Goal: Task Accomplishment & Management: Manage account settings

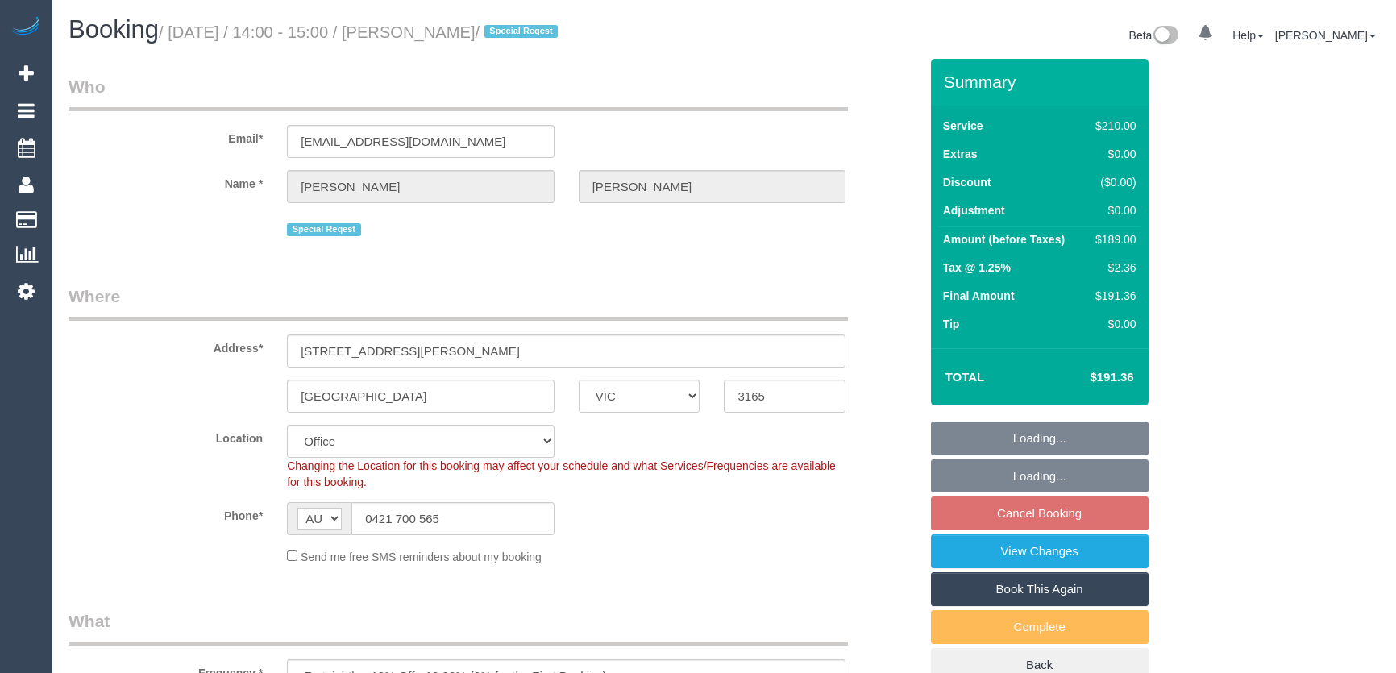
select select "VIC"
select select "number:27"
select select "number:14"
select select "number:19"
select select "number:36"
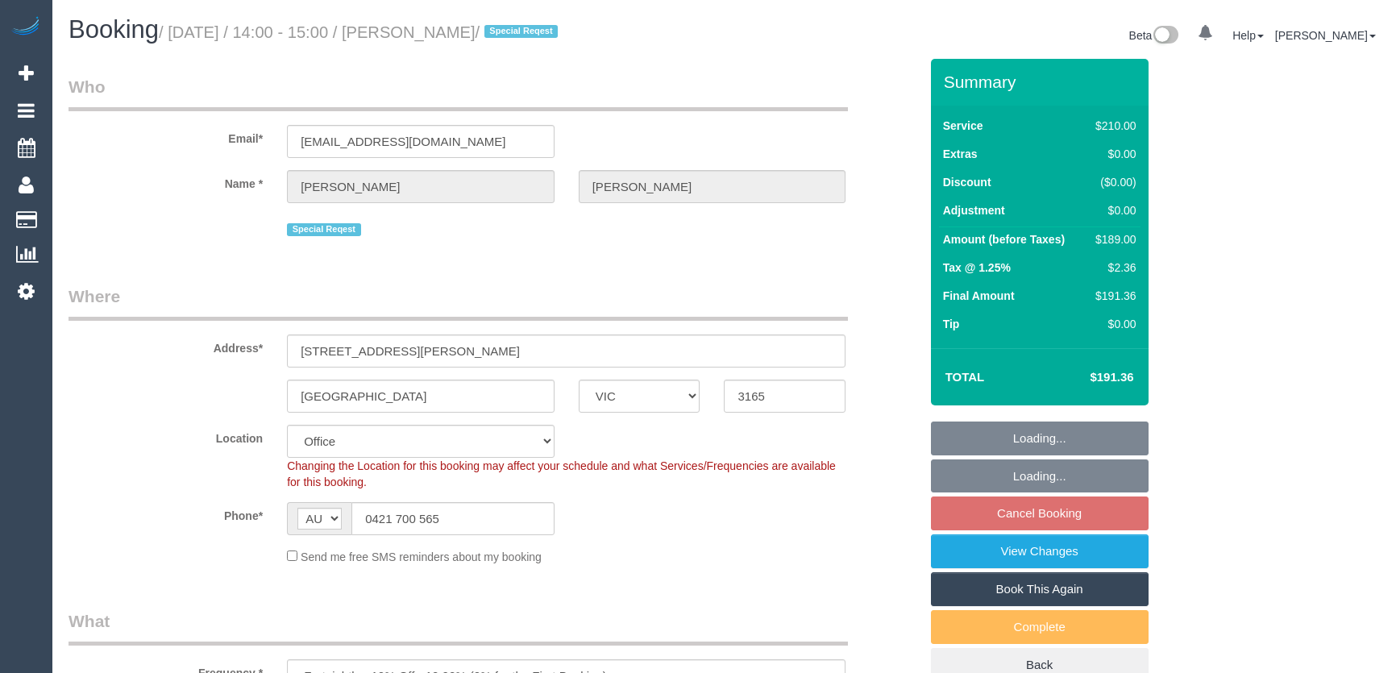
select select "number:34"
select select "object:2136"
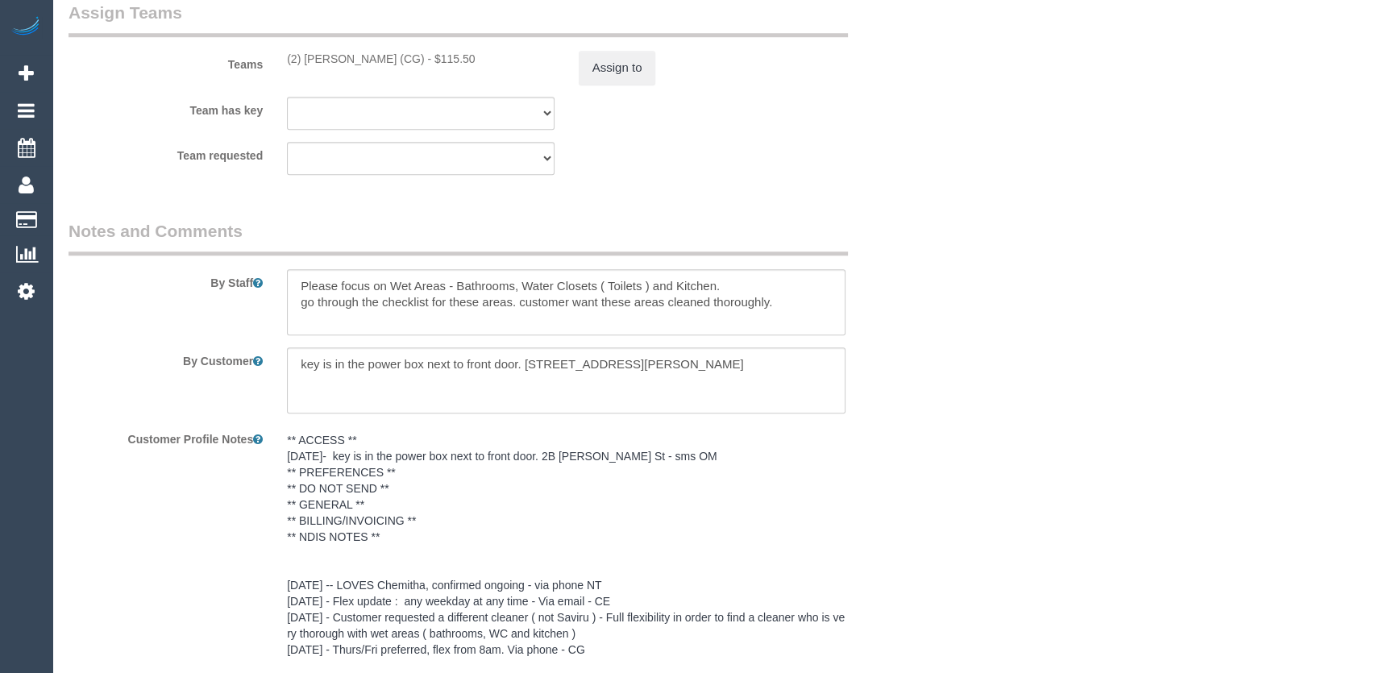
select select "180"
click at [476, 516] on pre "** ACCESS ** 22/08/25- key is in the power box next to front door. 2B Melva St …" at bounding box center [566, 546] width 558 height 226
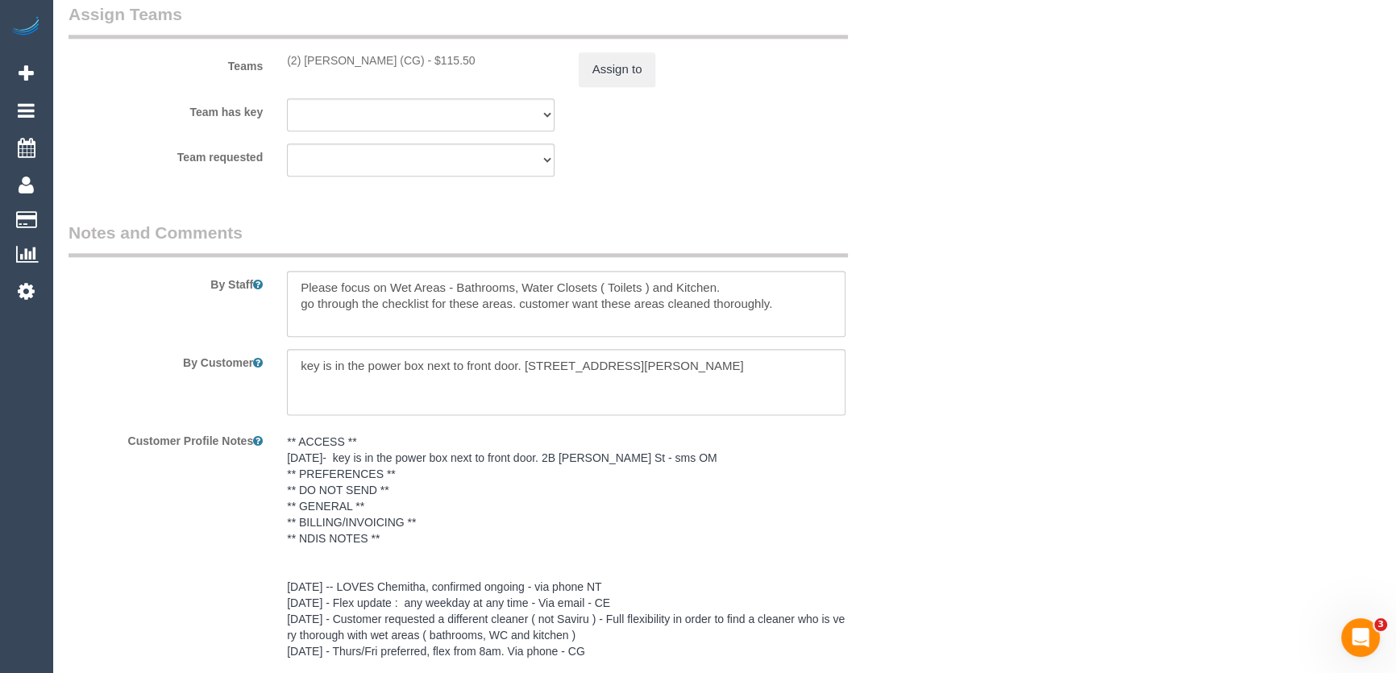
click at [476, 516] on pre "** ACCESS ** 22/08/25- key is in the power box next to front door. 2B Melva St …" at bounding box center [566, 546] width 558 height 226
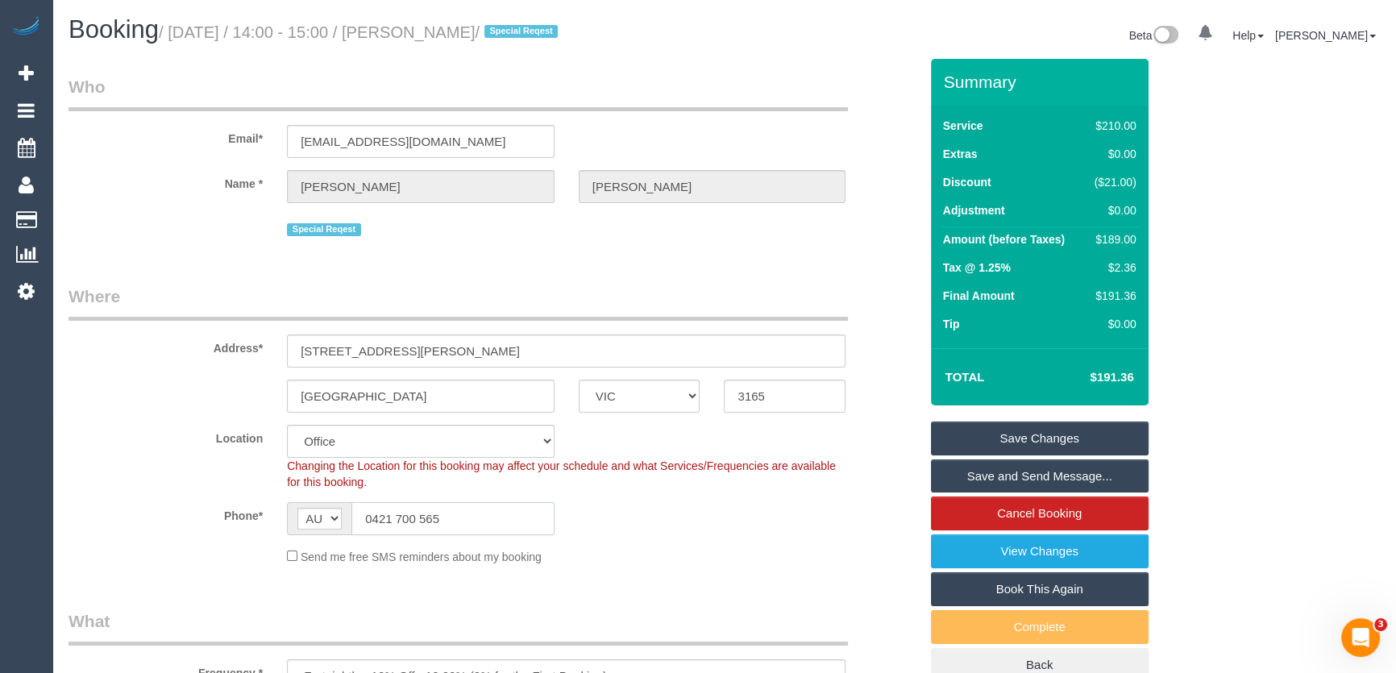
click at [444, 513] on input "0421 700 565" at bounding box center [452, 518] width 203 height 33
click at [445, 513] on input "0421 700 565" at bounding box center [452, 518] width 203 height 33
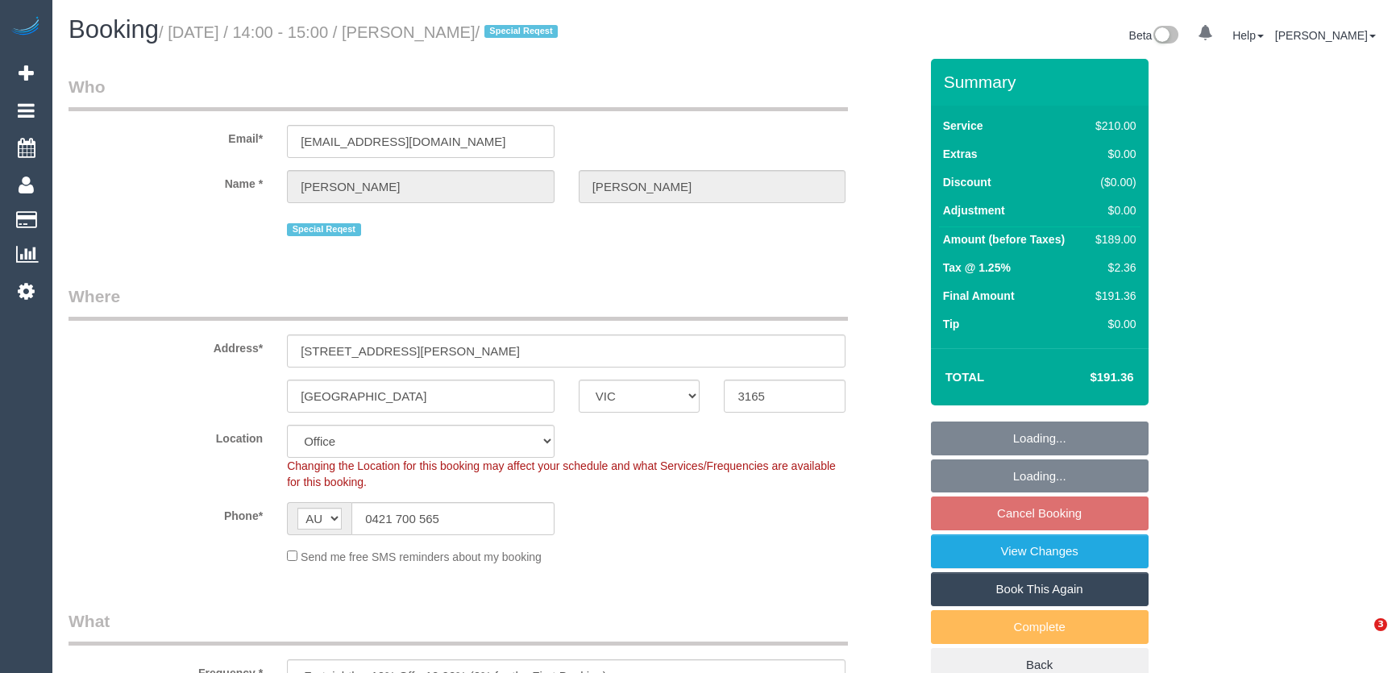
select select "VIC"
select select "180"
select select "number:27"
select select "number:14"
select select "number:19"
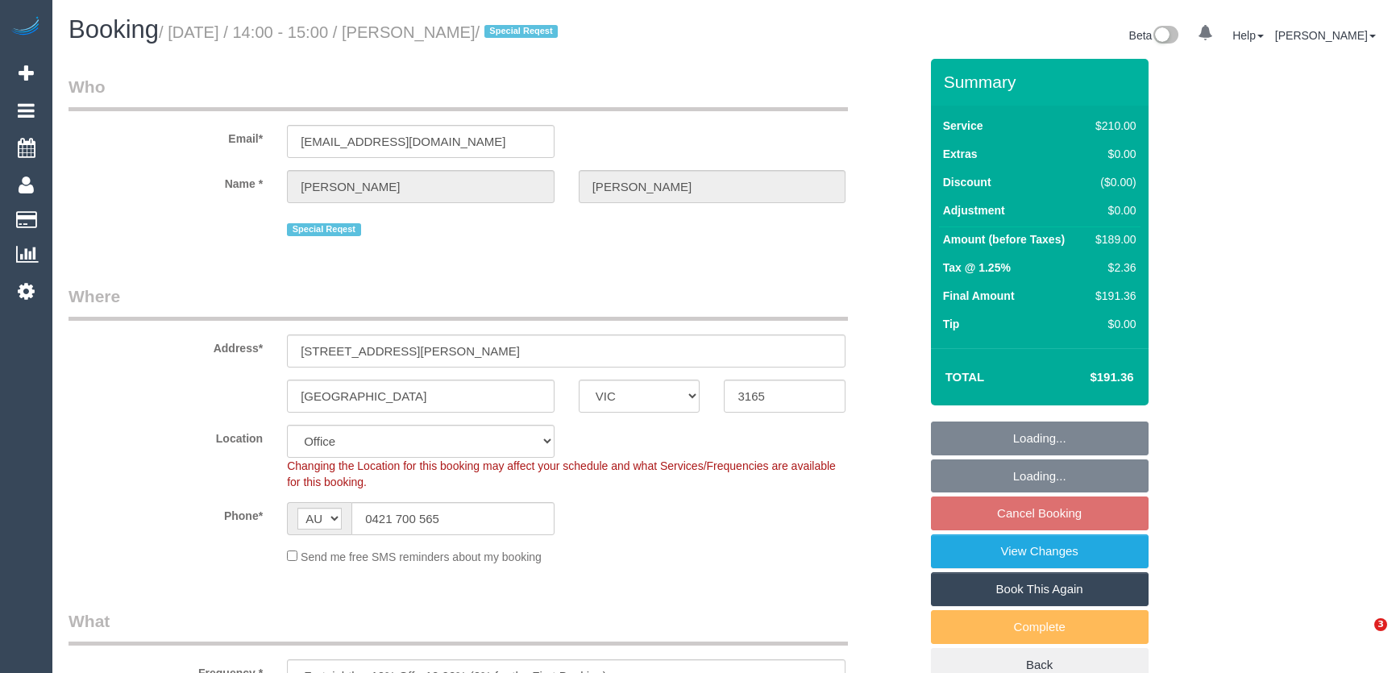
select select "number:36"
select select "number:34"
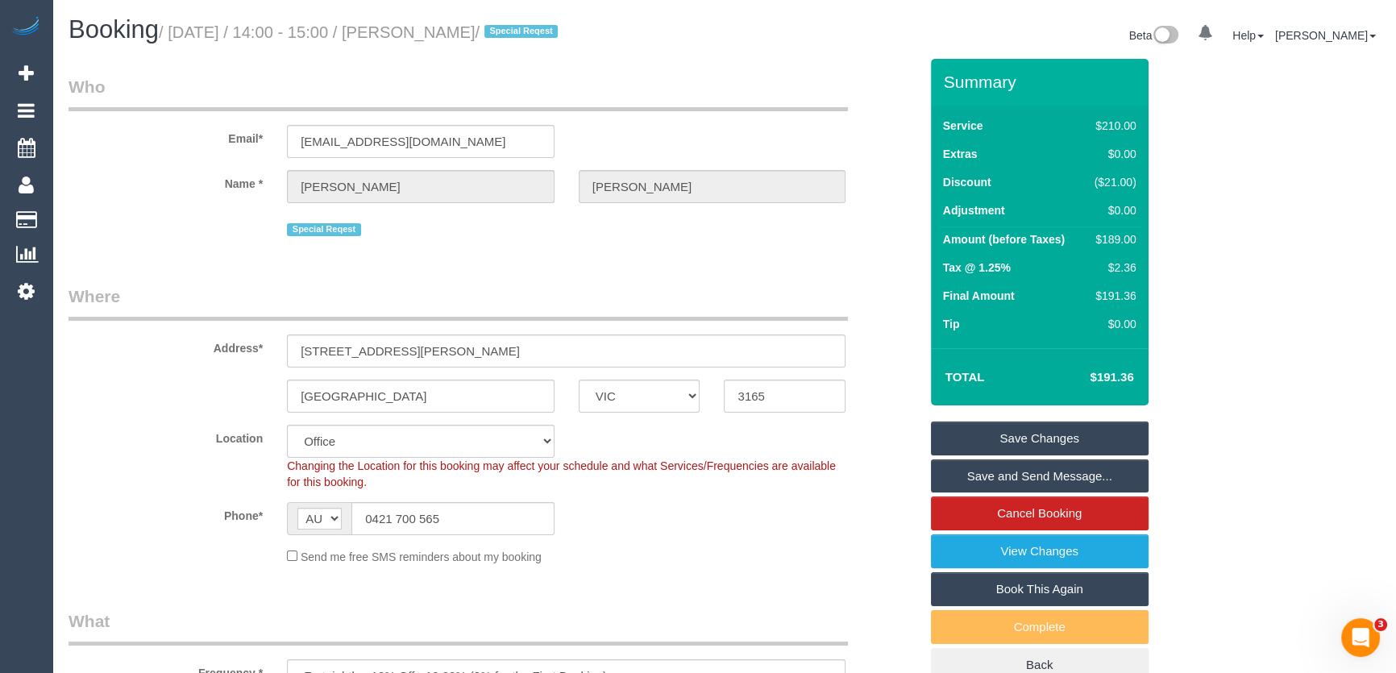
scroll to position [1684, 0]
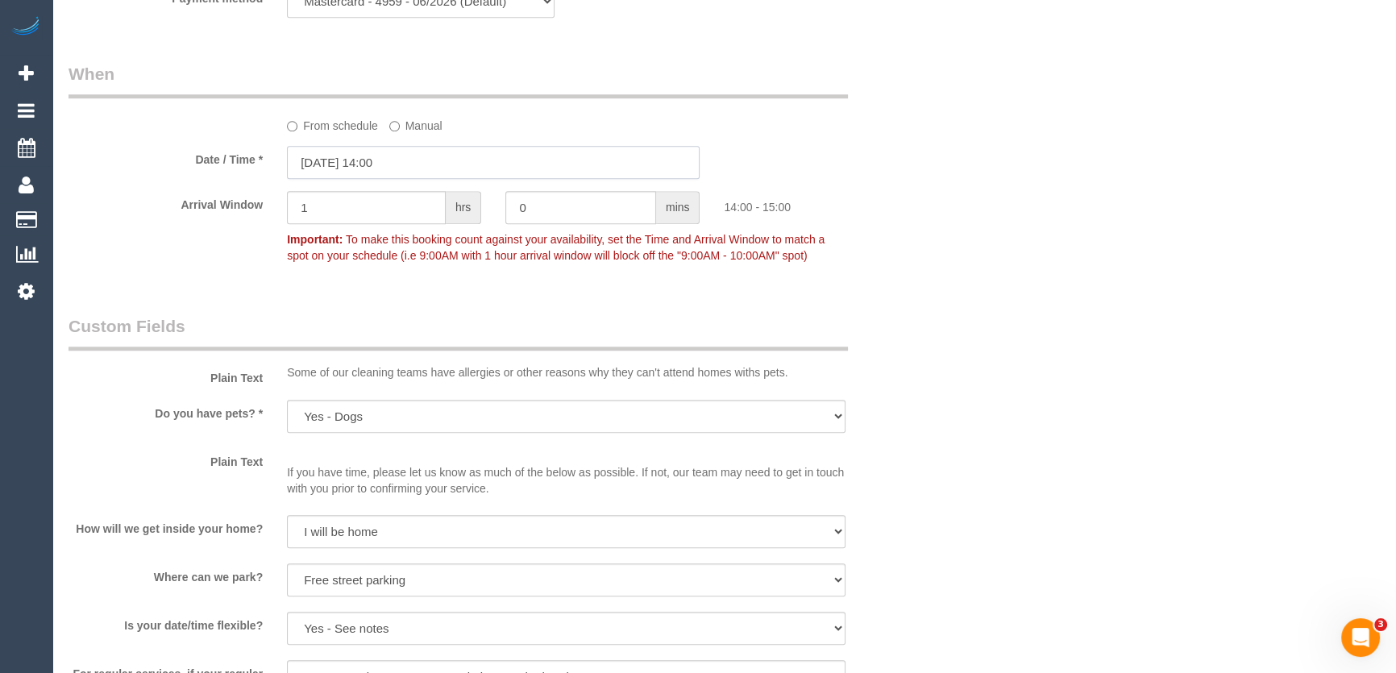
click at [419, 168] on input "05/09/2025 14:00" at bounding box center [493, 162] width 413 height 33
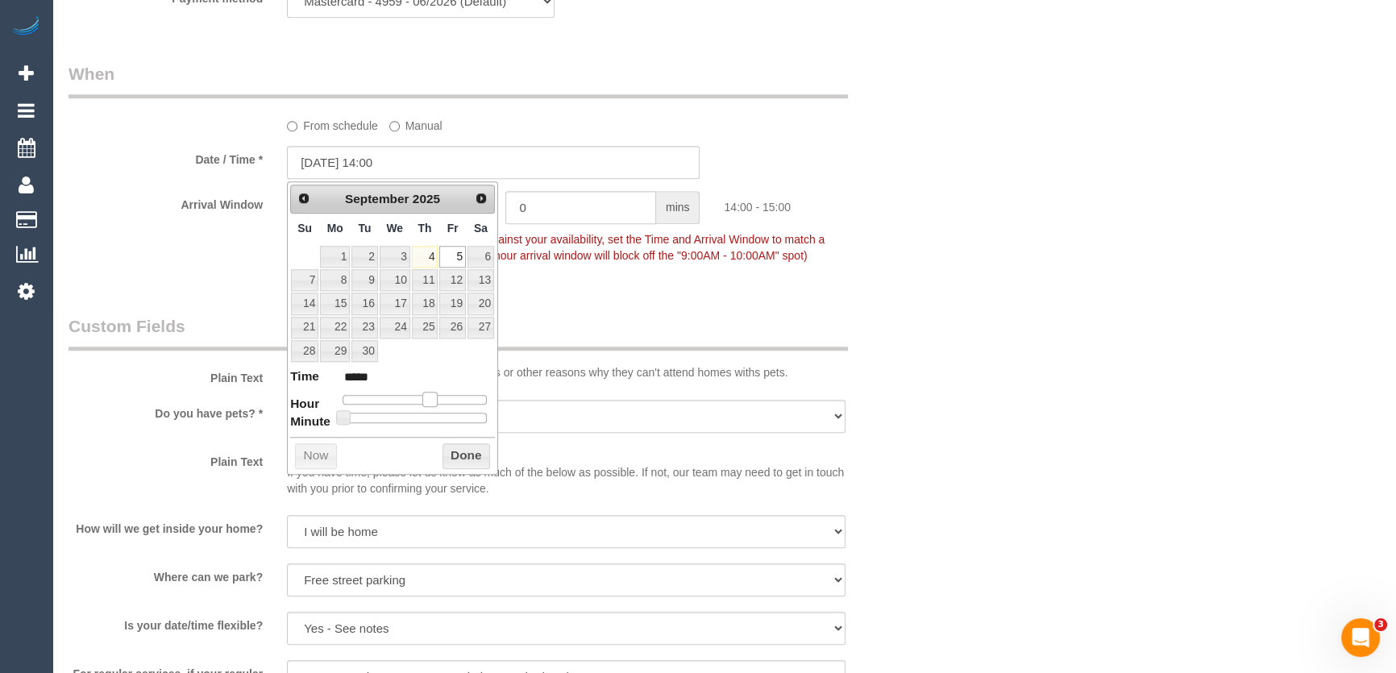
type input "05/09/2025 13:00"
type input "*****"
type input "05/09/2025 12:00"
type input "*****"
type input "05/09/2025 11:00"
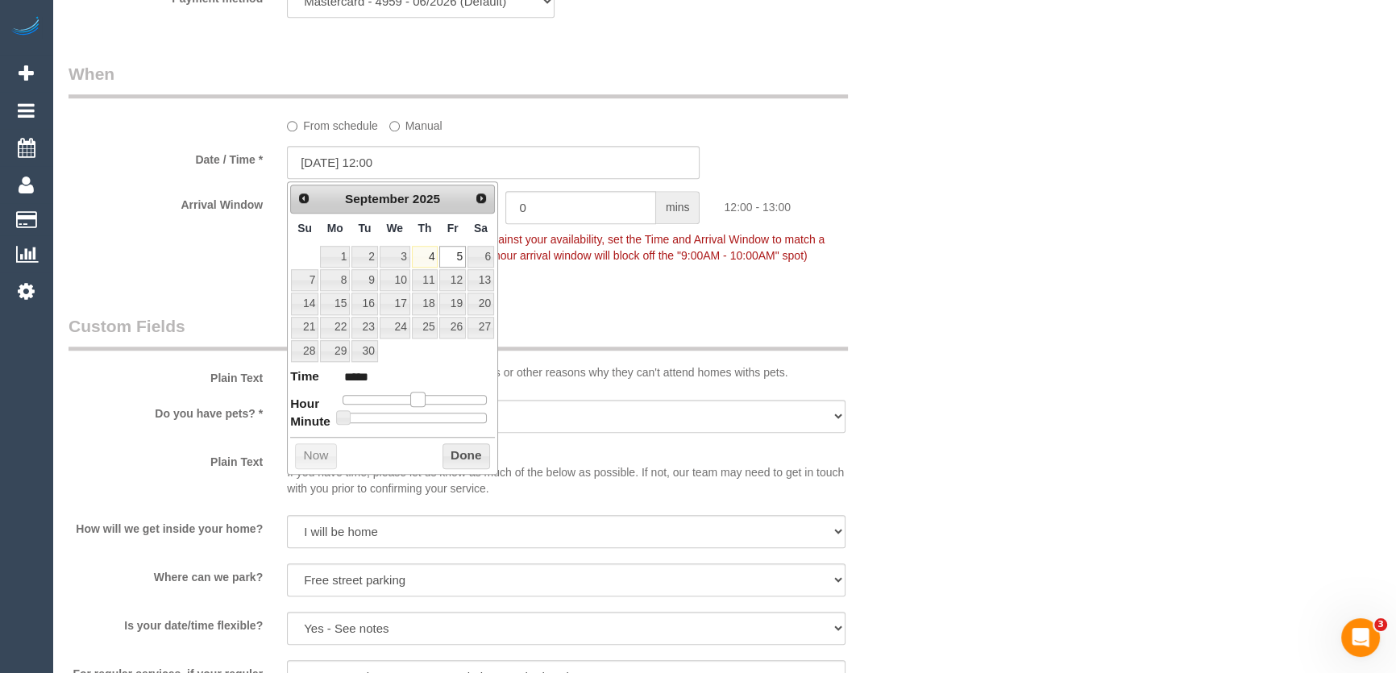
type input "*****"
type input "05/09/2025 10:00"
type input "*****"
drag, startPoint x: 429, startPoint y: 398, endPoint x: 405, endPoint y: 396, distance: 23.4
click at [405, 396] on span at bounding box center [405, 399] width 15 height 15
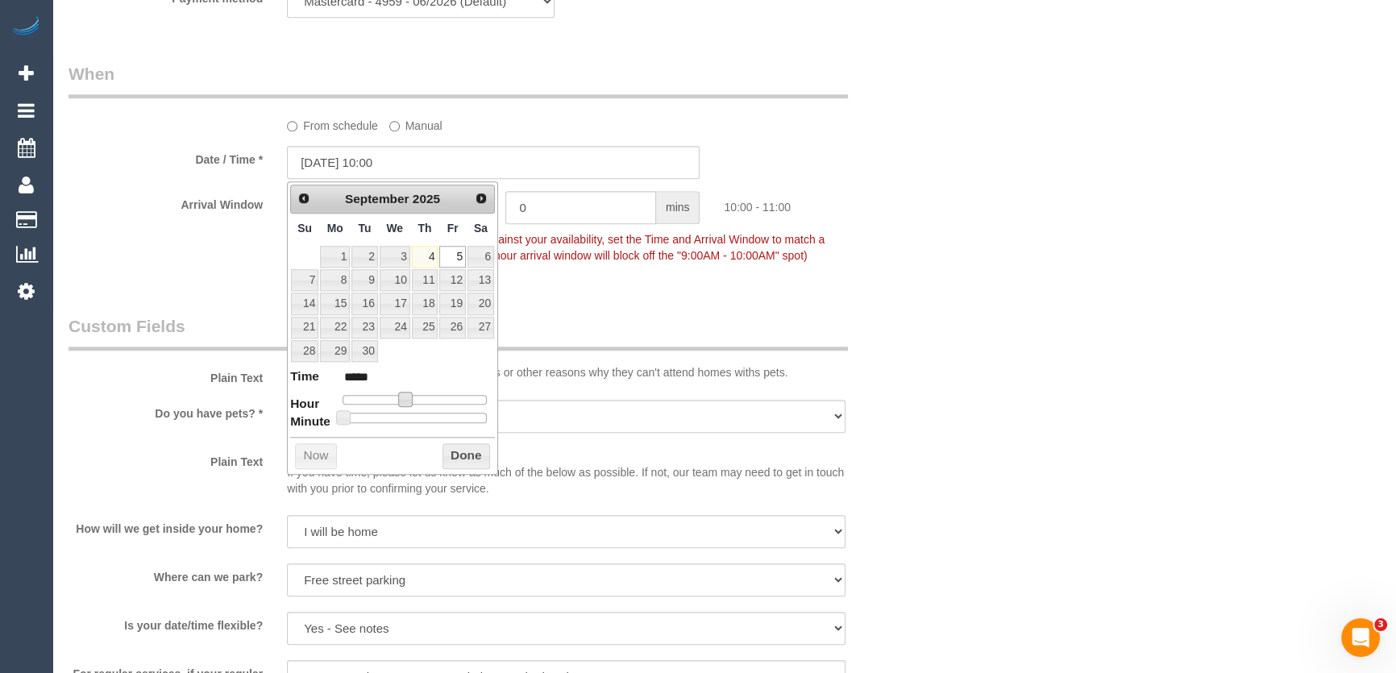
click at [641, 298] on div "Who Email* aturner7619@gmail.com Name * Abigail Turner Special Reqest Where Add…" at bounding box center [493, 6] width 874 height 3263
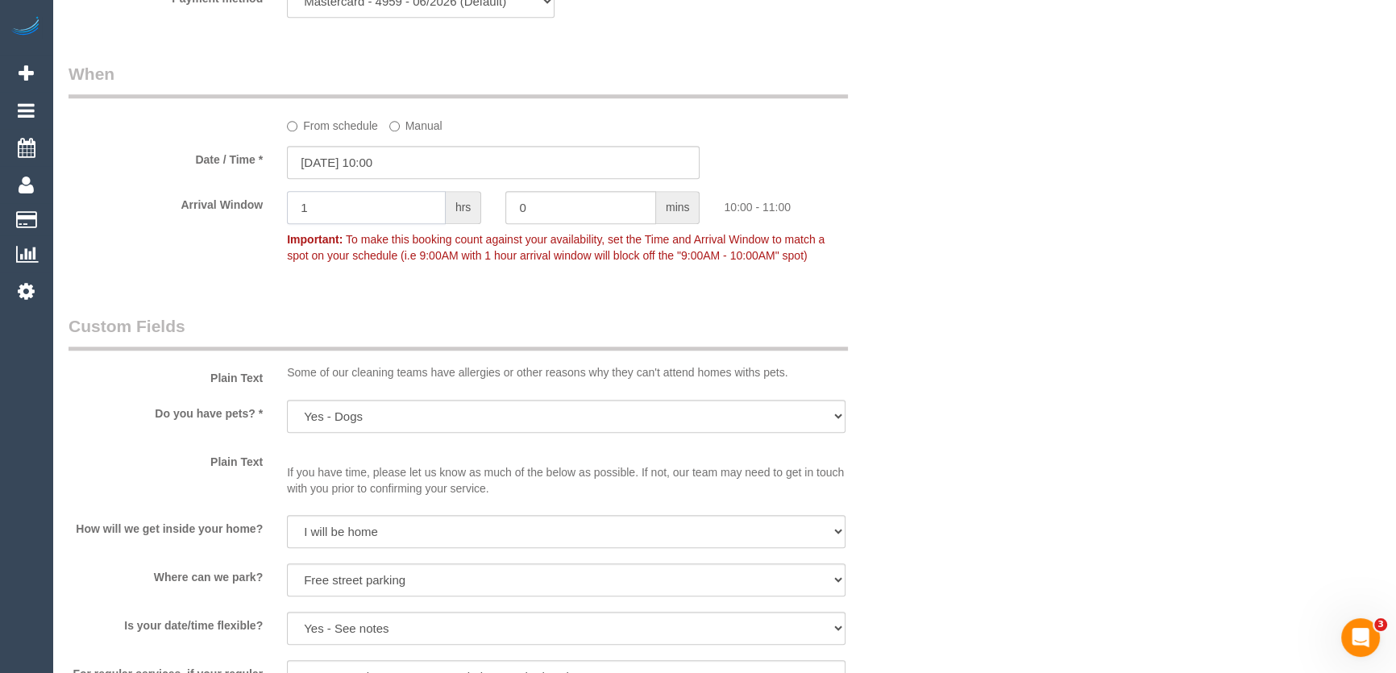
click at [371, 209] on input "1" at bounding box center [366, 207] width 159 height 33
type input "2"
click at [360, 521] on select "I will be home Key will be left (please provide details below) Lock box/Access …" at bounding box center [566, 531] width 558 height 33
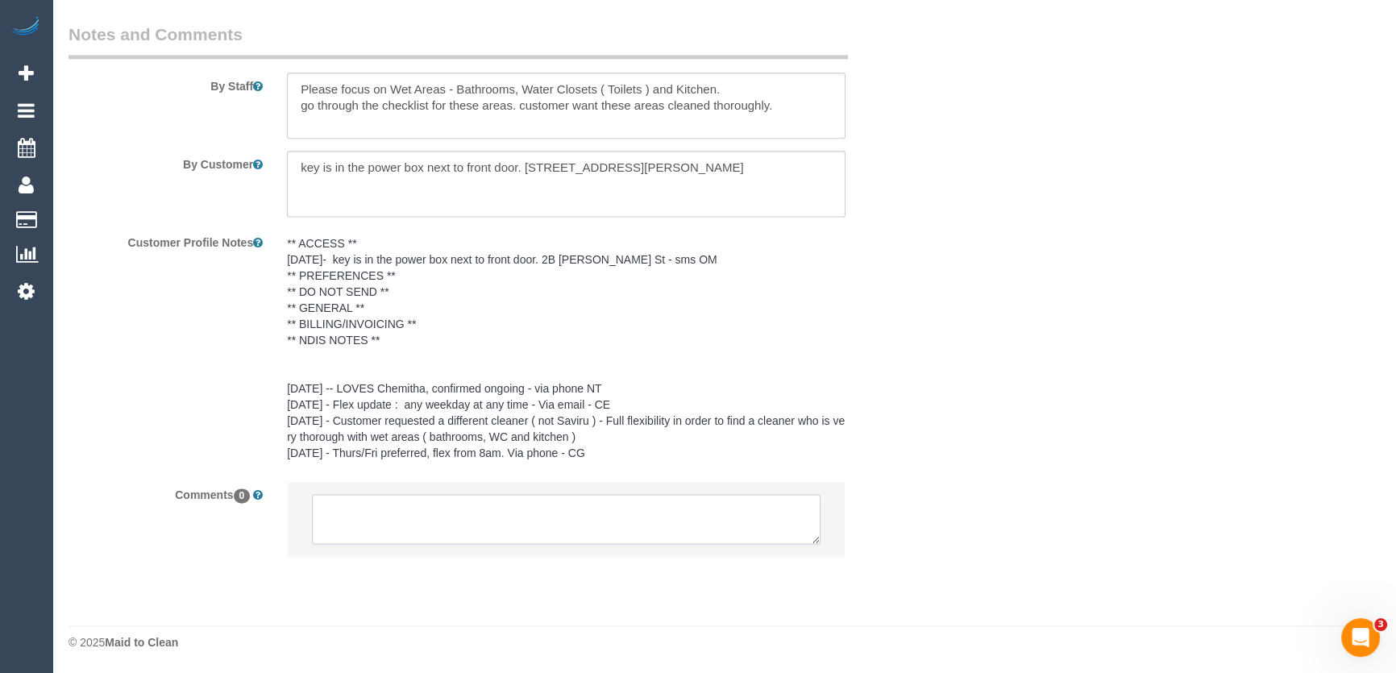
click at [363, 509] on textarea at bounding box center [566, 519] width 508 height 50
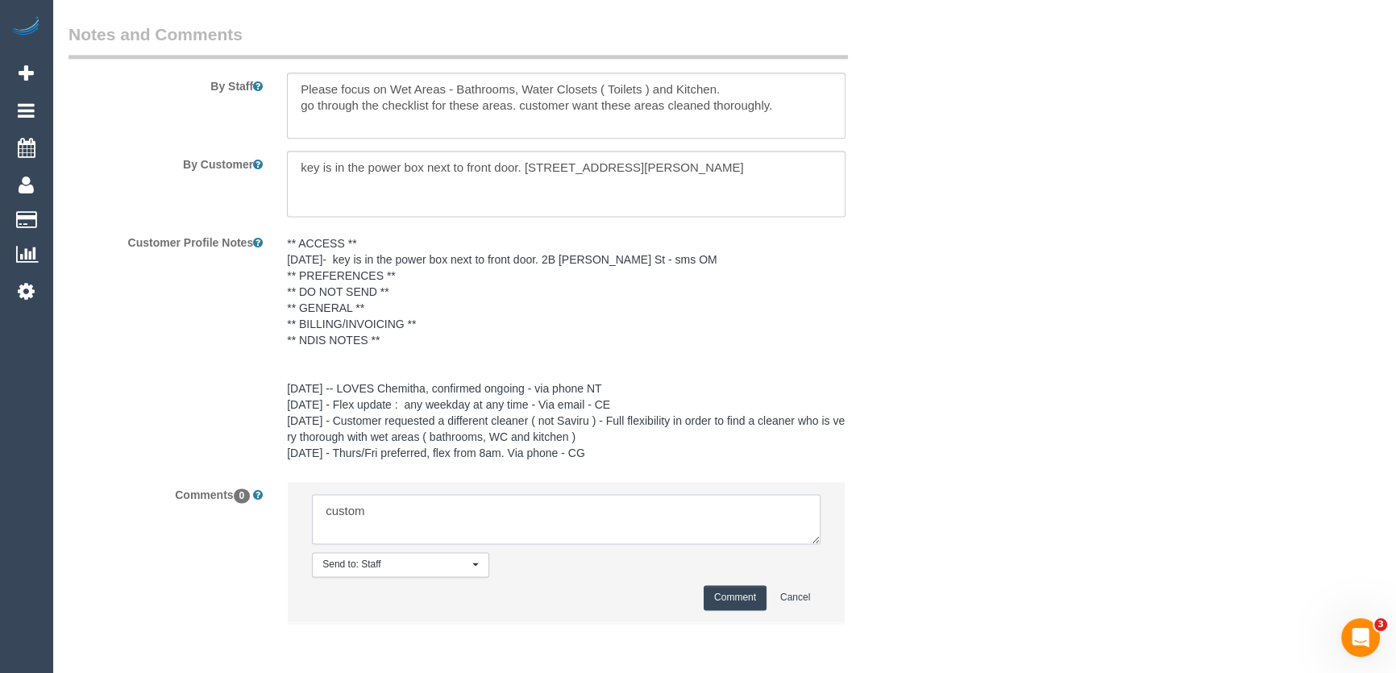
click at [392, 508] on textarea at bounding box center [566, 519] width 508 height 50
type textarea "customer has been informed of one-off AW 10am-12pm - via phone - confirmed"
click at [752, 596] on button "Comment" at bounding box center [734, 597] width 63 height 25
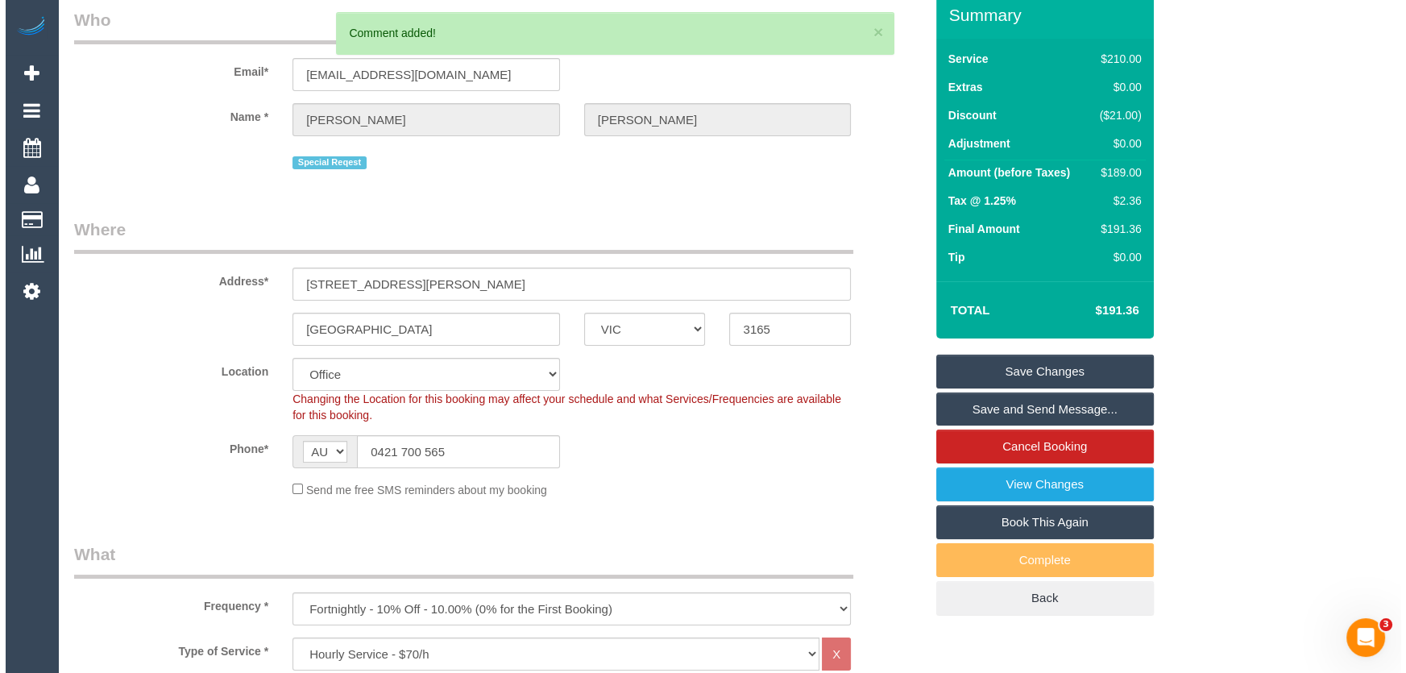
scroll to position [0, 0]
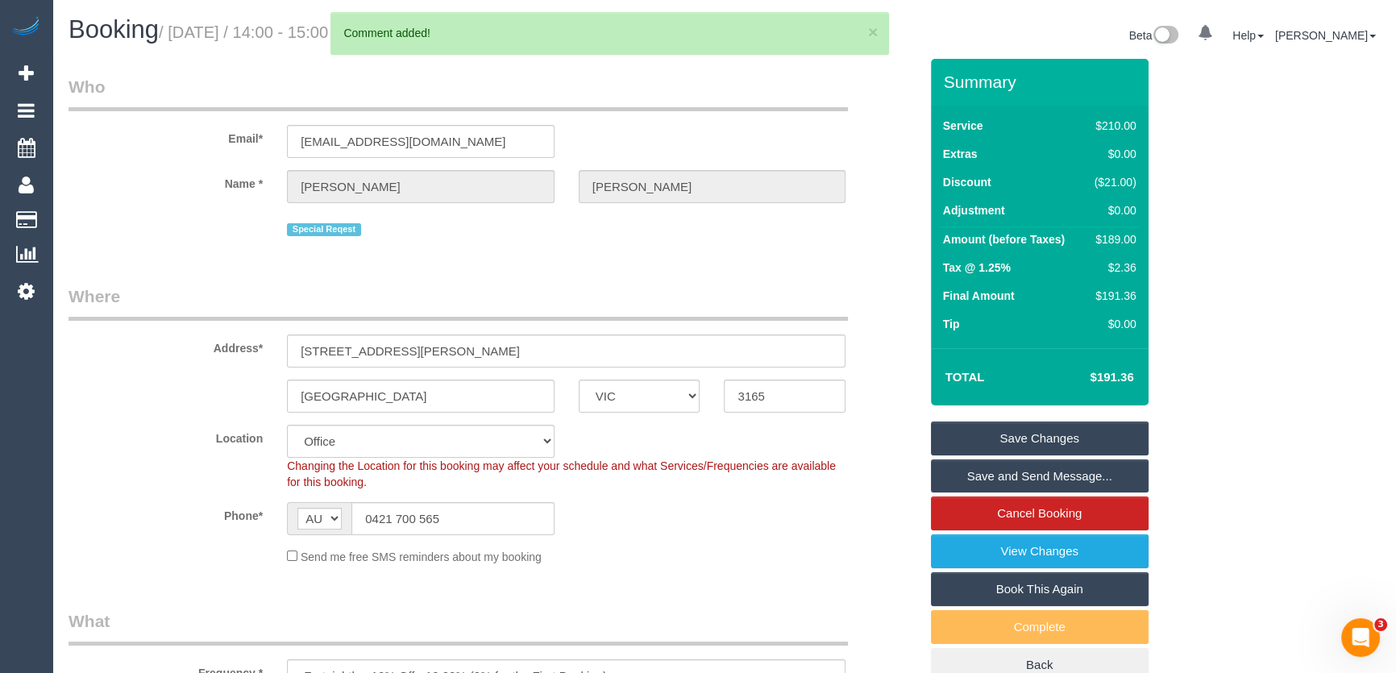
click at [988, 435] on link "Save Changes" at bounding box center [1040, 438] width 218 height 34
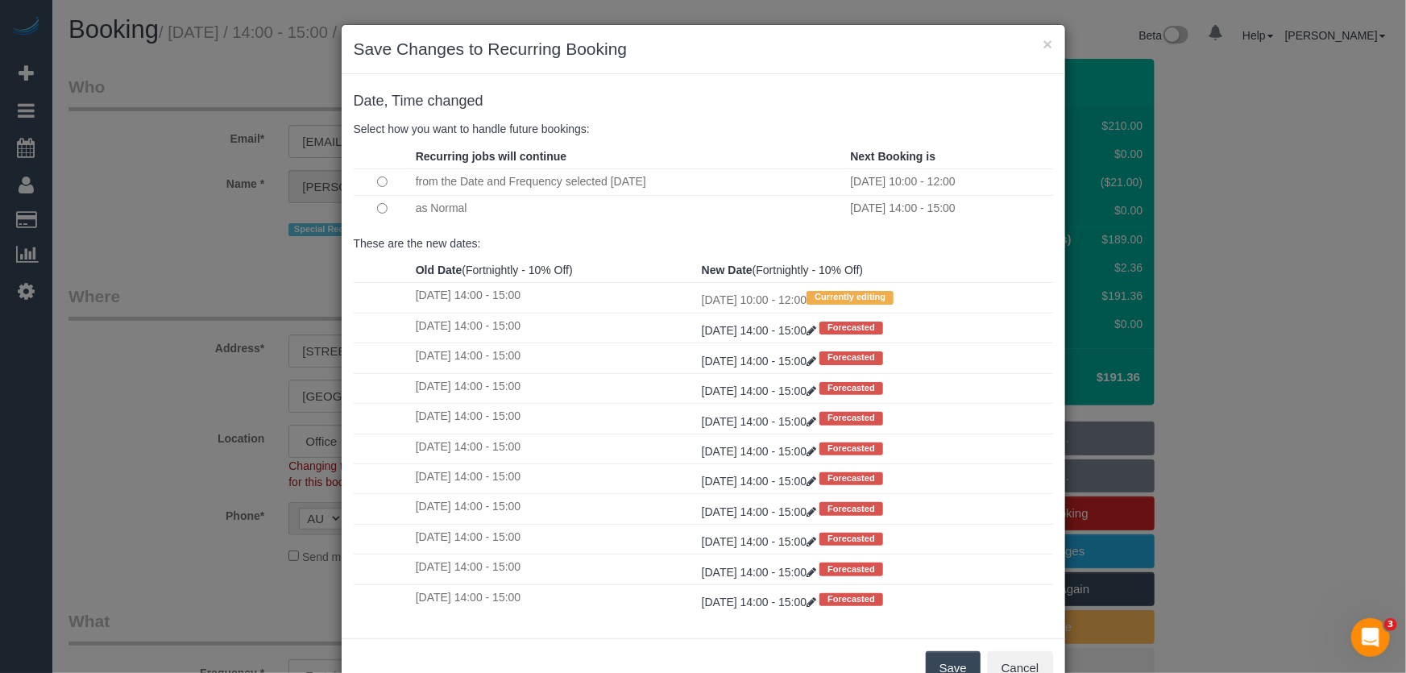
click at [949, 666] on button "Save" at bounding box center [953, 668] width 55 height 34
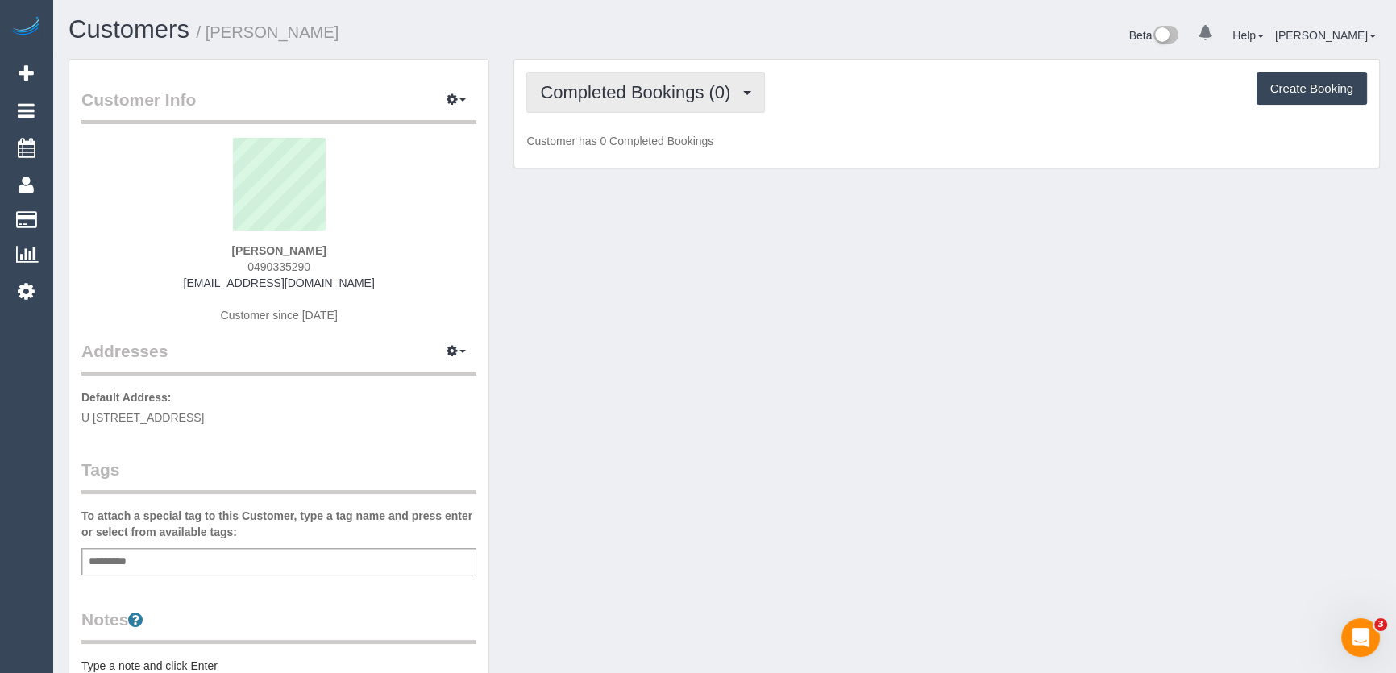
click at [716, 96] on span "Completed Bookings (0)" at bounding box center [639, 92] width 198 height 20
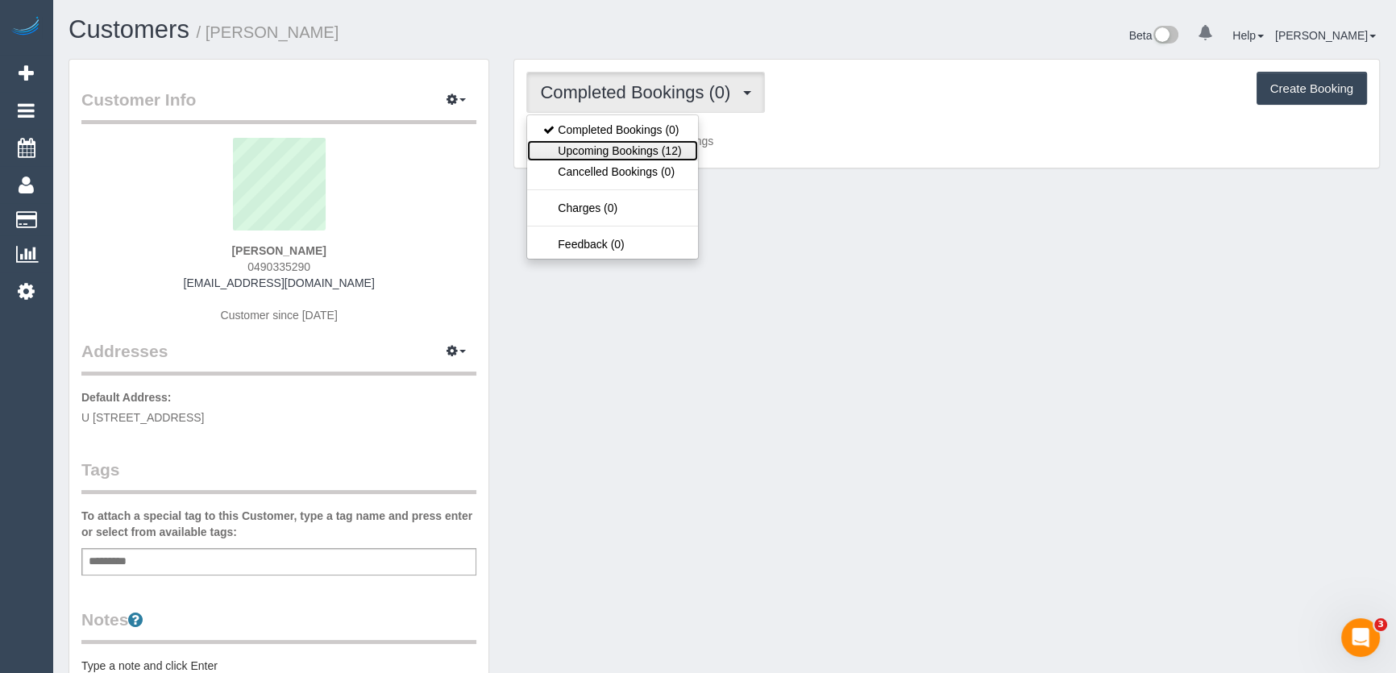
click at [662, 144] on link "Upcoming Bookings (12)" at bounding box center [612, 150] width 170 height 21
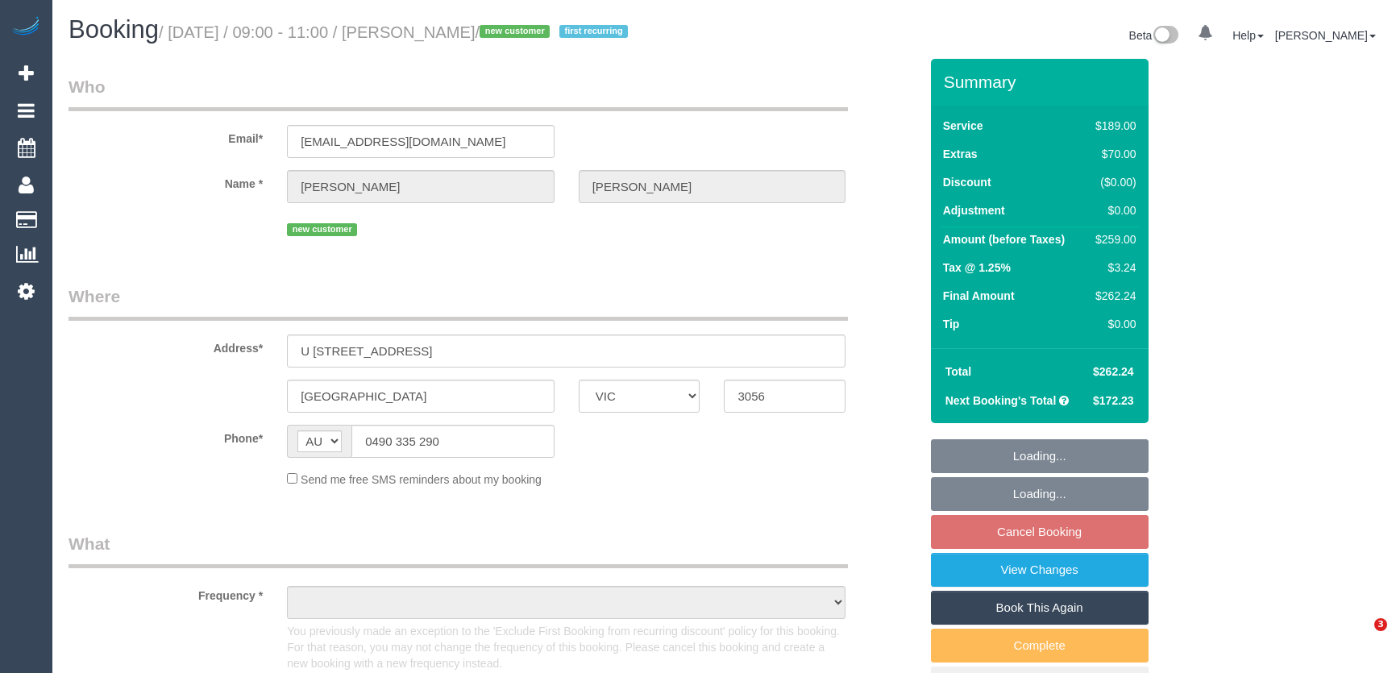
select select "VIC"
select select "number:29"
select select "number:14"
select select "number:19"
select select "number:24"
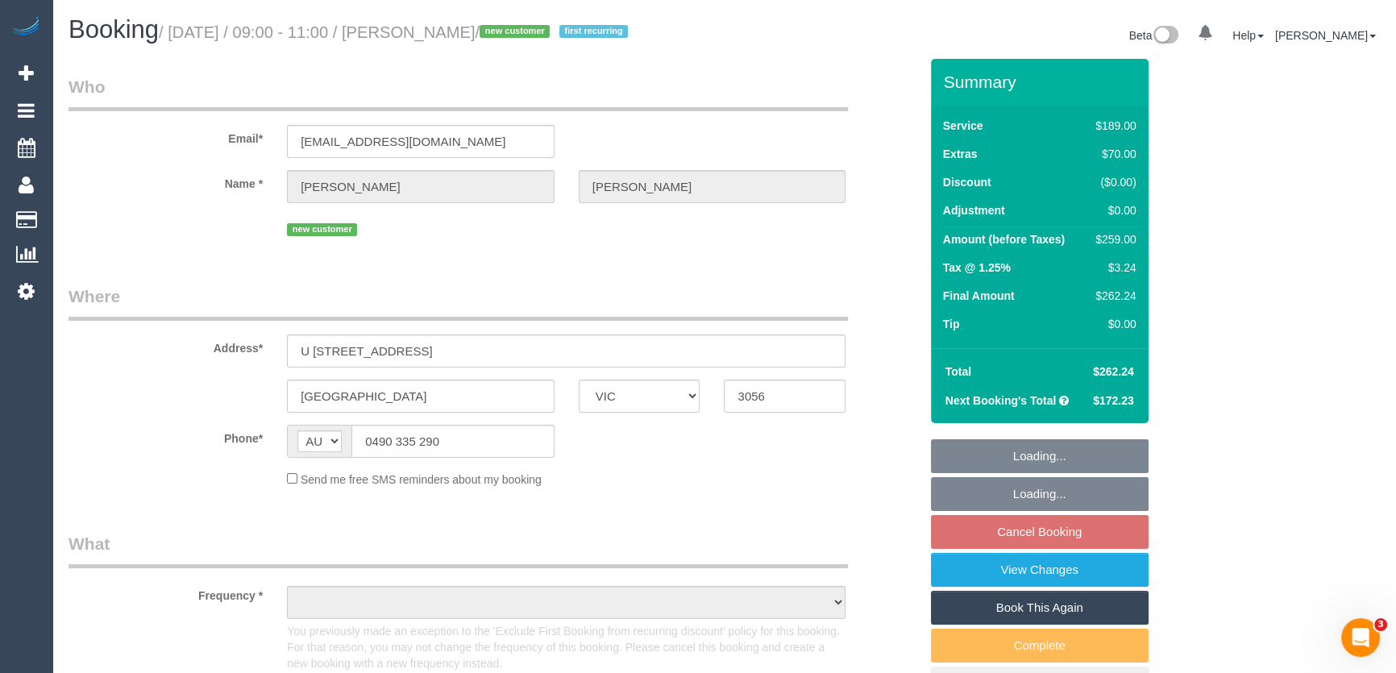
select select "number:33"
select select "number:26"
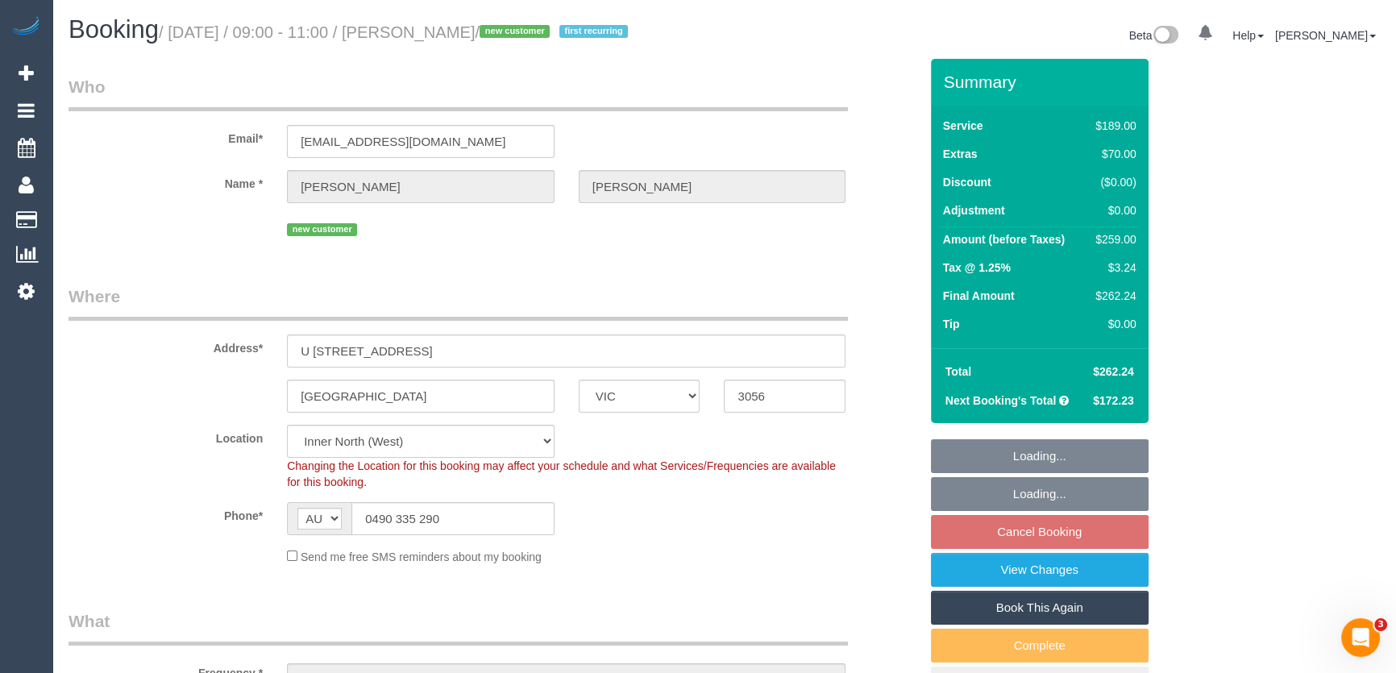
select select "object:725"
select select "string:stripe-pm_1S3ECS2GScqysDRV7Y3VaEz3"
select select "spot1"
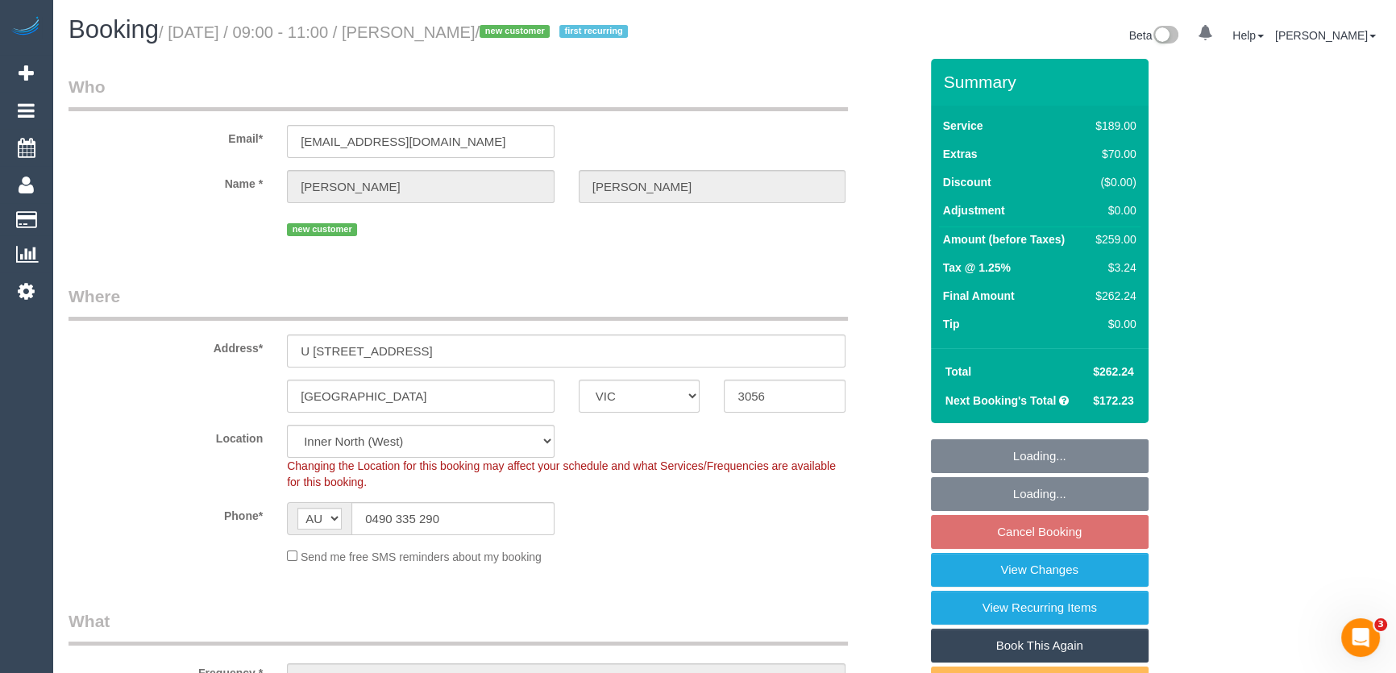
select select "object:1693"
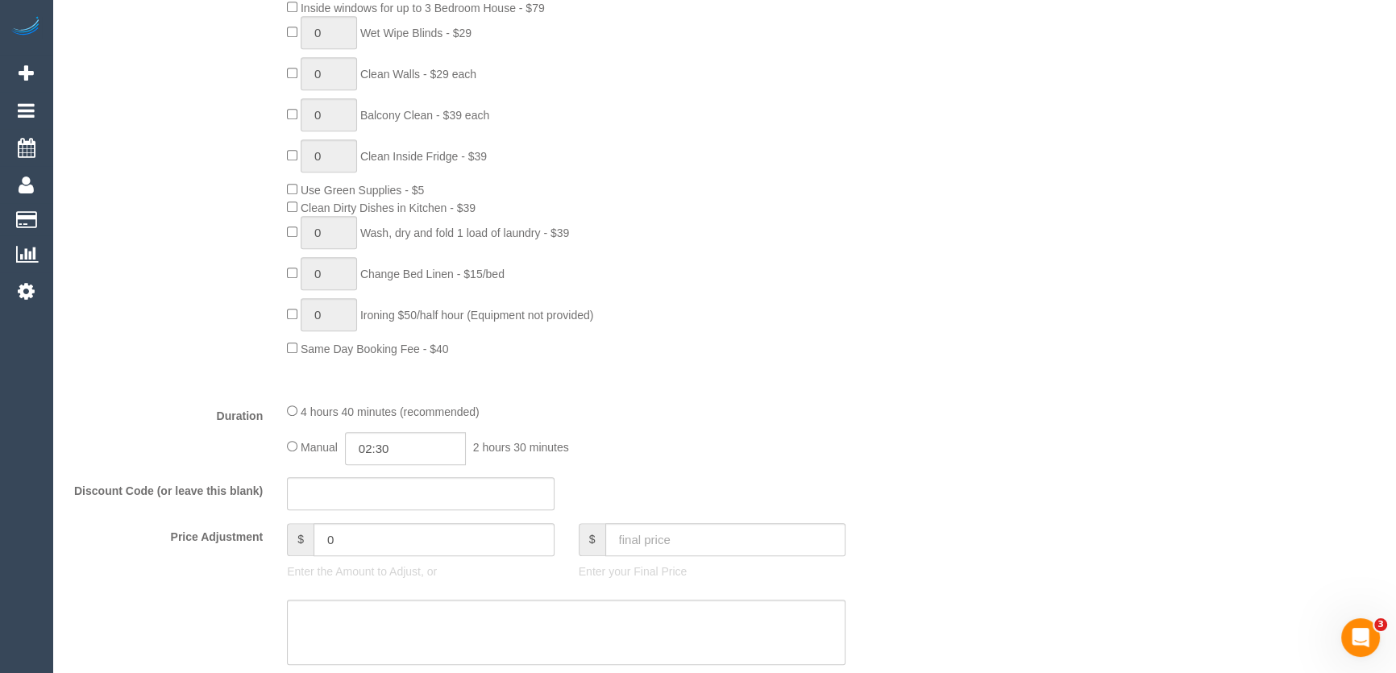
scroll to position [1173, 0]
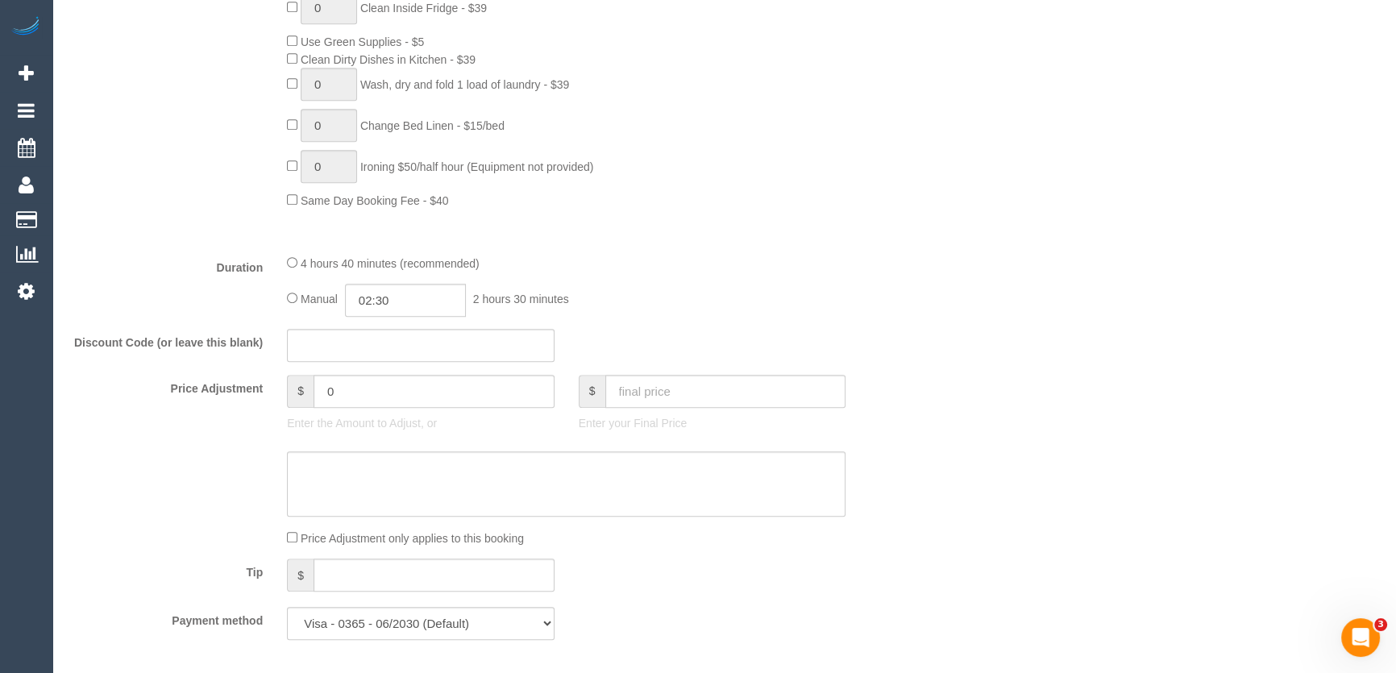
click at [392, 435] on fieldset "What Frequency * One Time Cleaning Weekly - 10% Off - 10.00% (0% for the First …" at bounding box center [493, 44] width 850 height 1216
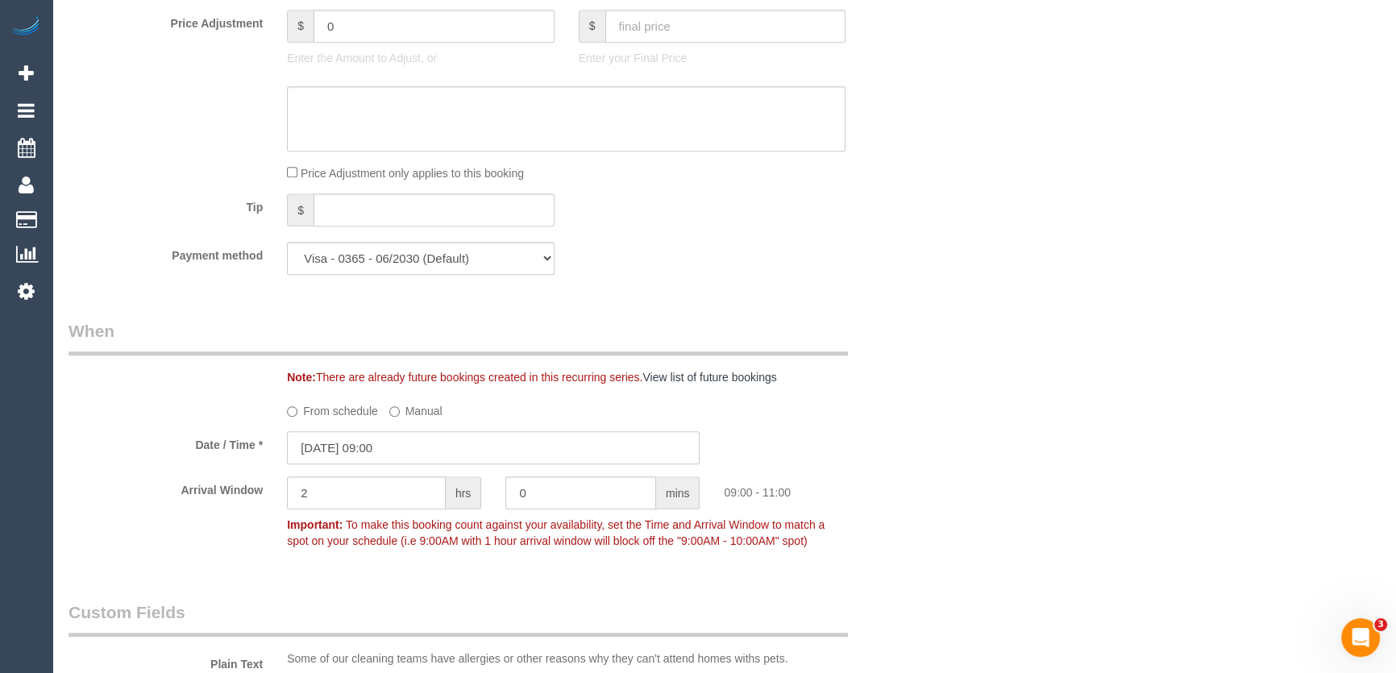
click at [435, 464] on input "05/09/2025 09:00" at bounding box center [493, 447] width 413 height 33
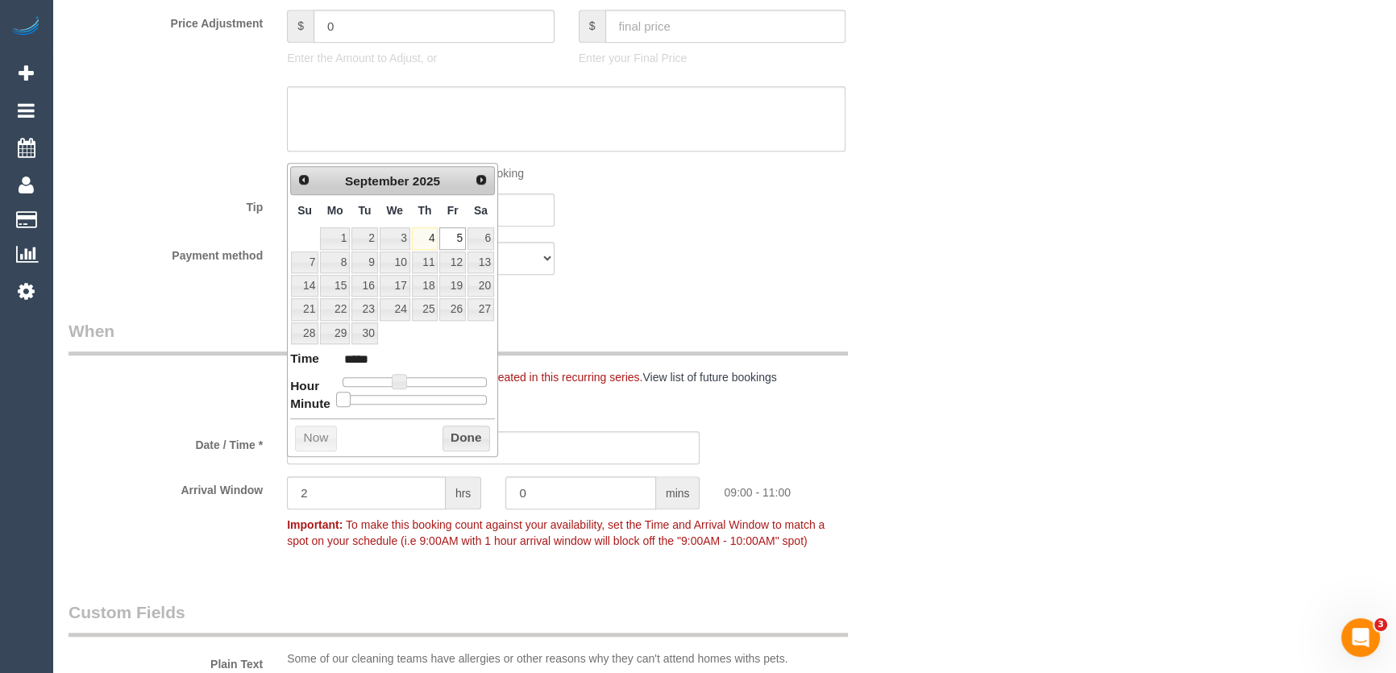
type input "05/09/2025 09:05"
type input "*****"
type input "05/09/2025 09:10"
type input "*****"
type input "05/09/2025 09:15"
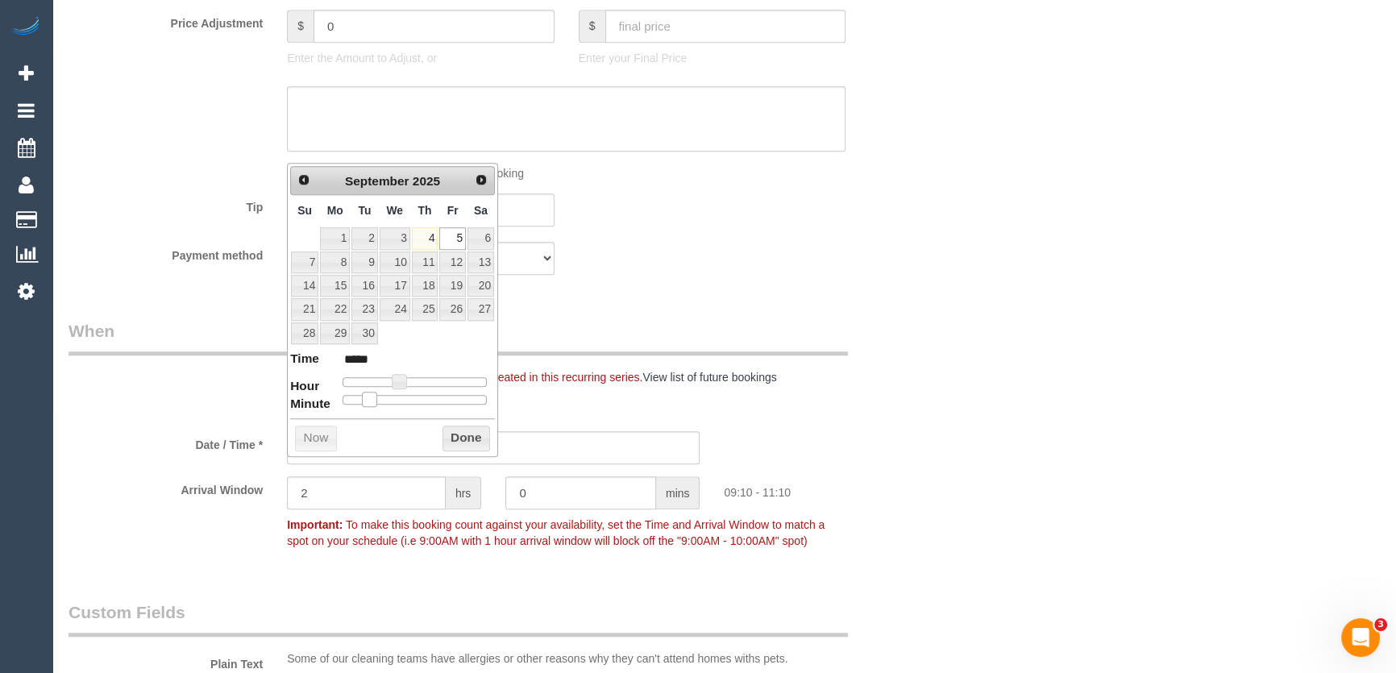
type input "*****"
type input "05/09/2025 09:20"
type input "*****"
type input "05/09/2025 09:25"
type input "*****"
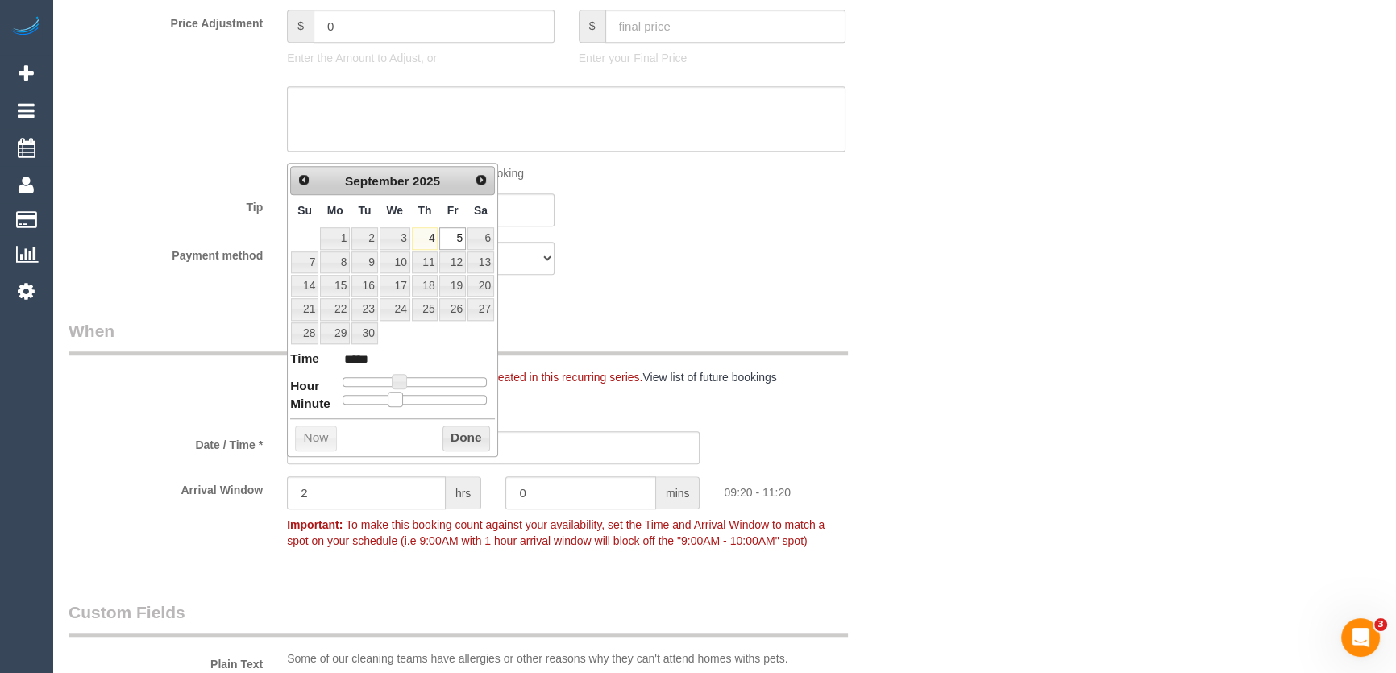
type input "05/09/2025 09:30"
type input "*****"
drag, startPoint x: 340, startPoint y: 396, endPoint x: 415, endPoint y: 396, distance: 74.9
click at [415, 396] on span at bounding box center [420, 399] width 15 height 15
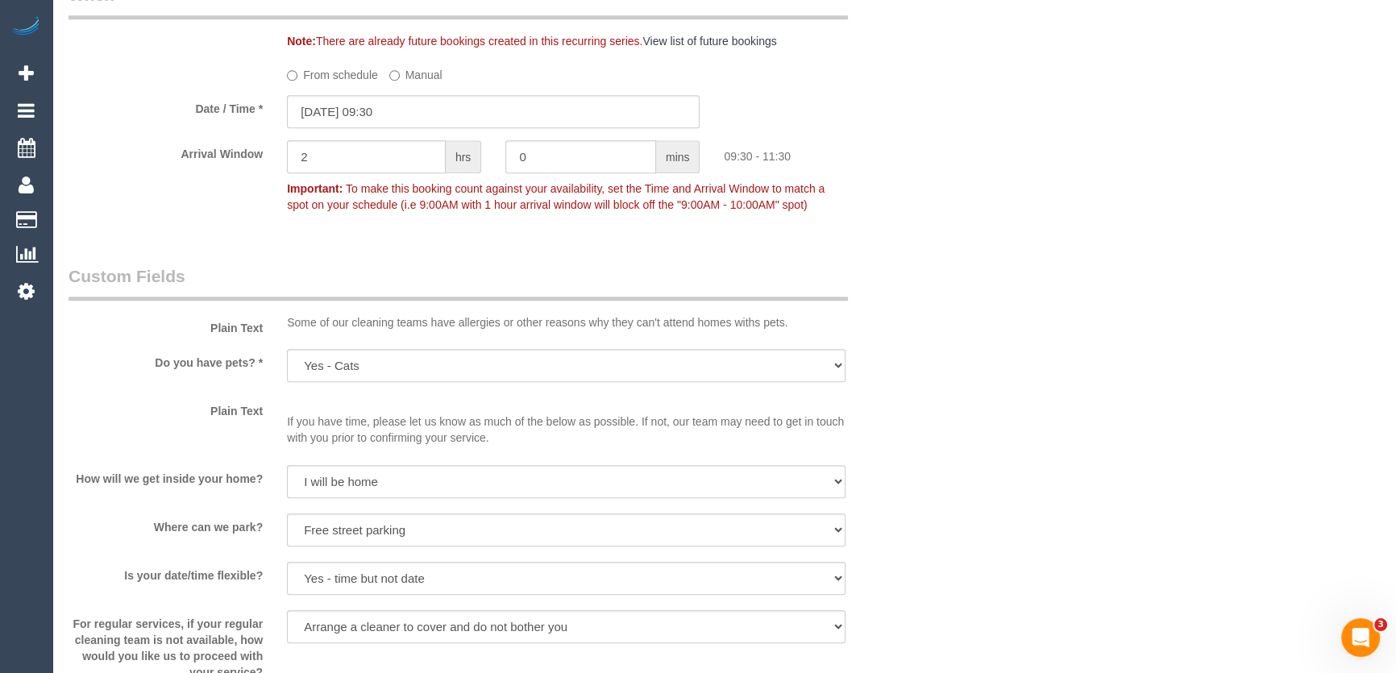
scroll to position [1977, 0]
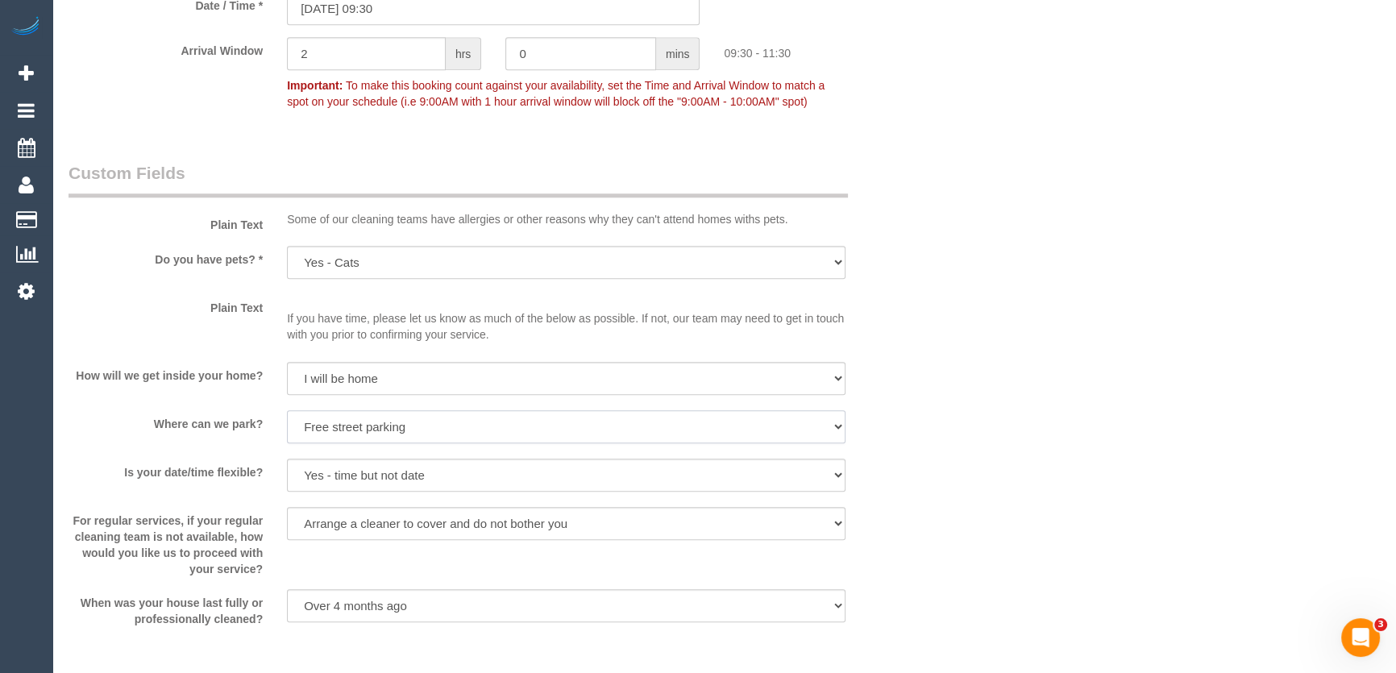
click at [322, 443] on select "I will provide parking on-site Free street parking Paid street parking (cost wi…" at bounding box center [566, 426] width 558 height 33
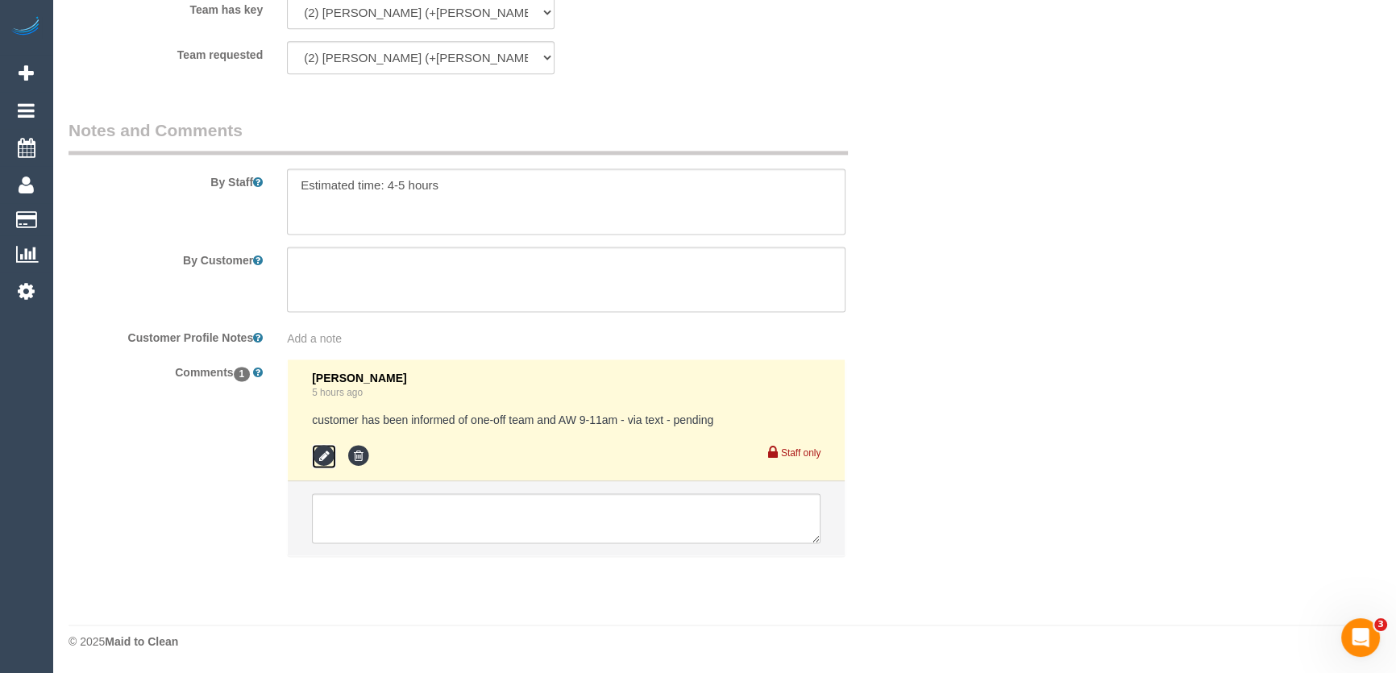
click at [320, 454] on icon at bounding box center [324, 456] width 24 height 24
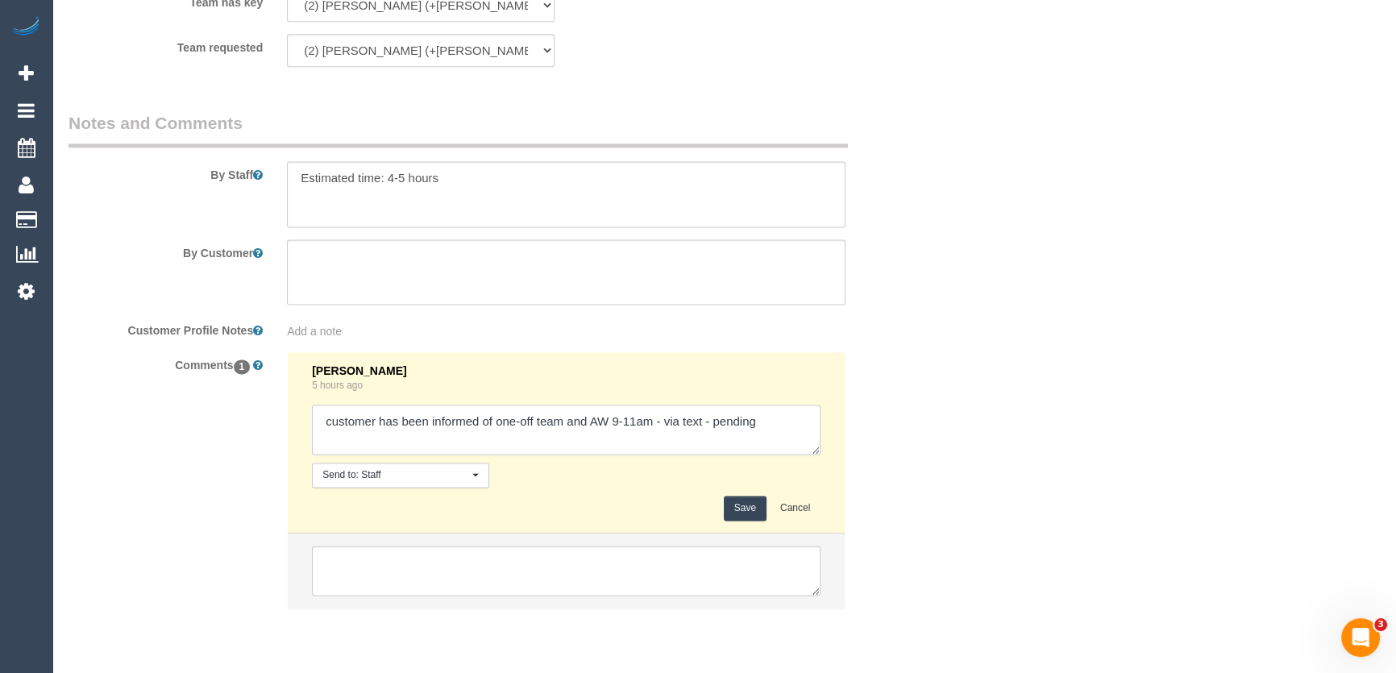
click at [617, 431] on textarea at bounding box center [566, 429] width 508 height 50
type textarea "customer has been informed of one-off team and AW 9.30-11am - via text - pending"
click at [649, 429] on textarea at bounding box center [566, 429] width 508 height 50
click at [735, 432] on textarea at bounding box center [566, 429] width 508 height 50
click at [804, 423] on textarea at bounding box center [566, 429] width 508 height 50
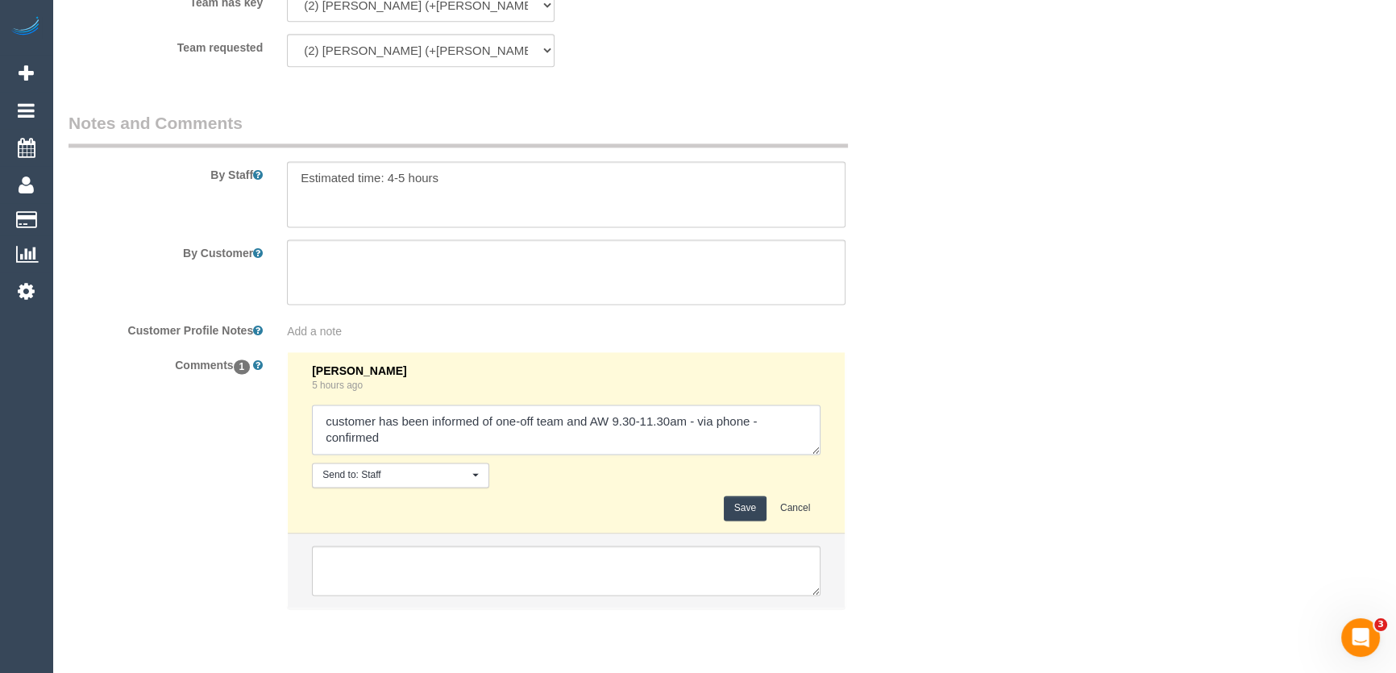
type textarea "customer has been informed of one-off team and AW 9.30-11.30am - via phone - co…"
click at [736, 519] on button "Save" at bounding box center [745, 508] width 43 height 25
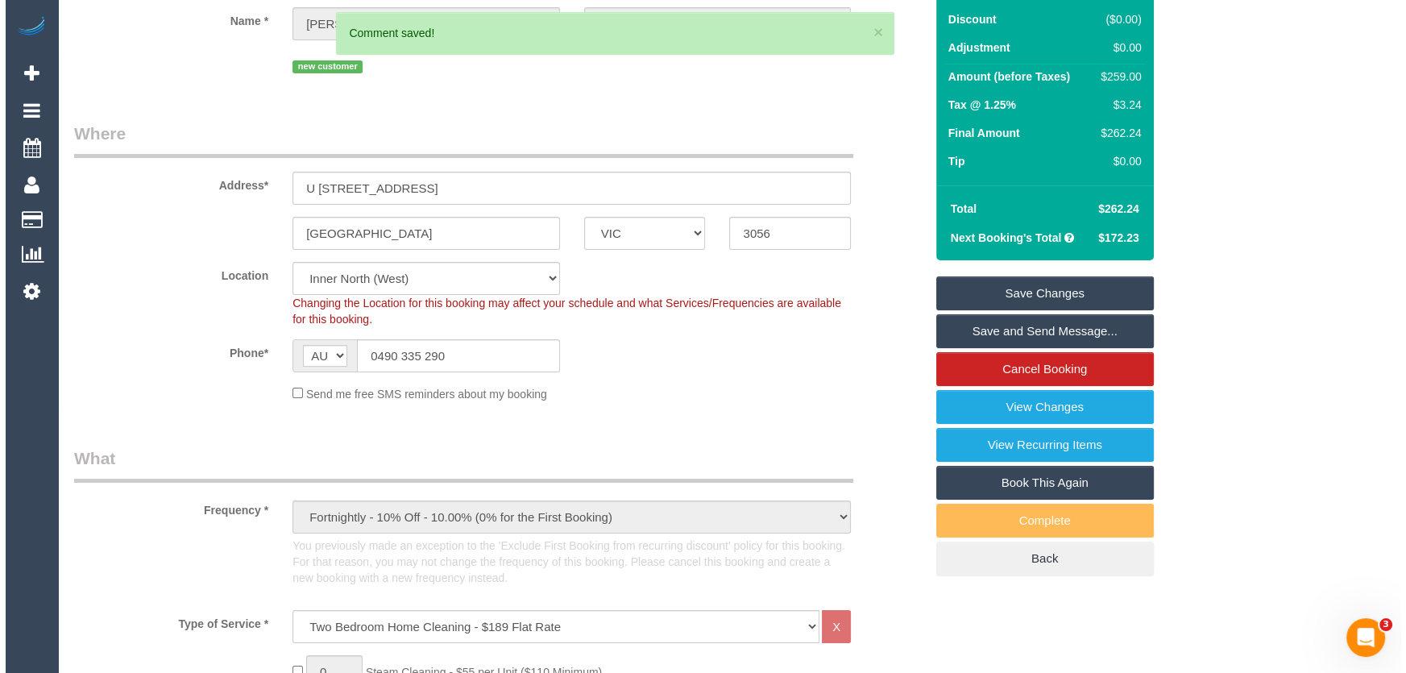
scroll to position [0, 0]
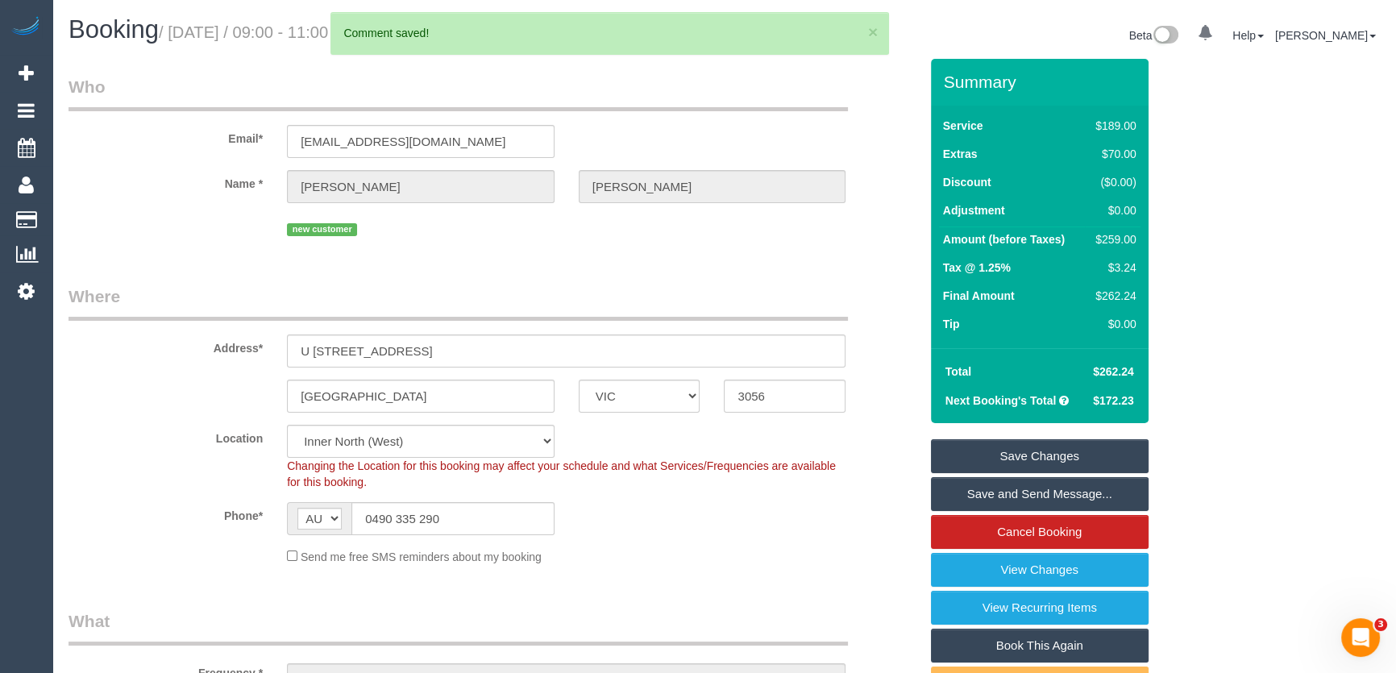
click at [998, 511] on link "Save and Send Message..." at bounding box center [1040, 494] width 218 height 34
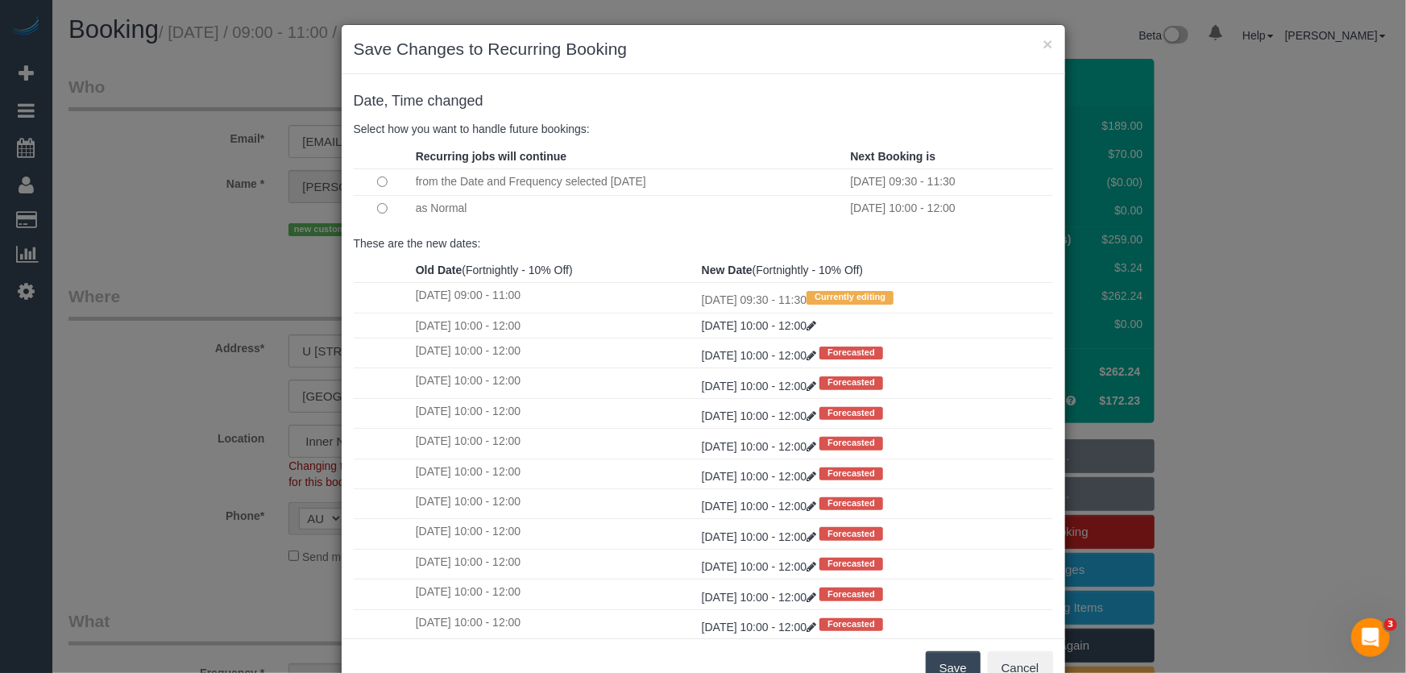
click at [951, 663] on button "Save" at bounding box center [953, 668] width 55 height 34
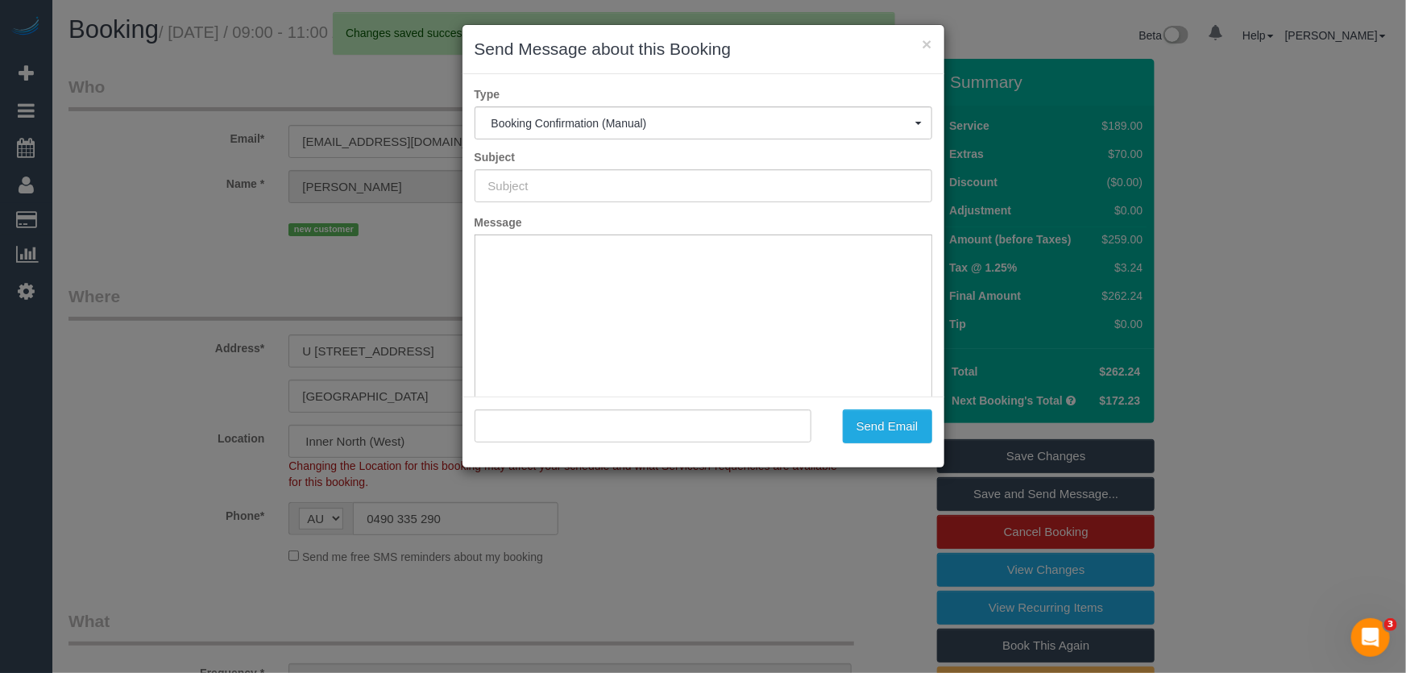
type input "Booking Confirmed"
type input ""Trudy Thompson" <trudythompson6@gmail.com>"
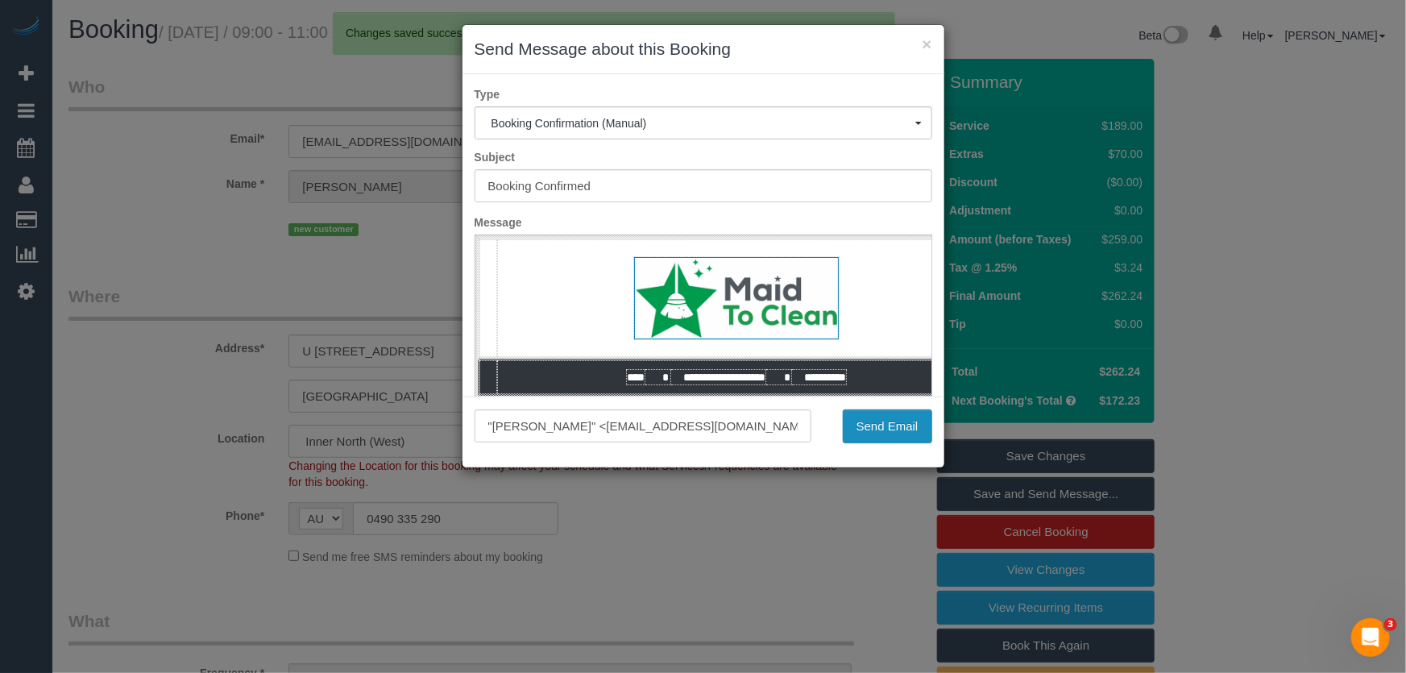
click at [882, 429] on button "Send Email" at bounding box center [887, 426] width 89 height 34
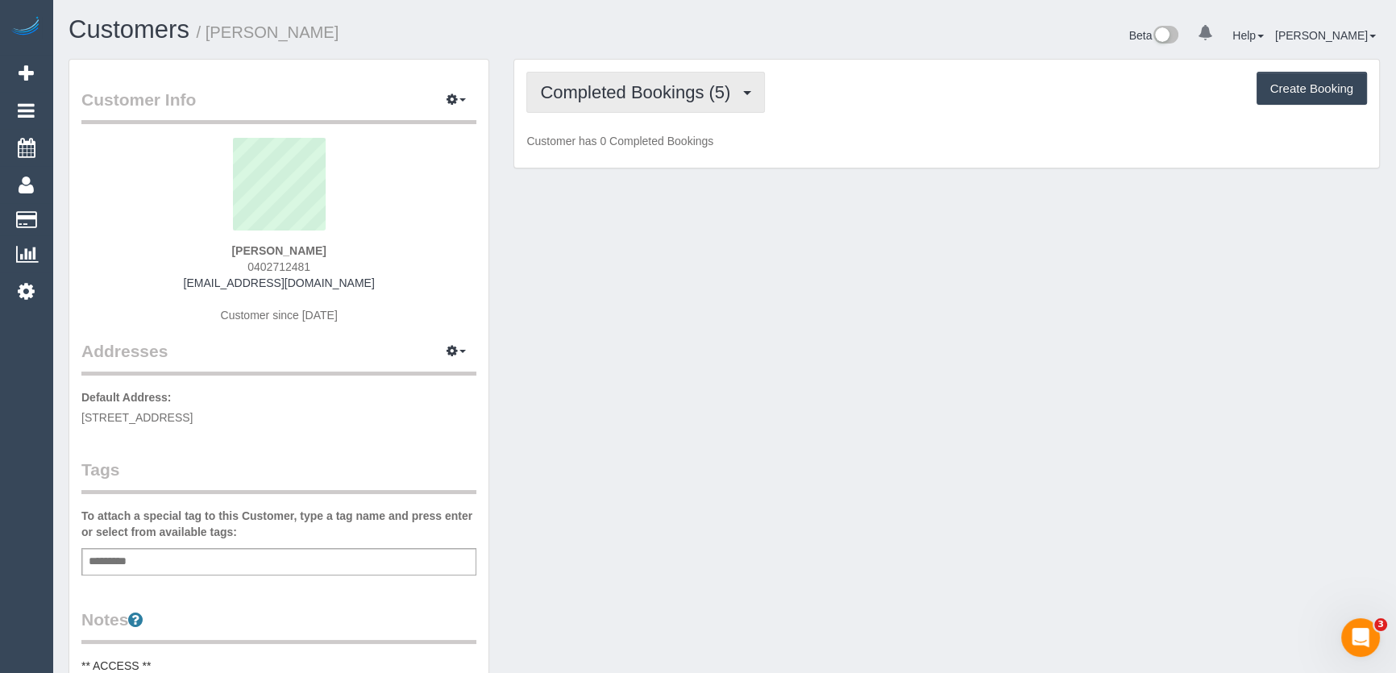
click at [633, 93] on span "Completed Bookings (5)" at bounding box center [639, 92] width 198 height 20
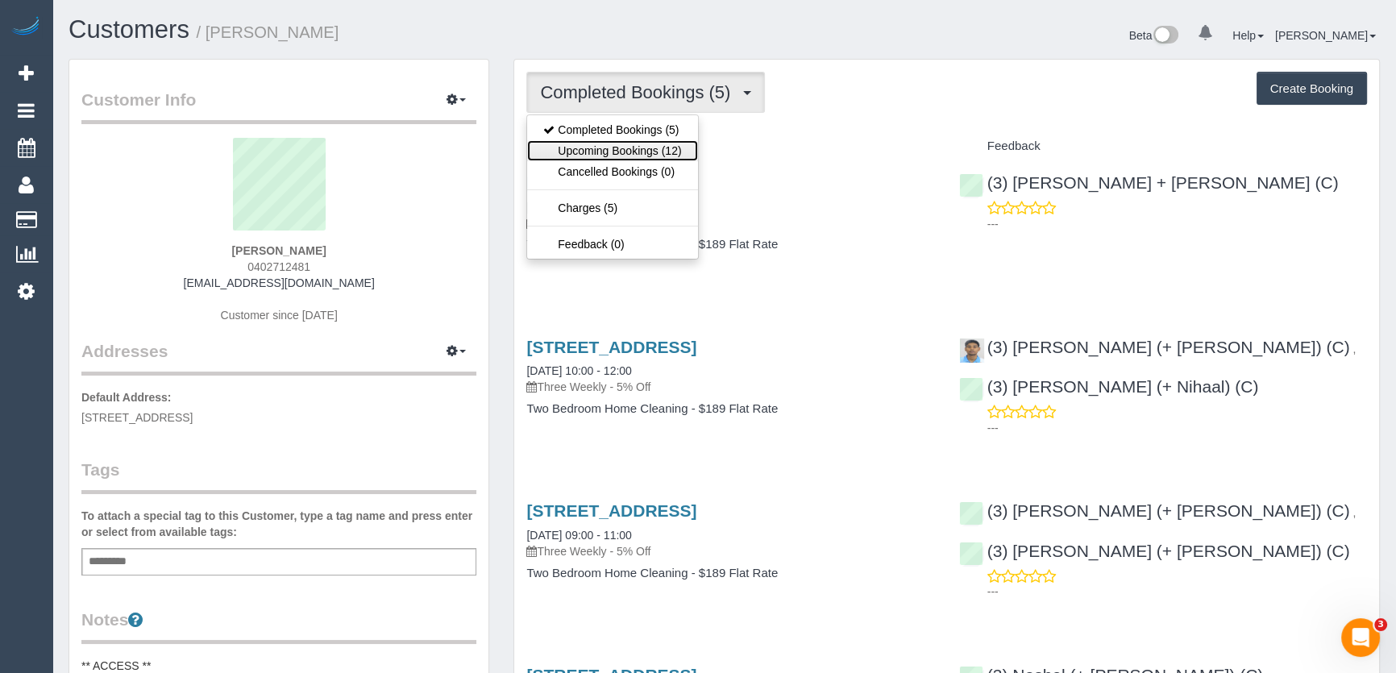
click at [618, 146] on link "Upcoming Bookings (12)" at bounding box center [612, 150] width 170 height 21
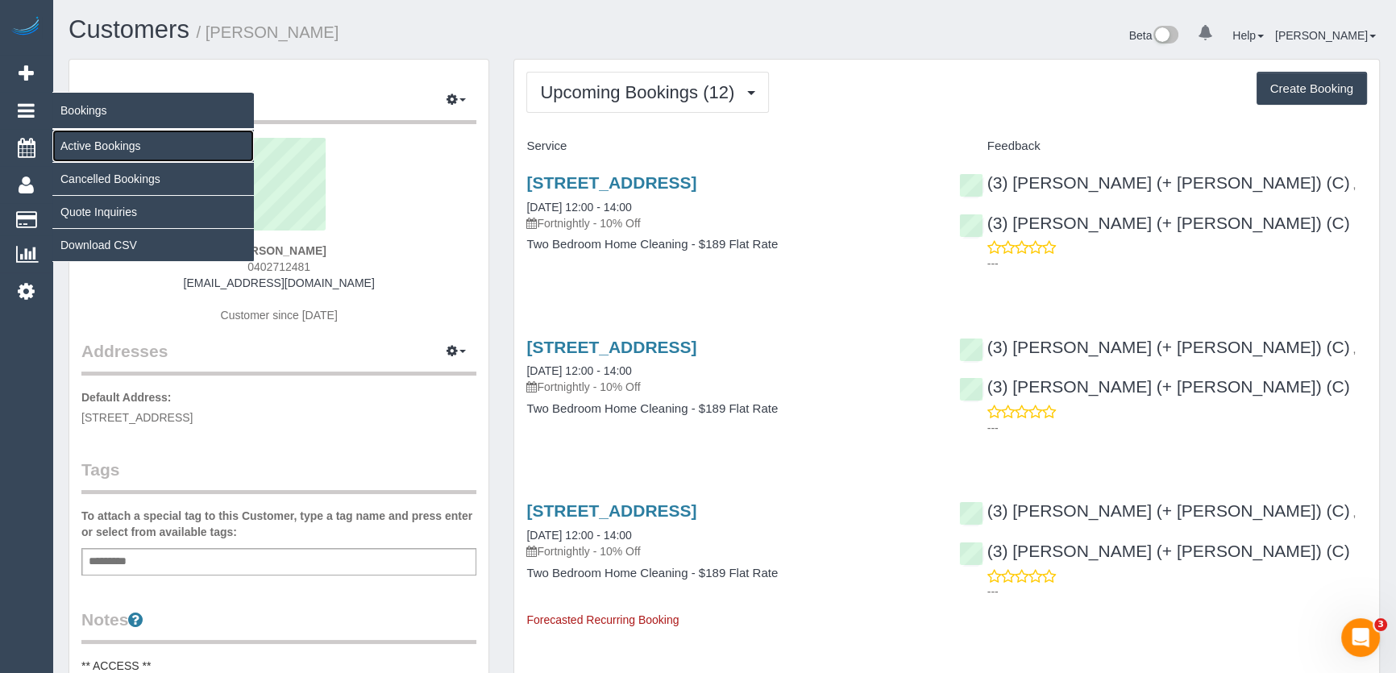
click at [104, 145] on link "Active Bookings" at bounding box center [152, 146] width 201 height 32
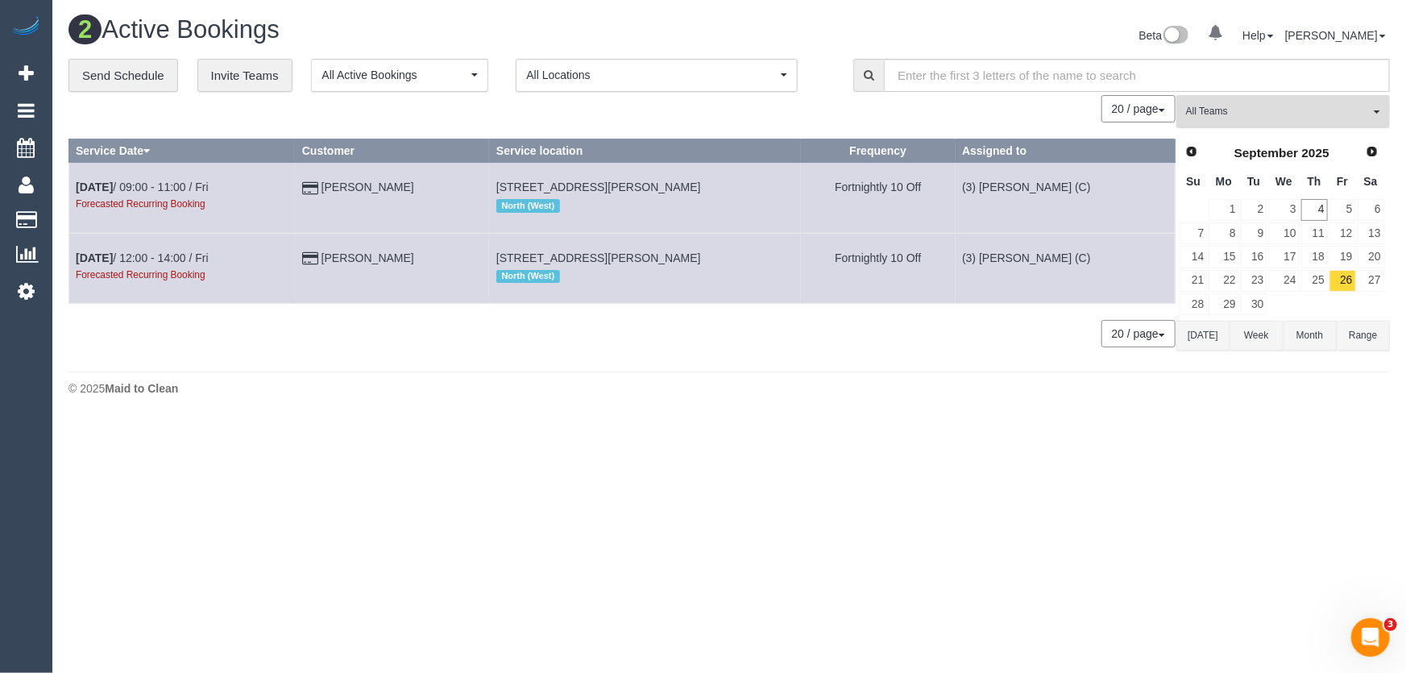
click at [1207, 109] on span "All Teams" at bounding box center [1278, 112] width 184 height 14
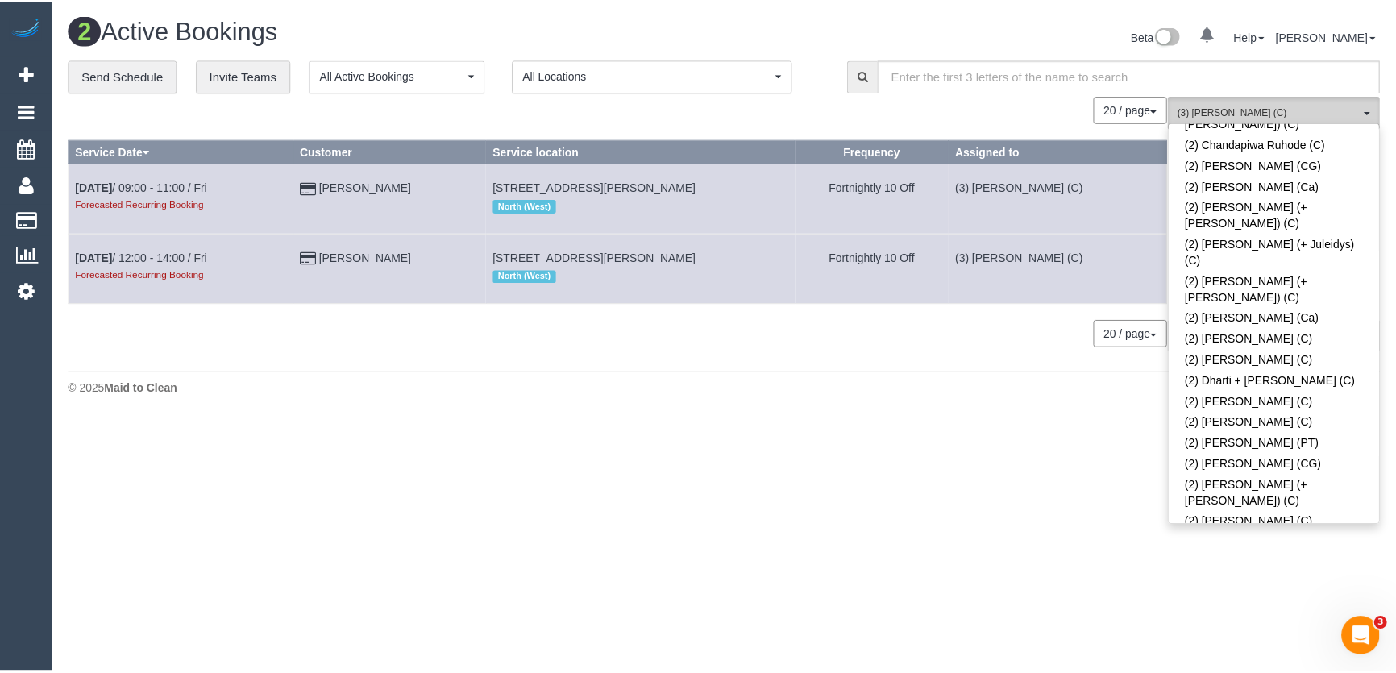
scroll to position [806, 0]
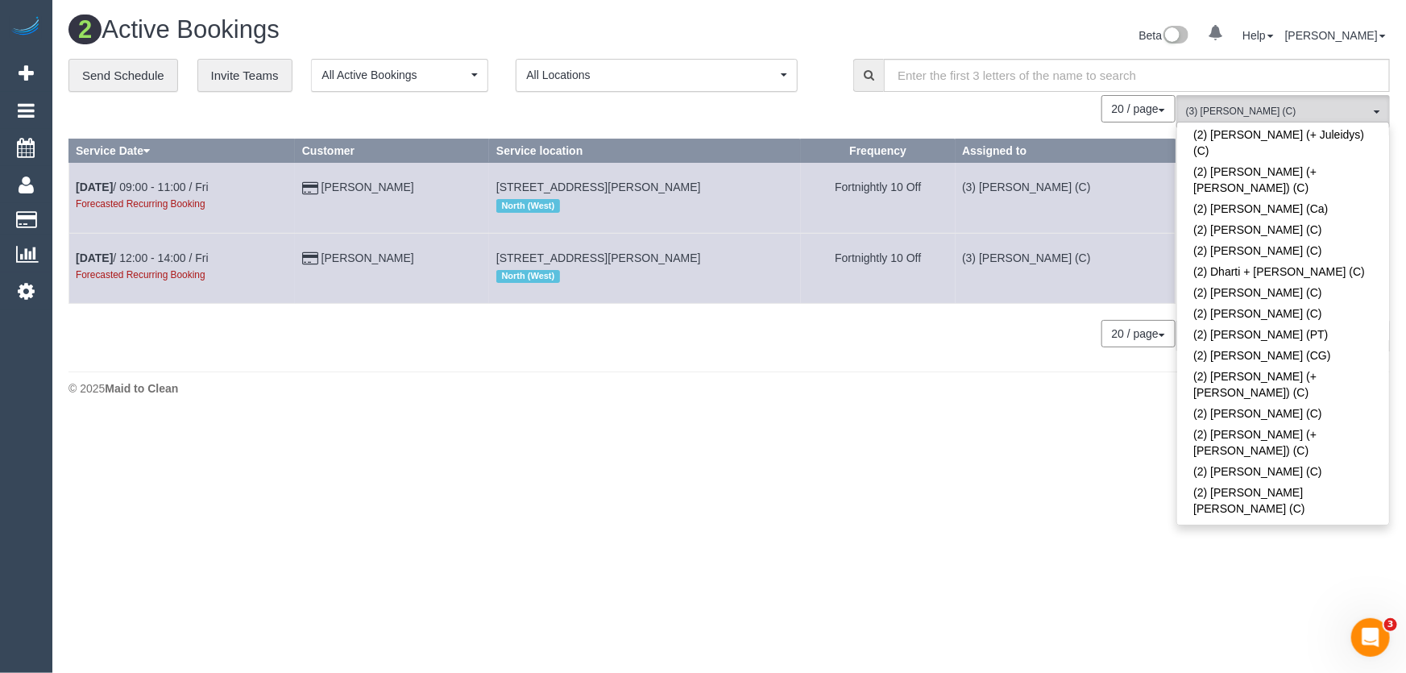
click at [1255, 598] on link "(2) [PERSON_NAME] (C)" at bounding box center [1283, 608] width 212 height 21
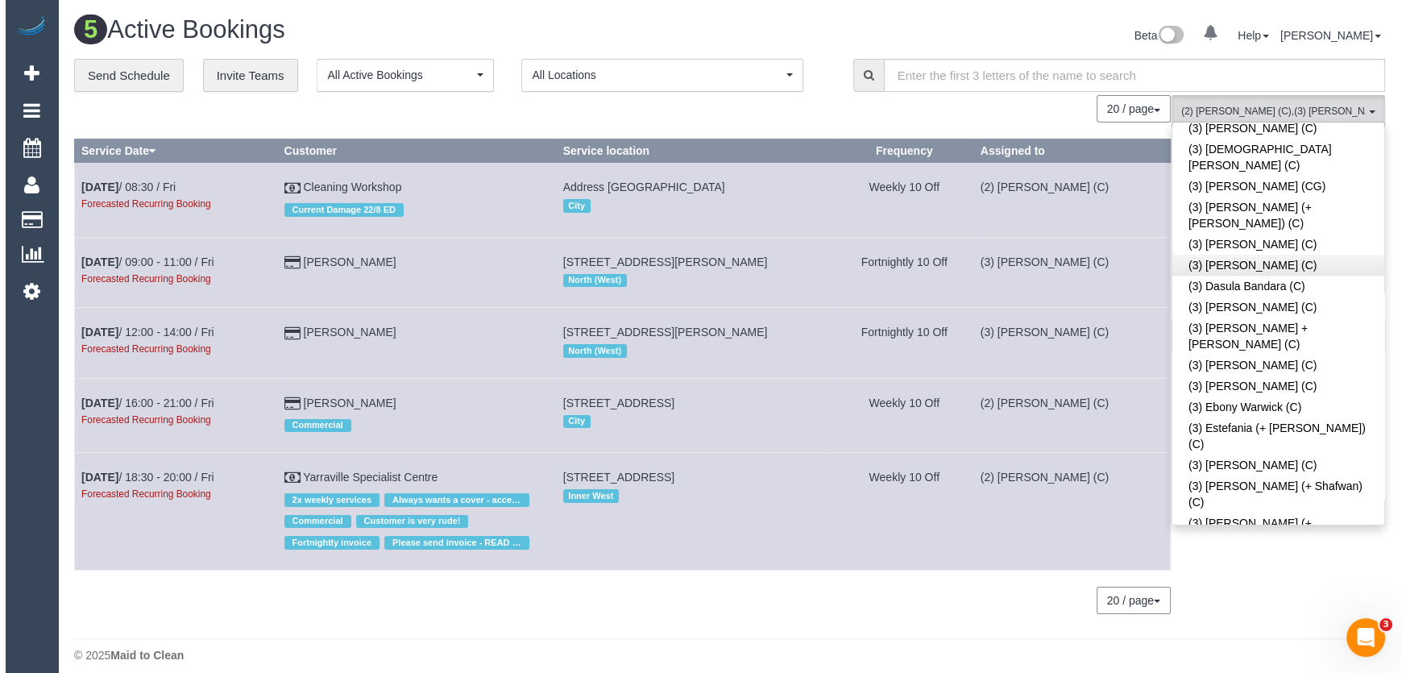
scroll to position [2563, 0]
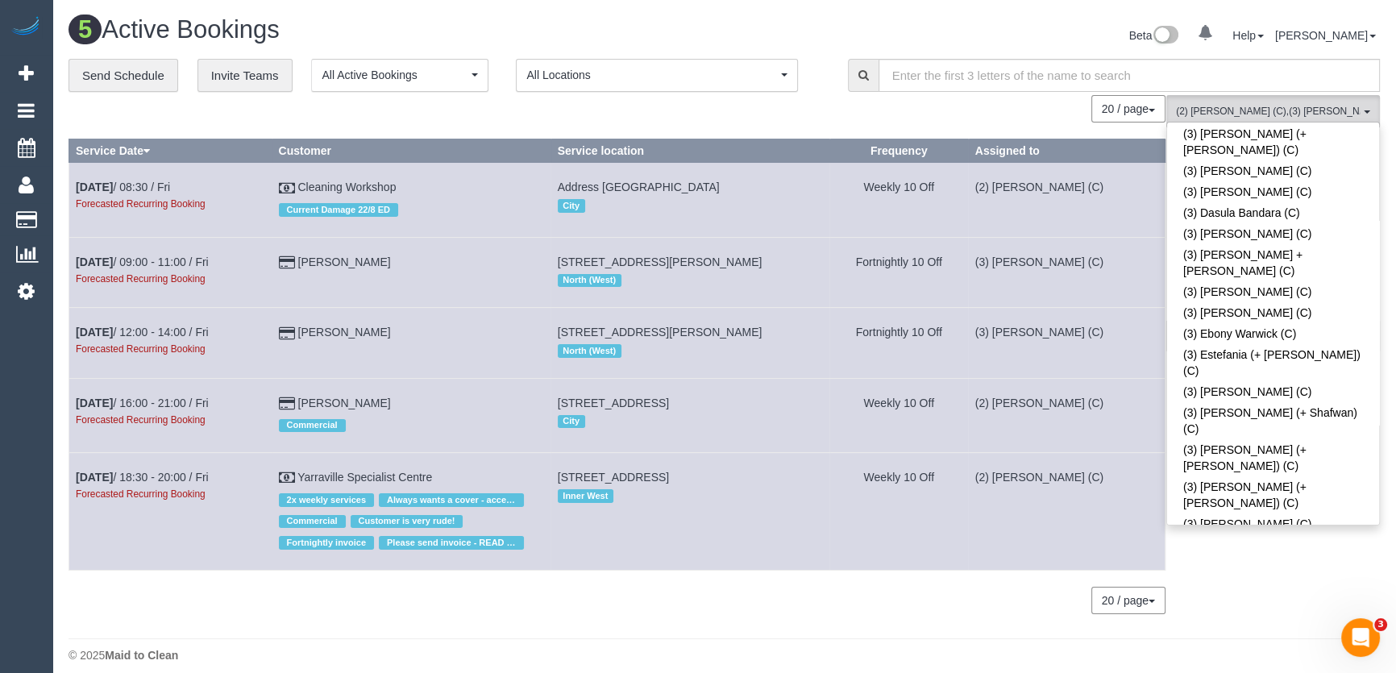
click at [971, 15] on div "3 Active Bookings Beta 0 Your Notifications You have 0 alerts Help Help Docs Ta…" at bounding box center [729, 343] width 1354 height 687
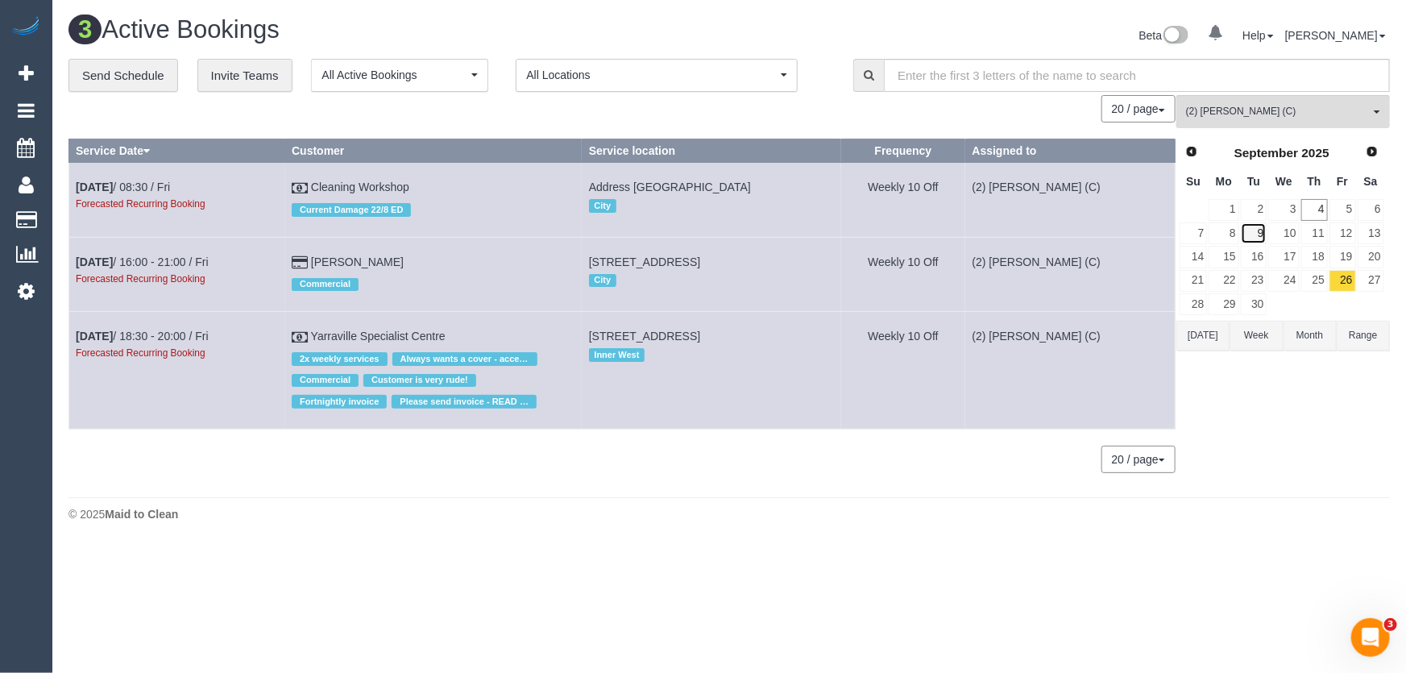
click at [1261, 226] on link "9" at bounding box center [1254, 233] width 27 height 22
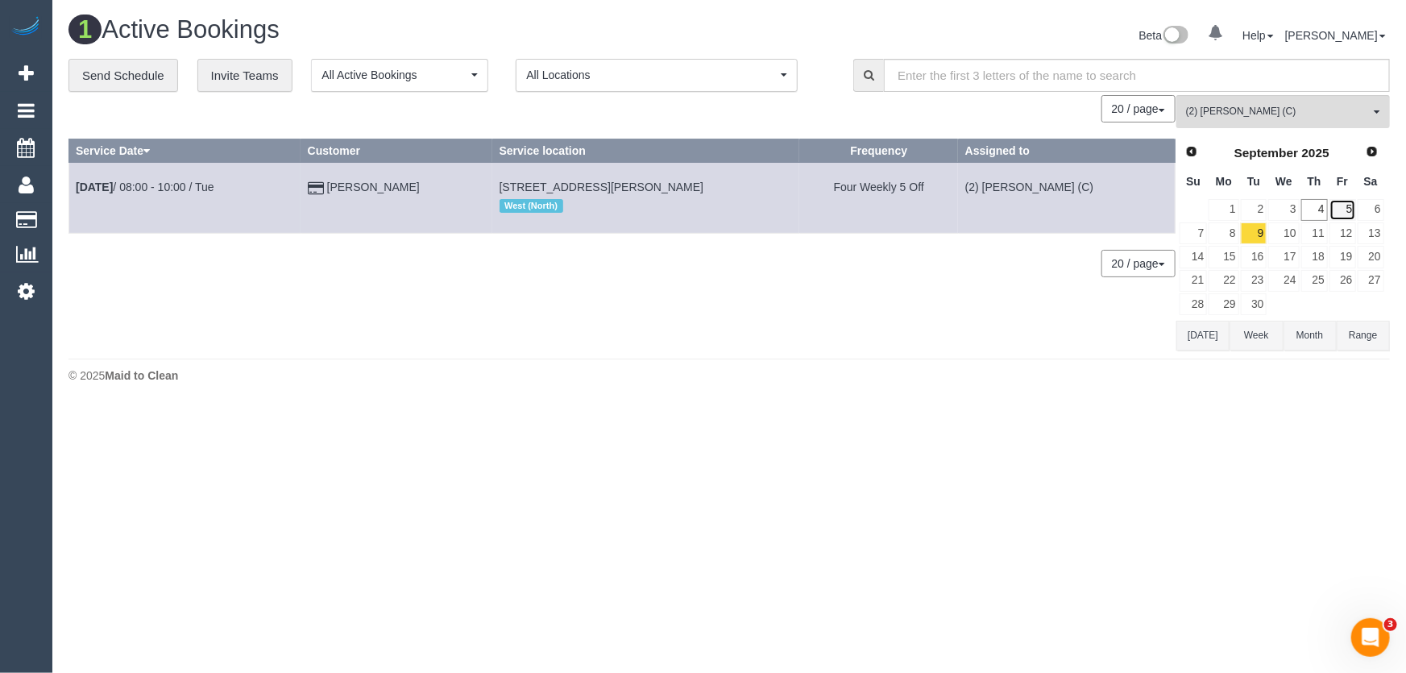
click at [1351, 209] on link "5" at bounding box center [1342, 210] width 27 height 22
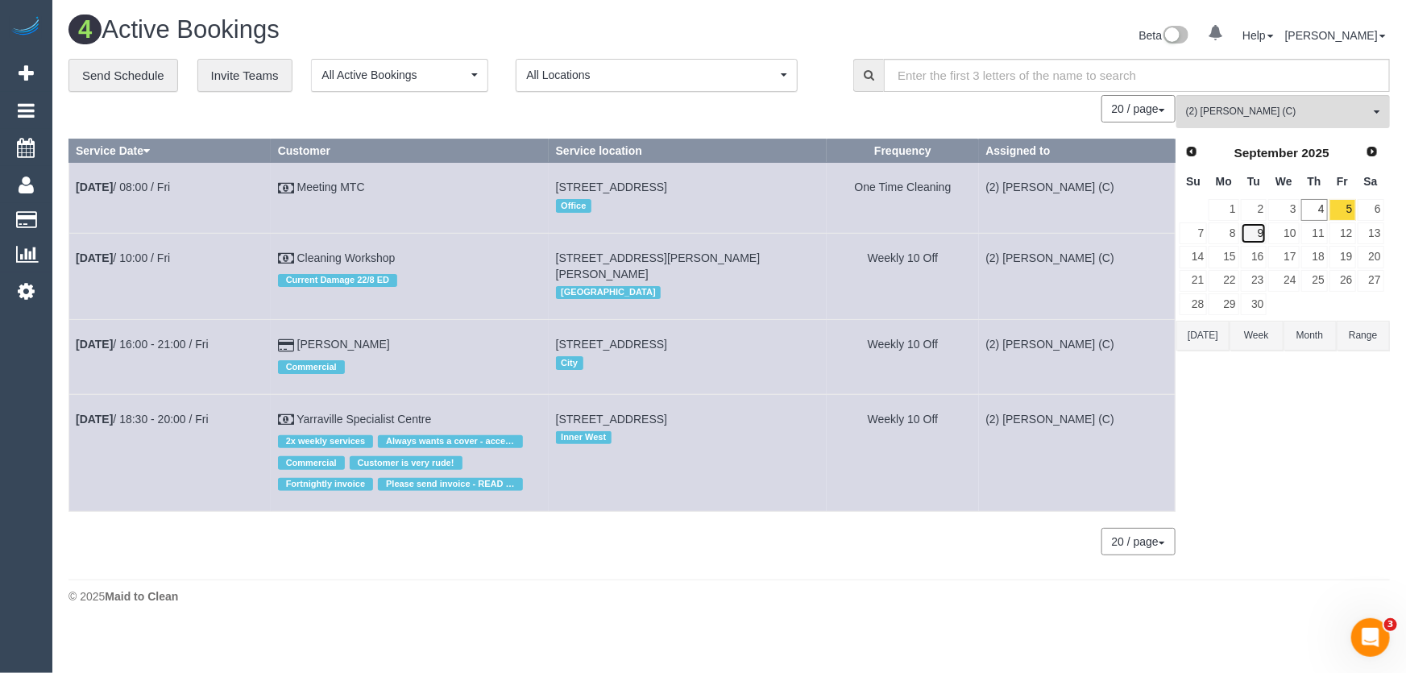
click at [1261, 231] on link "9" at bounding box center [1254, 233] width 27 height 22
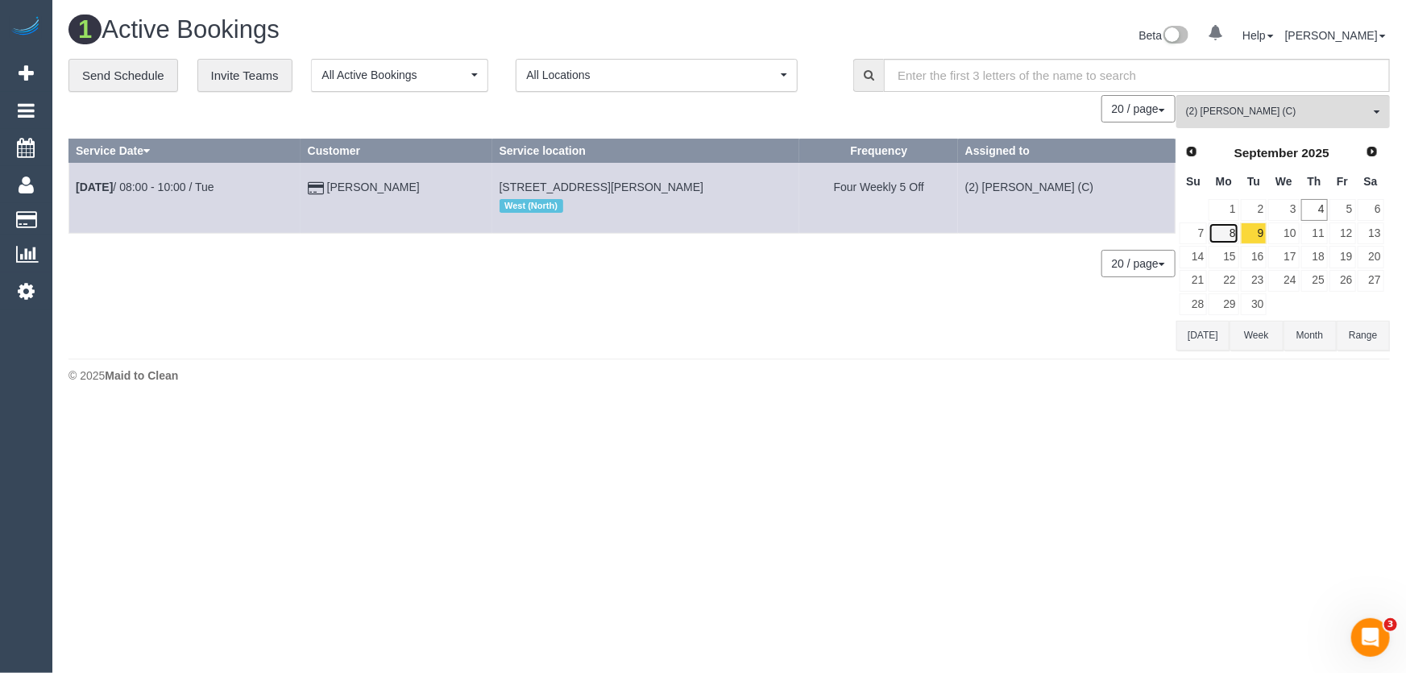
click at [1223, 234] on link "8" at bounding box center [1224, 233] width 30 height 22
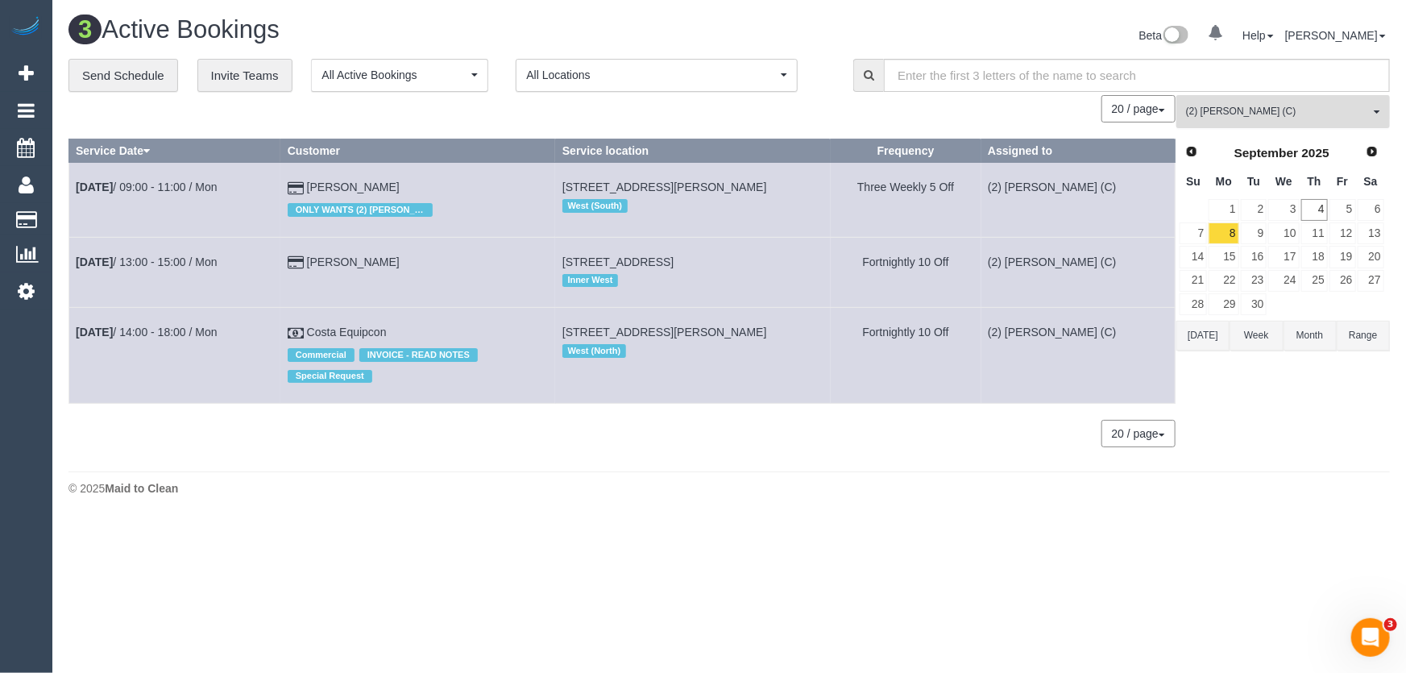
click at [1231, 112] on span "(2) [PERSON_NAME] (C)" at bounding box center [1278, 112] width 184 height 14
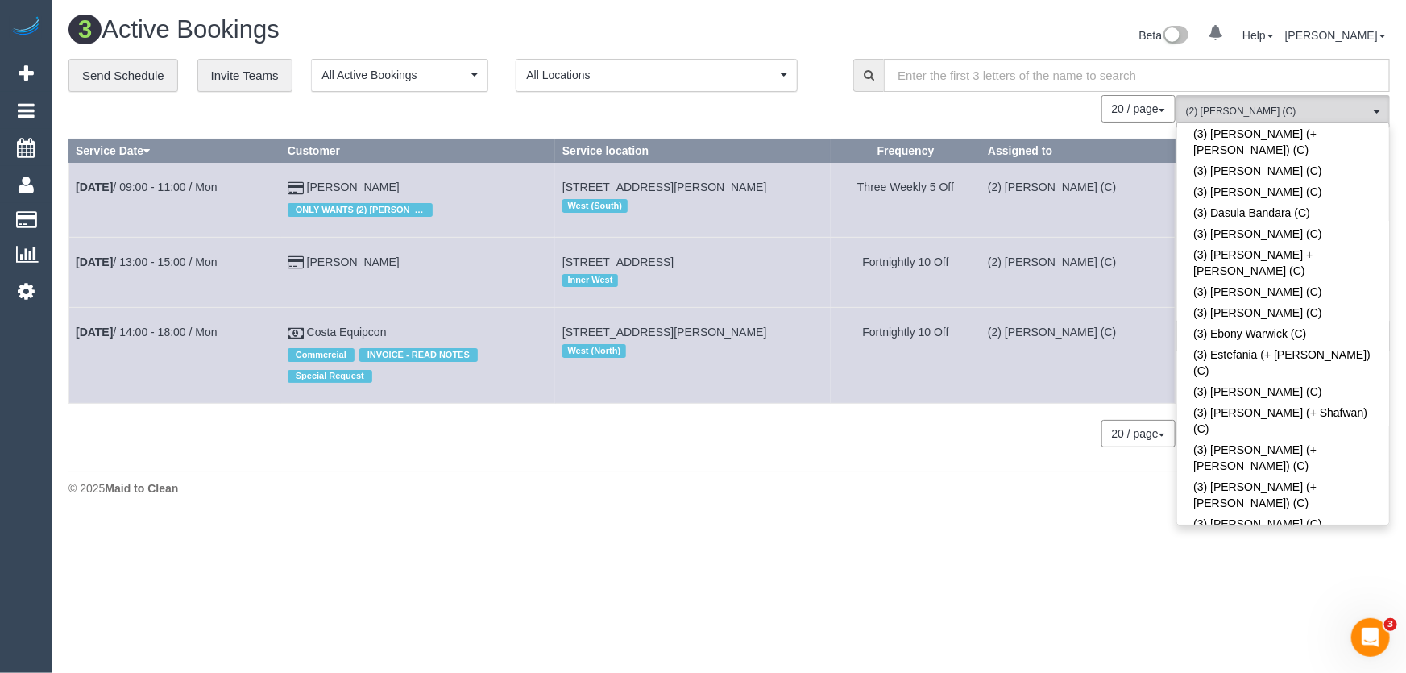
scroll to position [896, 0]
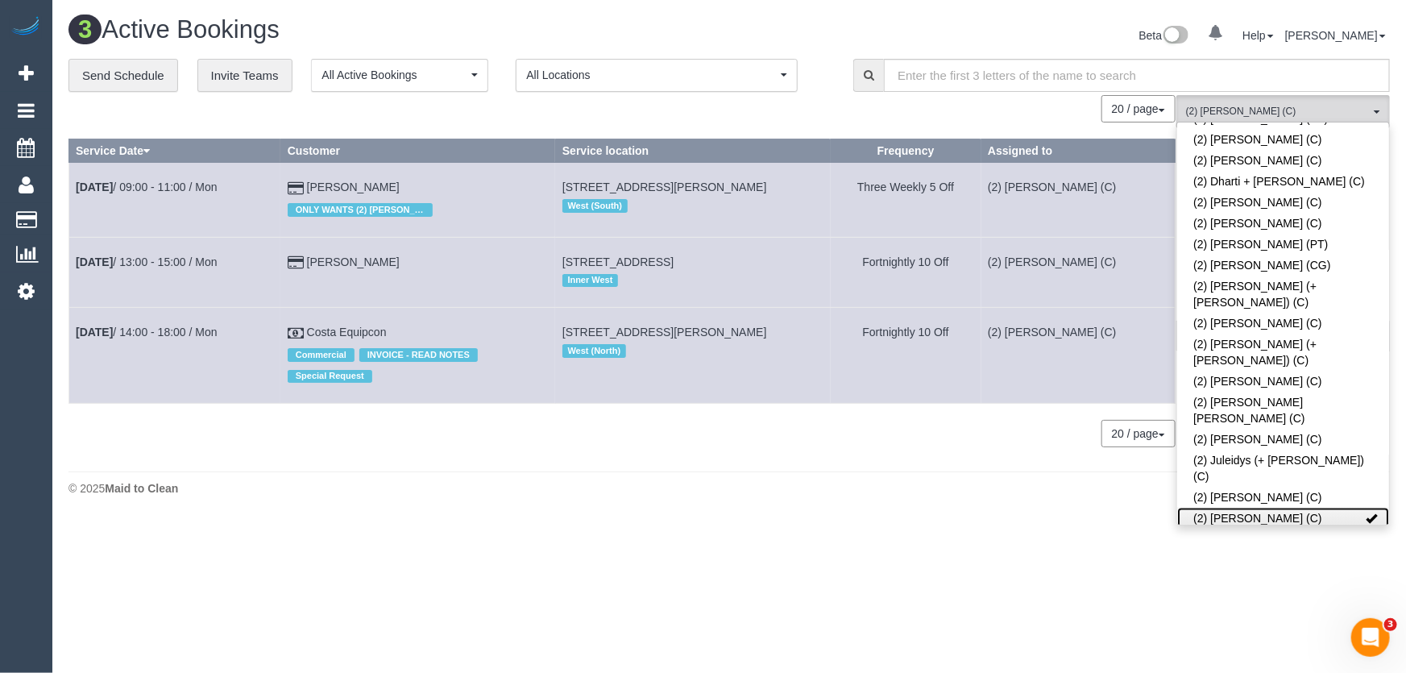
click at [1268, 508] on link "(2) [PERSON_NAME] (C)" at bounding box center [1283, 518] width 212 height 21
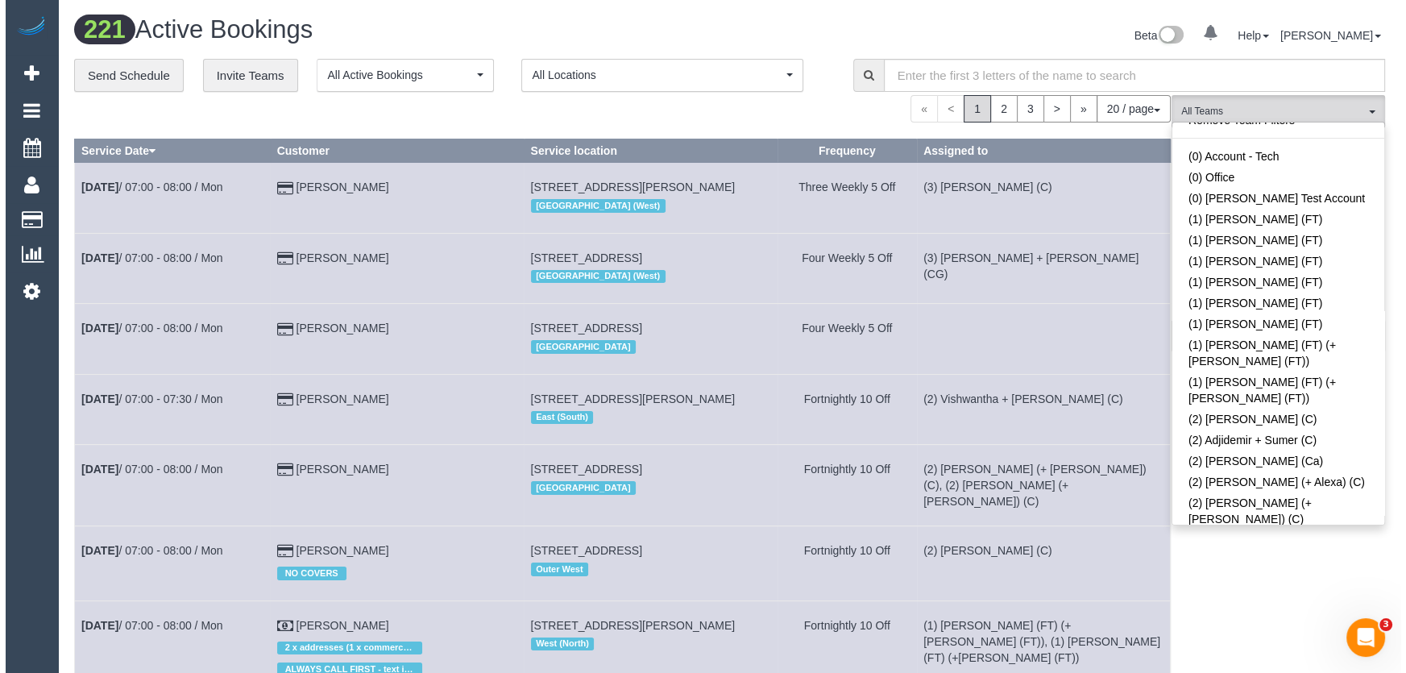
scroll to position [0, 0]
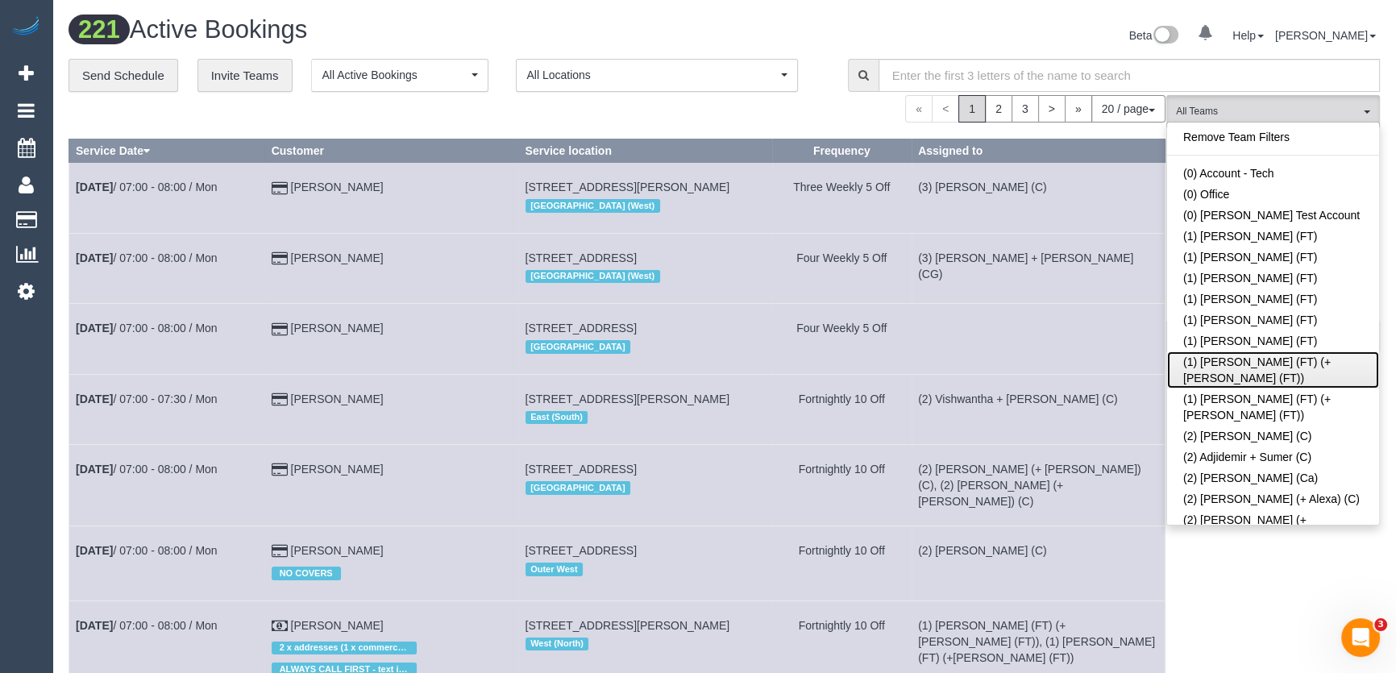
click at [1251, 363] on link "(1) [PERSON_NAME] (FT) (+[PERSON_NAME] (FT))" at bounding box center [1273, 369] width 212 height 37
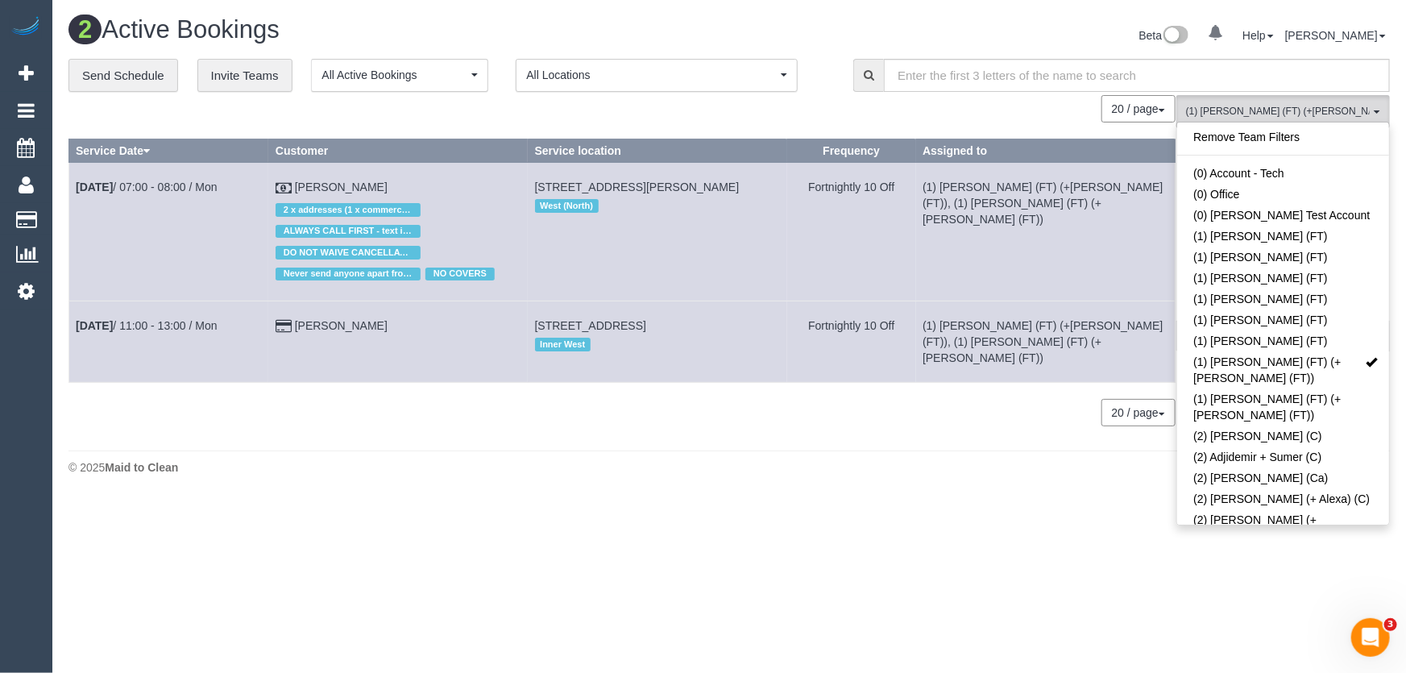
click at [973, 29] on div "Beta 0 Your Notifications You have 0 alerts Help Help Docs Take a Tour Contact …" at bounding box center [1065, 37] width 673 height 43
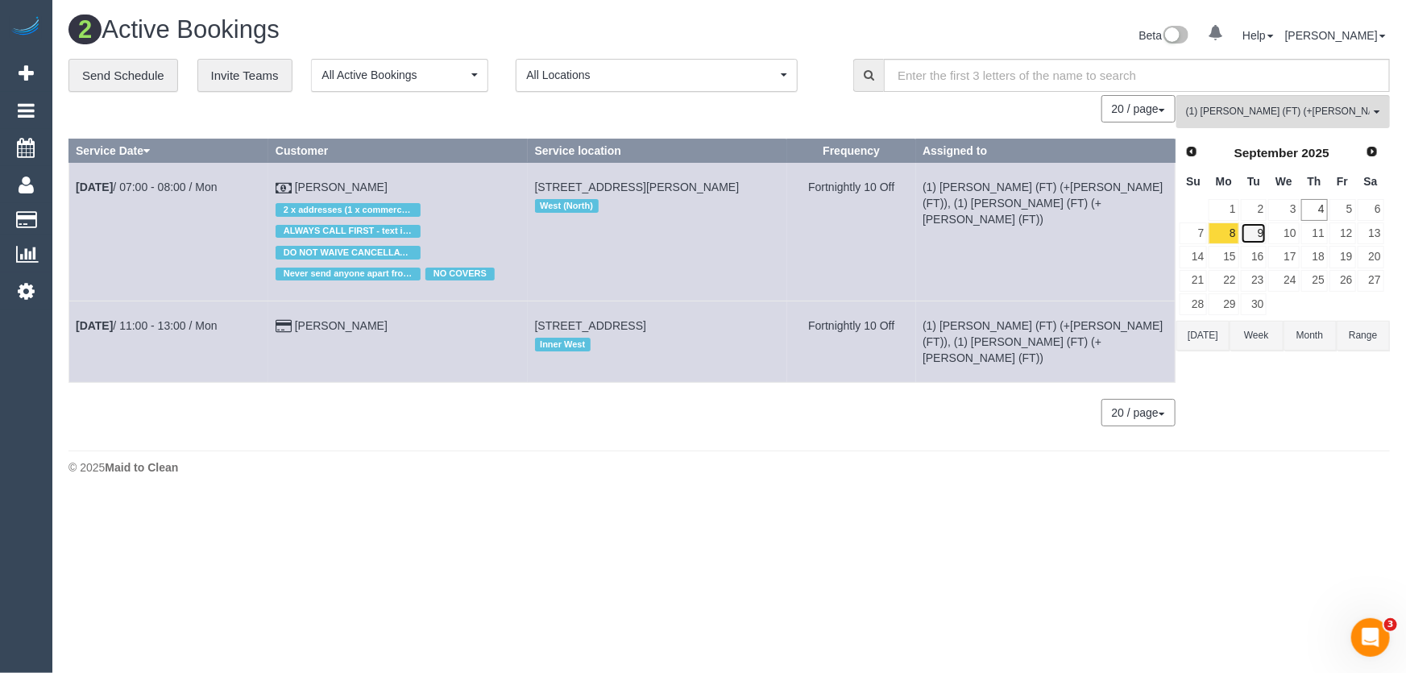
click at [1260, 231] on link "9" at bounding box center [1254, 233] width 27 height 22
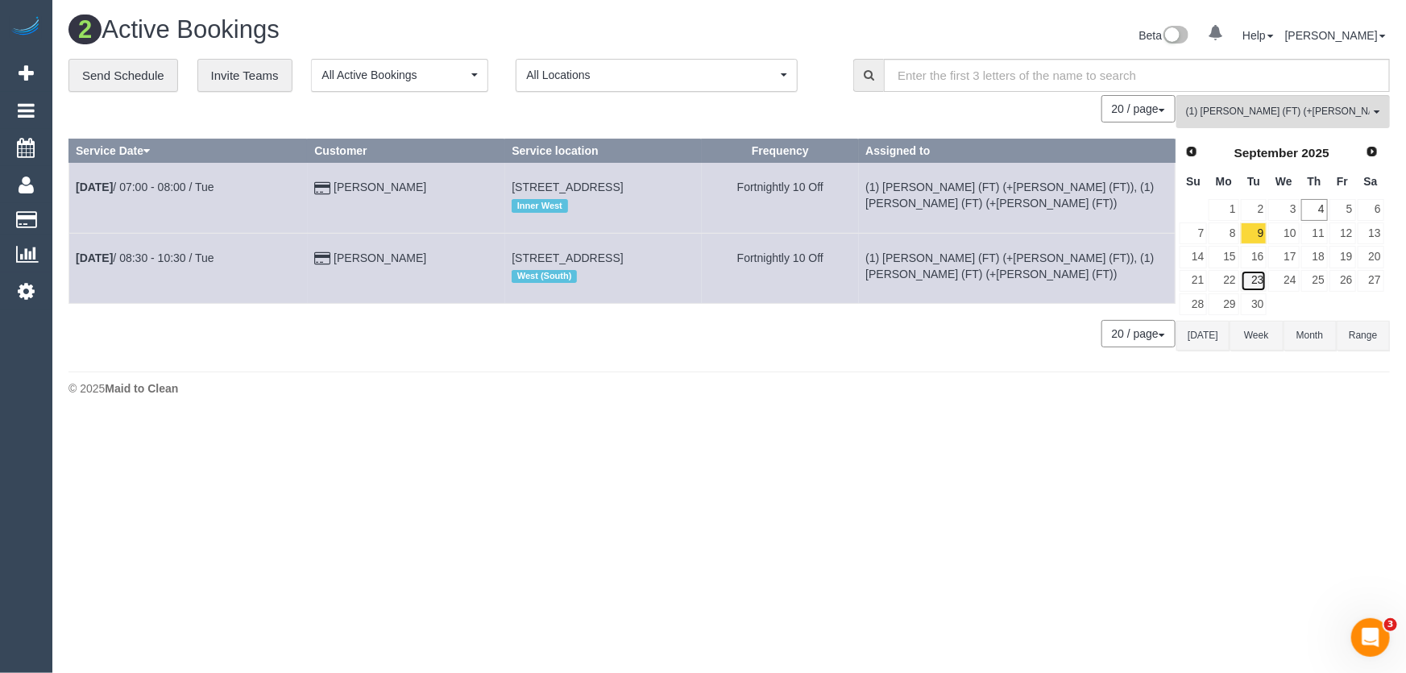
click at [1257, 276] on link "23" at bounding box center [1254, 281] width 27 height 22
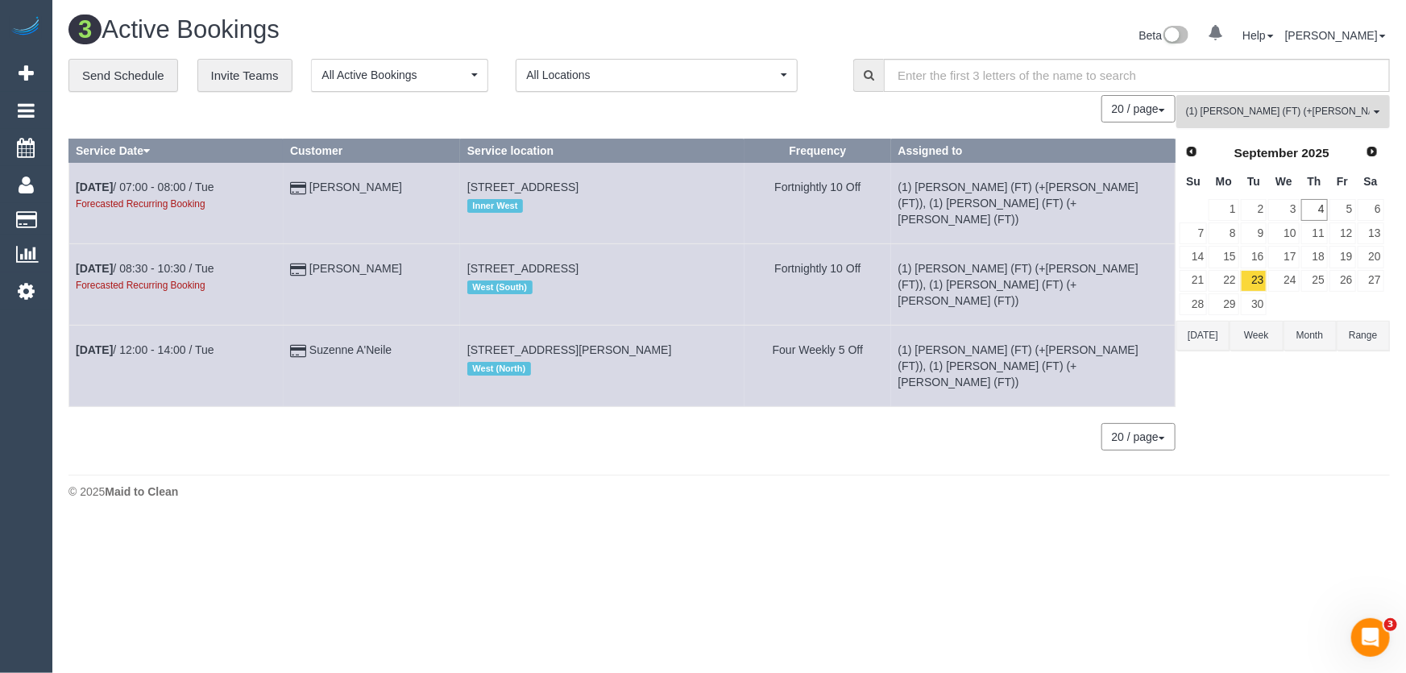
click at [1260, 108] on span "(1) [PERSON_NAME] (FT) (+[PERSON_NAME] (FT))" at bounding box center [1278, 112] width 184 height 14
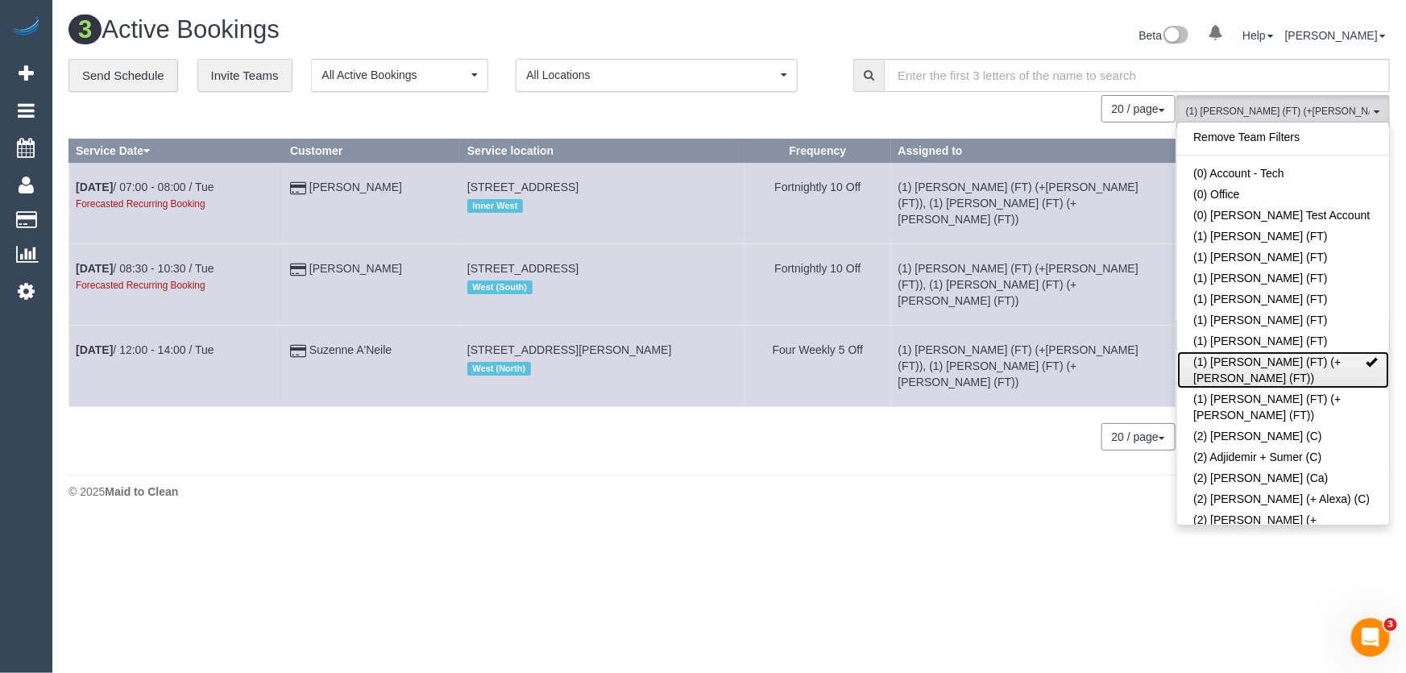
click at [1261, 359] on link "(1) Tina (FT) (+Tony (FT))" at bounding box center [1283, 369] width 212 height 37
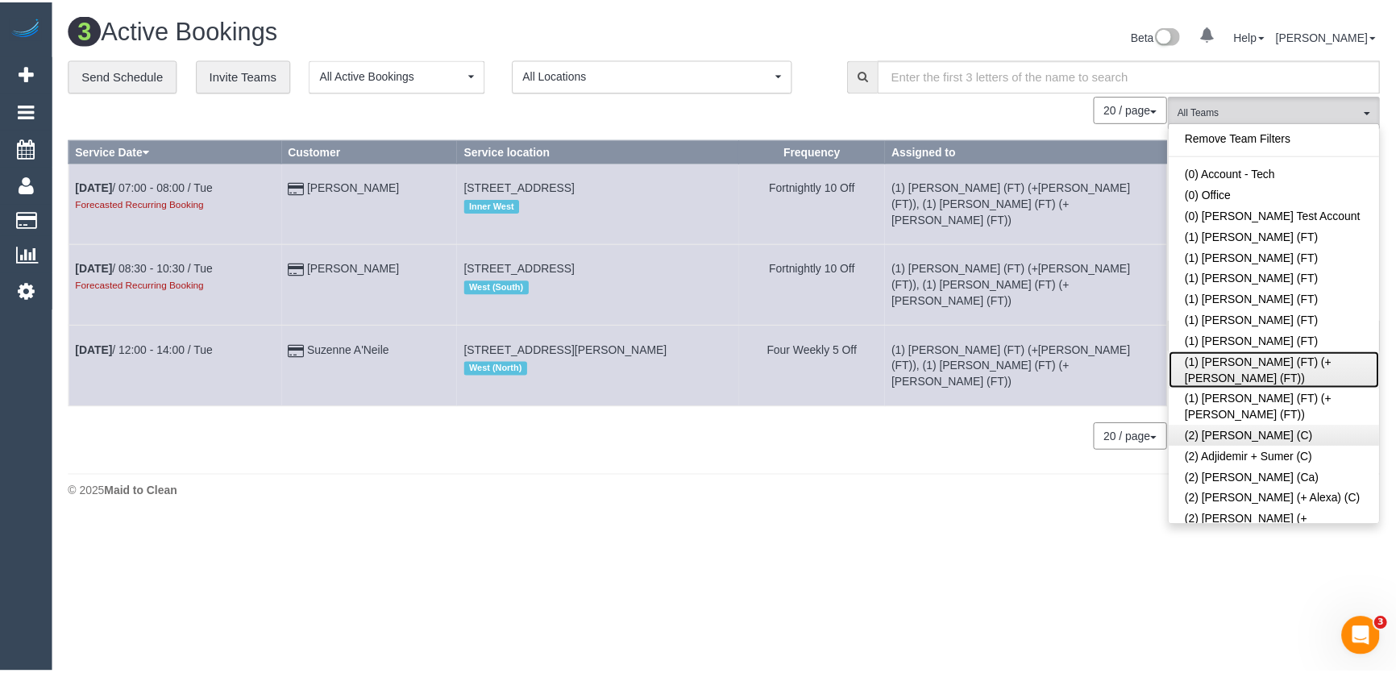
scroll to position [73, 0]
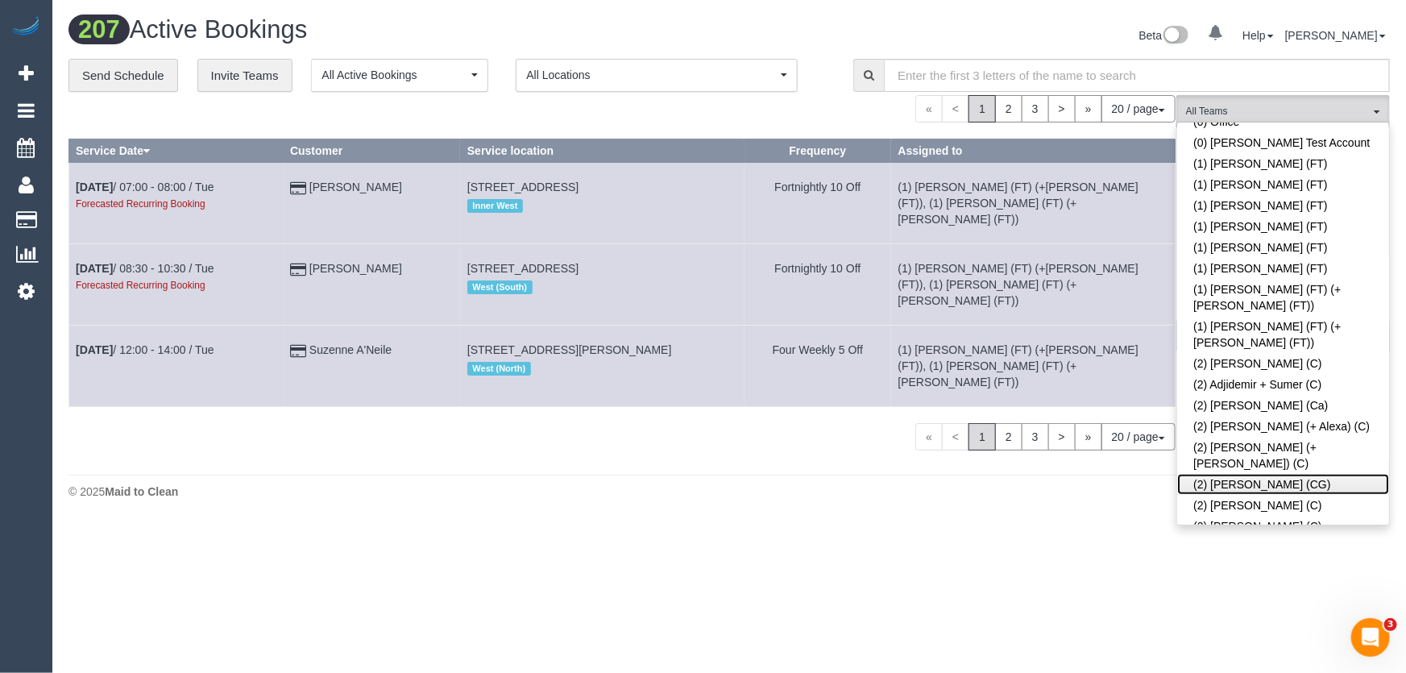
click at [1270, 474] on link "(2) [PERSON_NAME] (CG)" at bounding box center [1283, 484] width 212 height 21
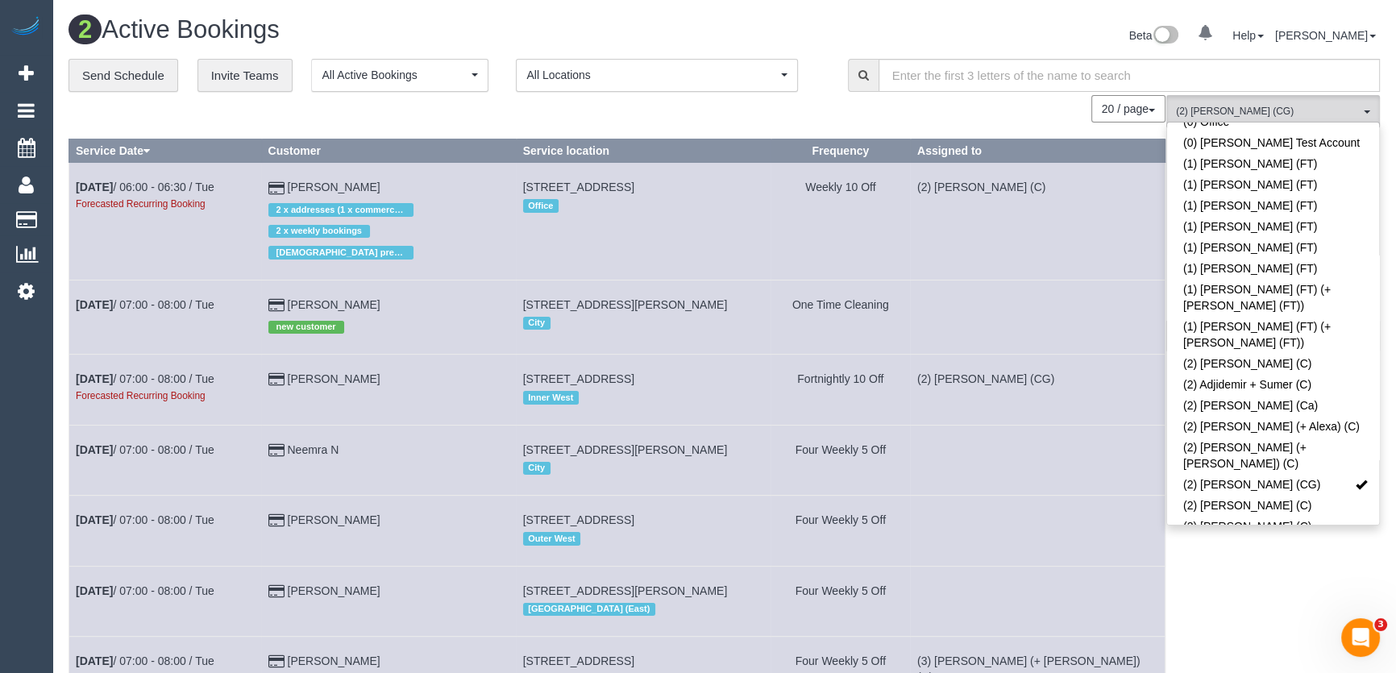
click at [1056, 40] on div "Beta 0 Your Notifications You have 0 alerts Help Help Docs Take a Tour Contact …" at bounding box center [1058, 37] width 668 height 43
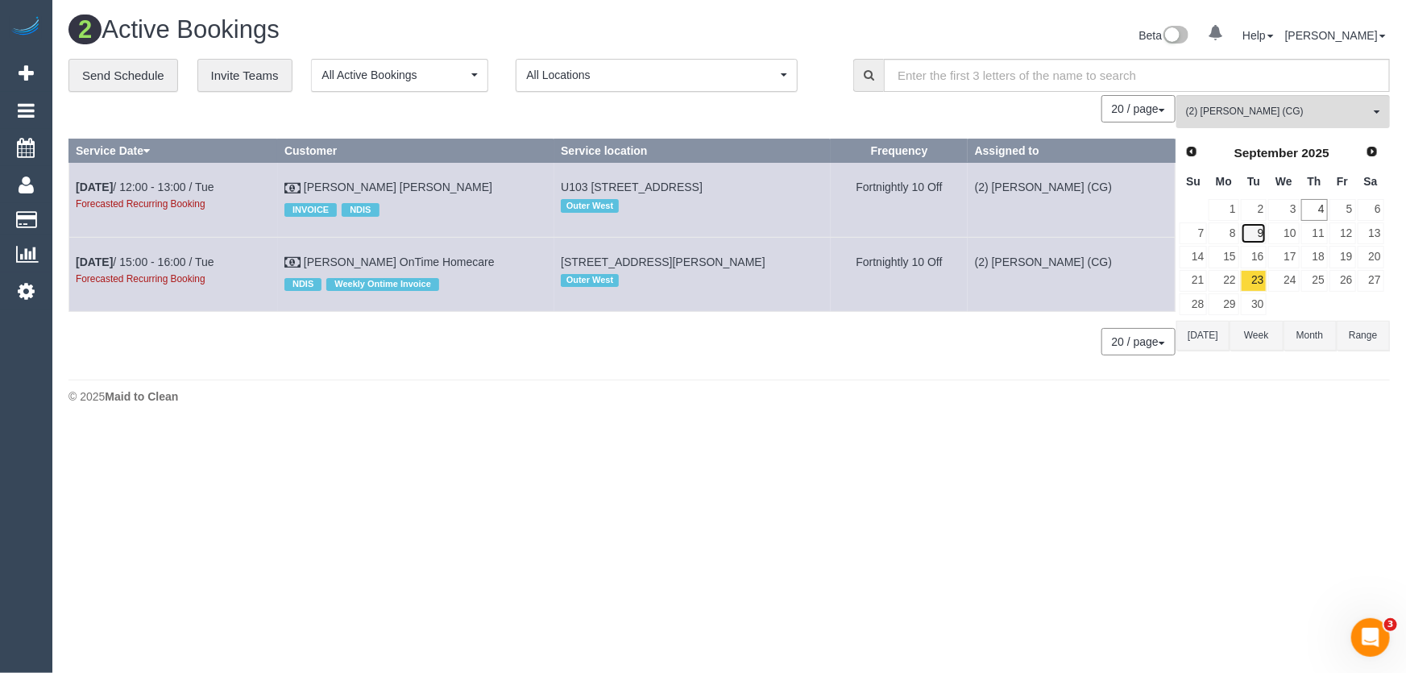
click at [1260, 229] on link "9" at bounding box center [1254, 233] width 27 height 22
click at [1256, 280] on link "23" at bounding box center [1254, 281] width 27 height 22
click at [1370, 154] on span "Next" at bounding box center [1373, 150] width 13 height 13
click at [1255, 231] on link "7" at bounding box center [1254, 233] width 27 height 22
click at [1257, 280] on link "21" at bounding box center [1254, 281] width 27 height 22
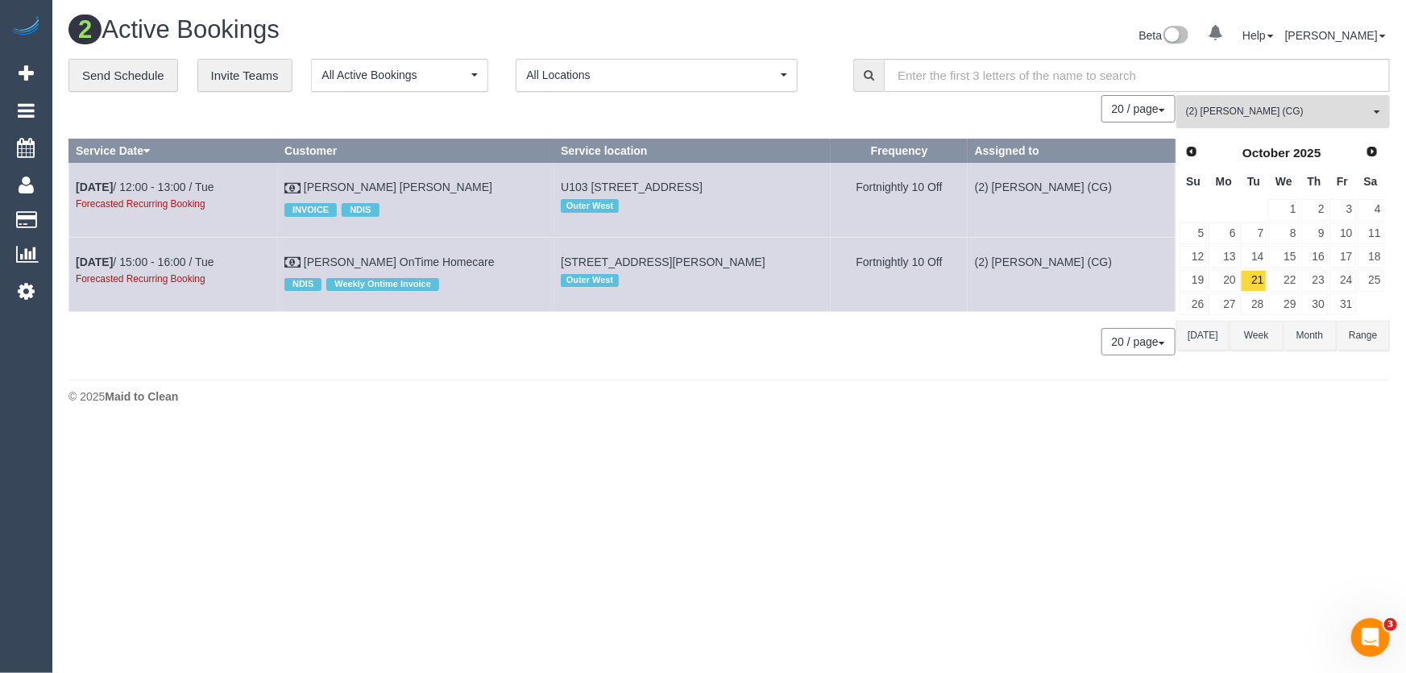
click at [1226, 109] on span "(2) [PERSON_NAME] (CG)" at bounding box center [1278, 112] width 184 height 14
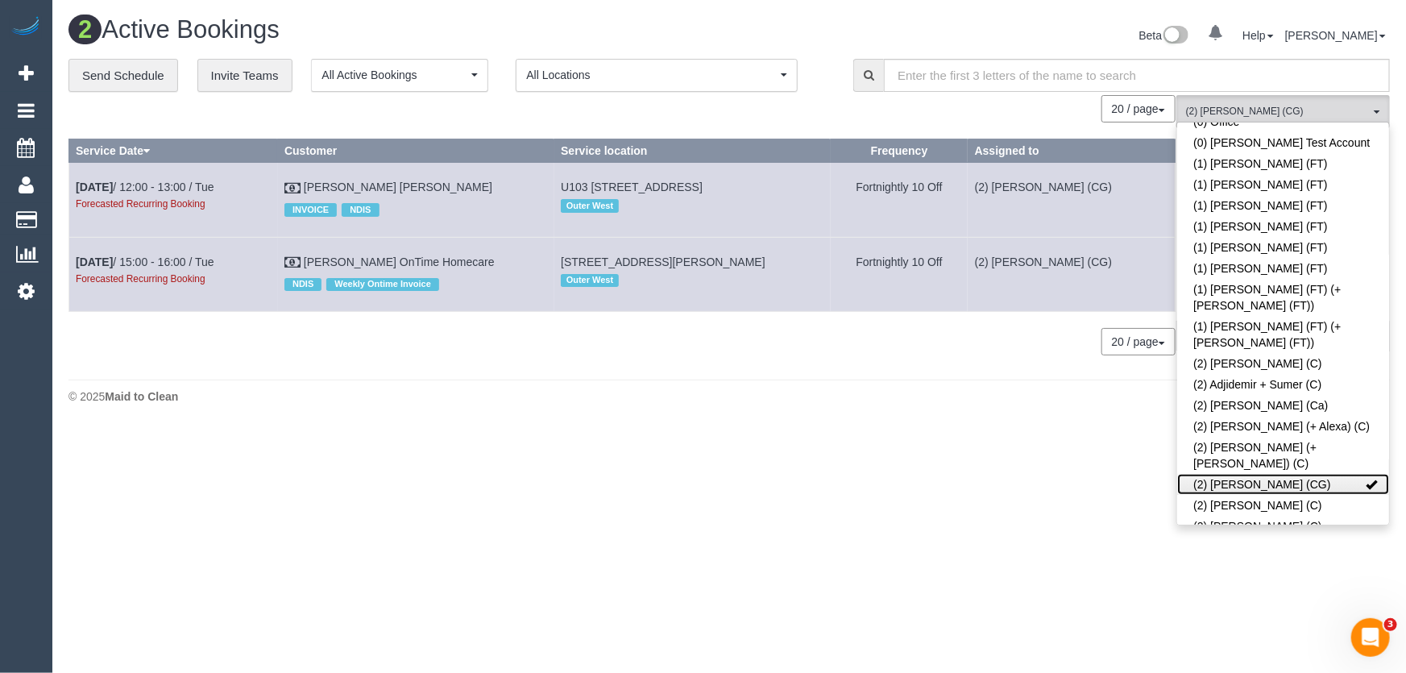
click at [1252, 474] on link "(2) [PERSON_NAME] (CG)" at bounding box center [1283, 484] width 212 height 21
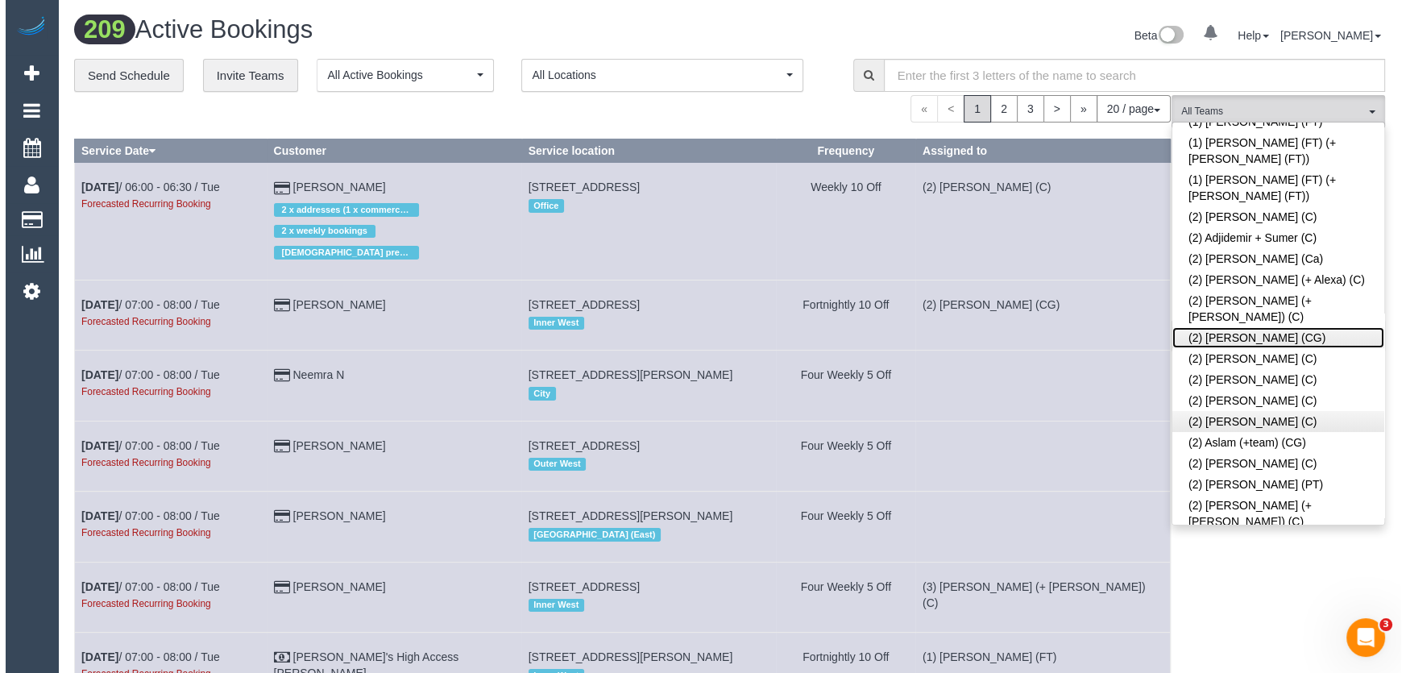
scroll to position [366, 0]
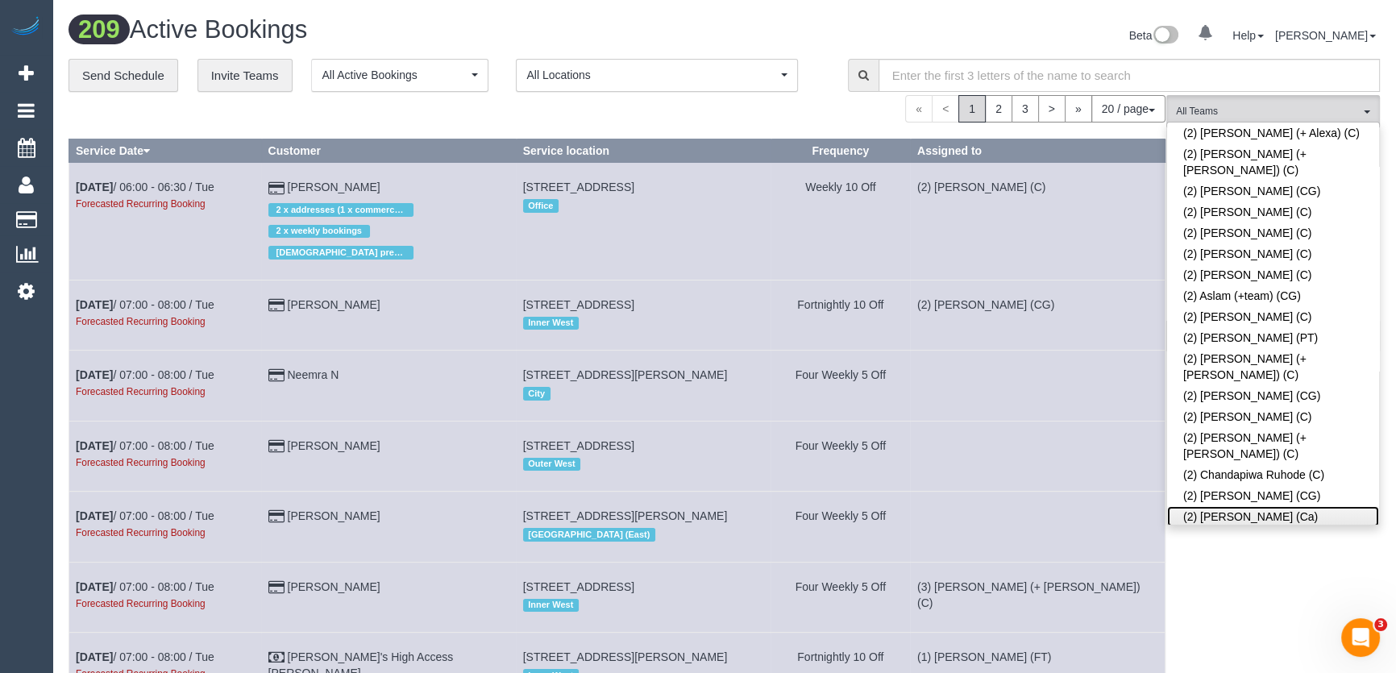
click at [1238, 506] on link "(2) [PERSON_NAME] (Ca)" at bounding box center [1273, 516] width 212 height 21
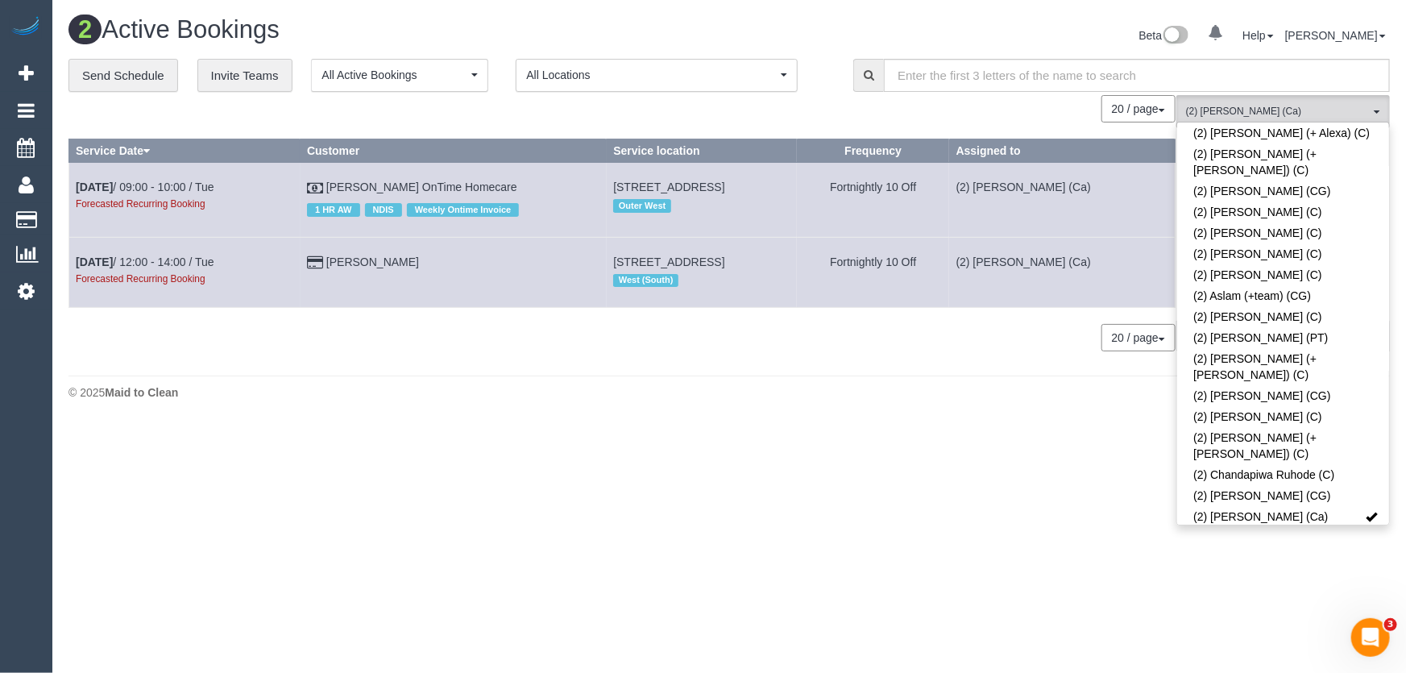
click at [956, 23] on div "Beta 0 Your Notifications You have 0 alerts Help Help Docs Take a Tour Contact …" at bounding box center [1065, 37] width 673 height 43
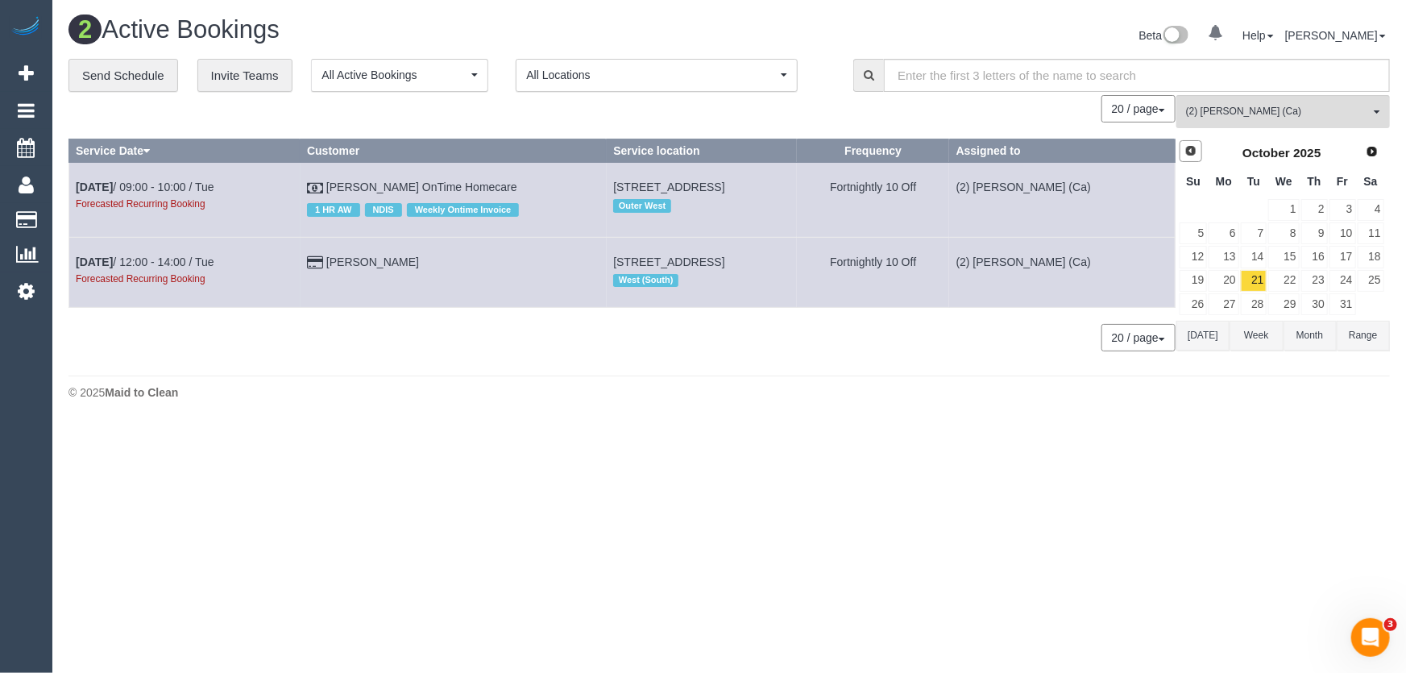
click at [1196, 149] on span "Prev" at bounding box center [1190, 150] width 13 height 13
click at [1259, 215] on link "2" at bounding box center [1254, 210] width 27 height 22
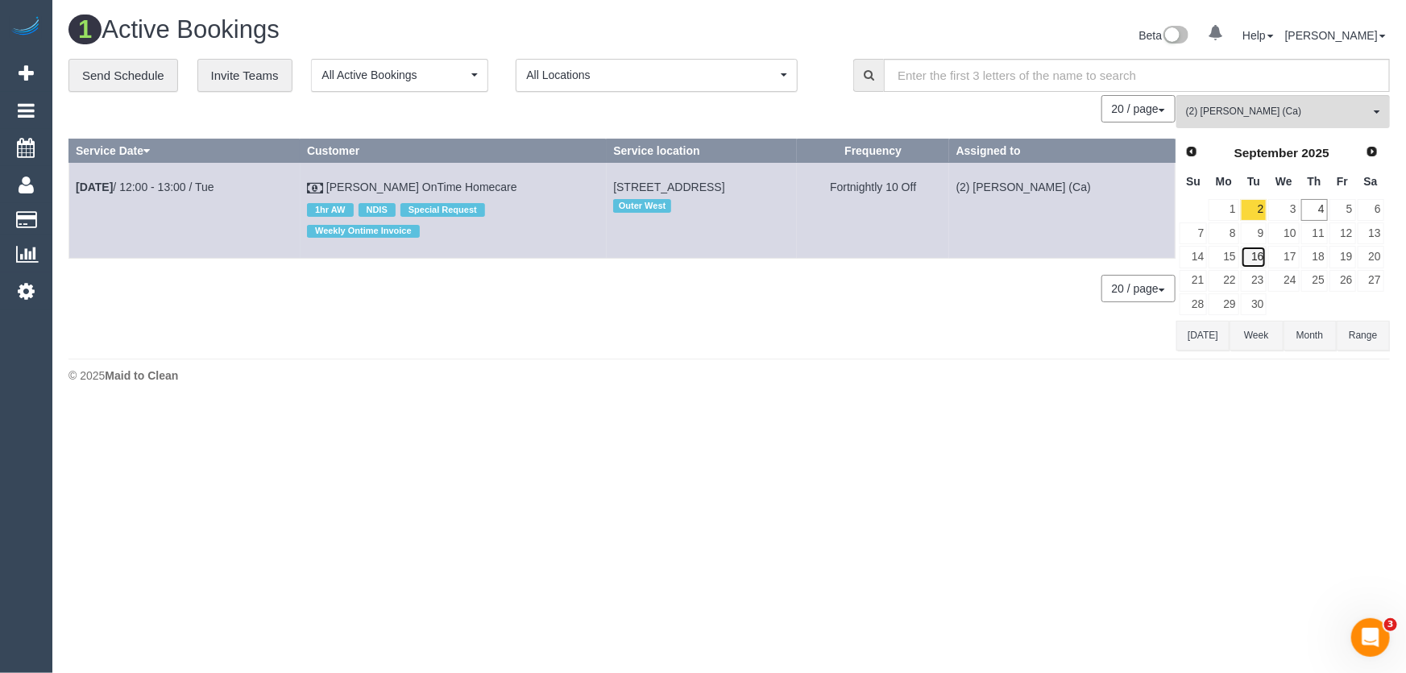
click at [1259, 254] on link "16" at bounding box center [1254, 257] width 27 height 22
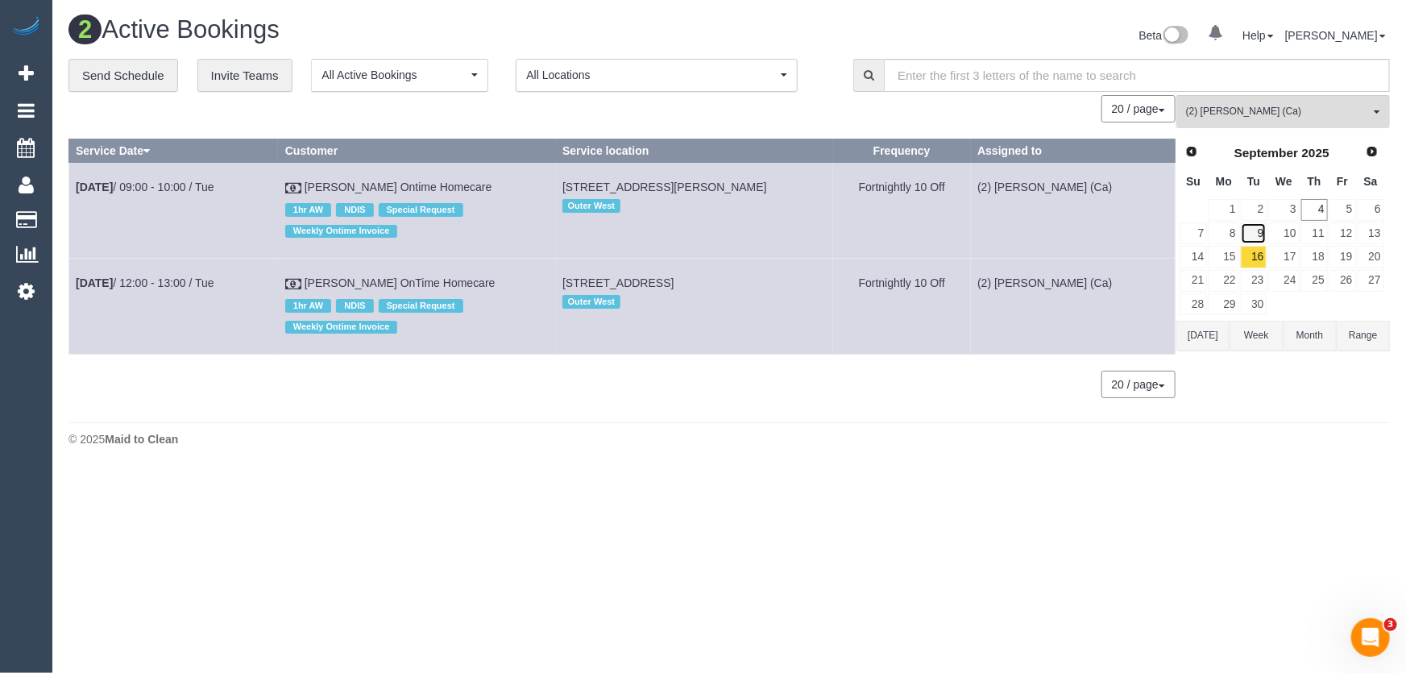
click at [1259, 235] on link "9" at bounding box center [1254, 233] width 27 height 22
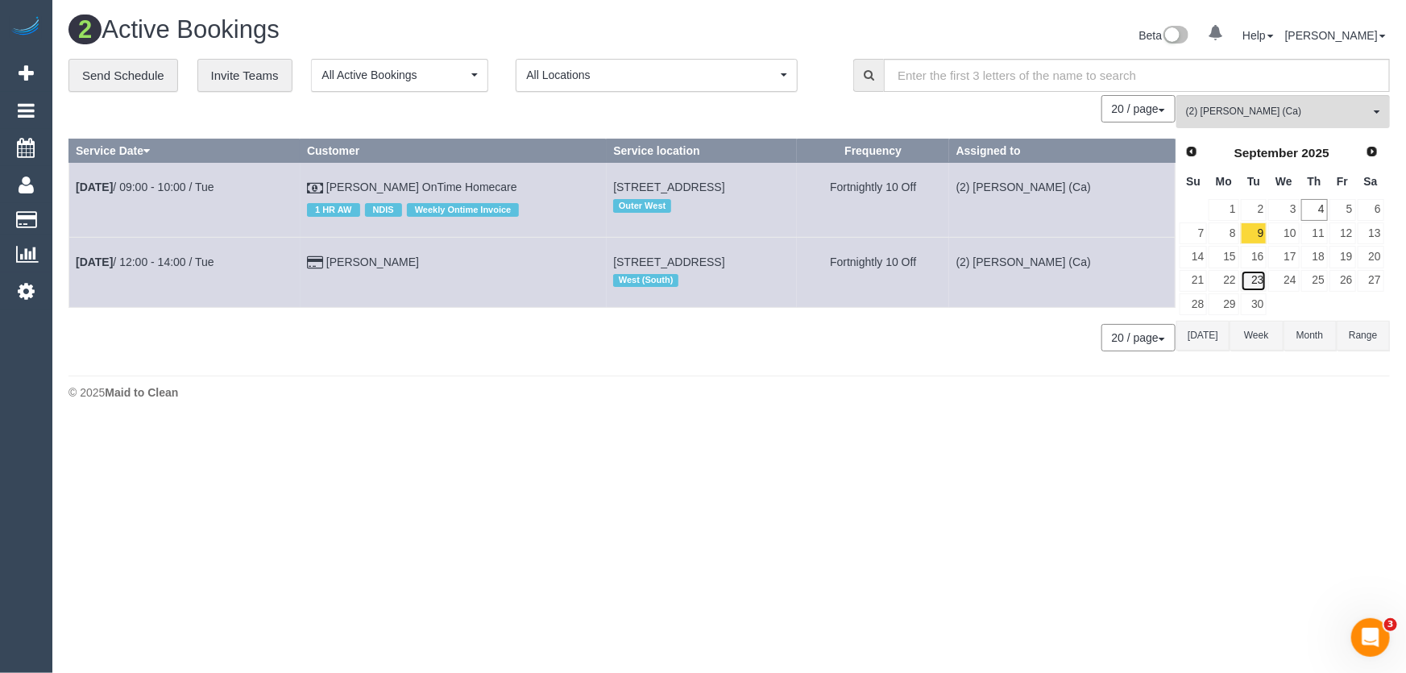
click at [1251, 283] on link "23" at bounding box center [1254, 281] width 27 height 22
click at [1346, 209] on link "5" at bounding box center [1342, 210] width 27 height 22
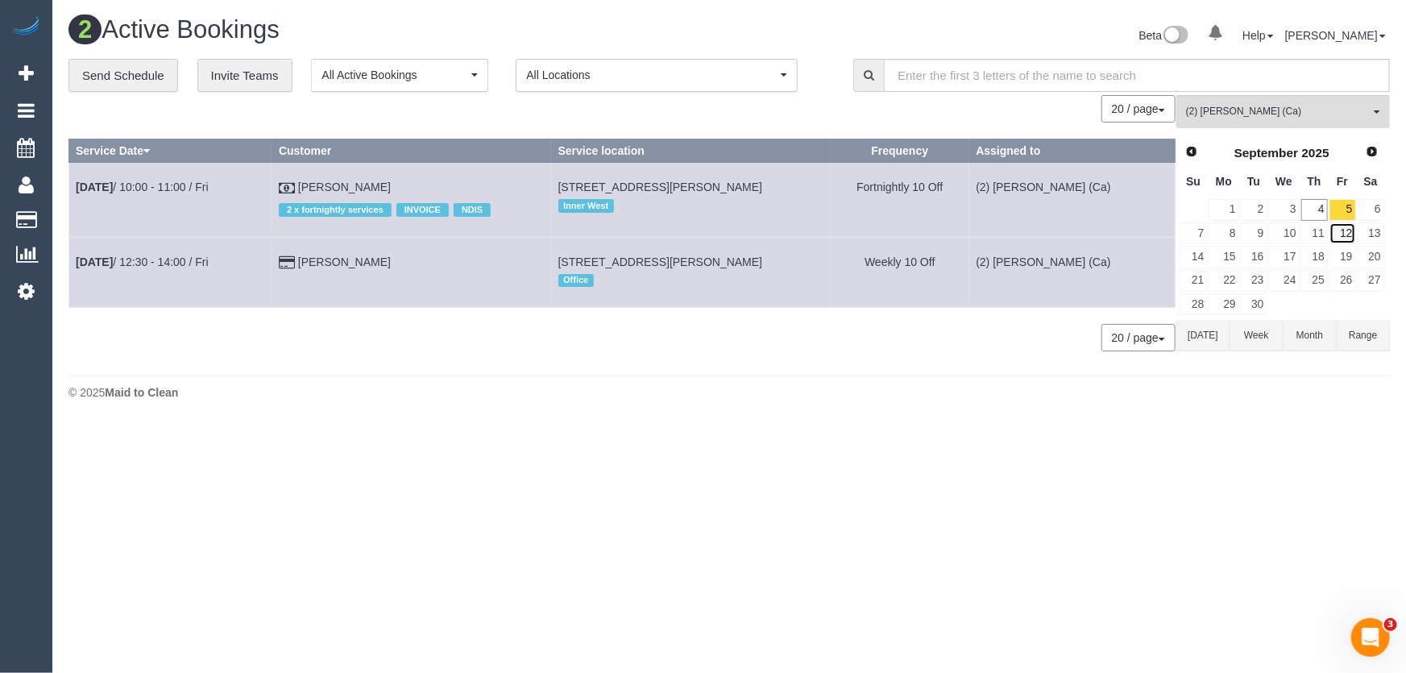
click at [1349, 229] on link "12" at bounding box center [1342, 233] width 27 height 22
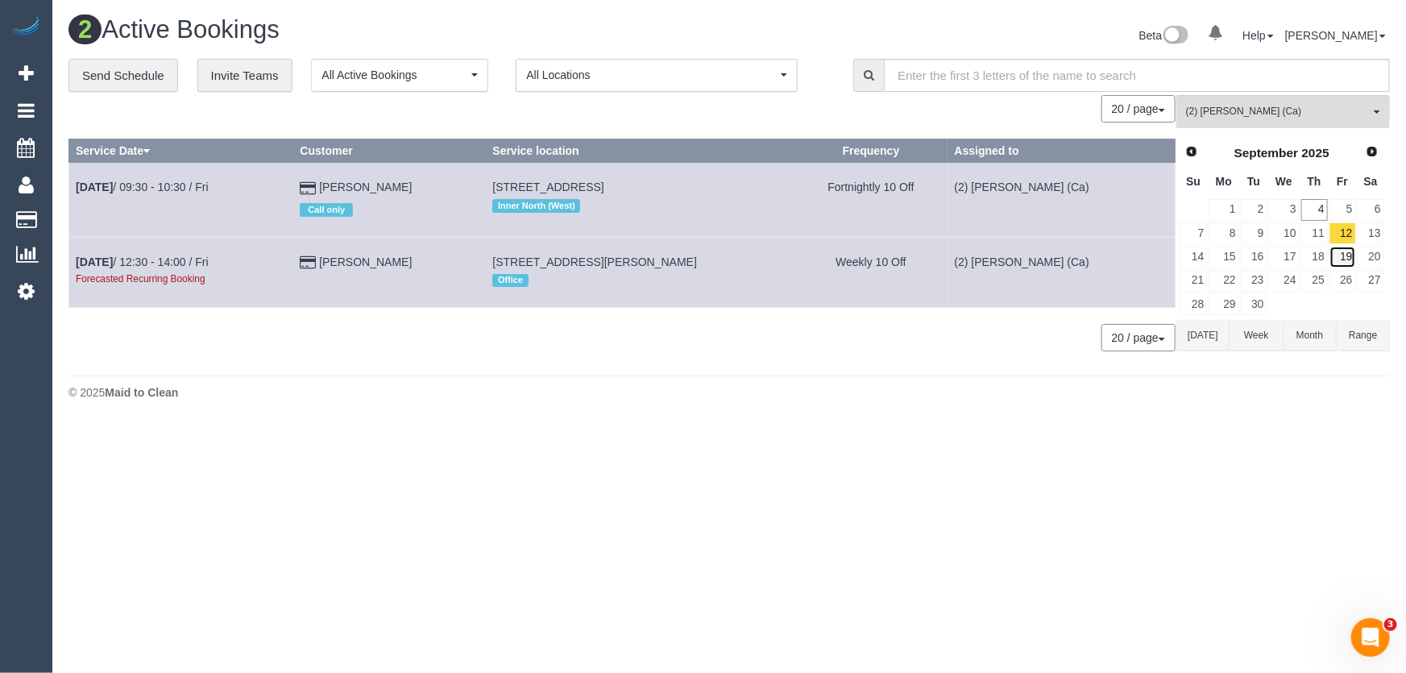
click at [1348, 253] on link "19" at bounding box center [1342, 257] width 27 height 22
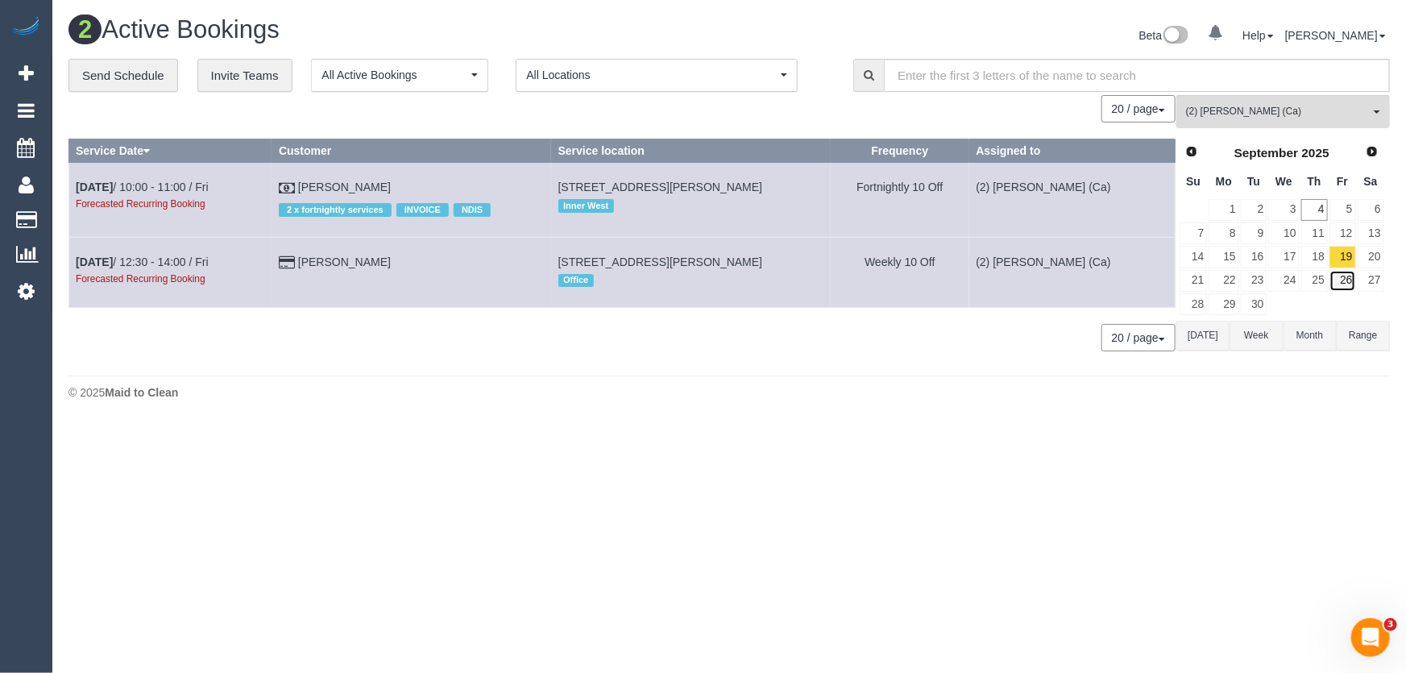
click at [1346, 282] on link "26" at bounding box center [1342, 281] width 27 height 22
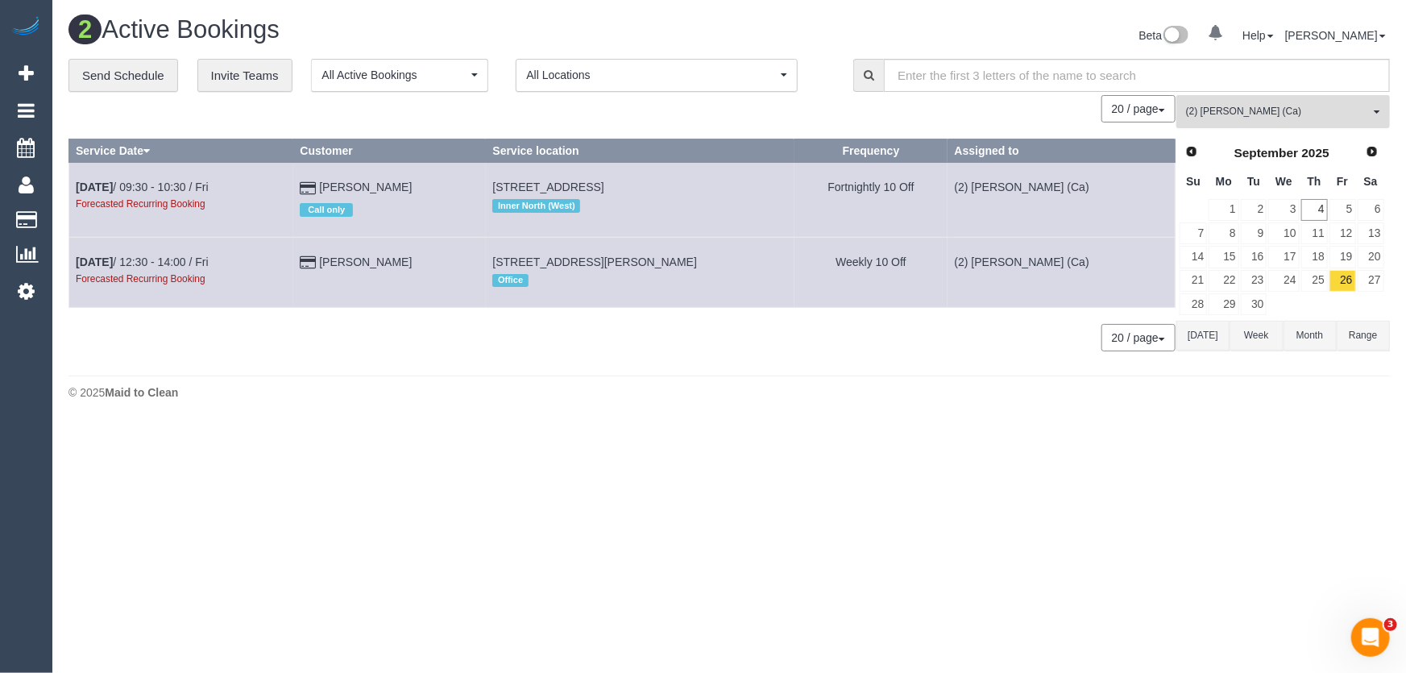
click at [1273, 107] on span "(2) Cheree Jordan (Ca)" at bounding box center [1278, 112] width 184 height 14
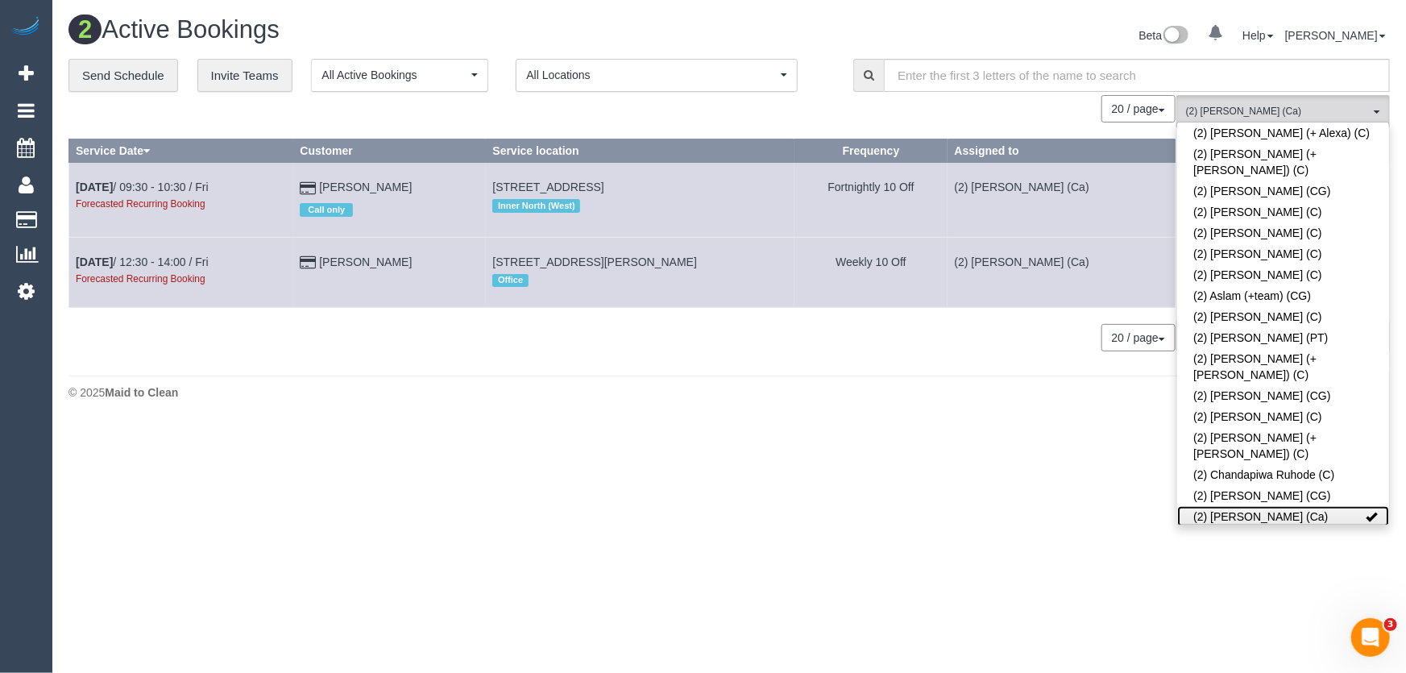
click at [1260, 506] on link "(2) [PERSON_NAME] (Ca)" at bounding box center [1283, 516] width 212 height 21
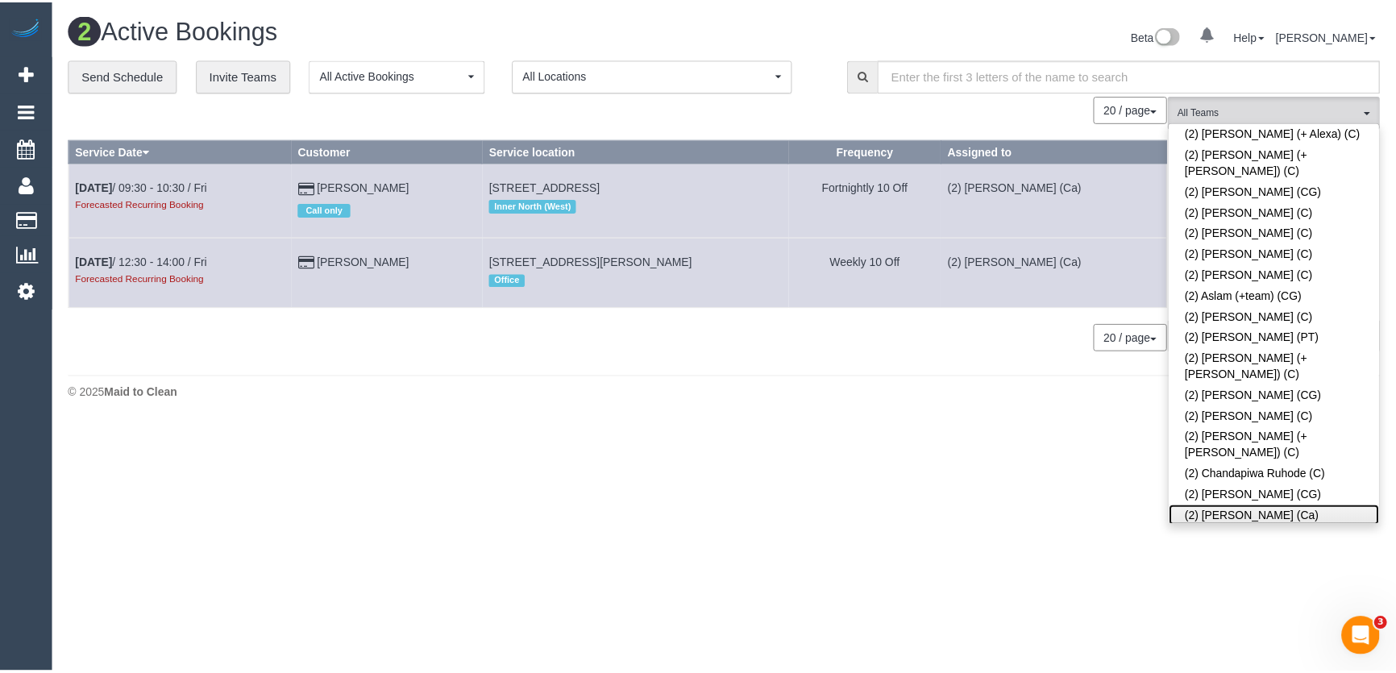
scroll to position [0, 0]
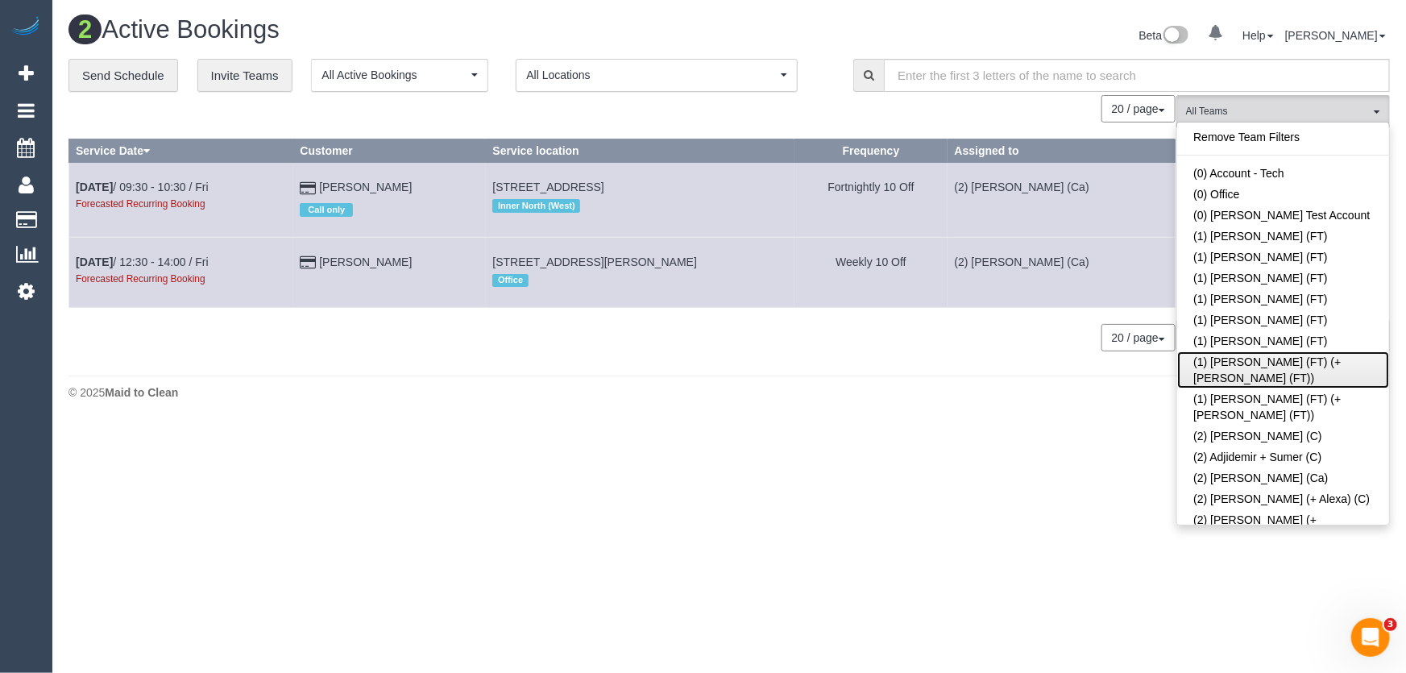
click at [1239, 359] on link "(1) [PERSON_NAME] (FT) (+[PERSON_NAME] (FT))" at bounding box center [1283, 369] width 212 height 37
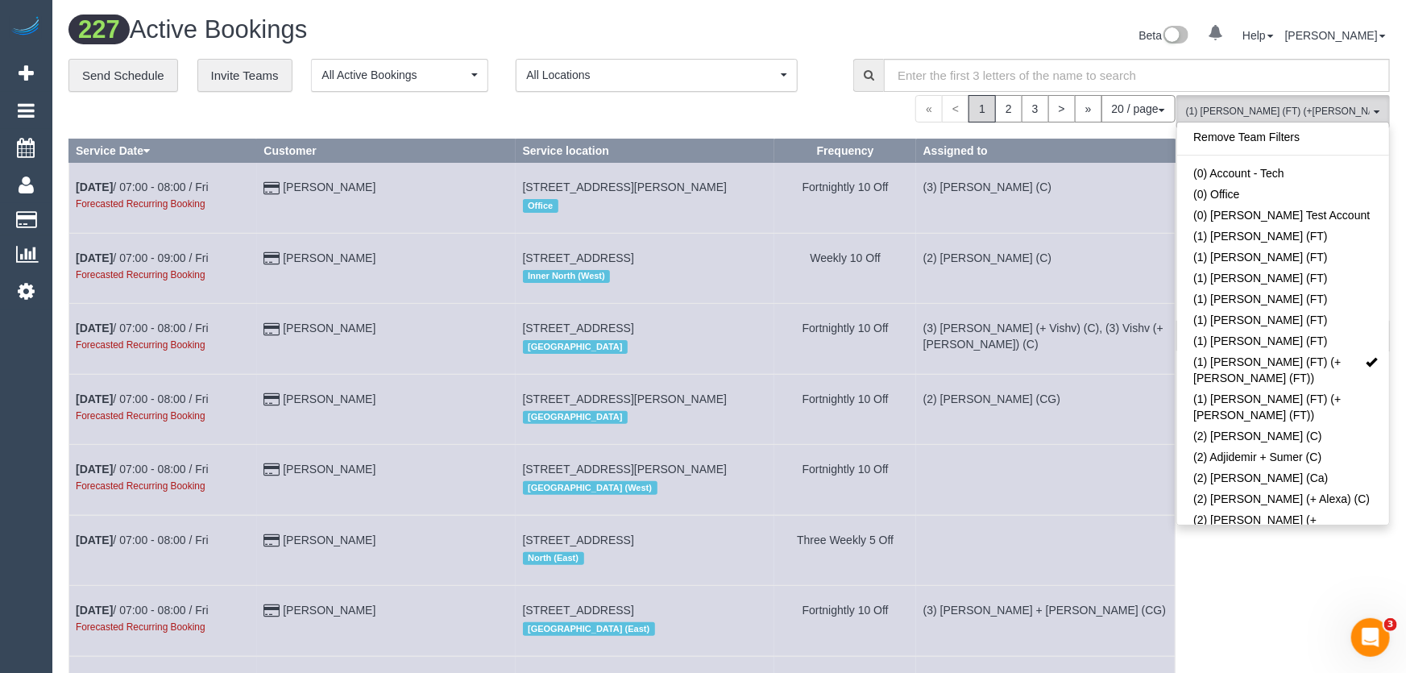
click at [1073, 29] on div "Beta 0 Your Notifications You have 0 alerts Help Help Docs Take a Tour Contact …" at bounding box center [1065, 37] width 673 height 43
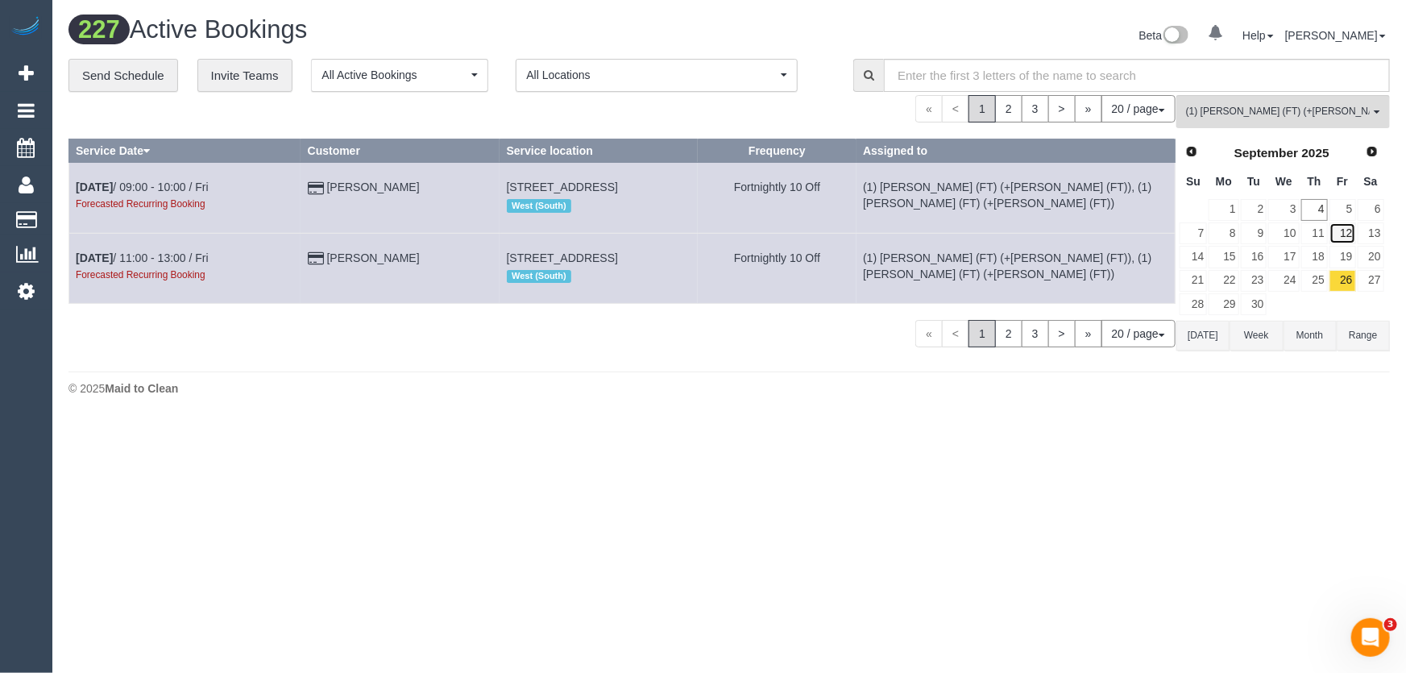
click at [1345, 233] on link "12" at bounding box center [1342, 233] width 27 height 22
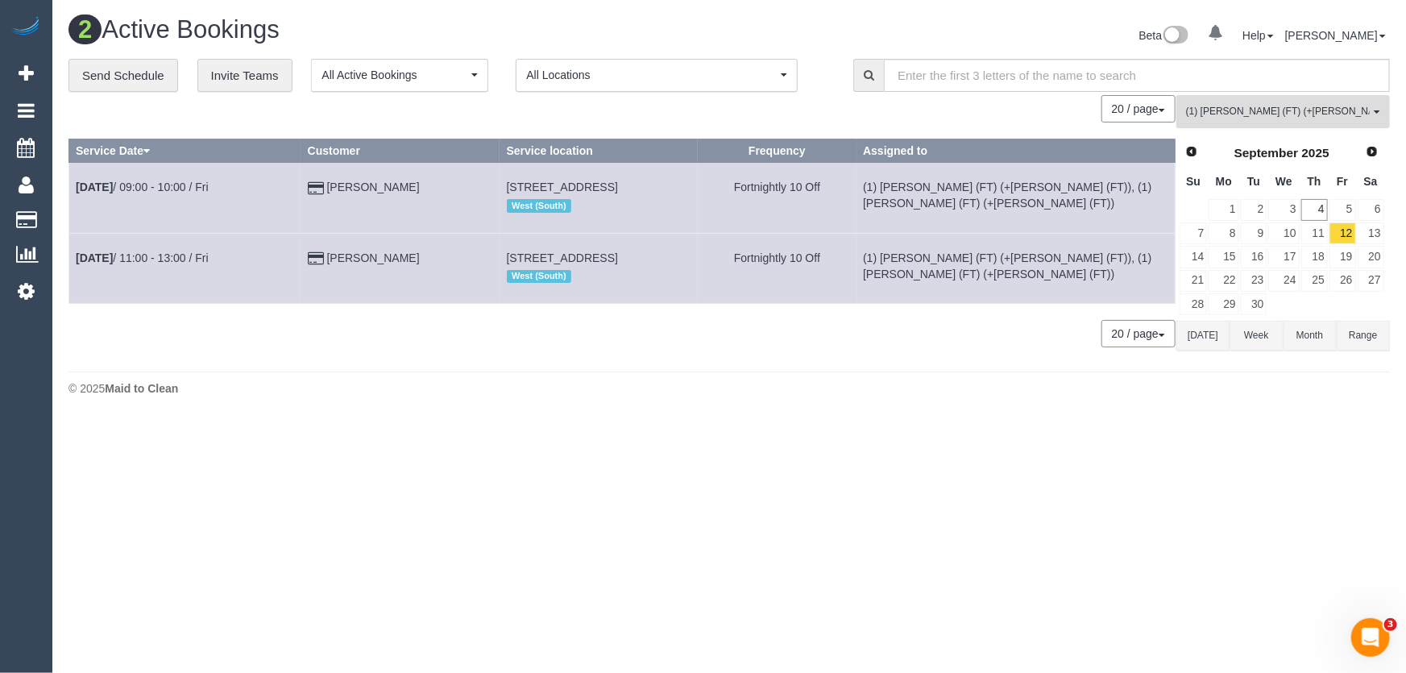
click at [1254, 108] on span "(1) [PERSON_NAME] (FT) (+[PERSON_NAME] (FT))" at bounding box center [1278, 112] width 184 height 14
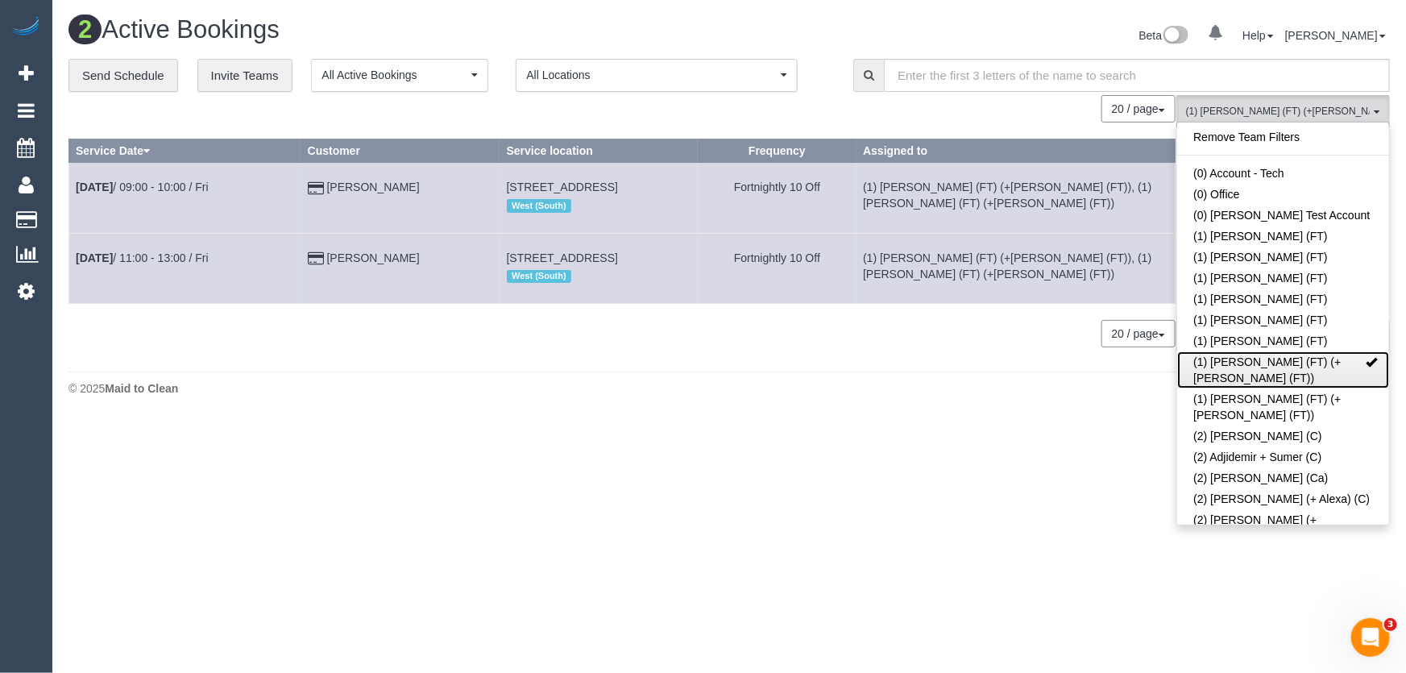
click at [1260, 362] on link "(1) [PERSON_NAME] (FT) (+[PERSON_NAME] (FT))" at bounding box center [1283, 369] width 212 height 37
click at [1329, 356] on link "(1) [PERSON_NAME] (FT) (+[PERSON_NAME] (FT))" at bounding box center [1283, 369] width 212 height 37
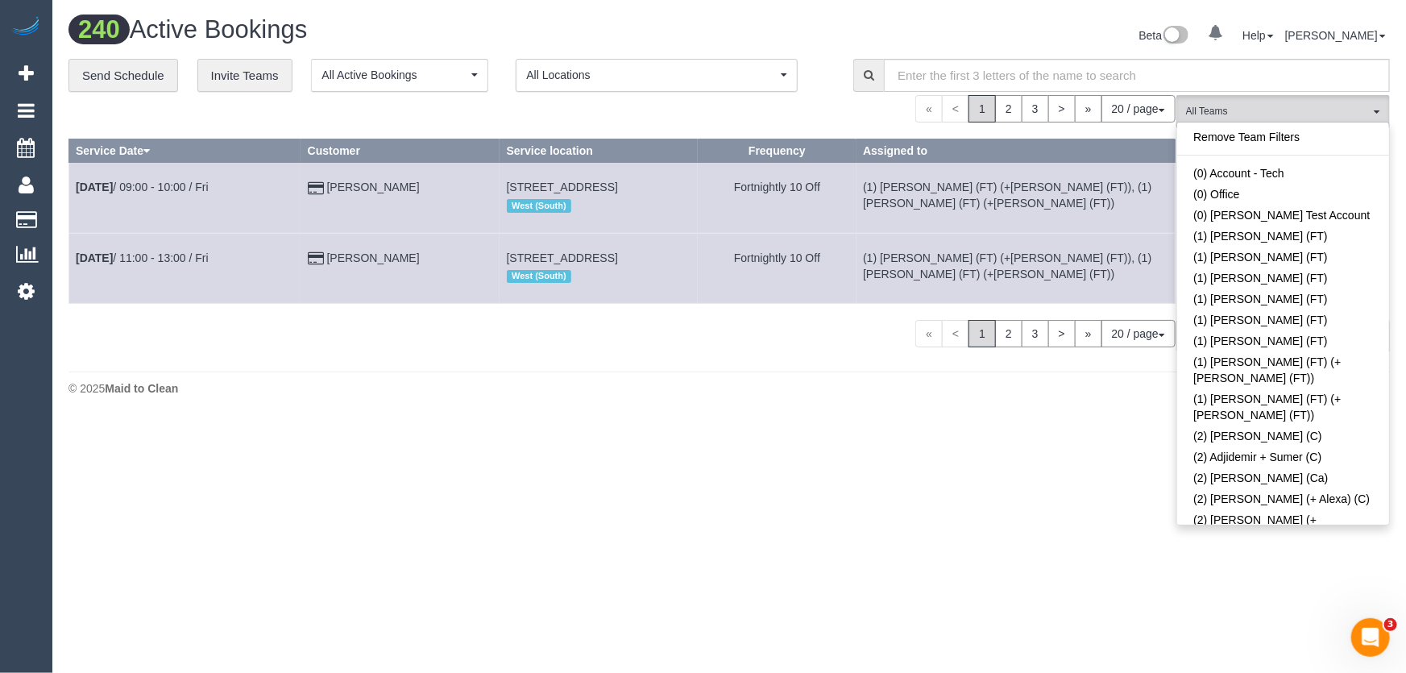
click at [1011, 24] on div "Beta 0 Your Notifications You have 0 alerts Help Help Docs Take a Tour Contact …" at bounding box center [1065, 37] width 673 height 43
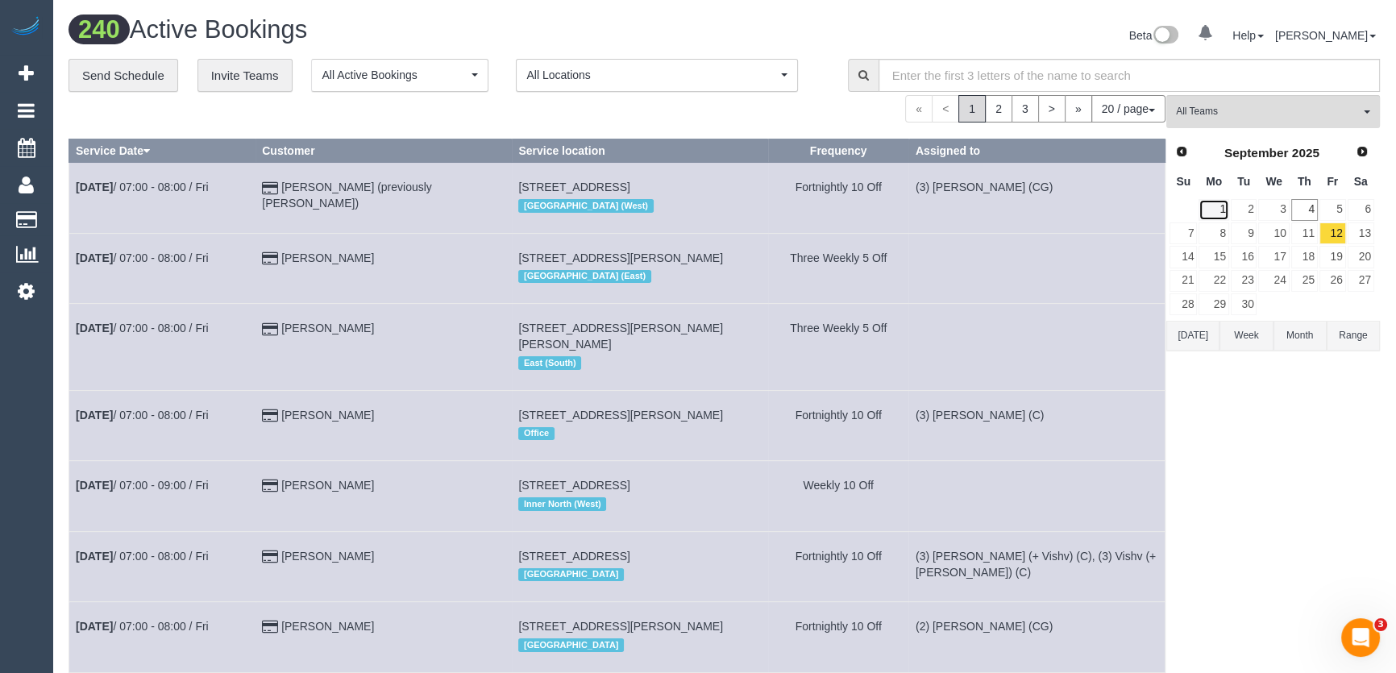
click at [1225, 205] on link "1" at bounding box center [1213, 210] width 30 height 22
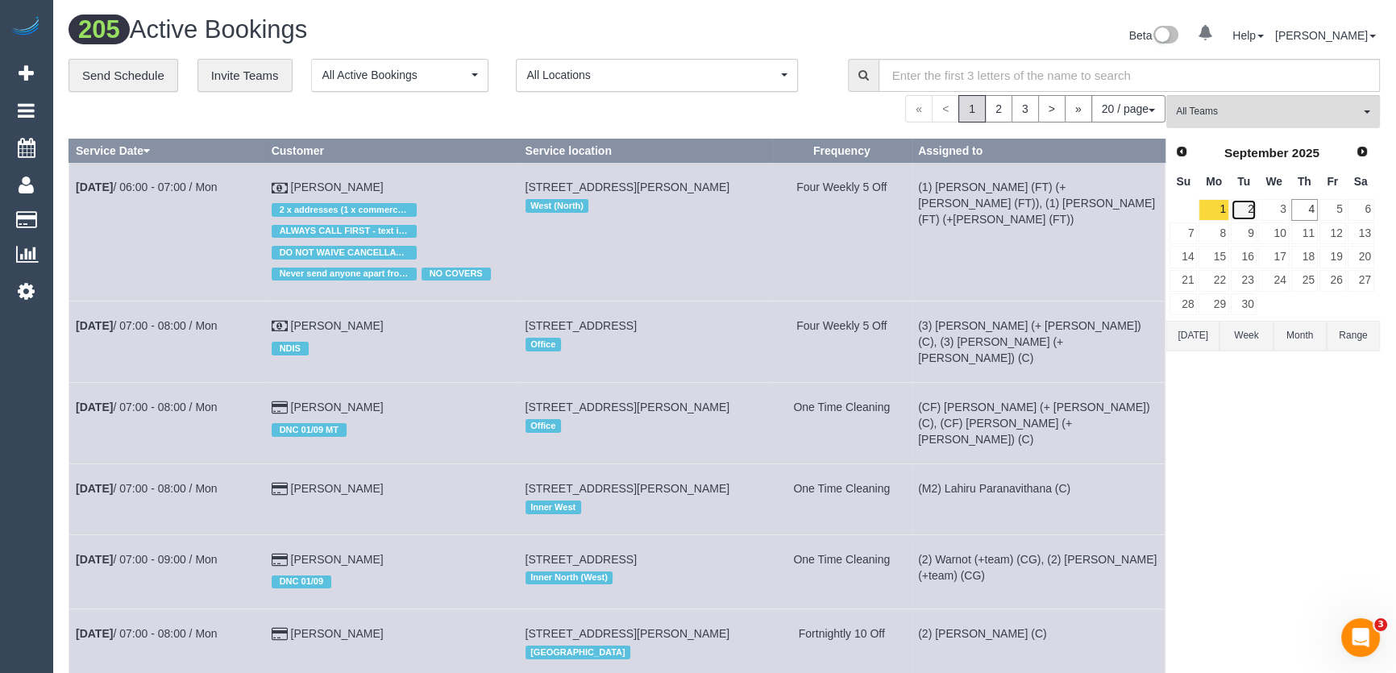
click at [1243, 209] on link "2" at bounding box center [1243, 210] width 27 height 22
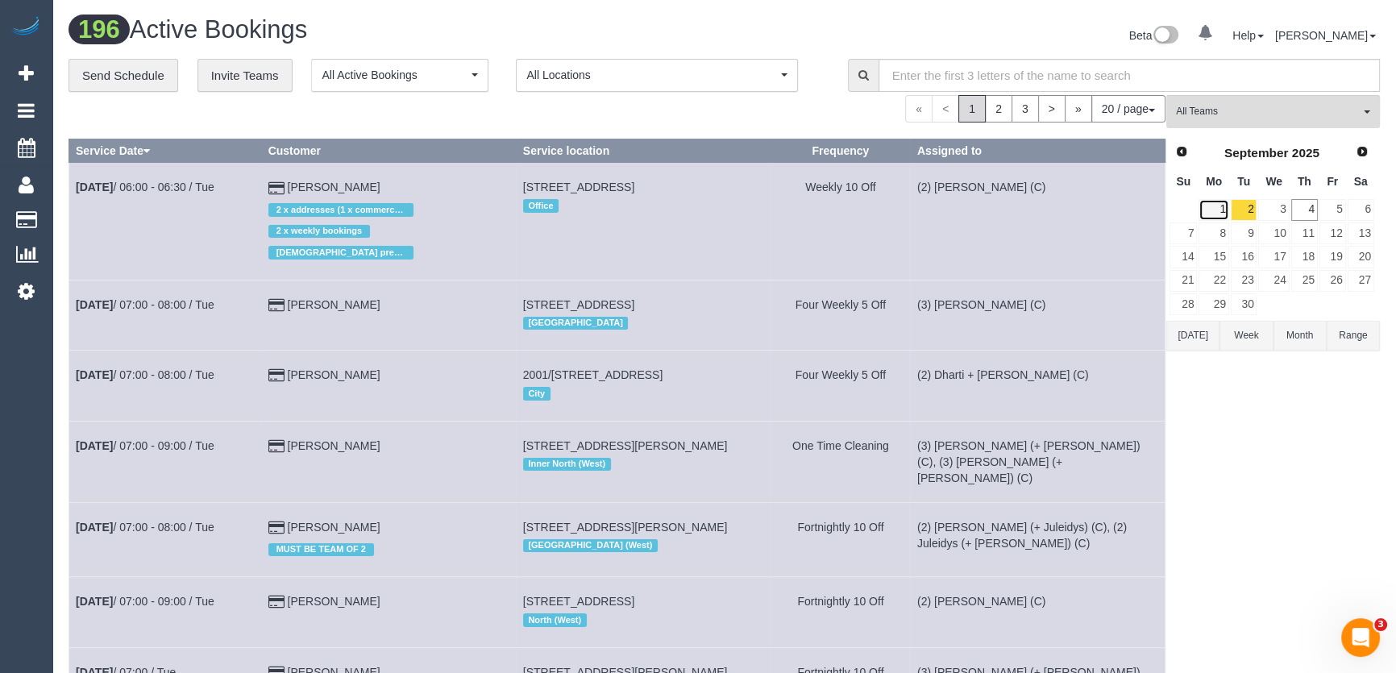
click at [1217, 209] on link "1" at bounding box center [1213, 210] width 30 height 22
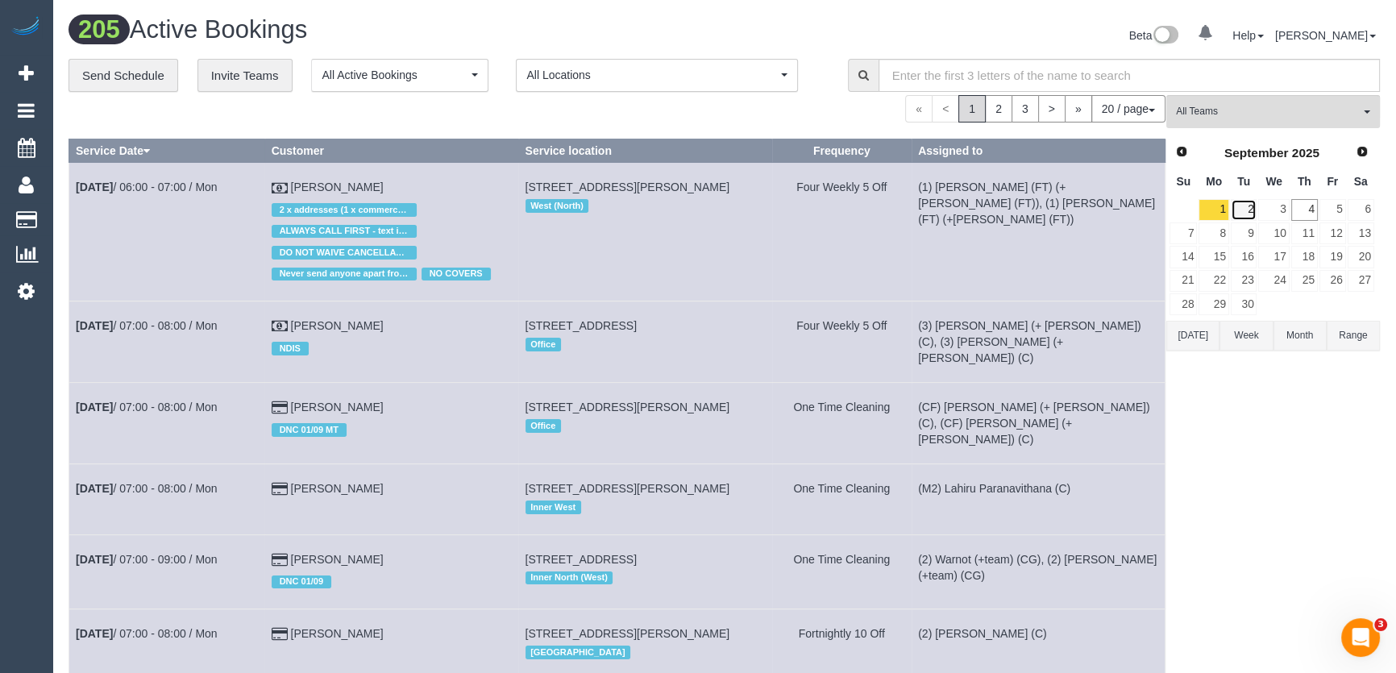
click at [1246, 210] on link "2" at bounding box center [1243, 210] width 27 height 22
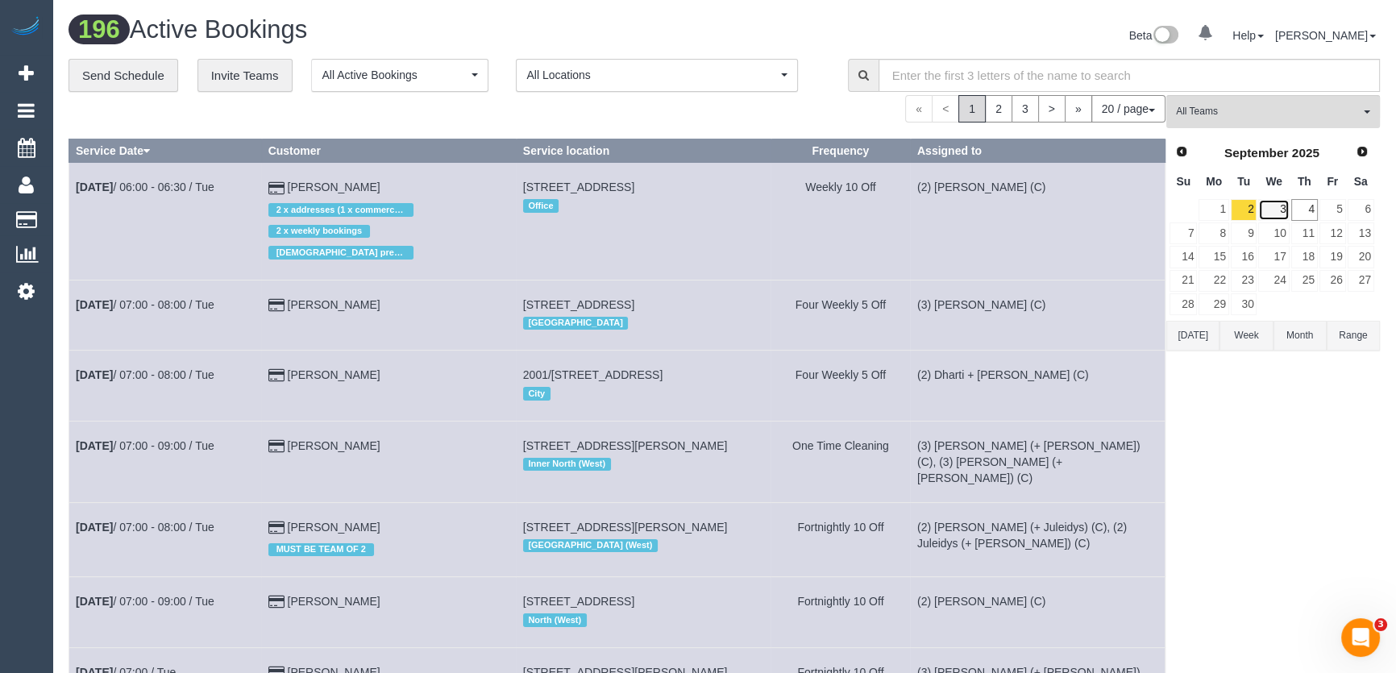
click at [1279, 209] on link "3" at bounding box center [1273, 210] width 31 height 22
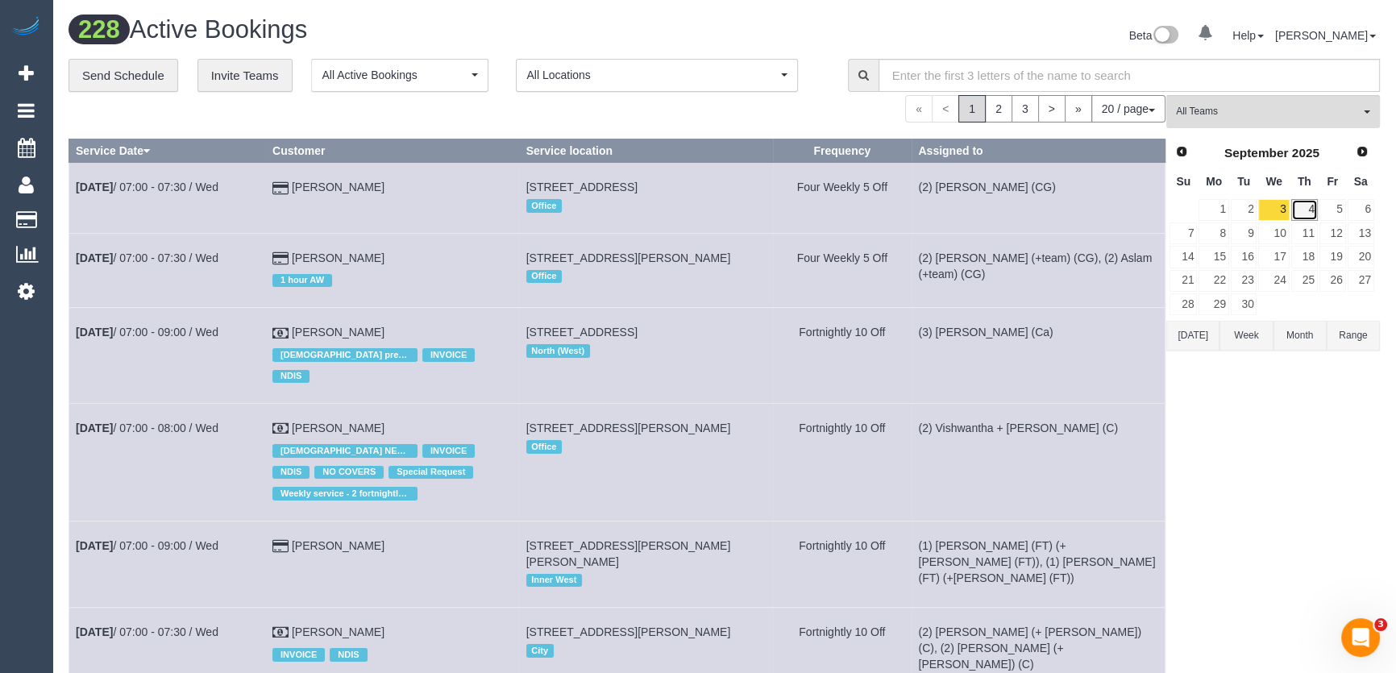
click at [1300, 209] on link "4" at bounding box center [1304, 210] width 27 height 22
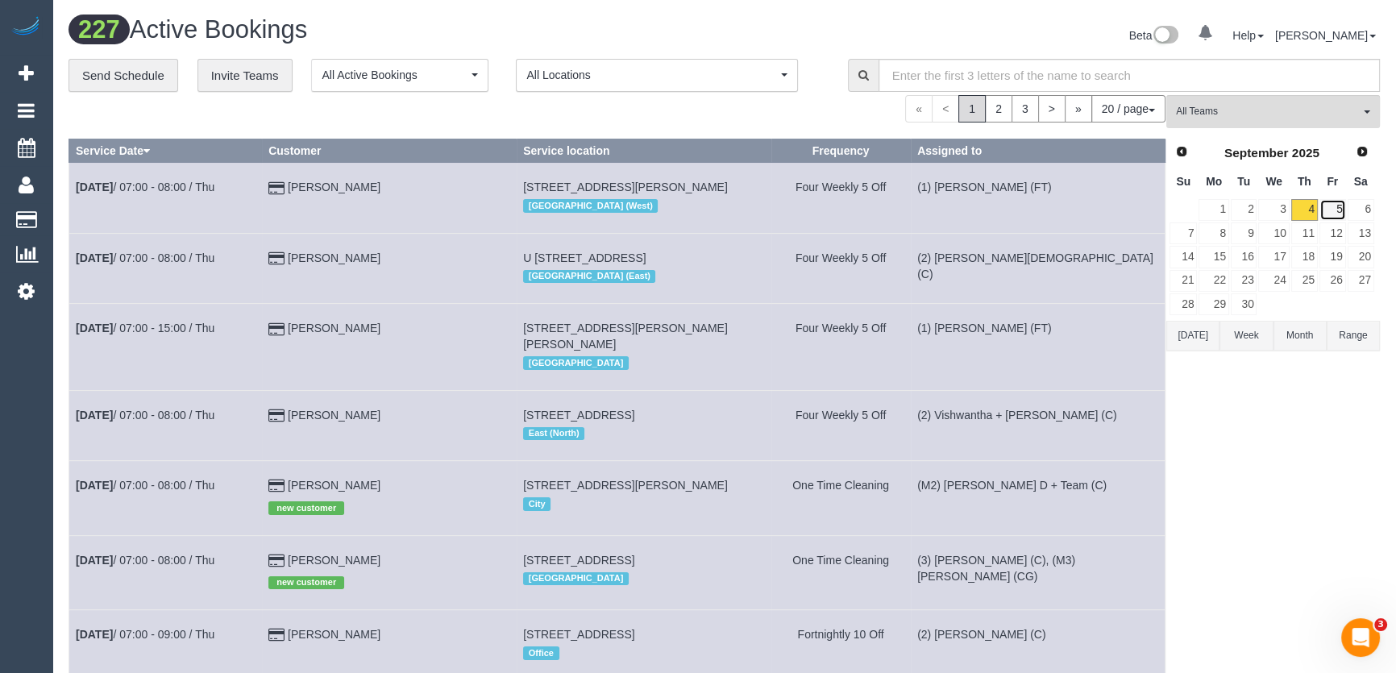
click at [1339, 209] on link "5" at bounding box center [1332, 210] width 27 height 22
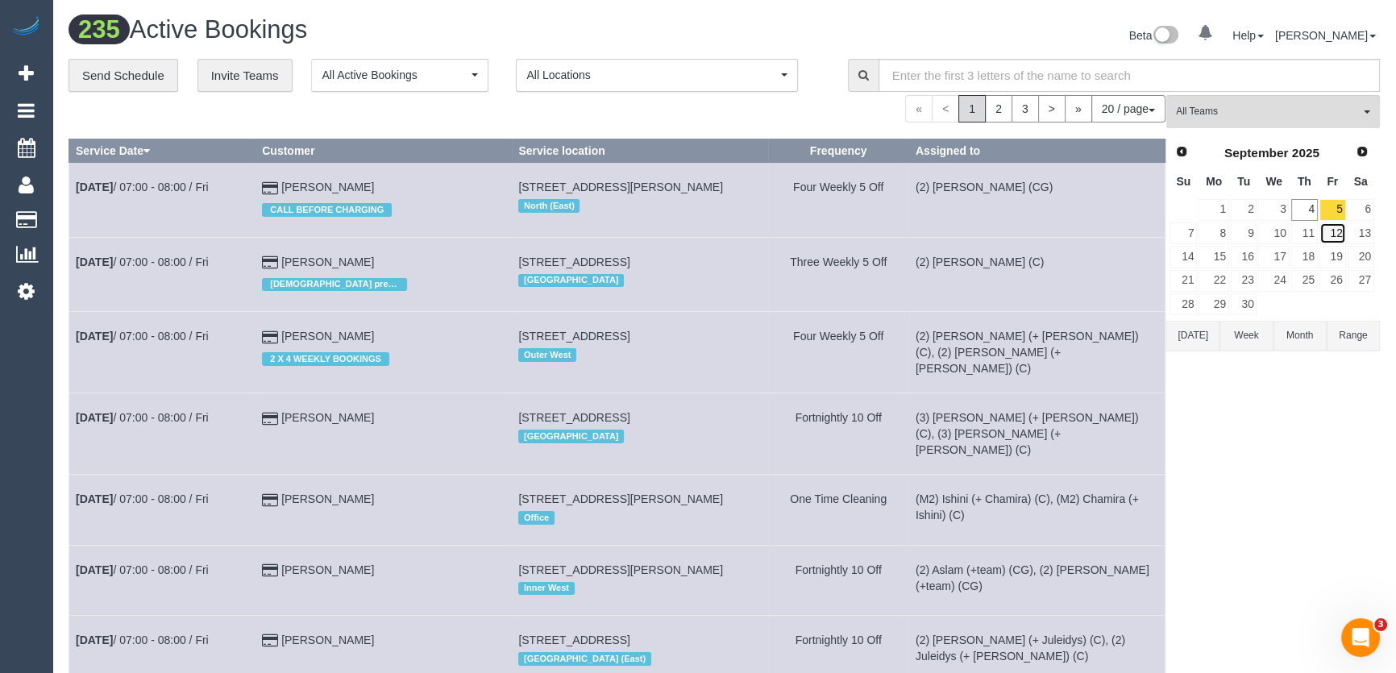
click at [1334, 238] on link "12" at bounding box center [1332, 233] width 27 height 22
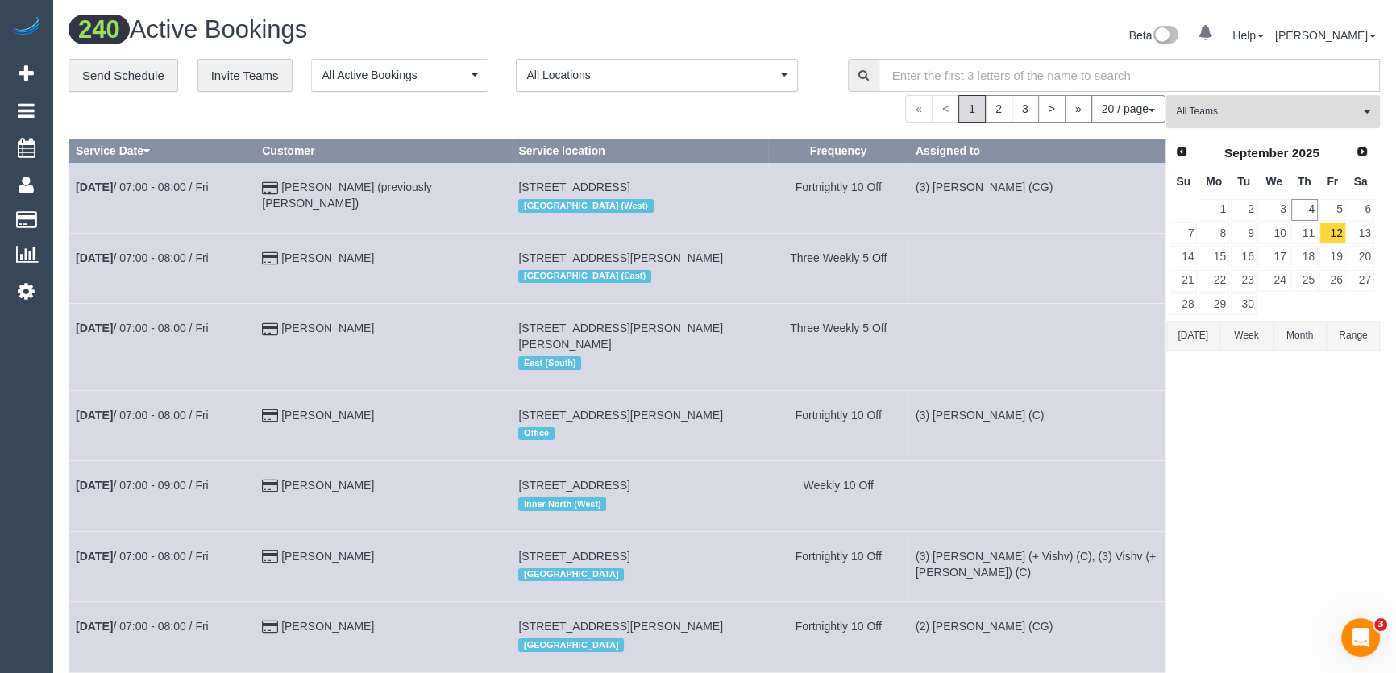
click at [1243, 116] on span "All Teams" at bounding box center [1268, 112] width 184 height 14
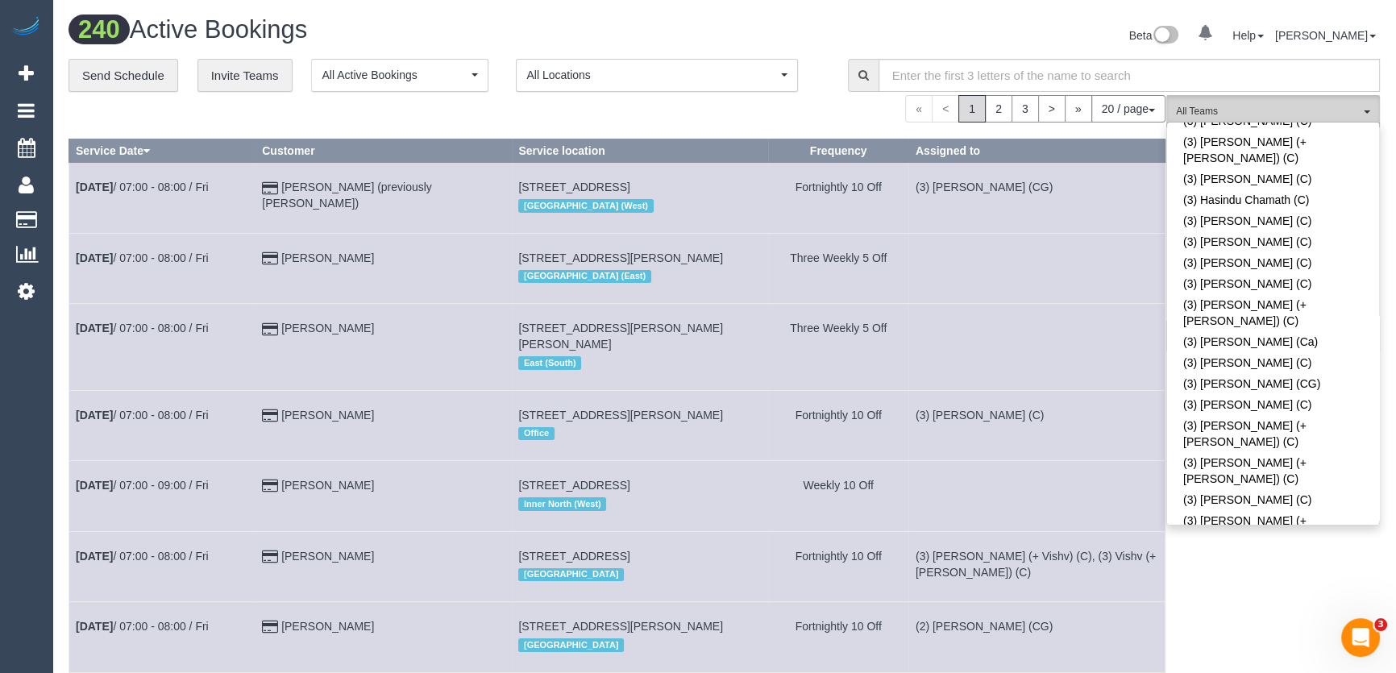
scroll to position [3150, 0]
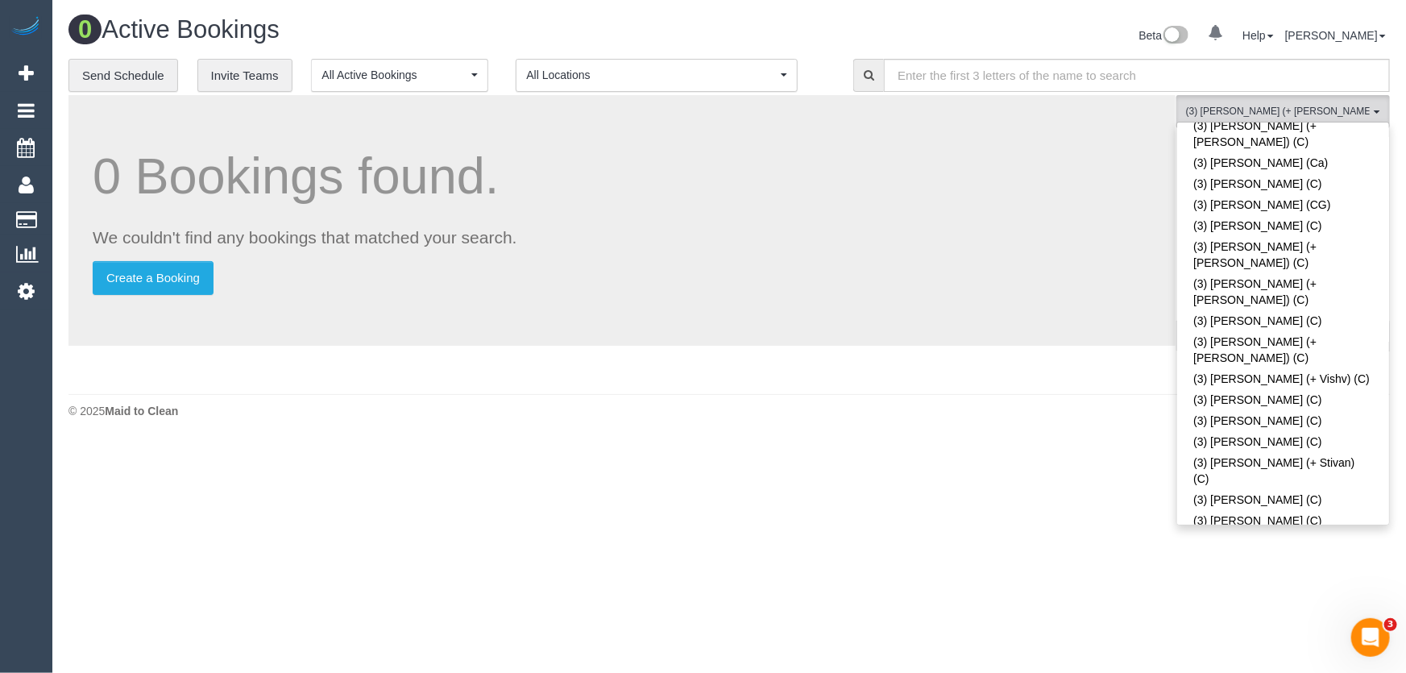
scroll to position [3296, 0]
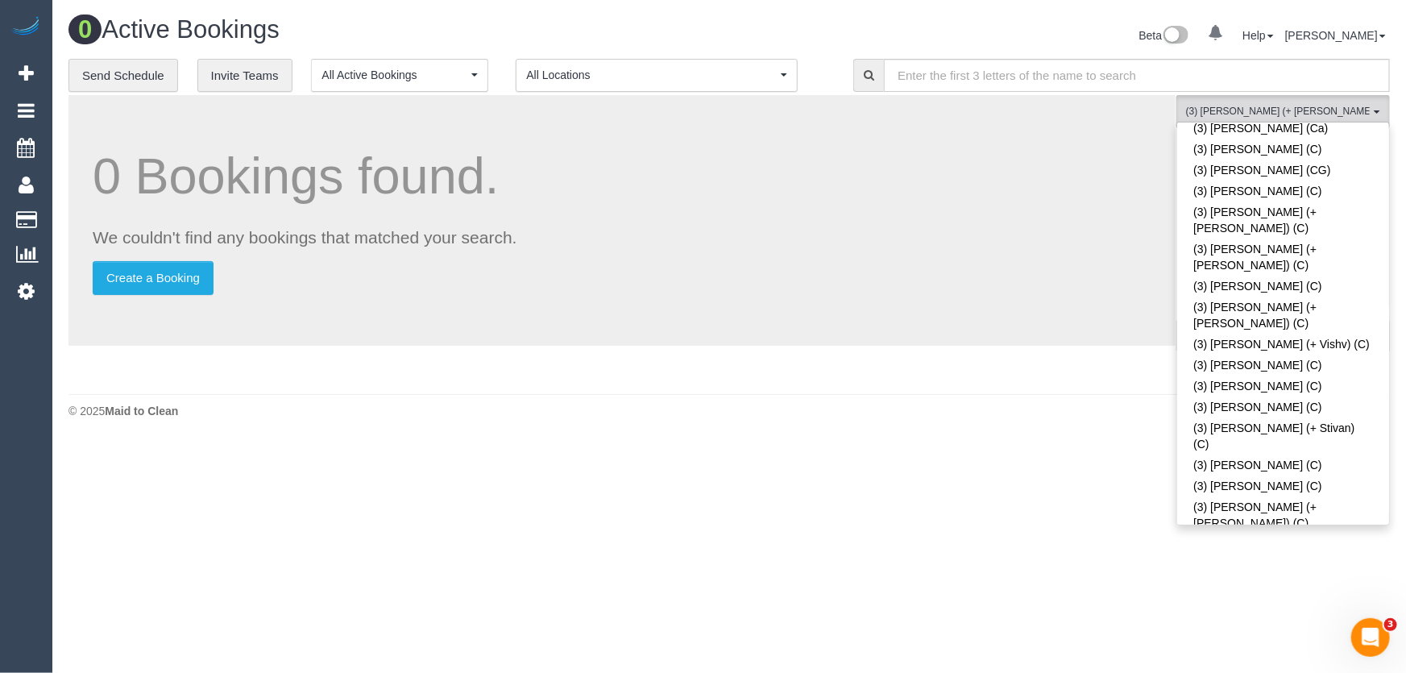
click at [1003, 6] on div "0 Active Bookings Beta 0 Your Notifications You have 0 alerts Help Help Docs Ta…" at bounding box center [729, 221] width 1354 height 442
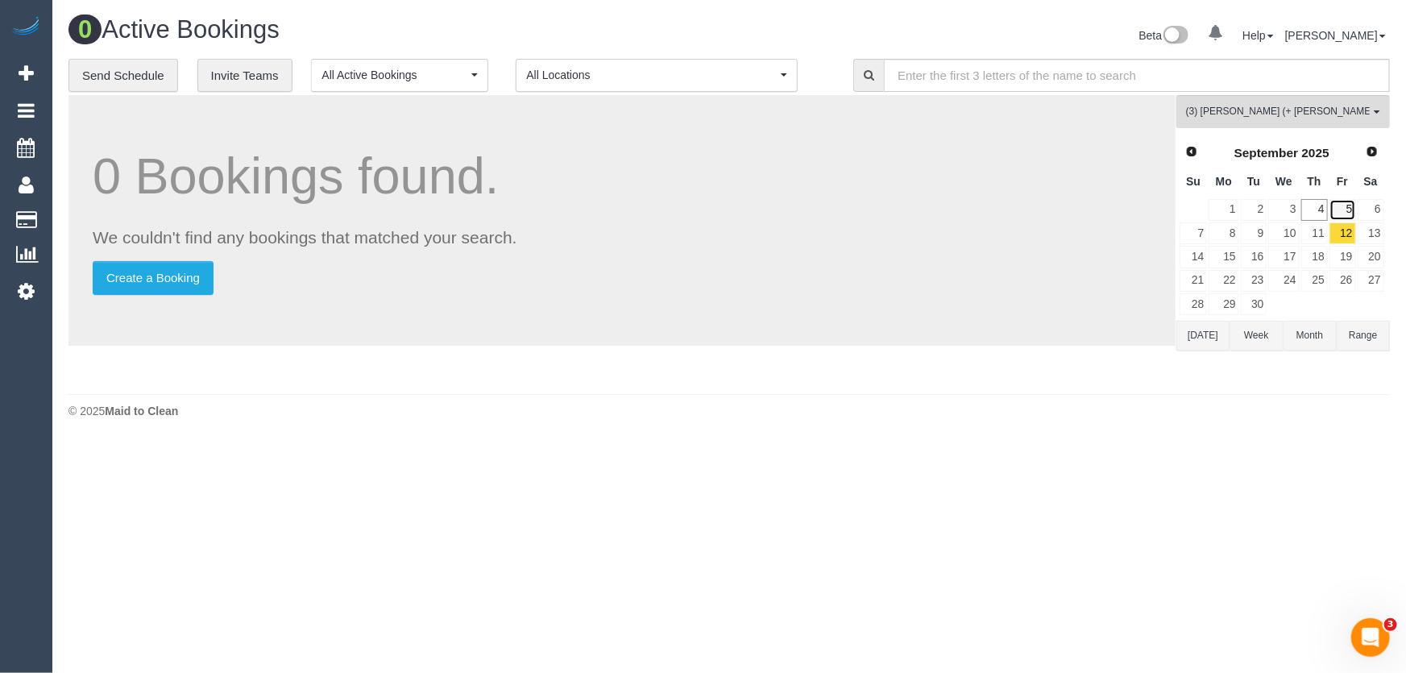
click at [1346, 206] on link "5" at bounding box center [1342, 210] width 27 height 22
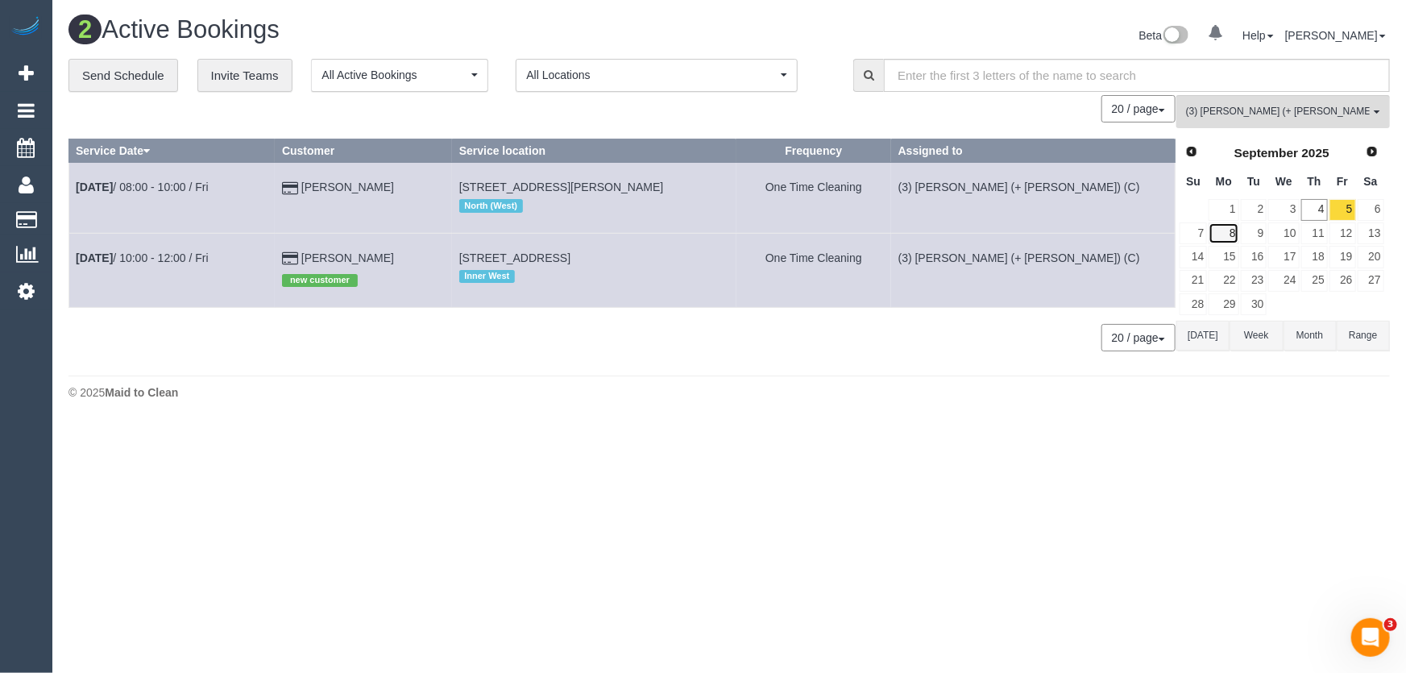
click at [1229, 234] on link "8" at bounding box center [1224, 233] width 30 height 22
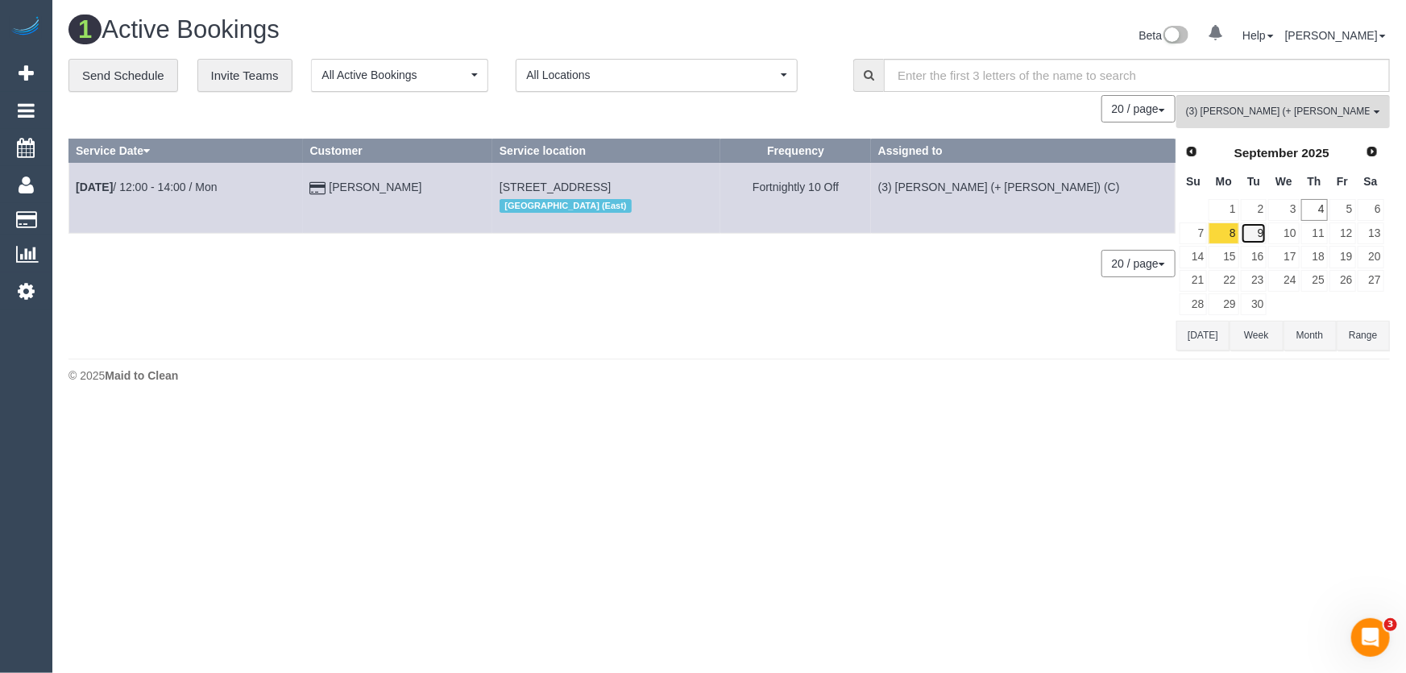
click at [1264, 229] on link "9" at bounding box center [1254, 233] width 27 height 22
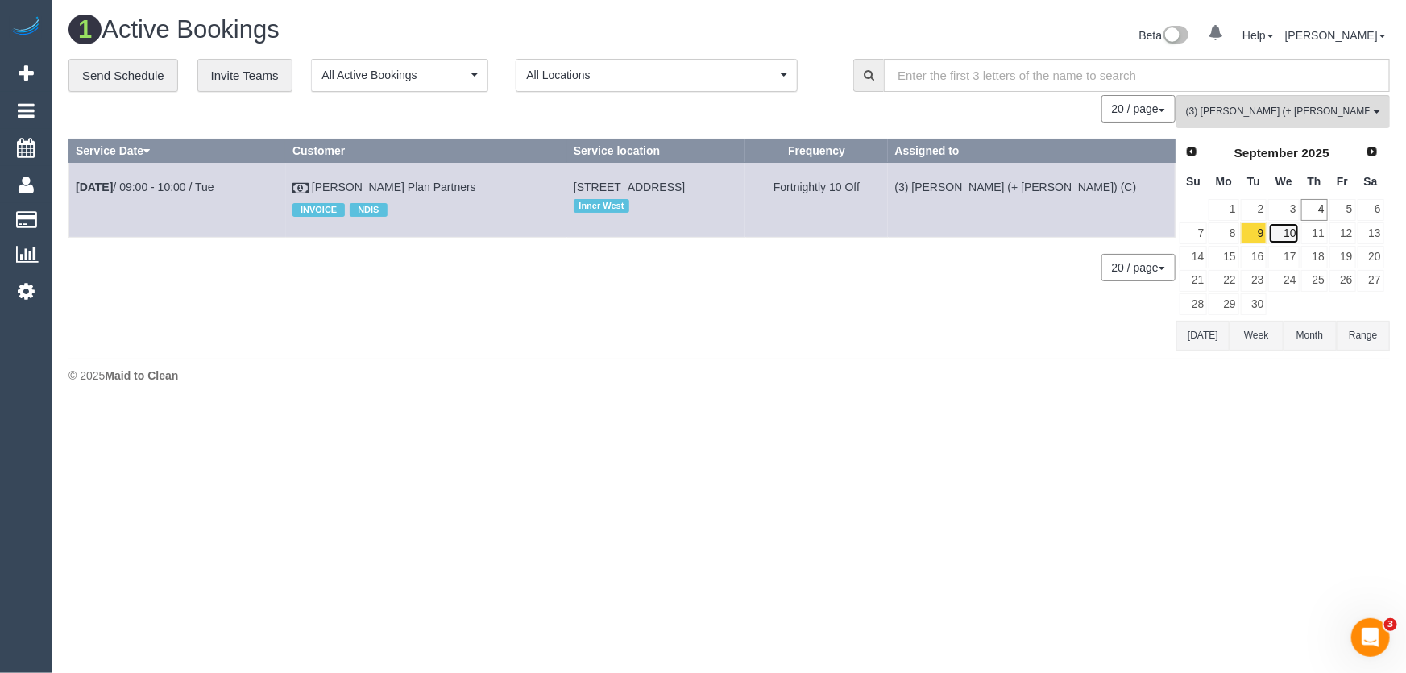
click at [1280, 229] on link "10" at bounding box center [1283, 233] width 31 height 22
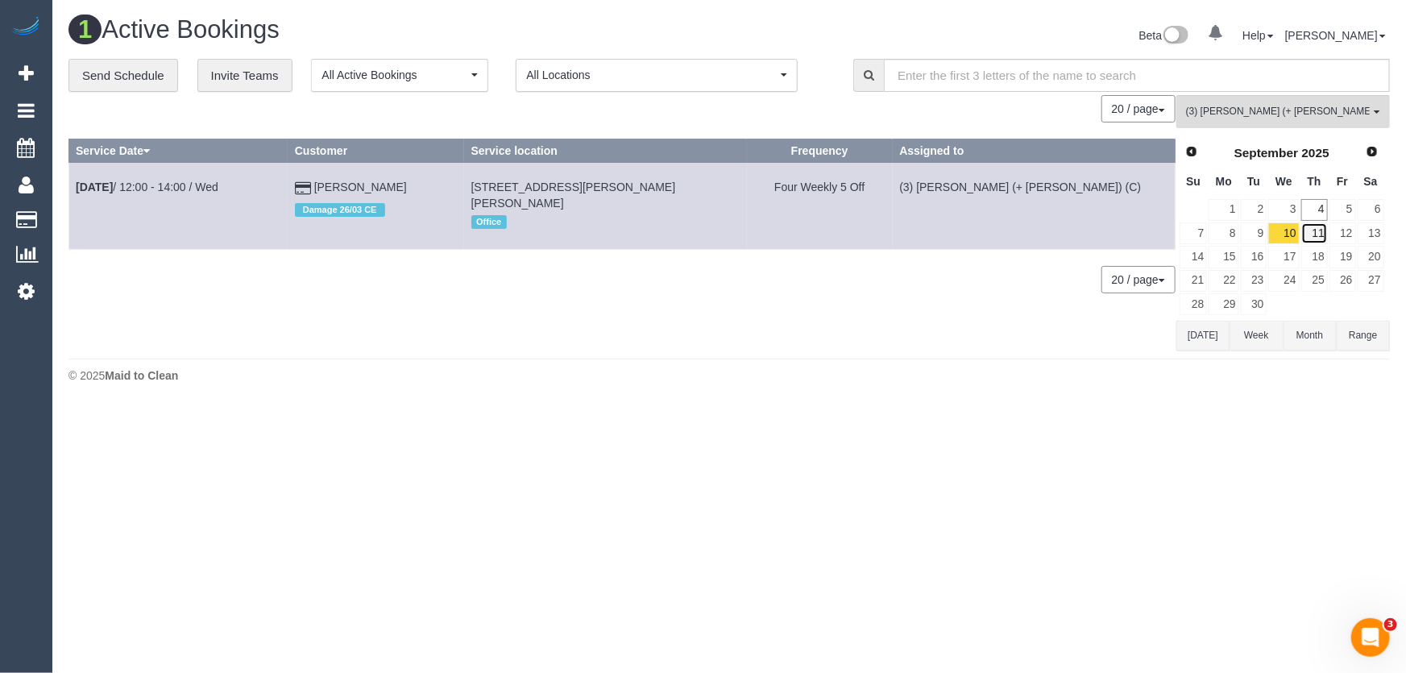
click at [1321, 231] on link "11" at bounding box center [1314, 233] width 27 height 22
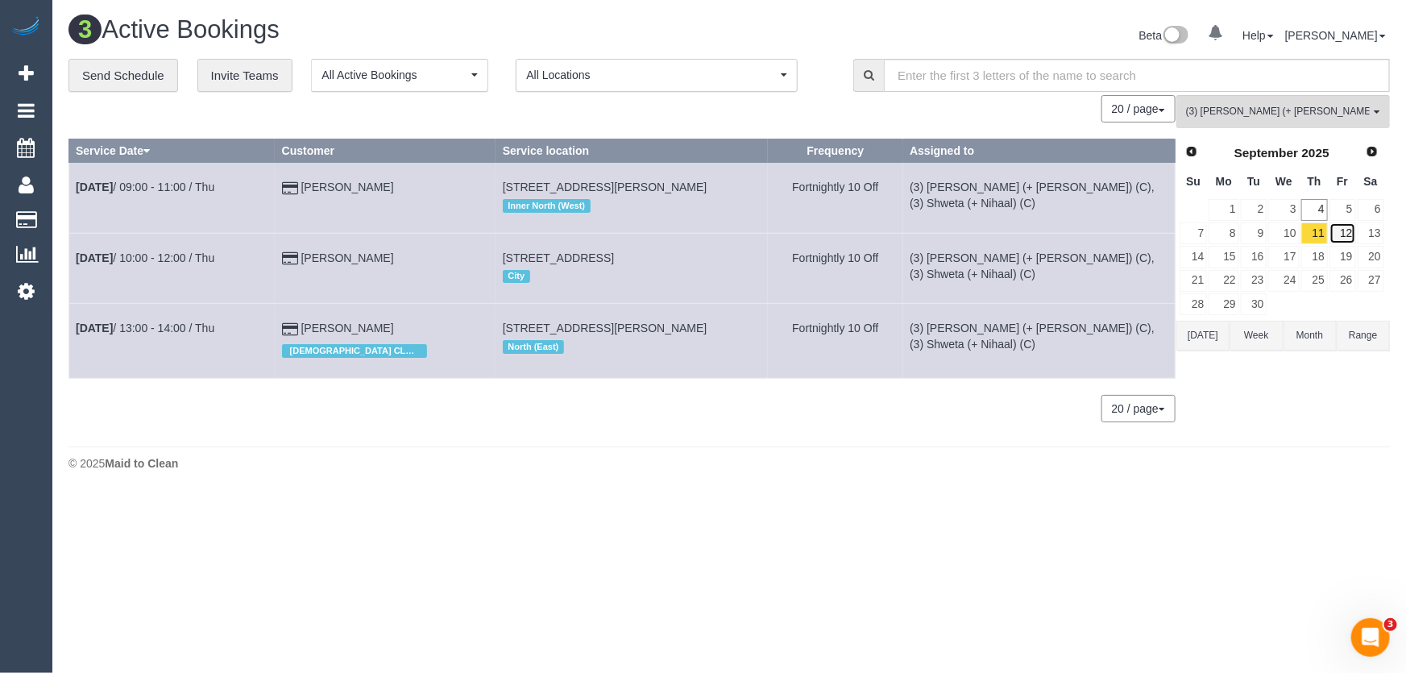
click at [1346, 232] on link "12" at bounding box center [1342, 233] width 27 height 22
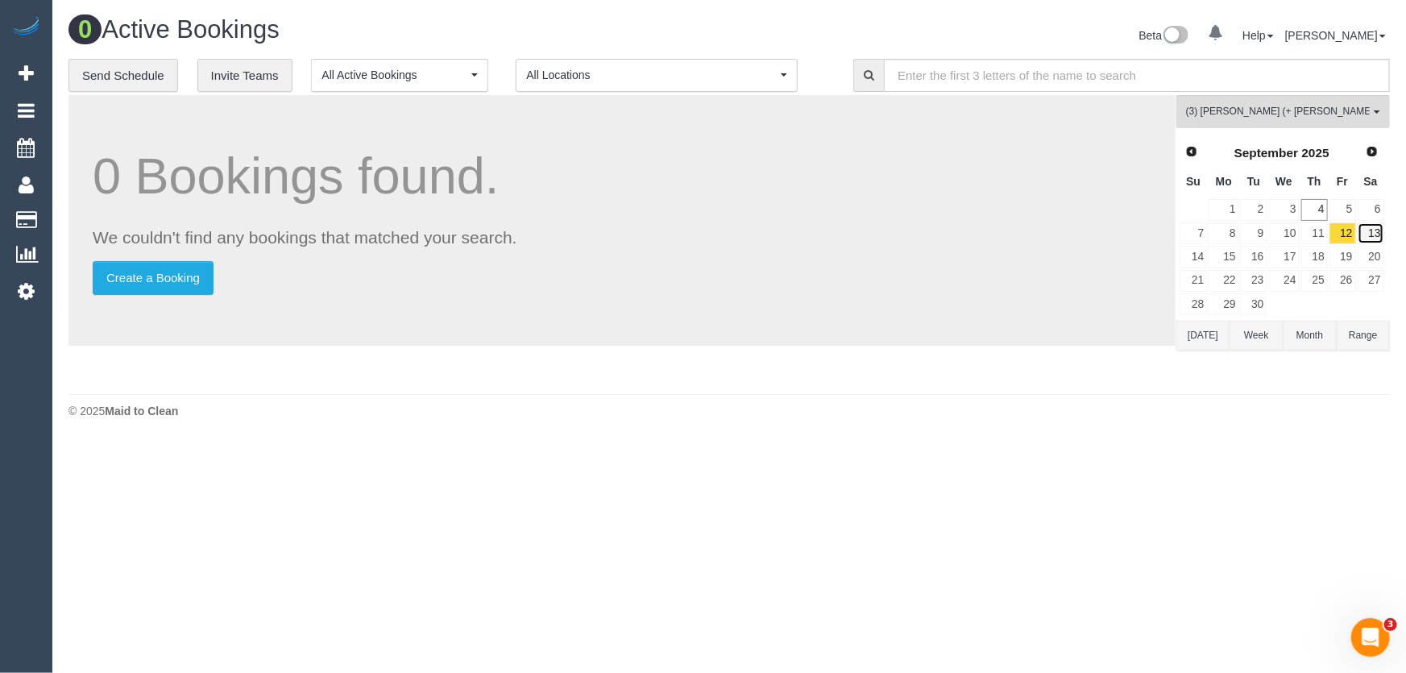
click at [1377, 233] on link "13" at bounding box center [1371, 233] width 27 height 22
click at [1232, 256] on link "15" at bounding box center [1224, 257] width 30 height 22
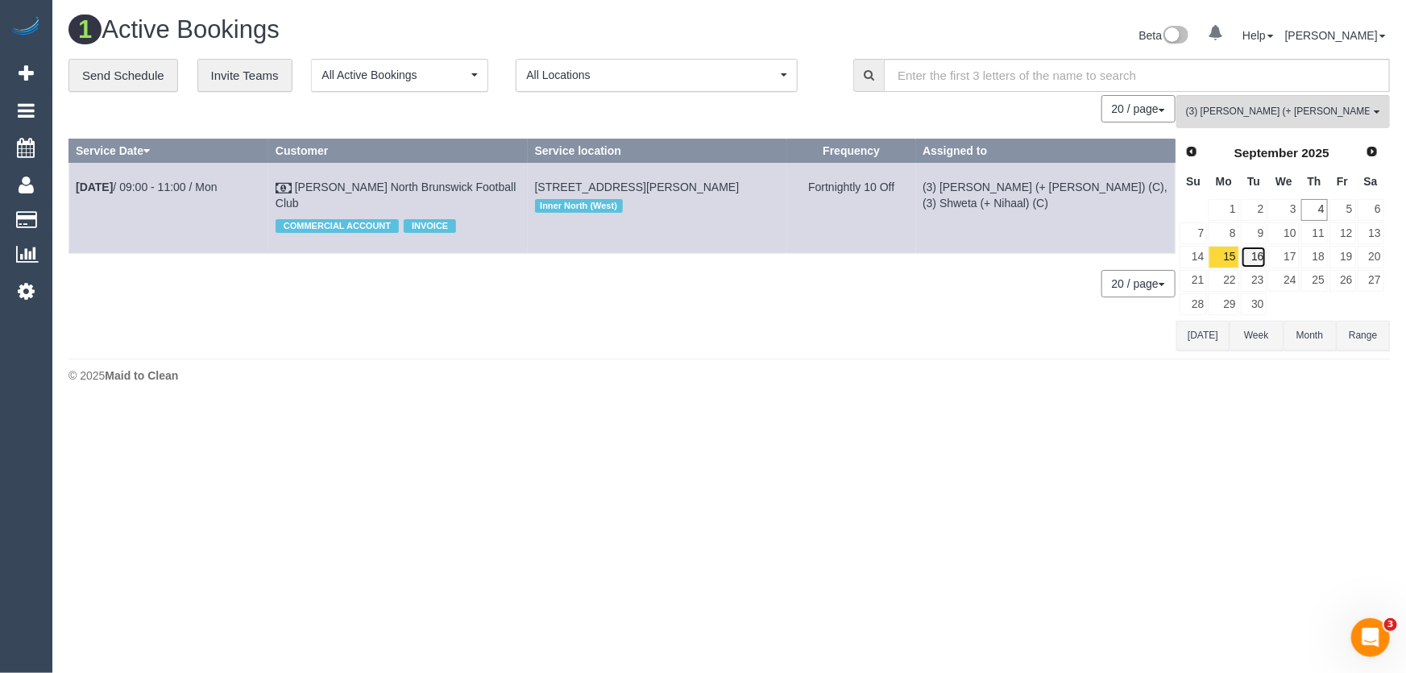
click at [1258, 254] on link "16" at bounding box center [1254, 257] width 27 height 22
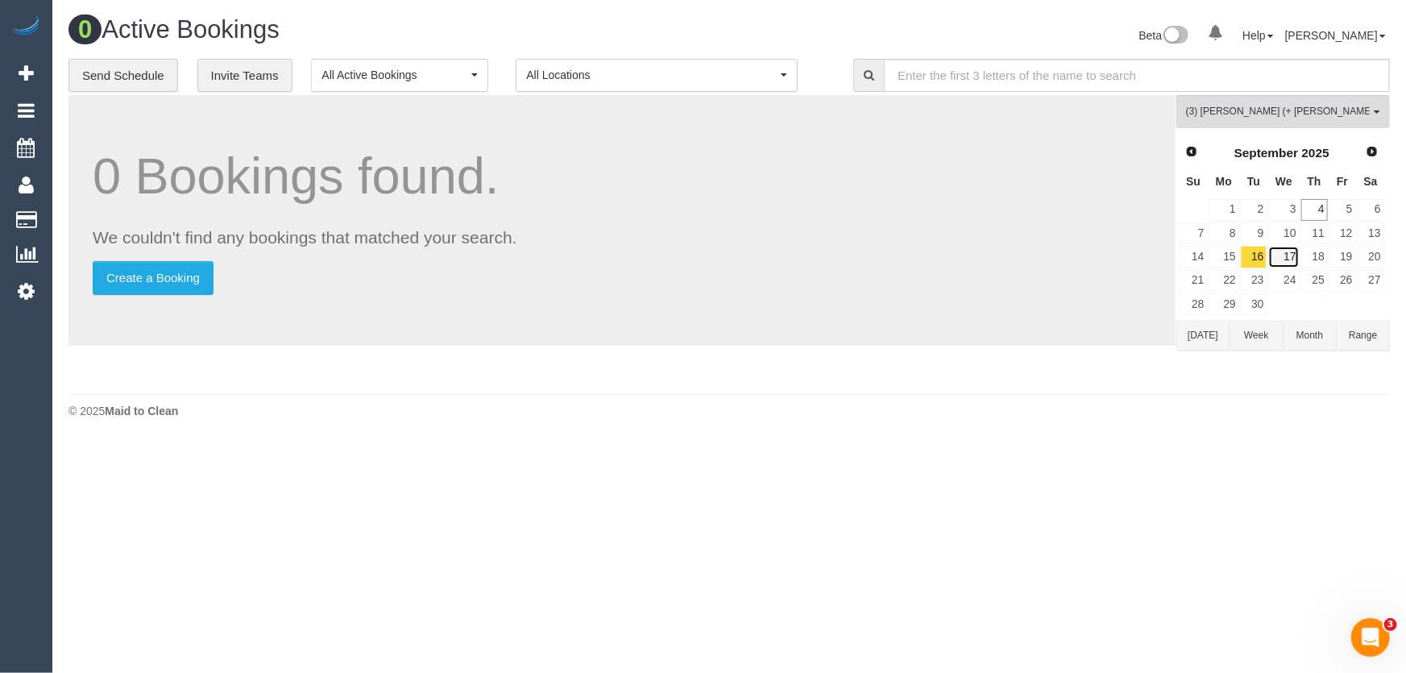
click at [1292, 254] on link "17" at bounding box center [1283, 257] width 31 height 22
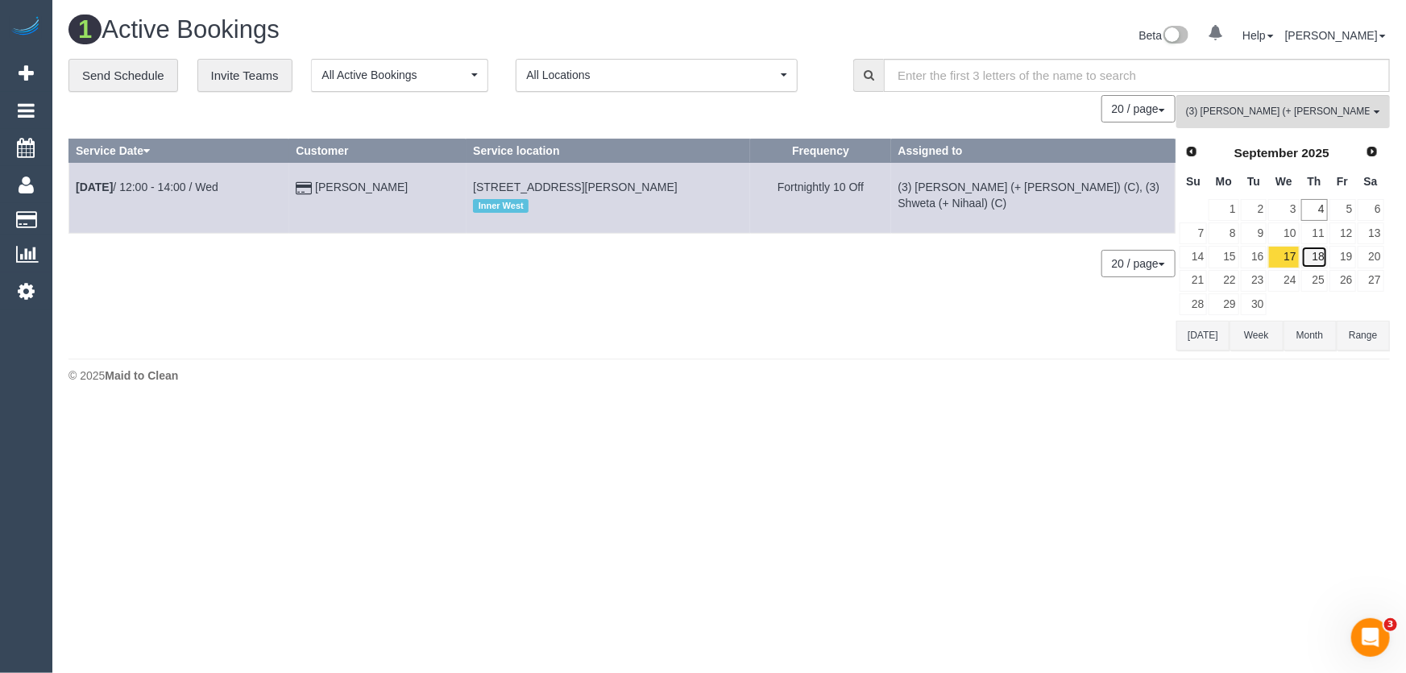
click at [1318, 254] on link "18" at bounding box center [1314, 257] width 27 height 22
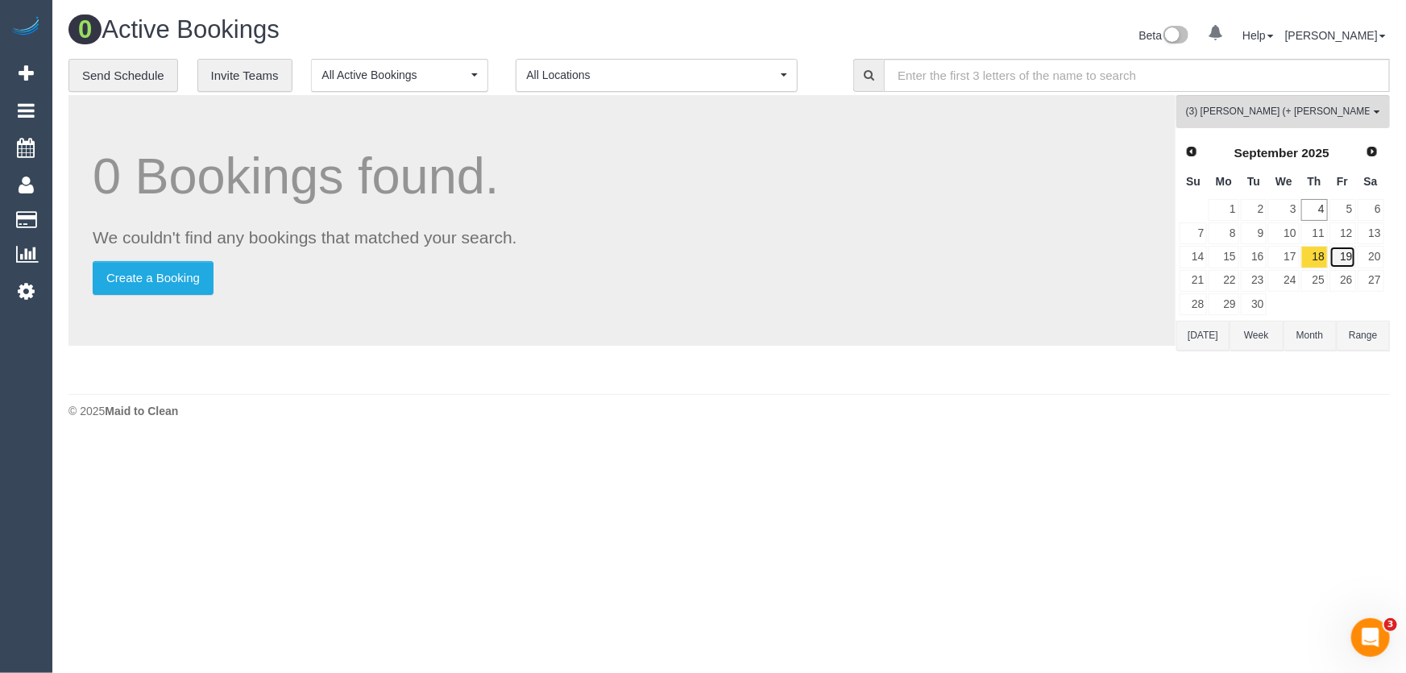
click at [1353, 253] on link "19" at bounding box center [1342, 257] width 27 height 22
click at [1269, 114] on span "(3) Nihaal (+ Shweta) (C) , (3) Shweta (+ Nihaal) (C)" at bounding box center [1278, 112] width 184 height 14
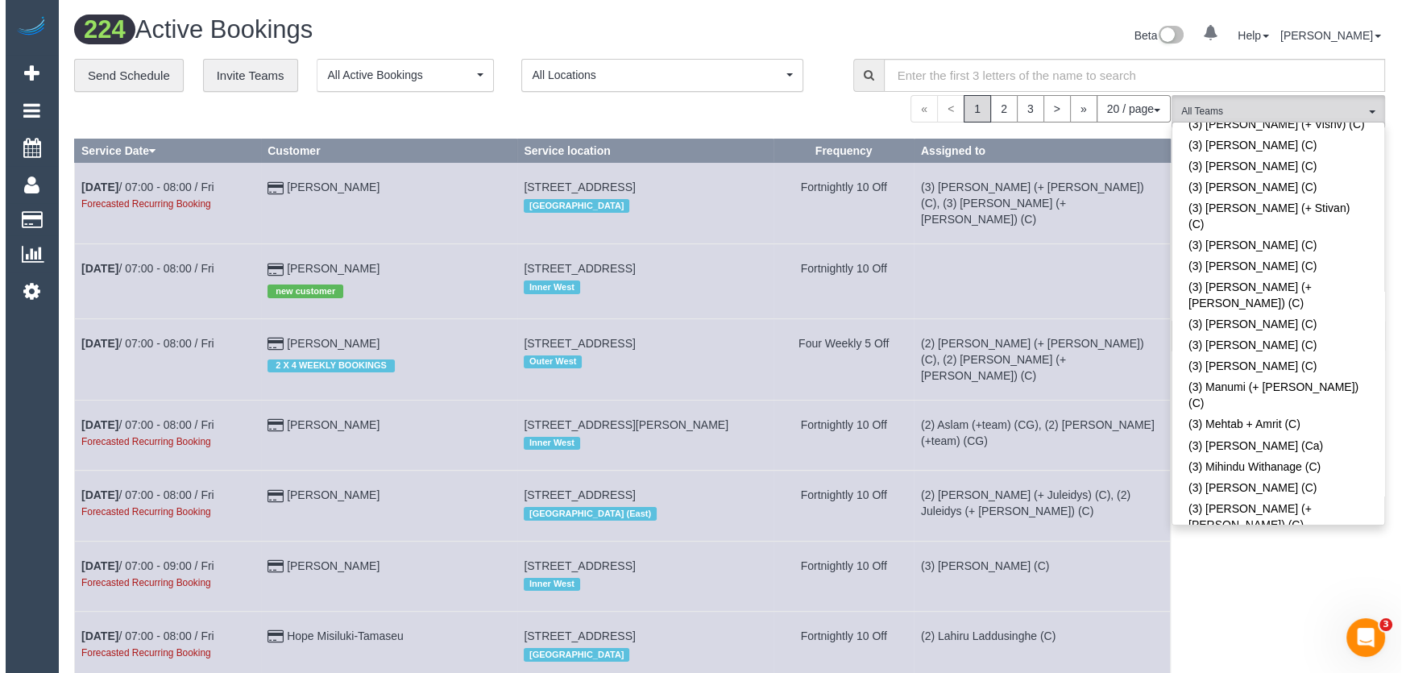
scroll to position [3589, 0]
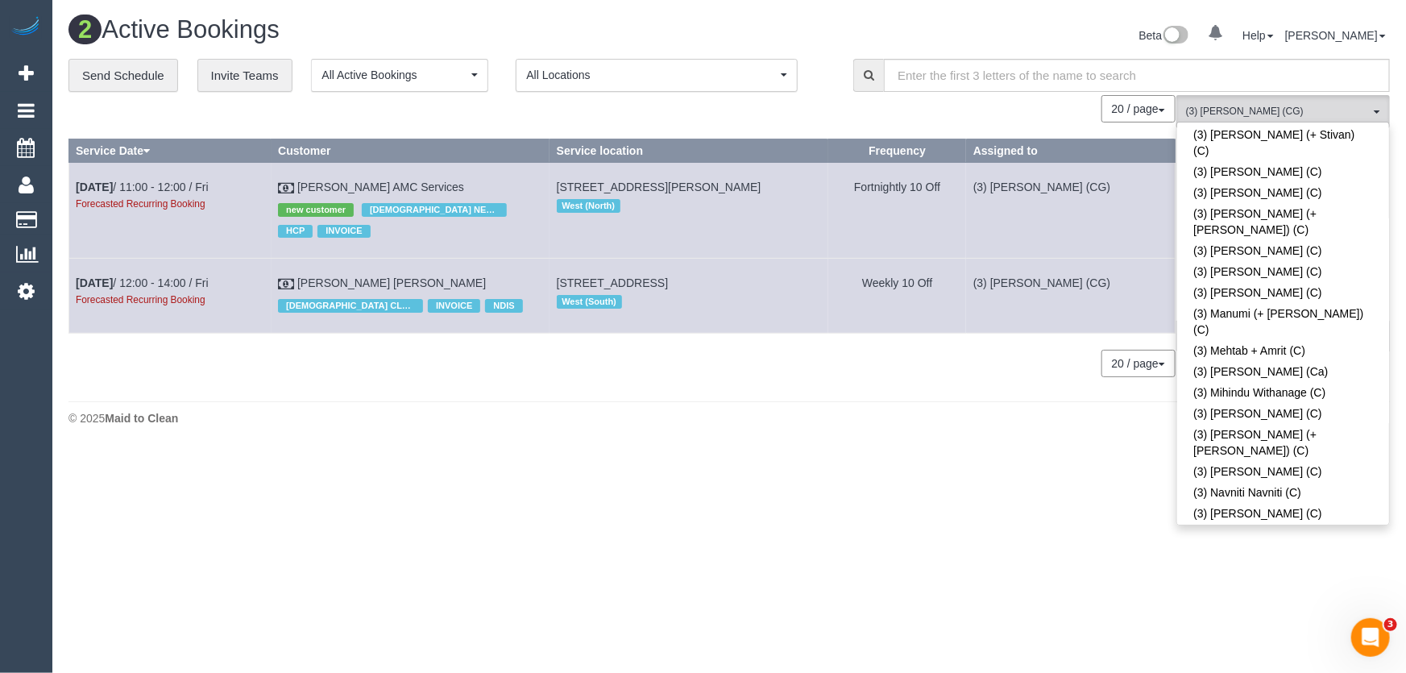
click at [1013, 30] on div "Beta 0 Your Notifications You have 0 alerts Help Help Docs Take a Tour Contact …" at bounding box center [1065, 37] width 673 height 43
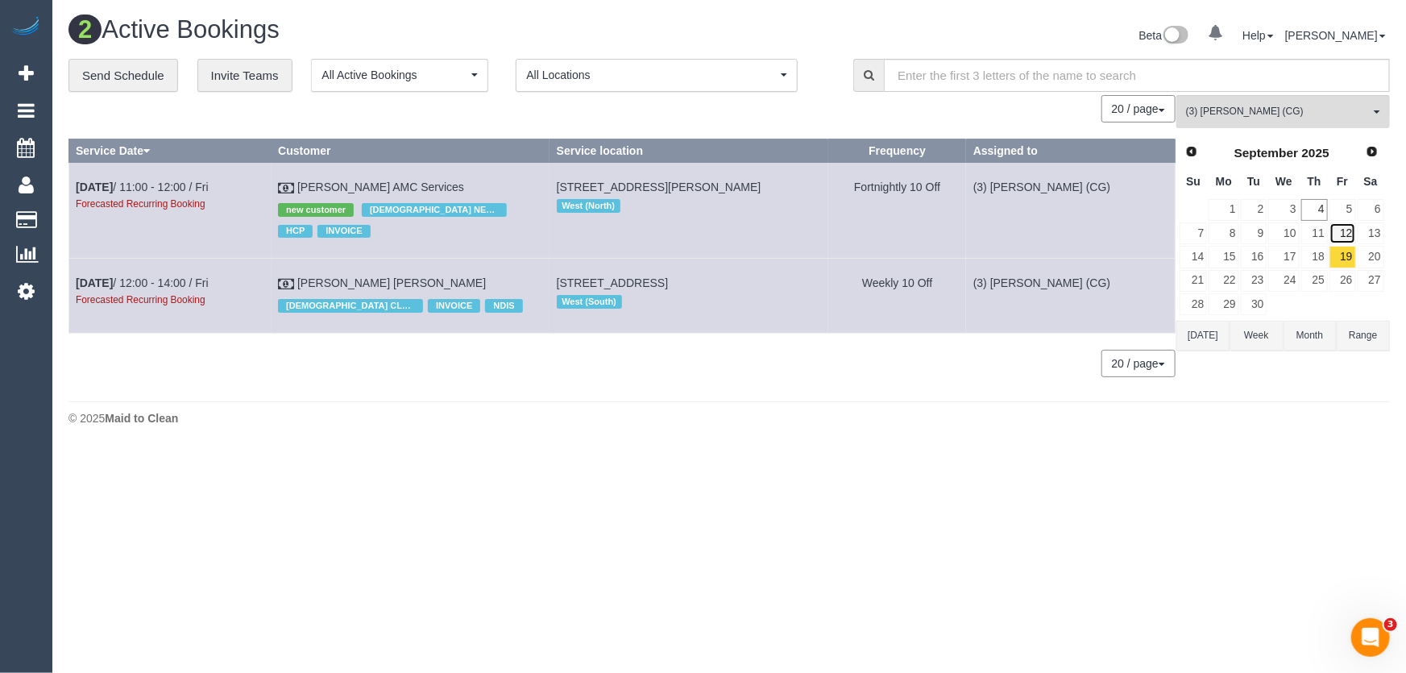
click at [1351, 230] on link "12" at bounding box center [1342, 233] width 27 height 22
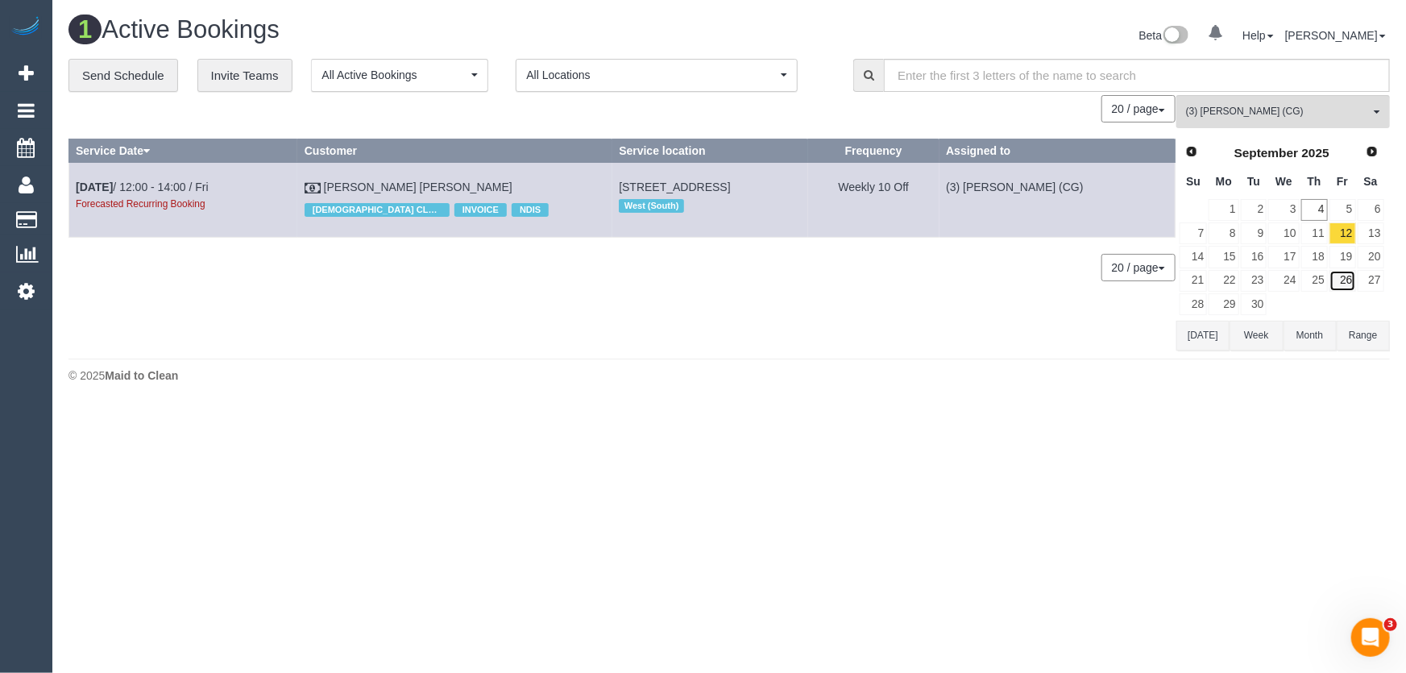
click at [1349, 281] on link "26" at bounding box center [1342, 281] width 27 height 22
click at [1377, 156] on span "Next" at bounding box center [1373, 150] width 13 height 13
click at [1343, 232] on link "10" at bounding box center [1342, 233] width 27 height 22
click at [1346, 280] on link "24" at bounding box center [1342, 281] width 27 height 22
click at [1238, 110] on span "(3) [PERSON_NAME] (CG)" at bounding box center [1278, 112] width 184 height 14
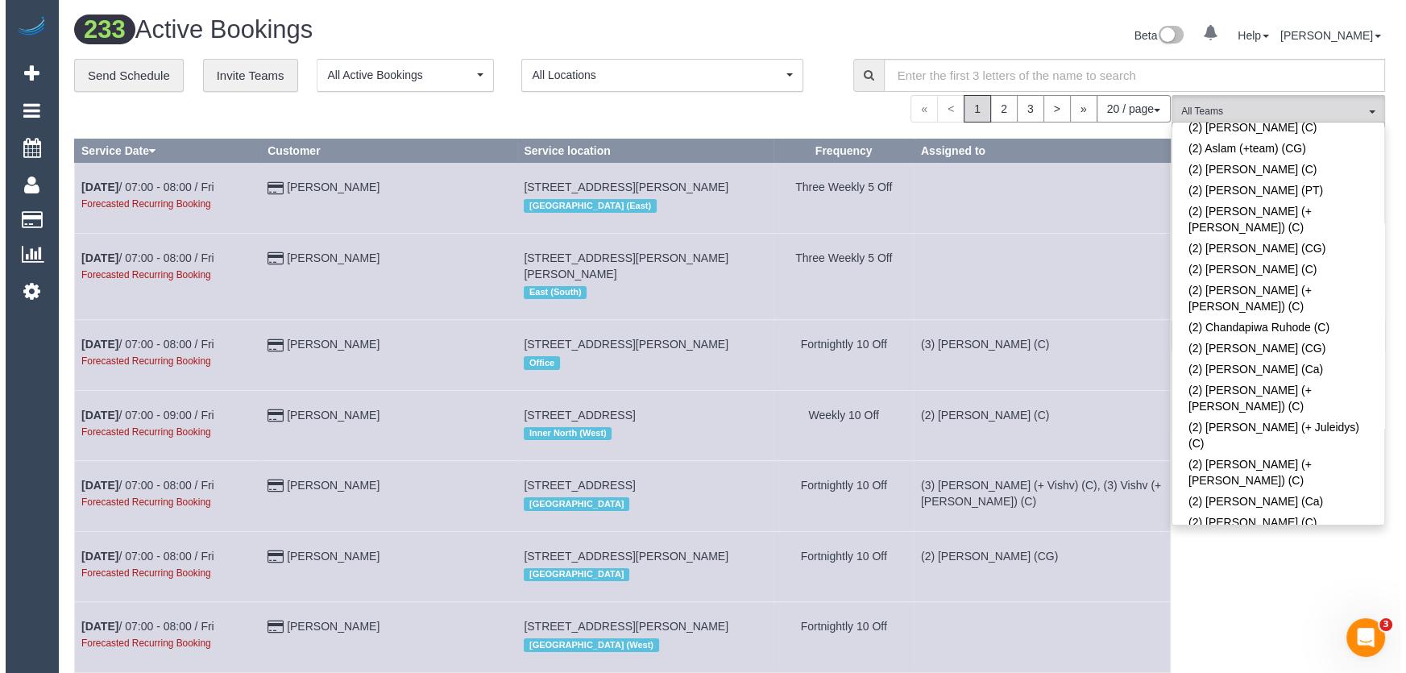
scroll to position [512, 0]
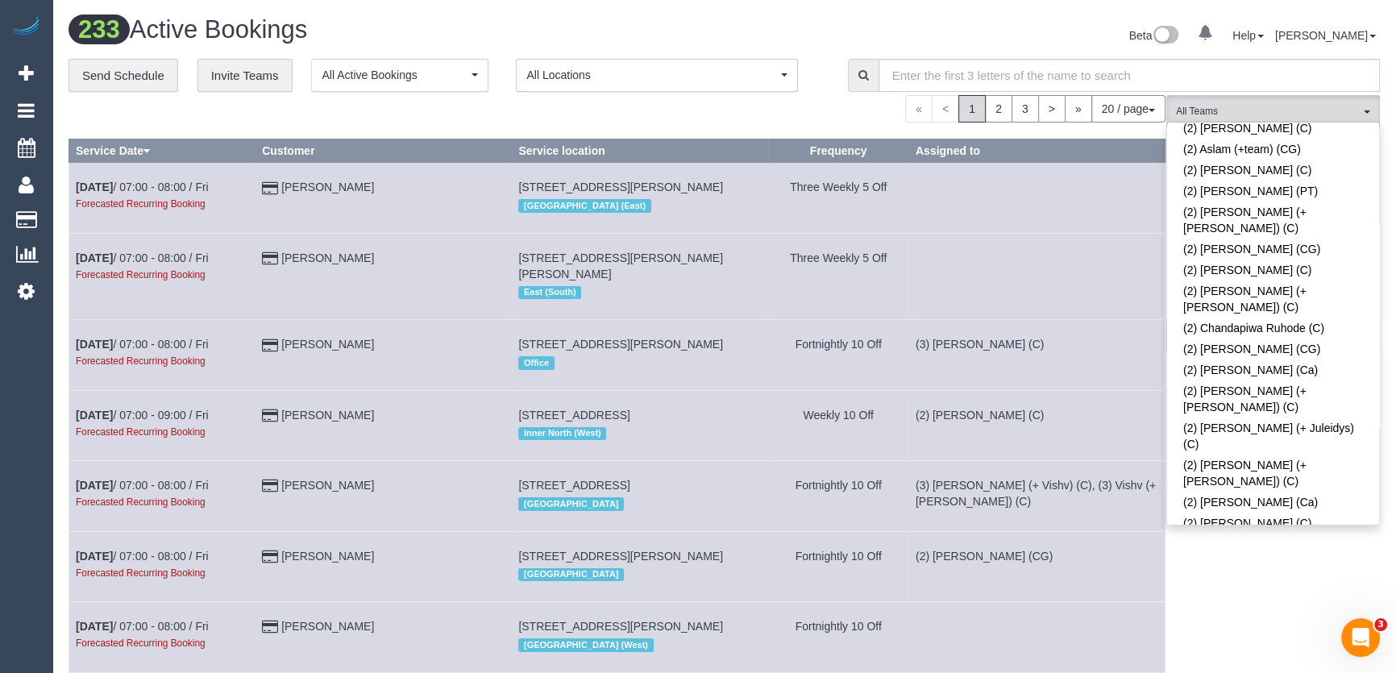
click at [1252, 575] on link "(2) [PERSON_NAME] (C)" at bounding box center [1273, 585] width 212 height 21
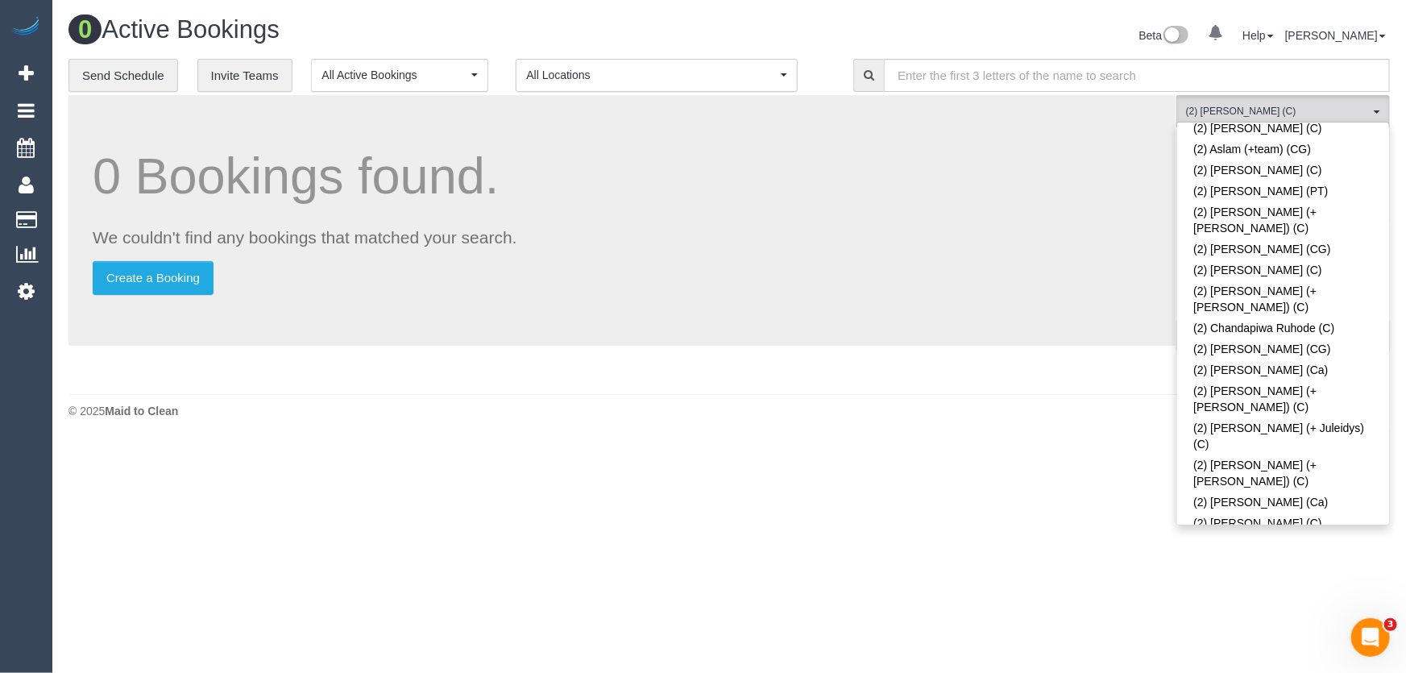
click at [1048, 38] on div "Beta 0 Your Notifications You have 0 alerts Help Help Docs Take a Tour Contact …" at bounding box center [1065, 37] width 673 height 43
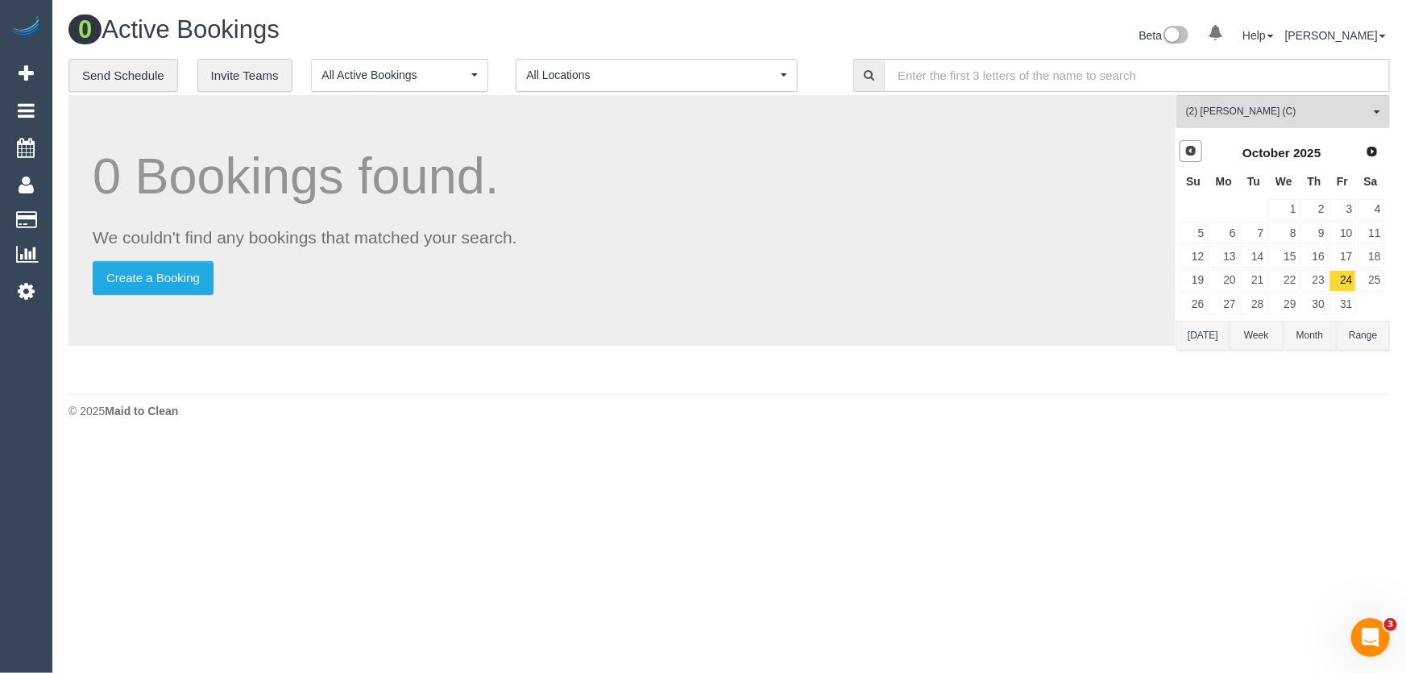
click at [1197, 145] on link "Prev" at bounding box center [1191, 151] width 23 height 23
click at [1320, 258] on link "18" at bounding box center [1314, 257] width 27 height 22
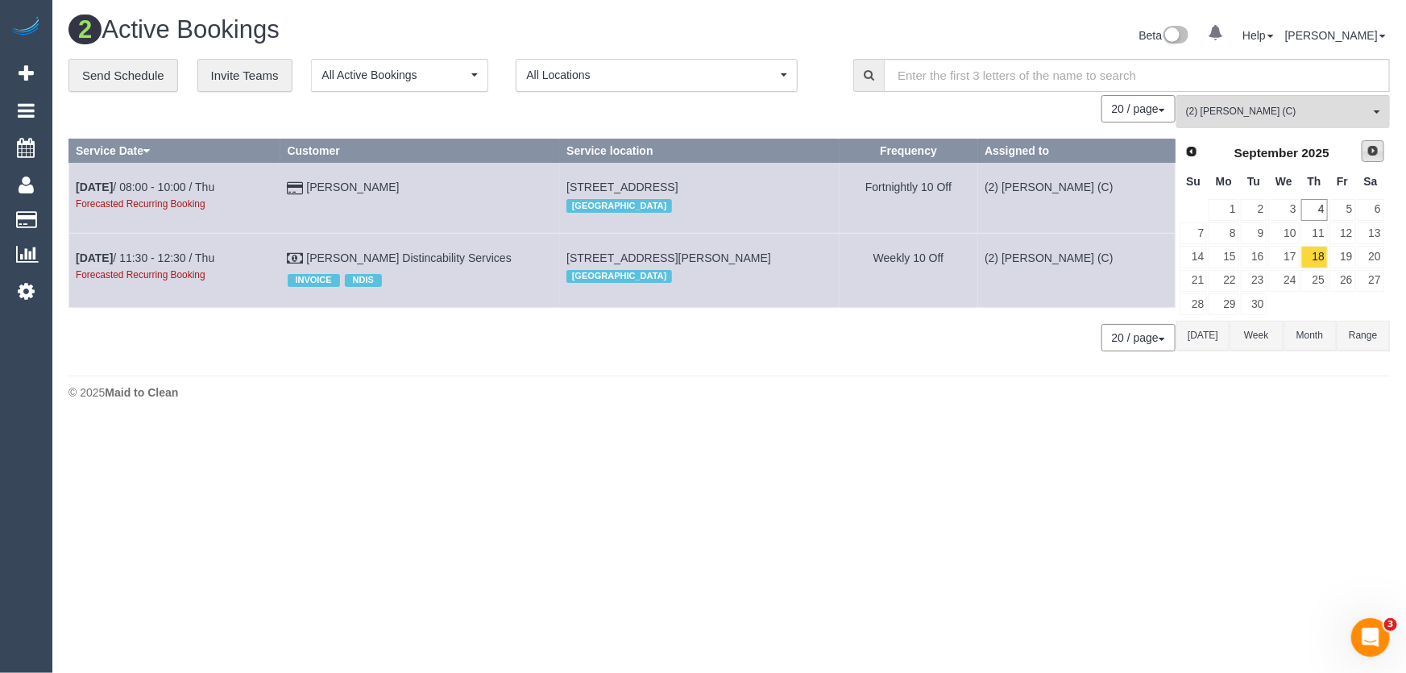
click at [1372, 155] on span "Next" at bounding box center [1373, 150] width 13 height 13
click at [1319, 214] on link "2" at bounding box center [1314, 210] width 27 height 22
click at [1318, 256] on link "16" at bounding box center [1314, 257] width 27 height 22
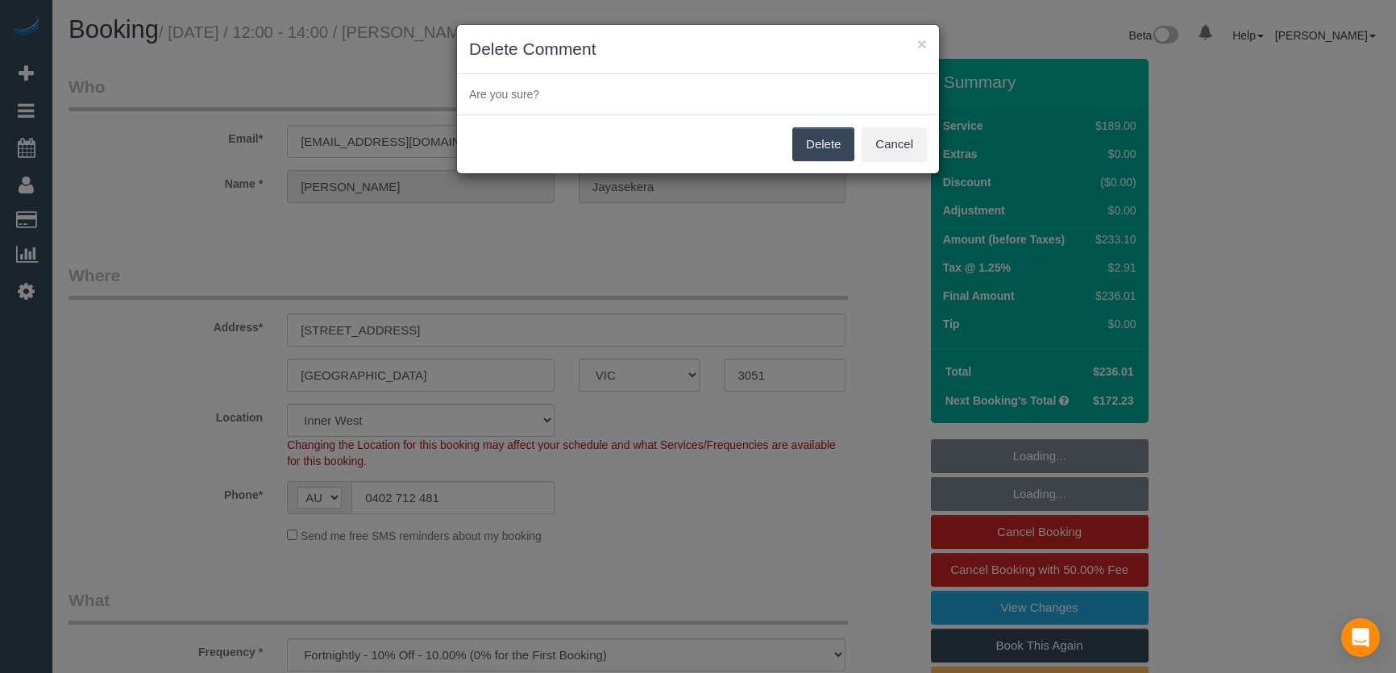
select select "VIC"
select select "spot1"
select select "number:28"
select select "number:16"
select select "number:19"
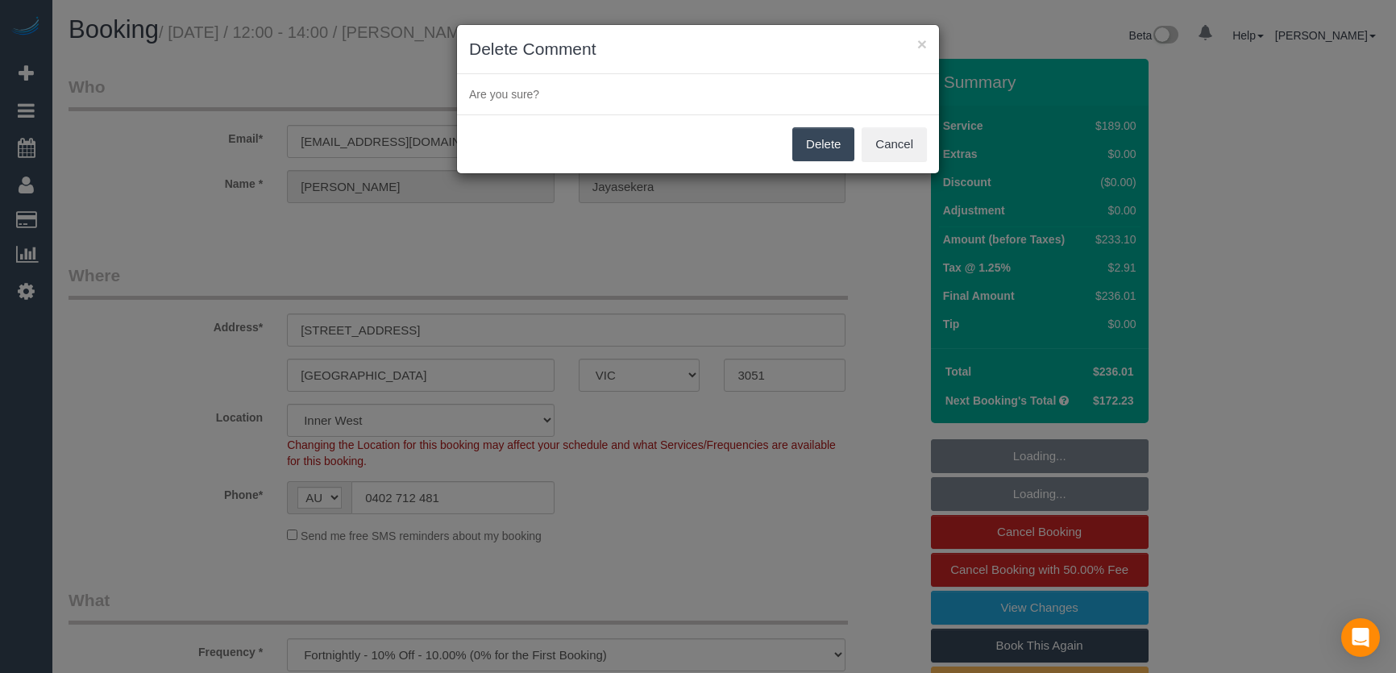
select select "number:22"
select select "number:35"
select select "number:13"
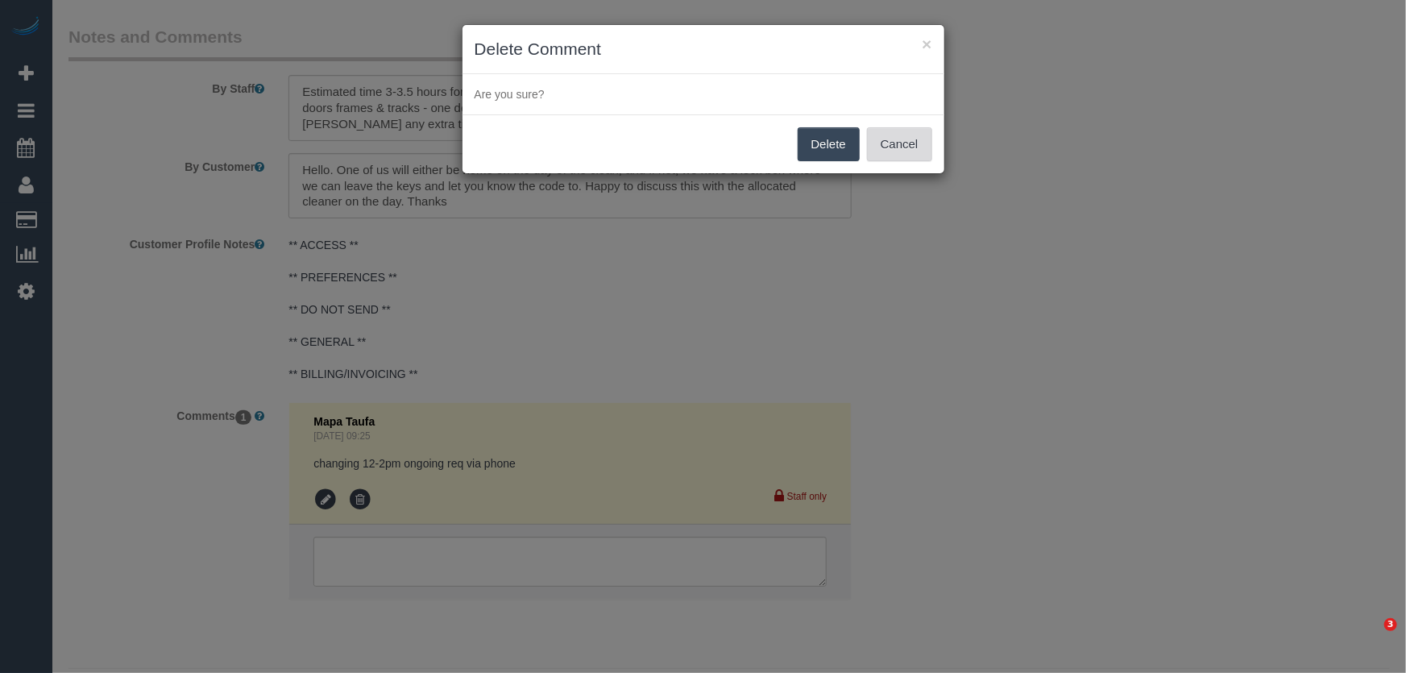
click at [894, 145] on button "Cancel" at bounding box center [899, 144] width 65 height 34
click at [1051, 491] on div "× Delete Comment Are you sure? [GEOGRAPHIC_DATA] Cancel" at bounding box center [703, 336] width 1406 height 673
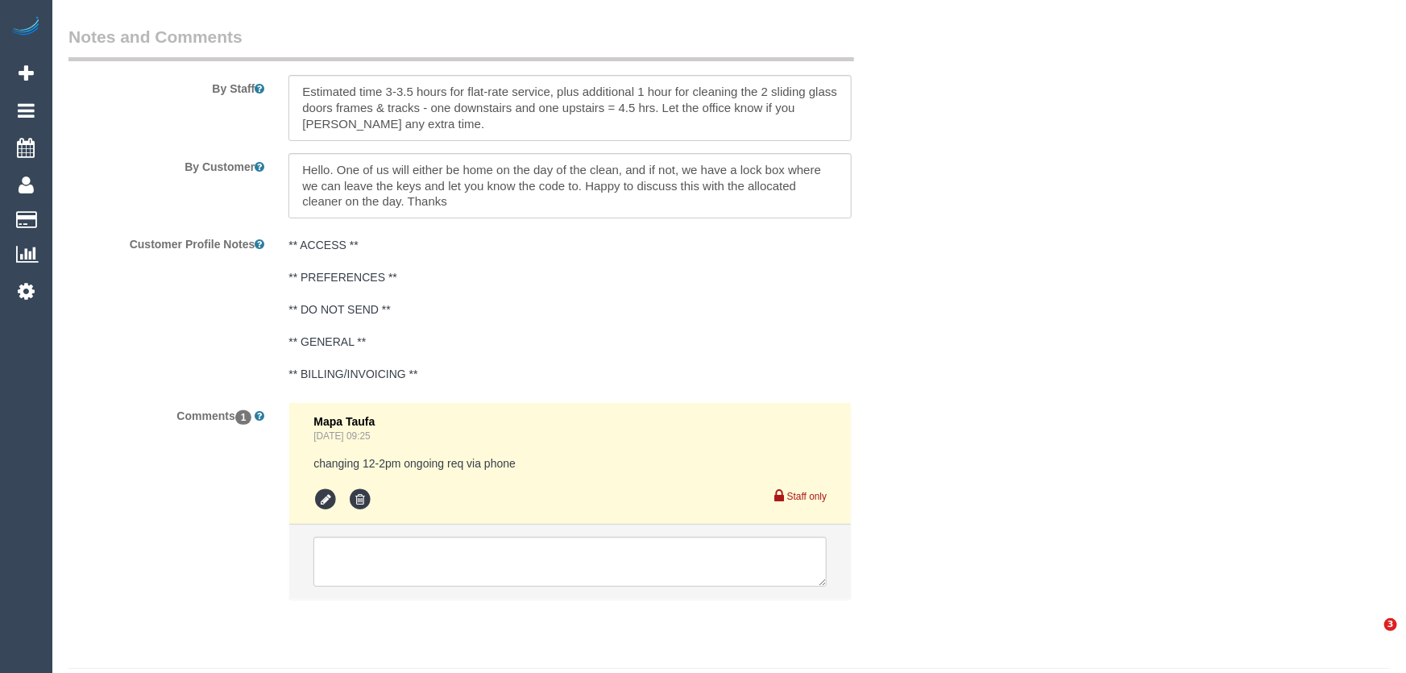
click at [903, 136] on div "Delete Cancel" at bounding box center [704, 106] width 482 height 59
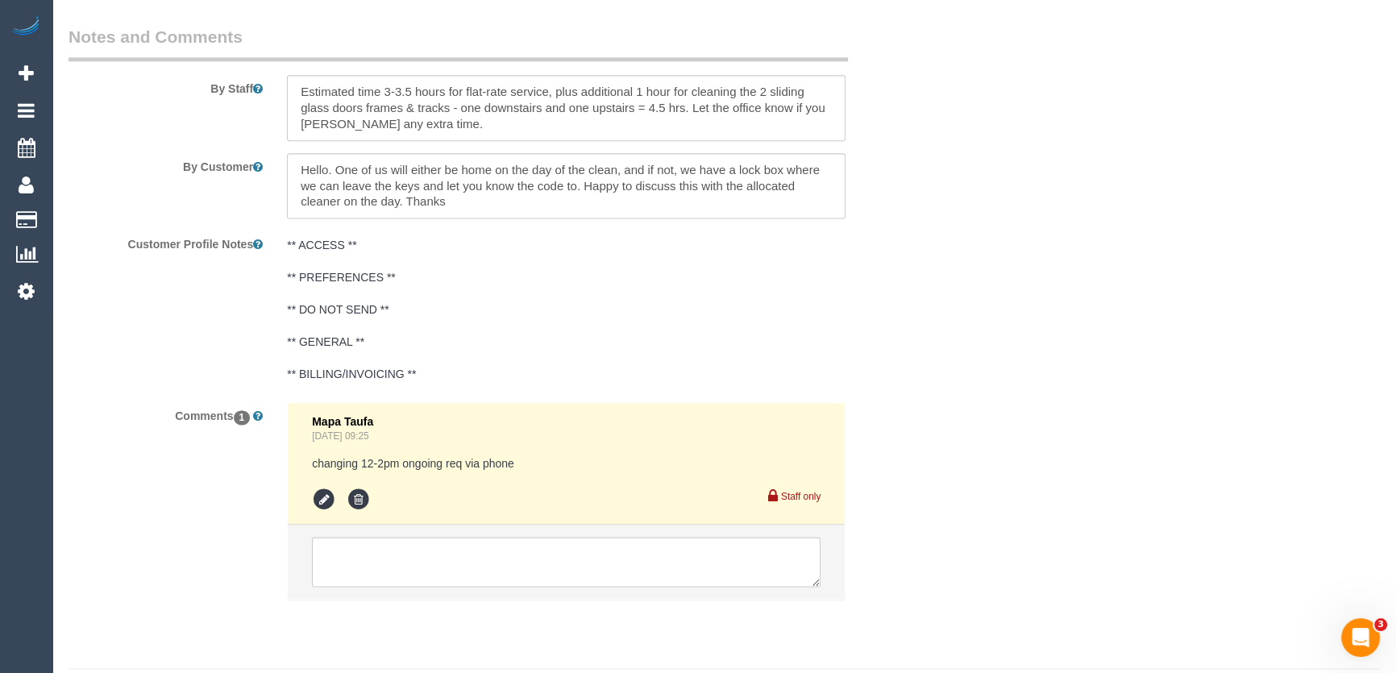
scroll to position [0, 0]
click at [368, 537] on textarea at bounding box center [566, 562] width 508 height 50
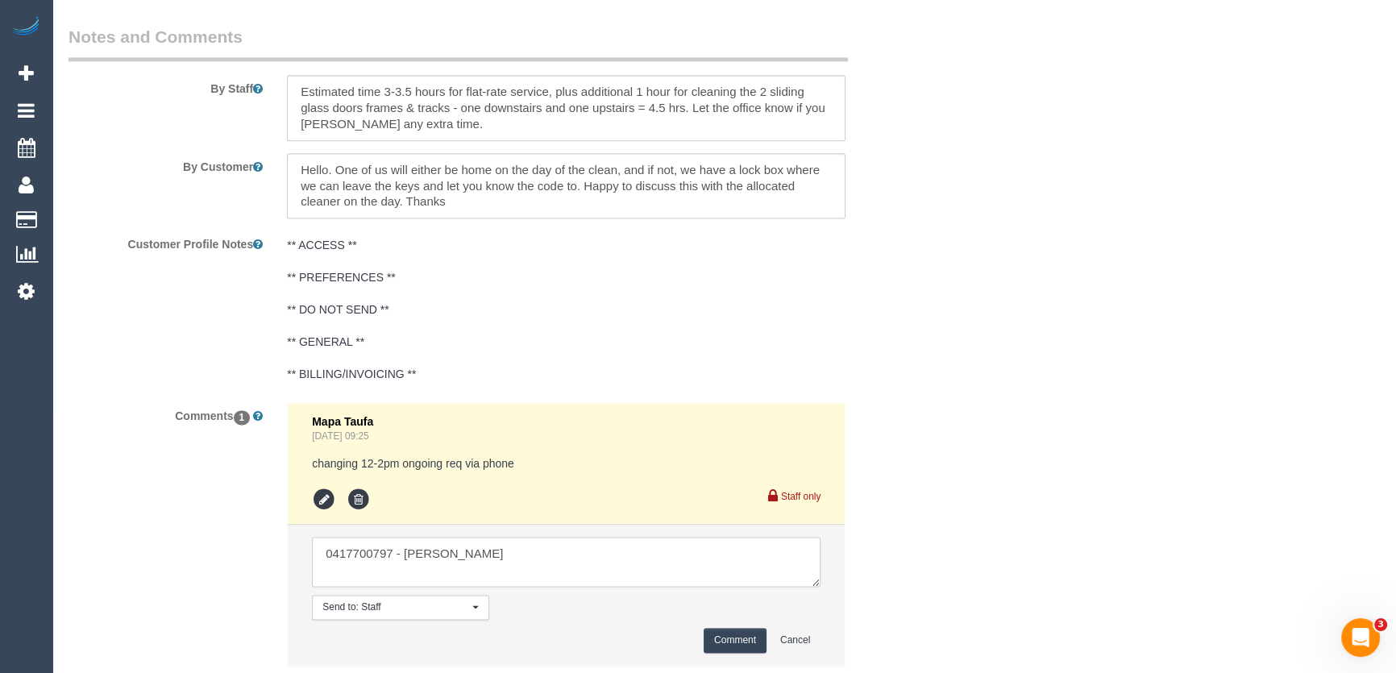
type textarea "0417700797 - [PERSON_NAME]"
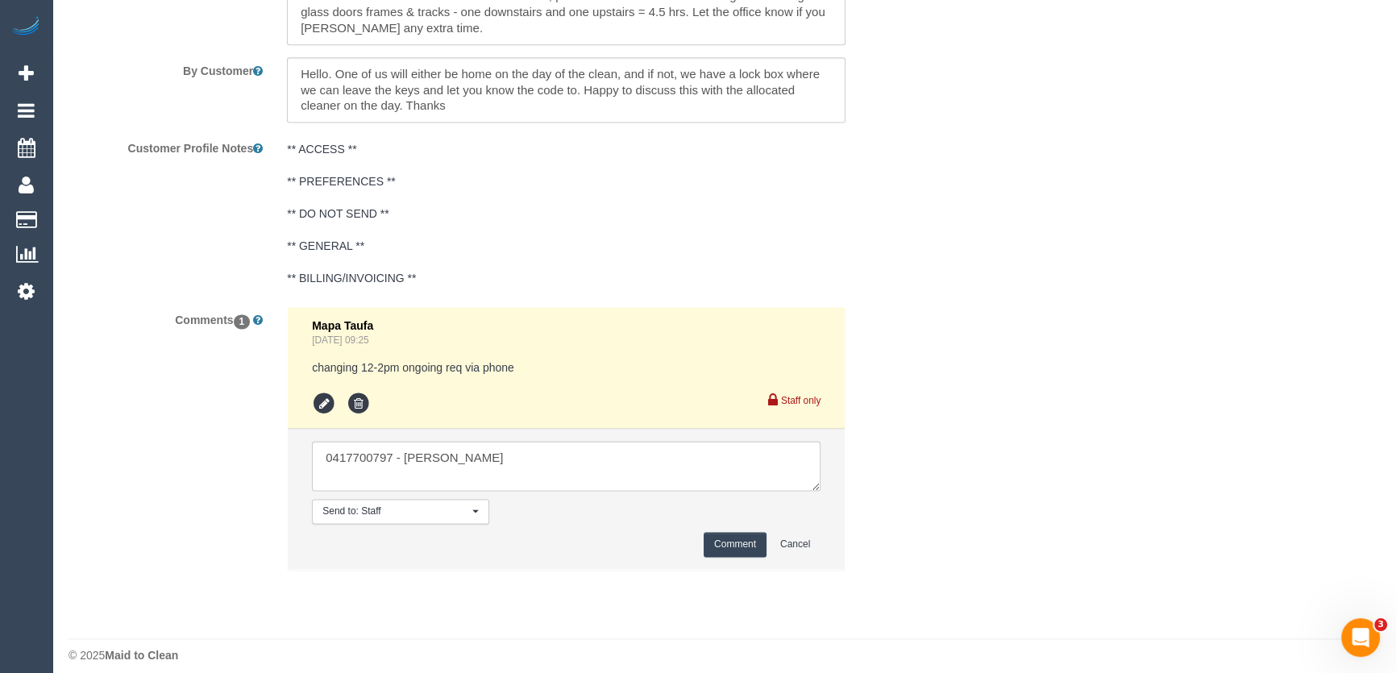
drag, startPoint x: 712, startPoint y: 532, endPoint x: 722, endPoint y: 529, distance: 10.0
click at [712, 532] on button "Comment" at bounding box center [734, 544] width 63 height 25
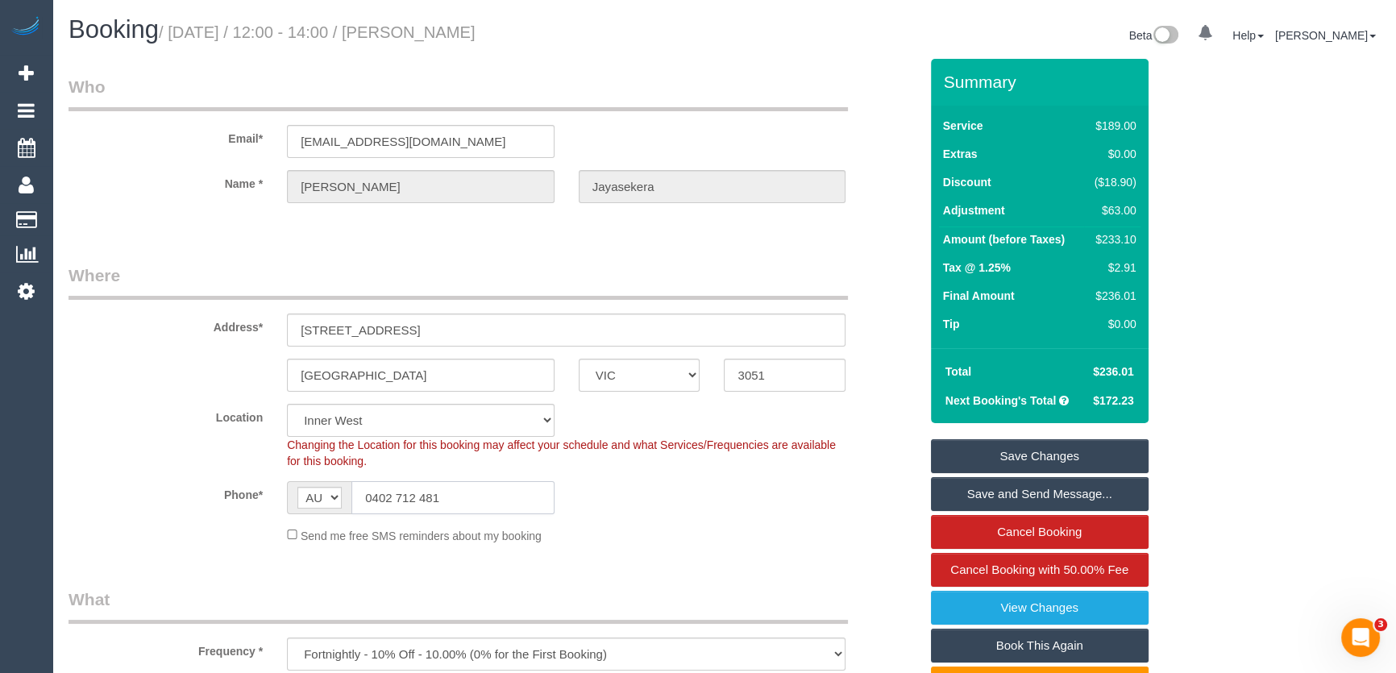
click at [455, 498] on input "0402 712 481" at bounding box center [452, 497] width 203 height 33
click at [456, 498] on input "0402 712 481" at bounding box center [452, 497] width 203 height 33
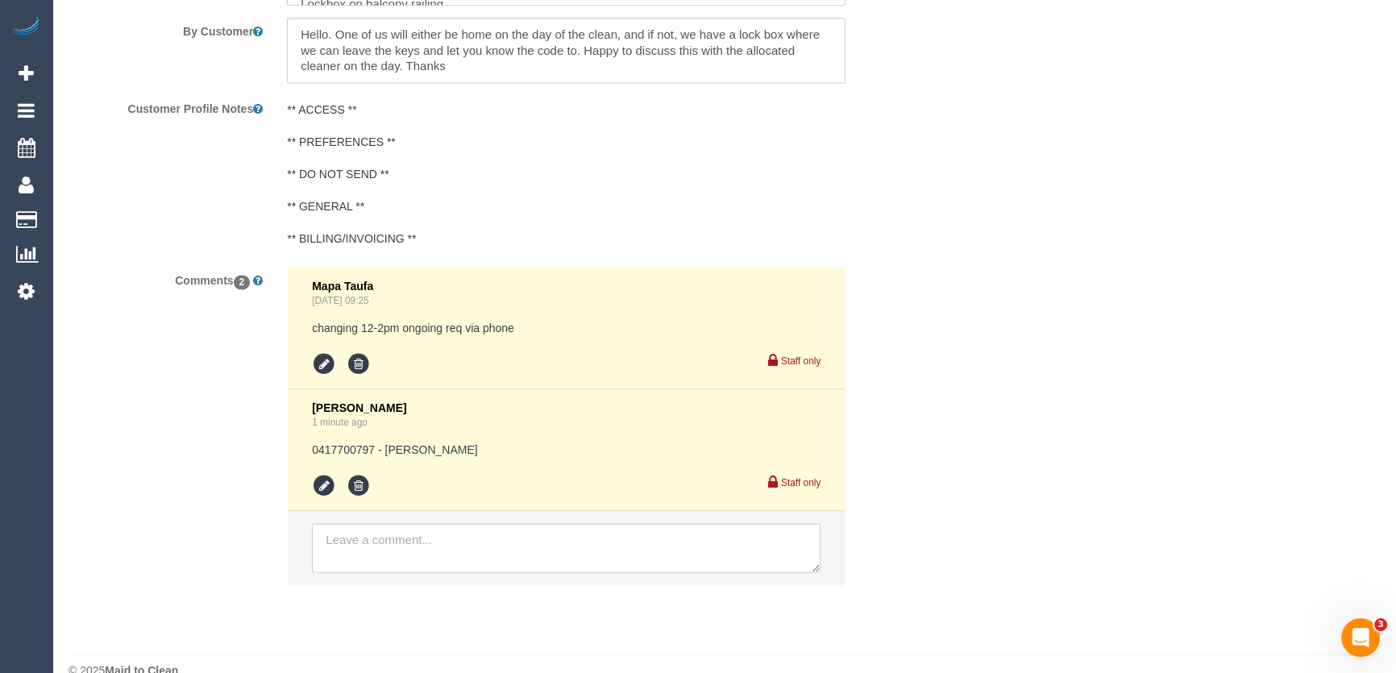
scroll to position [2830, 0]
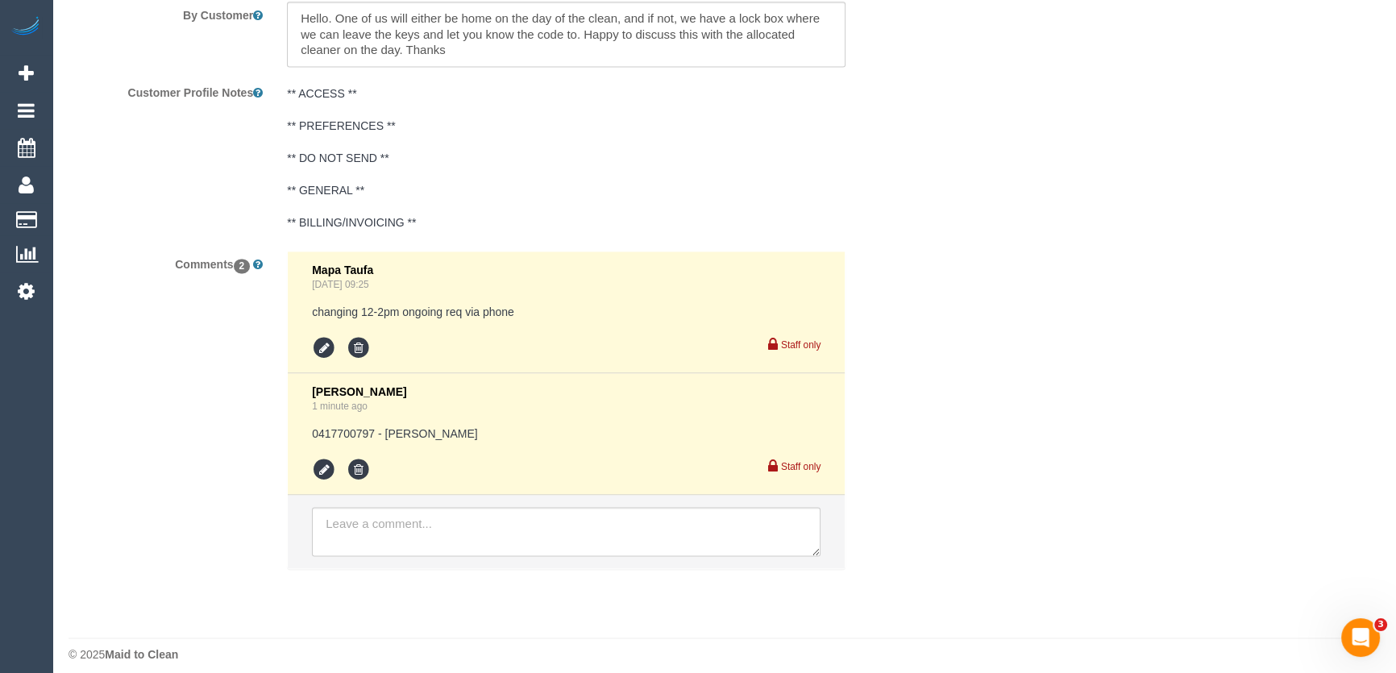
drag, startPoint x: 429, startPoint y: 401, endPoint x: 413, endPoint y: 419, distance: 23.4
click at [429, 401] on div "[PERSON_NAME] 1 minute ago 0417700797 - [PERSON_NAME] Staff only" at bounding box center [566, 433] width 508 height 97
click at [375, 425] on pre "0417700797 - [PERSON_NAME]" at bounding box center [566, 433] width 508 height 16
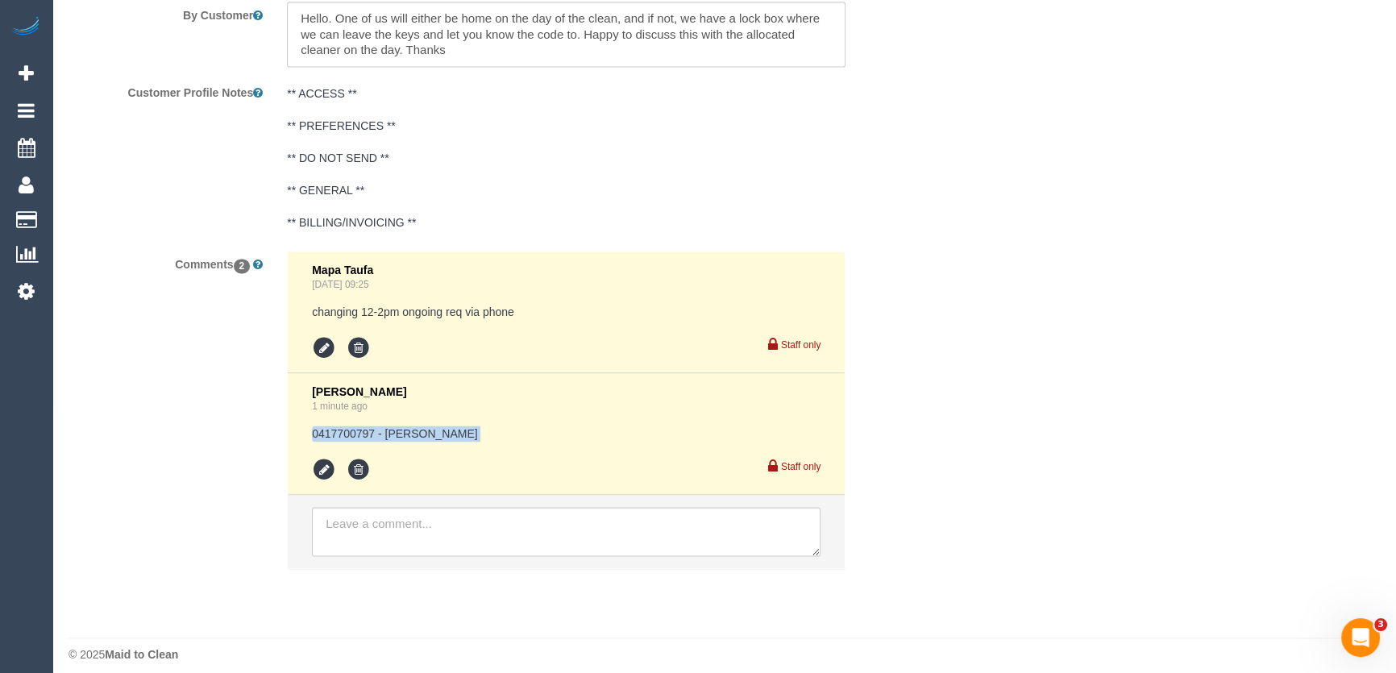
copy div "0417700797 - [PERSON_NAME]"
click at [350, 533] on textarea at bounding box center [566, 532] width 508 height 50
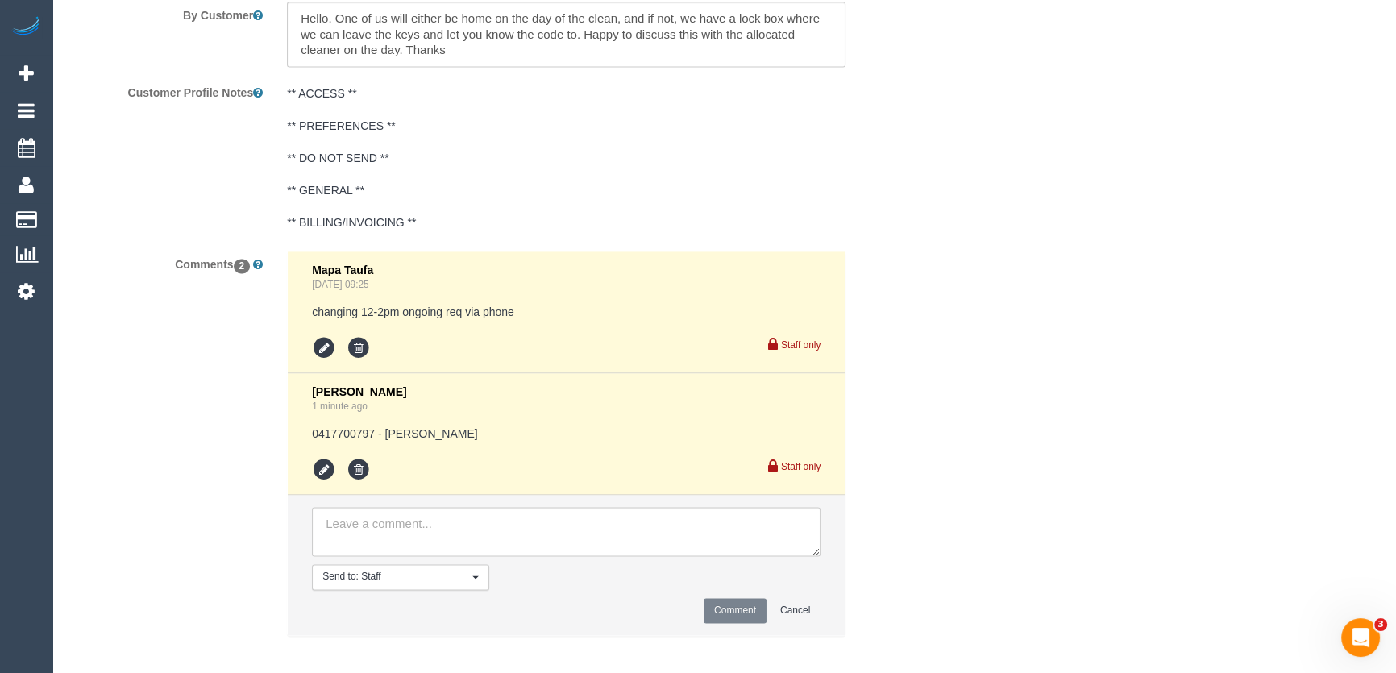
click at [319, 193] on pre "** ACCESS ** ** PREFERENCES ** ** DO NOT SEND ** ** GENERAL ** ** BILLING/INVOI…" at bounding box center [566, 157] width 558 height 145
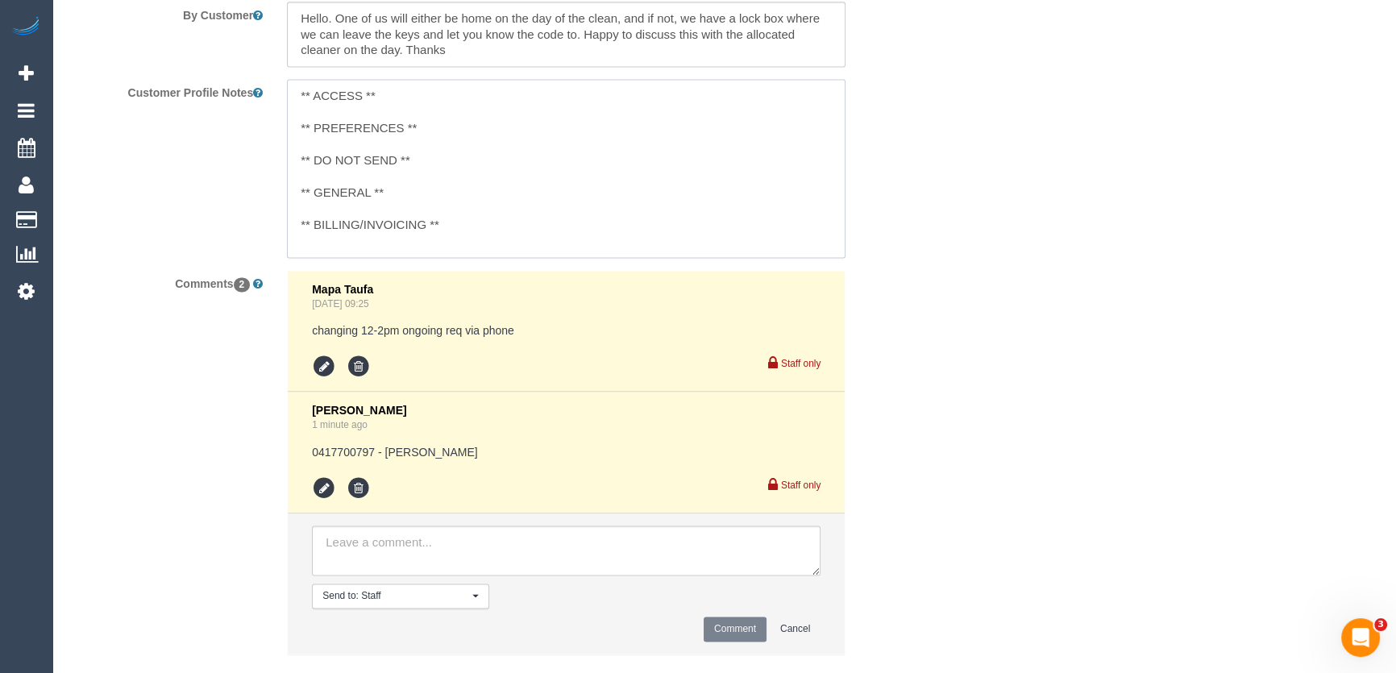
click at [318, 189] on textarea "** ACCESS ** ** PREFERENCES ** ** DO NOT SEND ** ** GENERAL ** ** BILLING/INVOI…" at bounding box center [566, 168] width 558 height 178
type textarea "** ACCESS ** ** PREFERENCES ** ** DO NOT SEND ** ** GENERAL ** [DATE] - Partner…"
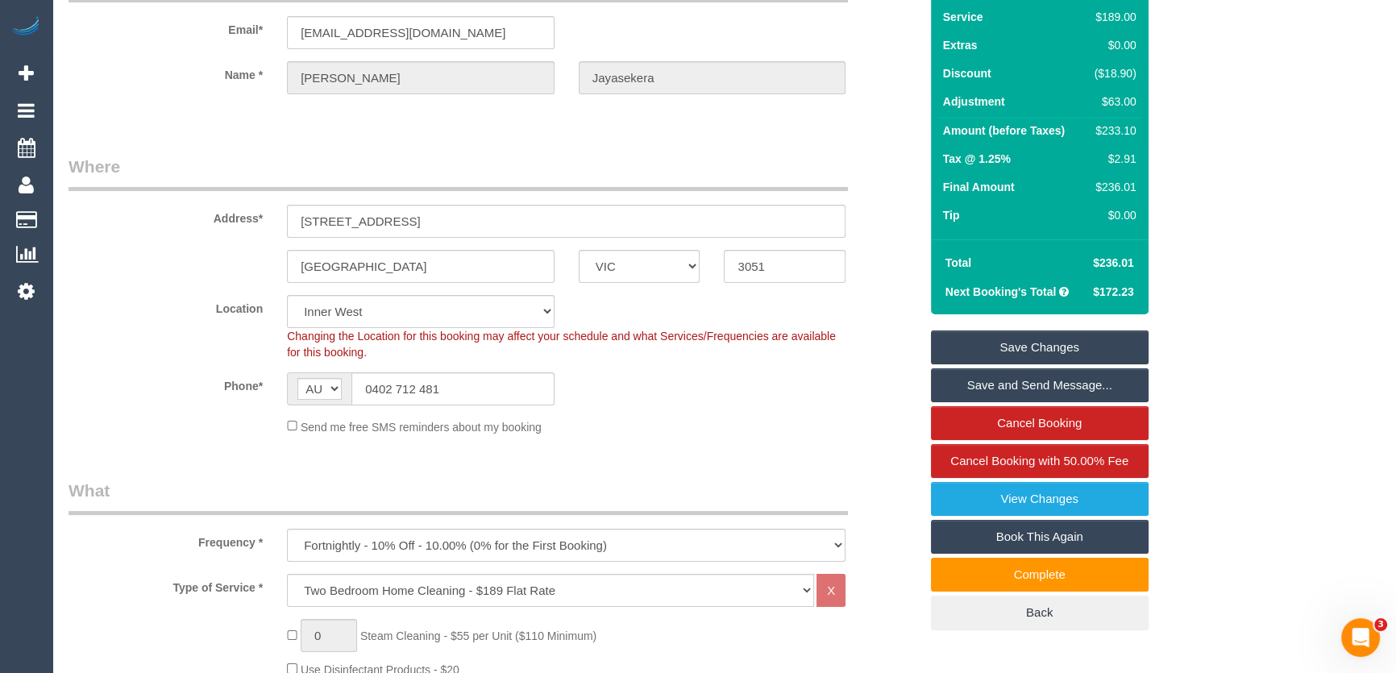
scroll to position [0, 0]
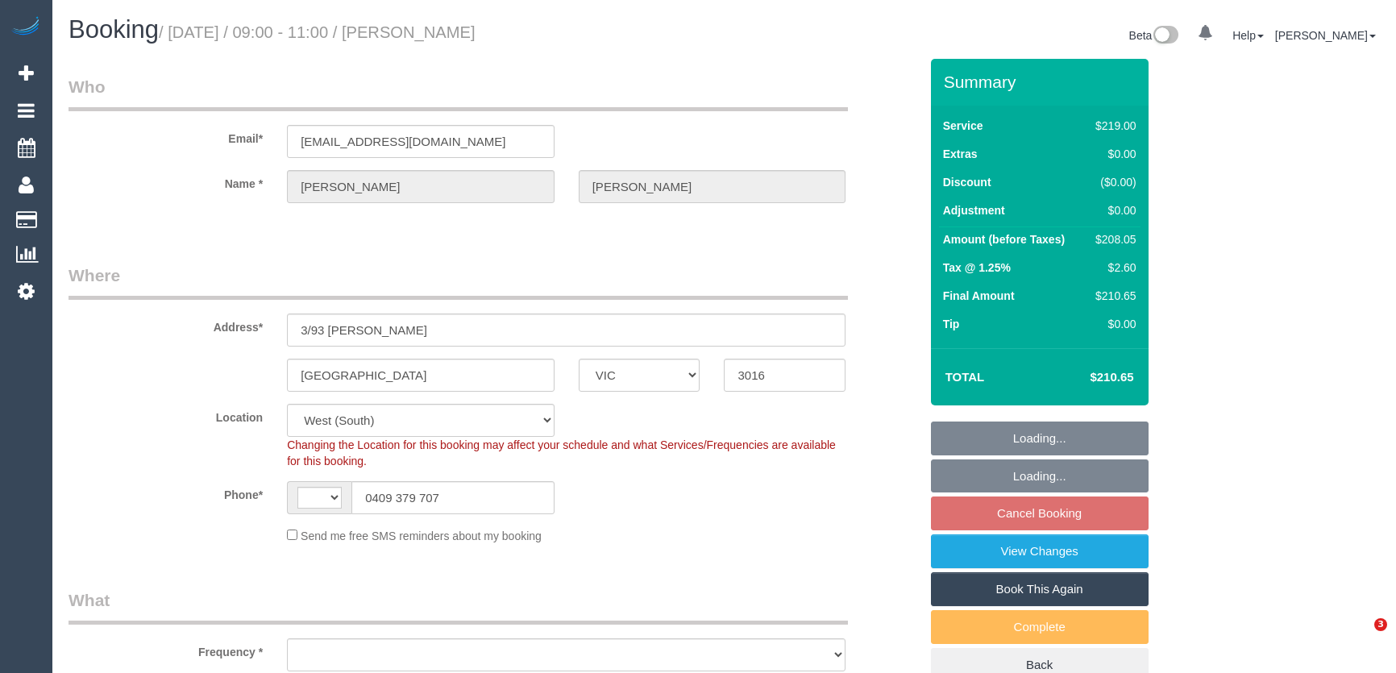
select select "VIC"
select select "string:AU"
select select "object:1141"
select select "number:27"
select select "number:14"
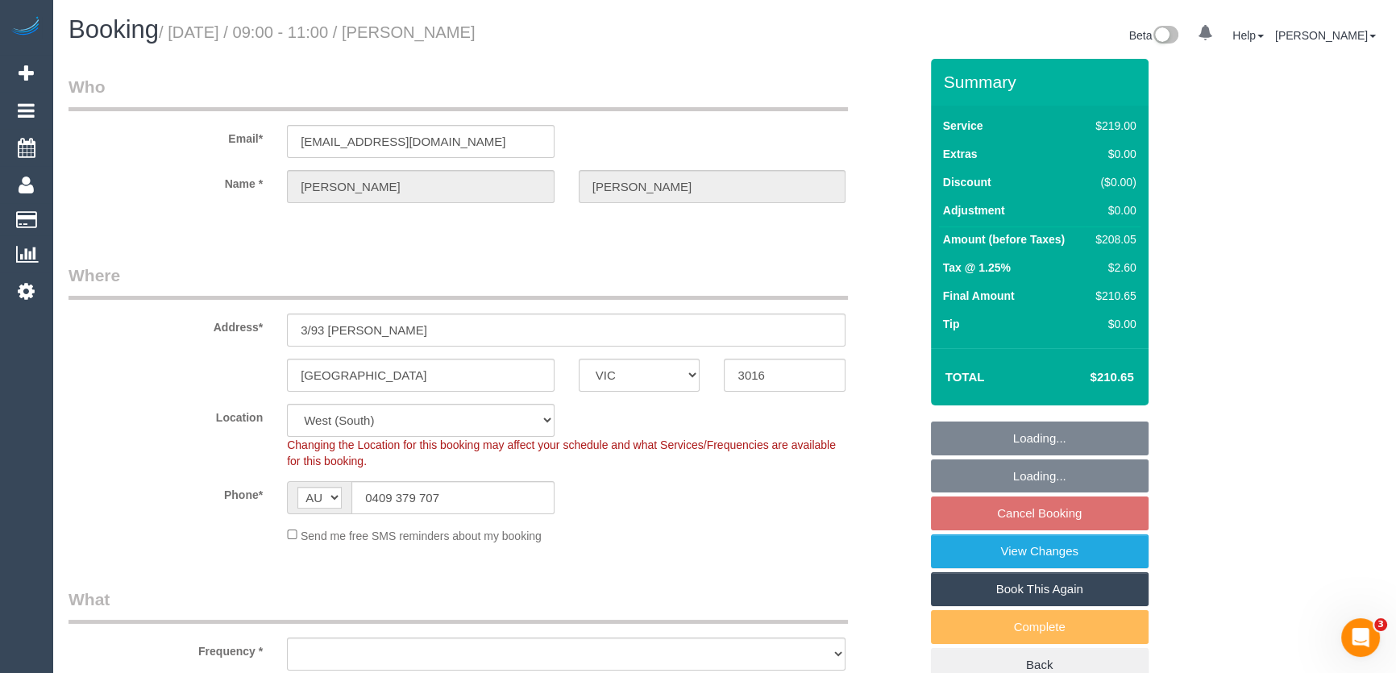
select select "number:19"
select select "number:36"
select select "number:35"
select select "number:13"
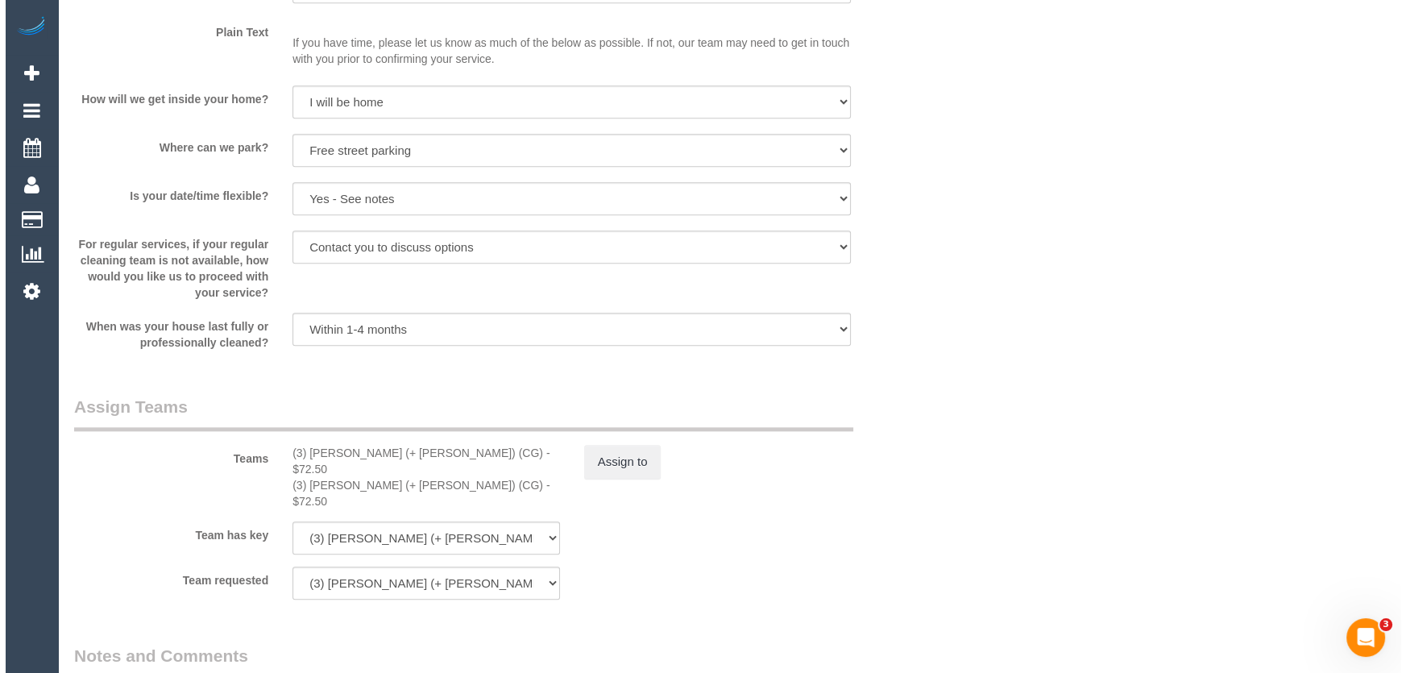
scroll to position [2271, 0]
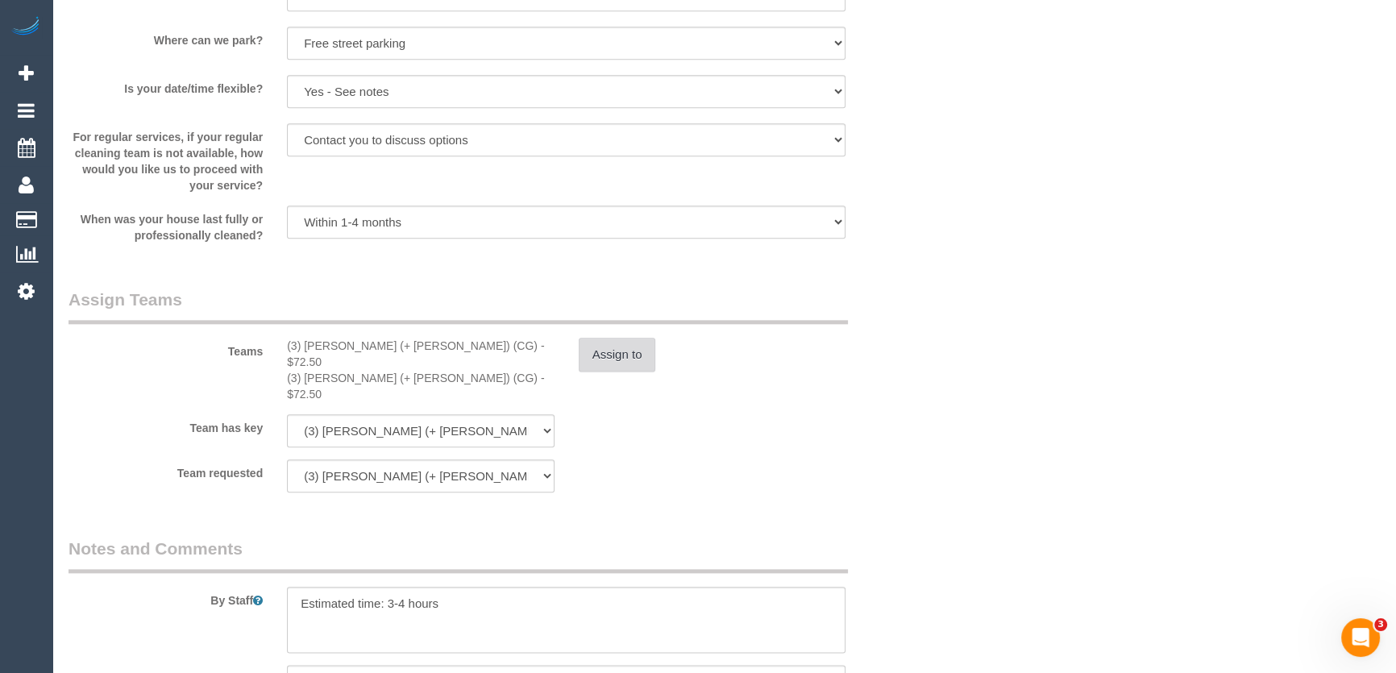
click at [614, 353] on button "Assign to" at bounding box center [617, 355] width 77 height 34
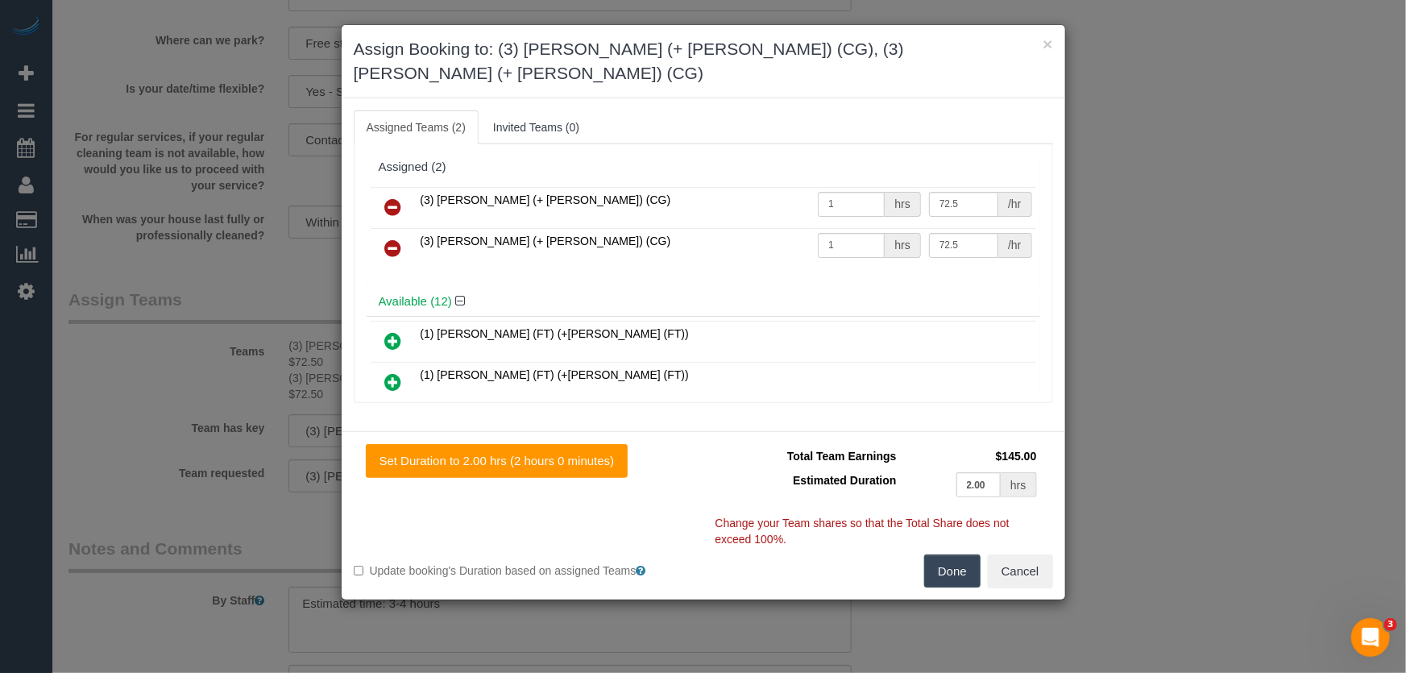
click at [388, 197] on icon at bounding box center [393, 206] width 17 height 19
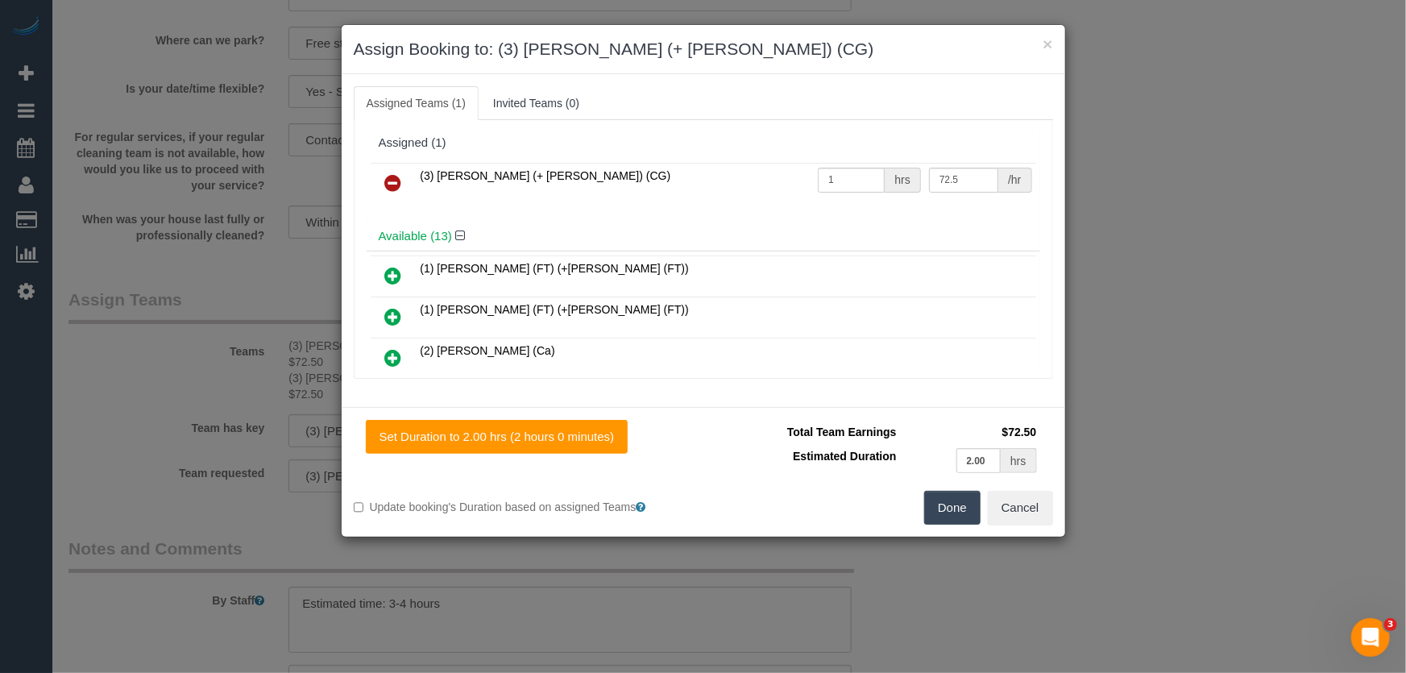
click at [388, 185] on icon at bounding box center [393, 182] width 17 height 19
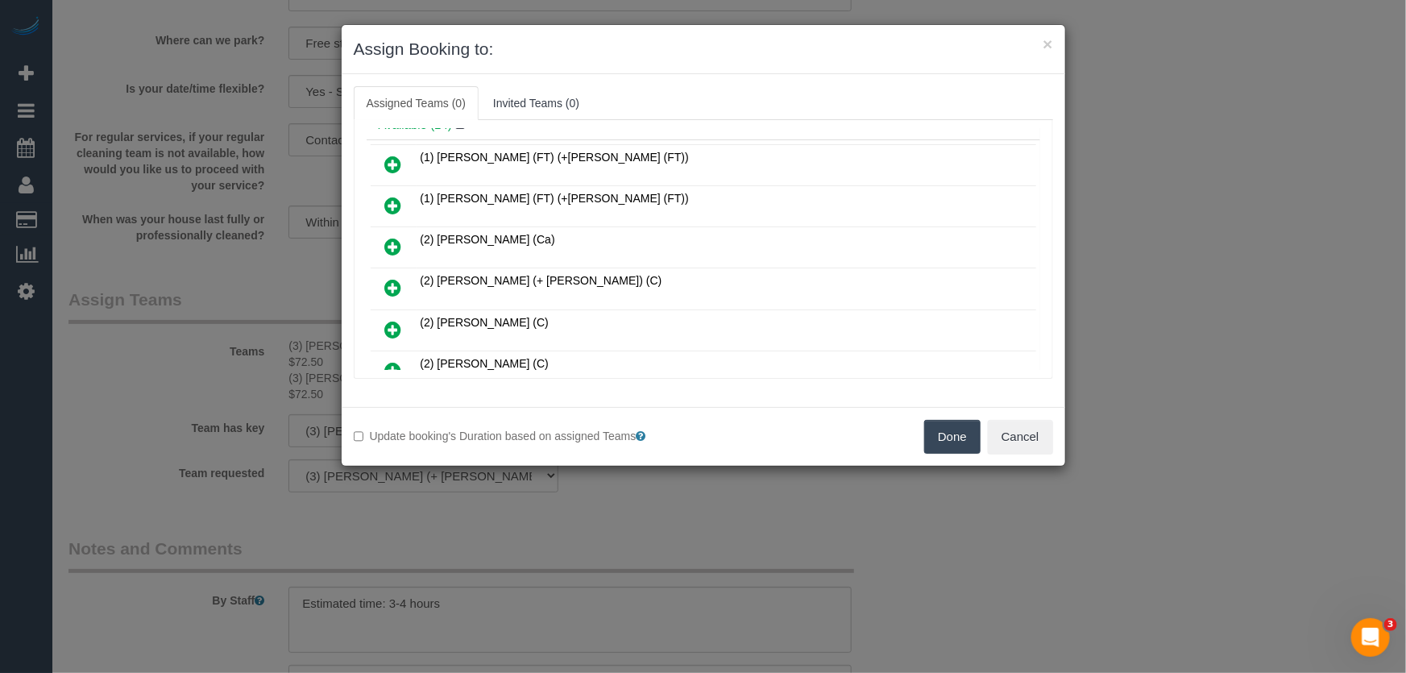
click at [390, 281] on icon at bounding box center [393, 287] width 17 height 19
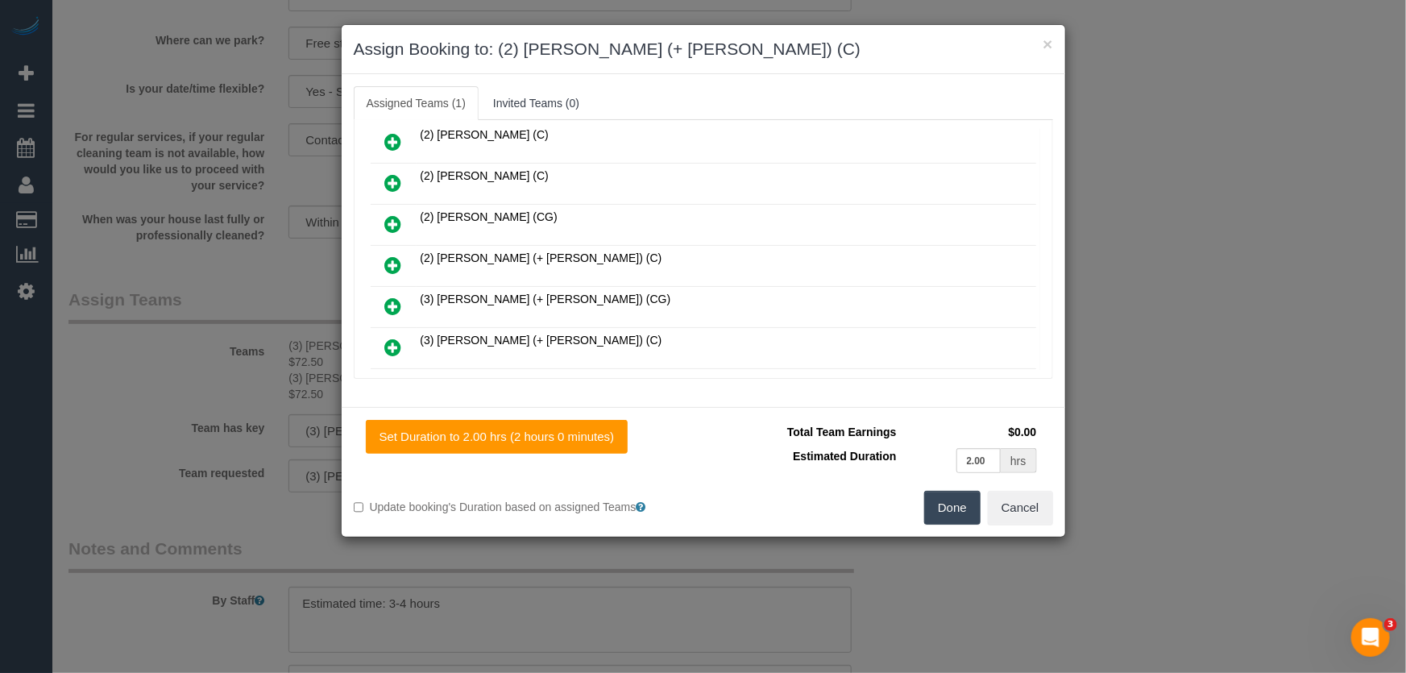
click at [395, 255] on icon at bounding box center [393, 264] width 17 height 19
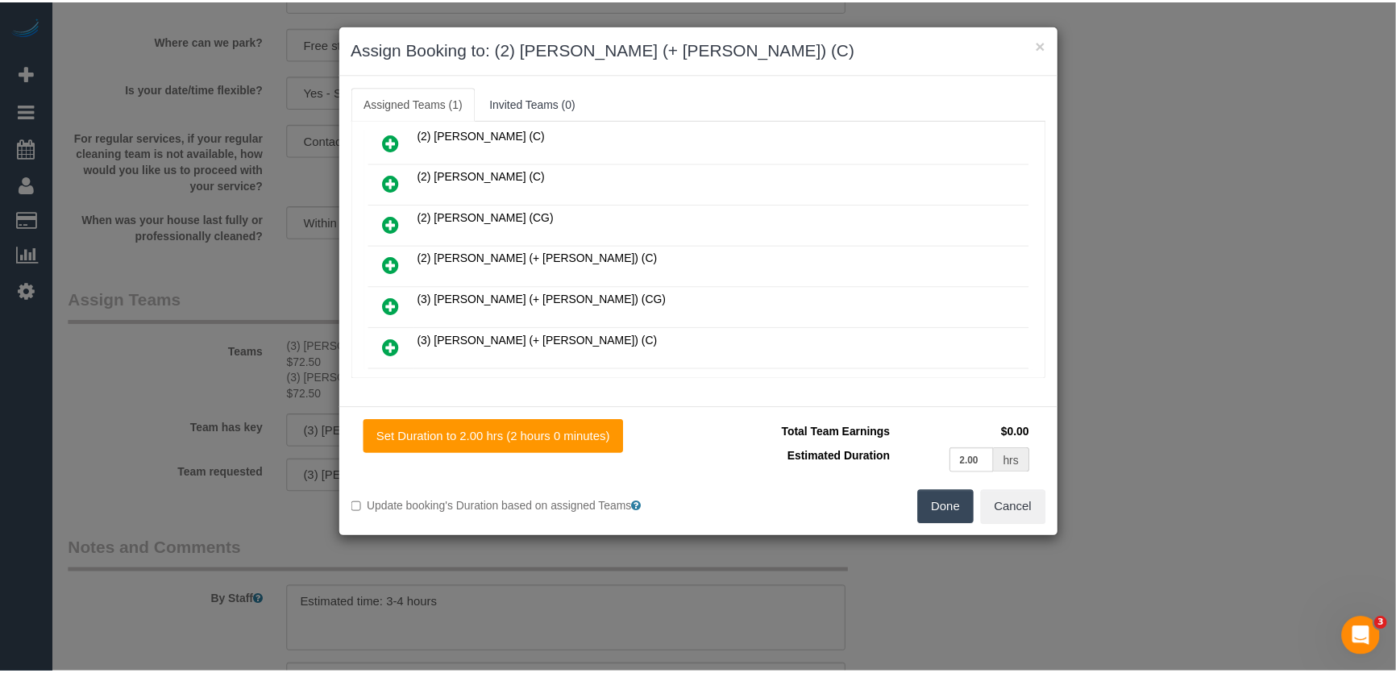
scroll to position [298, 0]
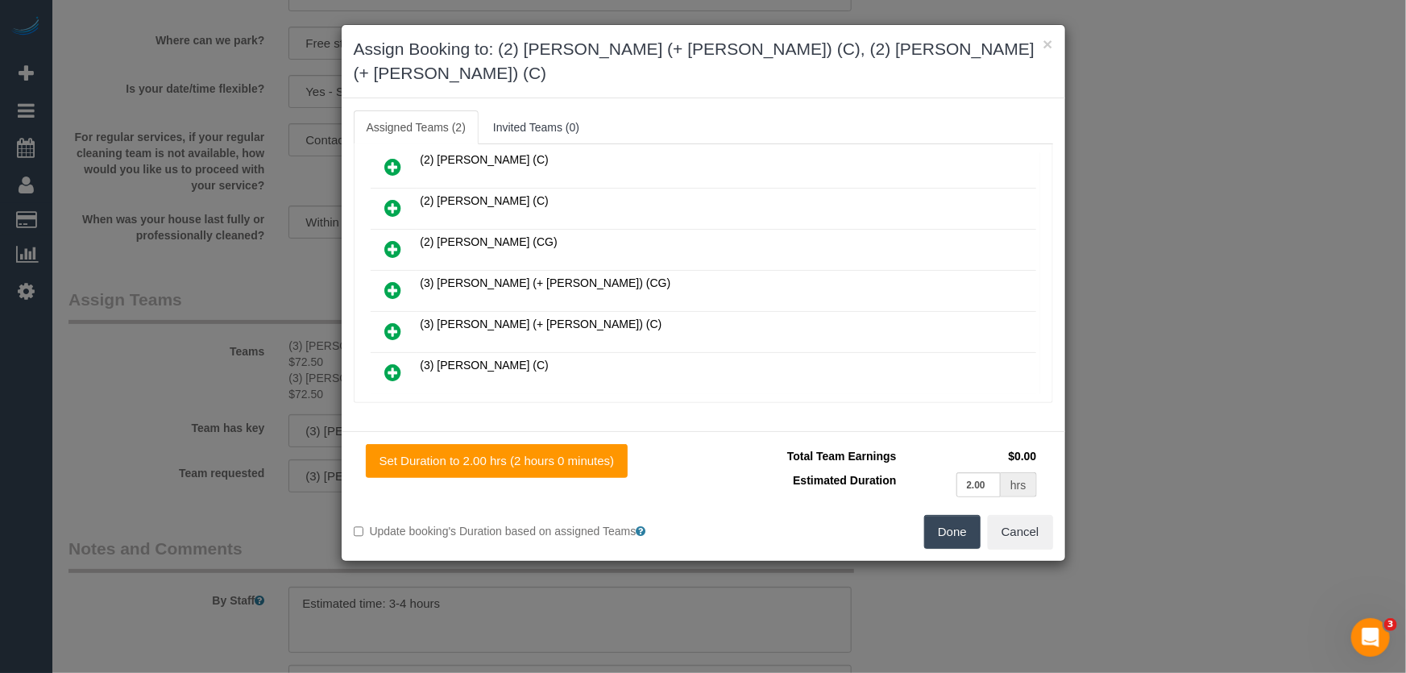
click at [960, 515] on button "Done" at bounding box center [952, 532] width 56 height 34
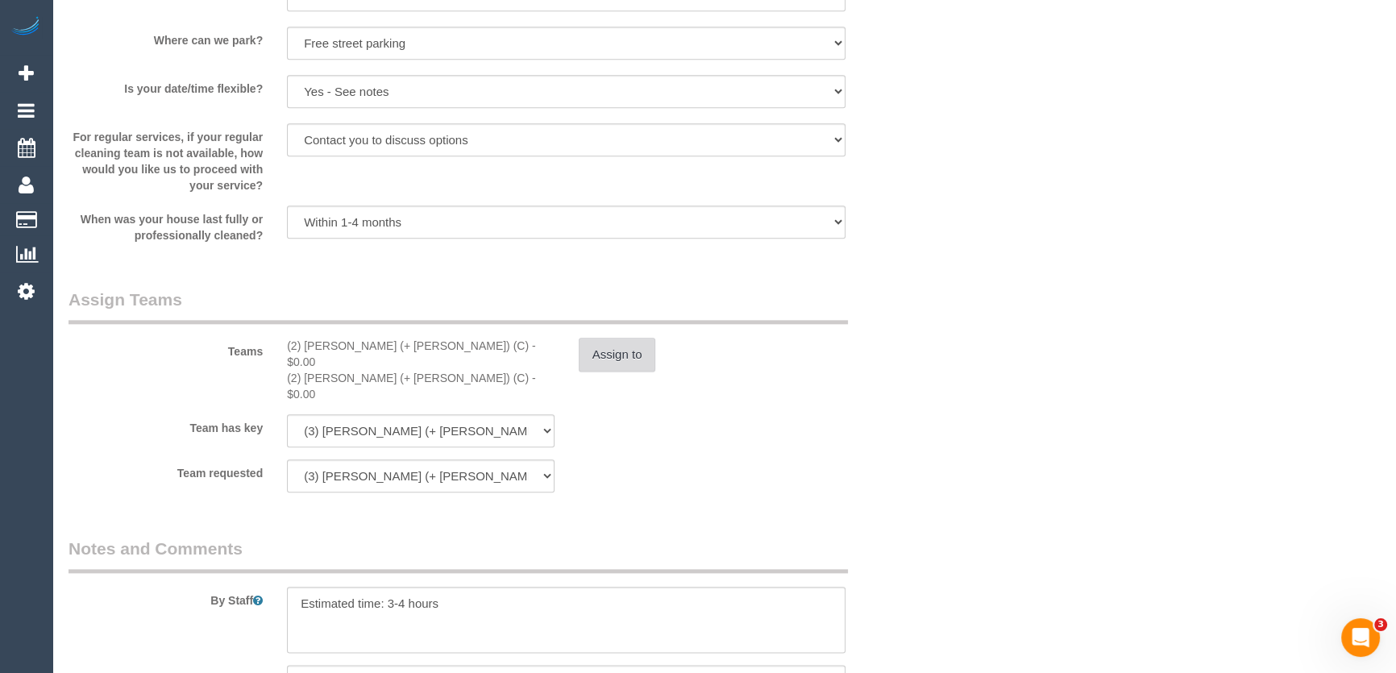
click at [634, 362] on button "Assign to" at bounding box center [617, 355] width 77 height 34
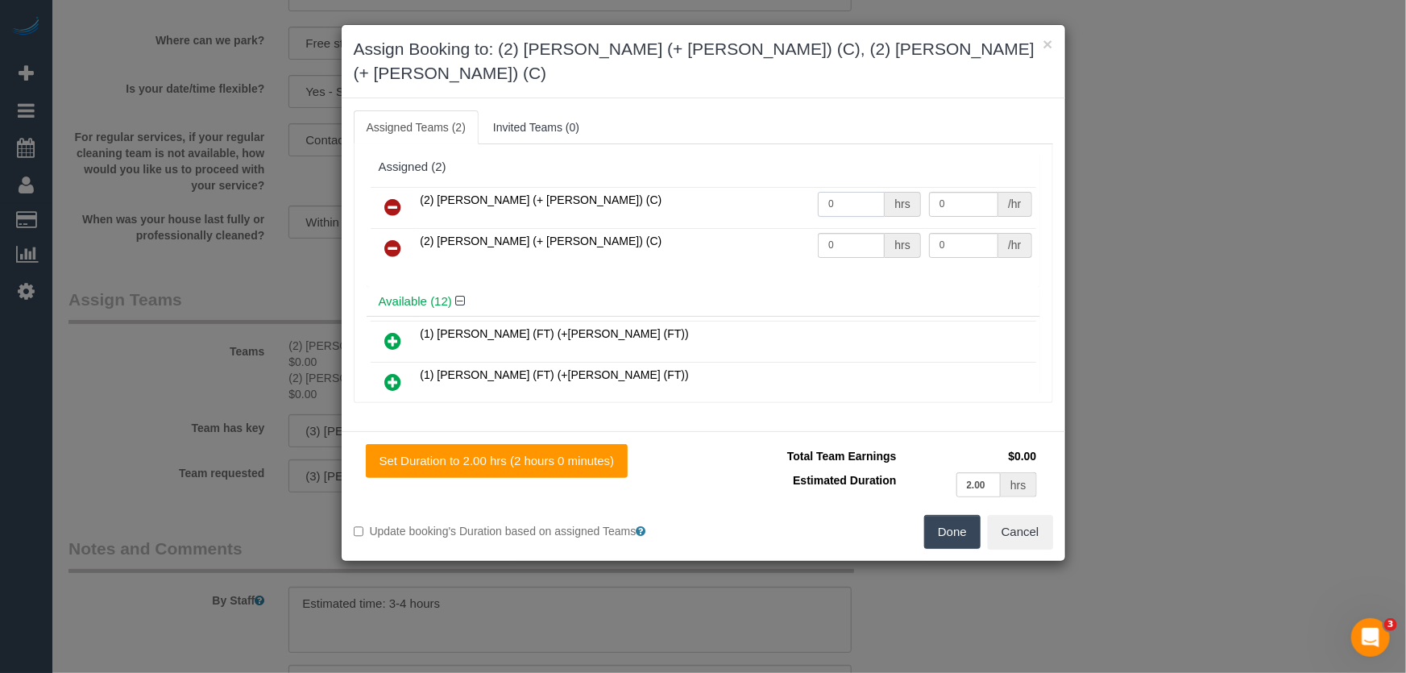
click at [851, 192] on input "0" at bounding box center [851, 204] width 67 height 25
type input "1"
type input "72.5"
click at [846, 233] on input "0" at bounding box center [851, 245] width 67 height 25
type input "1"
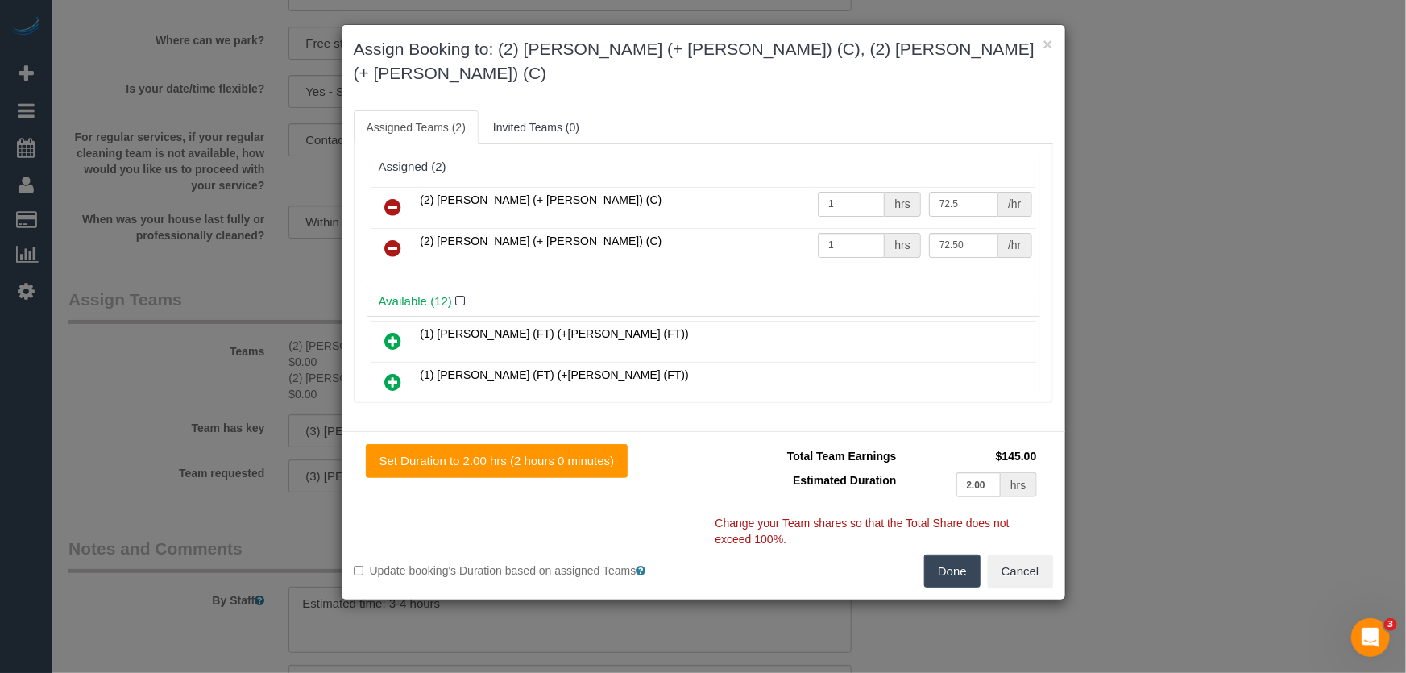
type input "72.5"
click at [951, 554] on button "Done" at bounding box center [952, 571] width 56 height 34
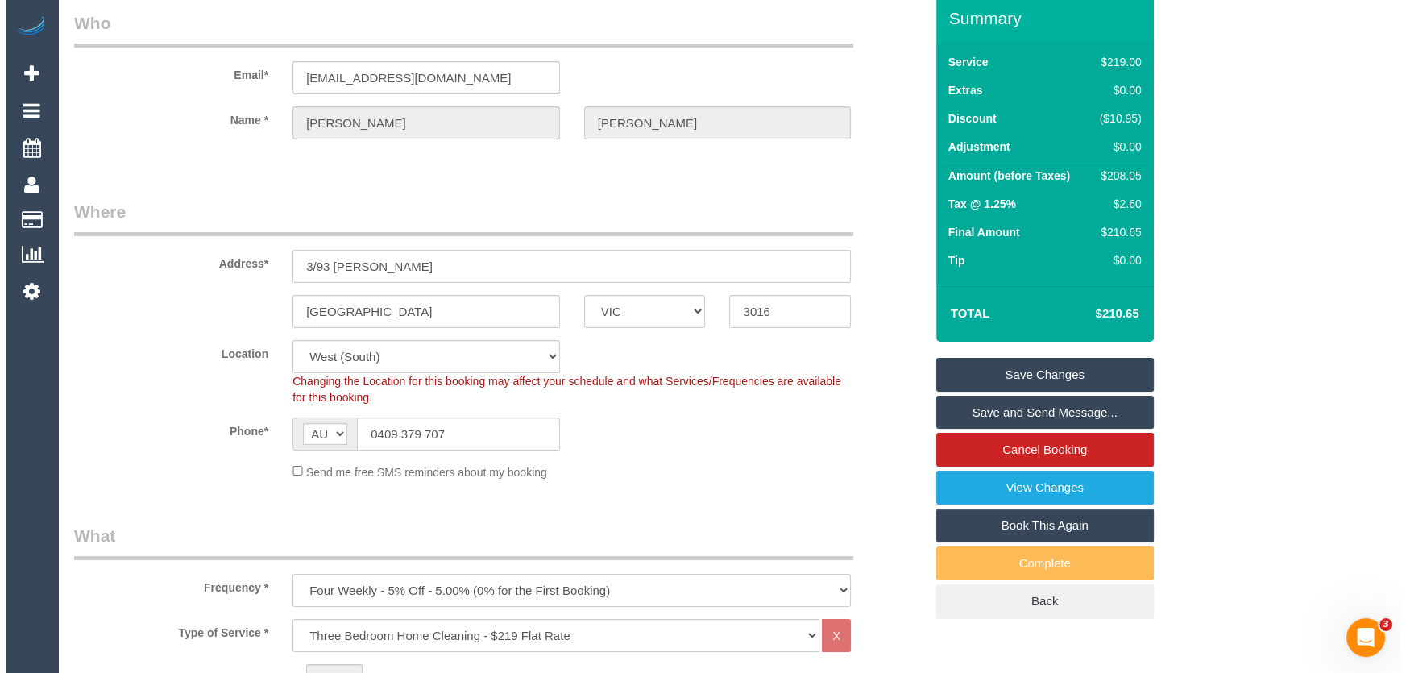
scroll to position [0, 0]
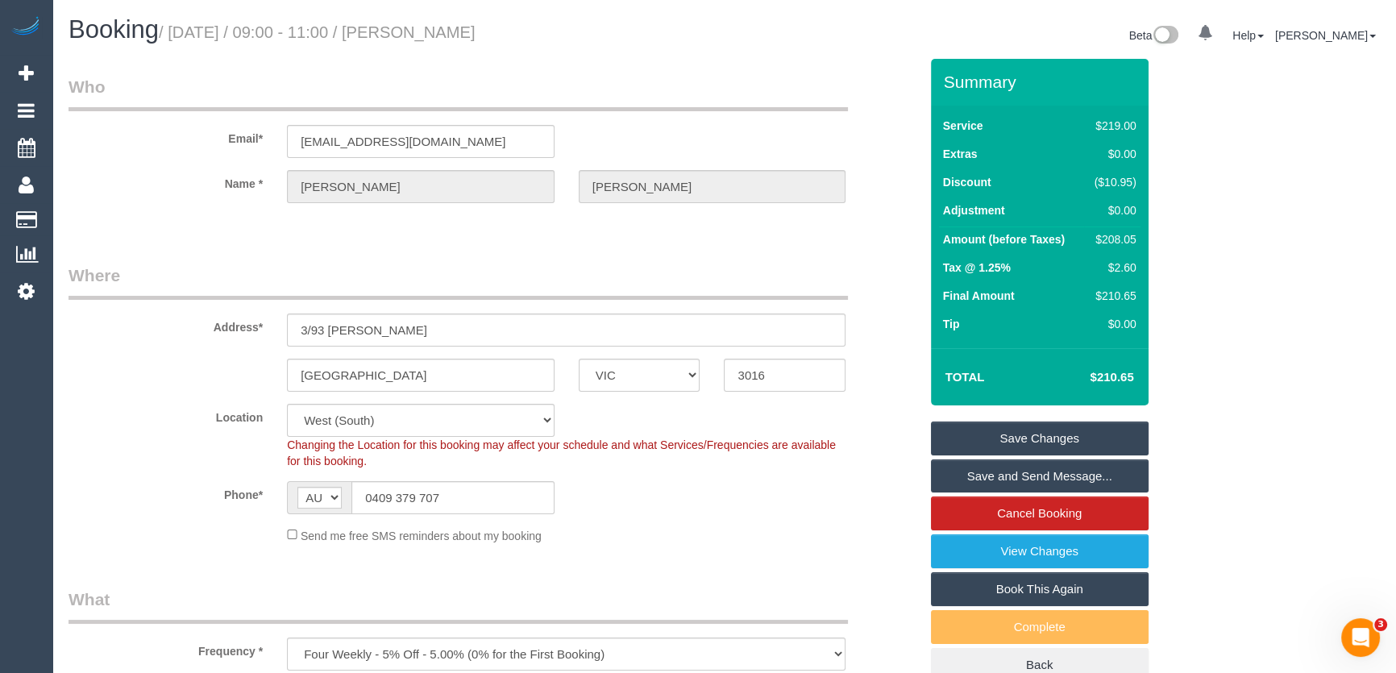
click at [464, 29] on small "/ September 05, 2025 / 09:00 - 11:00 / Teah Smith" at bounding box center [317, 32] width 317 height 18
click at [415, 85] on legend "Who" at bounding box center [457, 93] width 779 height 36
click at [454, 28] on small "/ September 05, 2025 / 09:00 - 11:00 / Teah Smith" at bounding box center [317, 32] width 317 height 18
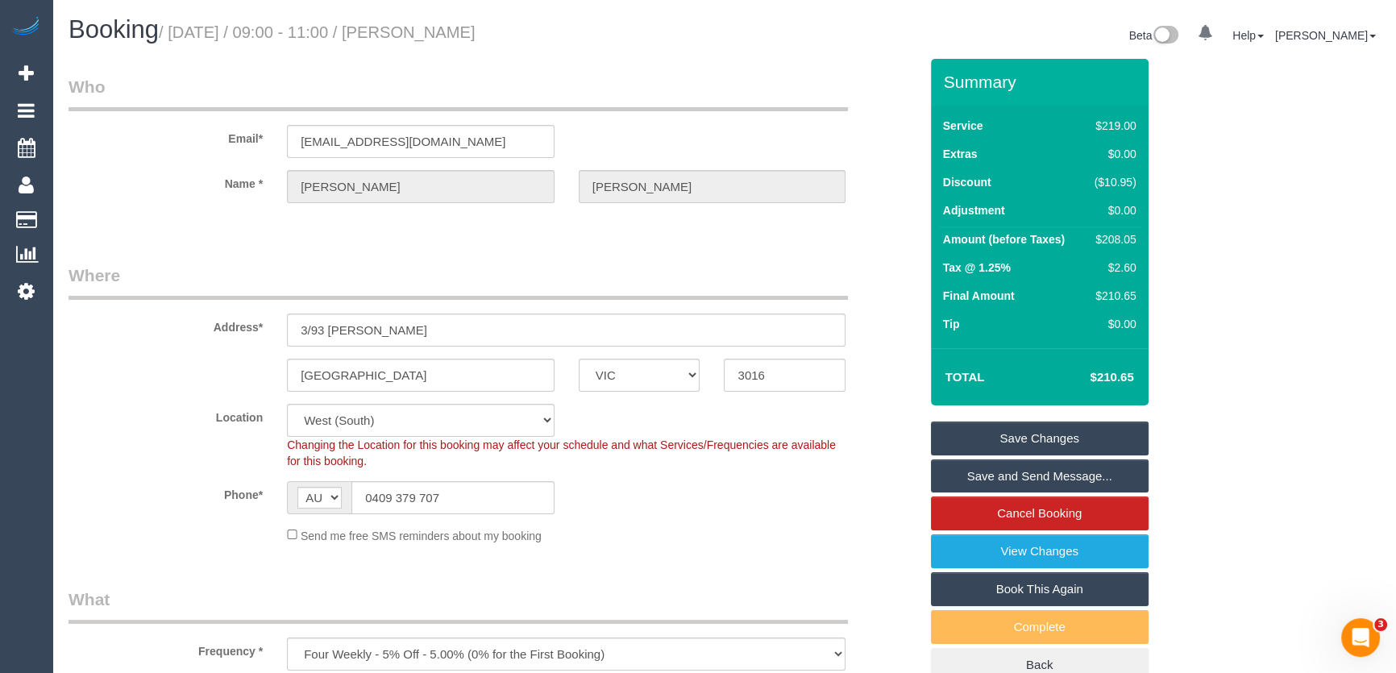
click at [454, 28] on small "/ September 05, 2025 / 09:00 - 11:00 / Teah Smith" at bounding box center [317, 32] width 317 height 18
click at [459, 35] on small "/ September 05, 2025 / 09:00 - 11:00 / Teah Smith" at bounding box center [317, 32] width 317 height 18
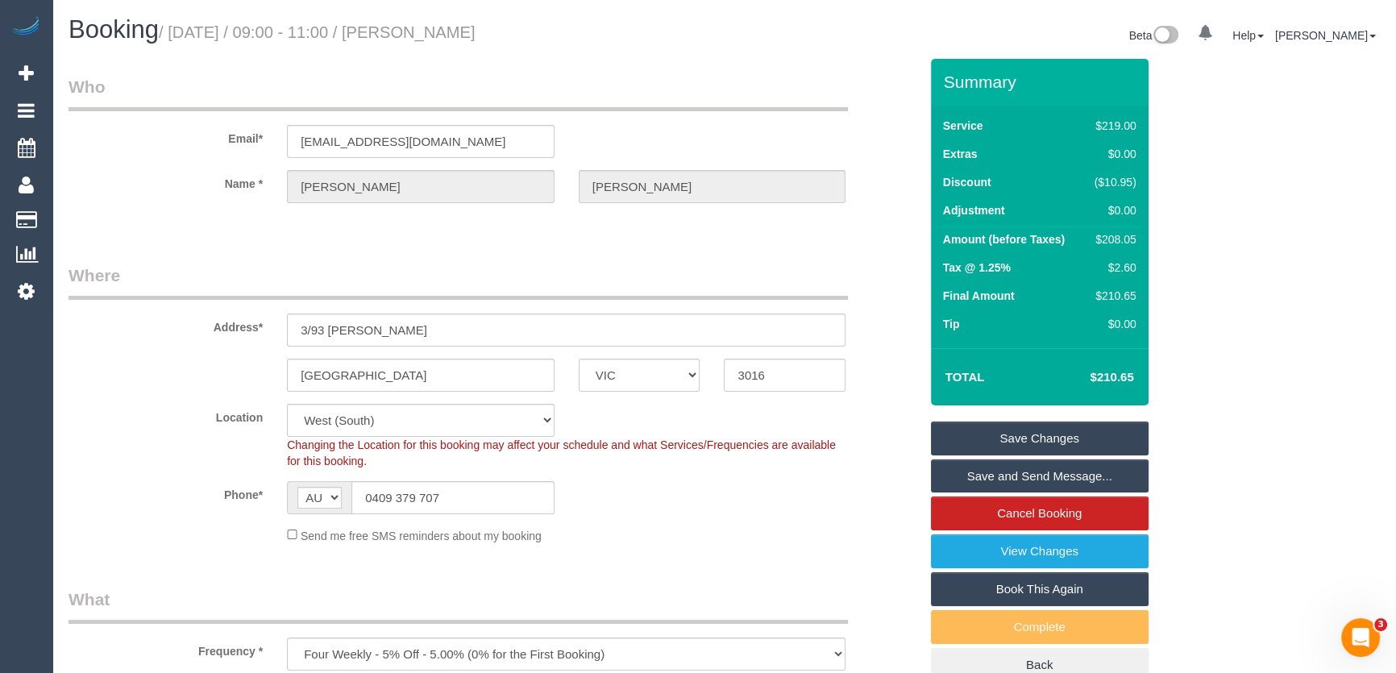
copy small "Teah Smith"
click at [1016, 435] on link "Save Changes" at bounding box center [1040, 438] width 218 height 34
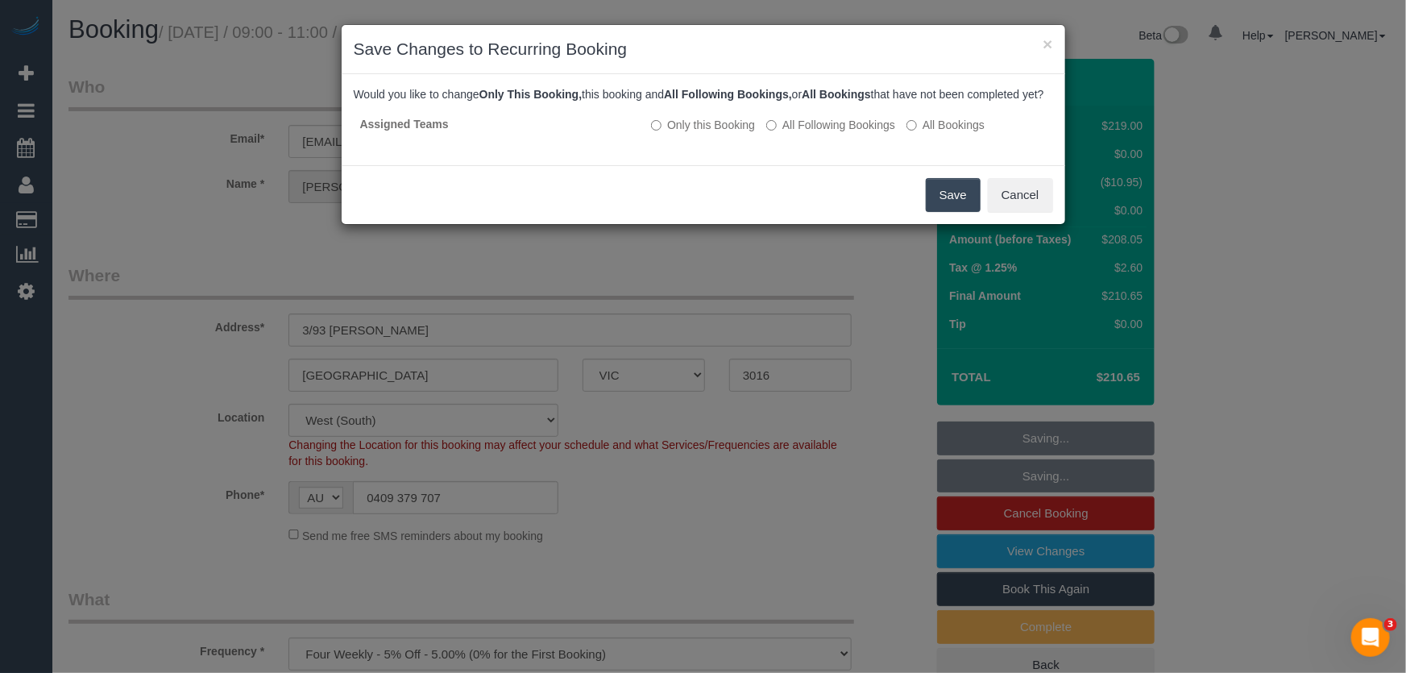
click at [947, 210] on button "Save" at bounding box center [953, 195] width 55 height 34
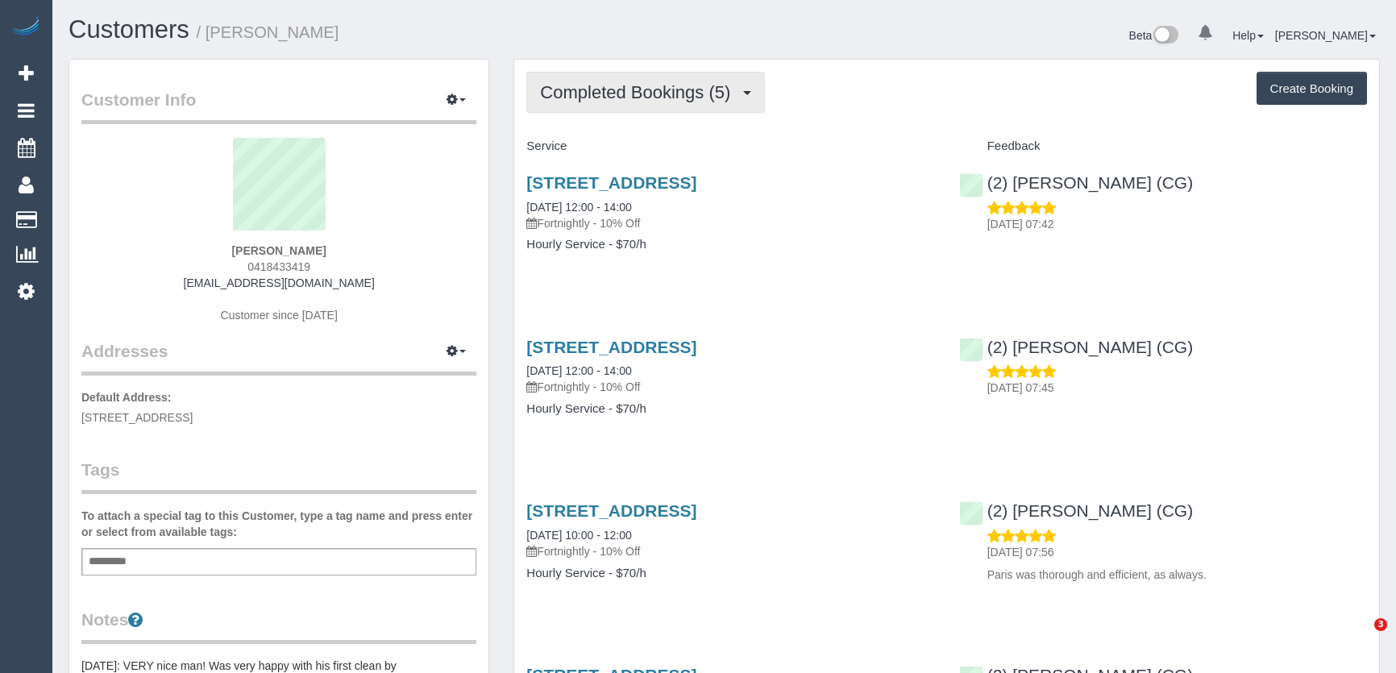
click at [712, 99] on span "Completed Bookings (5)" at bounding box center [639, 92] width 198 height 20
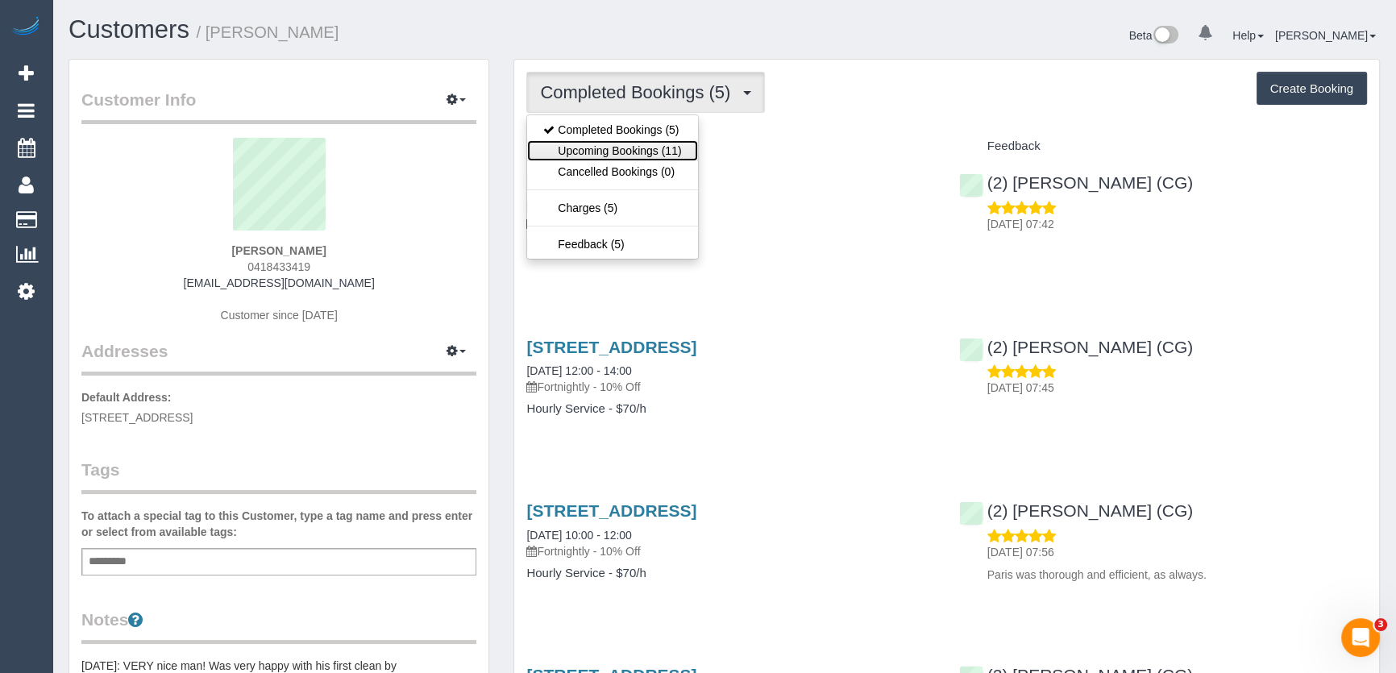
click at [678, 149] on link "Upcoming Bookings (11)" at bounding box center [612, 150] width 170 height 21
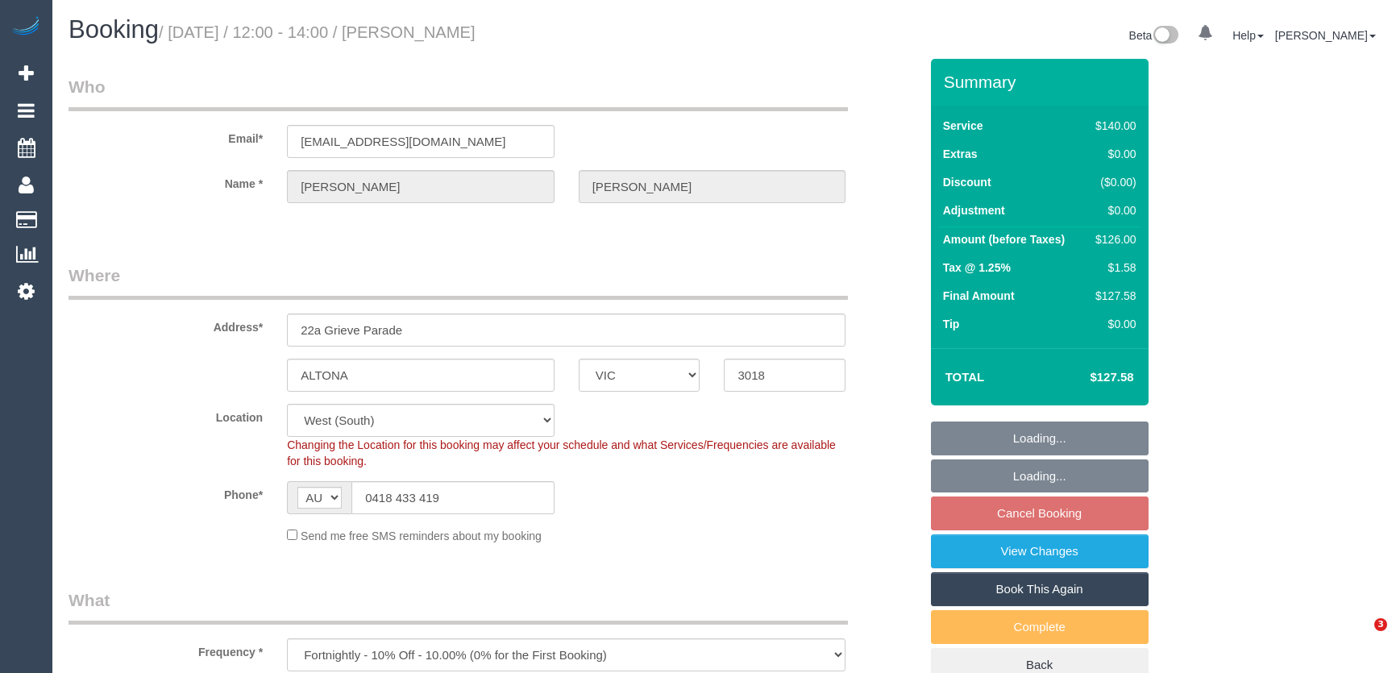
select select "VIC"
select select "number:29"
select select "number:14"
select select "number:18"
select select "number:24"
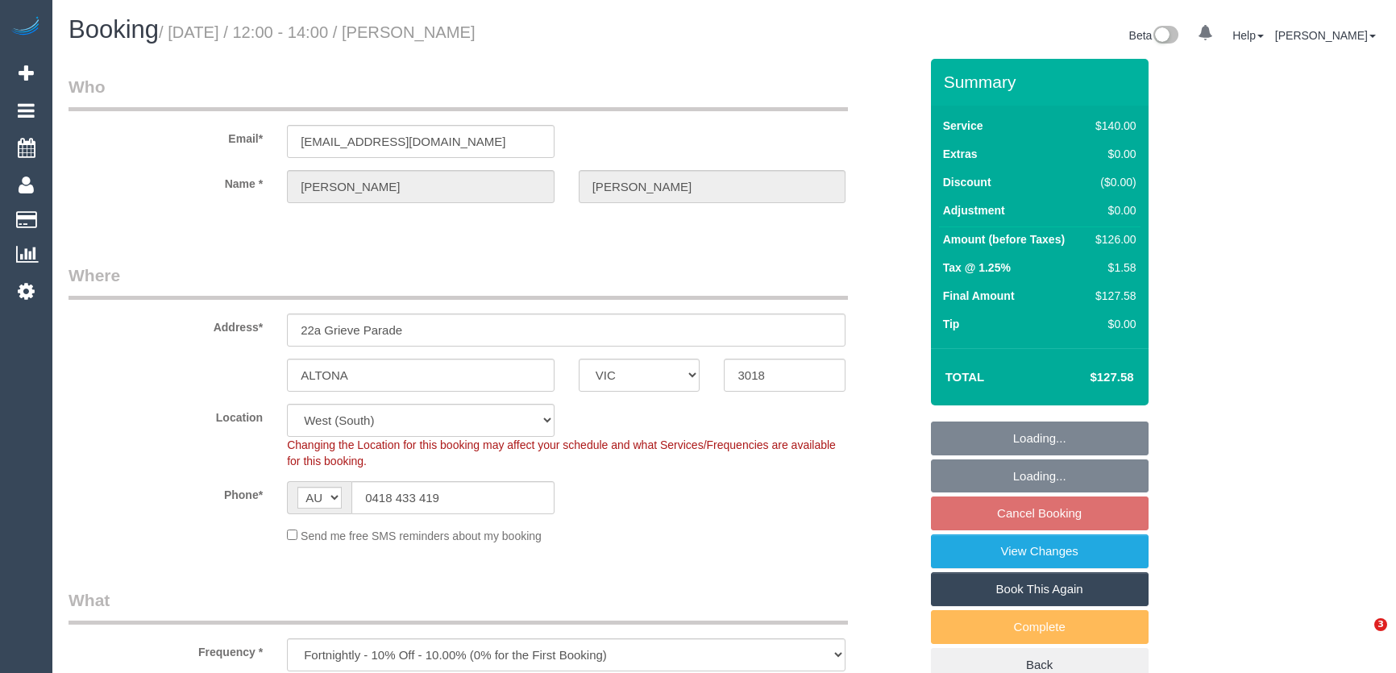
select select "number:34"
select select "number:11"
select select "object:845"
select select "string:stripe-pm_1RfuJc2GScqysDRVSLtZoE0X"
select select "spot4"
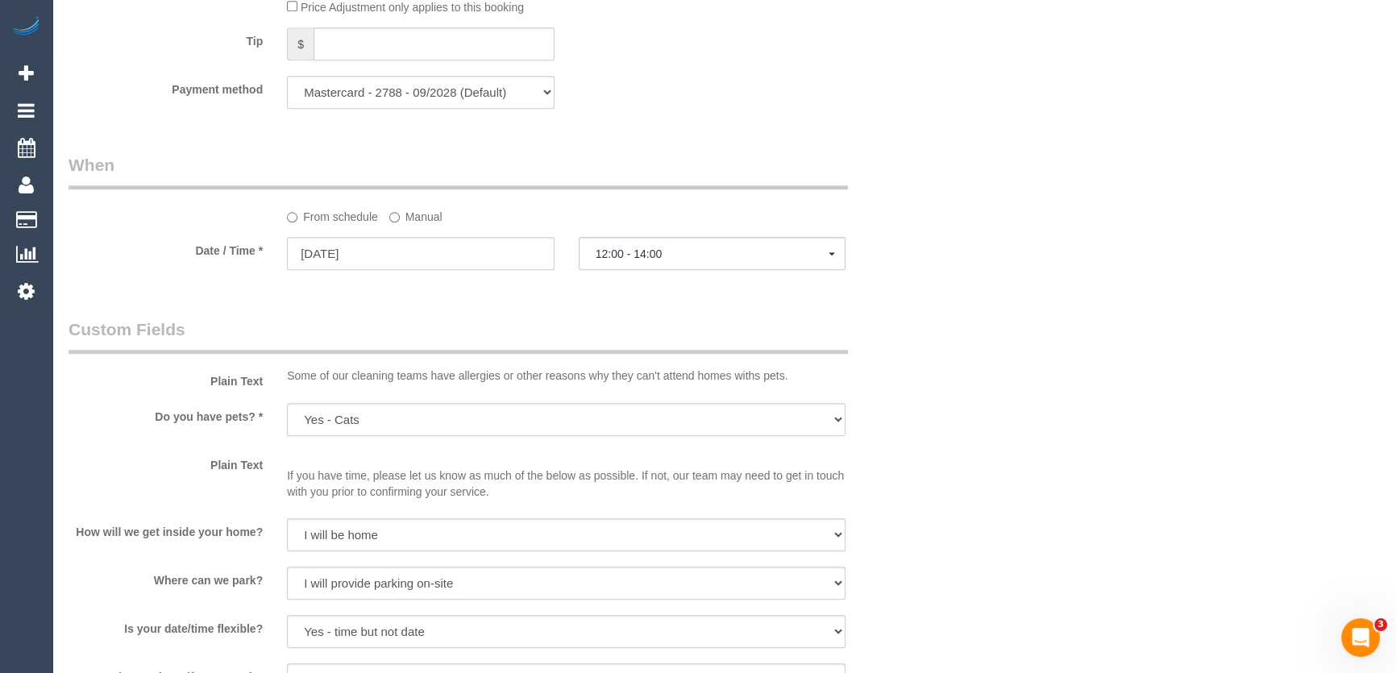
scroll to position [1684, 0]
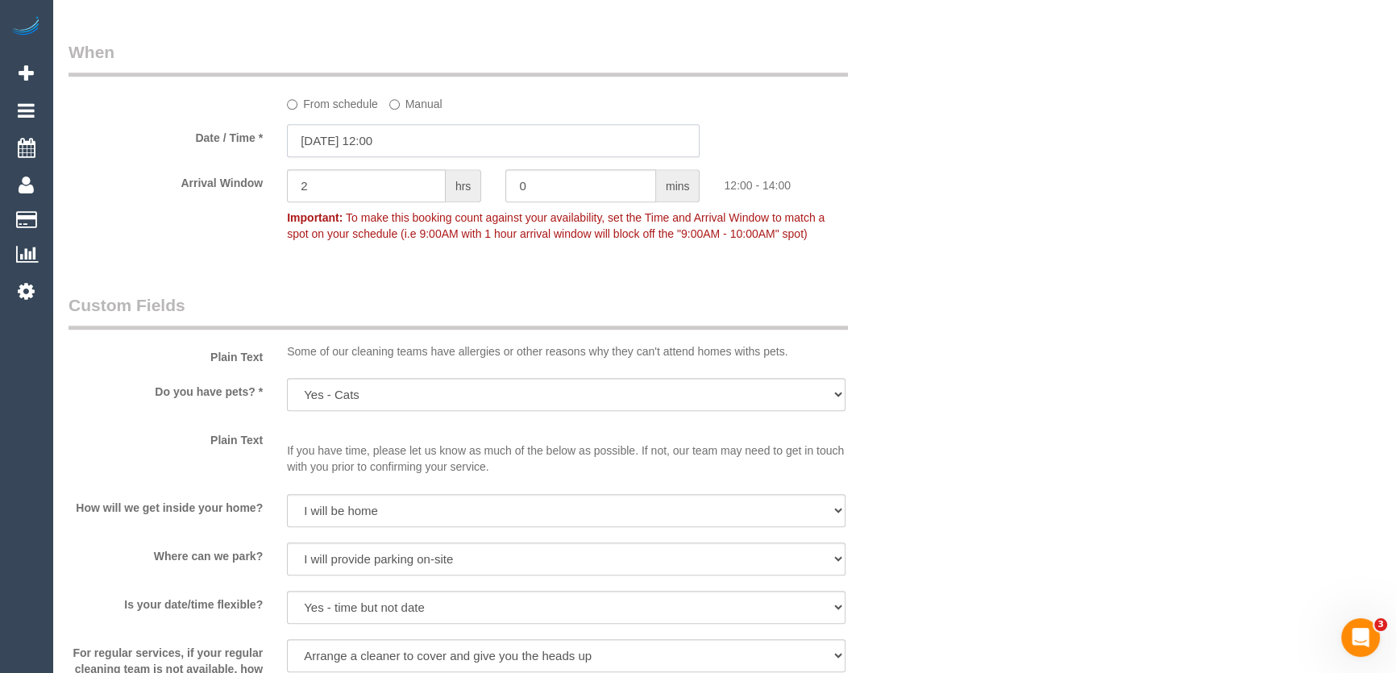
click at [416, 135] on input "[DATE] 12:00" at bounding box center [493, 140] width 413 height 33
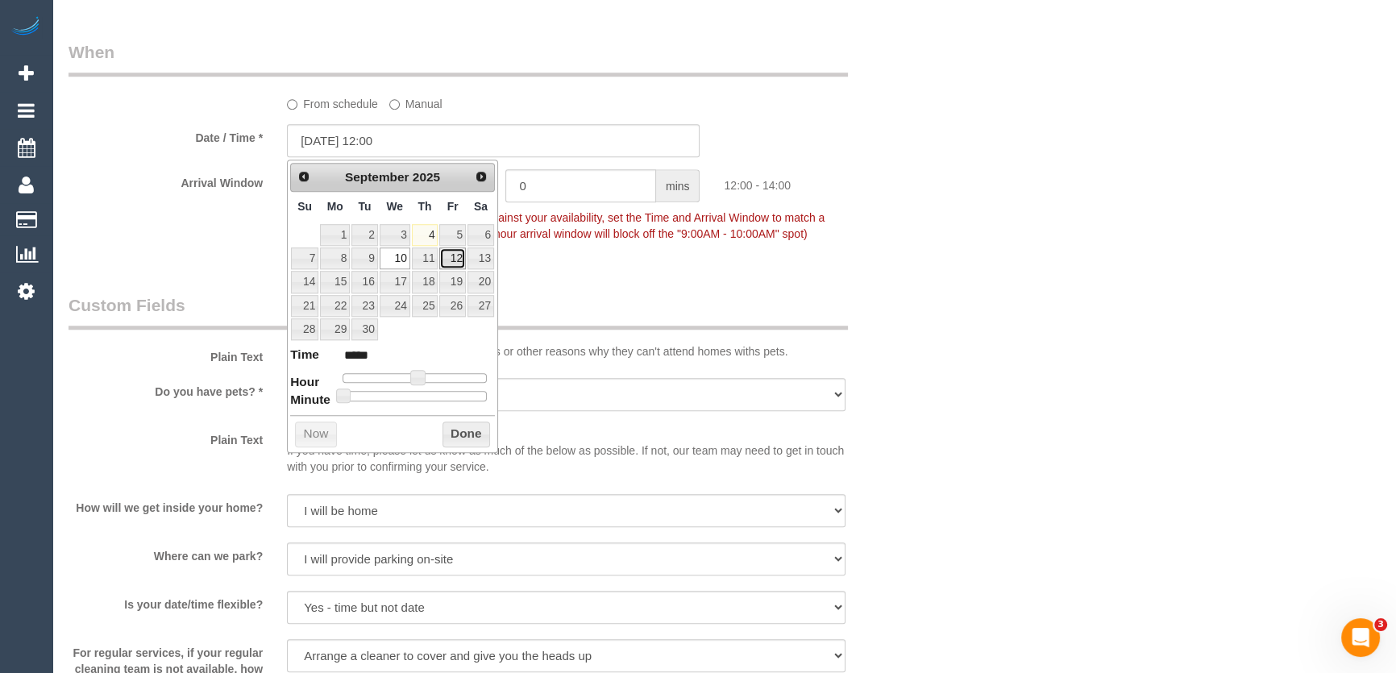
click at [451, 253] on link "12" at bounding box center [452, 258] width 26 height 22
type input "[DATE] 13:00"
type input "*****"
click at [423, 371] on span at bounding box center [424, 377] width 15 height 15
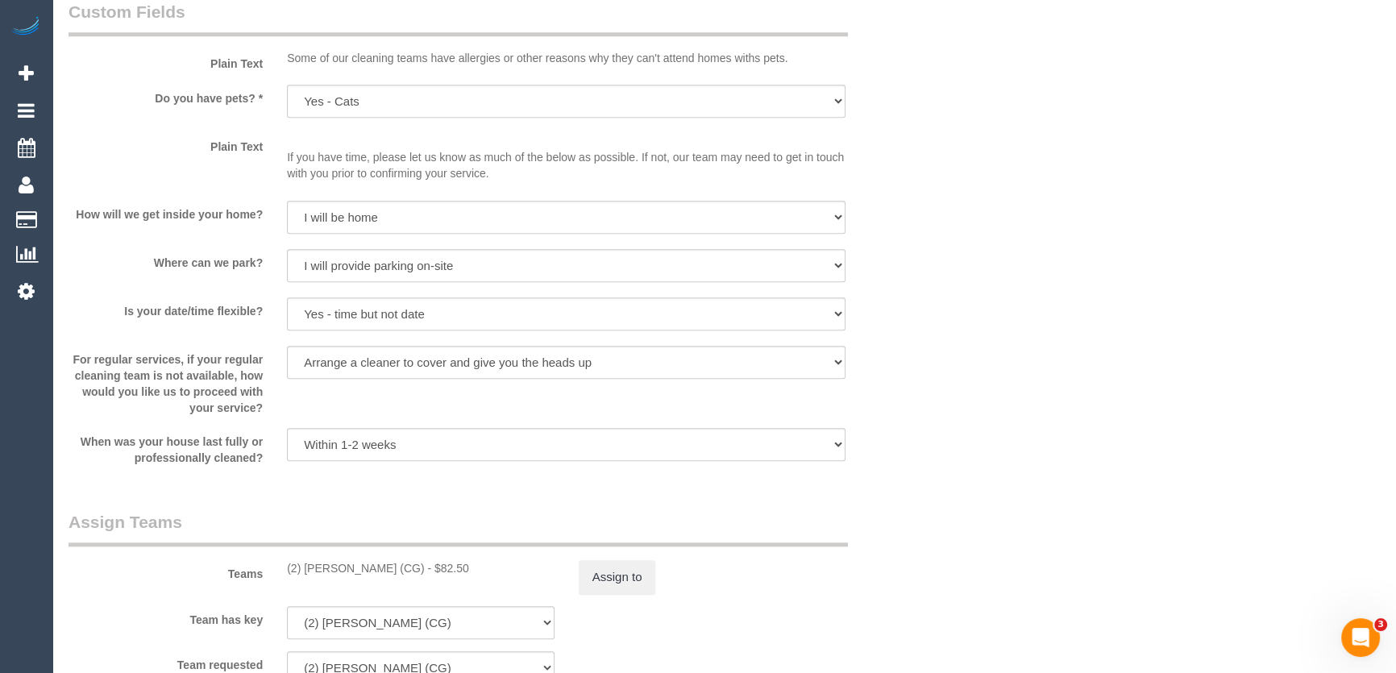
scroll to position [2271, 0]
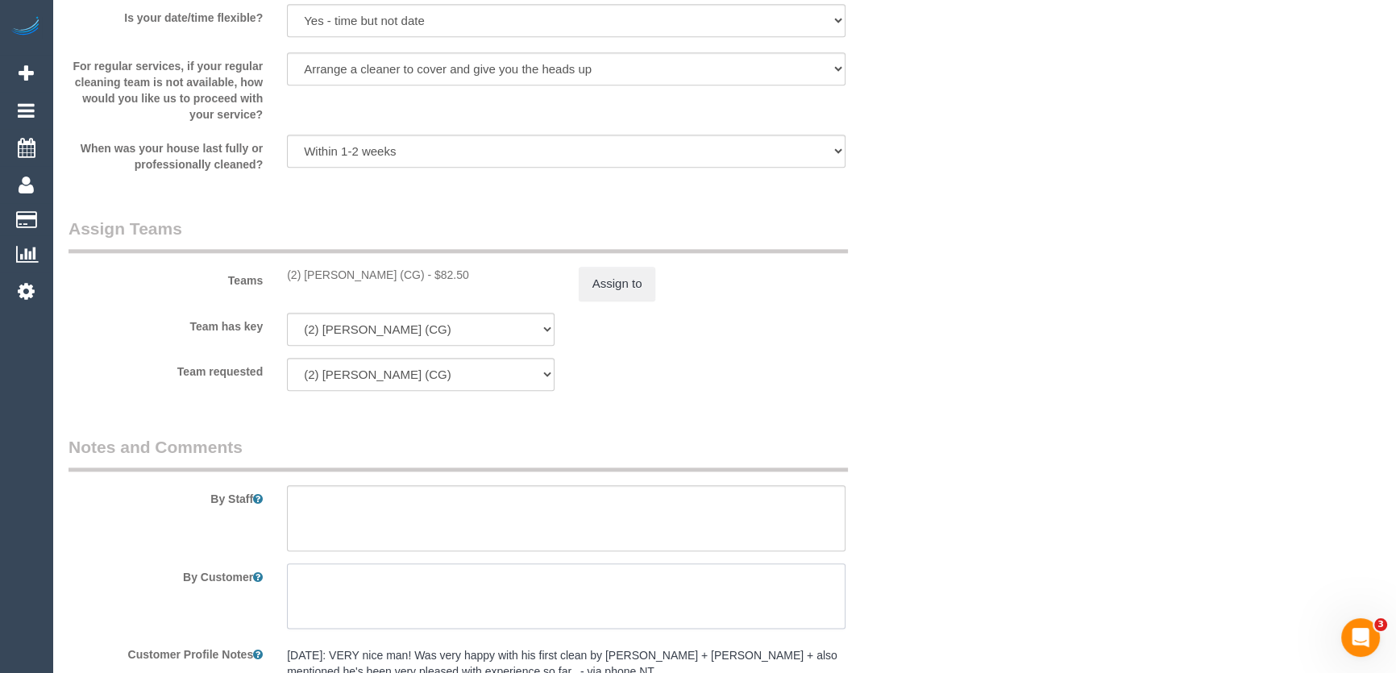
click at [370, 563] on textarea at bounding box center [566, 596] width 558 height 66
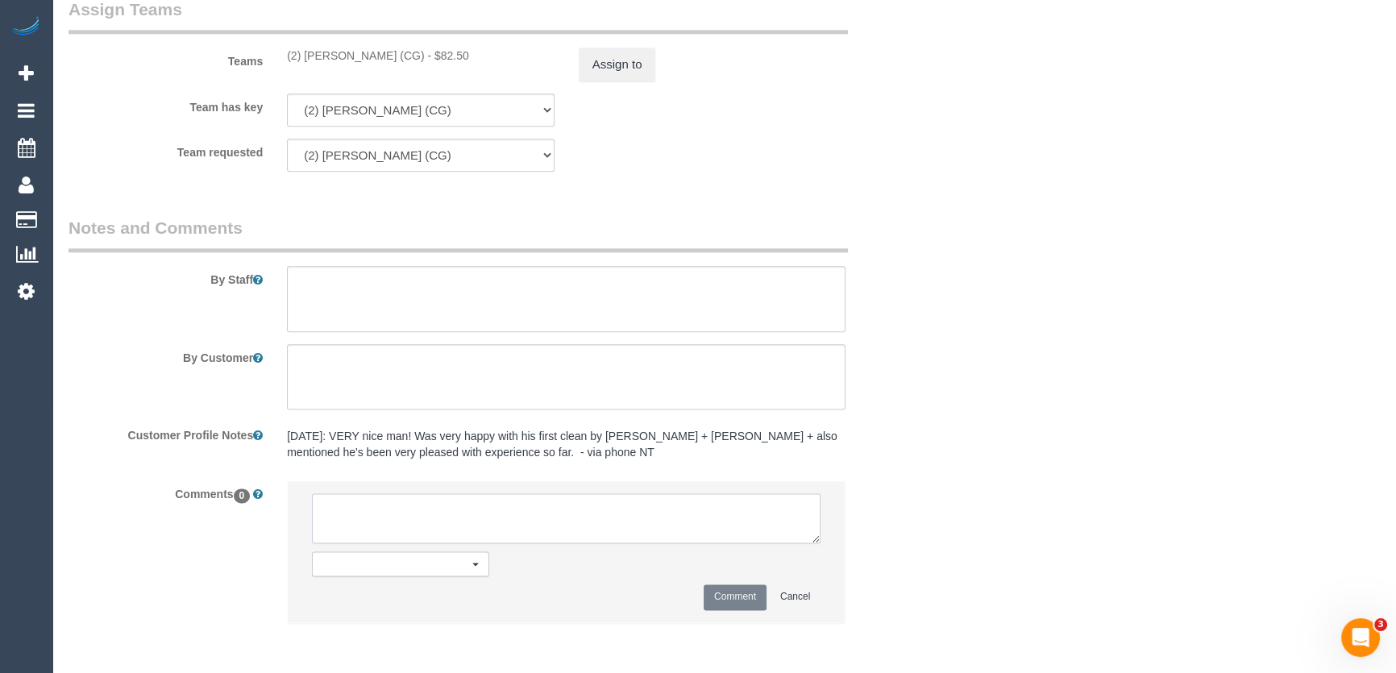
click at [370, 507] on textarea at bounding box center [566, 518] width 508 height 50
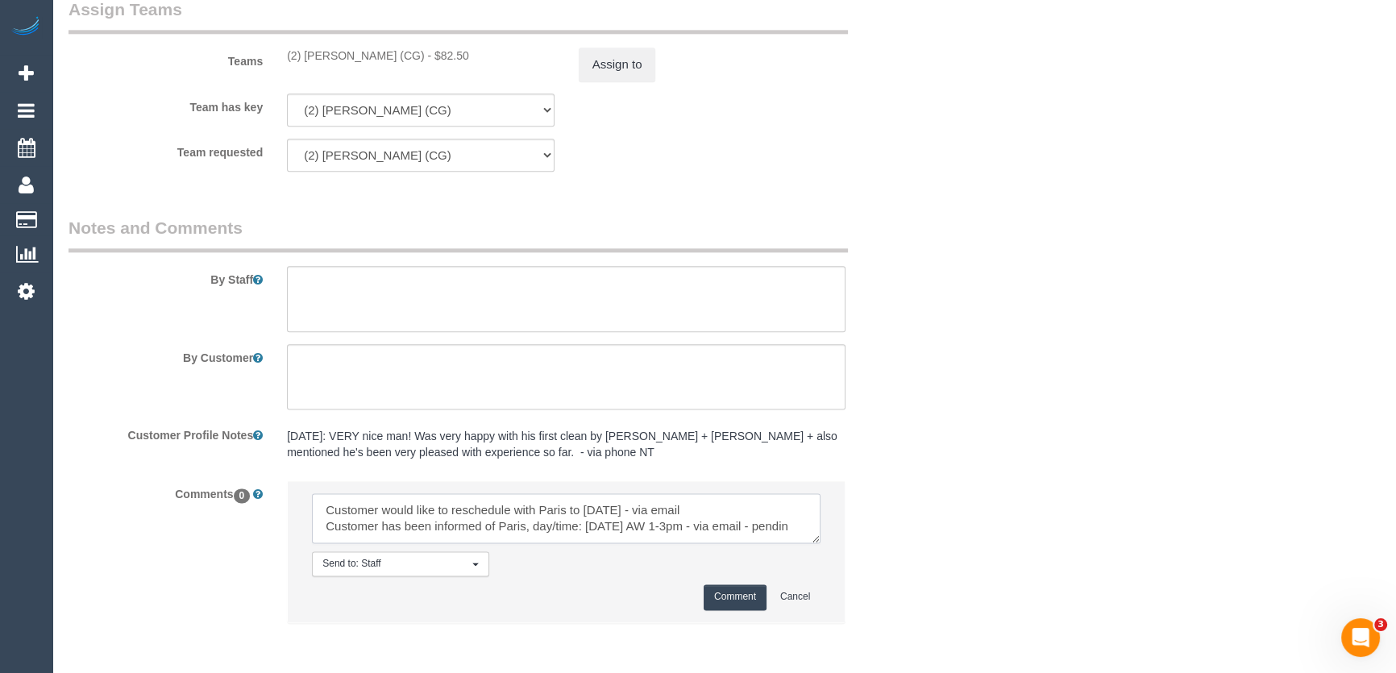
scroll to position [6, 0]
type textarea "Customer would like to reschedule with Paris to [DATE] - via email Customer has…"
click at [732, 586] on button "Comment" at bounding box center [734, 596] width 63 height 25
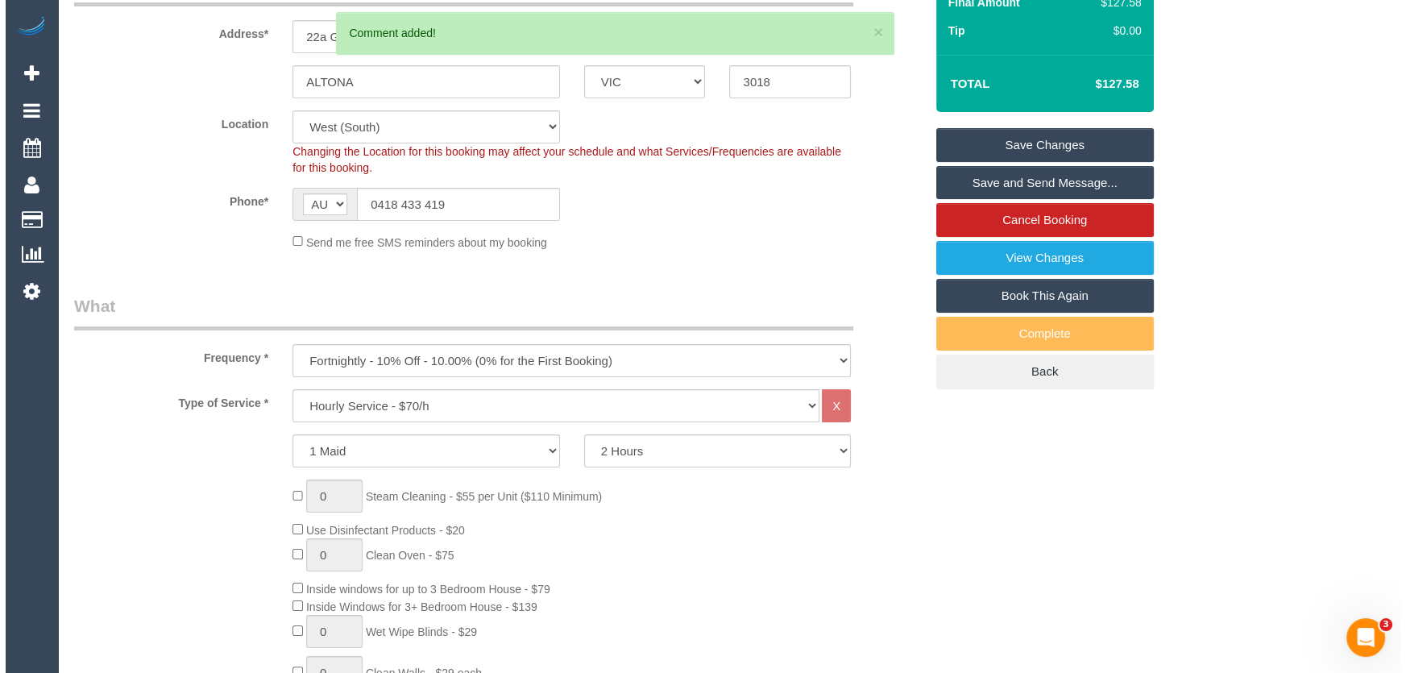
scroll to position [0, 0]
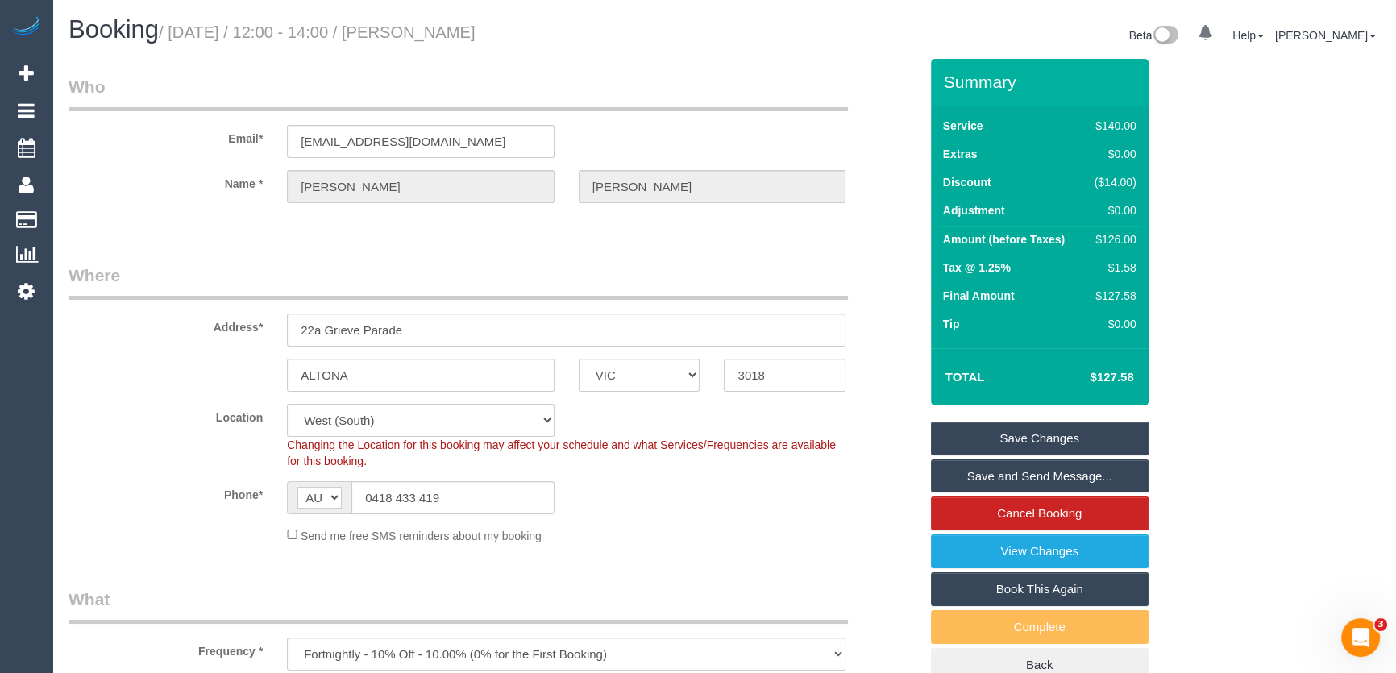
click at [454, 35] on small "/ September 10, 2025 / 12:00 - 14:00 / Kane Dudley" at bounding box center [317, 32] width 317 height 18
copy small "Kane Dudley"
click at [1039, 429] on link "Save Changes" at bounding box center [1040, 438] width 218 height 34
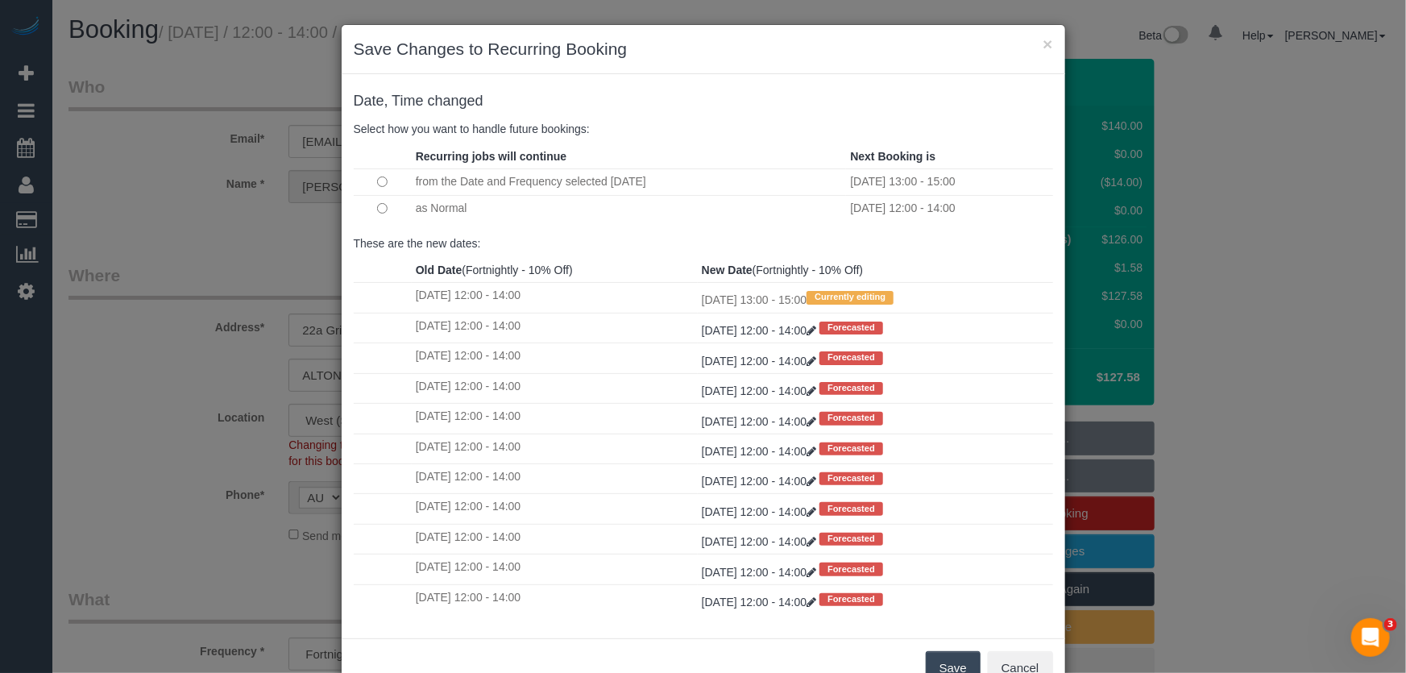
click at [956, 658] on button "Save" at bounding box center [953, 668] width 55 height 34
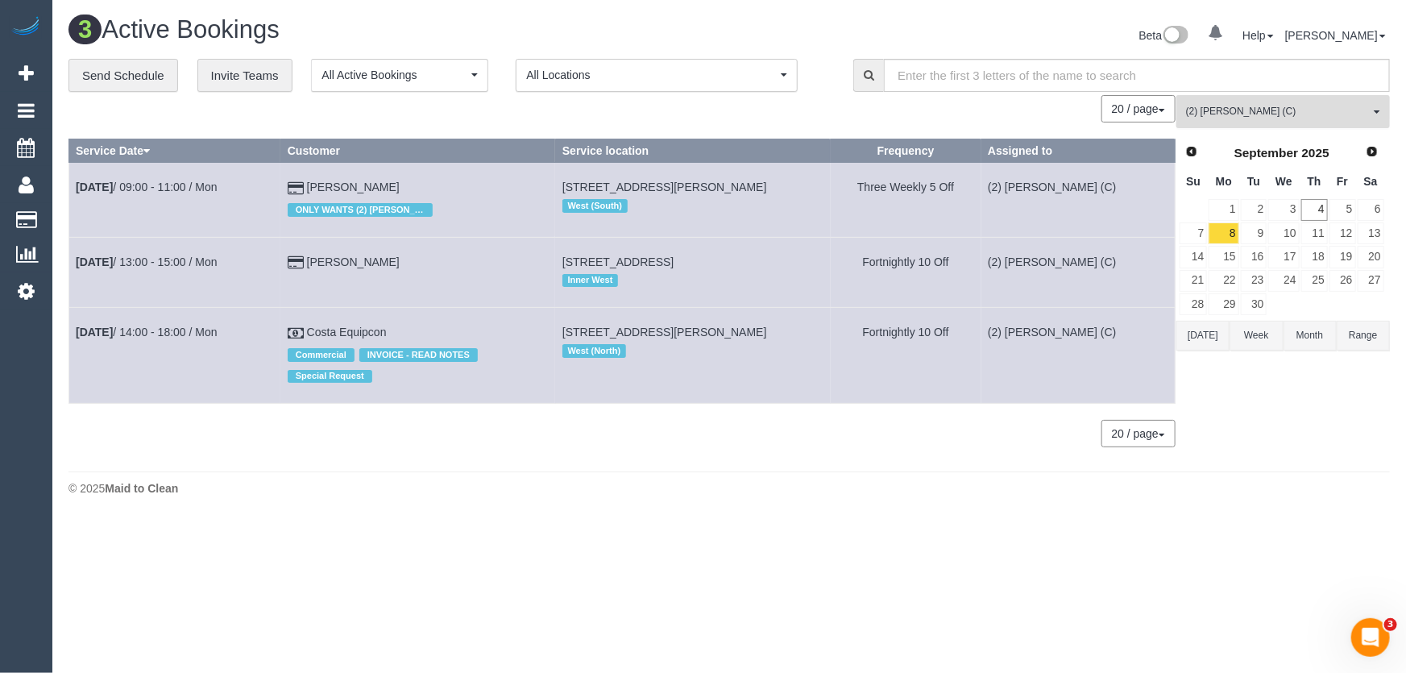
click at [1225, 105] on span "(2) Kerry Welfare (C)" at bounding box center [1278, 112] width 184 height 14
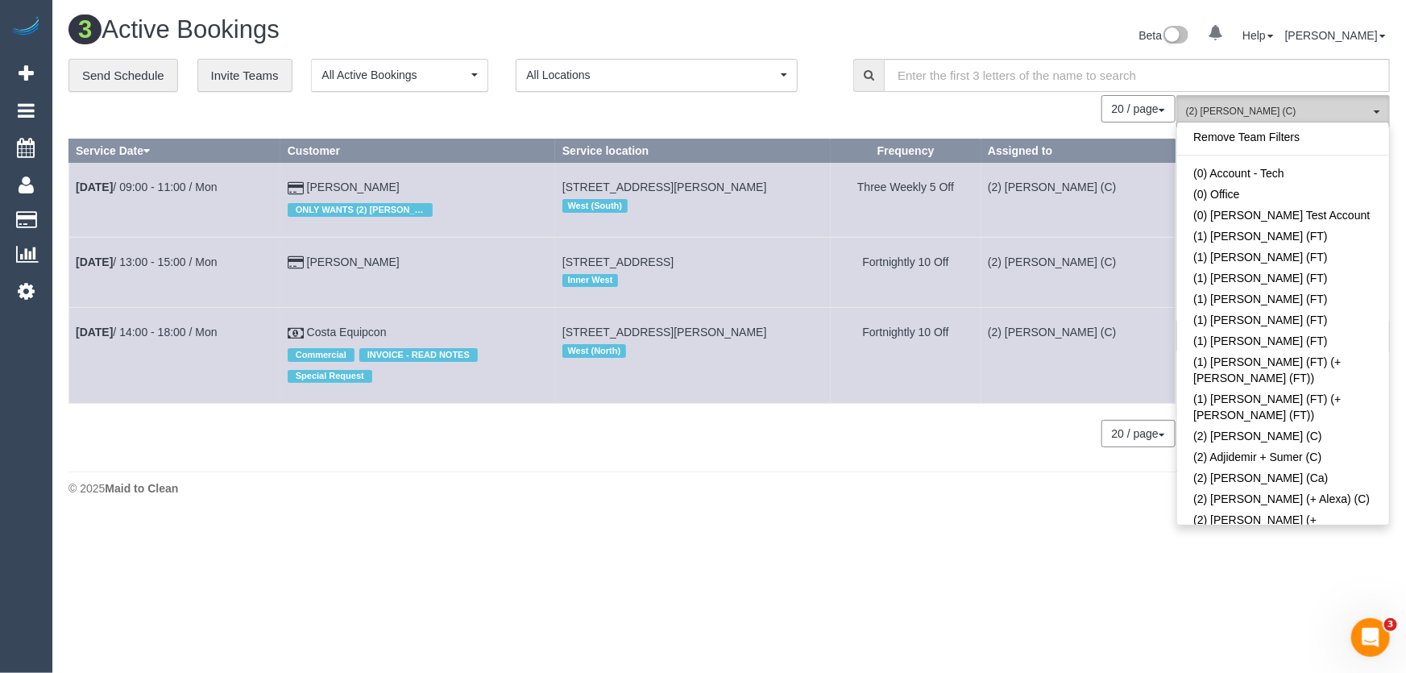
scroll to position [896, 0]
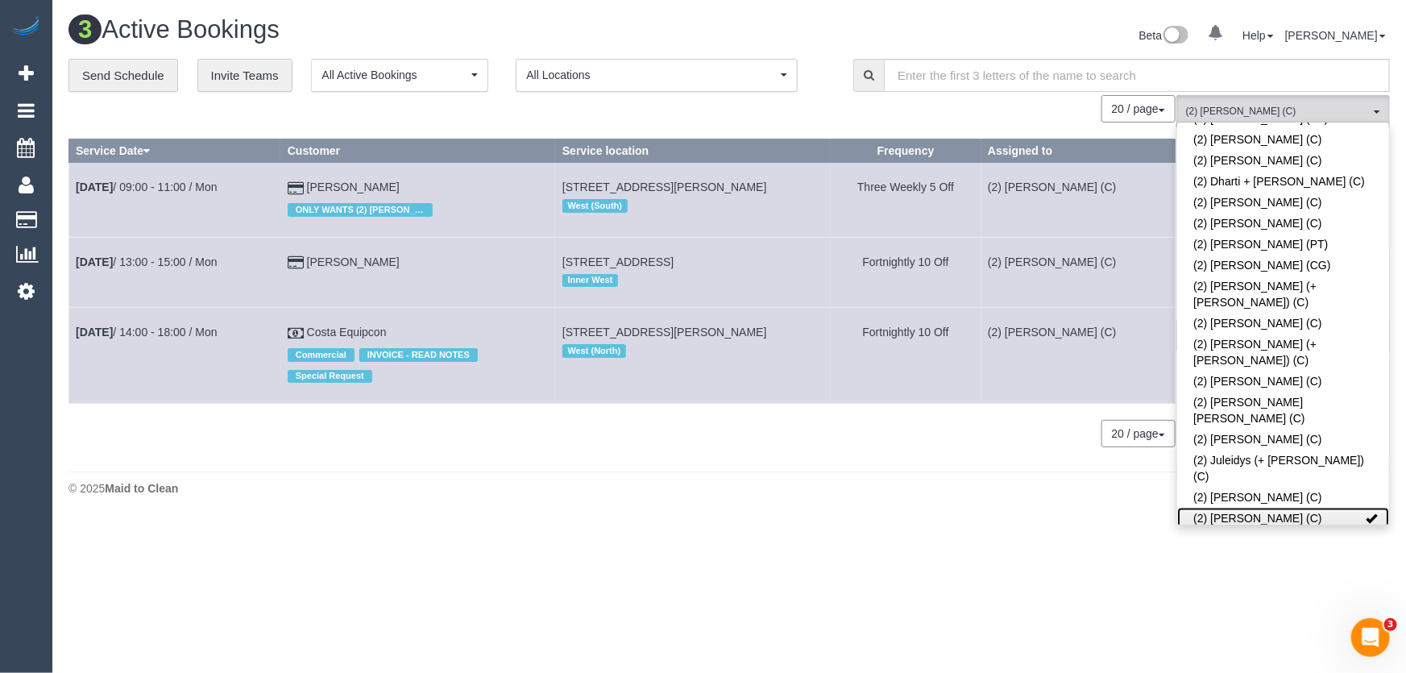
click at [1259, 508] on link "(2) [PERSON_NAME] (C)" at bounding box center [1283, 518] width 212 height 21
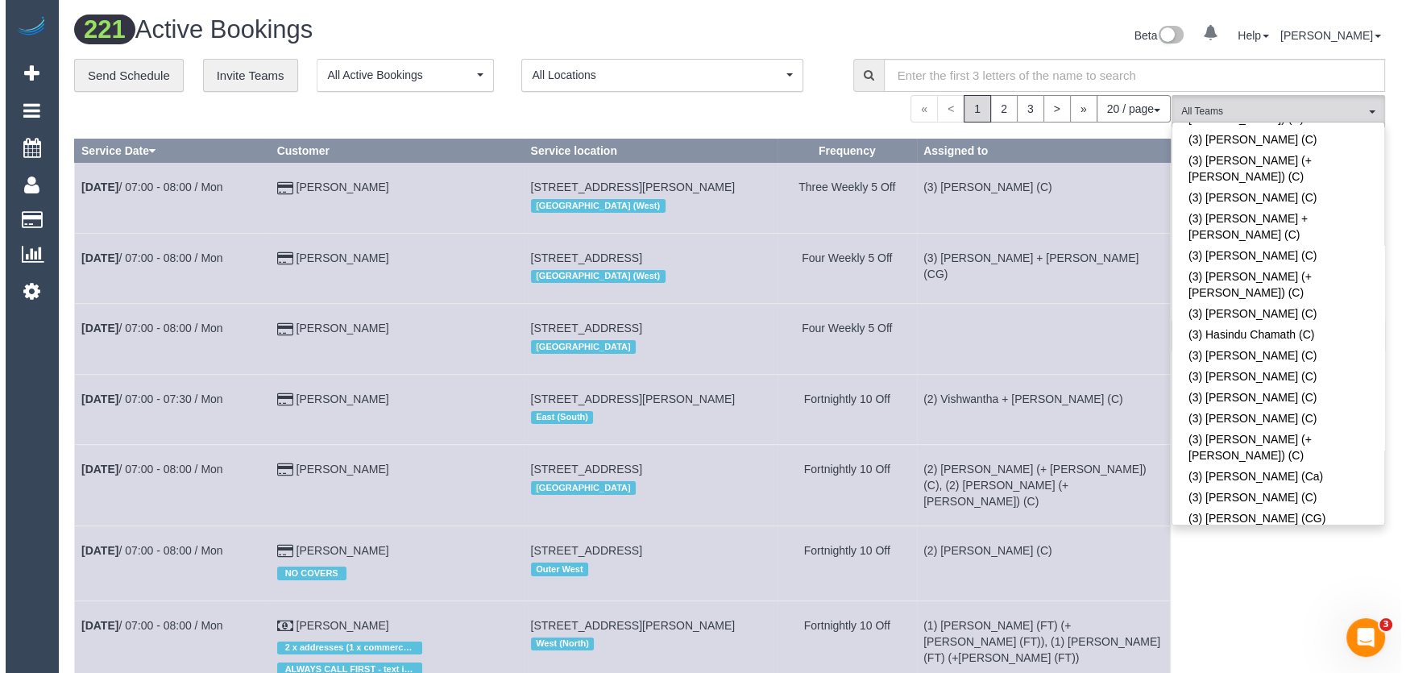
scroll to position [2874, 0]
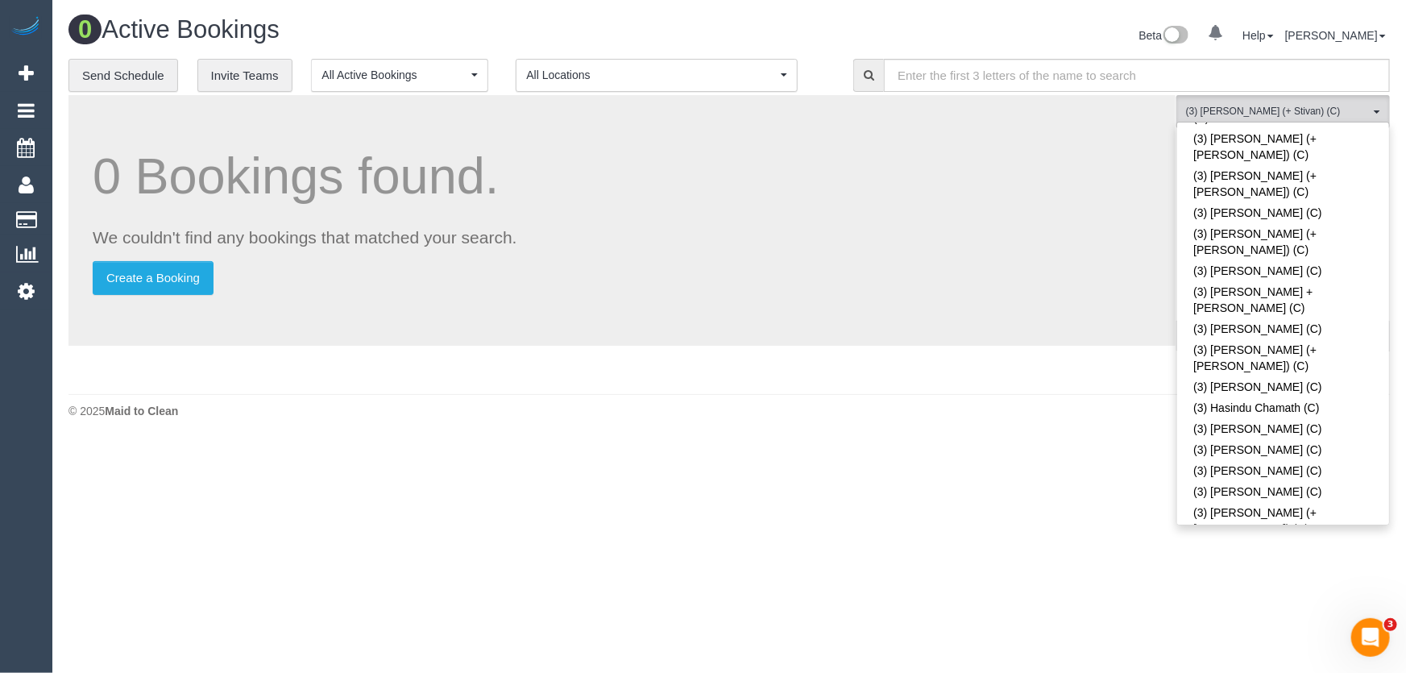
click at [1016, 4] on div "0 Active Bookings Beta 0 Your Notifications You have 0 alerts Help Help Docs Ta…" at bounding box center [729, 221] width 1354 height 442
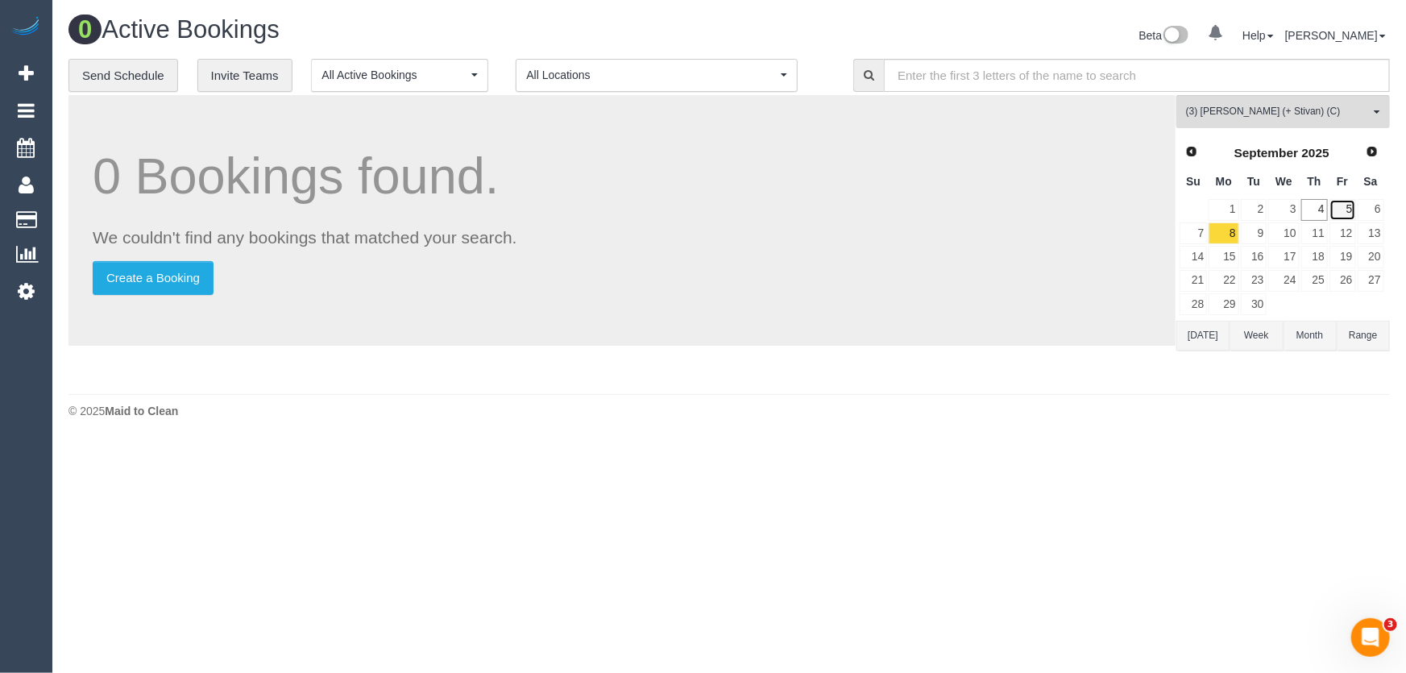
click at [1346, 212] on link "5" at bounding box center [1342, 210] width 27 height 22
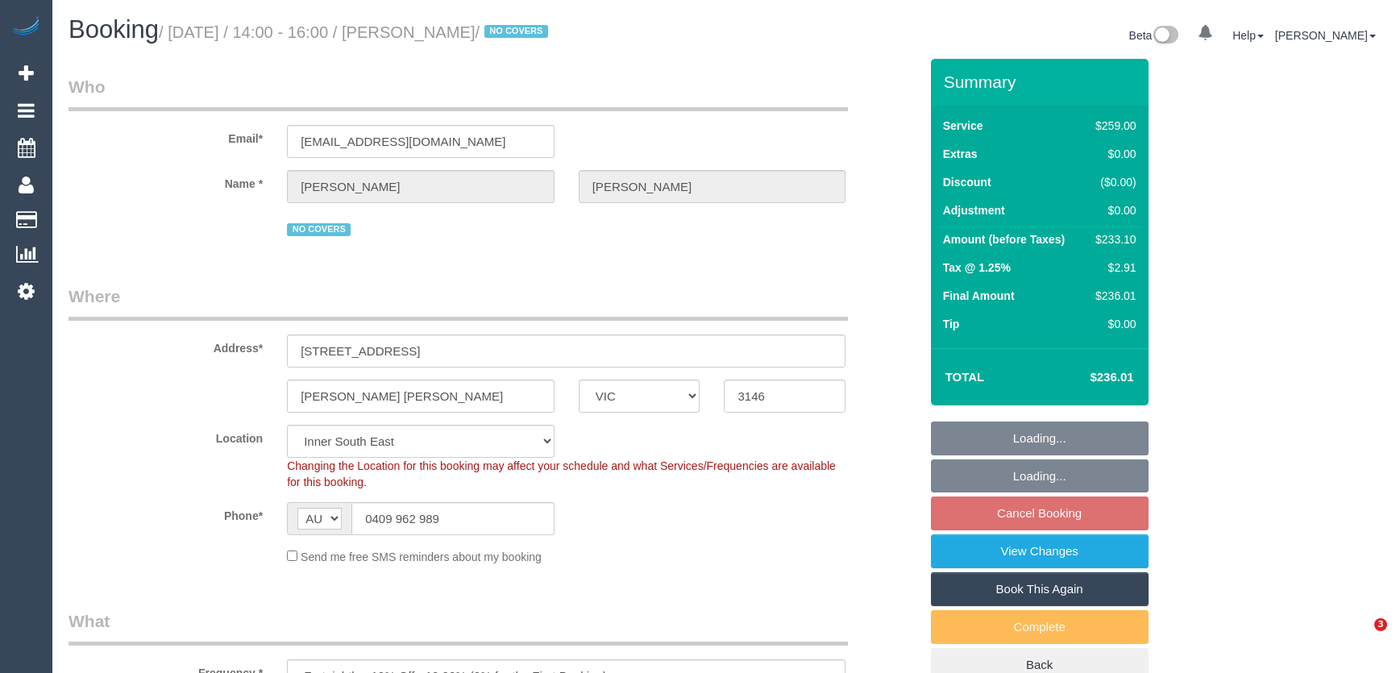
select select "VIC"
select select "string:stripe-pm_1R9AwN2GScqysDRVLTIvqVJ5"
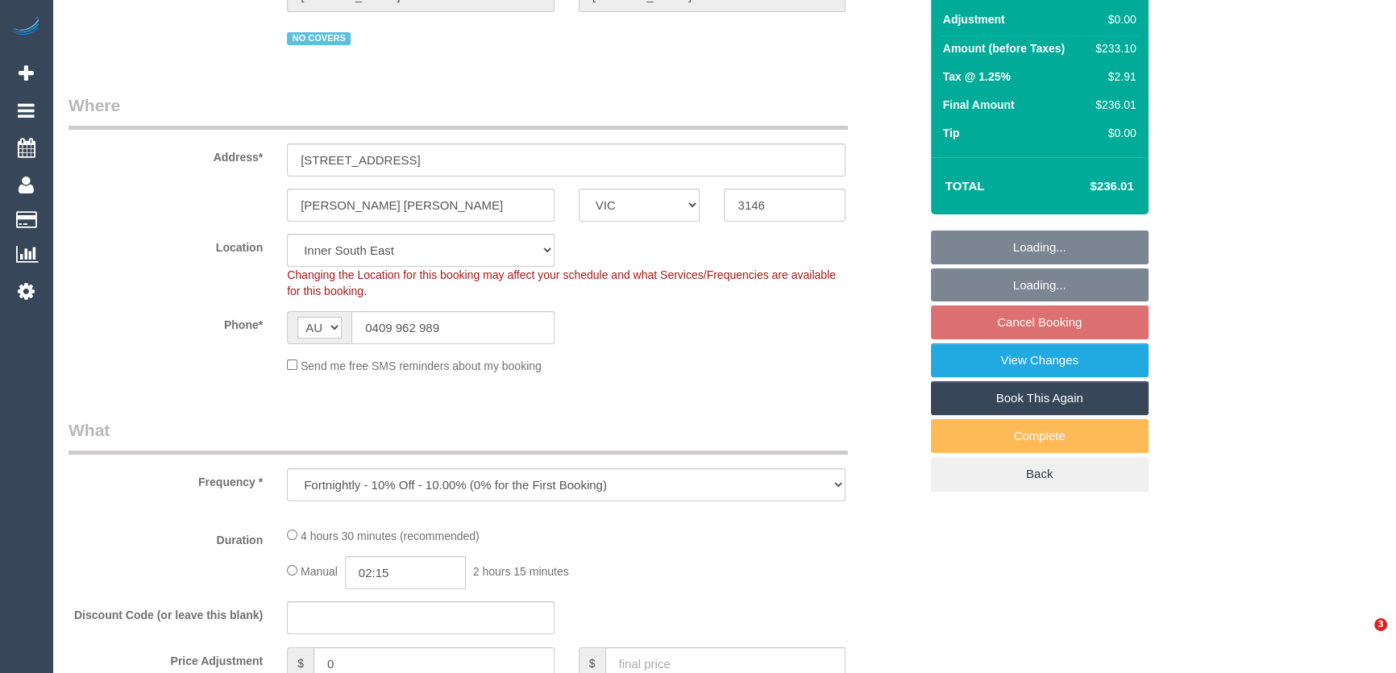
select select "object:1379"
select select "number:30"
select select "number:14"
select select "number:19"
select select "number:22"
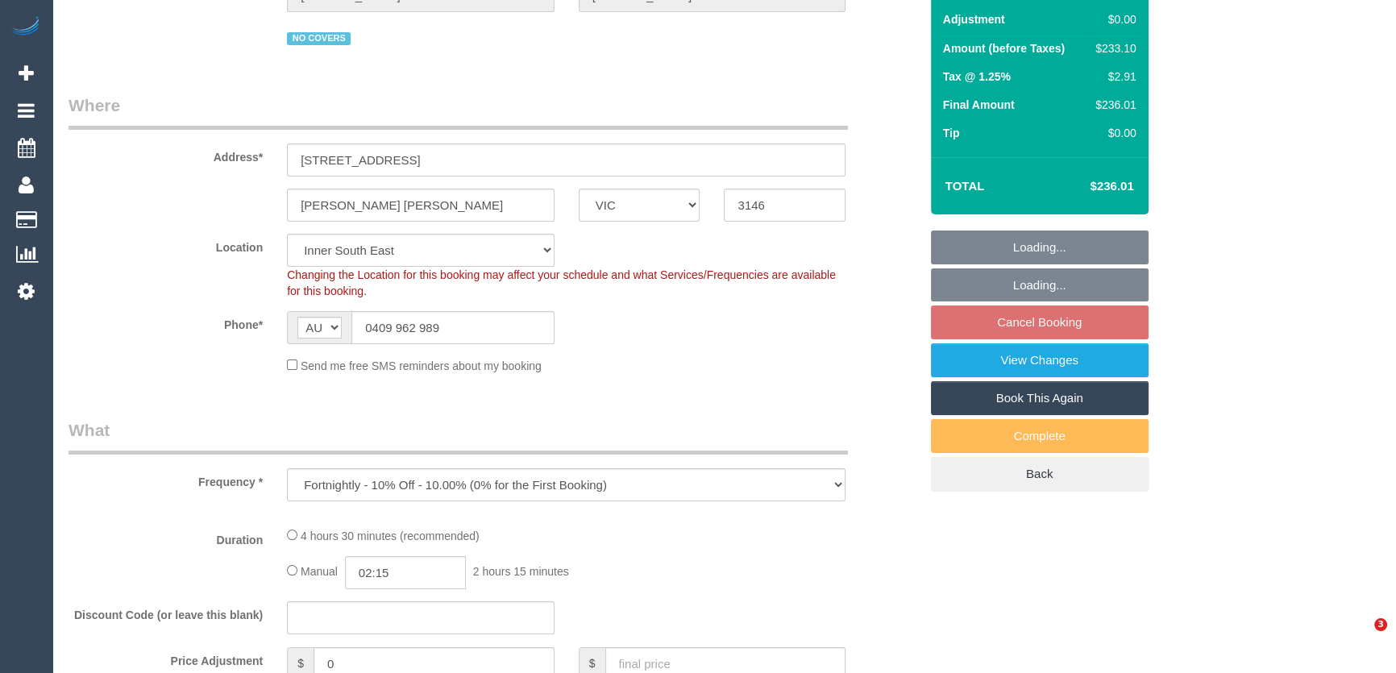
select select "number:33"
select select "number:11"
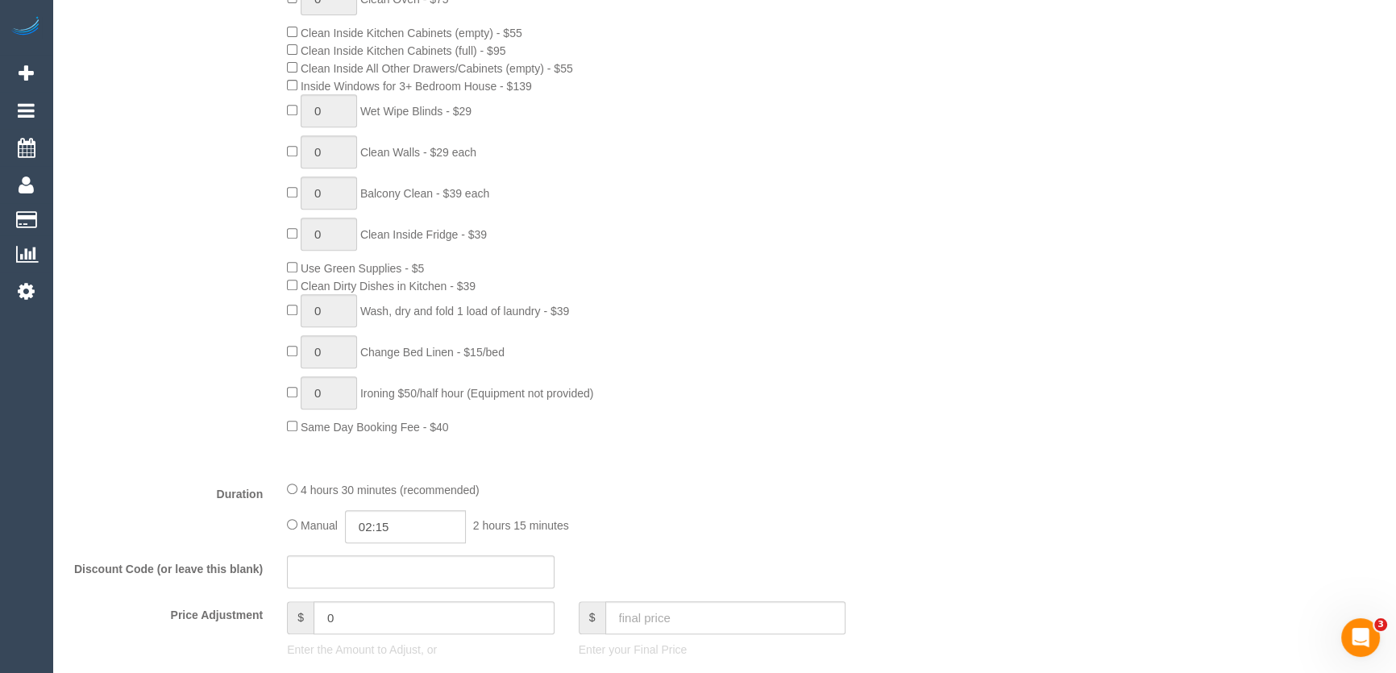
scroll to position [1245, 0]
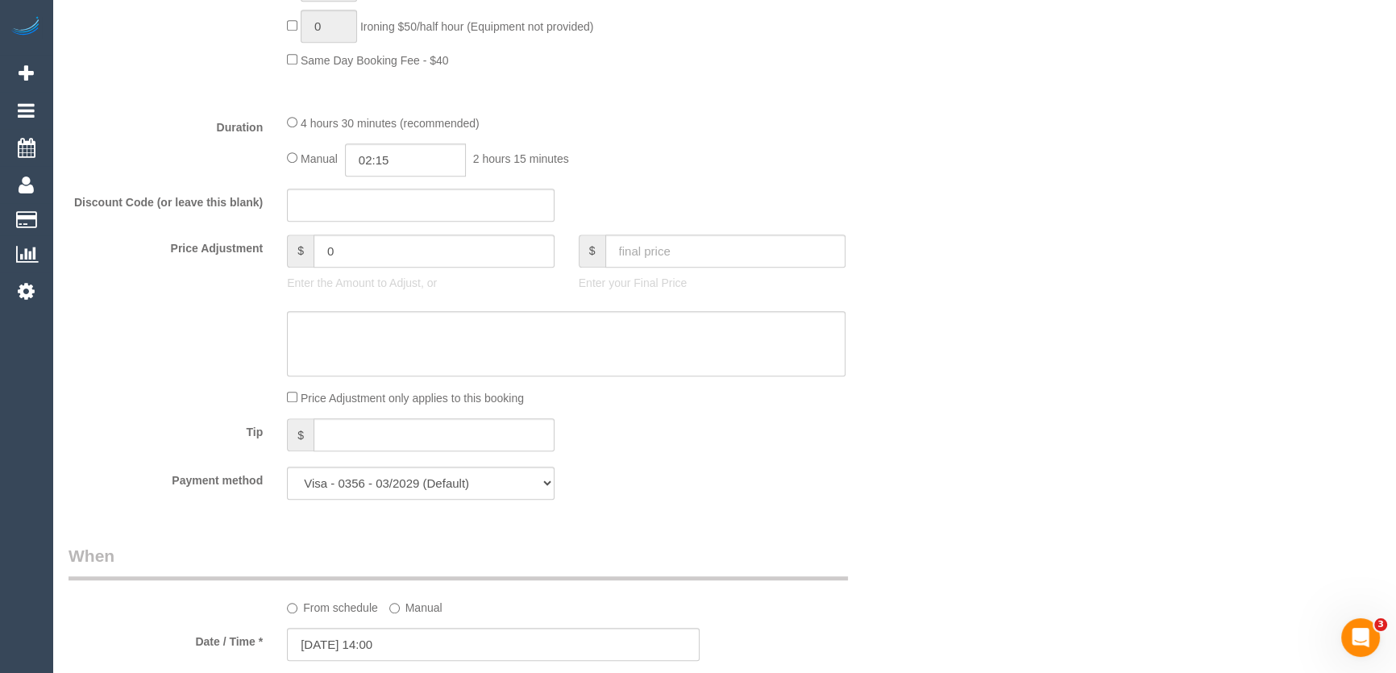
click at [418, 285] on p "Enter the Amount to Adjust, or" at bounding box center [421, 283] width 268 height 16
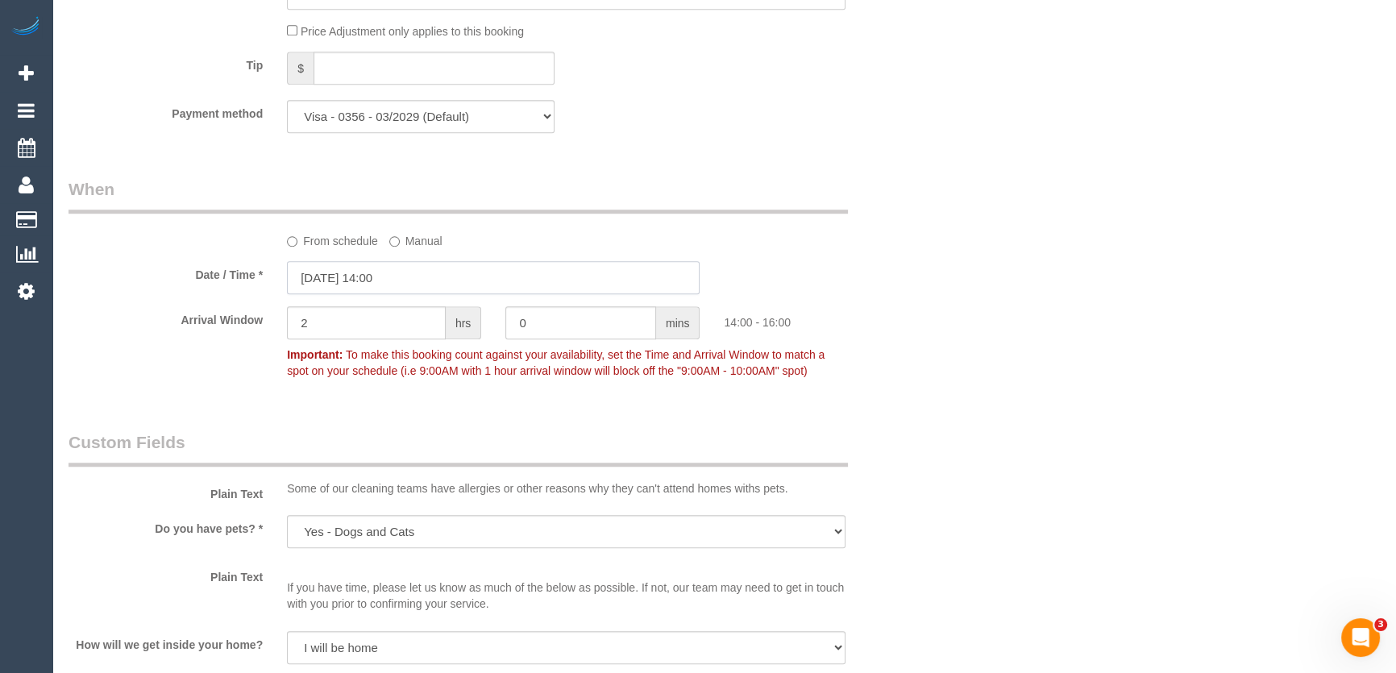
click at [417, 283] on input "05/09/2025 14:00" at bounding box center [493, 277] width 413 height 33
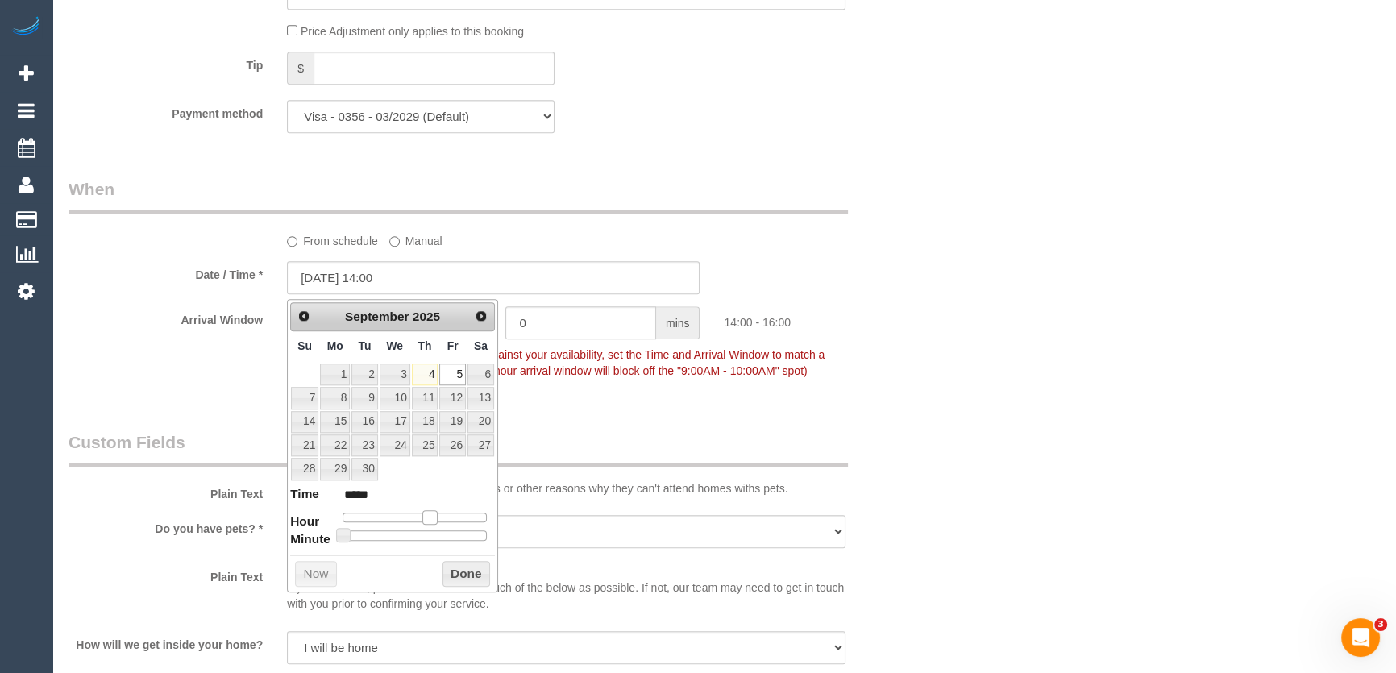
type input "05/09/2025 13:00"
type input "*****"
type input "05/09/2025 12:00"
type input "*****"
drag, startPoint x: 428, startPoint y: 516, endPoint x: 417, endPoint y: 516, distance: 11.3
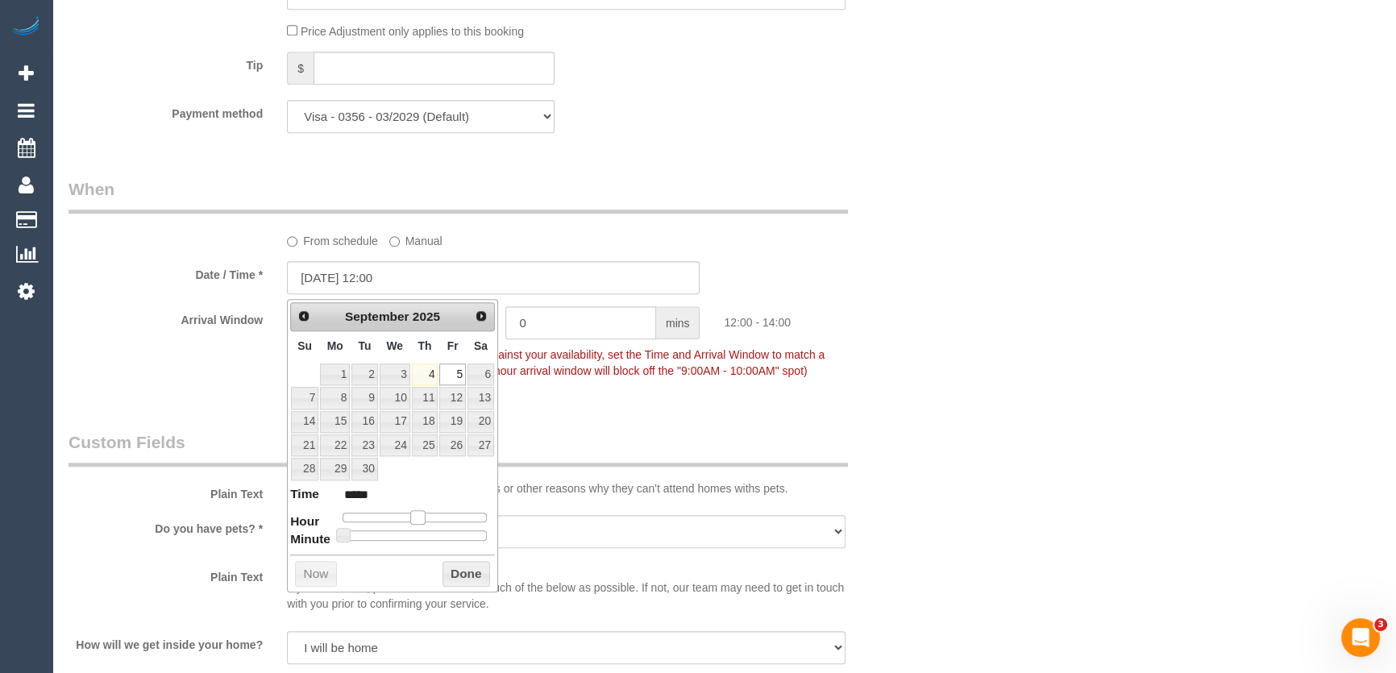
click at [417, 516] on span at bounding box center [417, 517] width 15 height 15
click at [588, 398] on fieldset "When From schedule Manual Date / Time * 05/09/2025 12:00 Arrival Window 2 hrs 0…" at bounding box center [493, 287] width 850 height 221
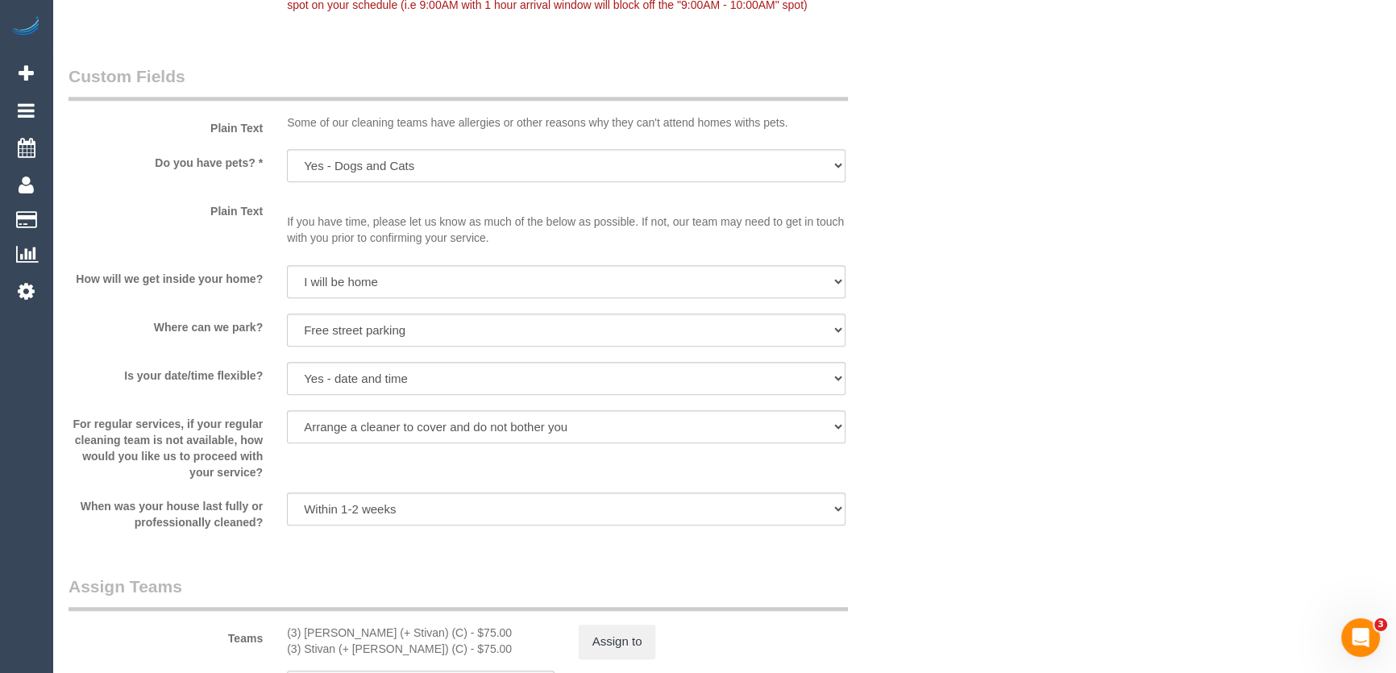
scroll to position [2154, 0]
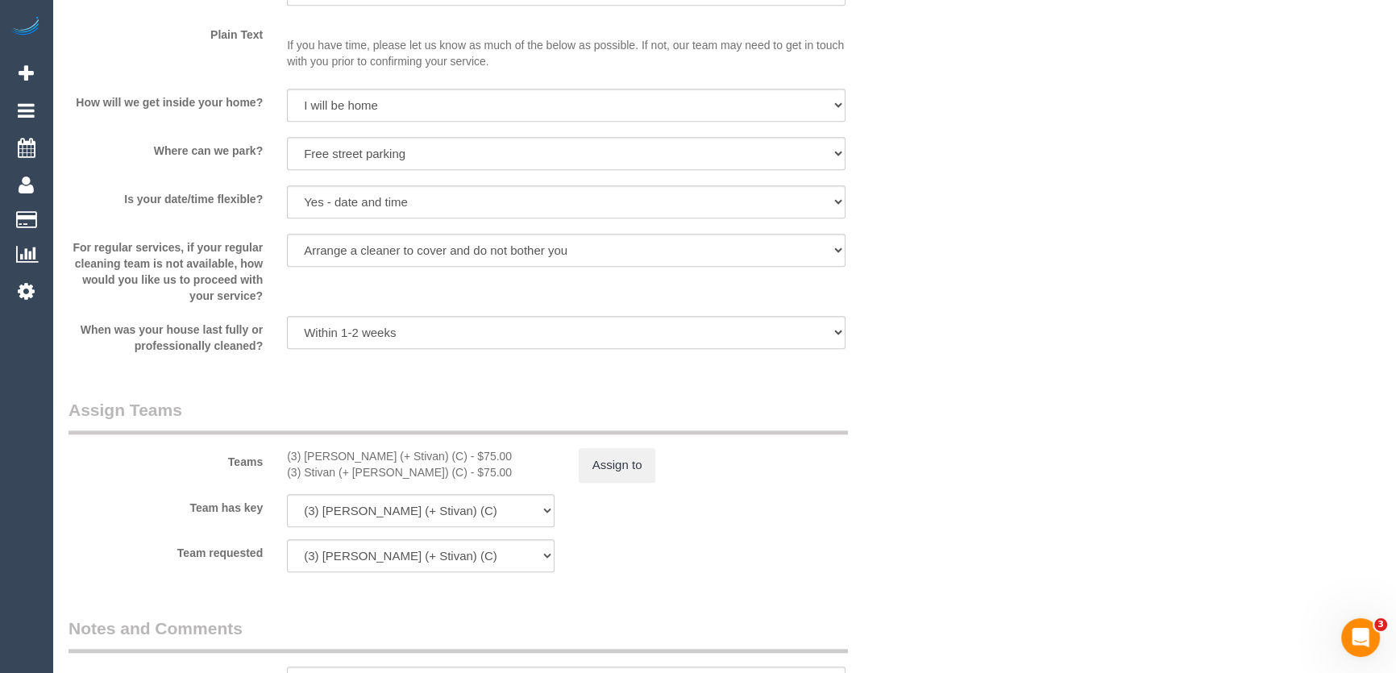
click at [413, 616] on div "By Staff" at bounding box center [493, 674] width 874 height 116
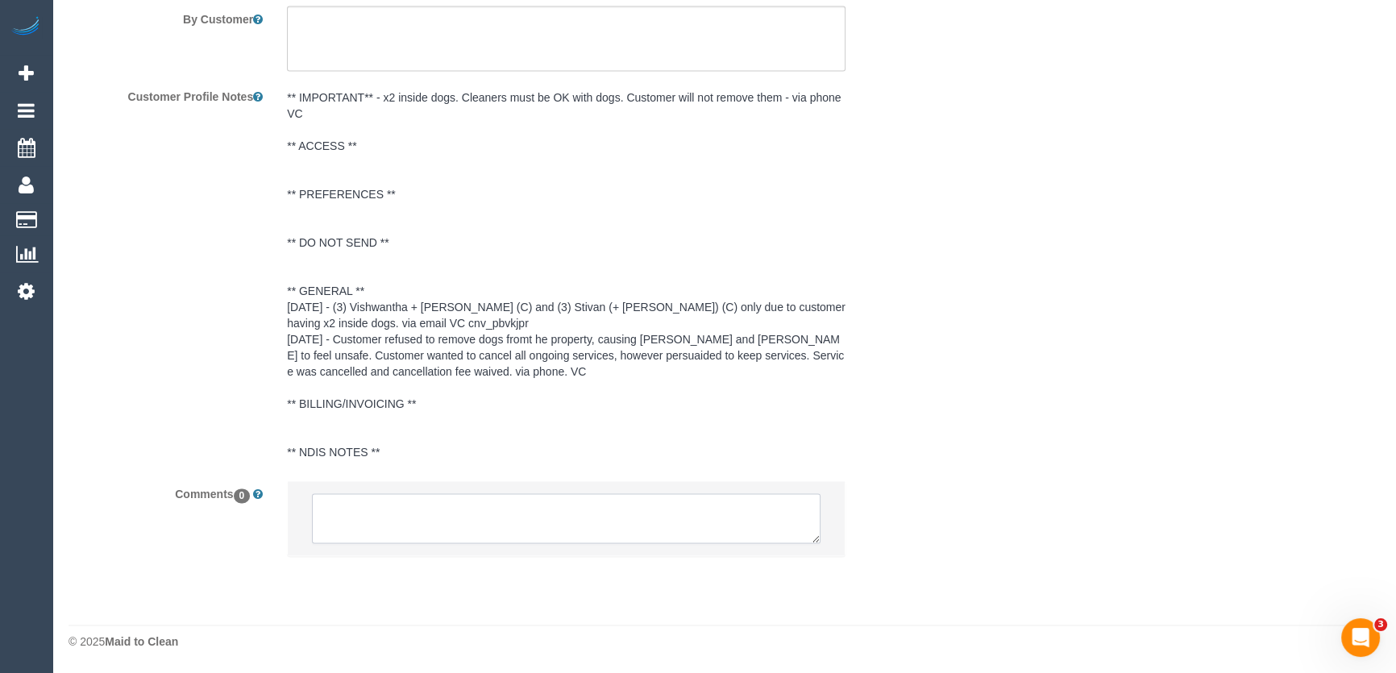
click at [404, 505] on textarea at bounding box center [566, 518] width 508 height 50
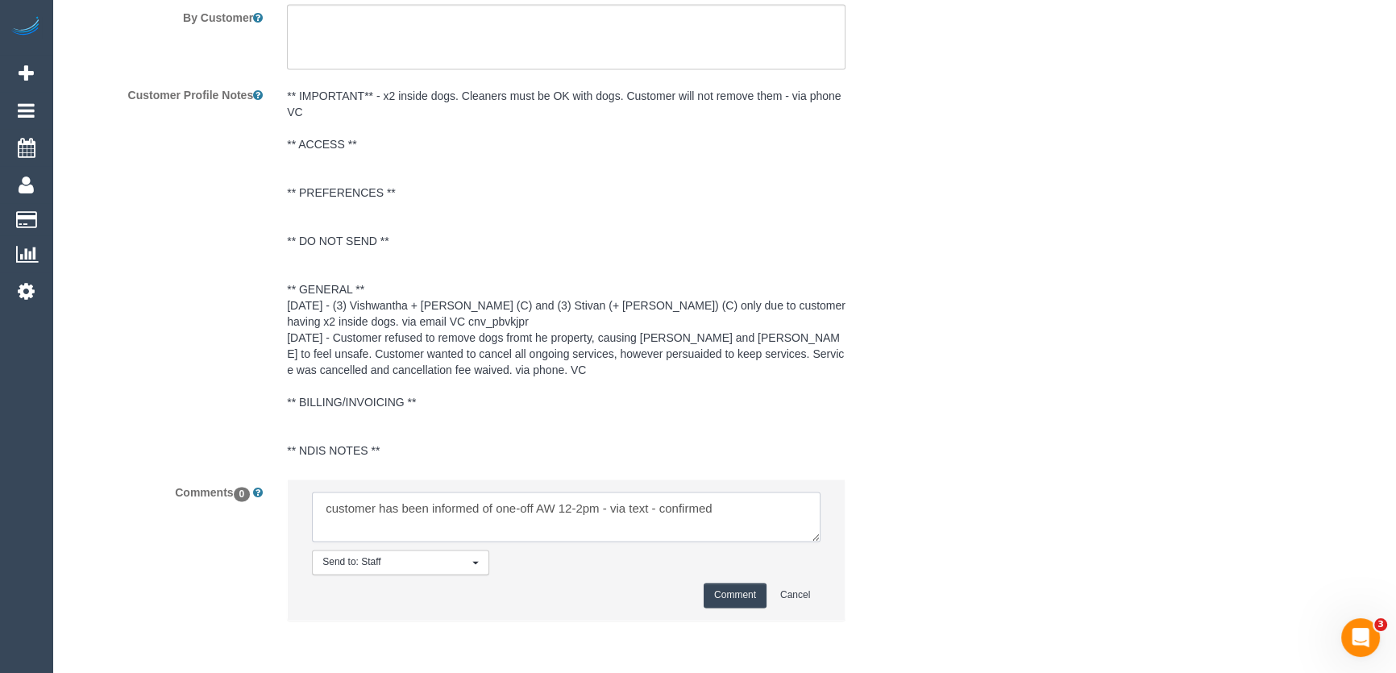
type textarea "customer has been informed of one-off AW 12-2pm - via text - confirmed"
click at [736, 599] on button "Comment" at bounding box center [734, 595] width 63 height 25
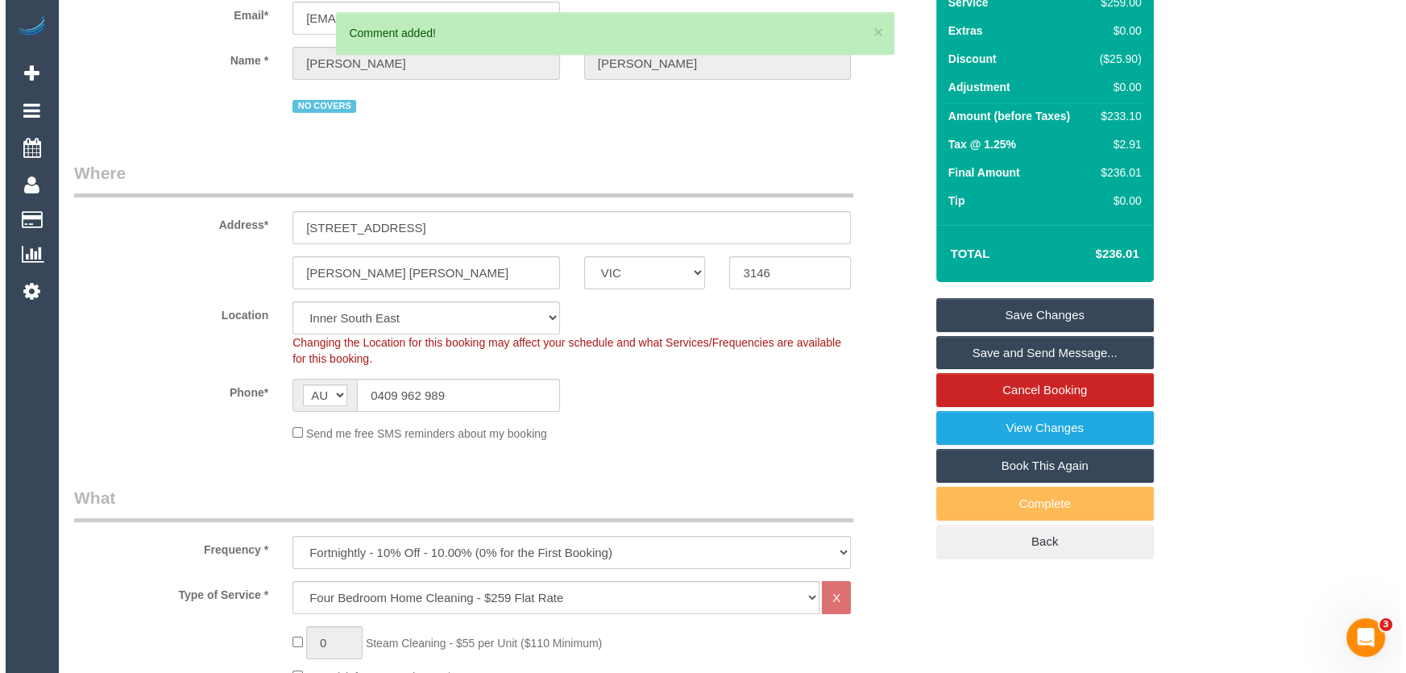
scroll to position [0, 0]
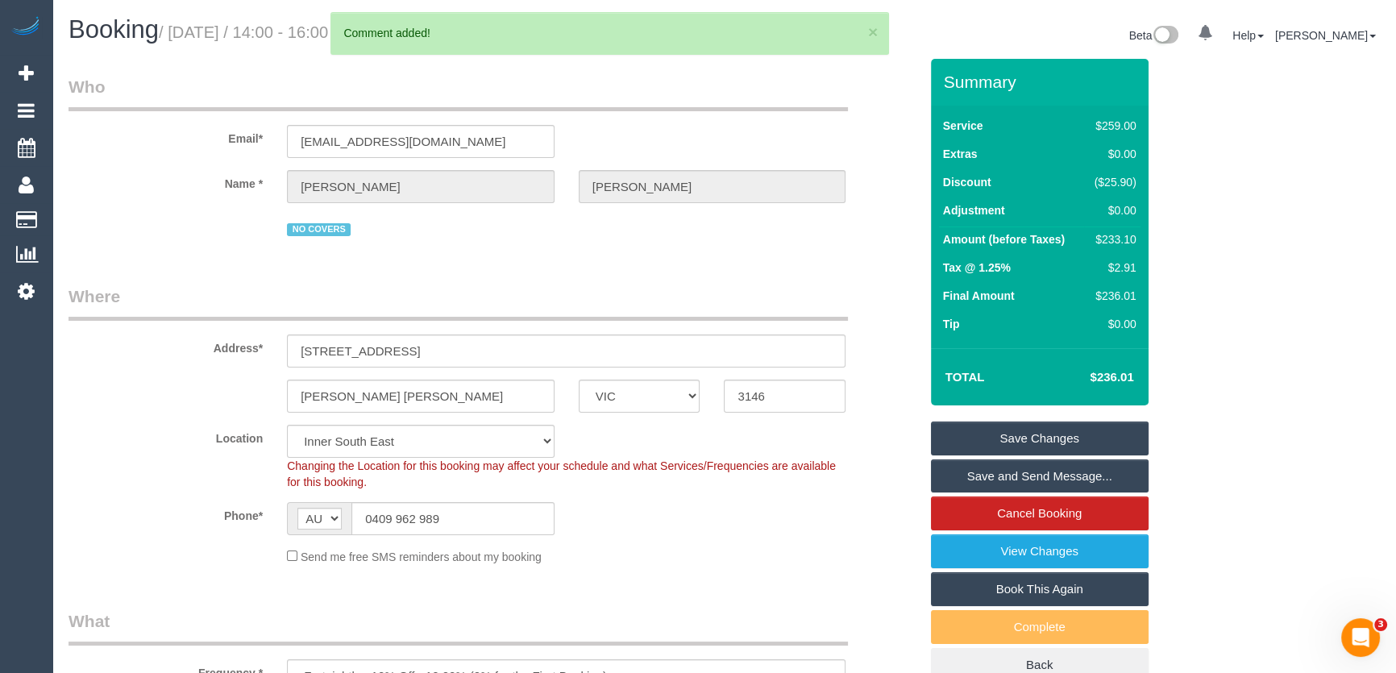
click at [1006, 433] on link "Save Changes" at bounding box center [1040, 438] width 218 height 34
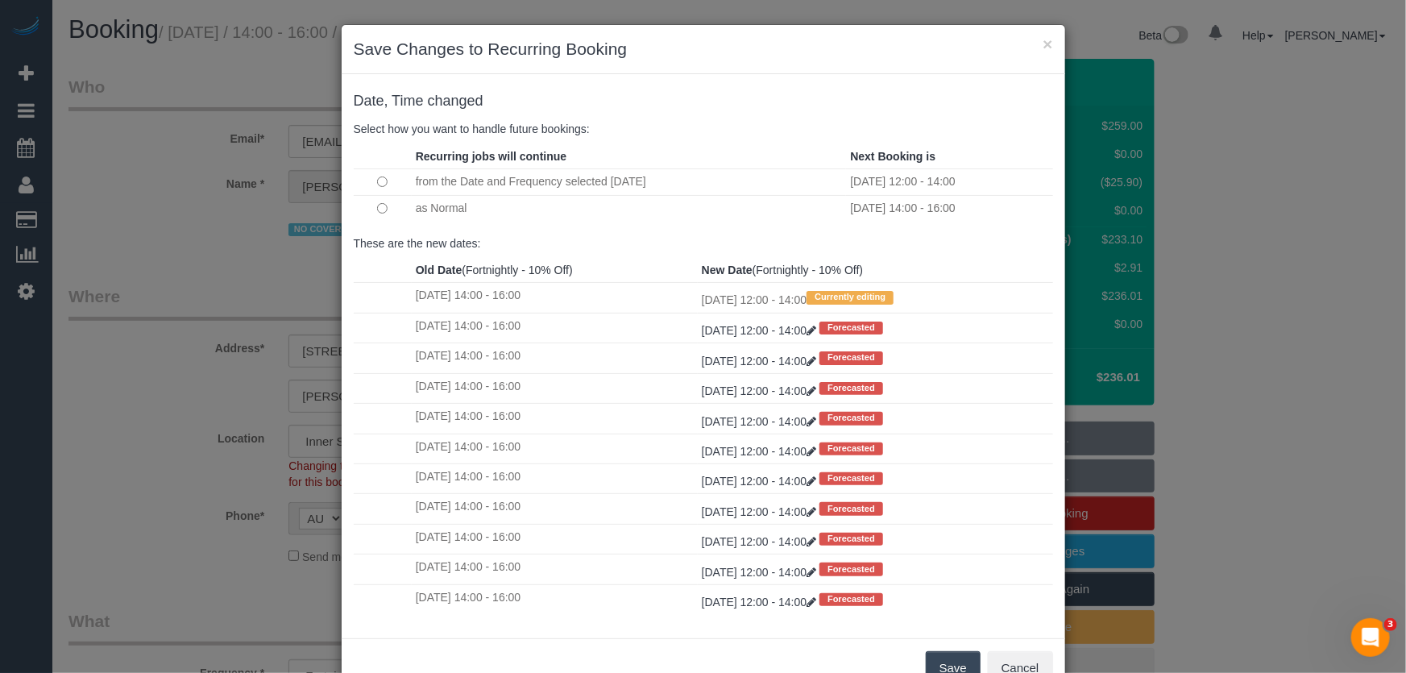
click at [370, 205] on td at bounding box center [383, 208] width 58 height 26
click at [943, 653] on button "Save" at bounding box center [953, 668] width 55 height 34
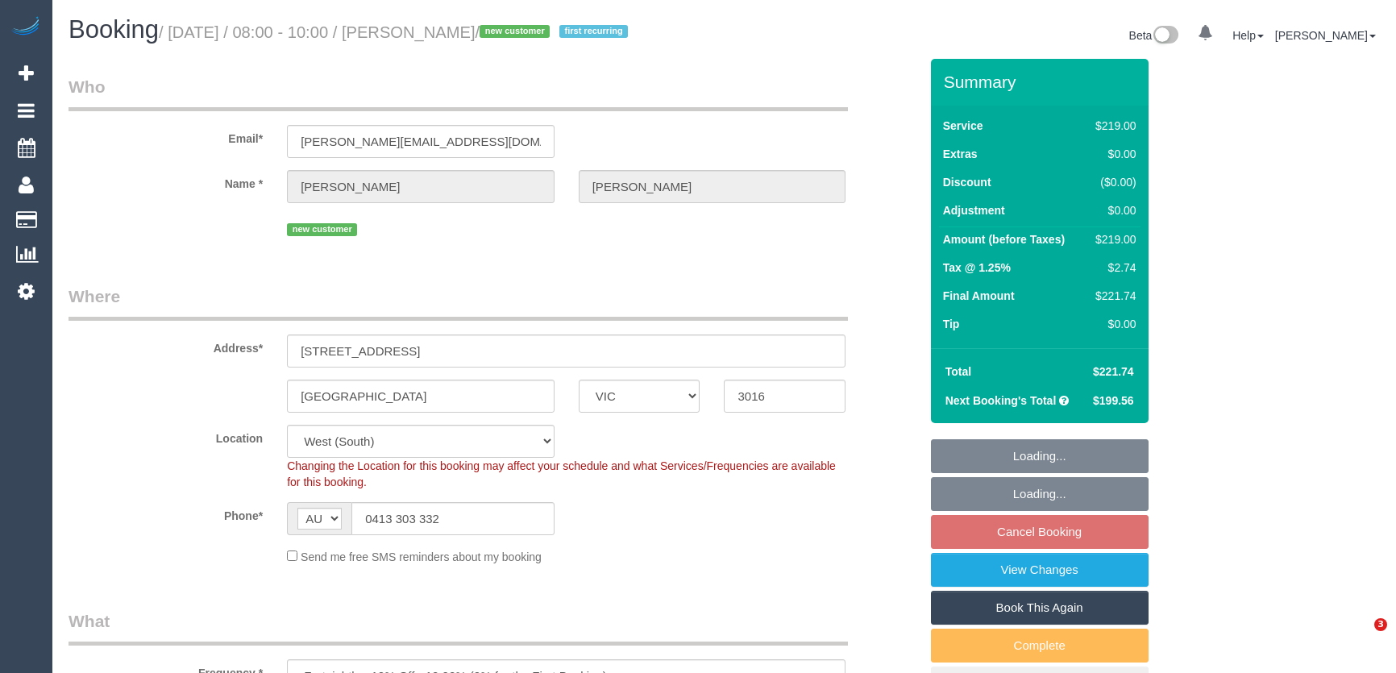
select select "VIC"
select select "number:27"
select select "number:14"
select select "number:19"
select select "number:36"
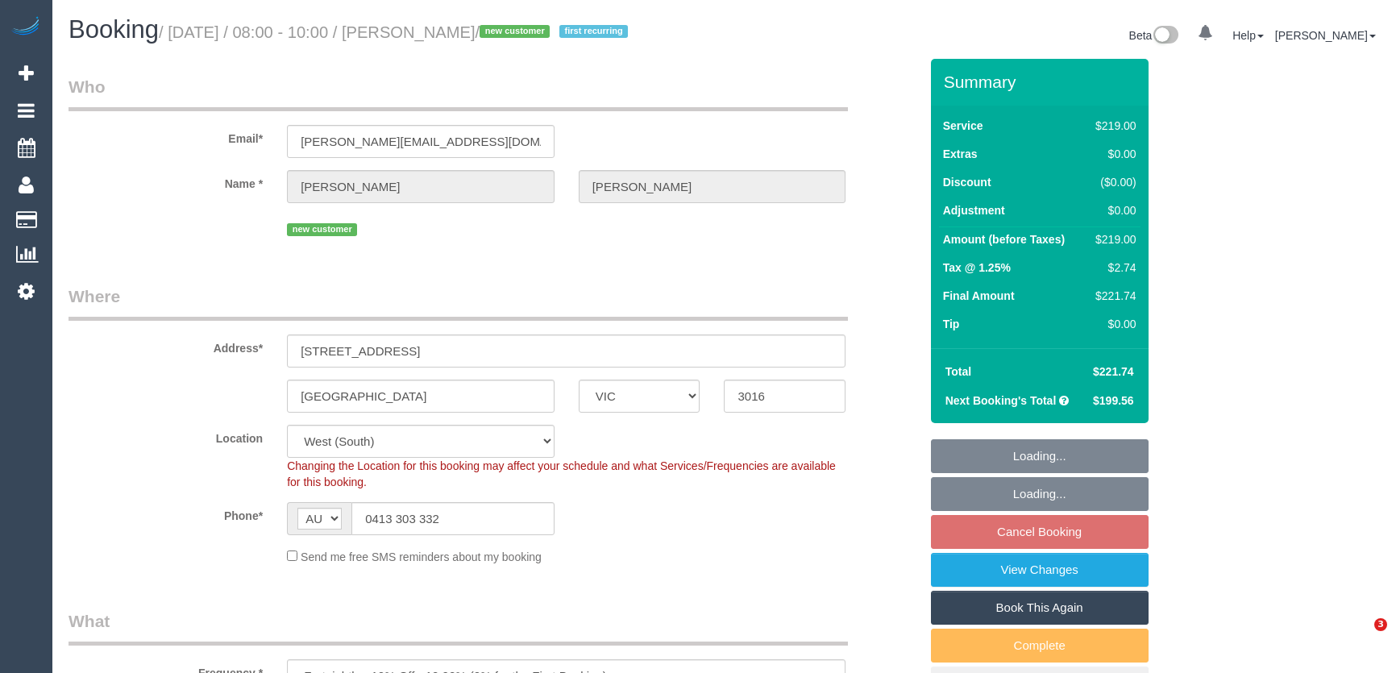
select select "spot2"
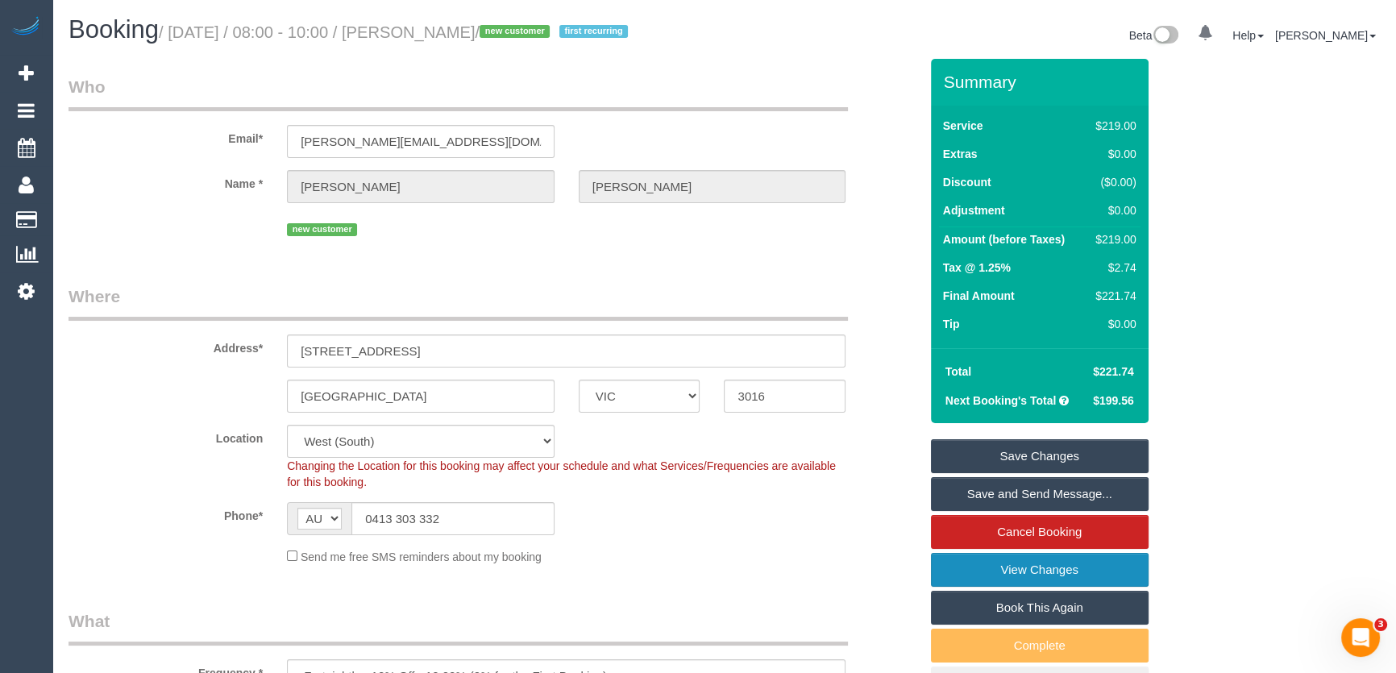
click at [1002, 572] on link "View Changes" at bounding box center [1040, 570] width 218 height 34
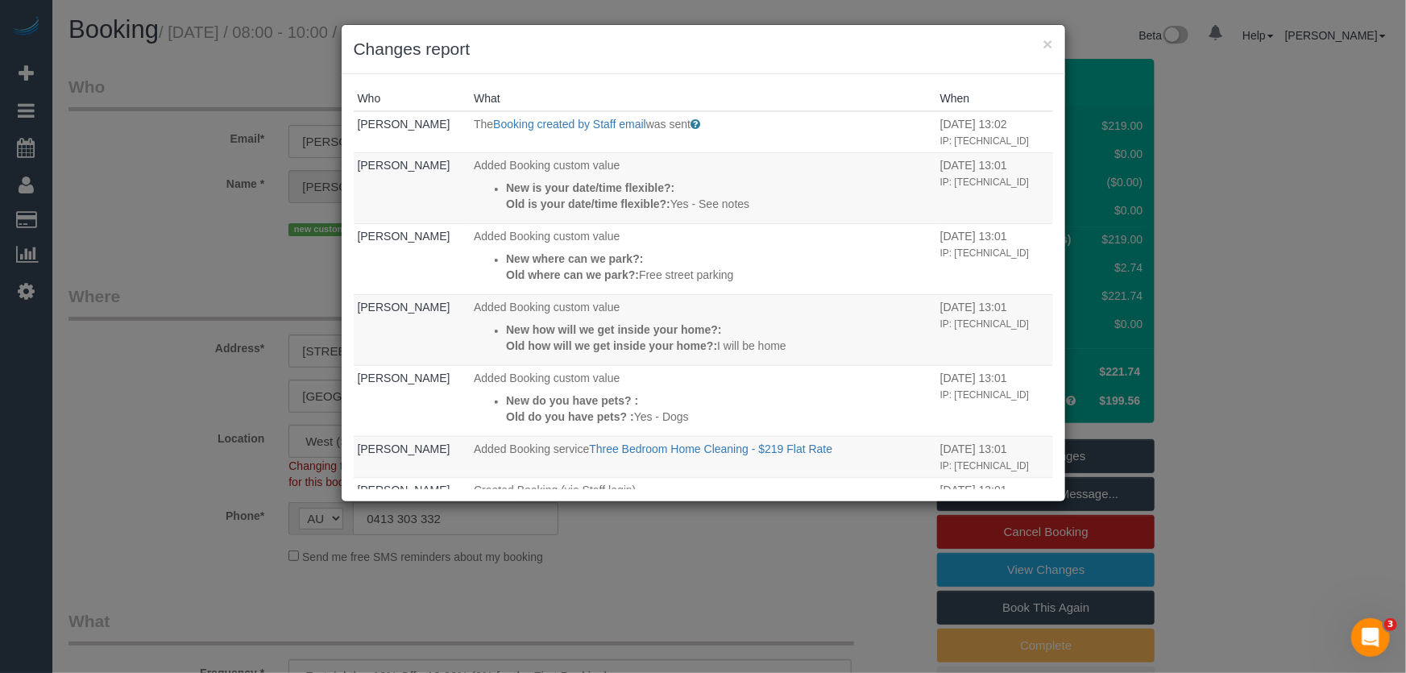
click at [152, 384] on div "× Changes report Who What When [PERSON_NAME] The Booking created by Staff email…" at bounding box center [703, 336] width 1406 height 673
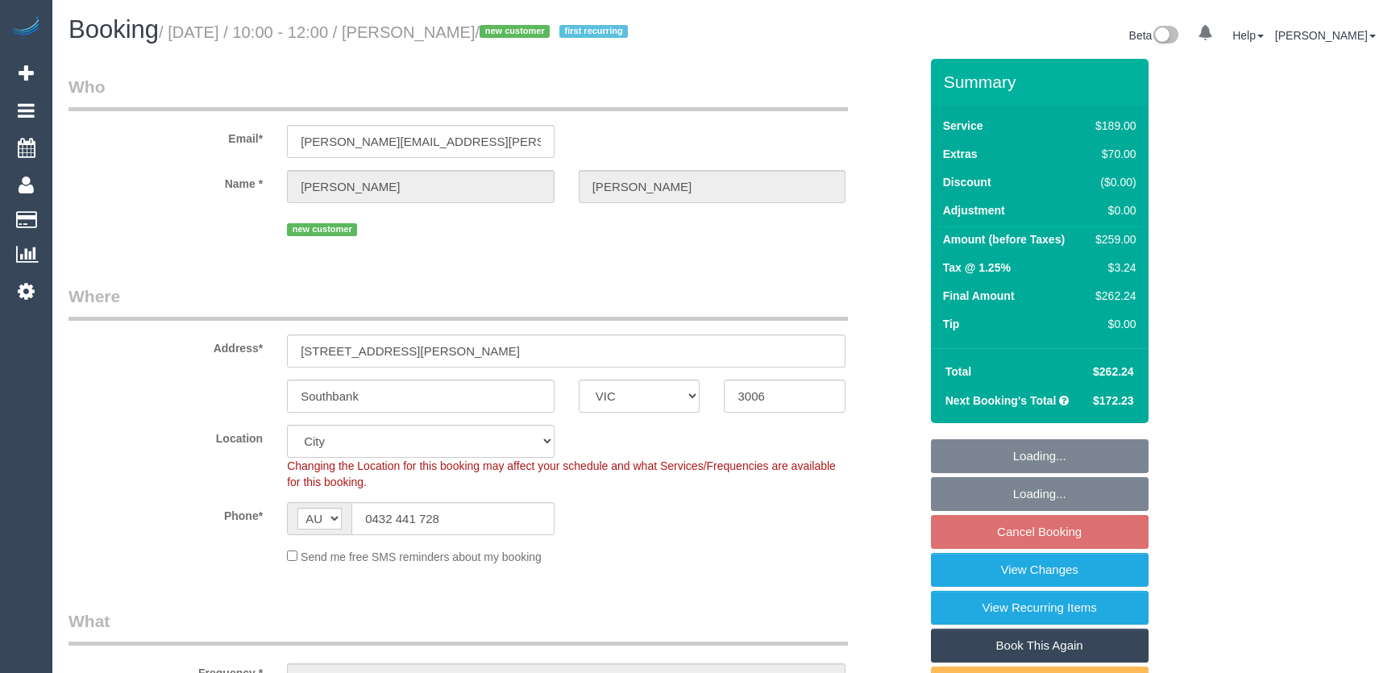
select select "VIC"
select select "spot3"
select select "number:28"
select select "number:14"
select select "number:19"
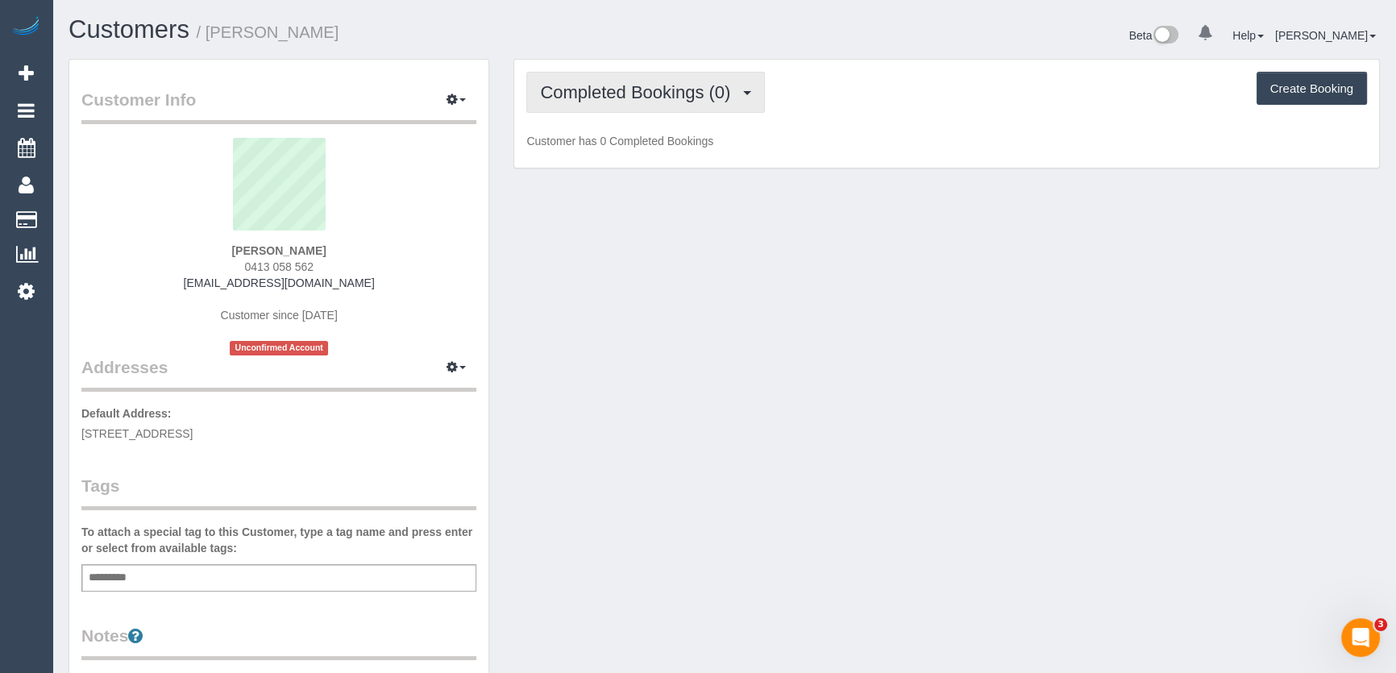
click at [716, 102] on button "Completed Bookings (0)" at bounding box center [645, 92] width 239 height 41
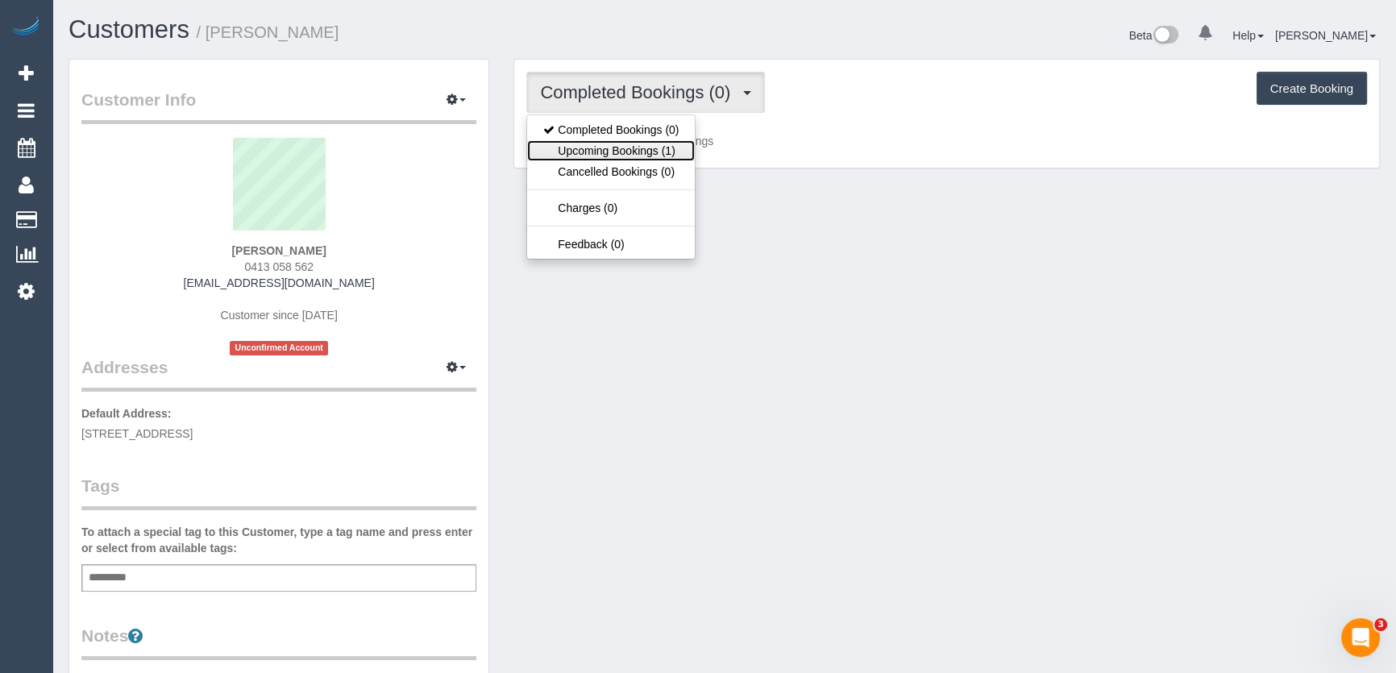
click at [666, 151] on link "Upcoming Bookings (1)" at bounding box center [611, 150] width 168 height 21
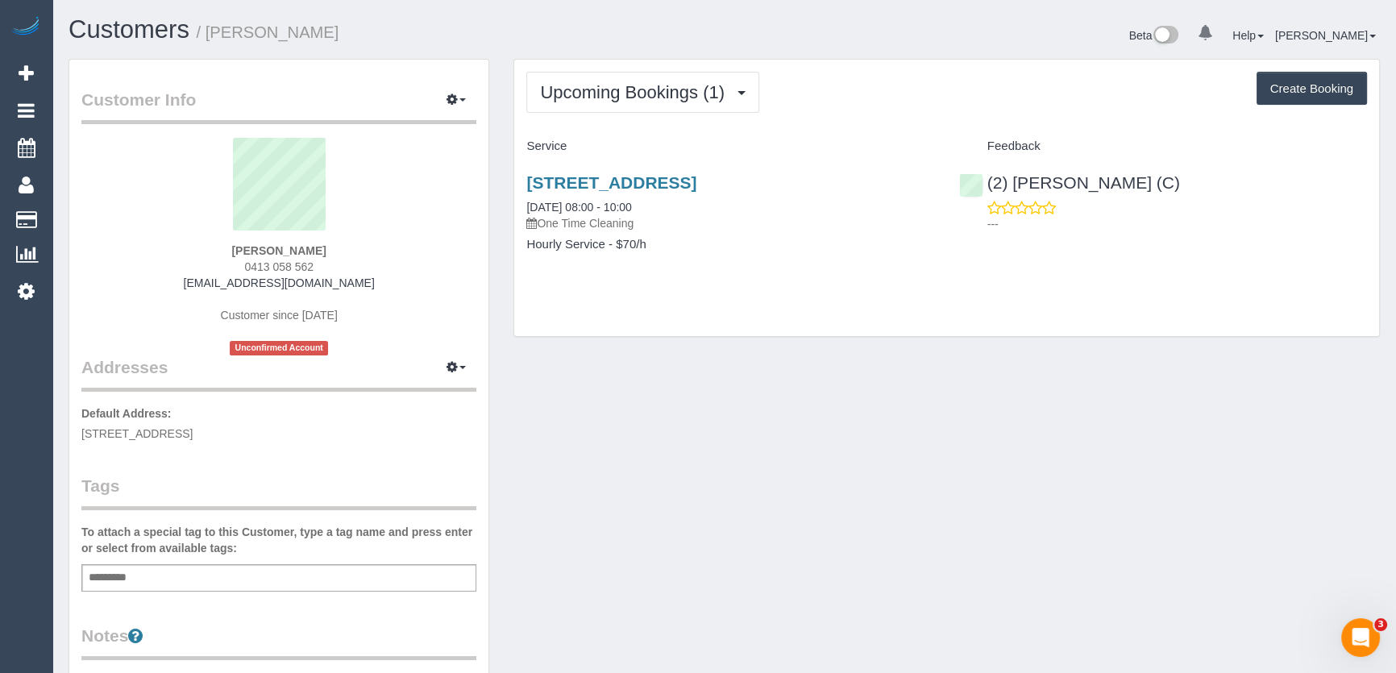
click at [121, 575] on input "text" at bounding box center [112, 577] width 55 height 21
type input "**********"
click at [789, 520] on div "Customer Info Edit Contact Info Send Message Email Preferences Special Sales Ta…" at bounding box center [723, 600] width 1335 height 1083
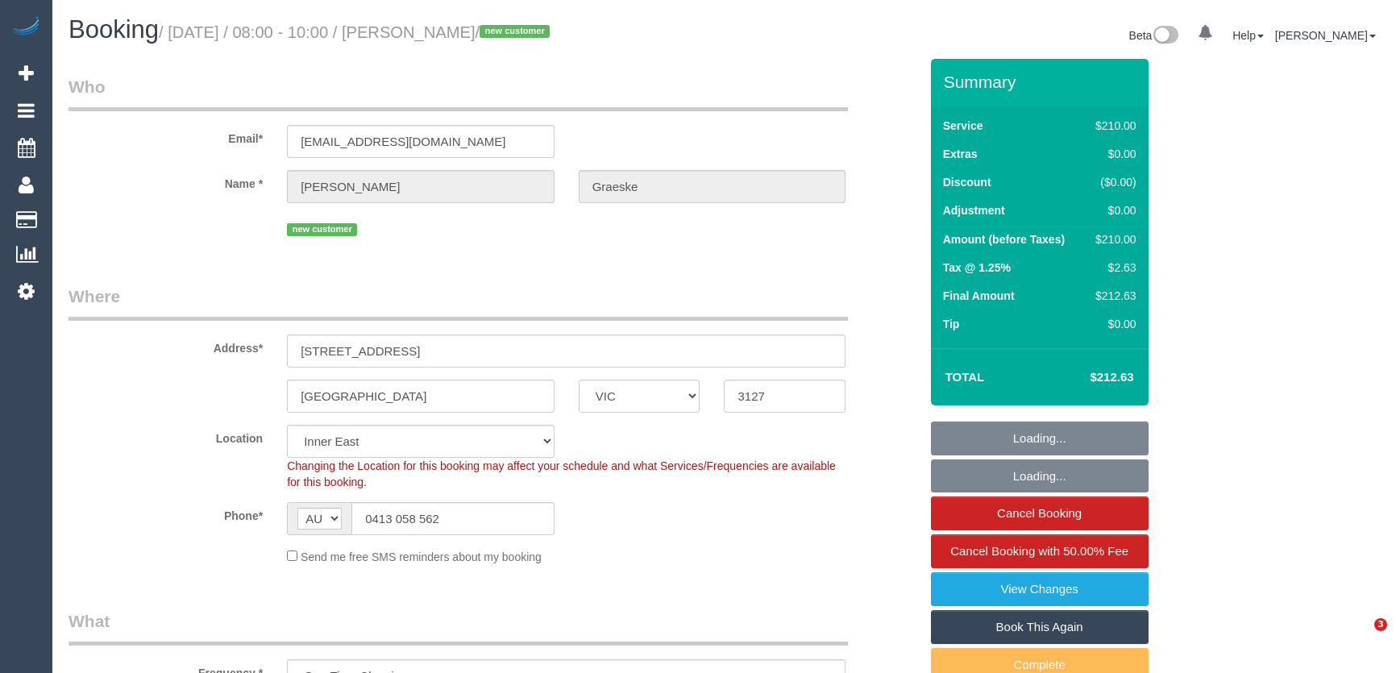
select select "VIC"
select select "spot1"
select select "object:1335"
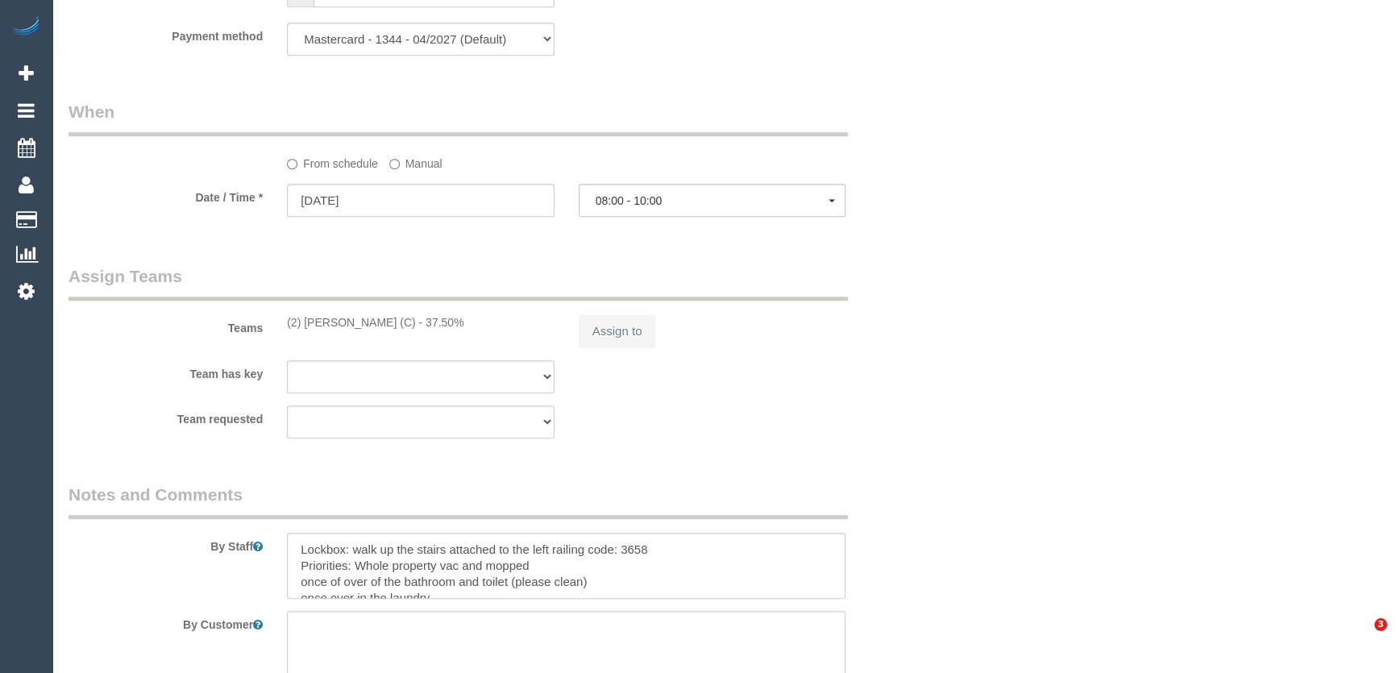
select select "180"
select select "number:28"
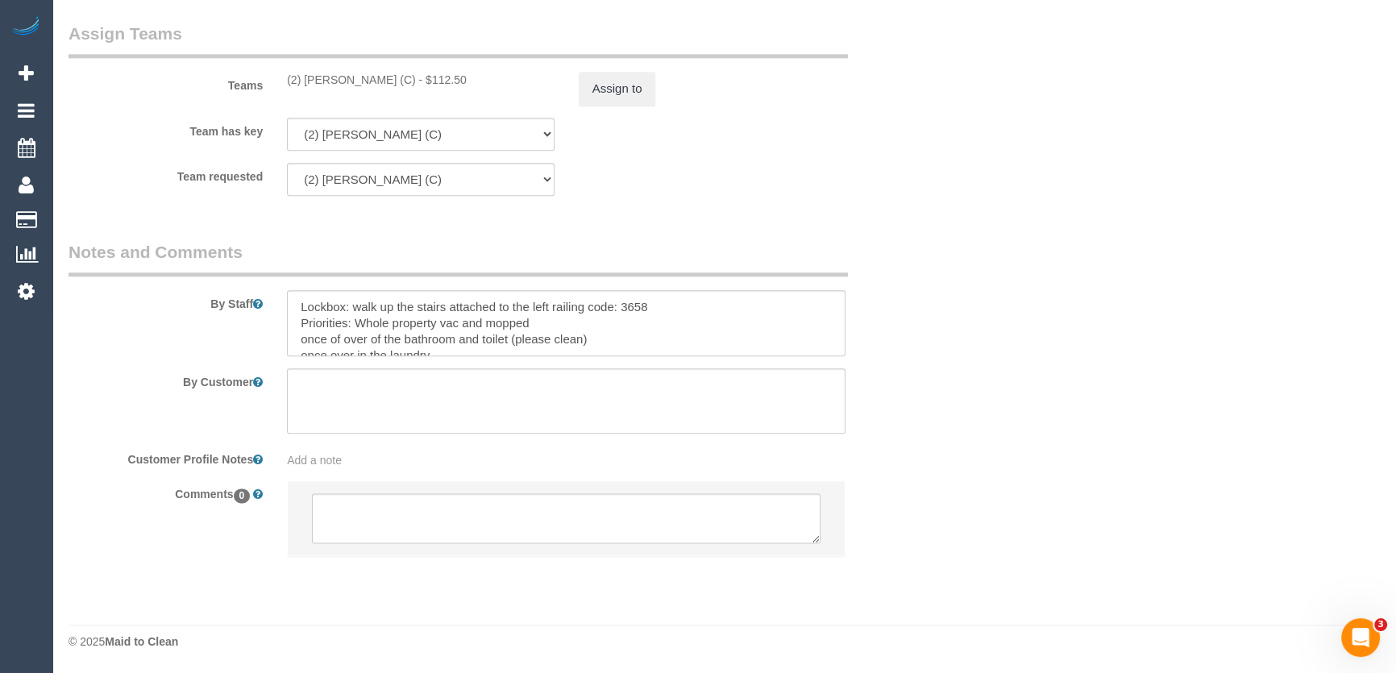
click at [929, 337] on div "By Staff" at bounding box center [493, 298] width 874 height 116
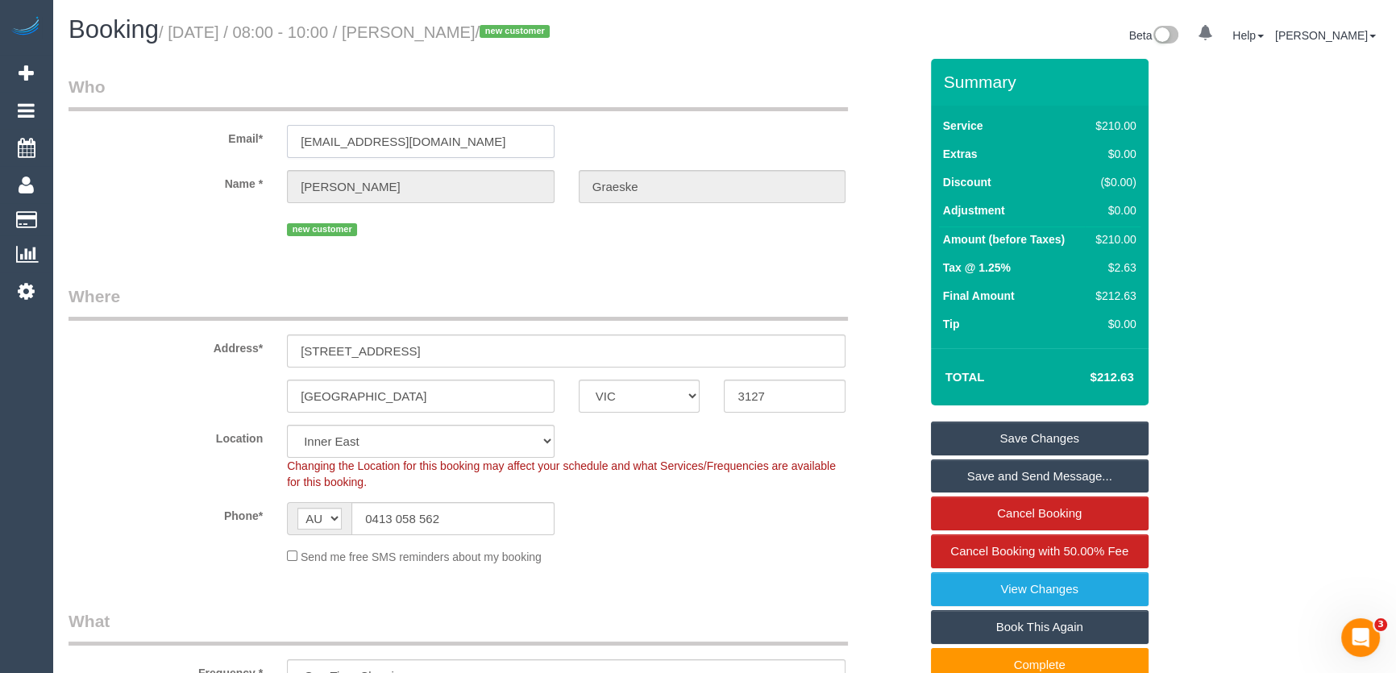
click at [424, 140] on input "[EMAIL_ADDRESS][DOMAIN_NAME]" at bounding box center [421, 141] width 268 height 33
click at [425, 140] on input "[EMAIL_ADDRESS][DOMAIN_NAME]" at bounding box center [421, 141] width 268 height 33
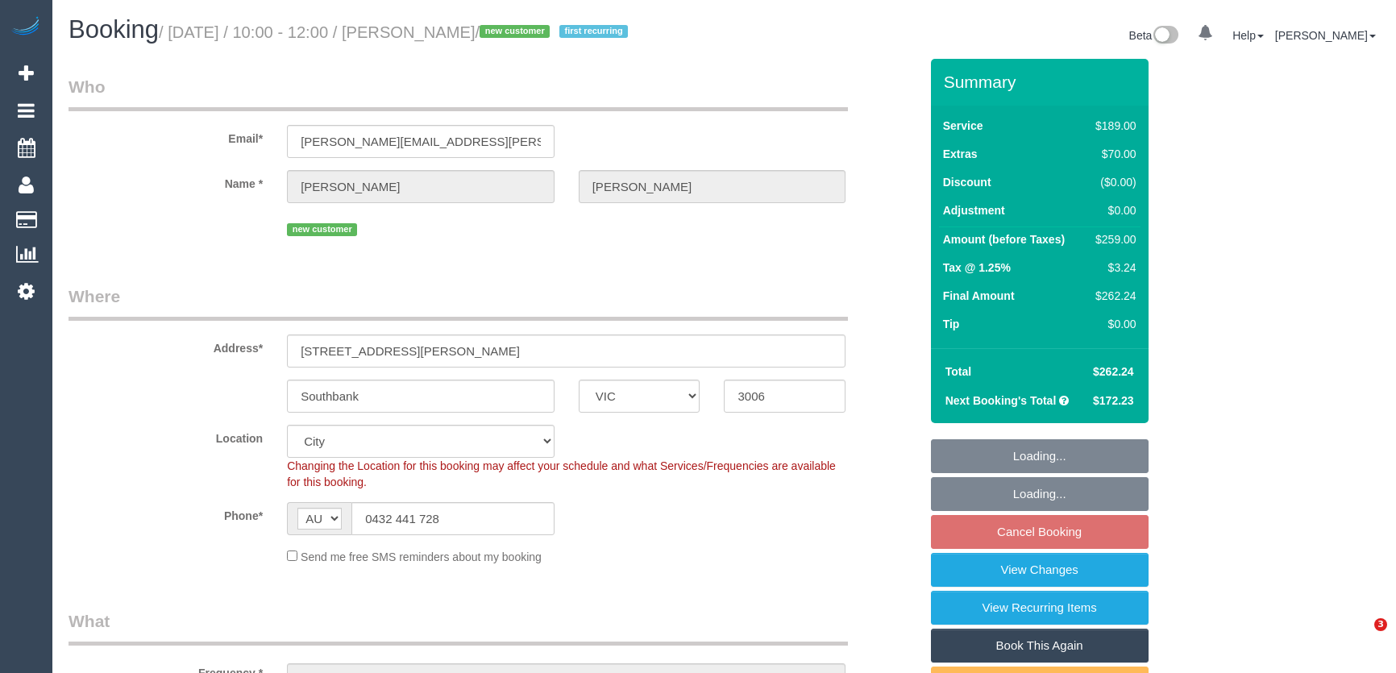
select select "VIC"
select select "spot3"
select select "number:28"
select select "number:14"
select select "number:19"
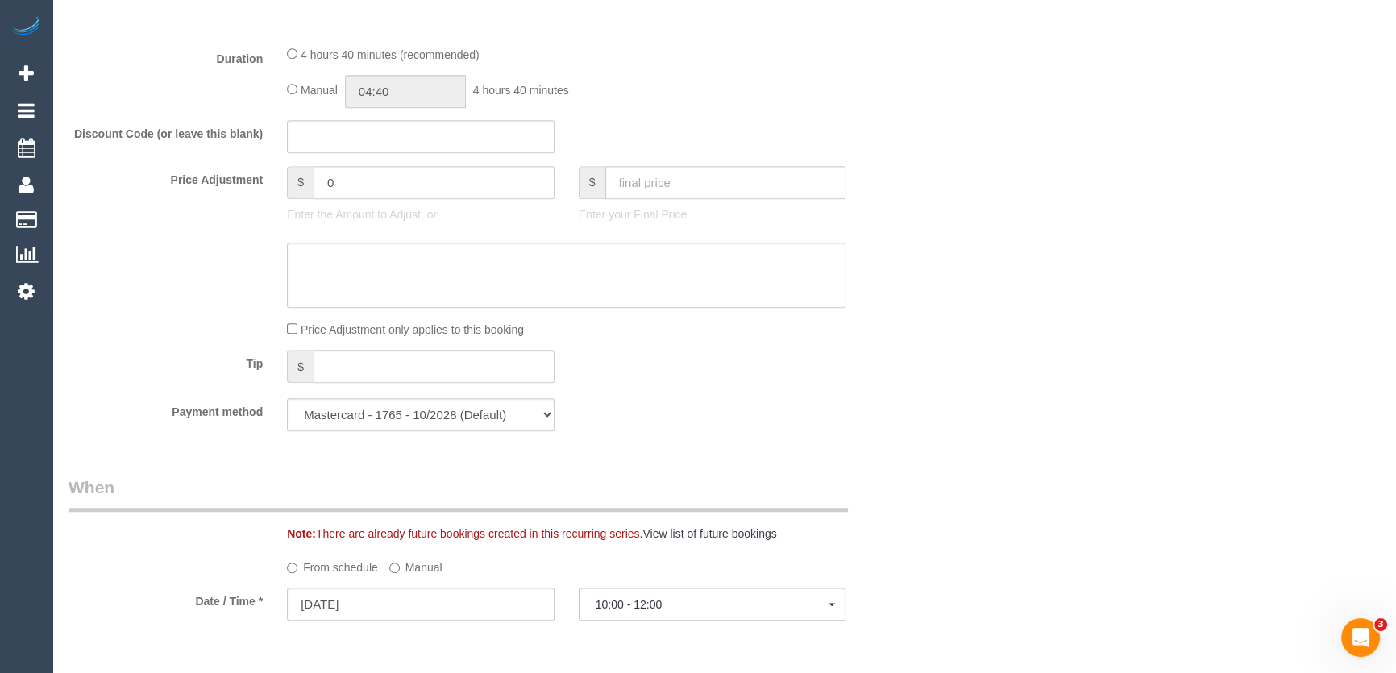
scroll to position [1245, 0]
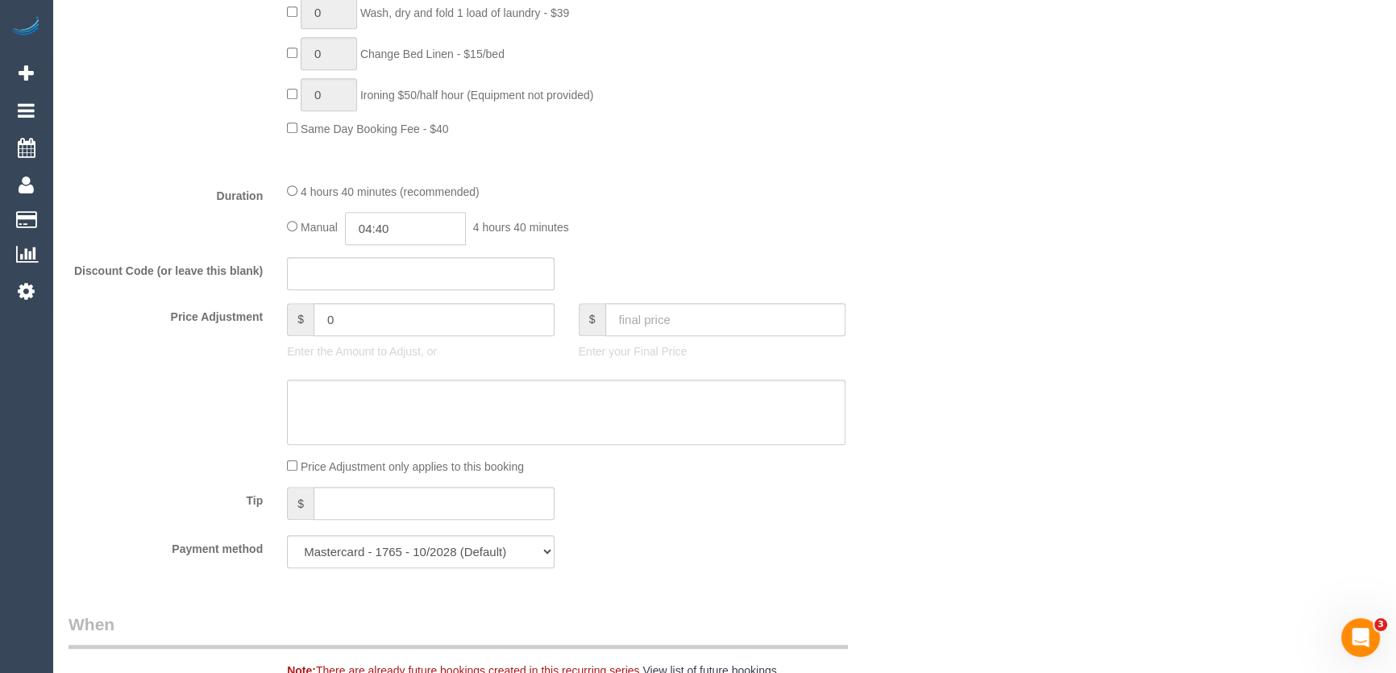
click at [428, 245] on input "04:40" at bounding box center [405, 228] width 121 height 33
type input "02:30"
click at [387, 380] on li "02:30" at bounding box center [388, 385] width 72 height 21
click at [675, 245] on div "Manual 02:30 2 hours 30 minutes" at bounding box center [566, 228] width 558 height 33
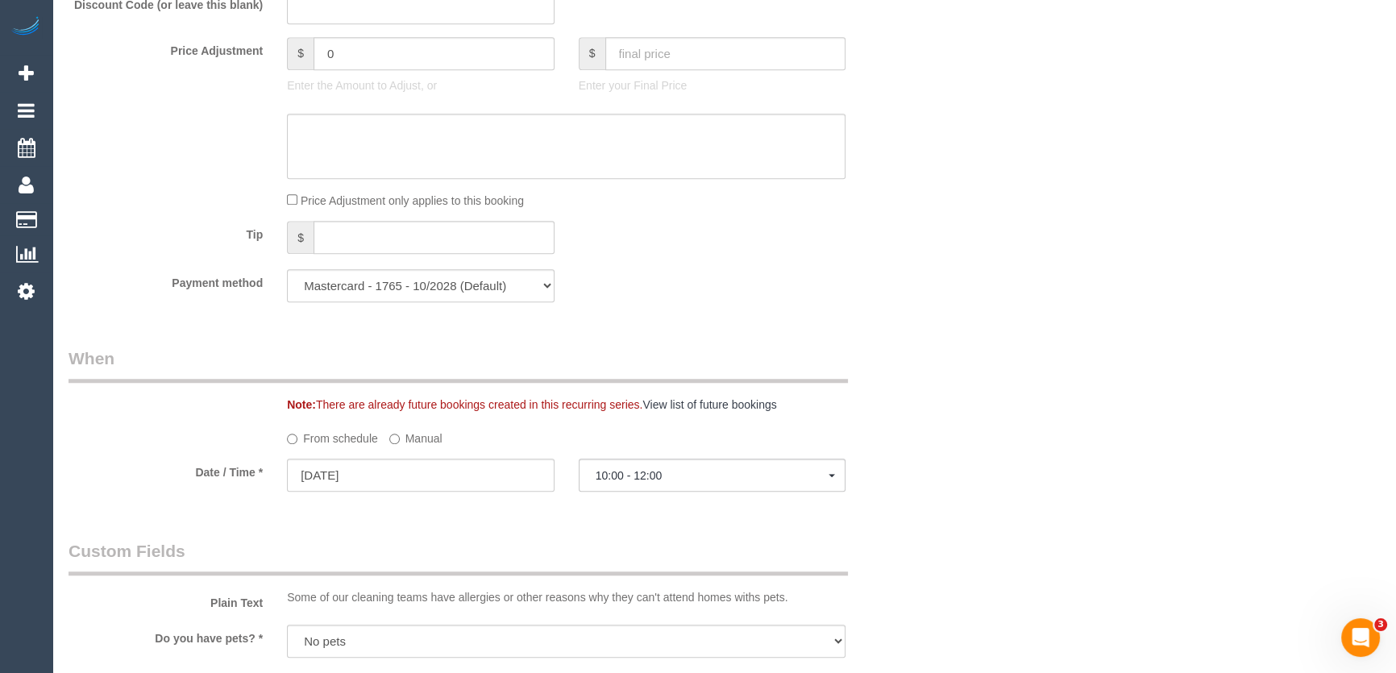
select select "spot20"
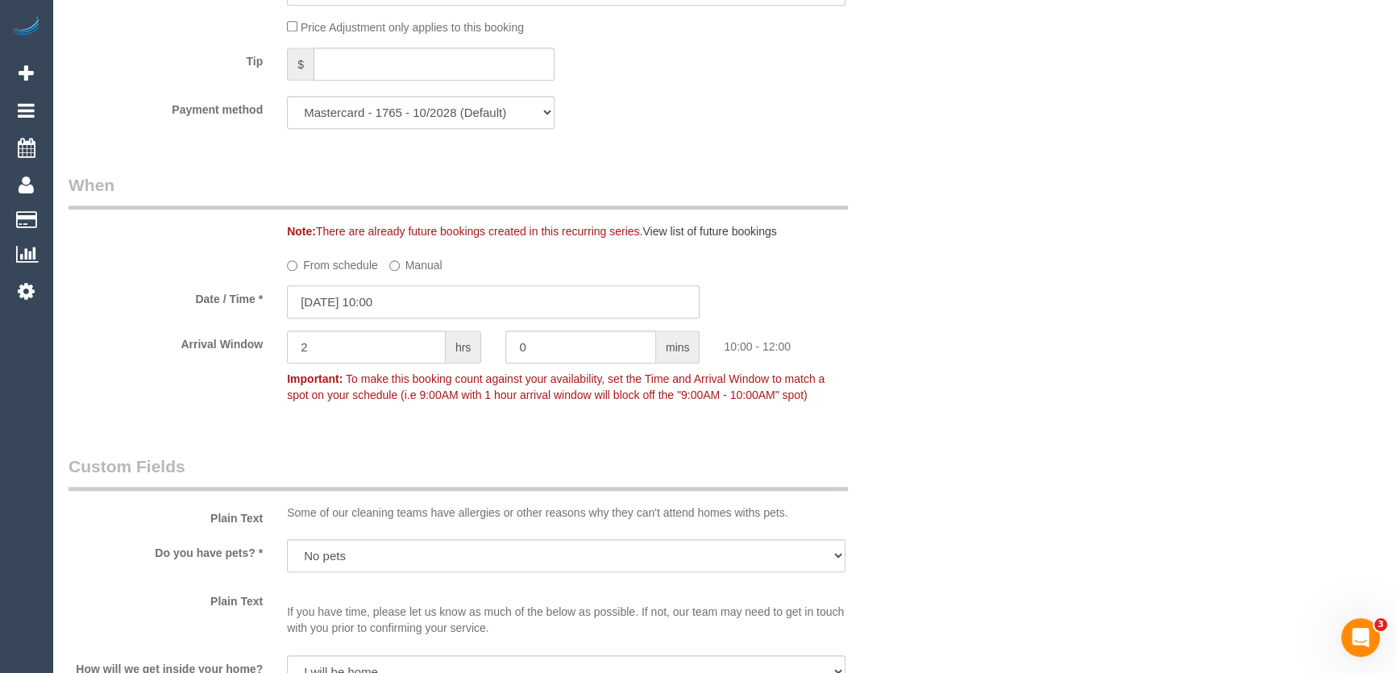
click at [422, 318] on input "09/09/2025 10:00" at bounding box center [493, 301] width 413 height 33
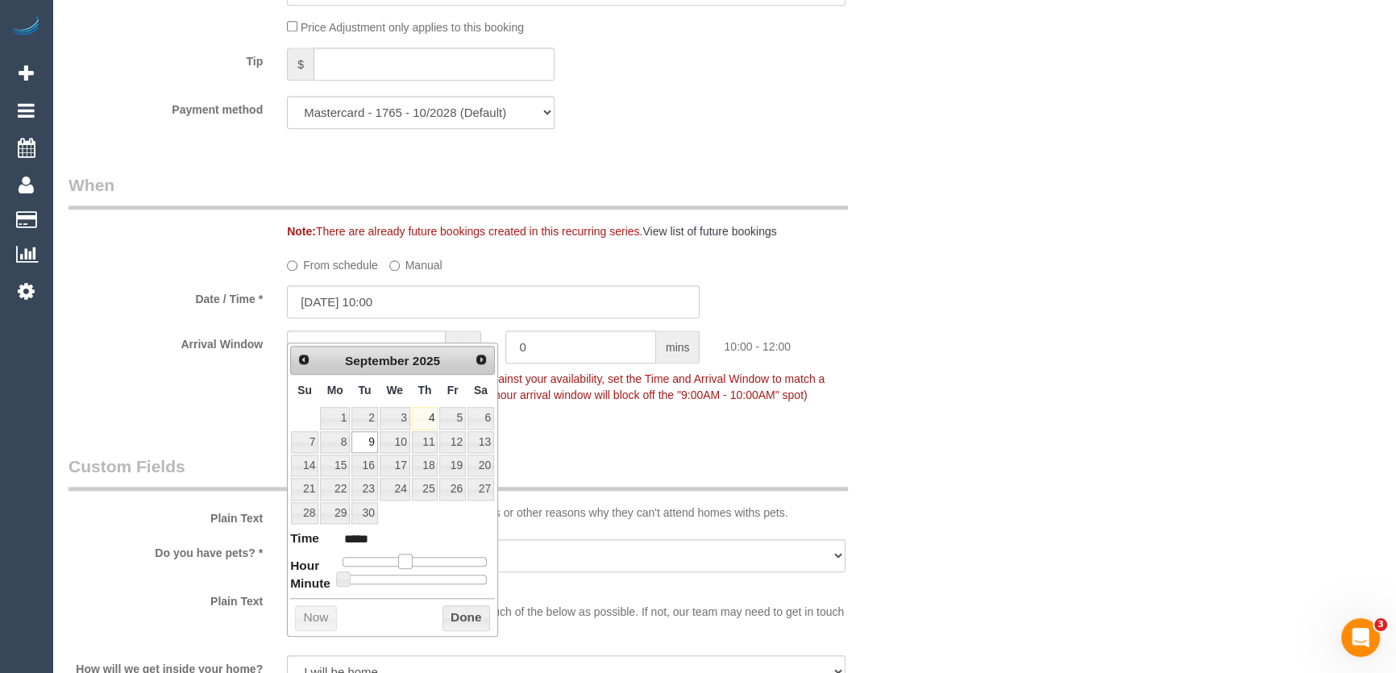
type input "09/09/2025 11:00"
type input "*****"
type input "09/09/2025 12:00"
type input "*****"
type input "09/09/2025 13:00"
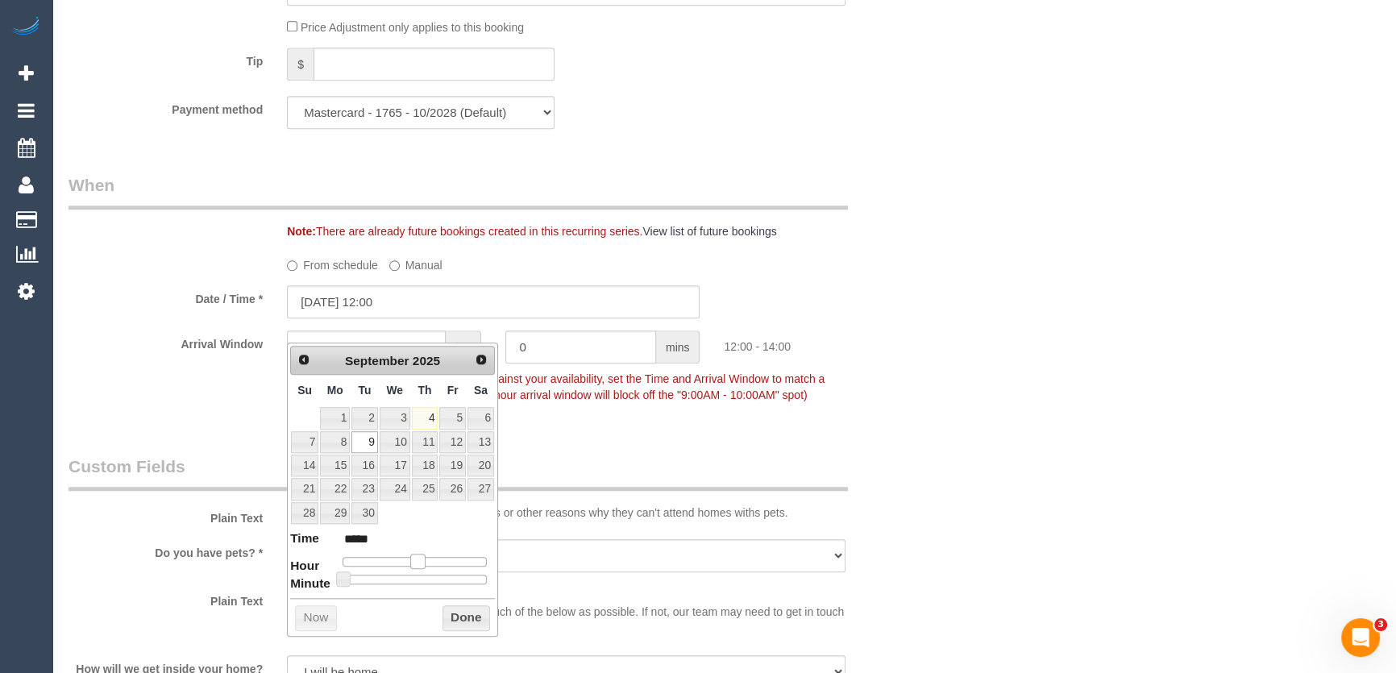
type input "*****"
type input "09/09/2025 12:00"
type input "*****"
type input "09/09/2025 13:00"
type input "*****"
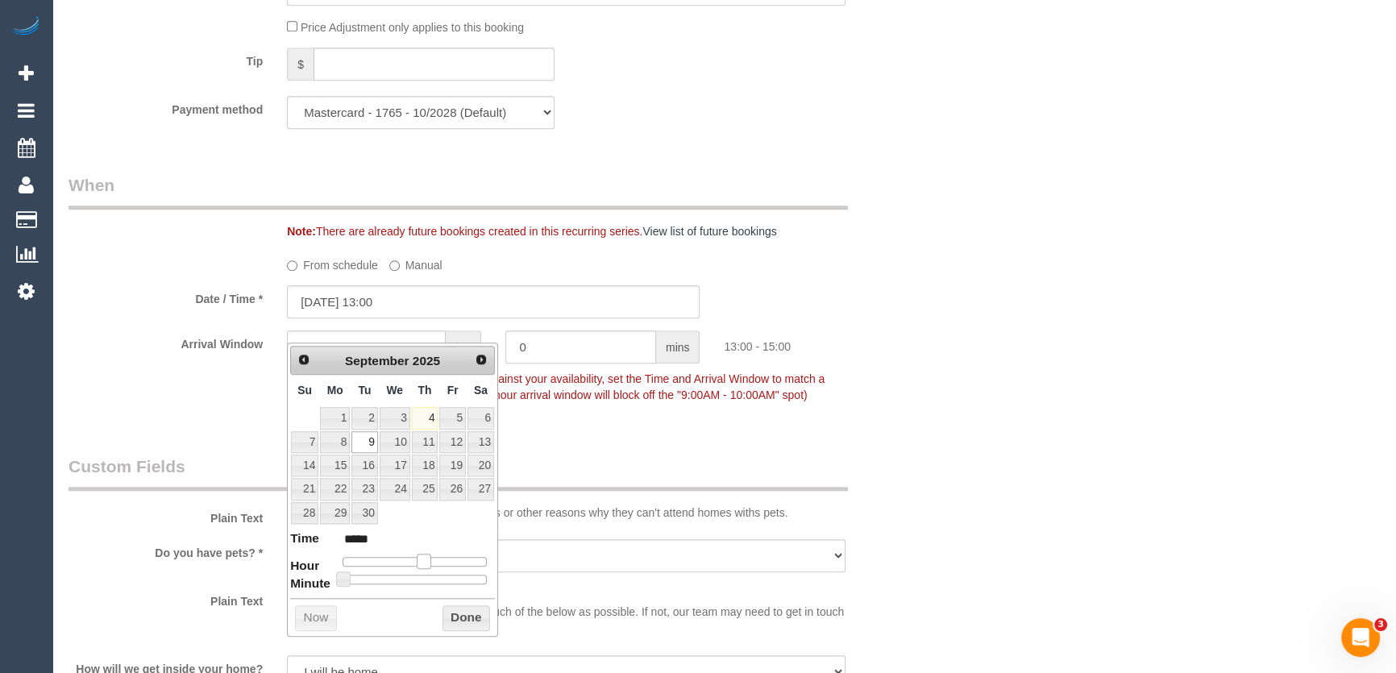
drag, startPoint x: 407, startPoint y: 562, endPoint x: 425, endPoint y: 560, distance: 18.7
click at [425, 560] on span at bounding box center [424, 561] width 15 height 15
click at [624, 422] on fieldset "When Note: There are already future bookings created in this recurring series. …" at bounding box center [493, 297] width 850 height 249
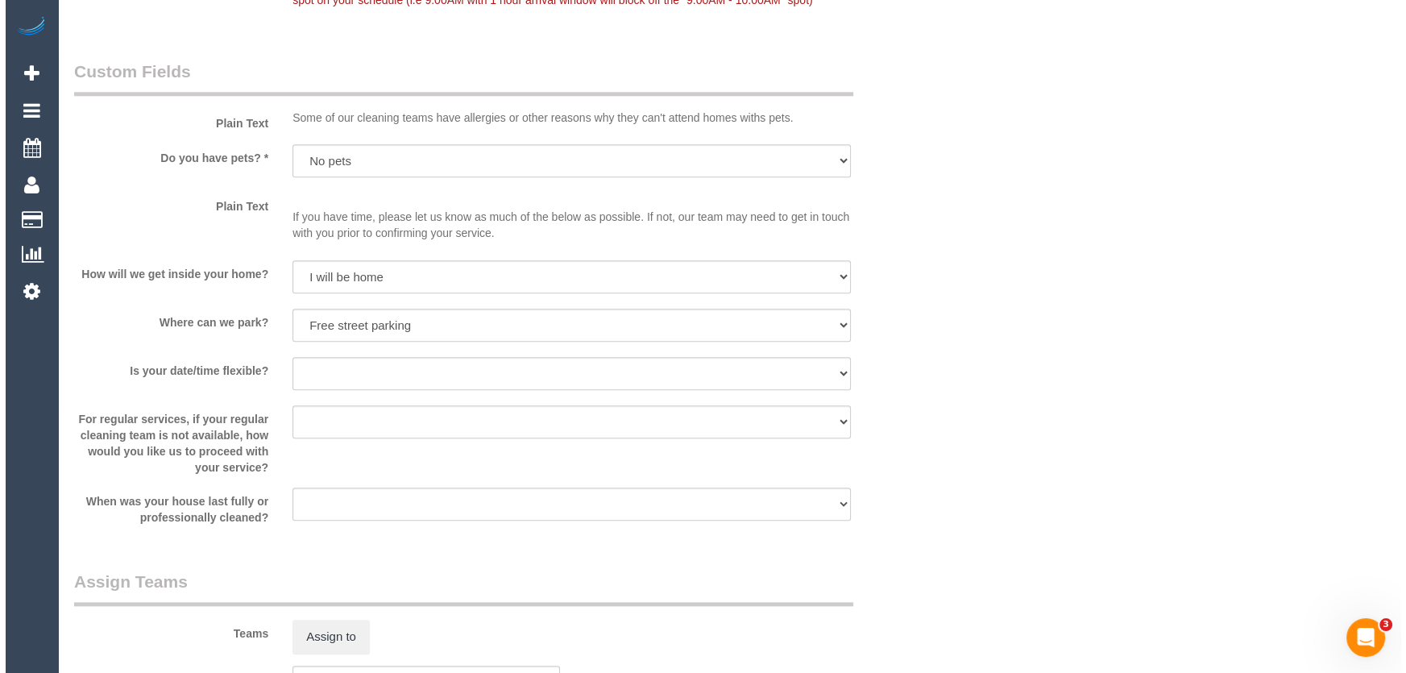
scroll to position [2271, 0]
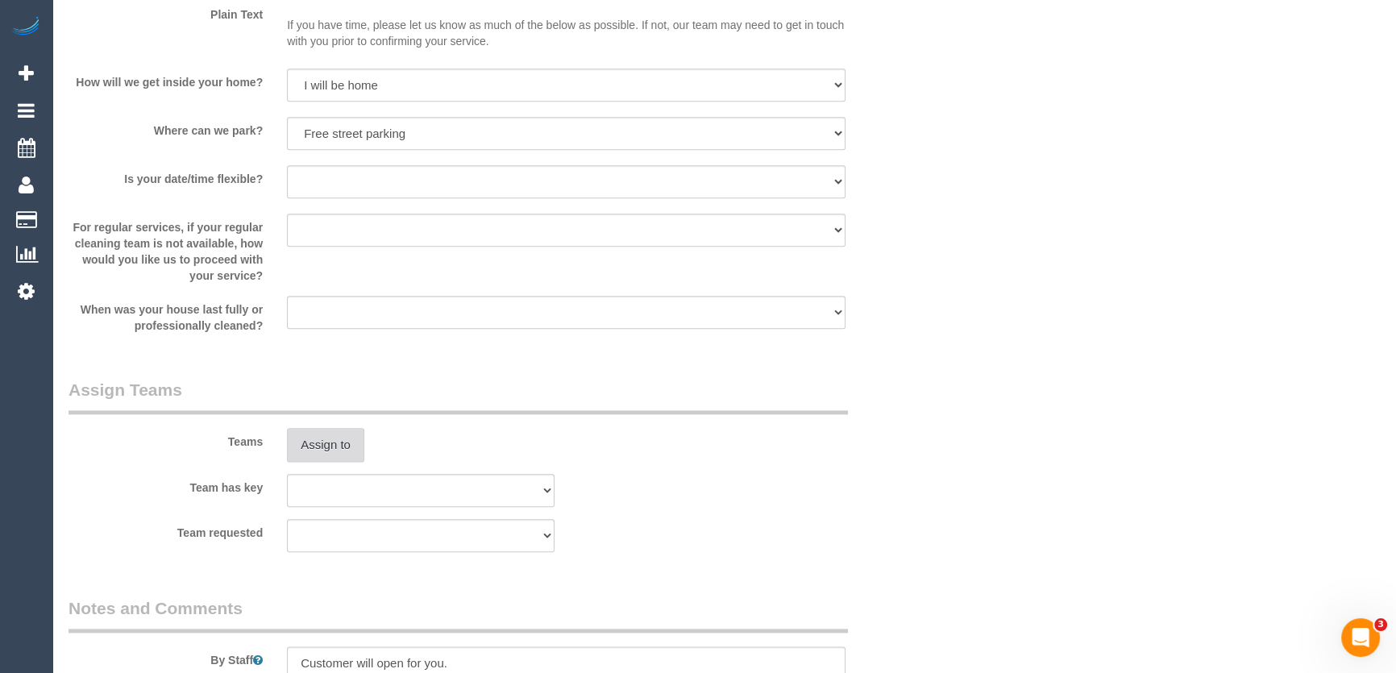
click at [321, 462] on button "Assign to" at bounding box center [325, 445] width 77 height 34
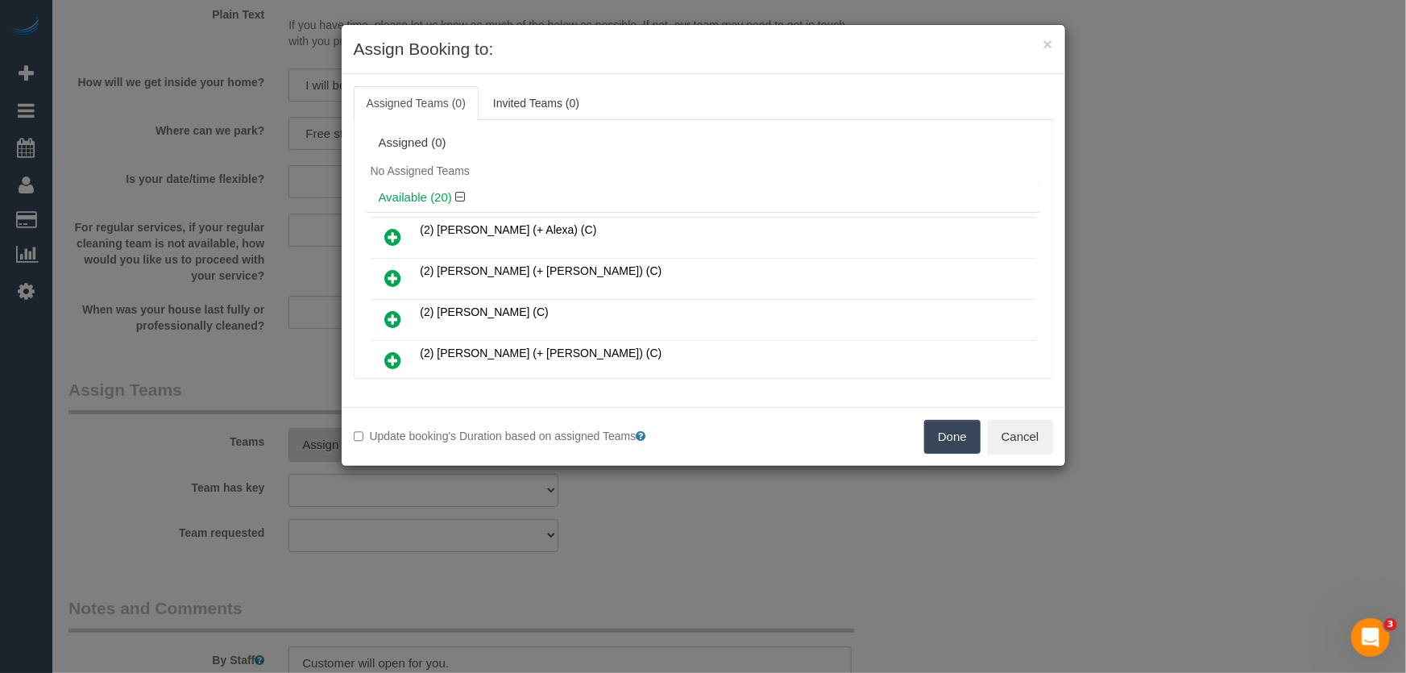
scroll to position [384, 0]
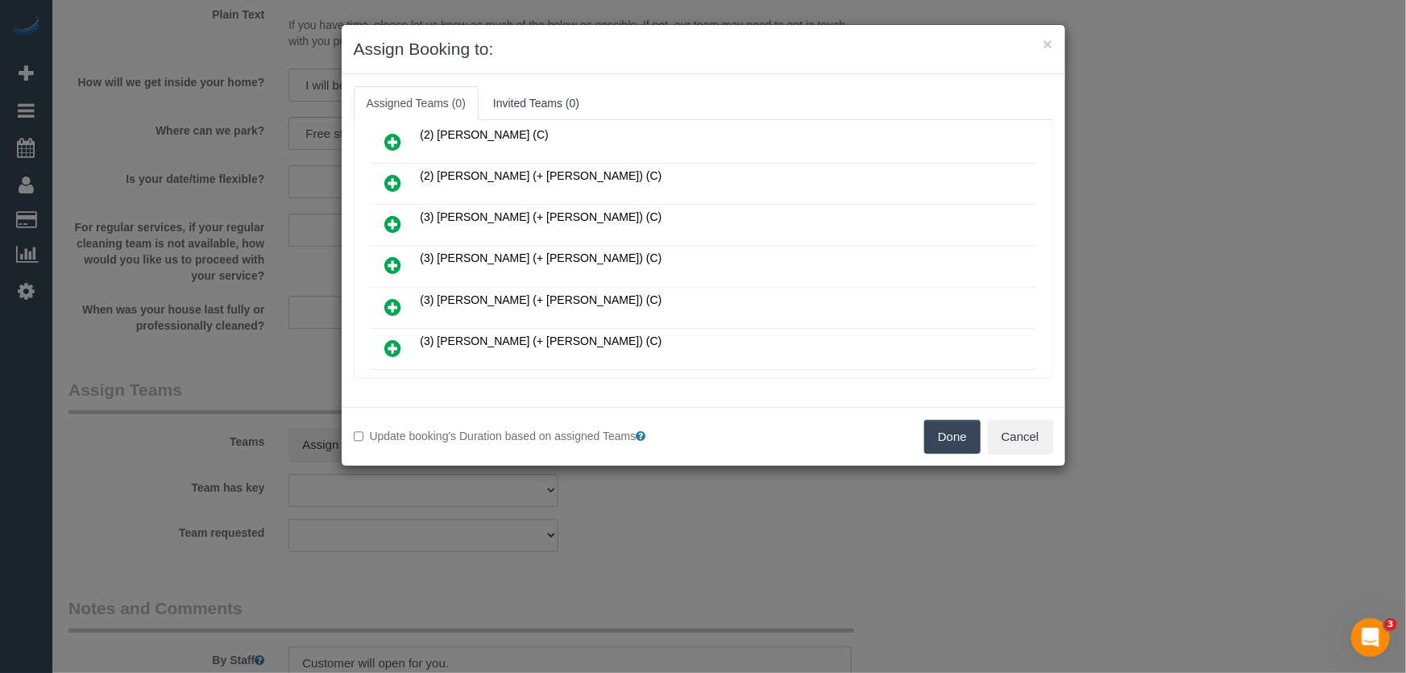
click at [390, 255] on icon at bounding box center [393, 264] width 17 height 19
click at [390, 297] on icon at bounding box center [393, 306] width 17 height 19
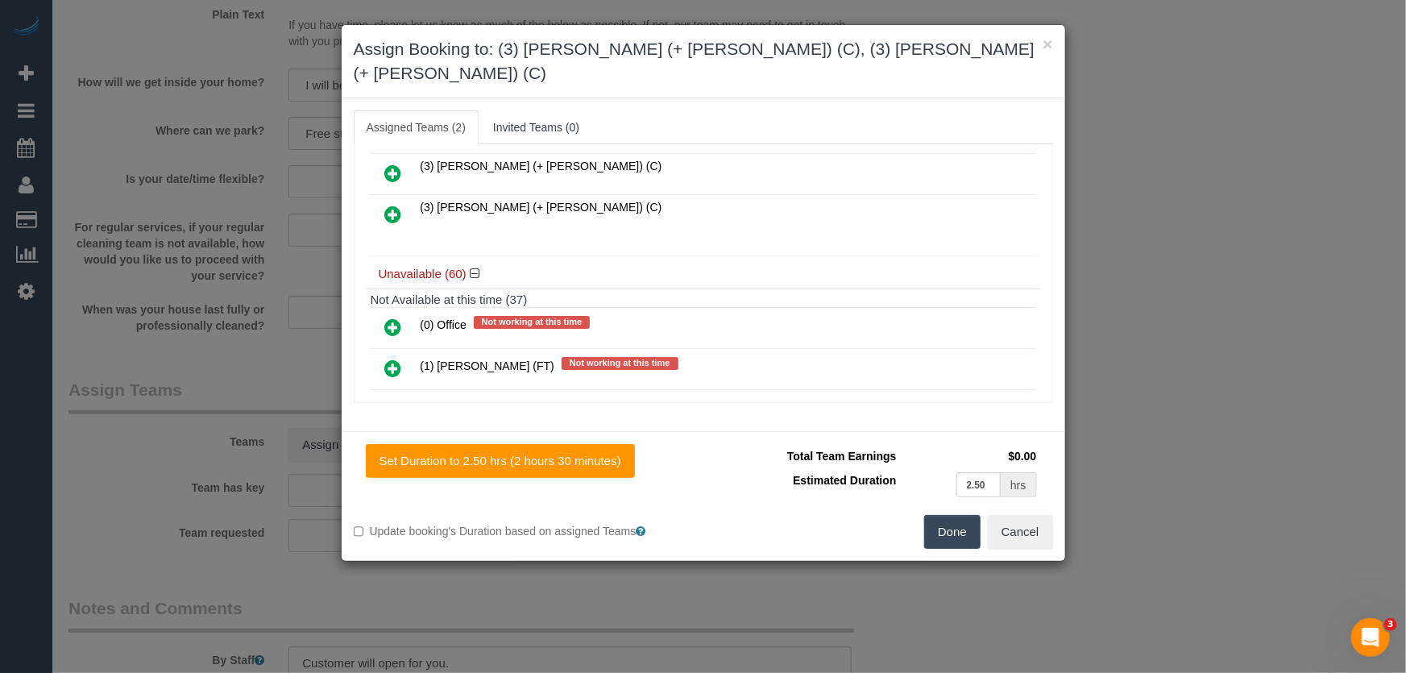
click at [392, 205] on icon at bounding box center [393, 214] width 17 height 19
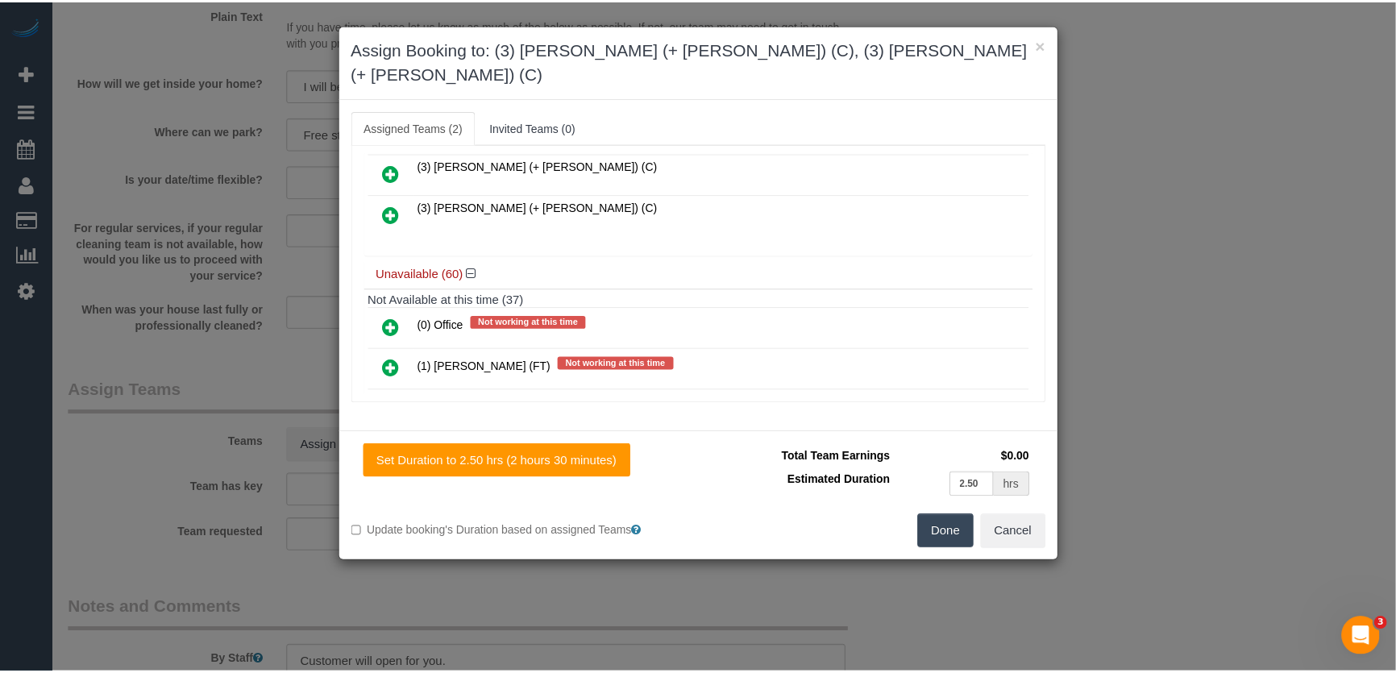
scroll to position [868, 0]
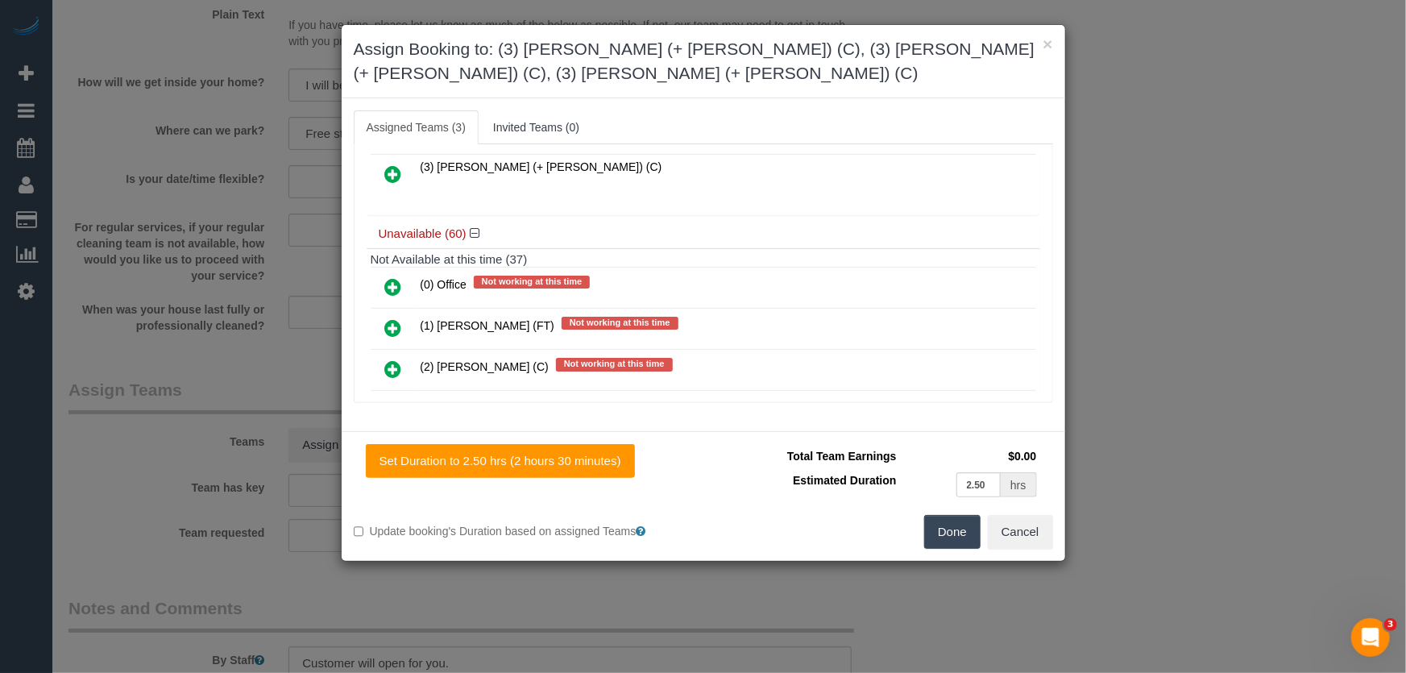
click at [960, 532] on button "Done" at bounding box center [952, 532] width 56 height 34
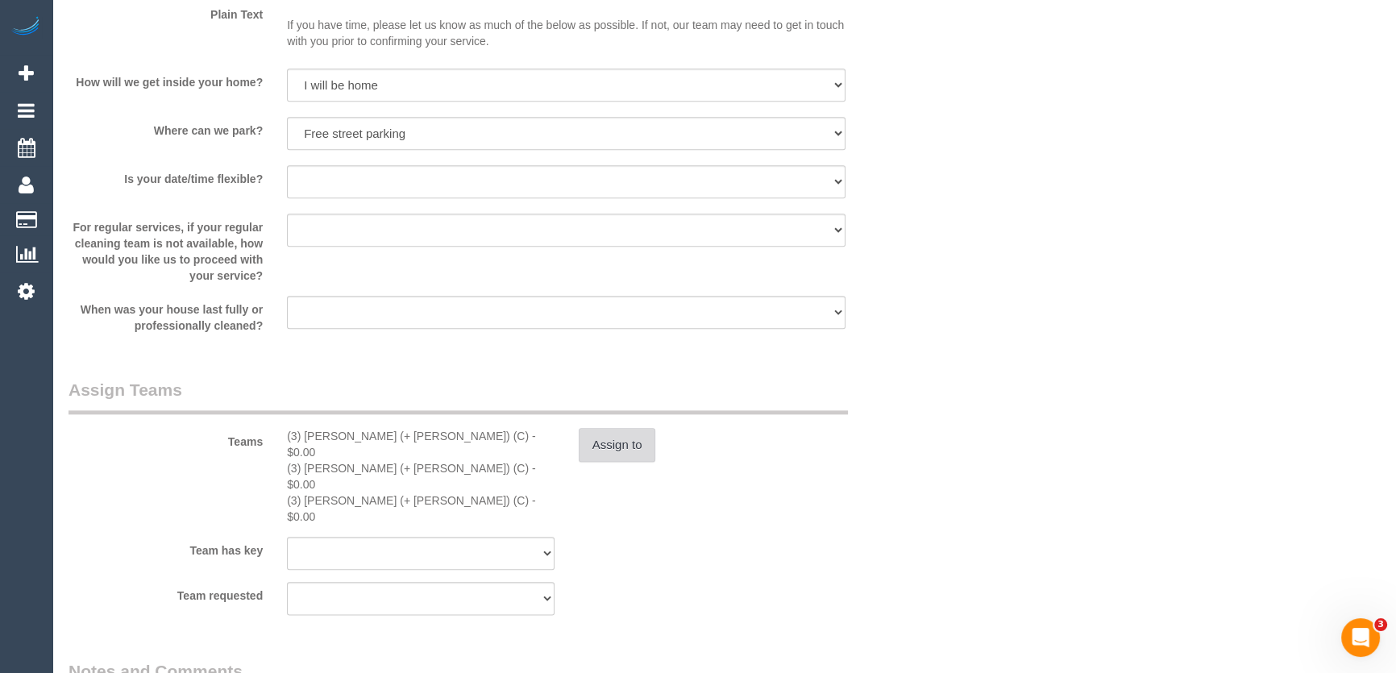
click at [615, 462] on button "Assign to" at bounding box center [617, 445] width 77 height 34
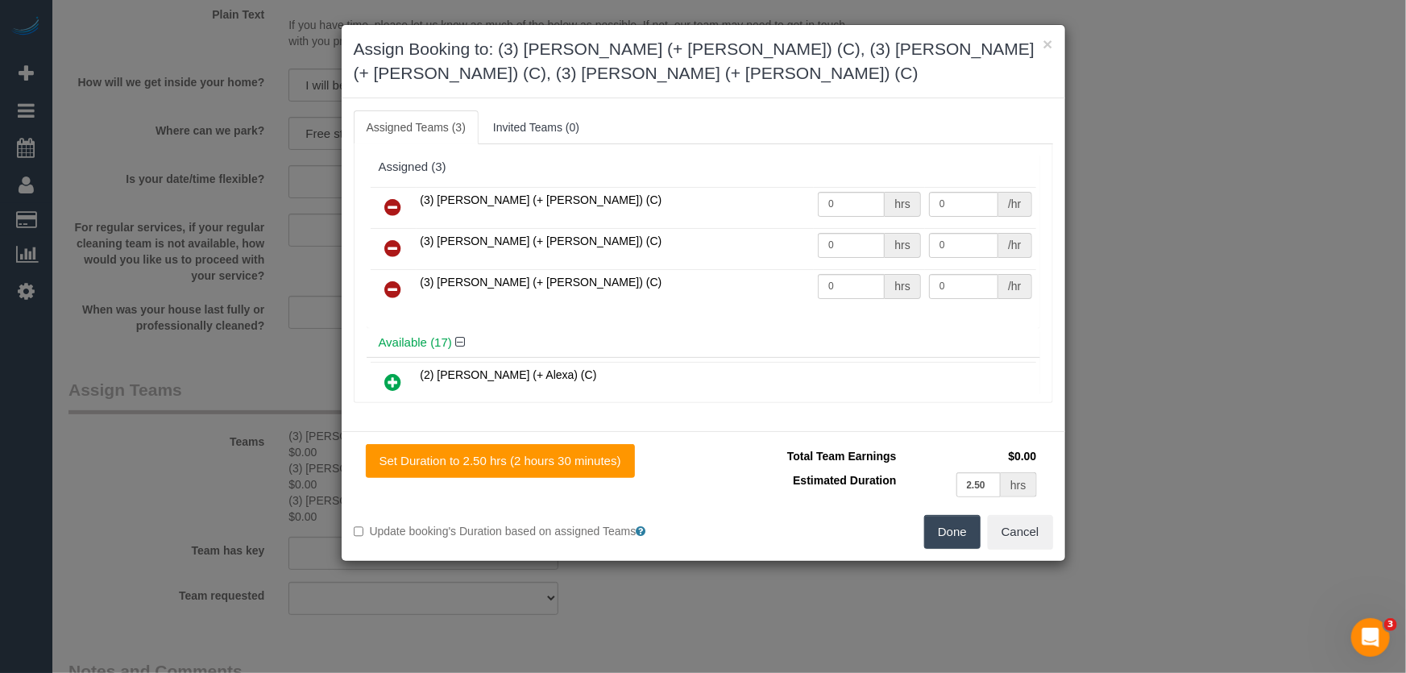
click at [408, 250] on link at bounding box center [394, 249] width 38 height 32
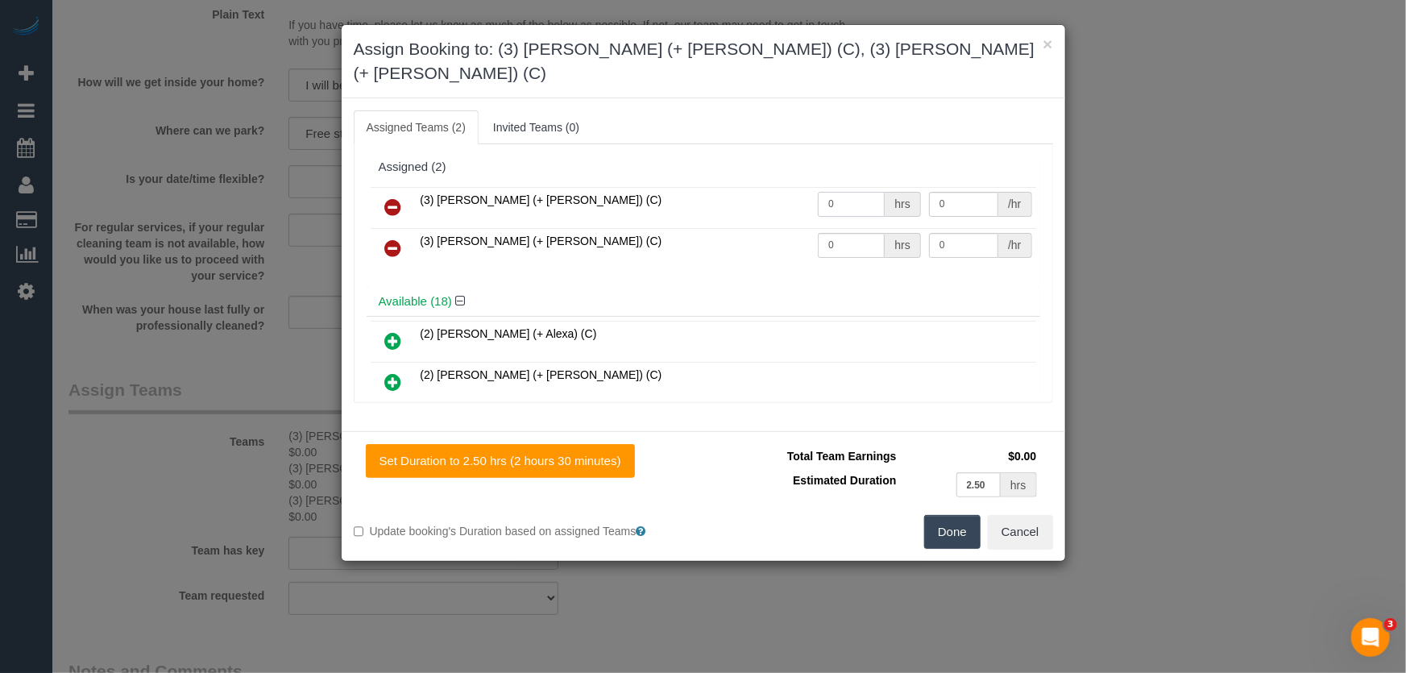
click at [852, 192] on input "0" at bounding box center [851, 204] width 67 height 25
type input "0"
drag, startPoint x: 838, startPoint y: 187, endPoint x: 828, endPoint y: 192, distance: 11.5
click at [838, 192] on input "0" at bounding box center [851, 204] width 67 height 25
type input "1"
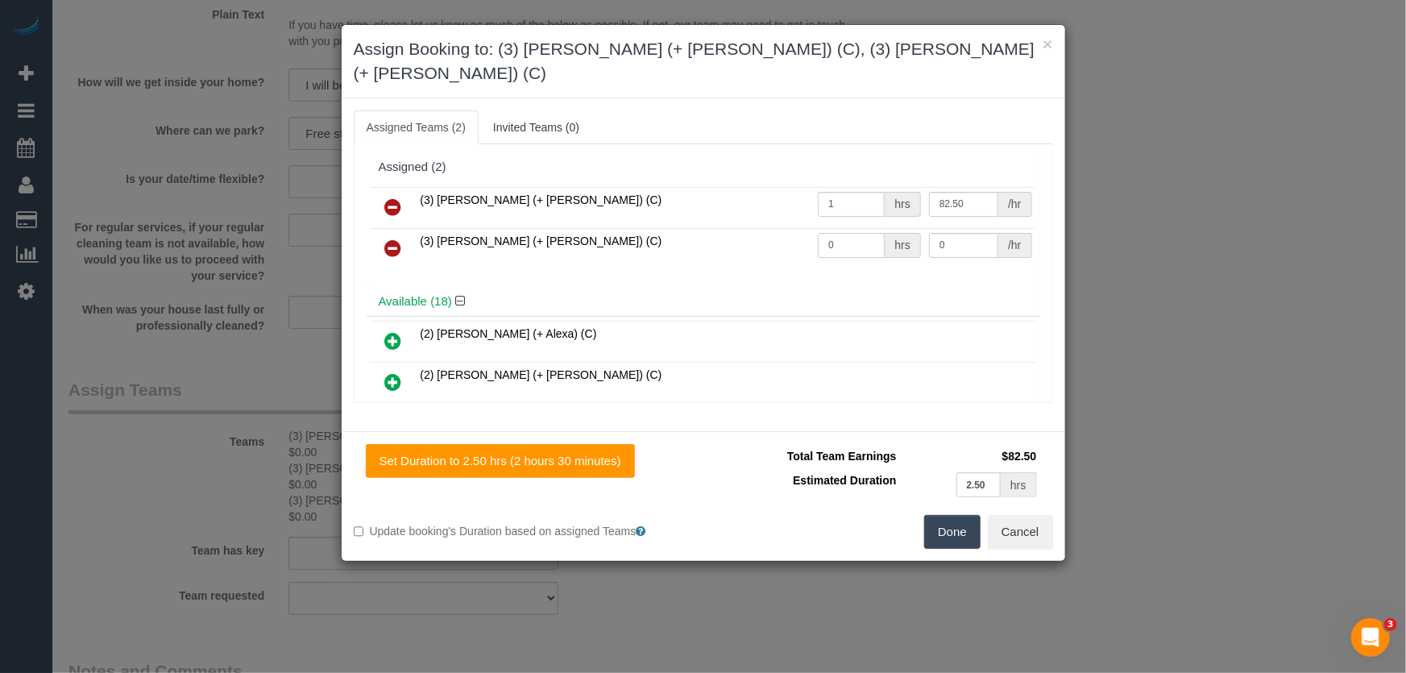
type input "82.5"
click at [832, 233] on input "0" at bounding box center [851, 245] width 67 height 25
type input "1"
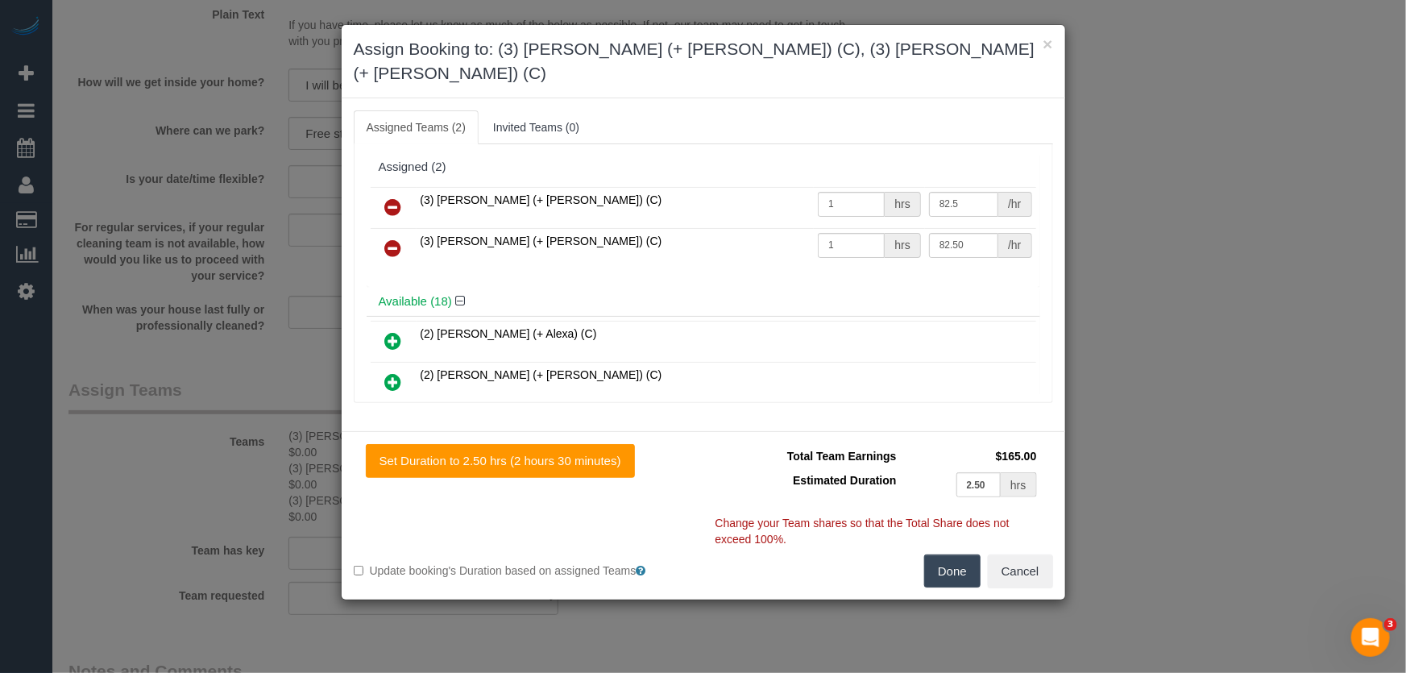
type input "82.5"
click at [935, 554] on button "Done" at bounding box center [952, 571] width 56 height 34
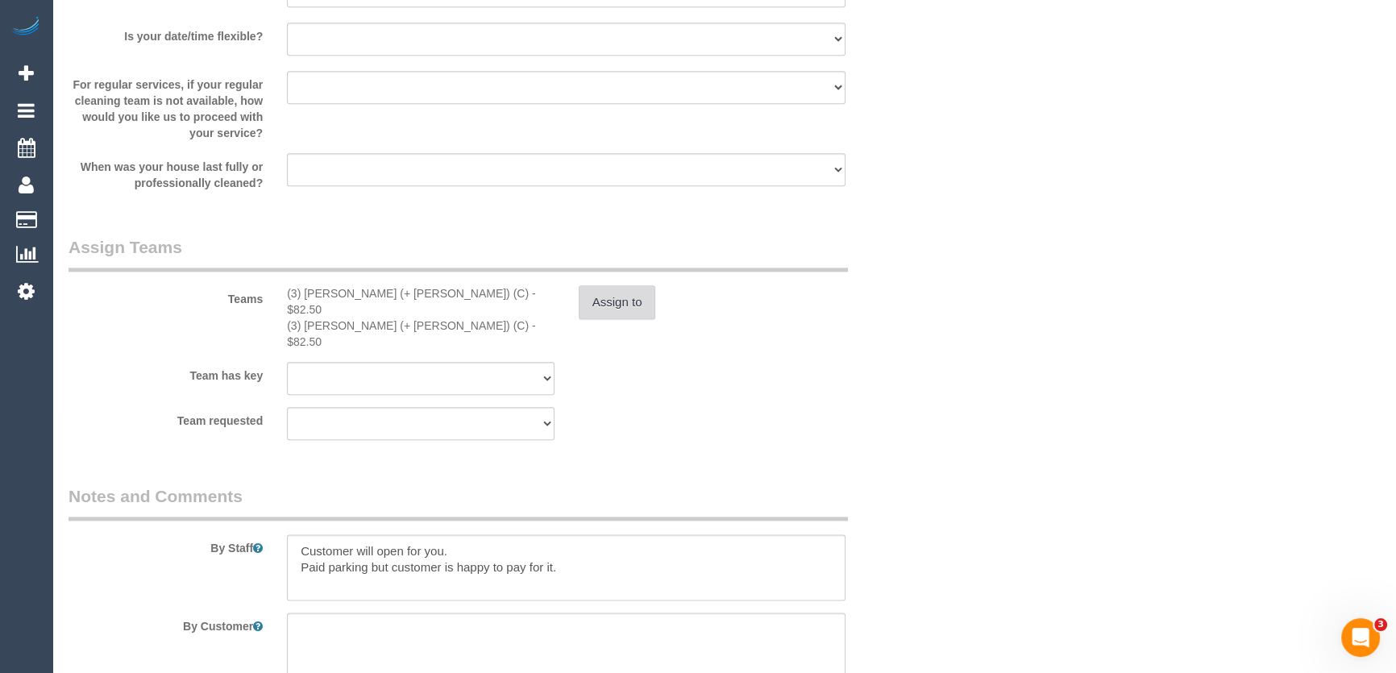
scroll to position [2490, 0]
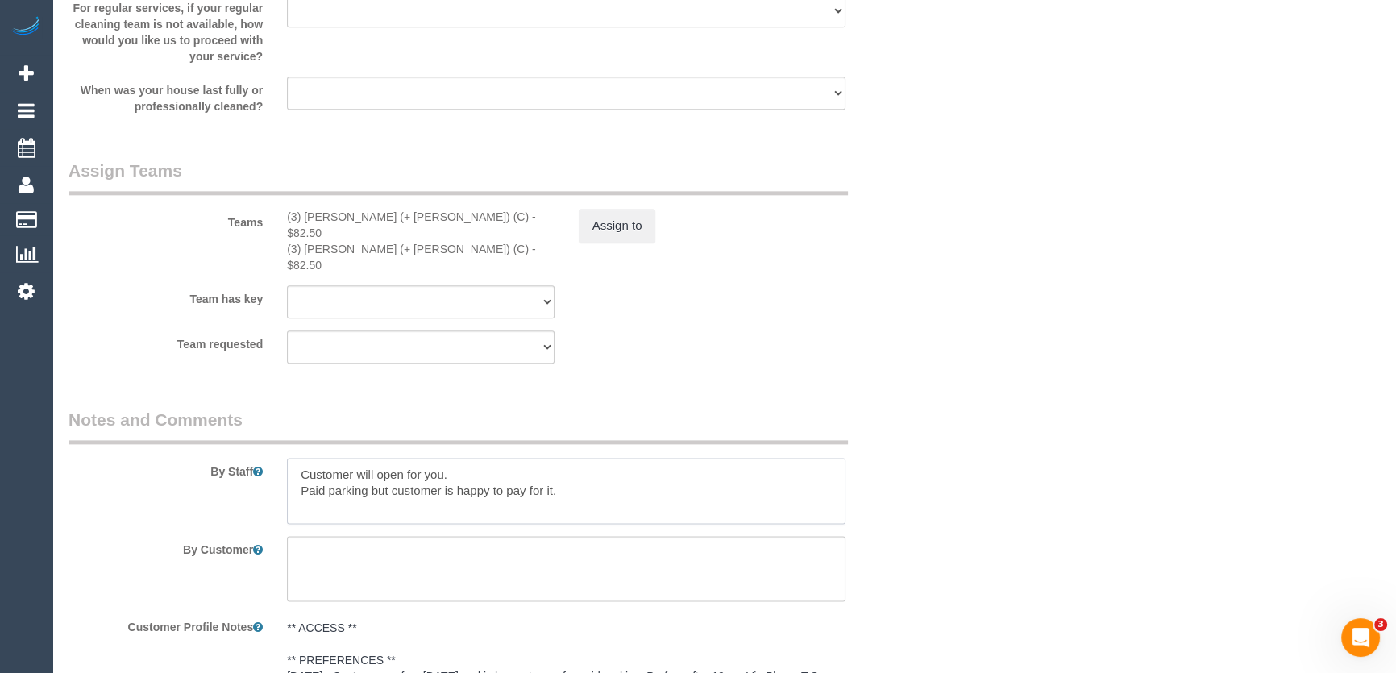
click at [296, 467] on textarea at bounding box center [566, 491] width 558 height 66
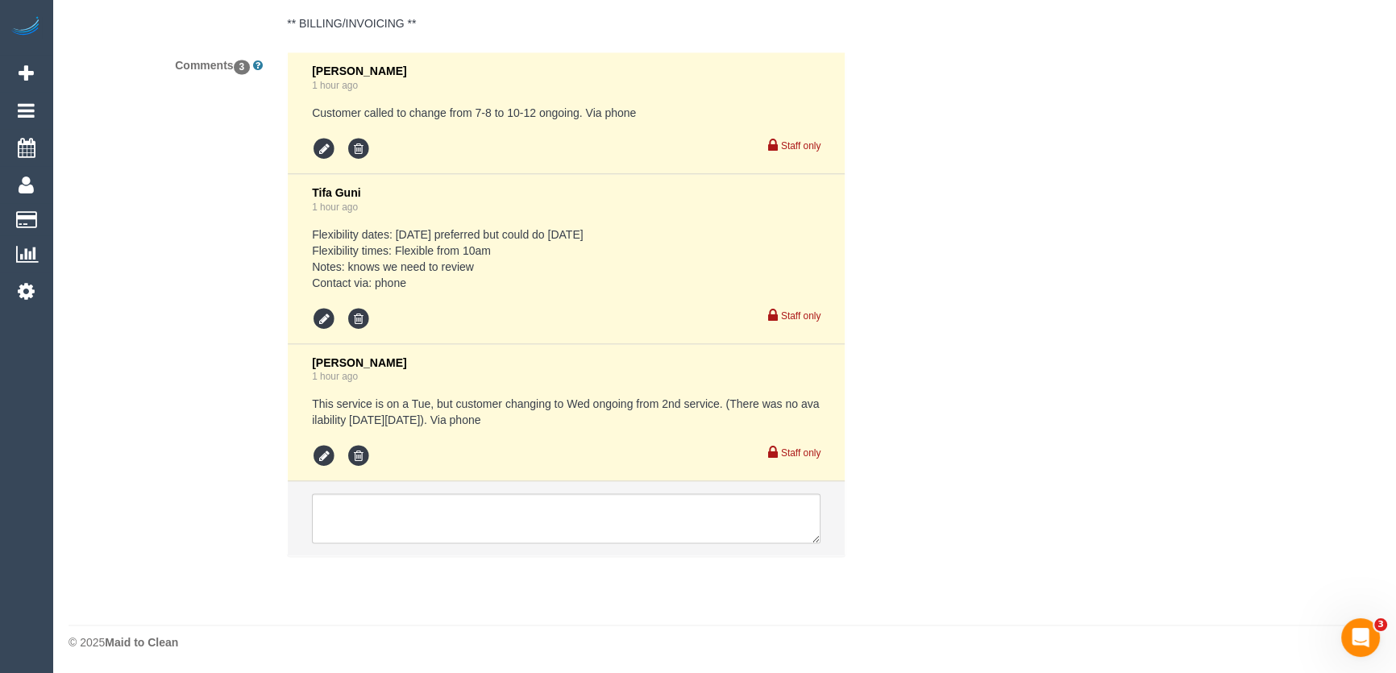
scroll to position [3246, 0]
type textarea "*cover* Estimated time: 4-5 hours Customer will open for you. Paid parking but …"
click at [483, 532] on textarea at bounding box center [566, 518] width 508 height 50
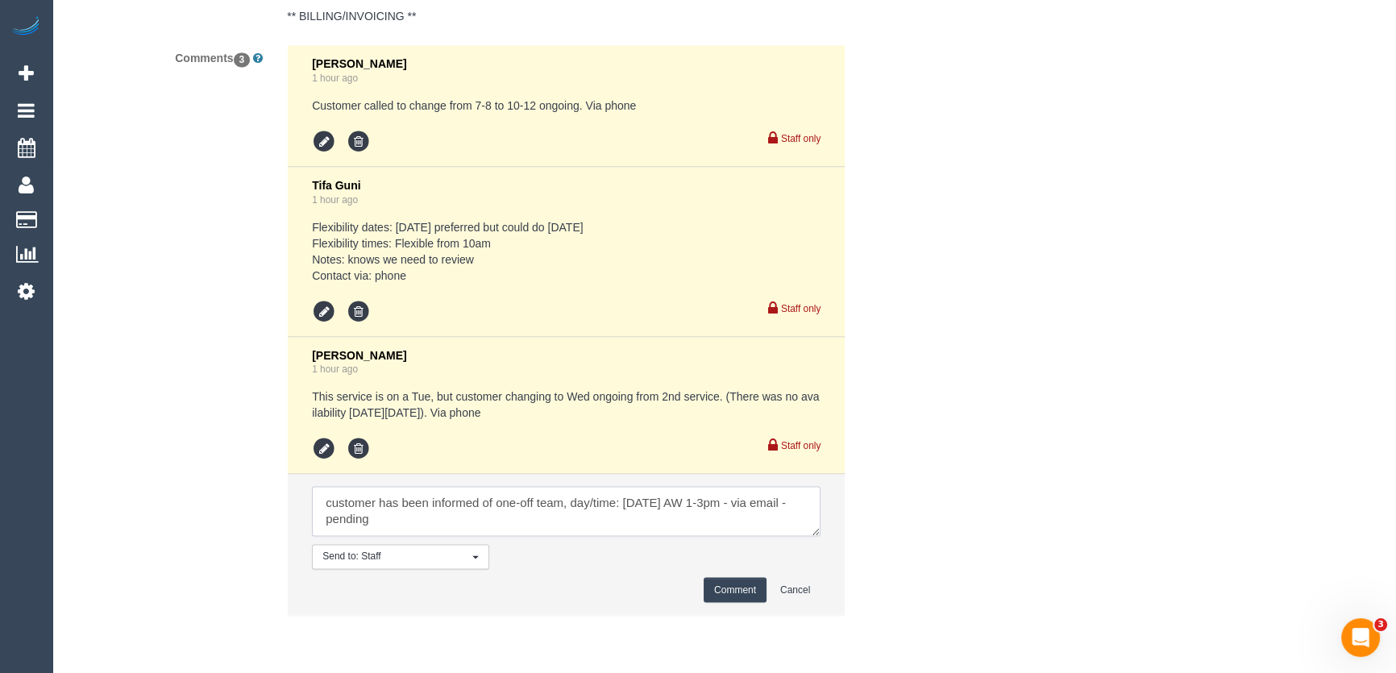
type textarea "customer has been informed of one-off team, day/time: Tuesday 9/9 AW 1-3pm - vi…"
click at [721, 595] on button "Comment" at bounding box center [734, 589] width 63 height 25
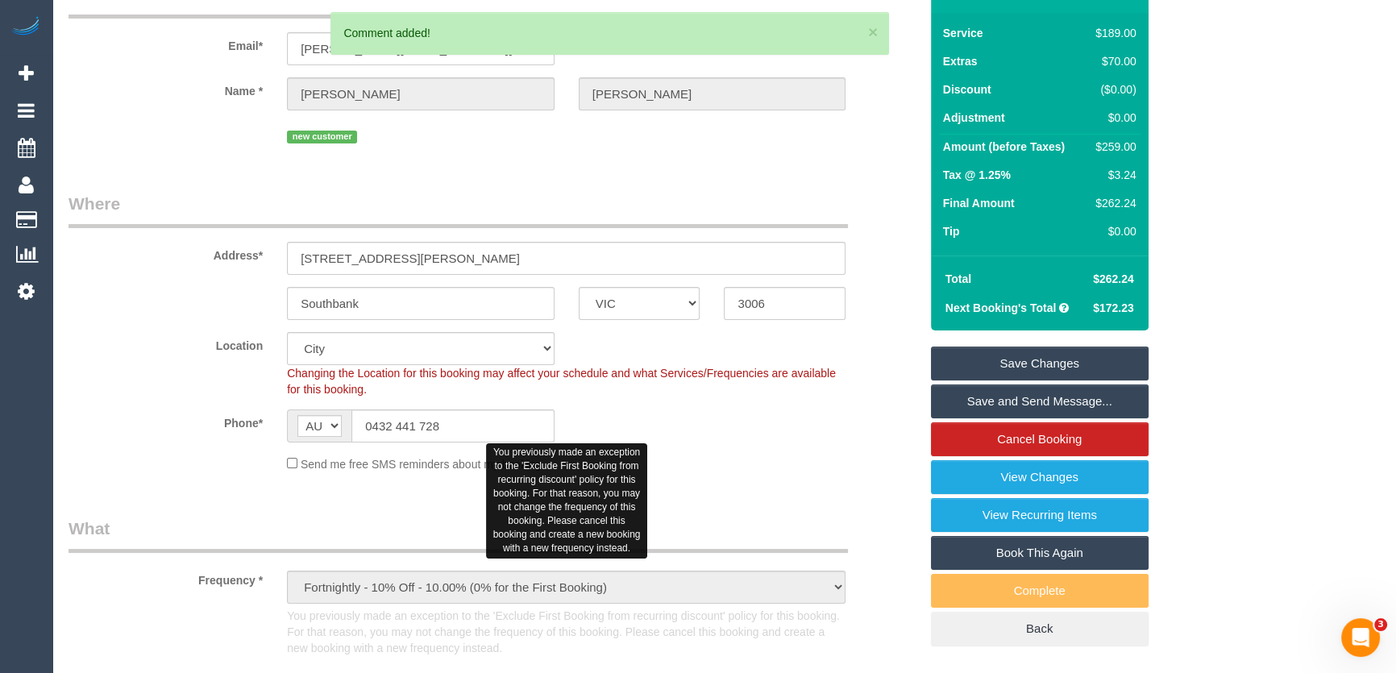
scroll to position [0, 0]
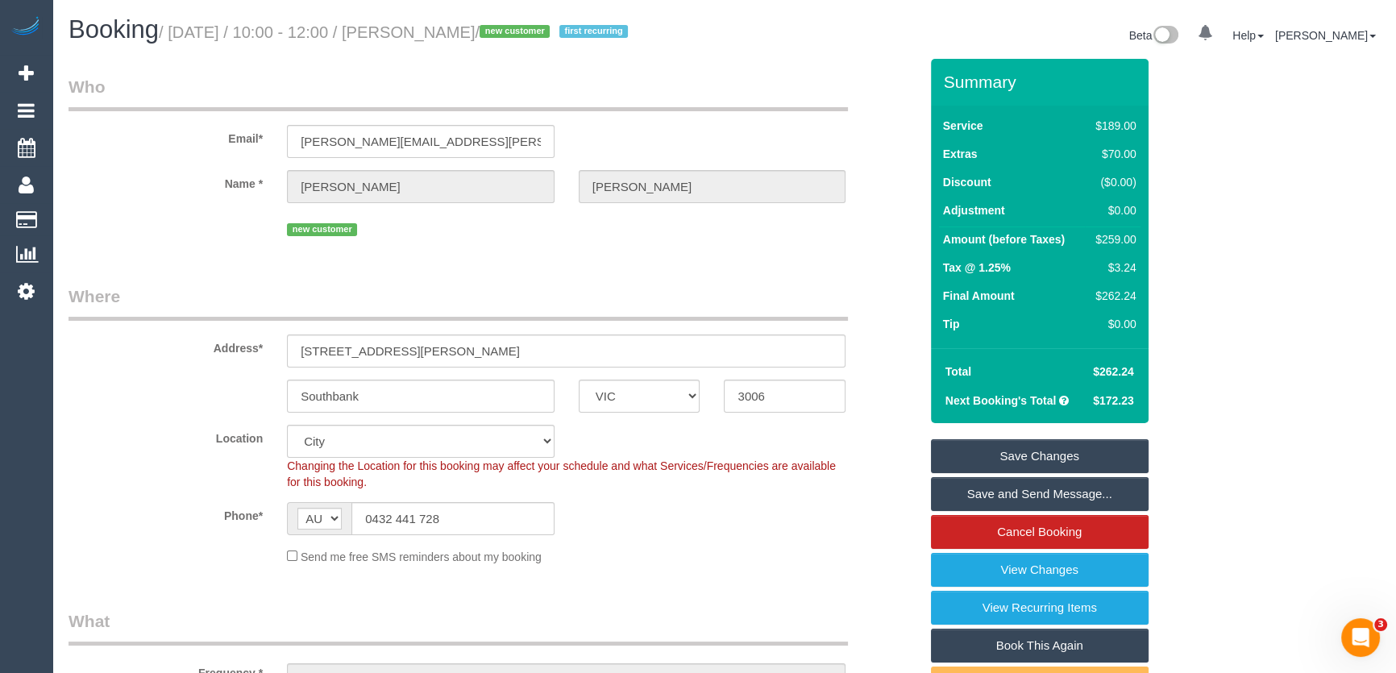
click at [458, 34] on small "/ September 09, 2025 / 10:00 - 12:00 / Damian Thomas / new customer first recur…" at bounding box center [396, 32] width 474 height 18
copy small "Damian Thomas"
click at [502, 158] on input "damian.thomas@outlook.com.au" at bounding box center [421, 141] width 268 height 33
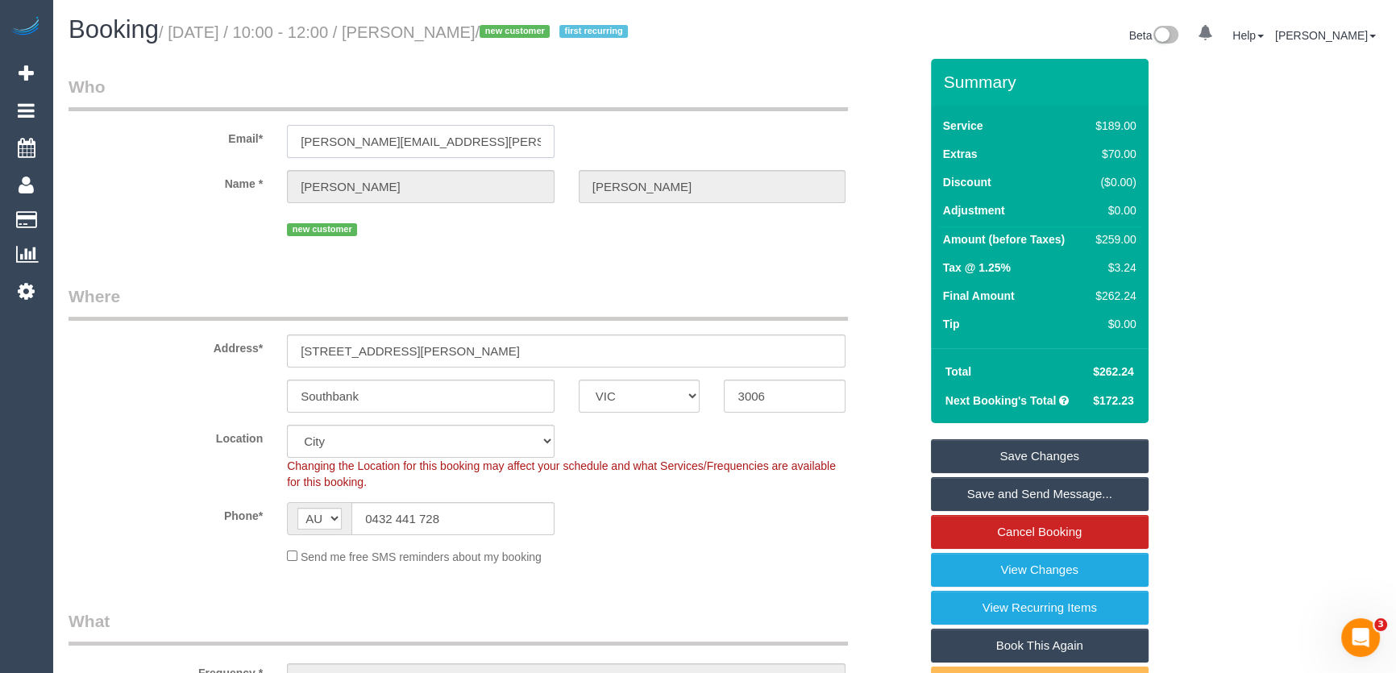
click at [502, 158] on input "damian.thomas@outlook.com.au" at bounding box center [421, 141] width 268 height 33
click at [503, 158] on input "damian.thomas@outlook.com.au" at bounding box center [421, 141] width 268 height 33
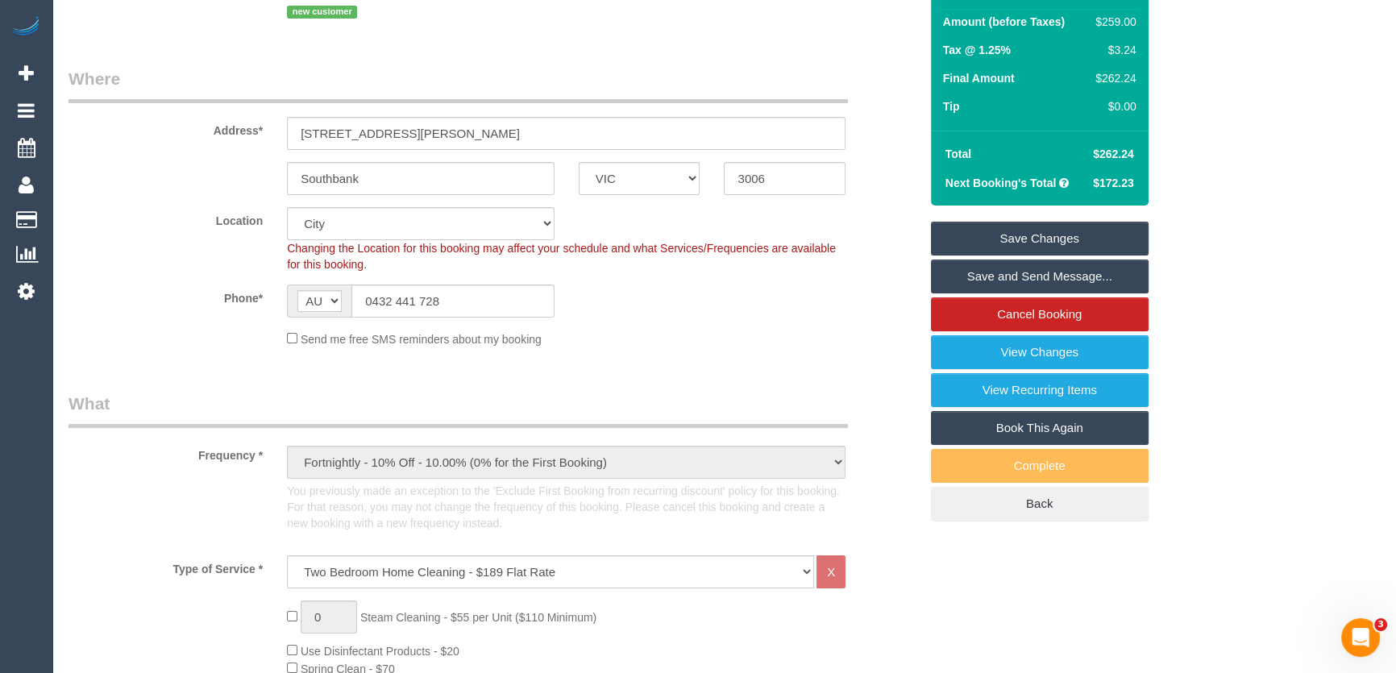
scroll to position [292, 0]
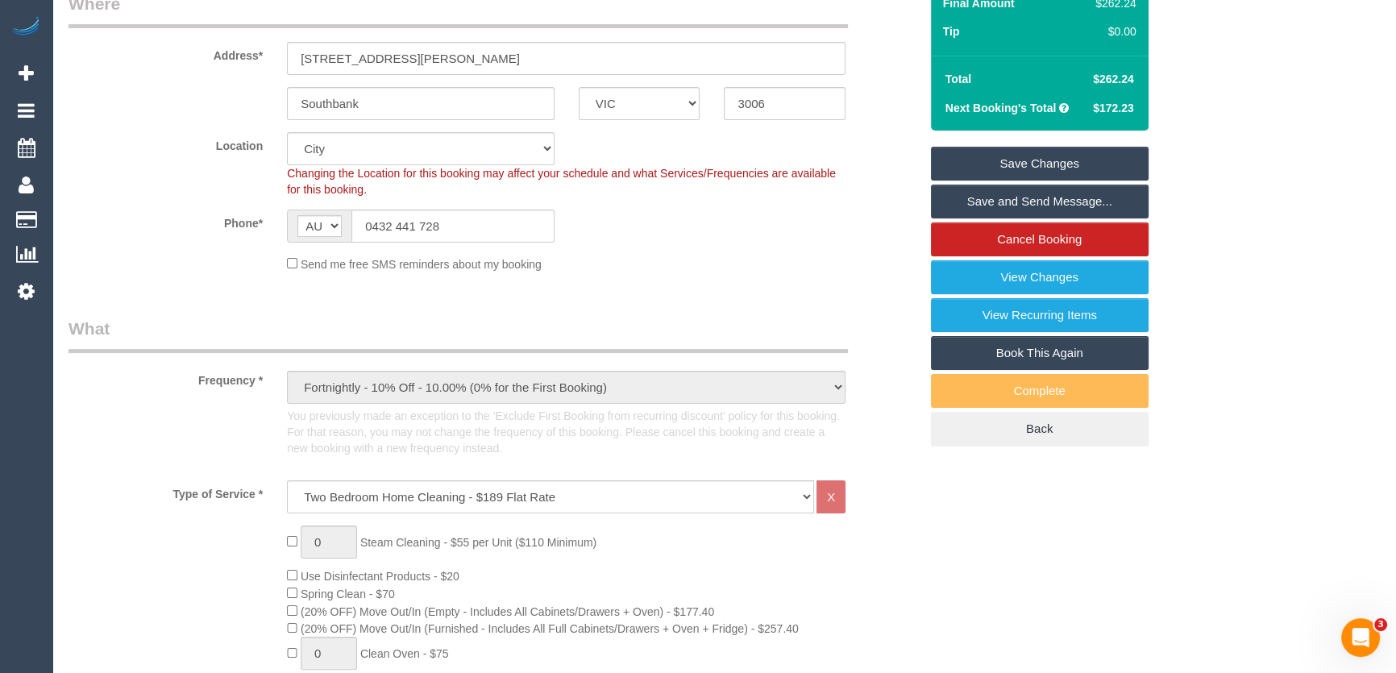
click at [1060, 180] on link "Save Changes" at bounding box center [1040, 164] width 218 height 34
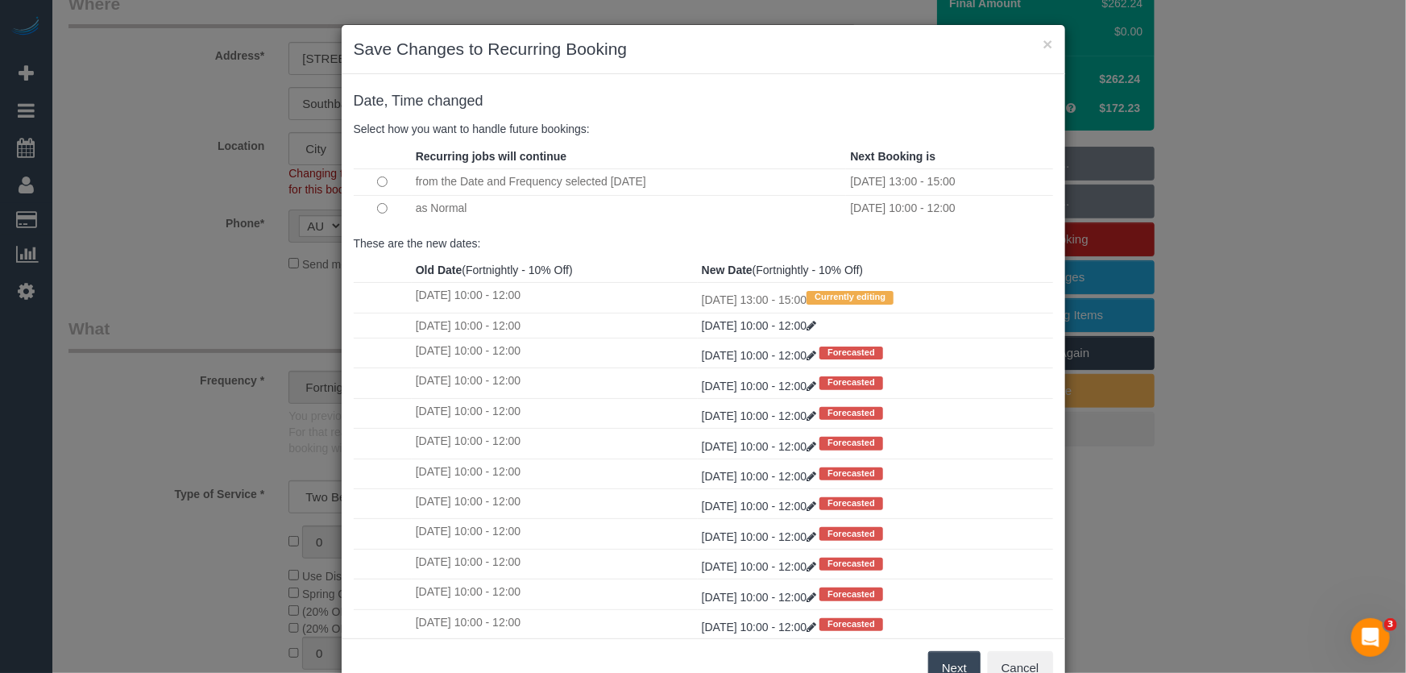
click at [953, 668] on button "Next" at bounding box center [954, 668] width 52 height 34
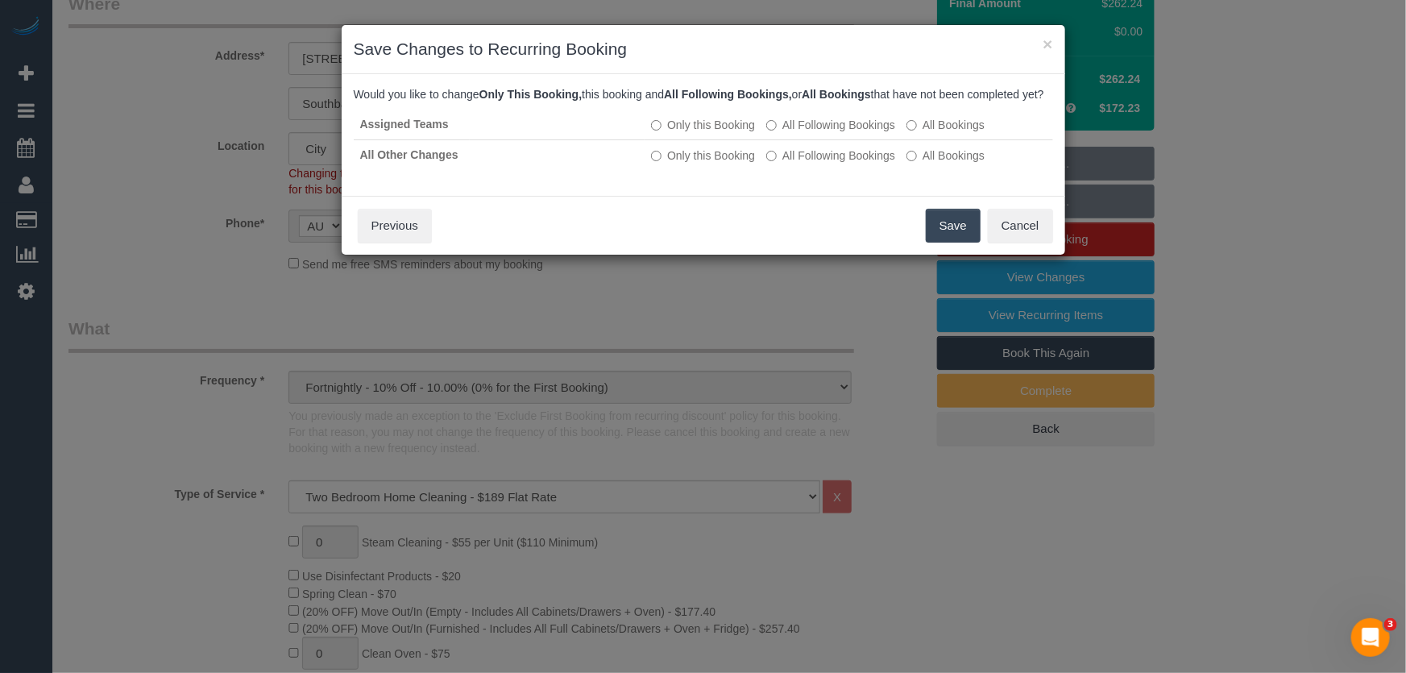
click at [958, 243] on button "Save" at bounding box center [953, 226] width 55 height 34
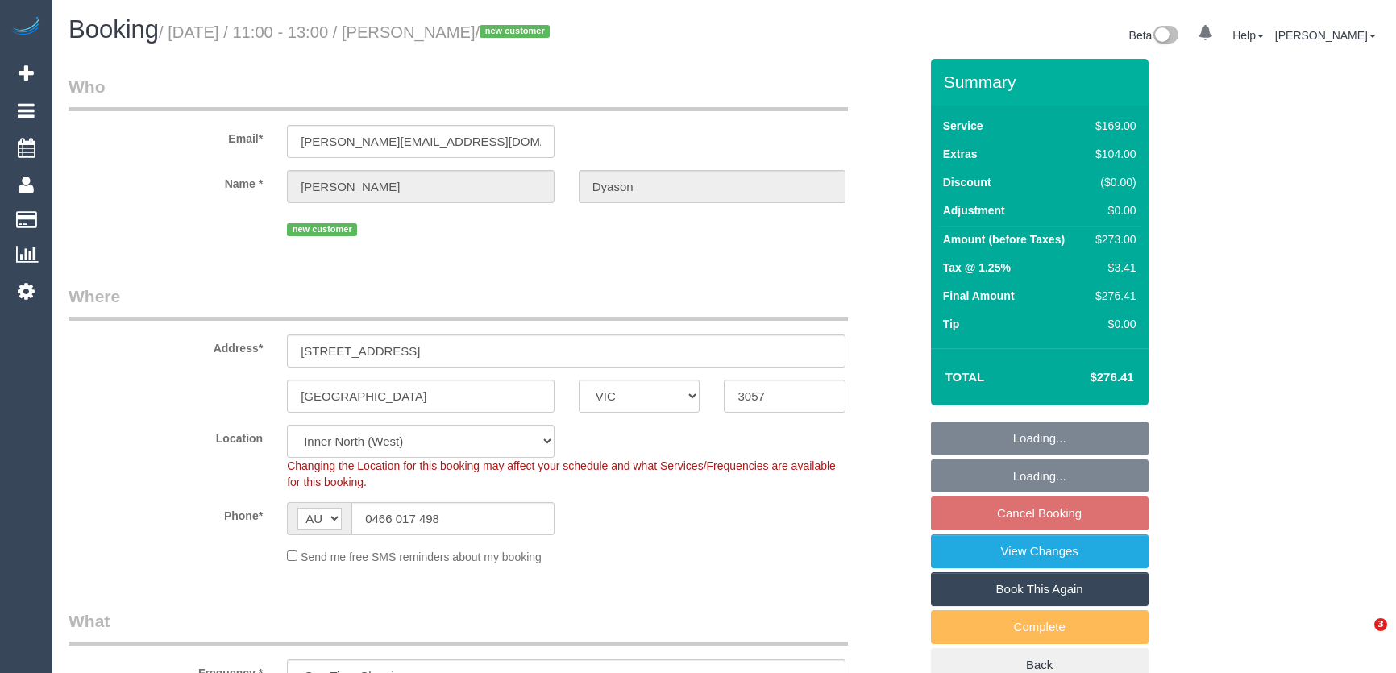
select select "VIC"
select select "spot5"
select select "number:28"
select select "number:14"
select select "number:19"
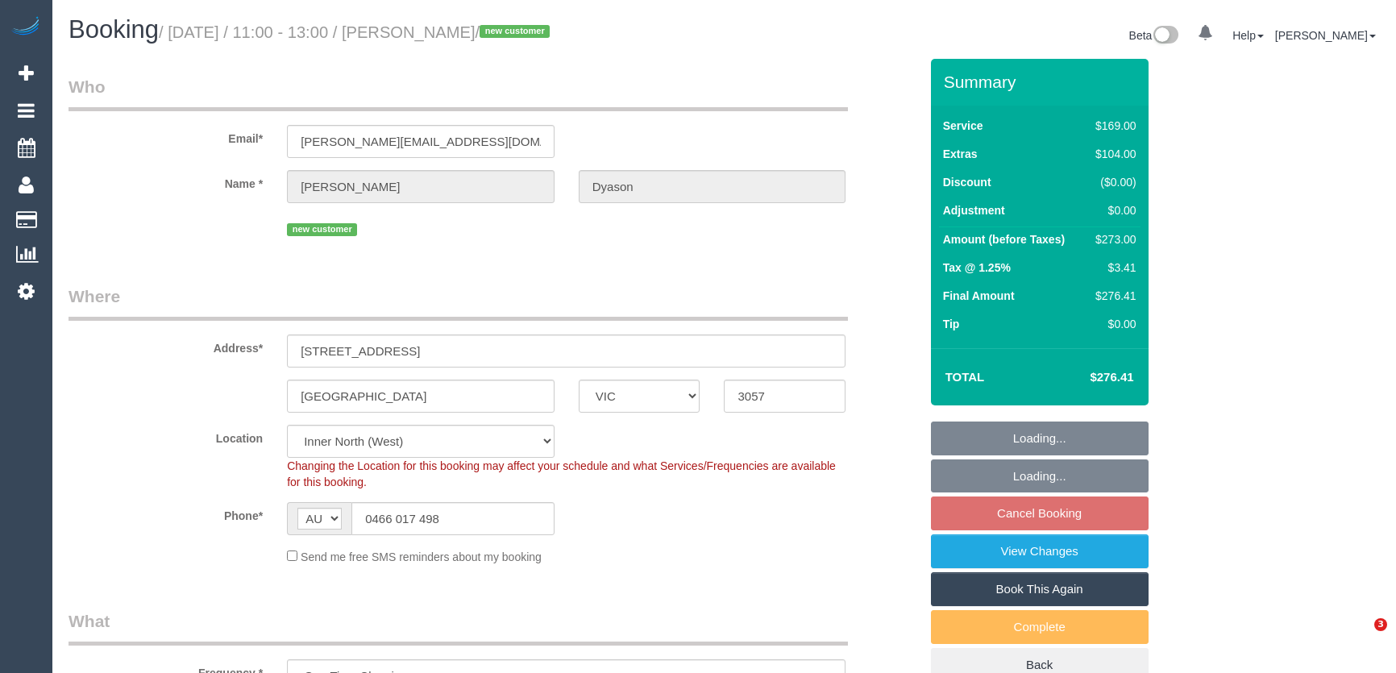
select select "number:24"
select select "number:12"
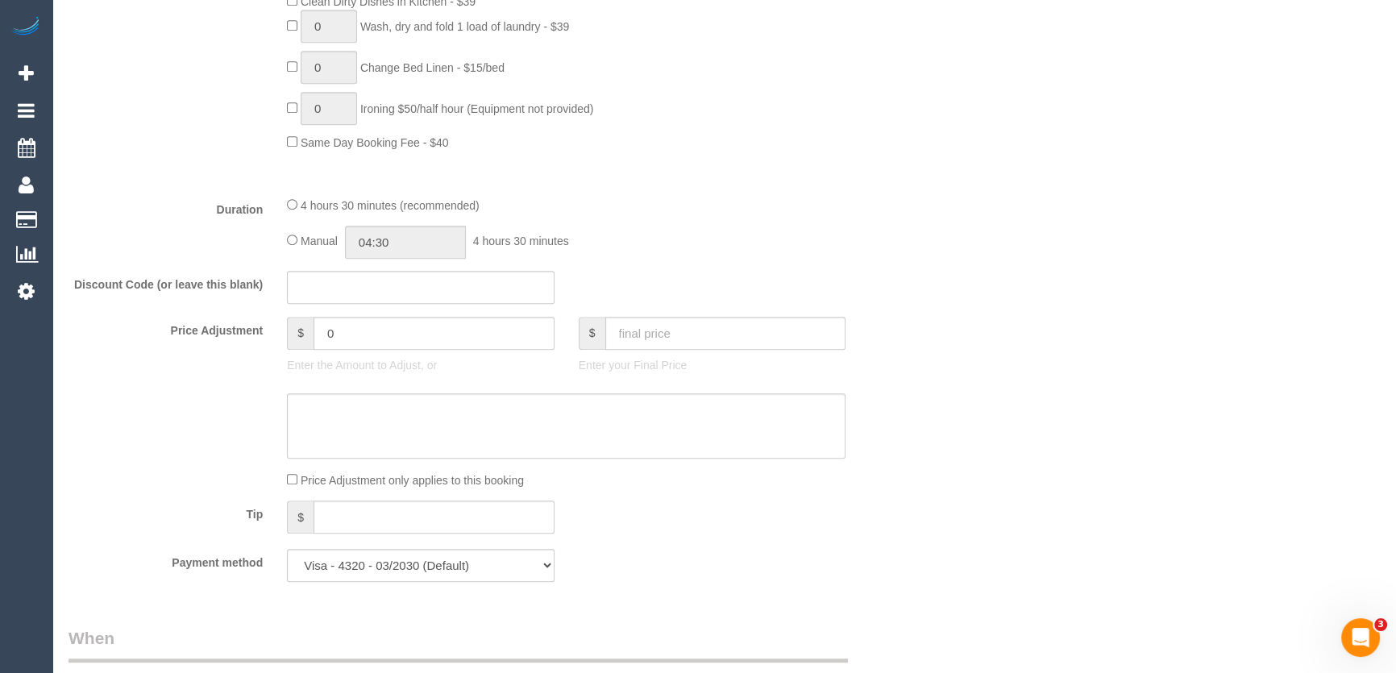
scroll to position [1172, 0]
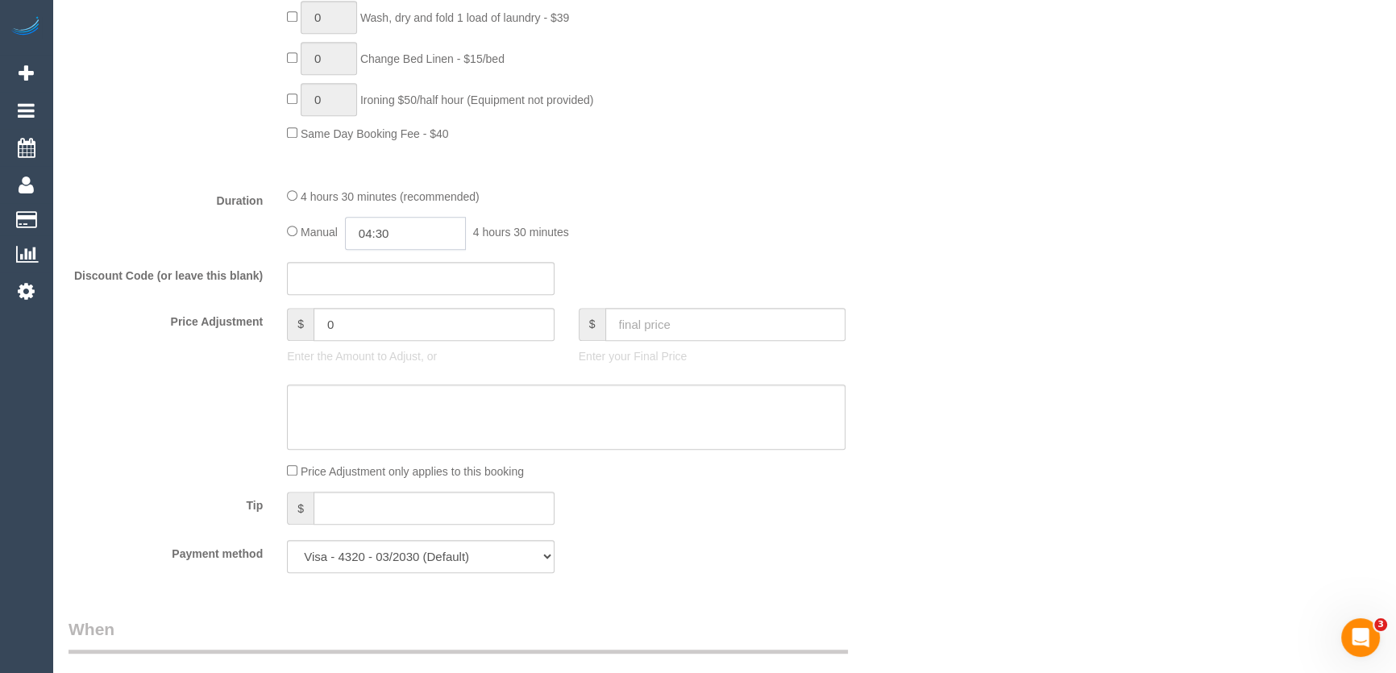
click at [428, 233] on input "04:30" at bounding box center [405, 233] width 121 height 33
type input "02:30"
click at [386, 290] on li "02:30" at bounding box center [388, 290] width 72 height 21
click at [718, 250] on div "Manual 02:30 2 hours 30 minutes" at bounding box center [566, 233] width 558 height 33
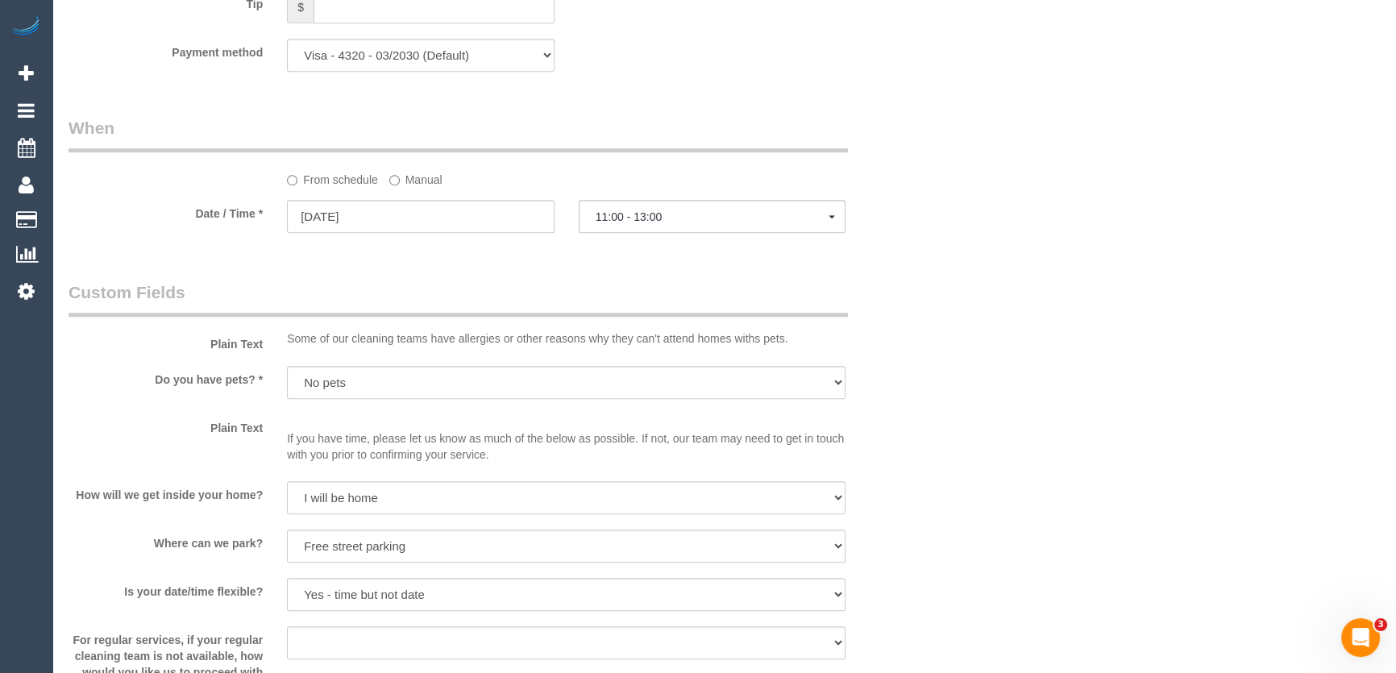
select select "spot31"
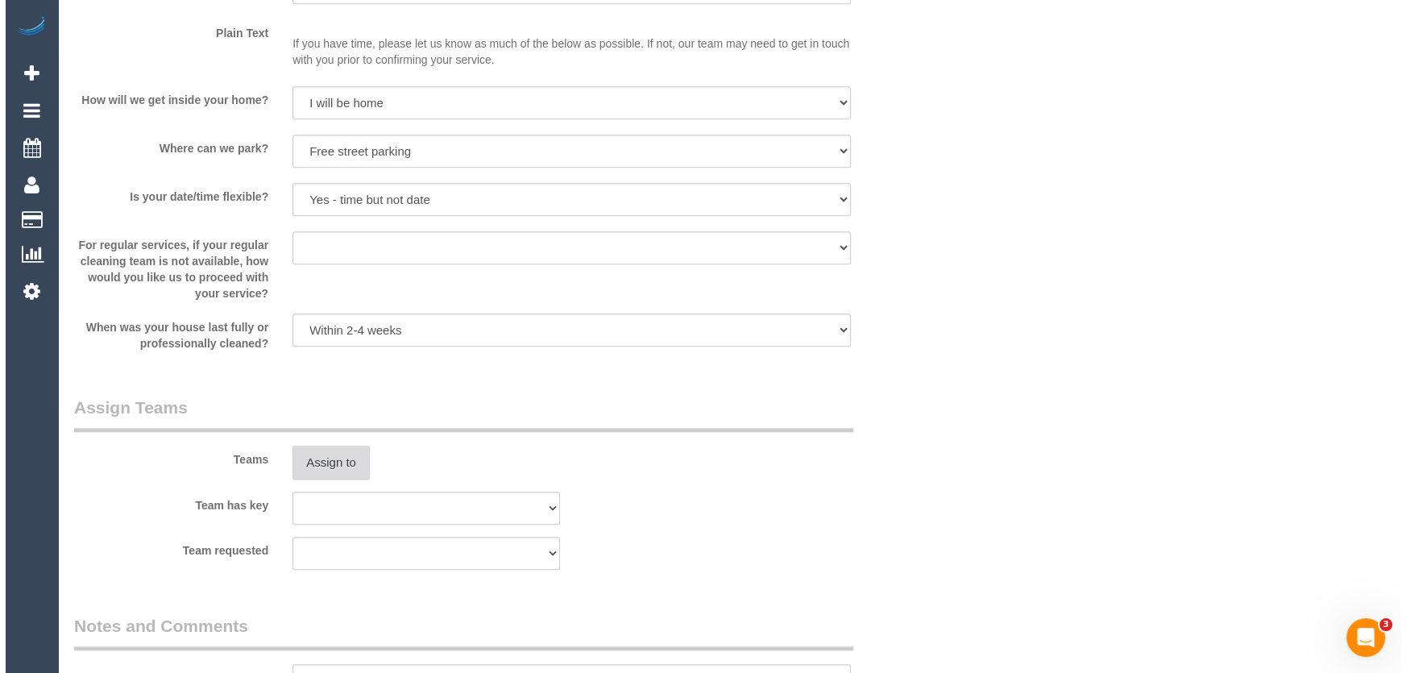
scroll to position [2197, 0]
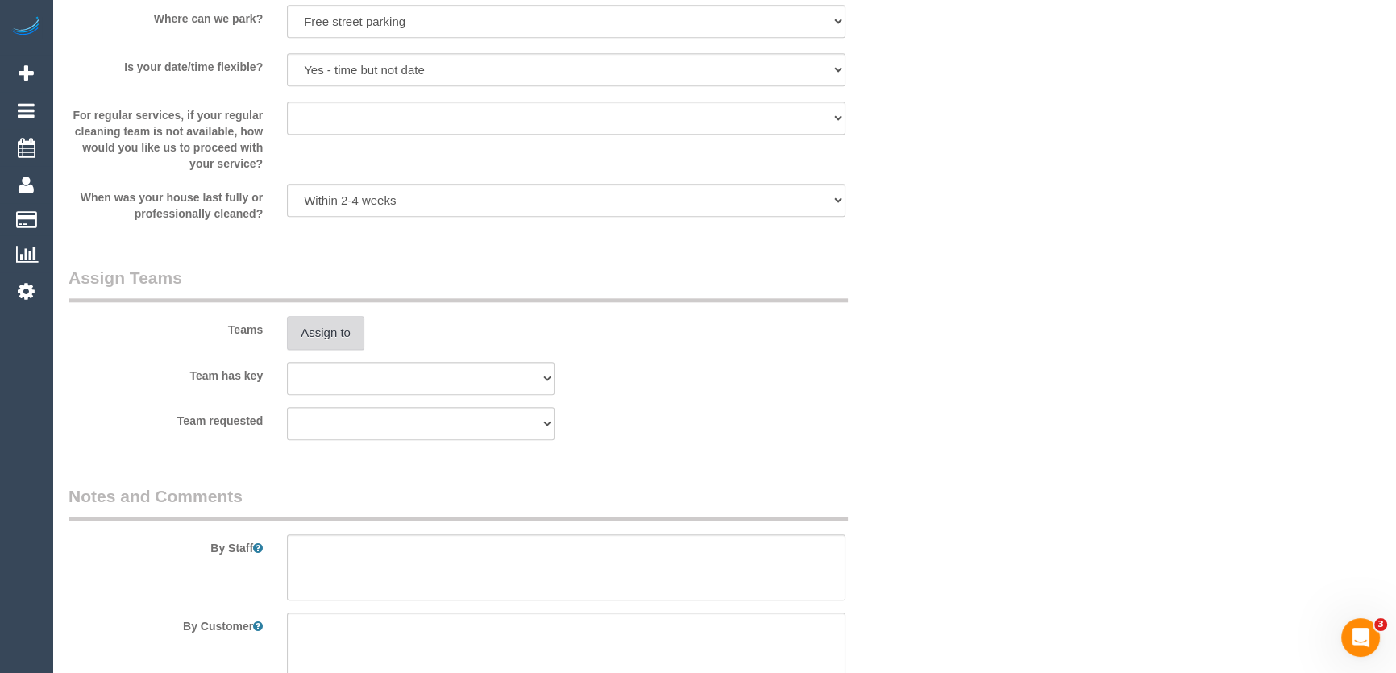
click at [321, 334] on button "Assign to" at bounding box center [325, 333] width 77 height 34
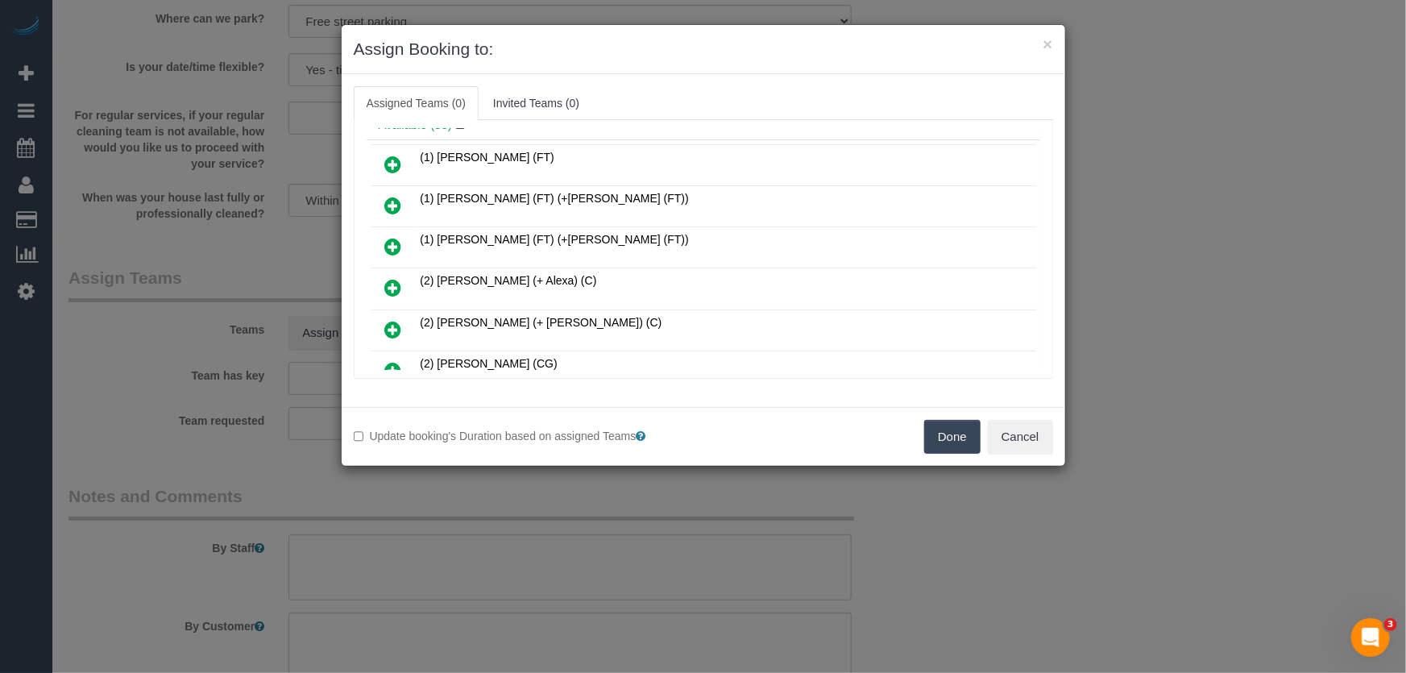
click at [392, 283] on icon at bounding box center [393, 287] width 17 height 19
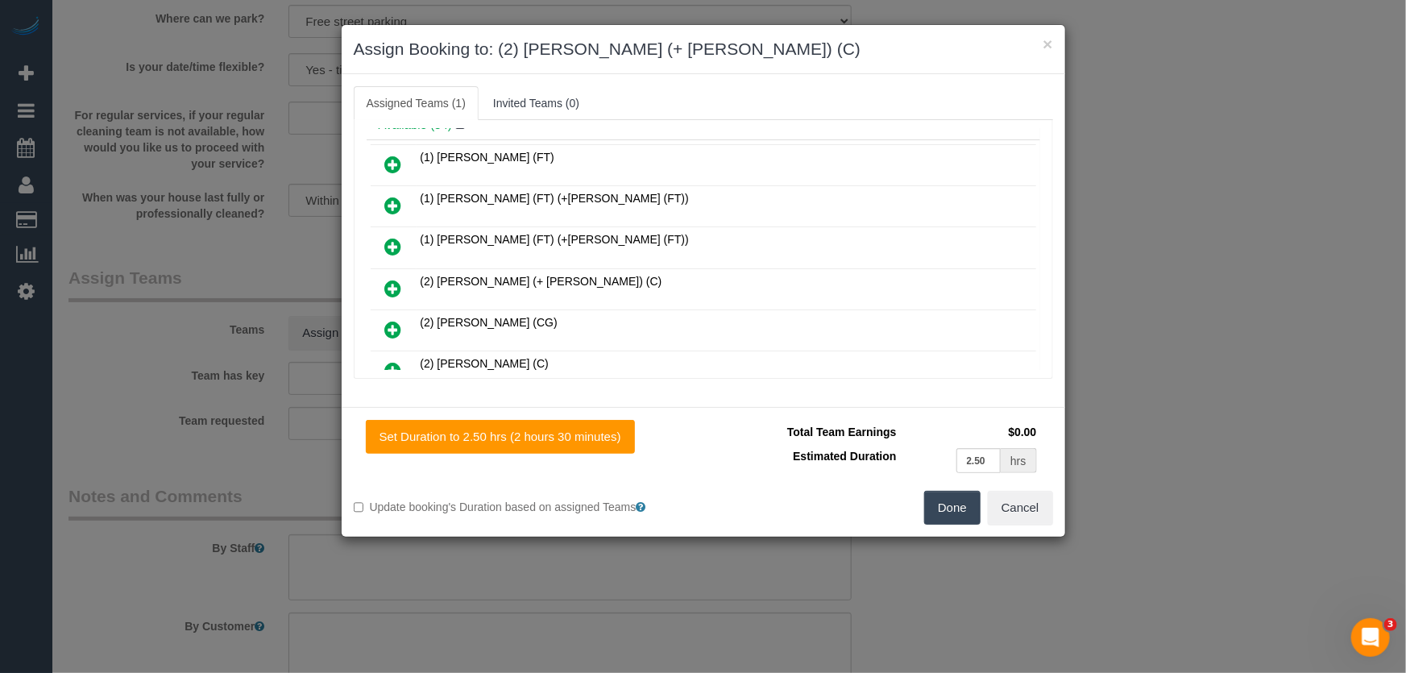
click at [392, 285] on icon at bounding box center [393, 288] width 17 height 19
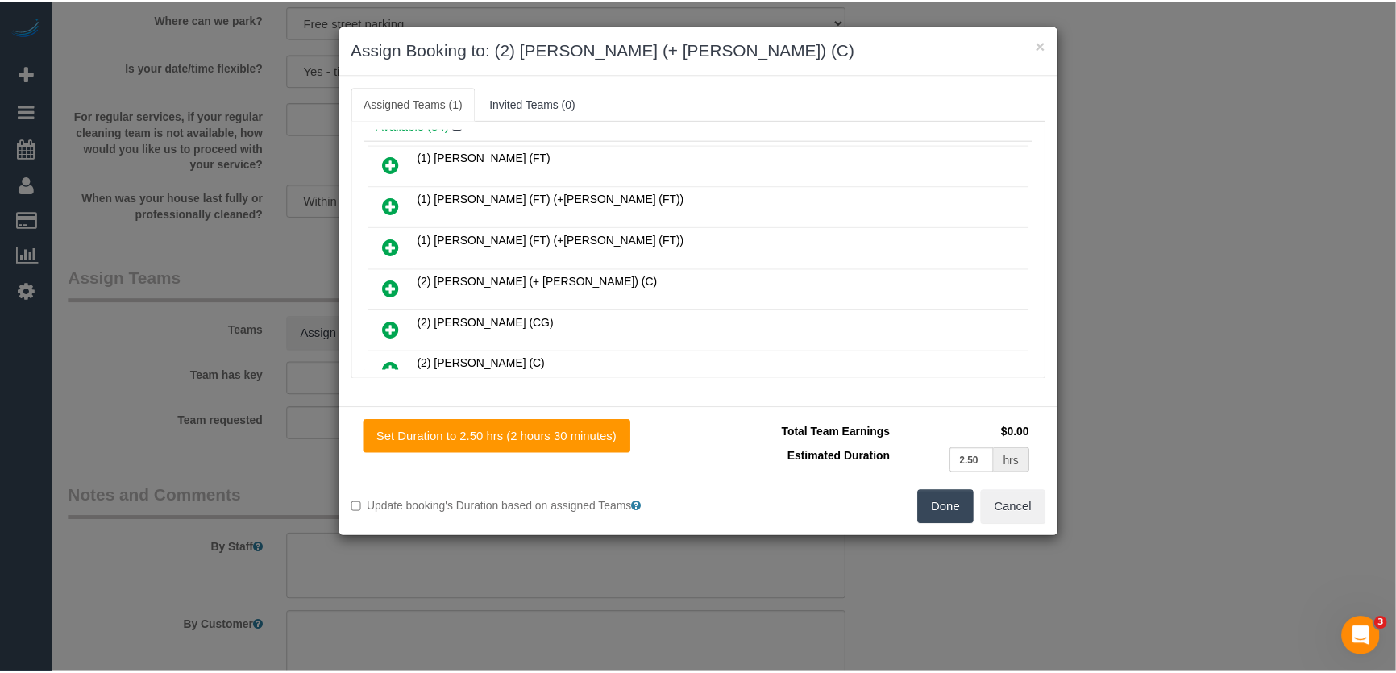
scroll to position [151, 0]
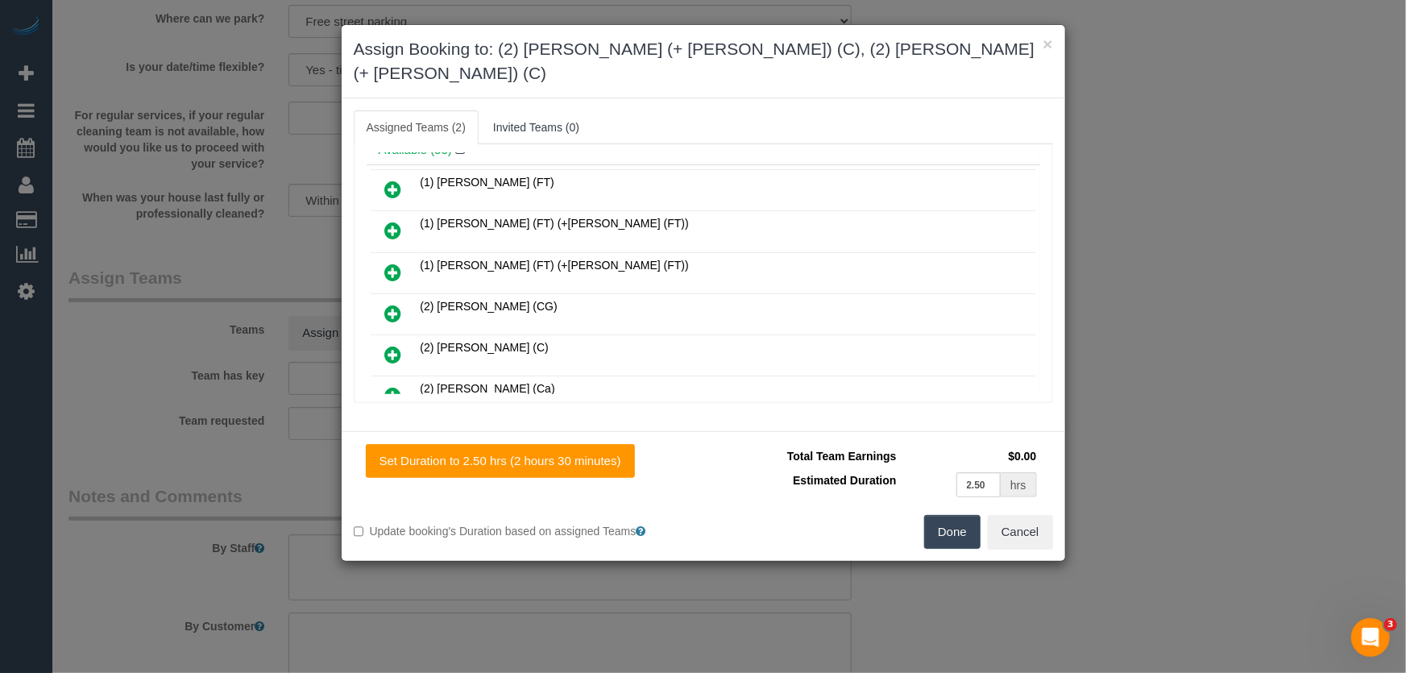
click at [960, 516] on button "Done" at bounding box center [952, 532] width 56 height 34
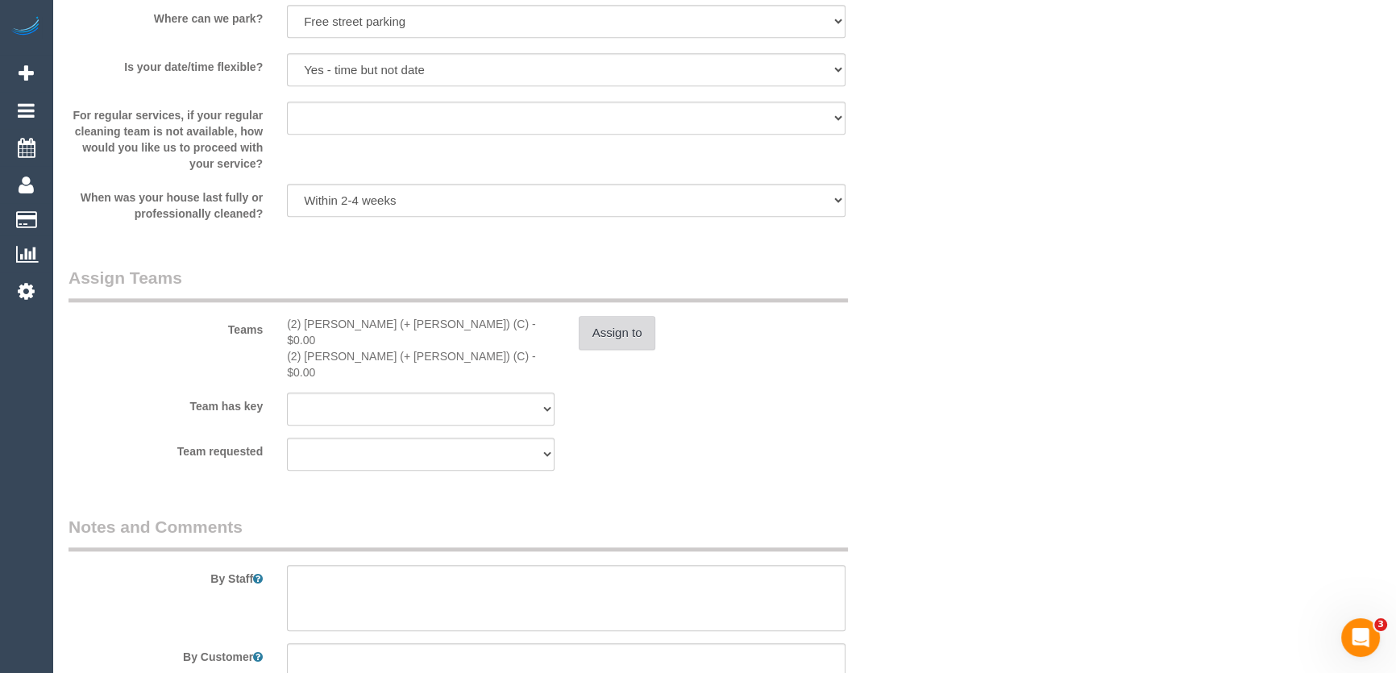
click at [606, 330] on button "Assign to" at bounding box center [617, 333] width 77 height 34
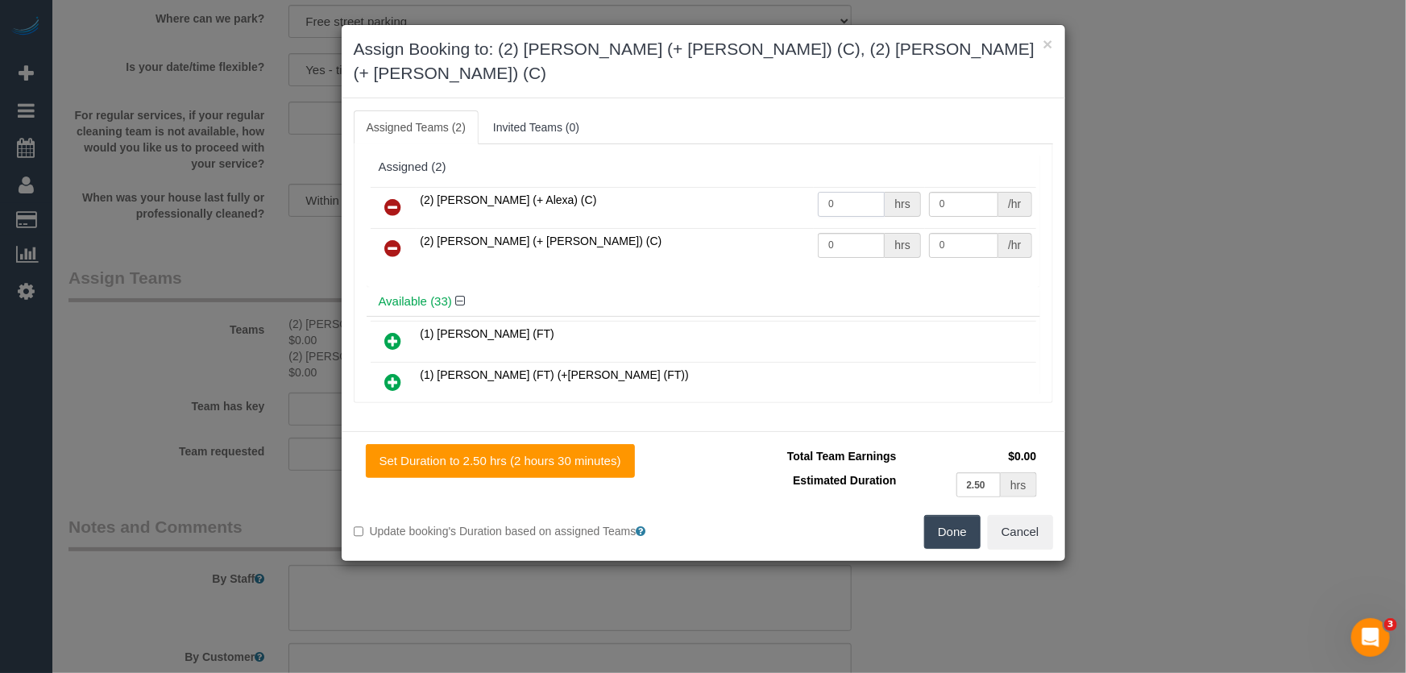
click at [848, 192] on input "0" at bounding box center [851, 204] width 67 height 25
type input "1"
click at [852, 233] on input "0" at bounding box center [851, 245] width 67 height 25
type input "87.5"
type input "1"
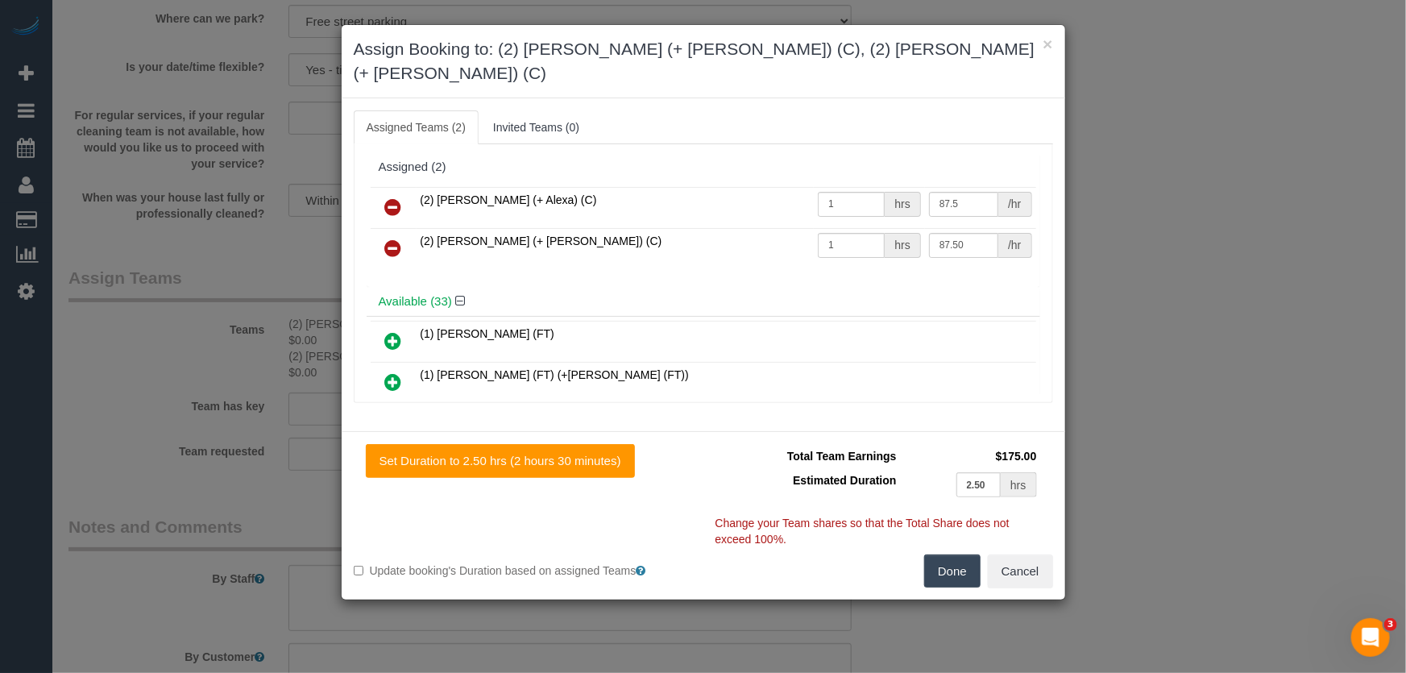
click at [952, 554] on button "Done" at bounding box center [952, 571] width 56 height 34
type input "87.5"
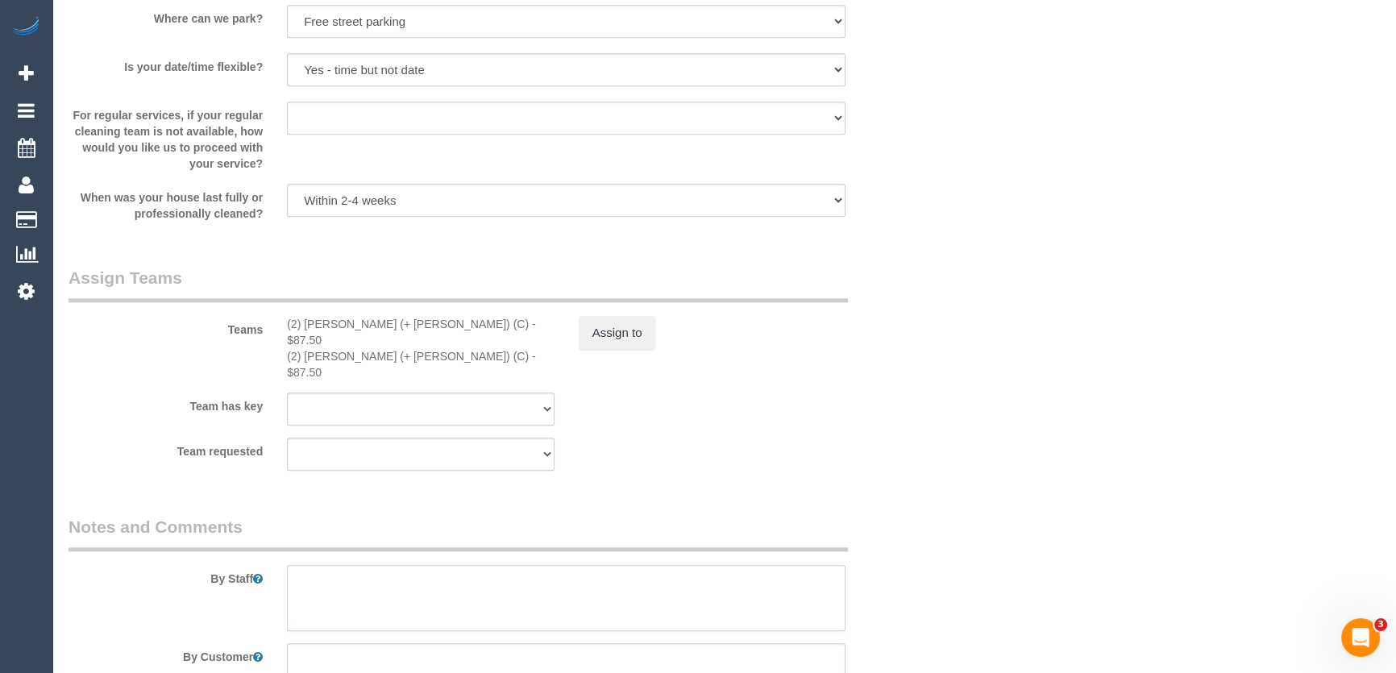
click at [395, 565] on textarea at bounding box center [566, 598] width 558 height 66
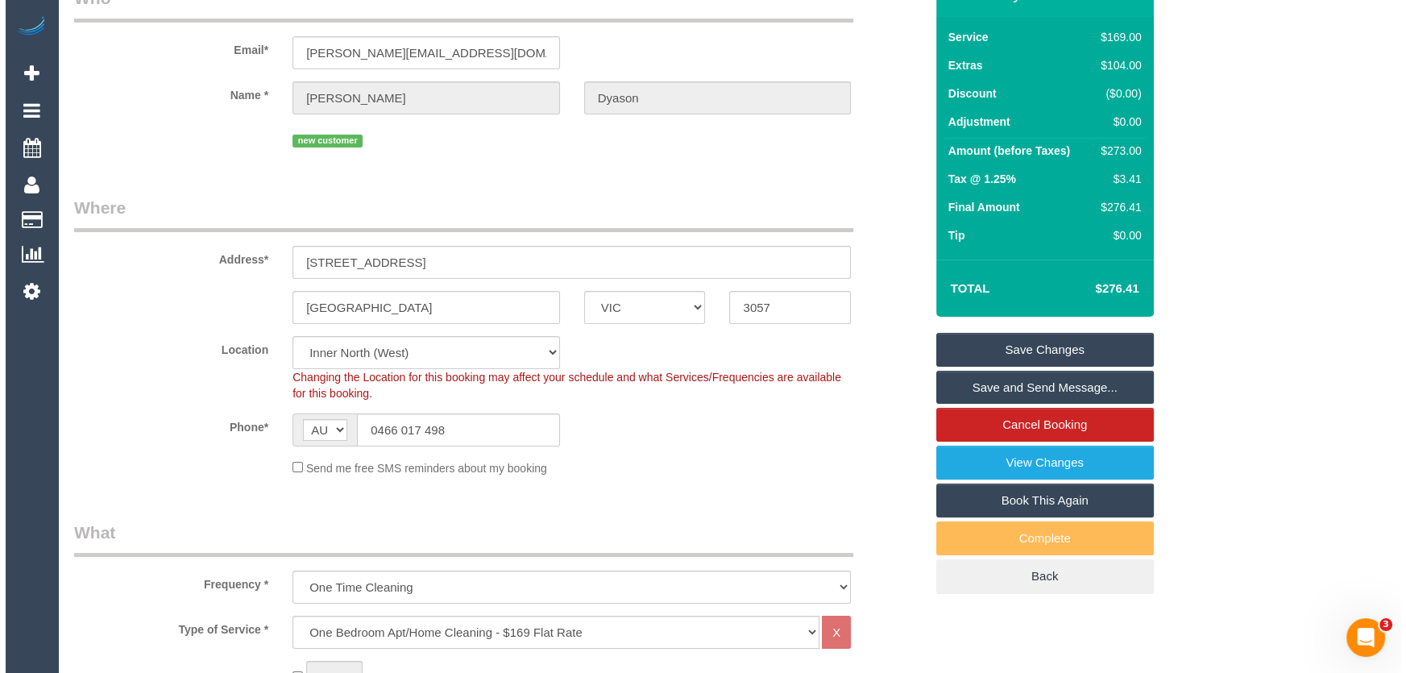
scroll to position [0, 0]
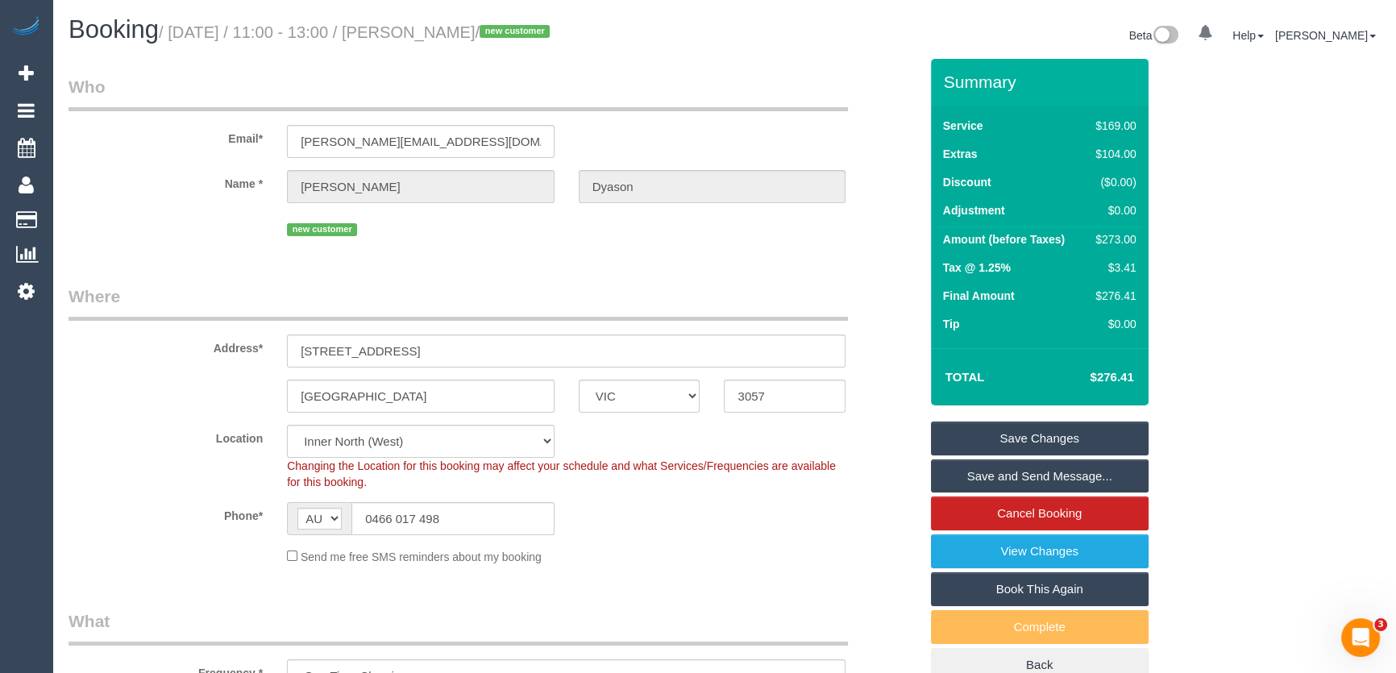
type textarea "Estimated time: 4-5 hours"
click at [462, 32] on small "/ September 09, 2025 / 11:00 - 13:00 / Kelly Dyason / new customer" at bounding box center [357, 32] width 396 height 18
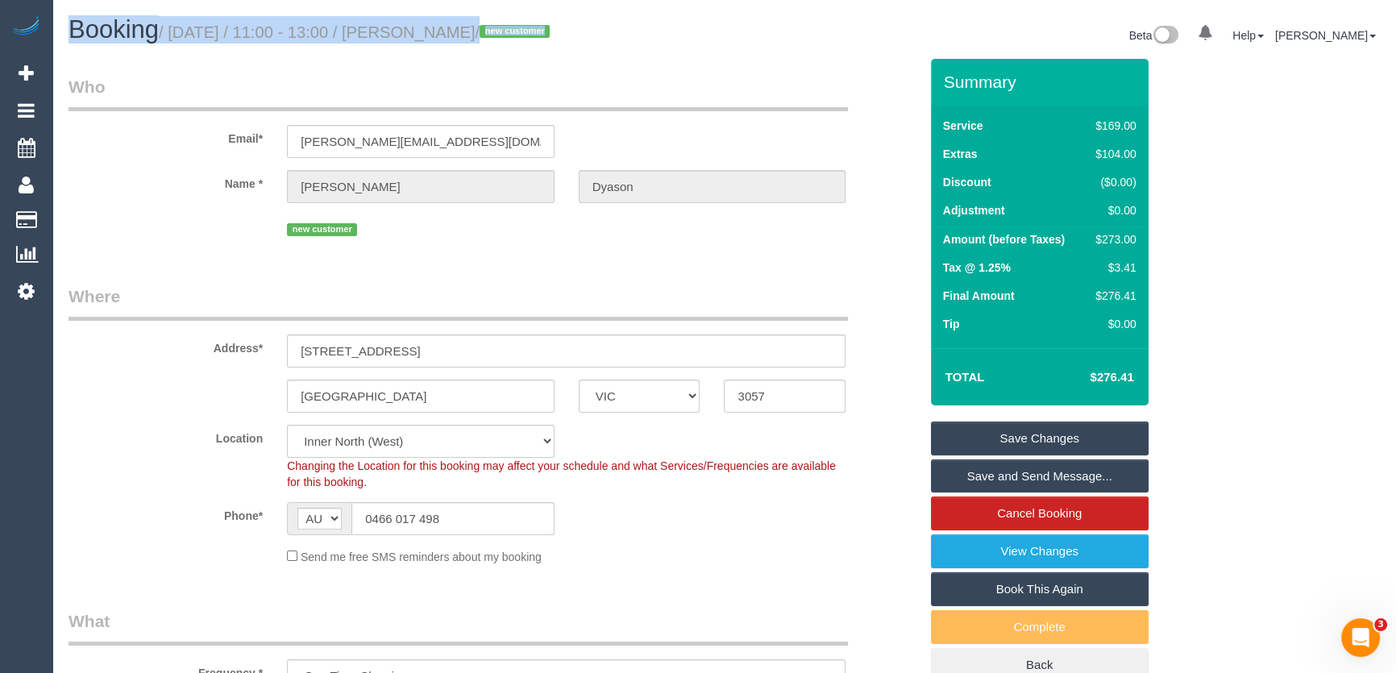
click at [462, 32] on small "/ September 09, 2025 / 11:00 - 13:00 / Kelly Dyason / new customer" at bounding box center [357, 32] width 396 height 18
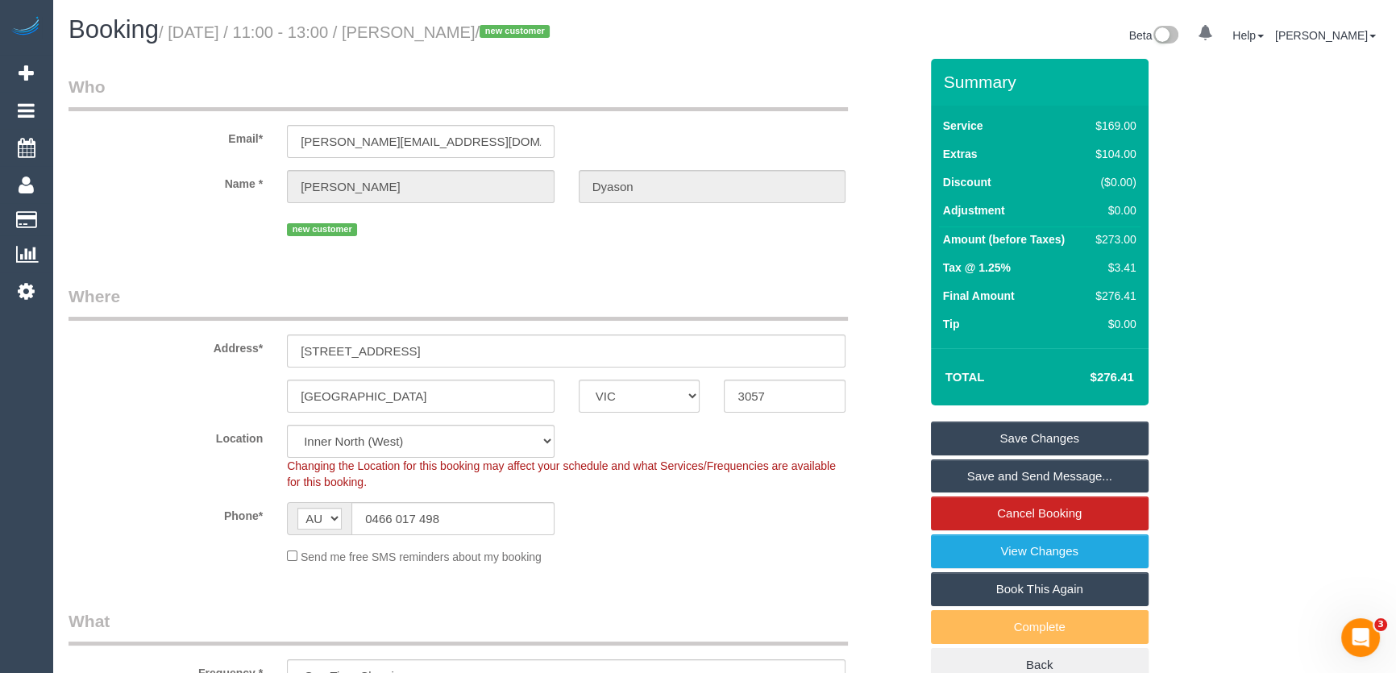
click at [460, 31] on small "/ September 09, 2025 / 11:00 - 13:00 / Kelly Dyason / new customer" at bounding box center [357, 32] width 396 height 18
copy small "Kelly Dyason"
click at [989, 471] on link "Save and Send Message..." at bounding box center [1040, 476] width 218 height 34
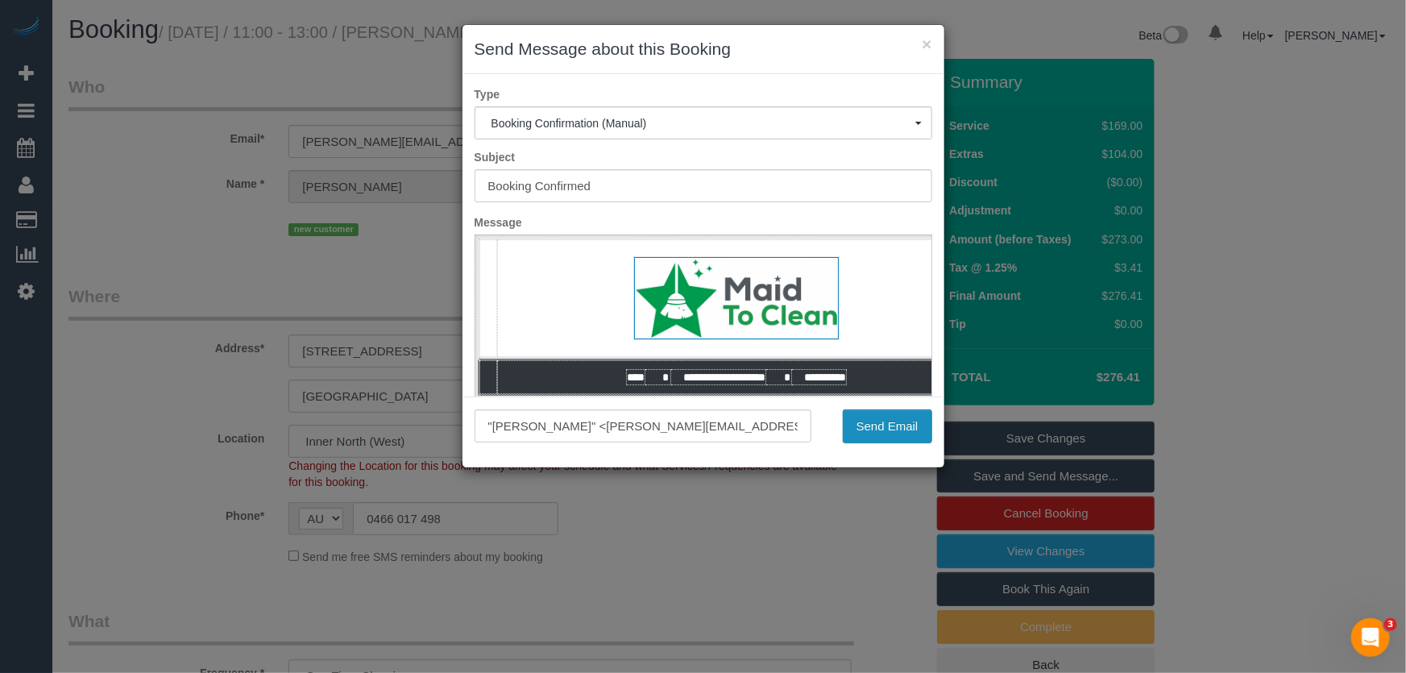
click at [906, 430] on button "Send Email" at bounding box center [887, 426] width 89 height 34
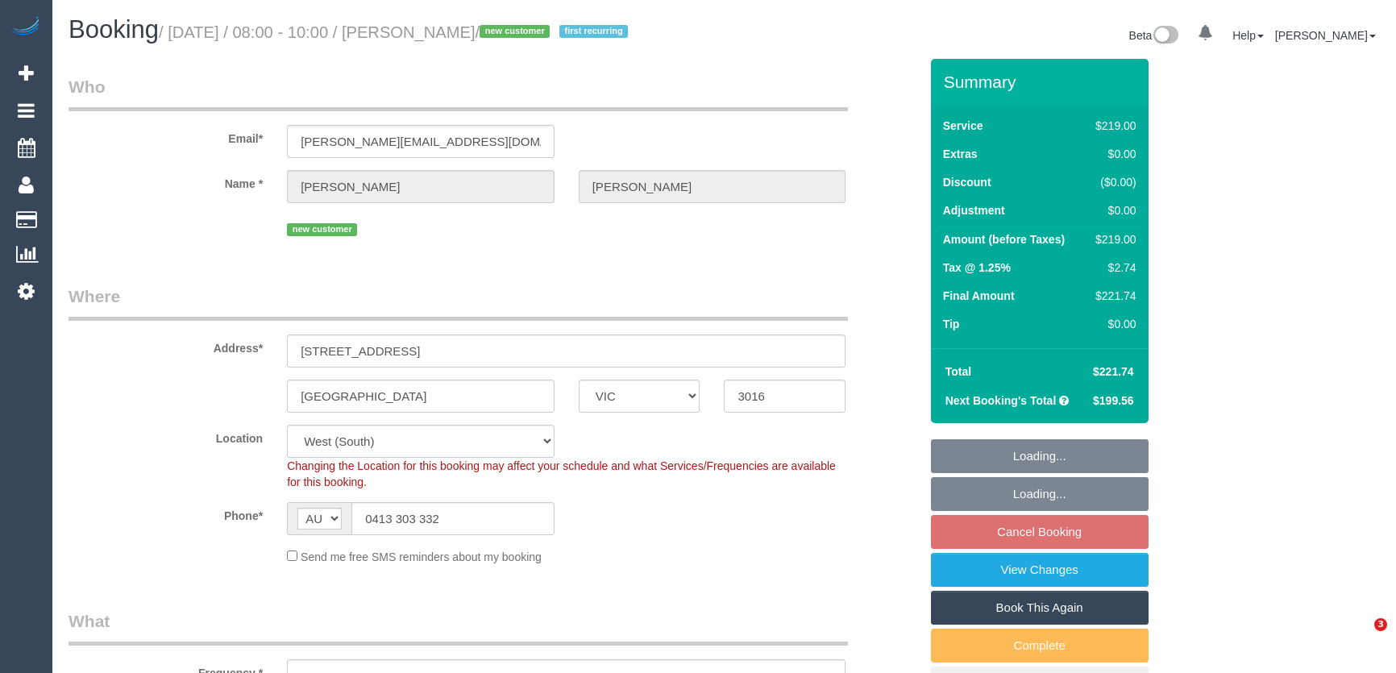
select select "VIC"
select select "number:27"
select select "number:14"
select select "number:19"
select select "number:36"
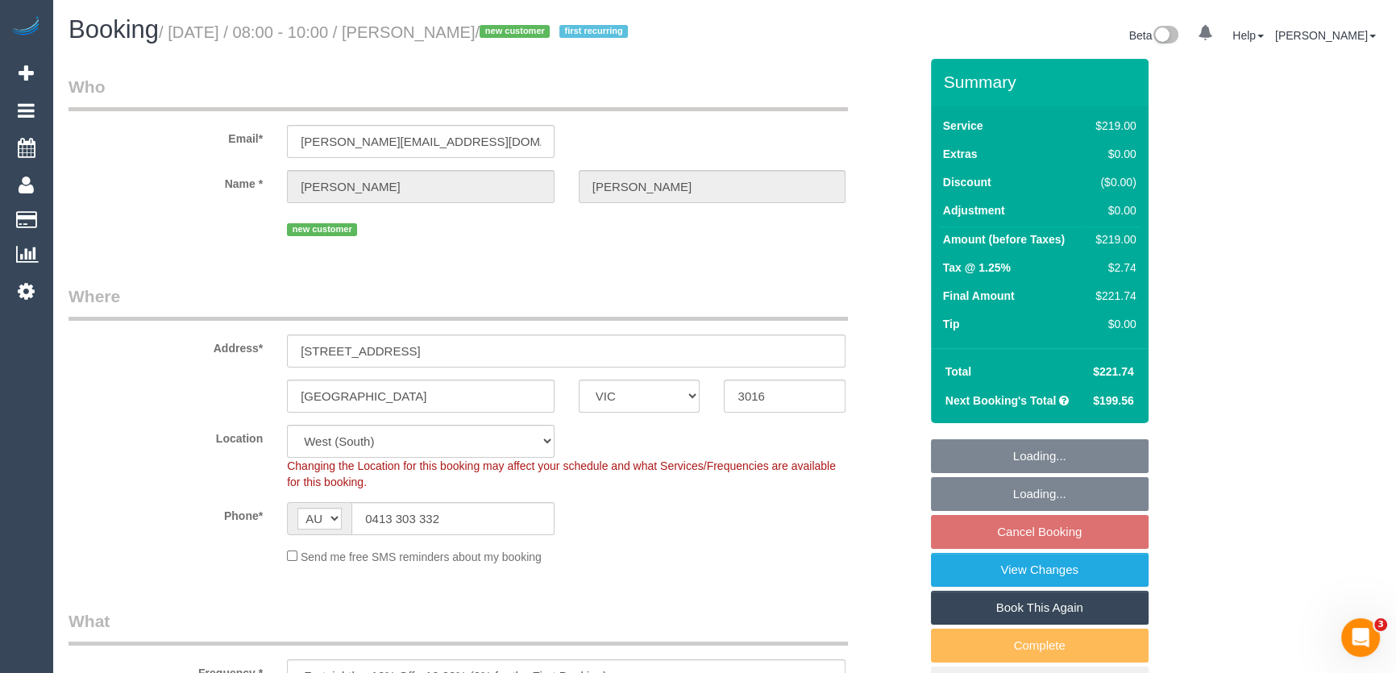
select select "object:806"
select select "spot2"
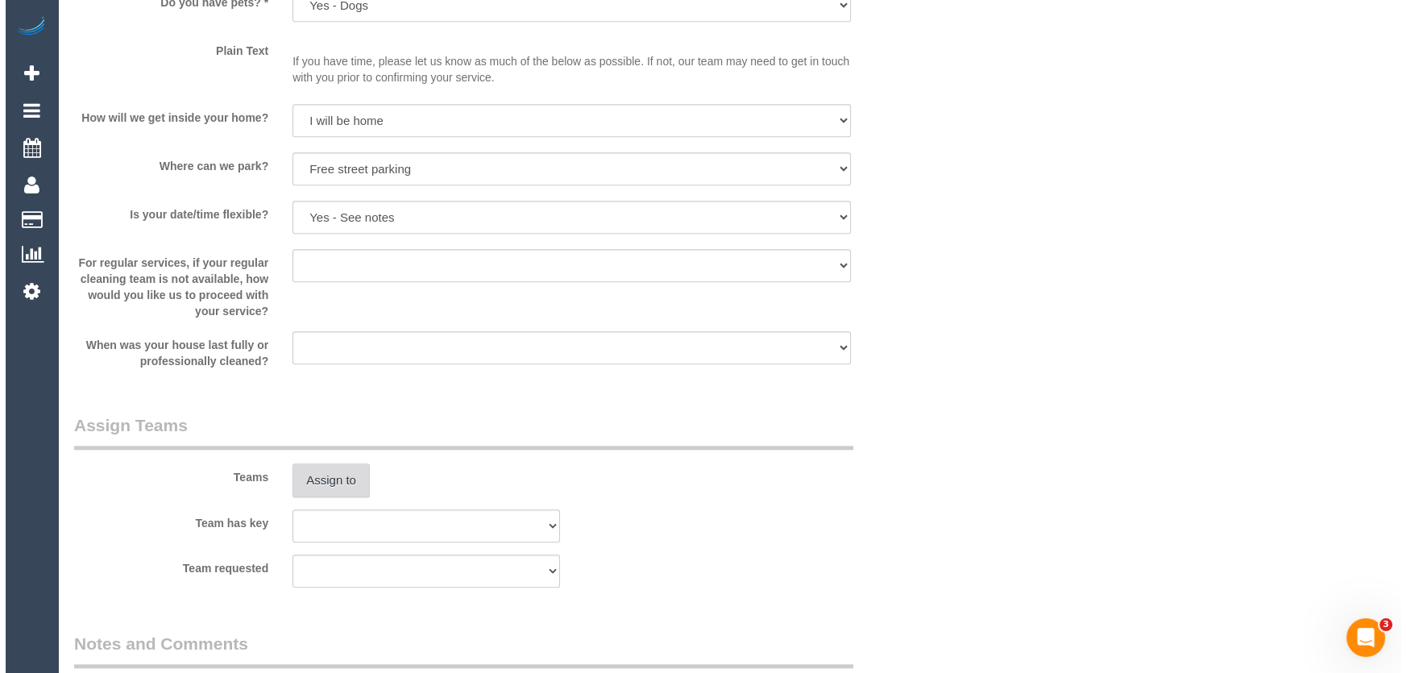
scroll to position [2051, 0]
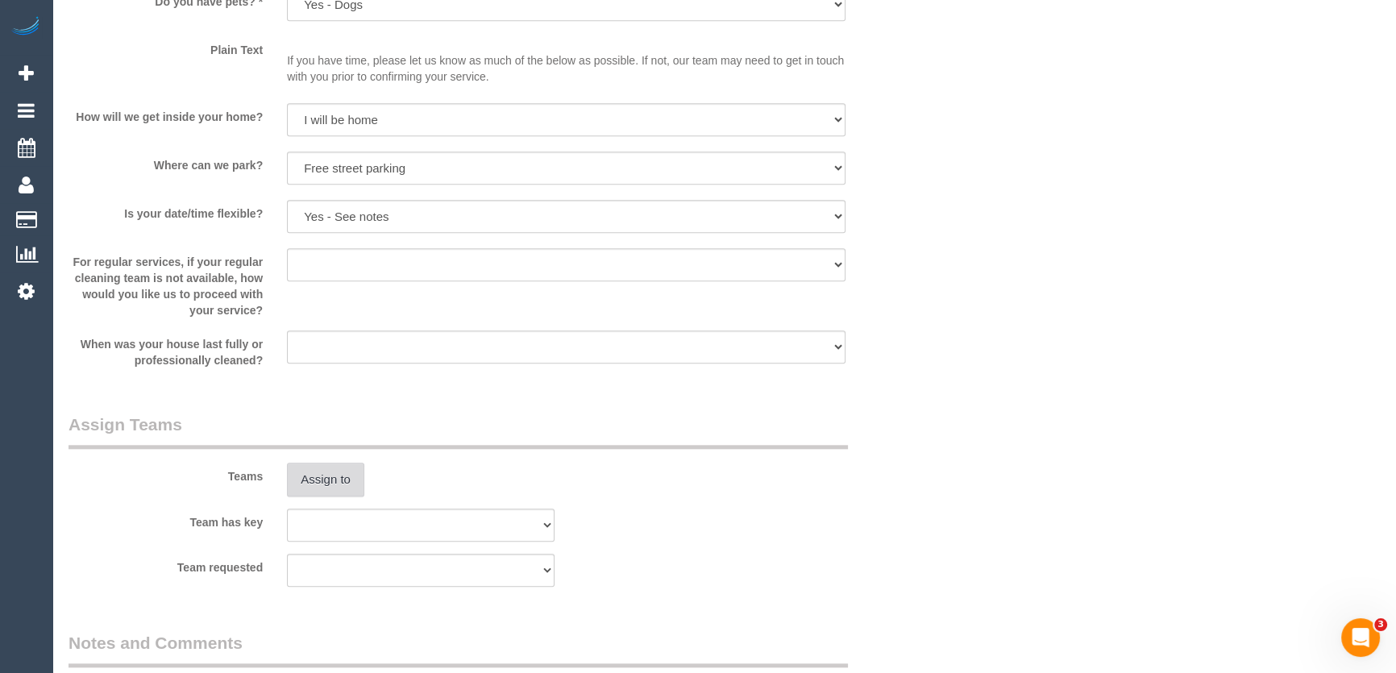
click at [313, 483] on button "Assign to" at bounding box center [325, 480] width 77 height 34
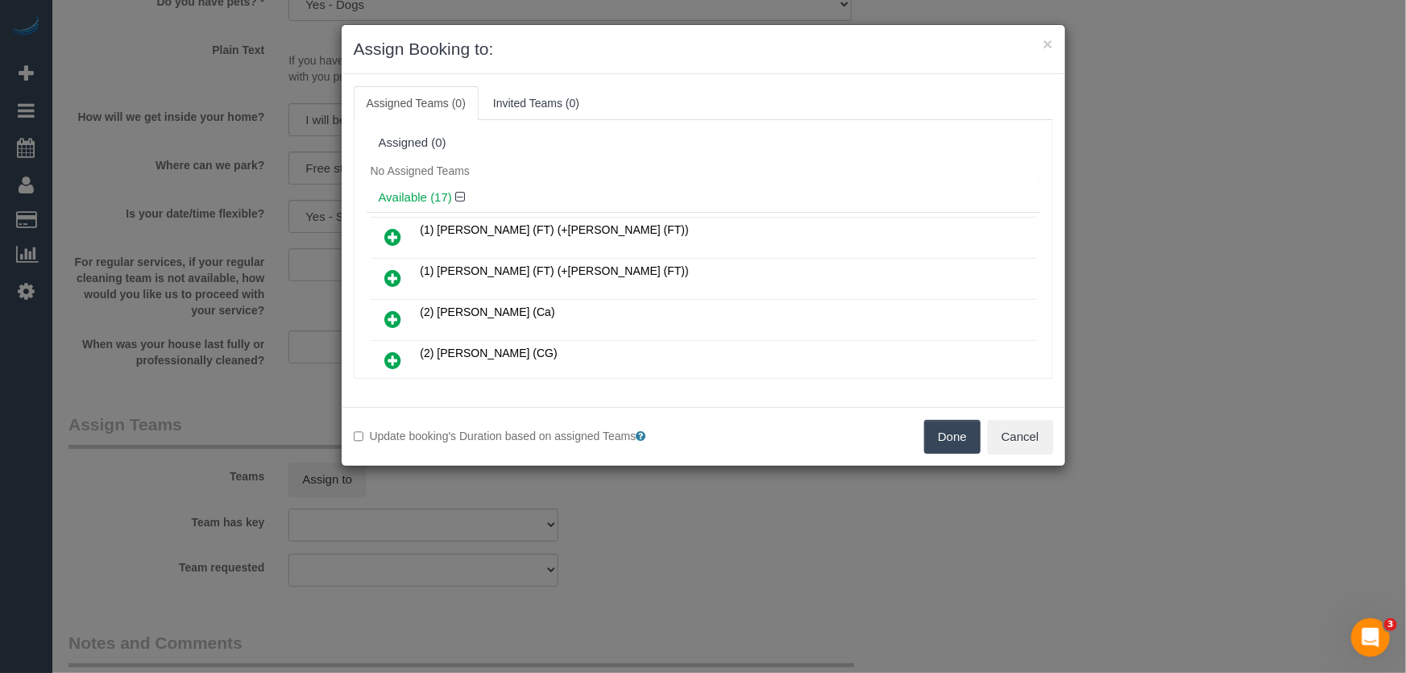
click at [399, 357] on icon at bounding box center [393, 360] width 17 height 19
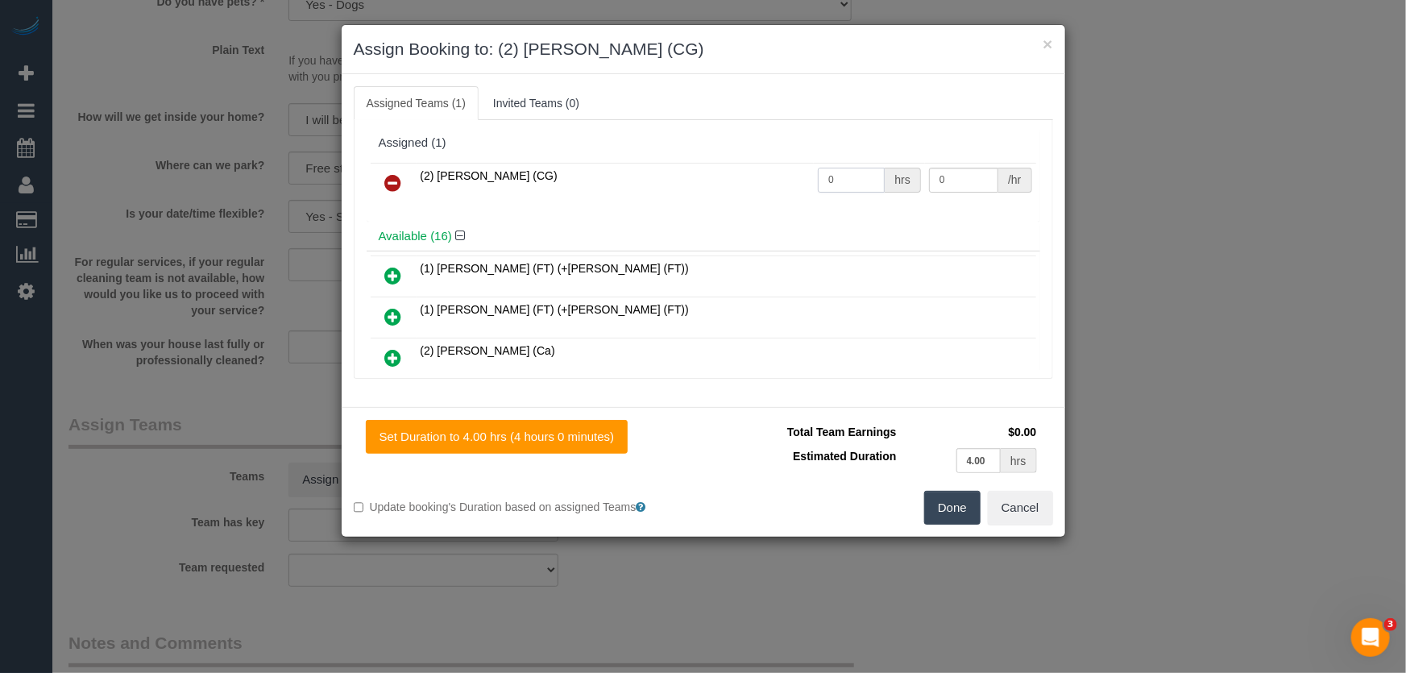
click at [857, 176] on input "0" at bounding box center [851, 180] width 67 height 25
type input "1"
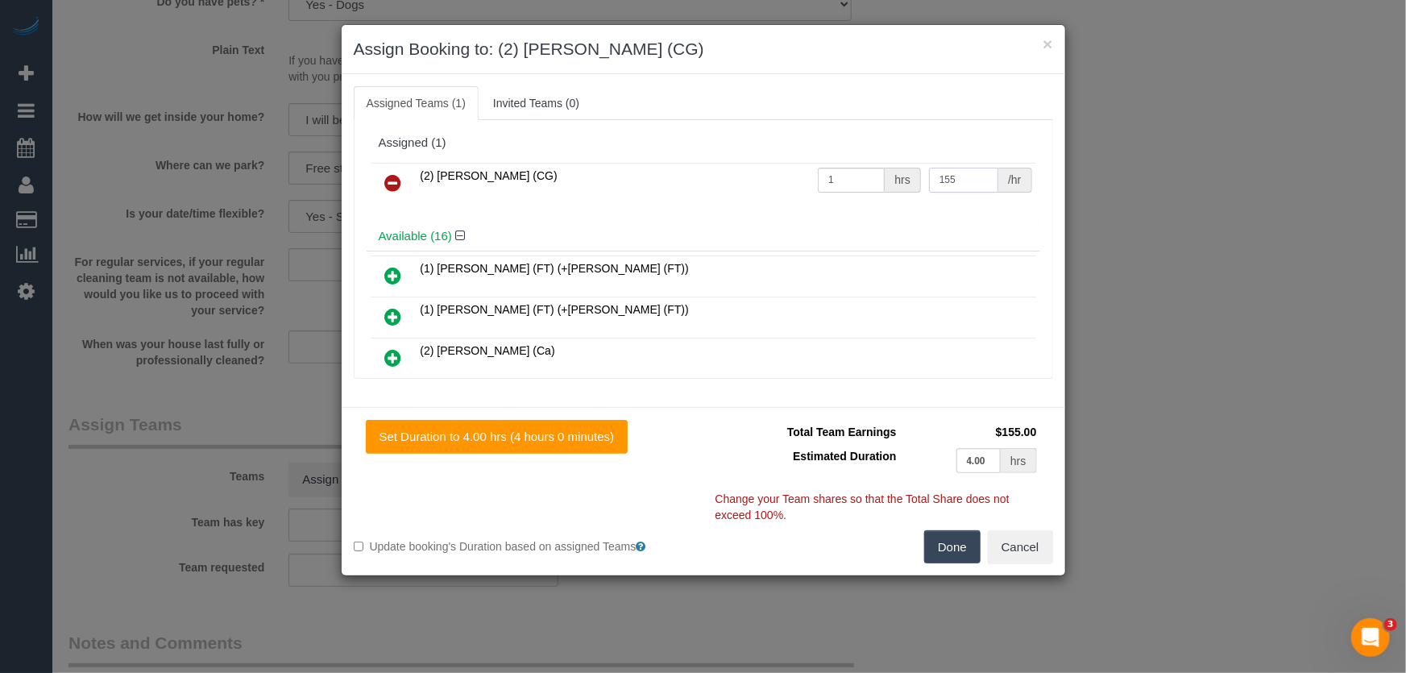
type input "155"
click at [963, 540] on button "Done" at bounding box center [952, 547] width 56 height 34
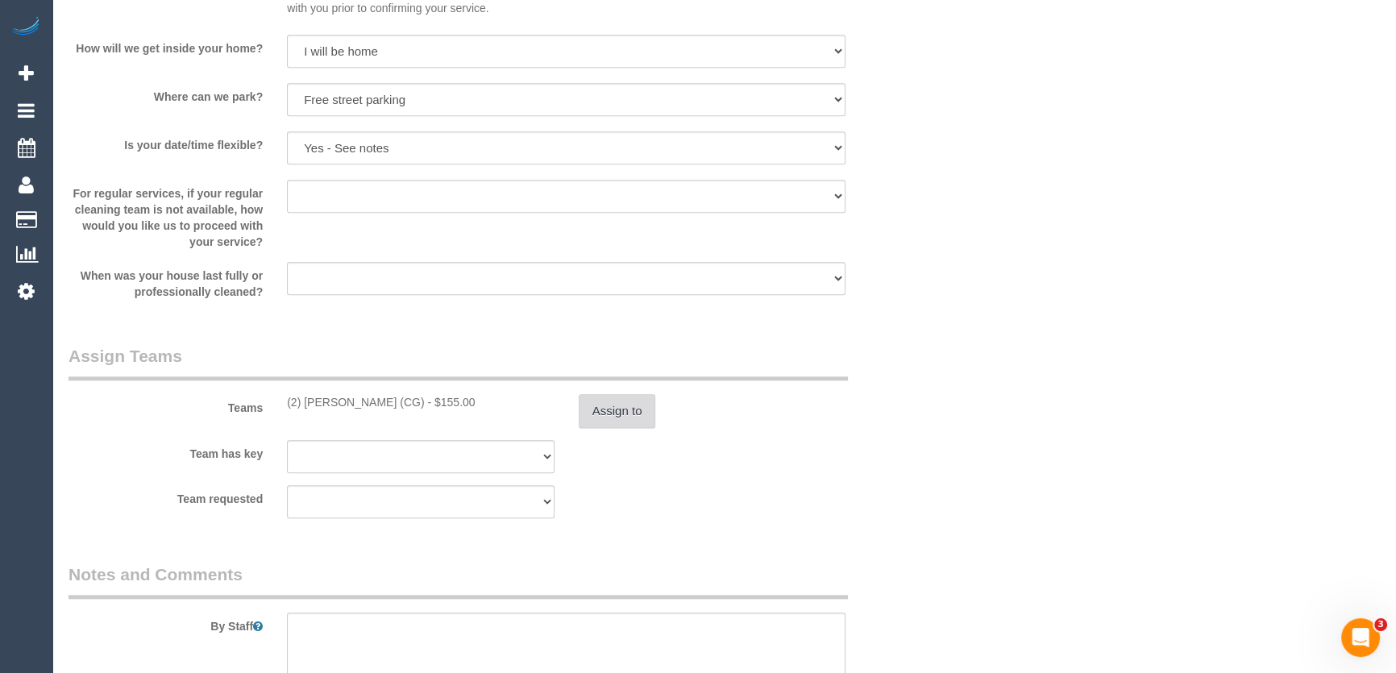
scroll to position [2344, 0]
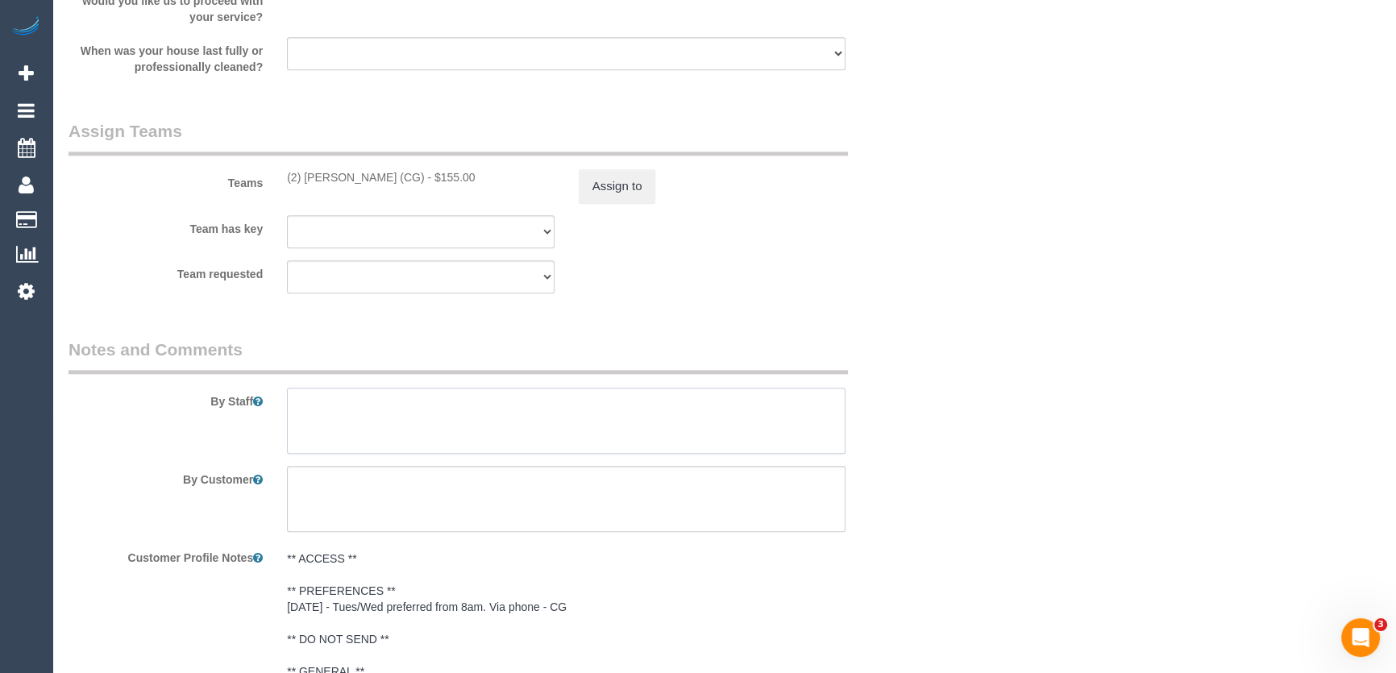
click at [346, 396] on textarea at bounding box center [566, 421] width 558 height 66
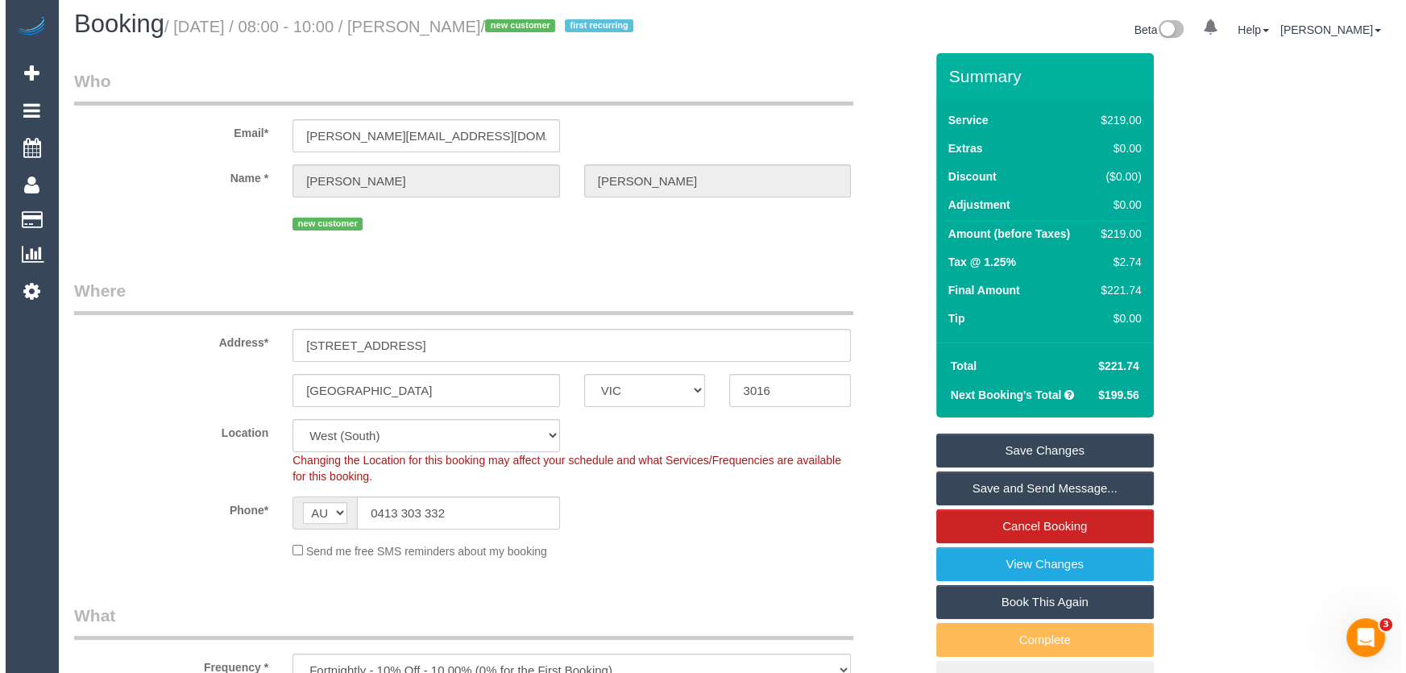
scroll to position [0, 0]
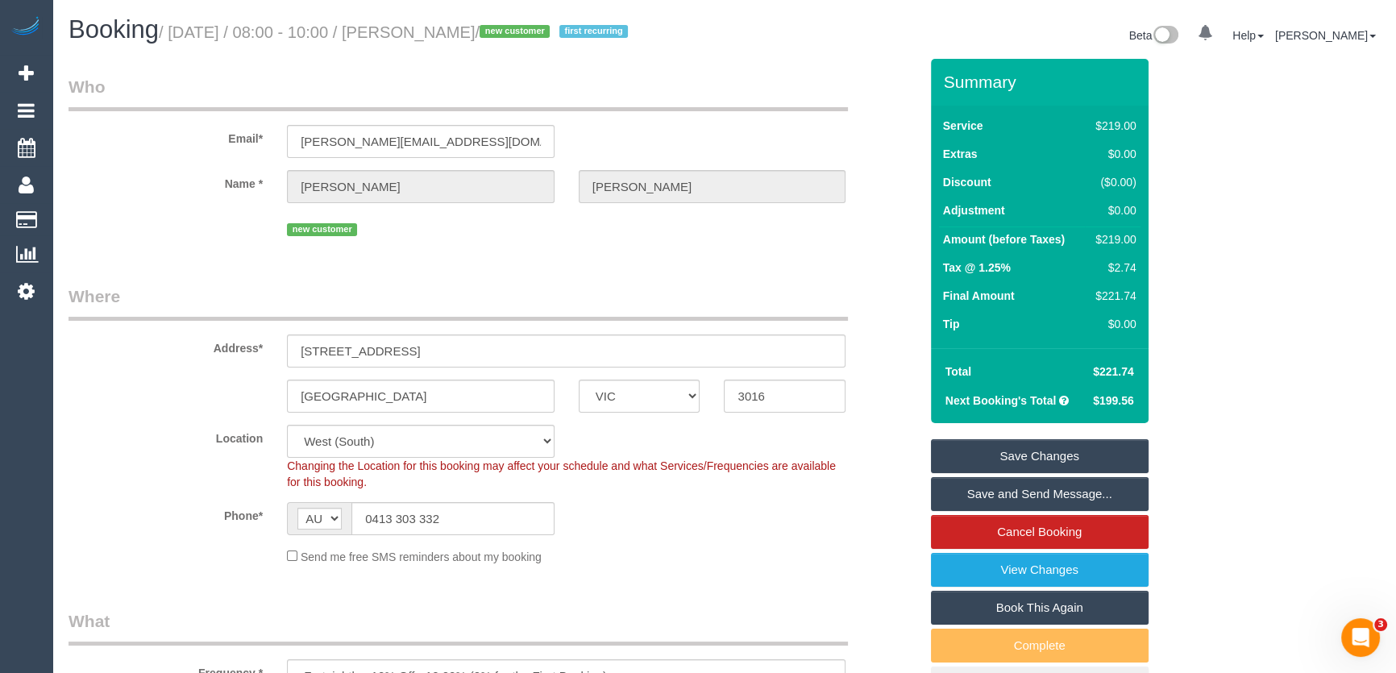
type textarea "Estimated time: 3-4 hours"
click at [460, 39] on small "/ September 09, 2025 / 08:00 - 10:00 / Trish Cooper / new customer first recurr…" at bounding box center [396, 32] width 474 height 18
copy small "Trish Cooper"
click at [1046, 500] on link "Save and Send Message..." at bounding box center [1040, 494] width 218 height 34
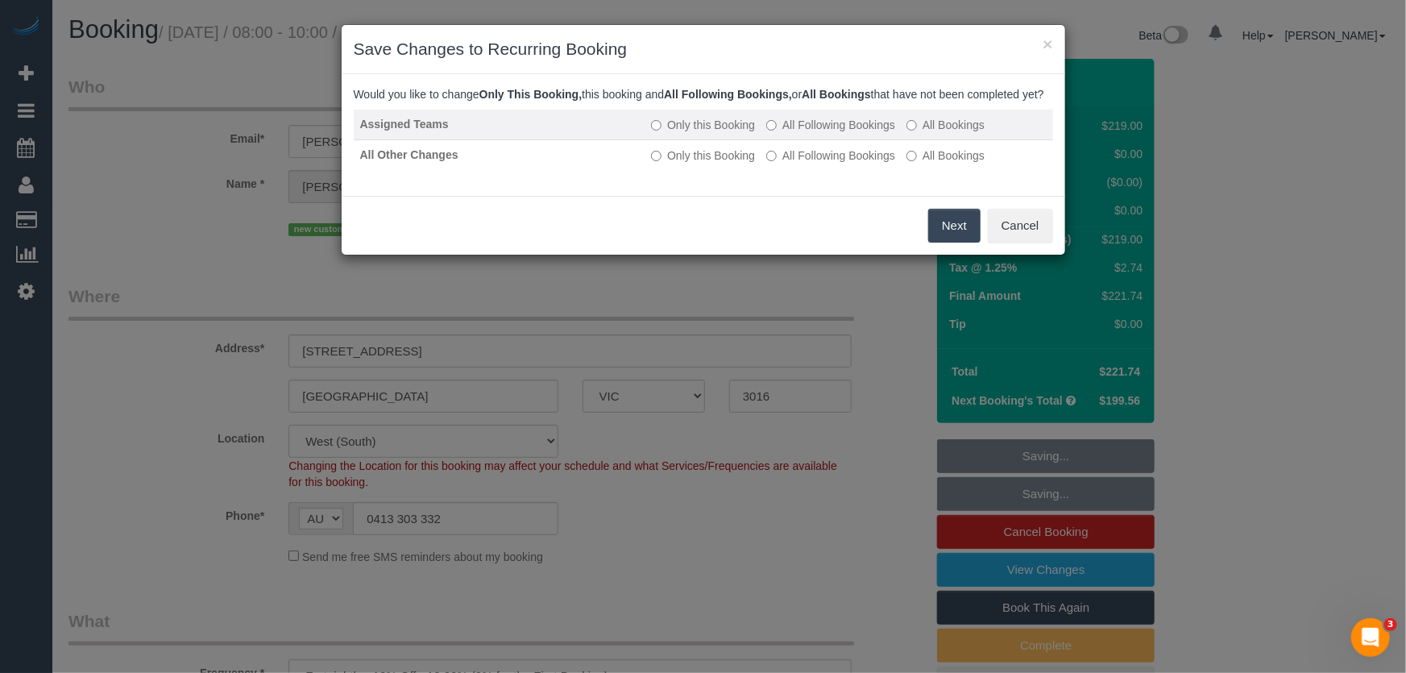
click at [826, 133] on label "All Following Bookings" at bounding box center [830, 125] width 129 height 16
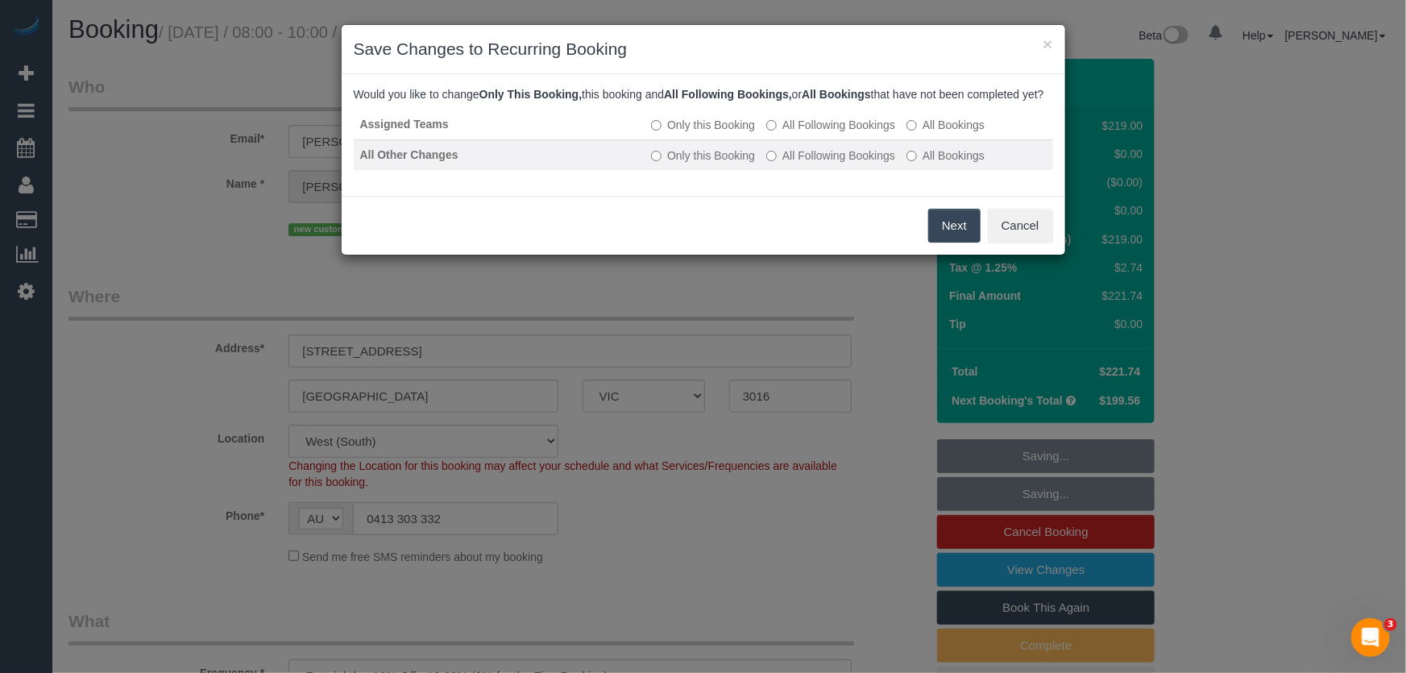
click at [824, 164] on label "All Following Bookings" at bounding box center [830, 155] width 129 height 16
click at [943, 243] on button "Save" at bounding box center [953, 226] width 55 height 34
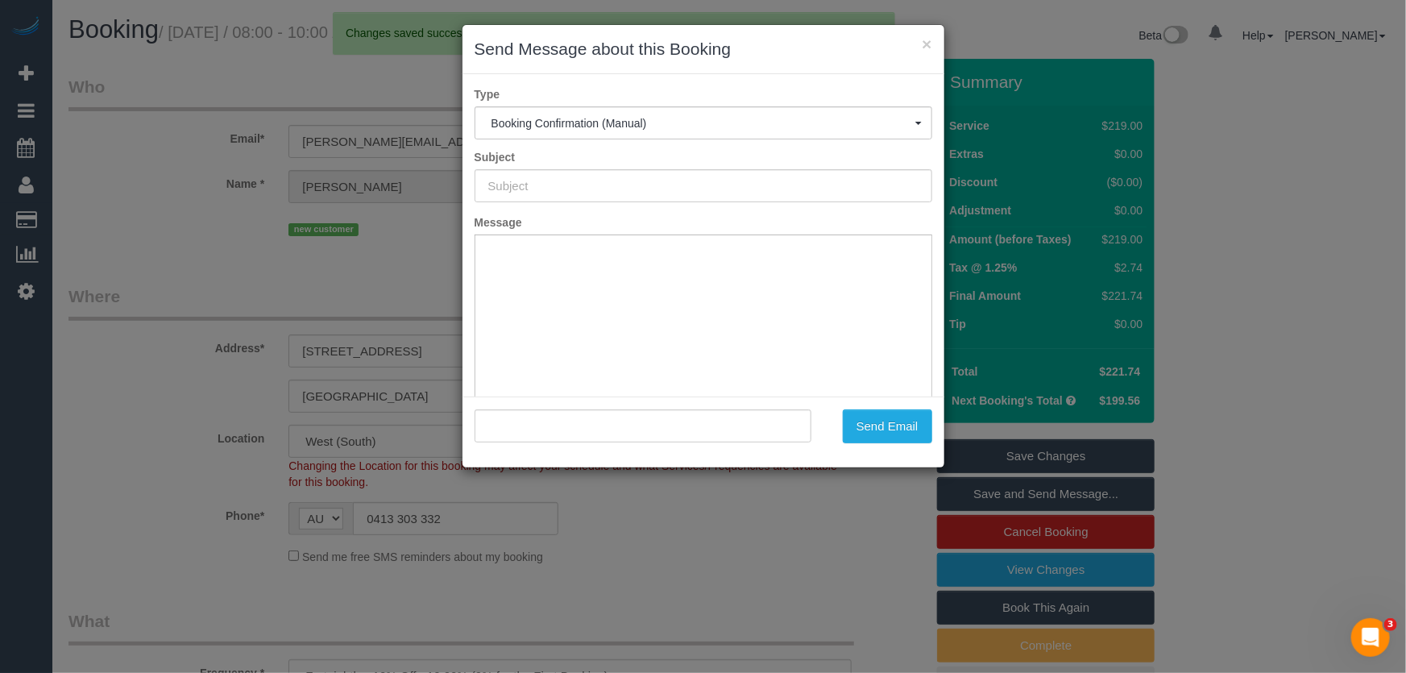
type input "Booking Confirmed"
type input ""Trish Cooper" <trish@cooperrealestate.com.au>"
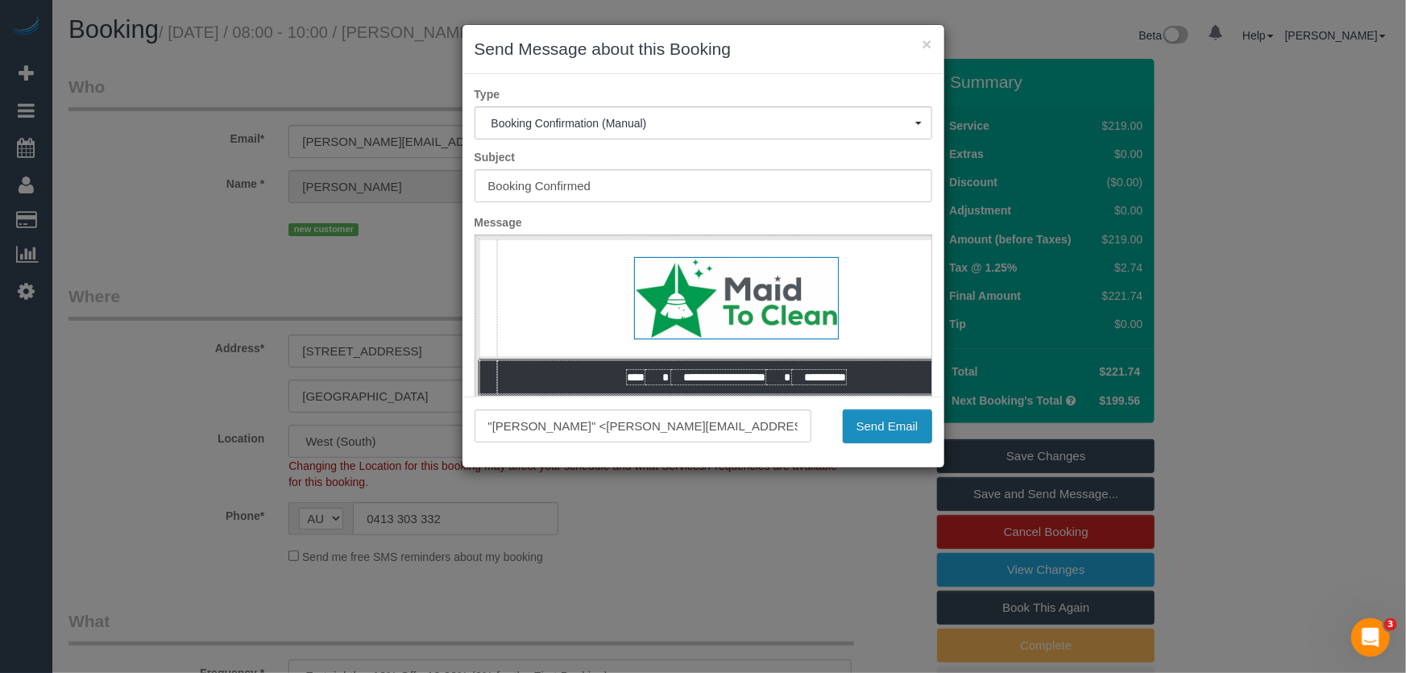
click at [872, 434] on button "Send Email" at bounding box center [887, 426] width 89 height 34
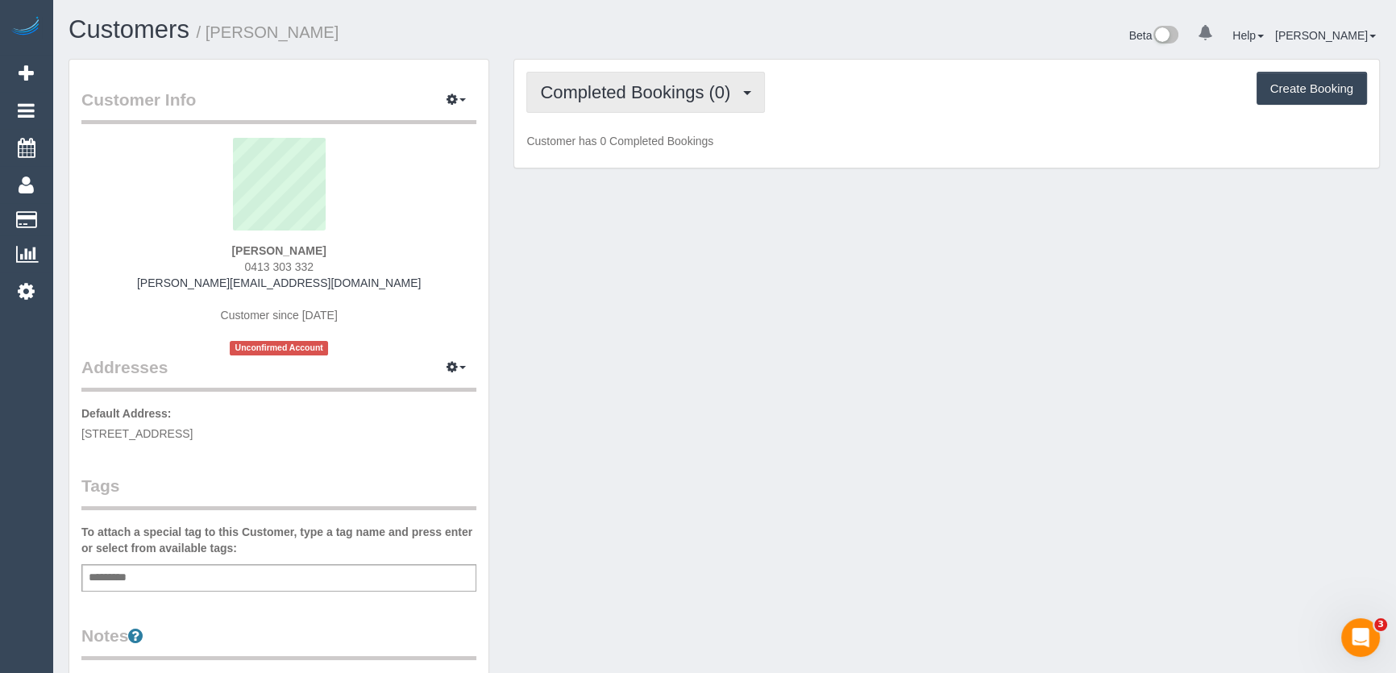
click at [702, 106] on button "Completed Bookings (0)" at bounding box center [645, 92] width 239 height 41
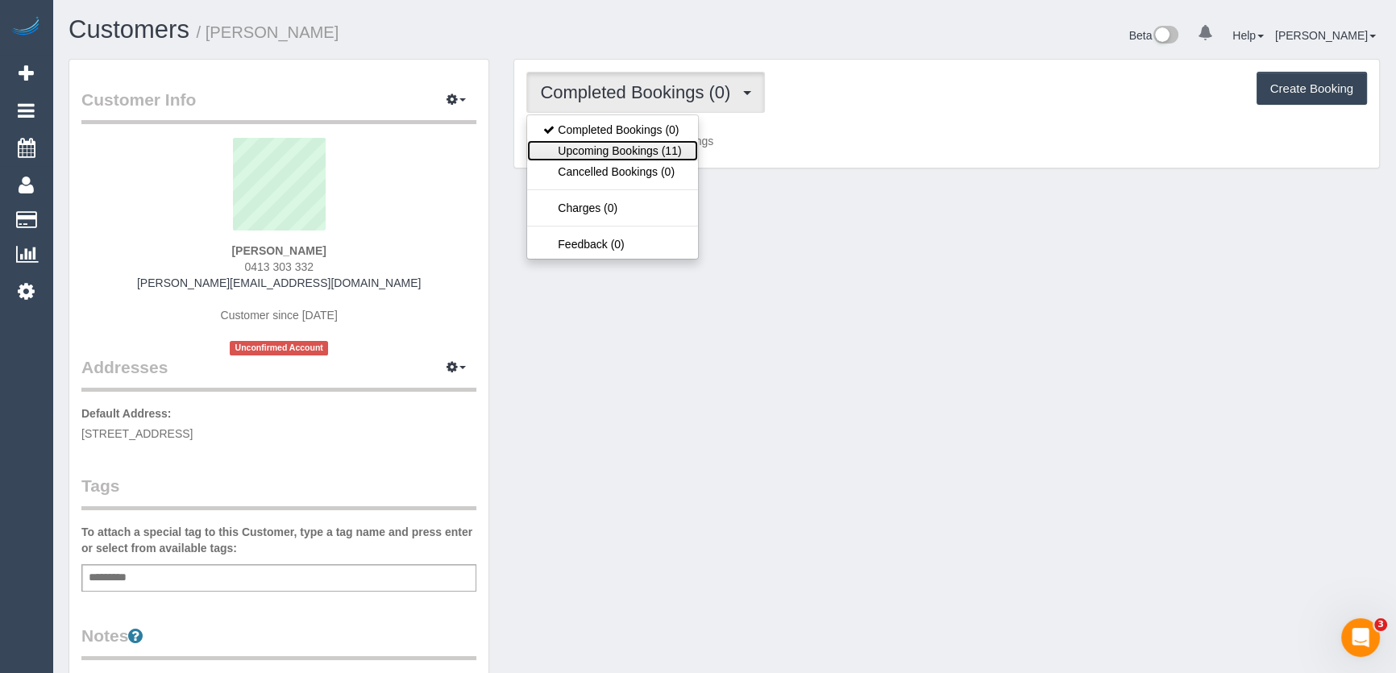
click at [678, 144] on link "Upcoming Bookings (11)" at bounding box center [612, 150] width 170 height 21
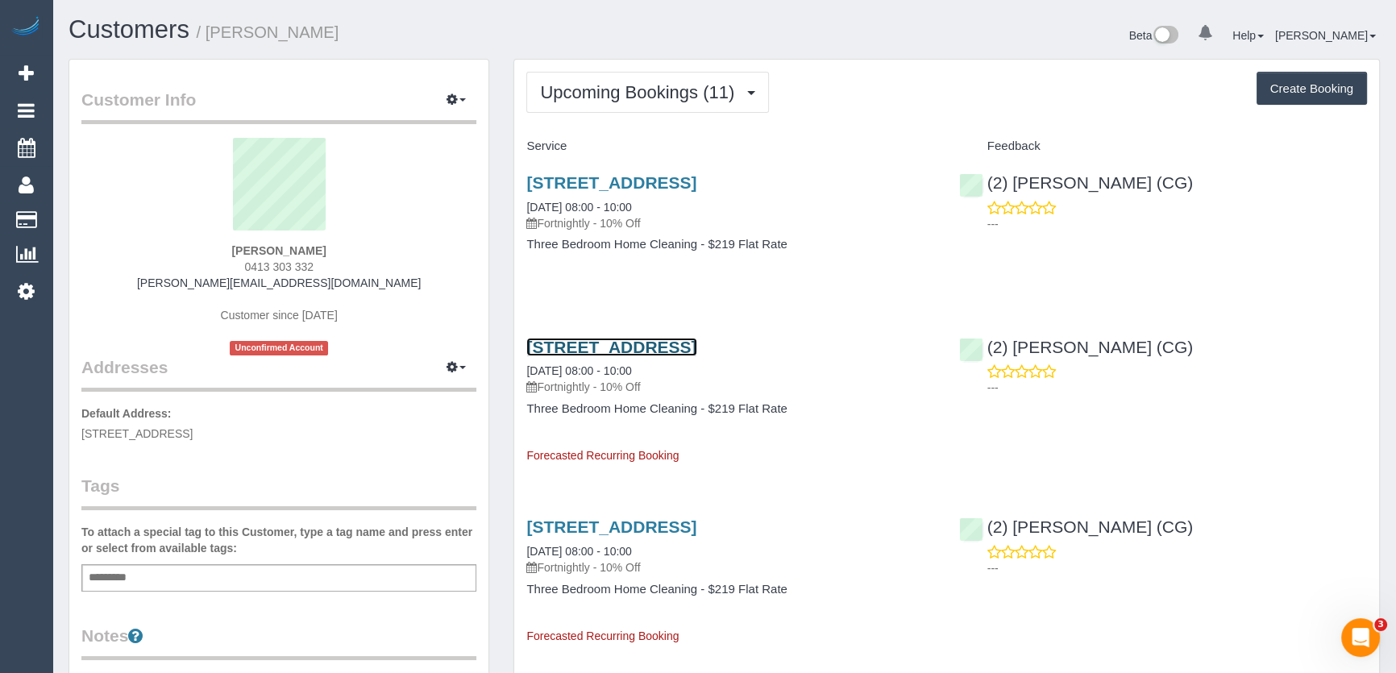
click at [668, 338] on link "[STREET_ADDRESS]" at bounding box center [611, 347] width 170 height 19
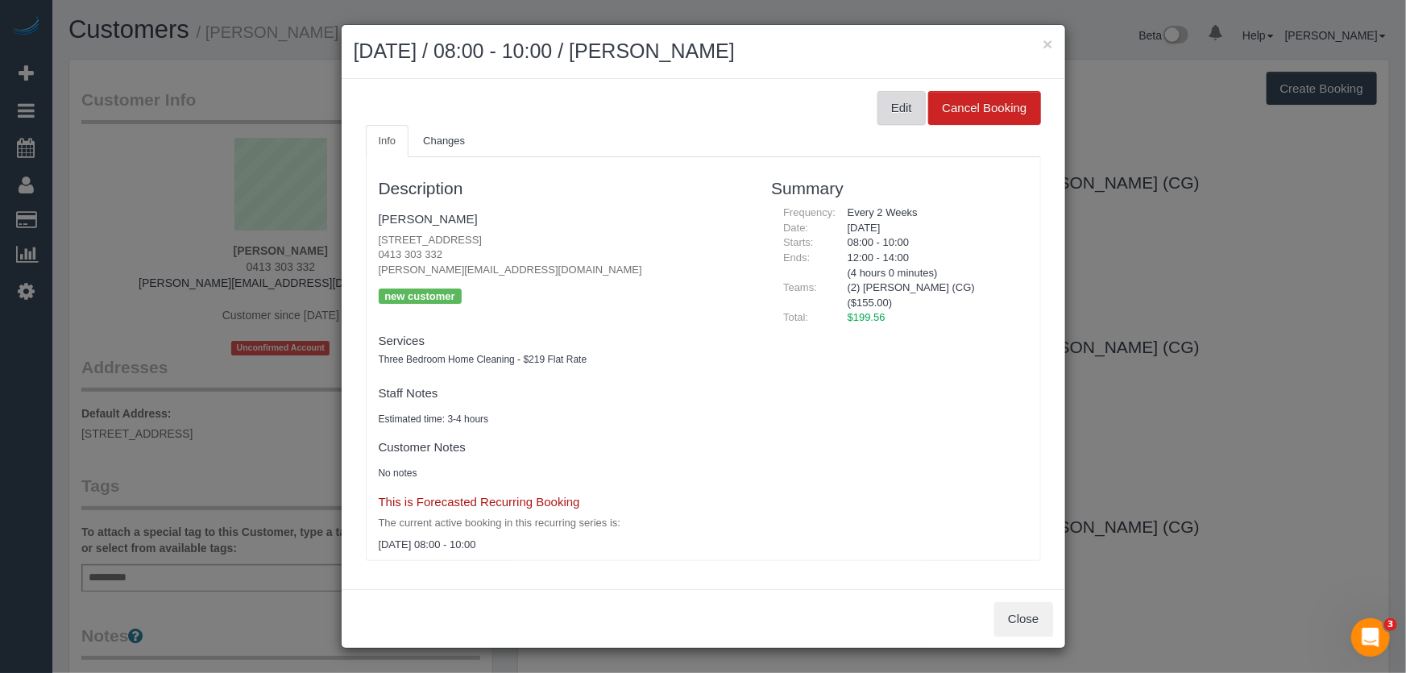
click at [906, 107] on button "Edit" at bounding box center [901, 108] width 48 height 34
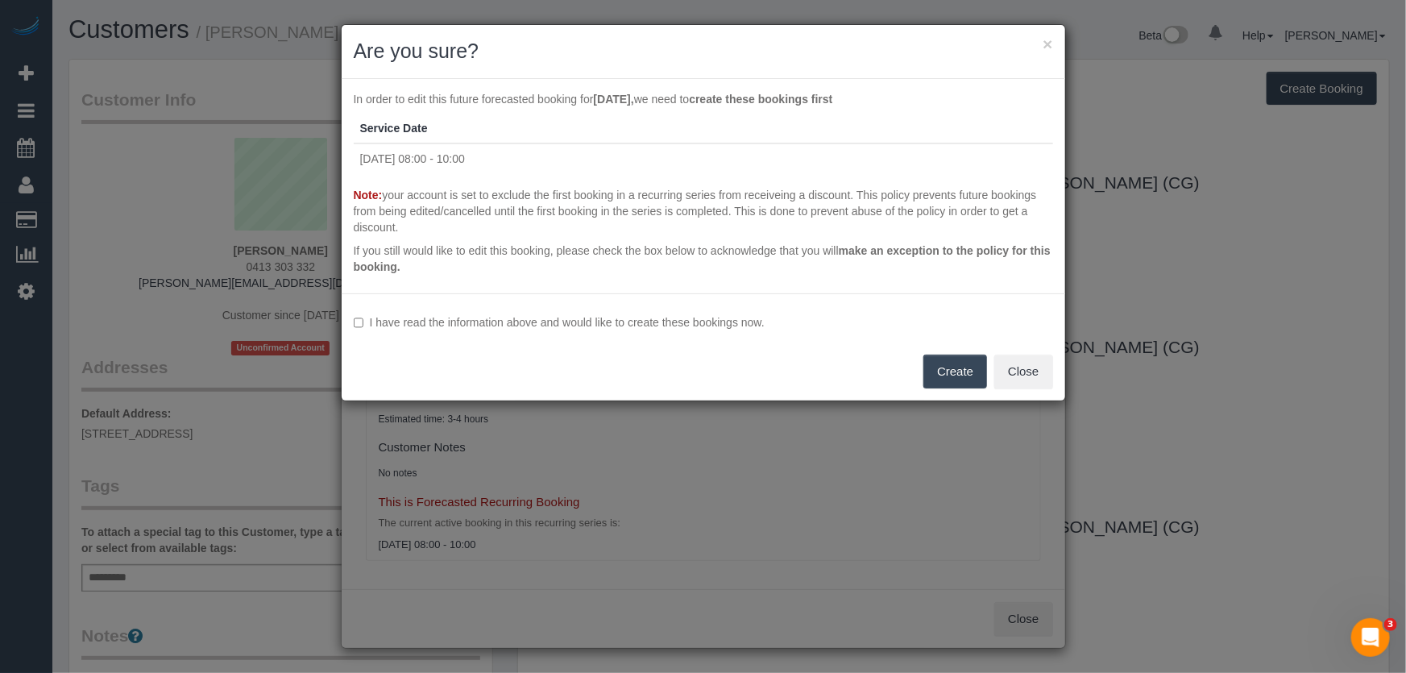
click at [447, 322] on label "I have read the information above and would like to create these bookings now." at bounding box center [703, 322] width 699 height 16
click at [953, 380] on button "Create" at bounding box center [955, 372] width 64 height 34
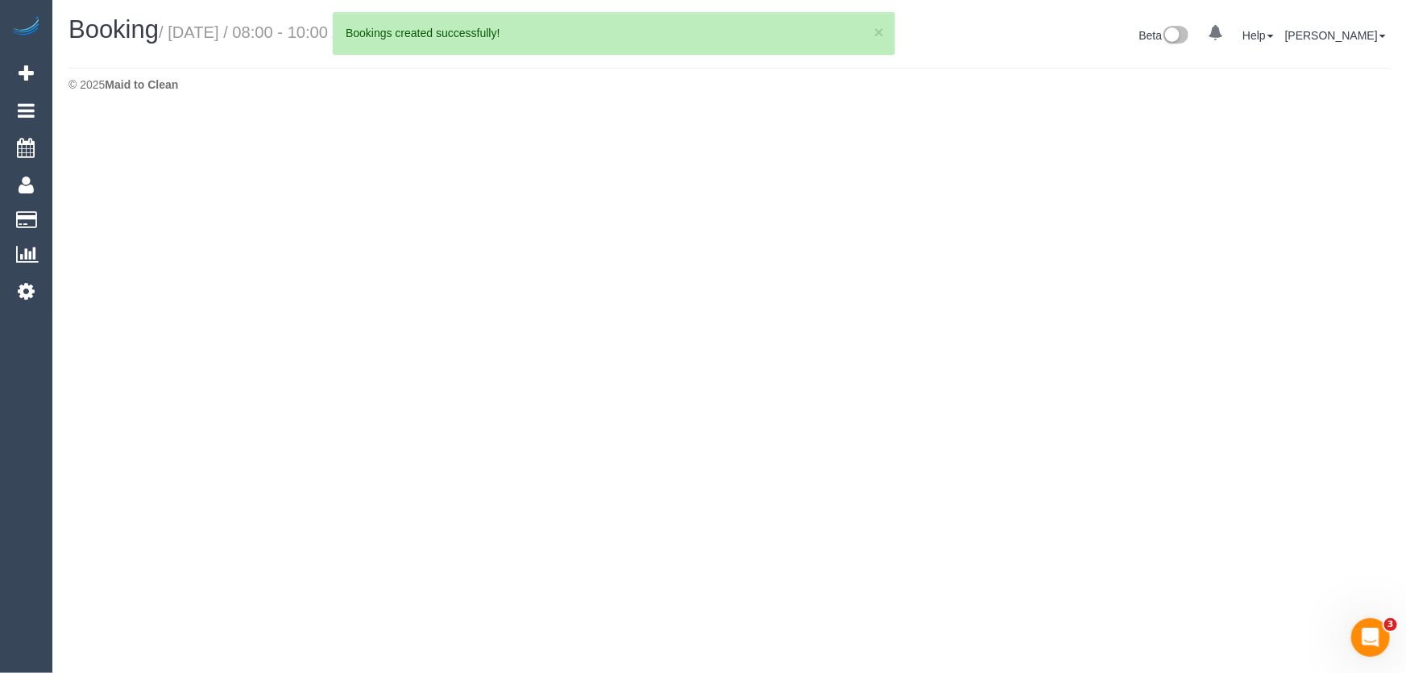
select select "VIC"
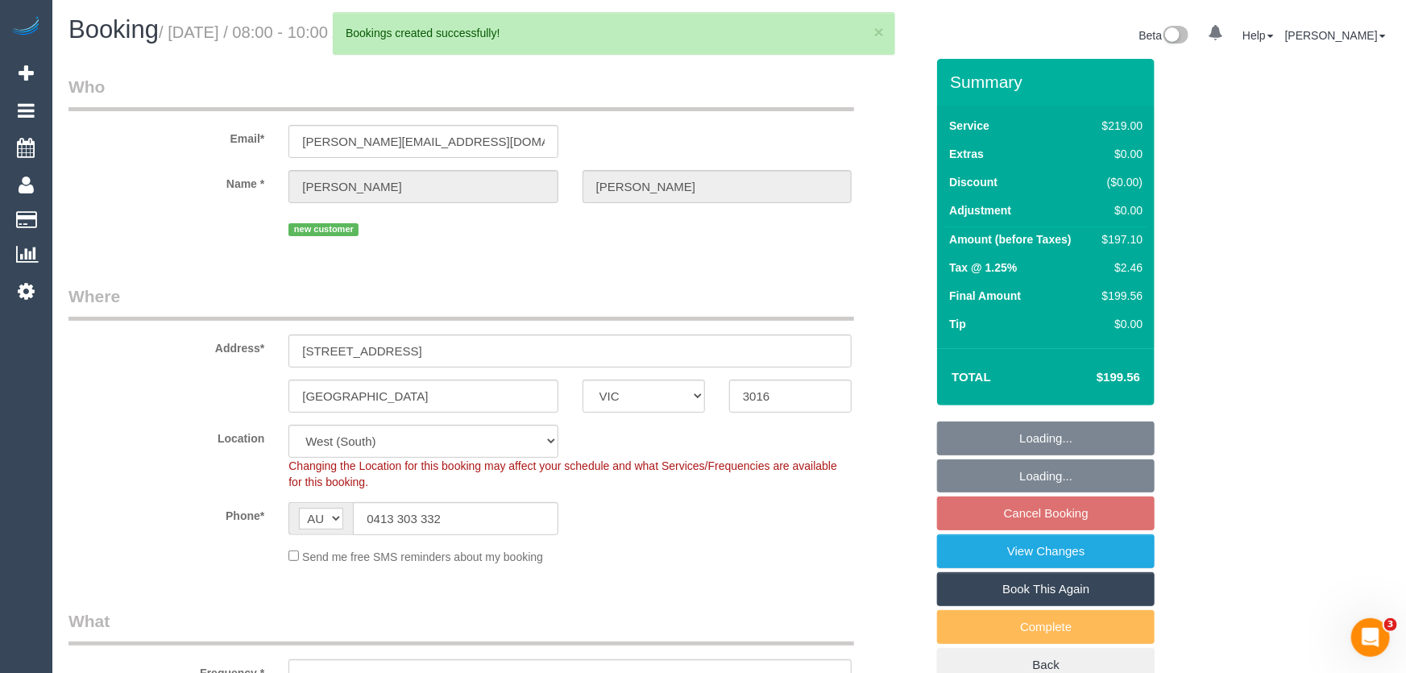
select select "string:AU"
select select "string:stripe-pm_1S3TQn2GScqysDRVPNmw9SEG"
select select "number:27"
select select "number:14"
select select "number:19"
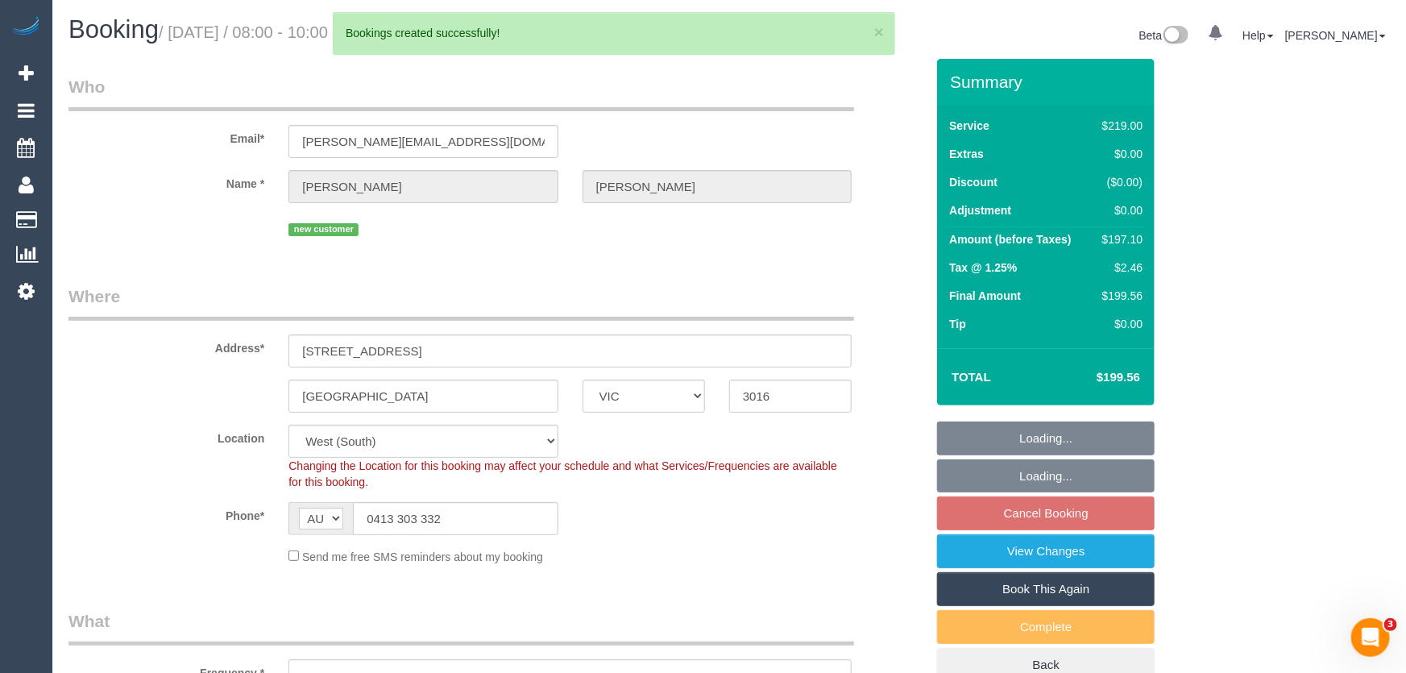
select select "number:36"
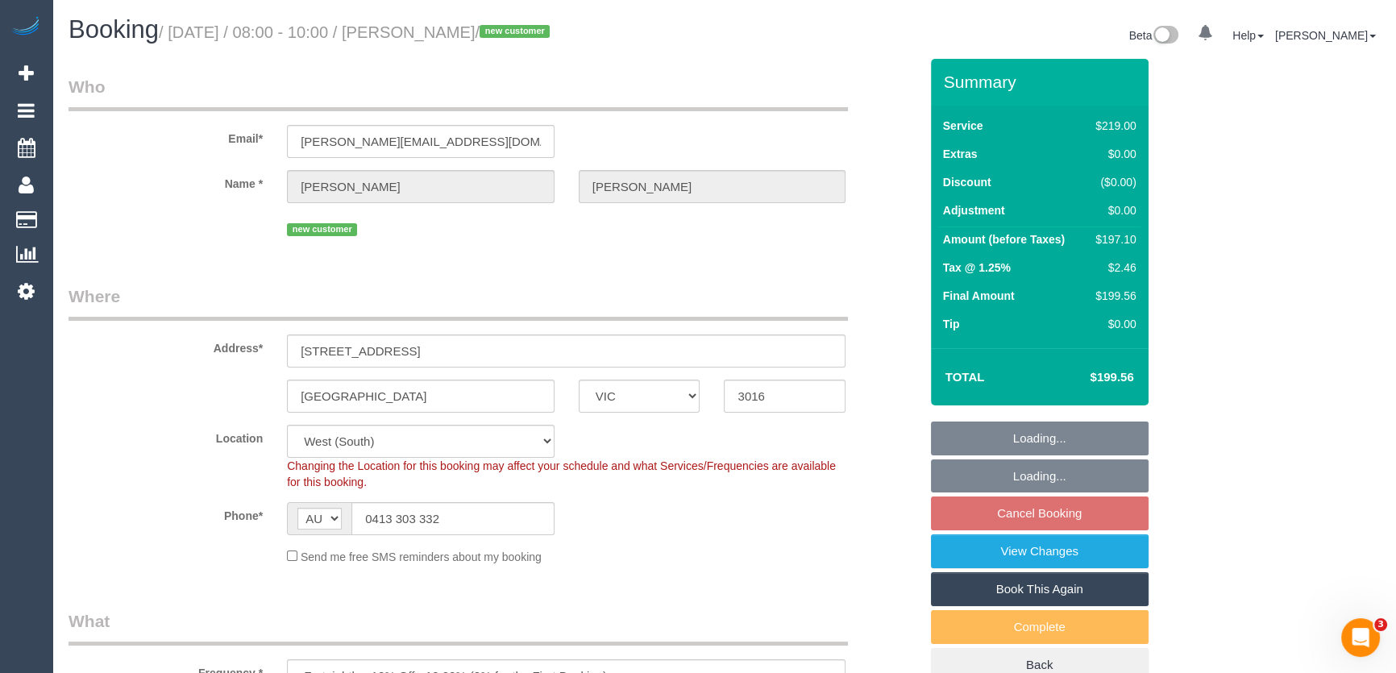
select select "object:1884"
select select "spot2"
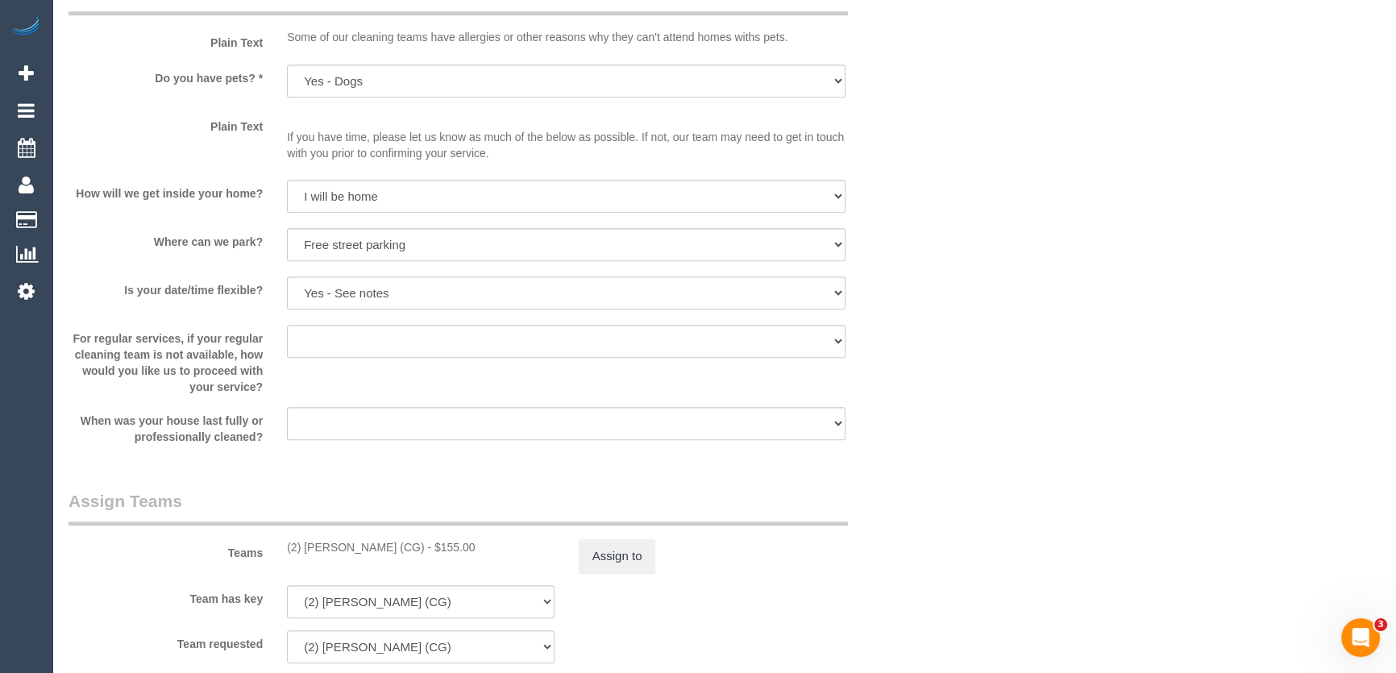
scroll to position [1977, 0]
click at [618, 552] on button "Assign to" at bounding box center [617, 553] width 77 height 34
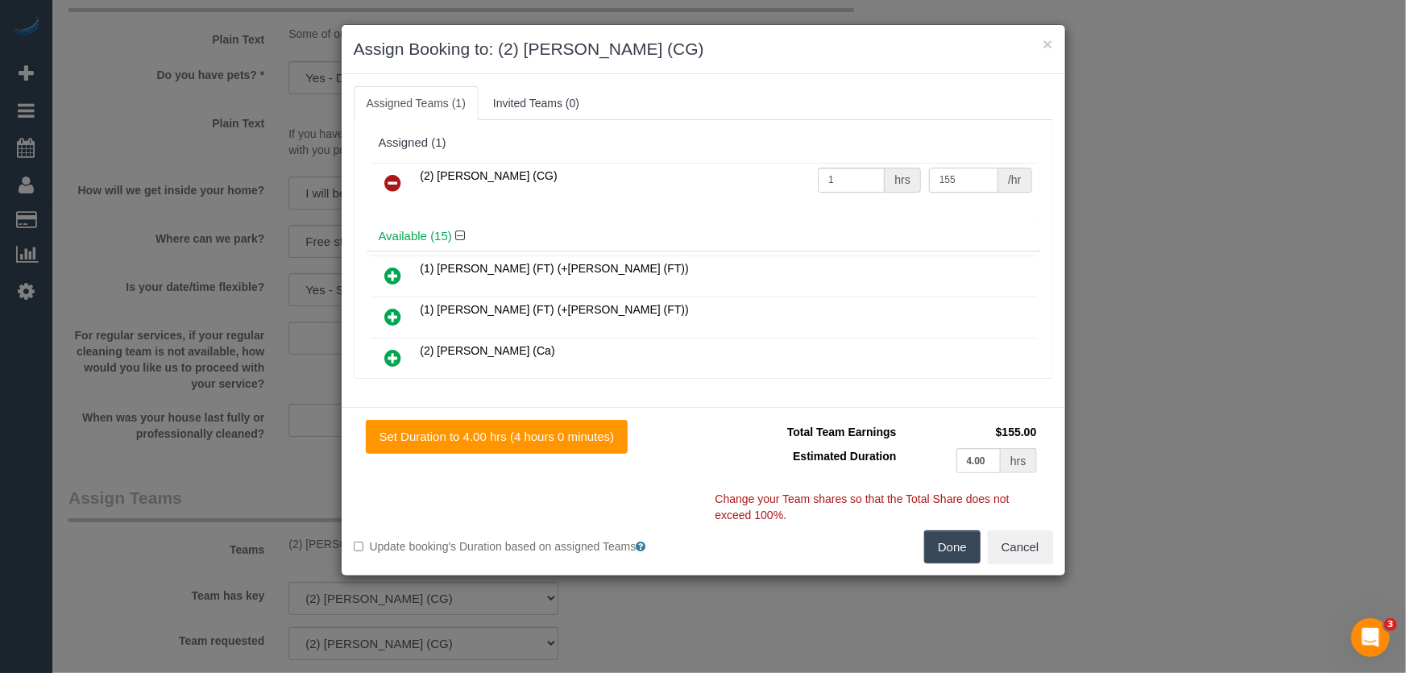
click at [967, 181] on input "155" at bounding box center [963, 180] width 69 height 25
type input "140"
click at [968, 539] on button "Done" at bounding box center [952, 547] width 56 height 34
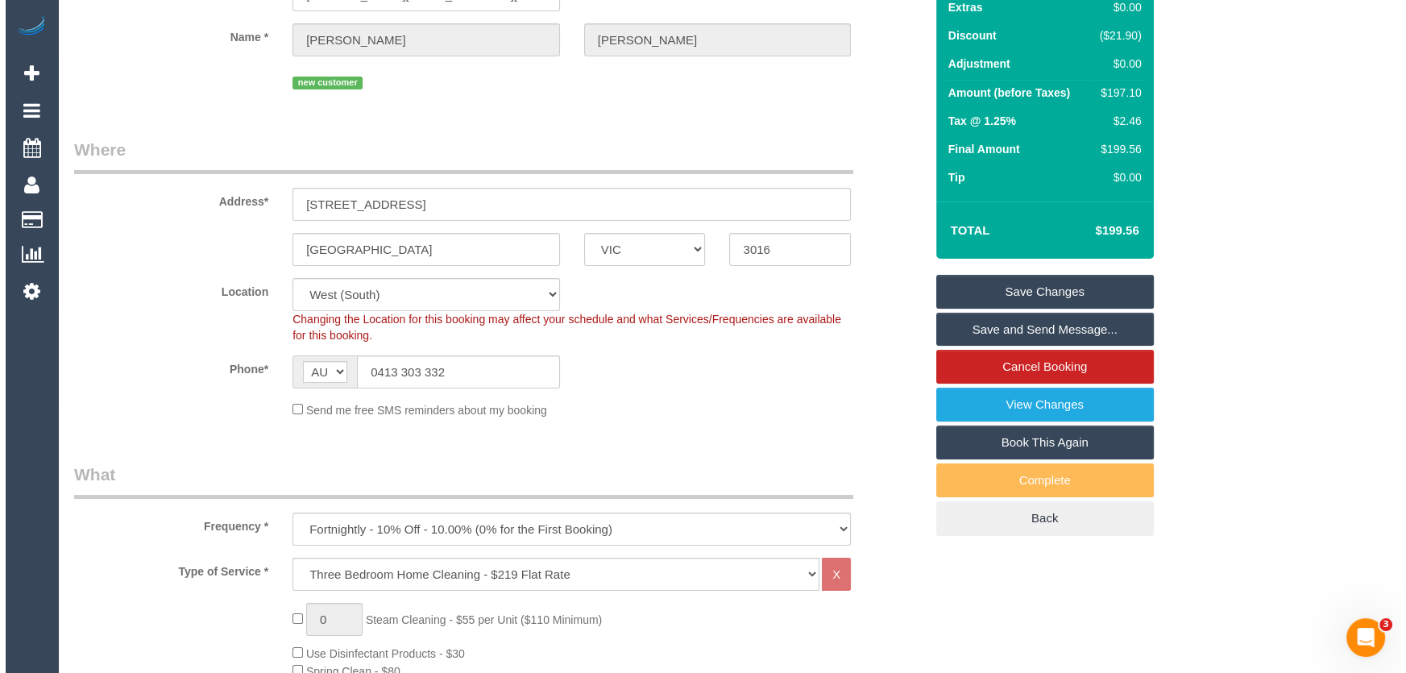
scroll to position [0, 0]
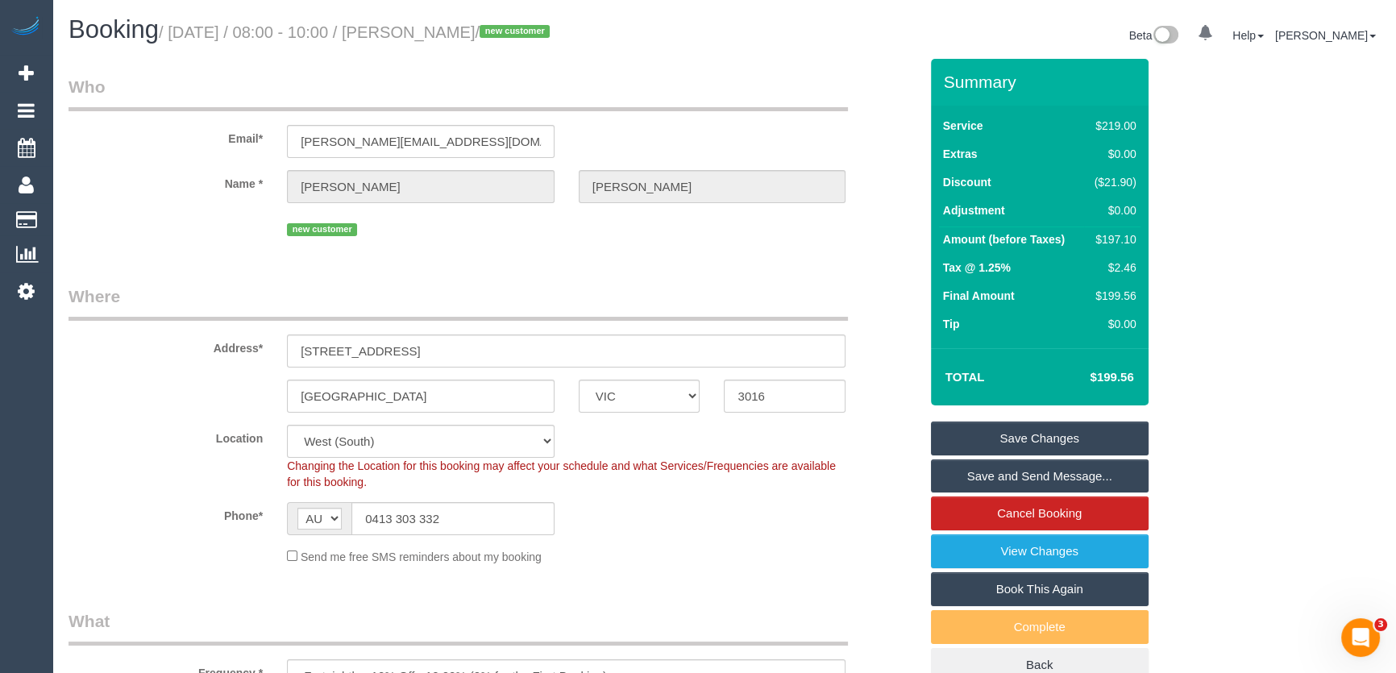
drag, startPoint x: 986, startPoint y: 434, endPoint x: 1114, endPoint y: 388, distance: 135.3
click at [986, 434] on link "Save Changes" at bounding box center [1040, 438] width 218 height 34
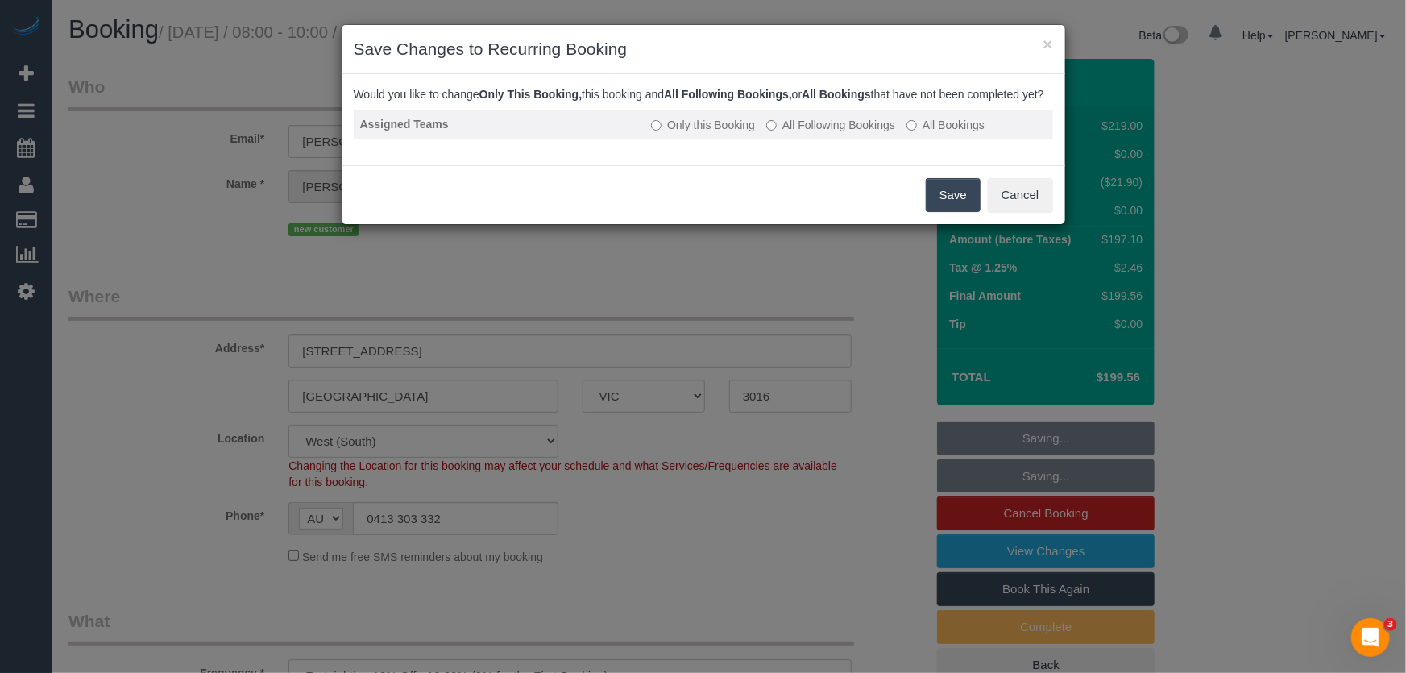
click at [851, 130] on td "Only this Booking All Following Bookings All Bookings" at bounding box center [849, 125] width 408 height 30
click at [857, 133] on label "All Following Bookings" at bounding box center [830, 125] width 129 height 16
click at [941, 209] on button "Save" at bounding box center [953, 195] width 55 height 34
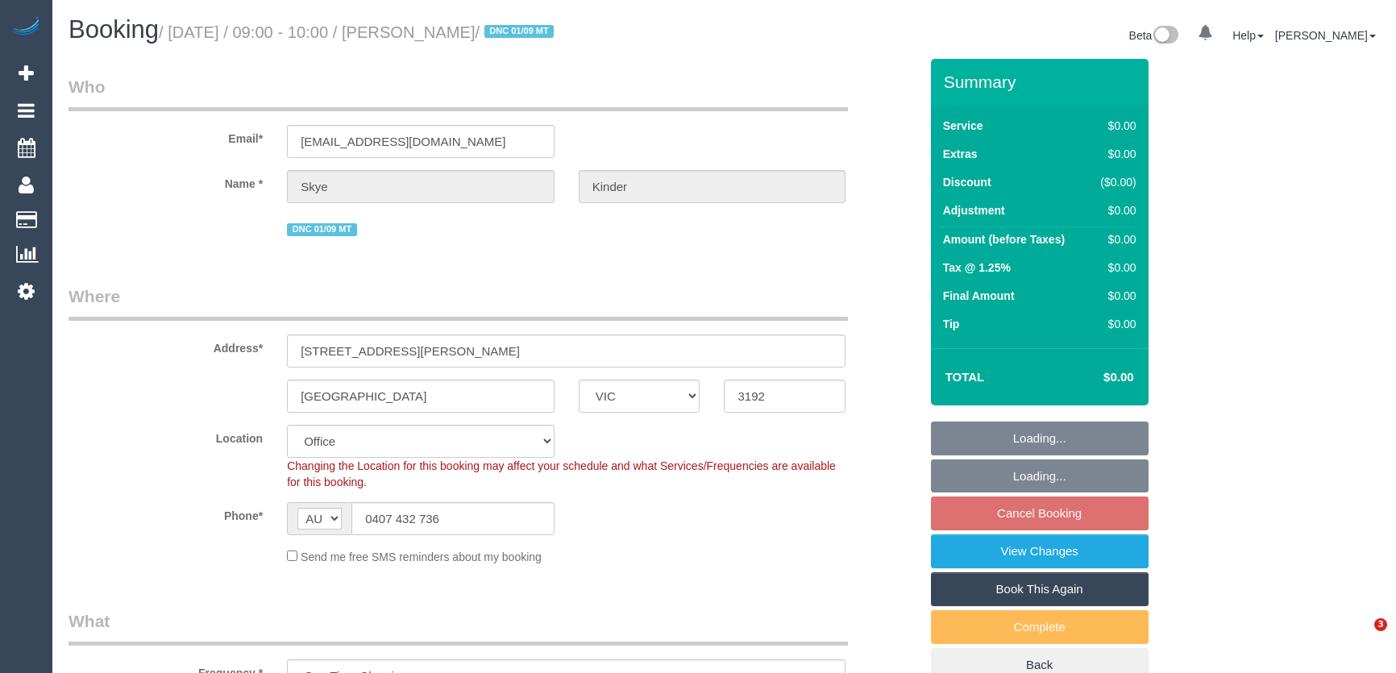
select select "VIC"
select select "string:stripe-pm_1RuB7k2GScqysDRVExNNQnZW"
select select "number:29"
select select "number:14"
select select "number:19"
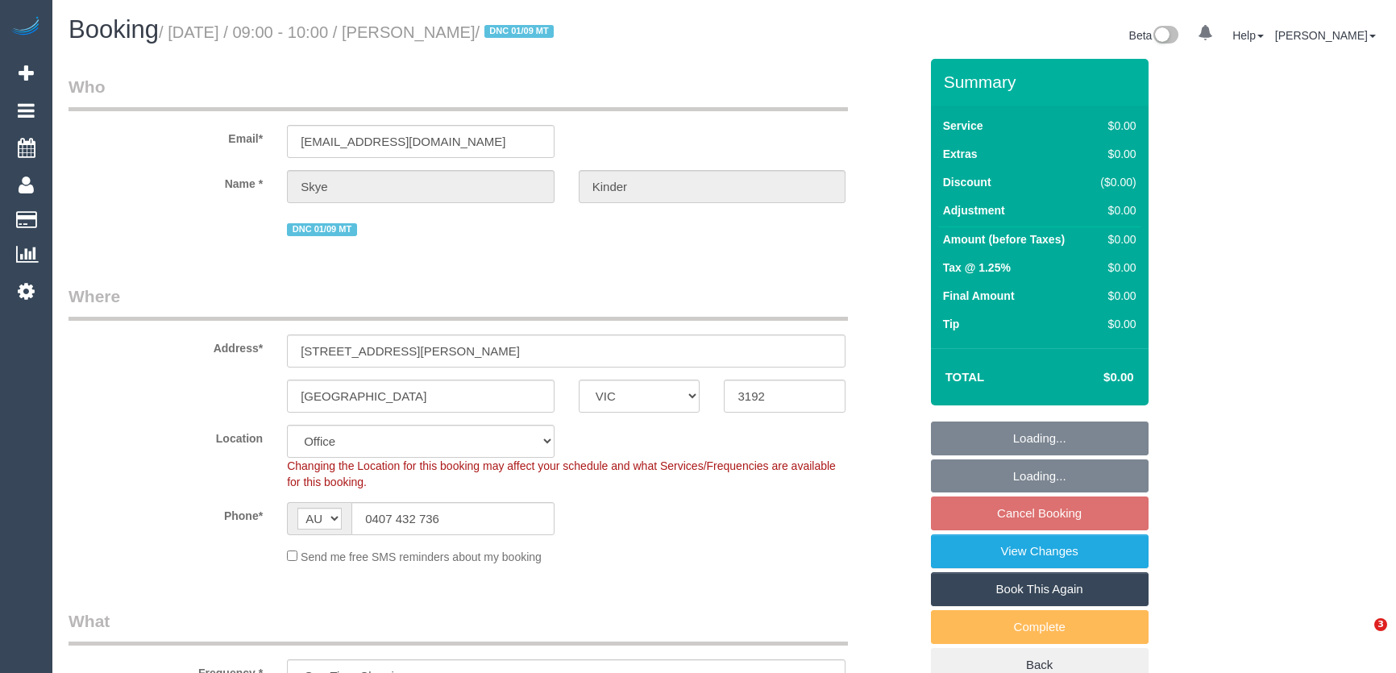
select select "number:24"
select select "number:13"
select select "object:705"
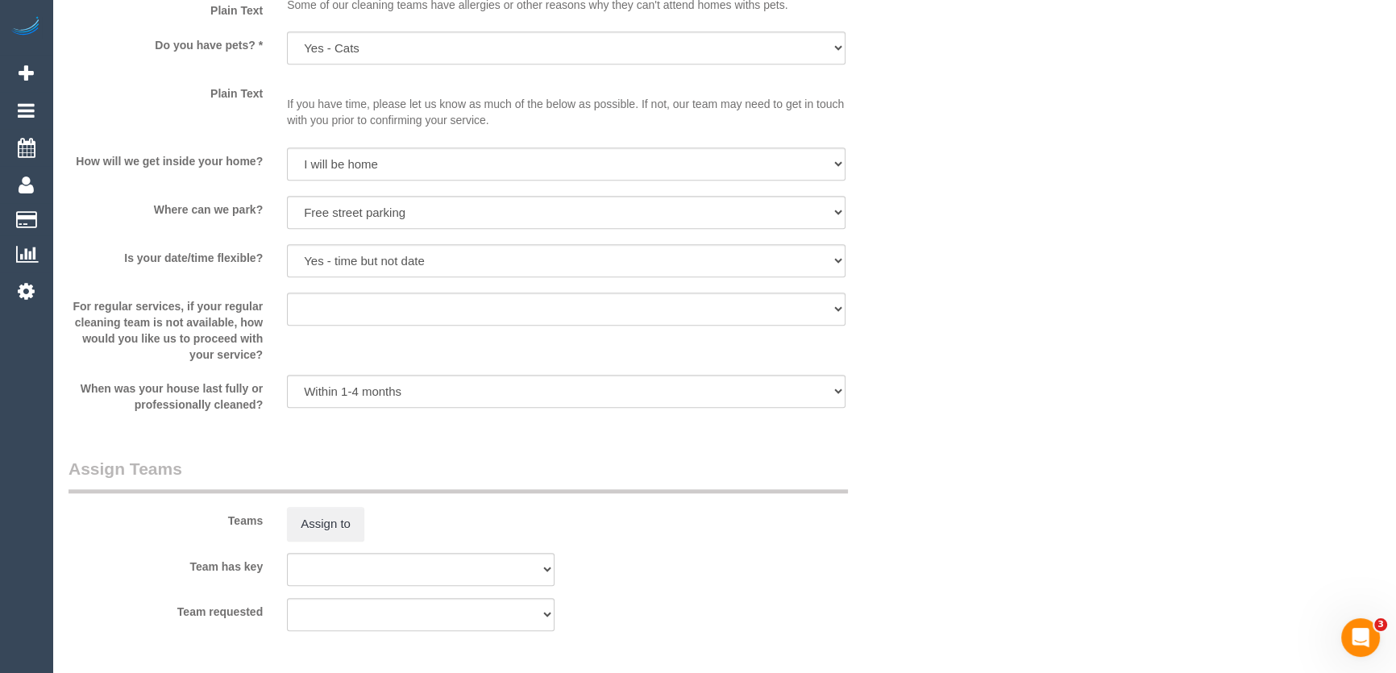
scroll to position [1882, 0]
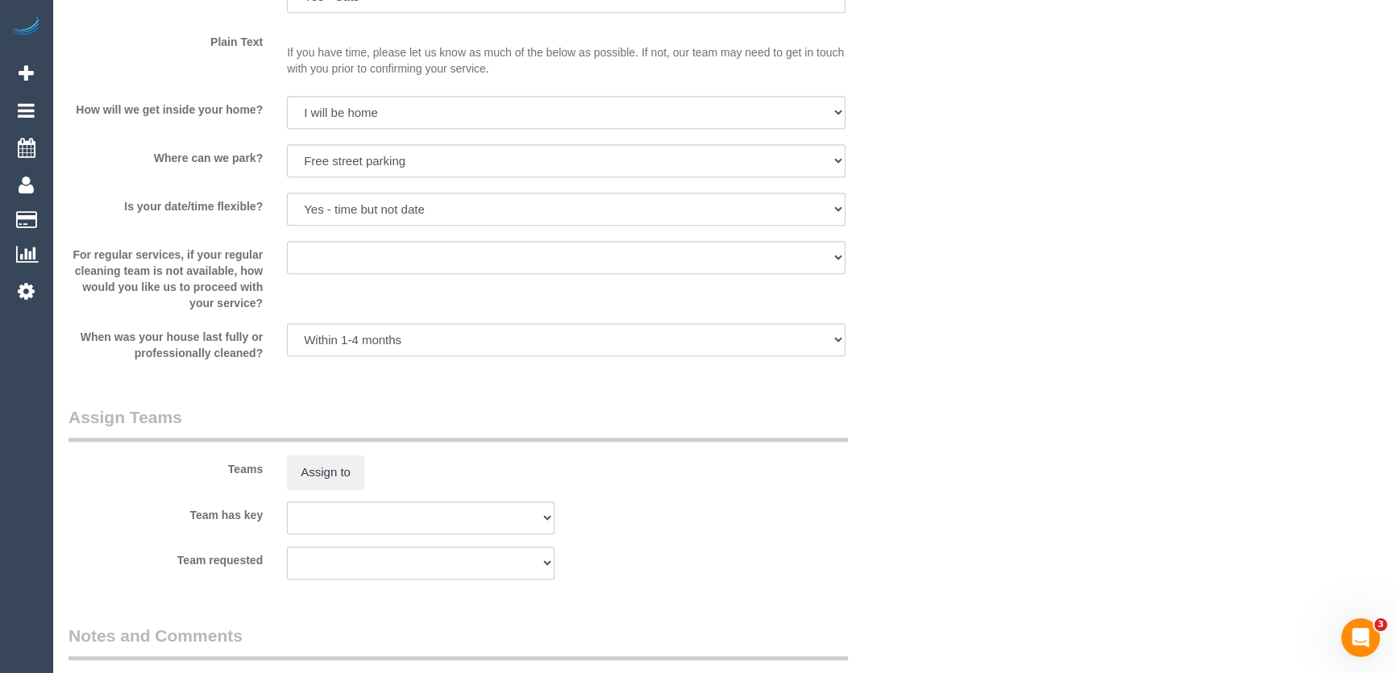
click at [839, 501] on div "Team has key (0) Account - Tech (0) Office (0) Raunak Test Account (1) Debbie B…" at bounding box center [493, 517] width 874 height 33
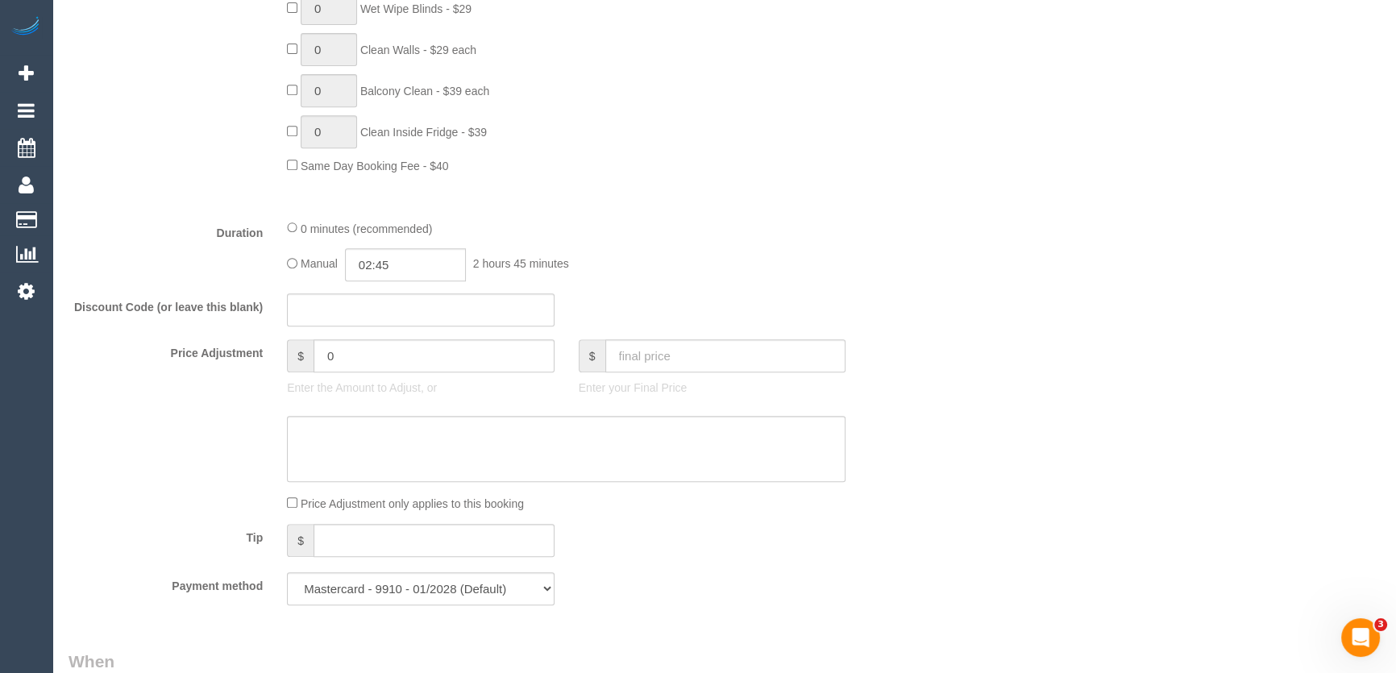
scroll to position [952, 0]
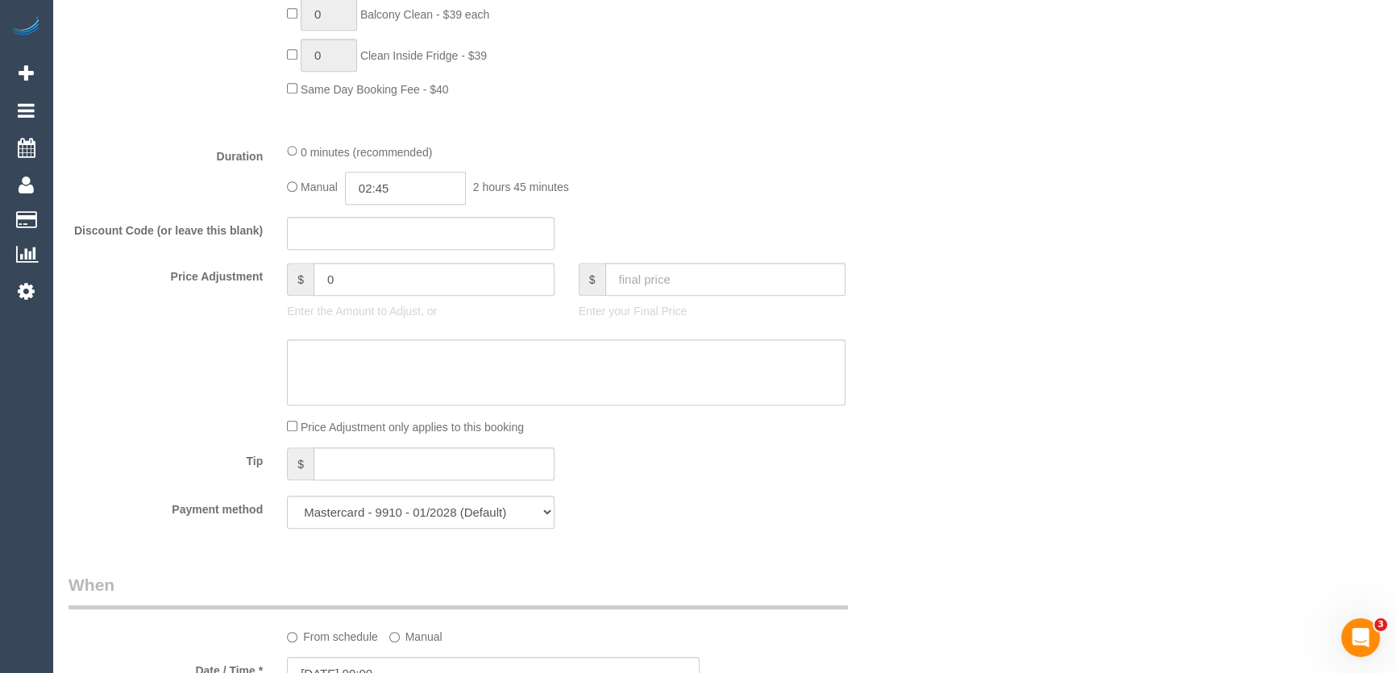
click at [410, 190] on input "02:45" at bounding box center [405, 188] width 121 height 33
click at [392, 300] on li "02:00" at bounding box center [388, 301] width 72 height 21
type input "02:00"
click at [707, 201] on div "Manual 02:00 2 hours 0 minutes" at bounding box center [566, 188] width 558 height 33
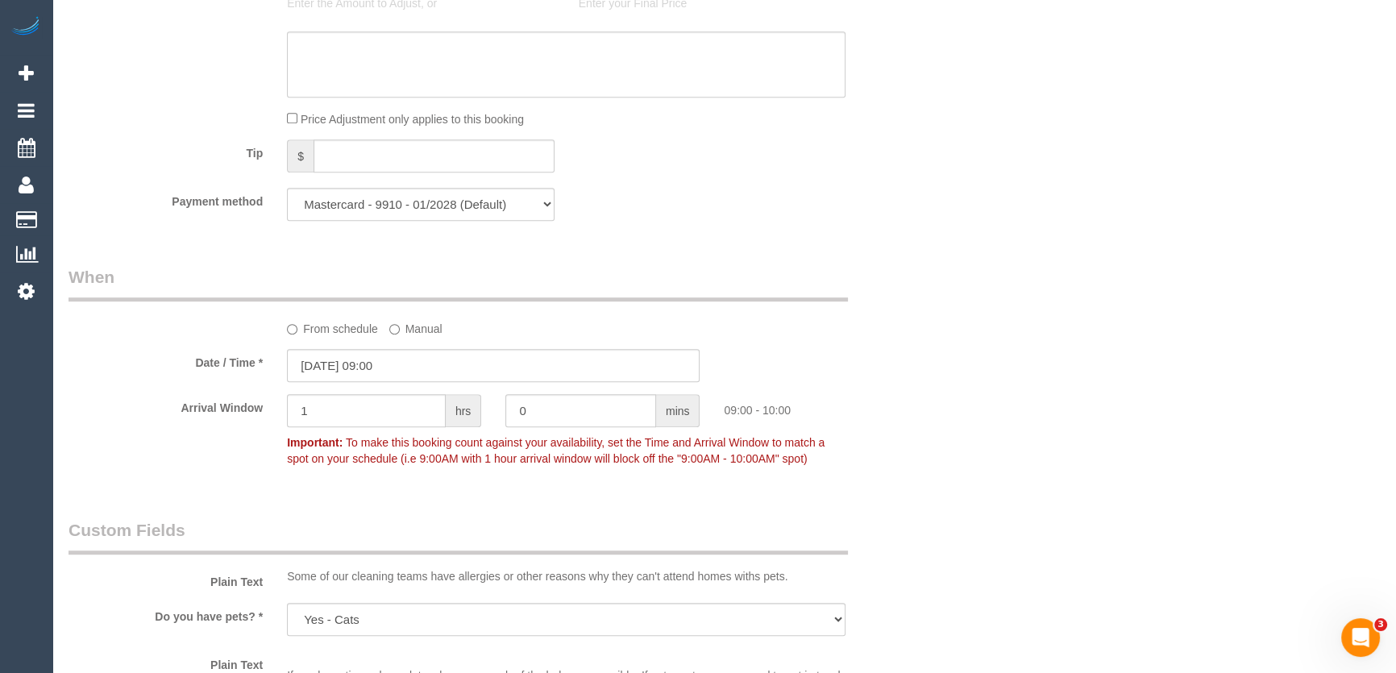
scroll to position [1392, 0]
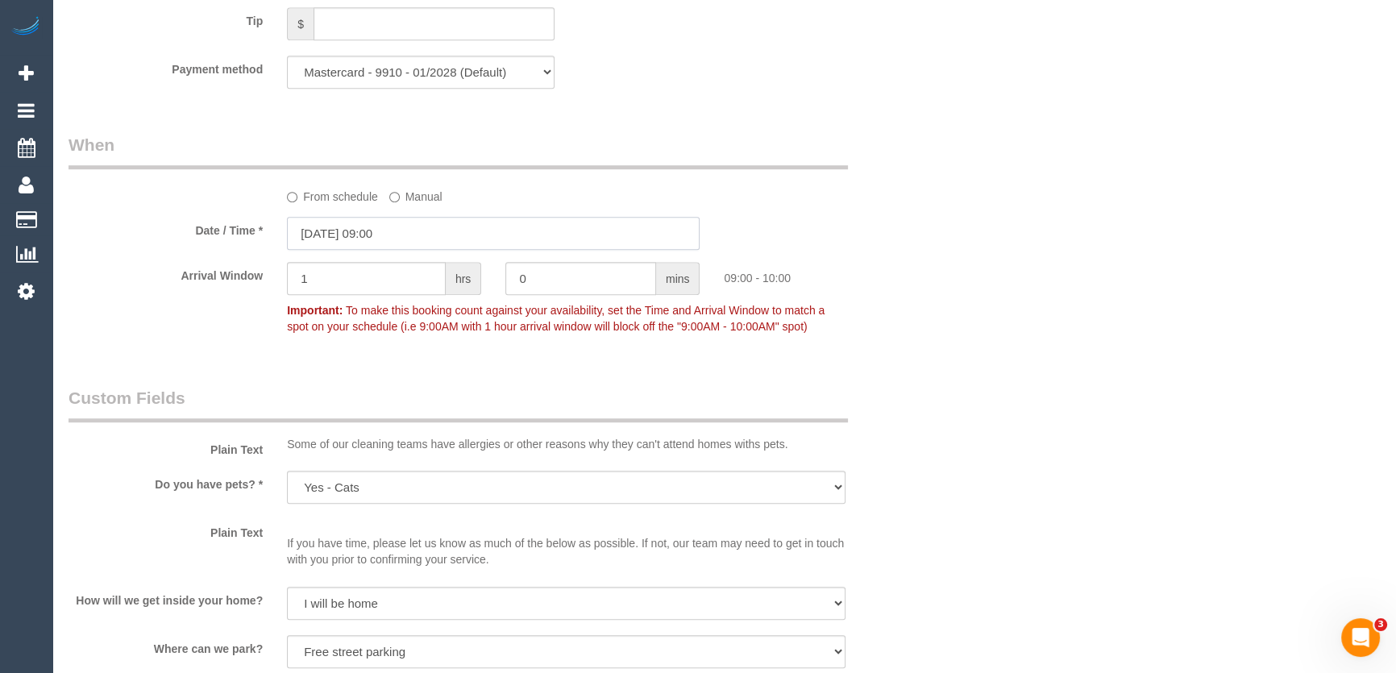
click at [413, 238] on input "[DATE] 09:00" at bounding box center [493, 233] width 413 height 33
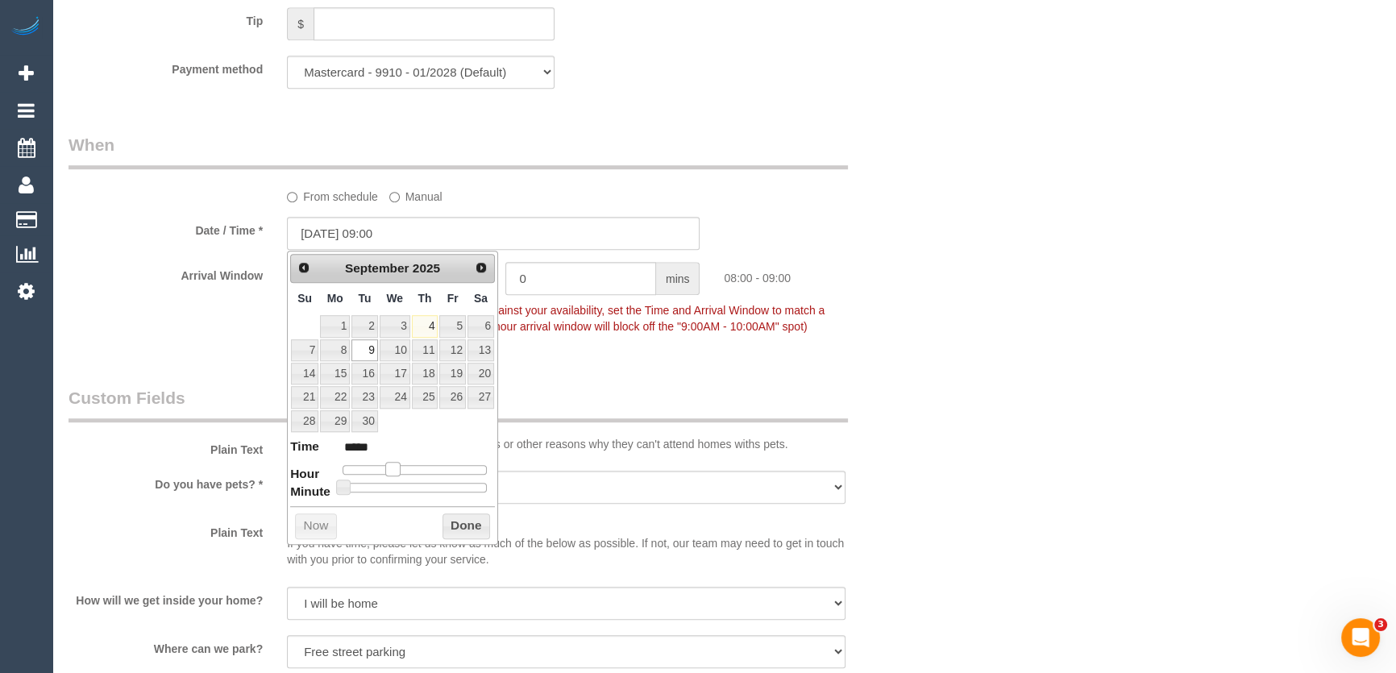
type input "[DATE] 08:00"
type input "*****"
type input "[DATE] 07:00"
type input "*****"
drag, startPoint x: 399, startPoint y: 467, endPoint x: 388, endPoint y: 467, distance: 10.5
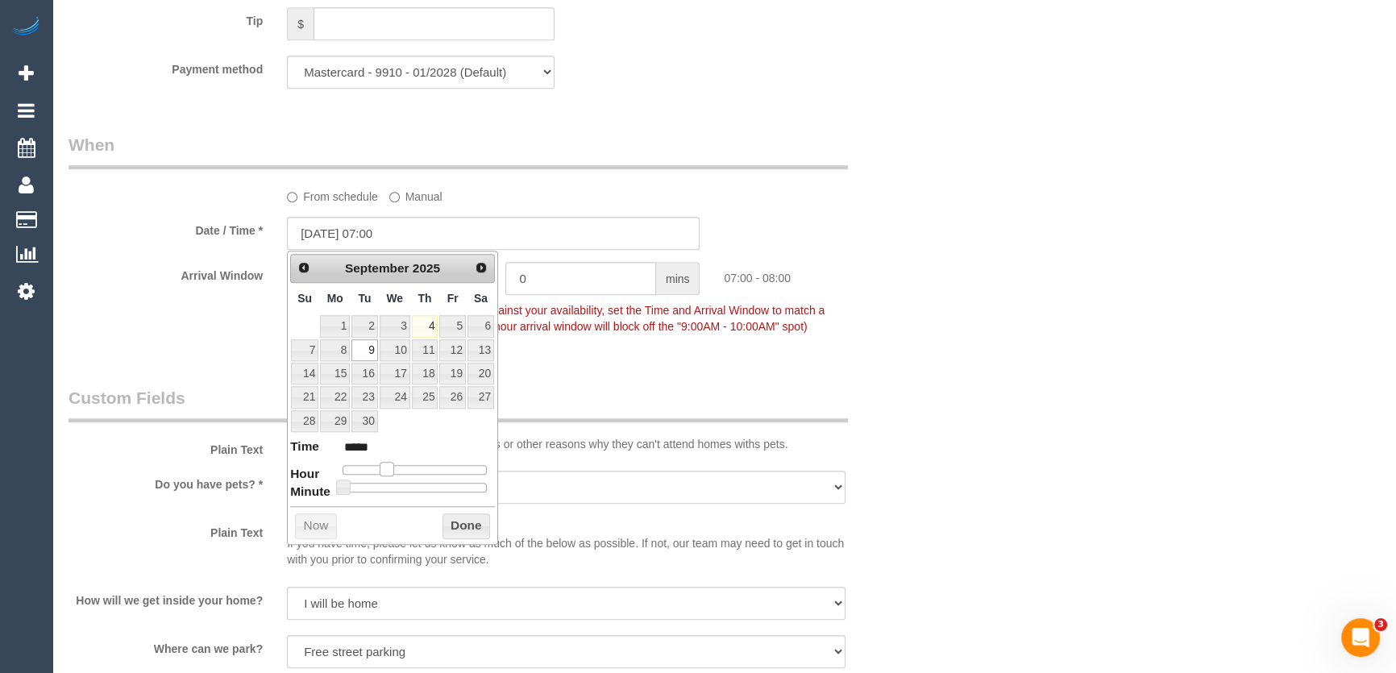
click at [388, 467] on span at bounding box center [387, 469] width 15 height 15
click at [606, 338] on div "Arrival Window 1 hrs 0 mins 07:00 - 08:00 Important: To make this booking count…" at bounding box center [493, 302] width 874 height 80
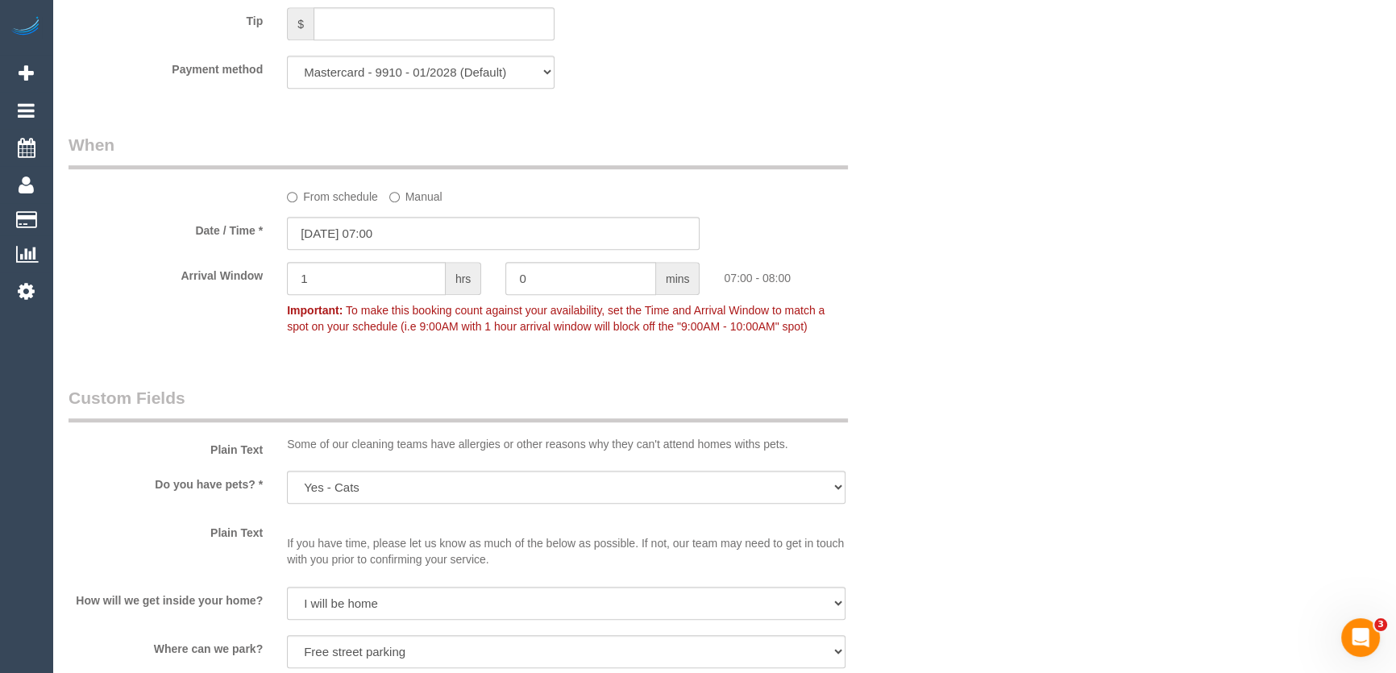
scroll to position [1615, 0]
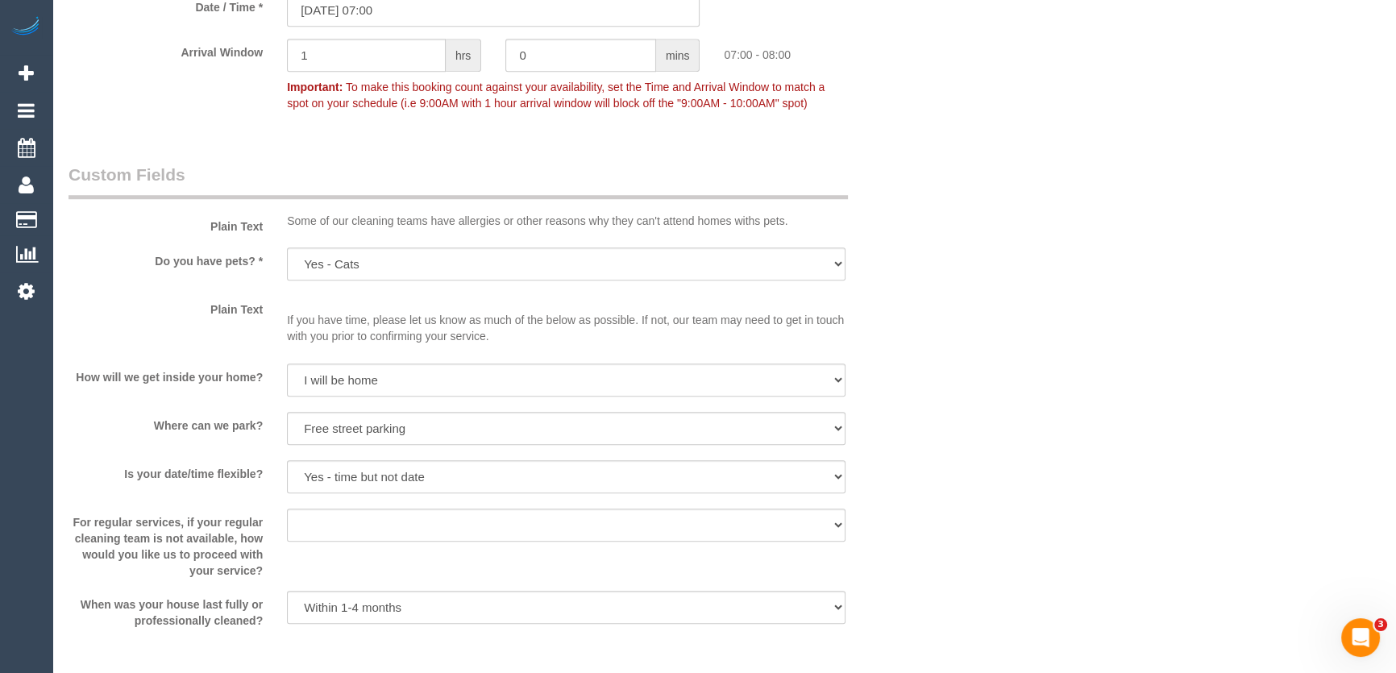
click at [326, 442] on sui-booking-custom-fields "Plain Text Some of our cleaning teams have allergies or other reasons why they …" at bounding box center [493, 396] width 850 height 466
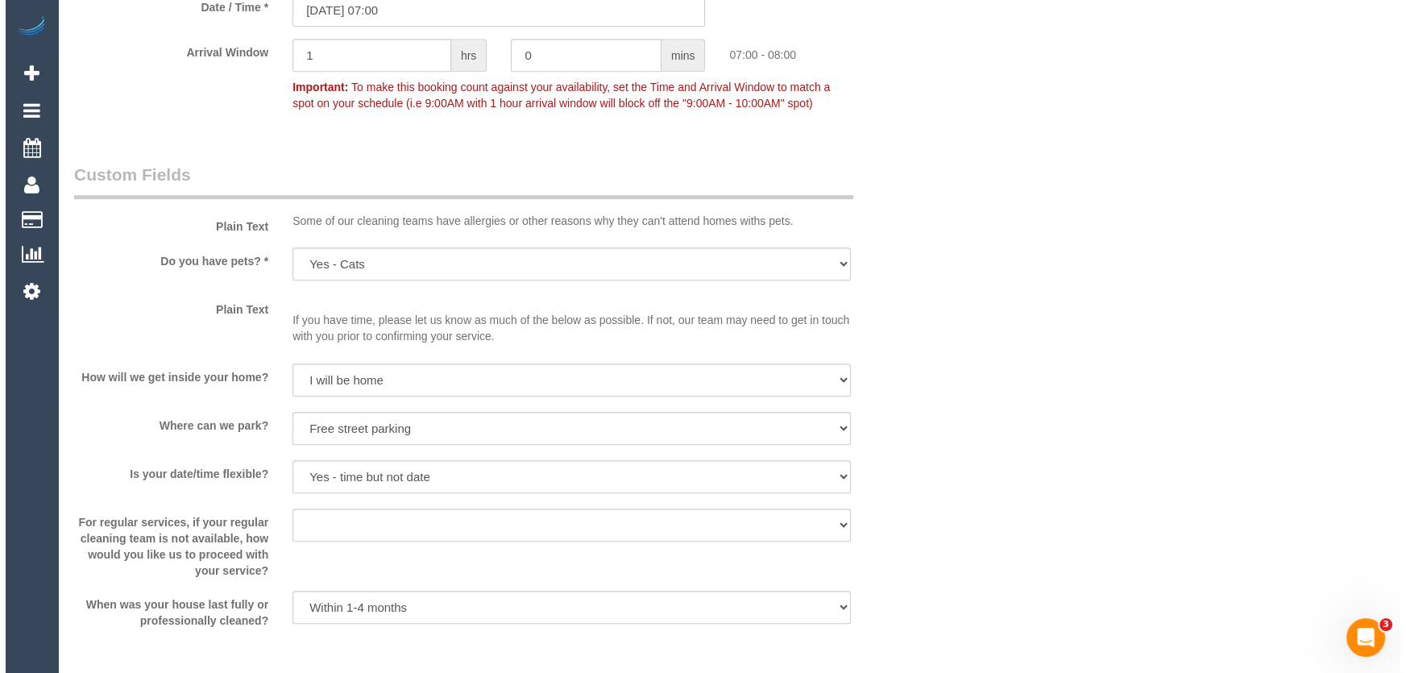
scroll to position [1904, 0]
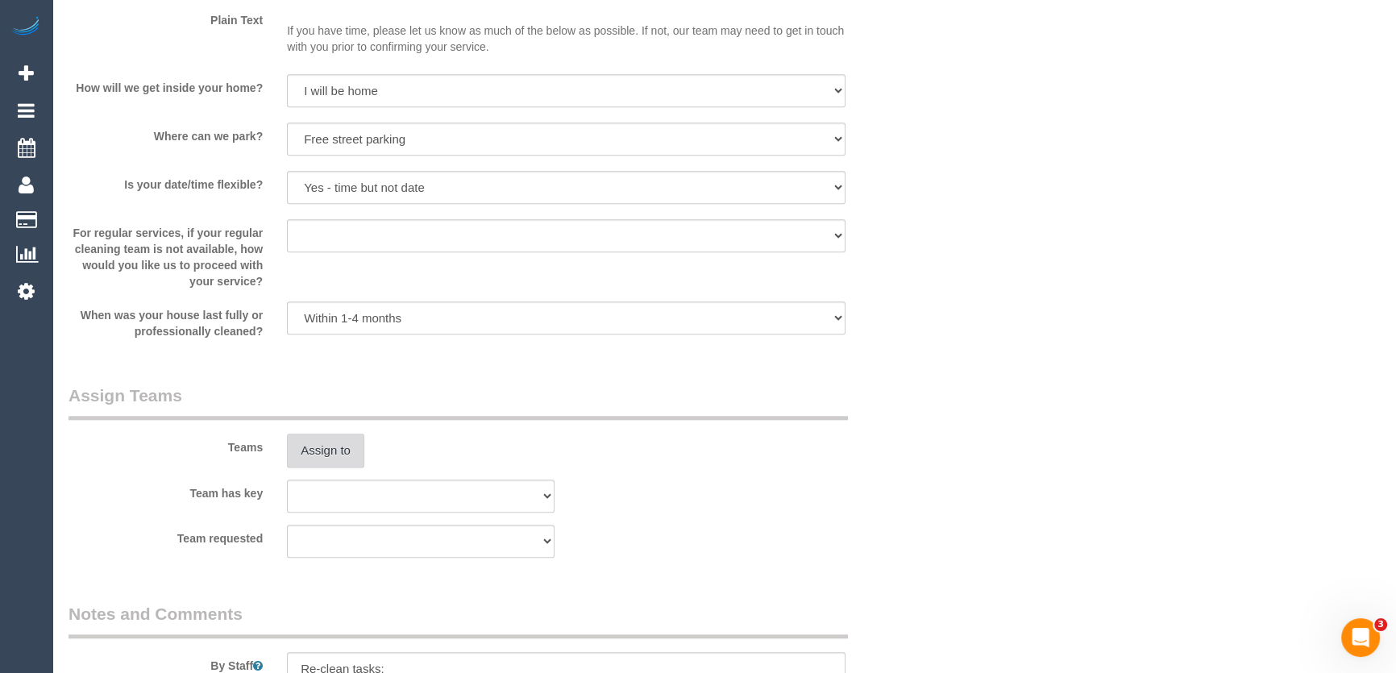
click at [319, 448] on button "Assign to" at bounding box center [325, 450] width 77 height 34
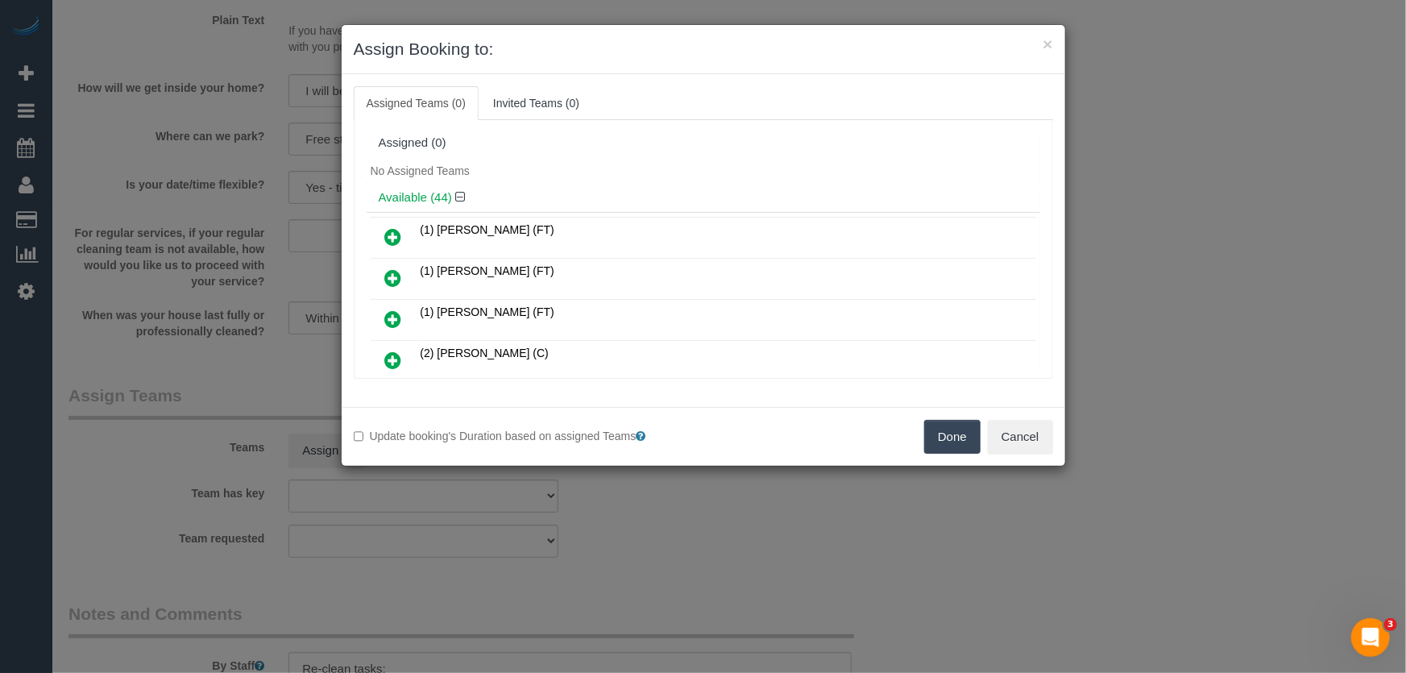
scroll to position [424, 0]
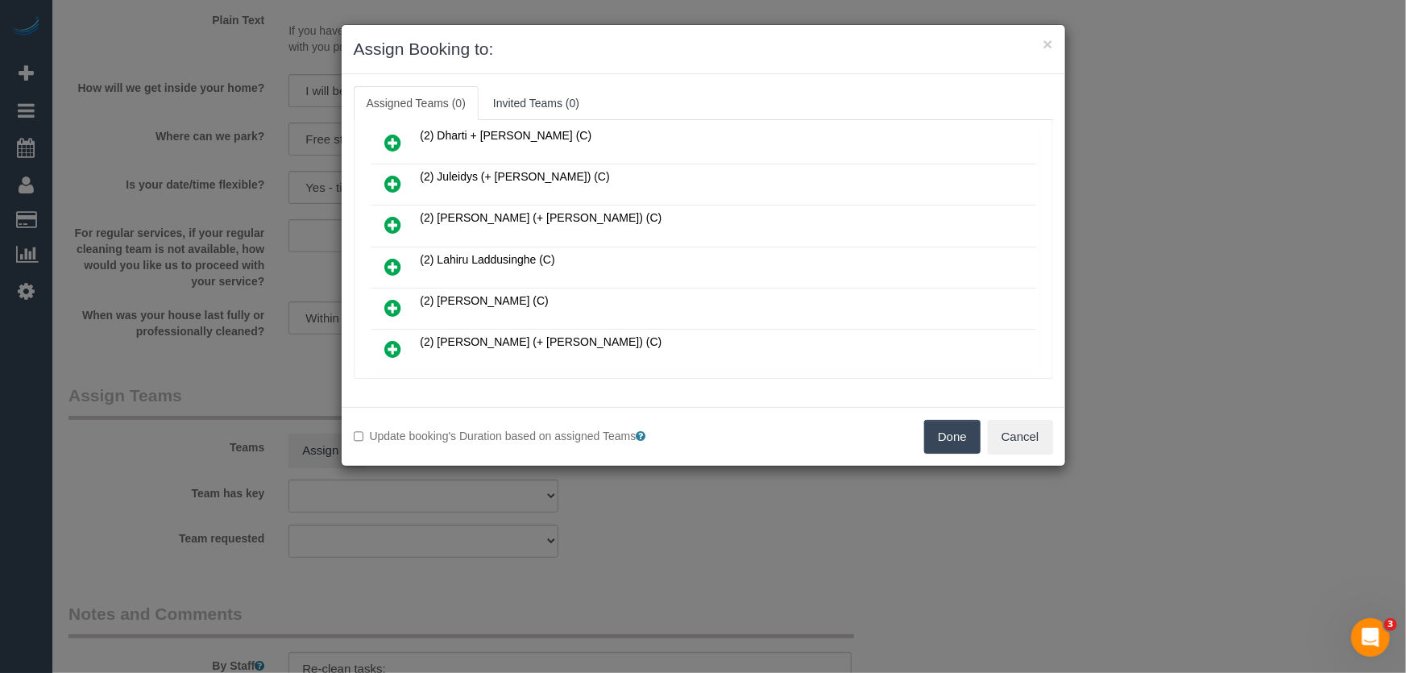
click at [394, 257] on icon at bounding box center [393, 266] width 17 height 19
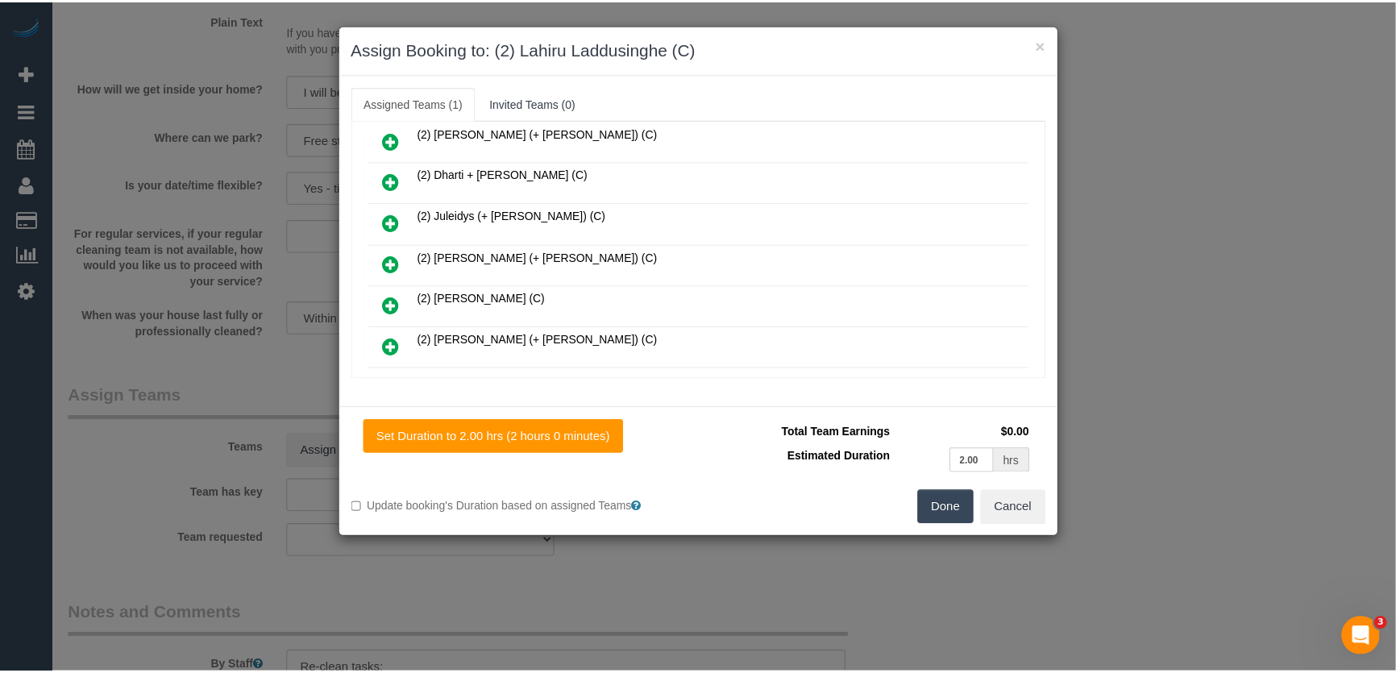
scroll to position [462, 0]
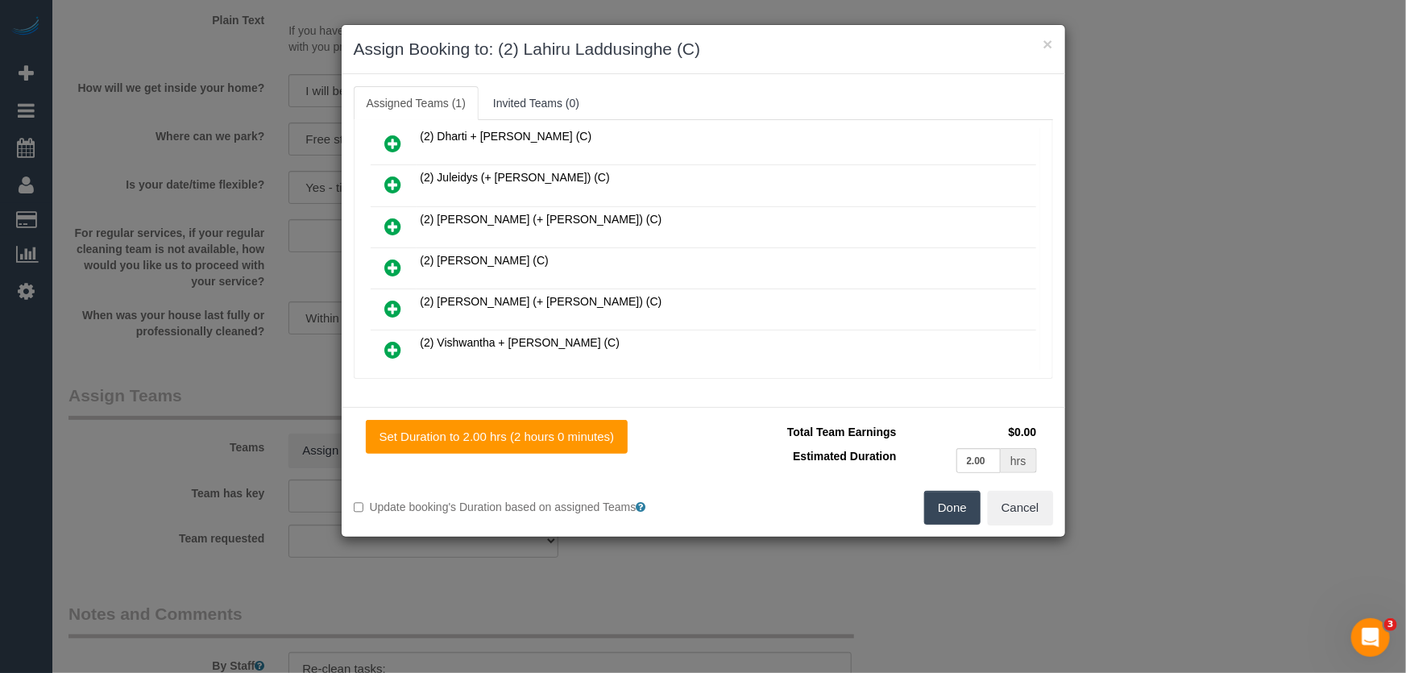
click at [948, 514] on button "Done" at bounding box center [952, 508] width 56 height 34
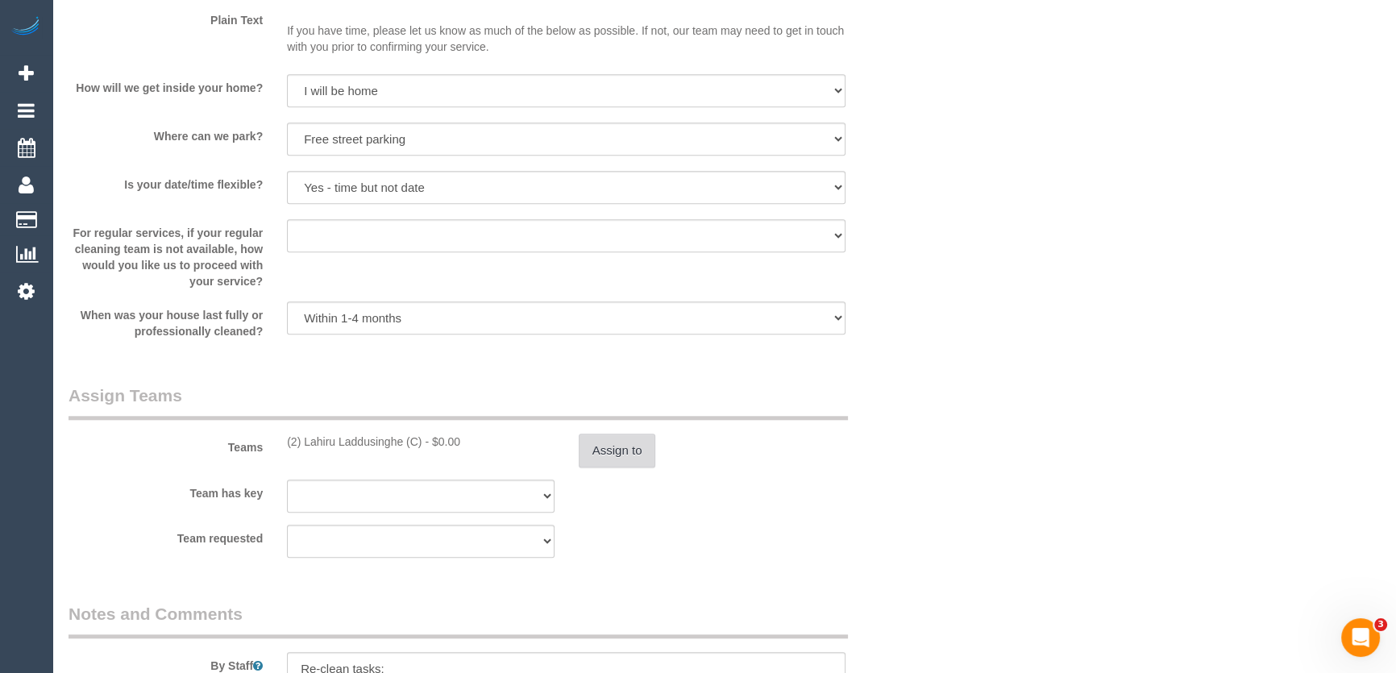
click at [629, 450] on button "Assign to" at bounding box center [617, 450] width 77 height 34
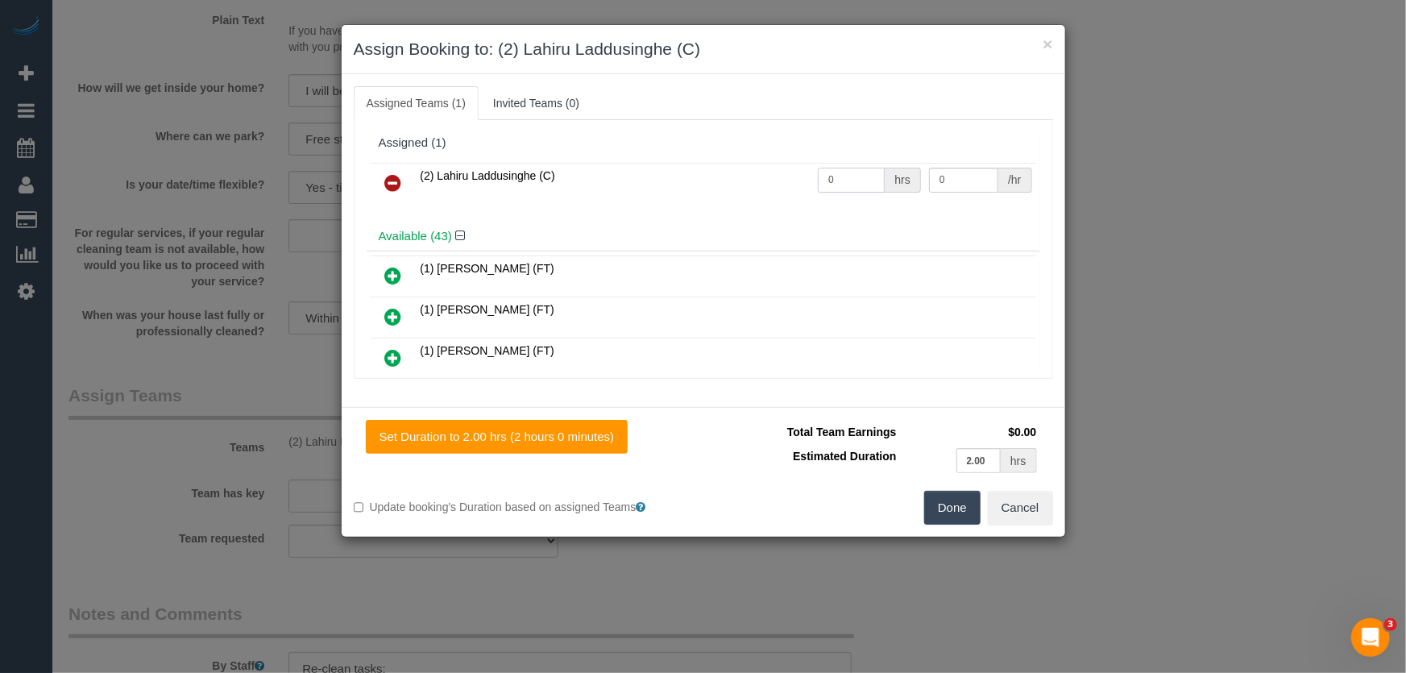
click at [845, 185] on input "0" at bounding box center [851, 180] width 67 height 25
type input "2"
click at [948, 512] on button "Done" at bounding box center [952, 508] width 56 height 34
type input "37.5"
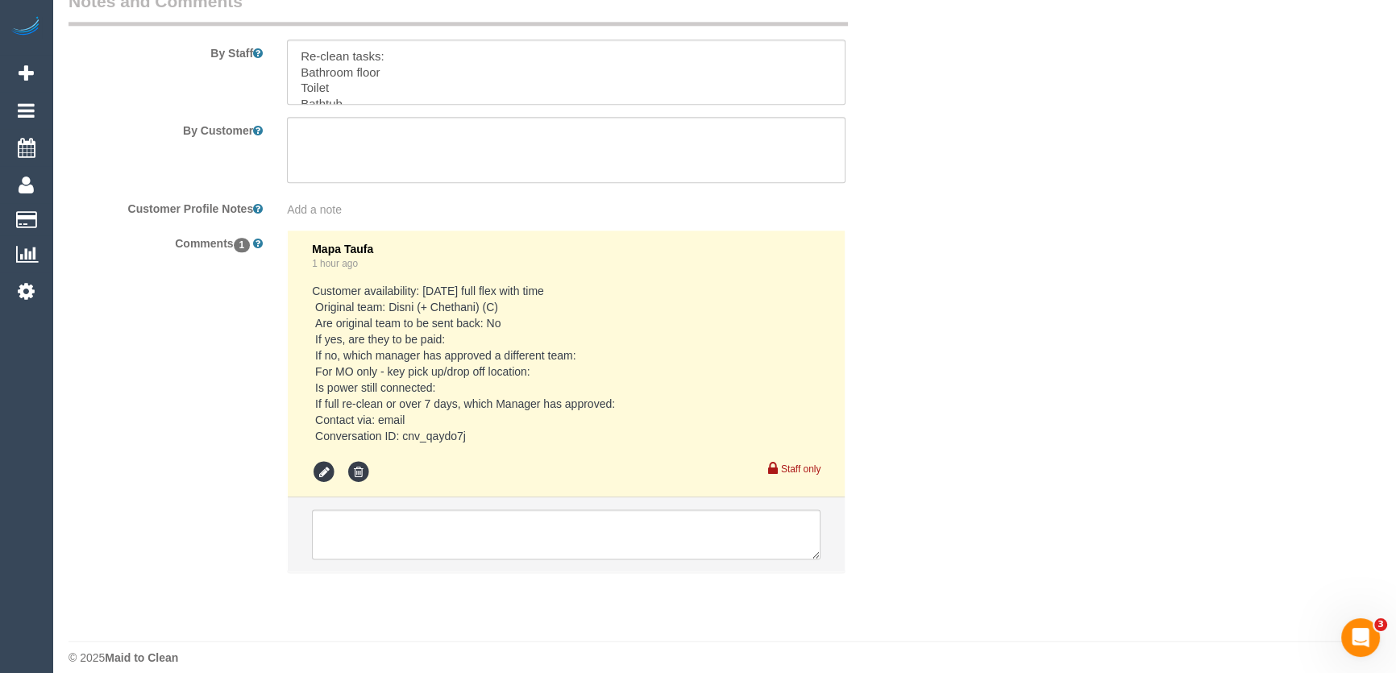
scroll to position [2530, 0]
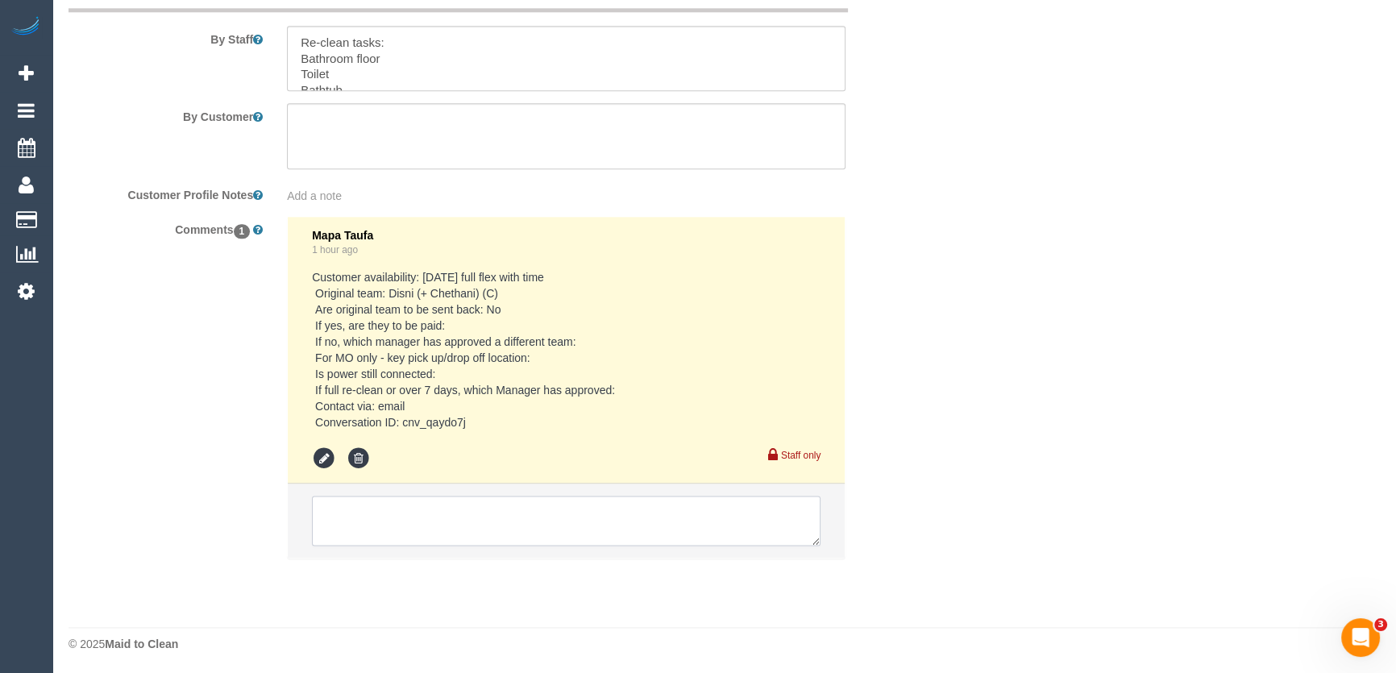
click at [412, 496] on textarea at bounding box center [566, 521] width 508 height 50
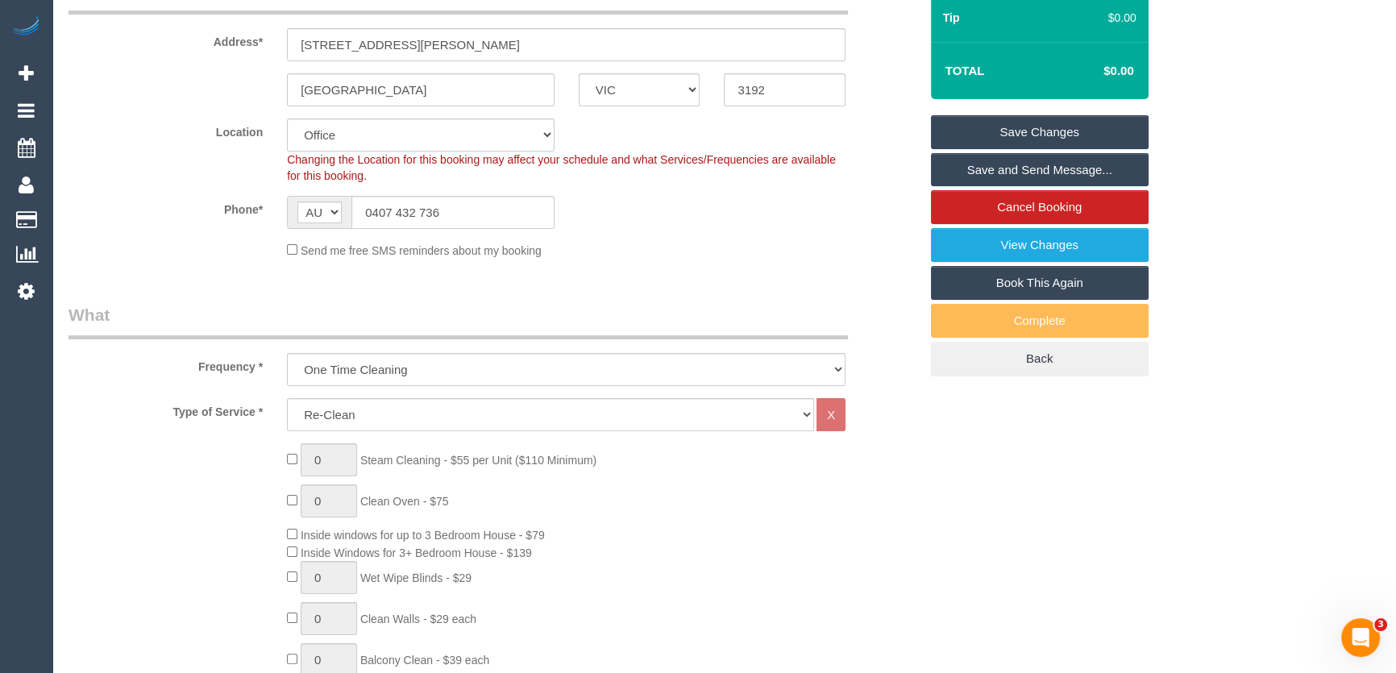
scroll to position [0, 0]
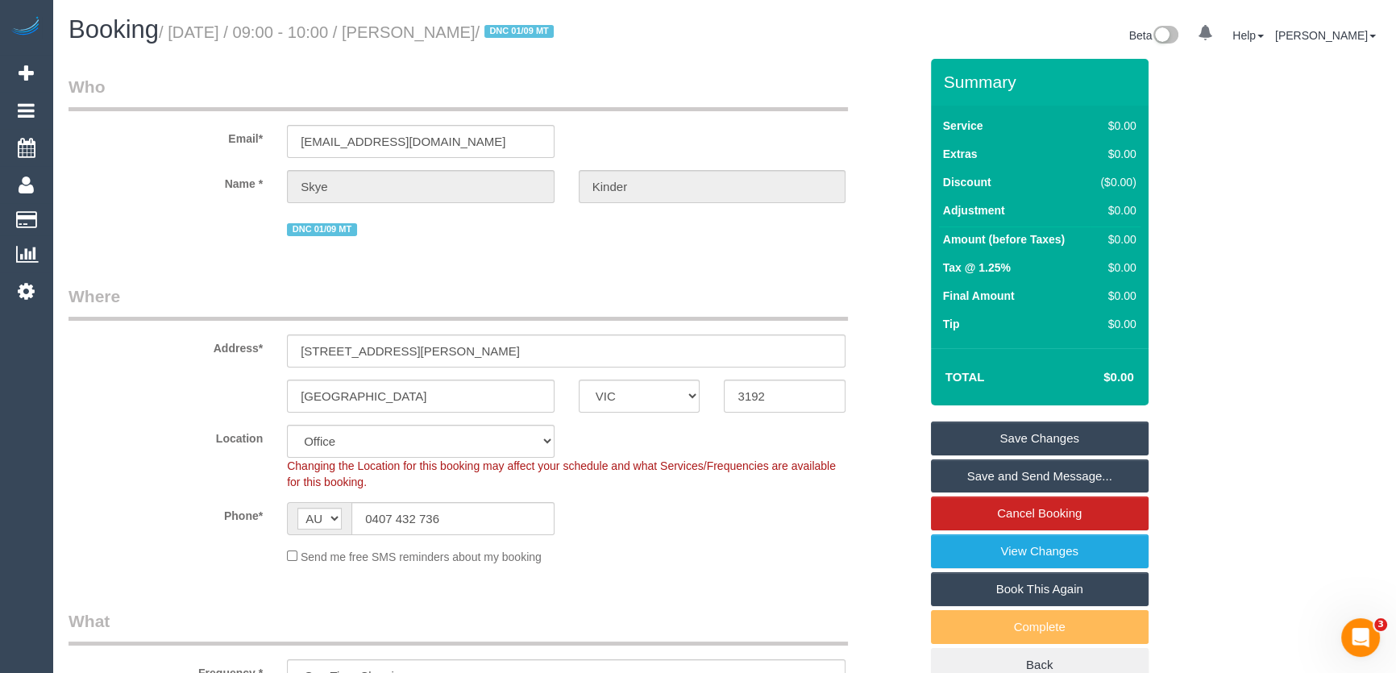
type textarea "Lahiru Tuesday 9/9 AW 7-8am Mapa to confirm"
click at [464, 35] on small "/ September 09, 2025 / 09:00 - 10:00 / Skye Kinder / DNC 01/09 MT" at bounding box center [359, 32] width 400 height 18
copy small "Skye Kinder"
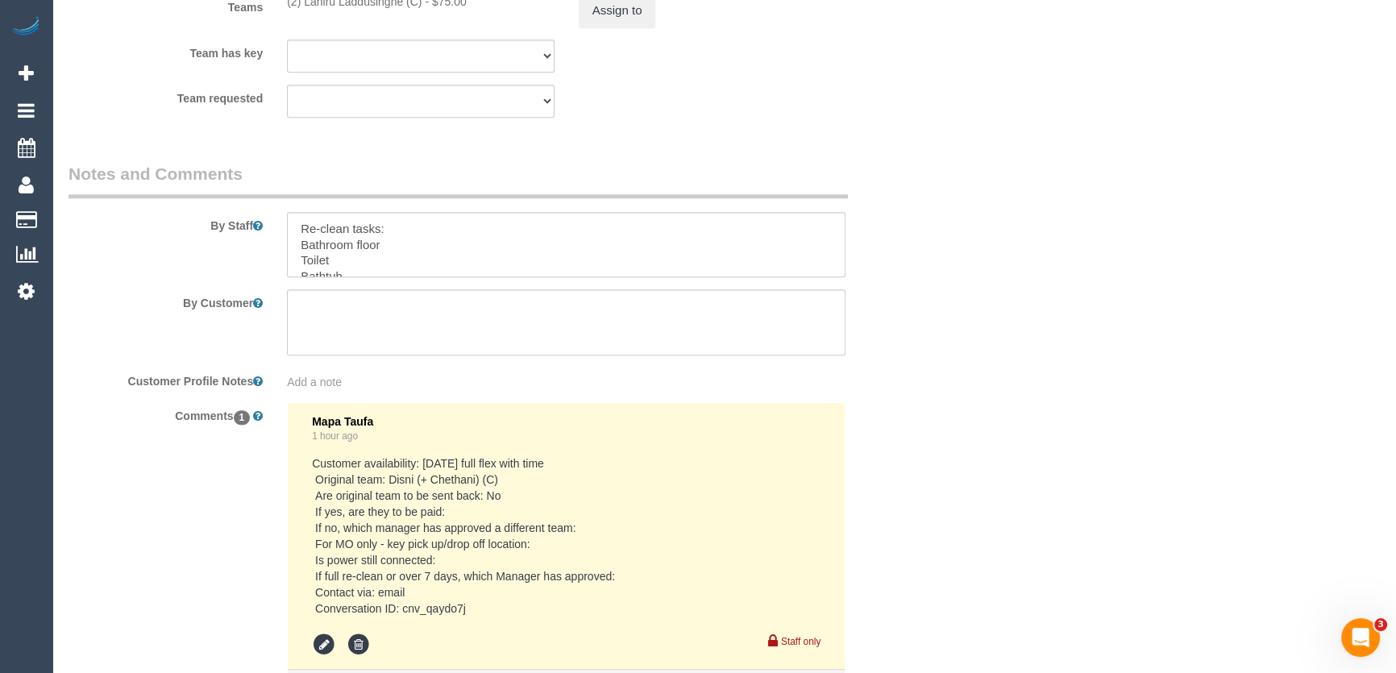
scroll to position [2596, 0]
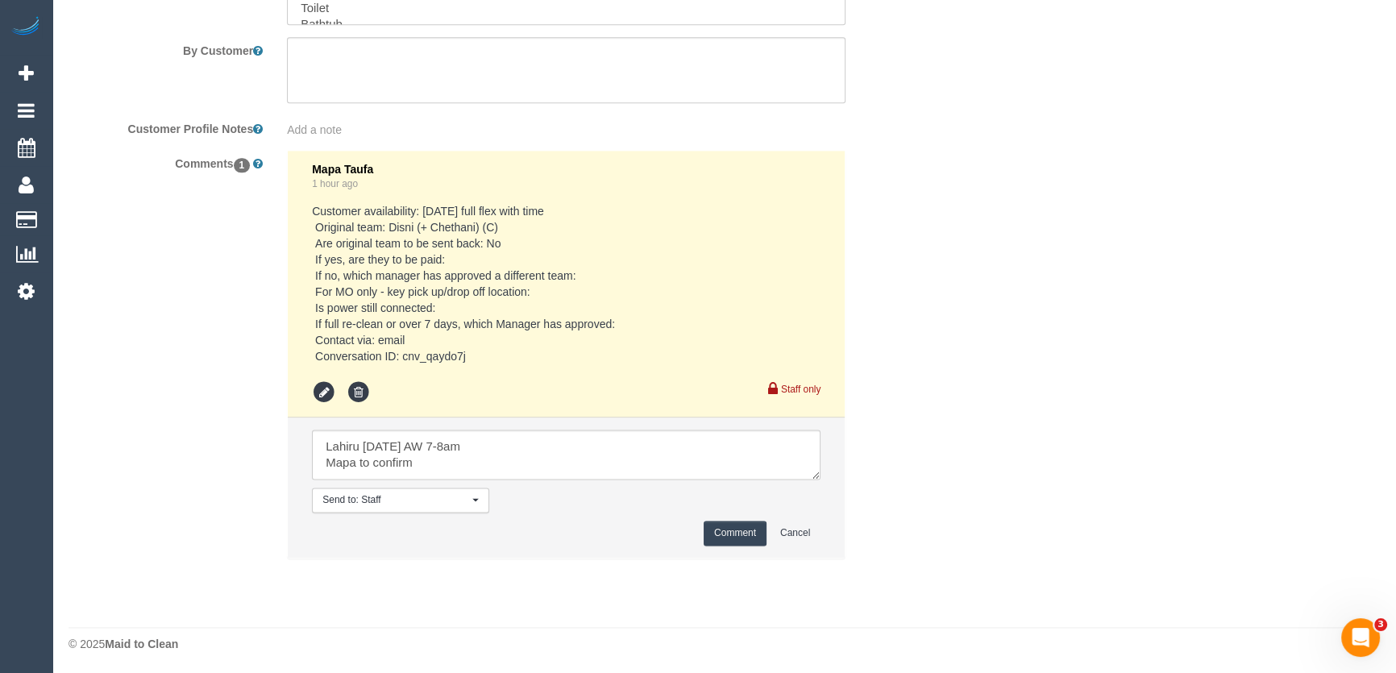
click at [418, 354] on pre "Customer availability: Tuesday 09/09 full flex with time Original team: Disni (…" at bounding box center [566, 283] width 508 height 161
click at [416, 355] on pre "Customer availability: Tuesday 09/09 full flex with time Original team: Disni (…" at bounding box center [566, 283] width 508 height 161
click at [407, 355] on pre "Customer availability: Tuesday 09/09 full flex with time Original team: Disni (…" at bounding box center [566, 283] width 508 height 161
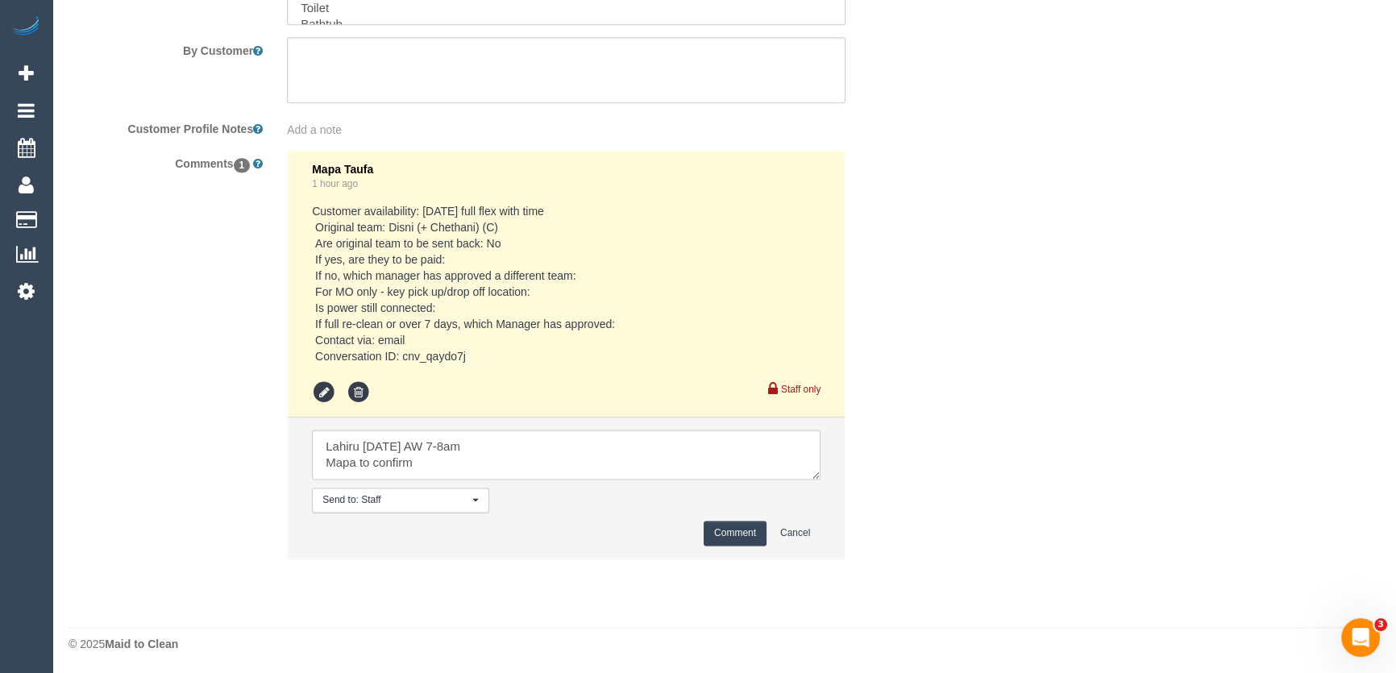
click at [407, 355] on pre "Customer availability: Tuesday 09/09 full flex with time Original team: Disni (…" at bounding box center [566, 283] width 508 height 161
copy pre "cnv_qaydo7j"
click at [717, 533] on button "Comment" at bounding box center [734, 533] width 63 height 25
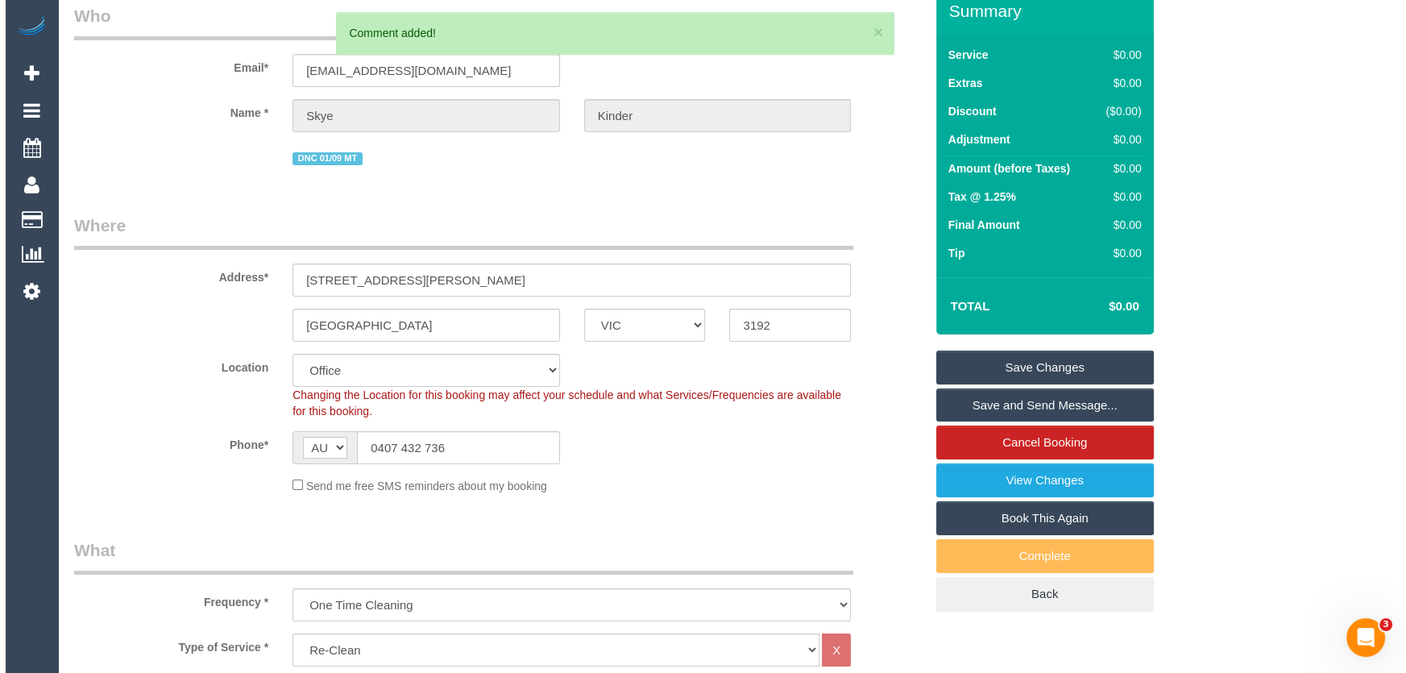
scroll to position [0, 0]
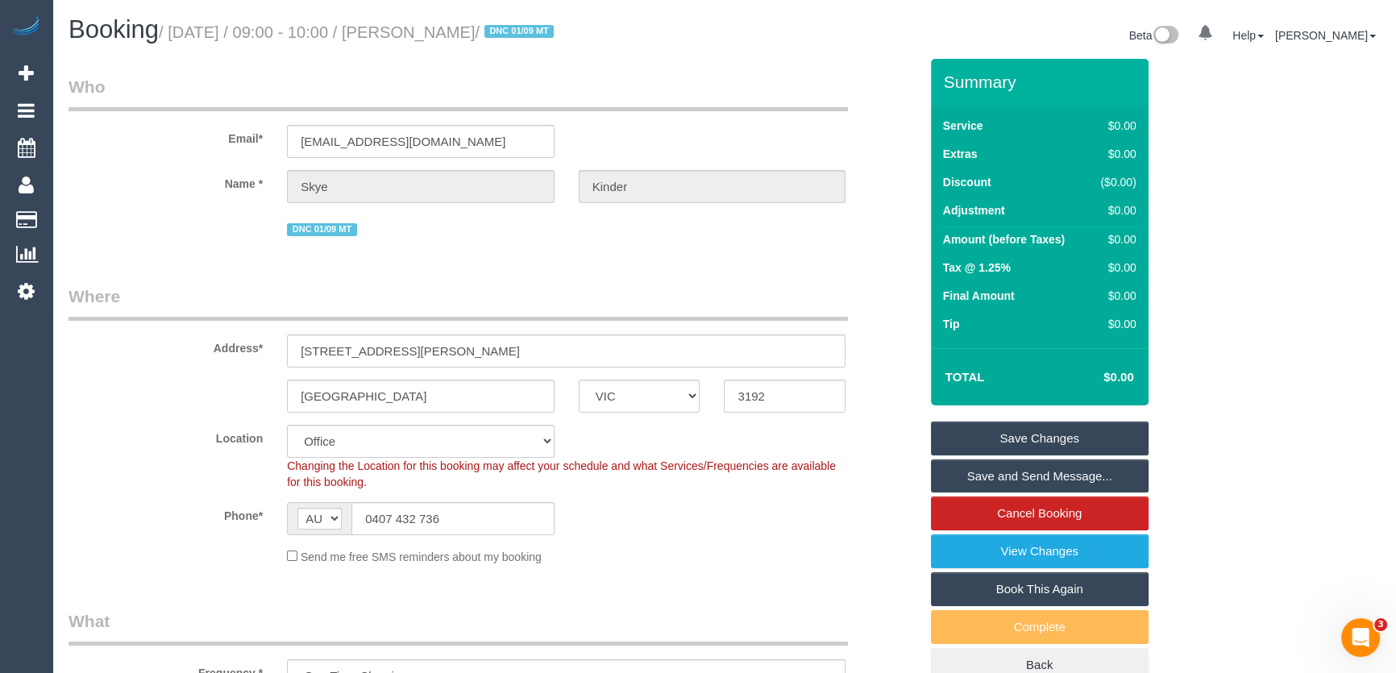
click at [1027, 438] on link "Save Changes" at bounding box center [1040, 438] width 218 height 34
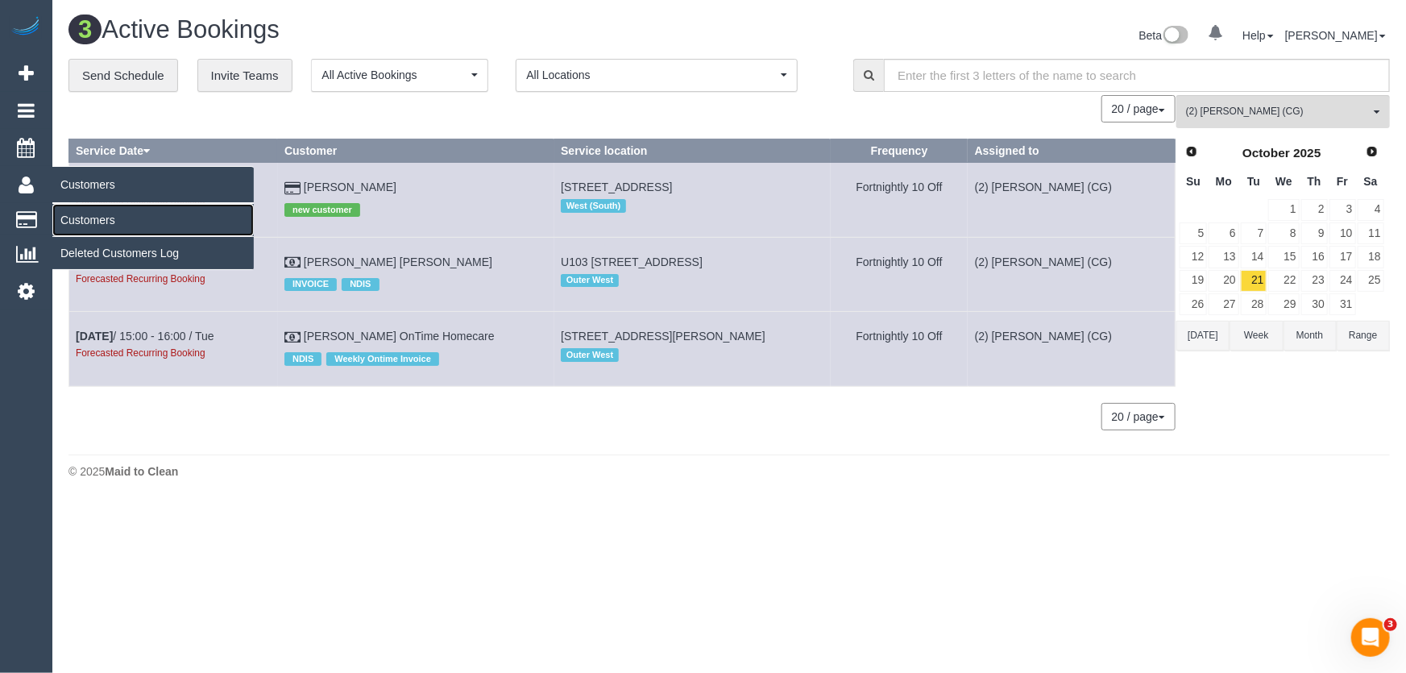
click at [72, 218] on link "Customers" at bounding box center [152, 220] width 201 height 32
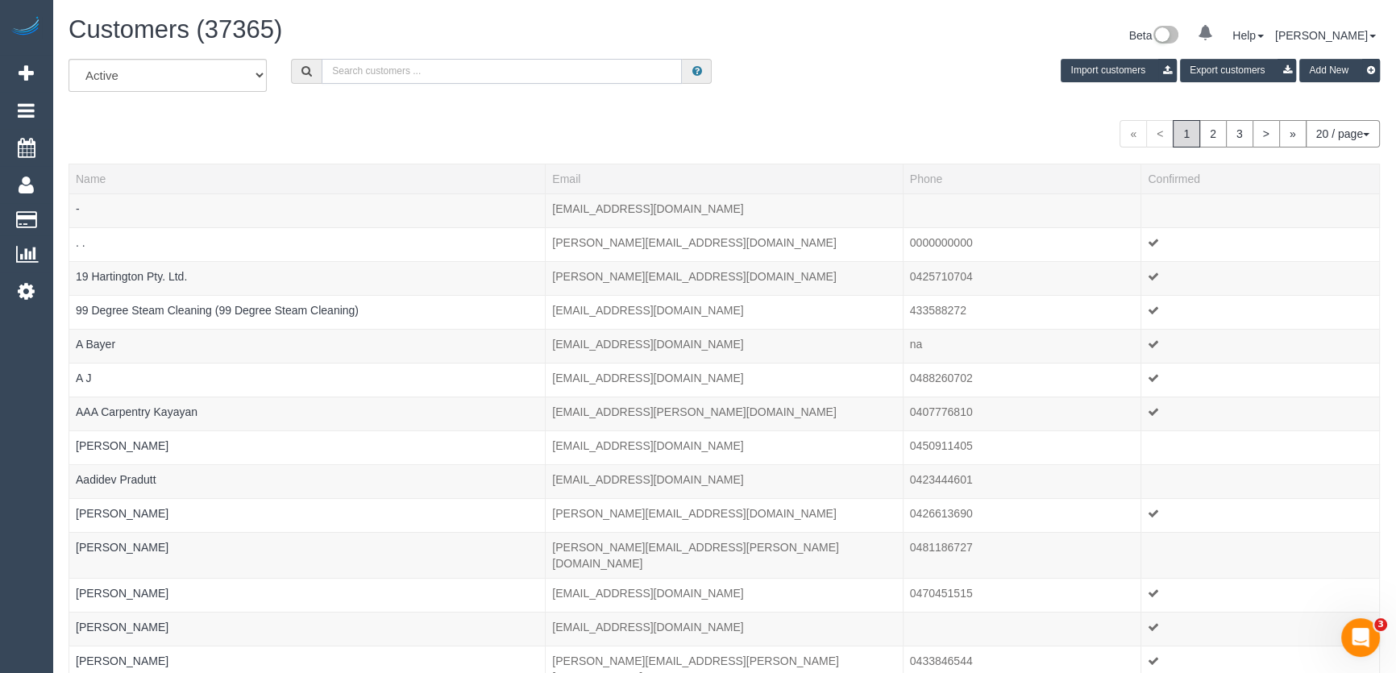
click at [386, 70] on input "text" at bounding box center [501, 71] width 360 height 25
paste input "Skye Kinder"
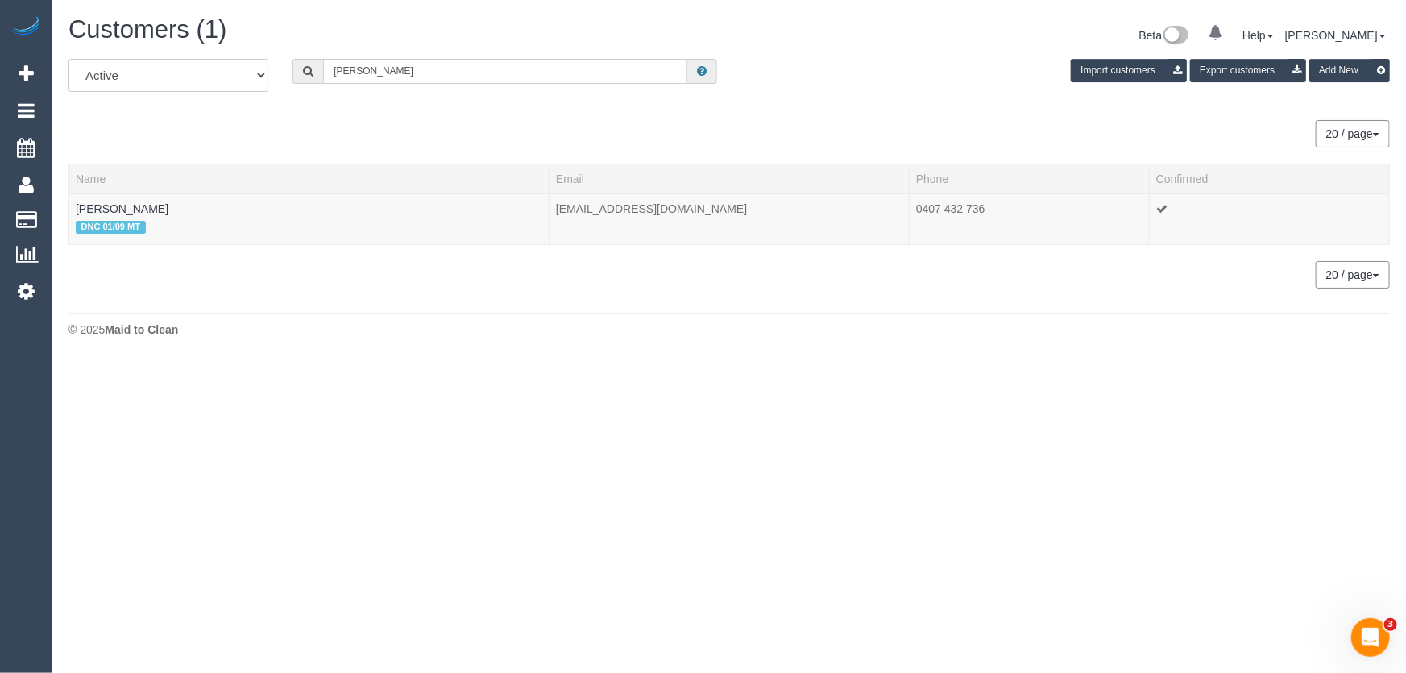
click at [413, 70] on input "Skye Kinder" at bounding box center [505, 71] width 364 height 25
click at [410, 78] on input "kelly dyason" at bounding box center [505, 71] width 364 height 25
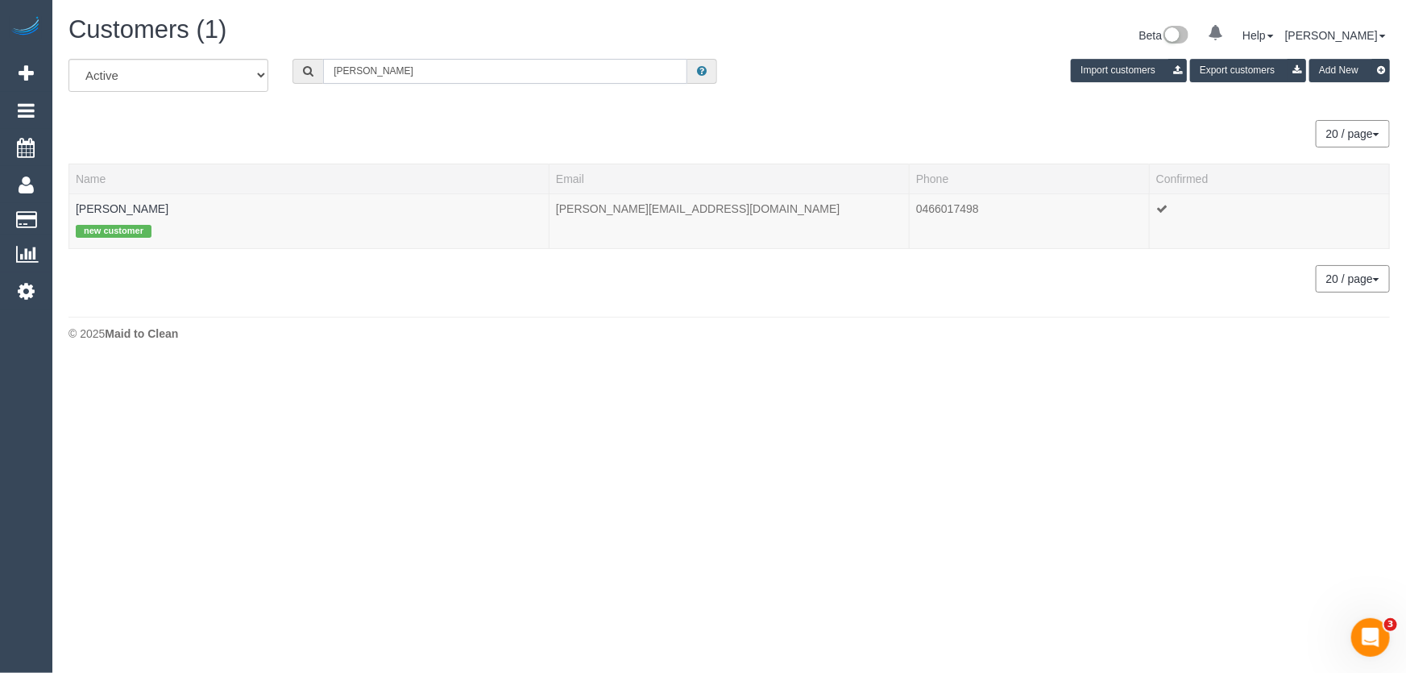
click at [410, 78] on input "kelly dyason" at bounding box center [505, 71] width 364 height 25
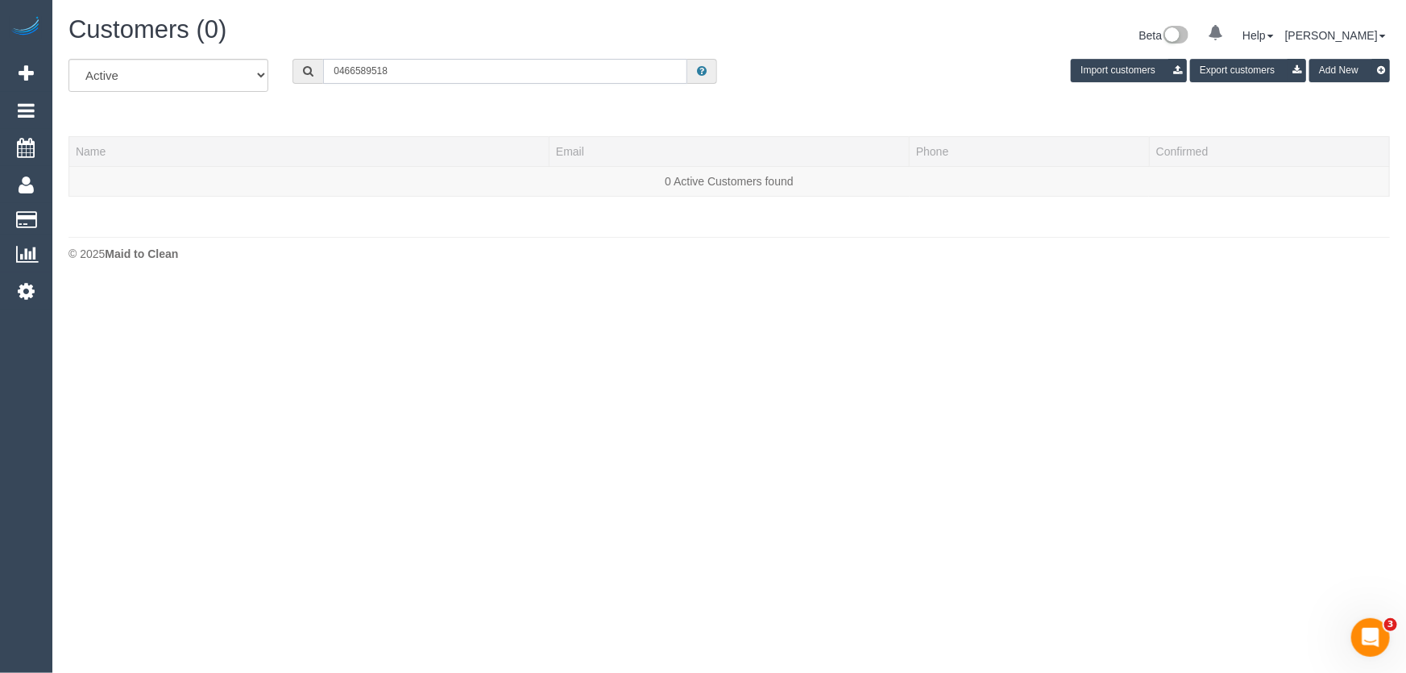
click at [354, 67] on input "0466589518" at bounding box center [505, 71] width 364 height 25
click at [372, 72] on input "0466 589518" at bounding box center [505, 71] width 364 height 25
click at [406, 73] on input "0466 589 518" at bounding box center [505, 71] width 364 height 25
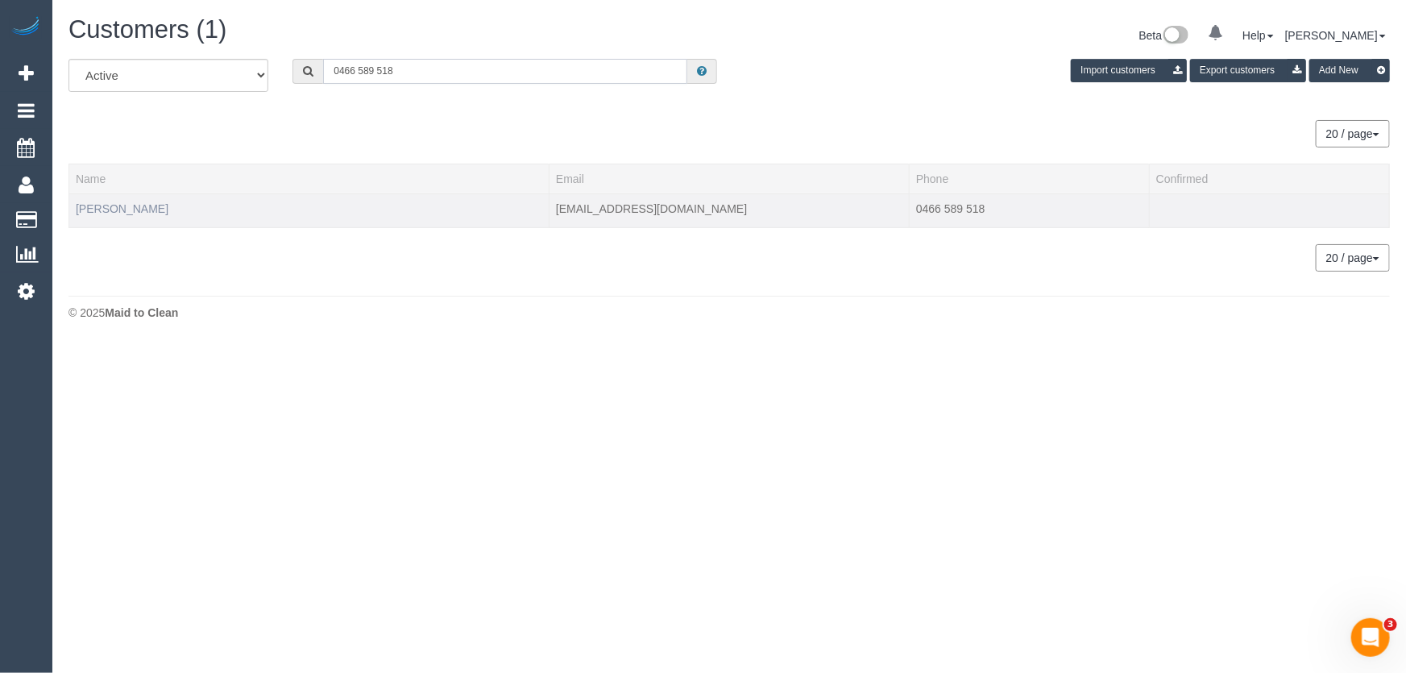
type input "0466 589 518"
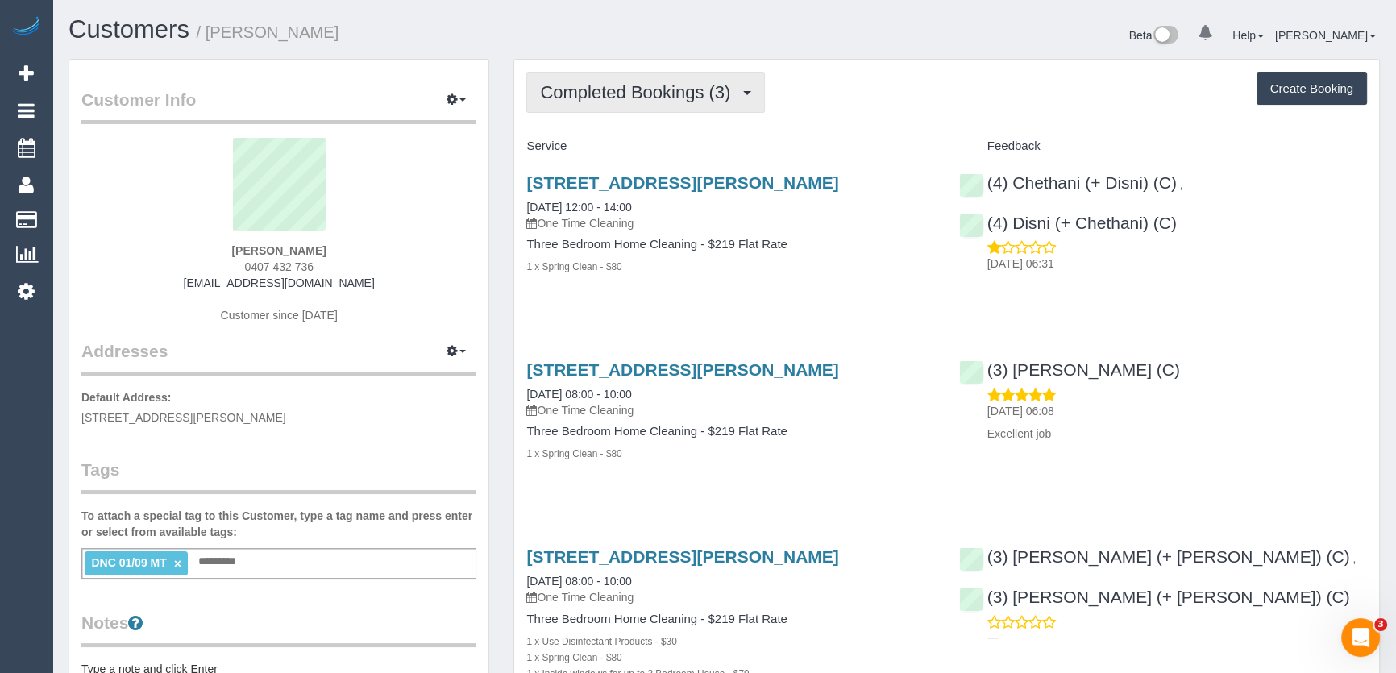
click at [670, 93] on span "Completed Bookings (3)" at bounding box center [639, 92] width 198 height 20
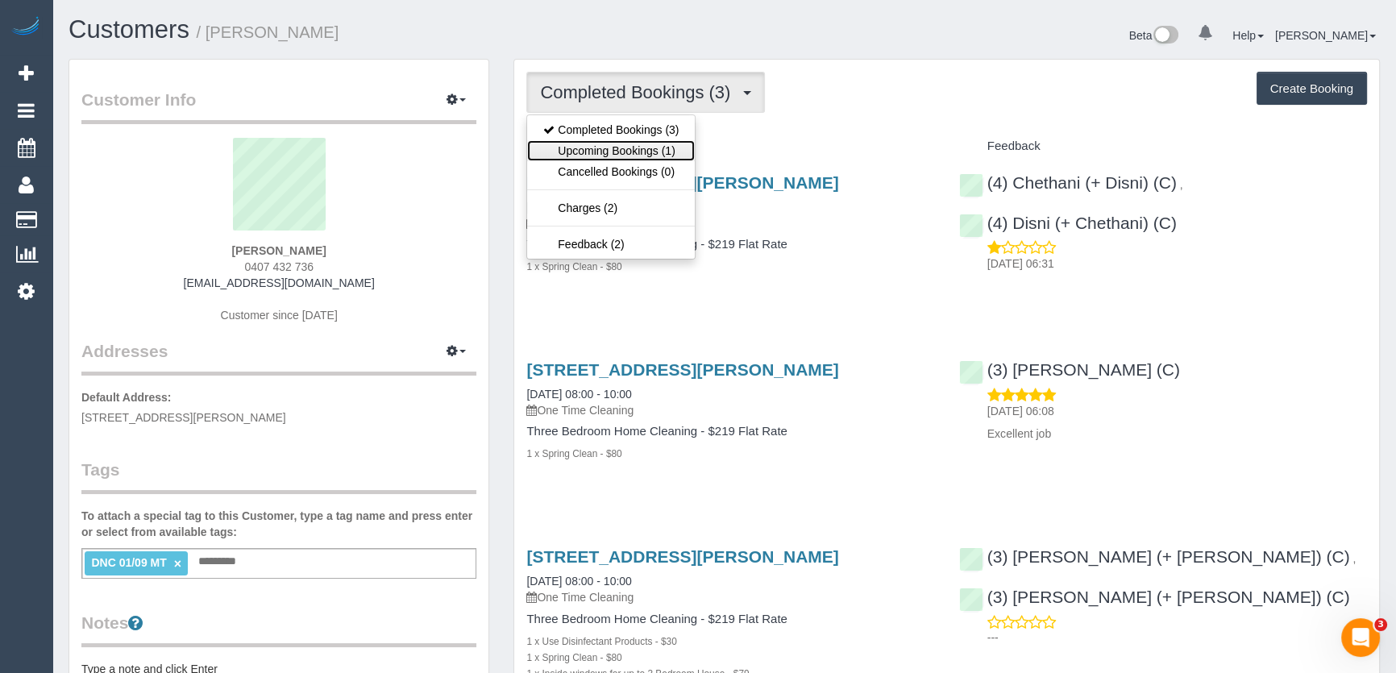
click at [652, 146] on link "Upcoming Bookings (1)" at bounding box center [611, 150] width 168 height 21
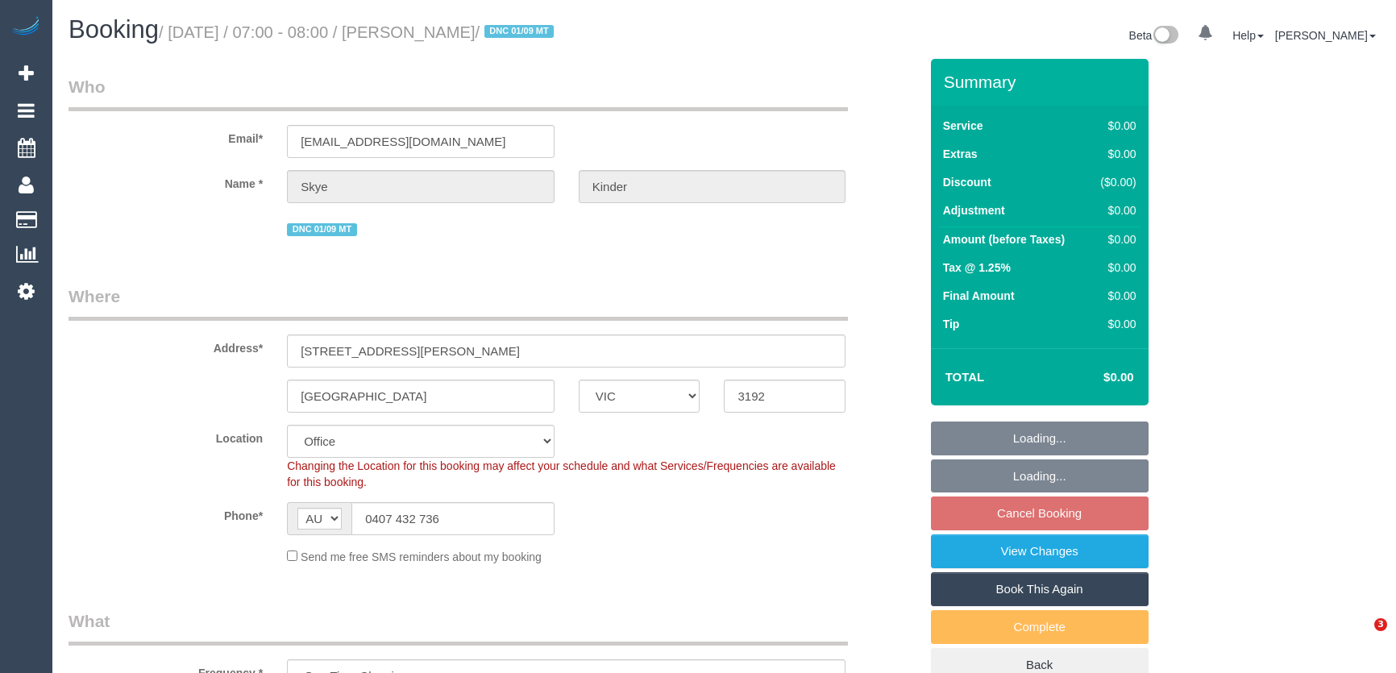
select select "VIC"
select select "string:stripe-pm_1RuB7k2GScqysDRVExNNQnZW"
select select "number:29"
select select "number:14"
select select "number:19"
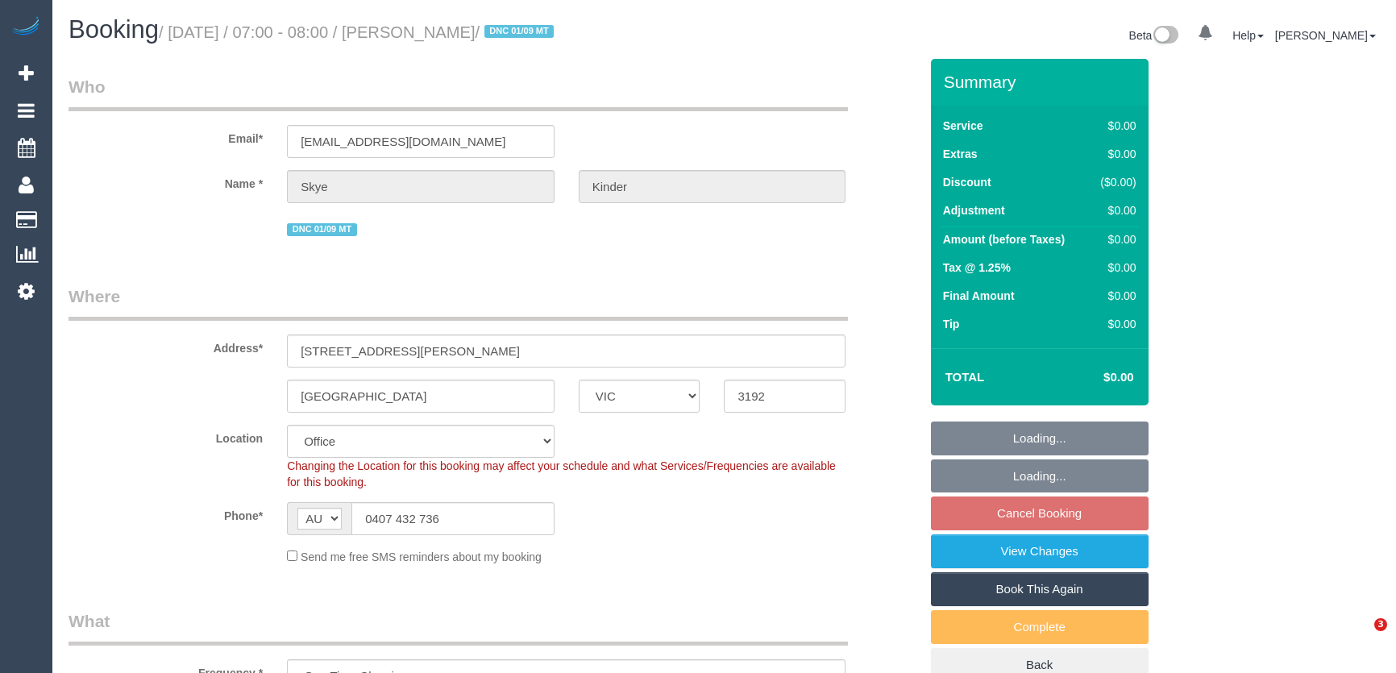
select select "number:24"
select select "number:13"
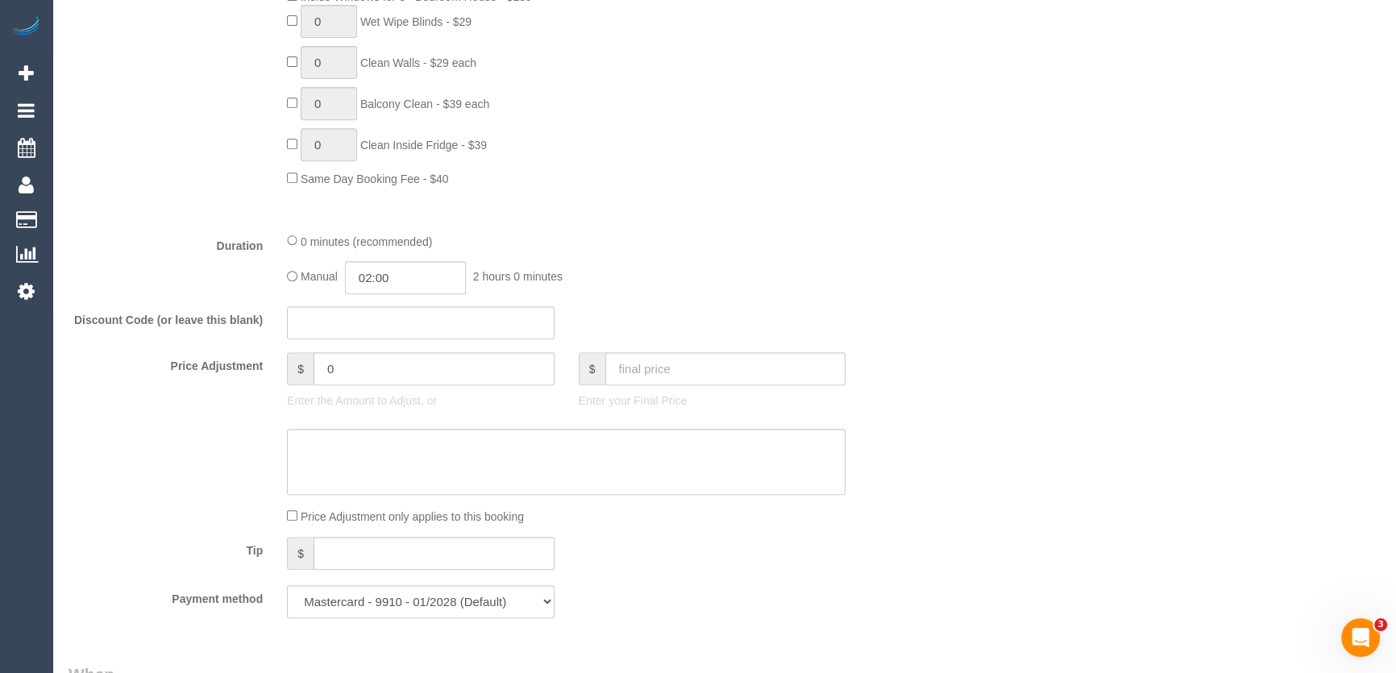
scroll to position [878, 0]
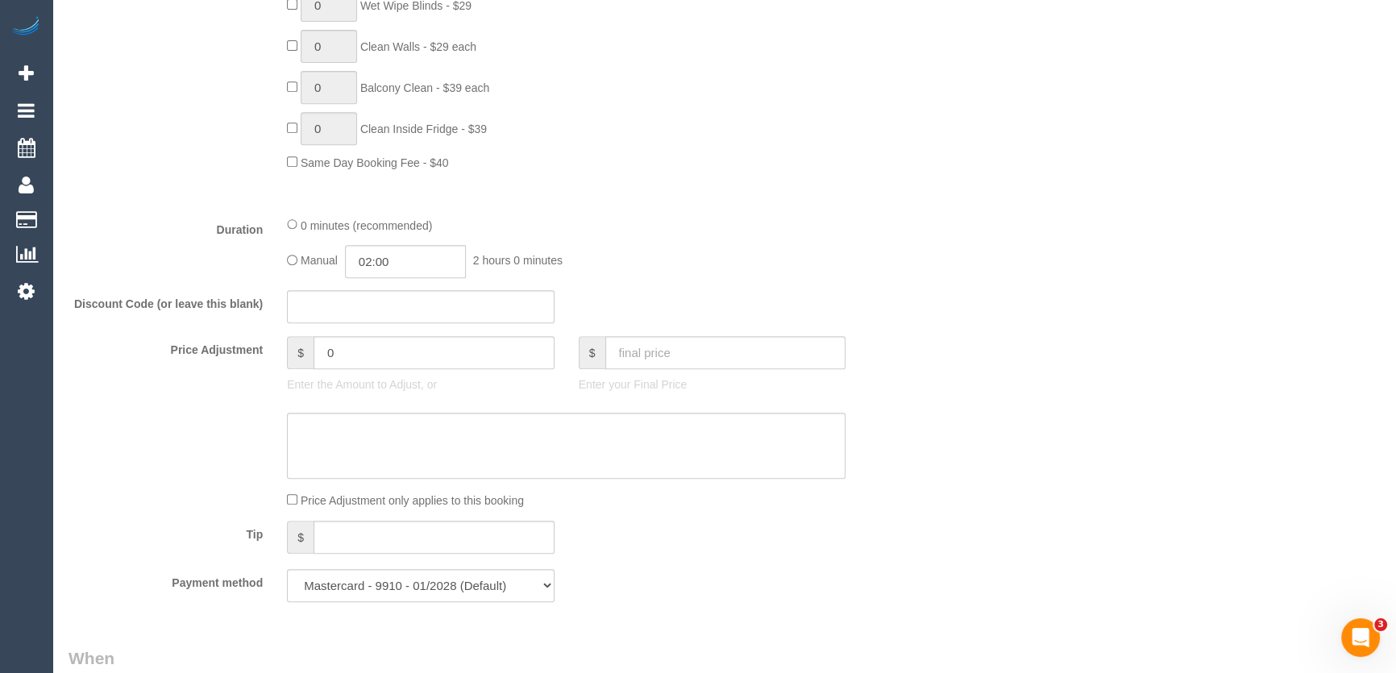
click at [420, 167] on span "Same Day Booking Fee - $40" at bounding box center [375, 162] width 148 height 13
click at [425, 161] on span "Same Day Booking Fee - $40" at bounding box center [375, 162] width 148 height 13
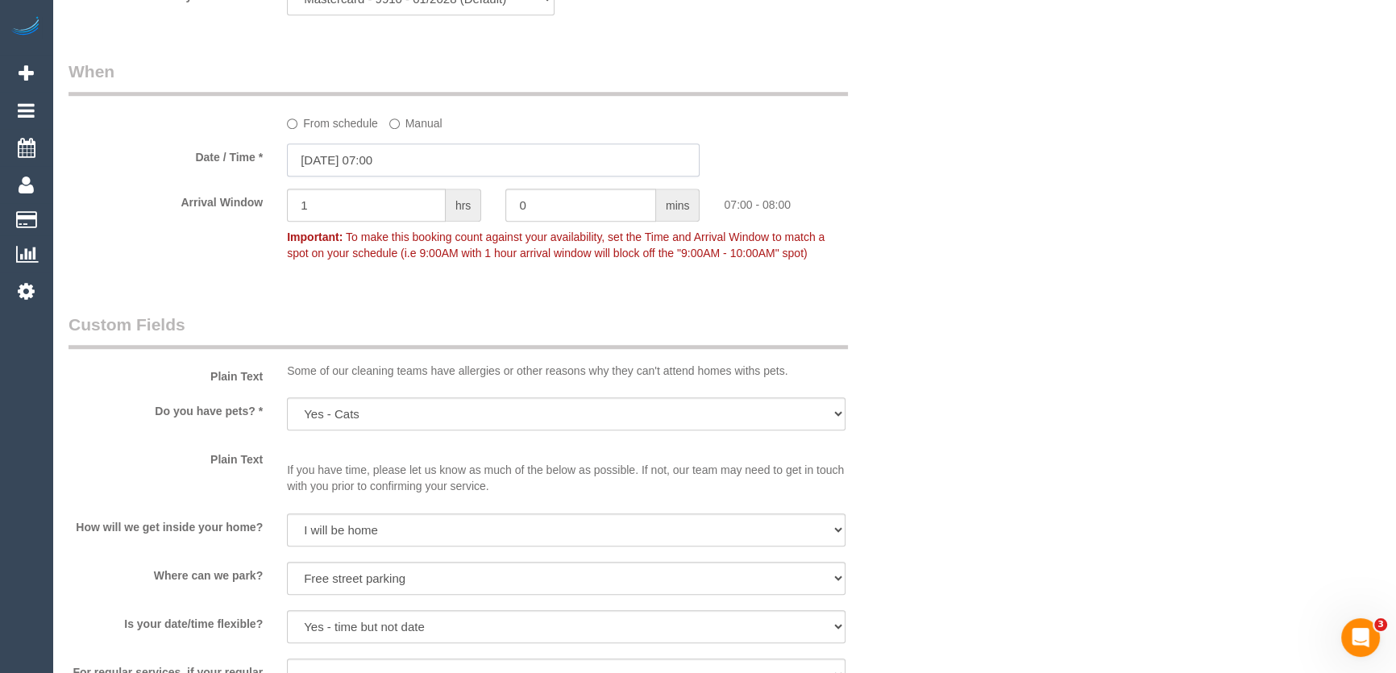
click at [425, 161] on input "[DATE] 07:00" at bounding box center [493, 159] width 413 height 33
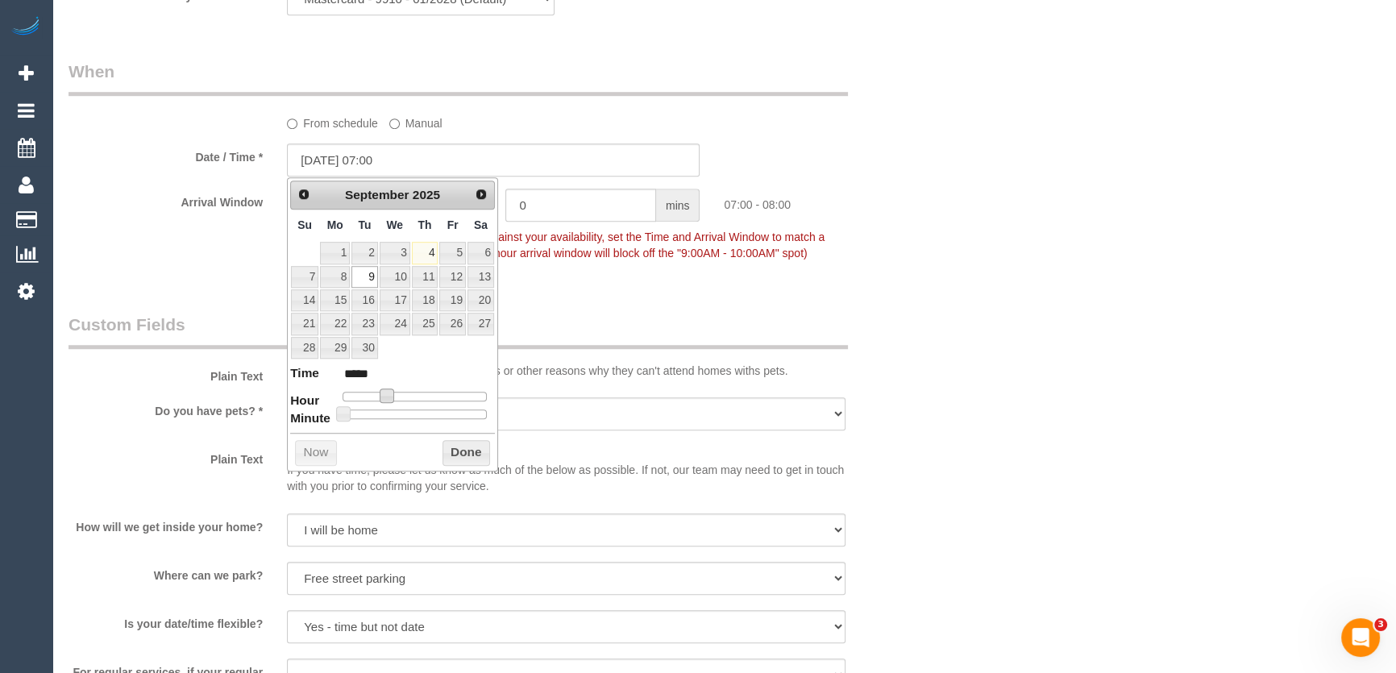
type input "[DATE] 08:00"
type input "*****"
type input "[DATE] 09:00"
type input "*****"
type input "[DATE] 10:00"
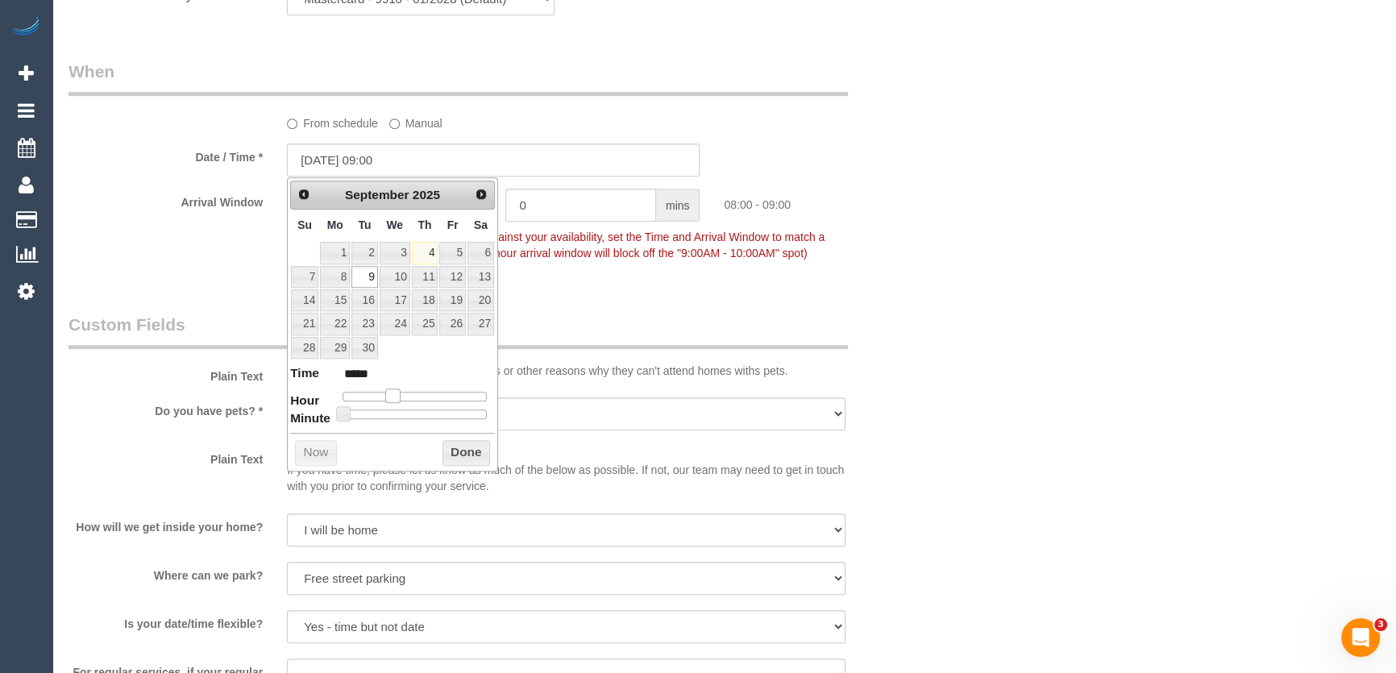
type input "*****"
type input "[DATE] 11:00"
type input "*****"
type input "[DATE] 12:00"
type input "*****"
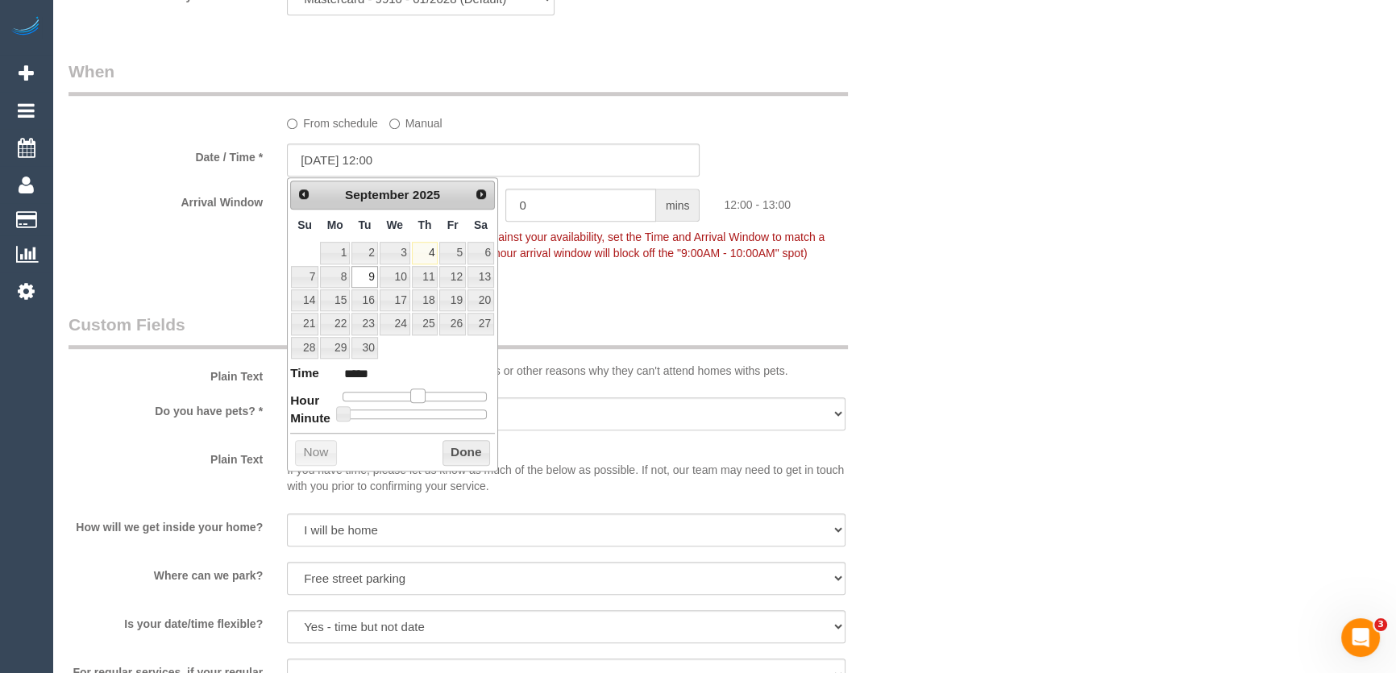
type input "[DATE] 13:00"
type input "*****"
type input "[DATE] 14:00"
type input "*****"
drag, startPoint x: 386, startPoint y: 393, endPoint x: 429, endPoint y: 393, distance: 43.5
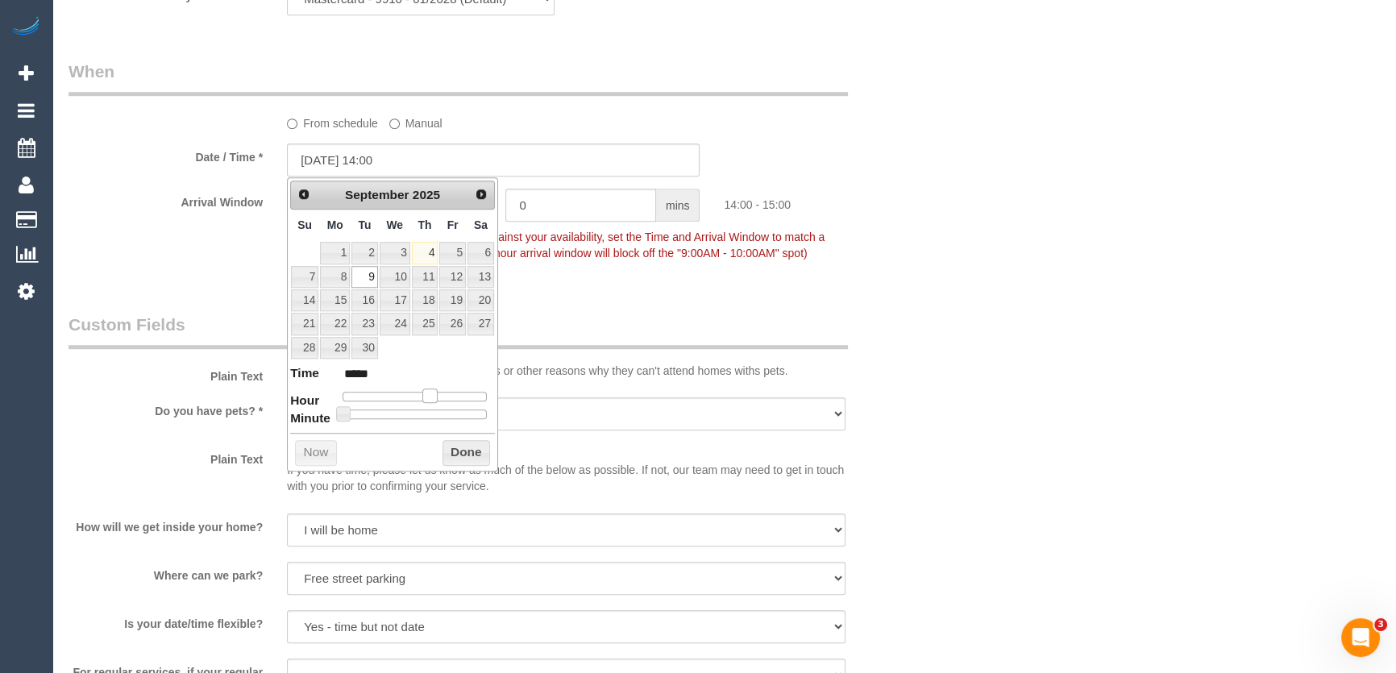
click at [429, 393] on span at bounding box center [429, 395] width 15 height 15
click at [588, 284] on div "Who Email* [EMAIL_ADDRESS][DOMAIN_NAME] Name * [PERSON_NAME] DNC 01/09 MT Where…" at bounding box center [493, 208] width 874 height 3228
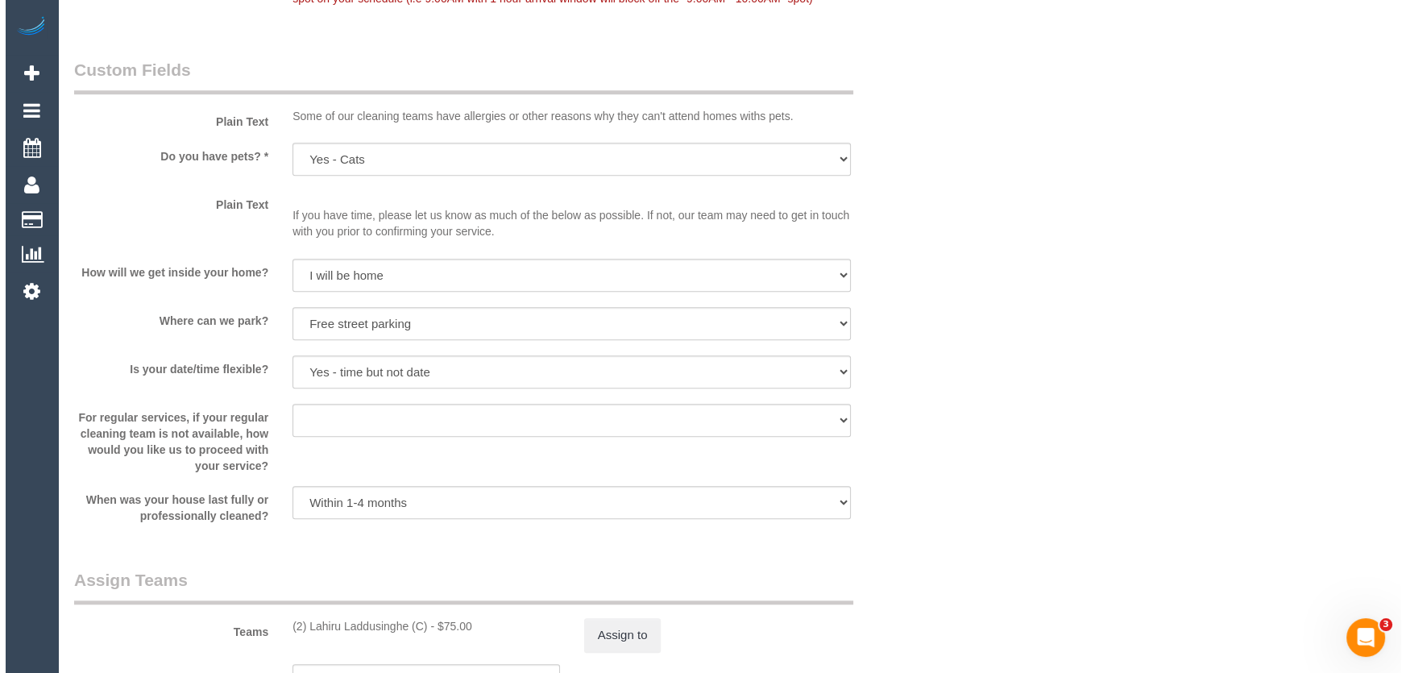
scroll to position [1831, 0]
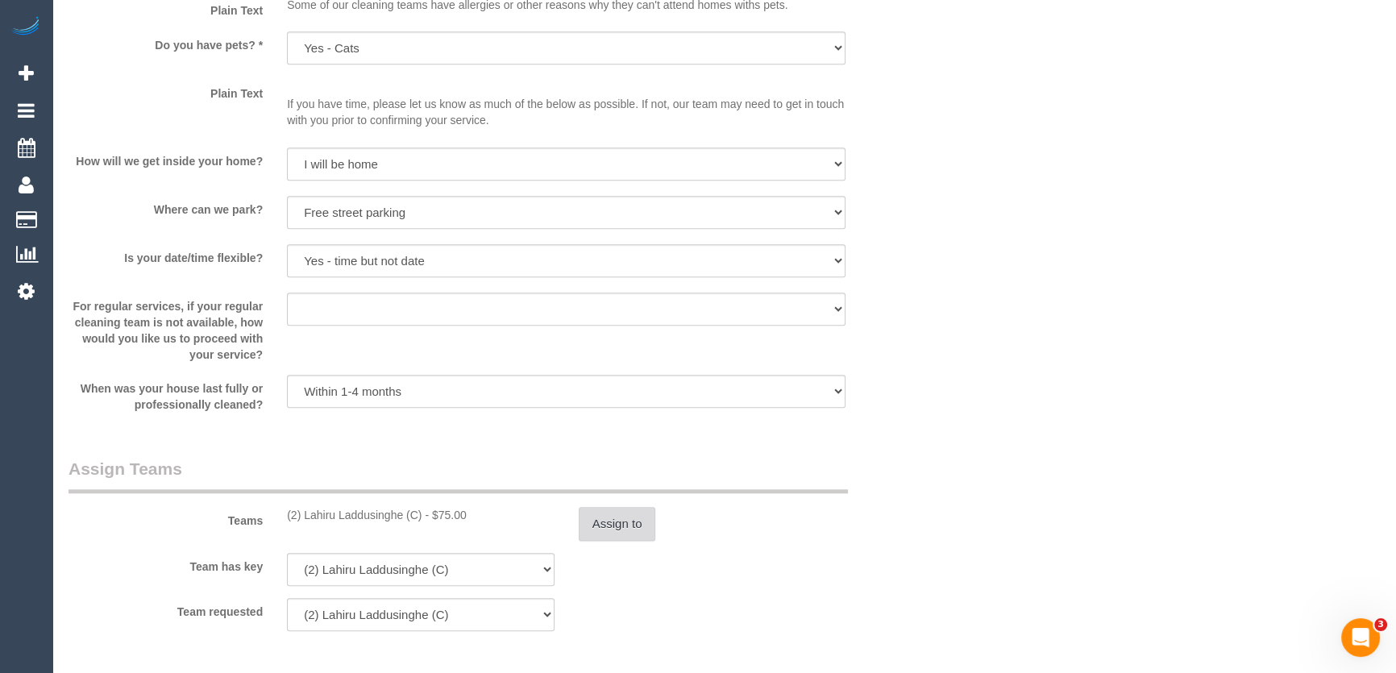
click at [612, 519] on button "Assign to" at bounding box center [617, 524] width 77 height 34
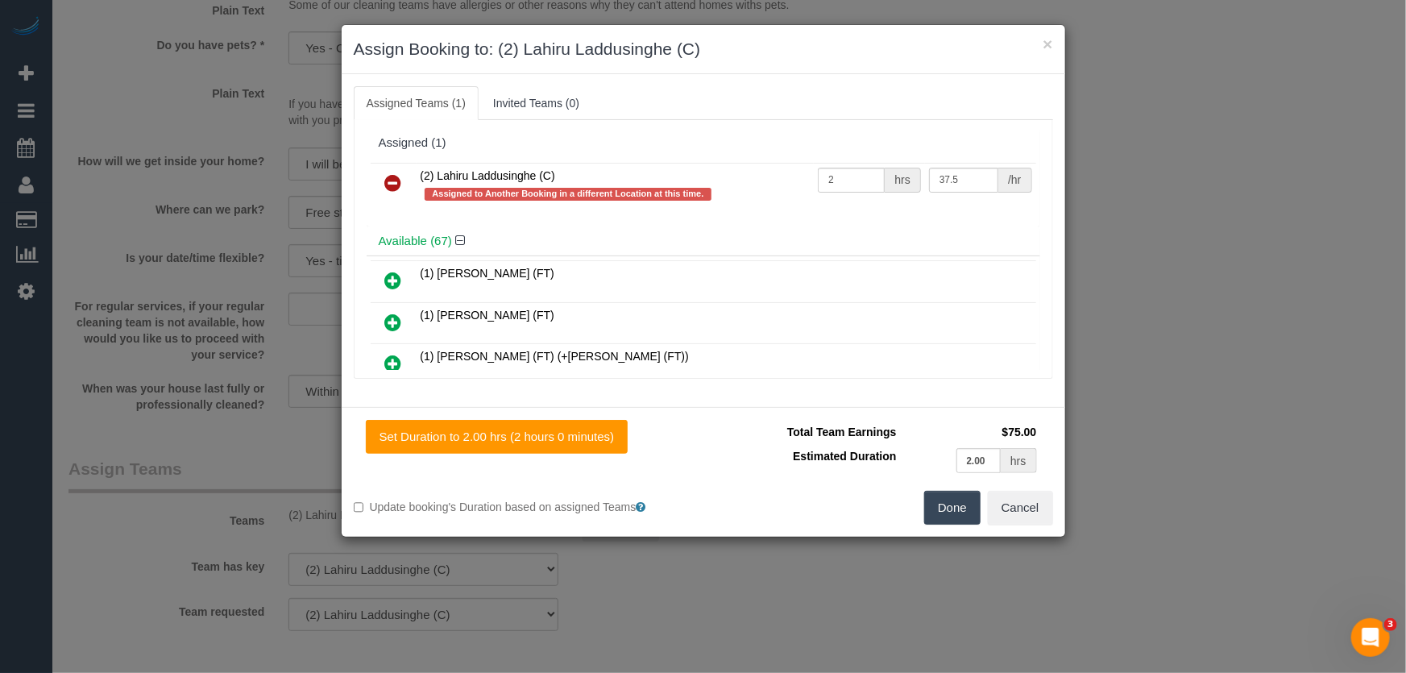
click at [392, 177] on icon at bounding box center [393, 182] width 17 height 19
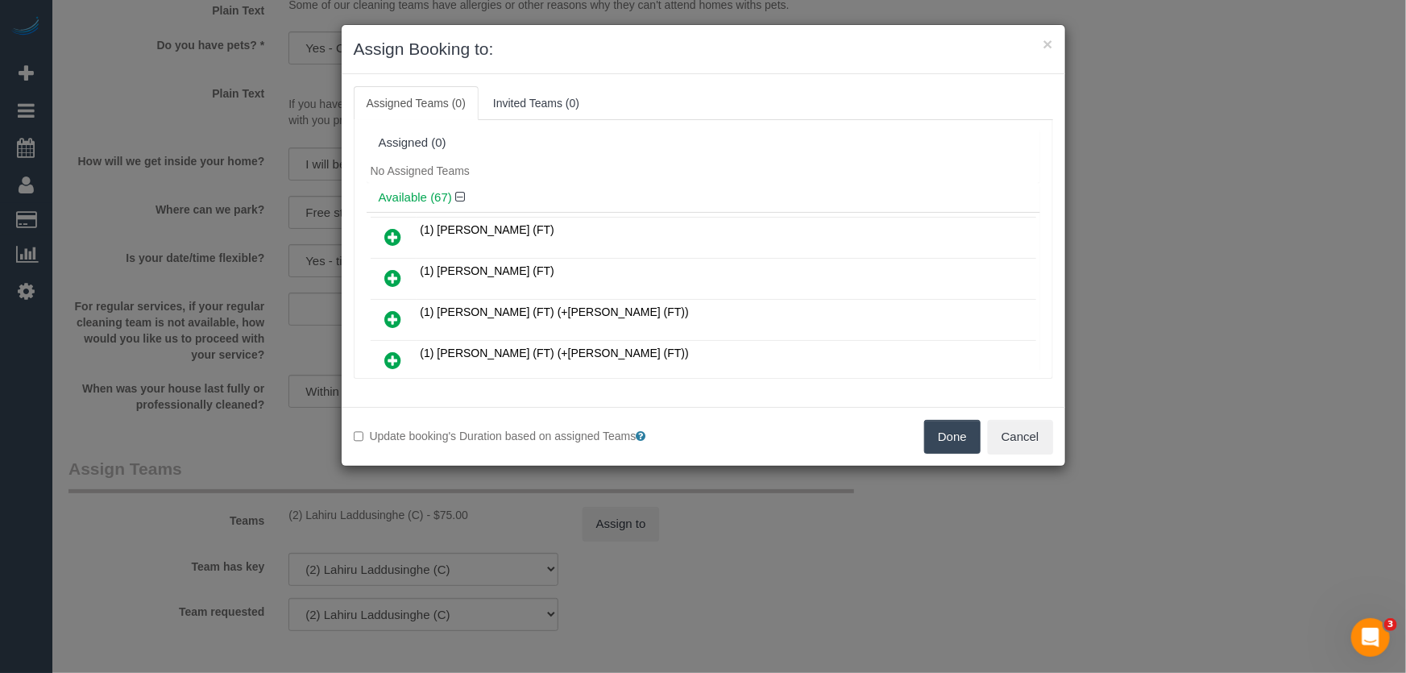
scroll to position [746, 0]
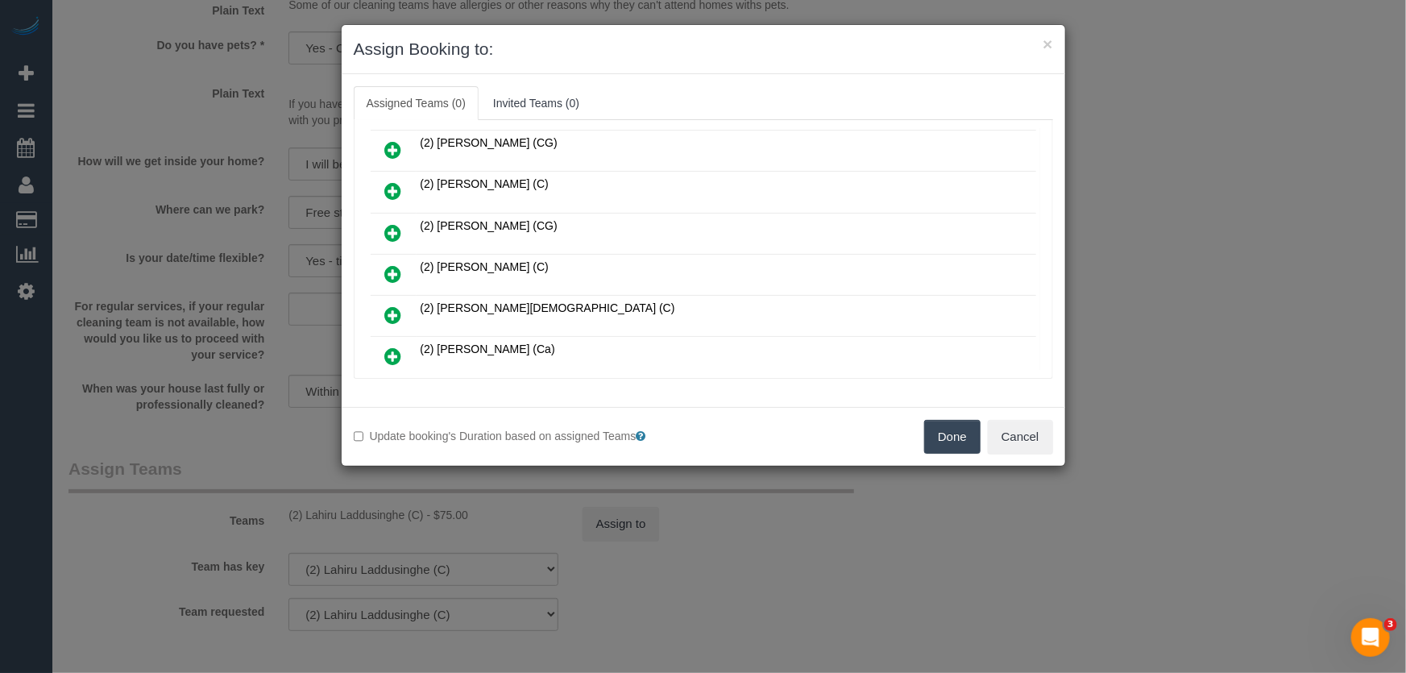
click at [387, 264] on icon at bounding box center [393, 273] width 17 height 19
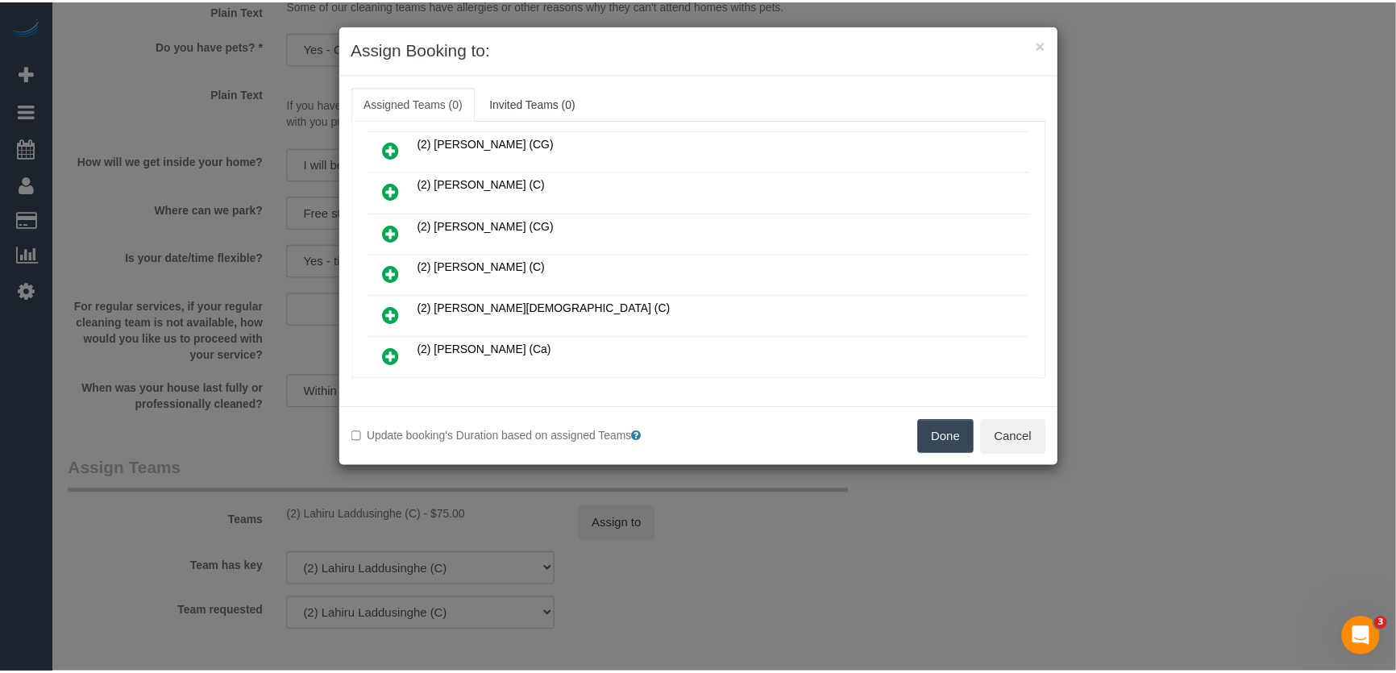
scroll to position [784, 0]
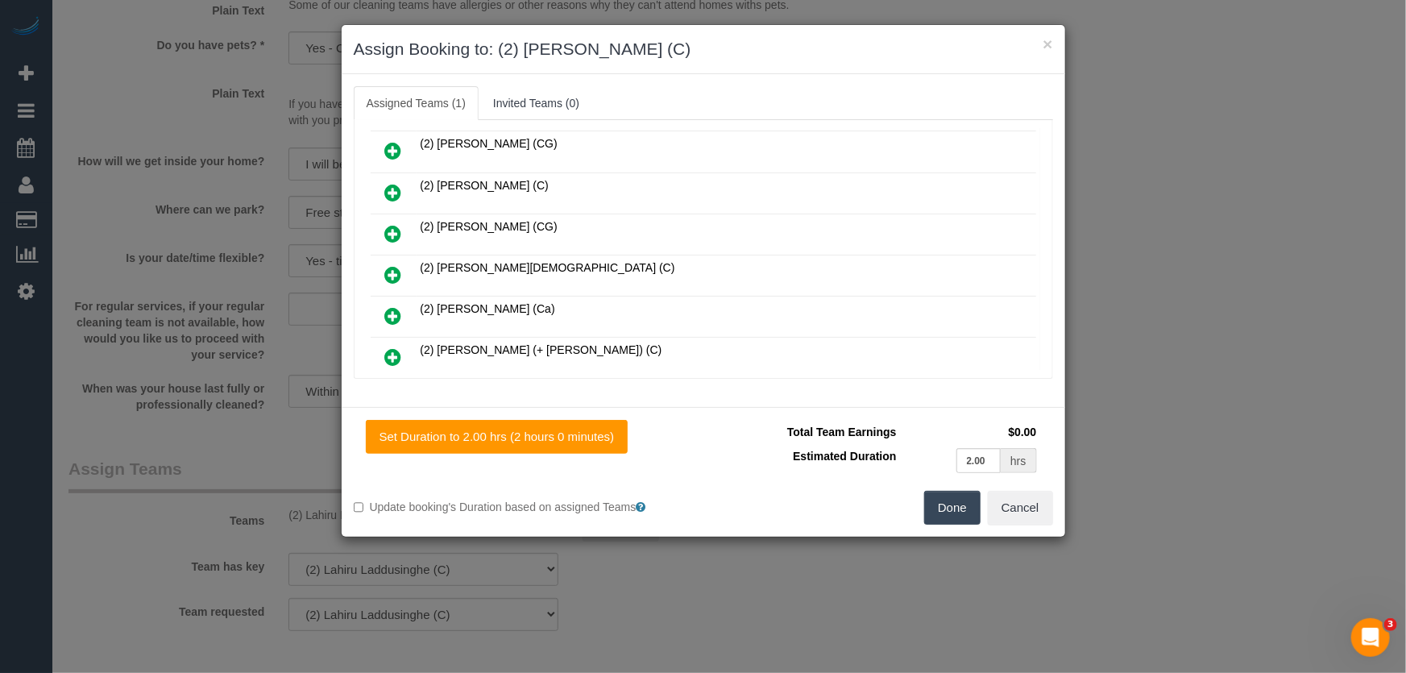
click at [956, 506] on button "Done" at bounding box center [952, 508] width 56 height 34
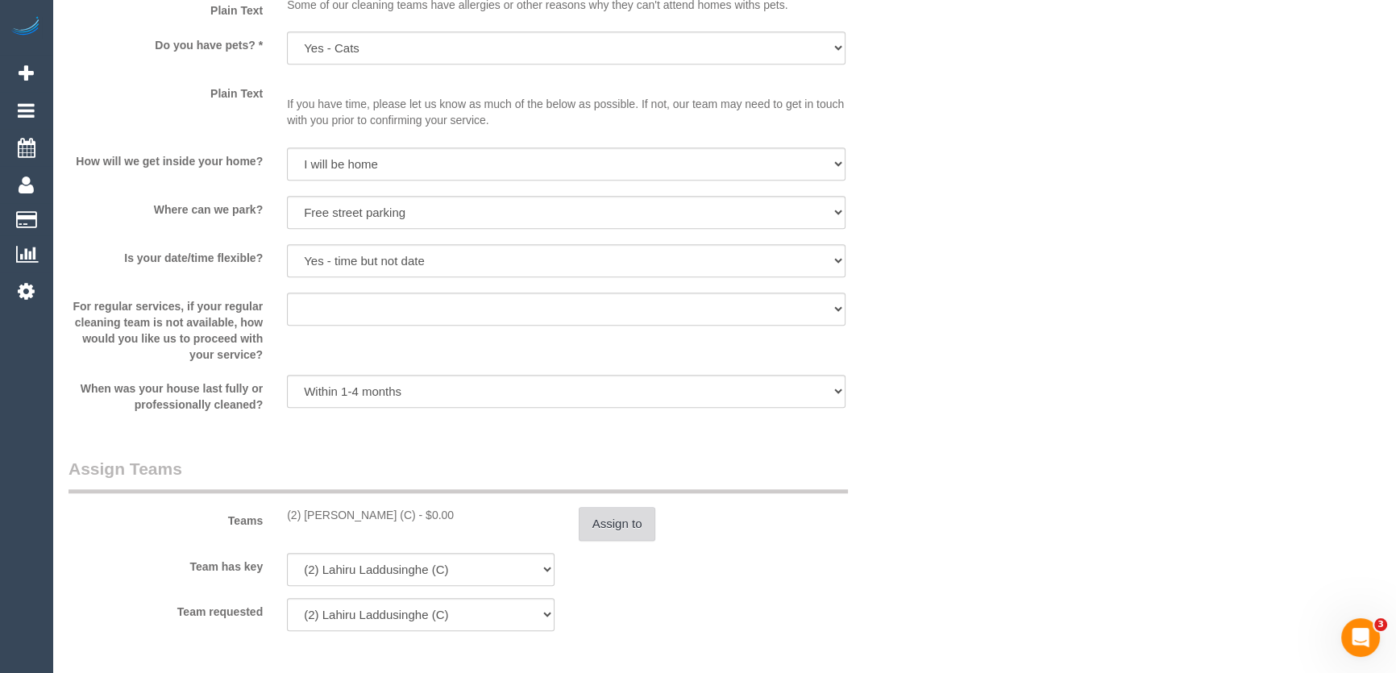
click at [628, 533] on button "Assign to" at bounding box center [617, 524] width 77 height 34
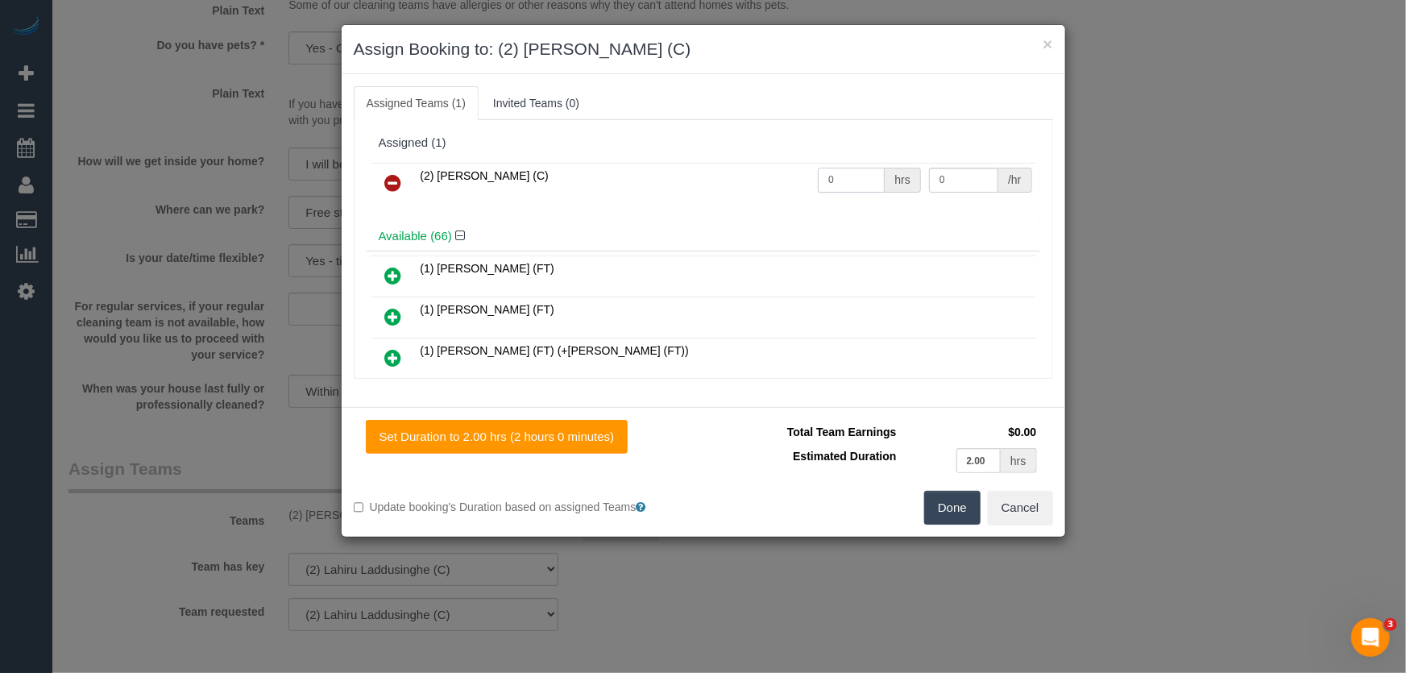
click at [823, 177] on input "0" at bounding box center [851, 180] width 67 height 25
type input "2"
click at [948, 516] on button "Done" at bounding box center [952, 508] width 56 height 34
type input "37.5"
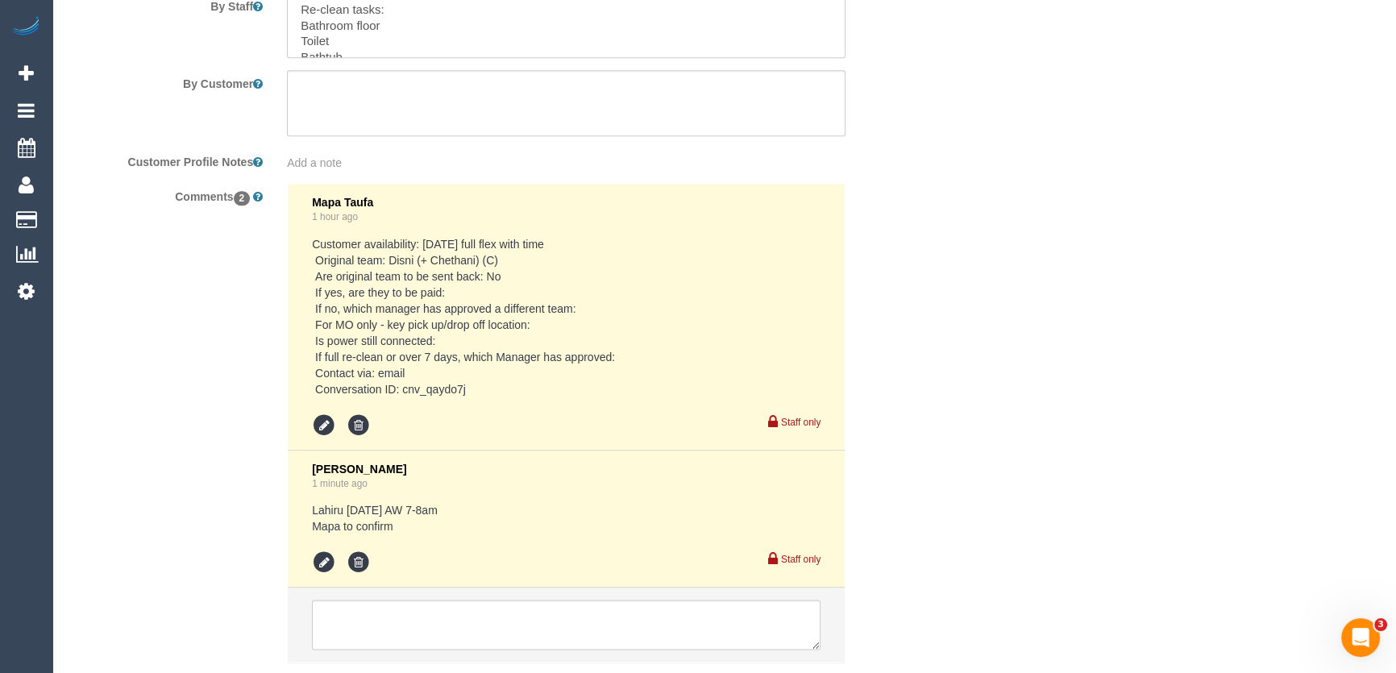
scroll to position [2667, 0]
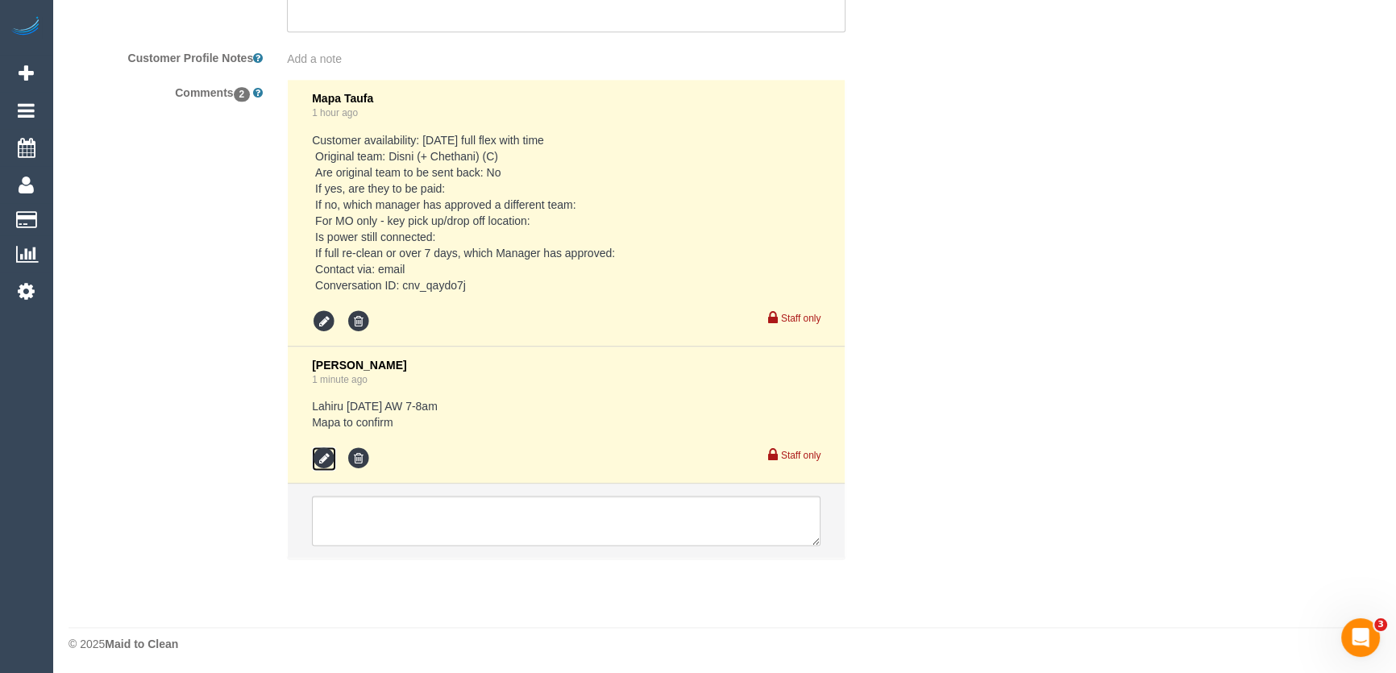
click at [321, 459] on icon at bounding box center [324, 458] width 24 height 24
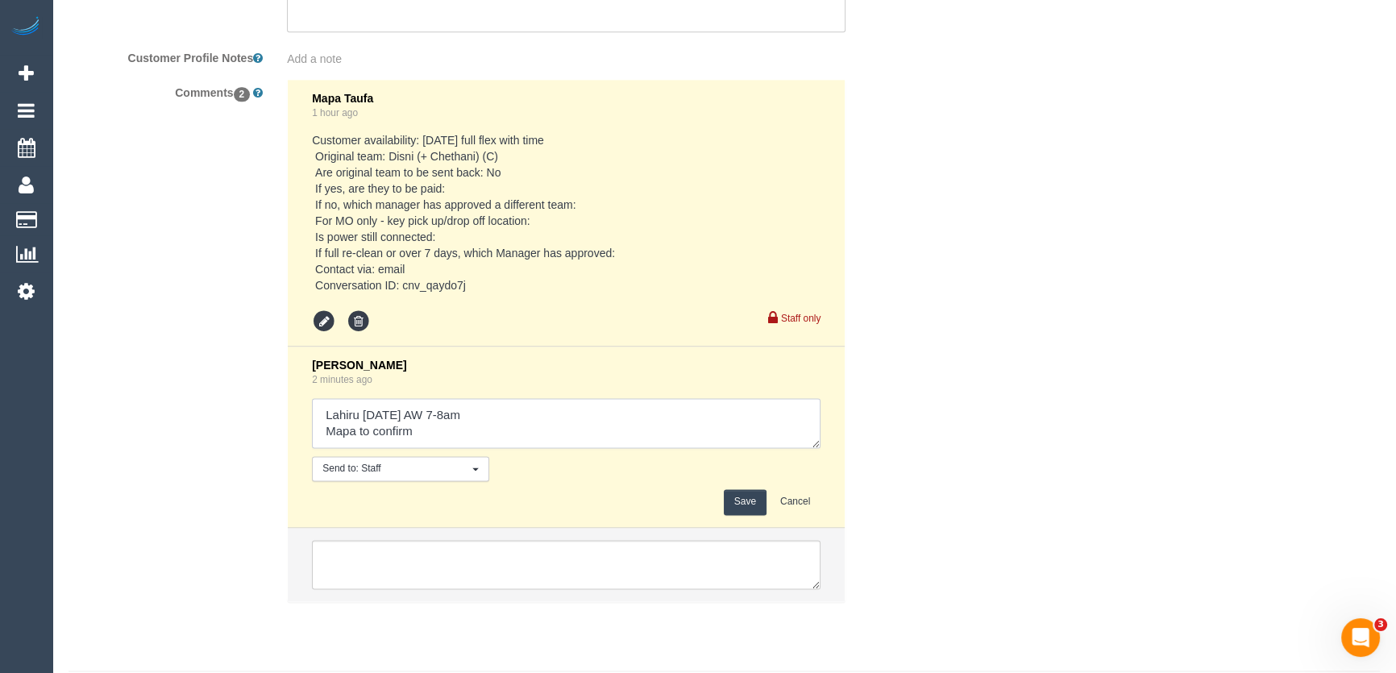
click at [503, 413] on textarea at bounding box center [566, 423] width 508 height 50
click at [427, 436] on textarea at bounding box center [566, 423] width 508 height 50
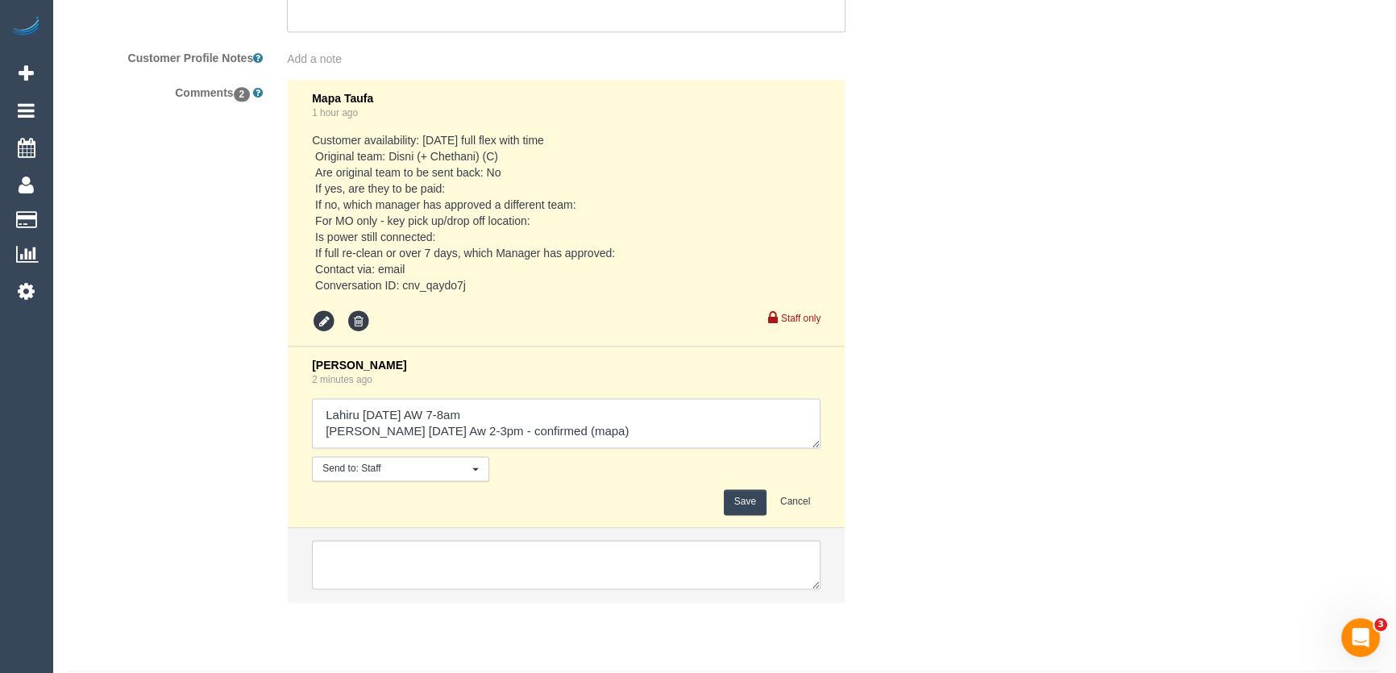
scroll to position [6, 0]
type textarea "Lahiru Tuesday 9/9 AW 7-8am Priyanshi Tuesday 9/9 Aw 2-3pm - confirmed (mapa)"
click at [745, 493] on button "Save" at bounding box center [745, 501] width 43 height 25
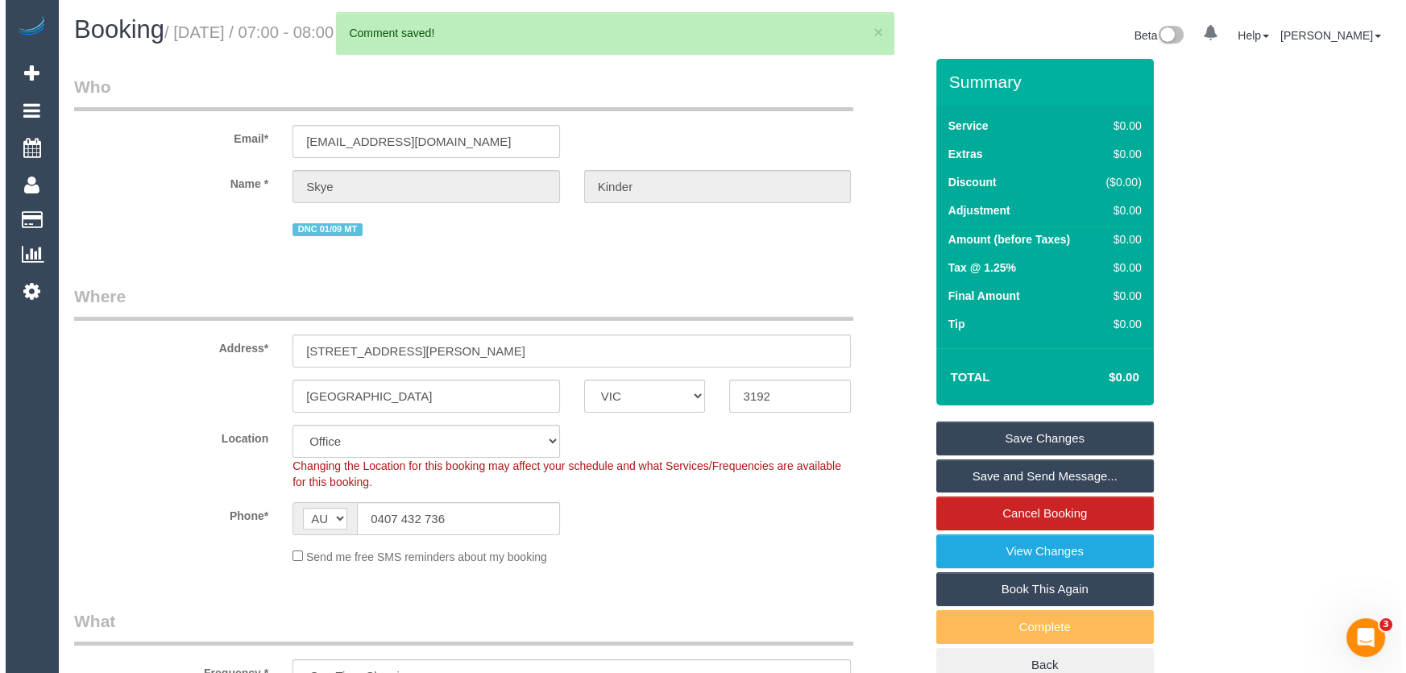
scroll to position [0, 0]
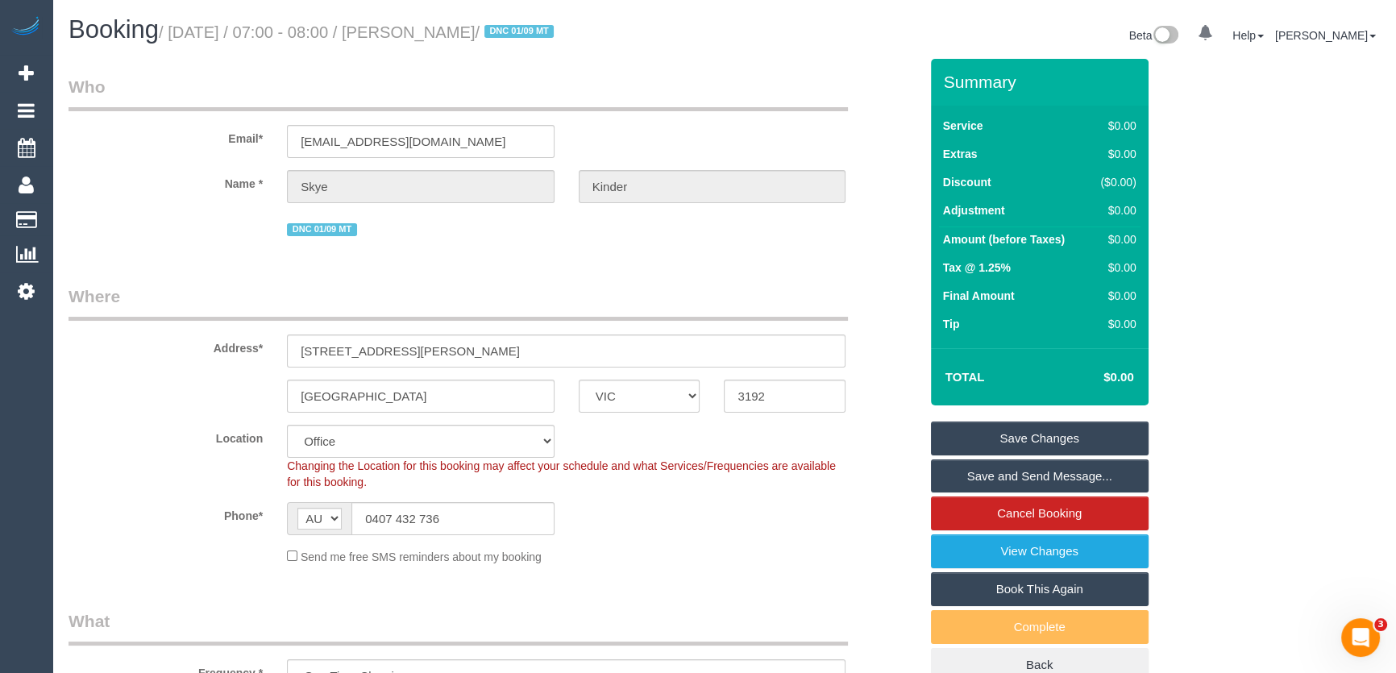
click at [467, 37] on small "/ September 09, 2025 / 07:00 - 08:00 / Skye Kinder / DNC 01/09 MT" at bounding box center [359, 32] width 400 height 18
copy small "Skye Kinder"
click at [994, 479] on link "Save and Send Message..." at bounding box center [1040, 476] width 218 height 34
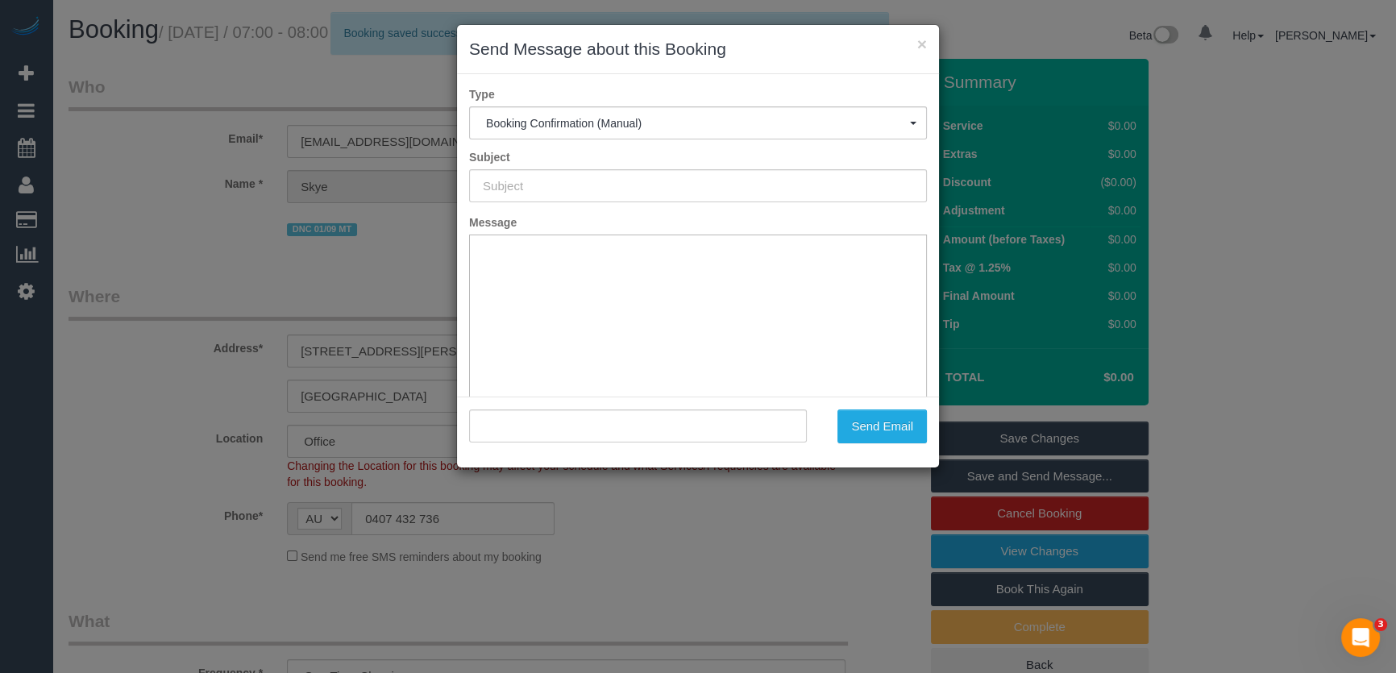
type input "Booking Confirmed"
type input ""Skye Kinder" <skye.kinder@me.com>"
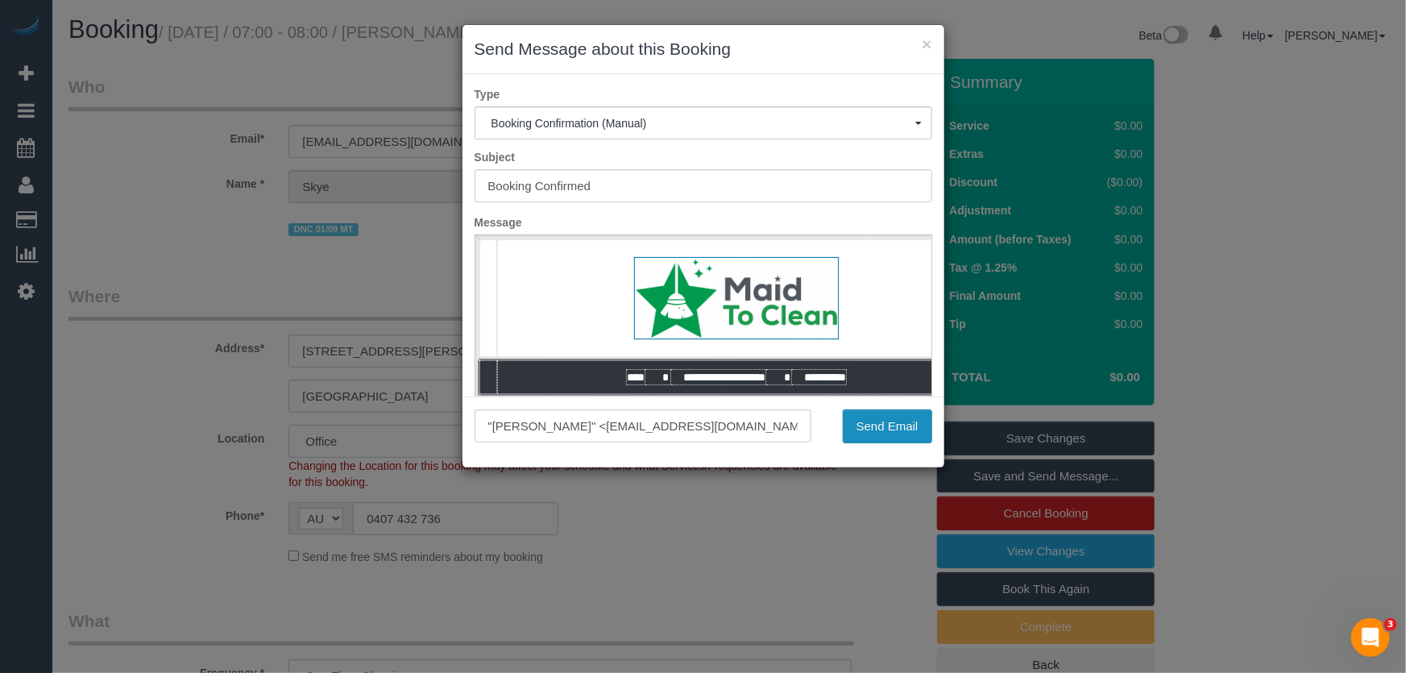
click at [883, 431] on button "Send Email" at bounding box center [887, 426] width 89 height 34
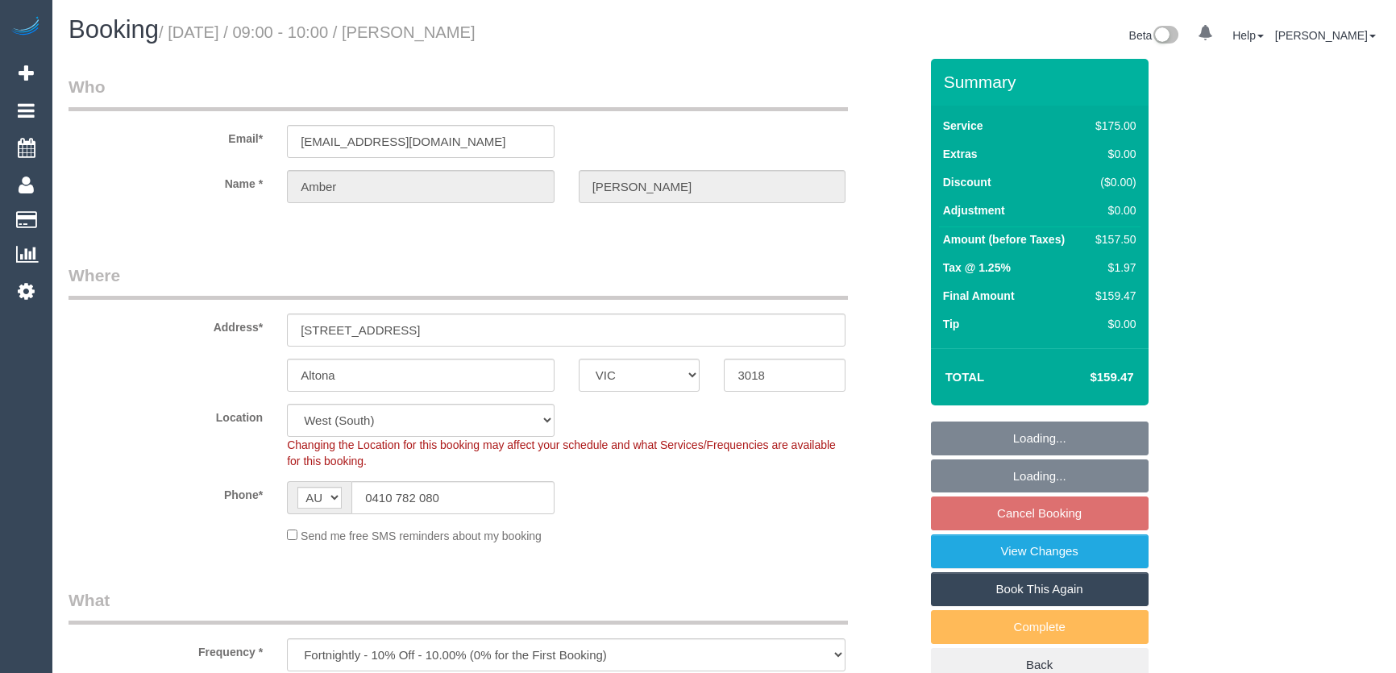
select select "VIC"
select select "string:stripe-pm_1Gbg3n2GScqysDRVniq1UvNd"
select select "150"
select select "number:28"
select select "number:14"
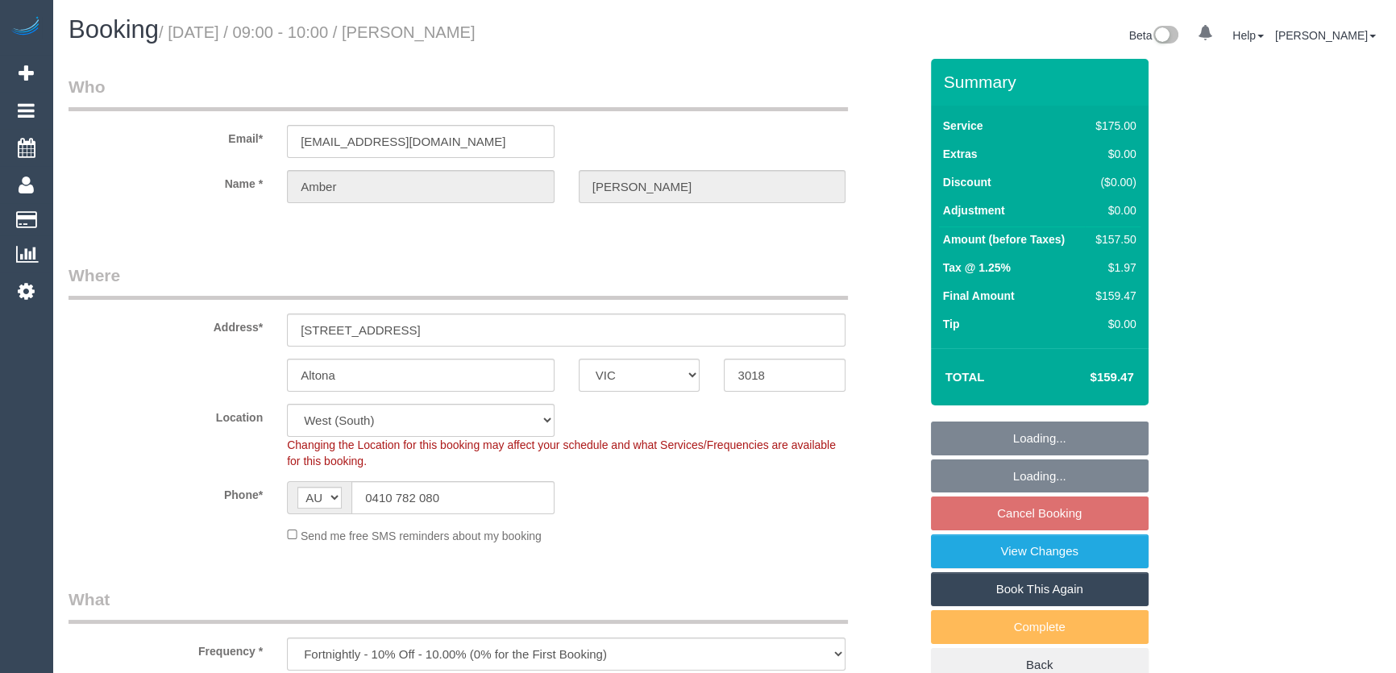
select select "number:18"
select select "number:24"
select select "number:12"
select select "object:1328"
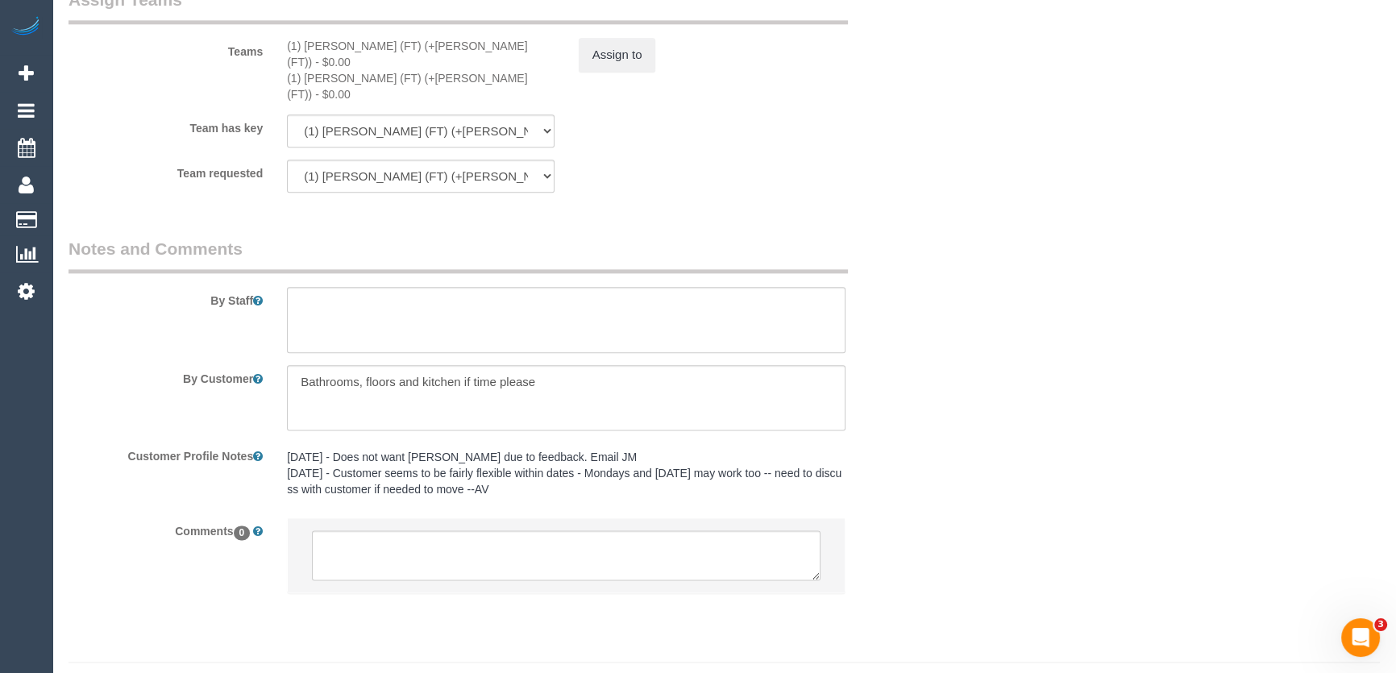
scroll to position [2506, 0]
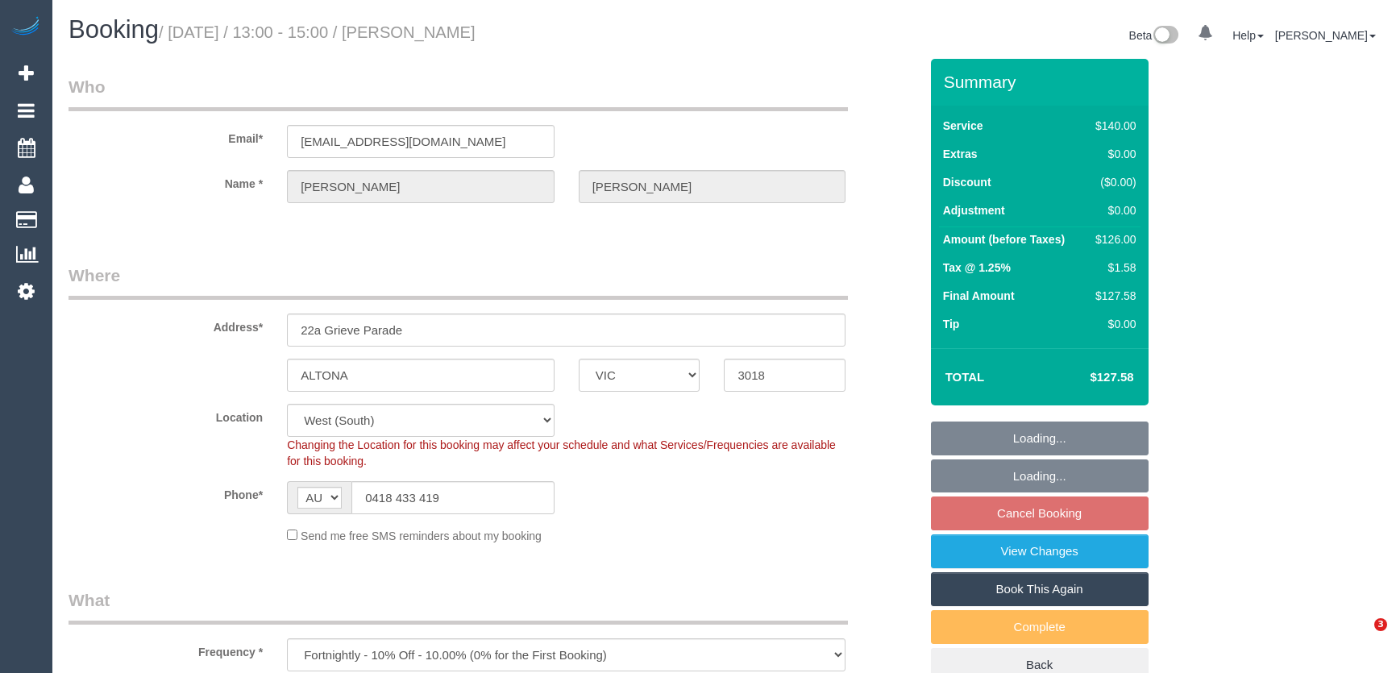
select select "VIC"
select select "number:29"
select select "number:14"
select select "number:18"
select select "number:24"
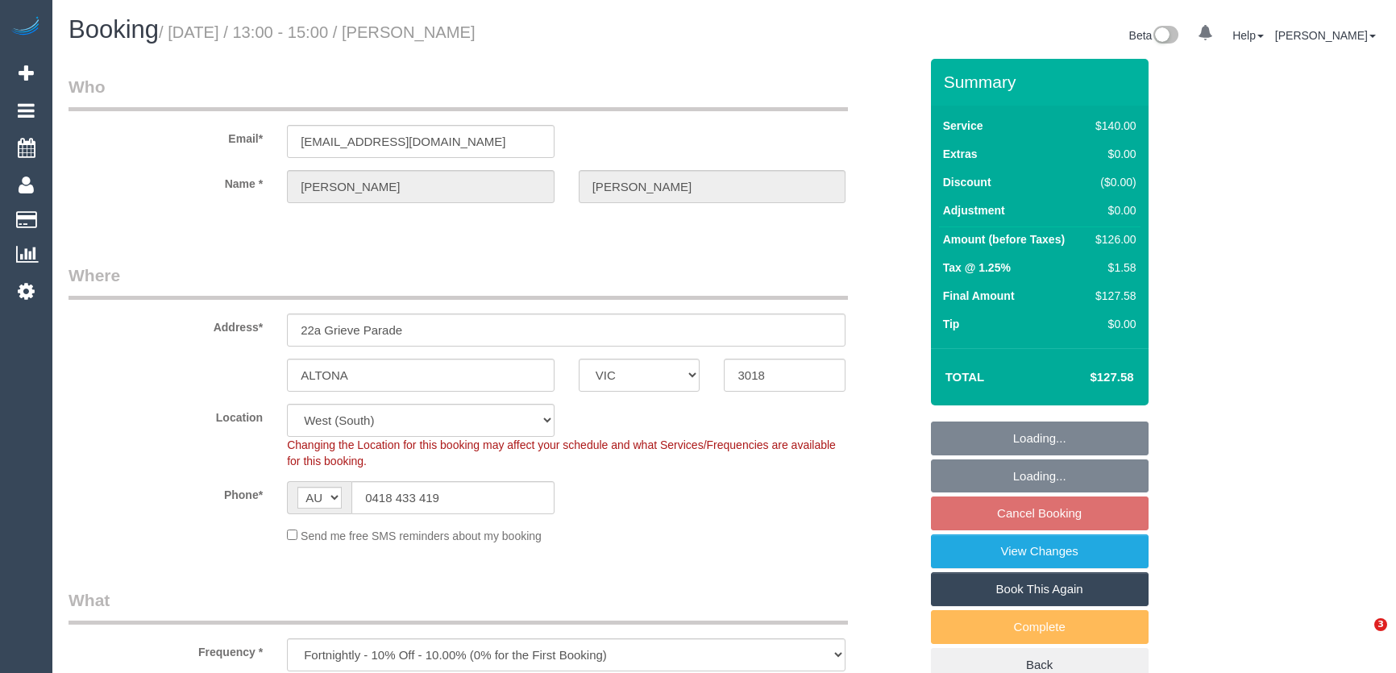
select select "number:34"
select select "number:11"
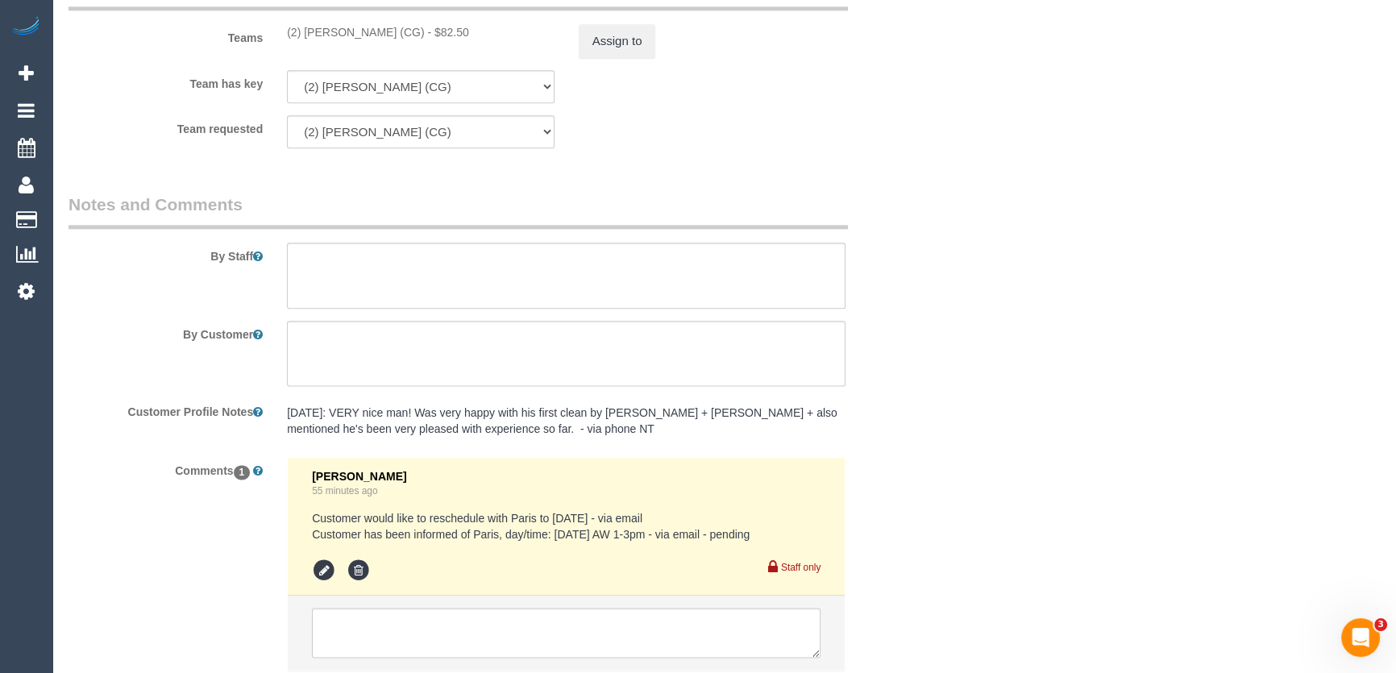
scroll to position [2655, 0]
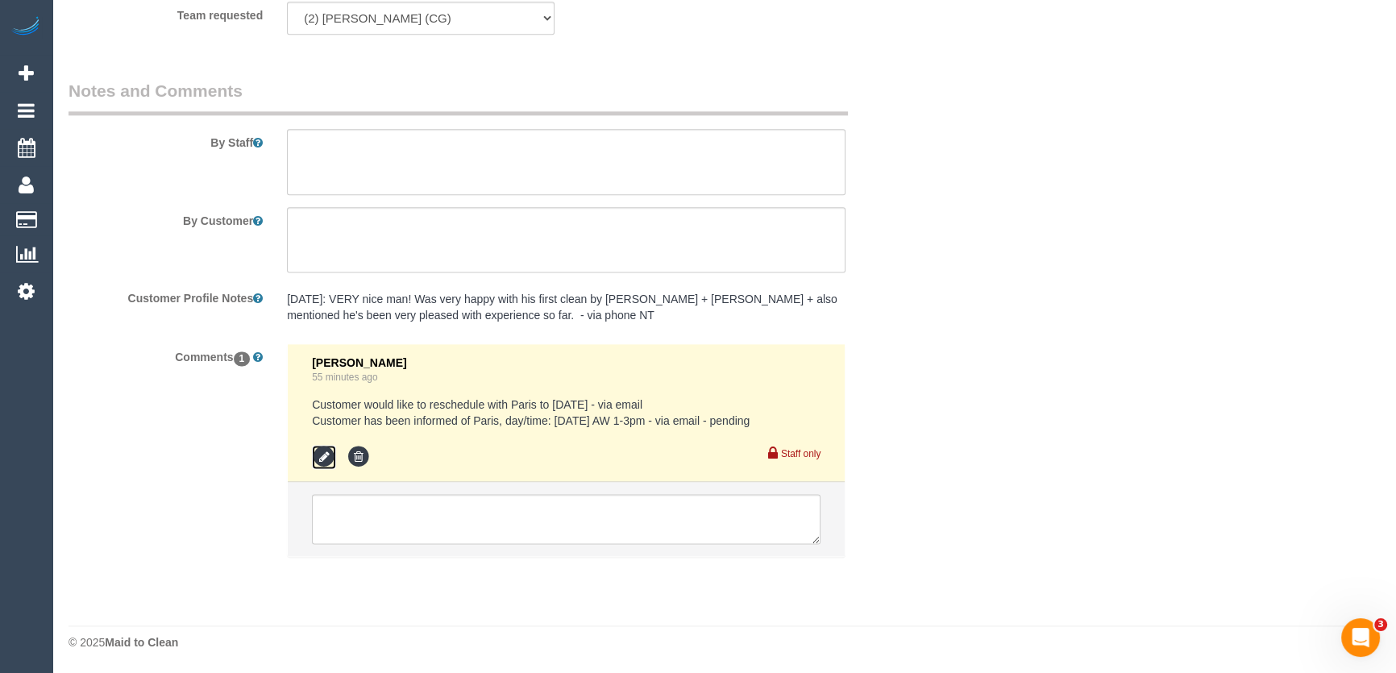
click at [321, 456] on icon at bounding box center [324, 457] width 24 height 24
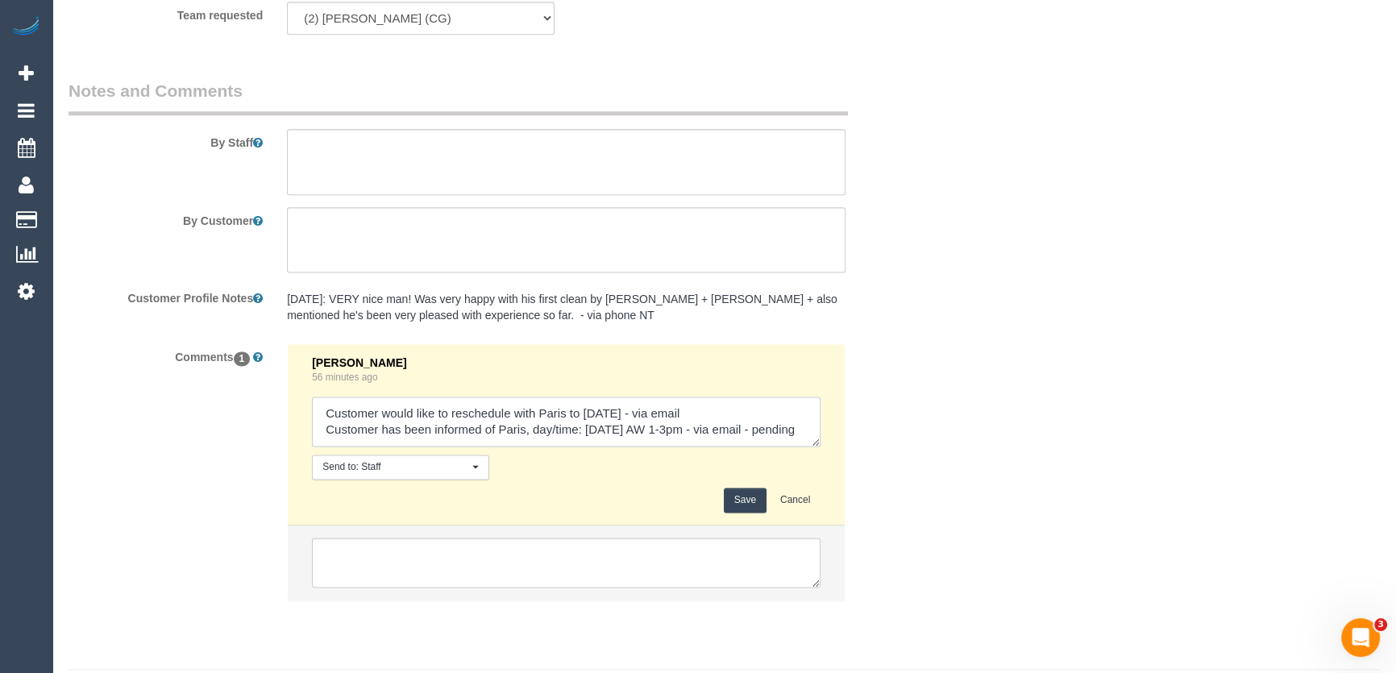
click at [419, 441] on textarea at bounding box center [566, 421] width 508 height 50
type textarea "Customer would like to reschedule with Paris to [DATE] - via email Customer has…"
click at [749, 500] on button "Save" at bounding box center [745, 499] width 43 height 25
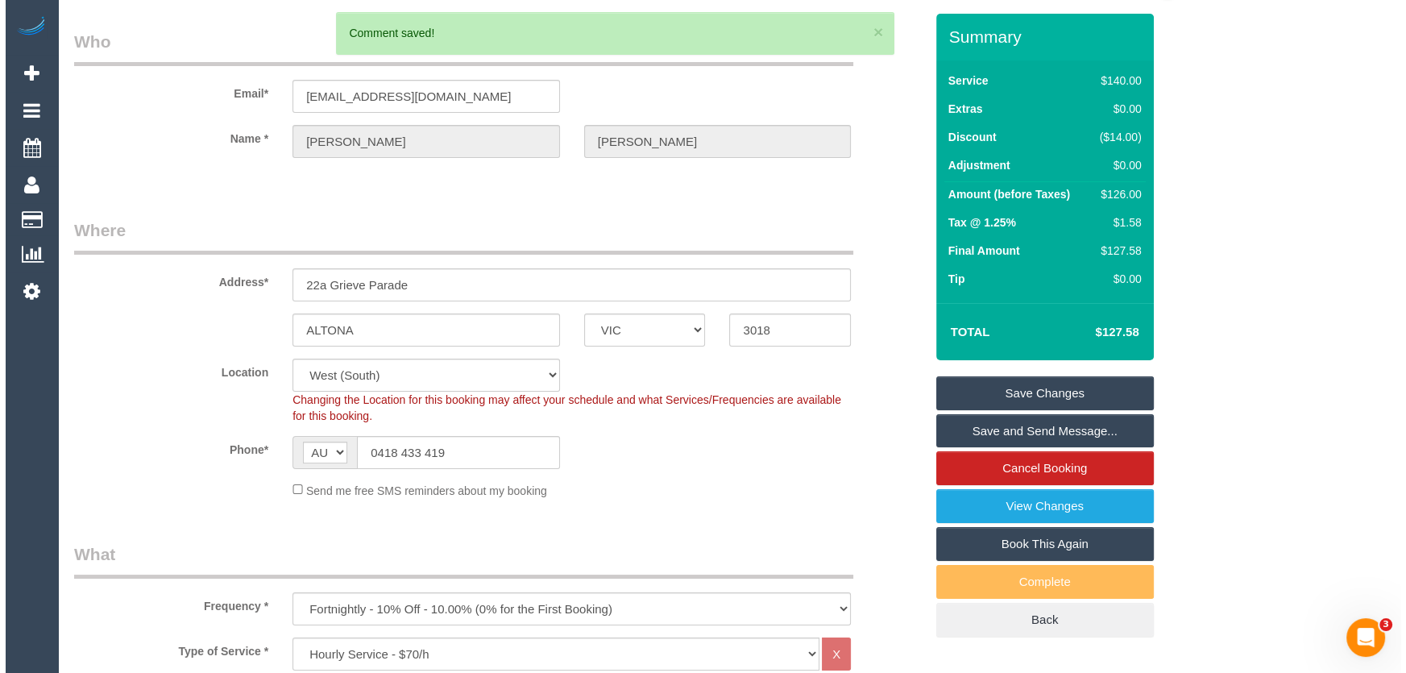
scroll to position [0, 0]
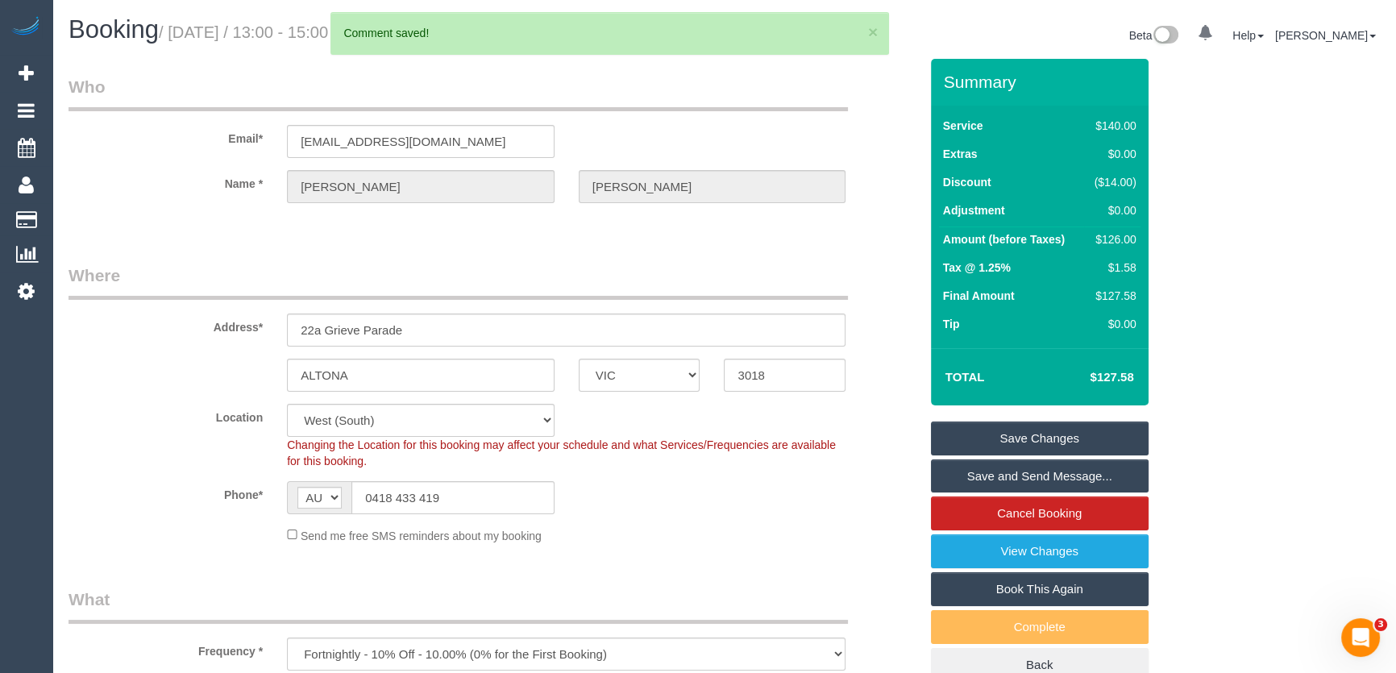
click at [991, 477] on link "Save and Send Message..." at bounding box center [1040, 476] width 218 height 34
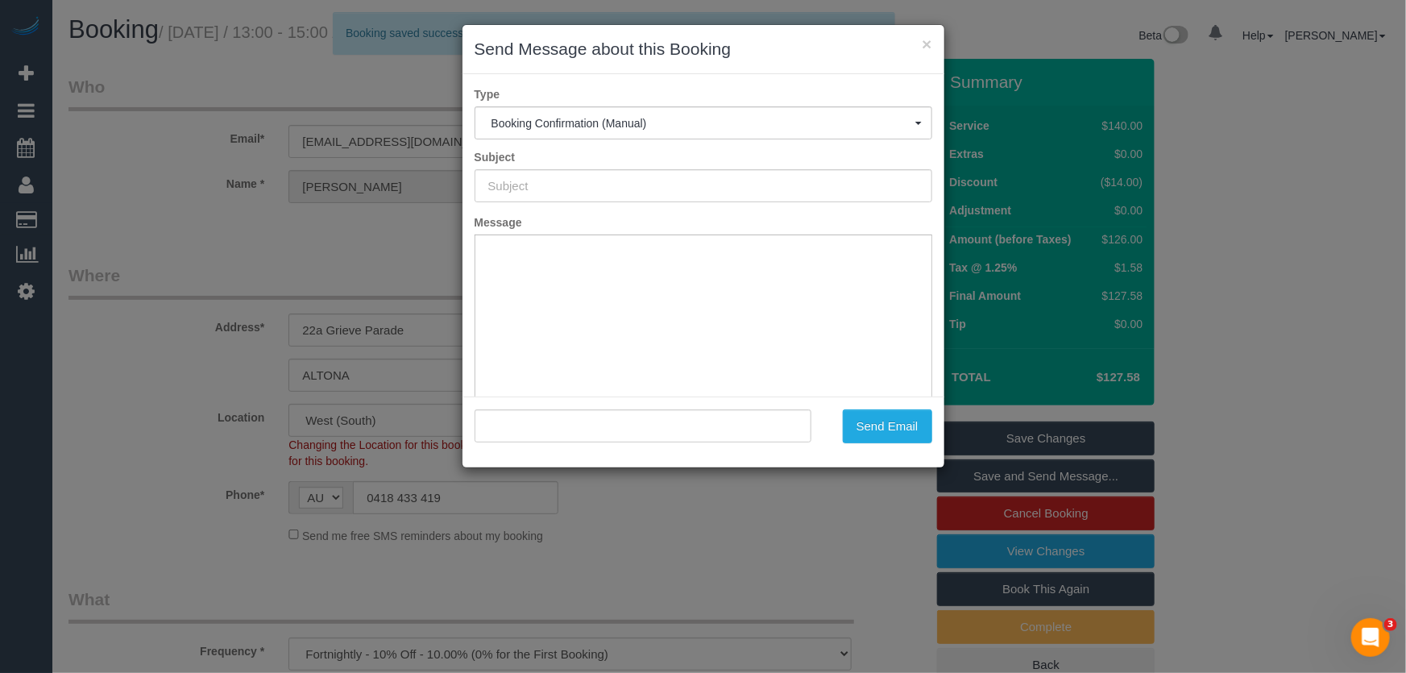
type input "Booking Confirmed"
type input ""[PERSON_NAME]" <[EMAIL_ADDRESS][DOMAIN_NAME]>"
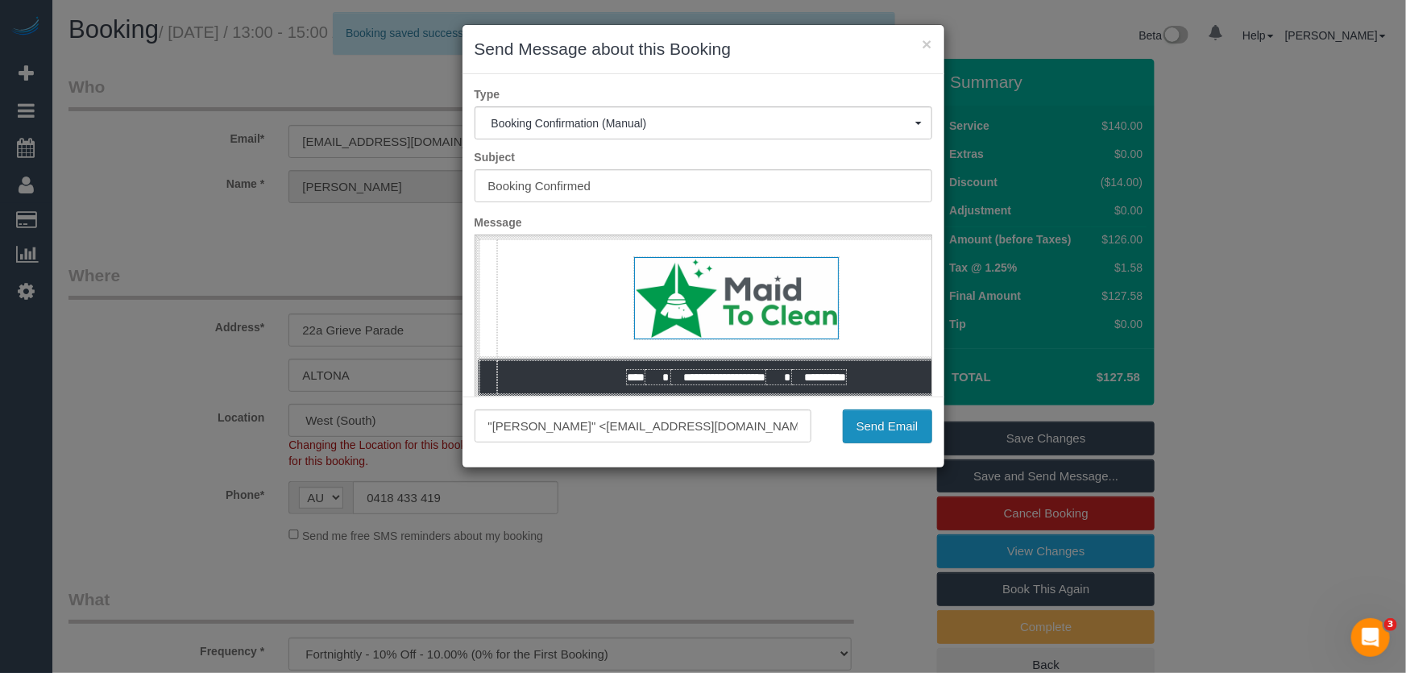
click at [892, 433] on button "Send Email" at bounding box center [887, 426] width 89 height 34
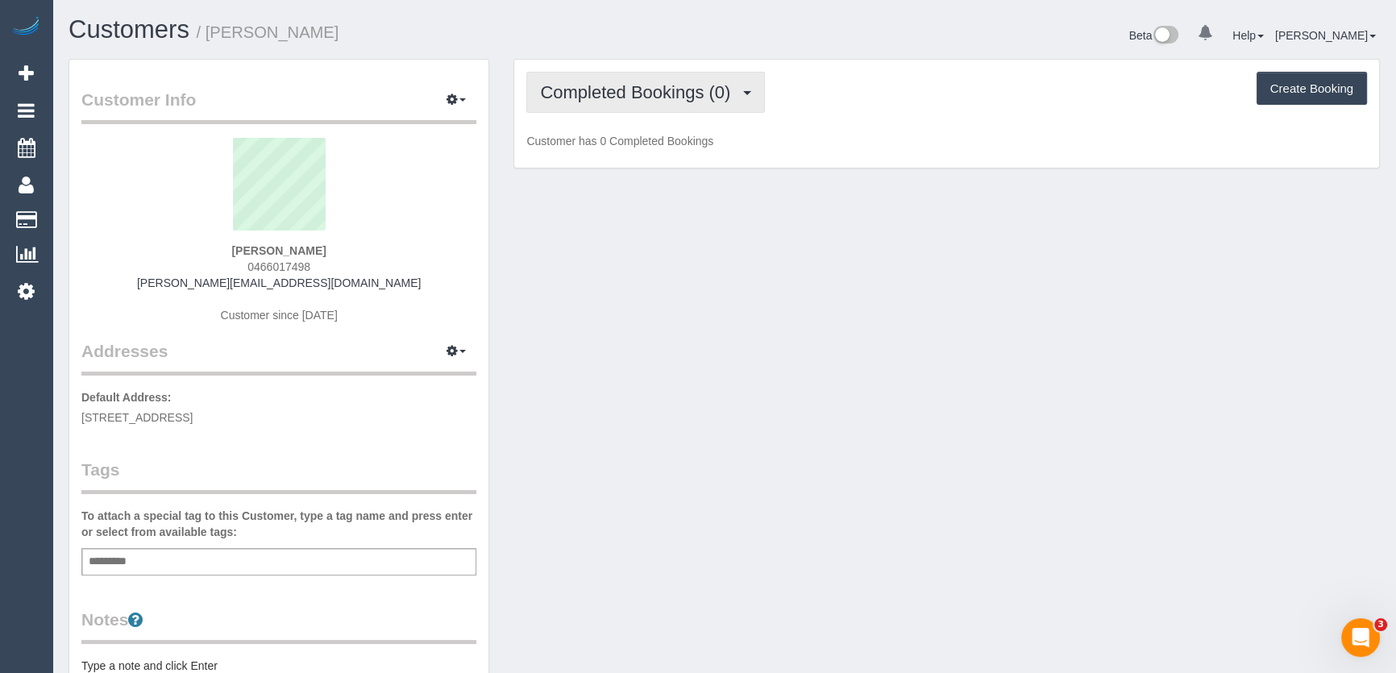
click at [734, 101] on button "Completed Bookings (0)" at bounding box center [645, 92] width 239 height 41
click at [712, 97] on span "Completed Bookings (0)" at bounding box center [639, 92] width 198 height 20
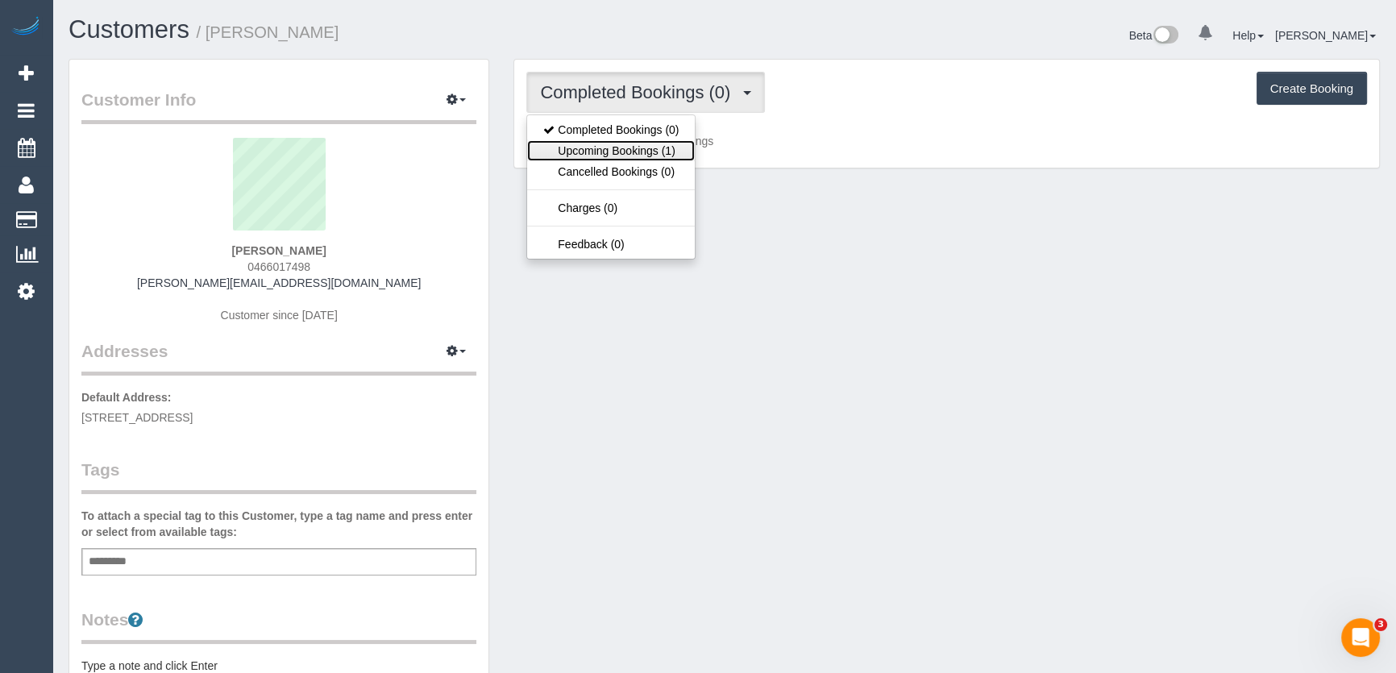
click at [669, 155] on link "Upcoming Bookings (1)" at bounding box center [611, 150] width 168 height 21
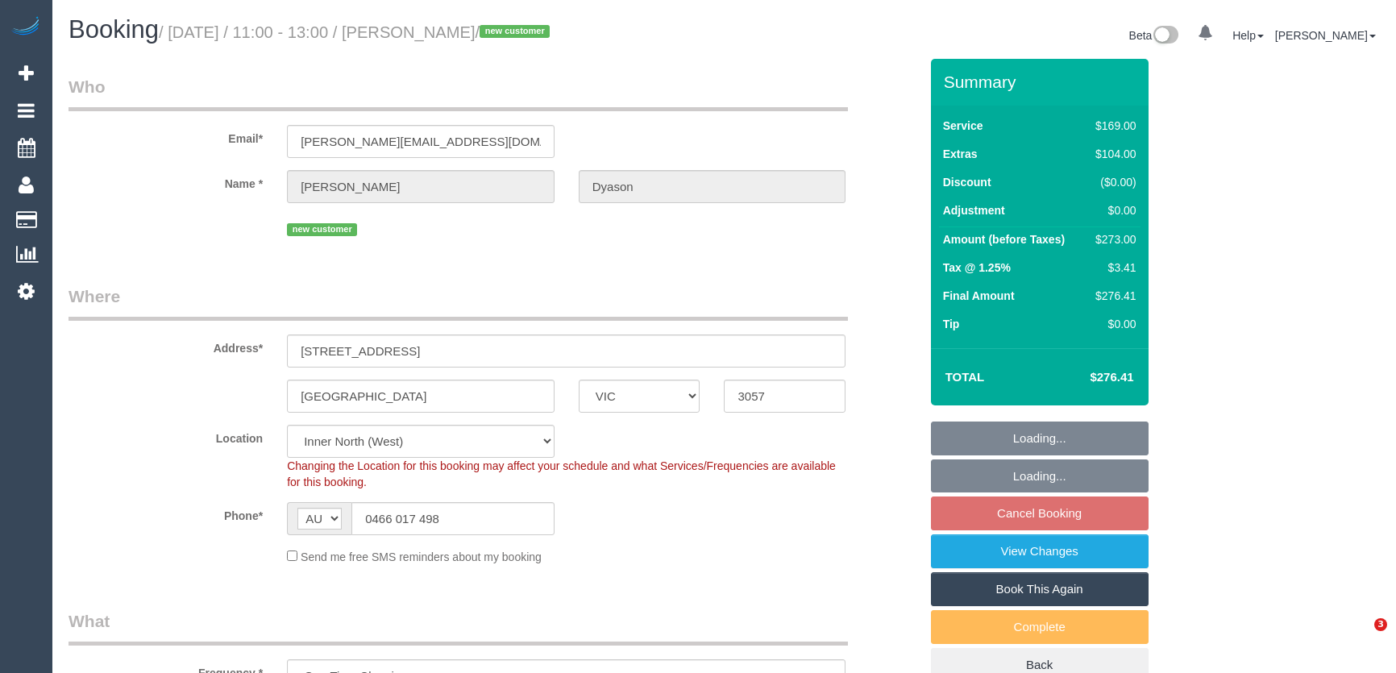
select select "VIC"
select select "number:28"
select select "number:14"
select select "number:19"
select select "number:24"
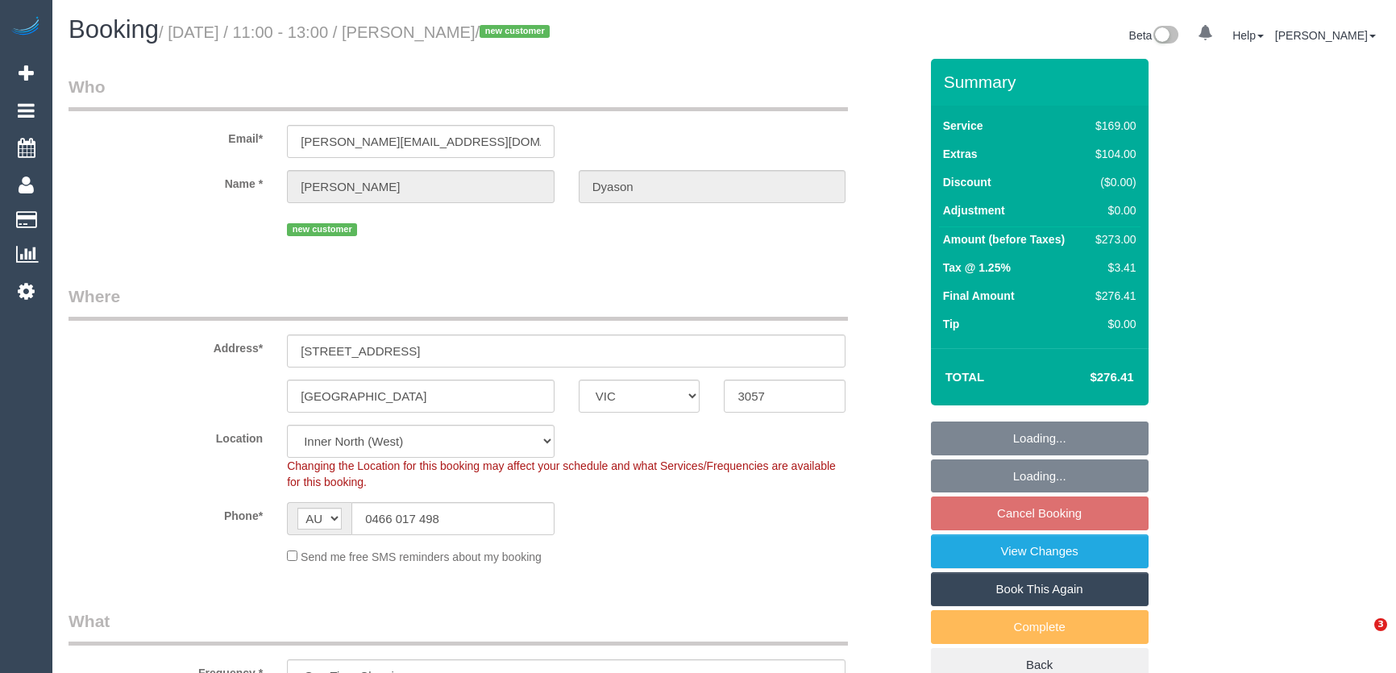
select select "number:12"
select select "object:790"
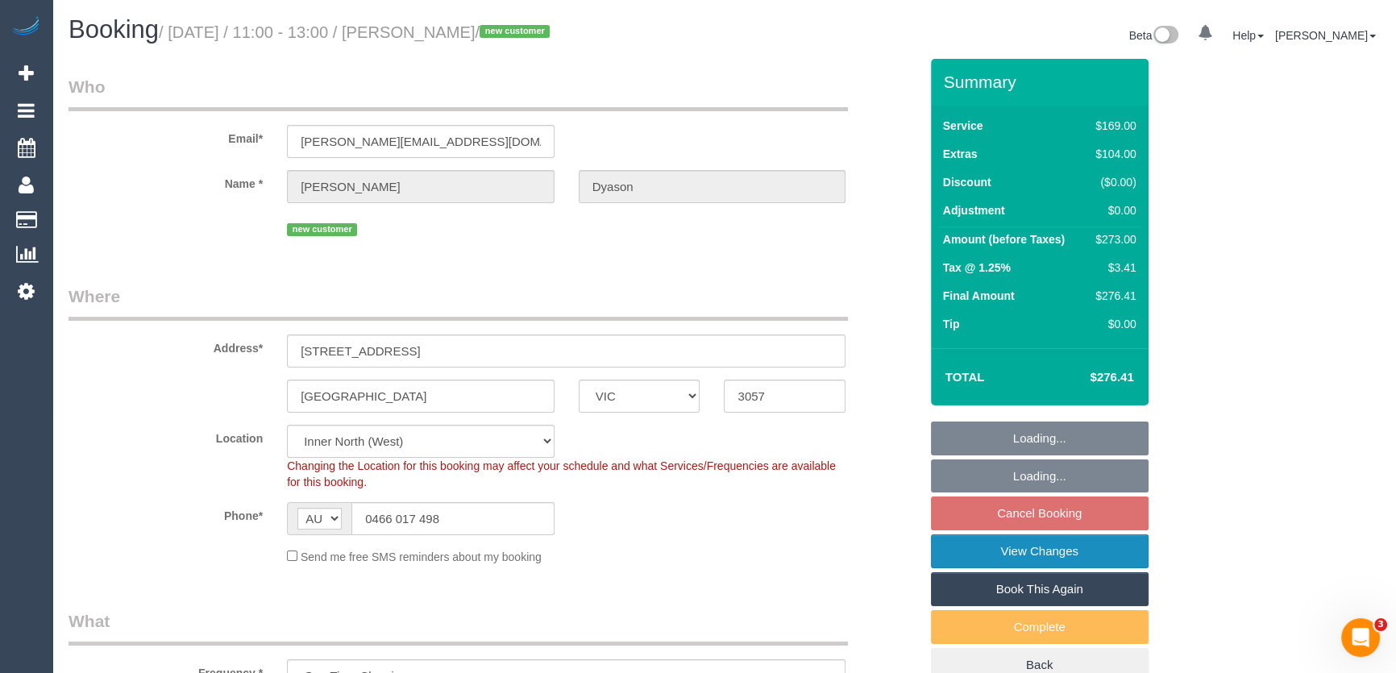
select select "spot5"
click at [1069, 554] on link "View Changes" at bounding box center [1040, 551] width 218 height 34
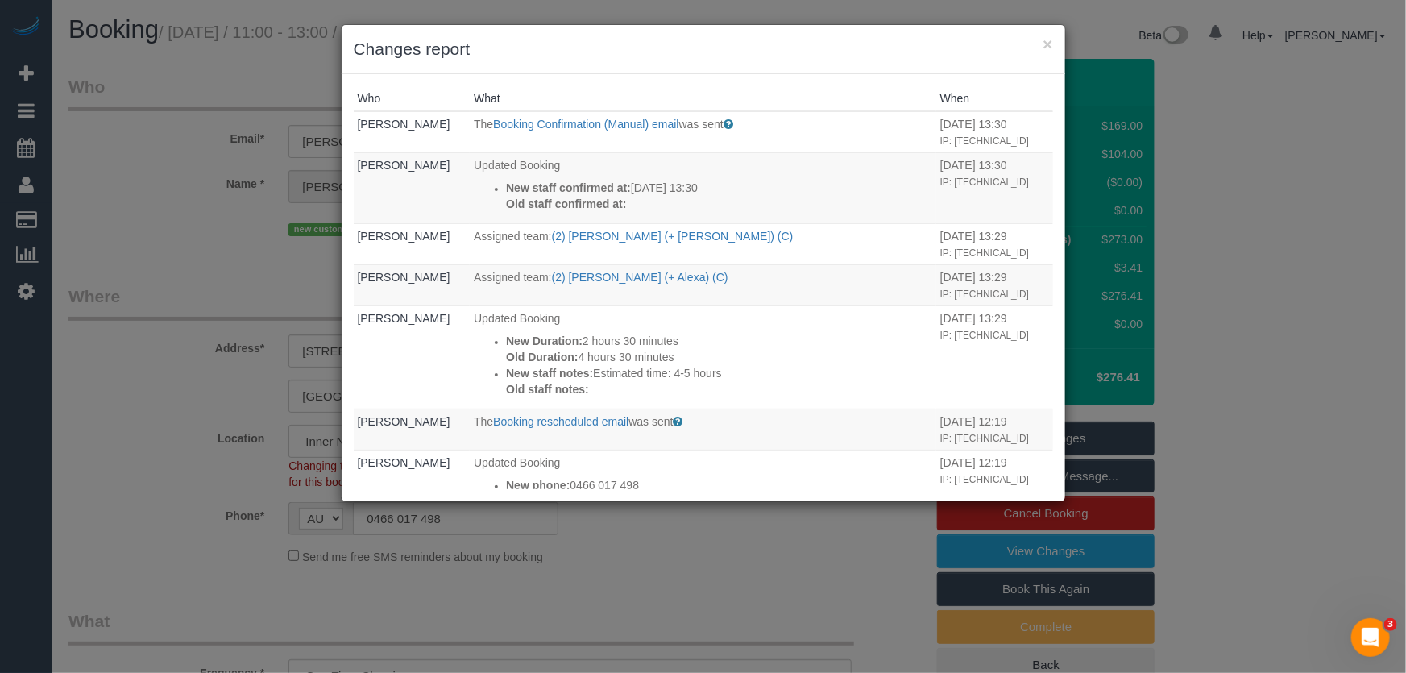
click at [749, 592] on div "× Changes report Who What When [PERSON_NAME] The Booking Confirmation (Manual) …" at bounding box center [703, 336] width 1406 height 673
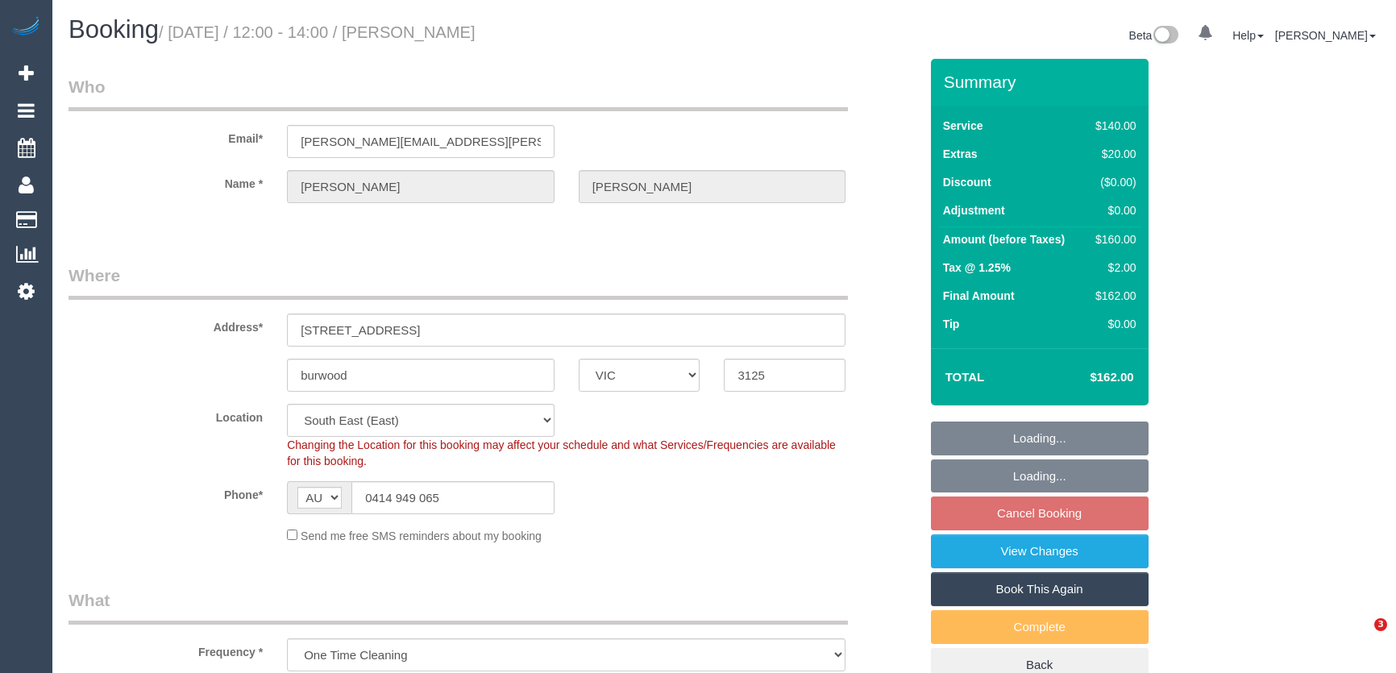
select select "VIC"
select select "number:27"
select select "number:14"
select select "number:19"
select select "number:24"
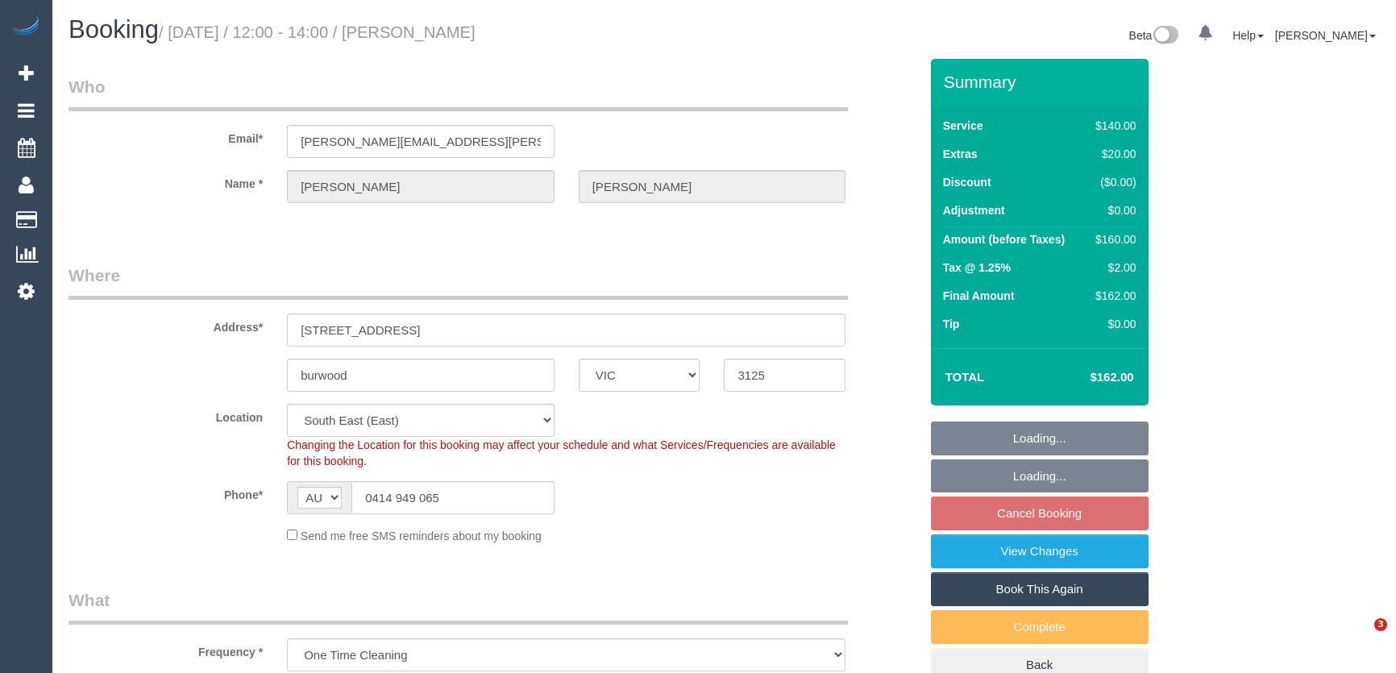
select select "number:35"
select select "number:12"
select select "object:1350"
select select "spot3"
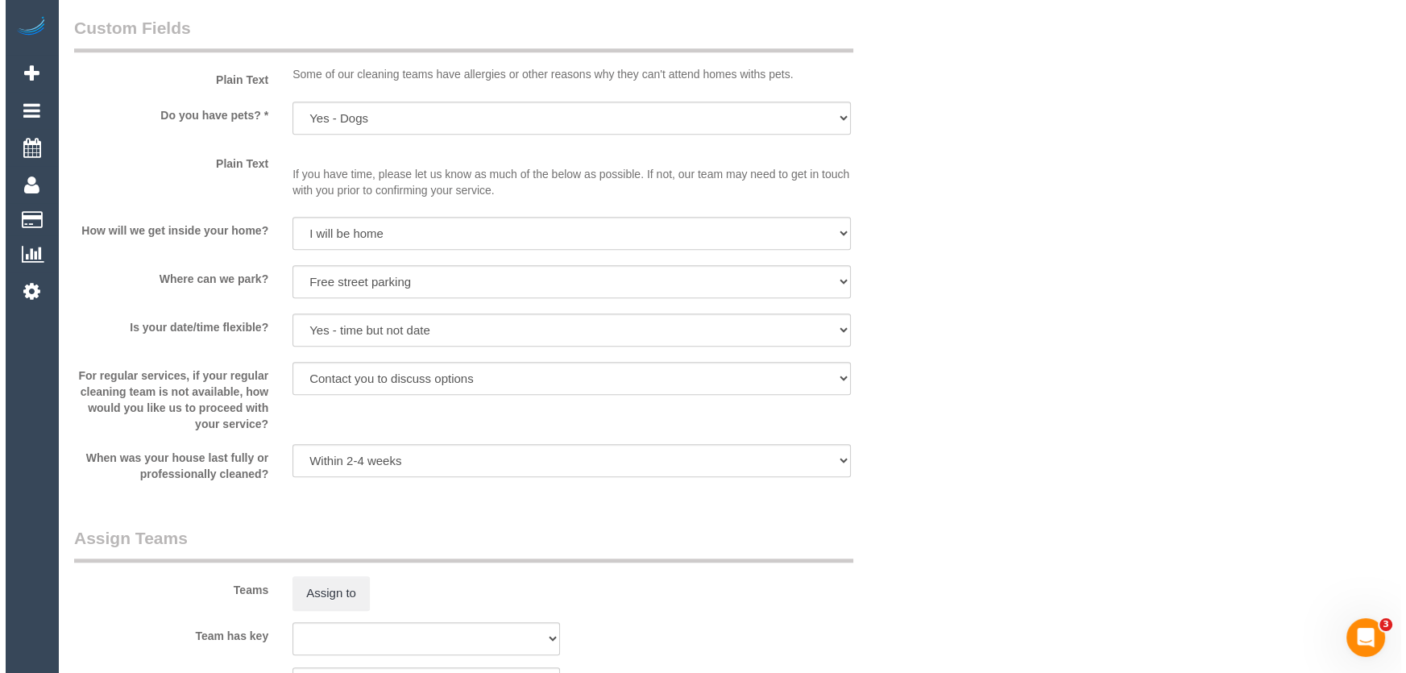
scroll to position [1977, 0]
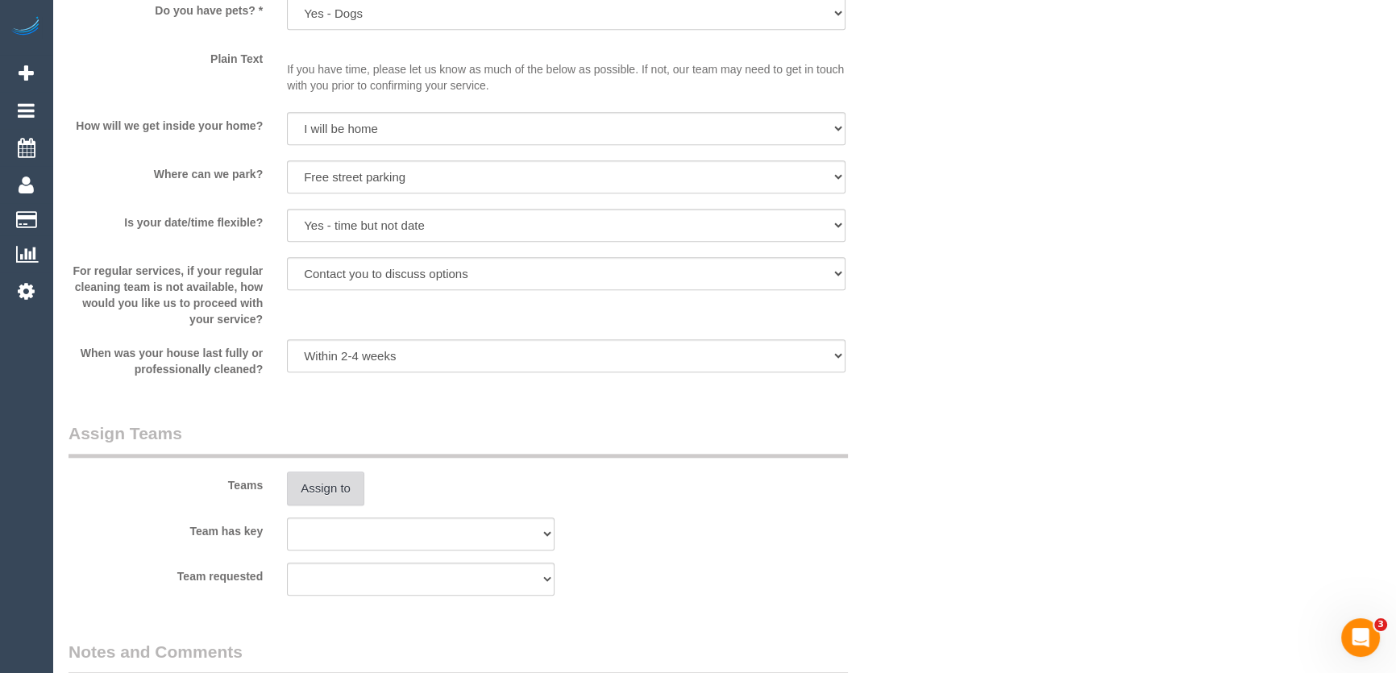
click at [326, 489] on button "Assign to" at bounding box center [325, 488] width 77 height 34
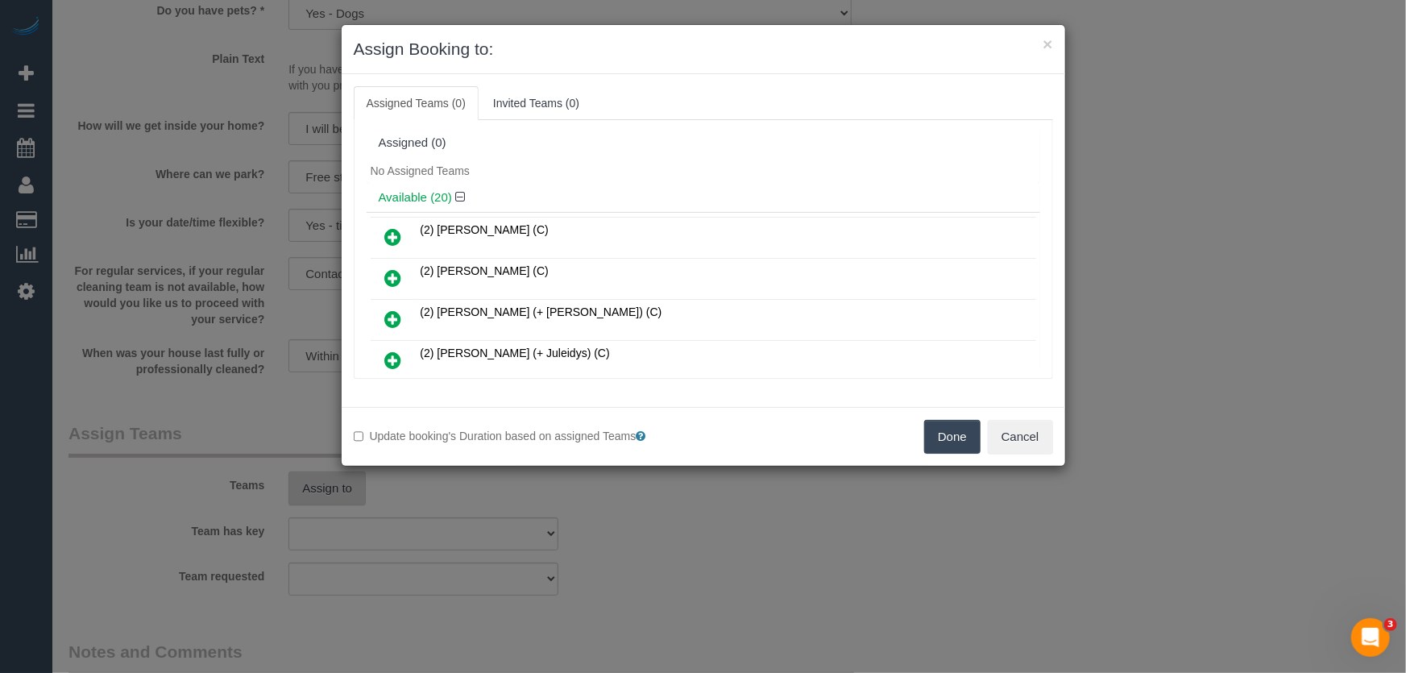
scroll to position [424, 0]
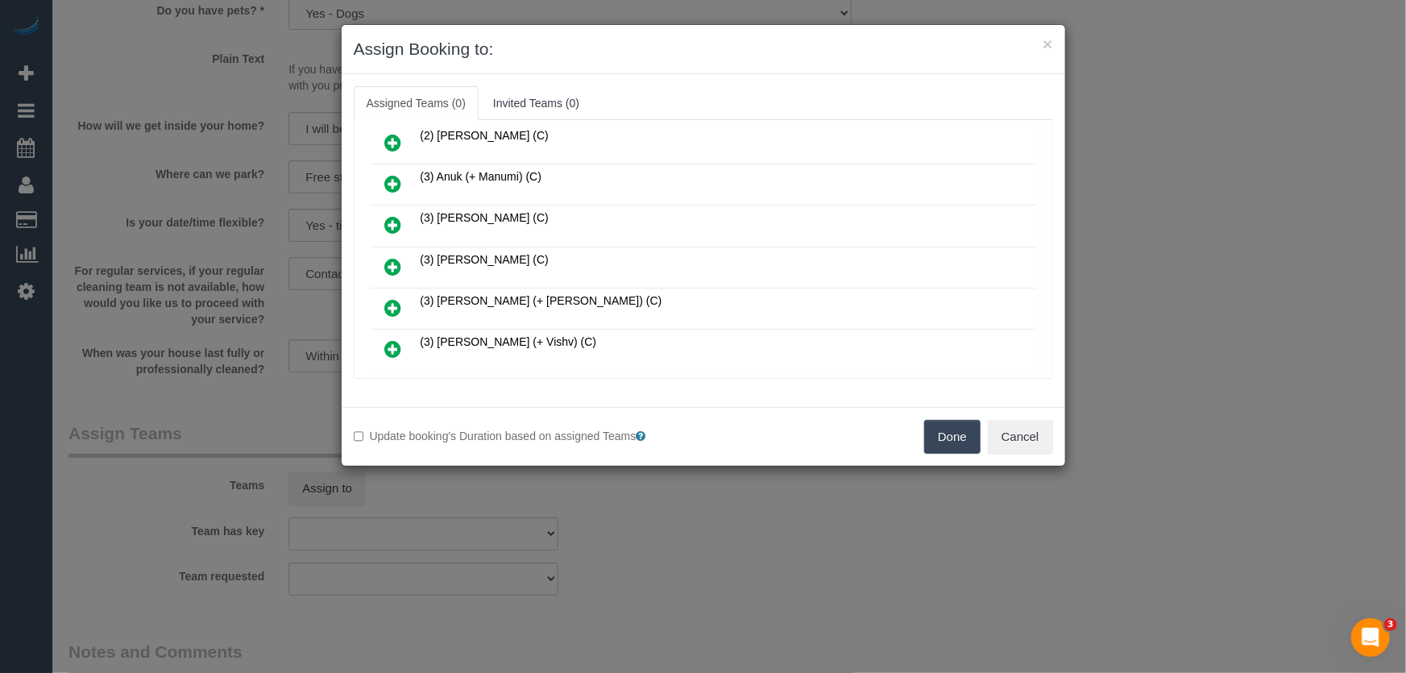
click at [394, 257] on icon at bounding box center [393, 266] width 17 height 19
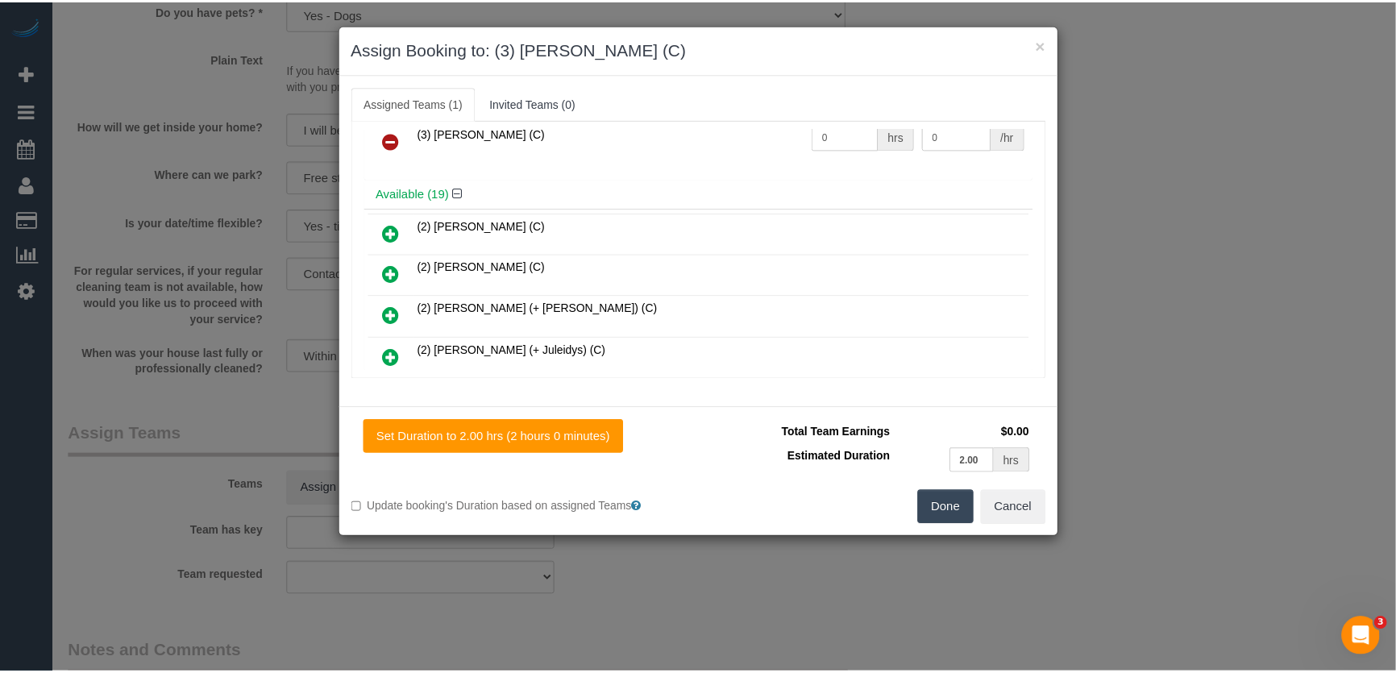
scroll to position [0, 0]
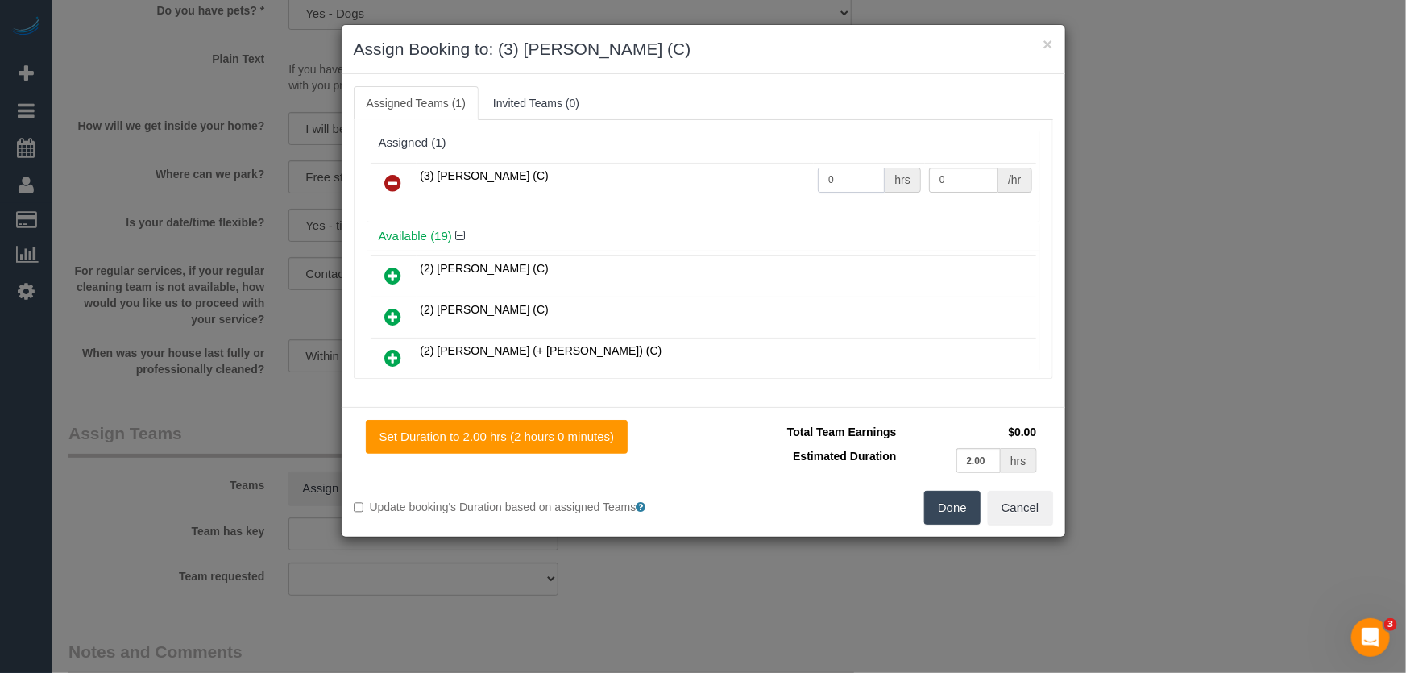
click at [830, 172] on input "0" at bounding box center [851, 180] width 67 height 25
type input "2"
type input "40"
click at [952, 514] on button "Done" at bounding box center [952, 508] width 56 height 34
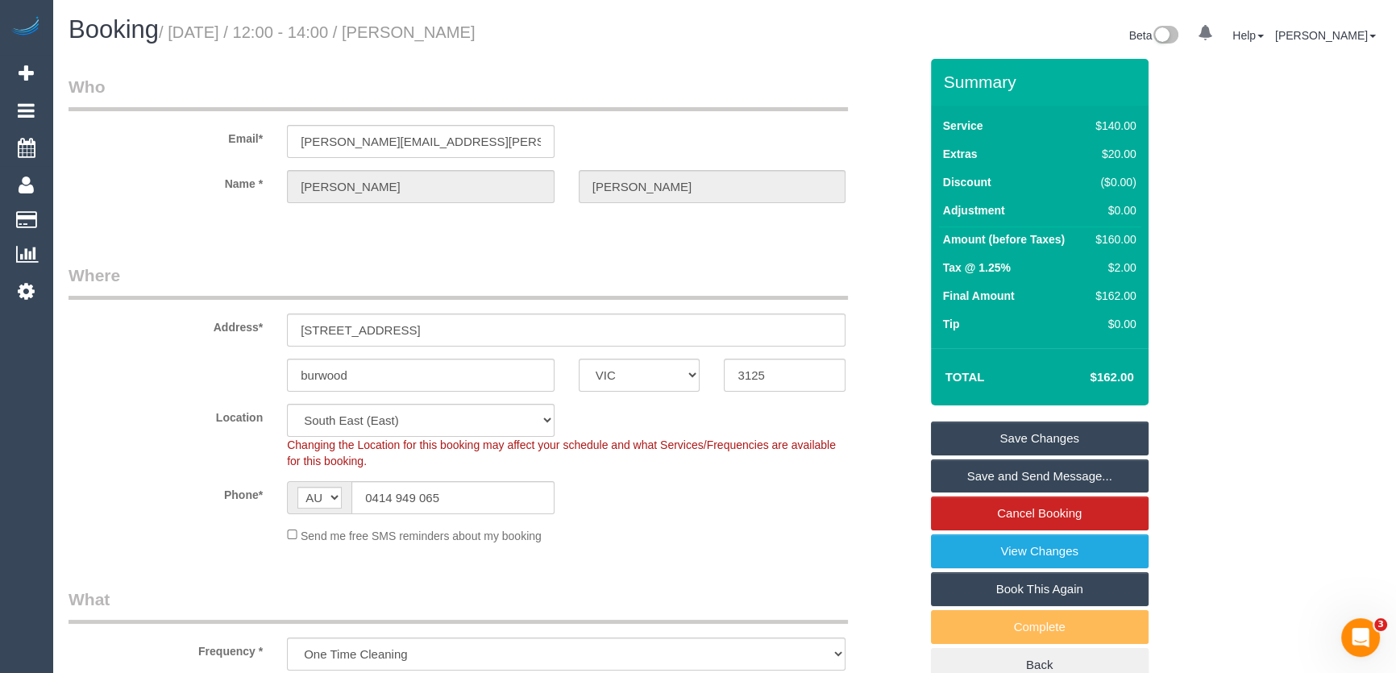
click at [475, 30] on small "/ [DATE] / 12:00 - 14:00 / [PERSON_NAME]" at bounding box center [317, 32] width 317 height 18
copy small "[PERSON_NAME]"
click at [1029, 473] on link "Save and Send Message..." at bounding box center [1040, 476] width 218 height 34
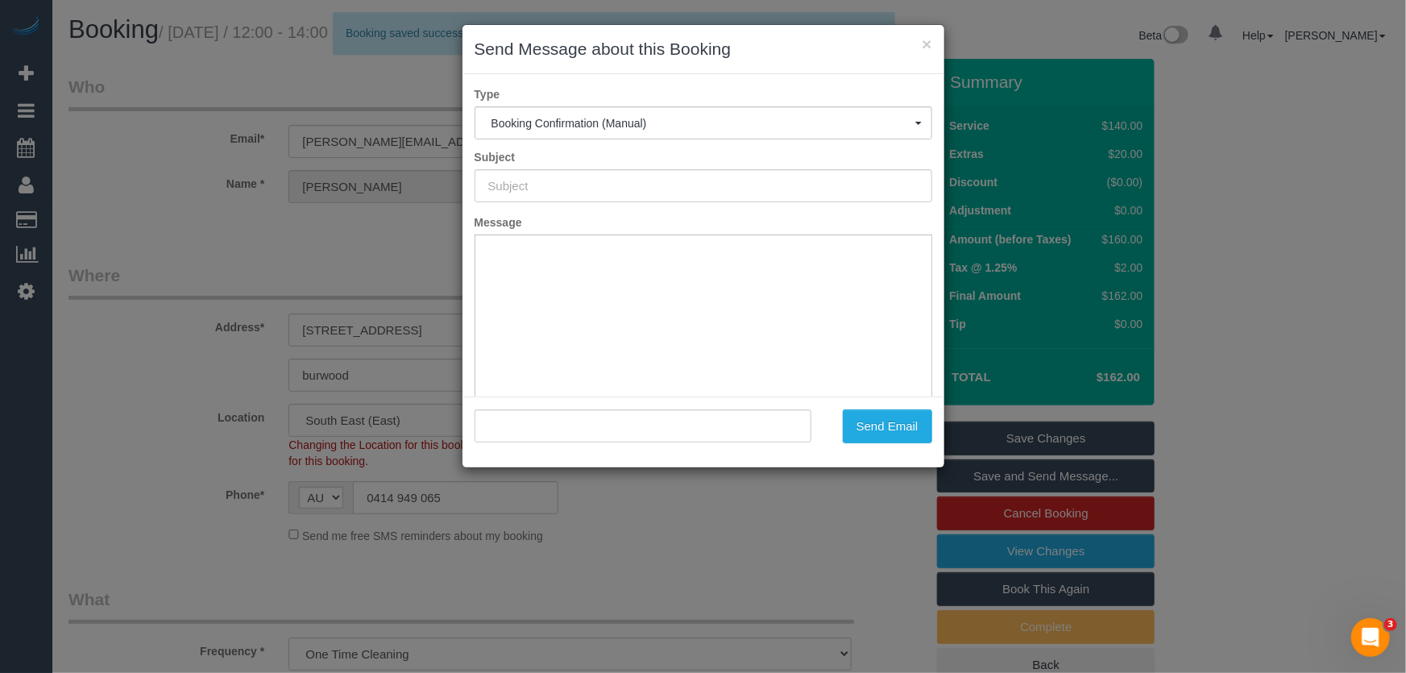
type input "Booking Confirmed"
type input ""[PERSON_NAME]" <[PERSON_NAME][EMAIL_ADDRESS][PERSON_NAME][DOMAIN_NAME]>"
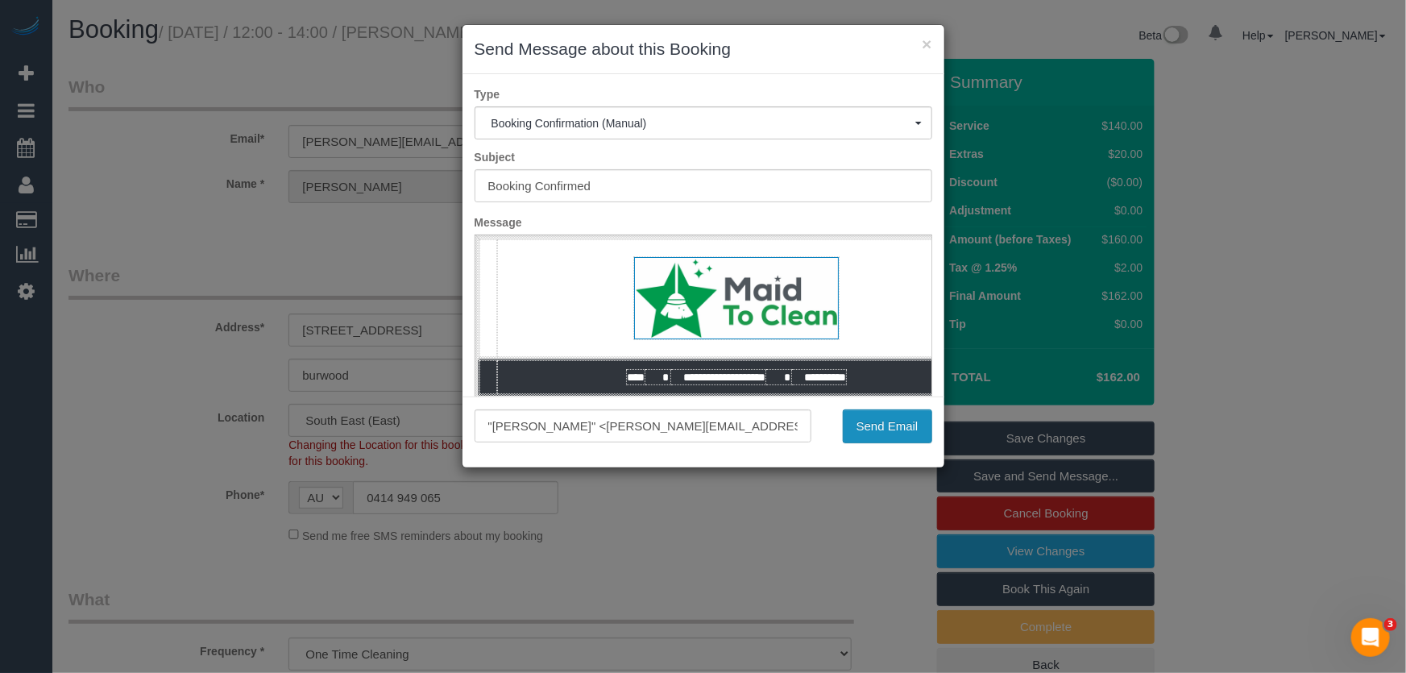
click at [895, 438] on button "Send Email" at bounding box center [887, 426] width 89 height 34
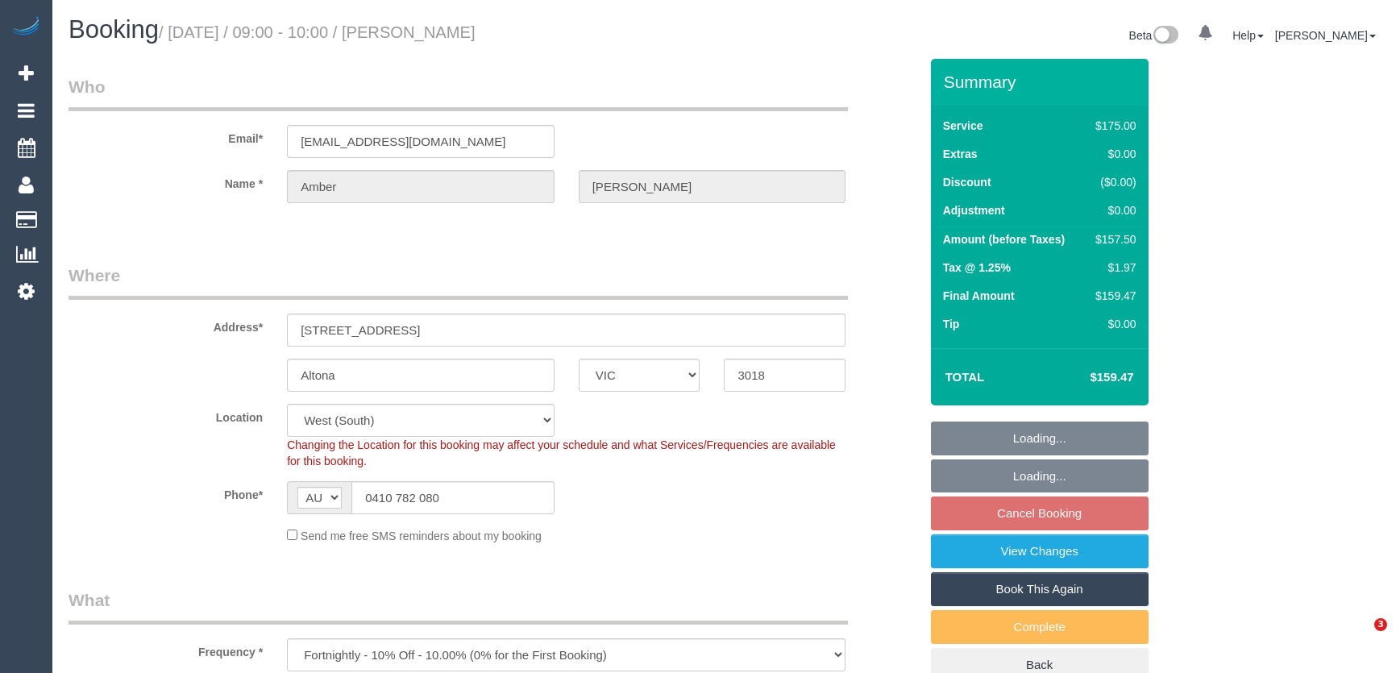
select select "VIC"
select select "number:28"
select select "number:14"
select select "number:18"
select select "number:24"
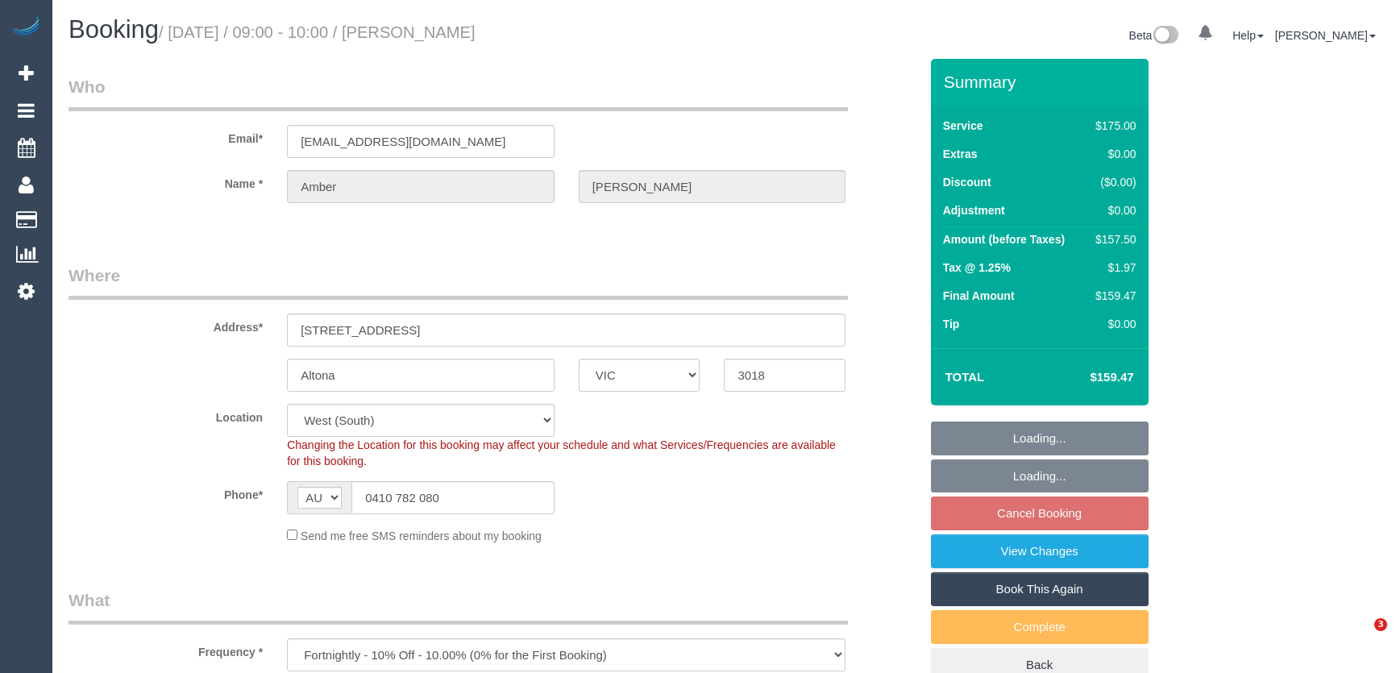
select select "number:12"
select select "object:685"
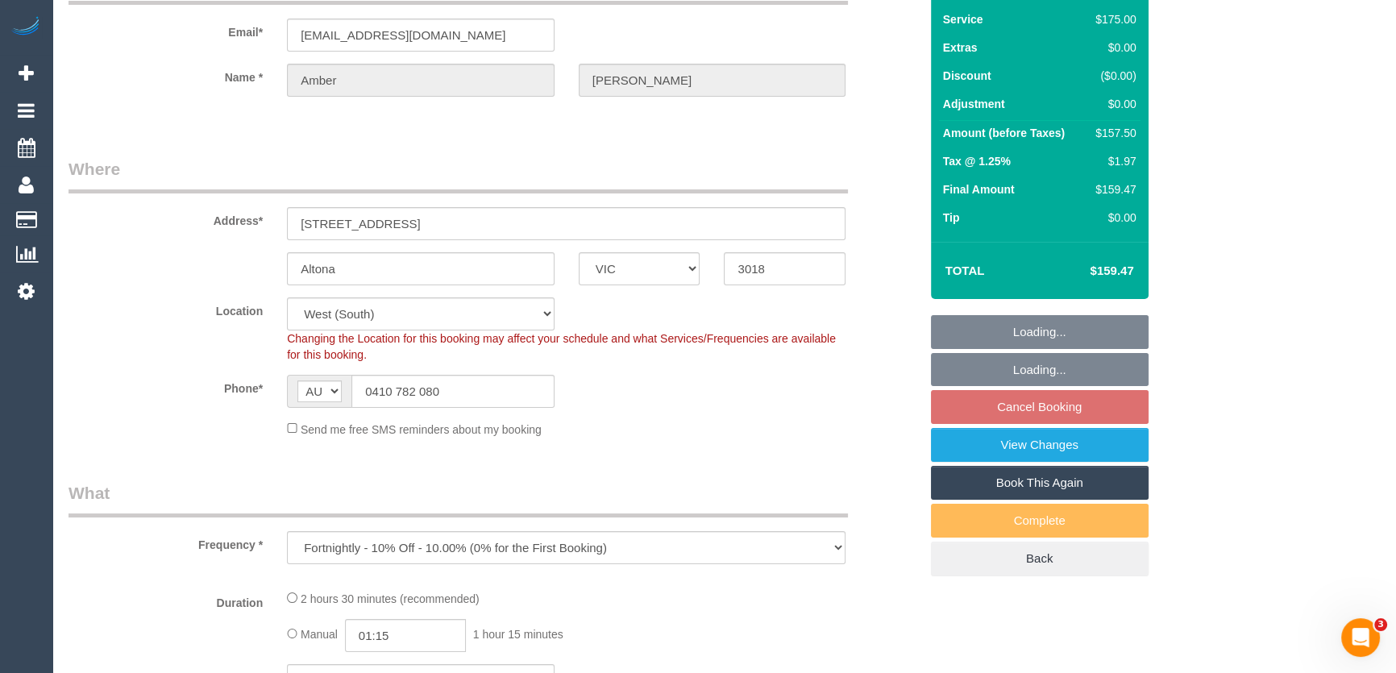
select select "150"
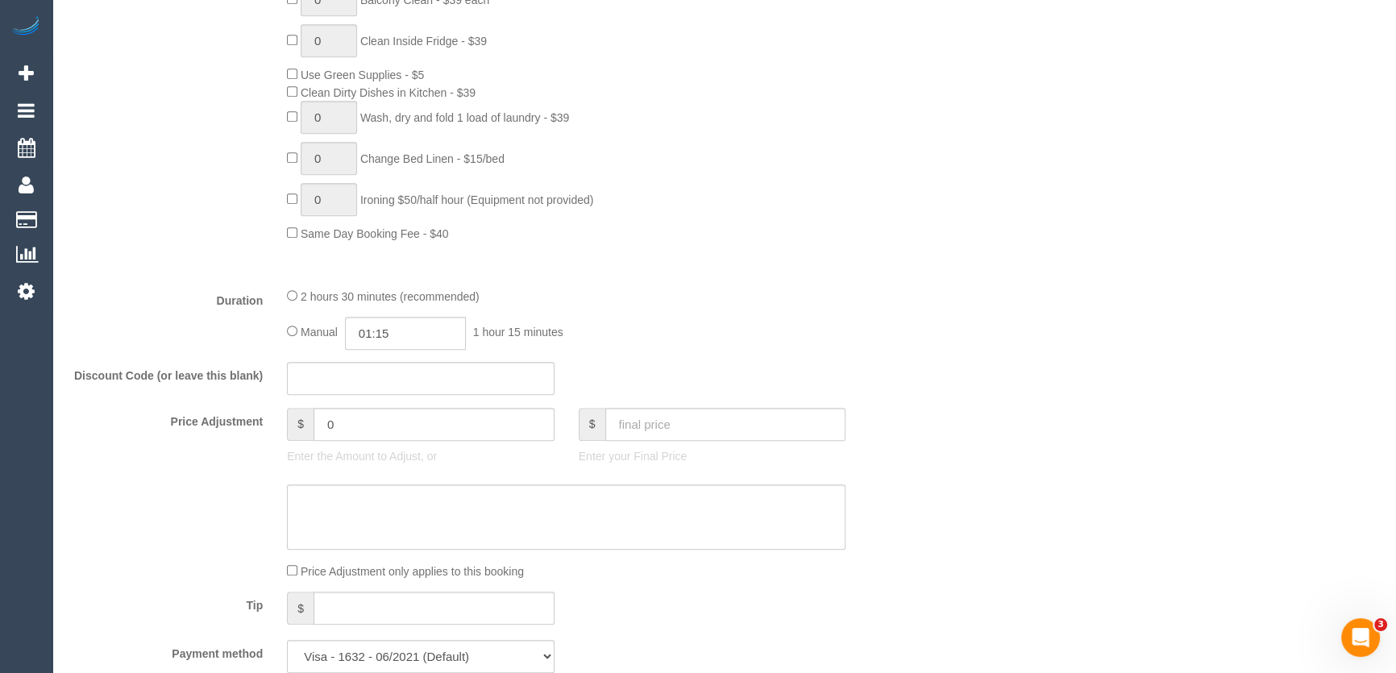
scroll to position [1098, 0]
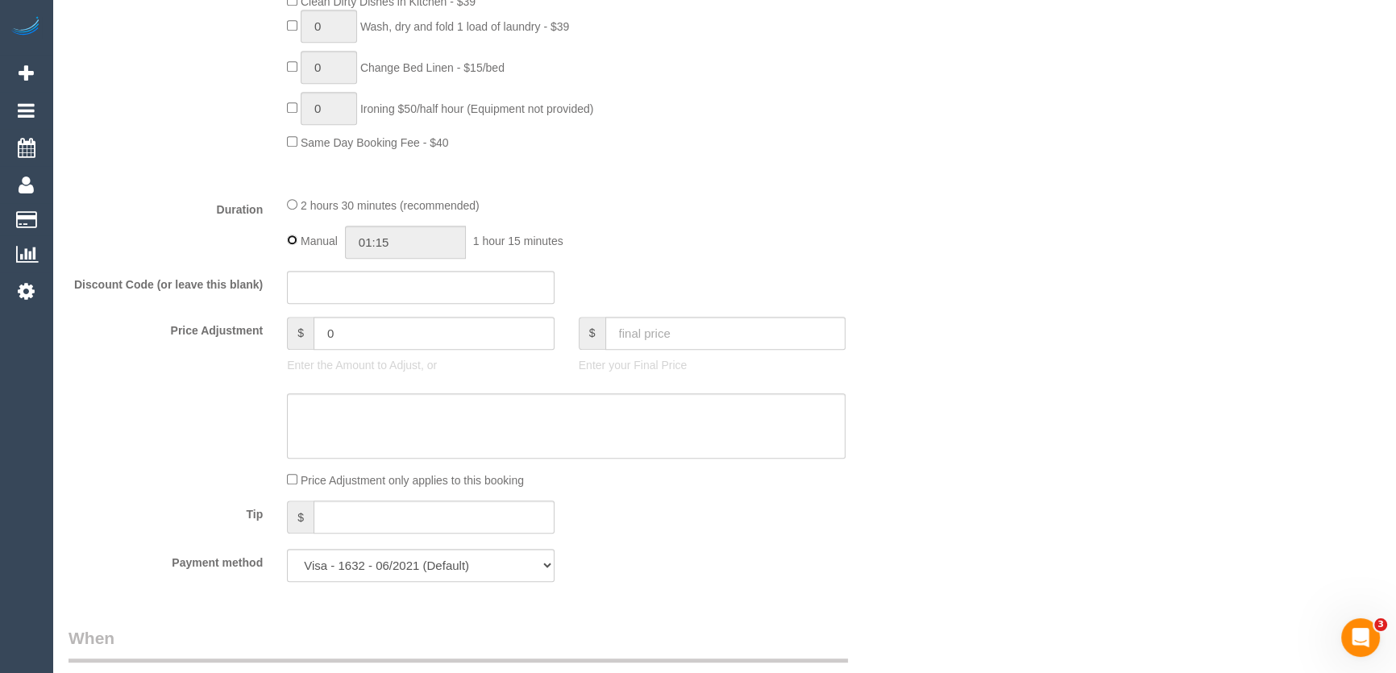
type input "02:30"
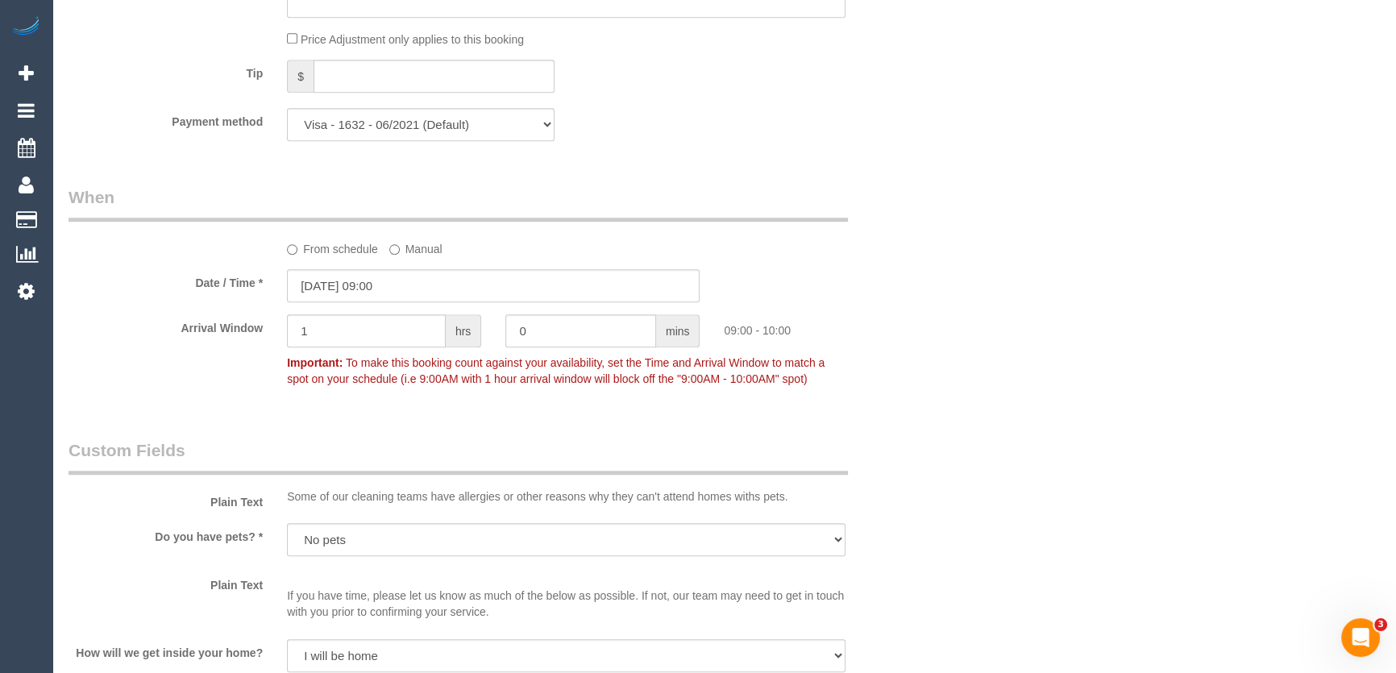
scroll to position [1684, 0]
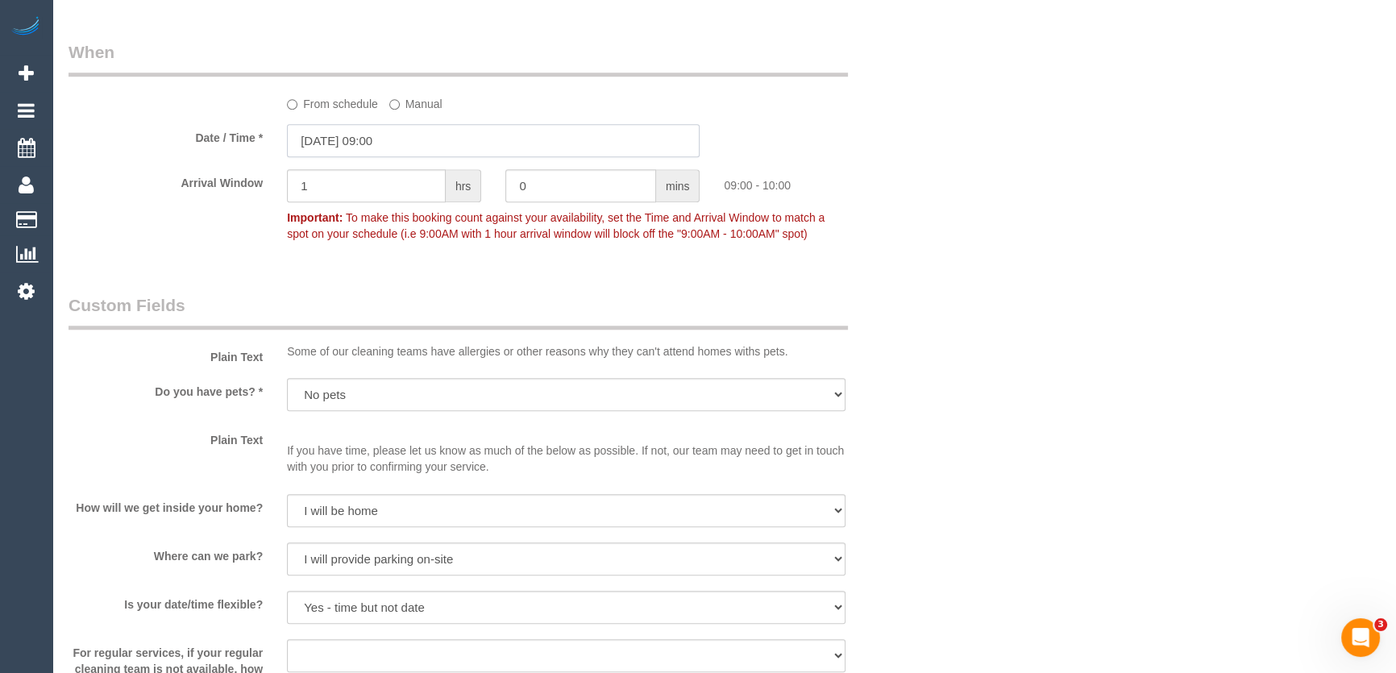
click at [417, 141] on input "[DATE] 09:00" at bounding box center [493, 140] width 413 height 33
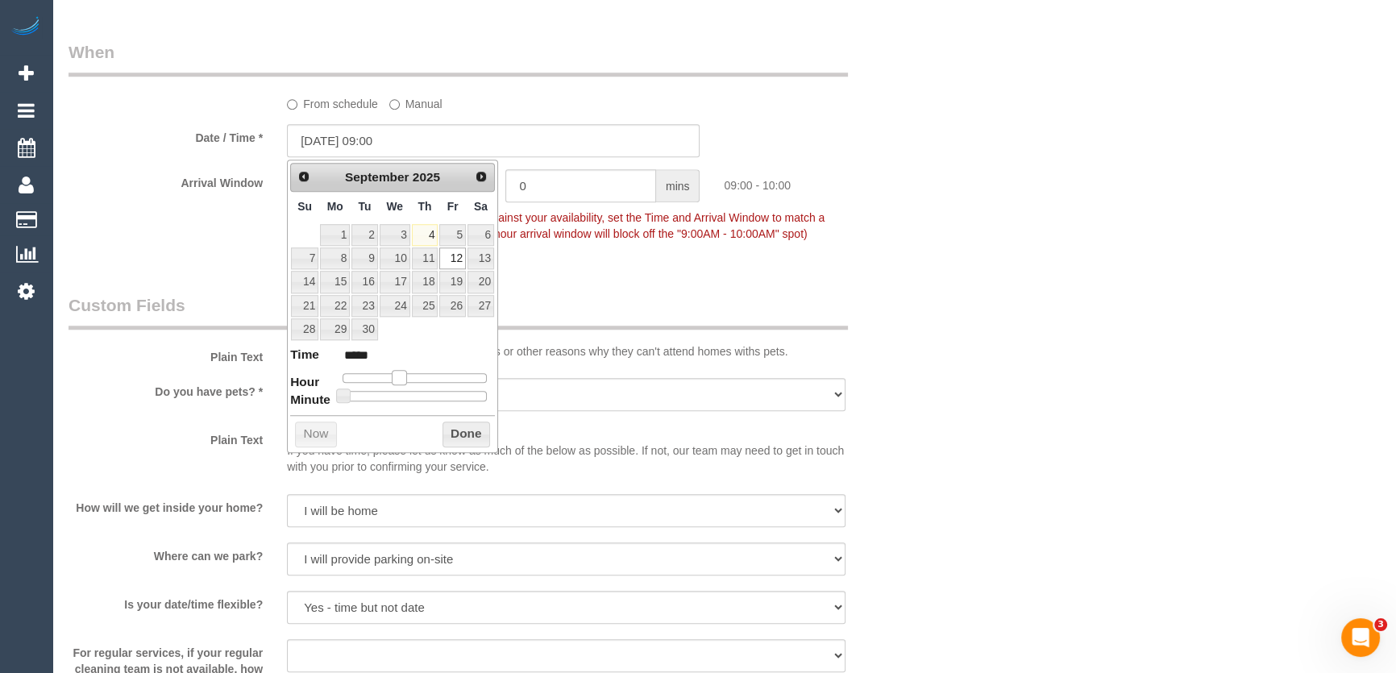
type input "12/09/2025 10:00"
type input "*****"
click at [405, 371] on span at bounding box center [405, 377] width 15 height 15
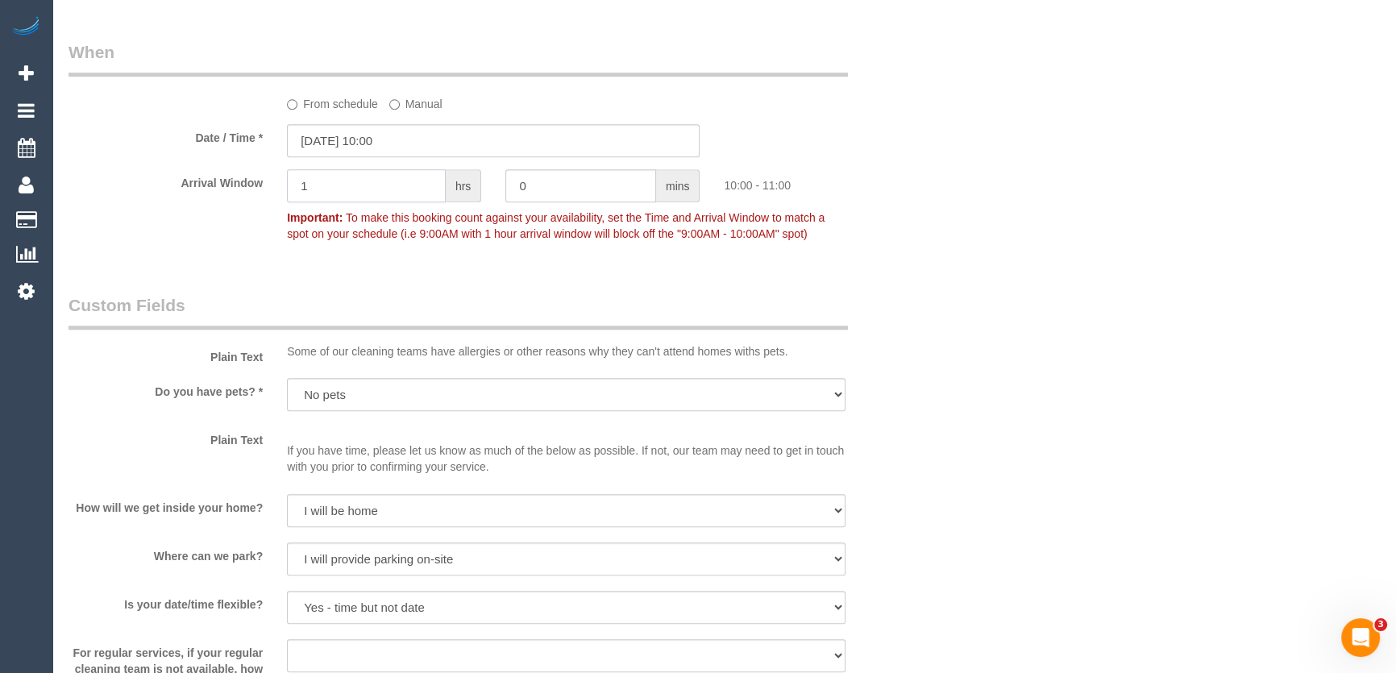
click at [373, 190] on input "1" at bounding box center [366, 185] width 159 height 33
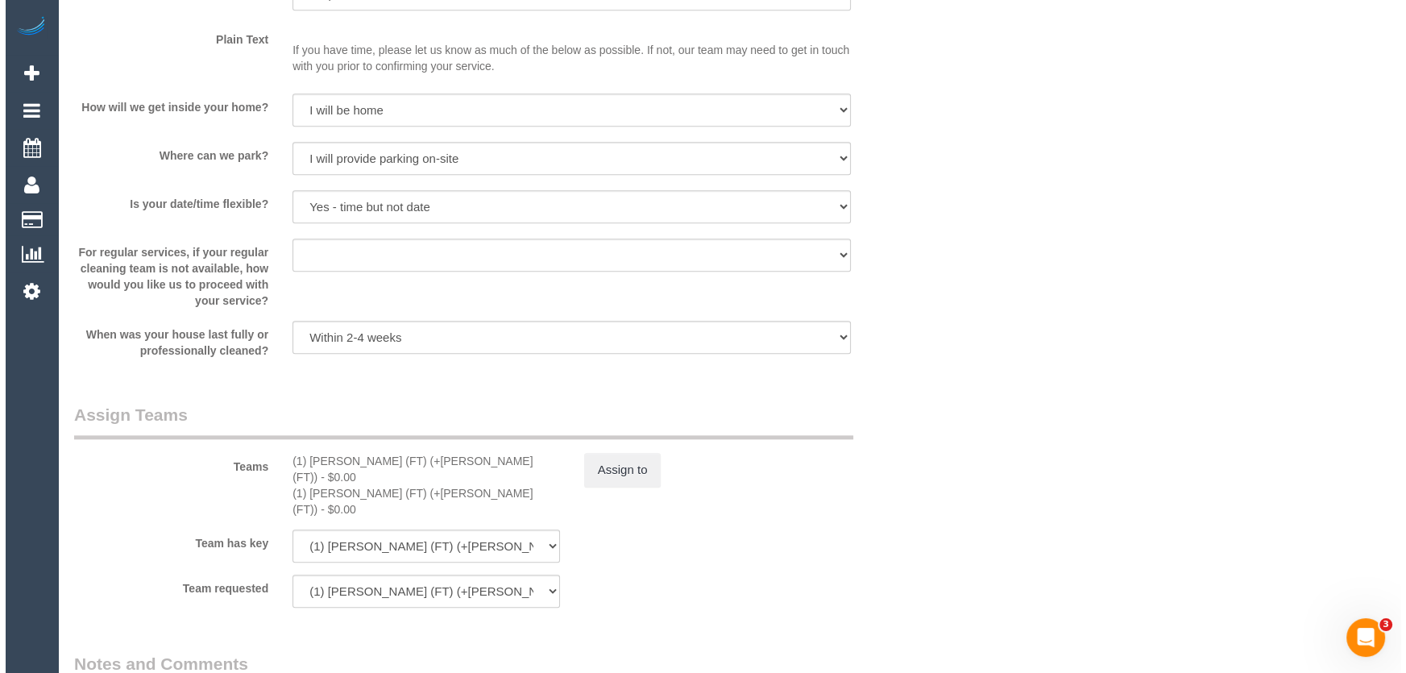
scroll to position [2197, 0]
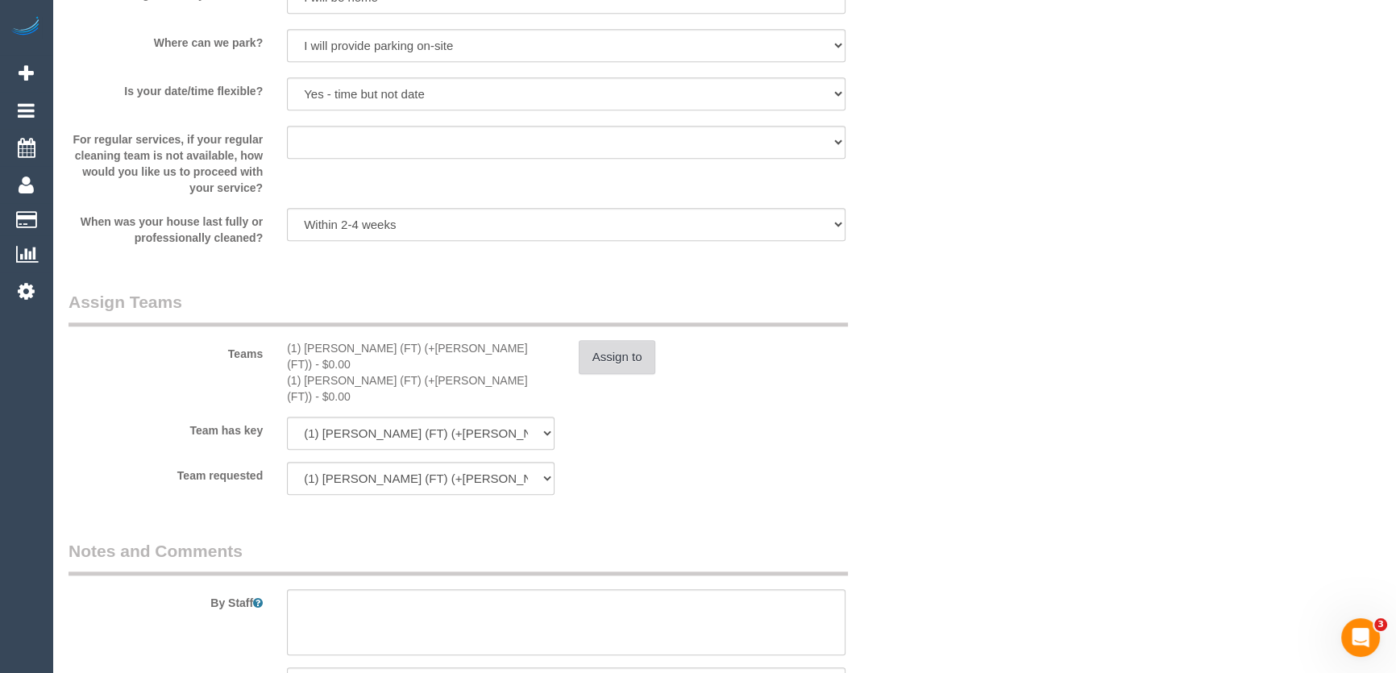
type input "2"
click at [612, 357] on button "Assign to" at bounding box center [617, 357] width 77 height 34
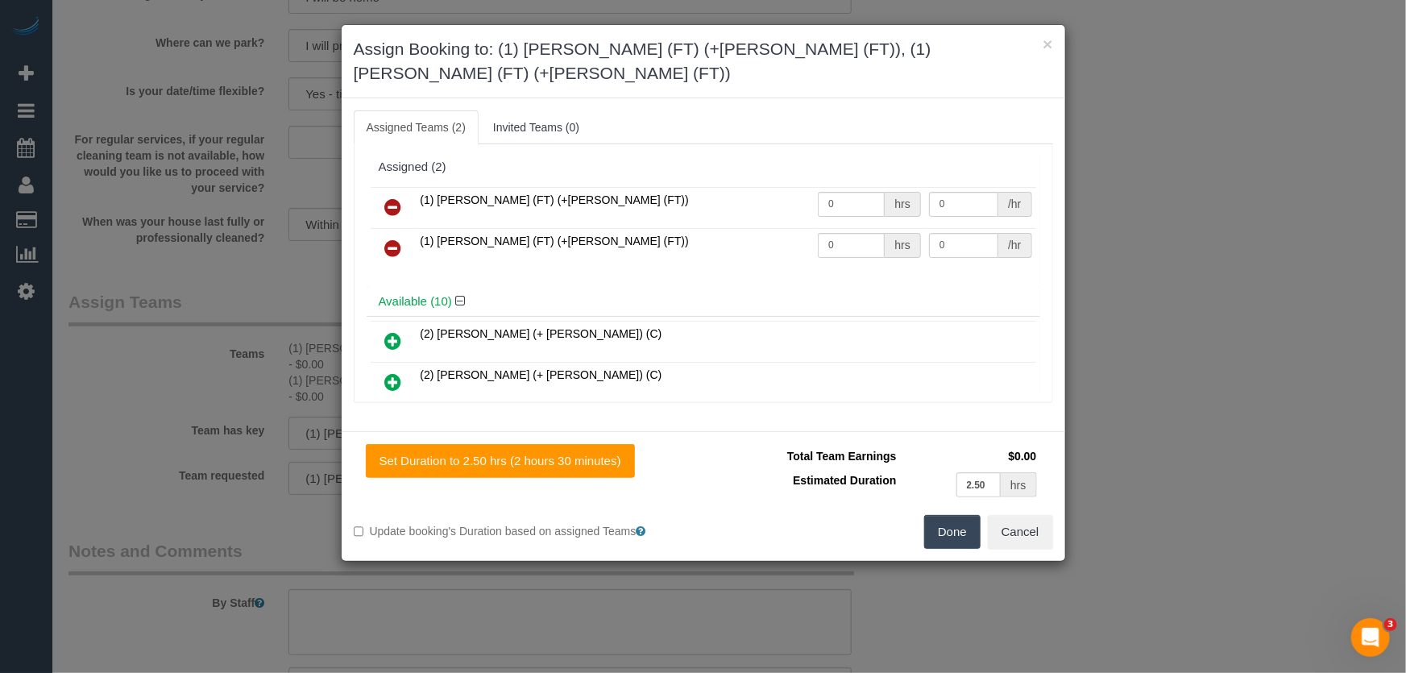
click at [392, 197] on icon at bounding box center [393, 206] width 17 height 19
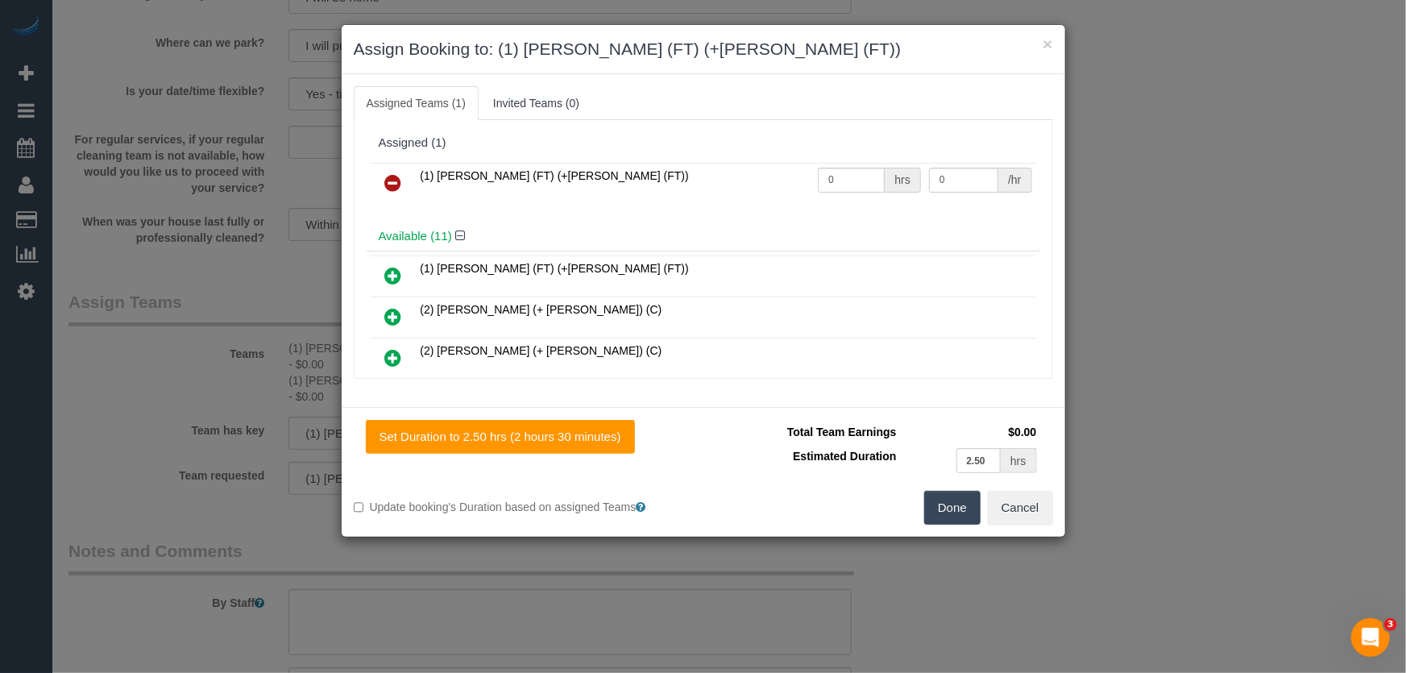
click at [392, 184] on icon at bounding box center [393, 182] width 17 height 19
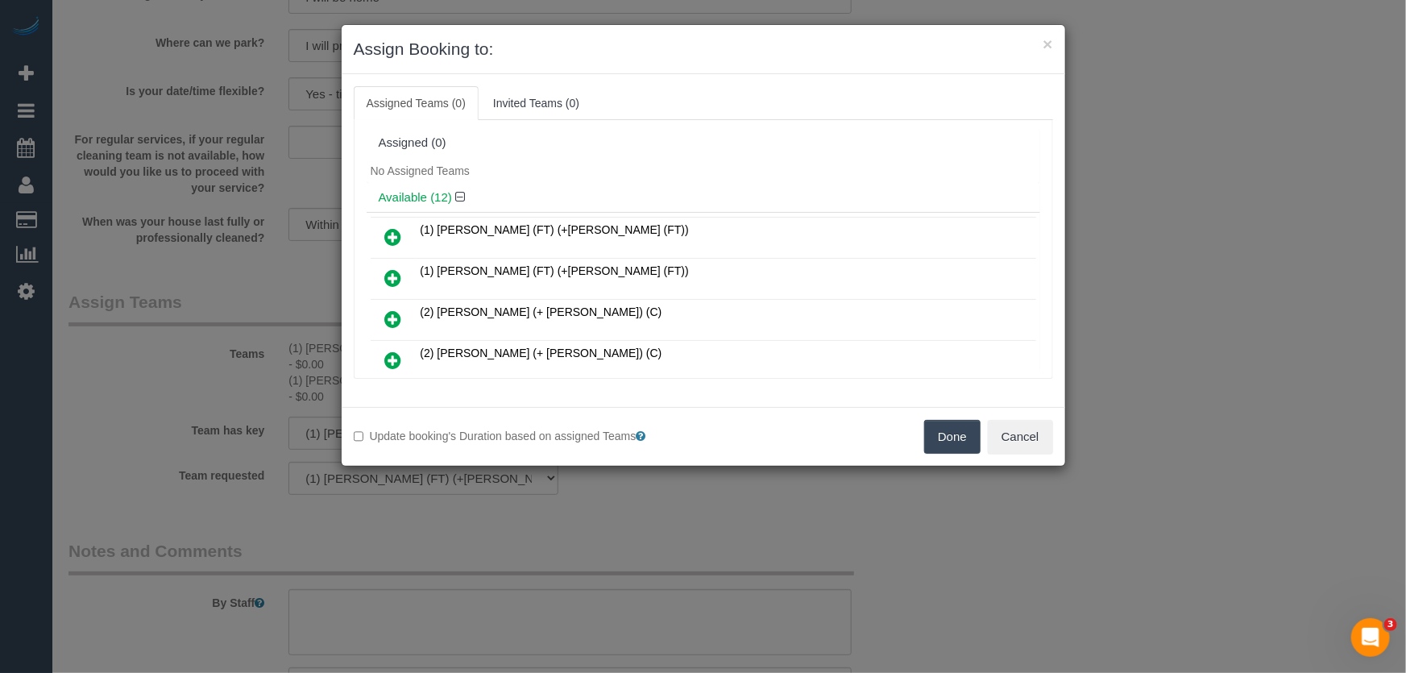
scroll to position [384, 0]
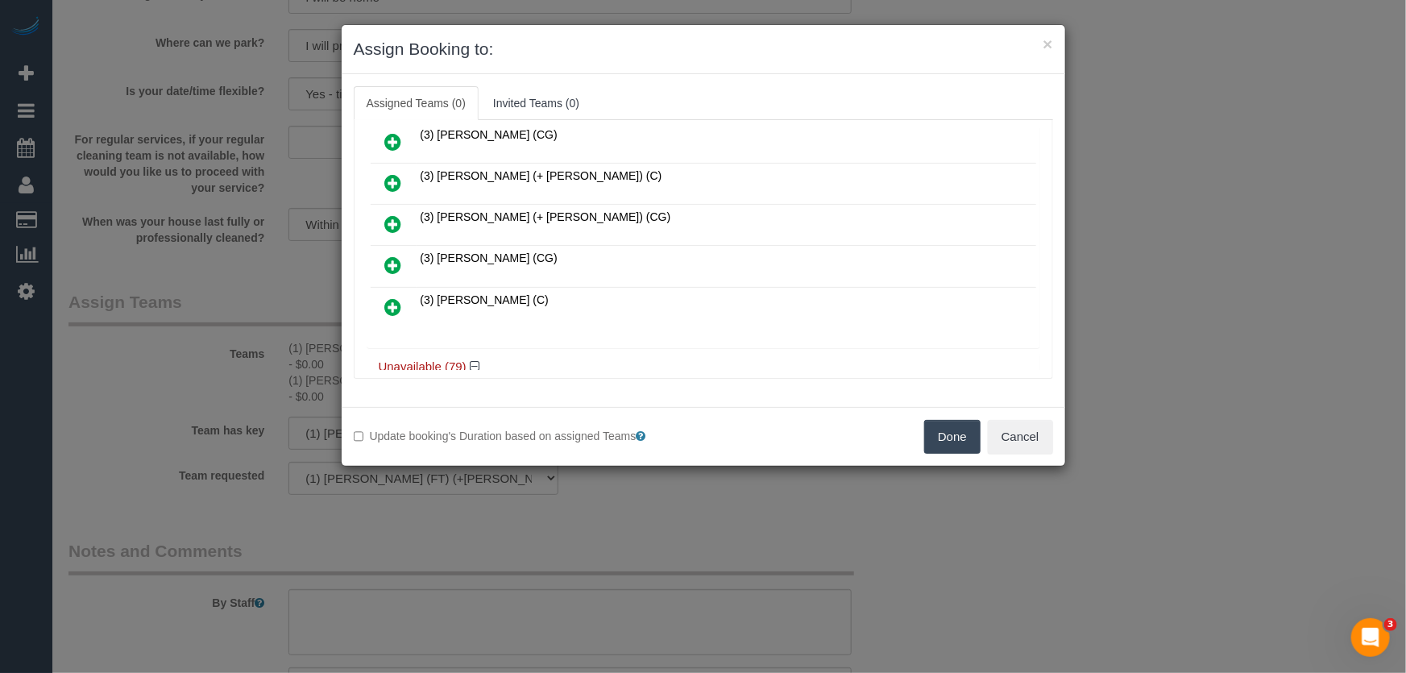
click at [394, 256] on icon at bounding box center [393, 264] width 17 height 19
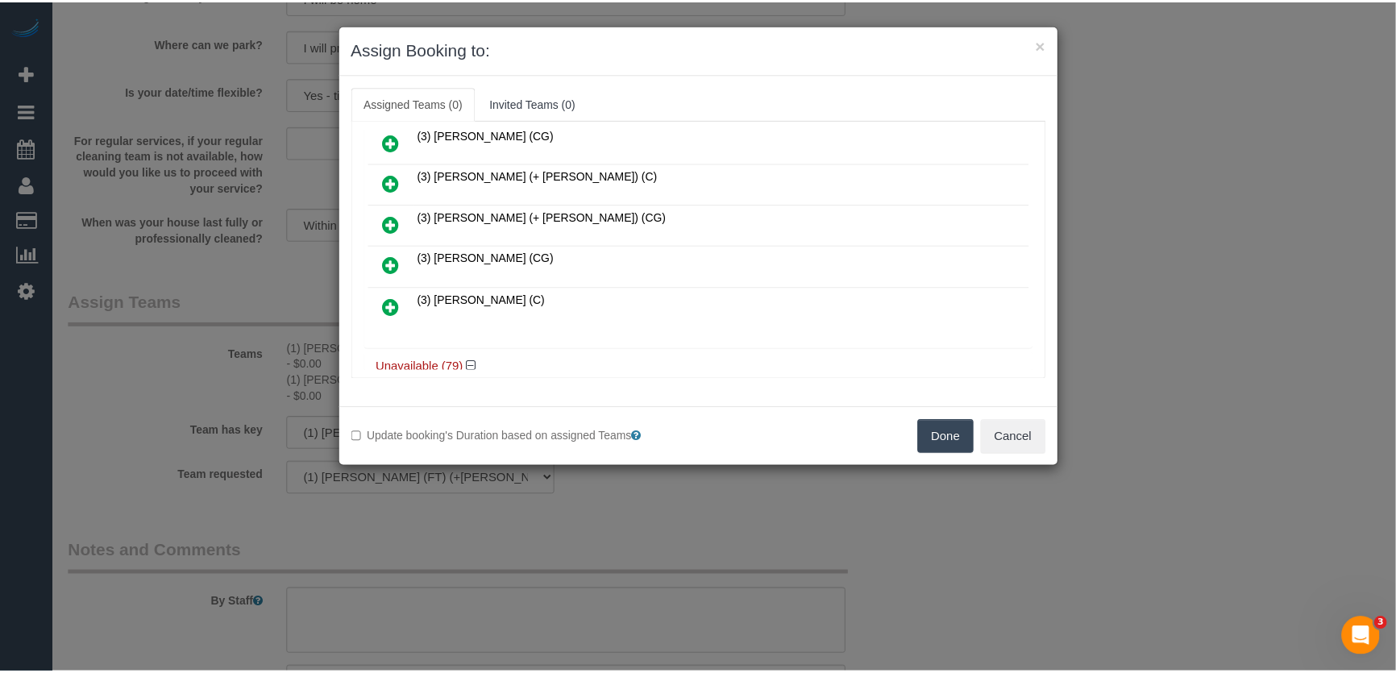
scroll to position [421, 0]
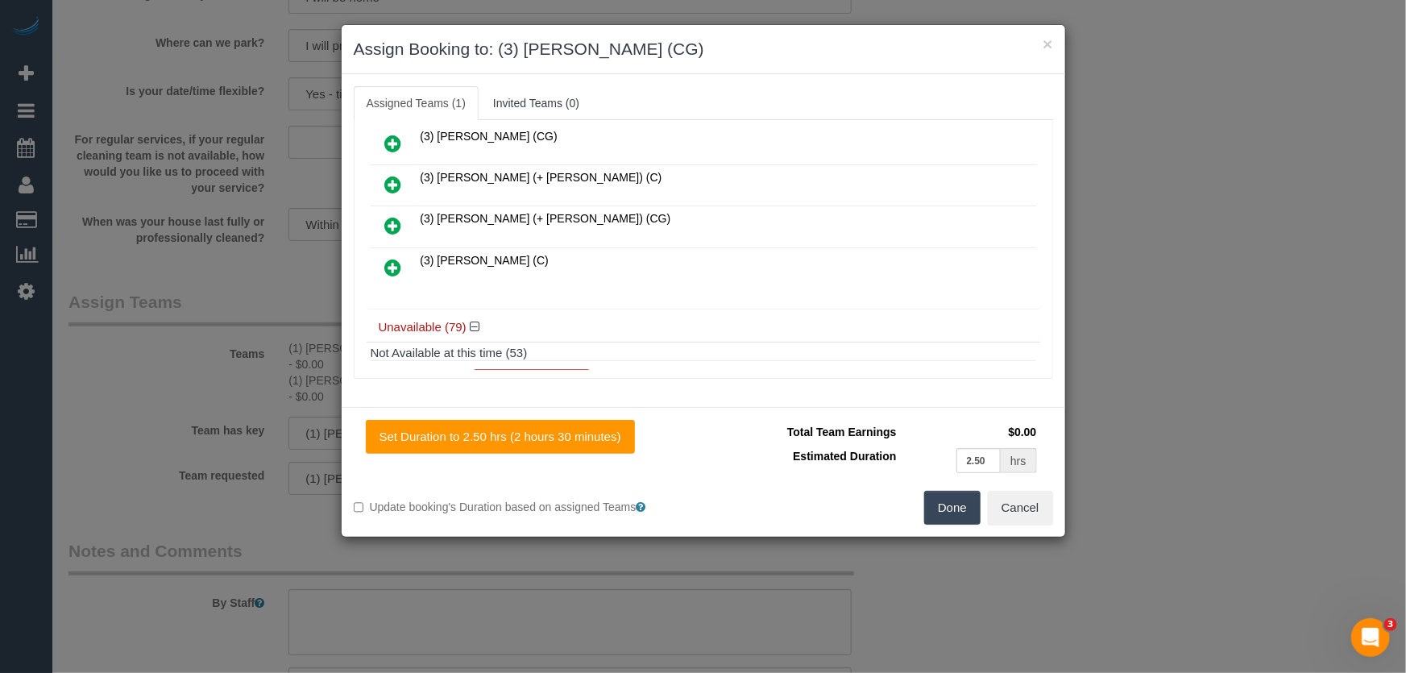
click at [957, 508] on button "Done" at bounding box center [952, 508] width 56 height 34
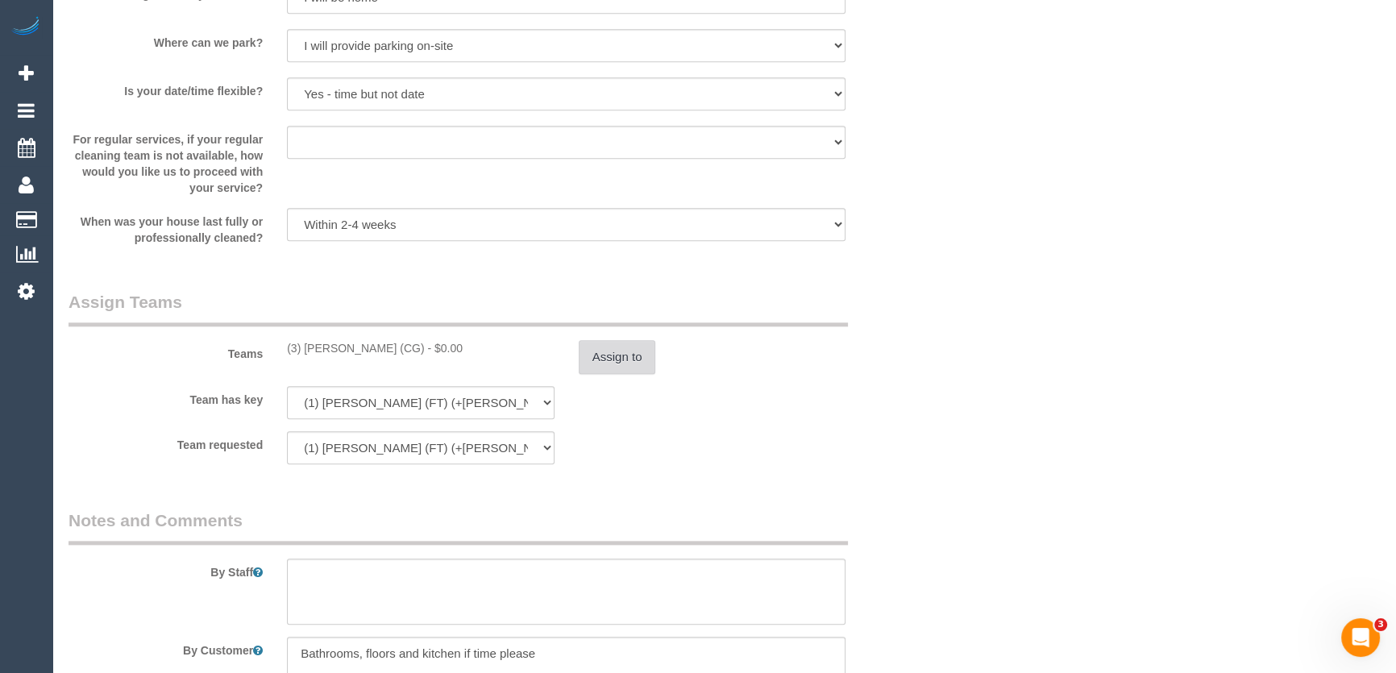
click at [608, 360] on button "Assign to" at bounding box center [617, 357] width 77 height 34
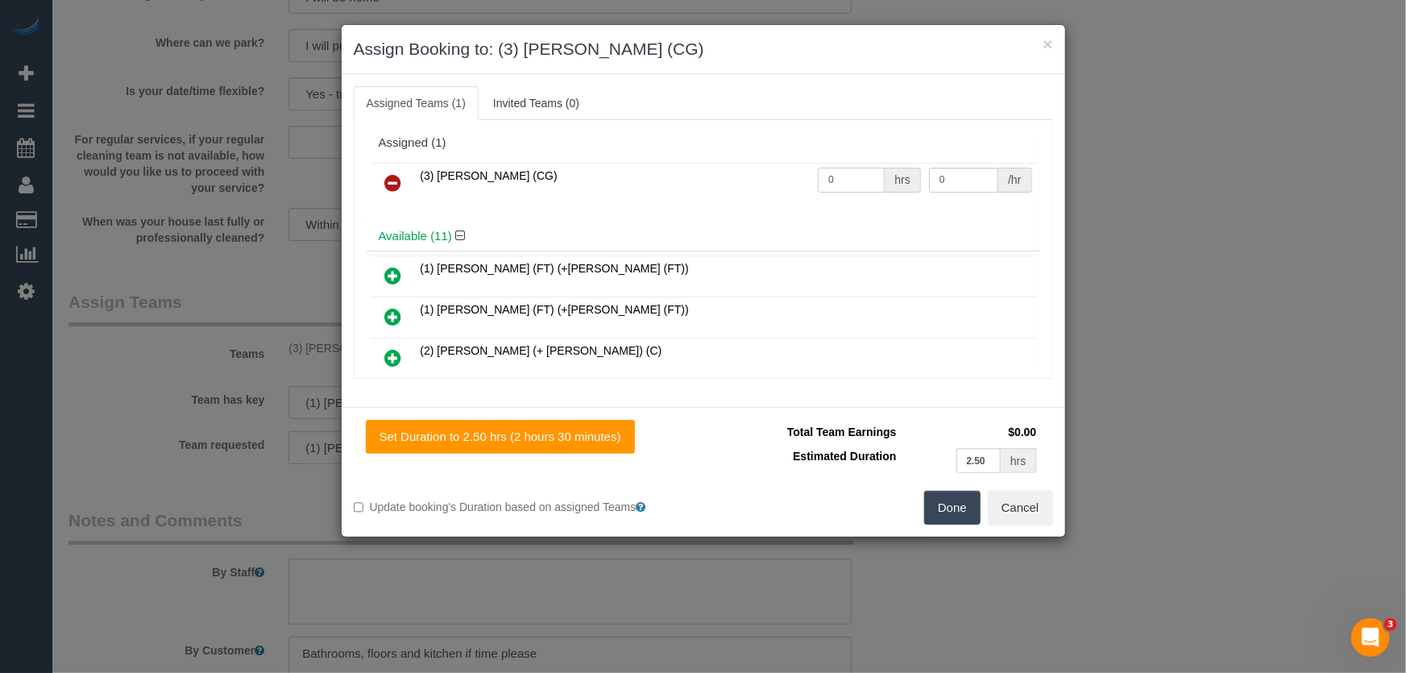
click at [846, 178] on input "0" at bounding box center [851, 180] width 67 height 25
type input "2.5"
type input "38.5"
click at [960, 512] on button "Done" at bounding box center [952, 508] width 56 height 34
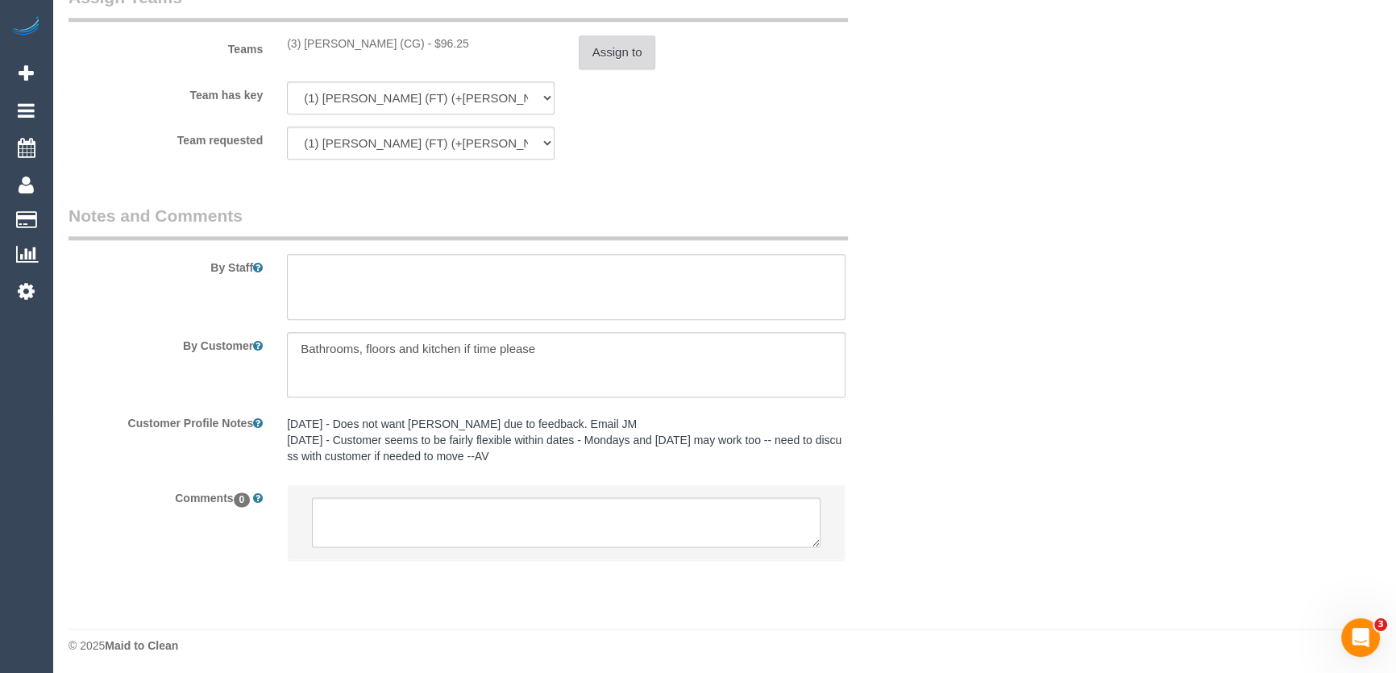
scroll to position [2506, 0]
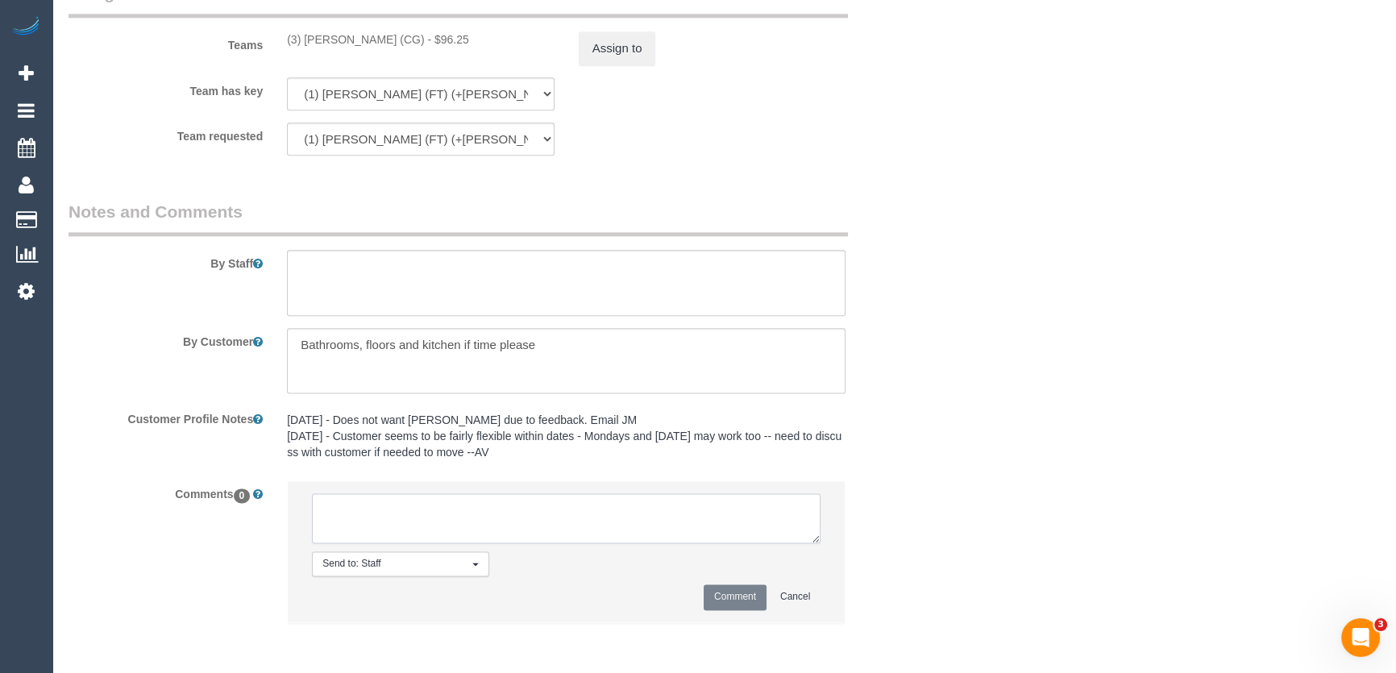
click at [417, 524] on textarea at bounding box center [566, 518] width 508 height 50
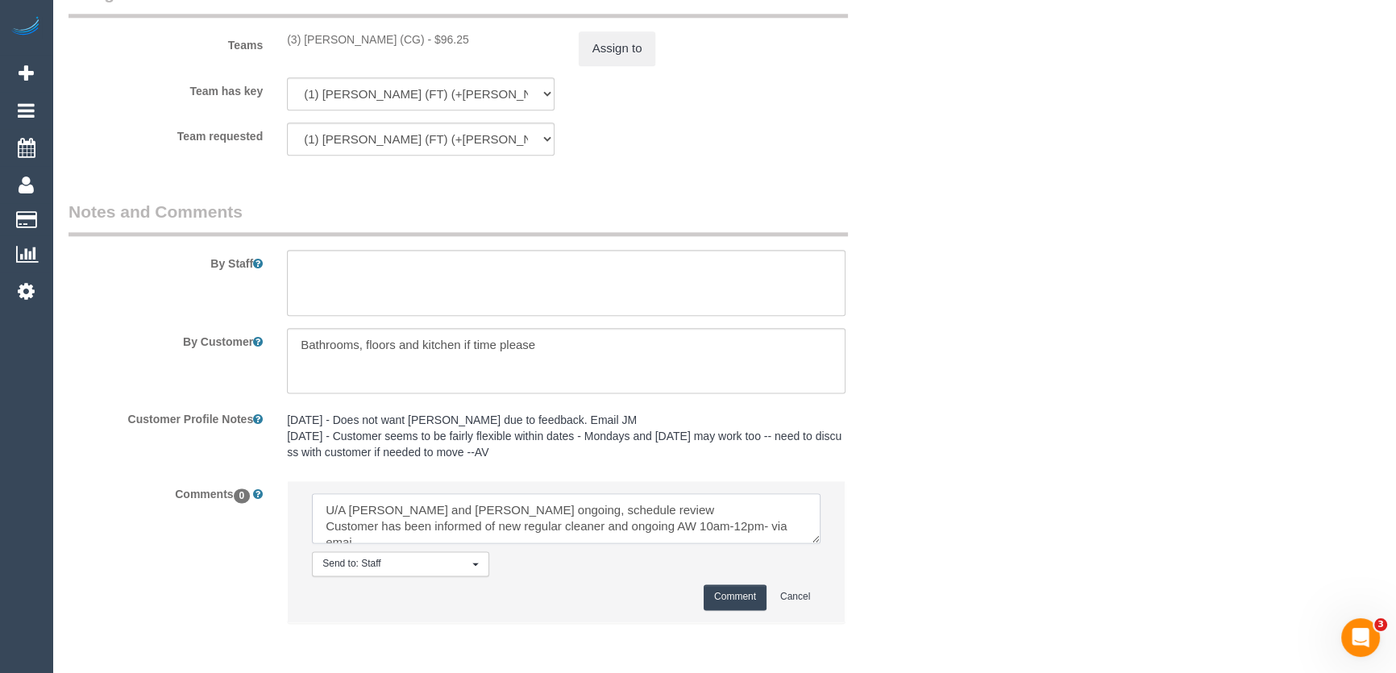
scroll to position [6, 0]
type textarea "U/A Tina and Tony ongoing, schedule review Customer has been informed of new re…"
click at [745, 599] on button "Comment" at bounding box center [734, 596] width 63 height 25
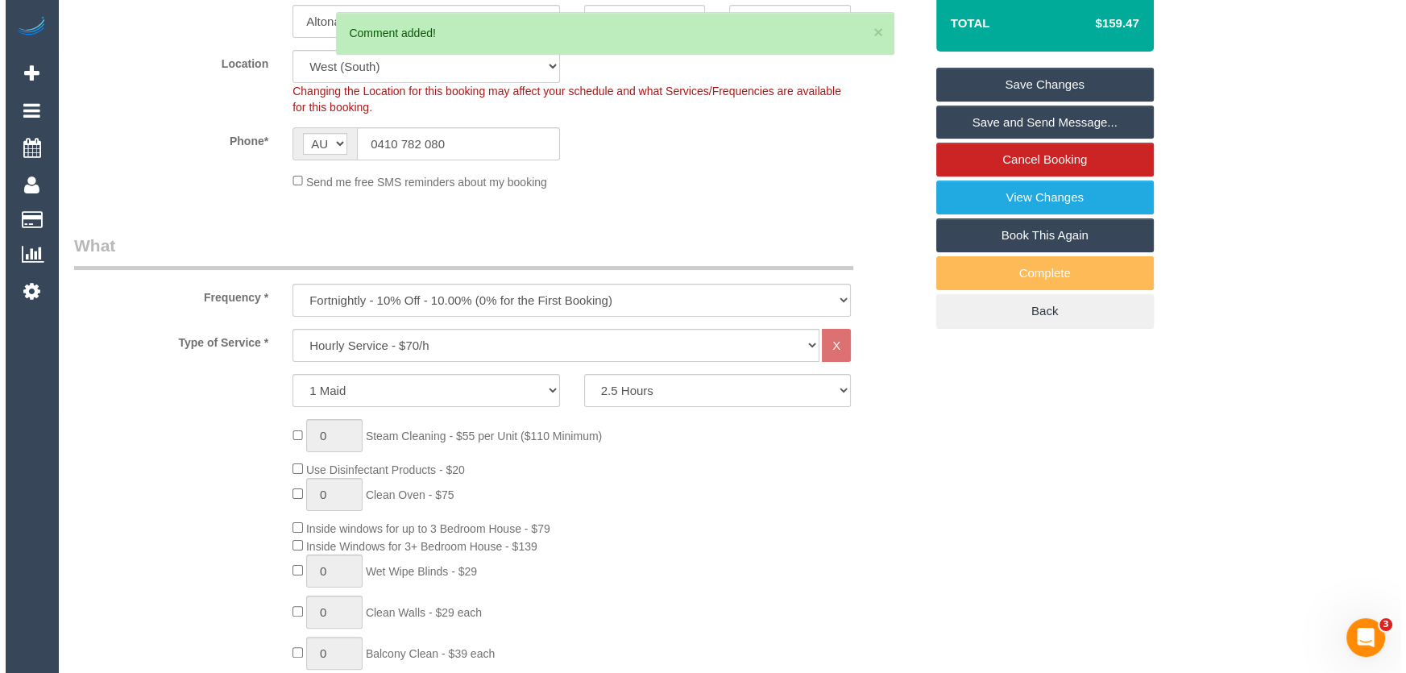
scroll to position [0, 0]
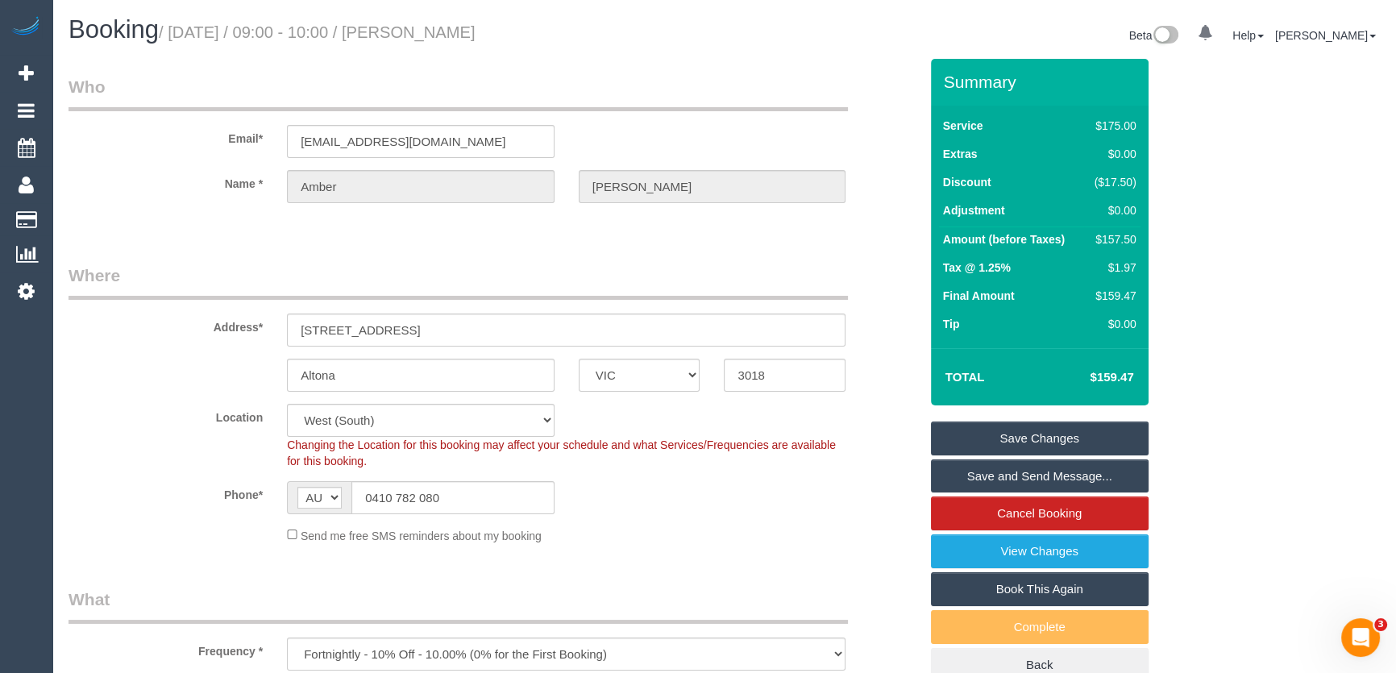
click at [464, 35] on small "/ September 12, 2025 / 09:00 - 10:00 / Amber Moore" at bounding box center [317, 32] width 317 height 18
copy small "Amber Moore"
click at [1001, 435] on link "Save Changes" at bounding box center [1040, 438] width 218 height 34
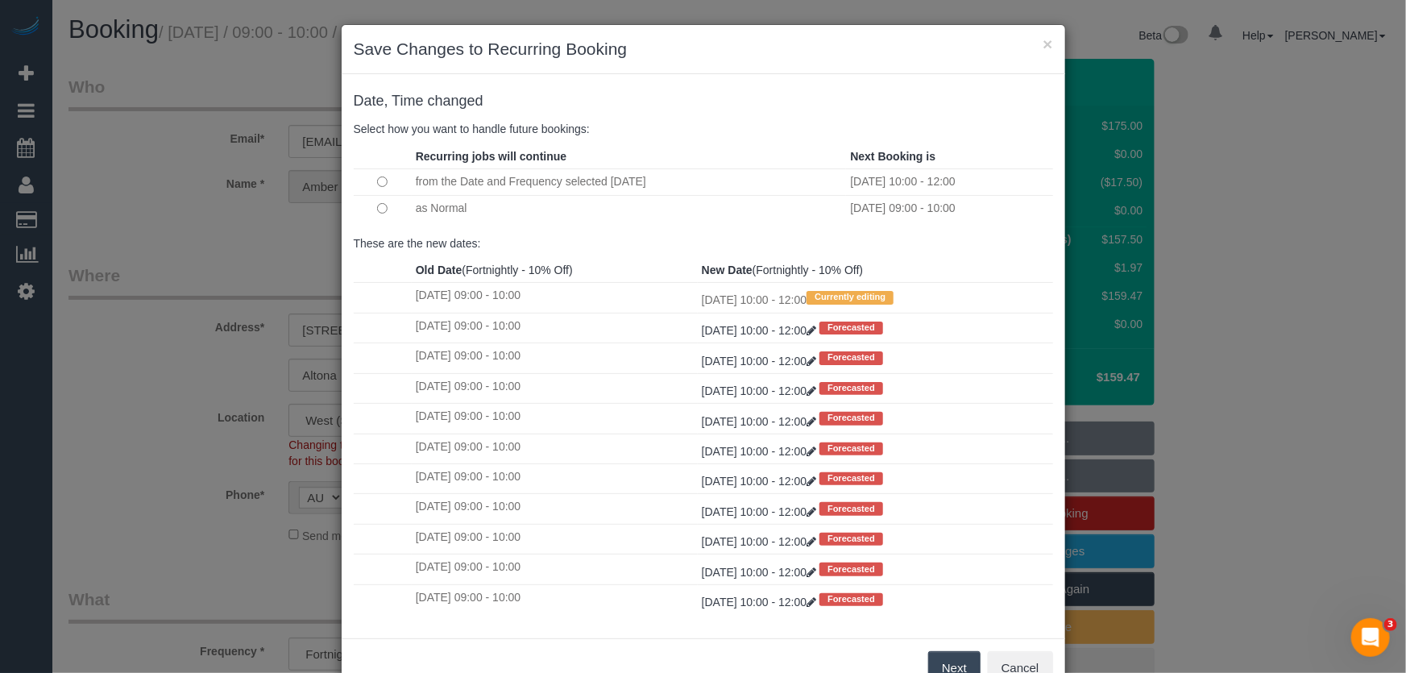
drag, startPoint x: 942, startPoint y: 662, endPoint x: 946, endPoint y: 639, distance: 22.9
click at [942, 662] on button "Next" at bounding box center [954, 668] width 52 height 34
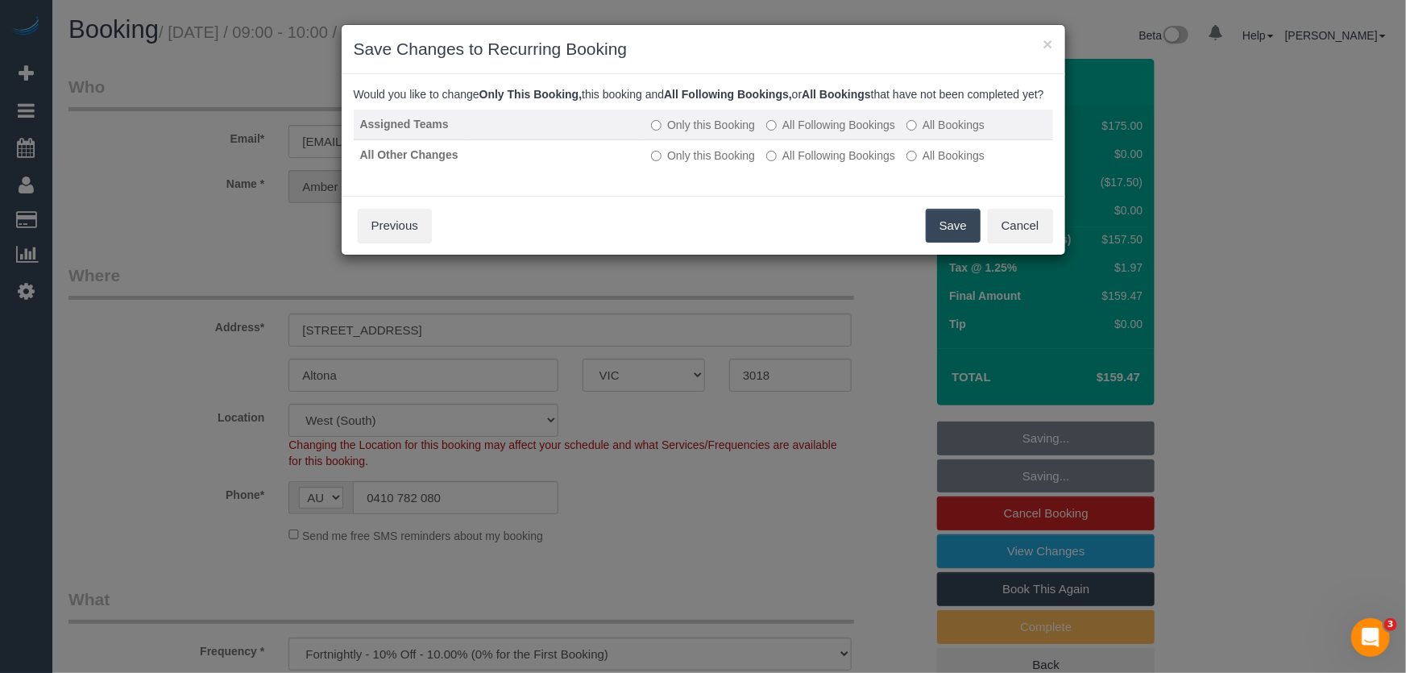
click at [824, 133] on label "All Following Bookings" at bounding box center [830, 125] width 129 height 16
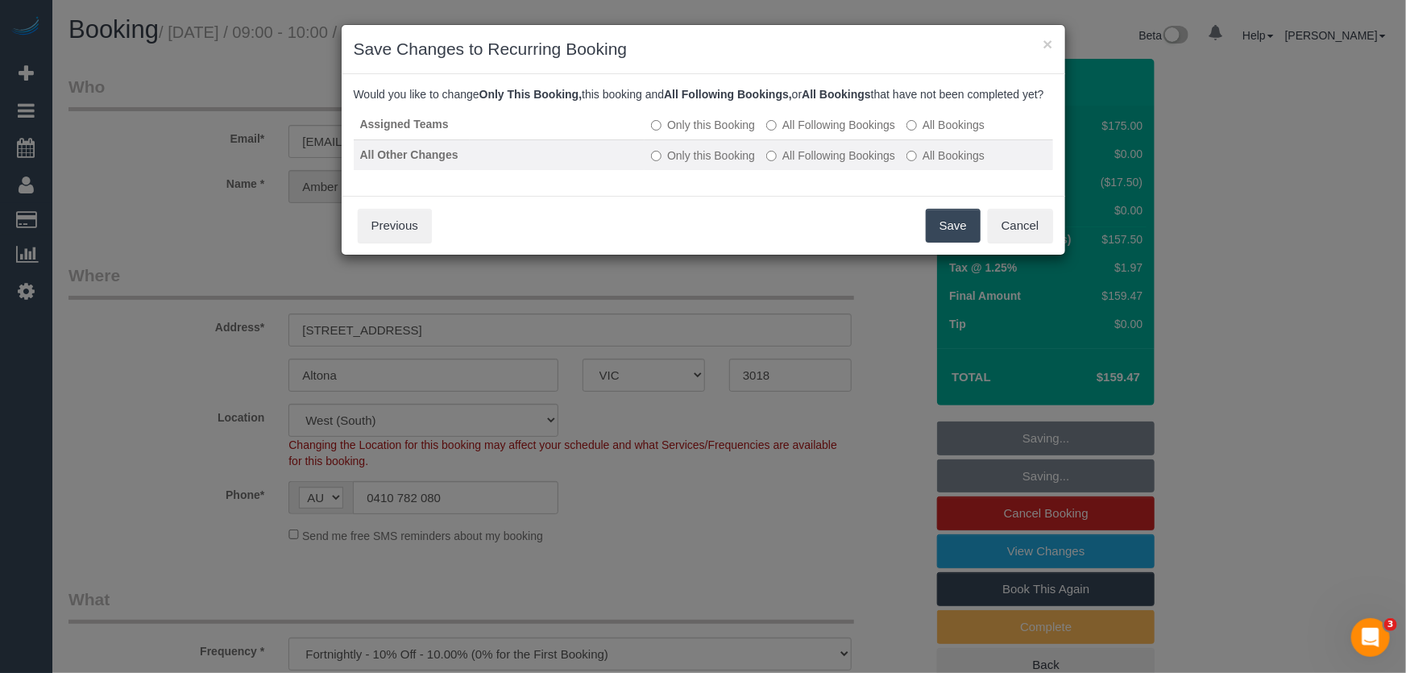
click at [823, 164] on label "All Following Bookings" at bounding box center [830, 155] width 129 height 16
click at [952, 243] on button "Save" at bounding box center [953, 226] width 55 height 34
click at [952, 250] on div "Save Cancel Previous" at bounding box center [704, 225] width 724 height 59
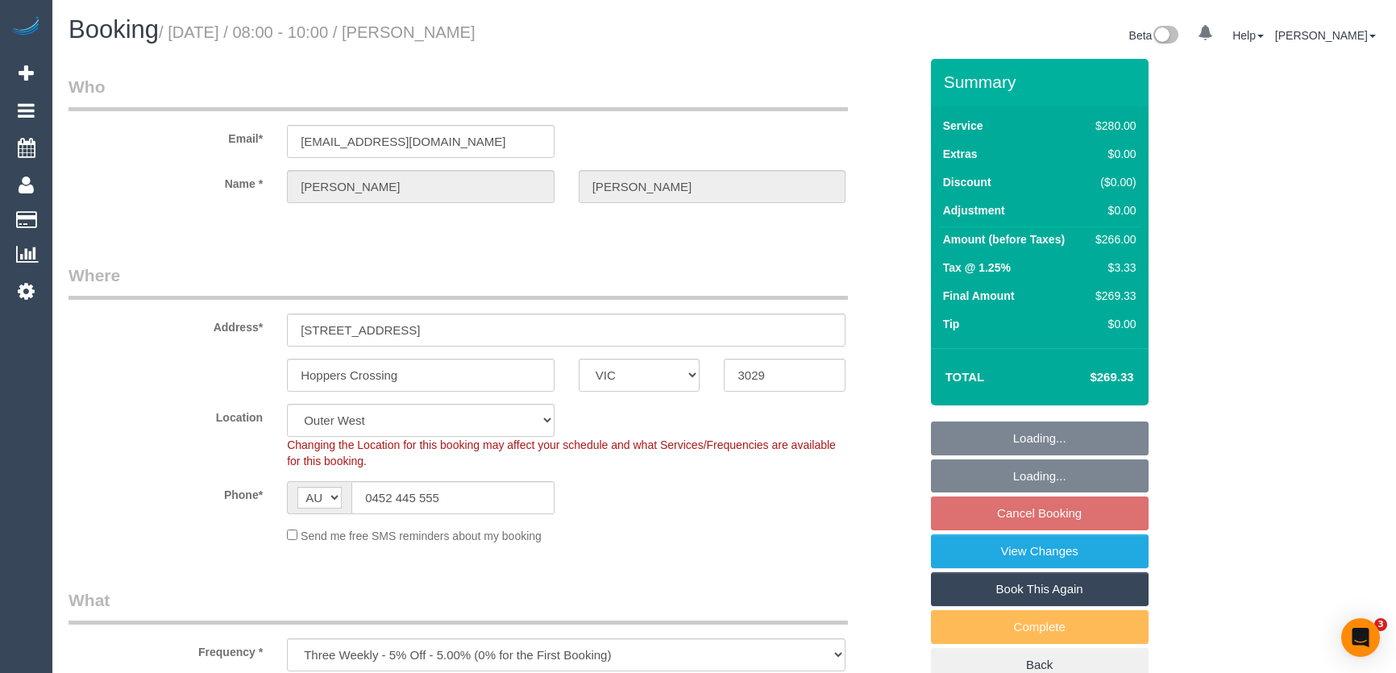
select select "VIC"
select select "240"
select select "number:28"
select select "number:14"
select select "number:18"
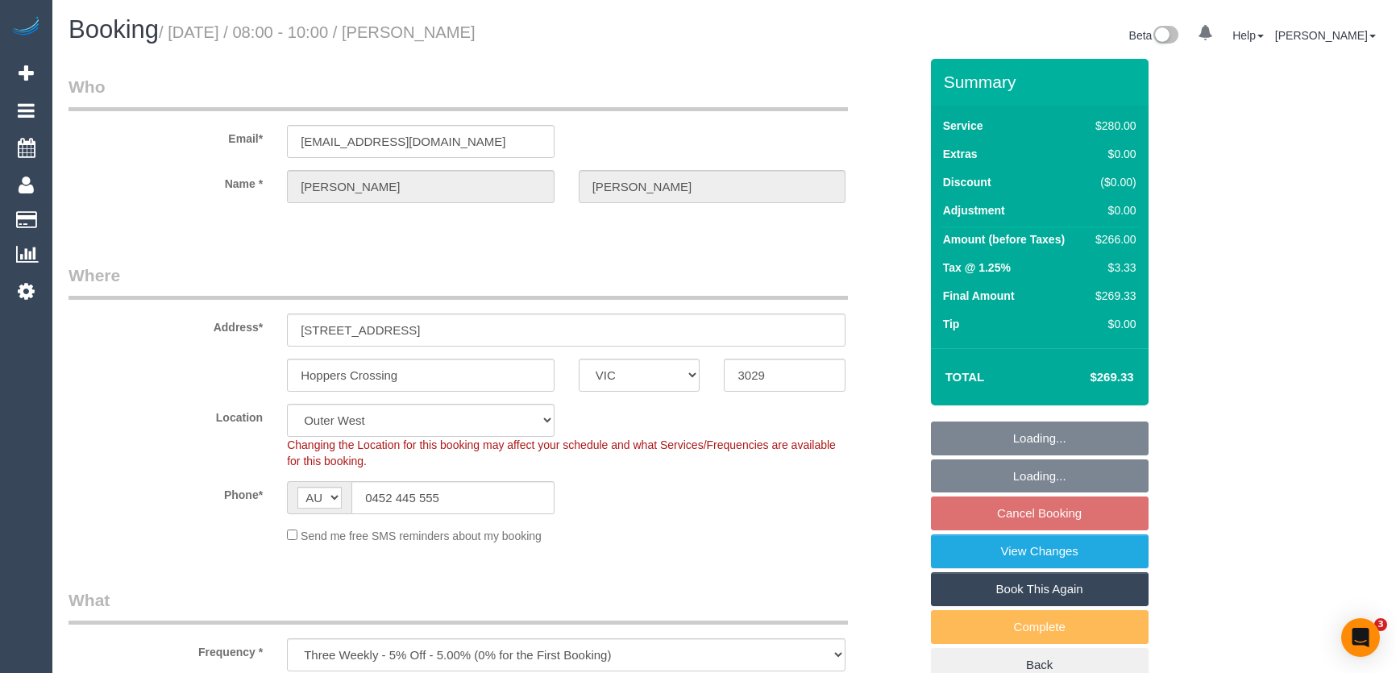
select select "number:22"
select select "number:33"
select select "number:13"
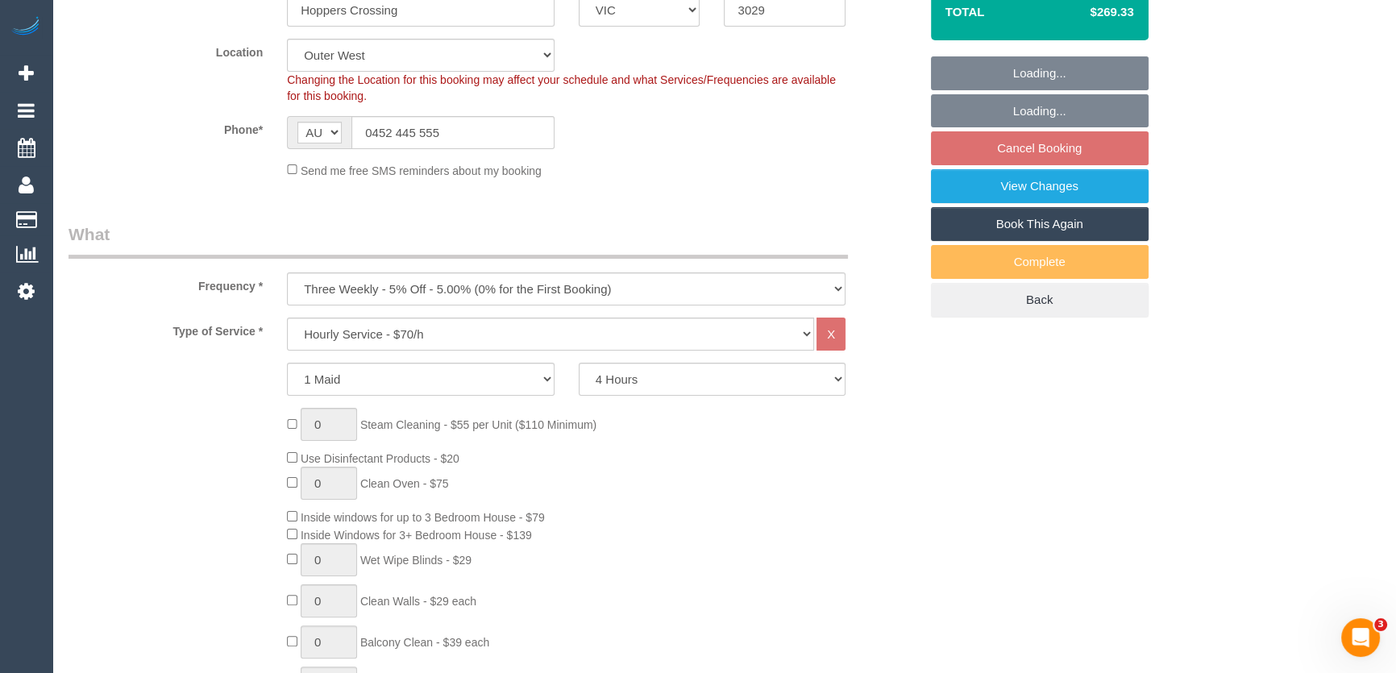
scroll to position [952, 0]
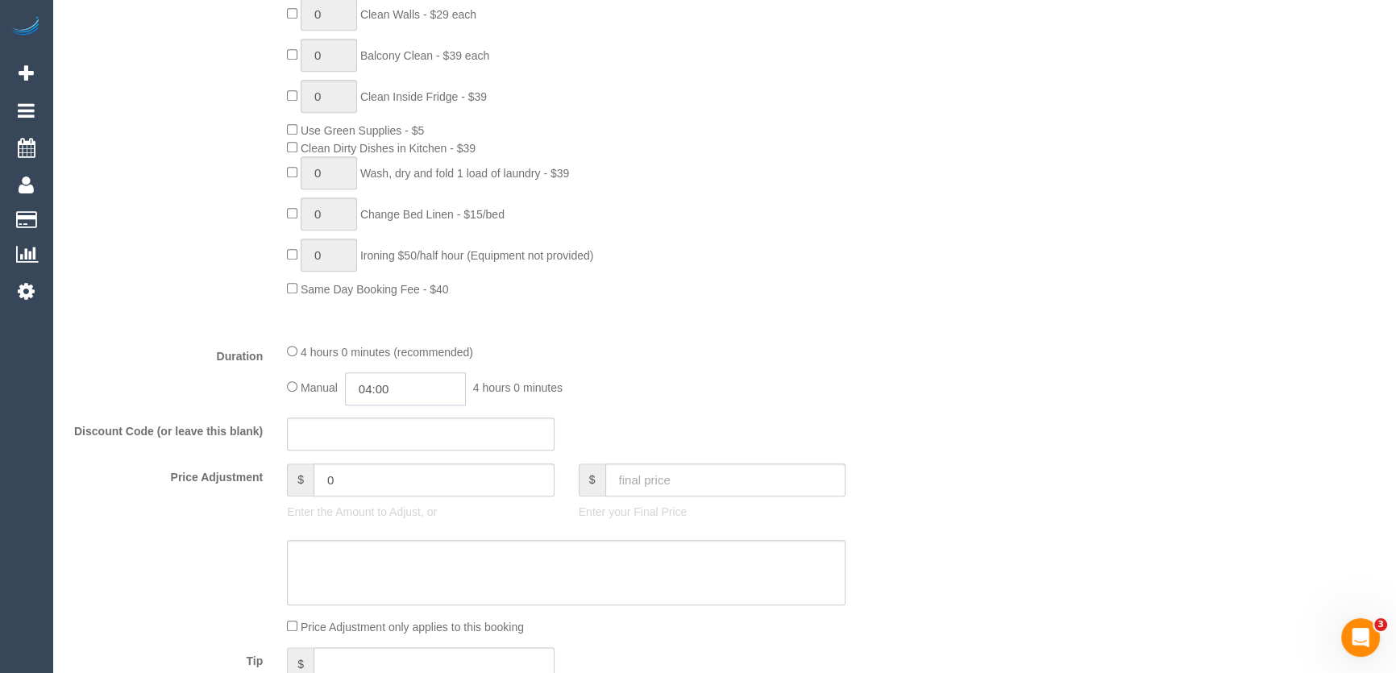
click at [408, 392] on input "04:00" at bounding box center [405, 388] width 121 height 33
type input "02:00"
click at [383, 475] on li "02:00" at bounding box center [388, 473] width 72 height 21
click at [736, 390] on div "Manual 02:00 2 hours 0 minutes" at bounding box center [566, 388] width 558 height 33
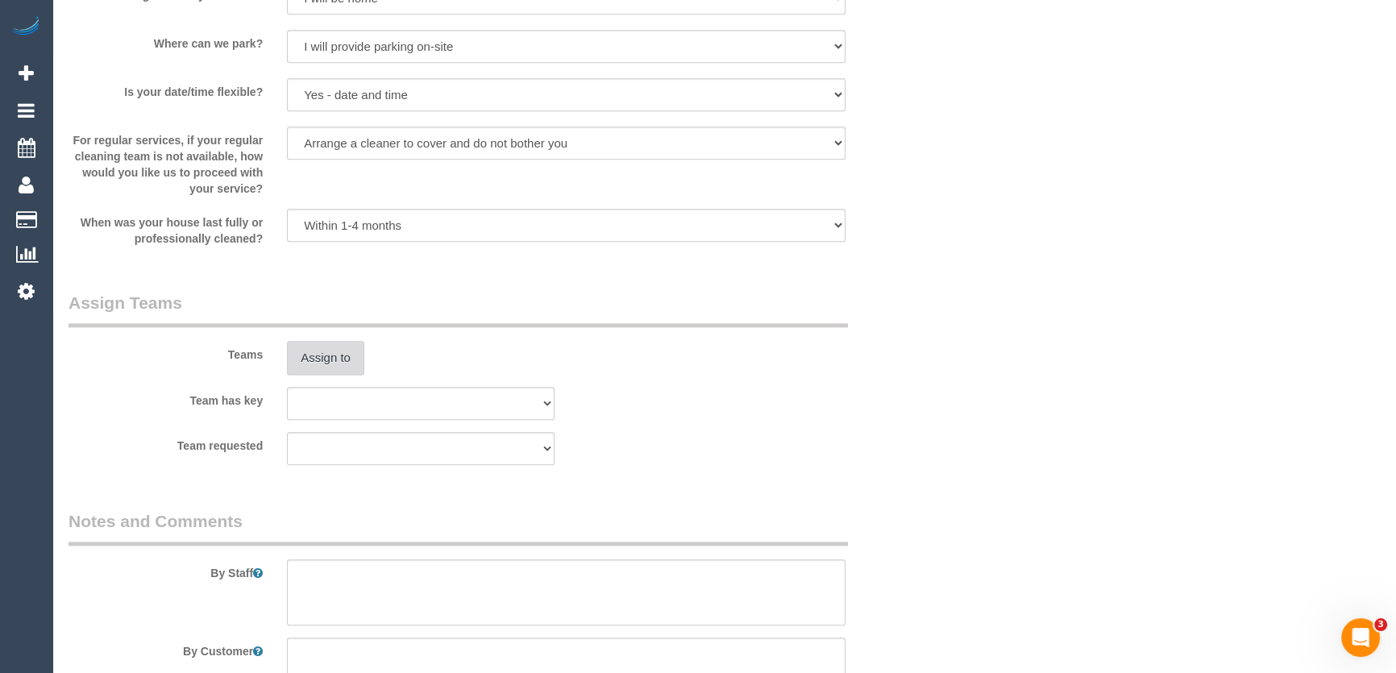
scroll to position [2197, 0]
click at [346, 360] on button "Assign to" at bounding box center [325, 357] width 77 height 34
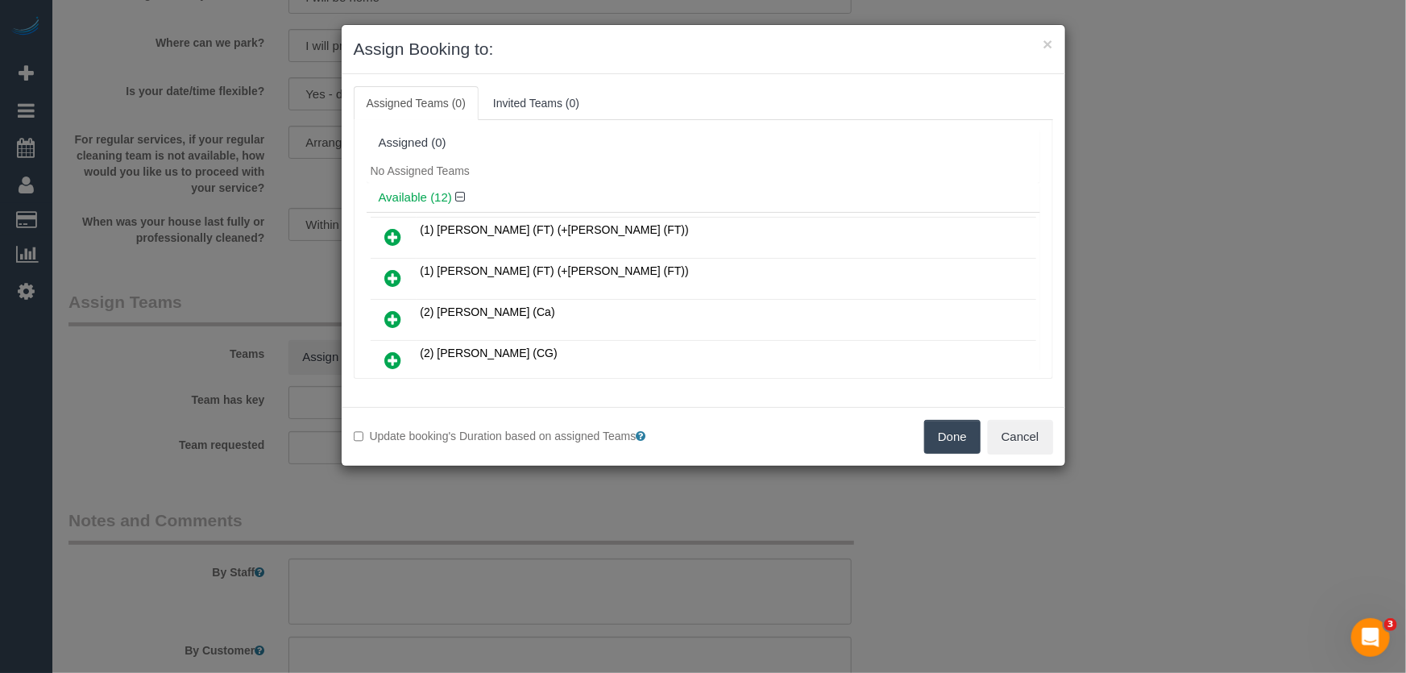
click at [392, 229] on icon at bounding box center [393, 236] width 17 height 19
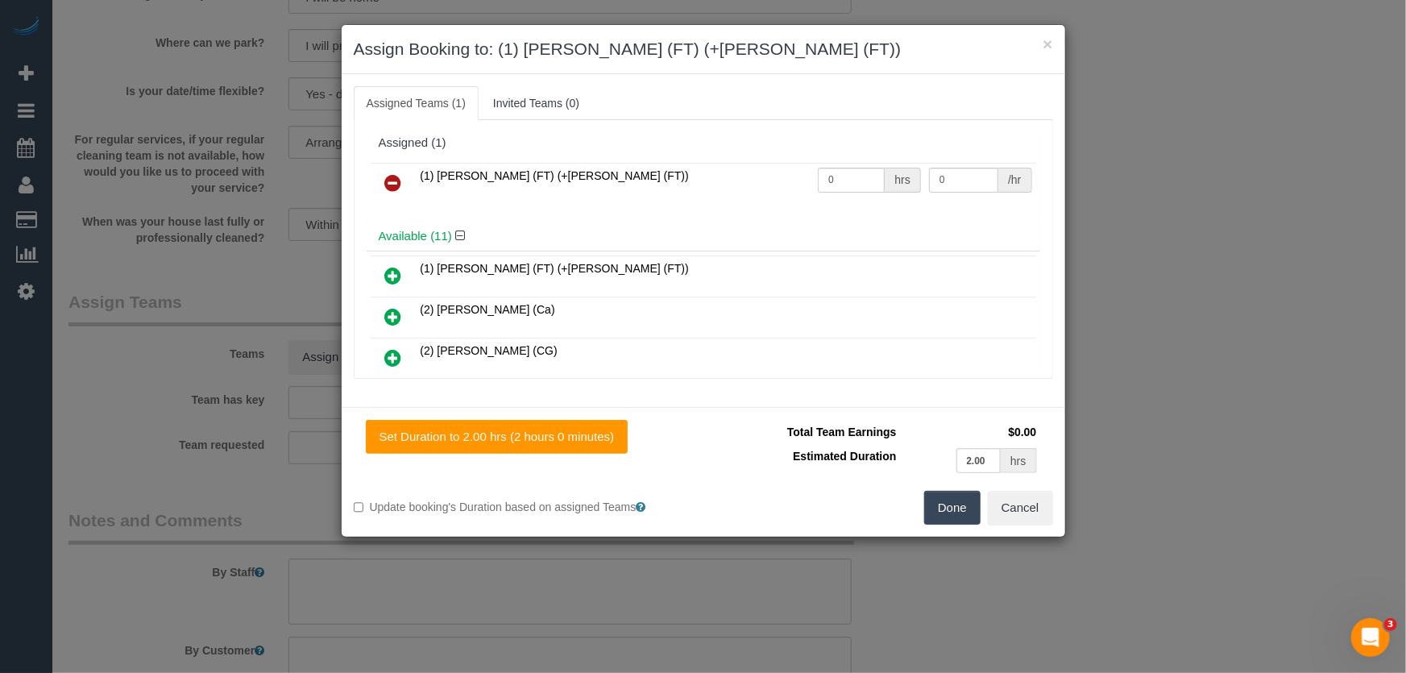
click at [392, 276] on icon at bounding box center [393, 275] width 17 height 19
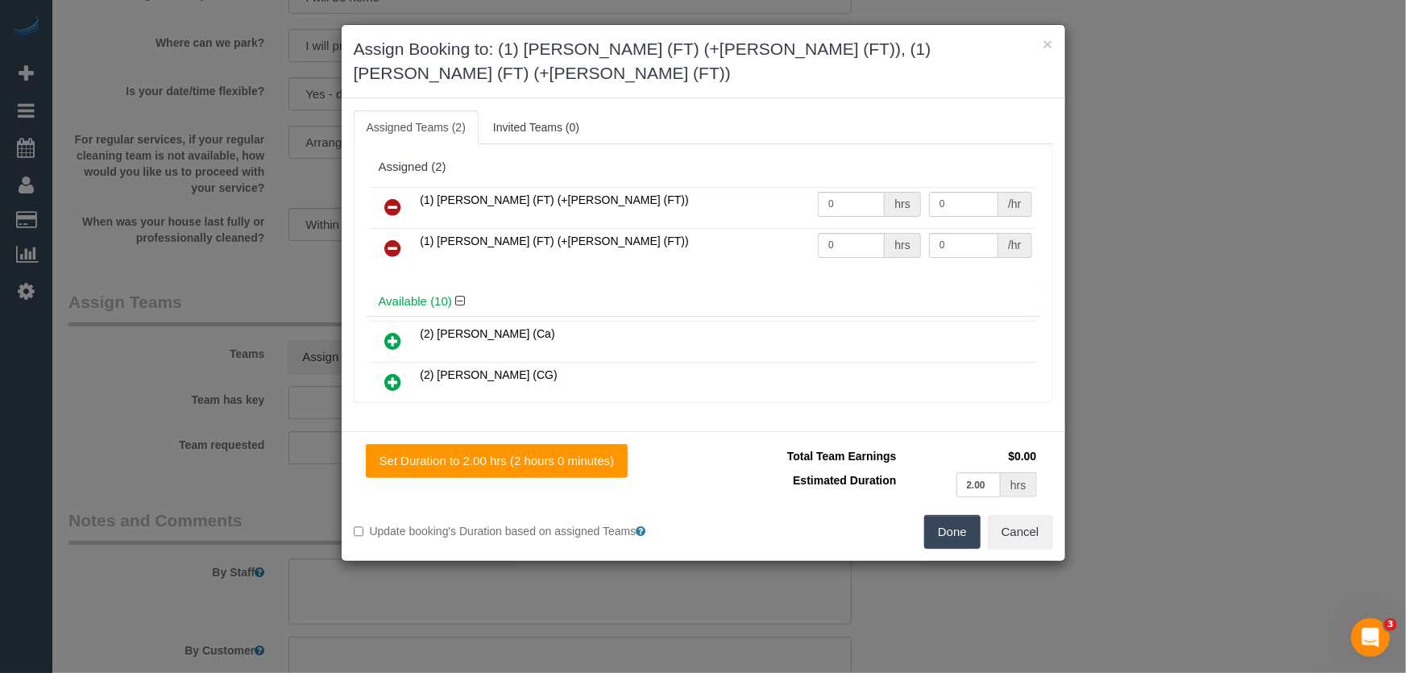
click at [973, 515] on button "Done" at bounding box center [952, 532] width 56 height 34
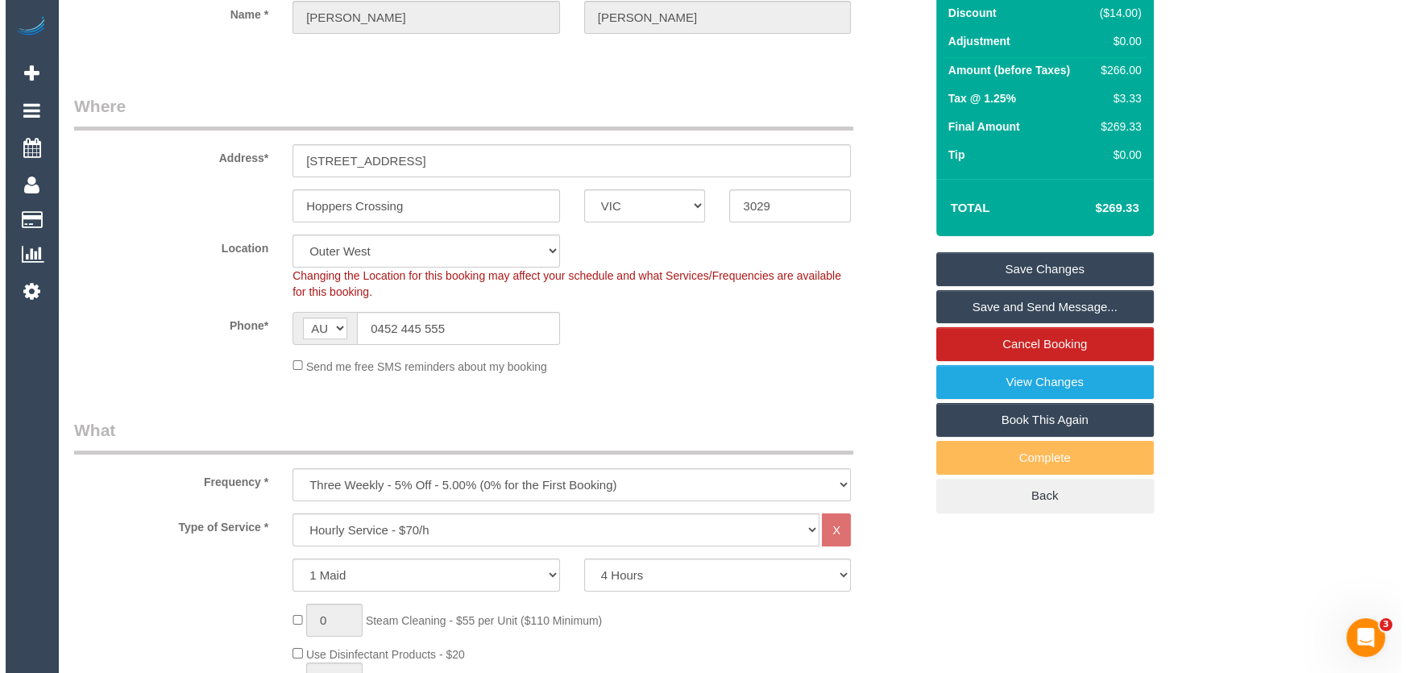
scroll to position [0, 0]
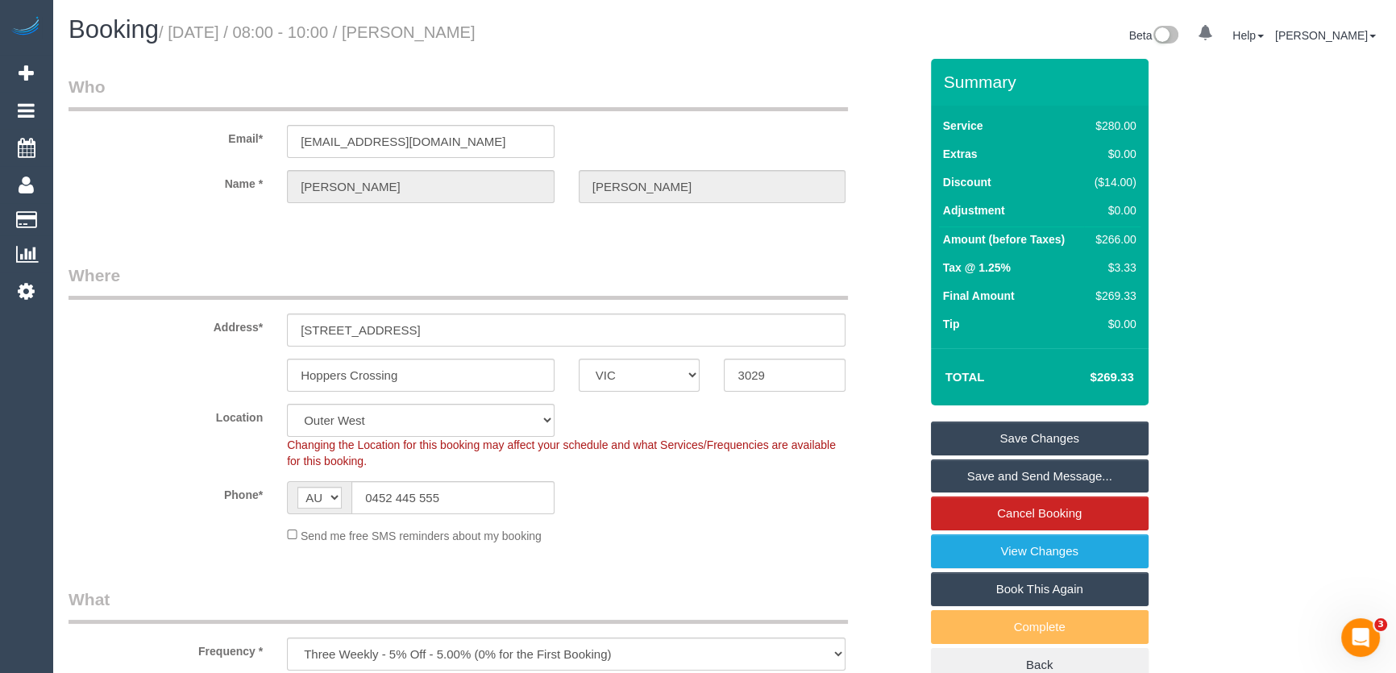
click at [474, 28] on small "/ [DATE] / 08:00 - 10:00 / [PERSON_NAME]" at bounding box center [317, 32] width 317 height 18
click at [470, 34] on small "/ [DATE] / 08:00 - 10:00 / [PERSON_NAME]" at bounding box center [317, 32] width 317 height 18
click at [468, 34] on small "/ [DATE] / 08:00 - 10:00 / [PERSON_NAME]" at bounding box center [317, 32] width 317 height 18
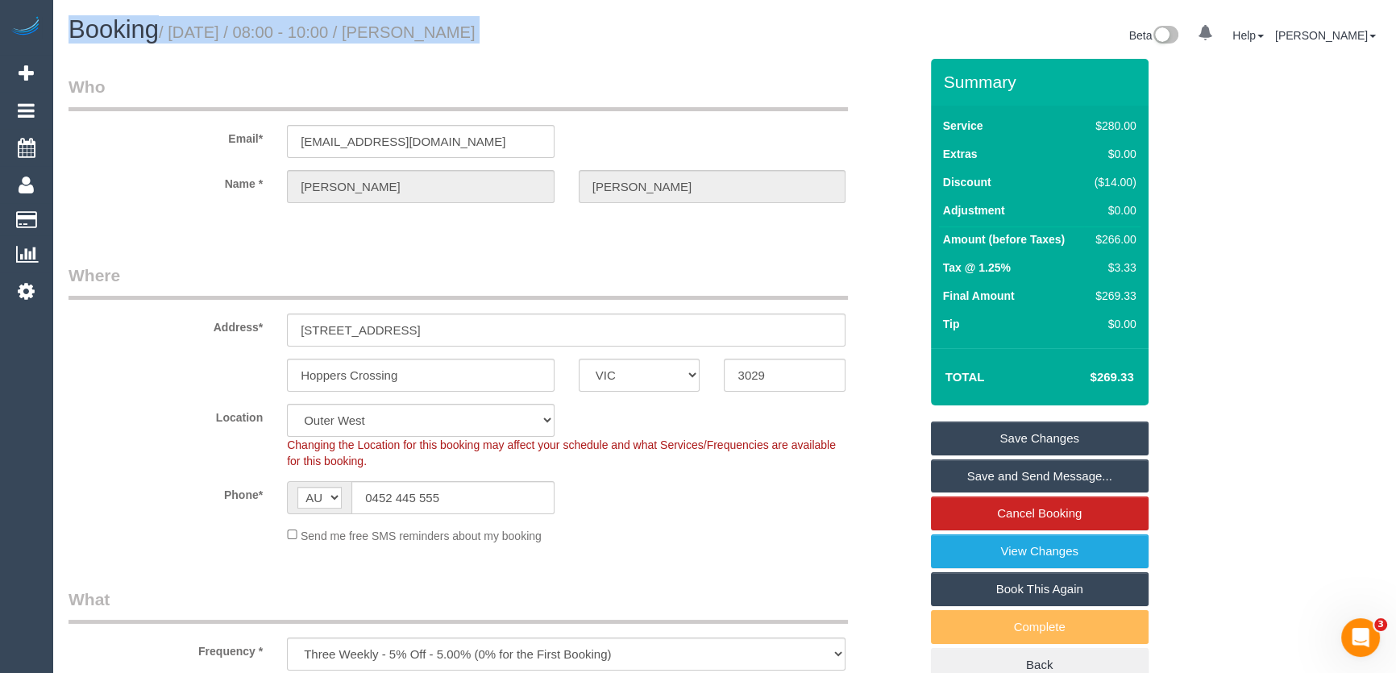
click at [463, 56] on div "Booking / [DATE] / 08:00 - 10:00 / [PERSON_NAME] Beta 0 Your Notifications You …" at bounding box center [723, 37] width 1335 height 43
click at [472, 30] on small "/ [DATE] / 08:00 - 10:00 / [PERSON_NAME]" at bounding box center [317, 32] width 317 height 18
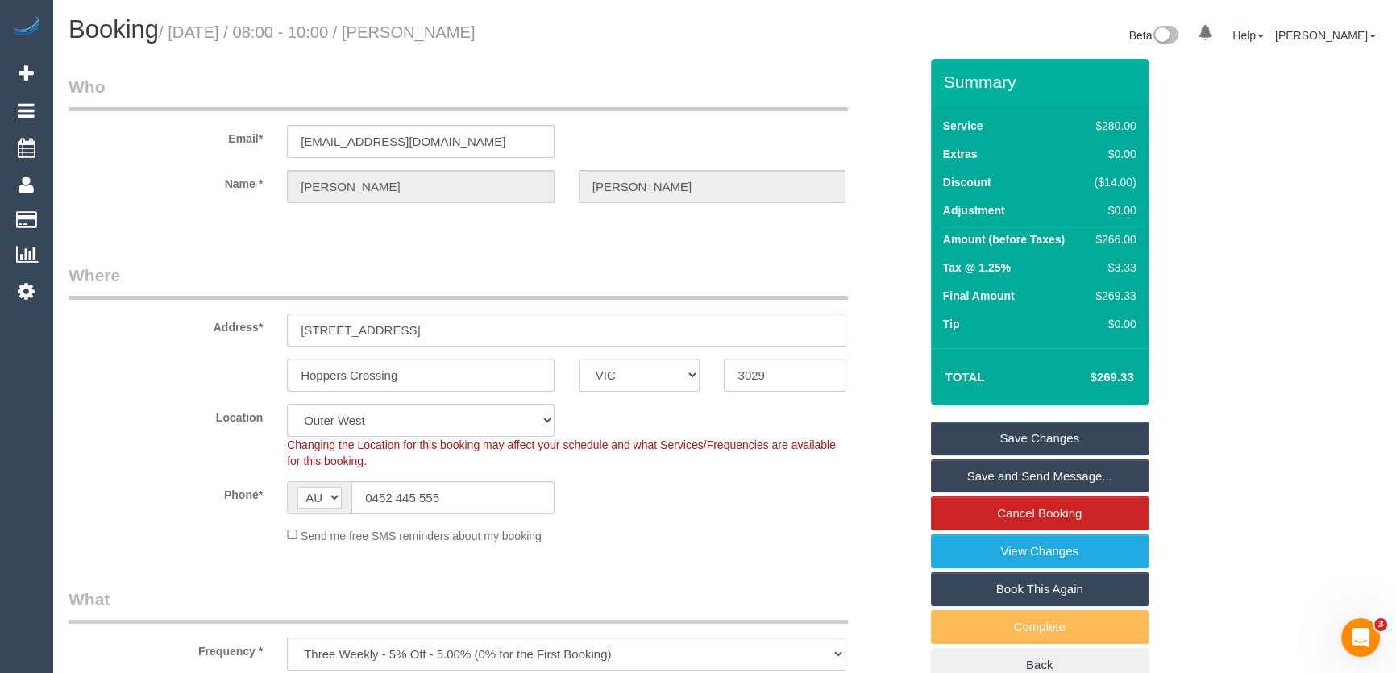
click at [471, 32] on small "/ [DATE] / 08:00 - 10:00 / [PERSON_NAME]" at bounding box center [317, 32] width 317 height 18
copy small "[PERSON_NAME]"
click at [1039, 477] on link "Save and Send Message..." at bounding box center [1040, 476] width 218 height 34
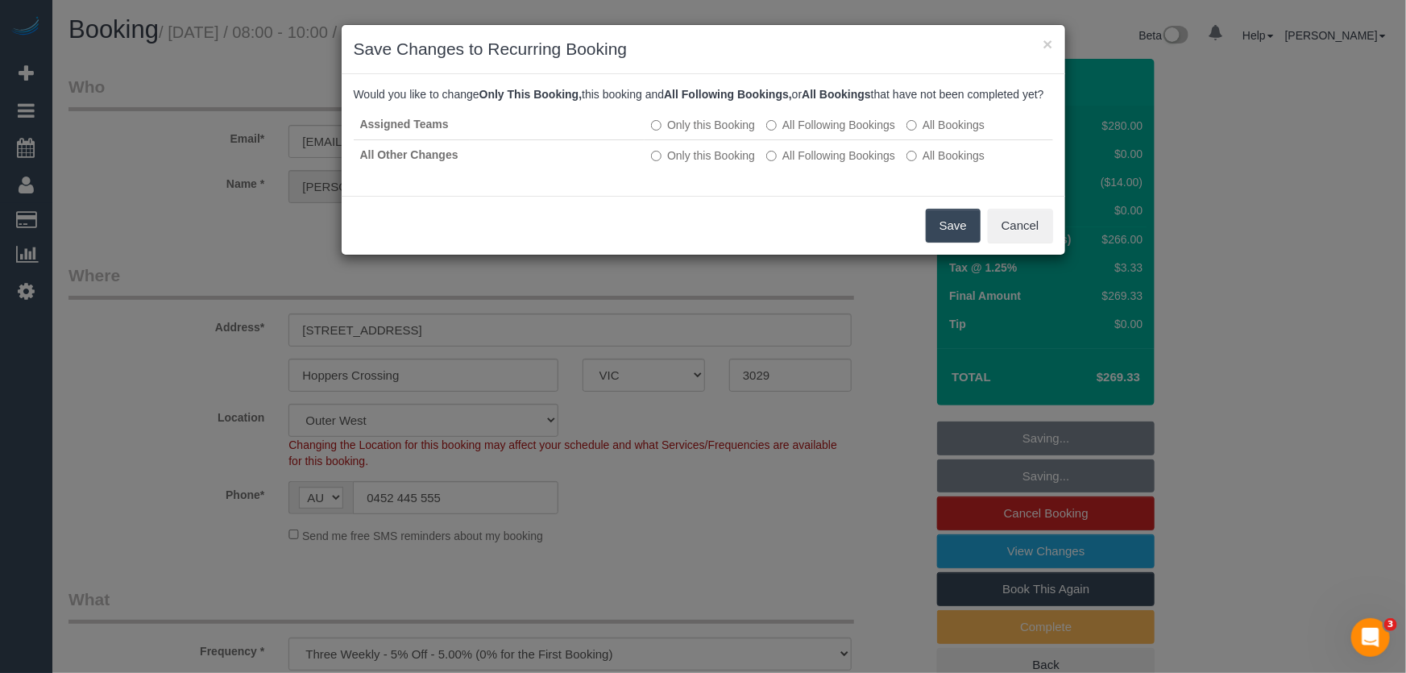
click at [958, 243] on button "Save" at bounding box center [953, 226] width 55 height 34
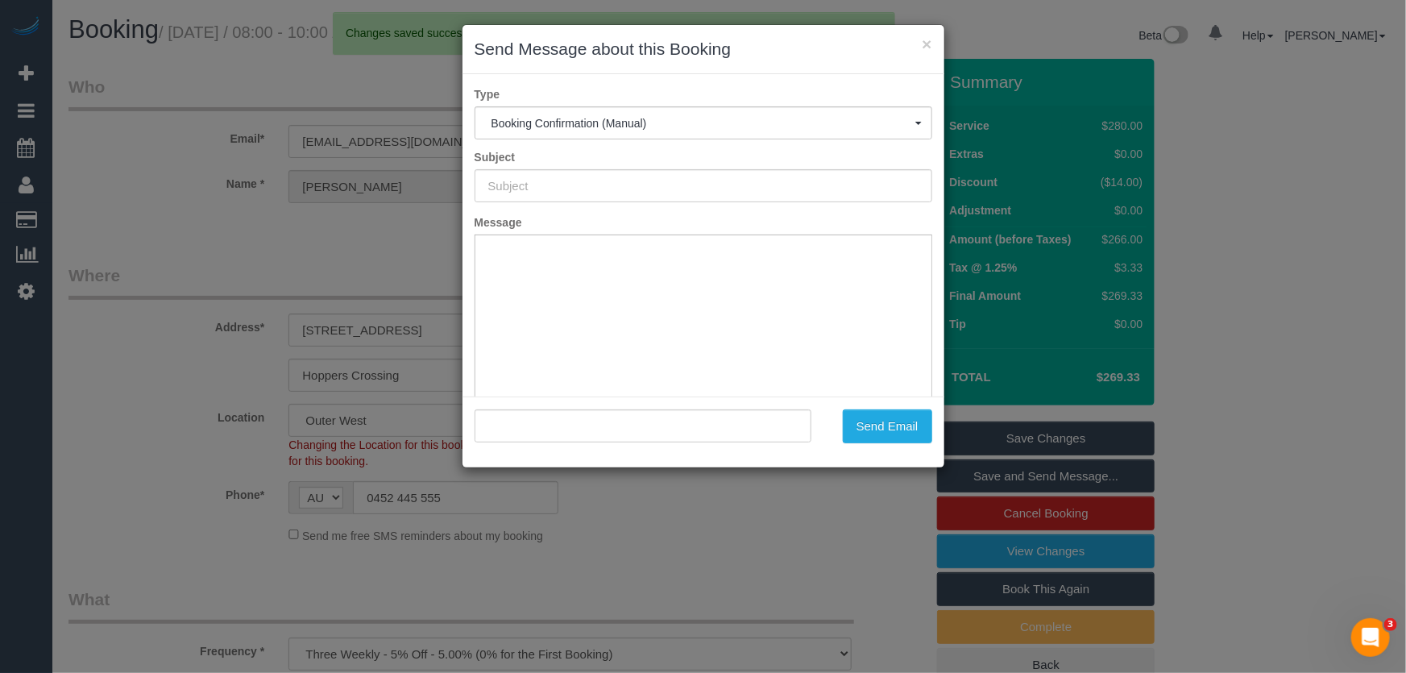
type input "Booking Confirmed"
type input ""[PERSON_NAME]" <[EMAIL_ADDRESS][DOMAIN_NAME]>"
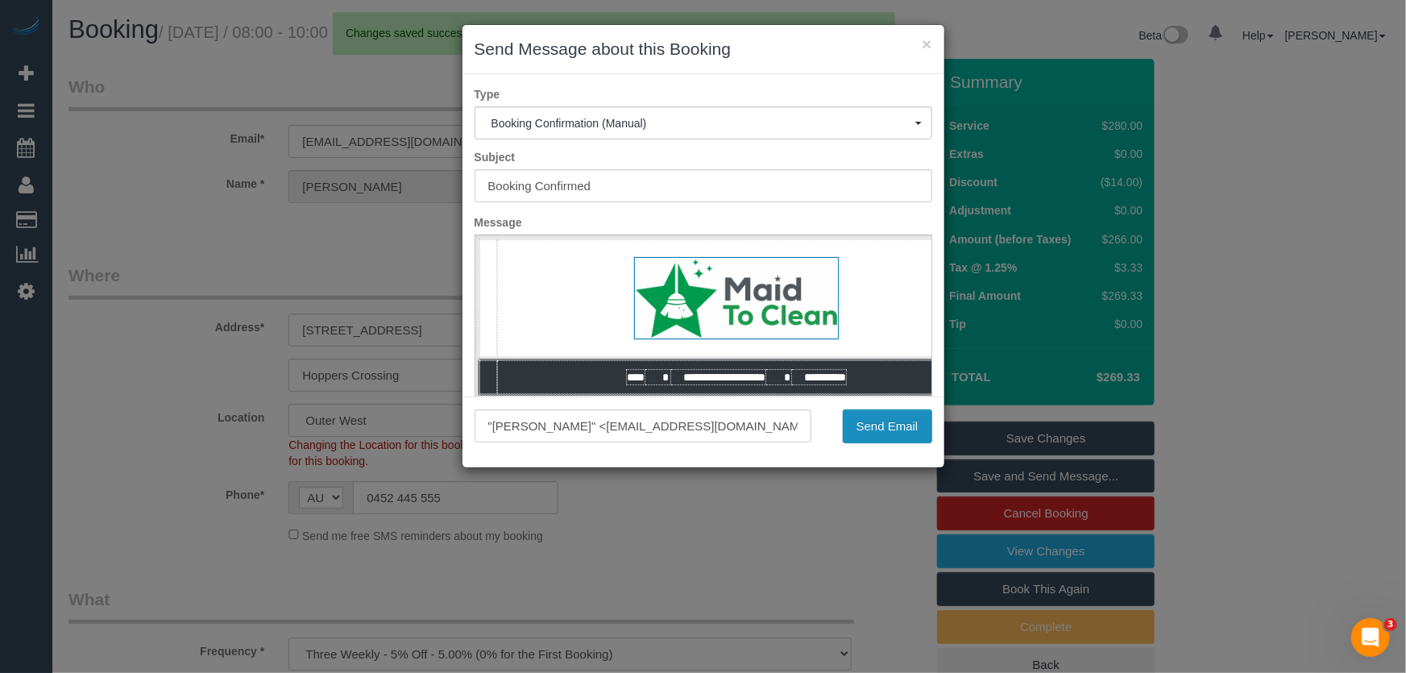
click at [881, 429] on button "Send Email" at bounding box center [887, 426] width 89 height 34
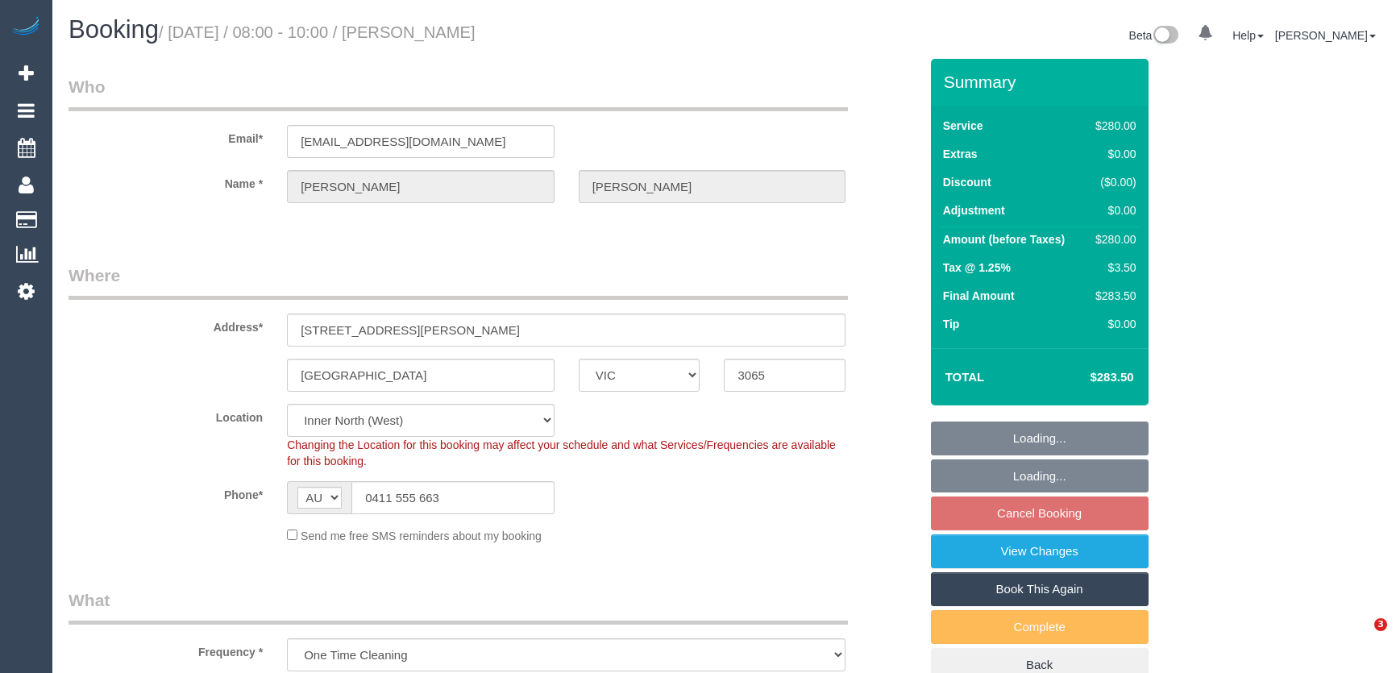
select select "VIC"
select select "number:28"
select select "number:14"
select select "number:19"
select select "number:24"
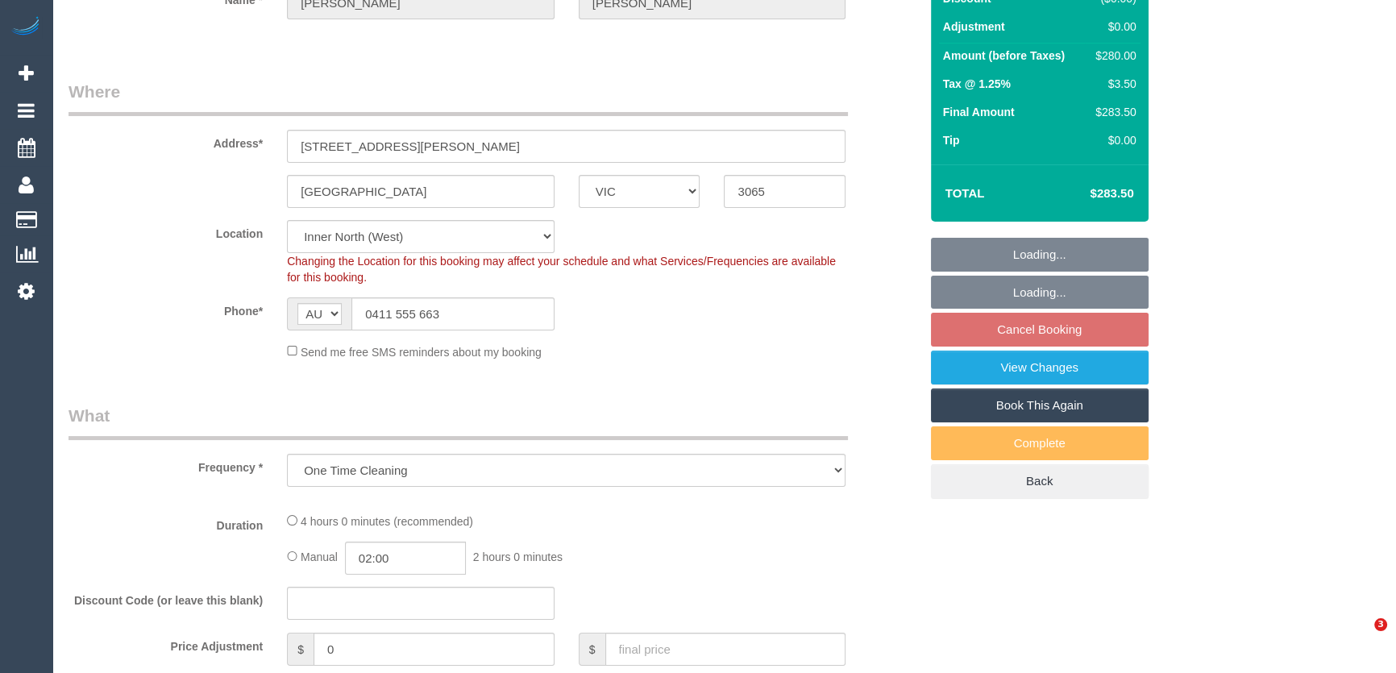
select select "string:stripe-pm_1PJ2XC2GScqysDRVwDH1K4qt"
select select "240"
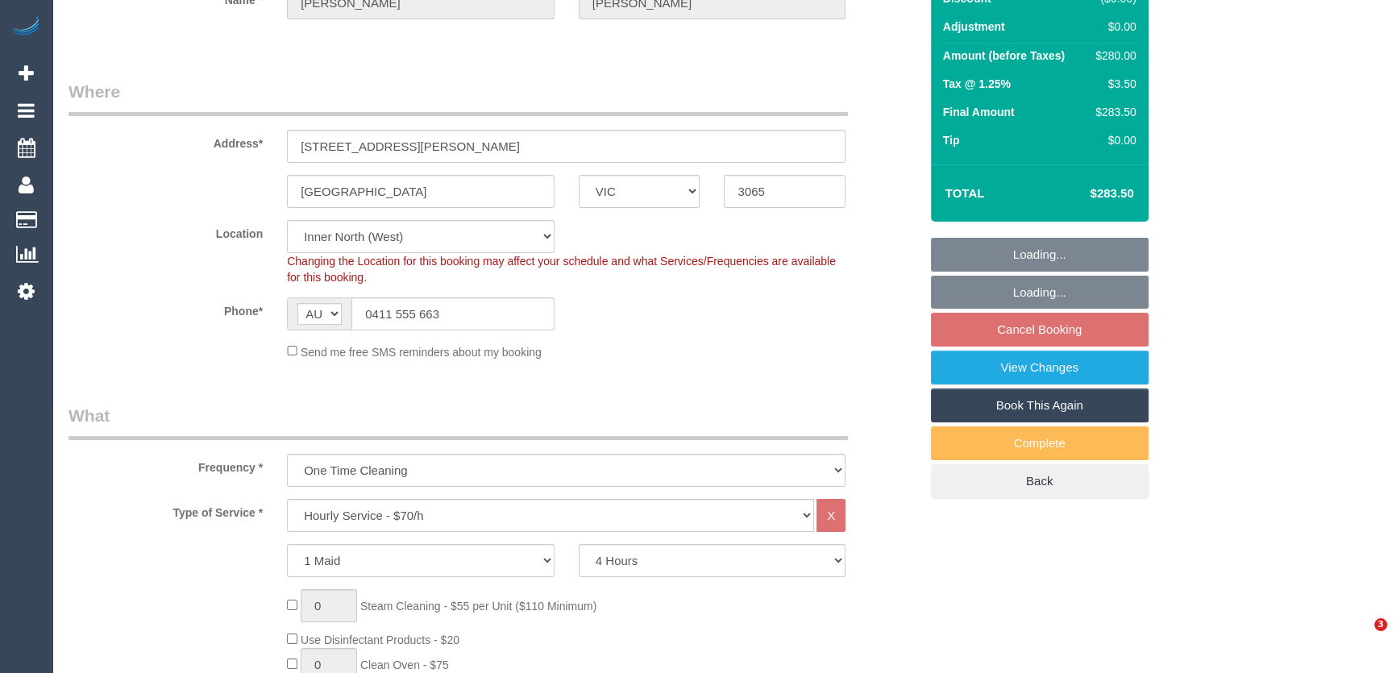
select select "object:1753"
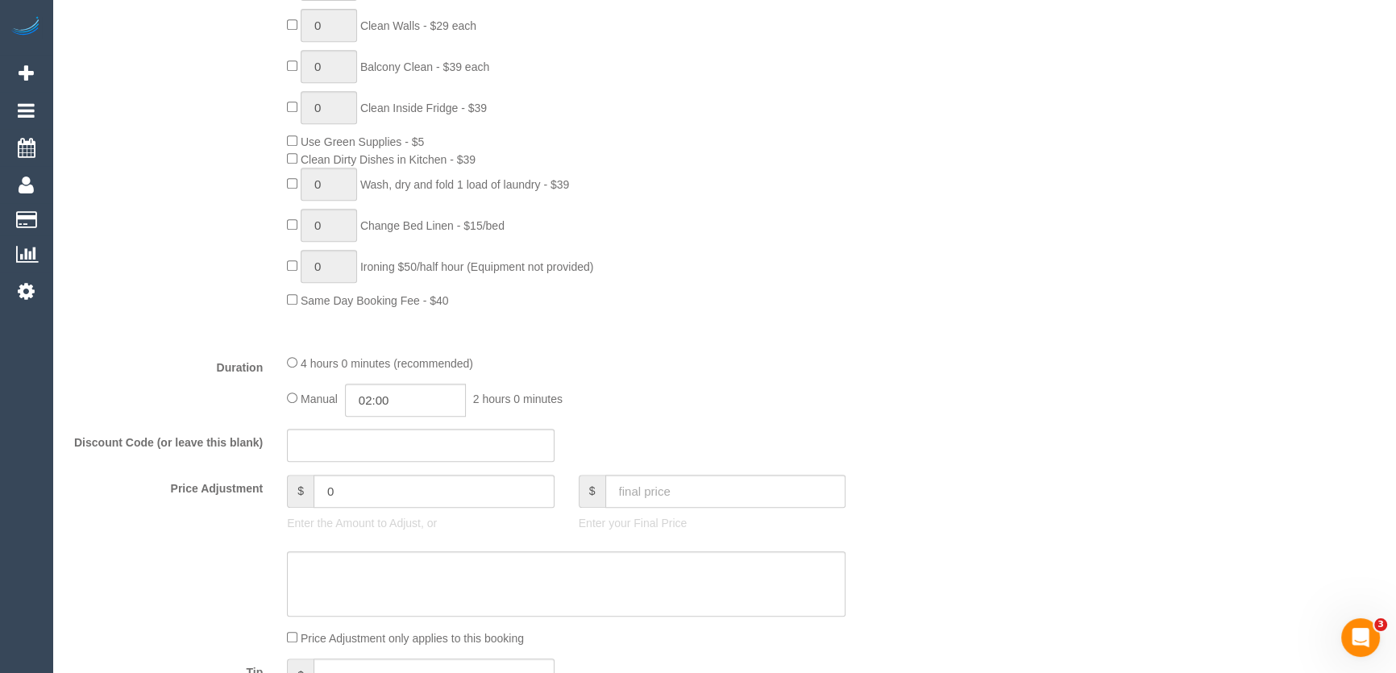
scroll to position [952, 0]
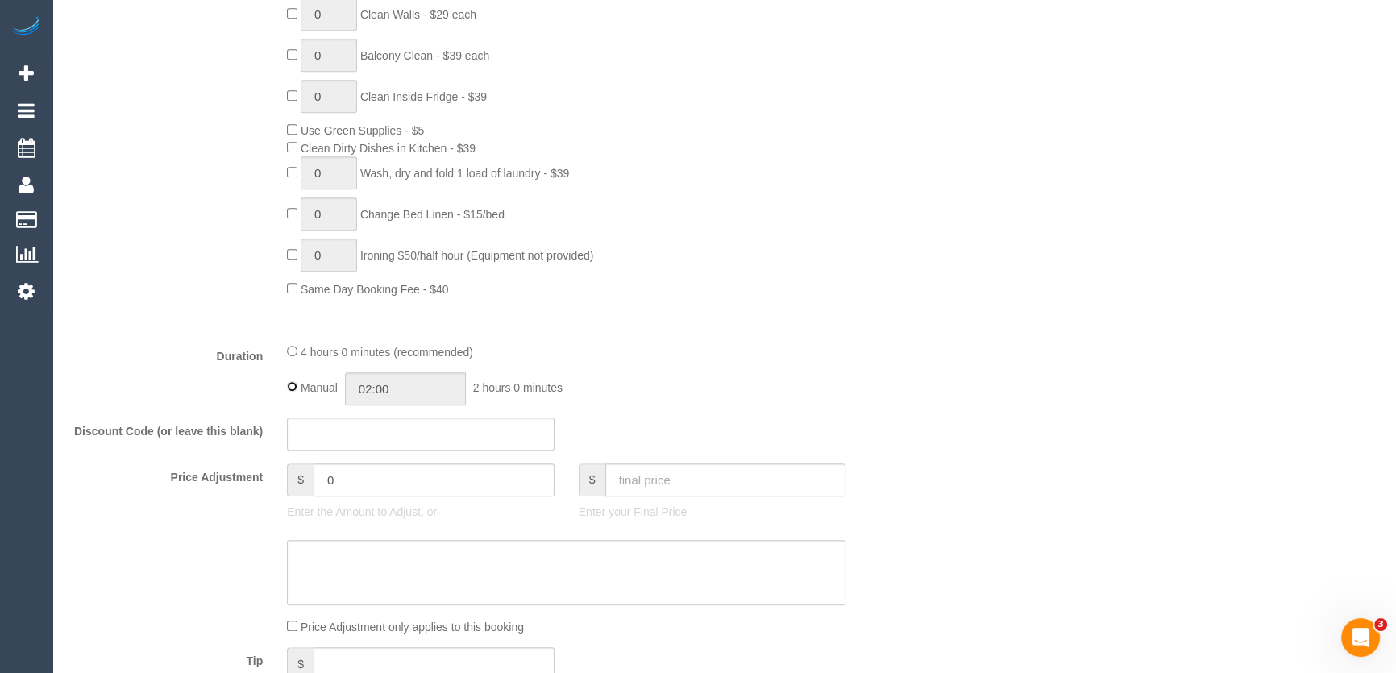
type input "04:00"
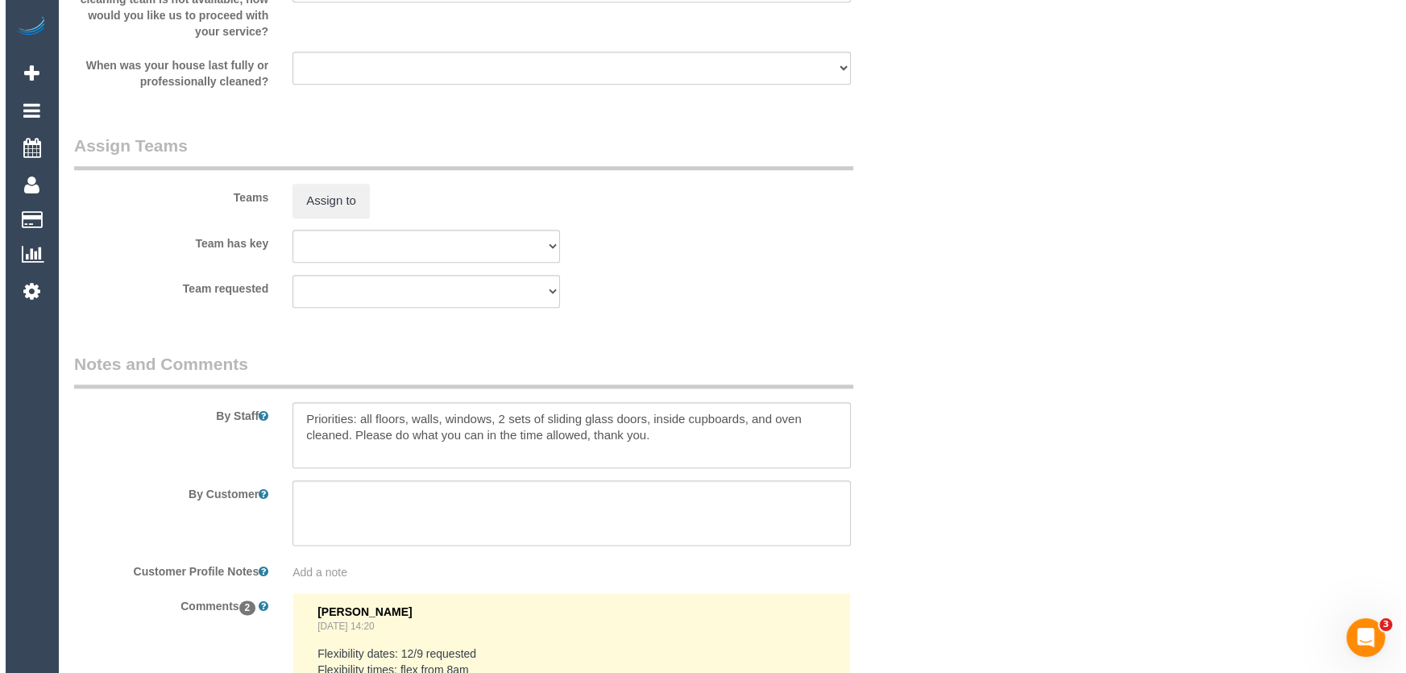
scroll to position [2344, 0]
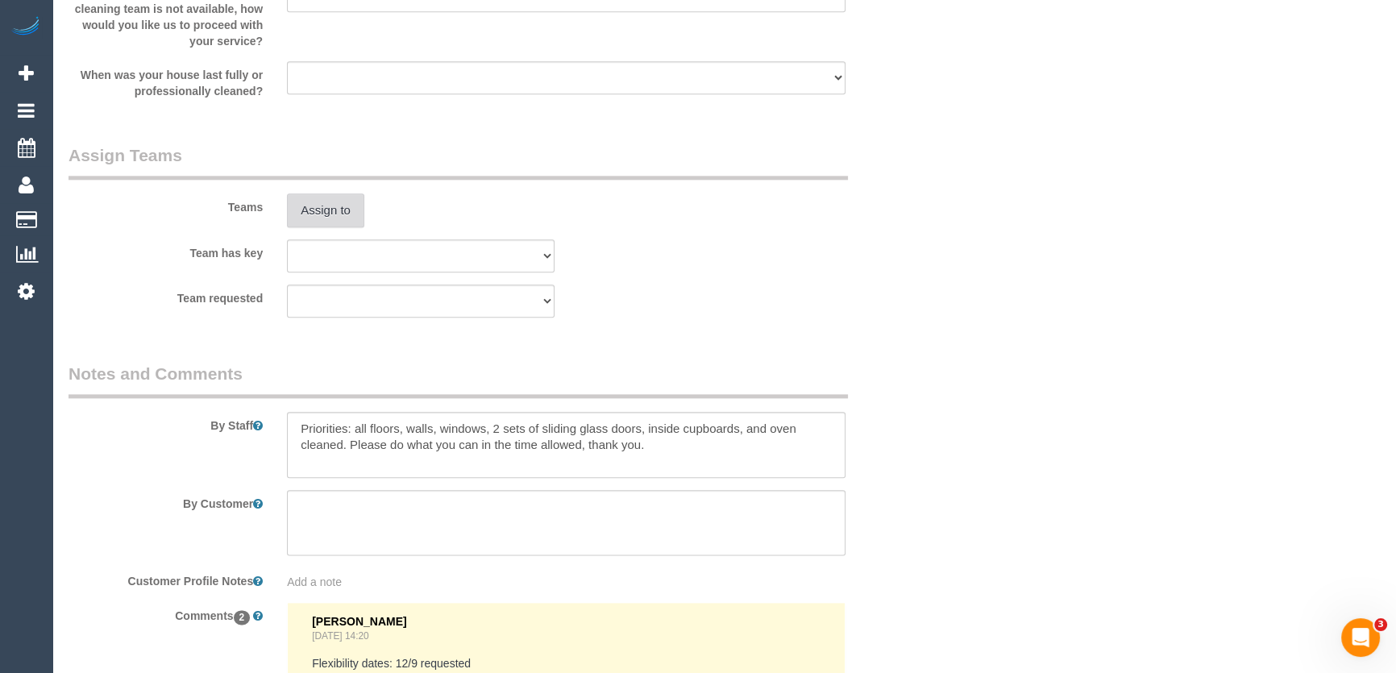
click at [326, 210] on button "Assign to" at bounding box center [325, 210] width 77 height 34
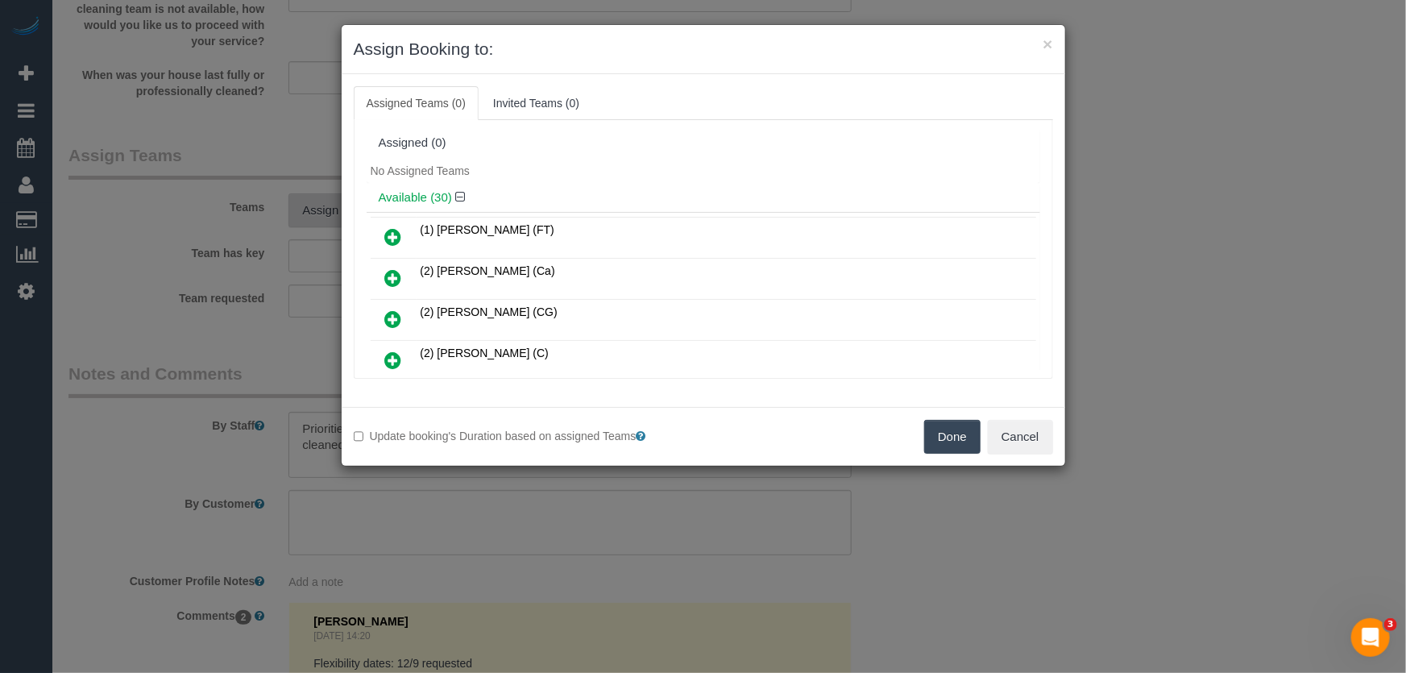
scroll to position [141, 0]
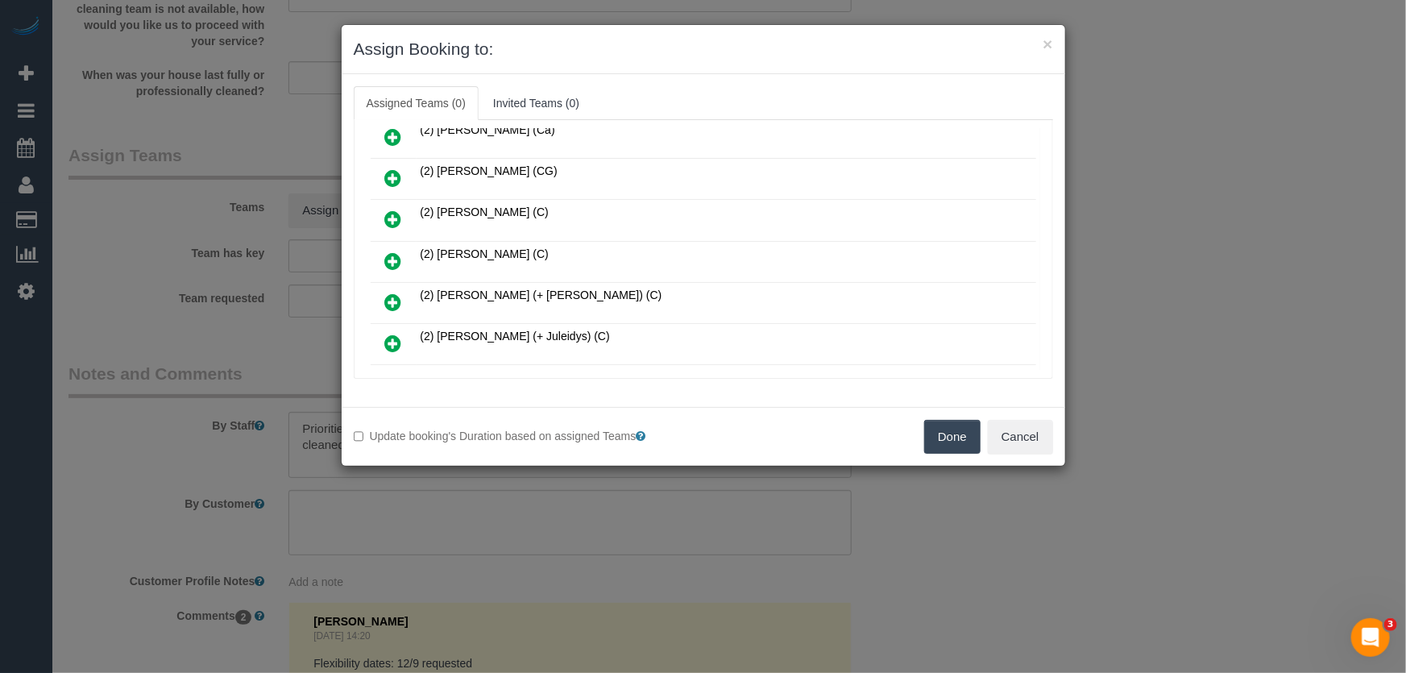
click at [391, 257] on icon at bounding box center [393, 260] width 17 height 19
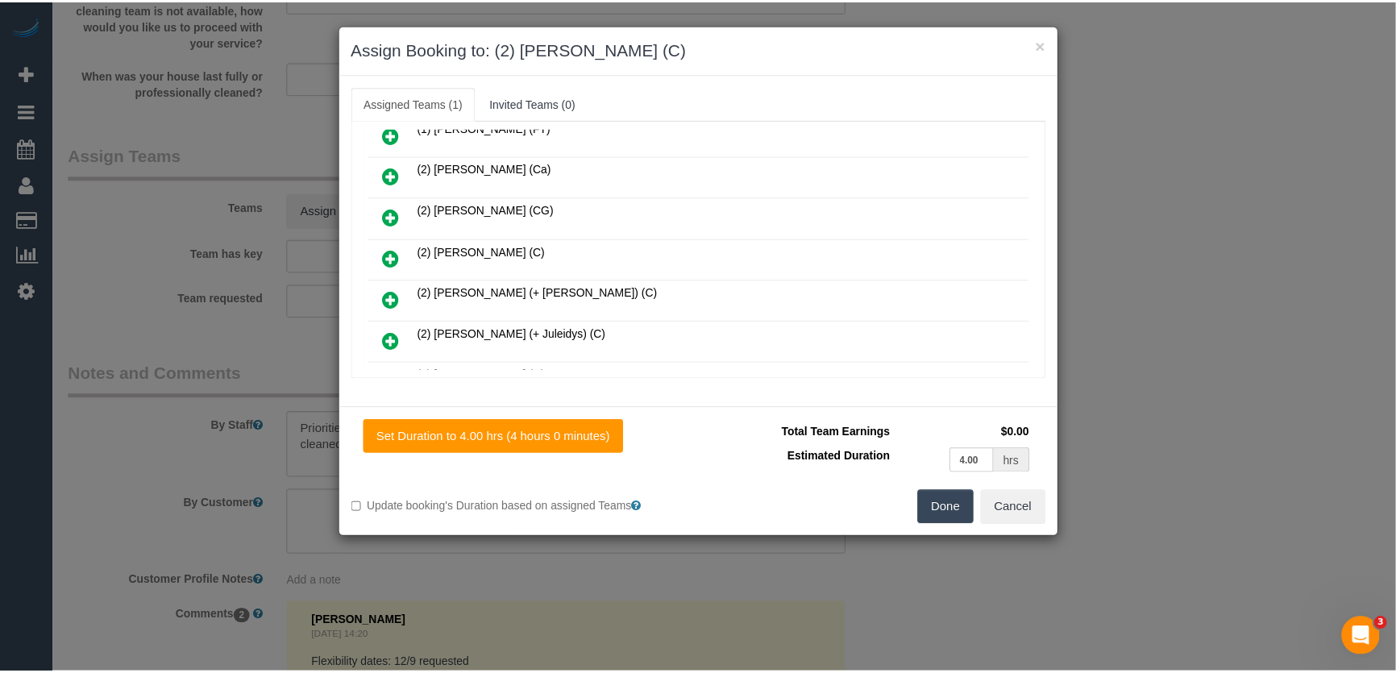
scroll to position [179, 0]
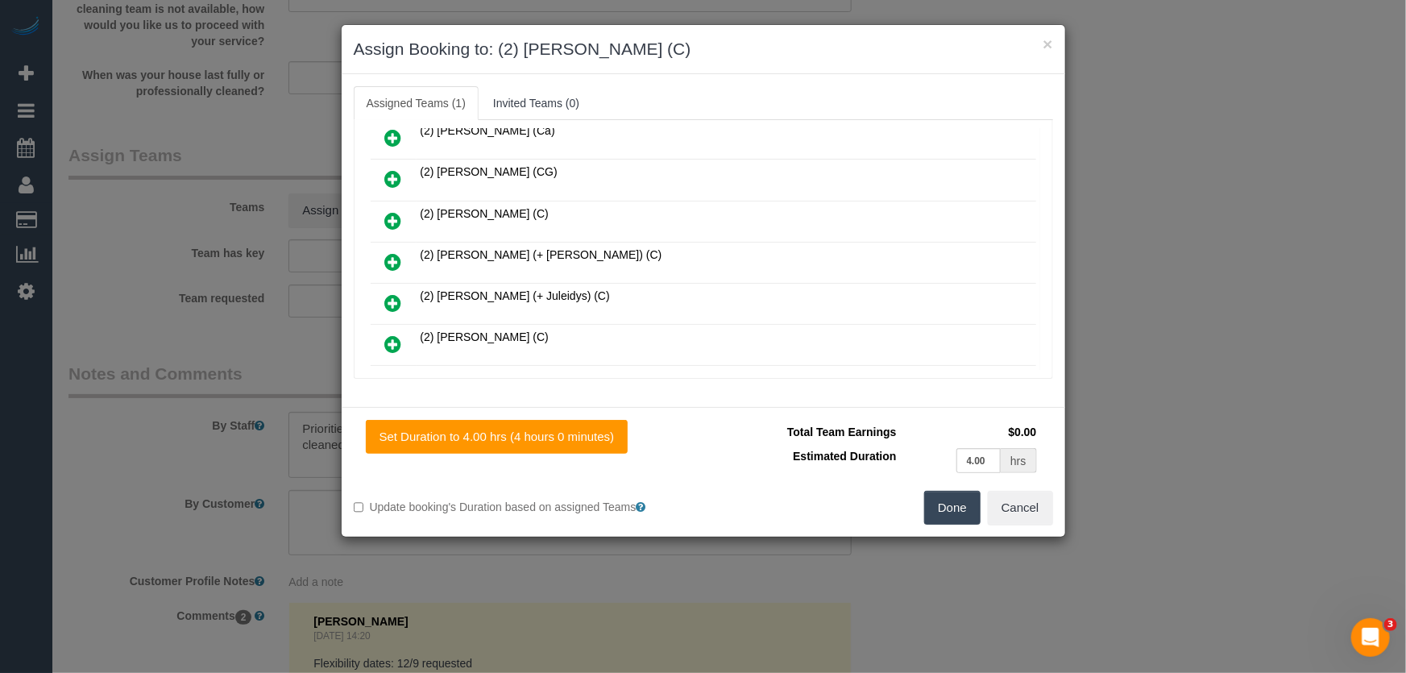
click at [956, 518] on button "Done" at bounding box center [952, 508] width 56 height 34
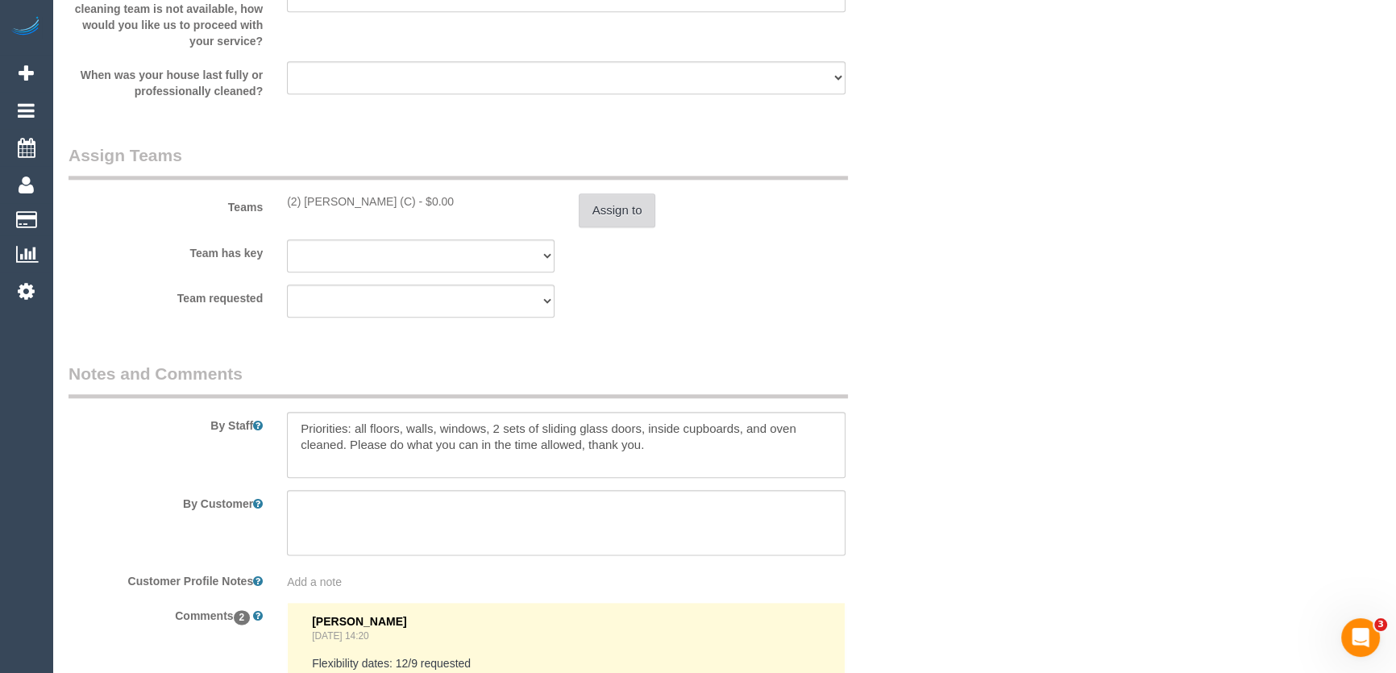
click at [603, 209] on button "Assign to" at bounding box center [617, 210] width 77 height 34
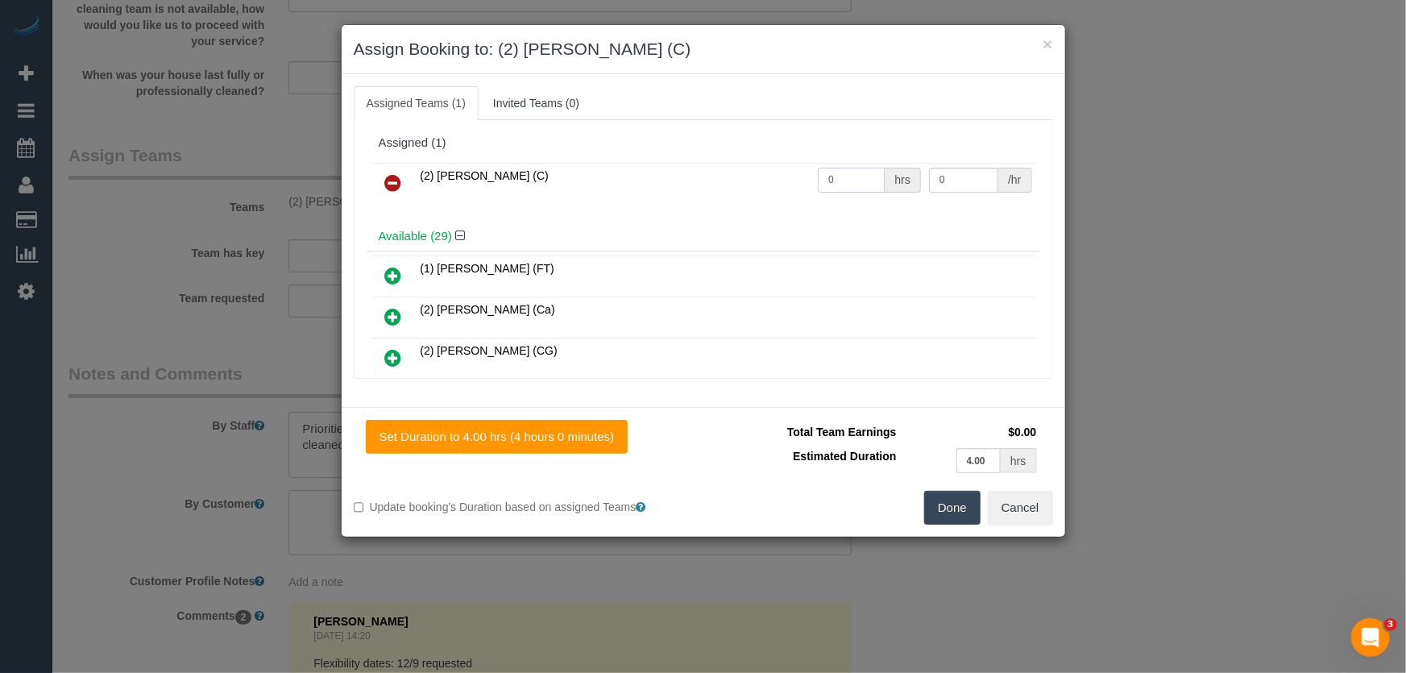
click at [861, 171] on input "0" at bounding box center [851, 180] width 67 height 25
type input "4"
type input "37.5"
click at [966, 503] on button "Done" at bounding box center [952, 508] width 56 height 34
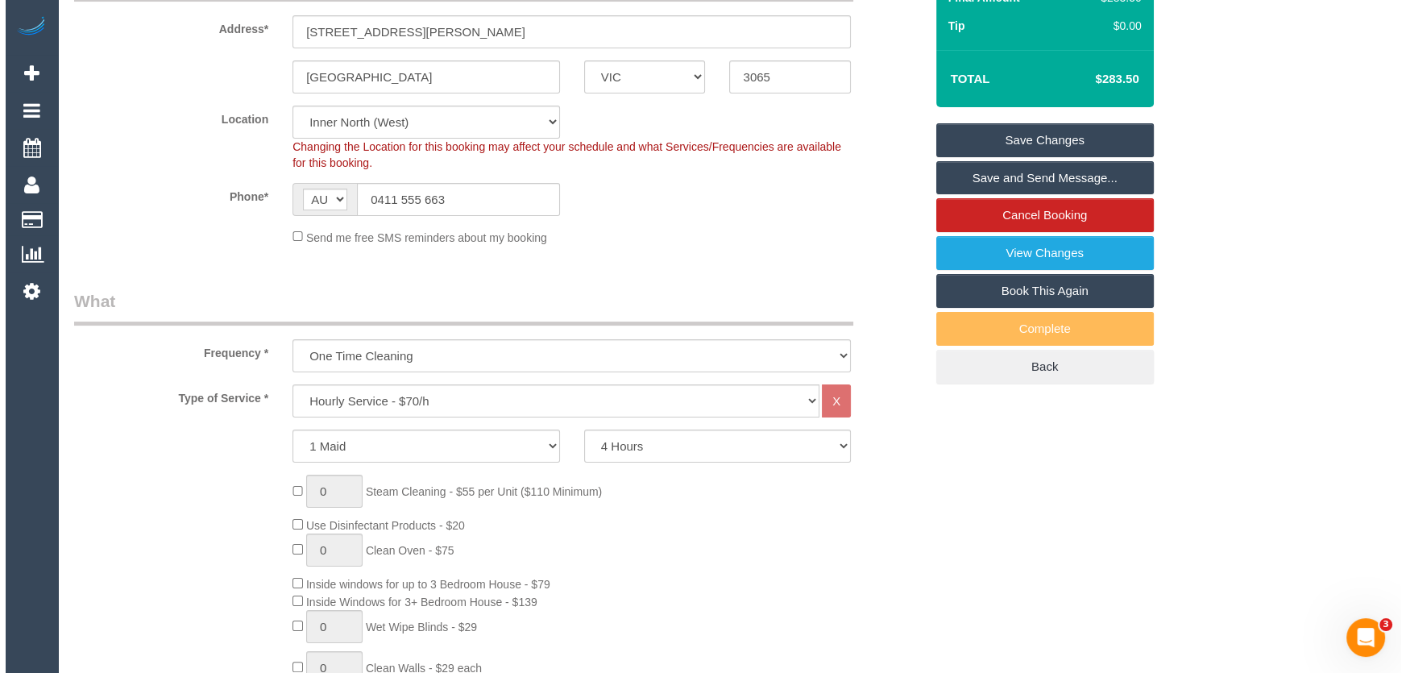
scroll to position [0, 0]
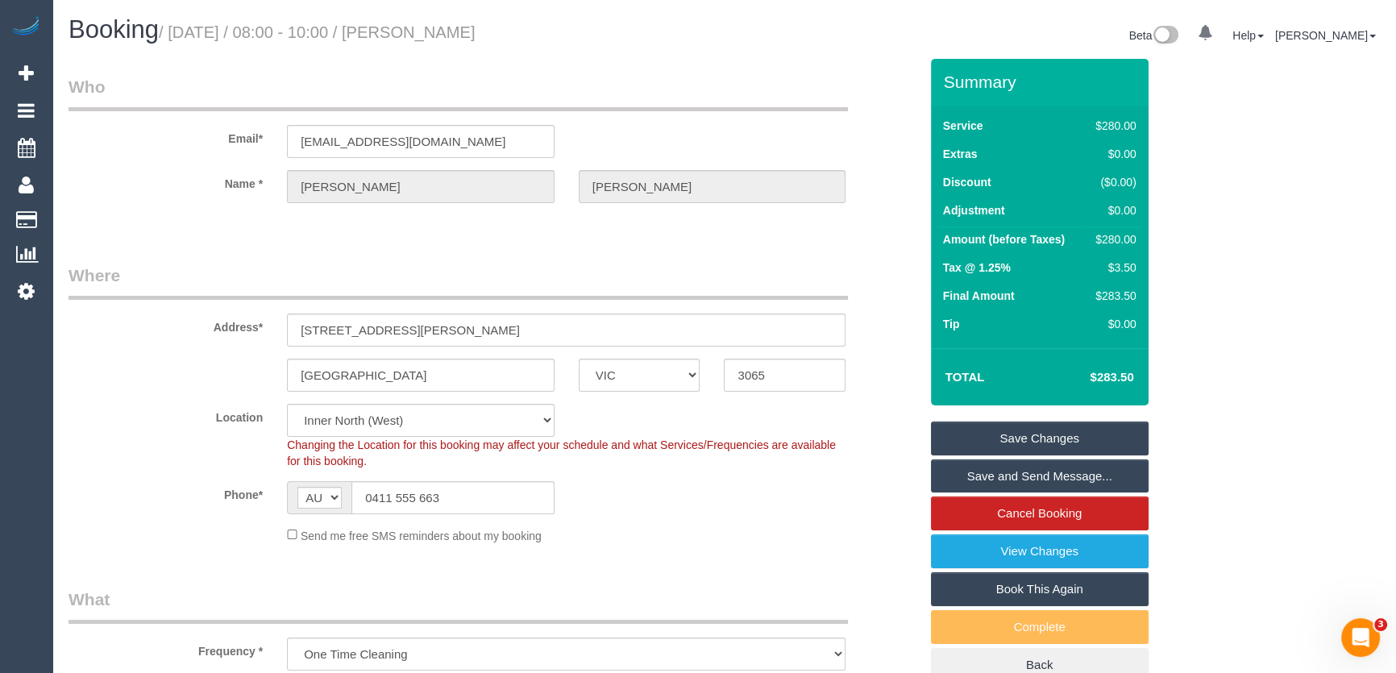
click at [467, 30] on small "/ September 12, 2025 / 08:00 - 10:00 / Monica Zetlin" at bounding box center [317, 32] width 317 height 18
click at [475, 39] on small "/ September 12, 2025 / 08:00 - 10:00 / Monica Zetlin" at bounding box center [317, 32] width 317 height 18
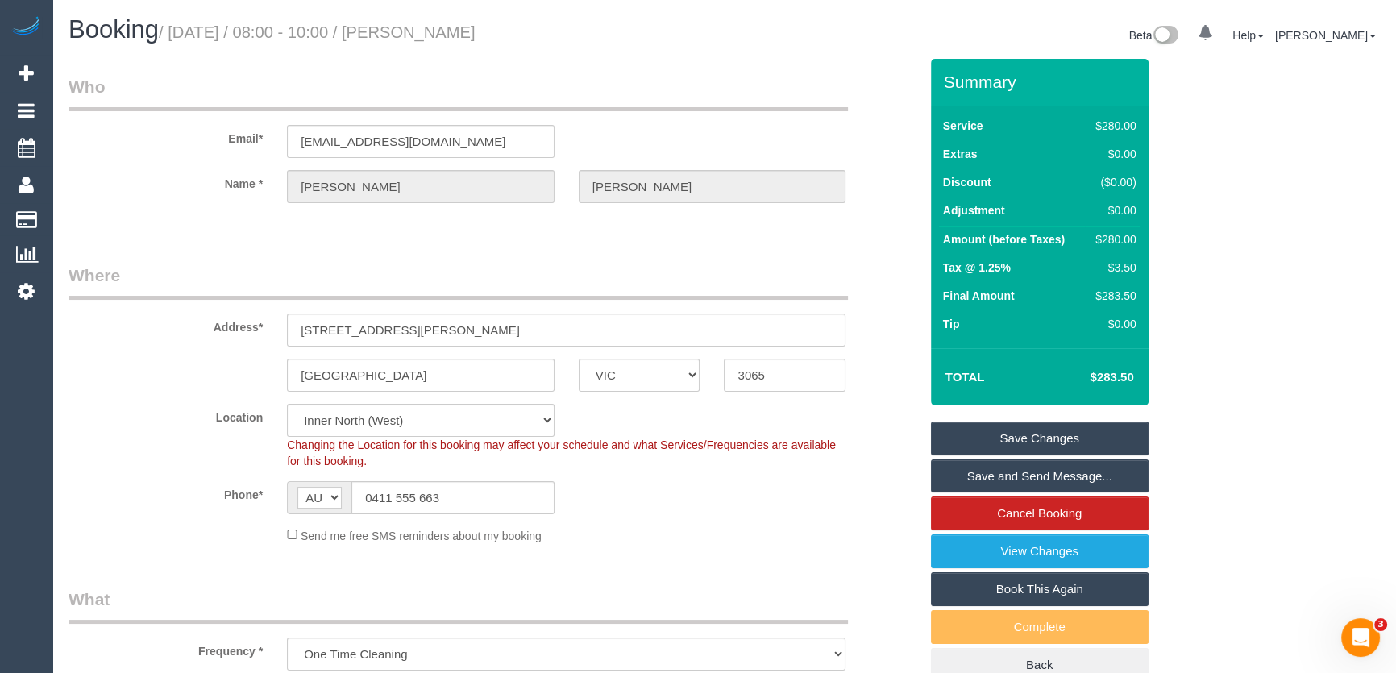
click at [475, 39] on small "/ September 12, 2025 / 08:00 - 10:00 / Monica Zetlin" at bounding box center [317, 32] width 317 height 18
copy small "Monica Zetlin"
click at [1011, 429] on link "Save Changes" at bounding box center [1040, 438] width 218 height 34
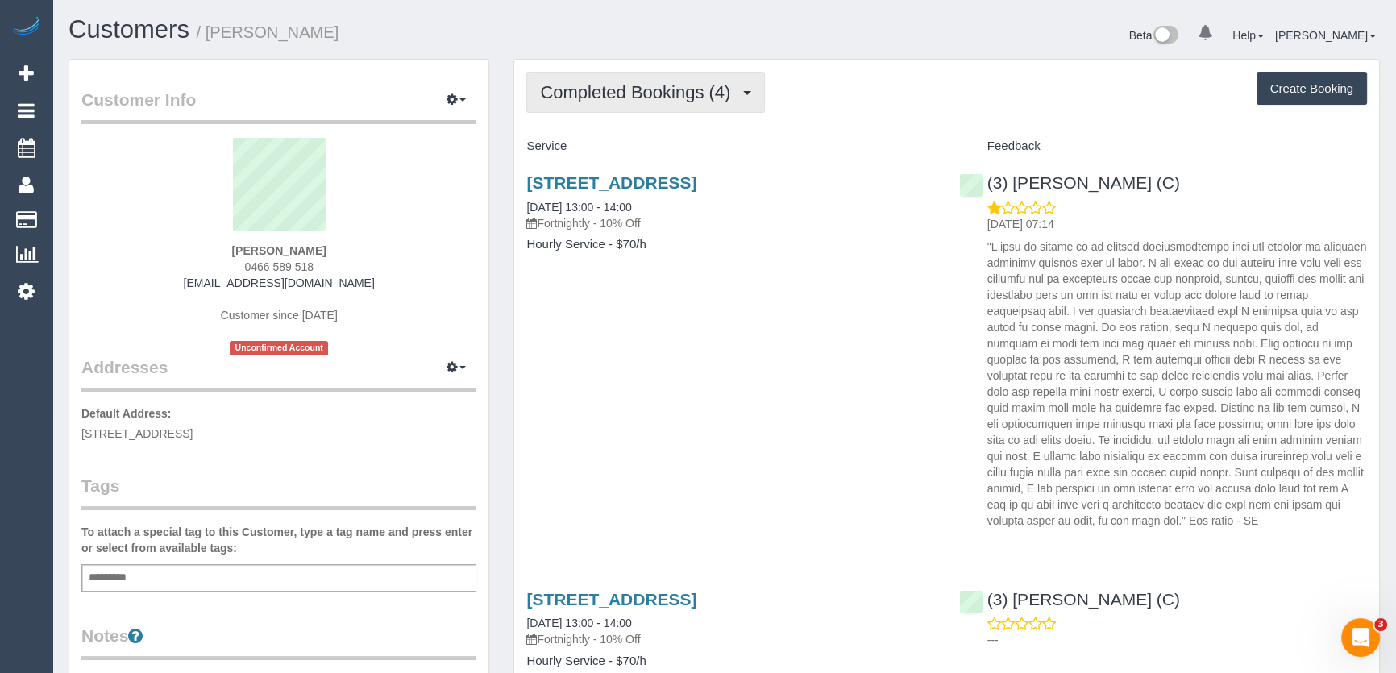
click at [703, 101] on button "Completed Bookings (4)" at bounding box center [645, 92] width 239 height 41
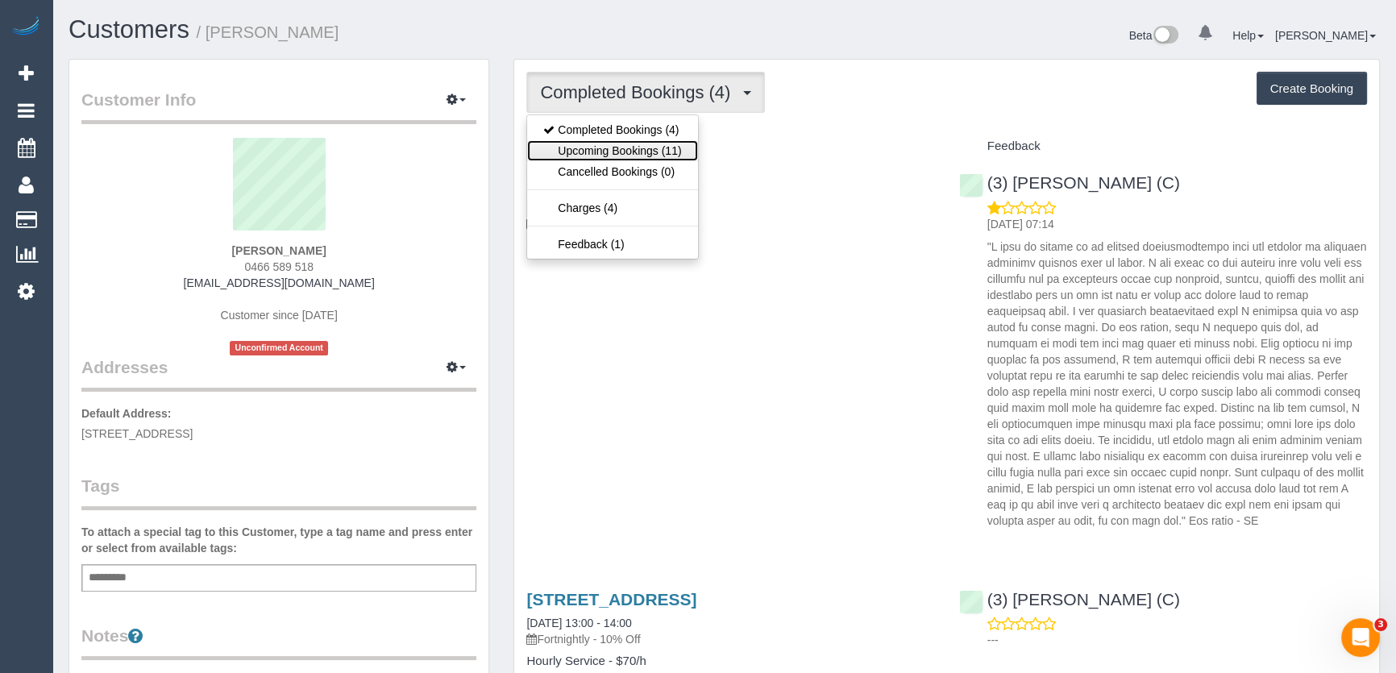
click at [670, 150] on link "Upcoming Bookings (11)" at bounding box center [612, 150] width 170 height 21
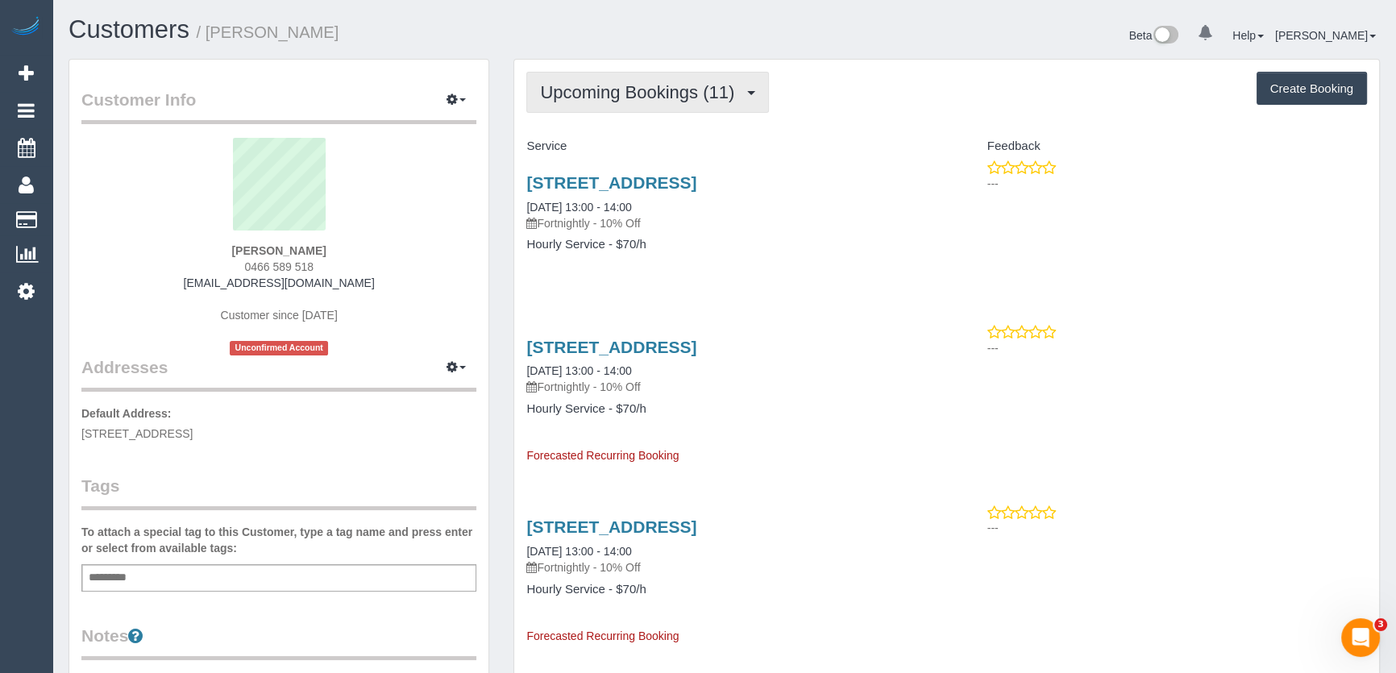
click at [656, 97] on span "Upcoming Bookings (11)" at bounding box center [641, 92] width 202 height 20
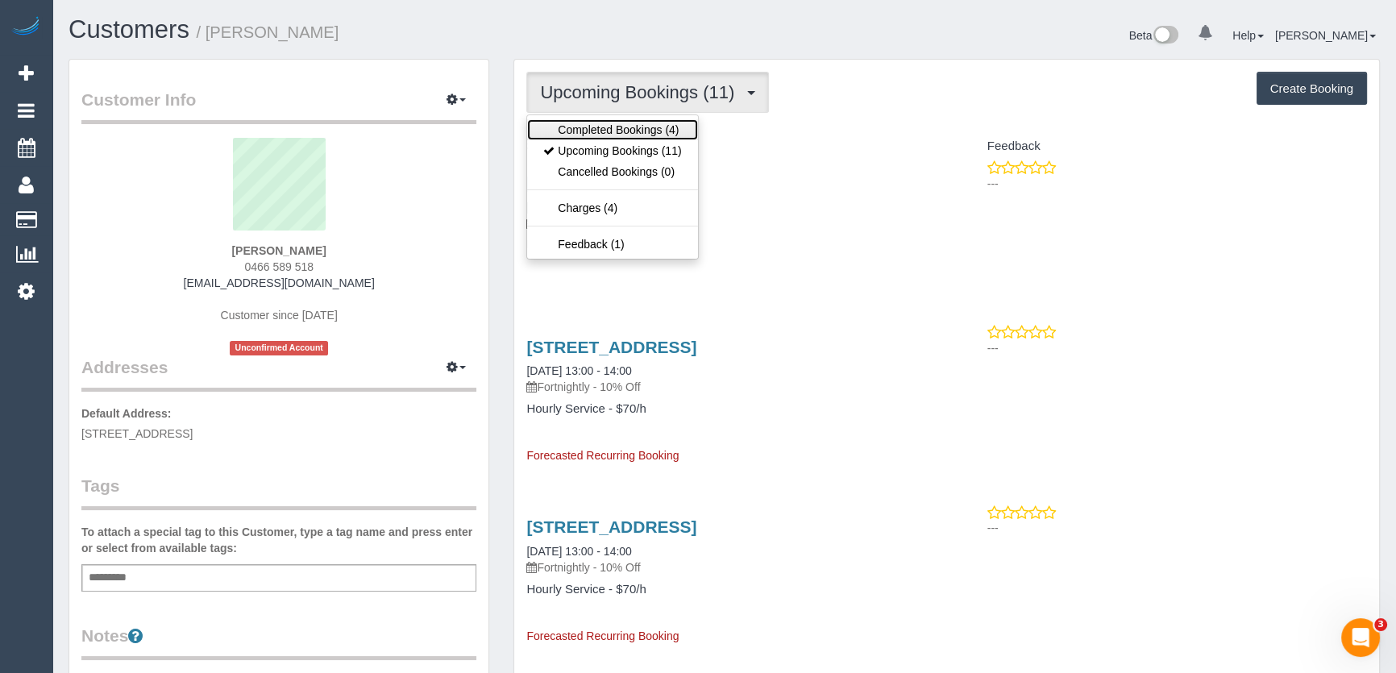
click at [651, 131] on link "Completed Bookings (4)" at bounding box center [612, 129] width 170 height 21
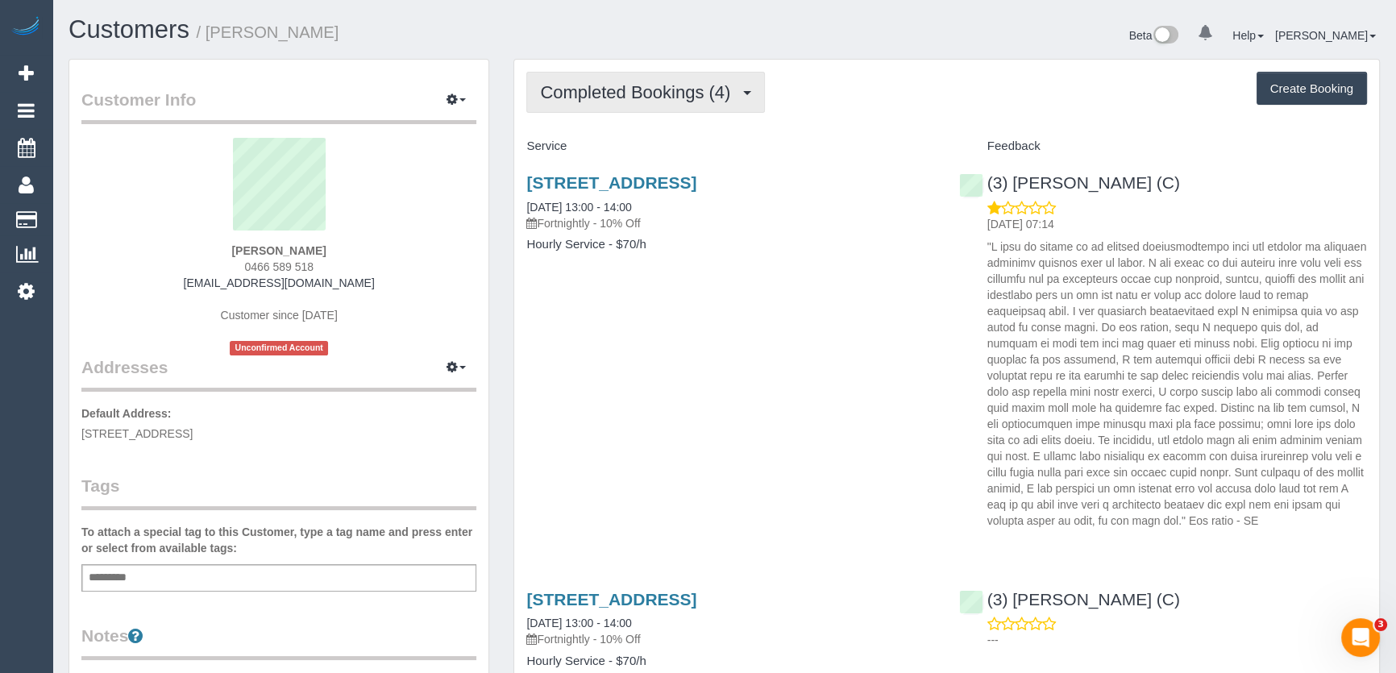
click at [624, 97] on span "Completed Bookings (4)" at bounding box center [639, 92] width 198 height 20
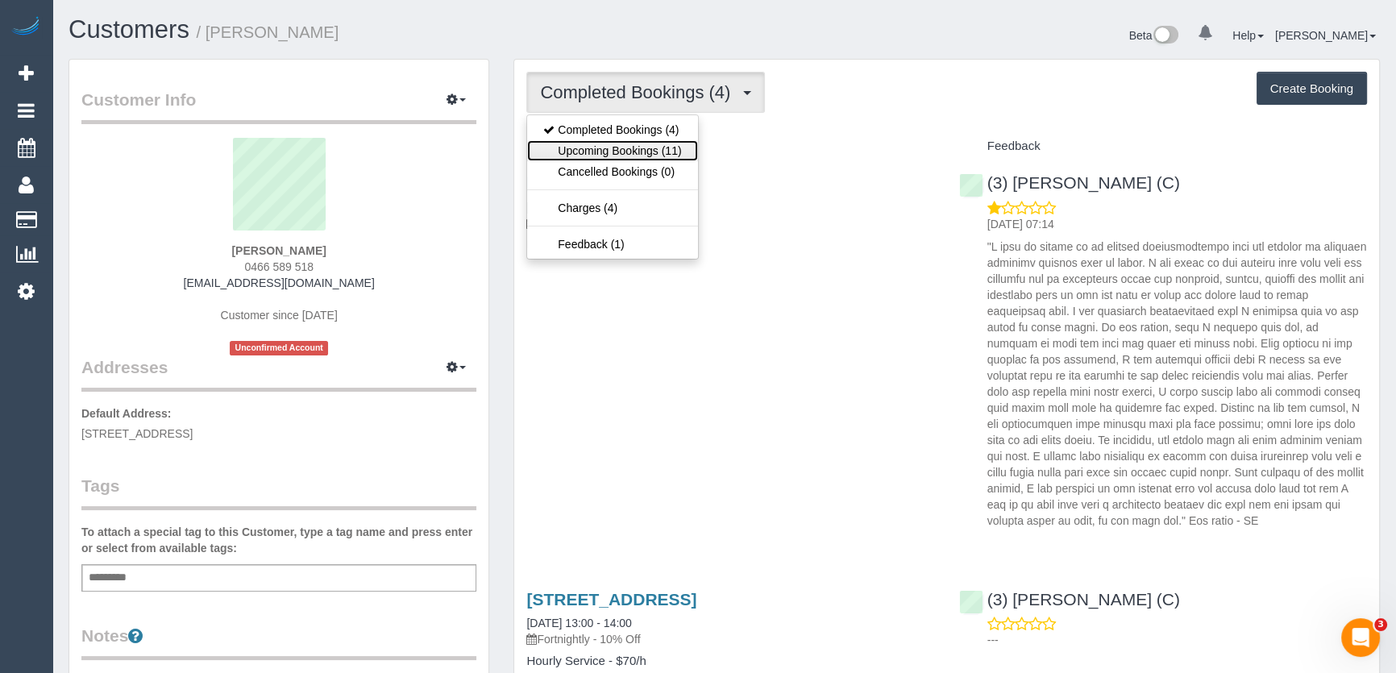
click at [608, 153] on link "Upcoming Bookings (11)" at bounding box center [612, 150] width 170 height 21
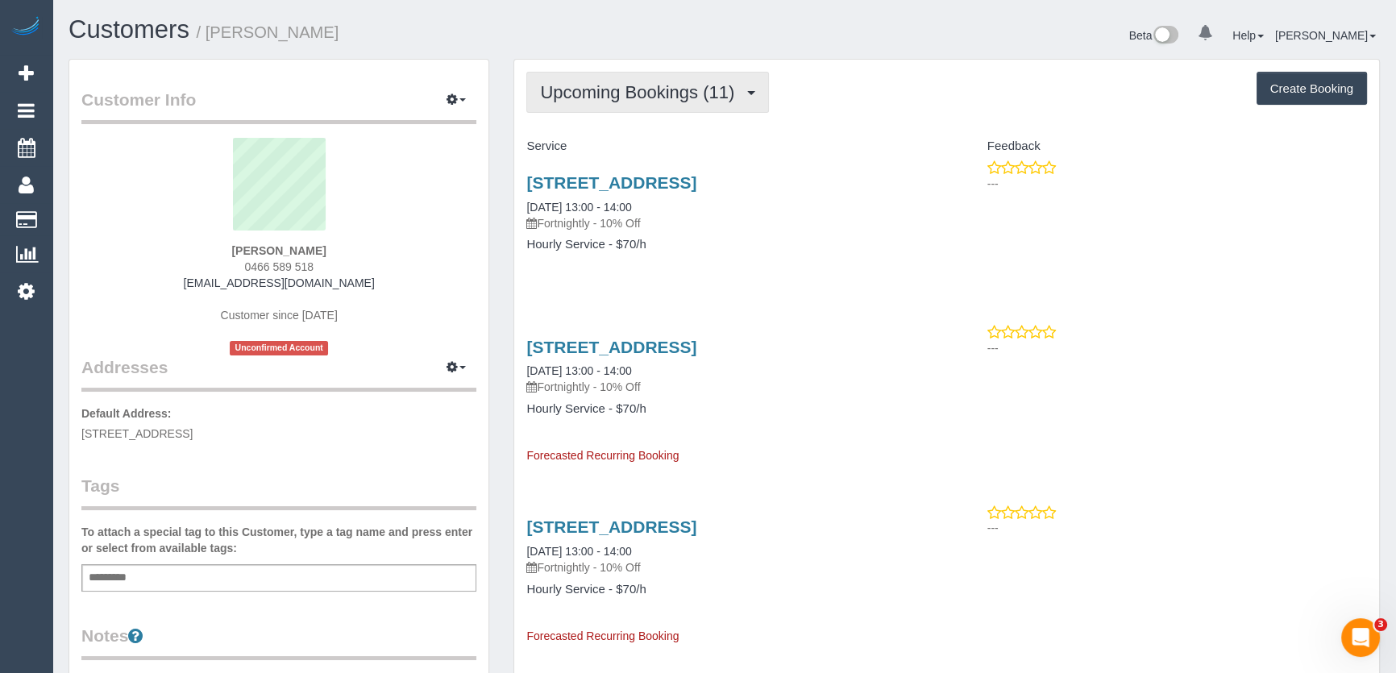
click at [640, 88] on span "Upcoming Bookings (11)" at bounding box center [641, 92] width 202 height 20
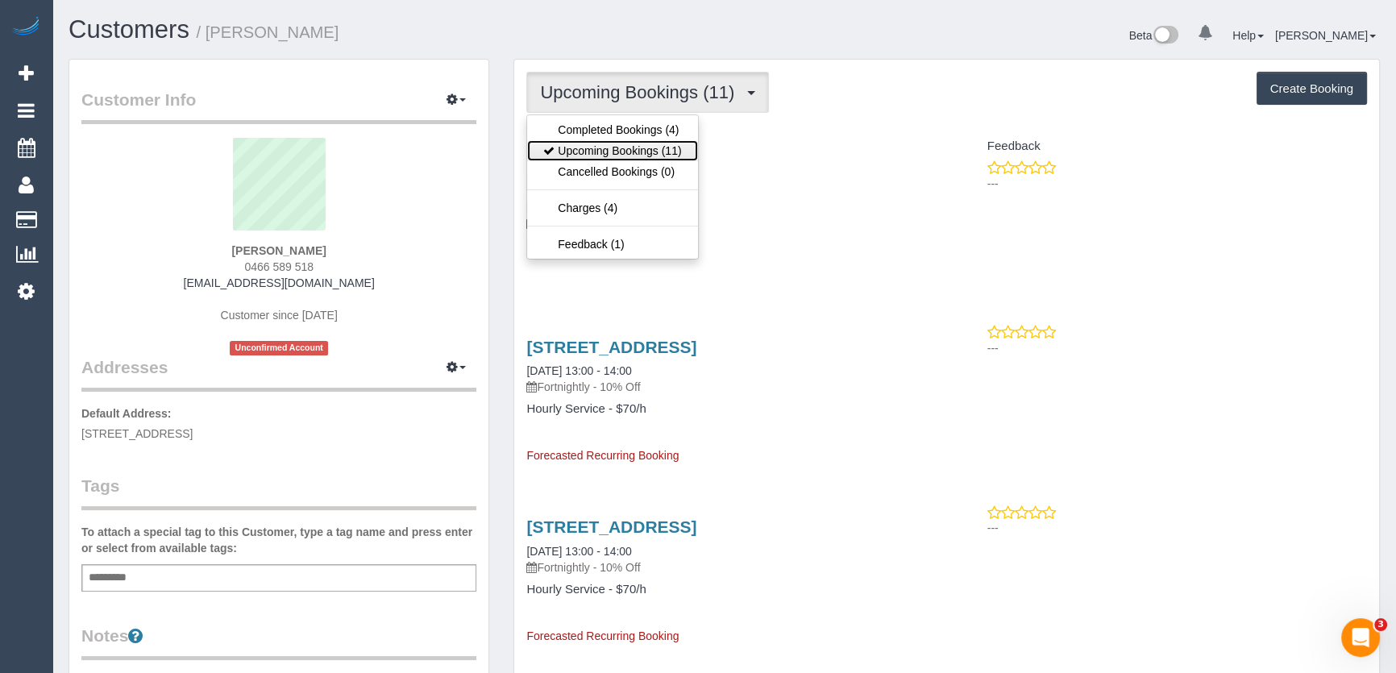
click at [639, 148] on link "Upcoming Bookings (11)" at bounding box center [612, 150] width 170 height 21
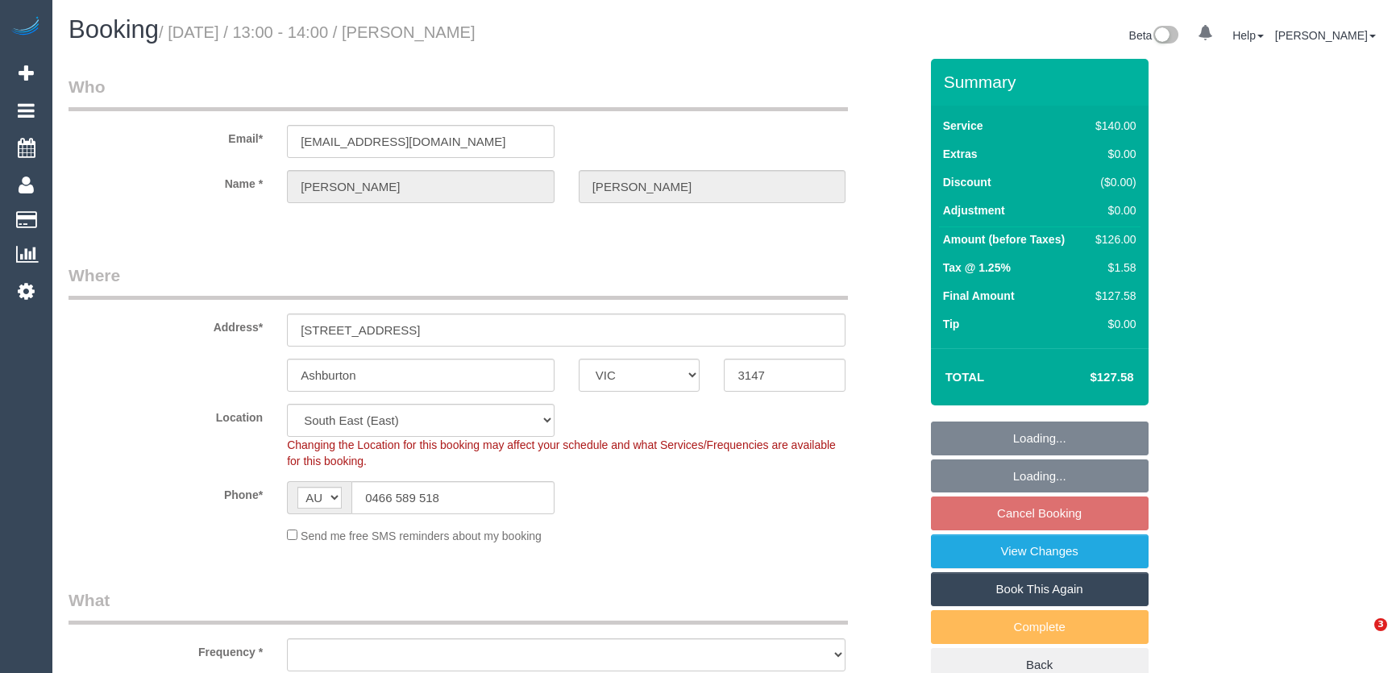
select select "VIC"
select select "string:stripe-pm_1RkbqF2GScqysDRVzS3GPrnV"
select select "number:28"
select select "number:14"
select select "number:18"
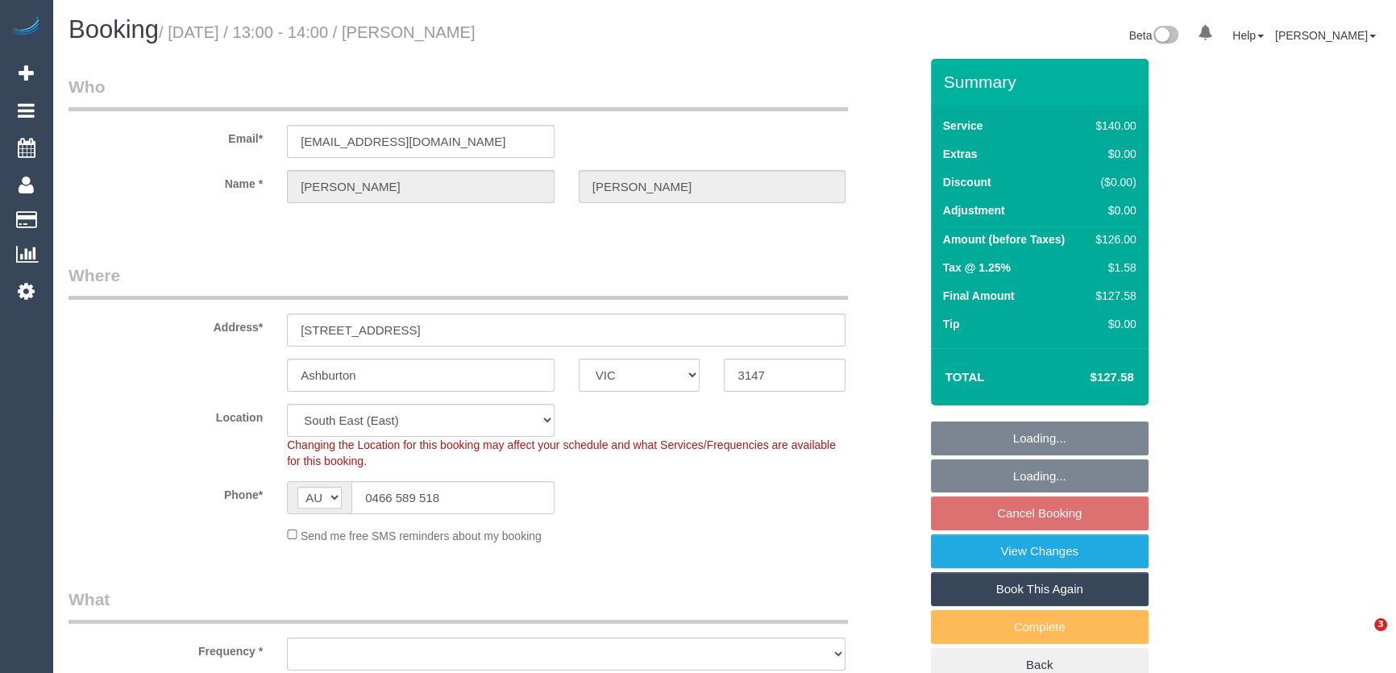
select select "number:23"
select select "number:34"
select select "number:26"
select select "object:1398"
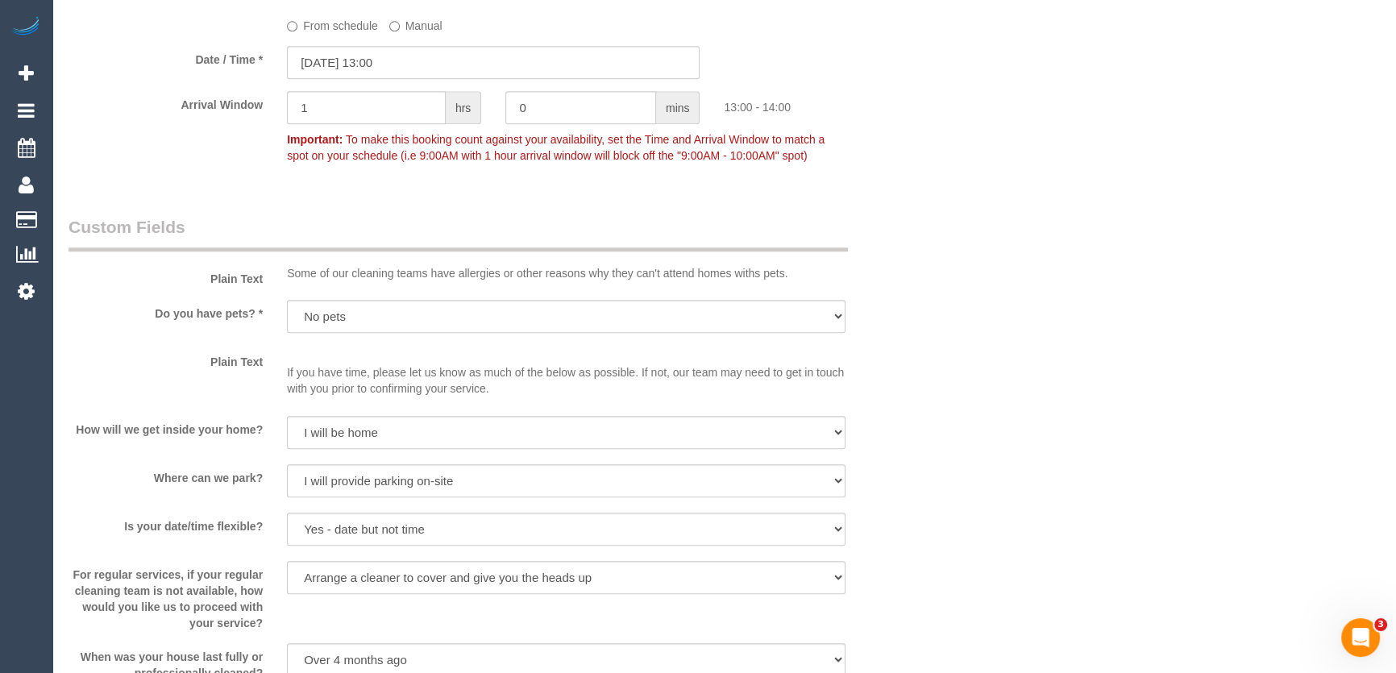
scroll to position [1678, 0]
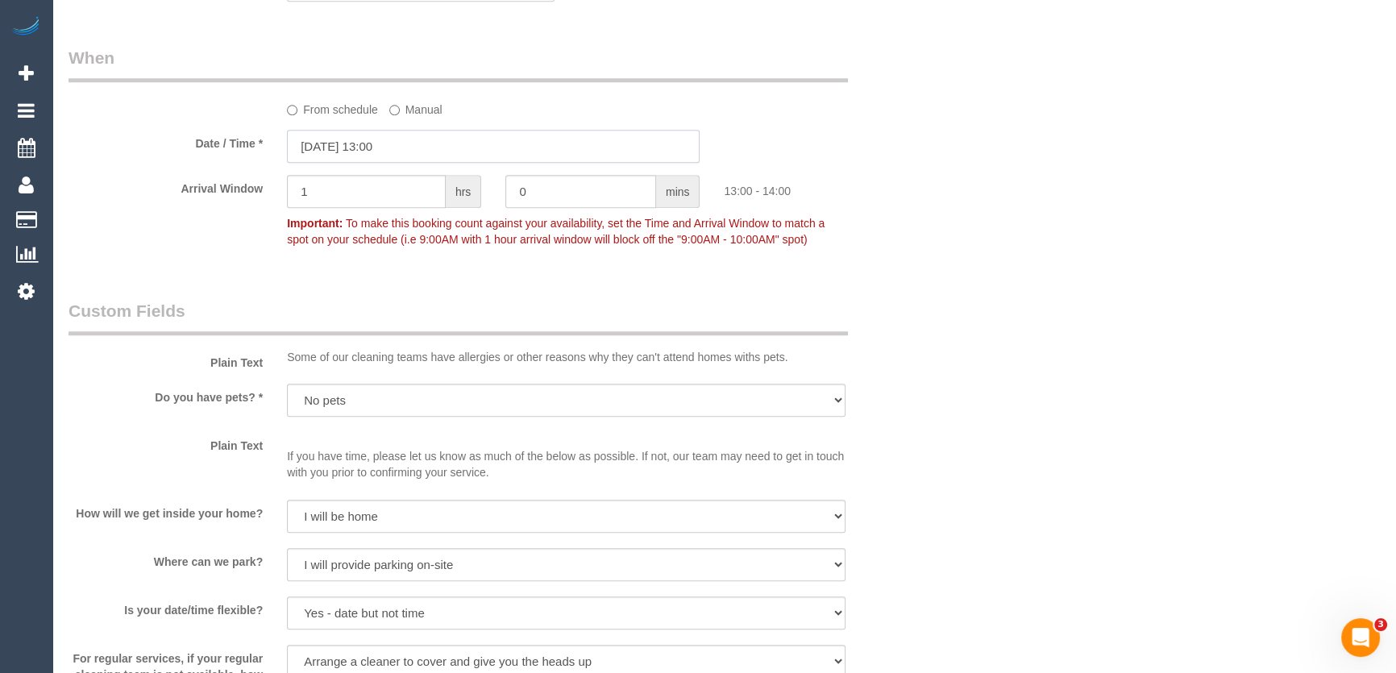
click at [403, 145] on input "[DATE] 13:00" at bounding box center [493, 146] width 413 height 33
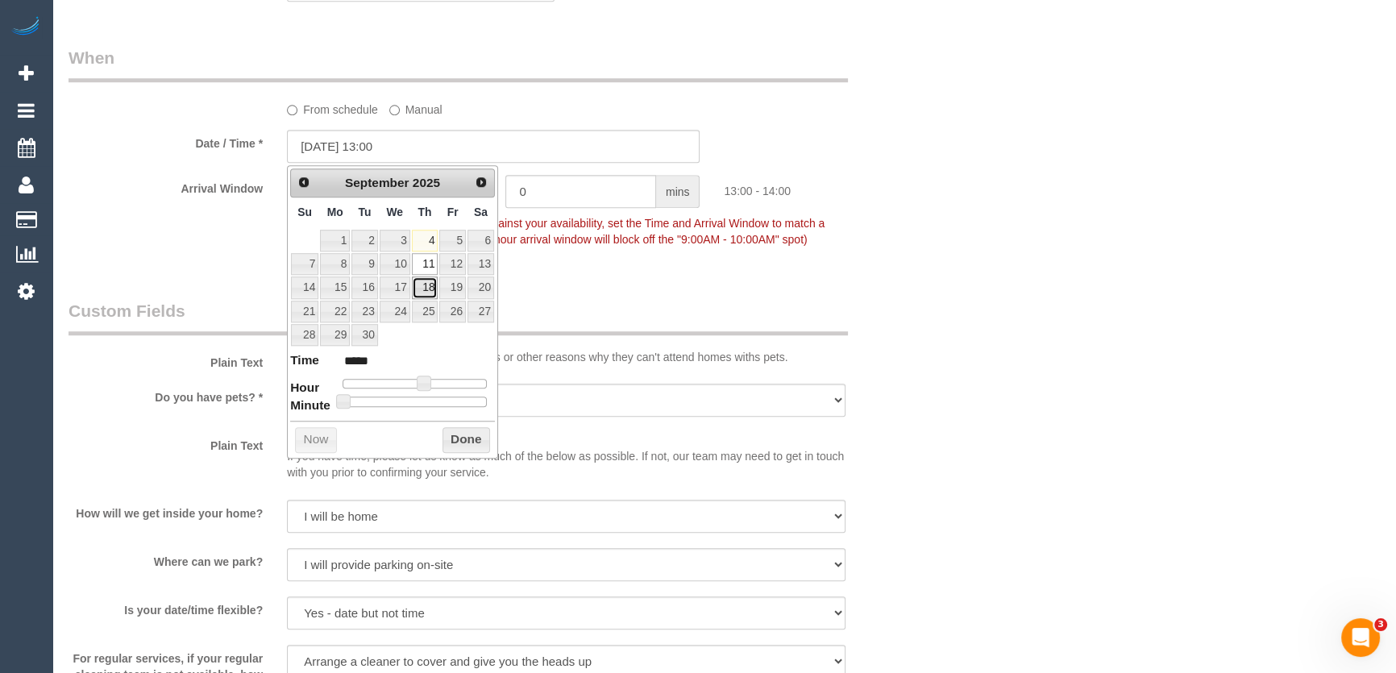
click at [431, 286] on link "18" at bounding box center [425, 287] width 27 height 22
type input "[DATE] 13:00"
click at [649, 293] on div "Who Email* [EMAIL_ADDRESS][DOMAIN_NAME] Name * [PERSON_NAME][GEOGRAPHIC_DATA] W…" at bounding box center [493, 194] width 874 height 3629
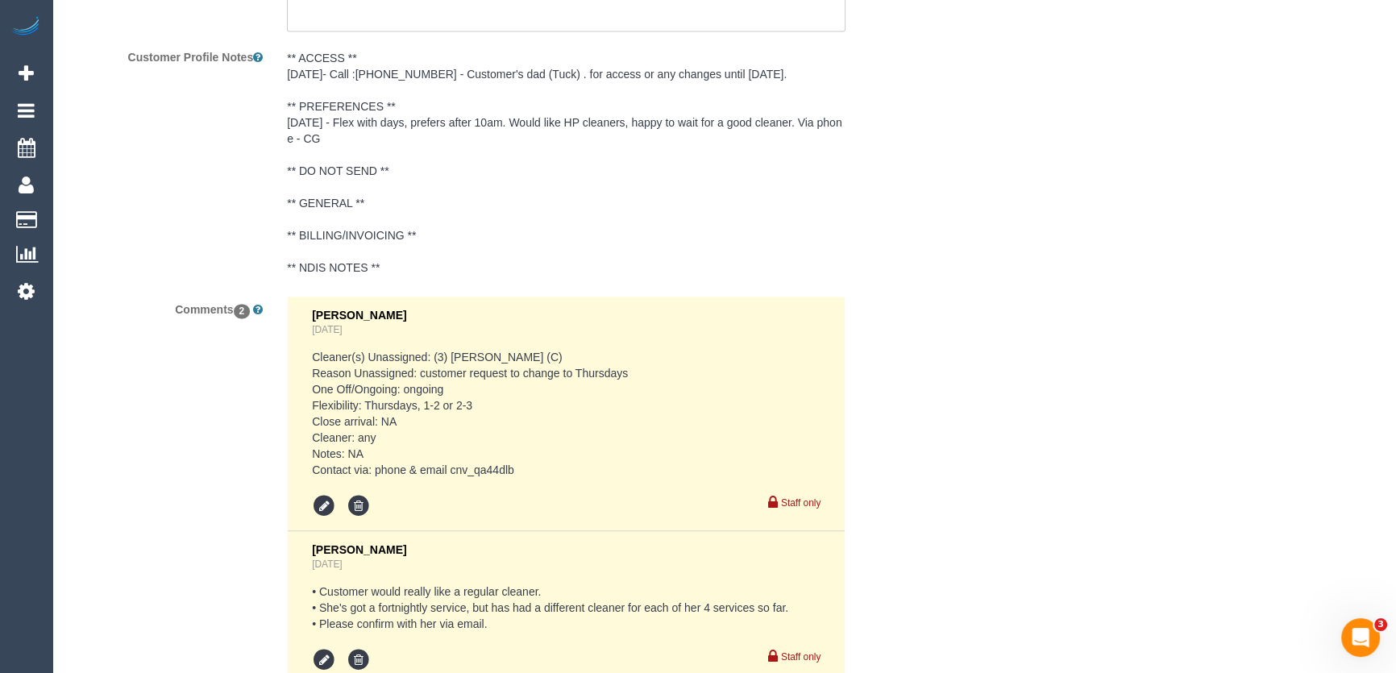
scroll to position [2997, 0]
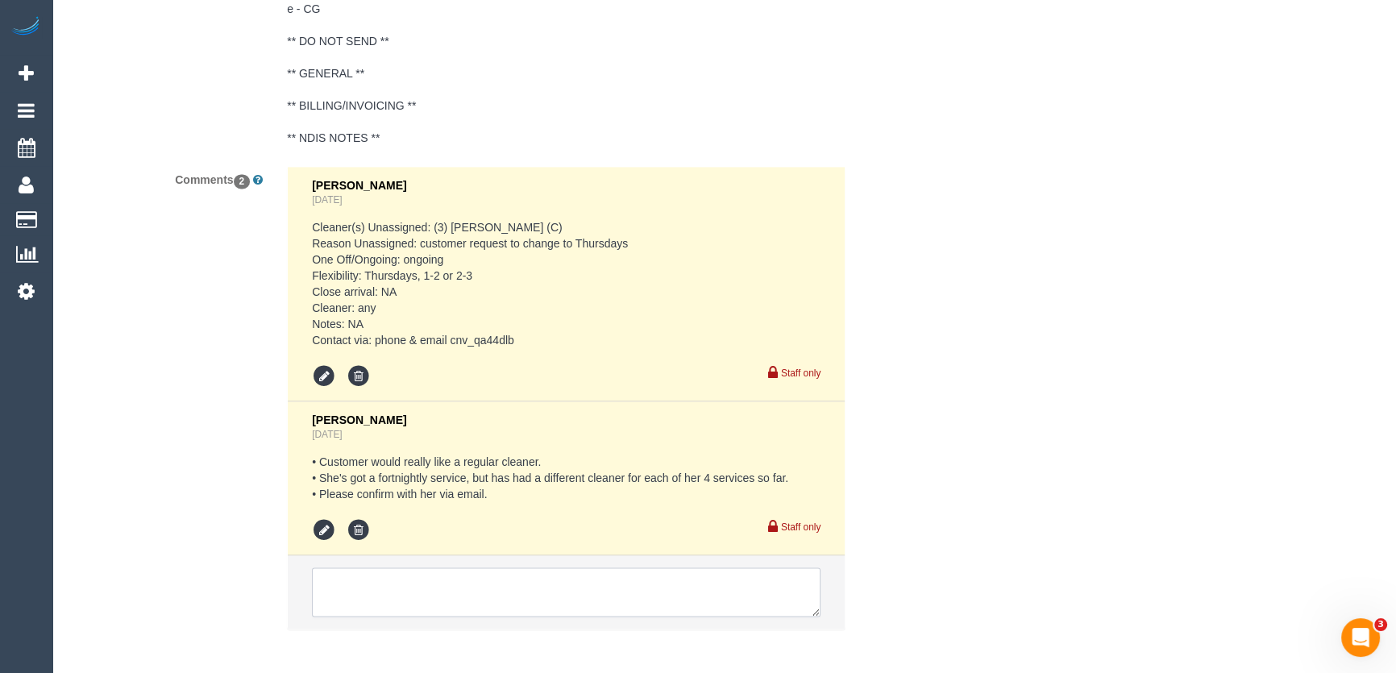
click at [407, 592] on textarea at bounding box center [566, 592] width 508 height 50
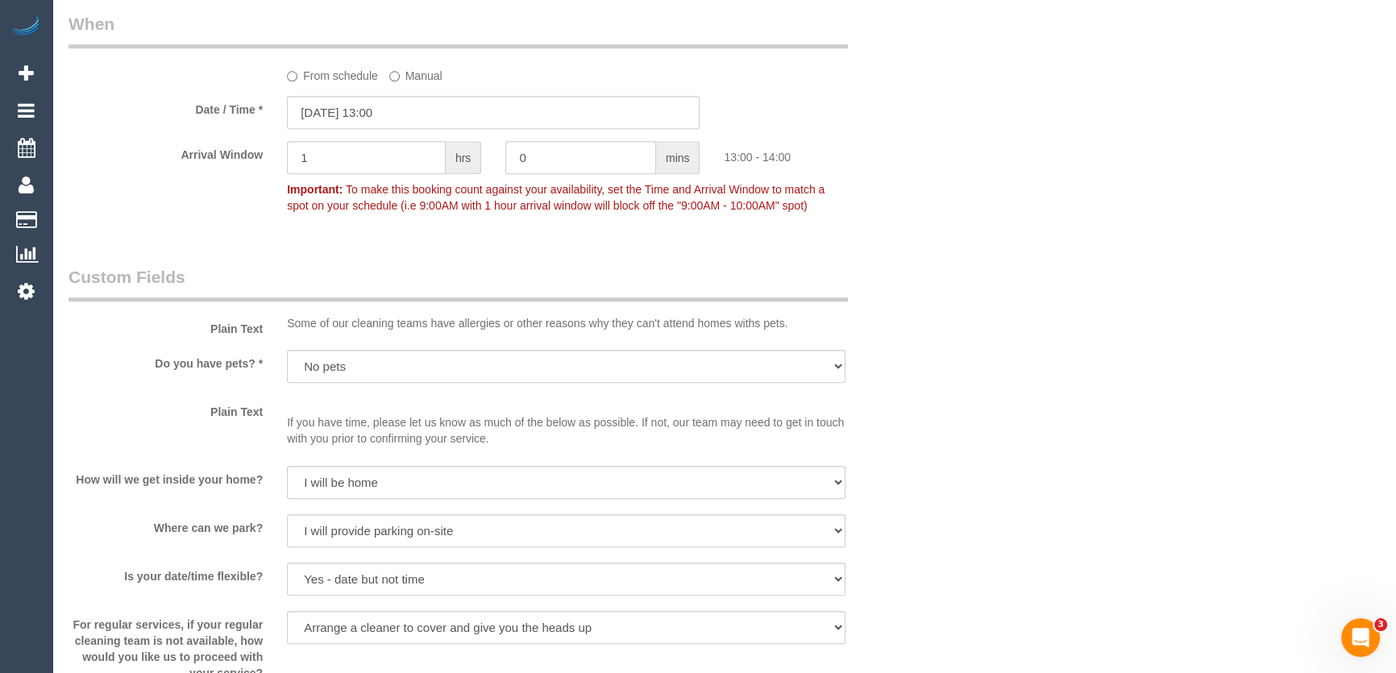
scroll to position [1678, 0]
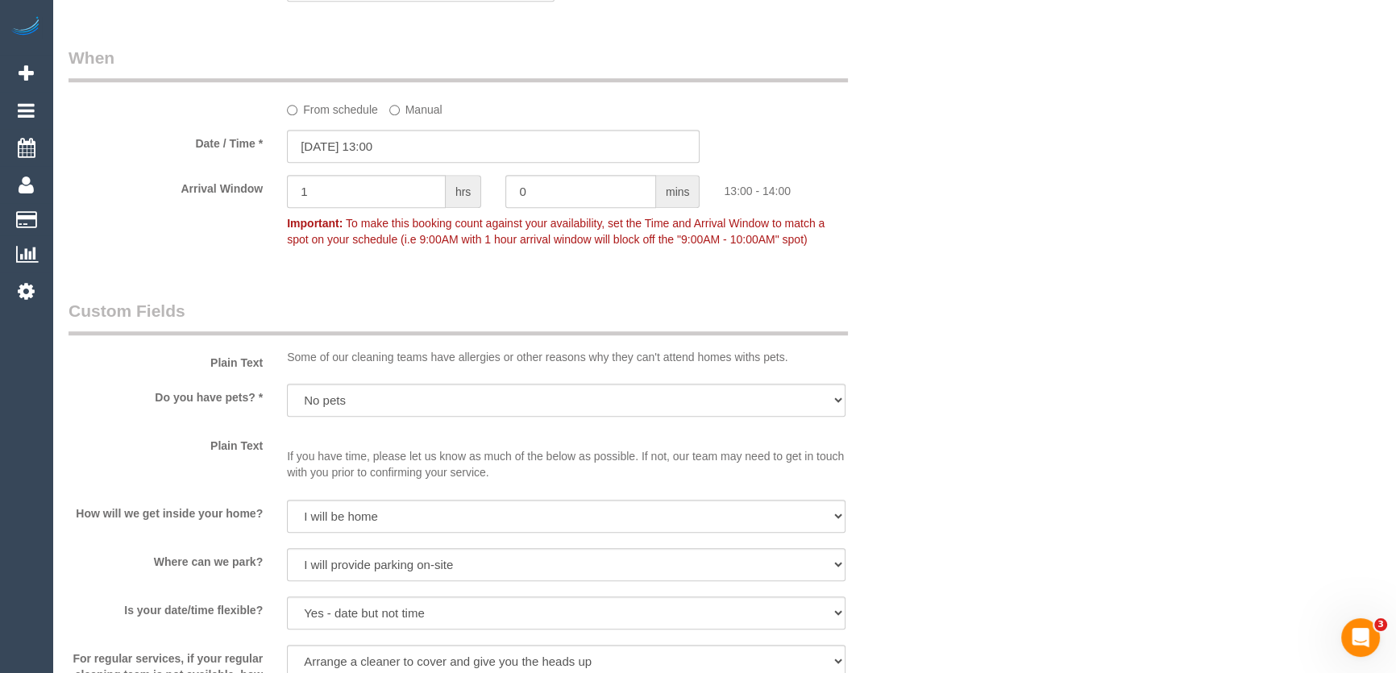
type textarea "customer would like to start"
click at [409, 146] on input "[DATE] 13:00" at bounding box center [493, 146] width 413 height 33
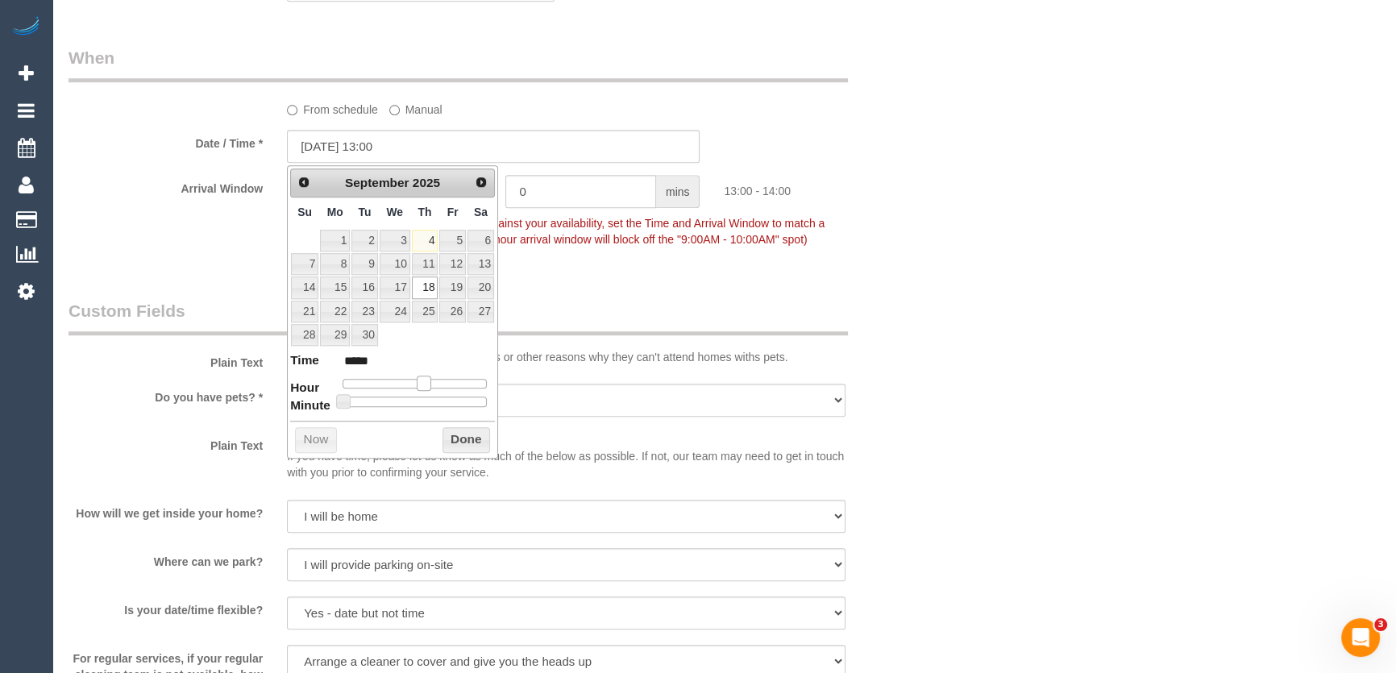
type input "[DATE] 14:00"
type input "*****"
drag, startPoint x: 425, startPoint y: 383, endPoint x: 434, endPoint y: 382, distance: 8.9
click at [434, 382] on span at bounding box center [429, 382] width 15 height 15
click at [636, 298] on div "Who Email* [EMAIL_ADDRESS][DOMAIN_NAME] Name * [PERSON_NAME][GEOGRAPHIC_DATA] W…" at bounding box center [493, 227] width 874 height 3695
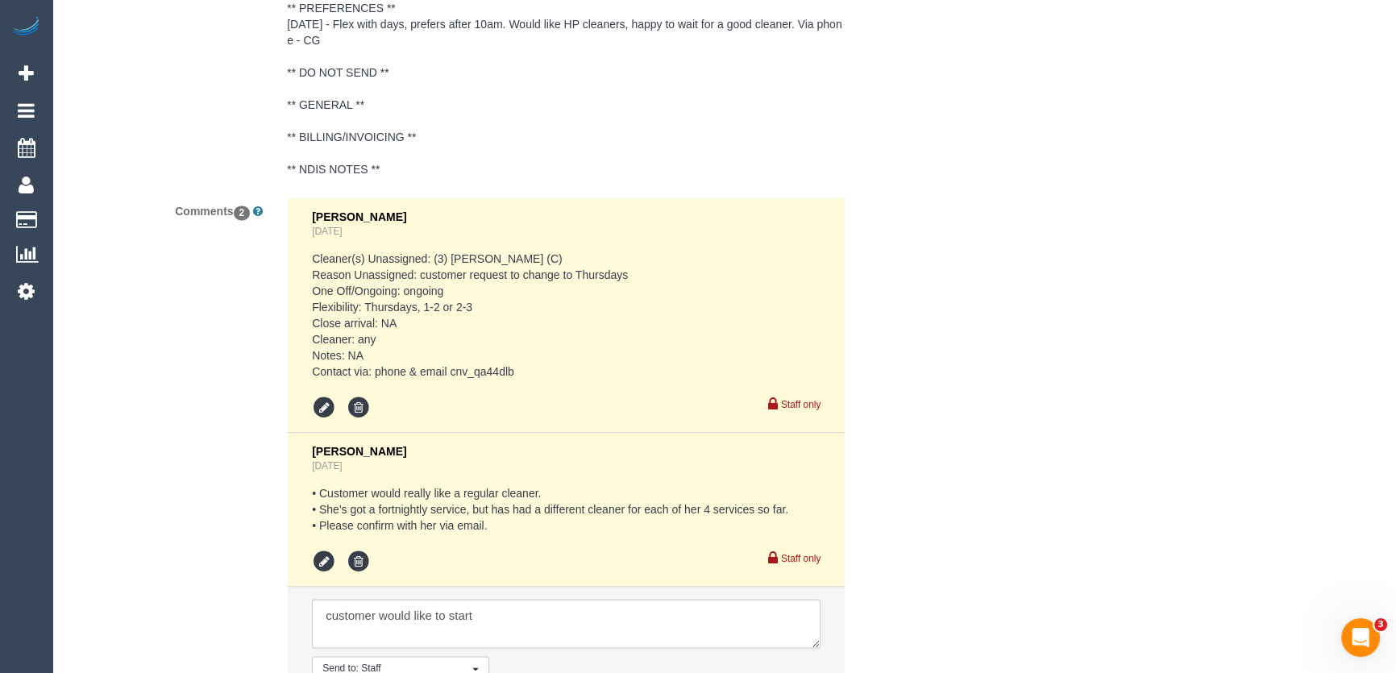
scroll to position [3136, 0]
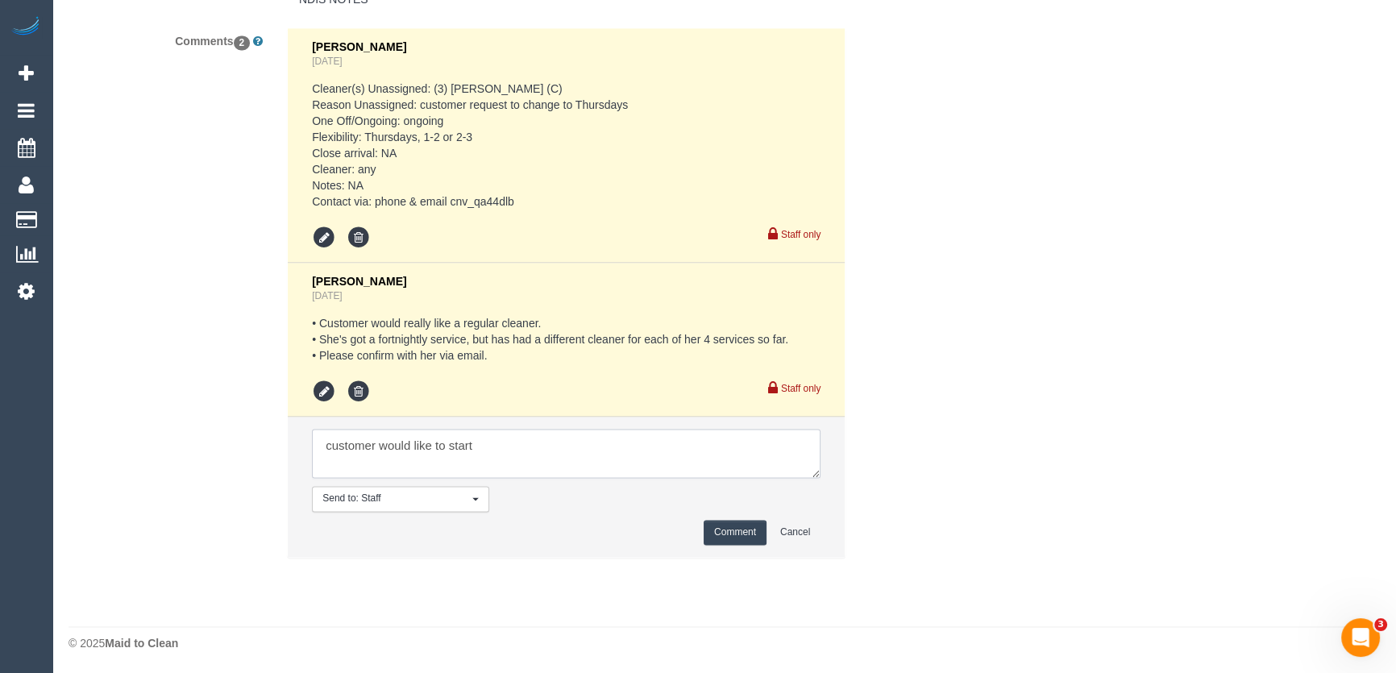
click at [551, 442] on textarea at bounding box center [566, 454] width 508 height 50
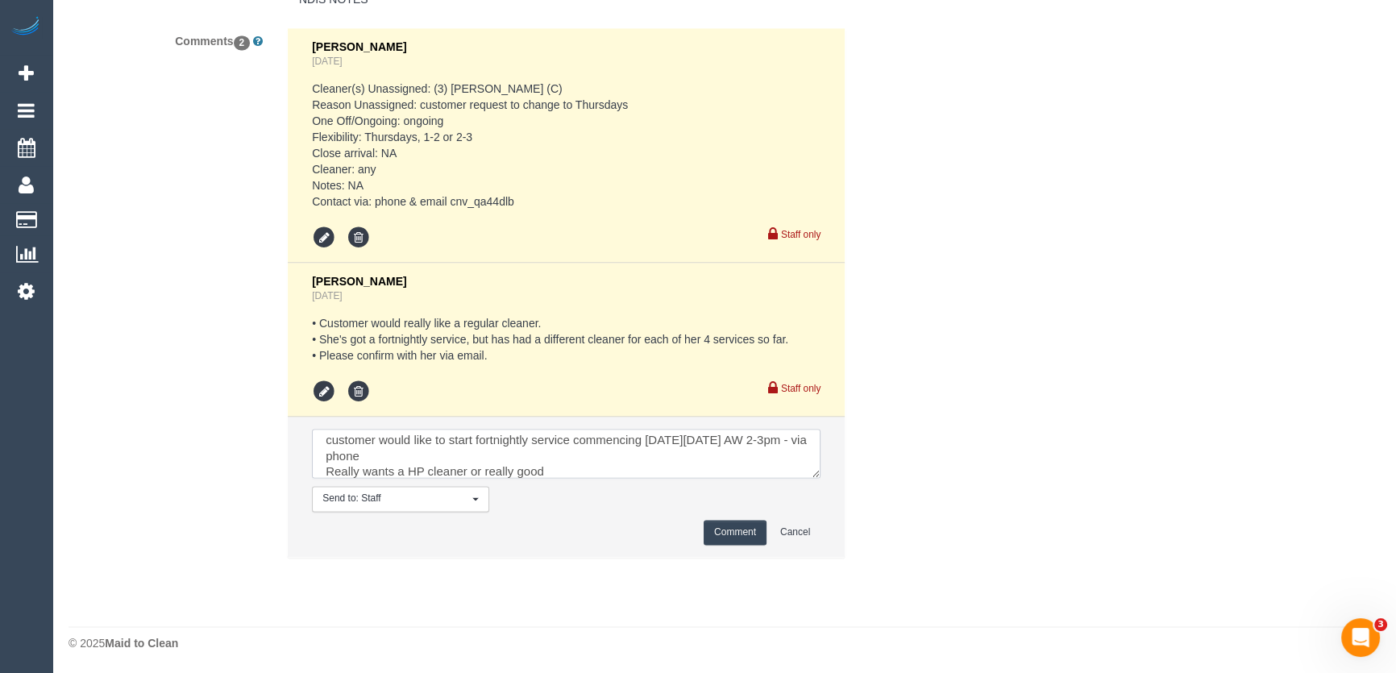
click at [565, 471] on textarea at bounding box center [566, 454] width 508 height 50
type textarea "customer would like to start fortnightly service commencing on Thursday 18/9 AW…"
click at [727, 540] on button "Comment" at bounding box center [734, 532] width 63 height 25
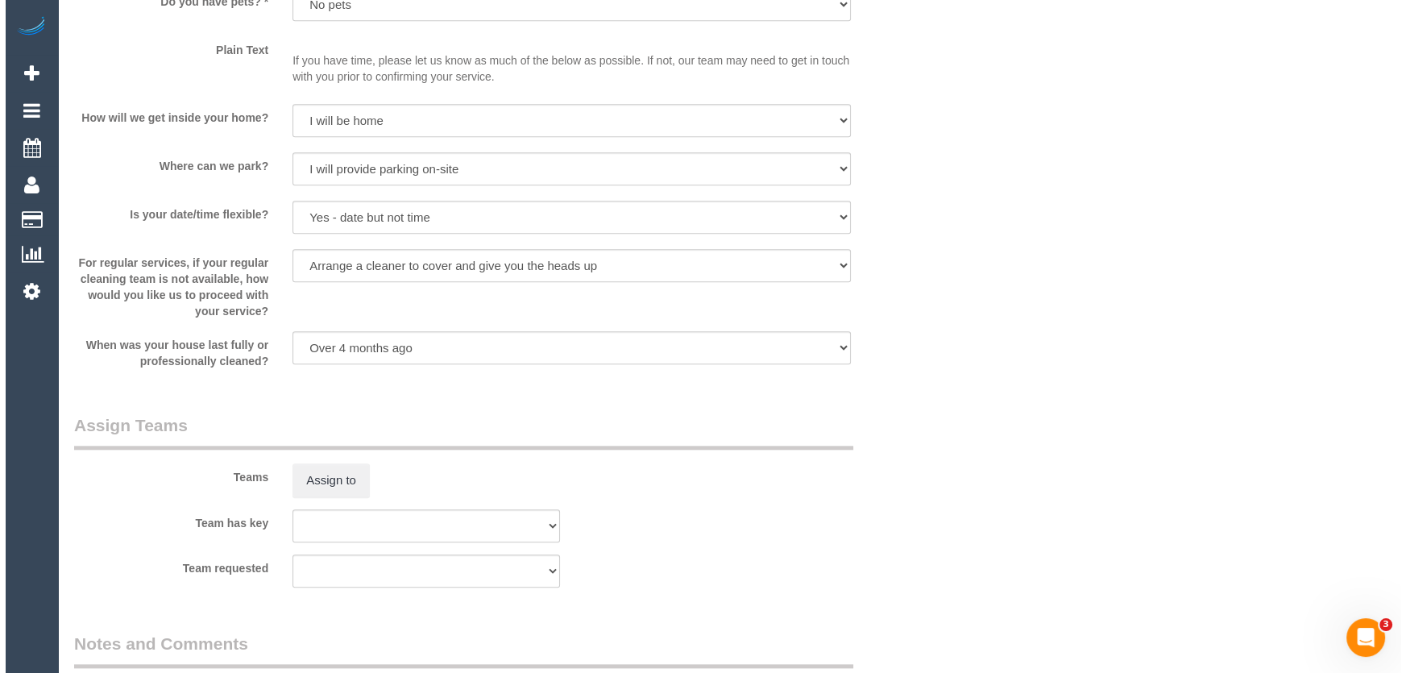
scroll to position [2197, 0]
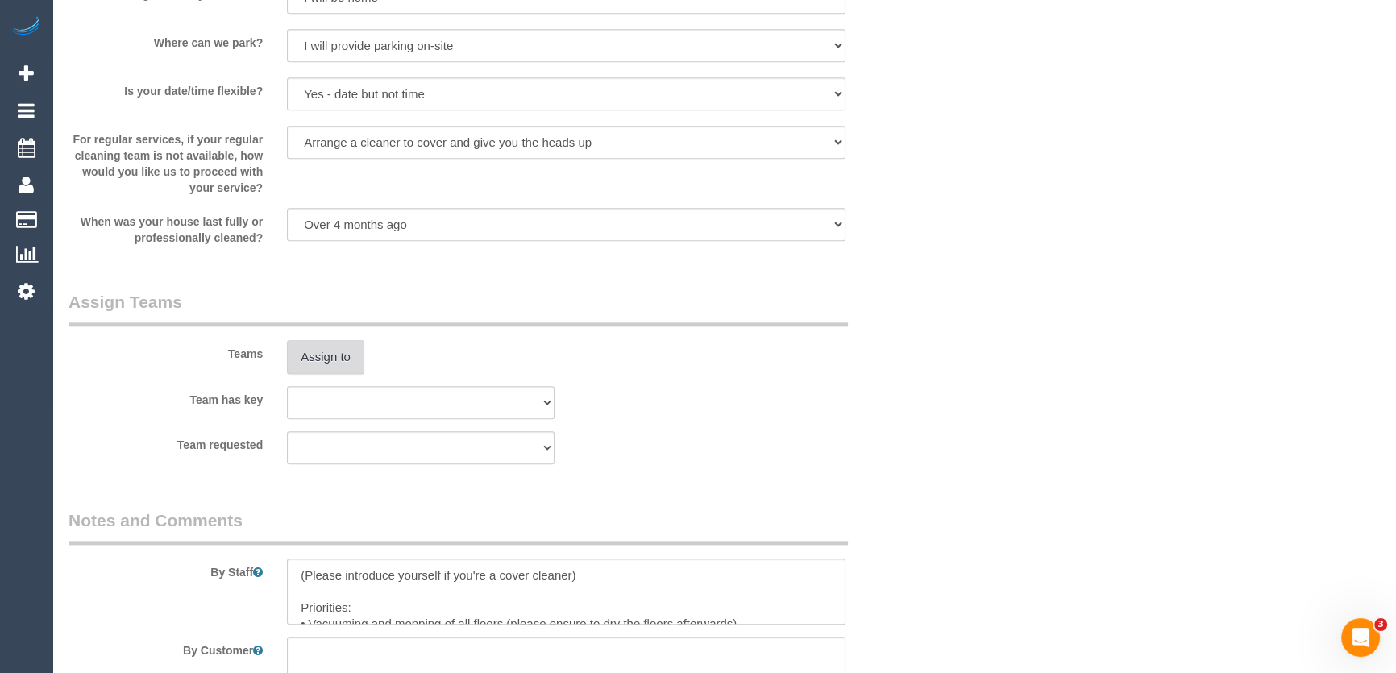
click at [300, 350] on button "Assign to" at bounding box center [325, 357] width 77 height 34
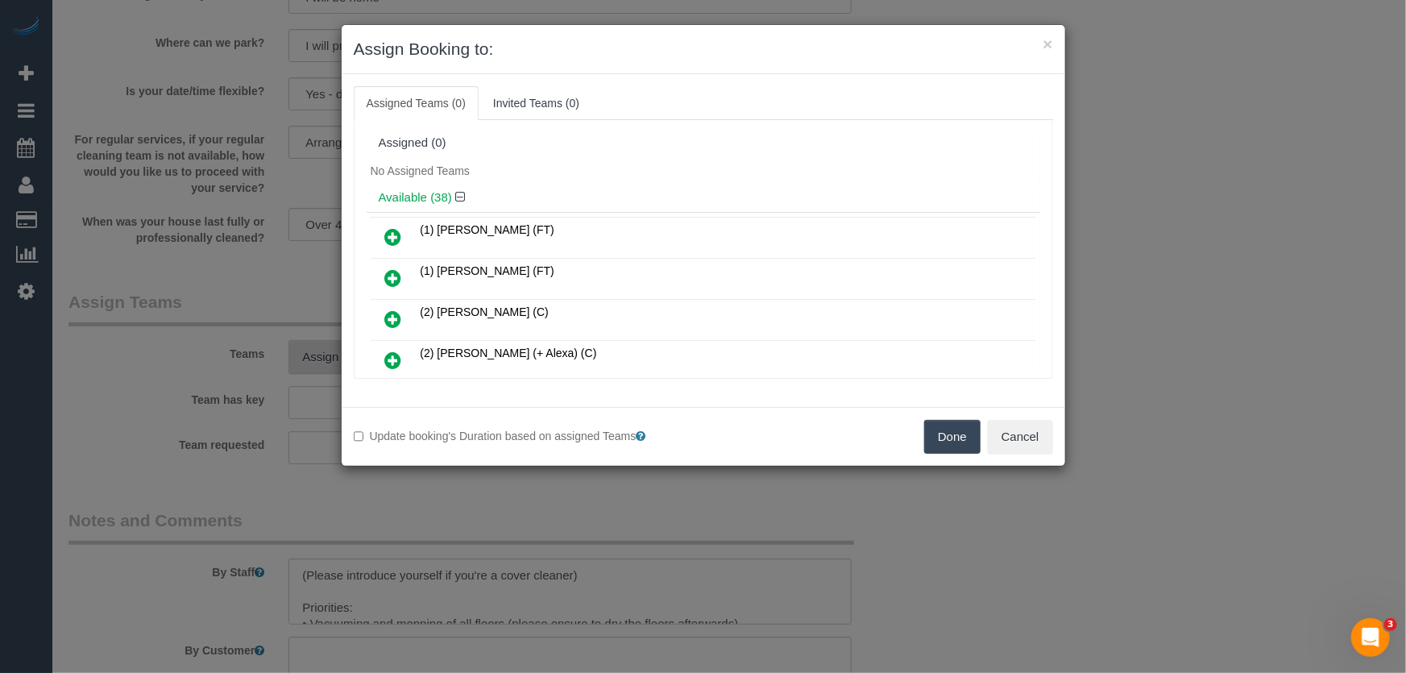
scroll to position [303, 0]
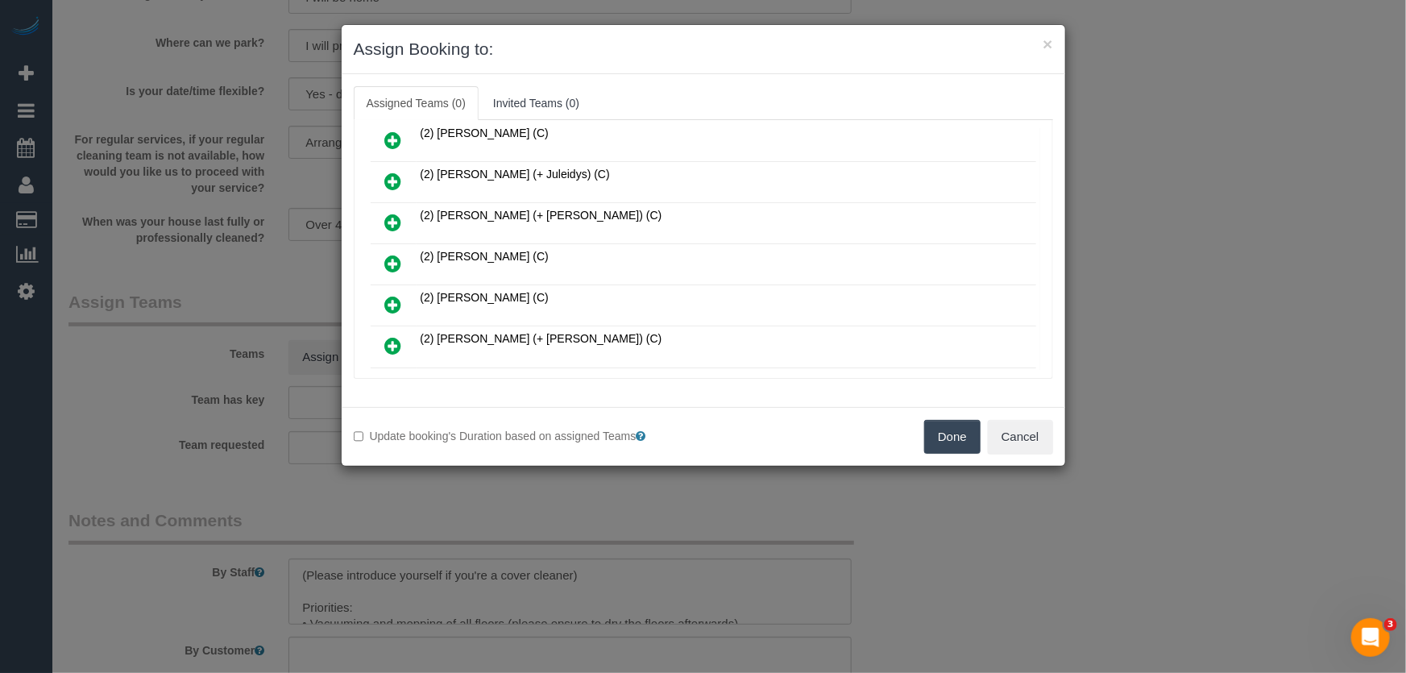
click at [395, 254] on icon at bounding box center [393, 263] width 17 height 19
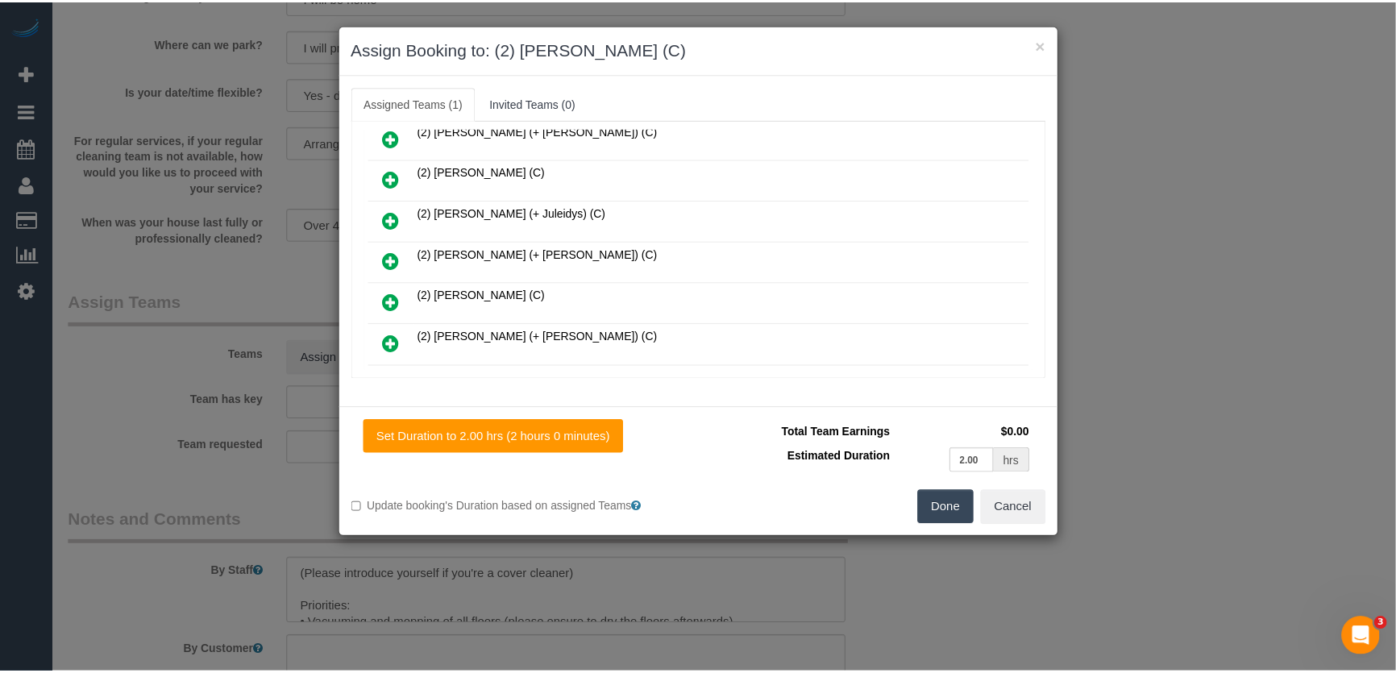
scroll to position [340, 0]
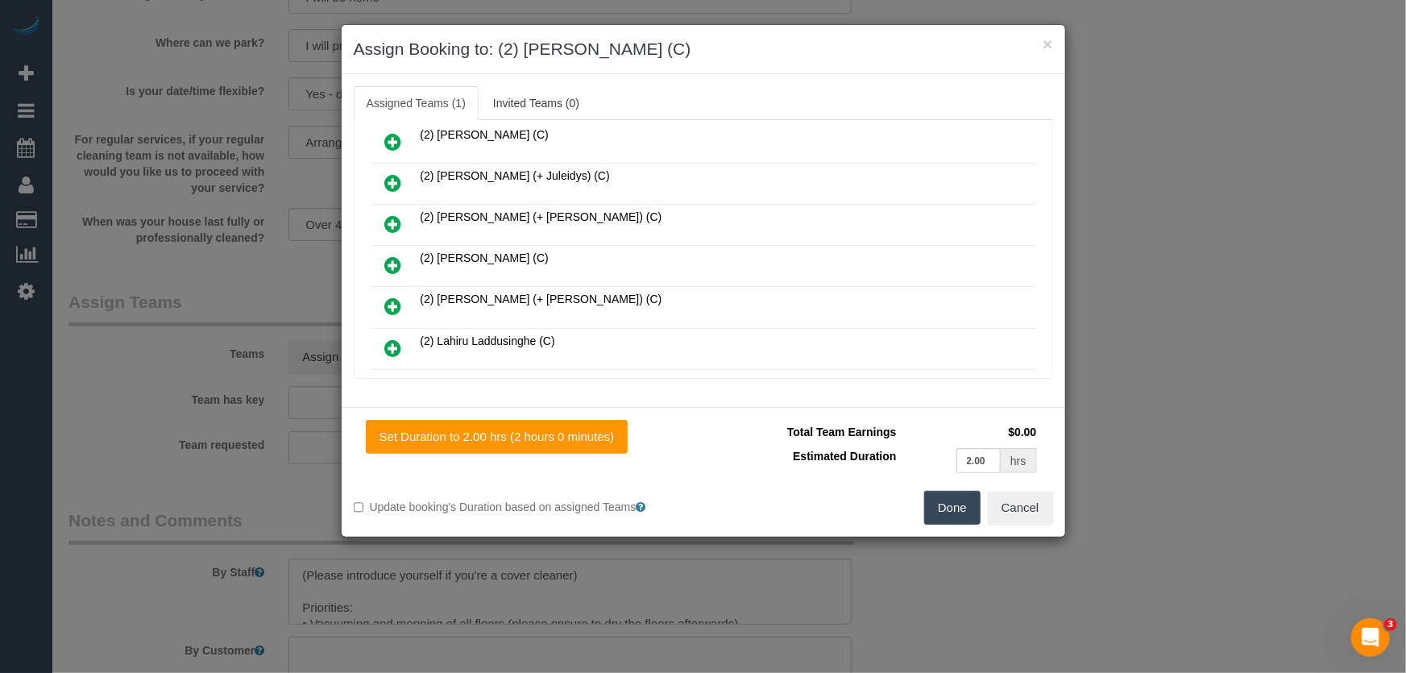
click at [944, 514] on button "Done" at bounding box center [952, 508] width 56 height 34
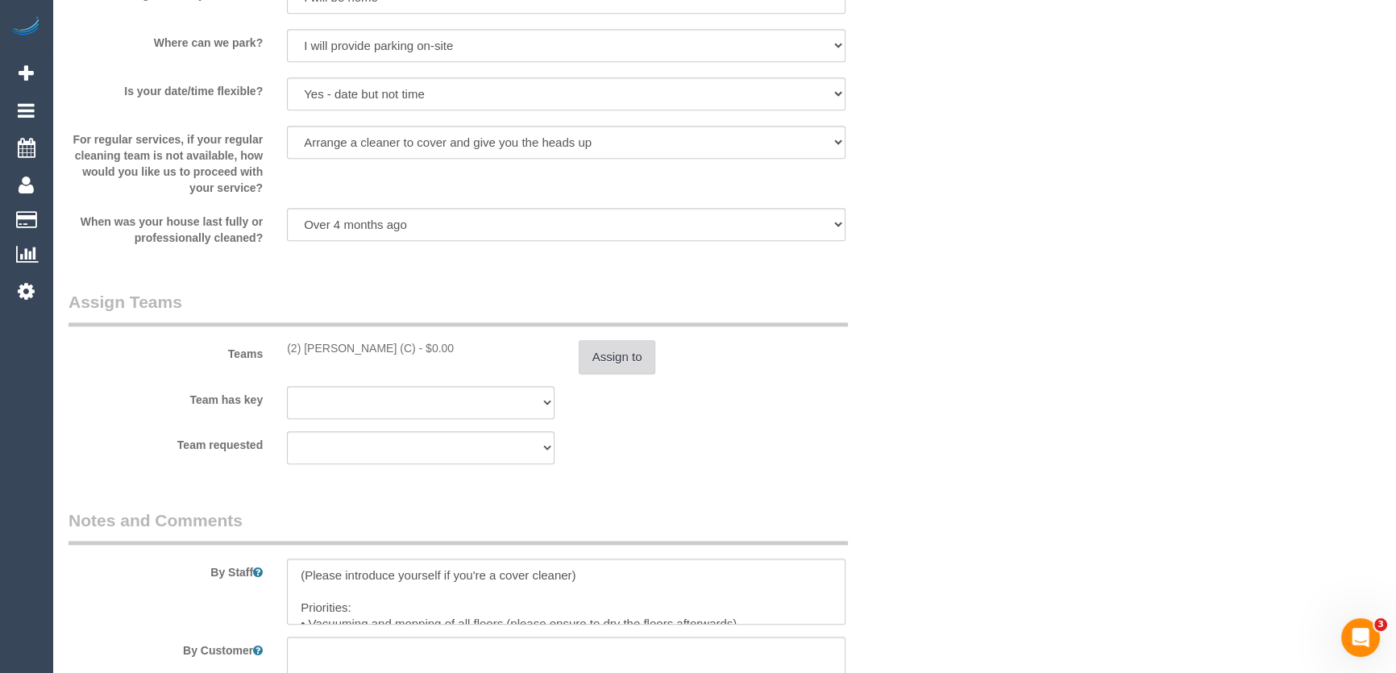
click at [609, 357] on button "Assign to" at bounding box center [617, 357] width 77 height 34
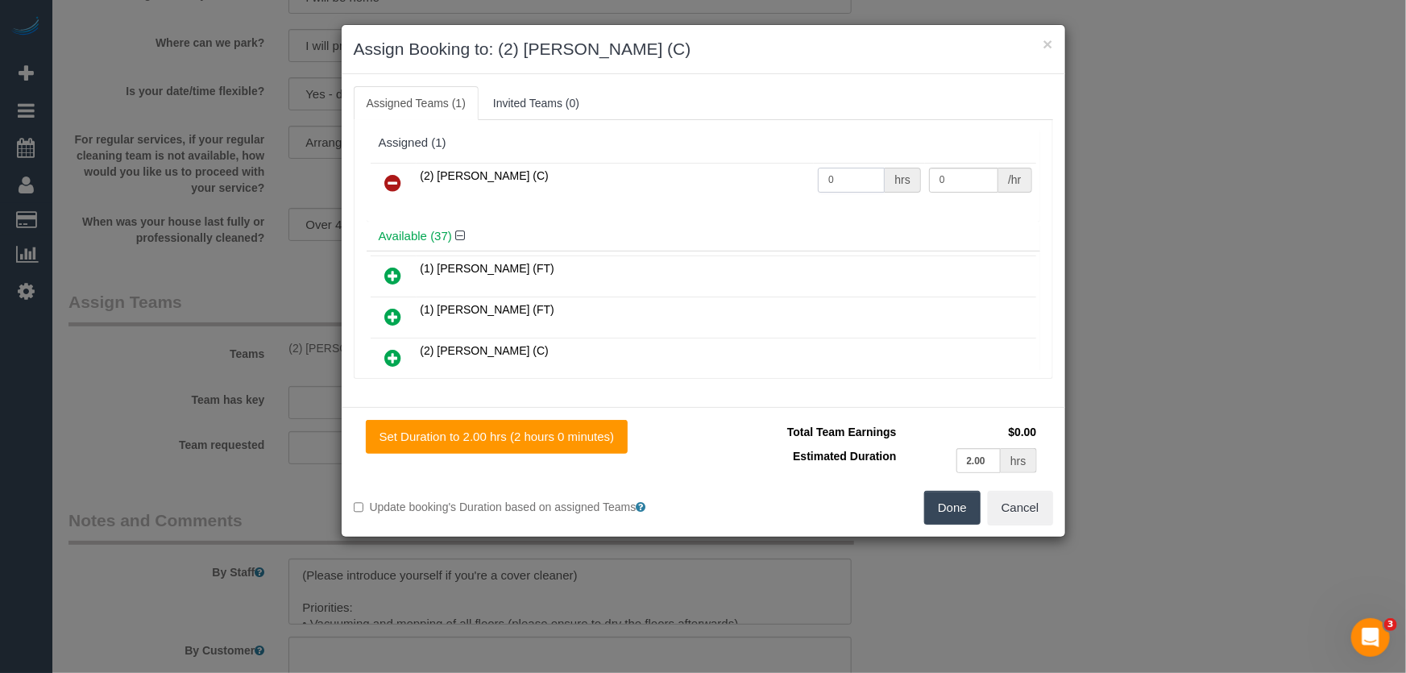
click at [845, 179] on input "0" at bounding box center [851, 180] width 67 height 25
type input "2"
click at [958, 504] on button "Done" at bounding box center [952, 508] width 56 height 34
type input "37.5"
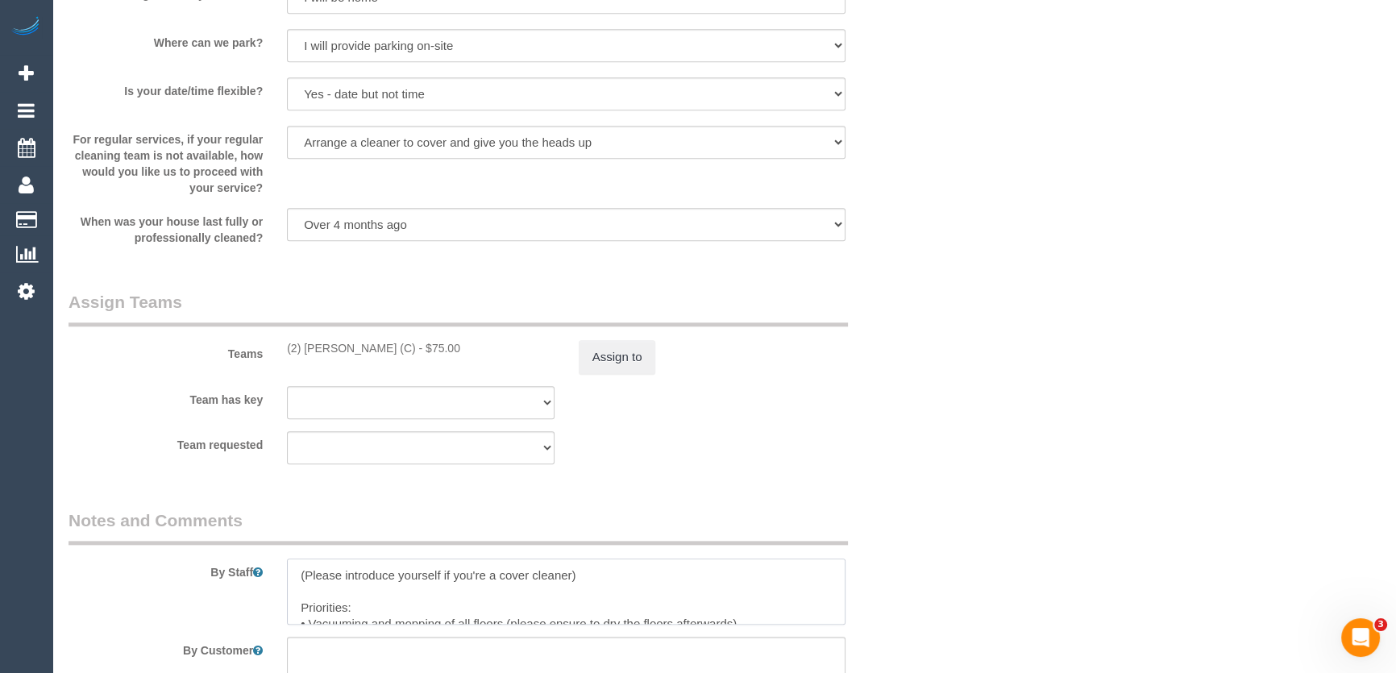
click at [594, 574] on textarea at bounding box center [566, 591] width 558 height 66
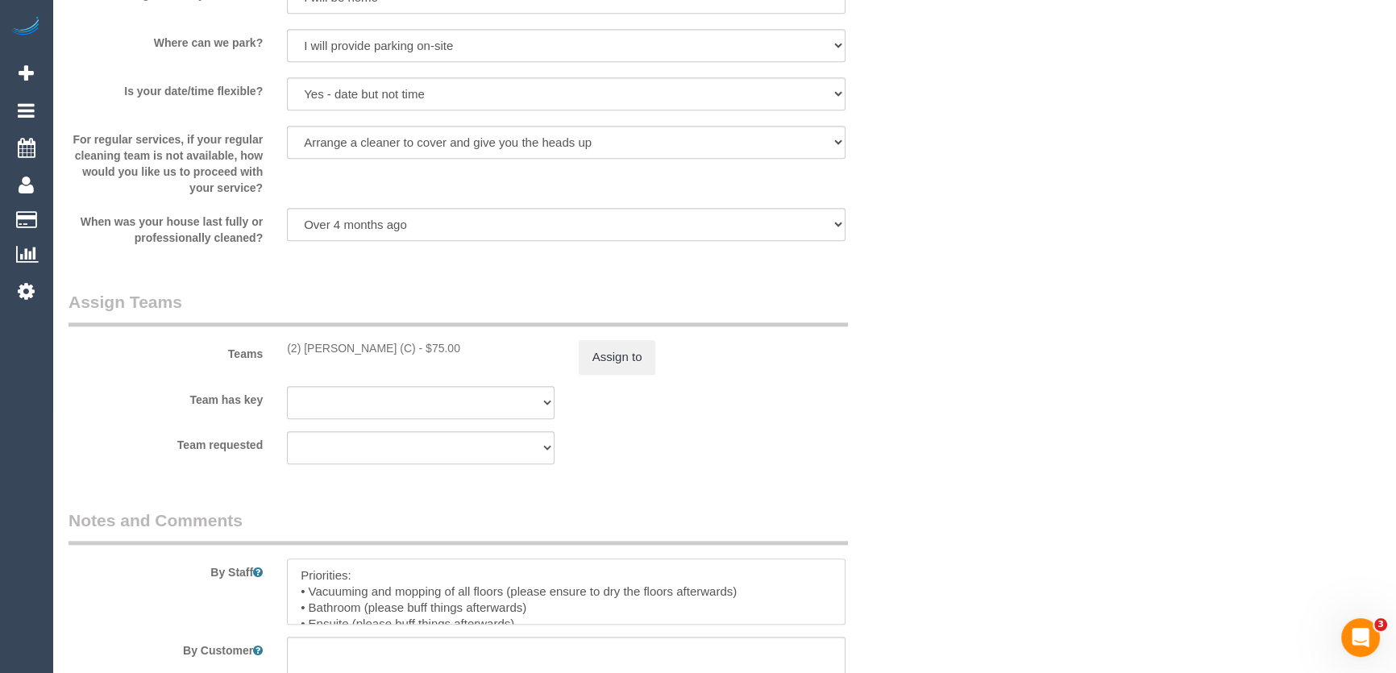
type textarea "Priorities: • Vacuuming and mopping of all floors (please ensure to dry the flo…"
click at [674, 473] on fieldset "Assign Teams Teams (2) Dinitha Gunawardana (C) - $75.00 Assign to Team has key …" at bounding box center [493, 383] width 850 height 186
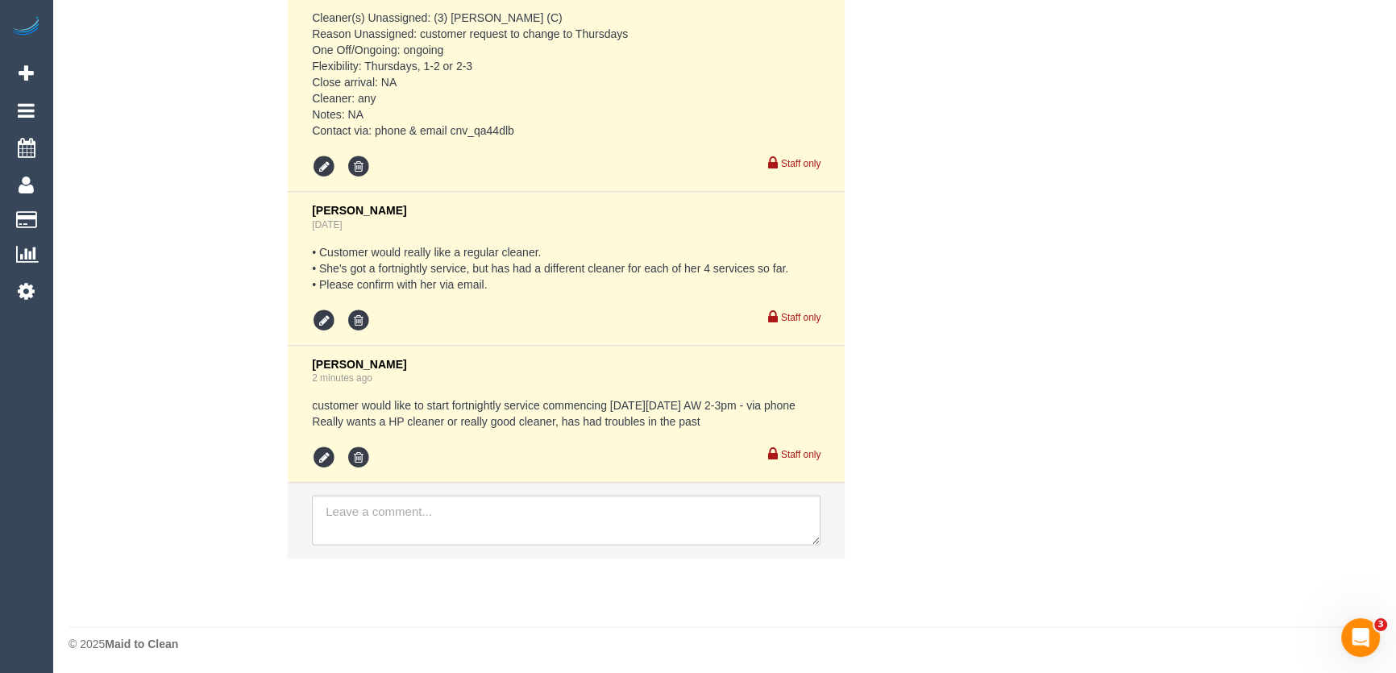
scroll to position [3207, 0]
click at [401, 522] on textarea at bounding box center [566, 520] width 508 height 50
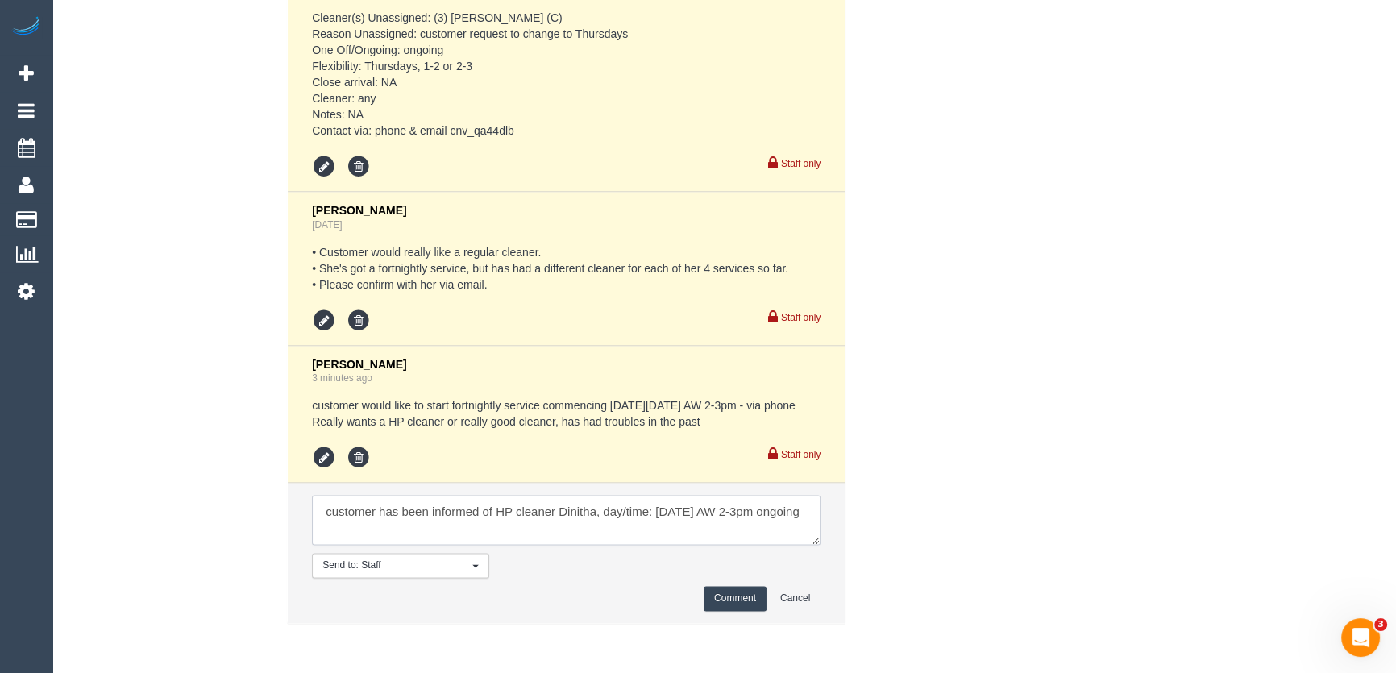
scroll to position [6, 0]
type textarea "customer has been informed of HP cleaner Dinitha, day/time: Thursday 18/9 AW 2-…"
click at [742, 598] on button "Comment" at bounding box center [734, 598] width 63 height 25
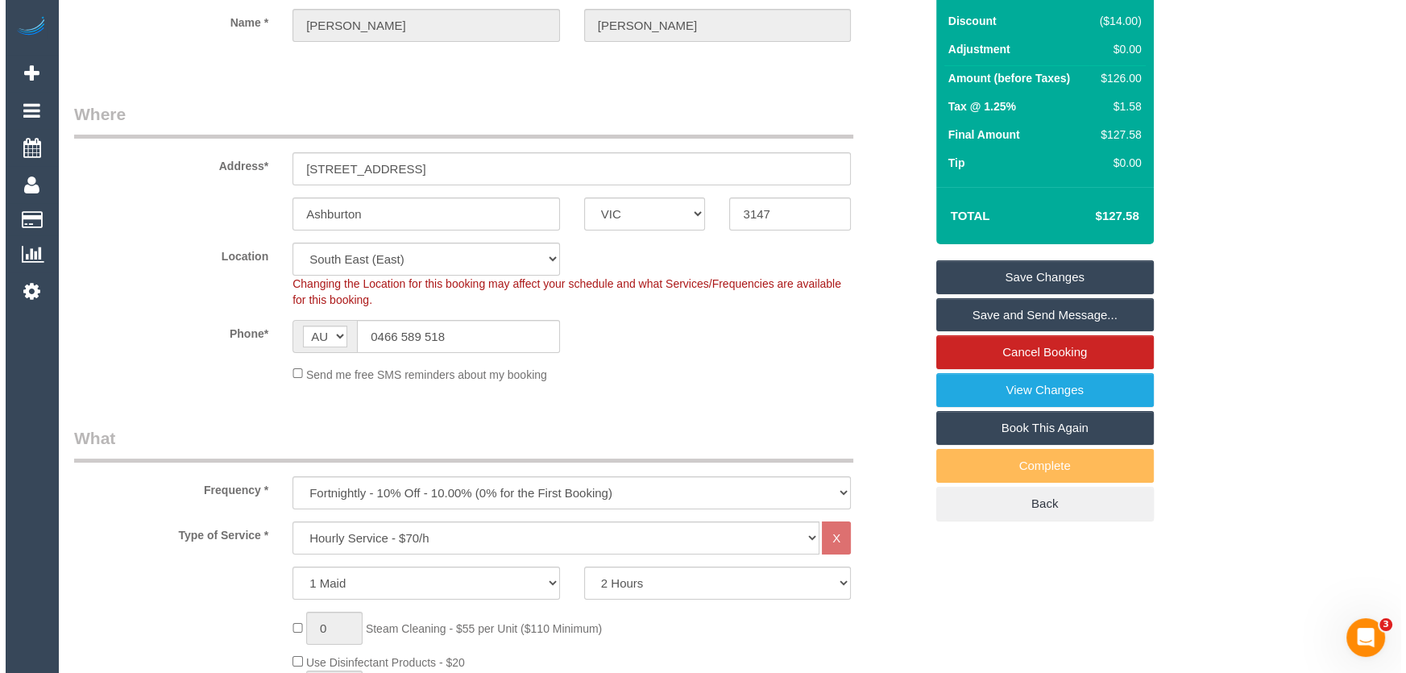
scroll to position [0, 0]
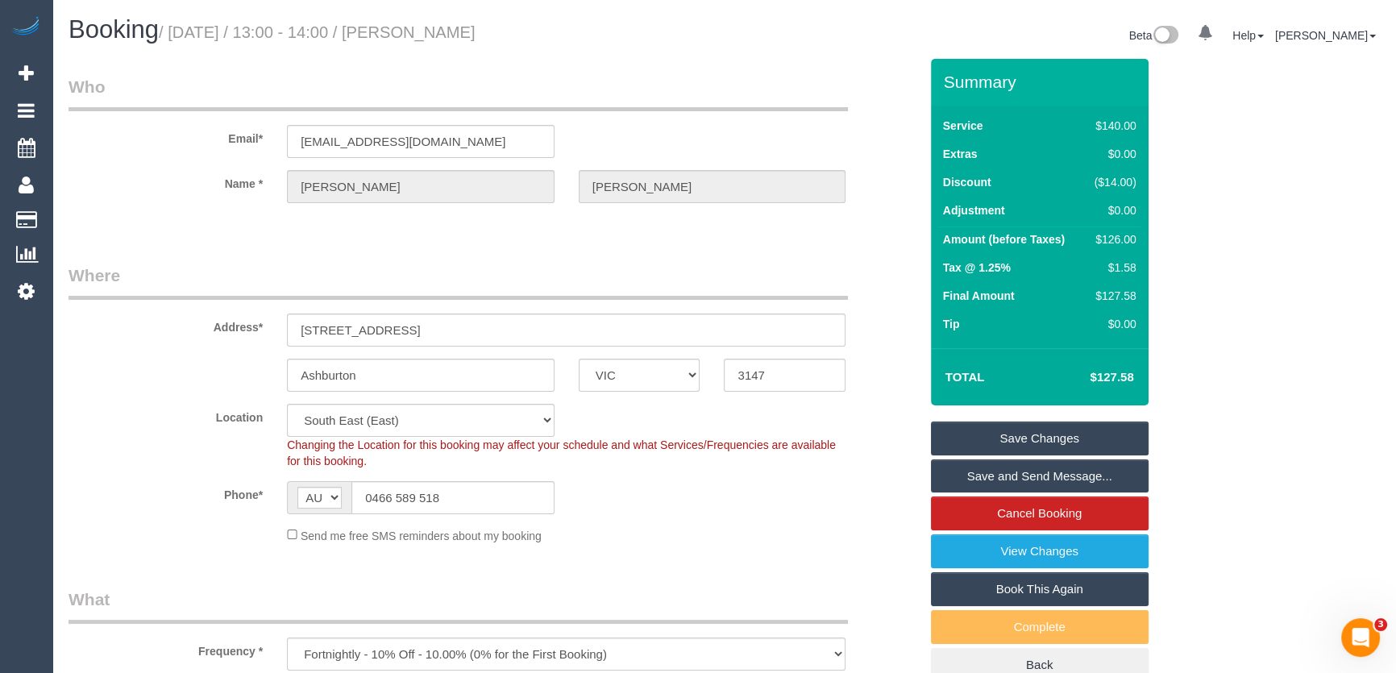
click at [475, 32] on small "/ September 11, 2025 / 13:00 - 14:00 / Annette Leong" at bounding box center [317, 32] width 317 height 18
copy small "Annette Leong"
click at [1011, 437] on link "Save Changes" at bounding box center [1040, 438] width 218 height 34
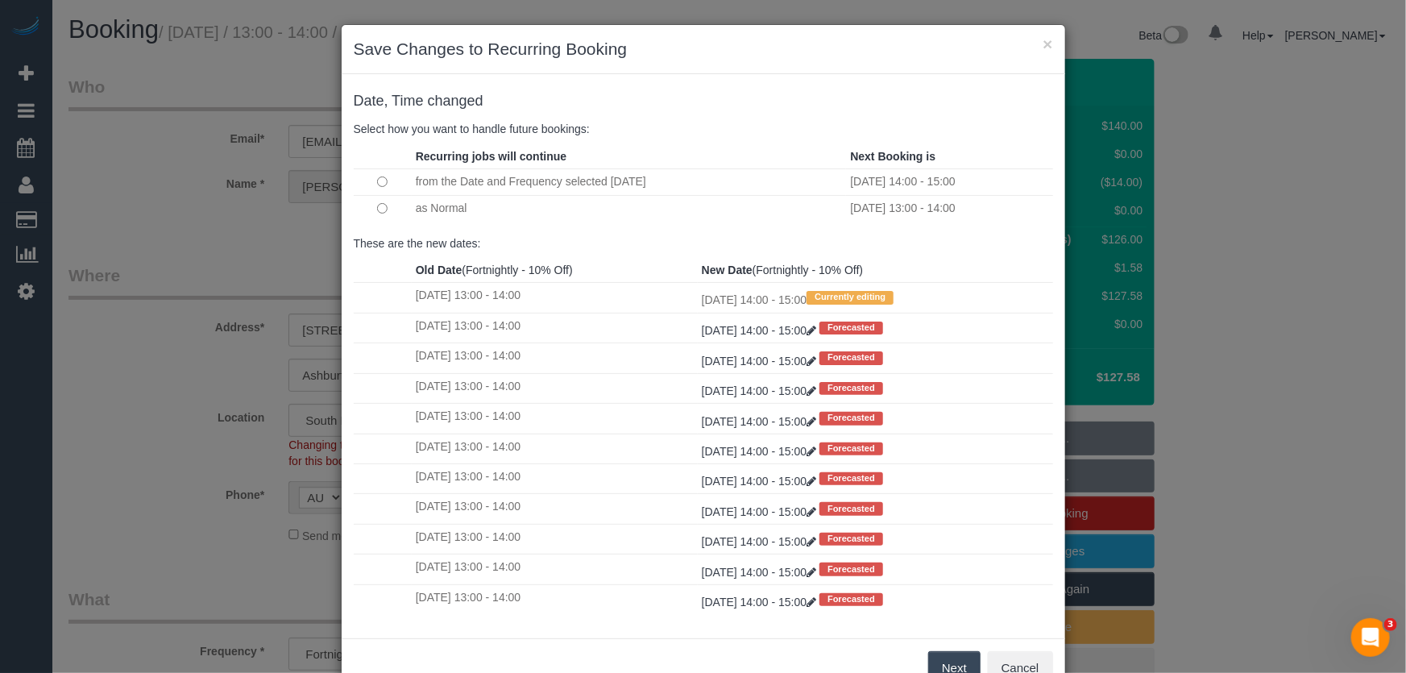
click at [960, 667] on button "Next" at bounding box center [954, 668] width 52 height 34
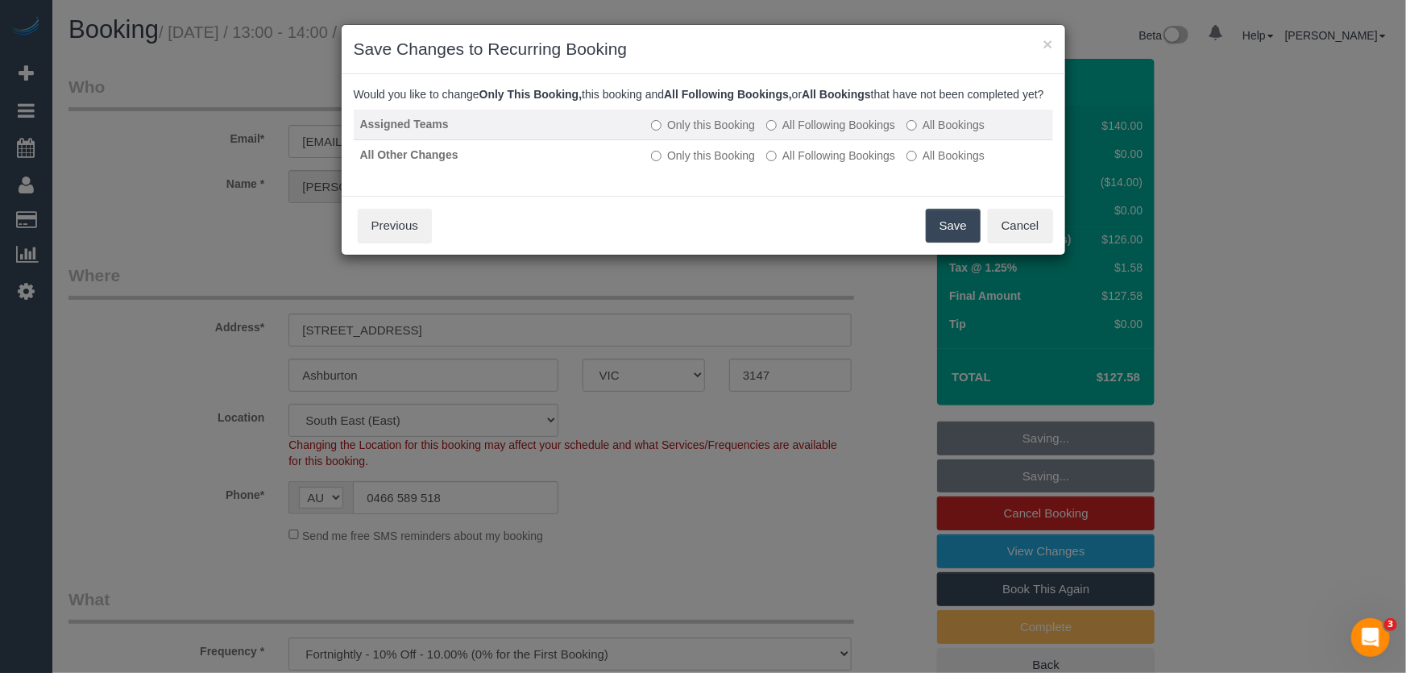
click at [810, 133] on label "All Following Bookings" at bounding box center [830, 125] width 129 height 16
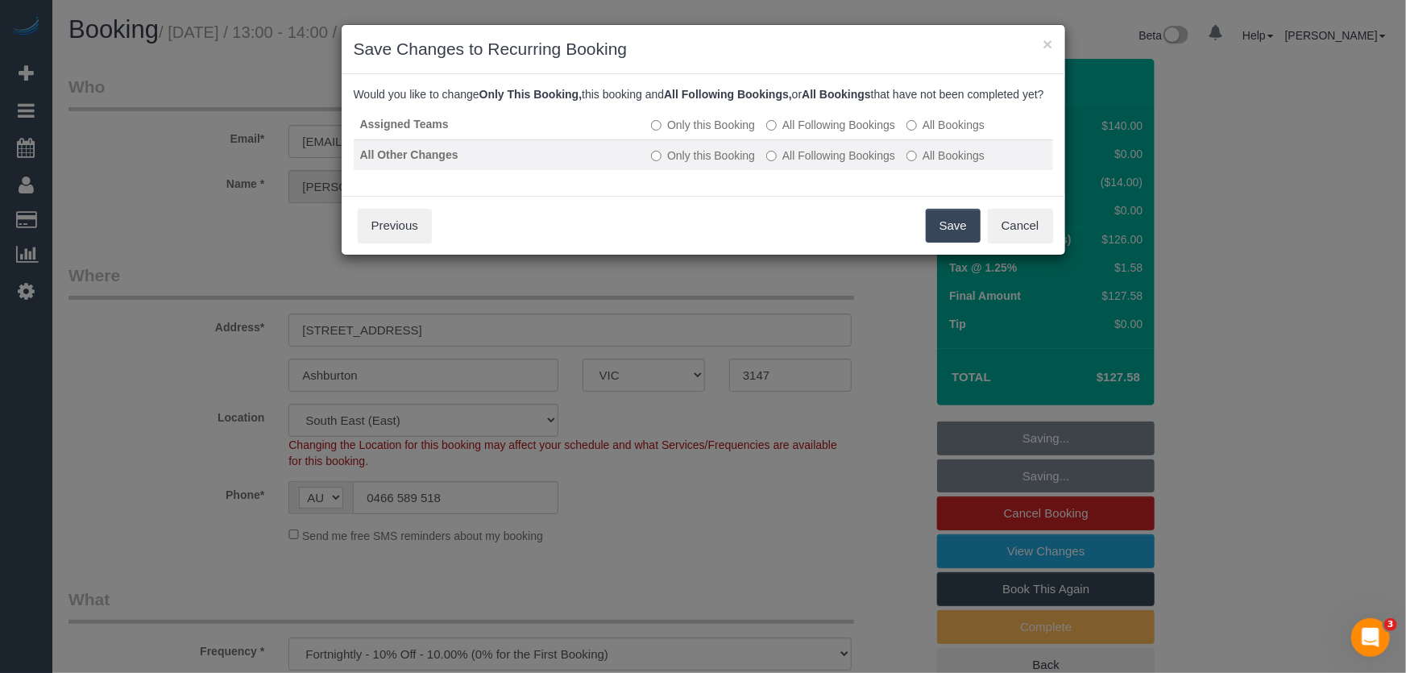
click at [806, 164] on label "All Following Bookings" at bounding box center [830, 155] width 129 height 16
click at [947, 239] on button "Save" at bounding box center [953, 226] width 55 height 34
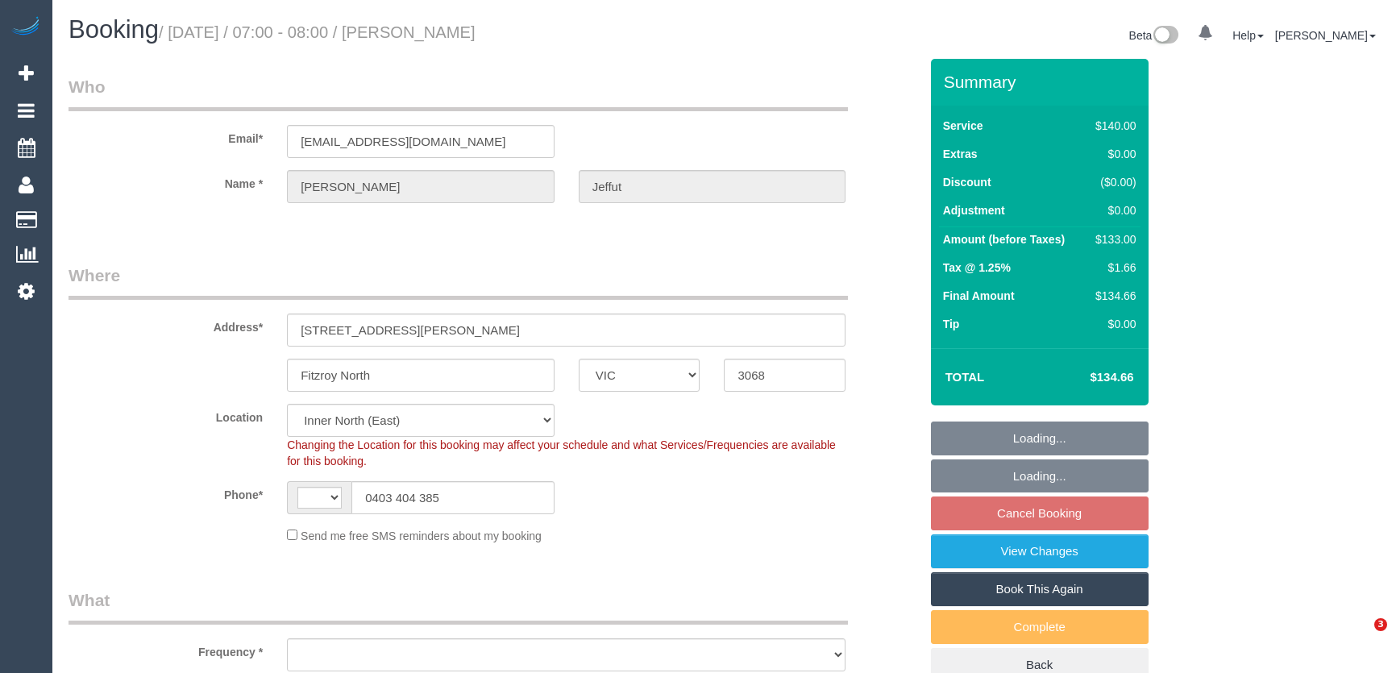
select select "VIC"
select select "number:29"
select select "number:14"
select select "number:19"
select select "number:22"
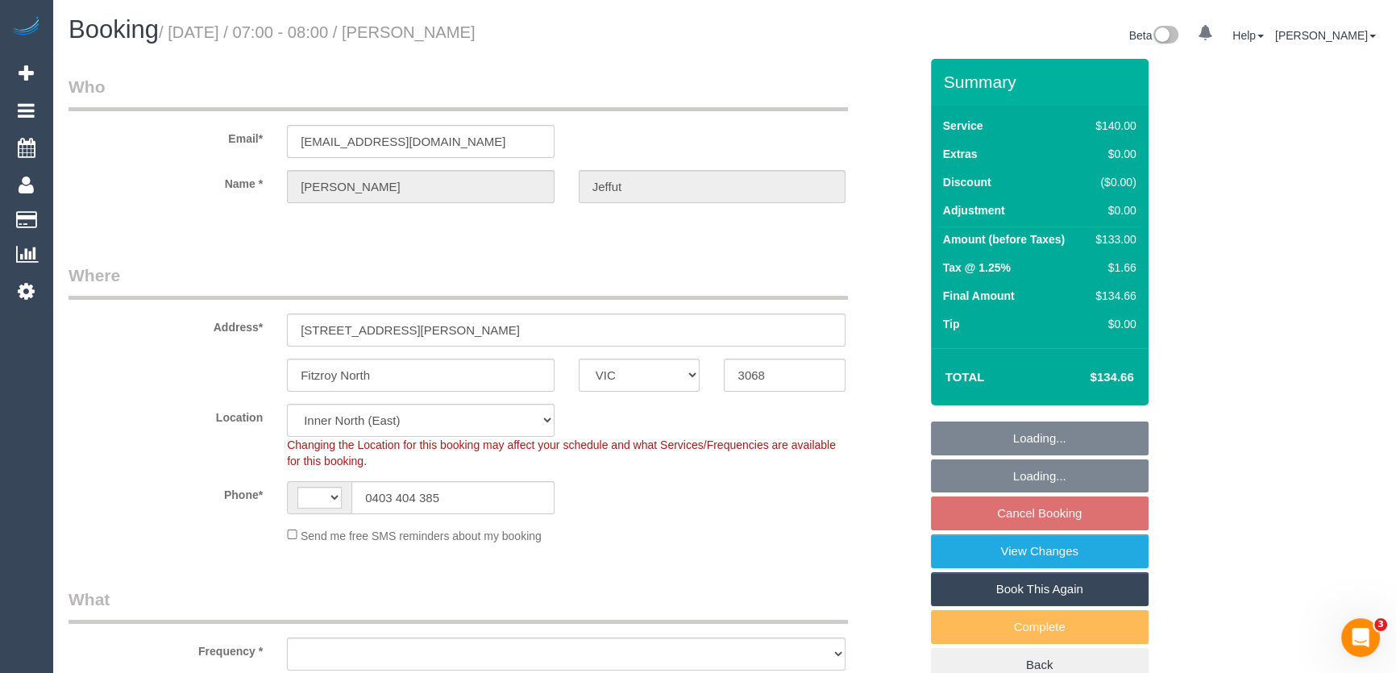
select select "string:AU"
select select "object:853"
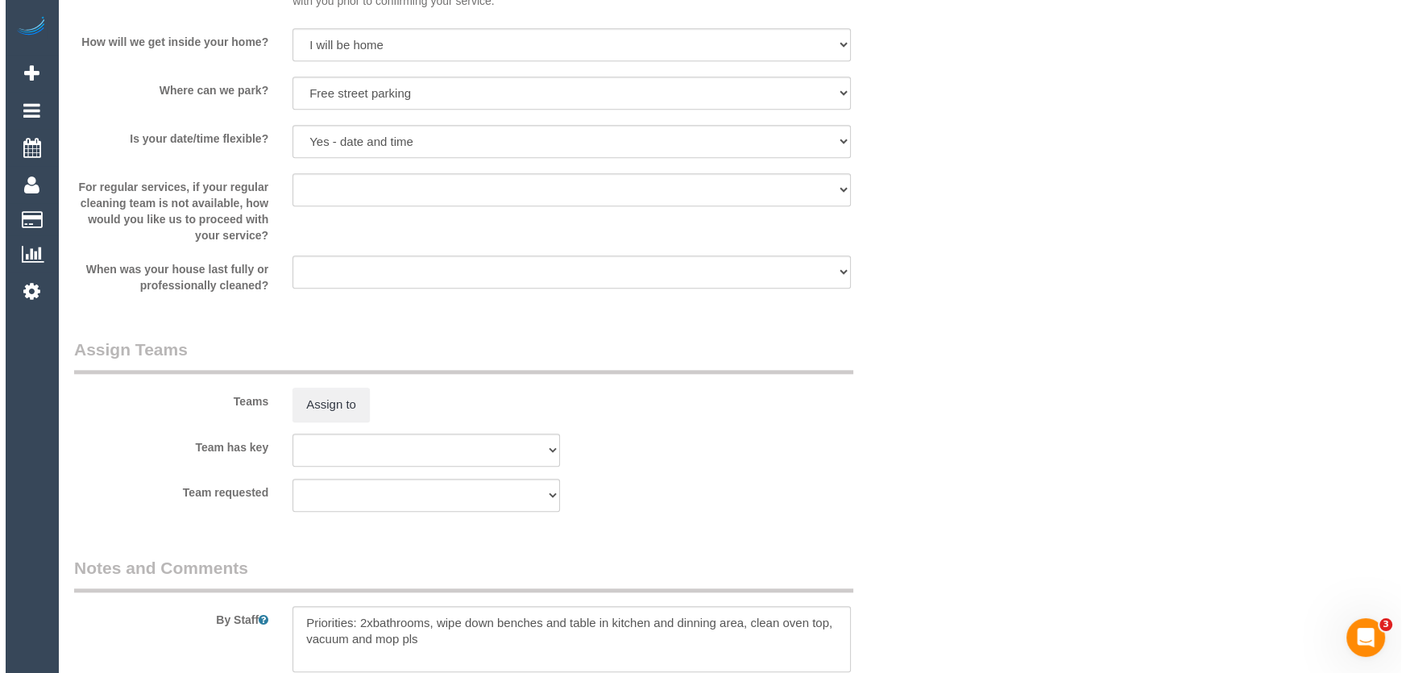
scroll to position [2197, 0]
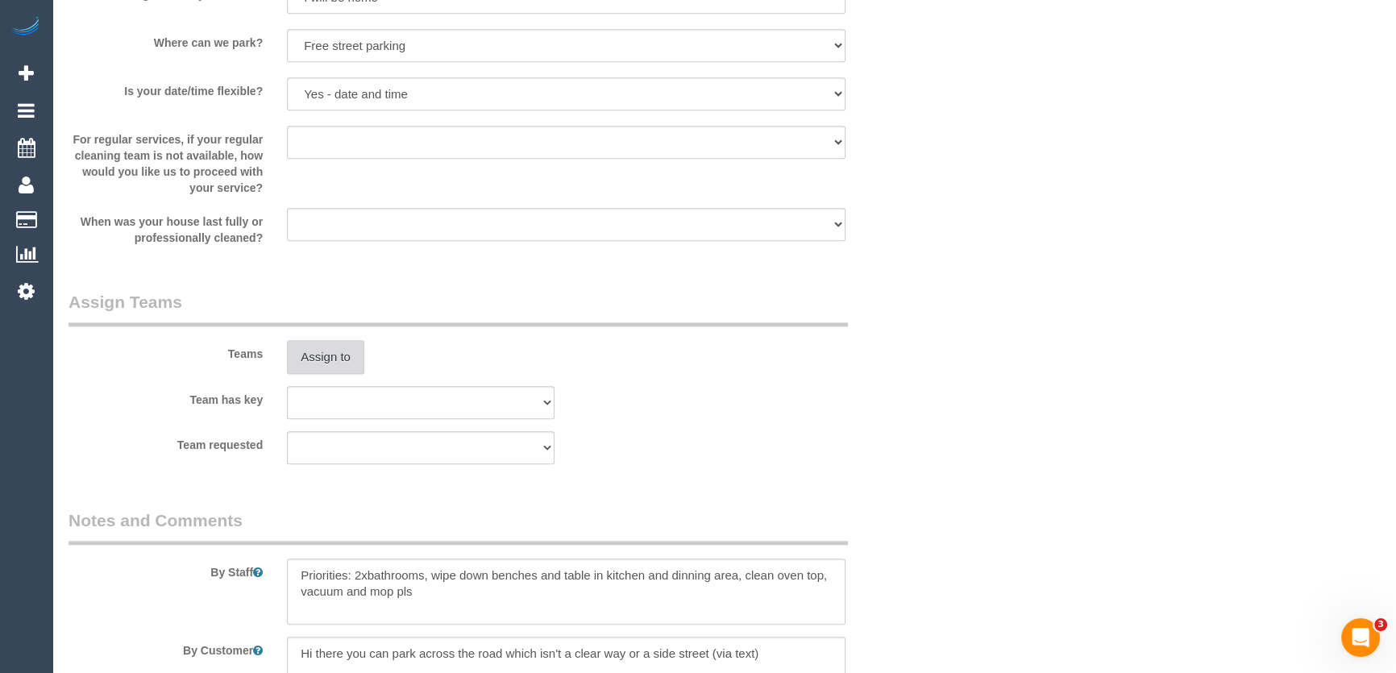
click at [309, 366] on button "Assign to" at bounding box center [325, 357] width 77 height 34
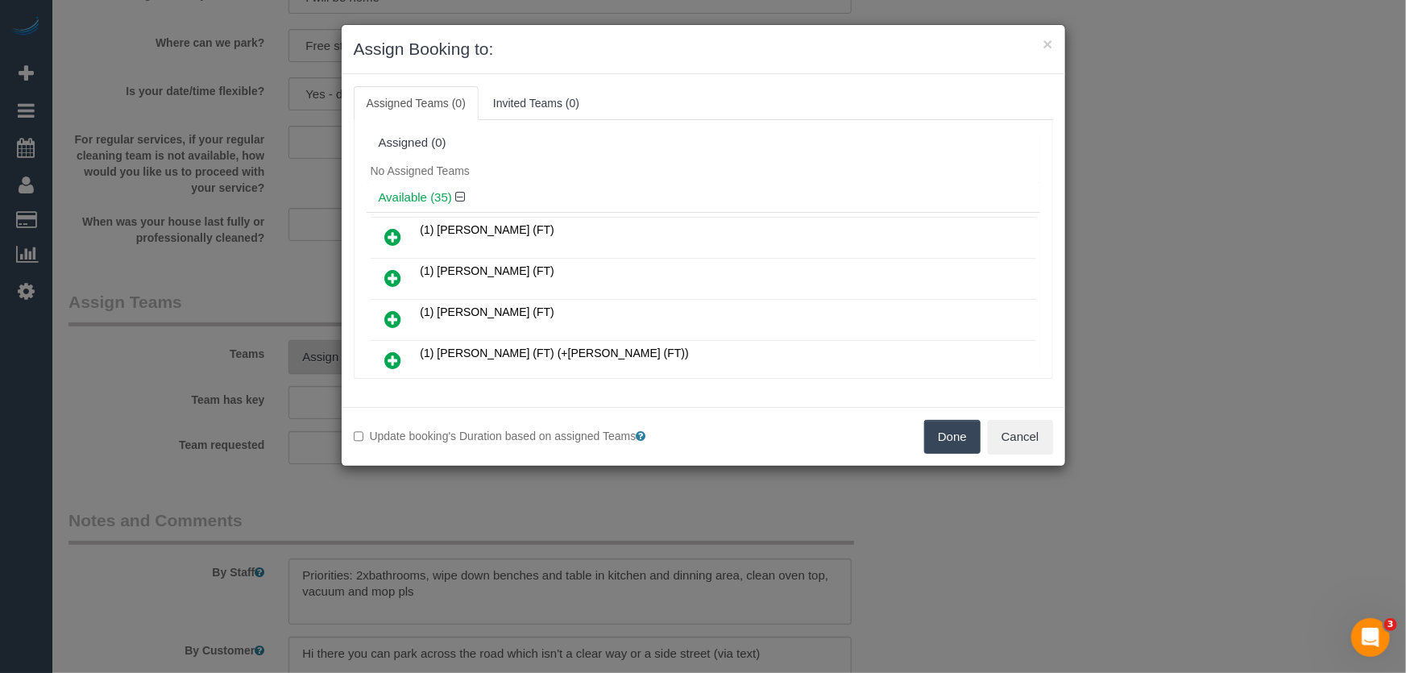
scroll to position [1952, 0]
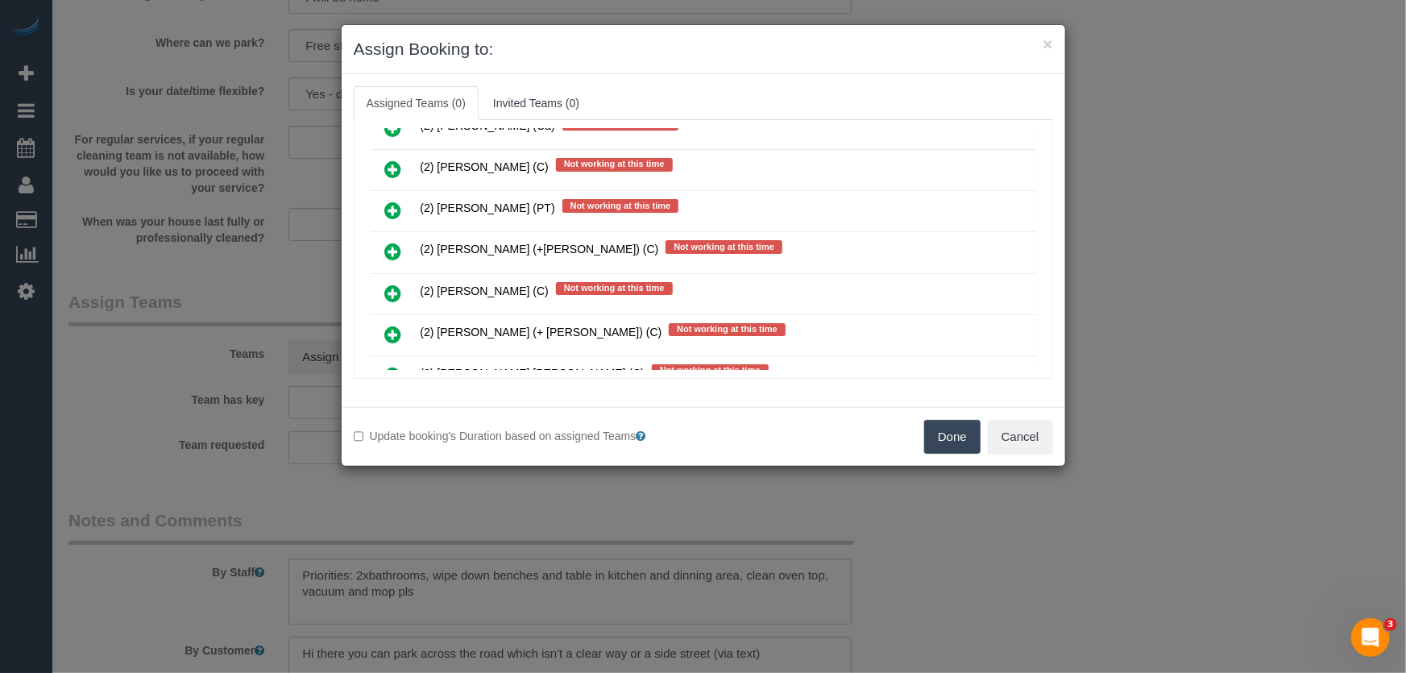
click at [392, 284] on icon at bounding box center [393, 293] width 17 height 19
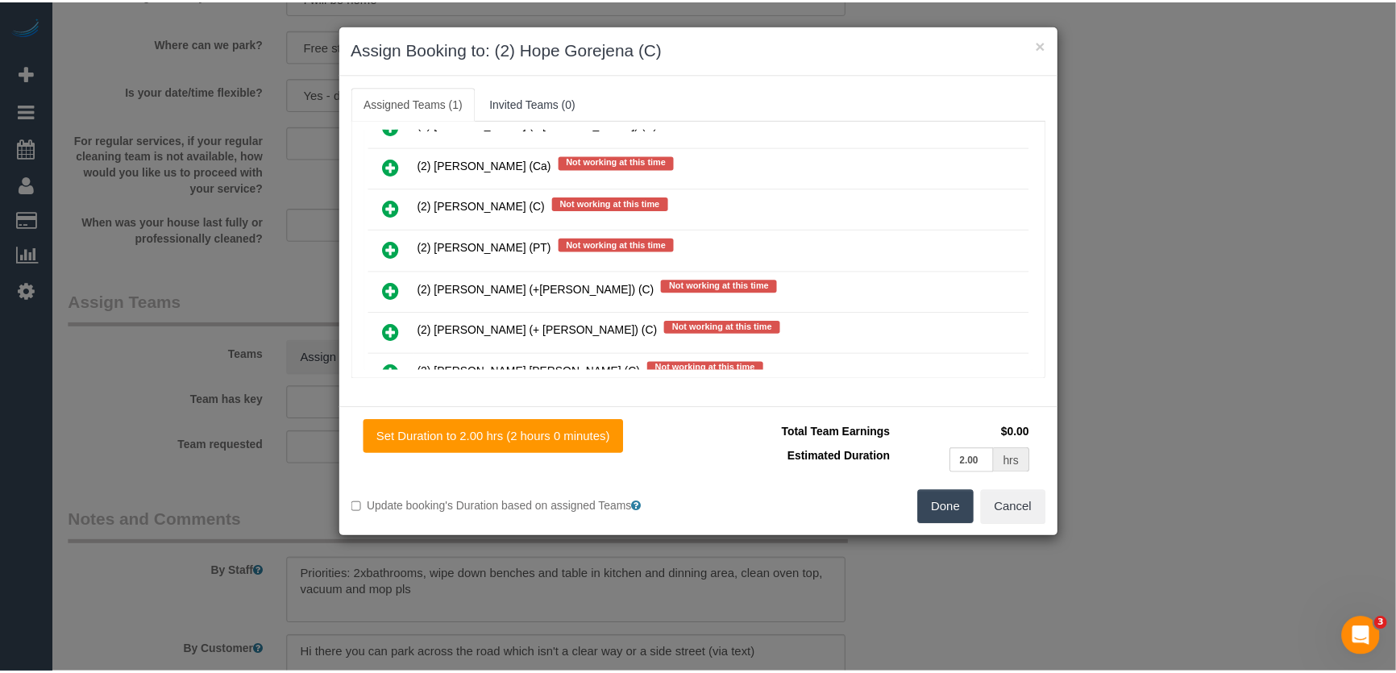
scroll to position [1990, 0]
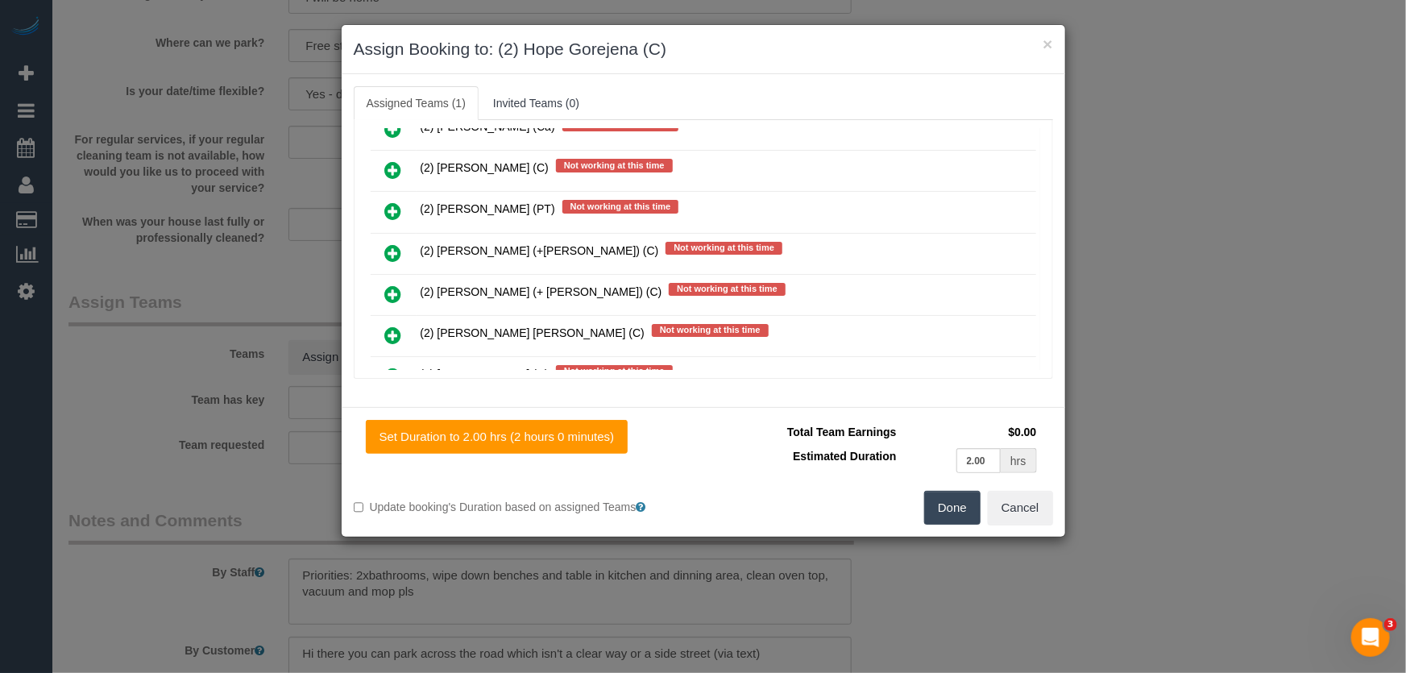
click at [946, 512] on button "Done" at bounding box center [952, 508] width 56 height 34
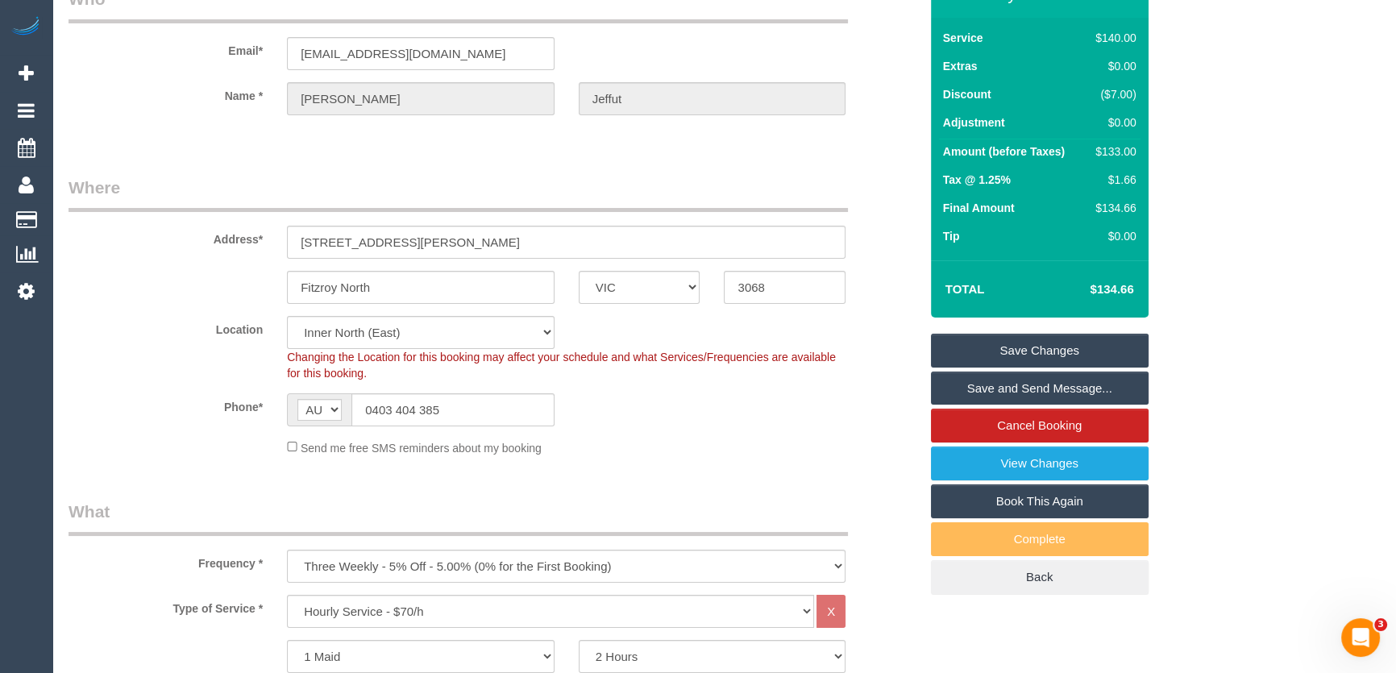
scroll to position [0, 0]
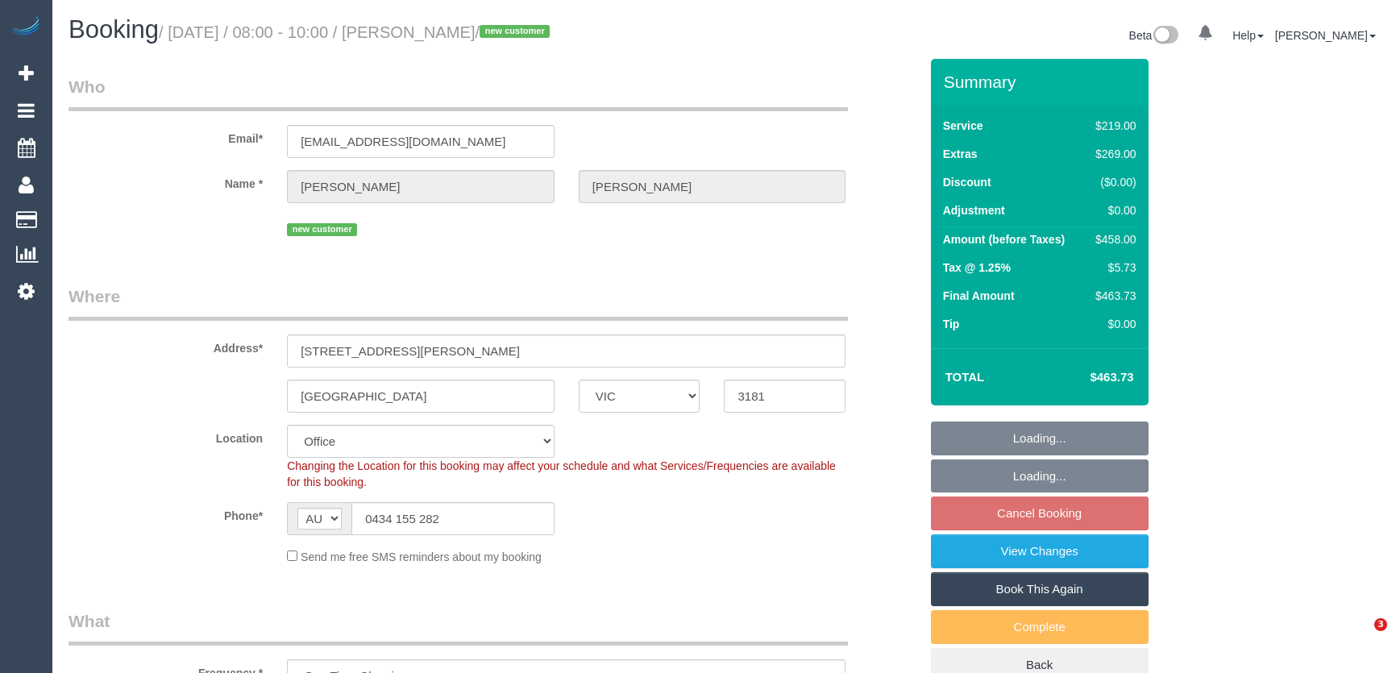
select select "VIC"
select select "number:27"
select select "number:14"
select select "number:19"
select select "number:24"
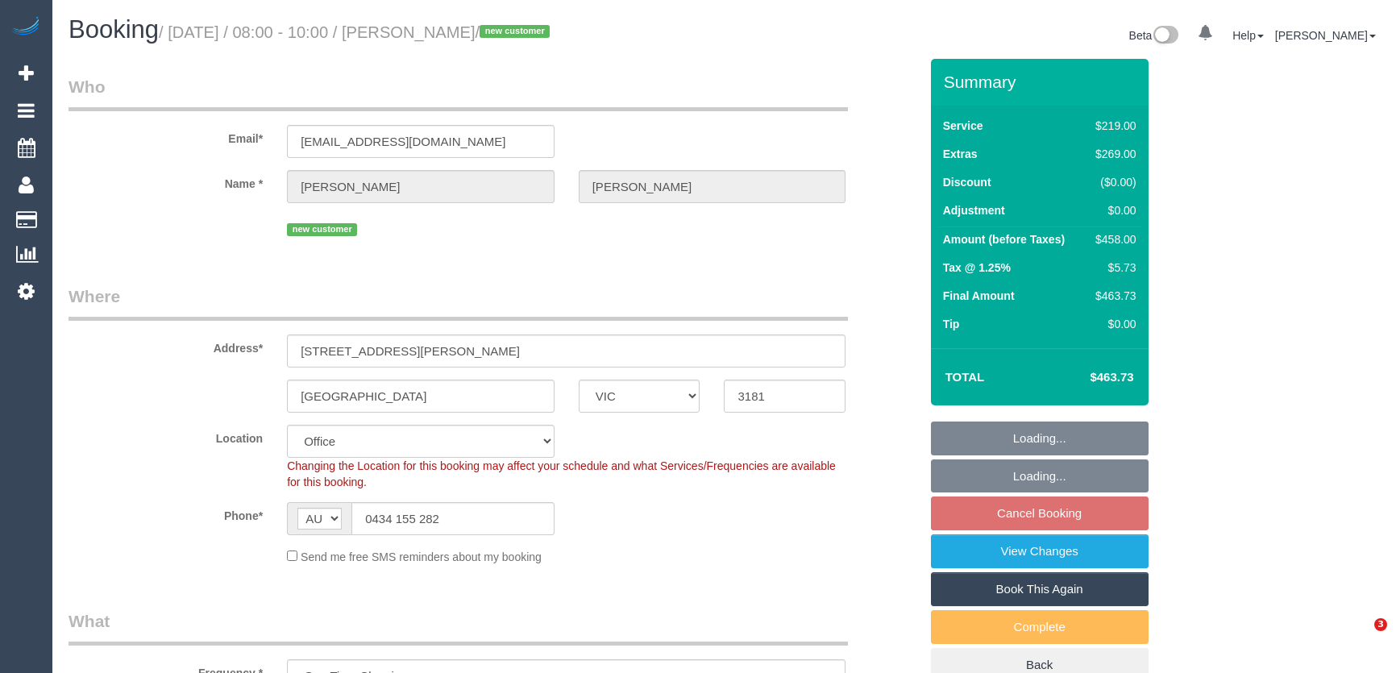
select select "number:13"
select select "object:2128"
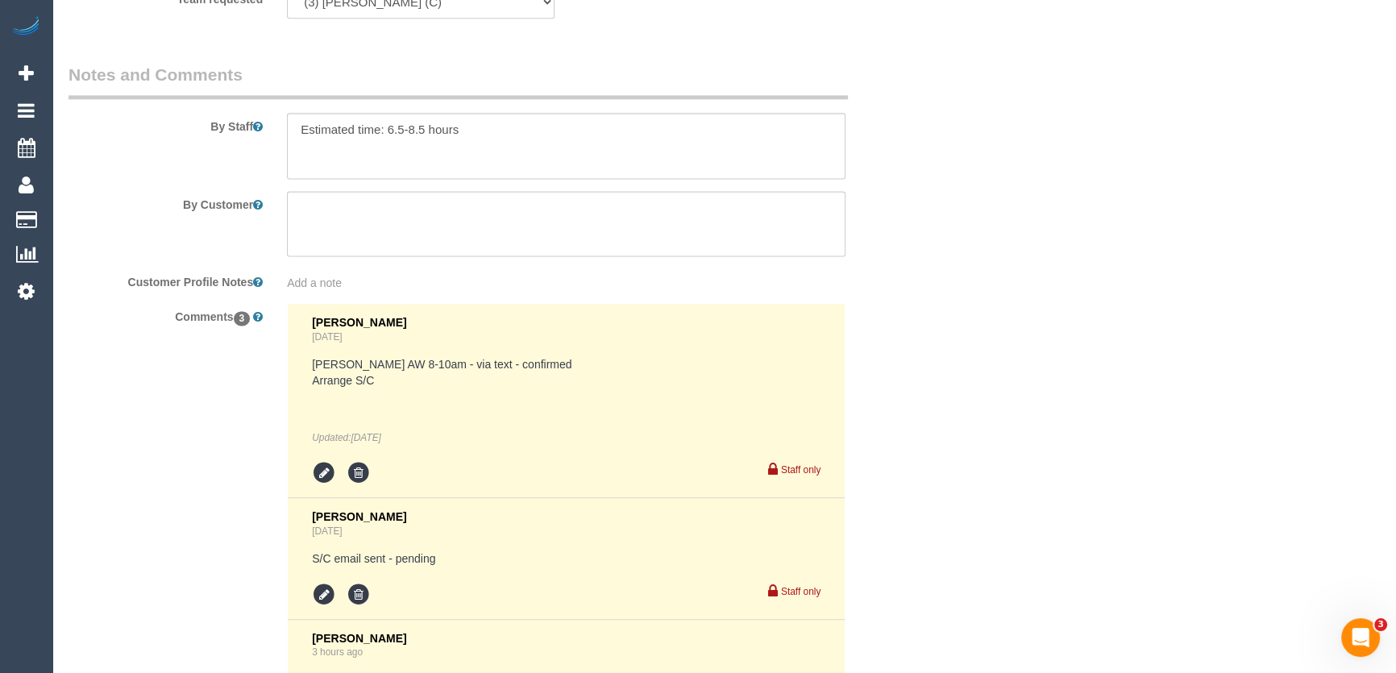
scroll to position [3001, 0]
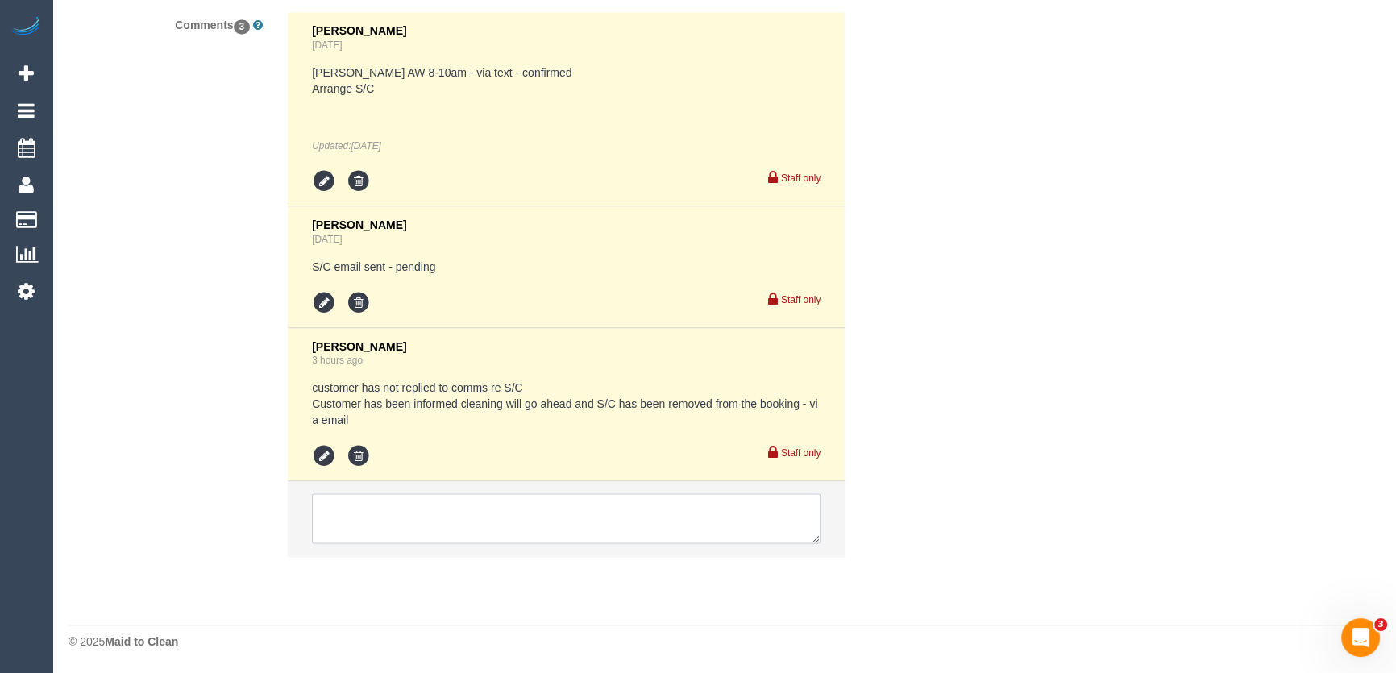
click at [355, 519] on textarea at bounding box center [566, 518] width 508 height 50
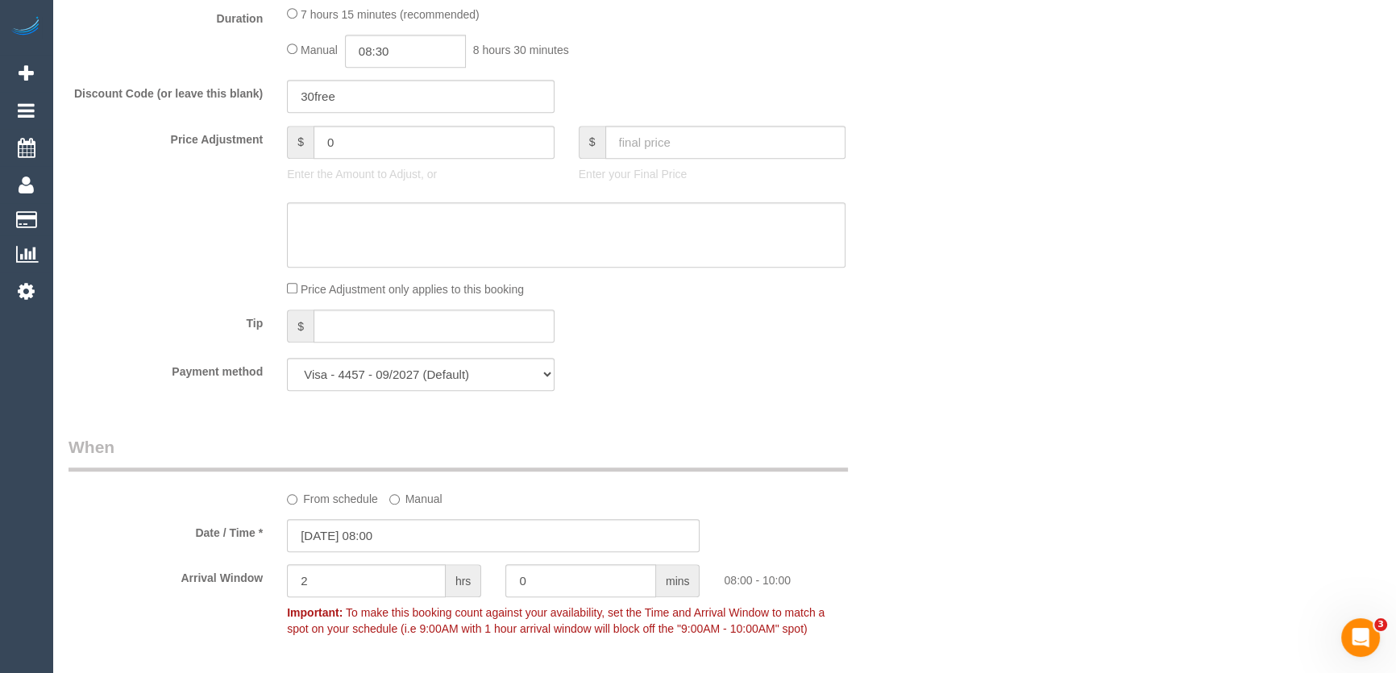
scroll to position [1389, 0]
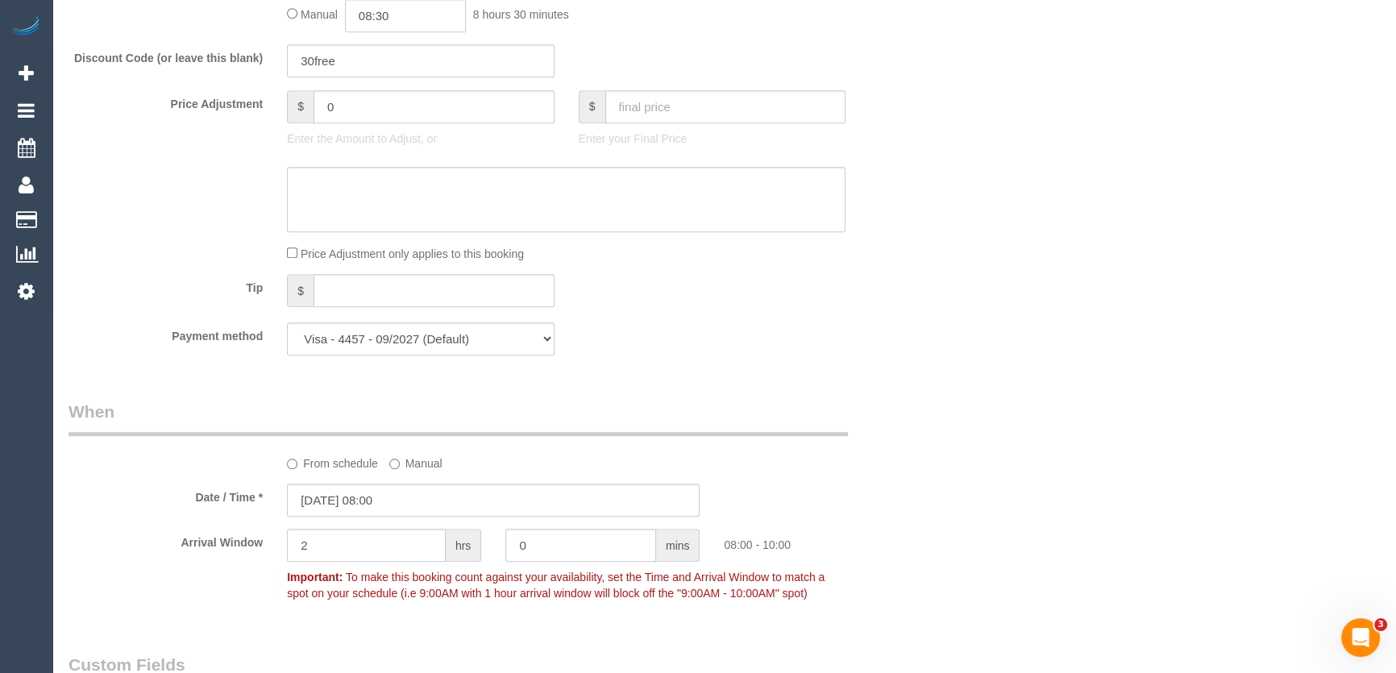
type textarea "Steam Cleaning: 2 bedrooms + living room + 3 seater"
click at [389, 109] on input "0" at bounding box center [433, 106] width 241 height 33
type input "-10"
click at [344, 192] on textarea at bounding box center [566, 200] width 558 height 66
type textarea "$10 for skipping 1 bedroom - JT"
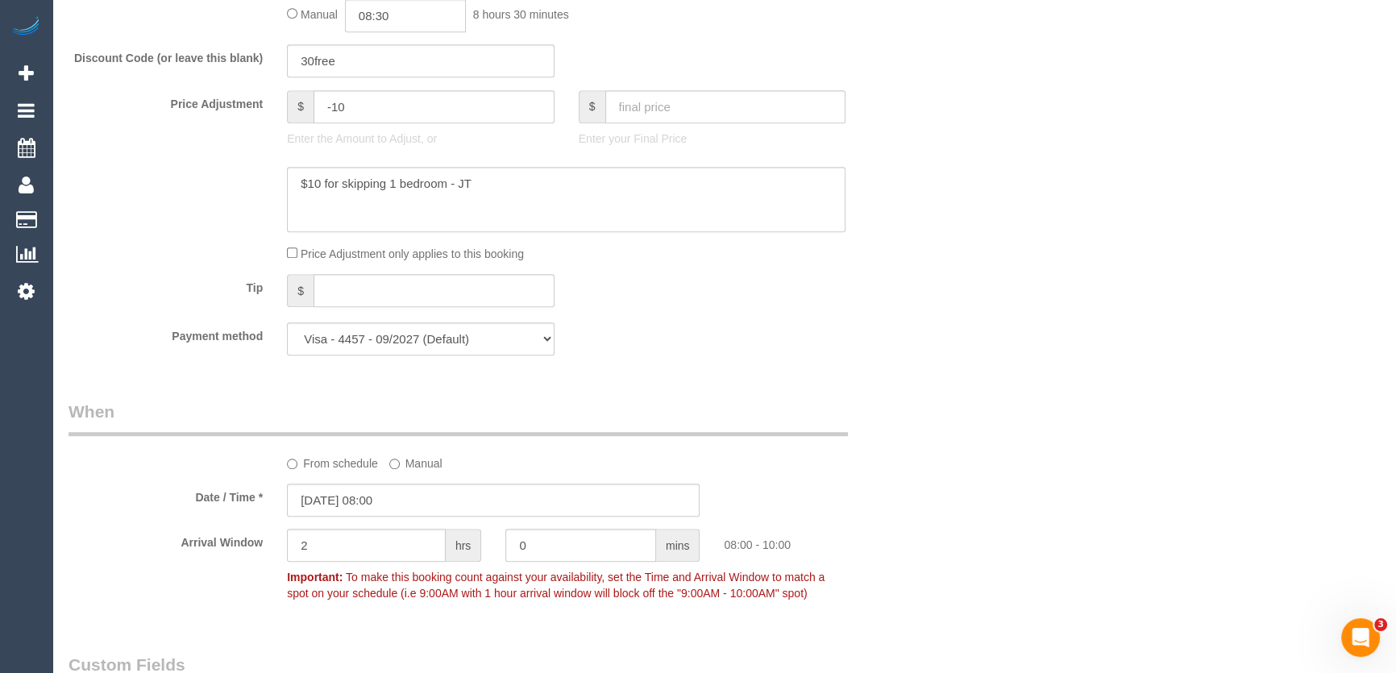
click at [1213, 503] on div "Who Email* chutchins@linkedin.com Name * Carolyn Hutchins new customer Where Ad…" at bounding box center [723, 481] width 1311 height 3623
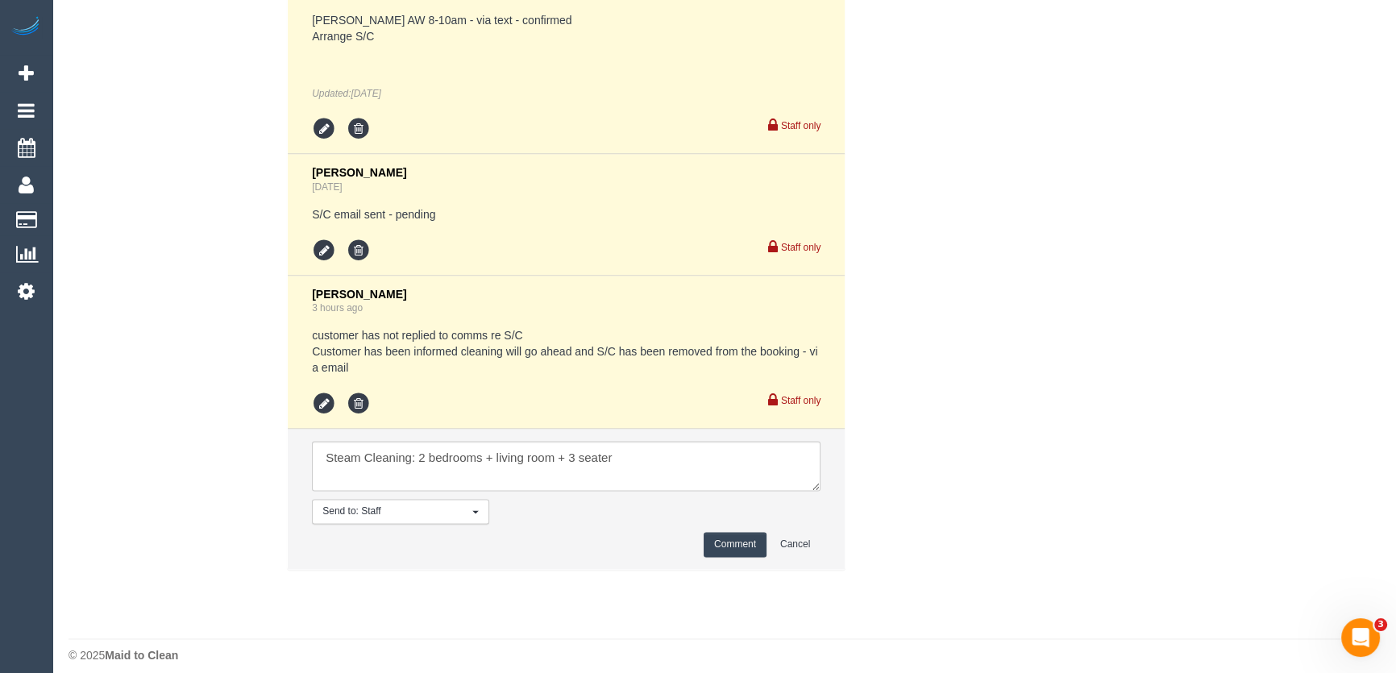
scroll to position [3067, 0]
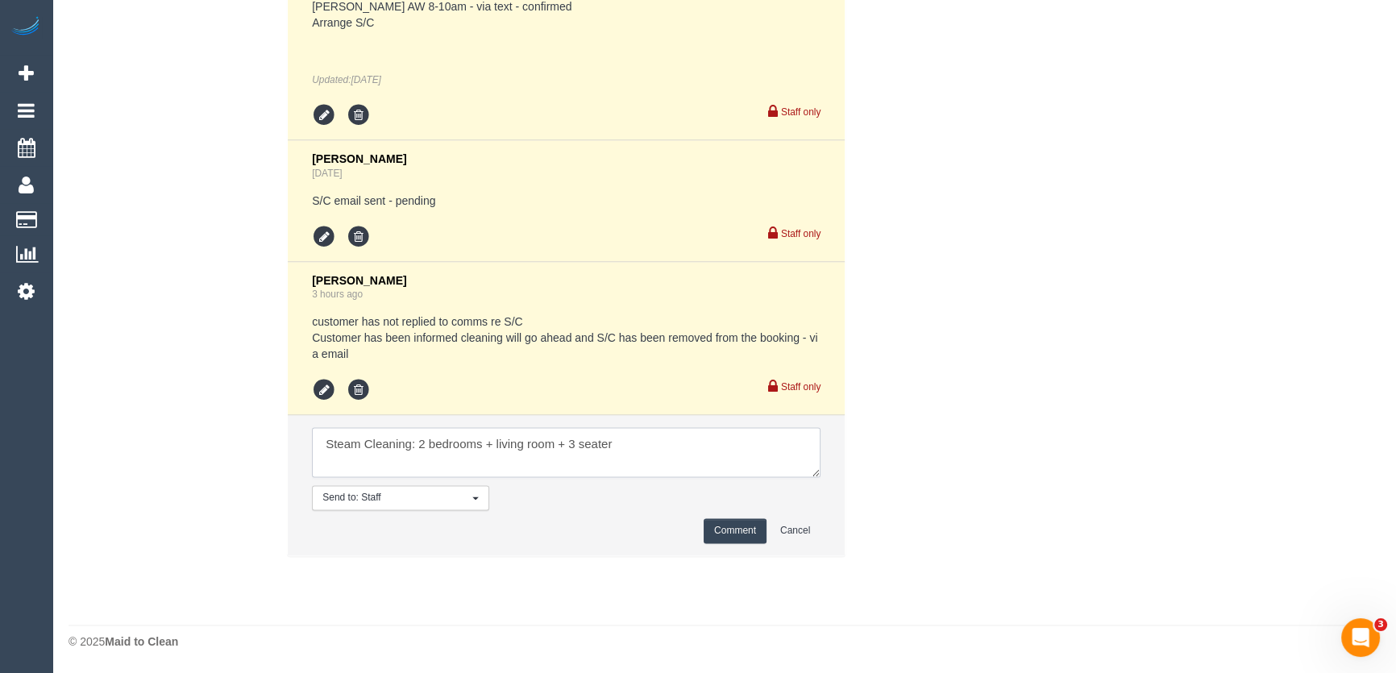
click at [573, 443] on textarea at bounding box center [566, 452] width 508 height 50
click at [641, 443] on textarea at bounding box center [566, 452] width 508 height 50
type textarea "Steam Cleaning: 2 bedrooms + living room + 2 seater couch + chaise Parking: 20m…"
click at [745, 529] on button "Comment" at bounding box center [734, 530] width 63 height 25
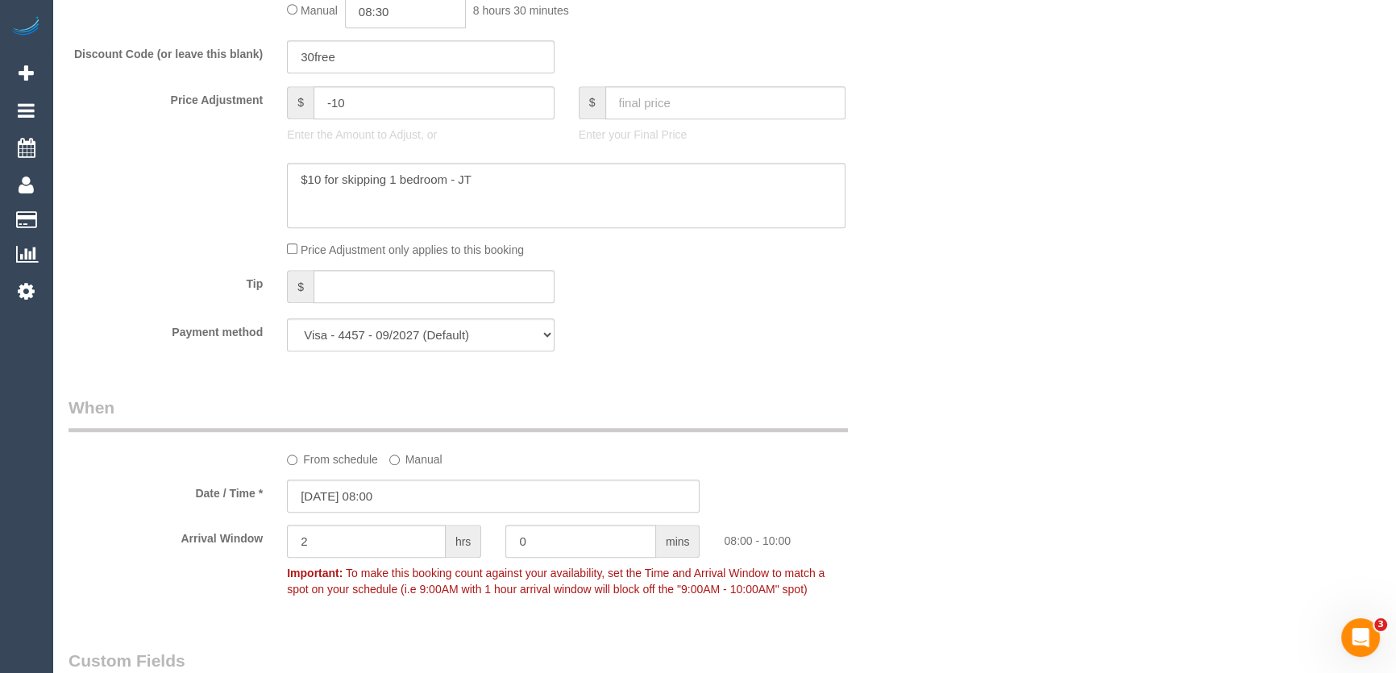
scroll to position [1389, 0]
click at [338, 551] on input "2" at bounding box center [366, 545] width 159 height 33
type input "1"
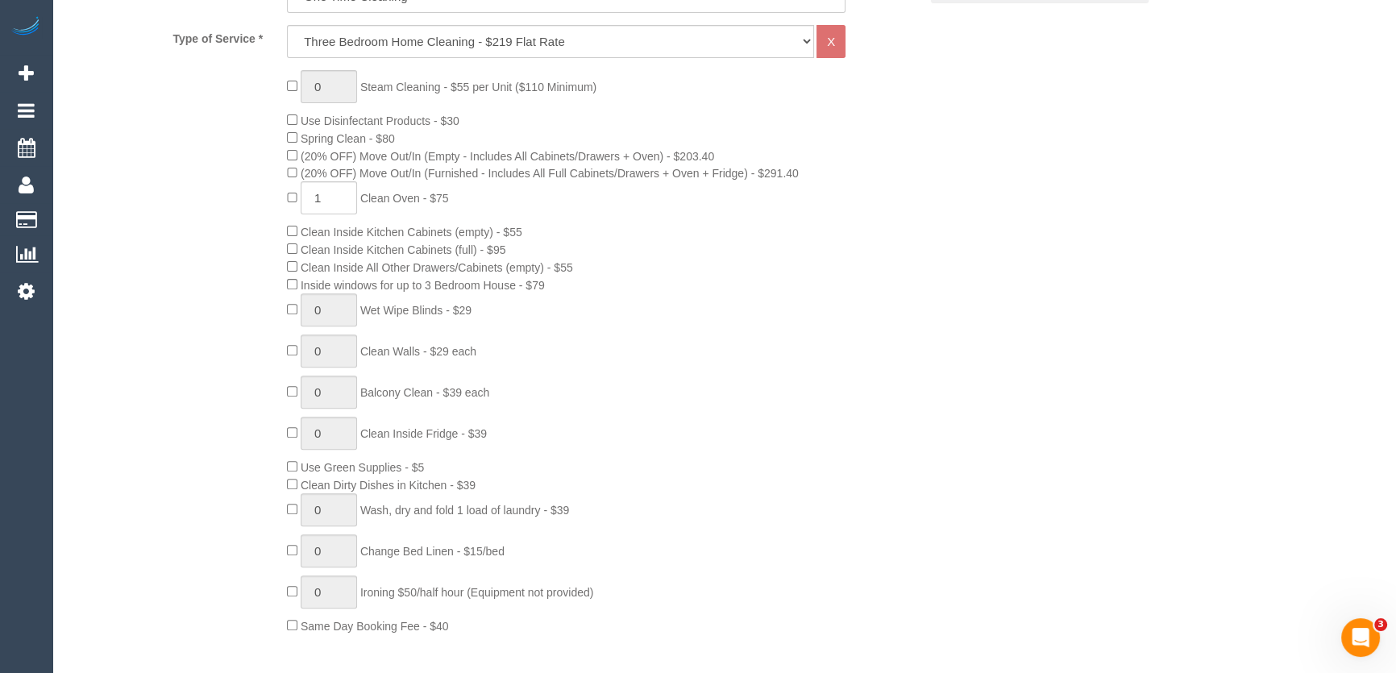
scroll to position [657, 0]
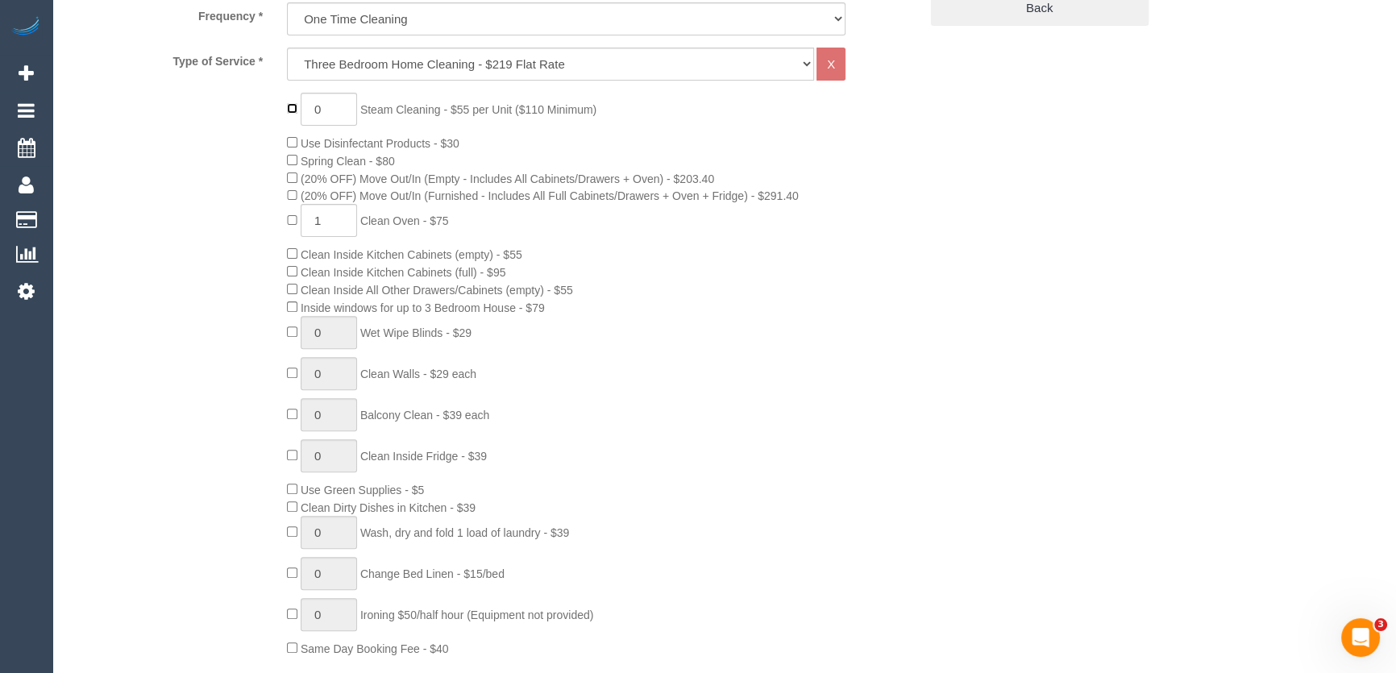
type input "1"
click at [333, 110] on input "1" at bounding box center [329, 109] width 56 height 33
type input "7"
click at [913, 446] on div "7 Steam Cleaning - $55 per Unit ($110 Minimum) Use Disinfectant Products - $30 …" at bounding box center [602, 375] width 655 height 564
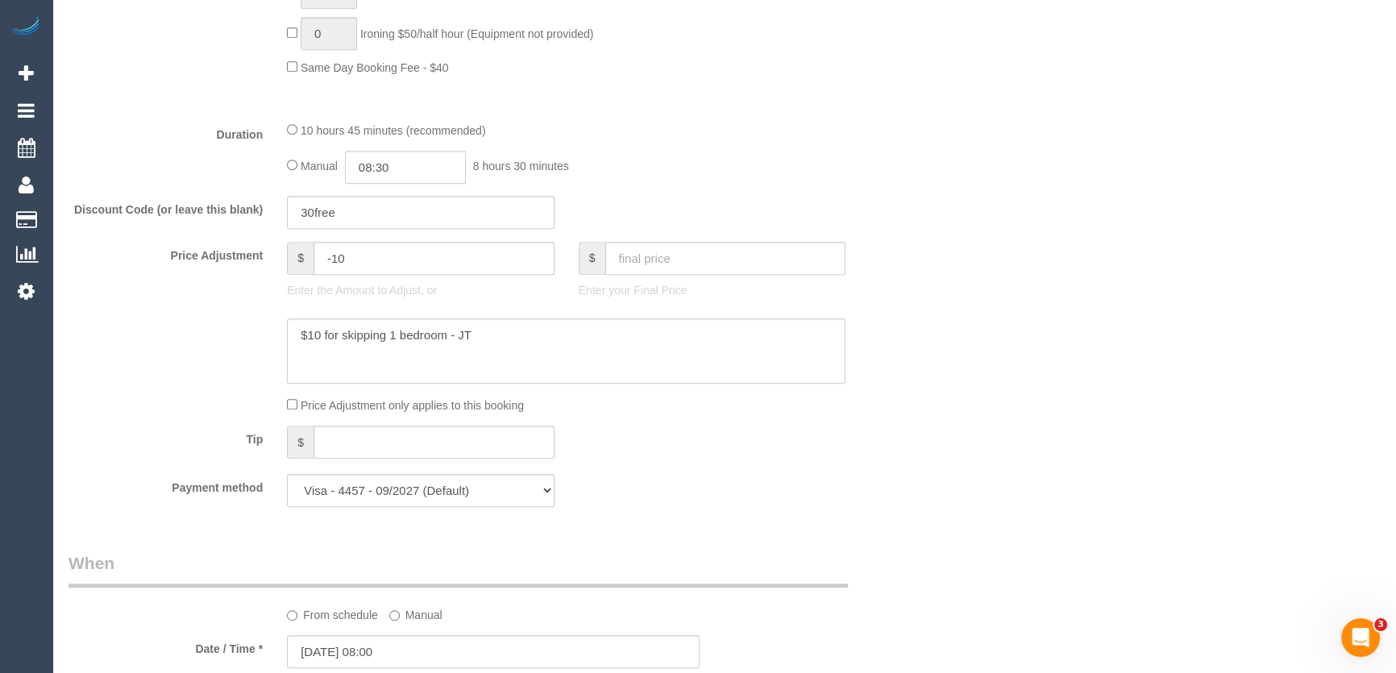
scroll to position [1245, 0]
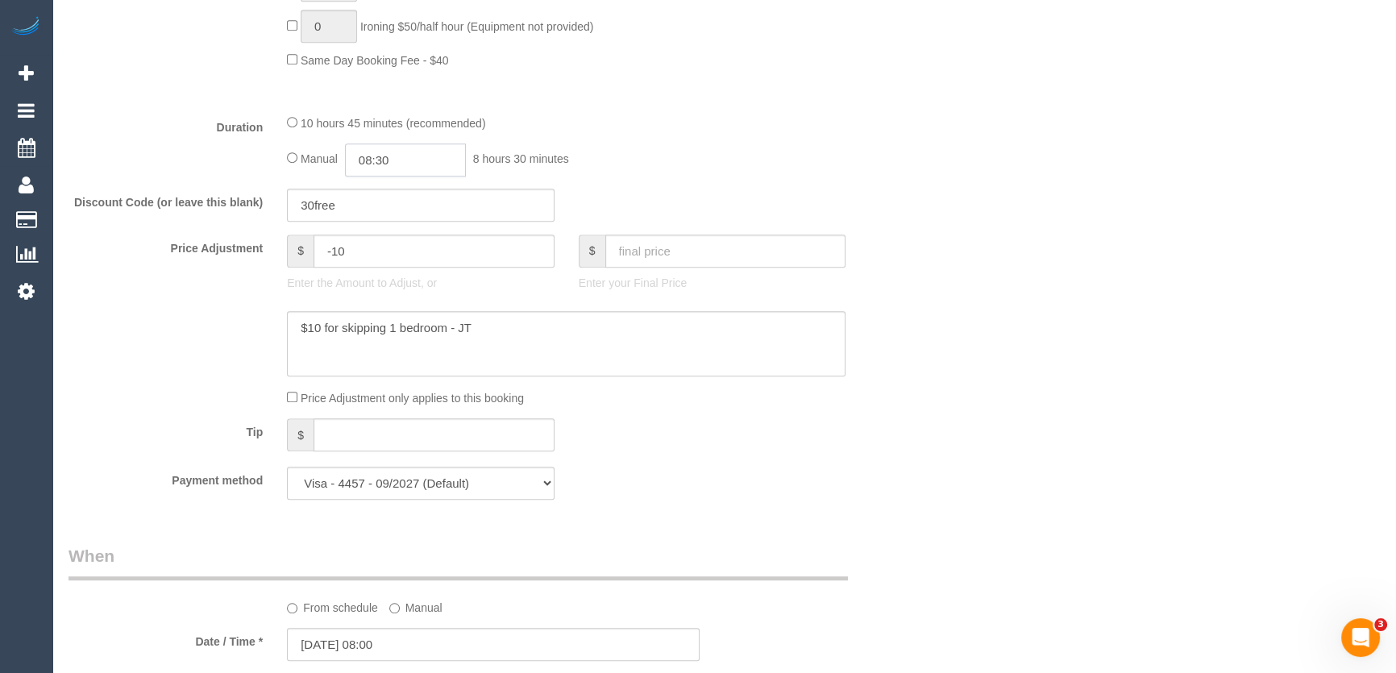
click at [419, 160] on input "08:30" at bounding box center [405, 159] width 121 height 33
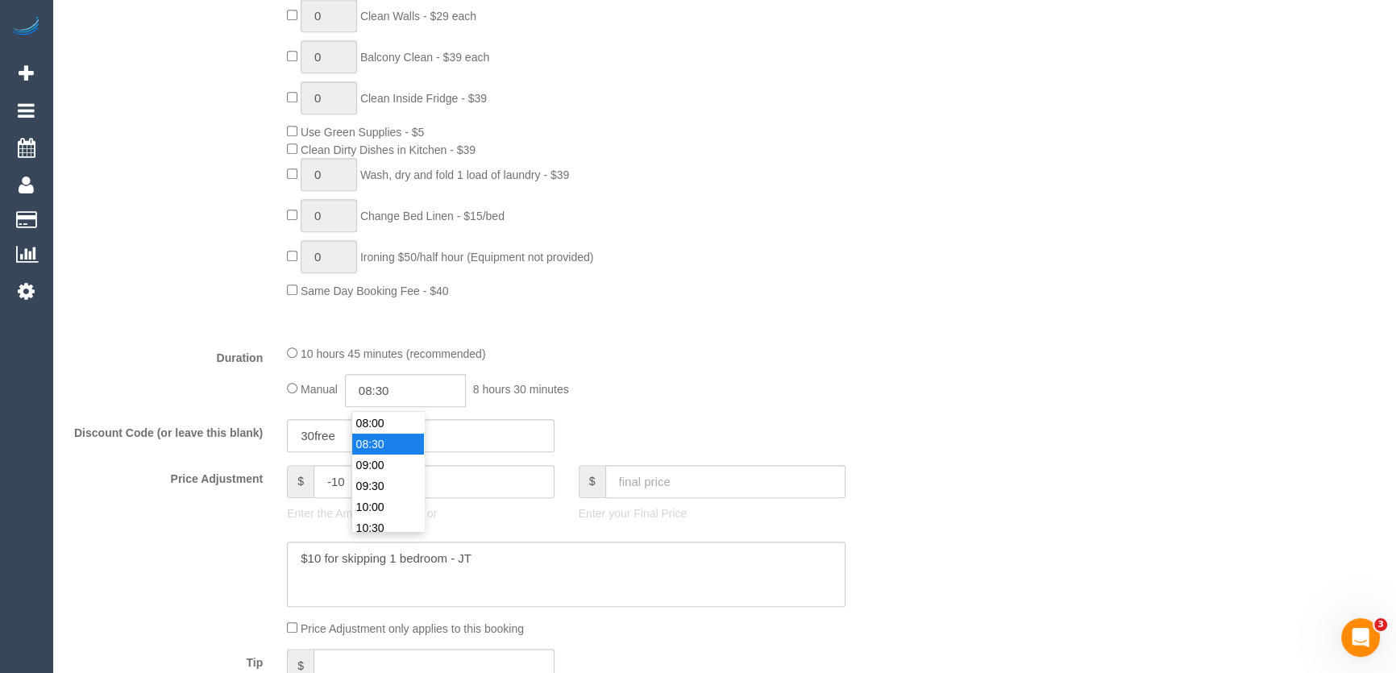
scroll to position [1098, 0]
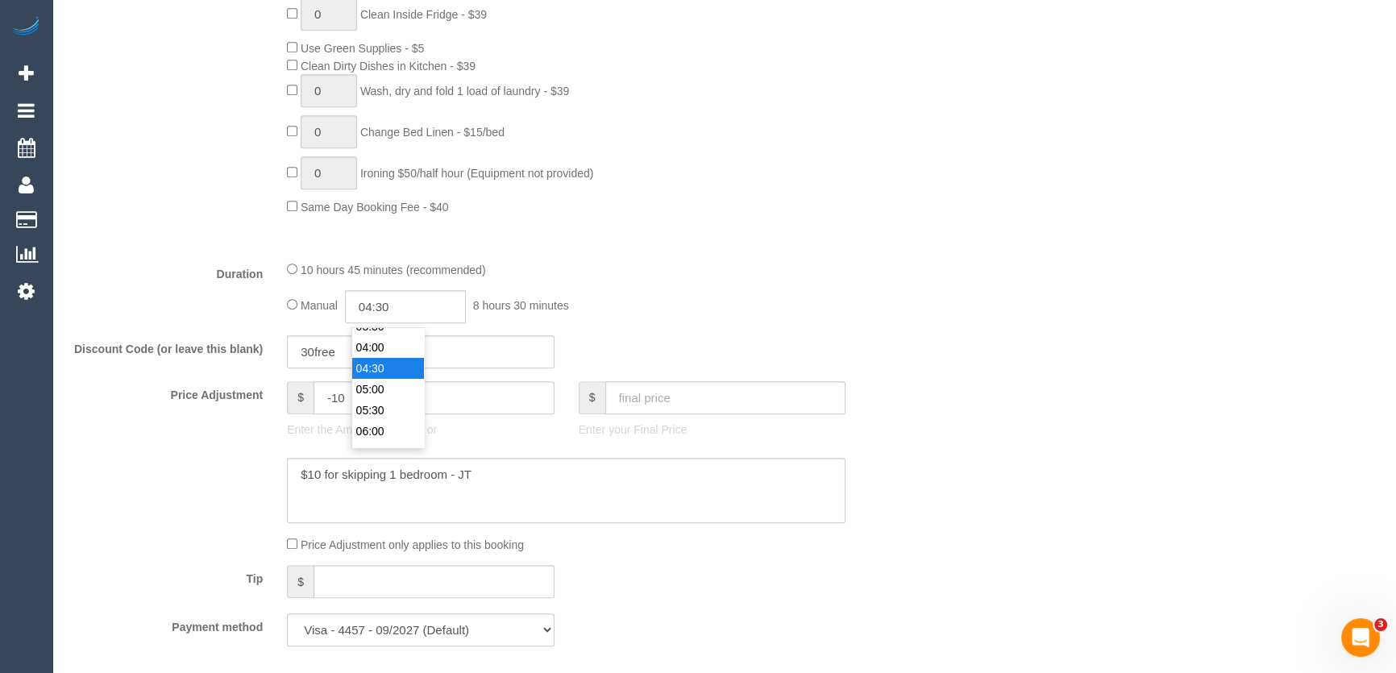
click at [380, 360] on li "04:30" at bounding box center [388, 368] width 72 height 21
click at [405, 314] on input "04:30" at bounding box center [405, 306] width 121 height 33
type input "04:15"
click at [790, 282] on div "10 hours 45 minutes (recommended) Manual 04:15 4 hours 15 minutes" at bounding box center [566, 291] width 583 height 63
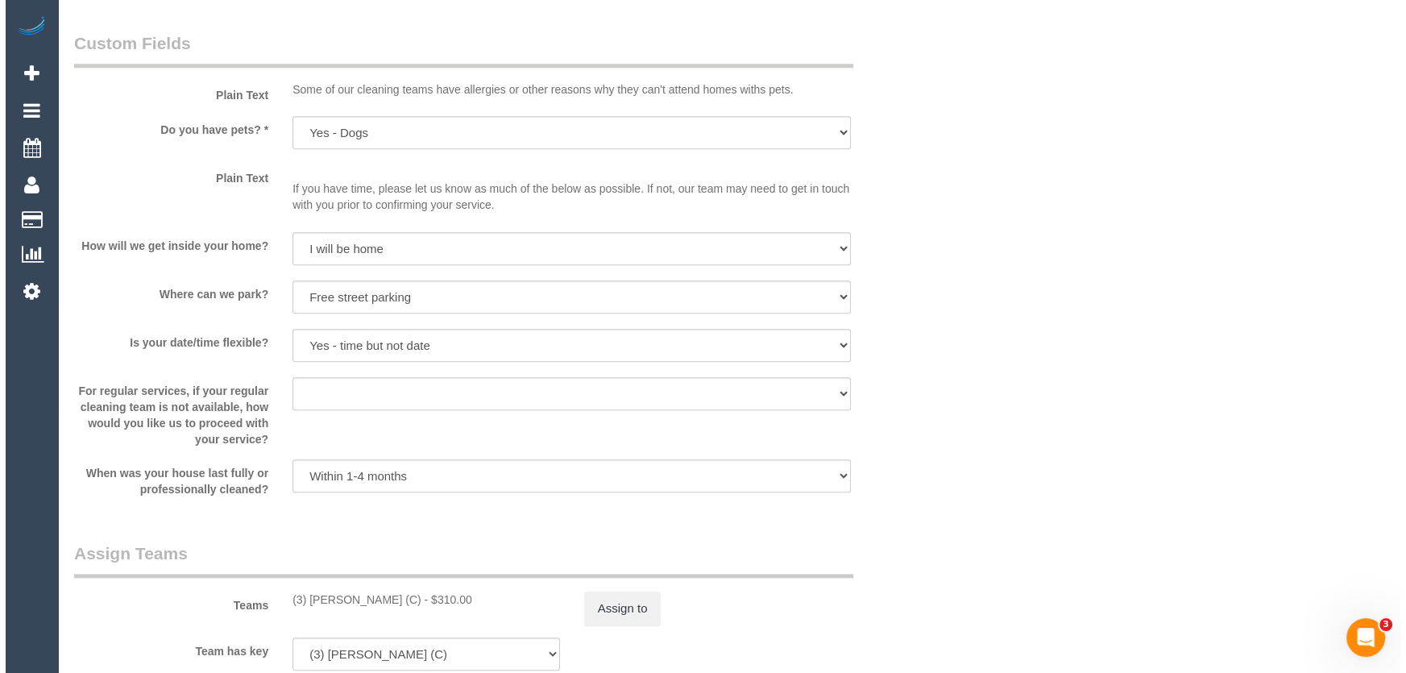
scroll to position [2124, 0]
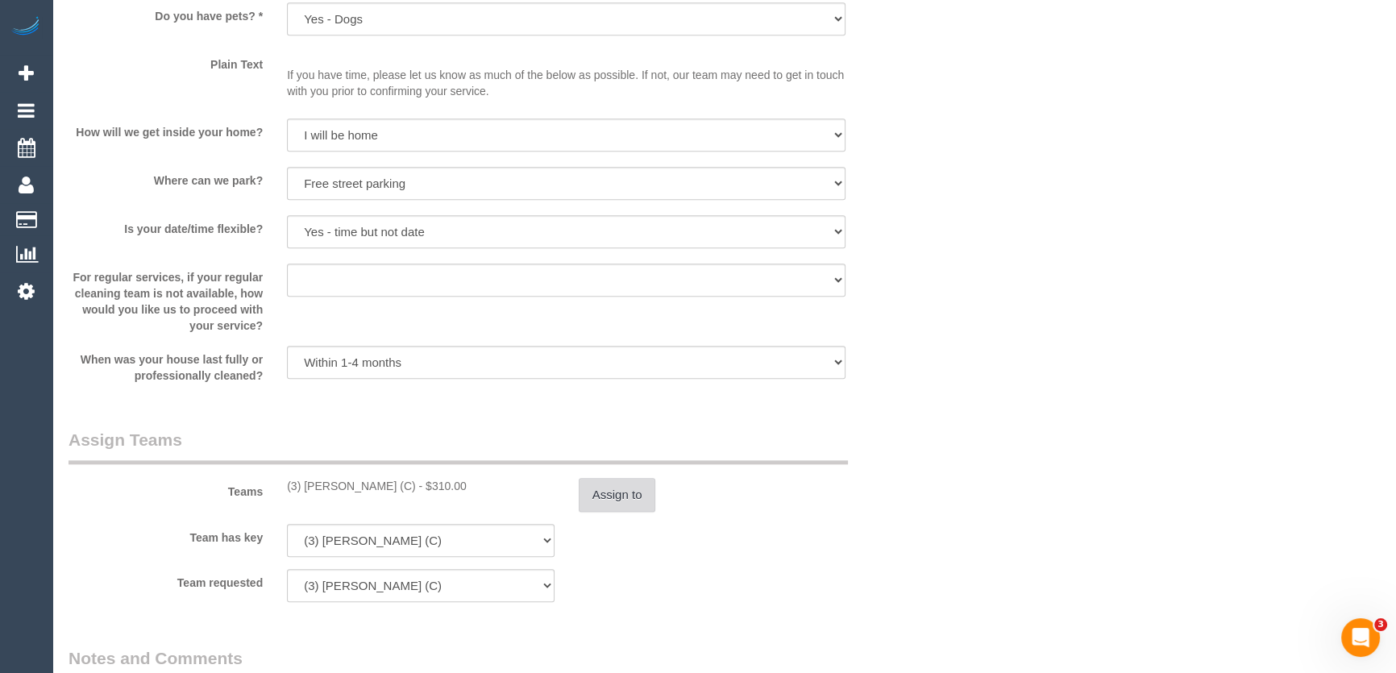
click at [614, 504] on button "Assign to" at bounding box center [617, 495] width 77 height 34
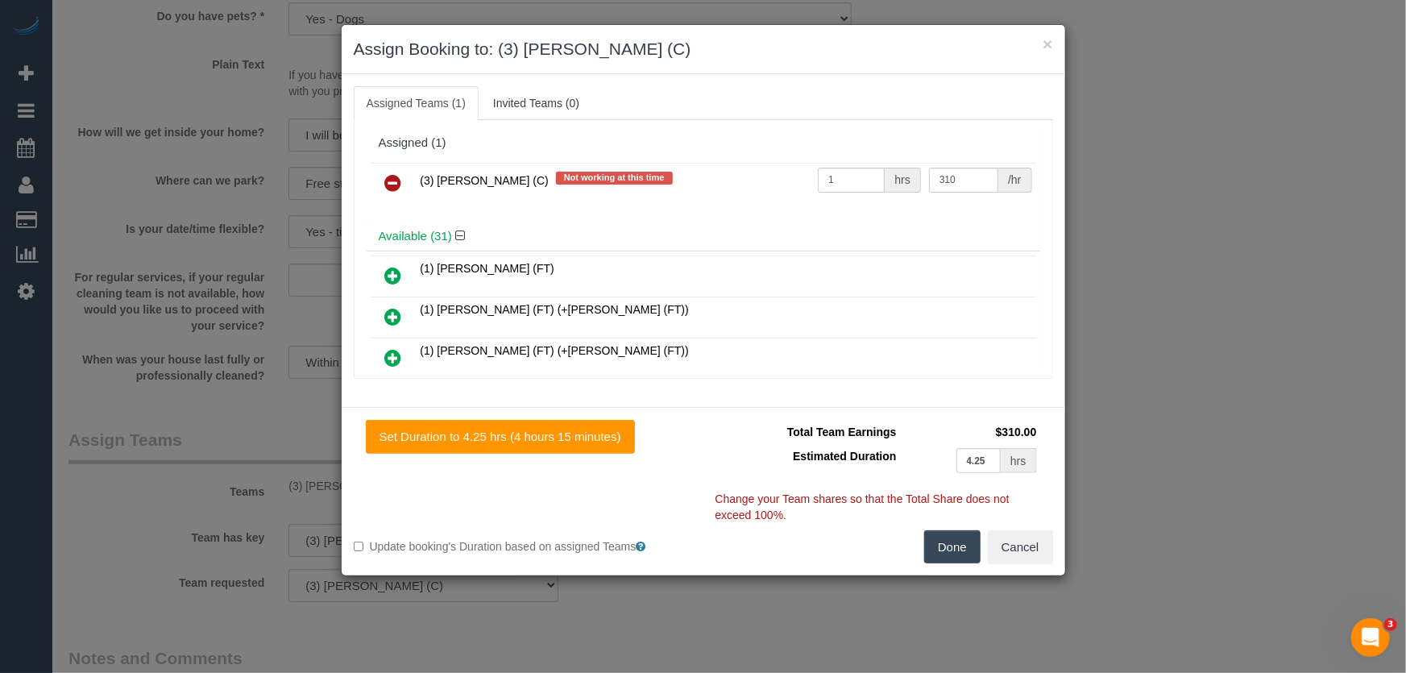
click at [391, 175] on icon at bounding box center [393, 182] width 17 height 19
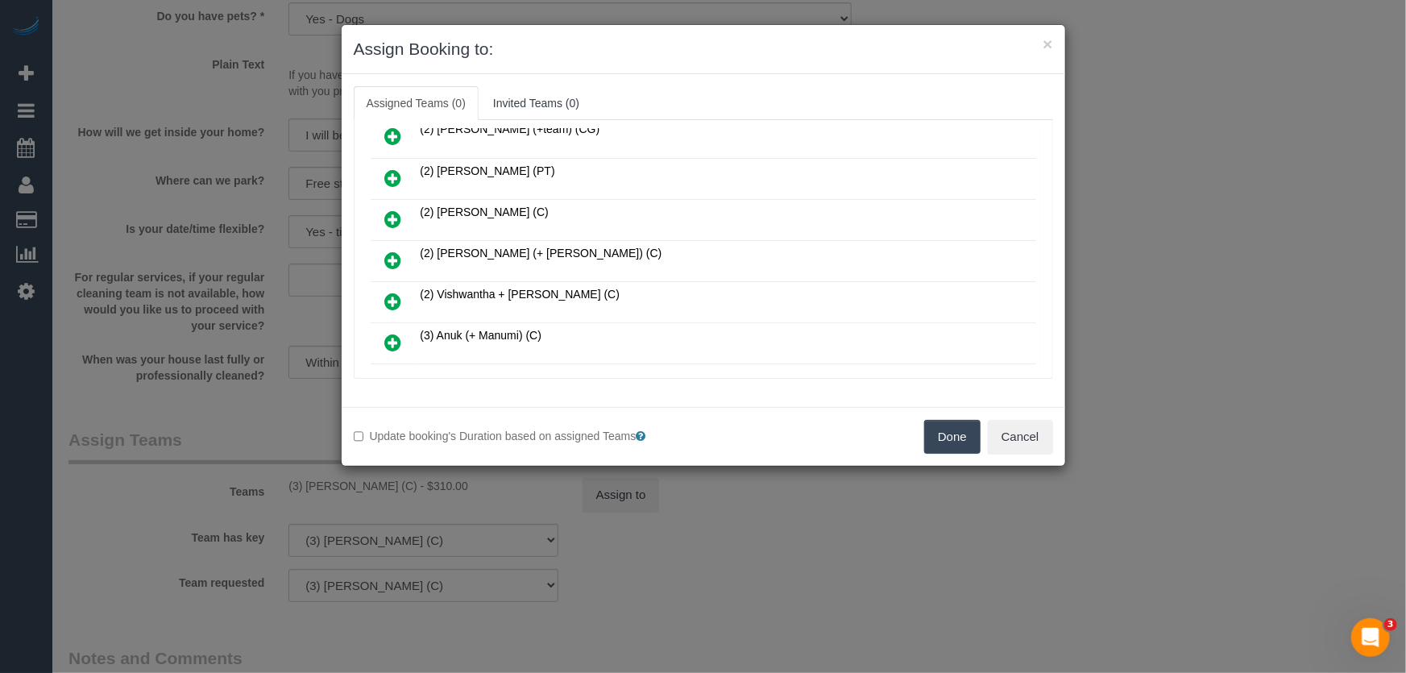
scroll to position [586, 0]
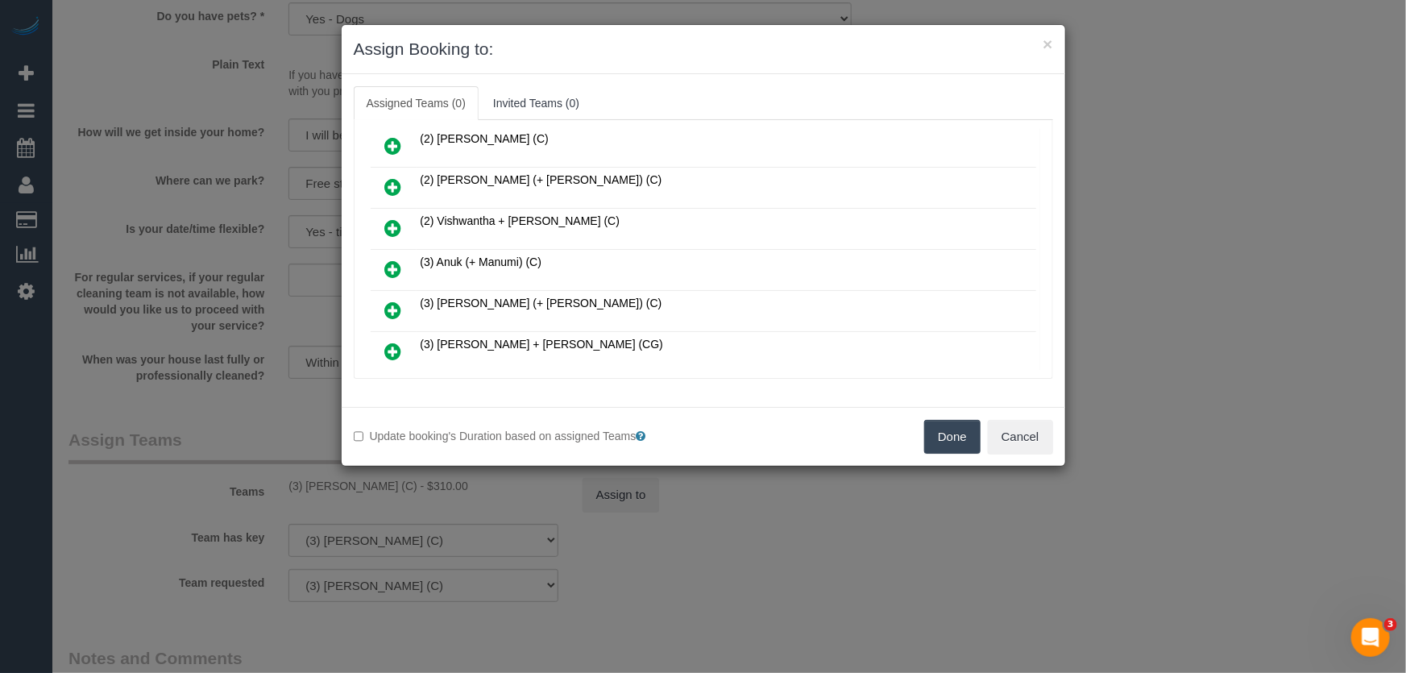
click at [387, 259] on icon at bounding box center [393, 268] width 17 height 19
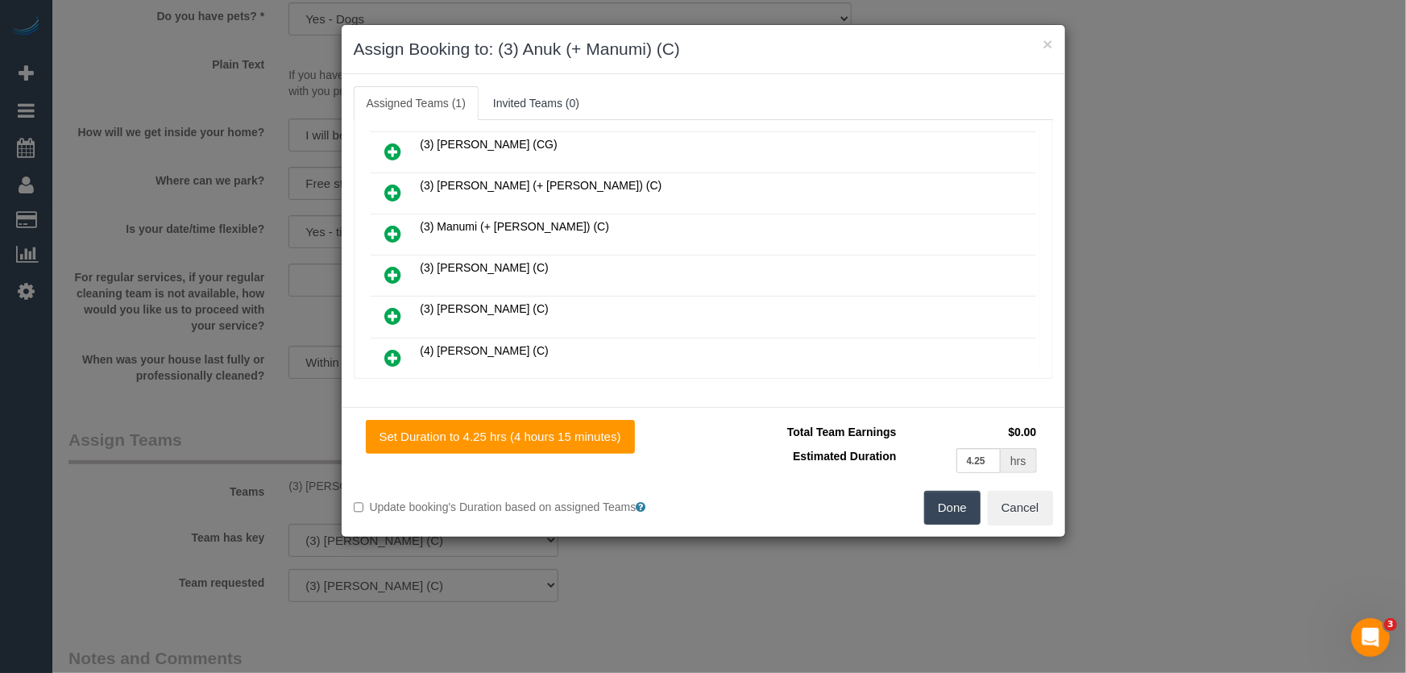
scroll to position [917, 0]
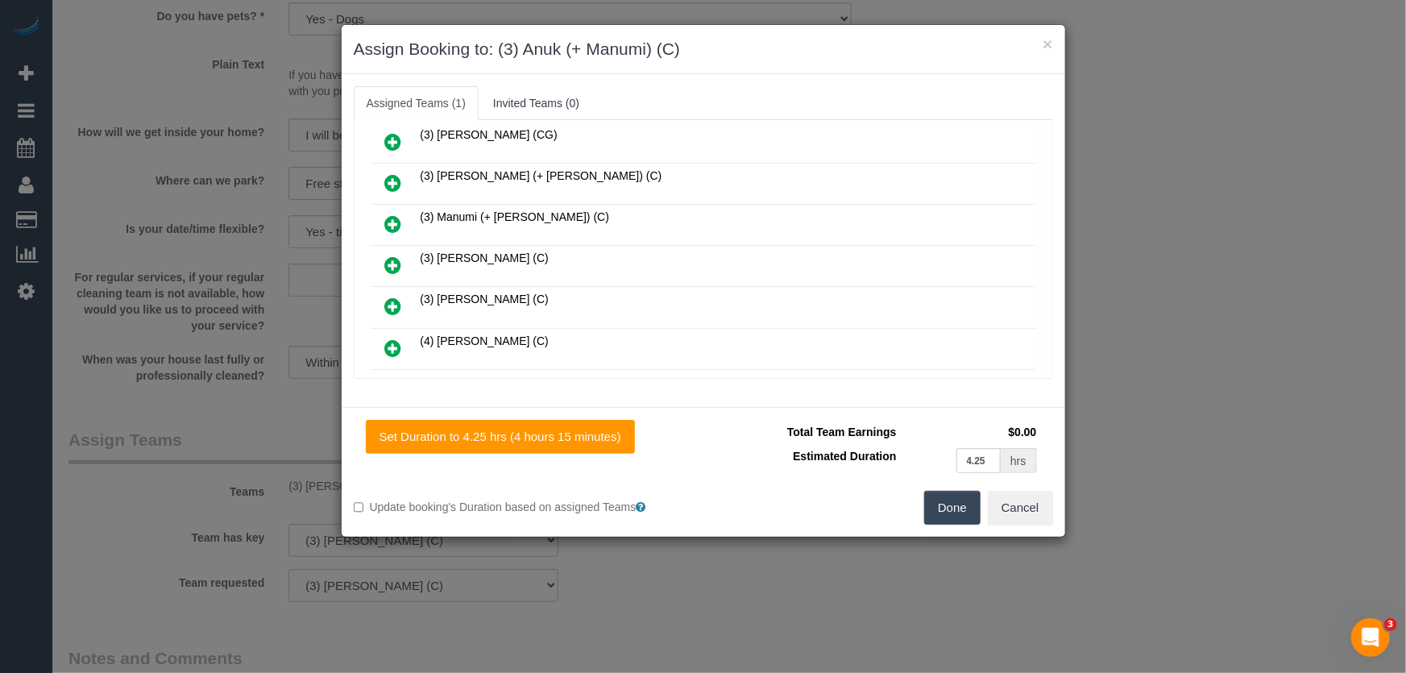
click at [389, 214] on icon at bounding box center [393, 223] width 17 height 19
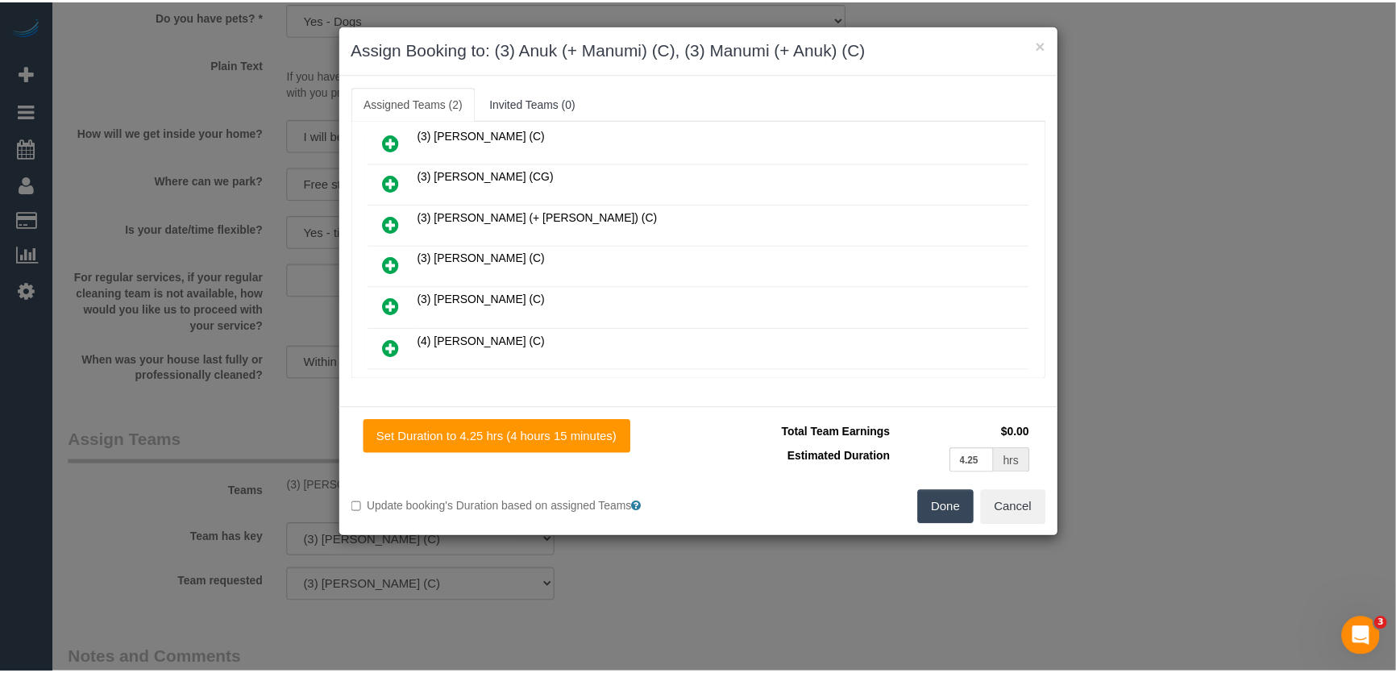
scroll to position [957, 0]
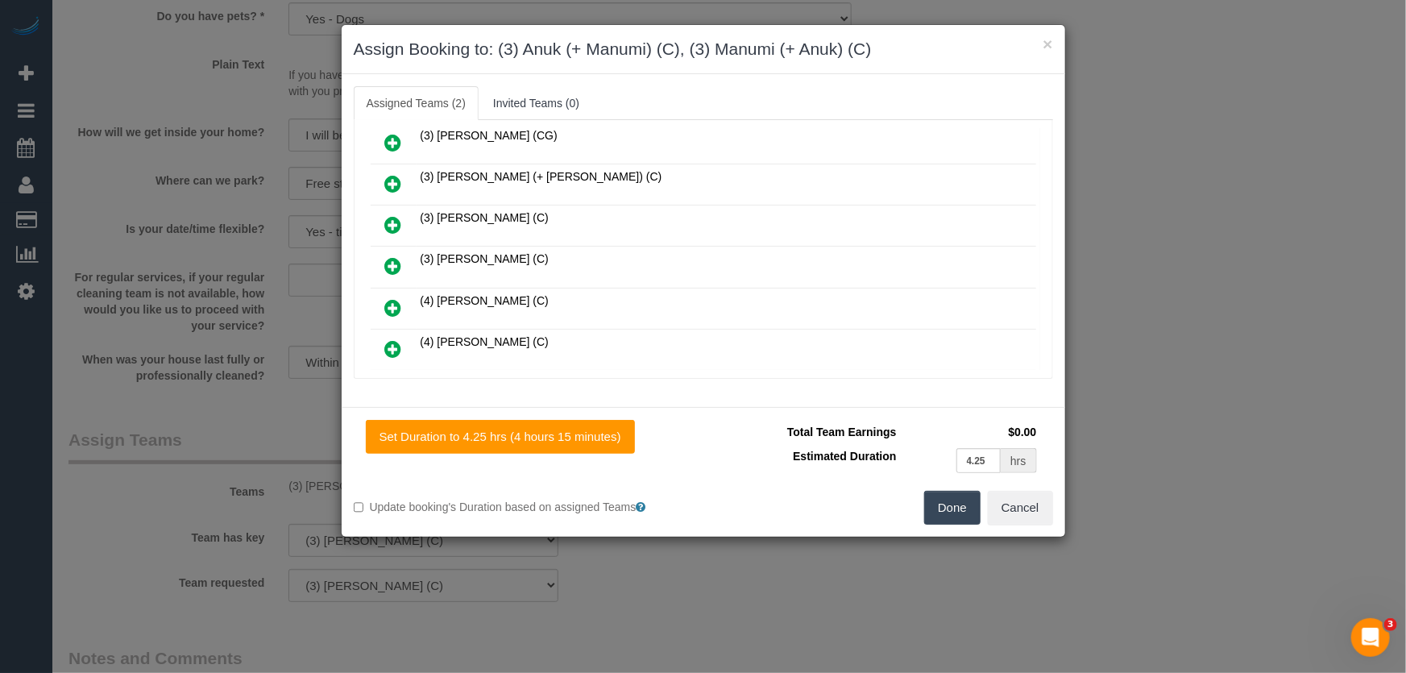
click at [937, 513] on button "Done" at bounding box center [952, 508] width 56 height 34
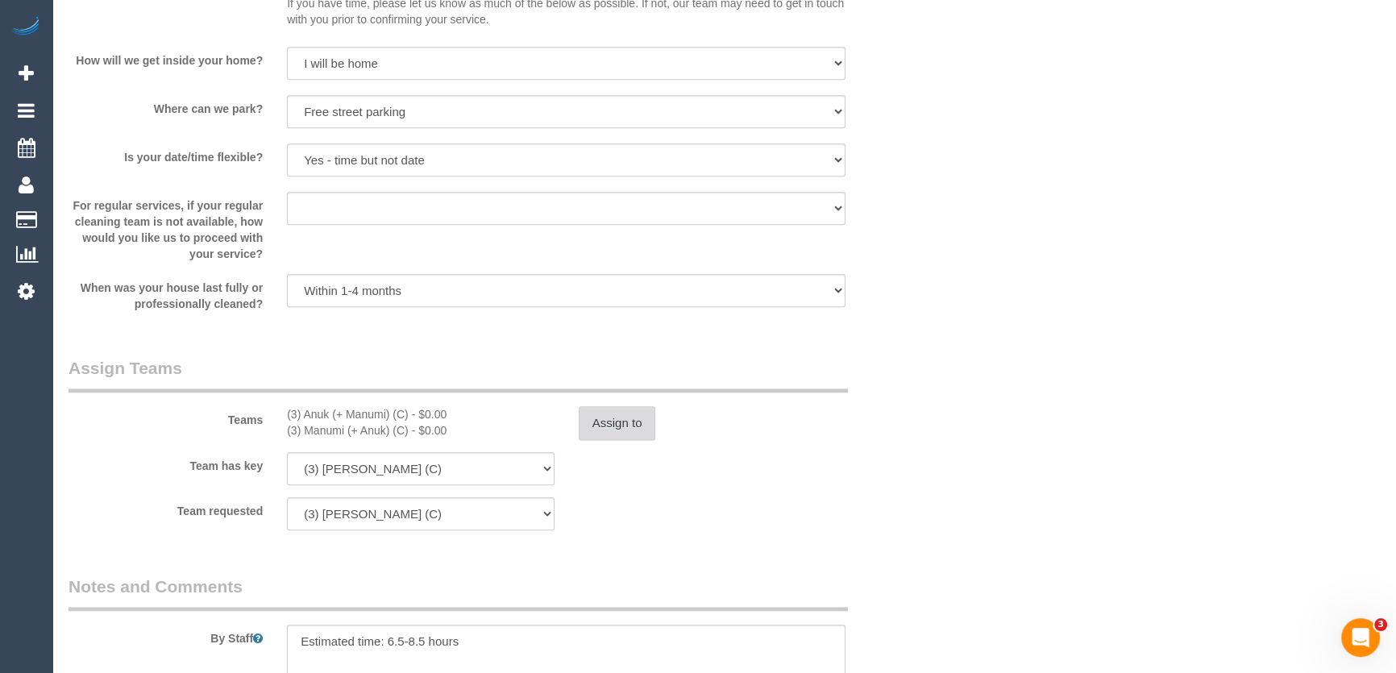
scroll to position [2344, 0]
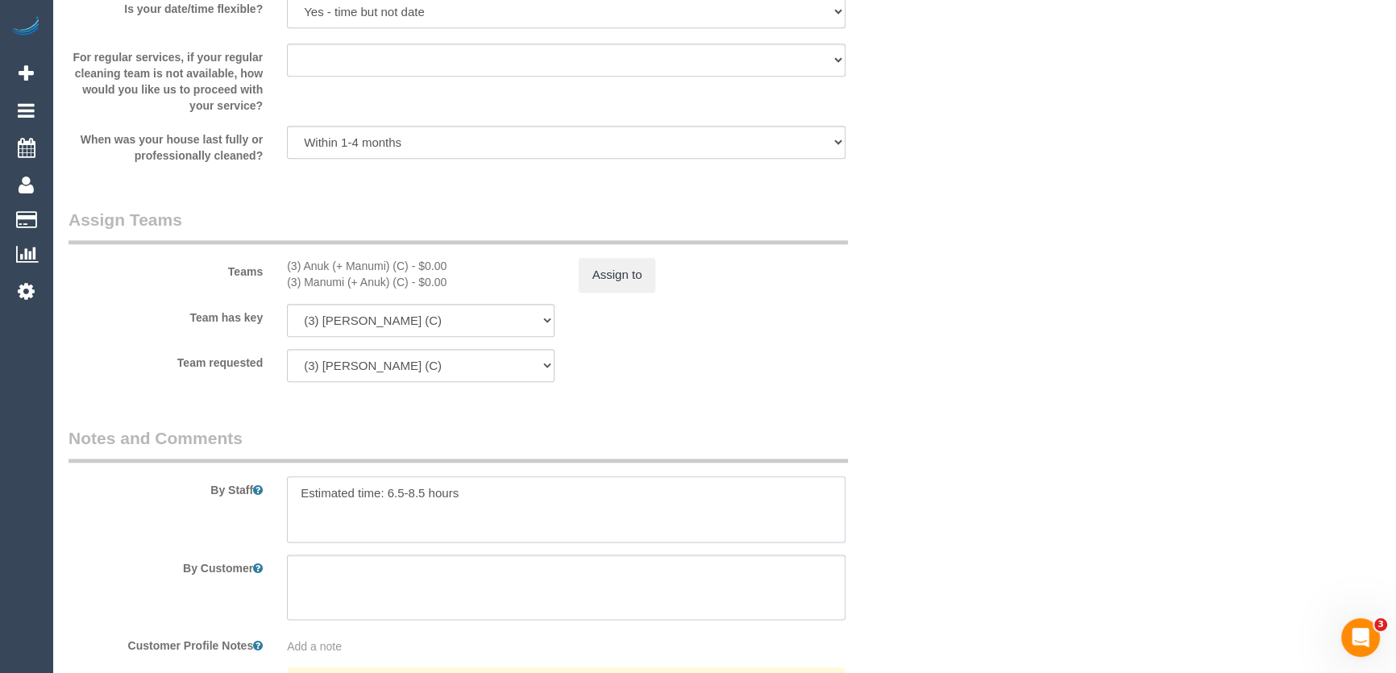
click at [492, 500] on textarea at bounding box center [566, 509] width 558 height 66
type textarea "Estimated time: 6.5-8.5 hours + Steam Cleaning"
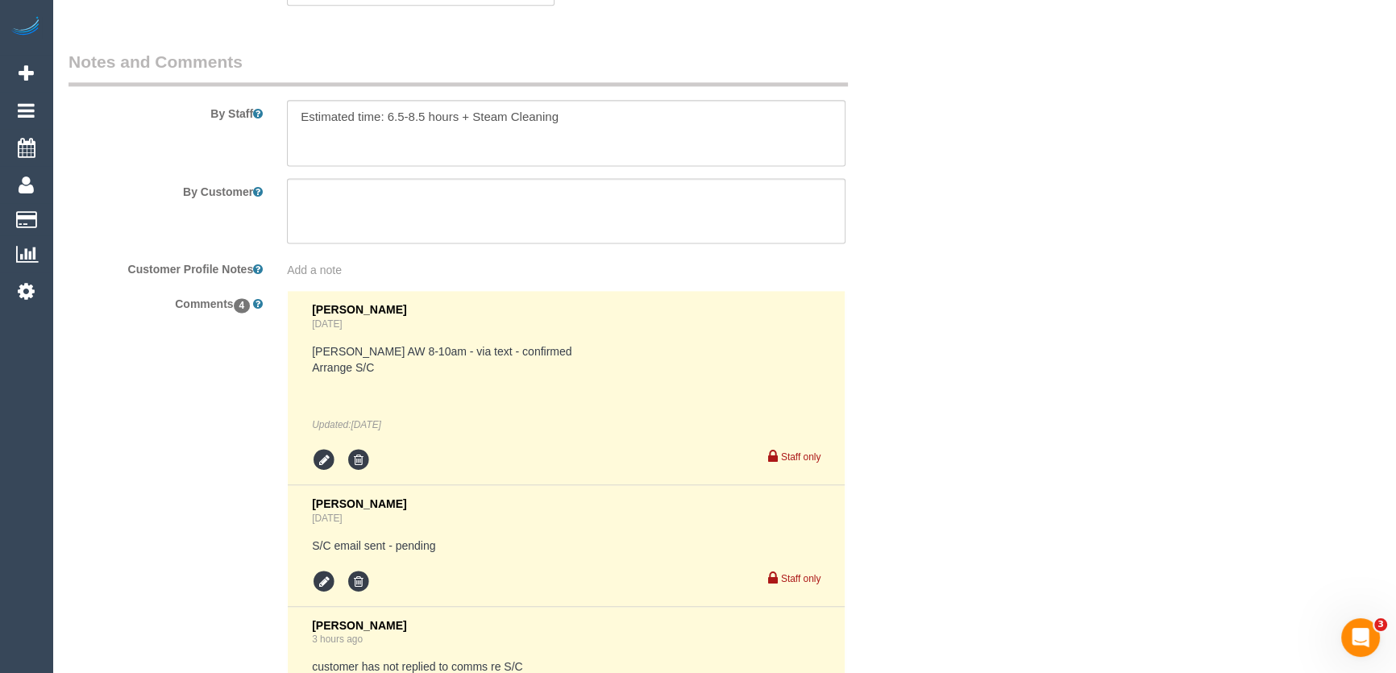
scroll to position [2698, 0]
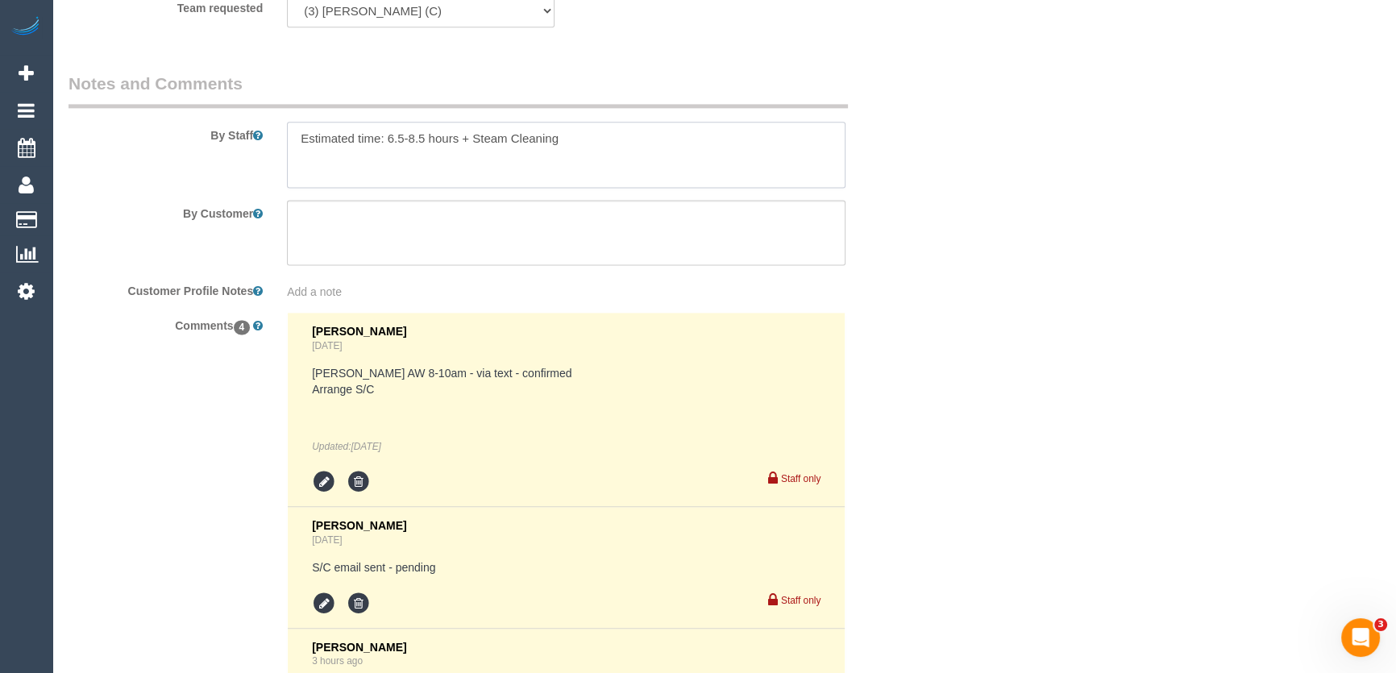
click at [589, 145] on textarea at bounding box center [566, 155] width 558 height 66
click at [417, 226] on textarea at bounding box center [566, 233] width 558 height 66
type textarea "Parking with 20m of property Customer has guest parking"
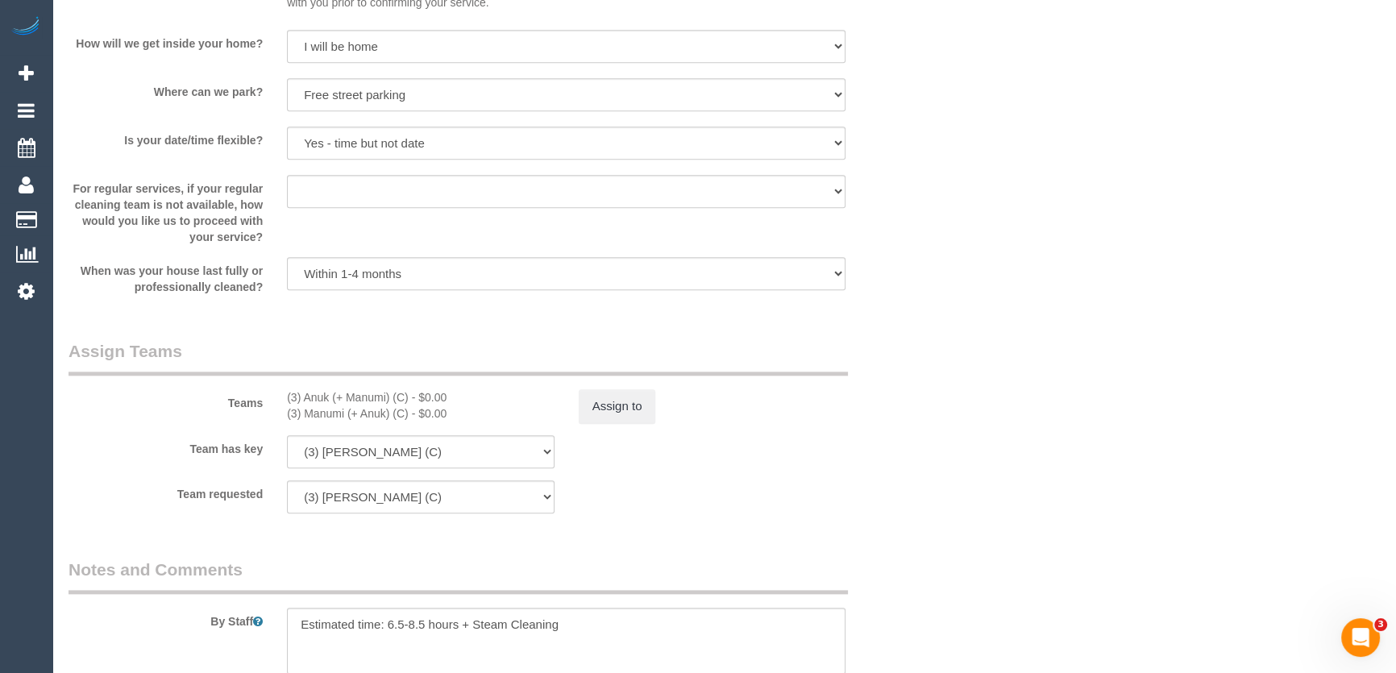
scroll to position [2271, 0]
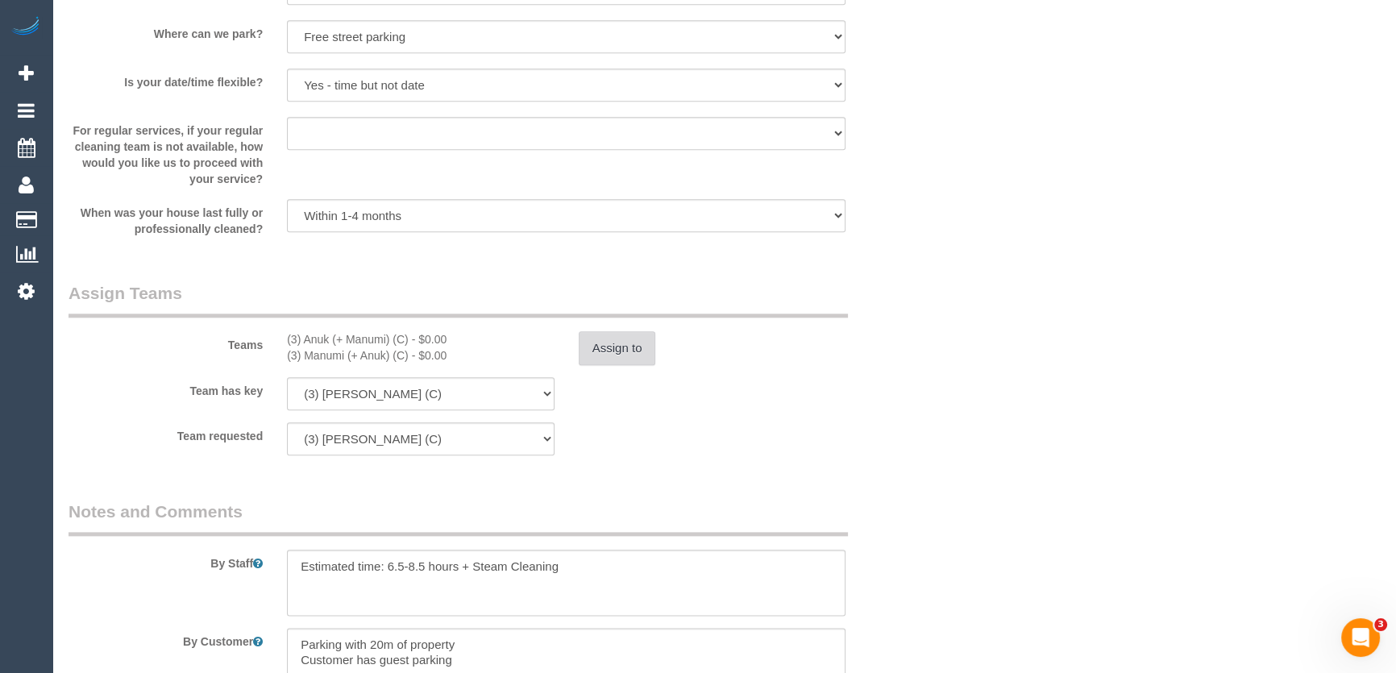
click at [624, 345] on button "Assign to" at bounding box center [617, 348] width 77 height 34
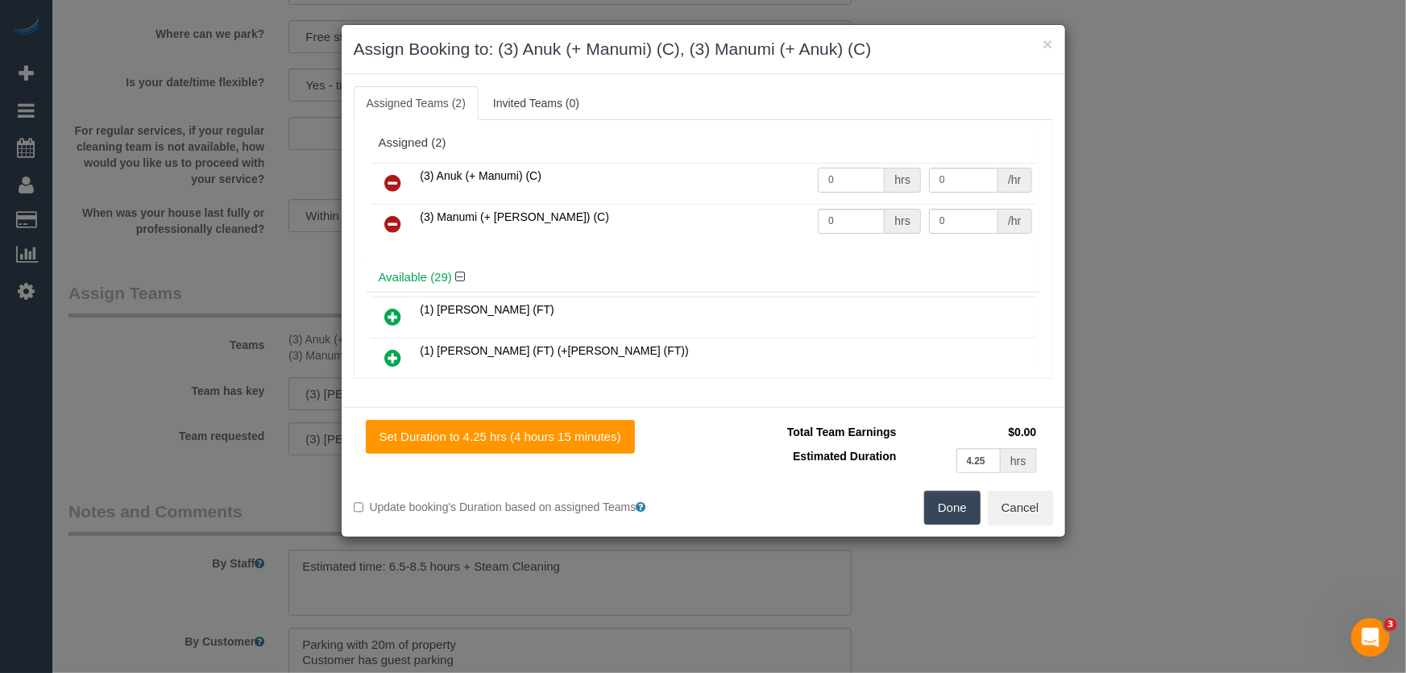
click at [836, 190] on input "0" at bounding box center [851, 180] width 67 height 25
type input "1"
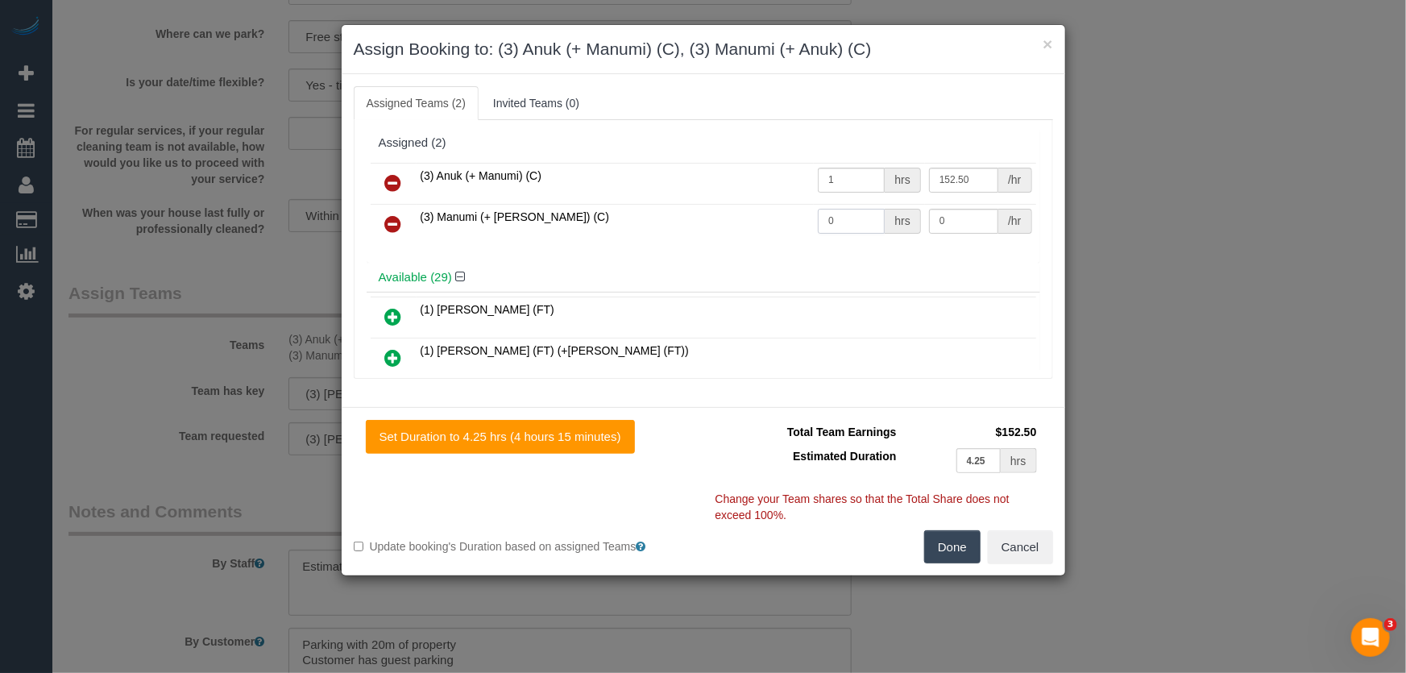
type input "152.5"
click at [828, 227] on input "0" at bounding box center [851, 221] width 67 height 25
type input "1"
click at [972, 540] on button "Done" at bounding box center [952, 547] width 56 height 34
type input "152.5"
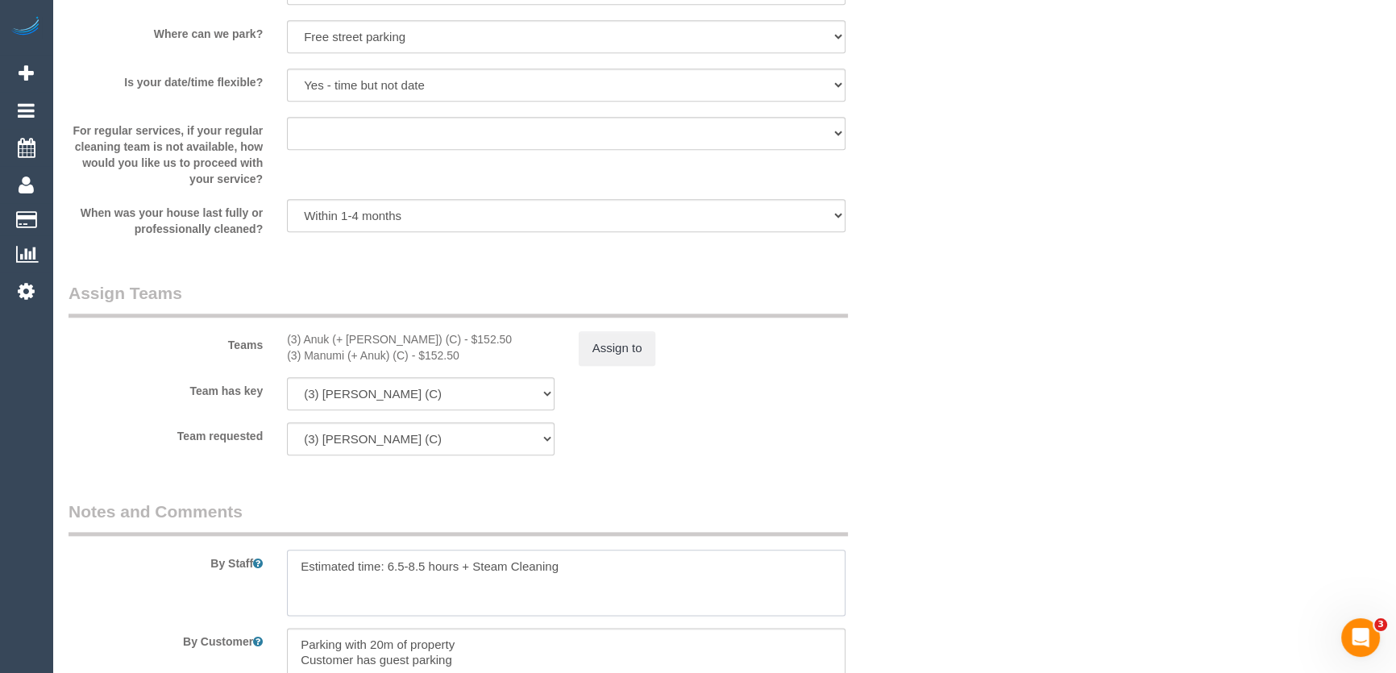
click at [297, 567] on textarea at bounding box center [566, 583] width 558 height 66
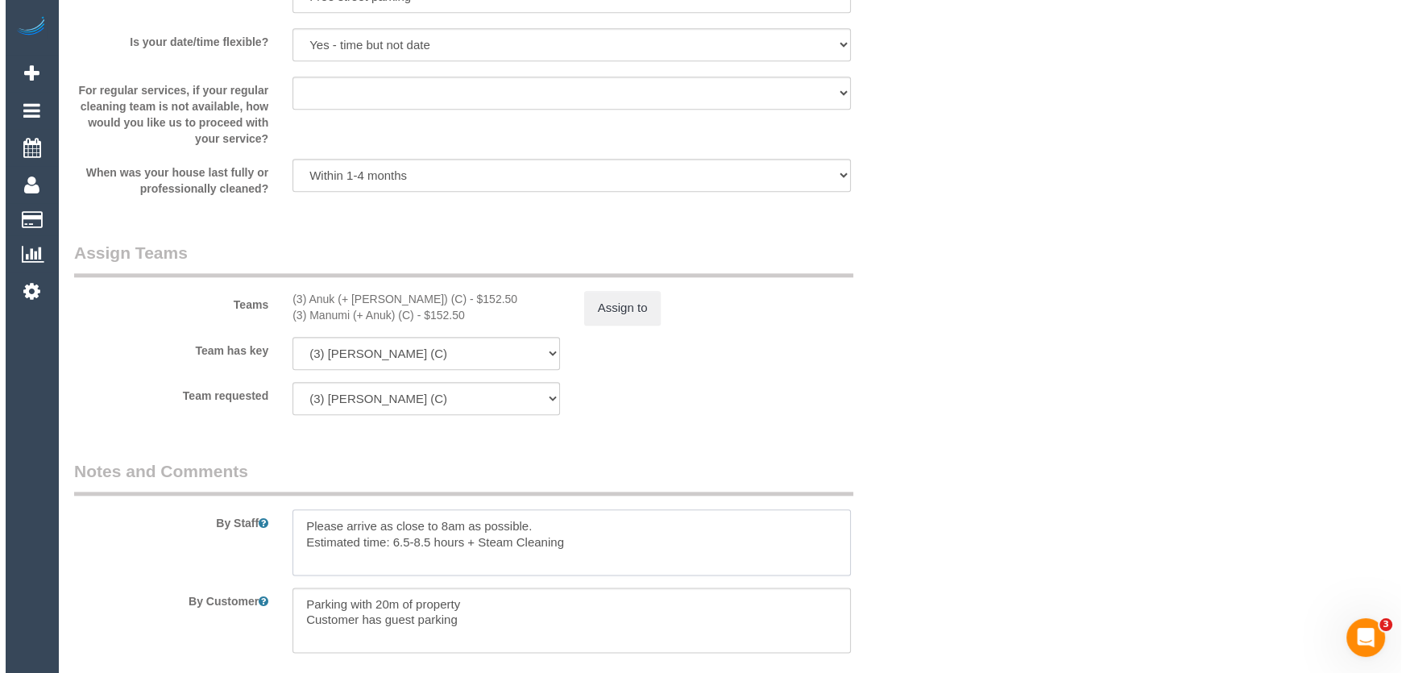
scroll to position [2344, 0]
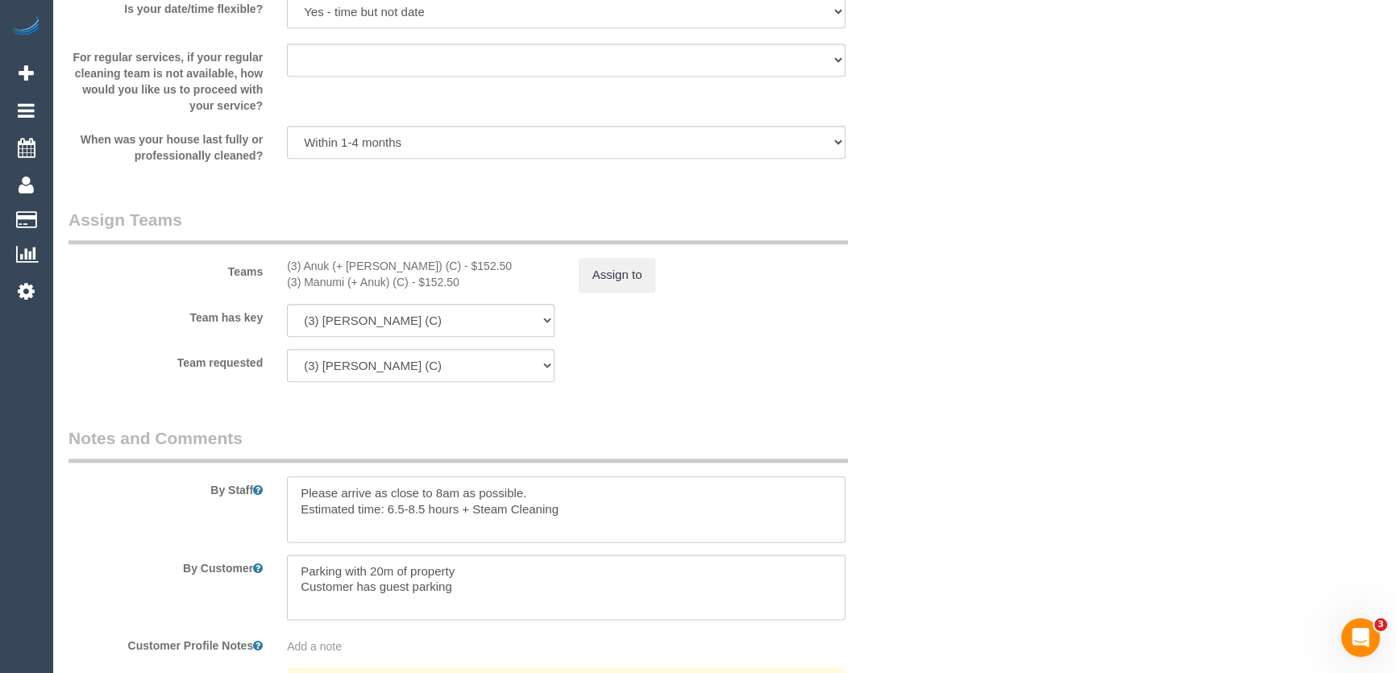
type textarea "Please arrive as close to 8am as possible. Estimated time: 6.5-8.5 hours + Stea…"
click at [624, 274] on button "Assign to" at bounding box center [617, 275] width 77 height 34
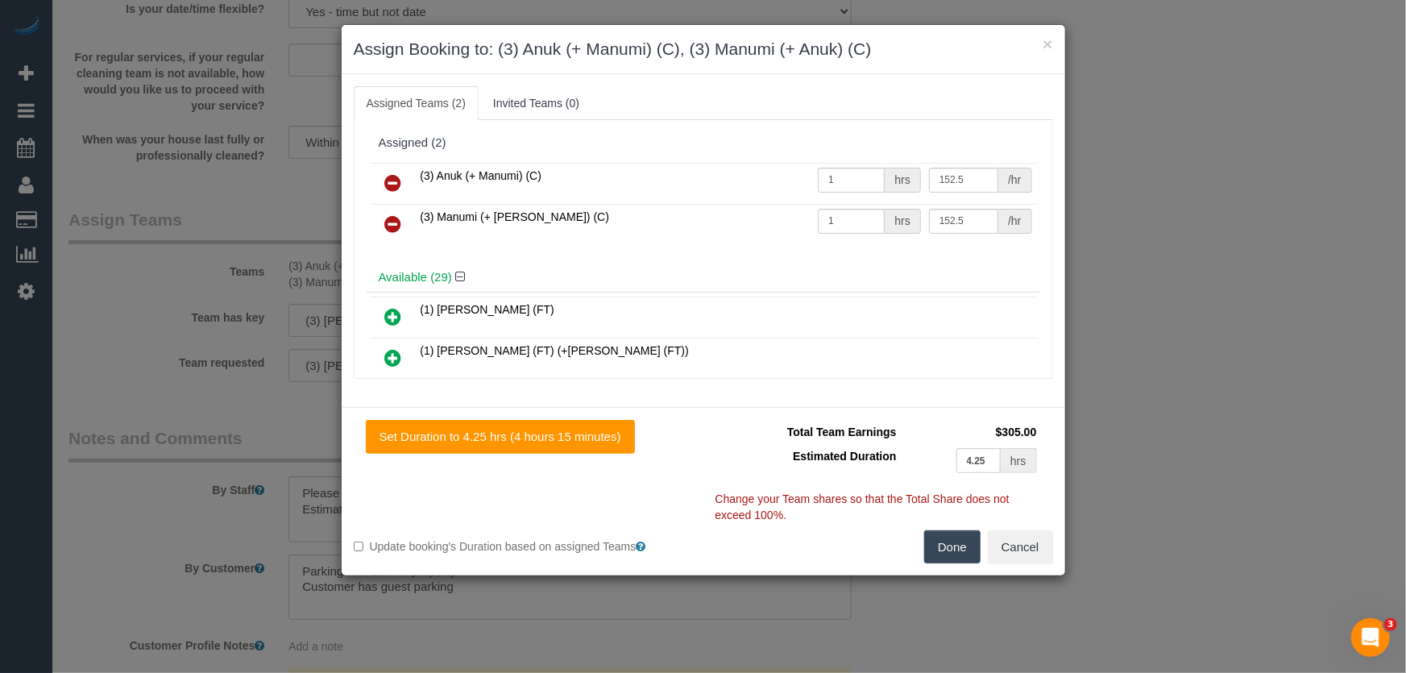
scroll to position [7313, 0]
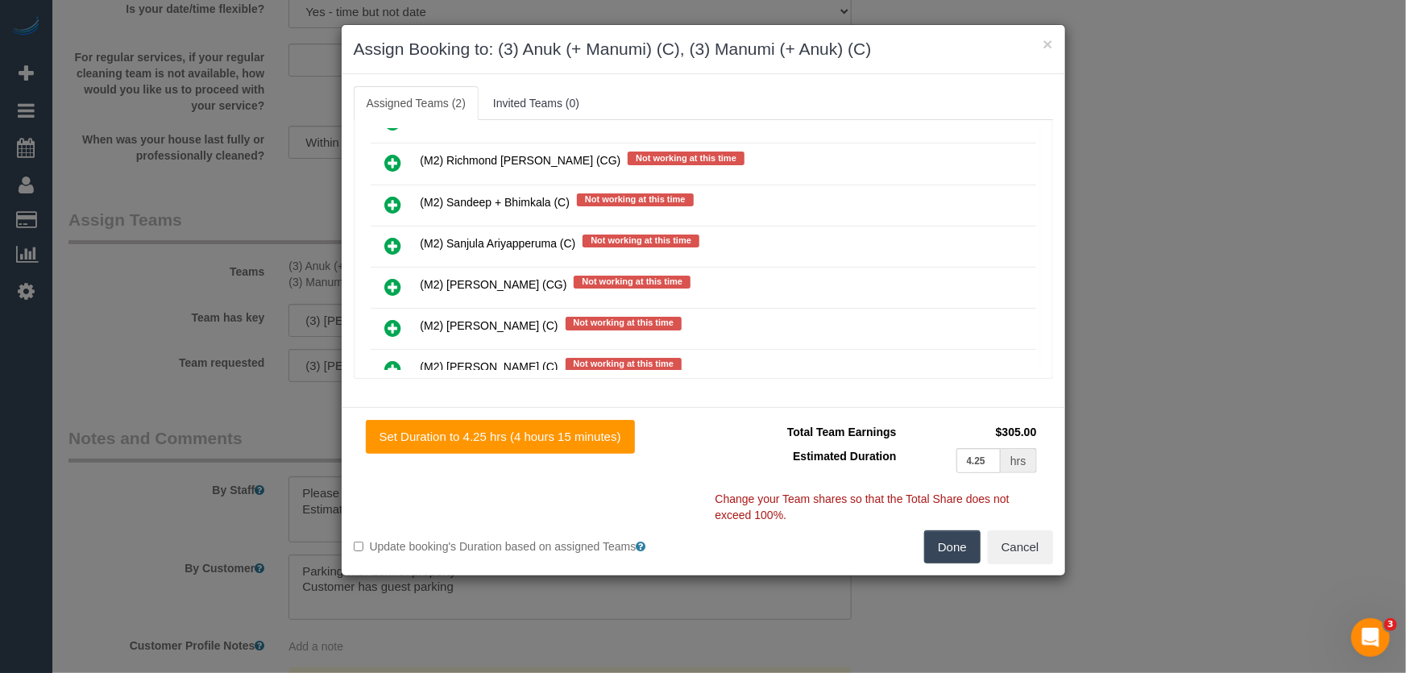
click at [393, 400] on icon at bounding box center [393, 409] width 17 height 19
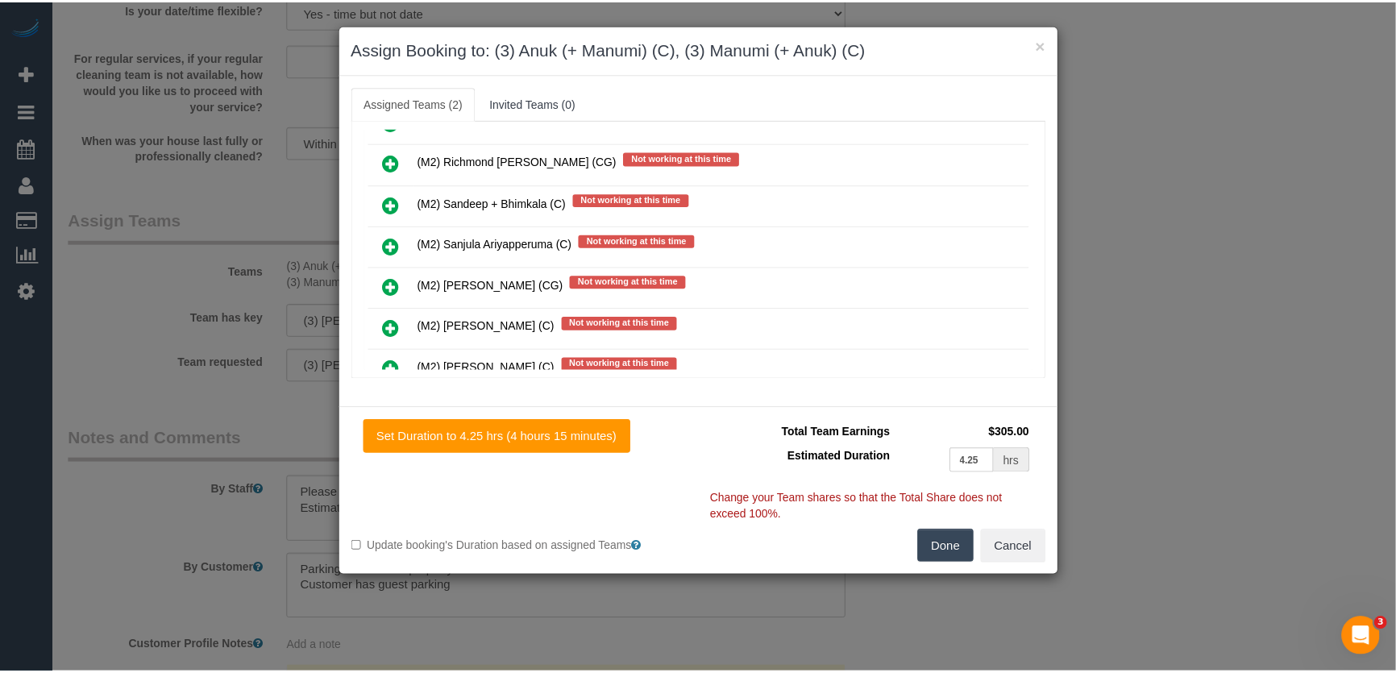
scroll to position [7353, 0]
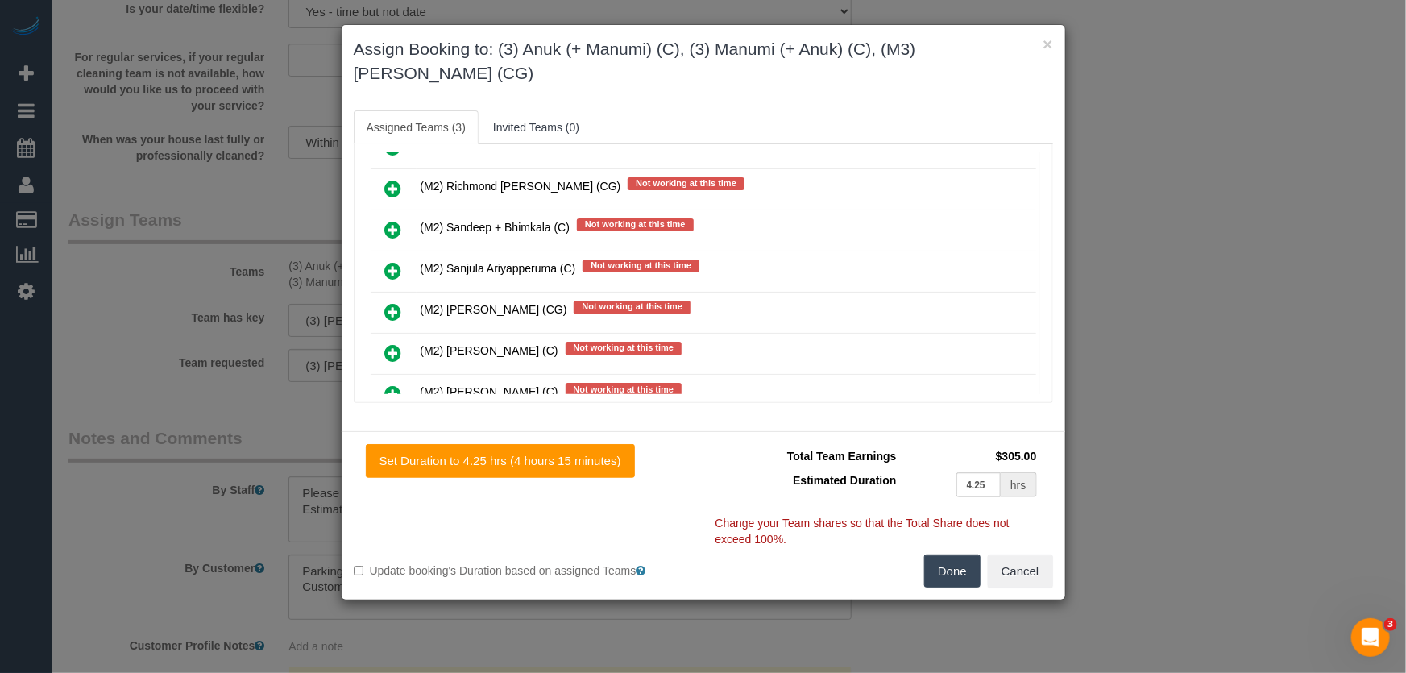
click at [935, 554] on button "Done" at bounding box center [952, 571] width 56 height 34
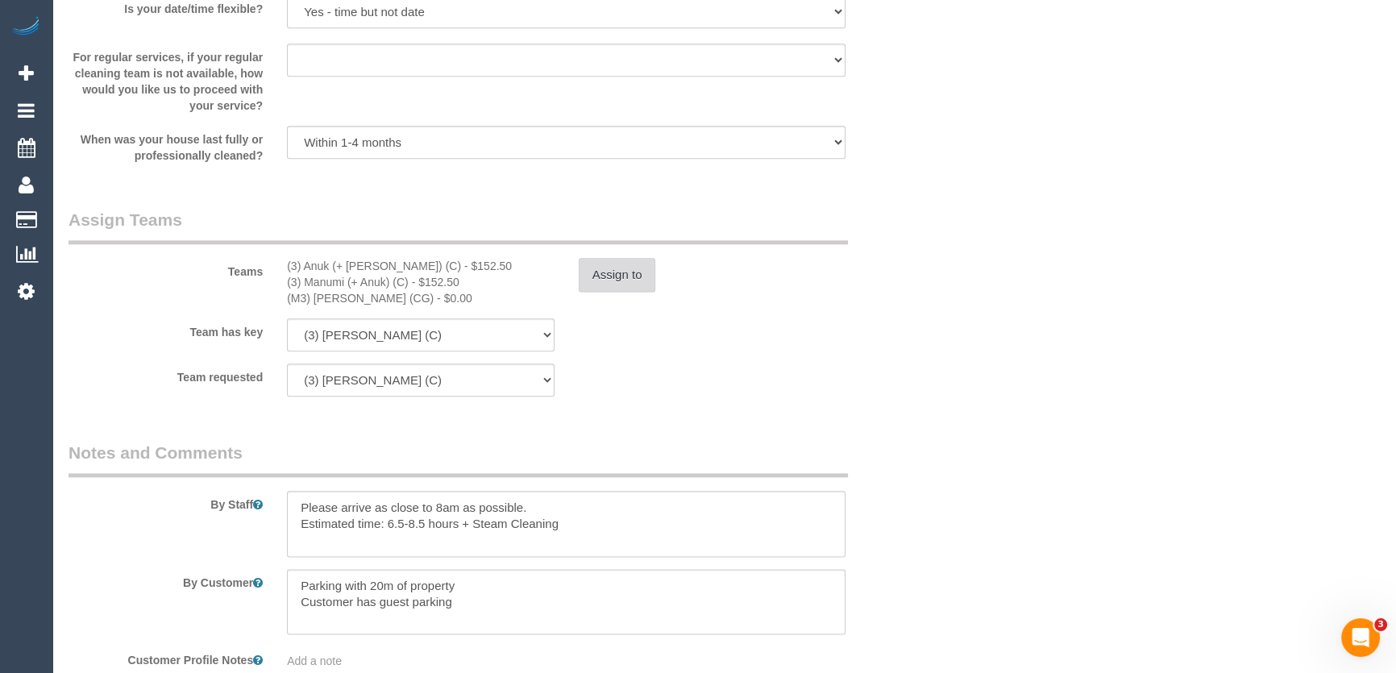
click at [620, 267] on button "Assign to" at bounding box center [617, 275] width 77 height 34
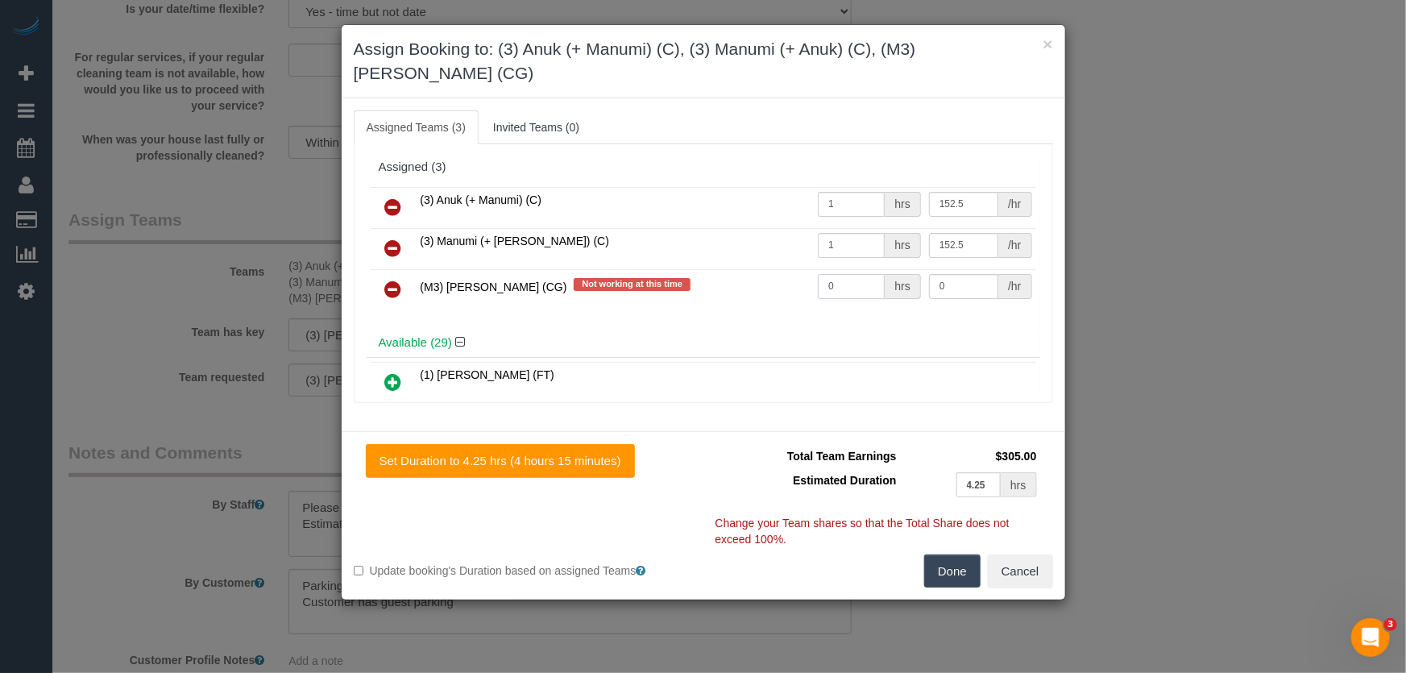
click at [855, 274] on input "0" at bounding box center [851, 286] width 67 height 25
type input "1"
type input "290"
click at [944, 554] on button "Done" at bounding box center [952, 571] width 56 height 34
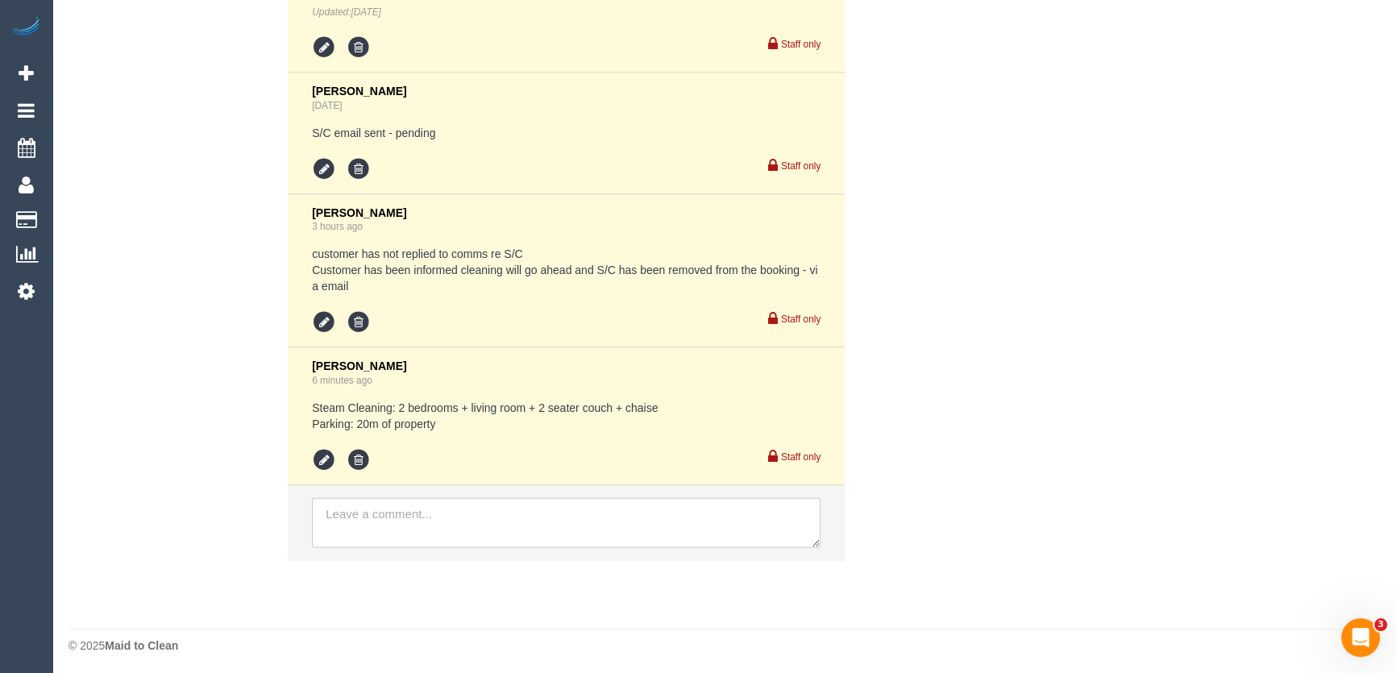
scroll to position [3152, 0]
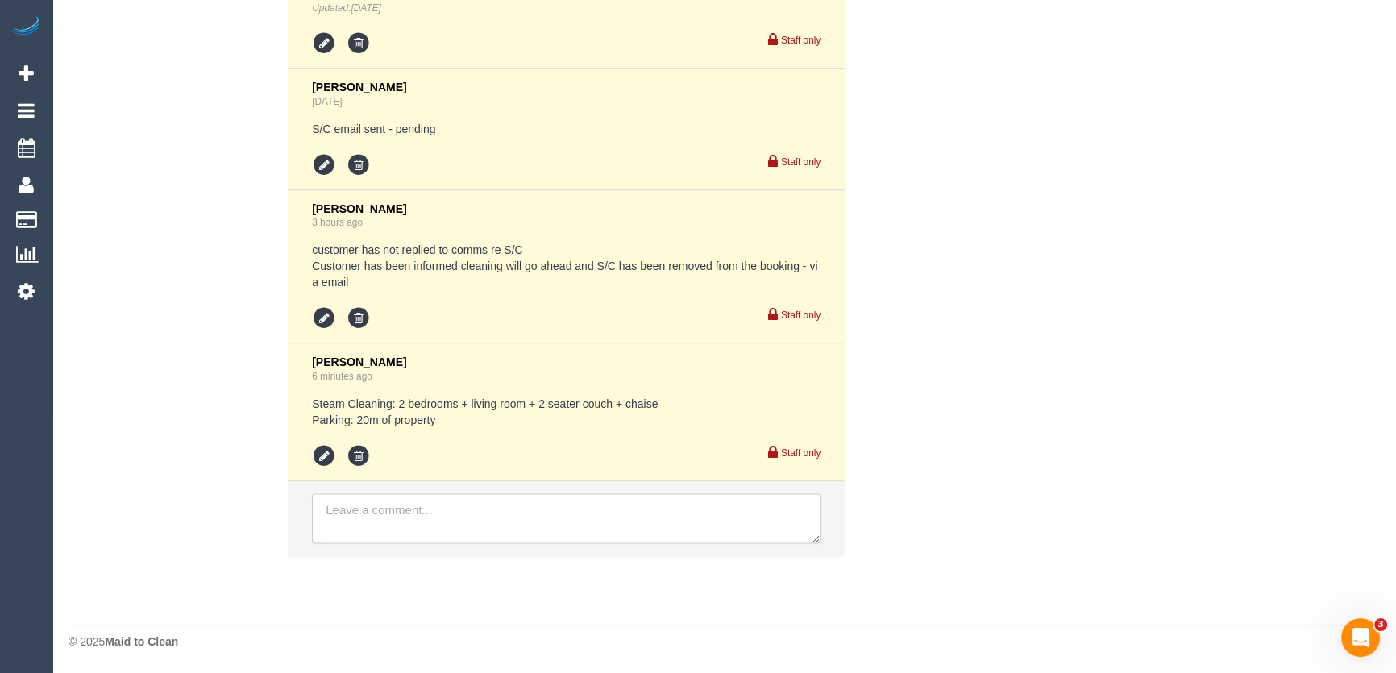
click at [396, 514] on textarea at bounding box center [566, 518] width 508 height 50
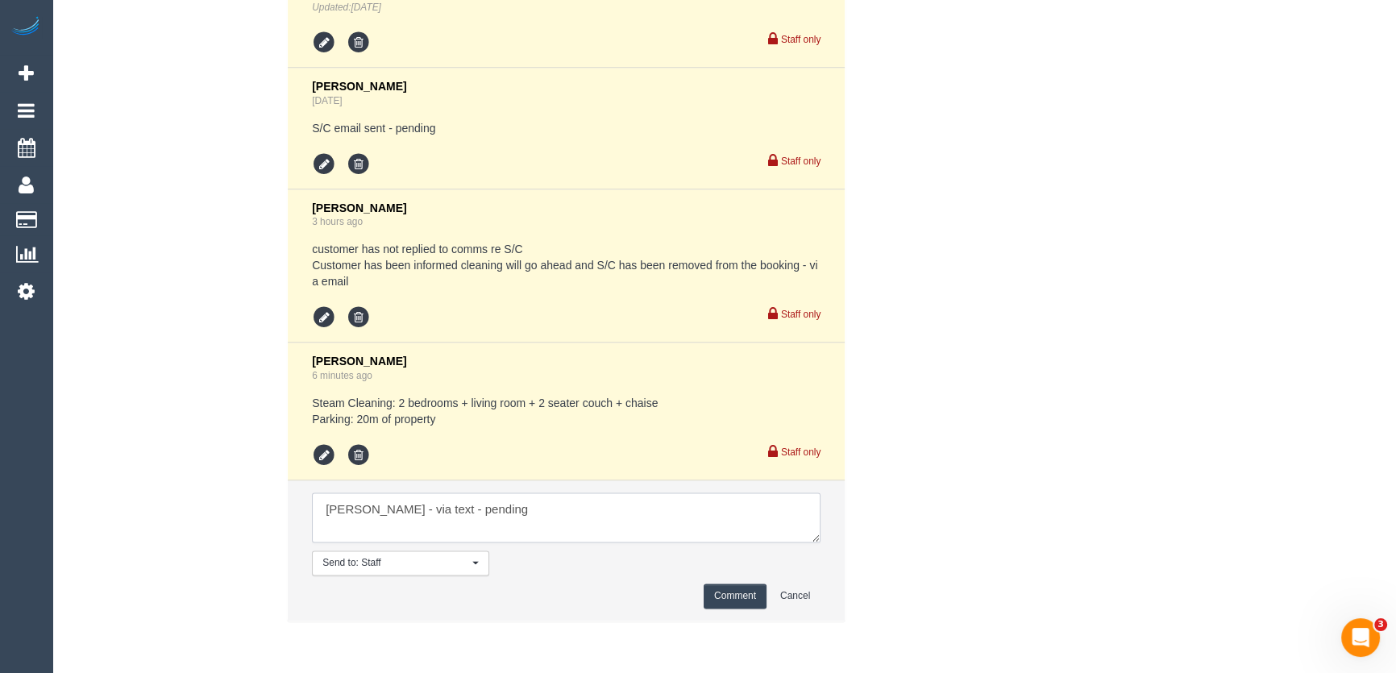
type textarea "Adnan - via text - pending"
click at [737, 591] on button "Comment" at bounding box center [734, 595] width 63 height 25
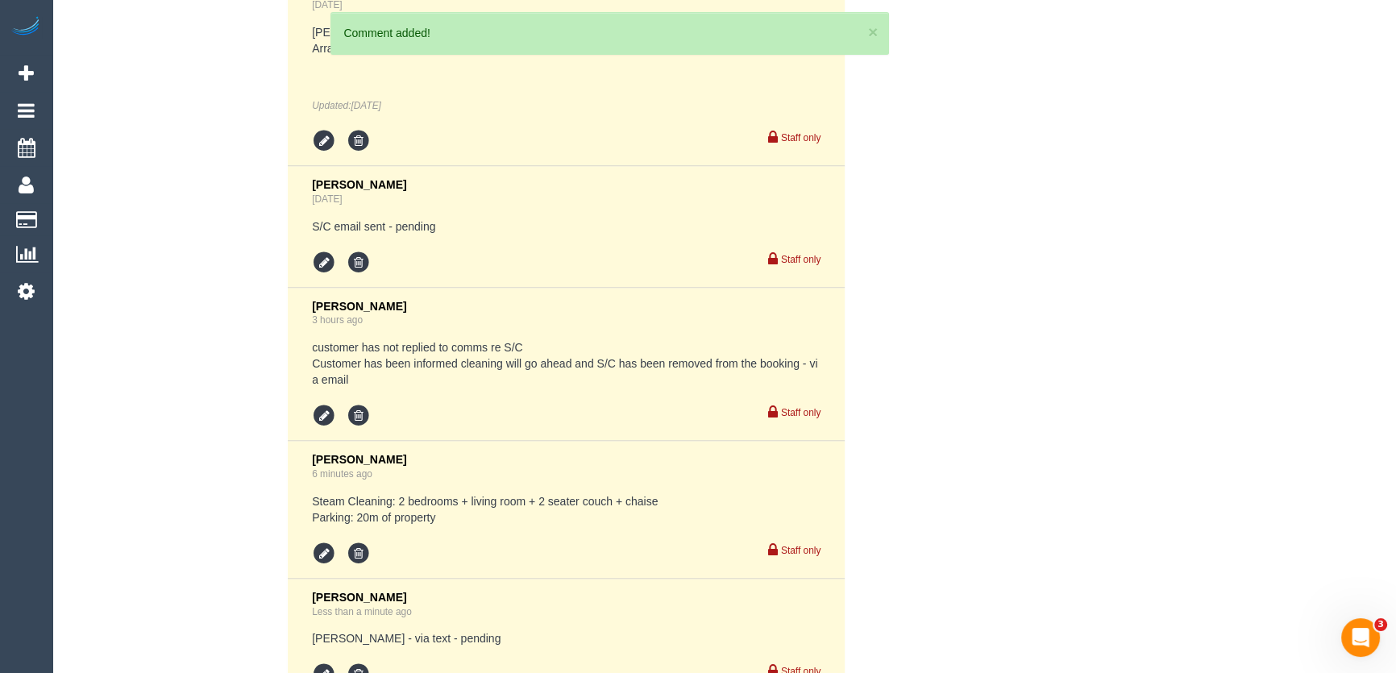
scroll to position [3273, 0]
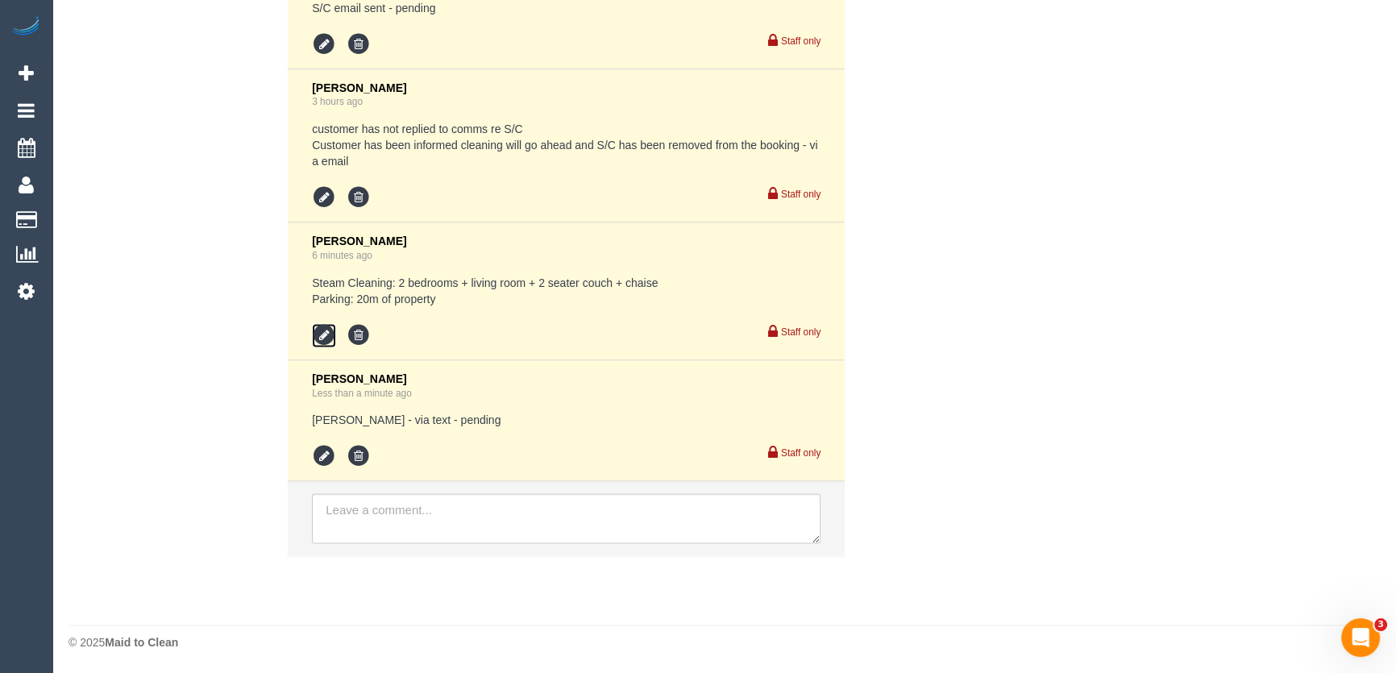
click at [325, 338] on icon at bounding box center [324, 335] width 24 height 24
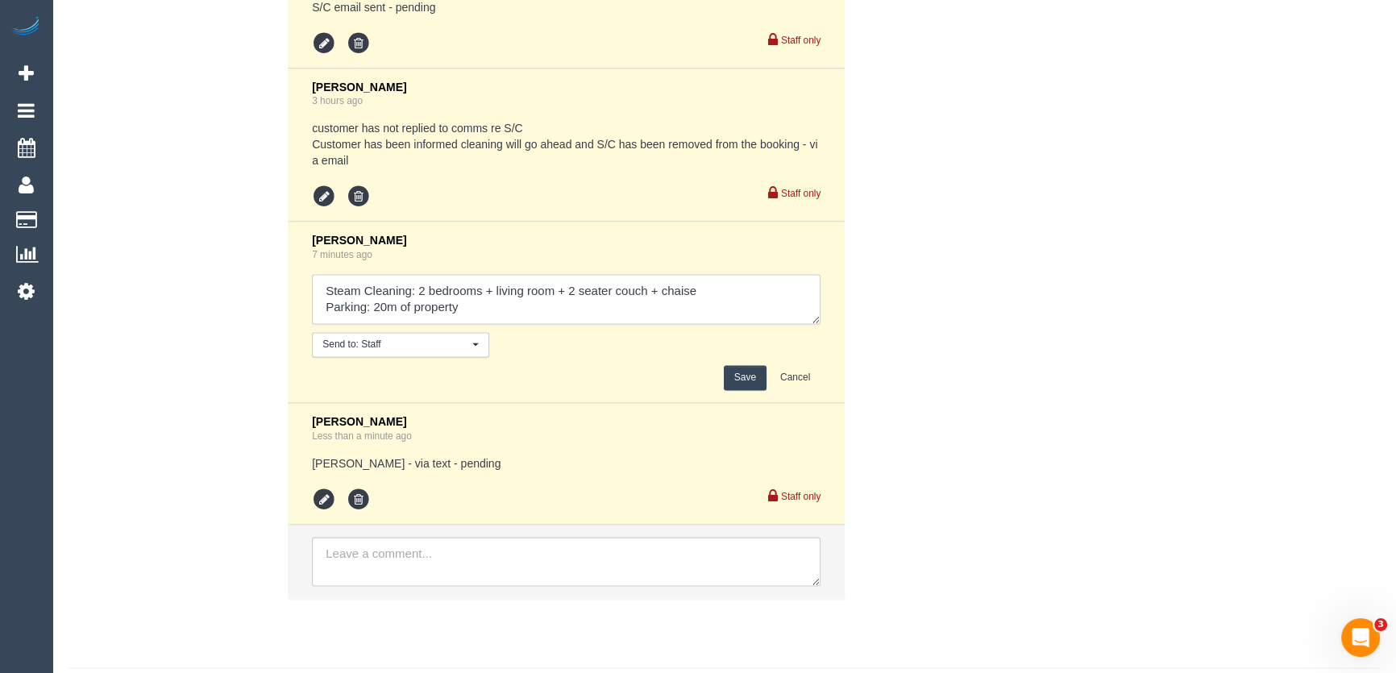
click at [499, 314] on textarea at bounding box center [566, 299] width 508 height 50
type textarea "Steam Cleaning: 2 bedrooms + living room + 2 seater couch + chaise Parking: 20m…"
click at [753, 378] on button "Save" at bounding box center [745, 377] width 43 height 25
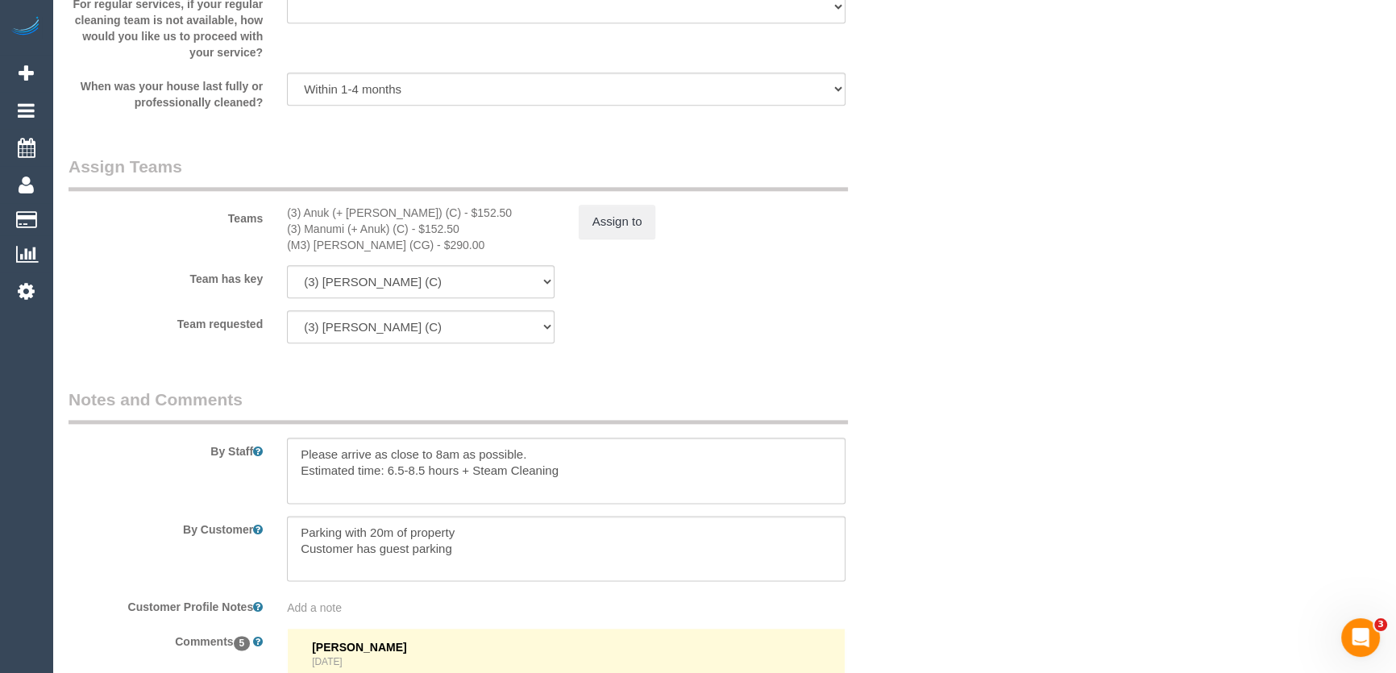
scroll to position [2394, 0]
click at [550, 452] on textarea at bounding box center [566, 474] width 558 height 66
paste textarea "Est. time: _hrs + SC of _(areas)__ Steam cleaner to arrive at ___ Please ensure…"
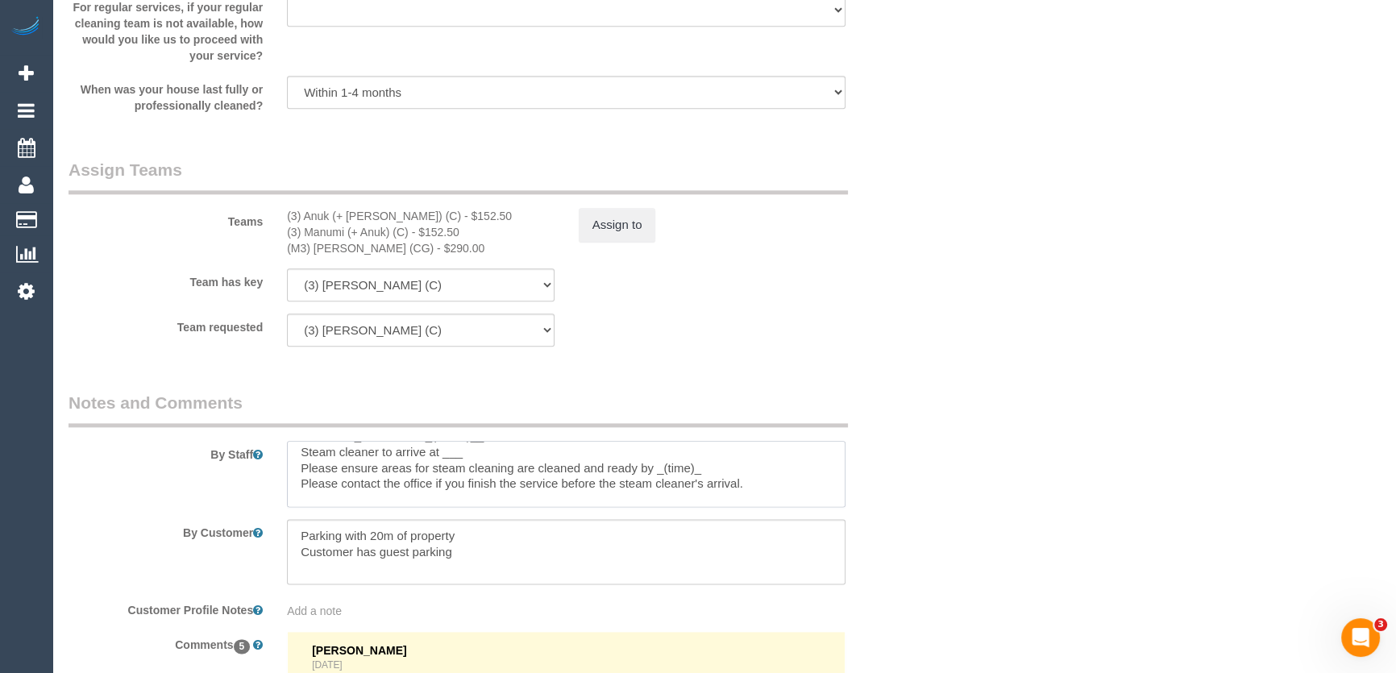
scroll to position [24, 0]
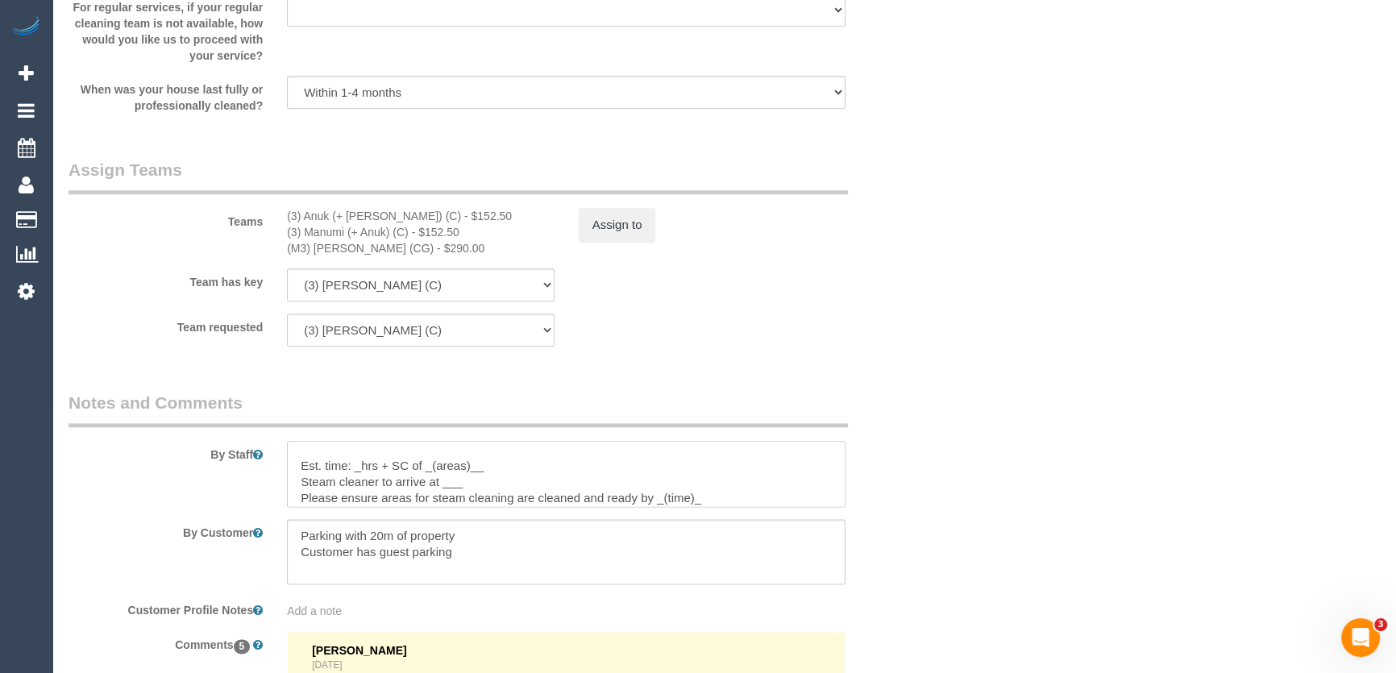
click at [359, 471] on textarea at bounding box center [566, 474] width 558 height 66
click at [529, 470] on textarea at bounding box center [566, 474] width 558 height 66
click at [465, 489] on textarea at bounding box center [566, 474] width 558 height 66
click at [720, 500] on textarea at bounding box center [566, 474] width 558 height 66
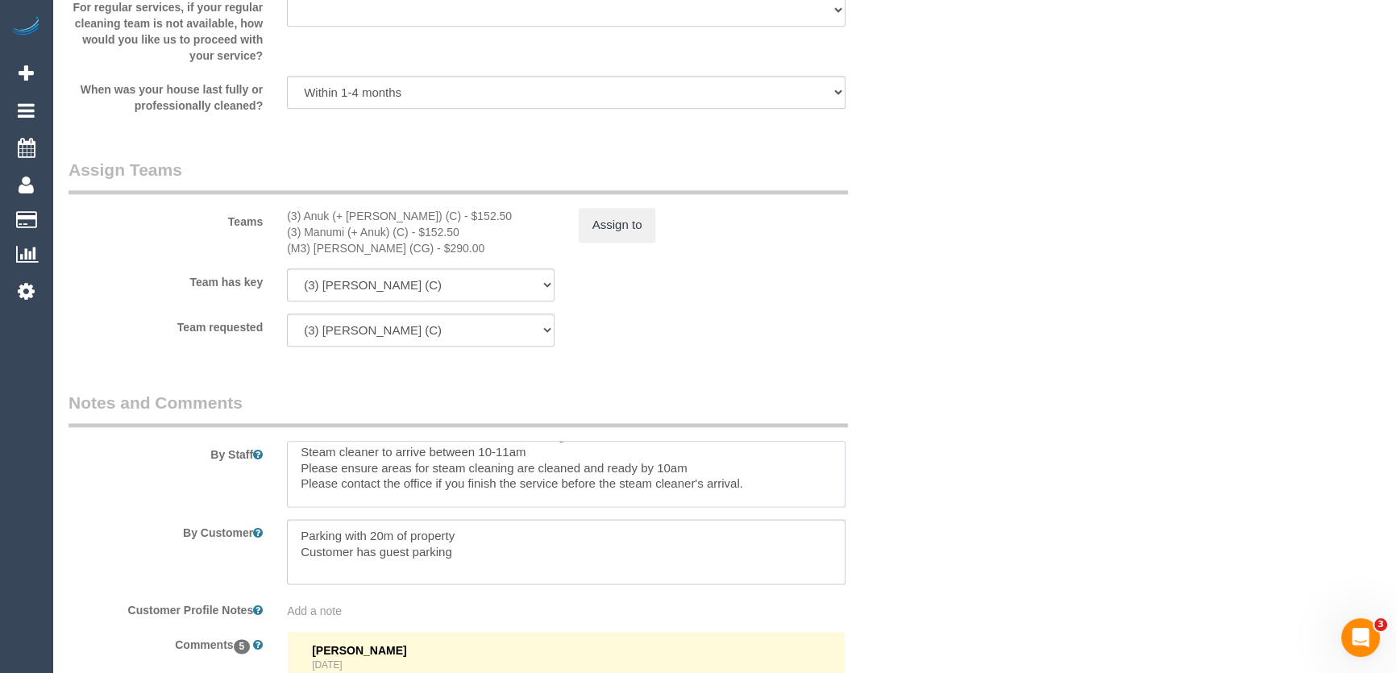
scroll to position [80, 0]
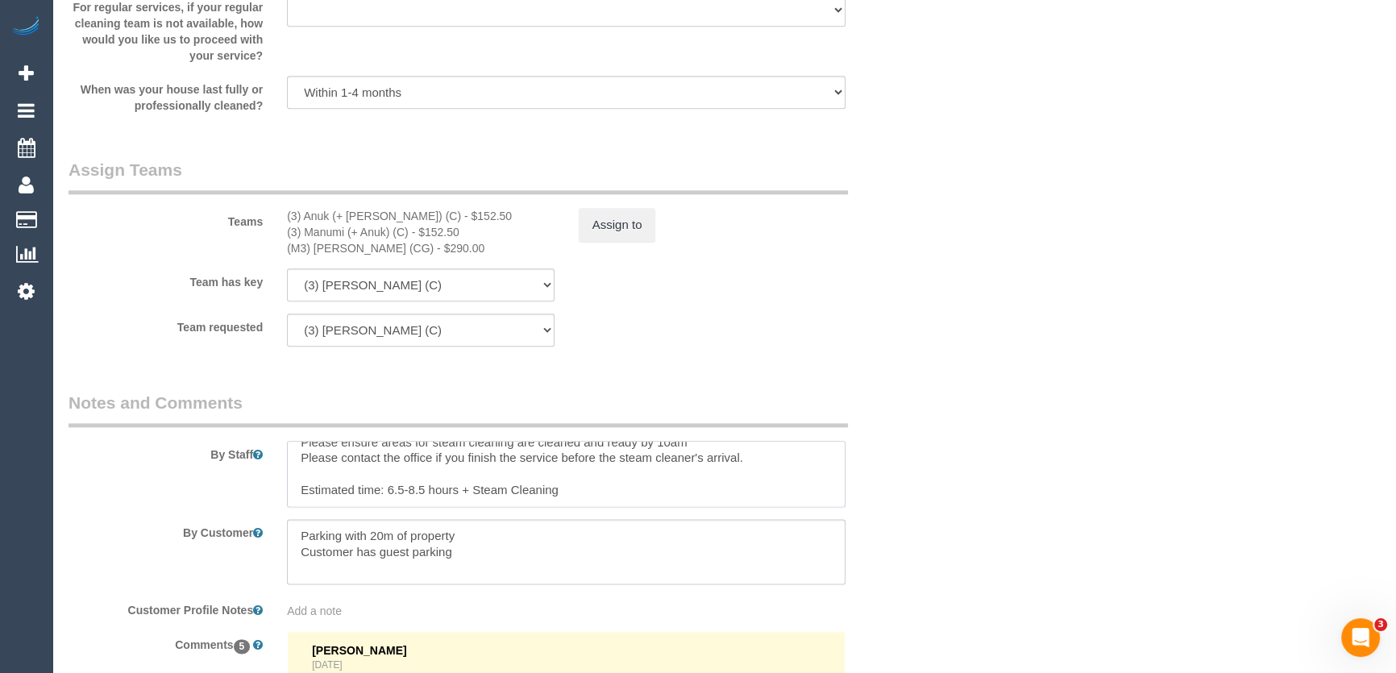
click at [657, 497] on textarea at bounding box center [566, 474] width 558 height 66
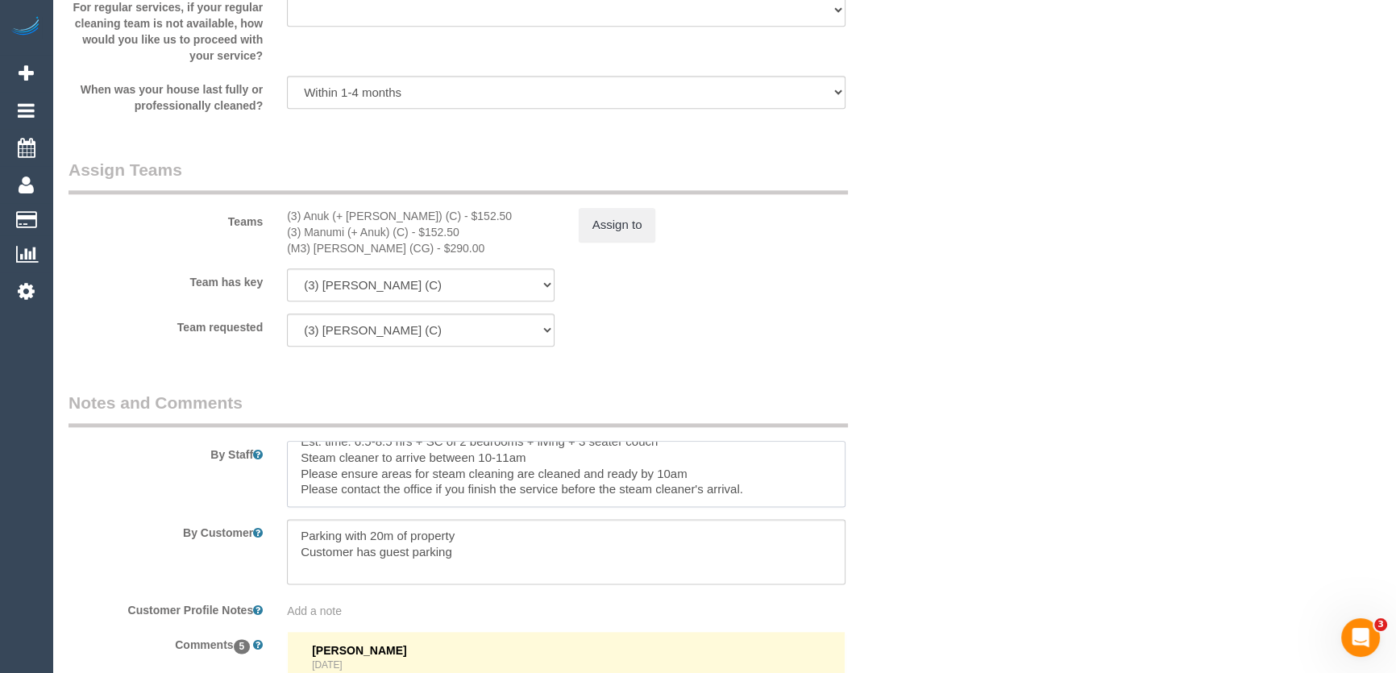
type textarea "Please arrive as close to 8am as possible. Est. time: 6.5-8.5 hrs + SC of 2 bed…"
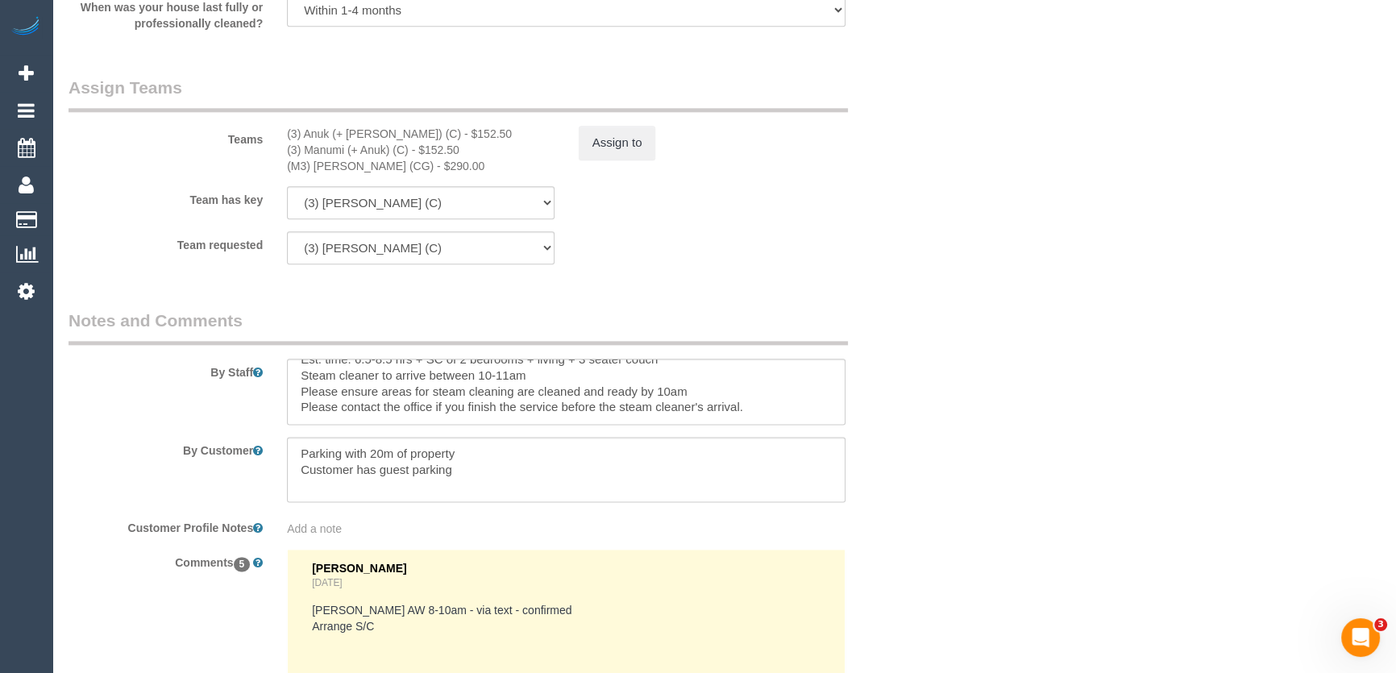
scroll to position [2614, 0]
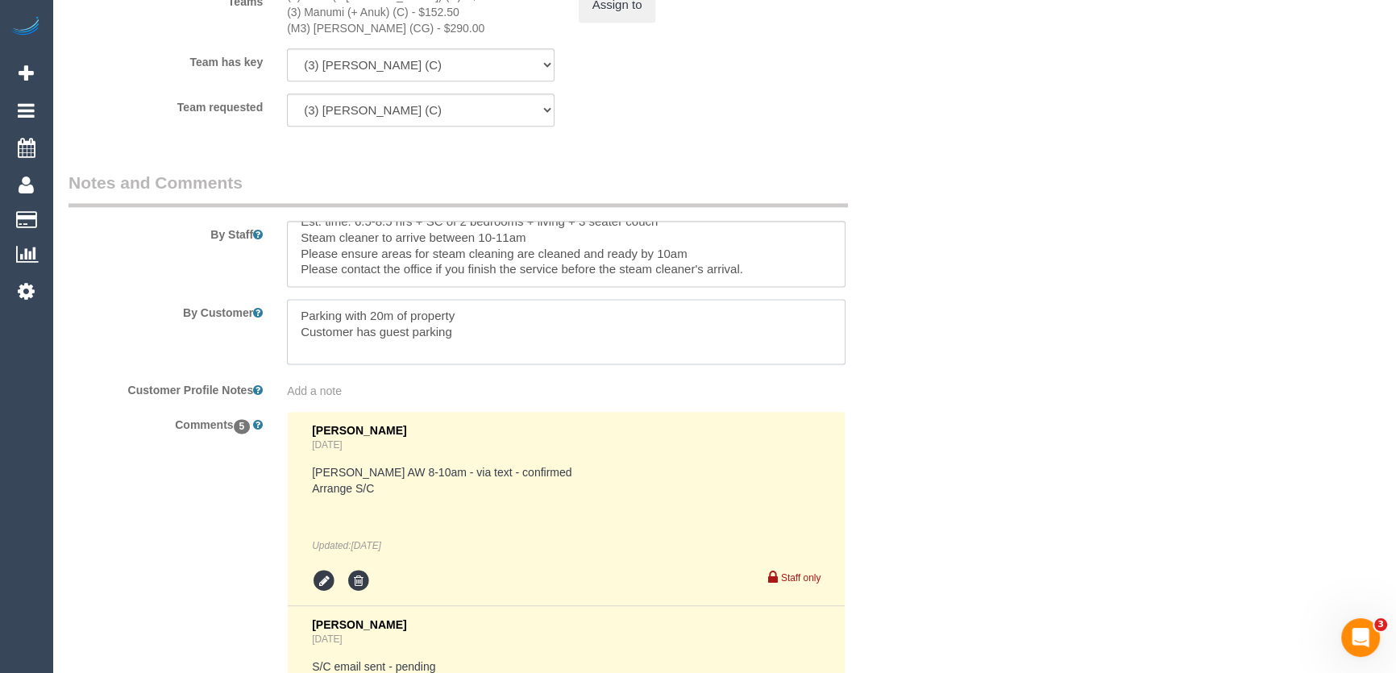
click at [528, 338] on textarea at bounding box center [566, 332] width 558 height 66
type textarea "Parking with 20m of property Customer has guest parking Dogs will be kept away"
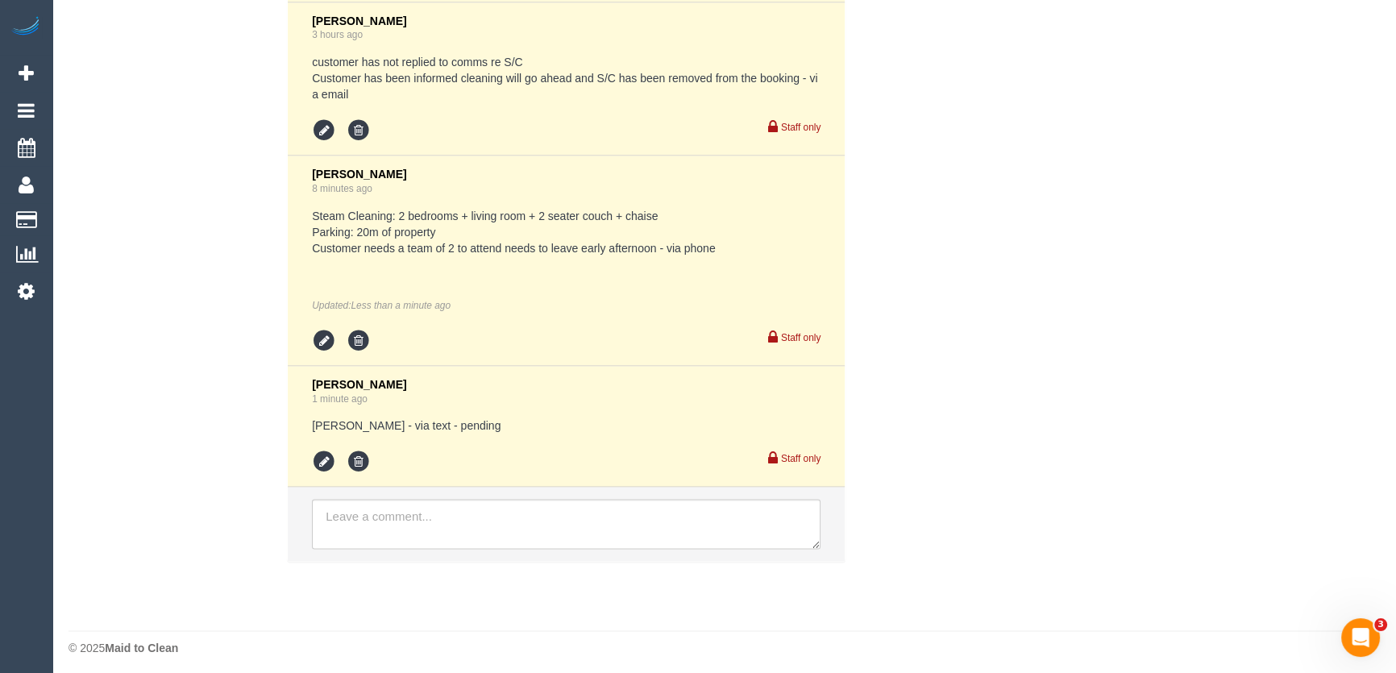
scroll to position [3346, 0]
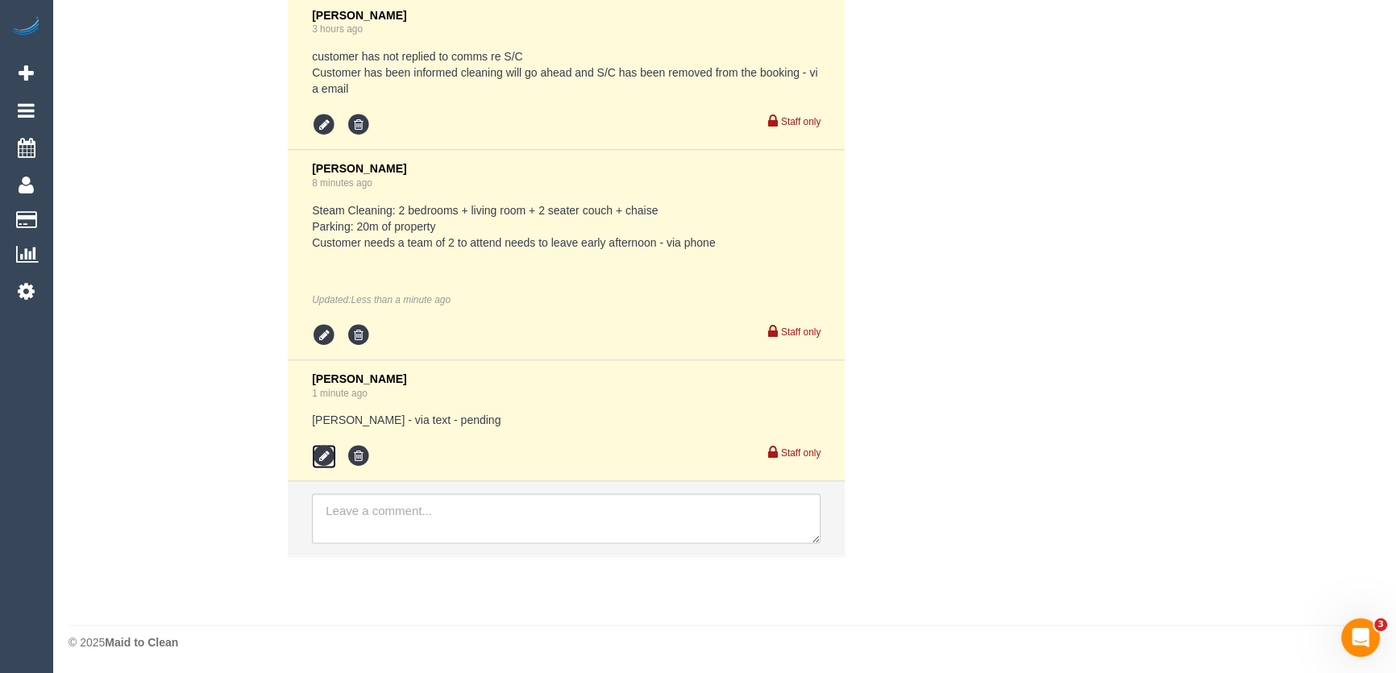
click at [325, 454] on icon at bounding box center [324, 456] width 24 height 24
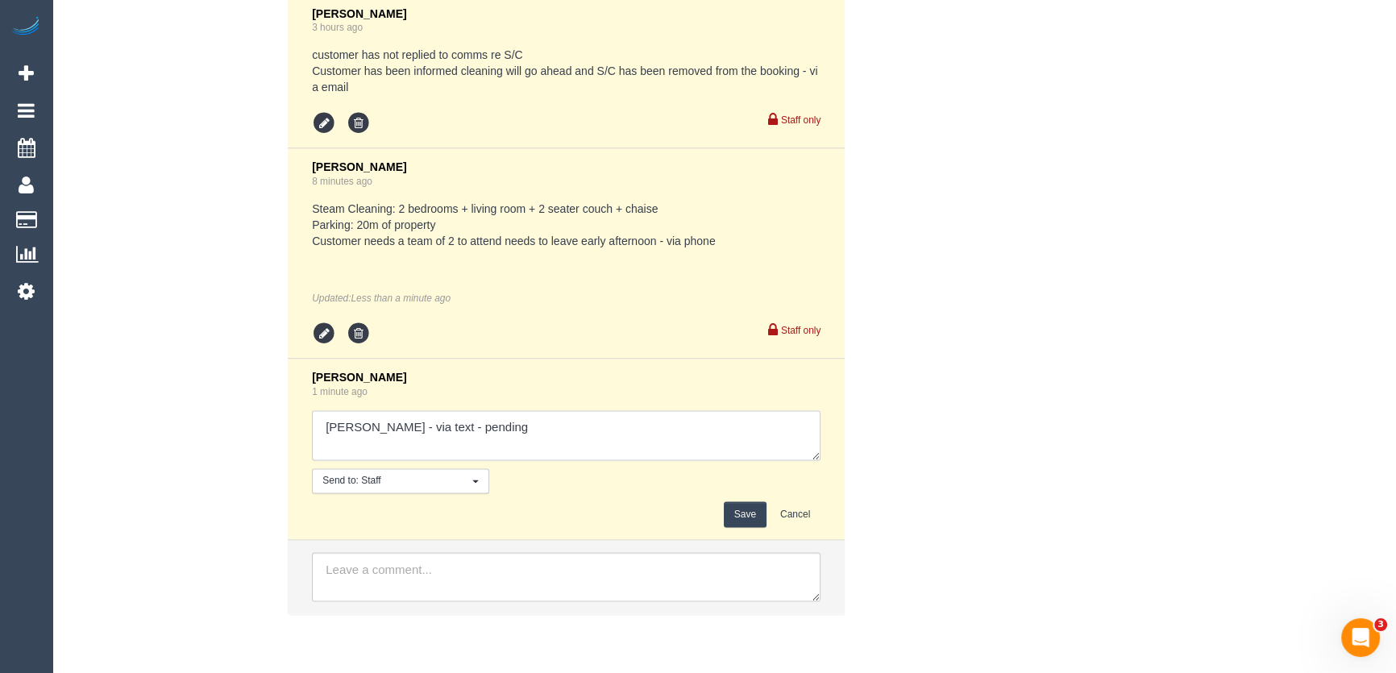
click at [488, 427] on textarea at bounding box center [566, 435] width 508 height 50
type textarea "Adnan - via text - confirmed"
click at [740, 515] on button "Save" at bounding box center [745, 513] width 43 height 25
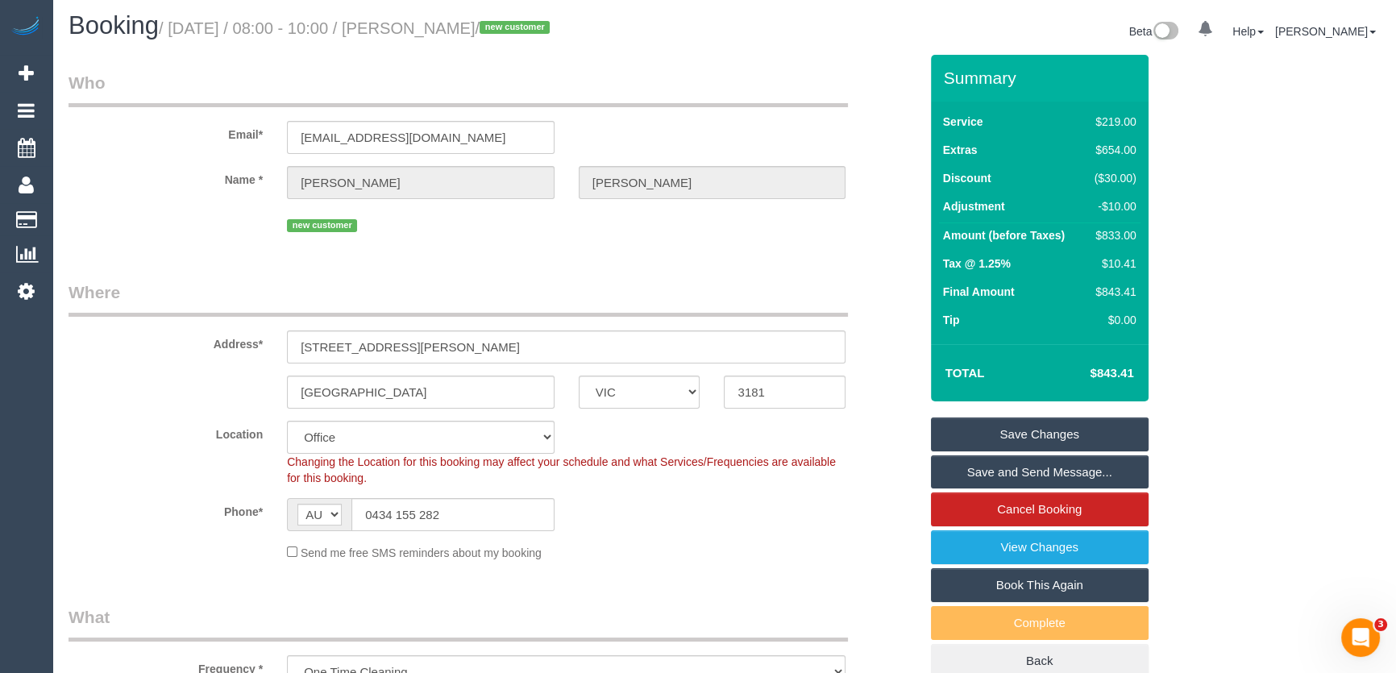
scroll to position [0, 0]
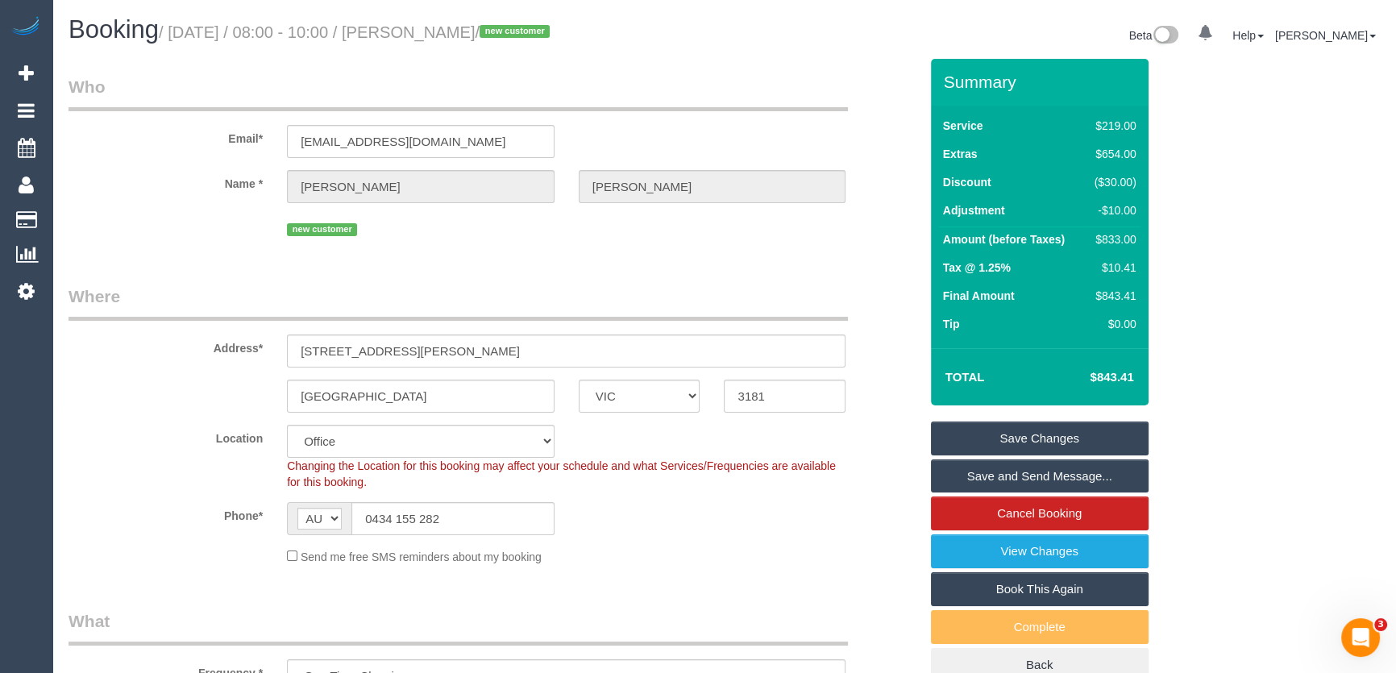
click at [479, 27] on small "/ September 05, 2025 / 08:00 - 10:00 / Carolyn Hutchins / new customer" at bounding box center [357, 32] width 396 height 18
copy small "Carolyn Hutchins"
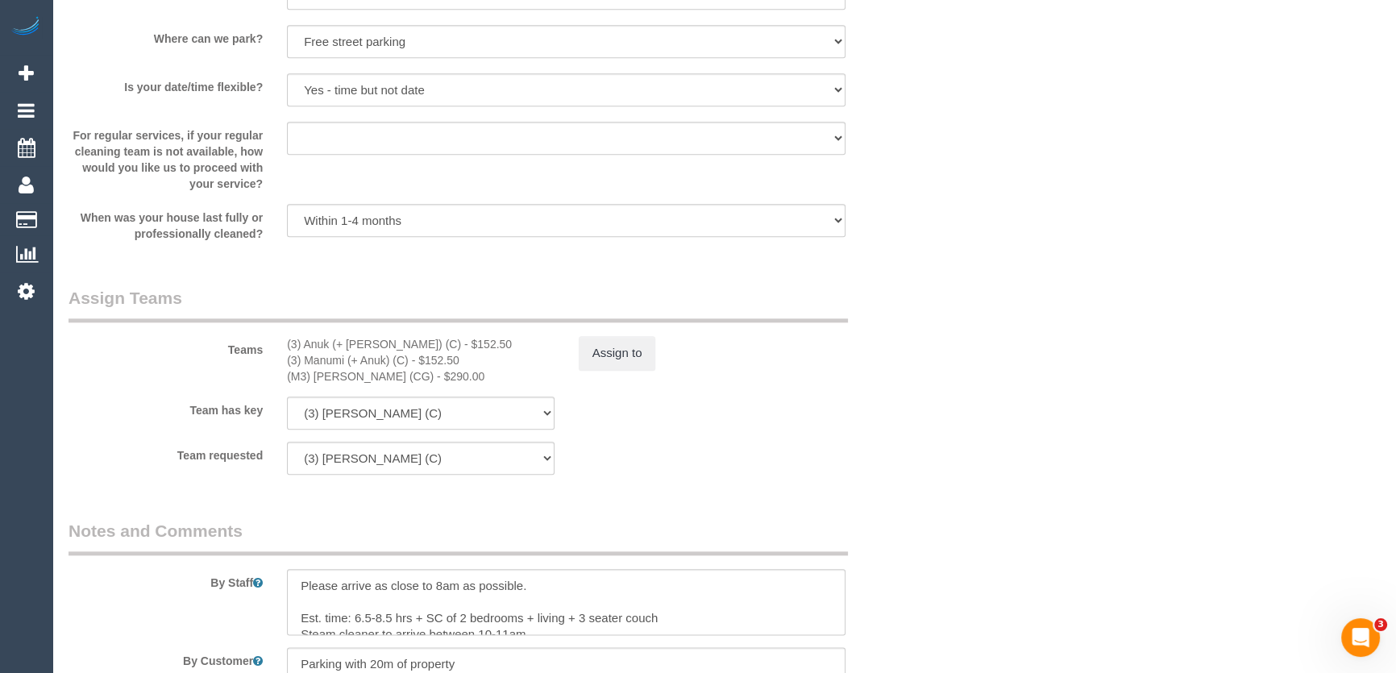
scroll to position [2344, 0]
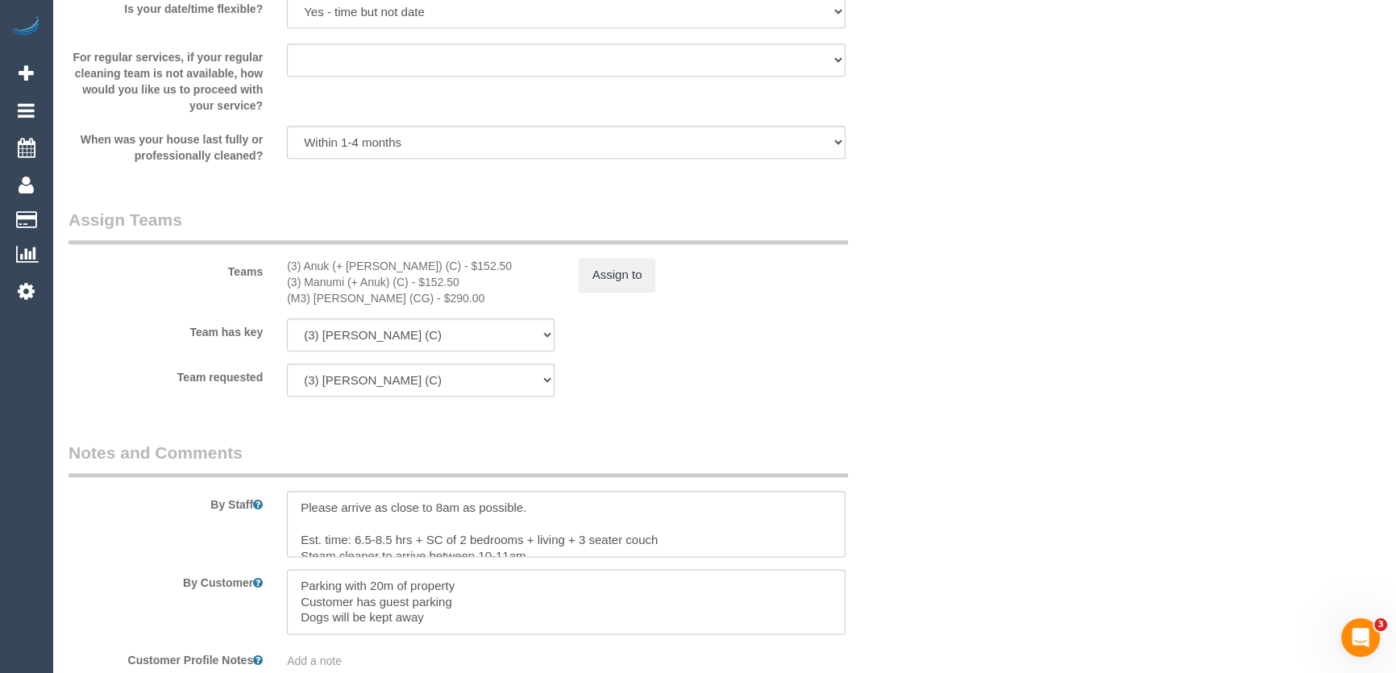
click at [303, 272] on div "(3) Anuk (+ Manumi) (C) - $152.50" at bounding box center [421, 266] width 268 height 16
copy div "Anuk (+ Manumi"
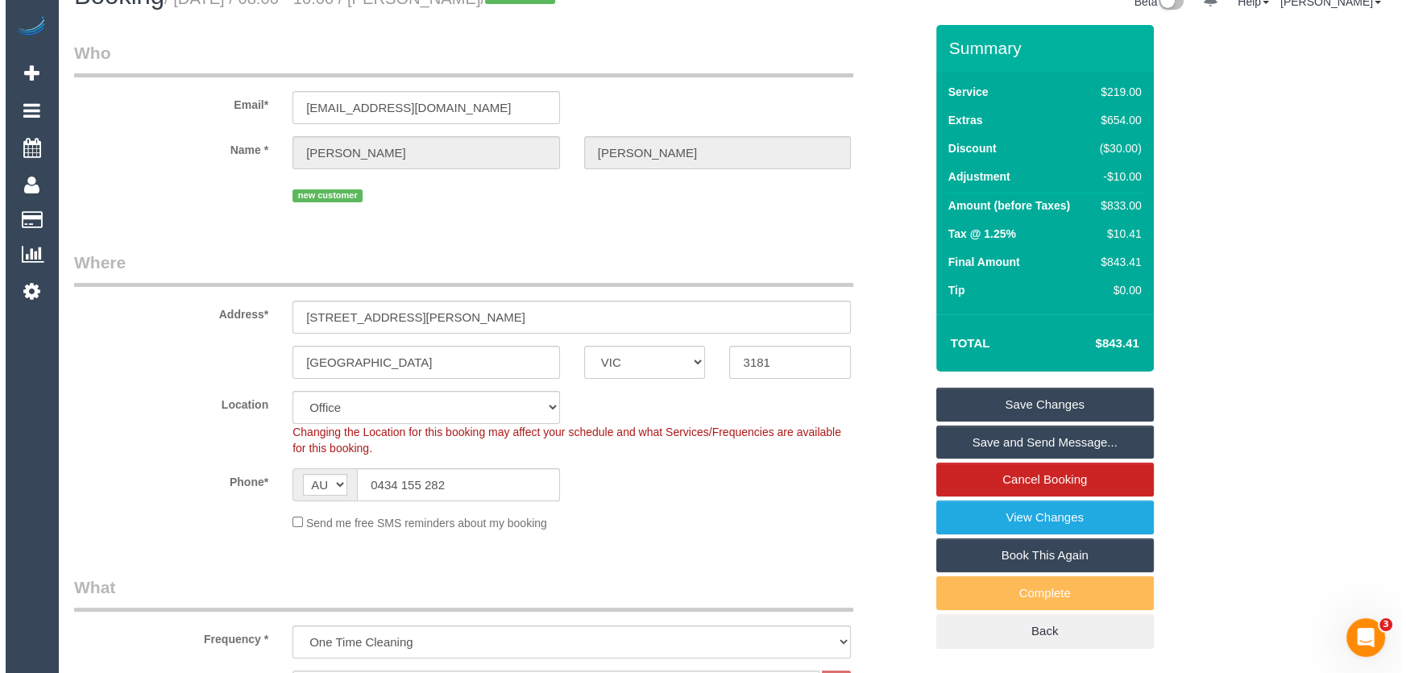
scroll to position [0, 0]
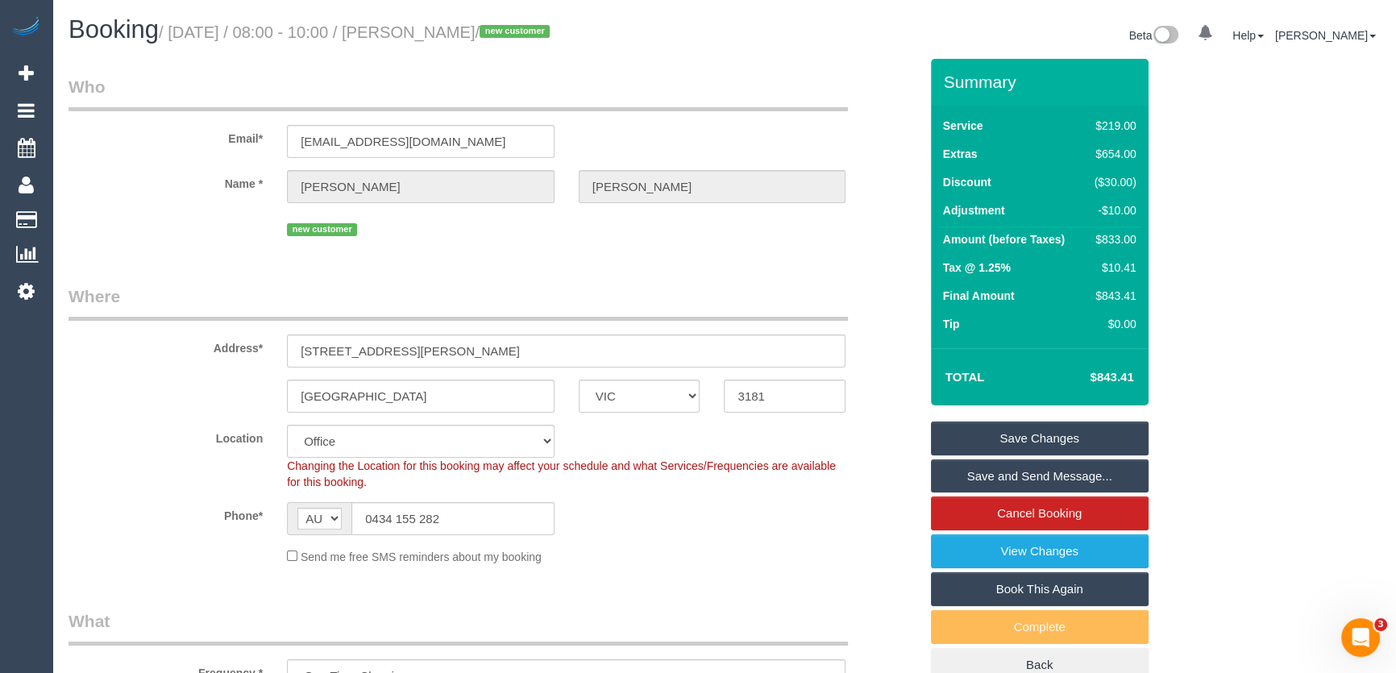
click at [1023, 474] on link "Save and Send Message..." at bounding box center [1040, 476] width 218 height 34
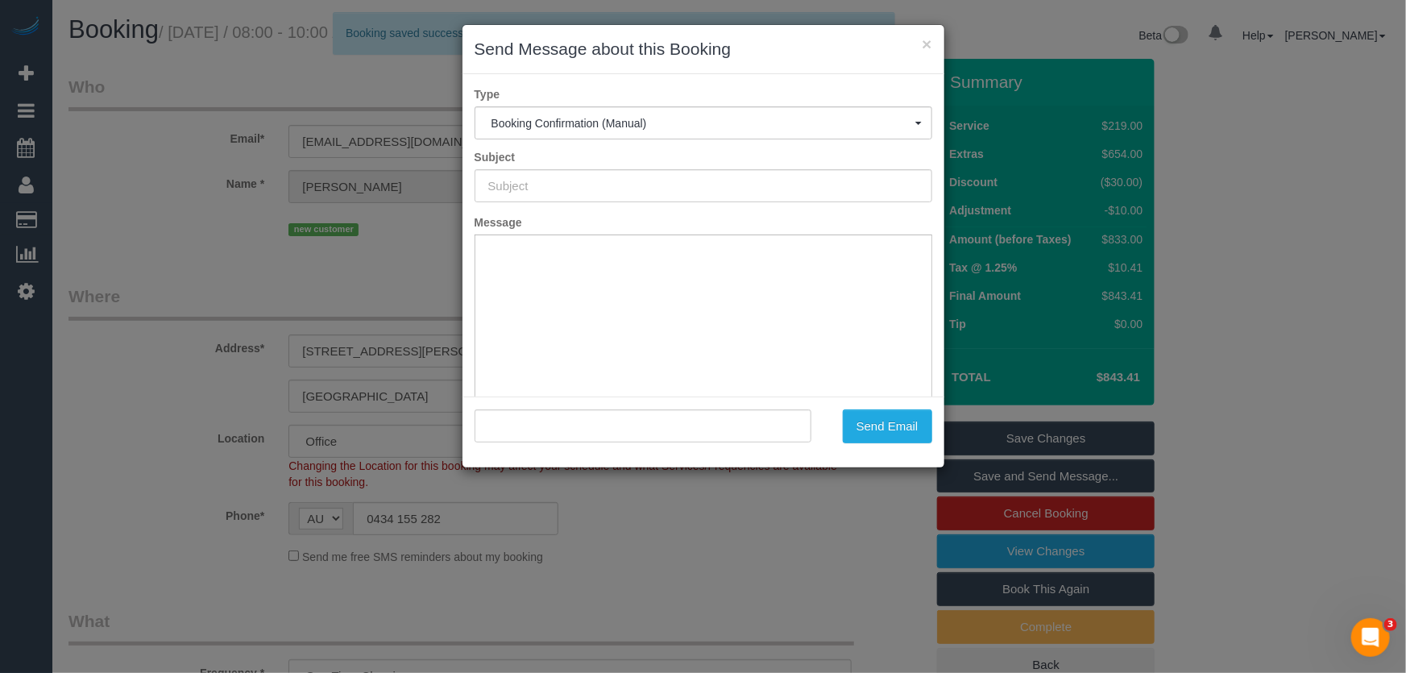
type input "Booking Confirmed"
type input ""Carolyn Hutchins" <chutchins@linkedin.com>"
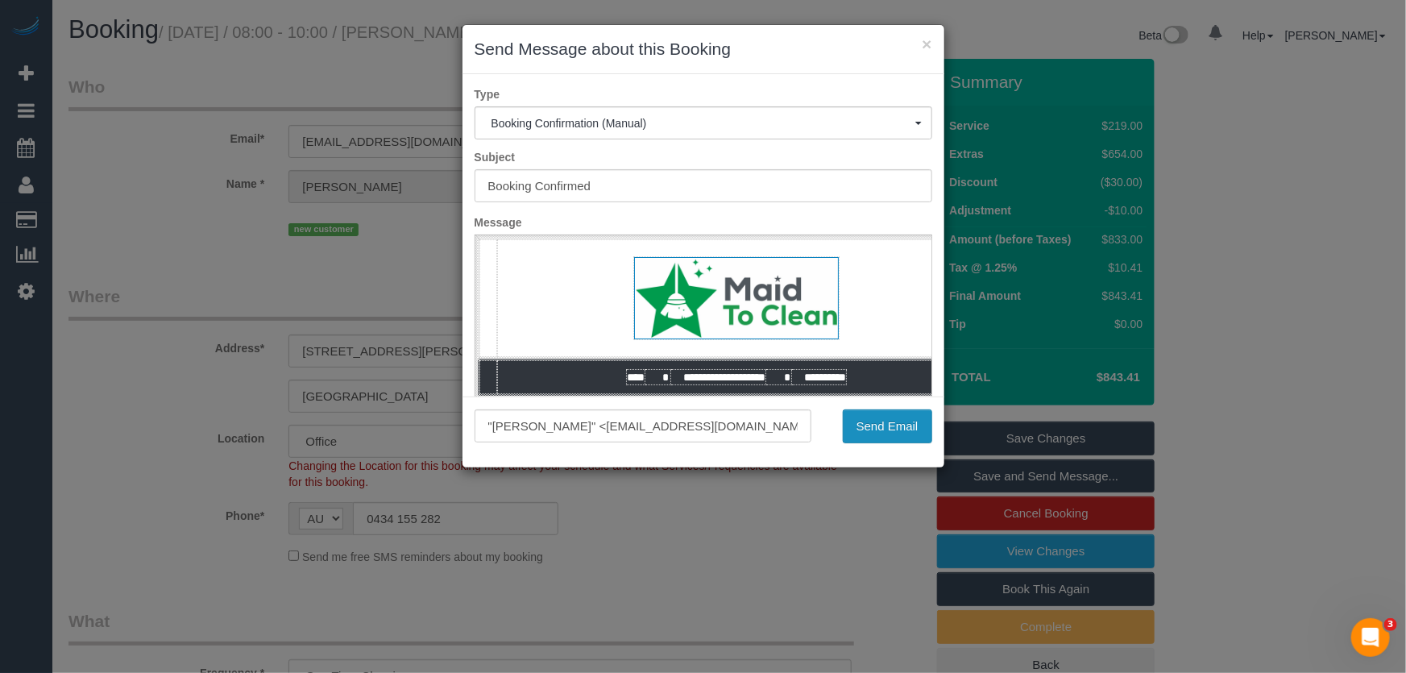
click at [892, 427] on button "Send Email" at bounding box center [887, 426] width 89 height 34
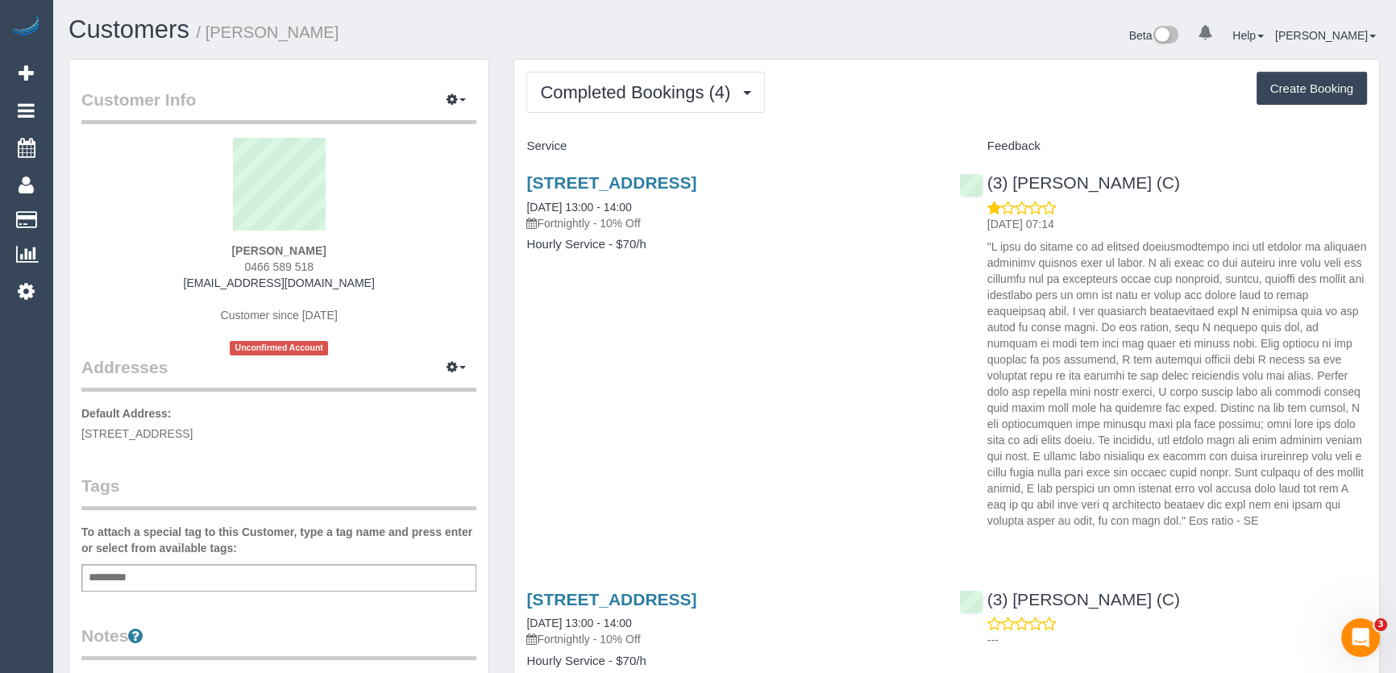
drag, startPoint x: 0, startPoint y: 0, endPoint x: 322, endPoint y: 260, distance: 414.3
click at [322, 260] on div "[PERSON_NAME] 0466 589 518 [EMAIL_ADDRESS][DOMAIN_NAME] Customer since [DATE] U…" at bounding box center [278, 247] width 395 height 218
click at [322, 260] on div "Annette Leong 0466 589 518 annetteleong232@gmail.com Customer since 2025 Unconf…" at bounding box center [278, 247] width 395 height 218
copy div "0466 589 518"
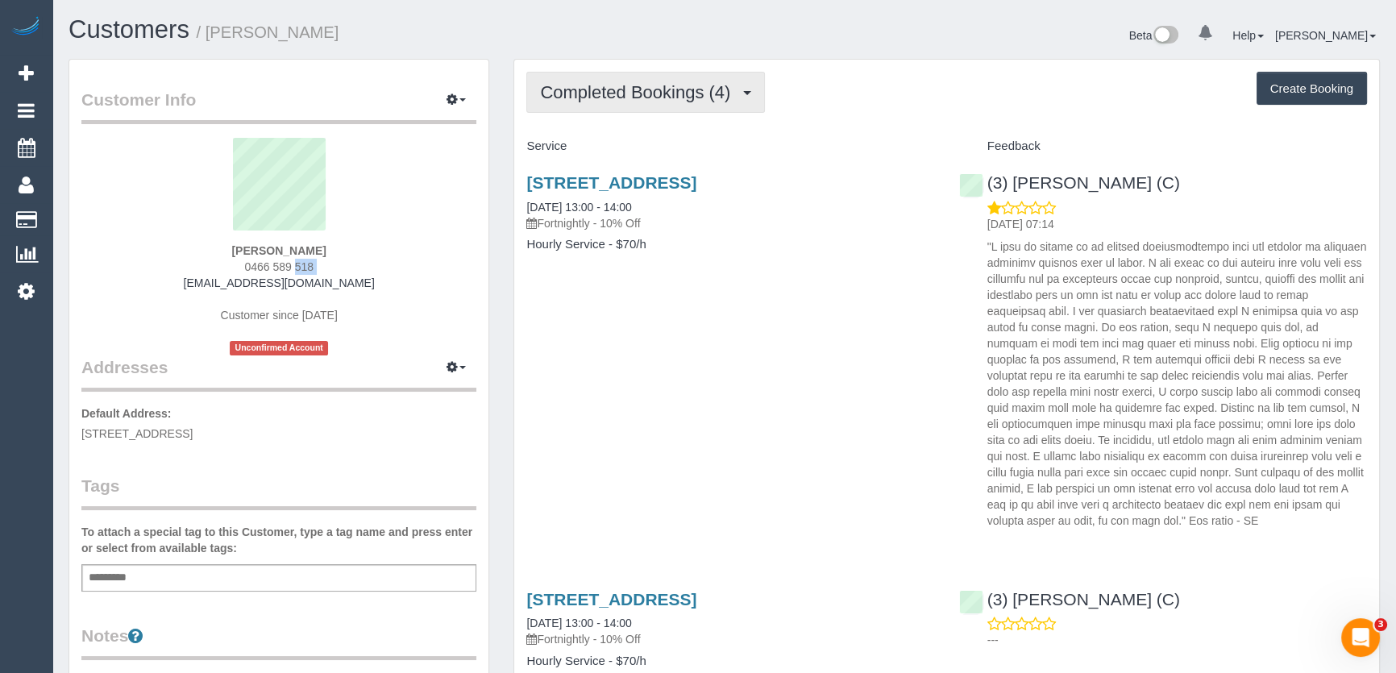
click at [614, 96] on span "Completed Bookings (4)" at bounding box center [639, 92] width 198 height 20
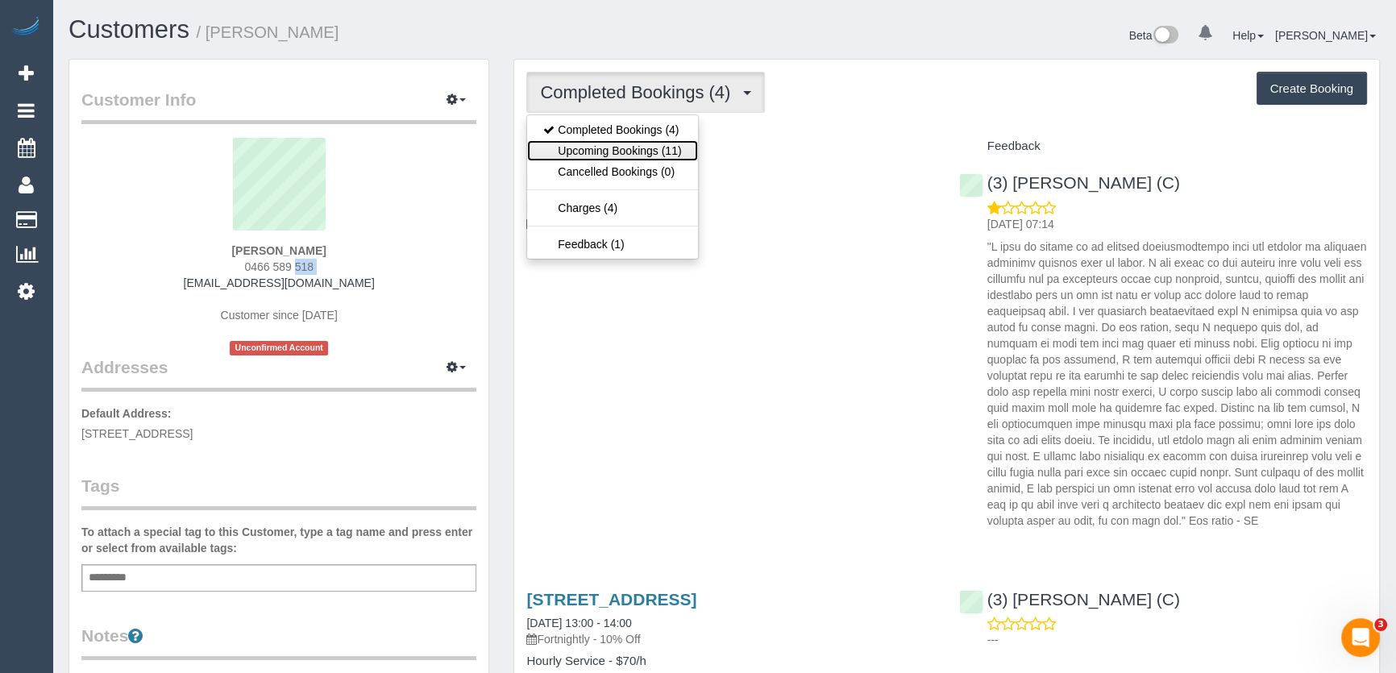
click at [626, 143] on link "Upcoming Bookings (11)" at bounding box center [612, 150] width 170 height 21
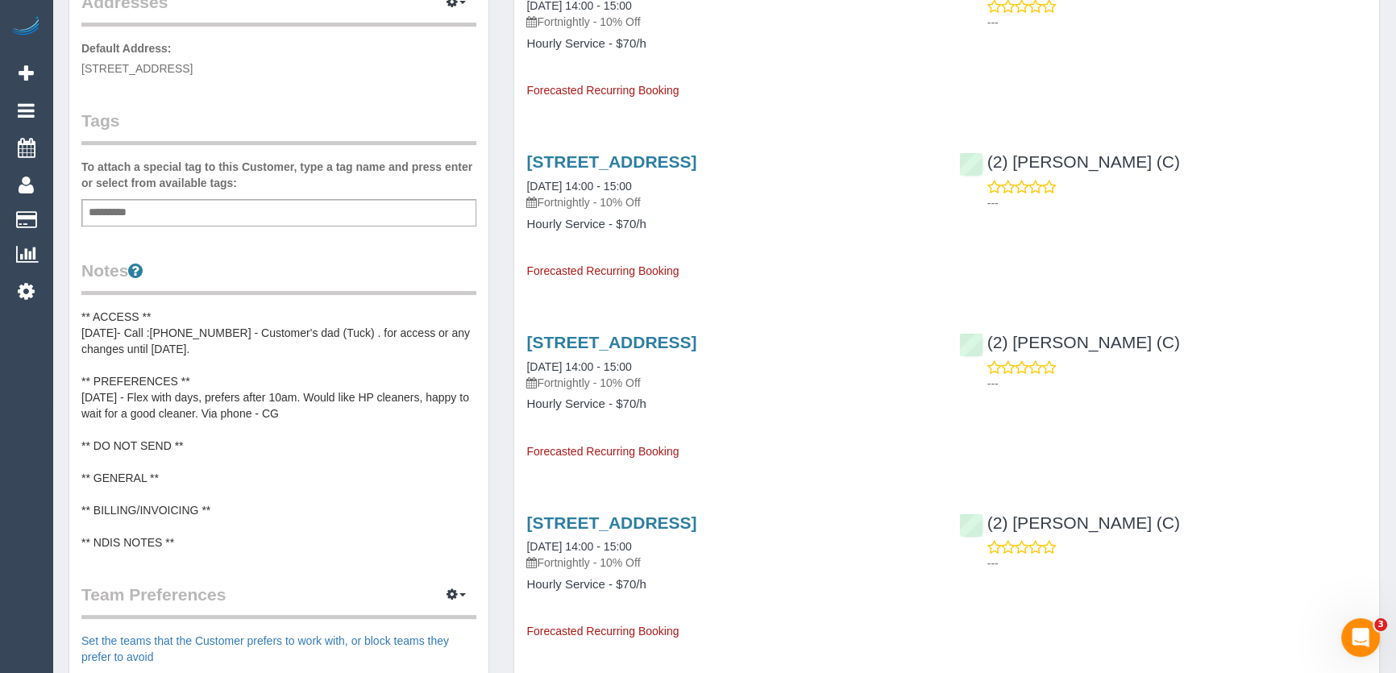
scroll to position [366, 0]
click at [103, 475] on pre "** ACCESS ** 17/07/25- Call :0427601039 - Customer's dad (Tuck) . for access or…" at bounding box center [278, 429] width 395 height 242
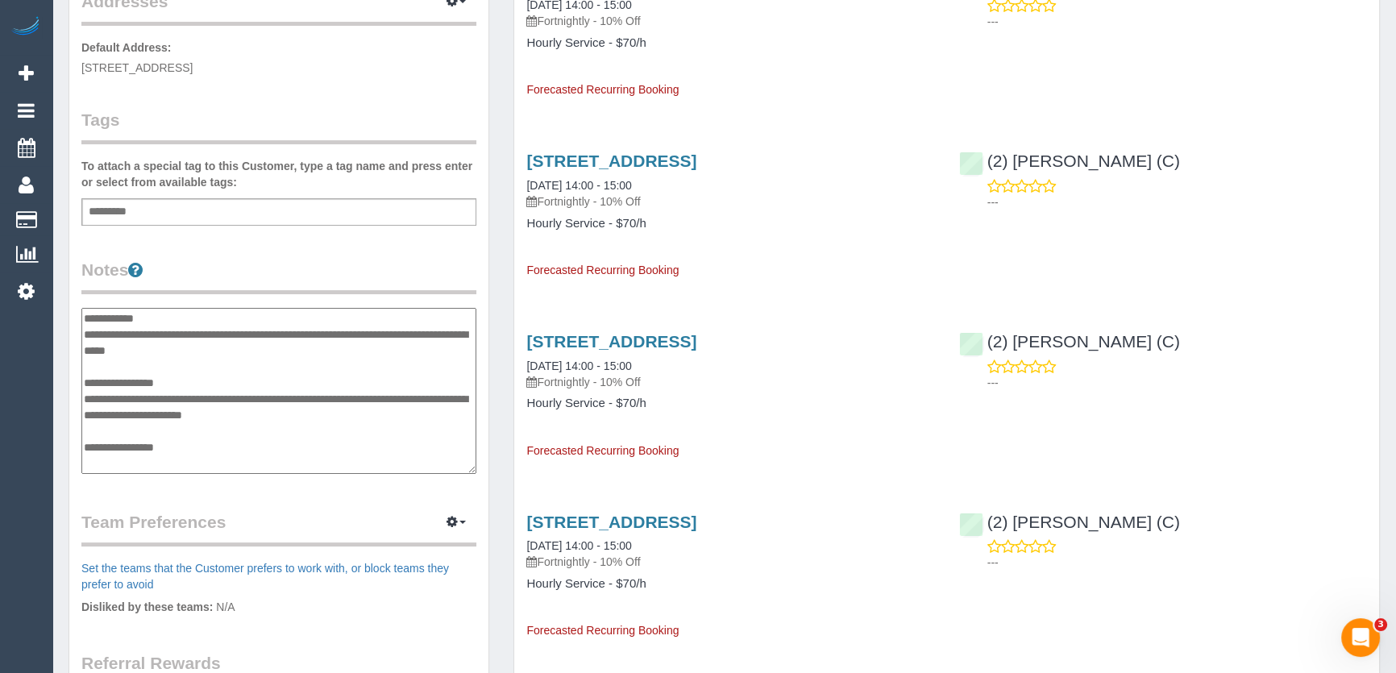
scroll to position [81, 0]
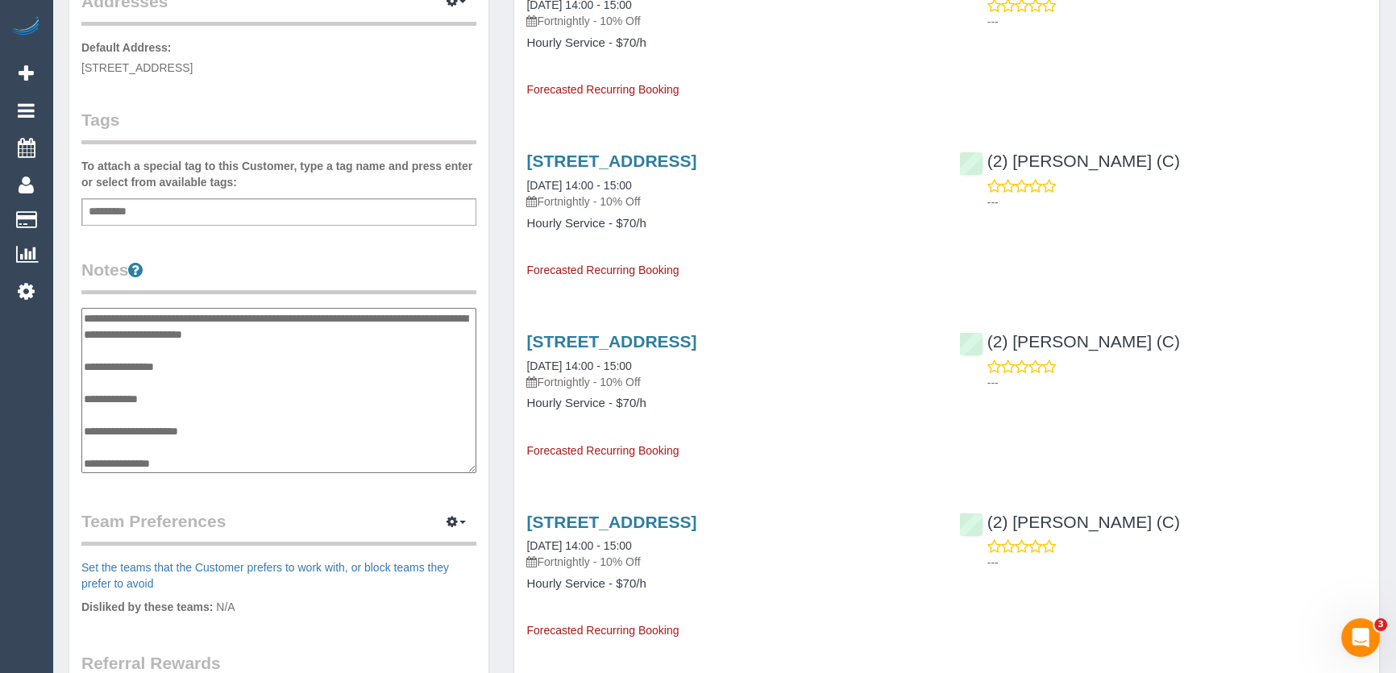
click at [129, 414] on textarea "**********" at bounding box center [278, 391] width 395 height 166
type textarea "**********"
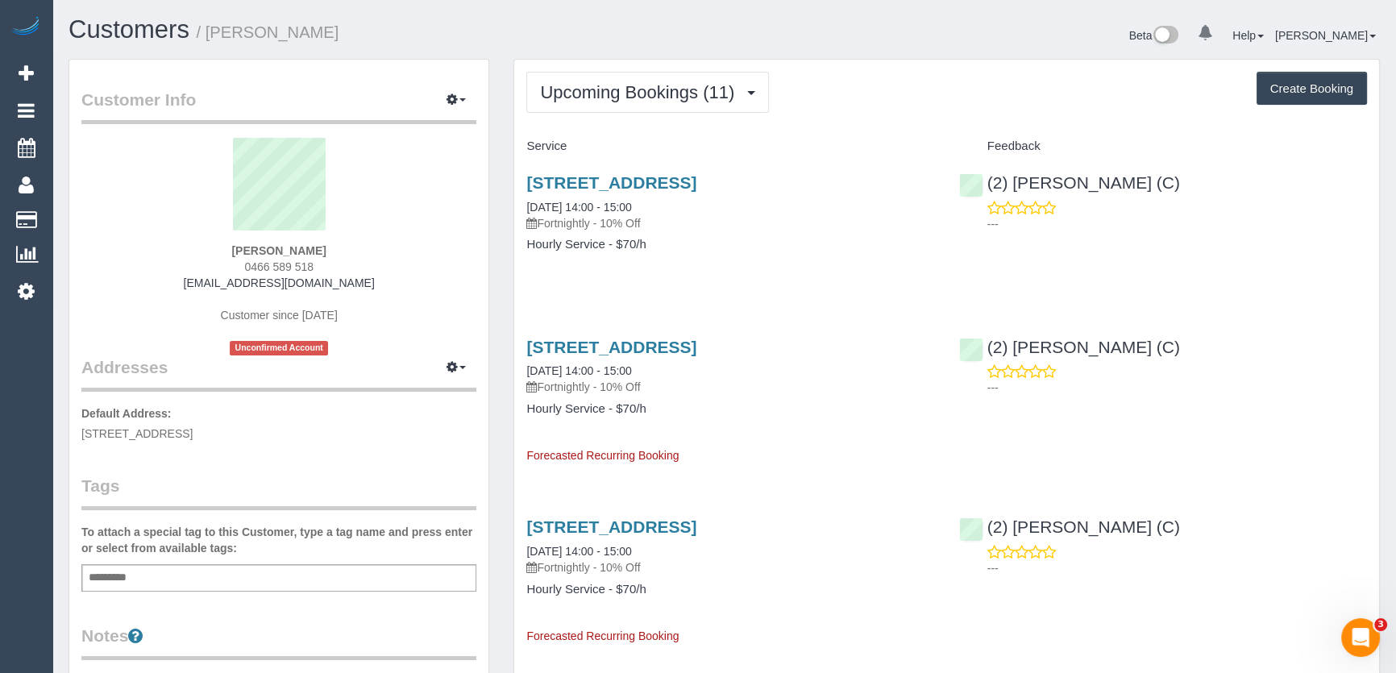
scroll to position [0, 0]
click at [334, 251] on div "Annette Leong 0466 589 518 annetteleong232@gmail.com Customer since 2025 Unconf…" at bounding box center [278, 247] width 395 height 218
copy div "Annette Leong"
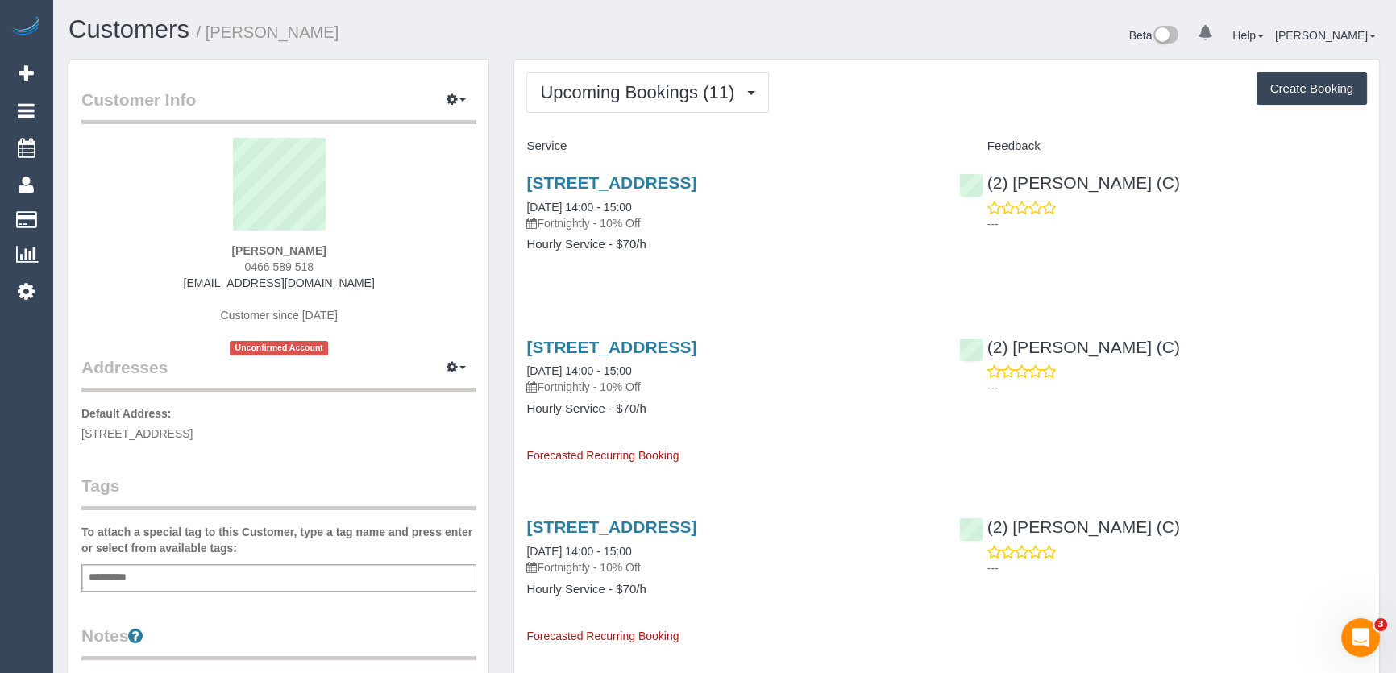
click at [274, 428] on p "Default Address: 3 Orford Road, Ashburton, VIC 3147" at bounding box center [278, 423] width 395 height 36
click at [278, 428] on p "Default Address: 3 Orford Road, Ashburton, VIC 3147" at bounding box center [278, 423] width 395 height 36
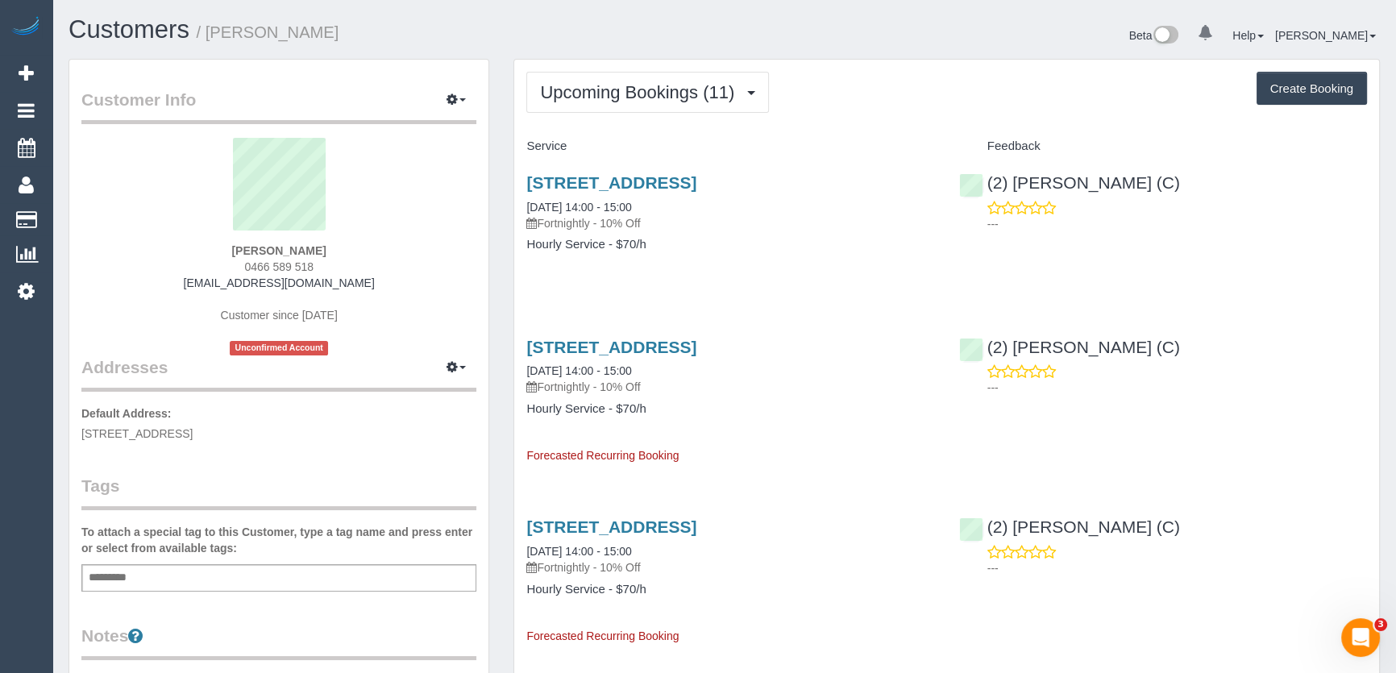
click at [278, 428] on p "Default Address: 3 Orford Road, Ashburton, VIC 3147" at bounding box center [278, 423] width 395 height 36
copy div "3 Orford Road, Ashburton, VIC 3147"
click at [328, 263] on div "Annette Leong 0466 589 518 annetteleong232@gmail.com Customer since 2025 Unconf…" at bounding box center [278, 247] width 395 height 218
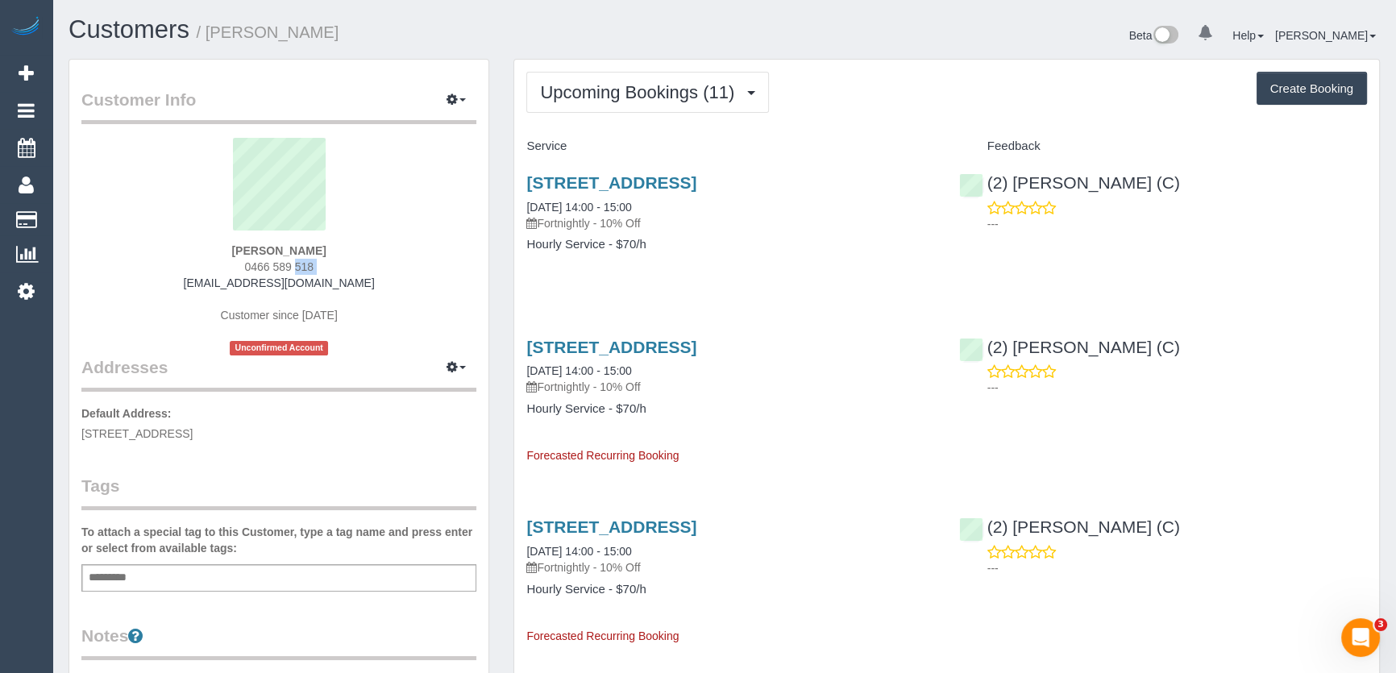
click at [328, 263] on div "Annette Leong 0466 589 518 annetteleong232@gmail.com Customer since 2025 Unconf…" at bounding box center [278, 247] width 395 height 218
copy div "0466 589 518"
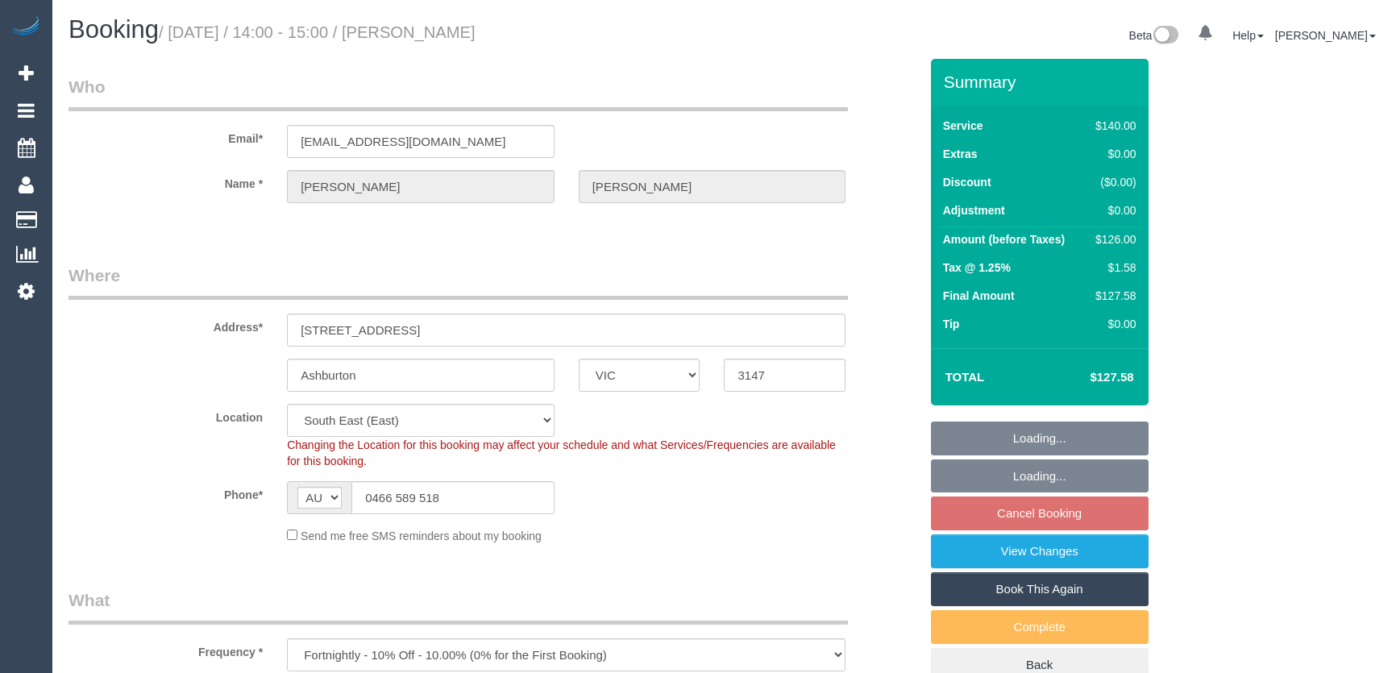
select select "VIC"
select select "object:1442"
select select "number:28"
select select "number:14"
select select "number:18"
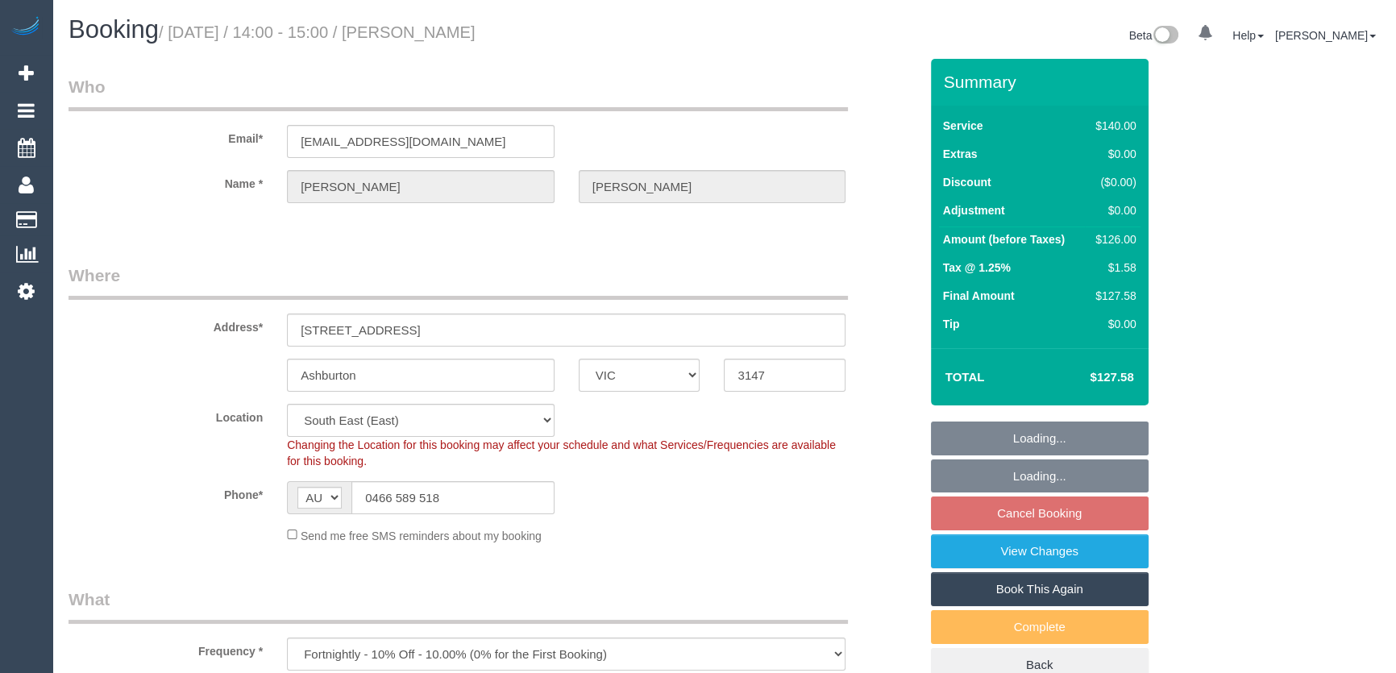
select select "number:23"
select select "number:34"
select select "number:26"
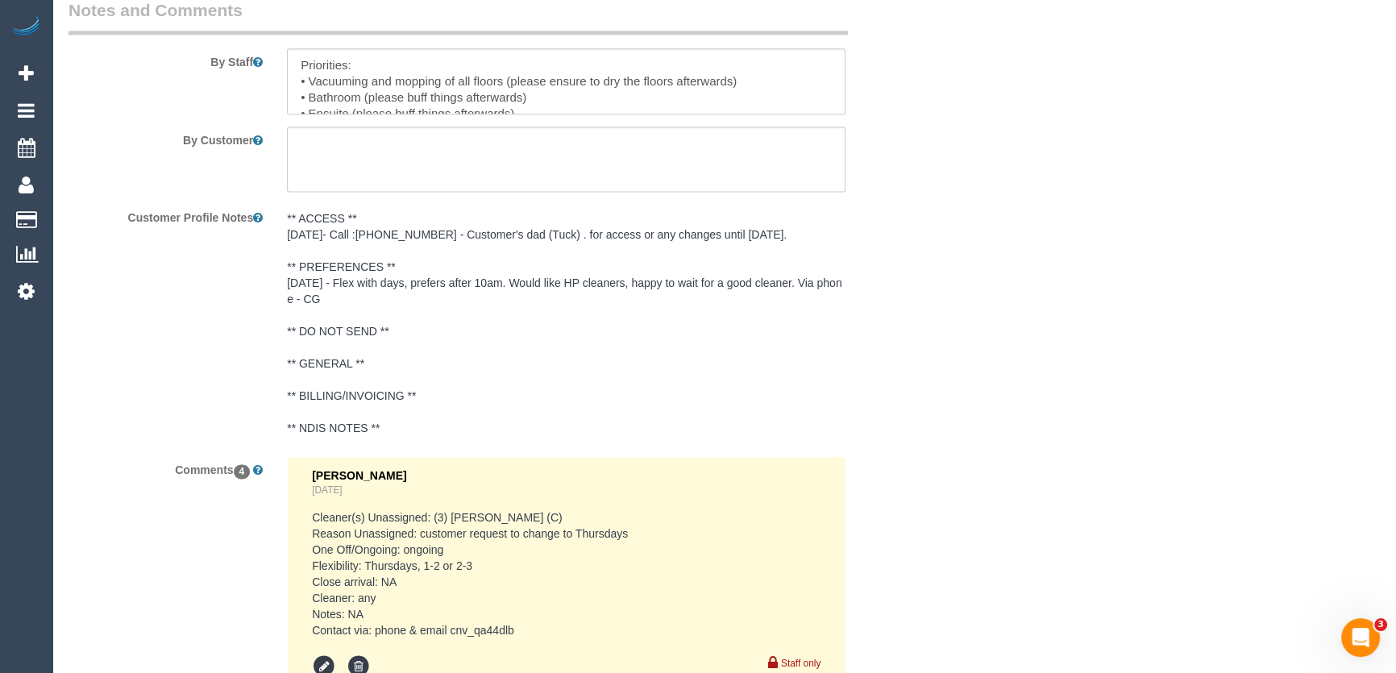
scroll to position [3345, 0]
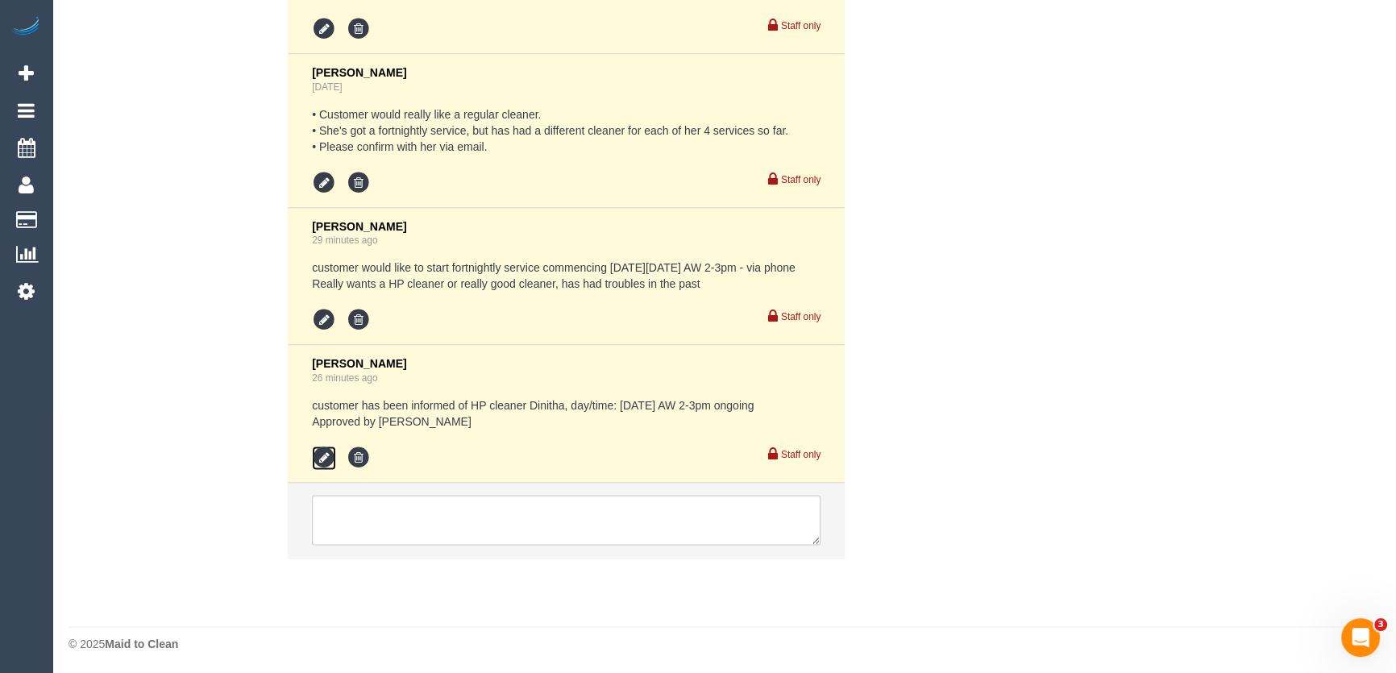
click at [316, 456] on icon at bounding box center [324, 458] width 24 height 24
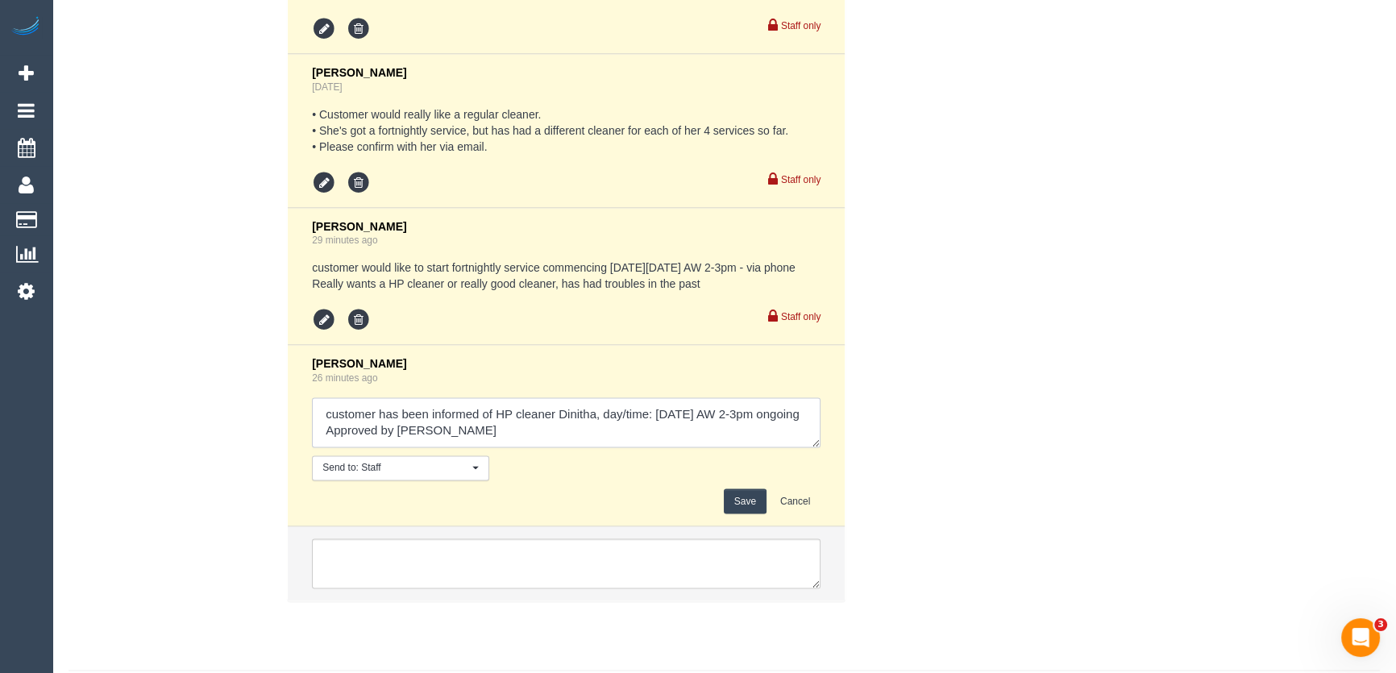
scroll to position [16, 0]
click at [534, 433] on textarea at bounding box center [566, 422] width 508 height 50
click at [391, 409] on textarea at bounding box center [566, 422] width 508 height 50
type textarea "customer has been informed of HP cleaner Dinitha, day/time: [DATE] AW 2-3pm ong…"
click at [746, 499] on button "Save" at bounding box center [745, 500] width 43 height 25
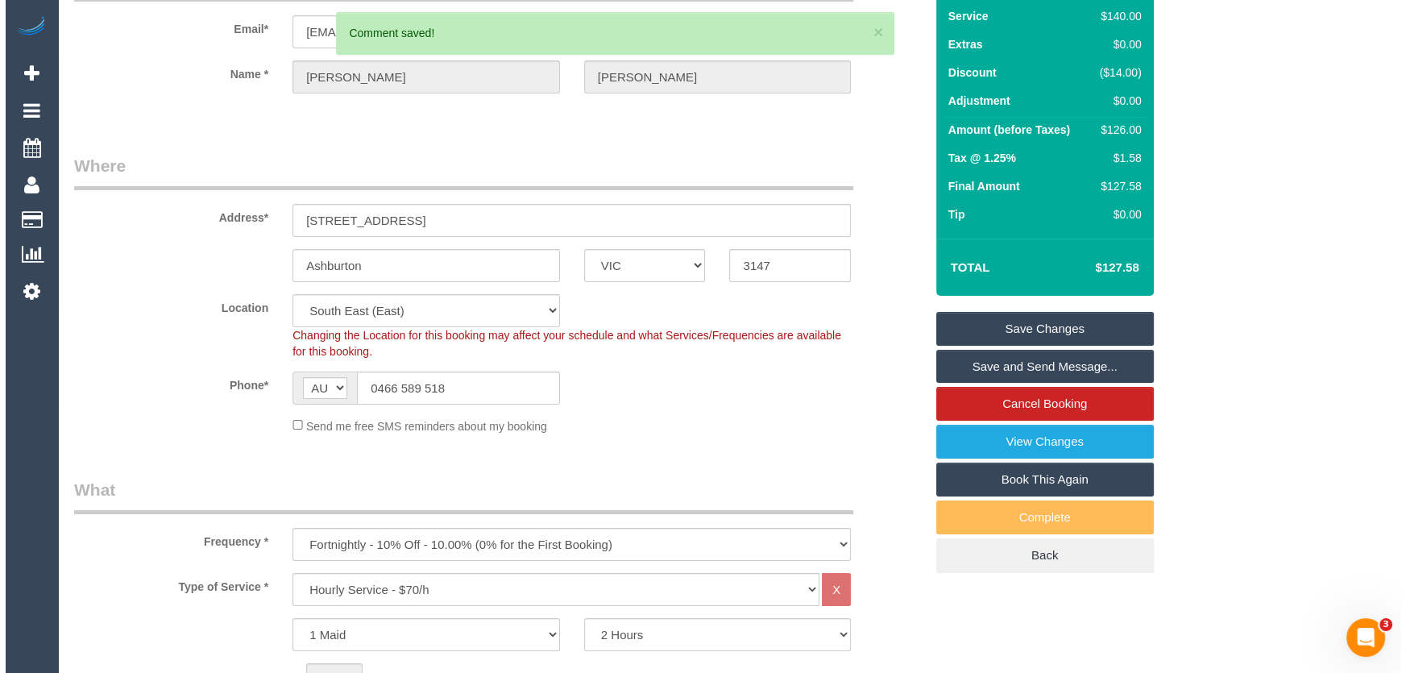
scroll to position [0, 0]
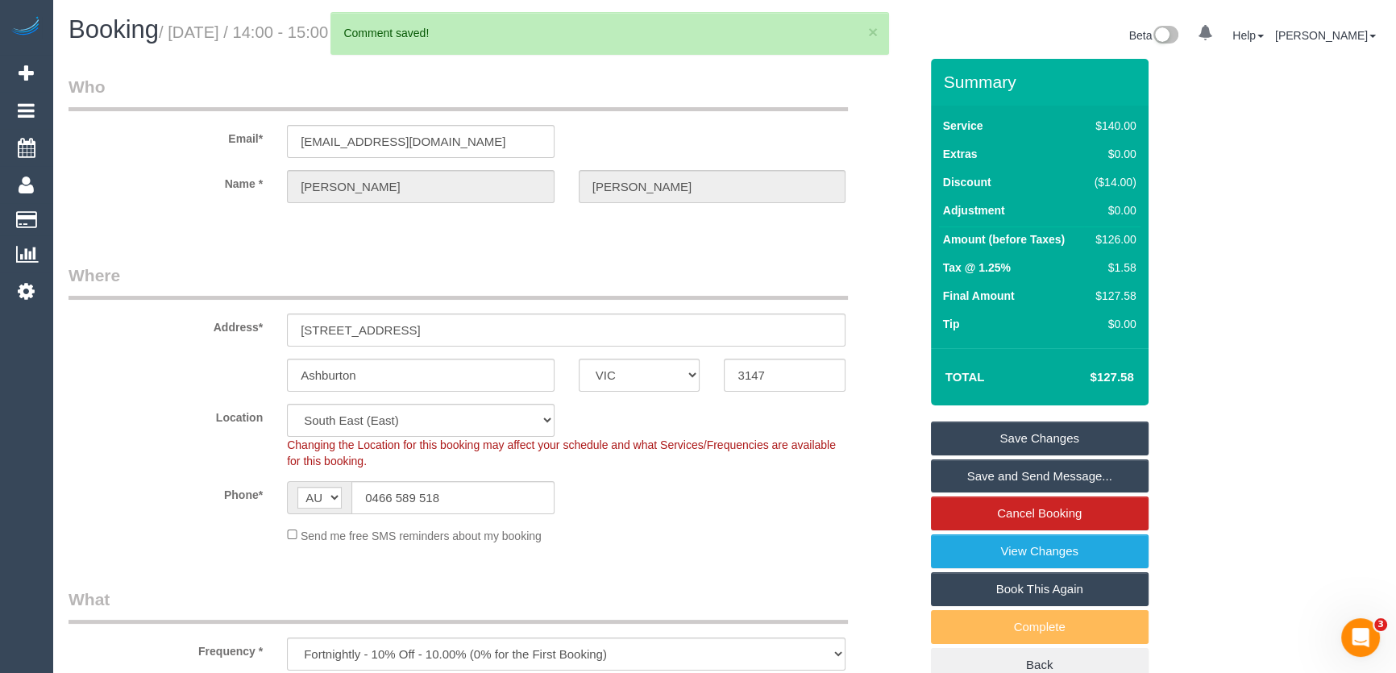
click at [1007, 479] on link "Save and Send Message..." at bounding box center [1040, 476] width 218 height 34
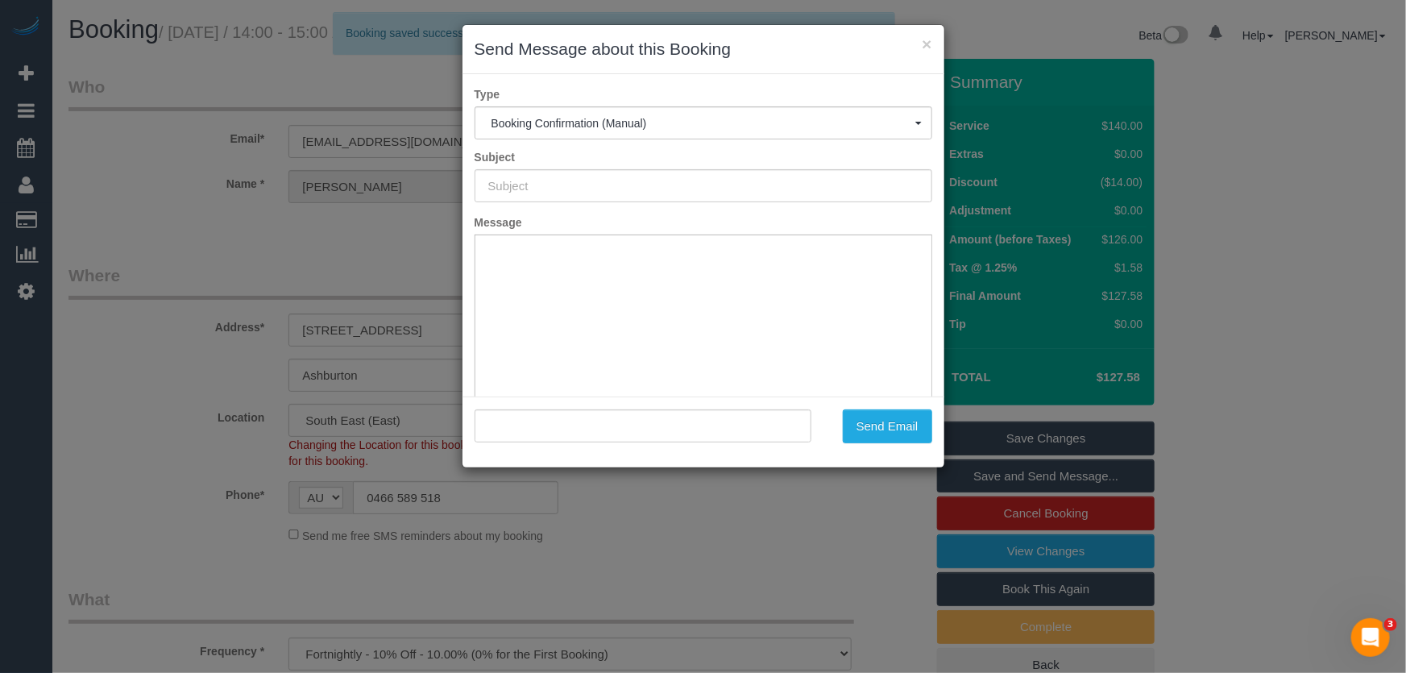
type input "Booking Confirmed"
type input ""[PERSON_NAME]" <[EMAIL_ADDRESS][DOMAIN_NAME]>"
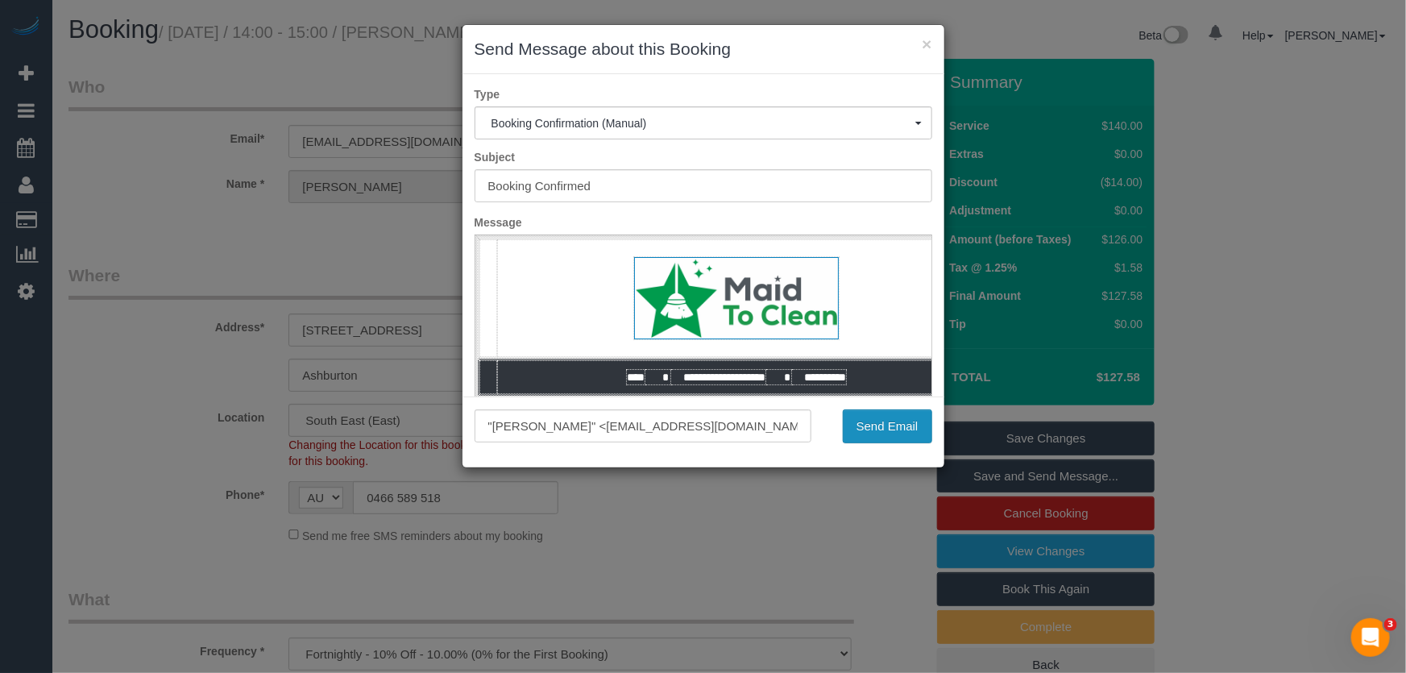
click at [890, 431] on button "Send Email" at bounding box center [887, 426] width 89 height 34
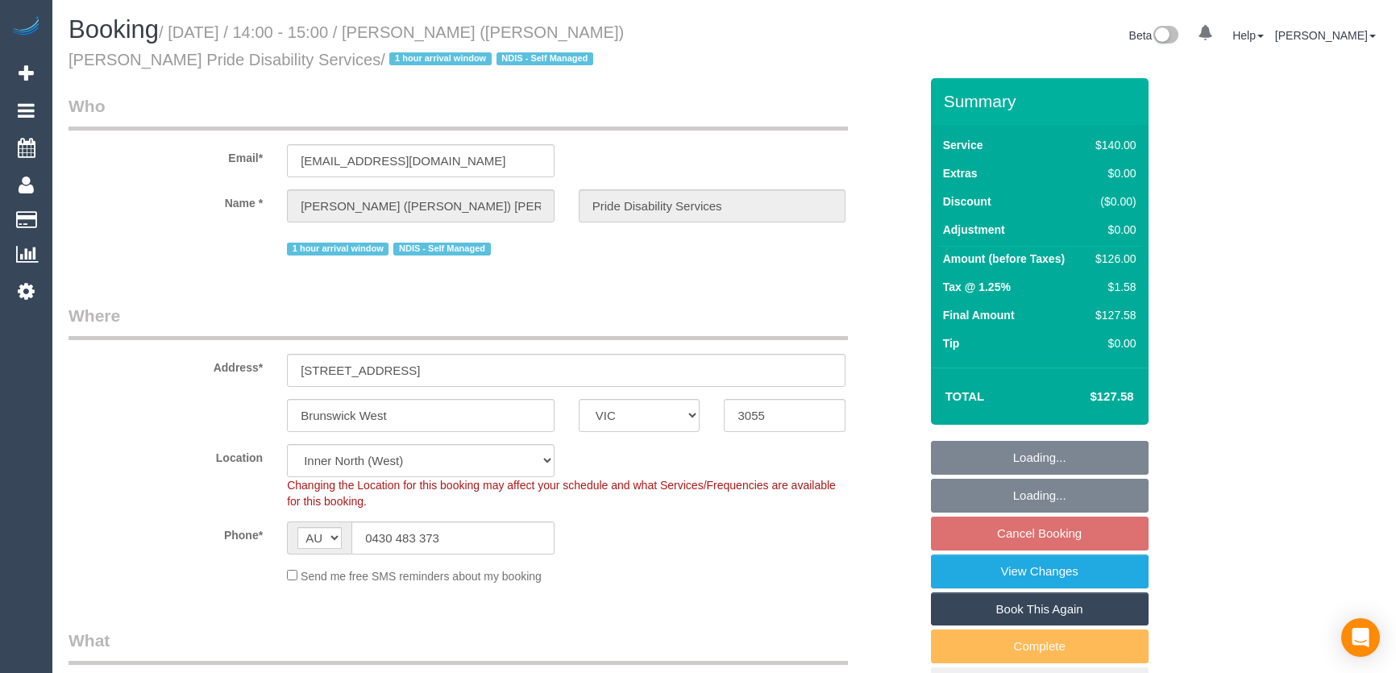
select select "VIC"
select select "number:28"
select select "number:14"
select select "number:19"
select select "number:36"
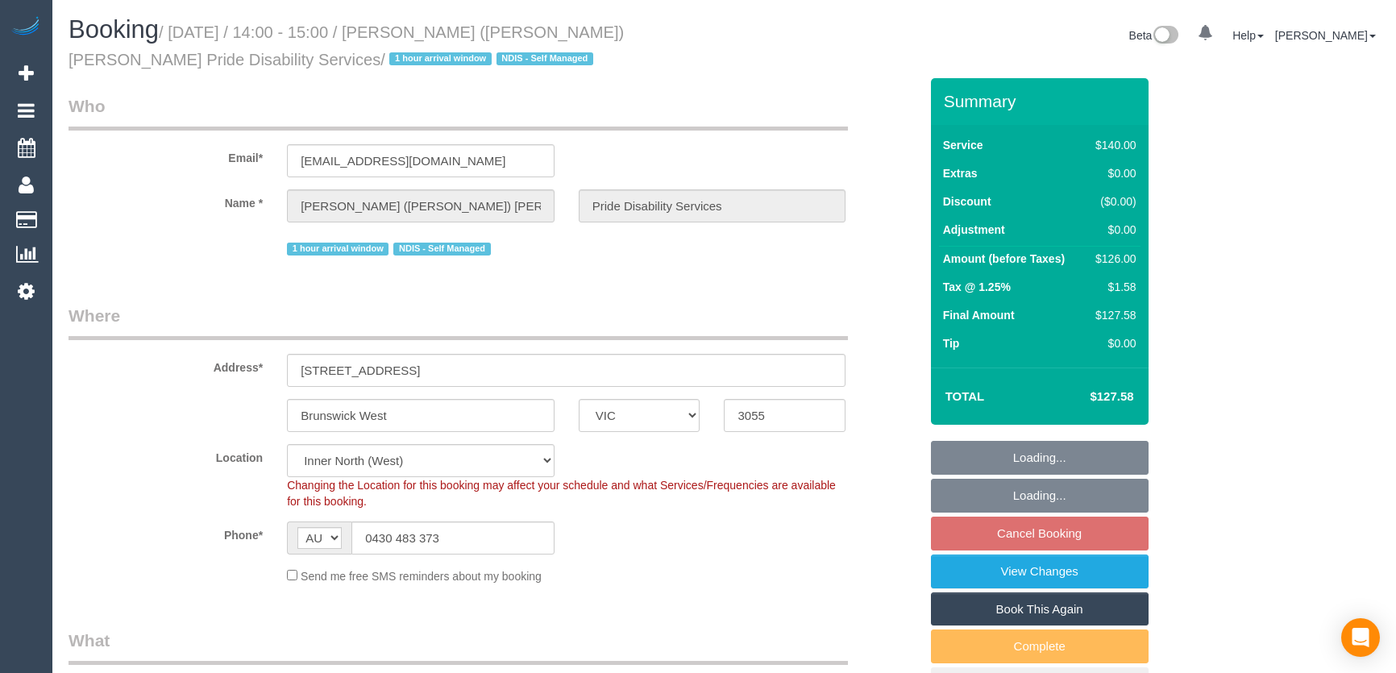
select select "number:34"
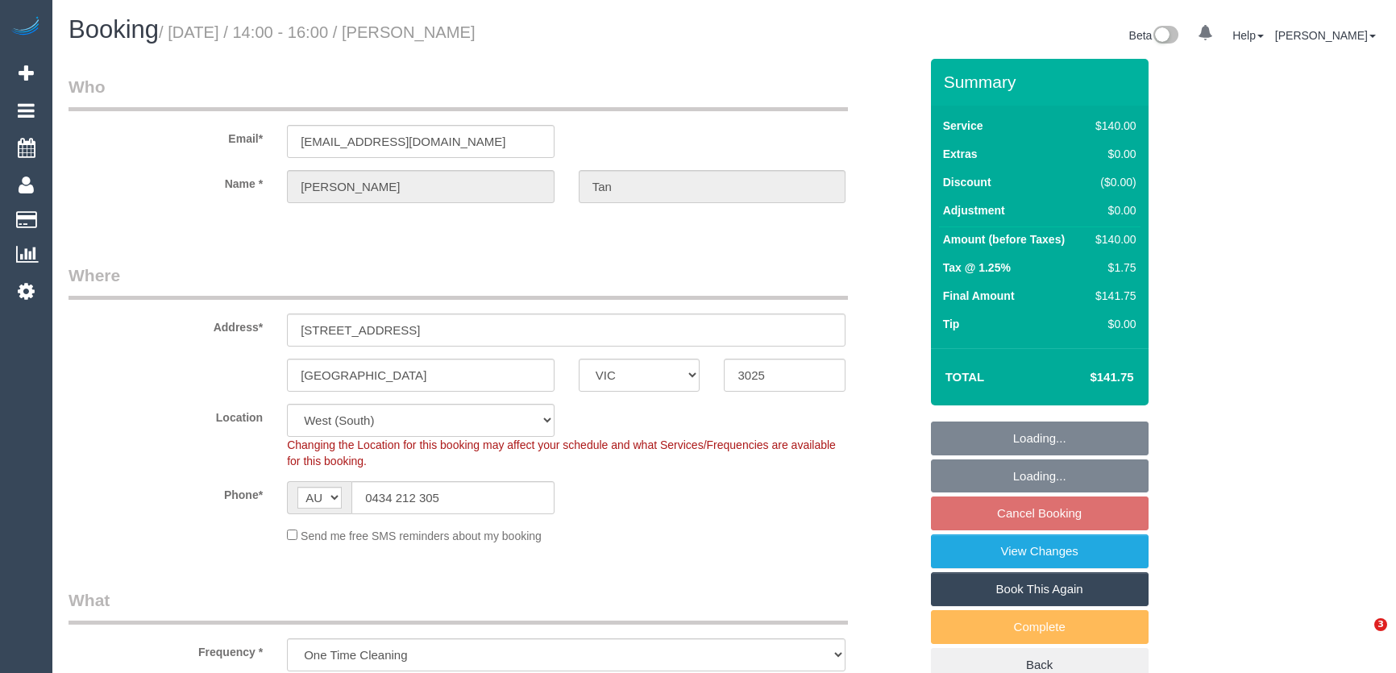
select select "VIC"
select select "string:stripe-pm_1QWZR62GScqysDRVOpB12Yfl"
select select "object:675"
select select "number:29"
select select "number:14"
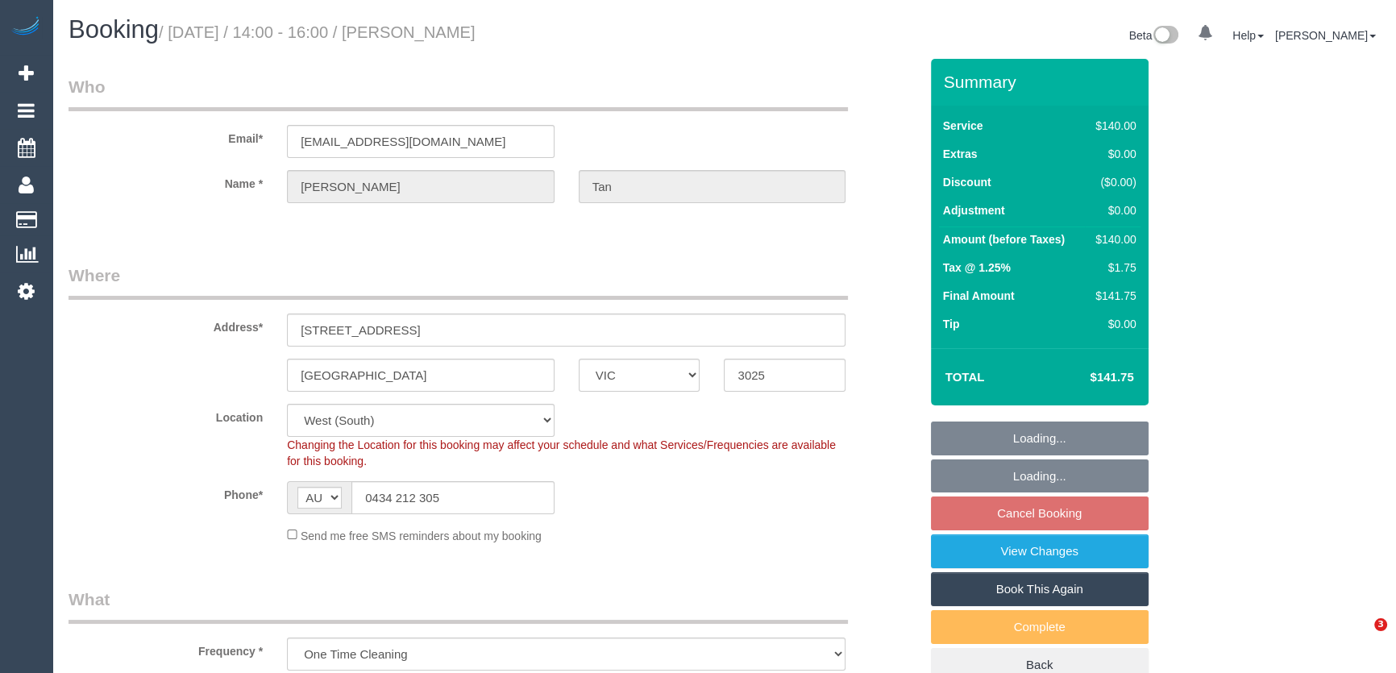
select select "number:19"
select select "number:24"
select select "number:13"
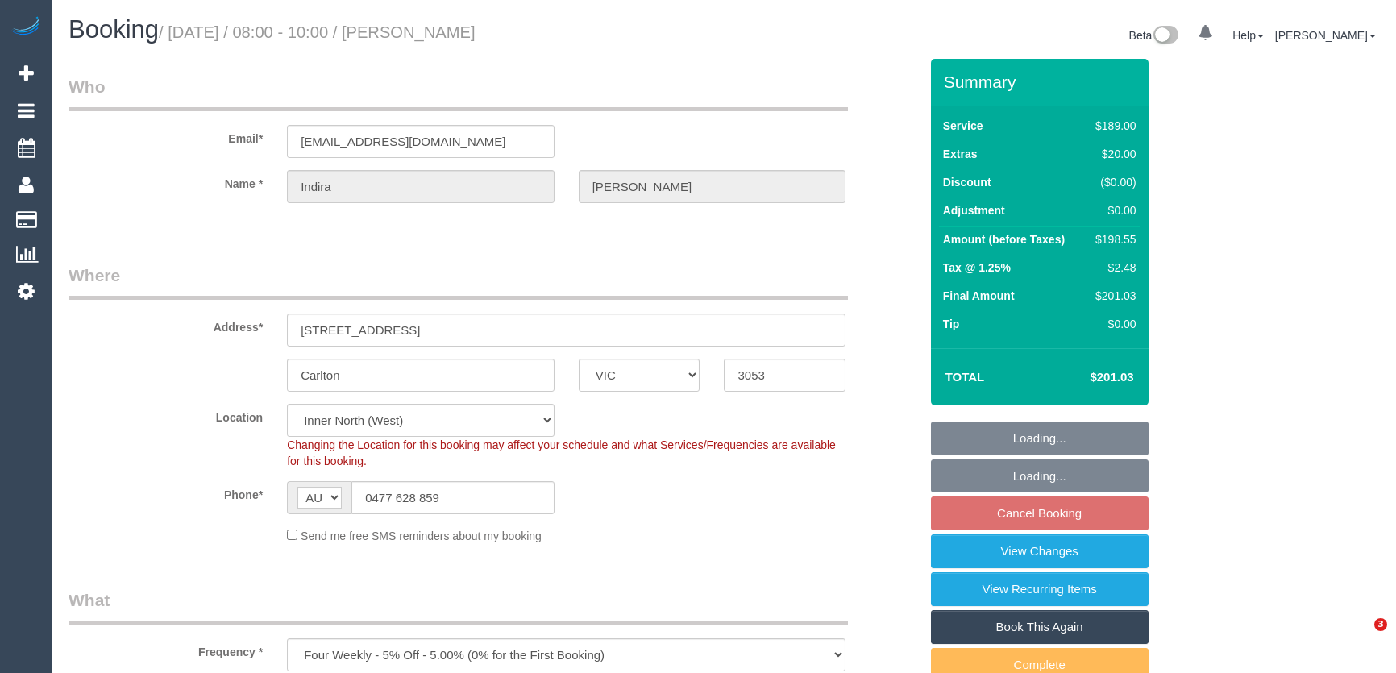
select select "VIC"
select select "string:stripe-pm_1Qlj2w2GScqysDRVfUqIB4mP"
select select "number:28"
select select "number:14"
select select "number:20"
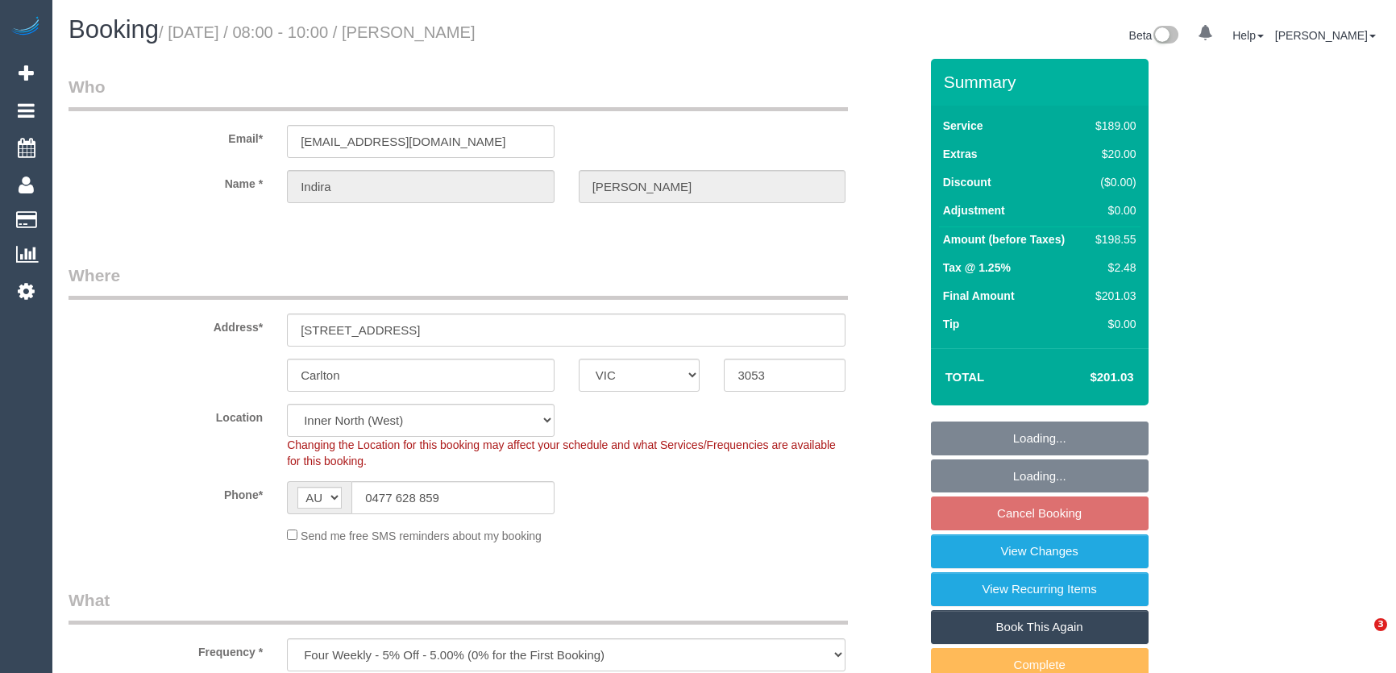
select select "number:24"
select select "number:33"
select select "number:13"
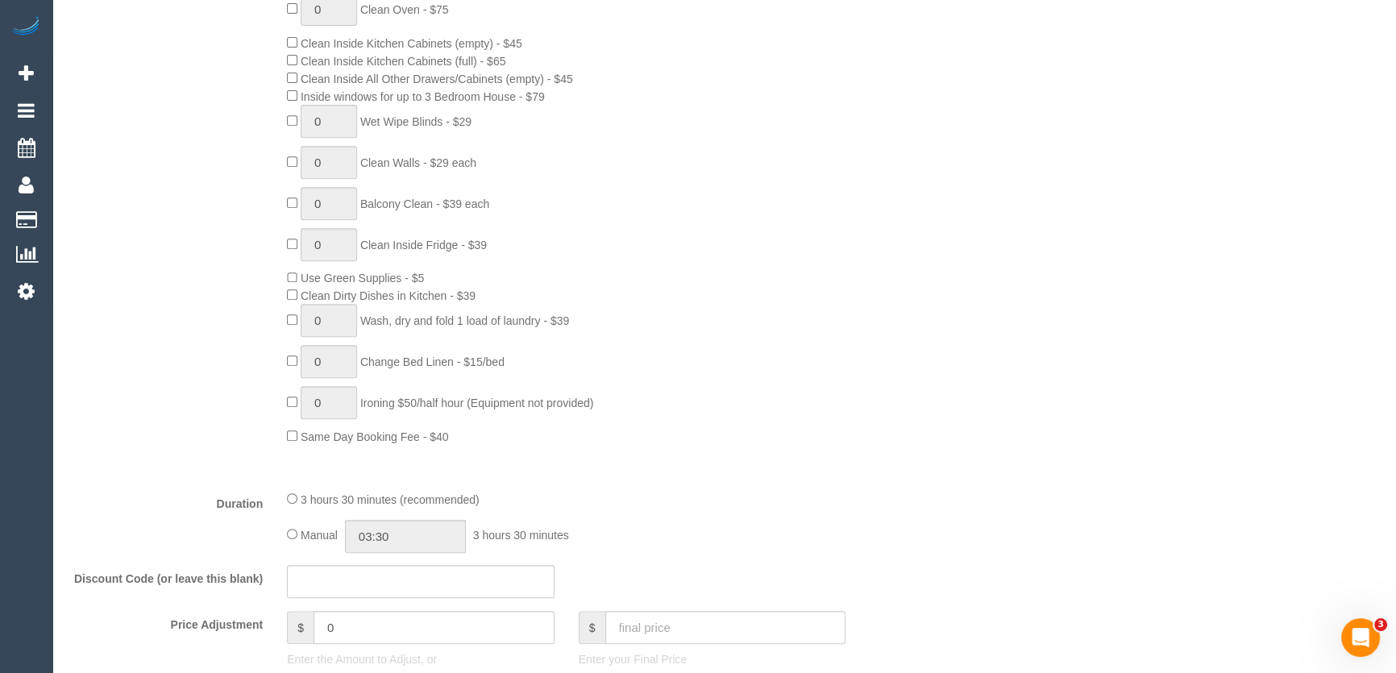
scroll to position [952, 0]
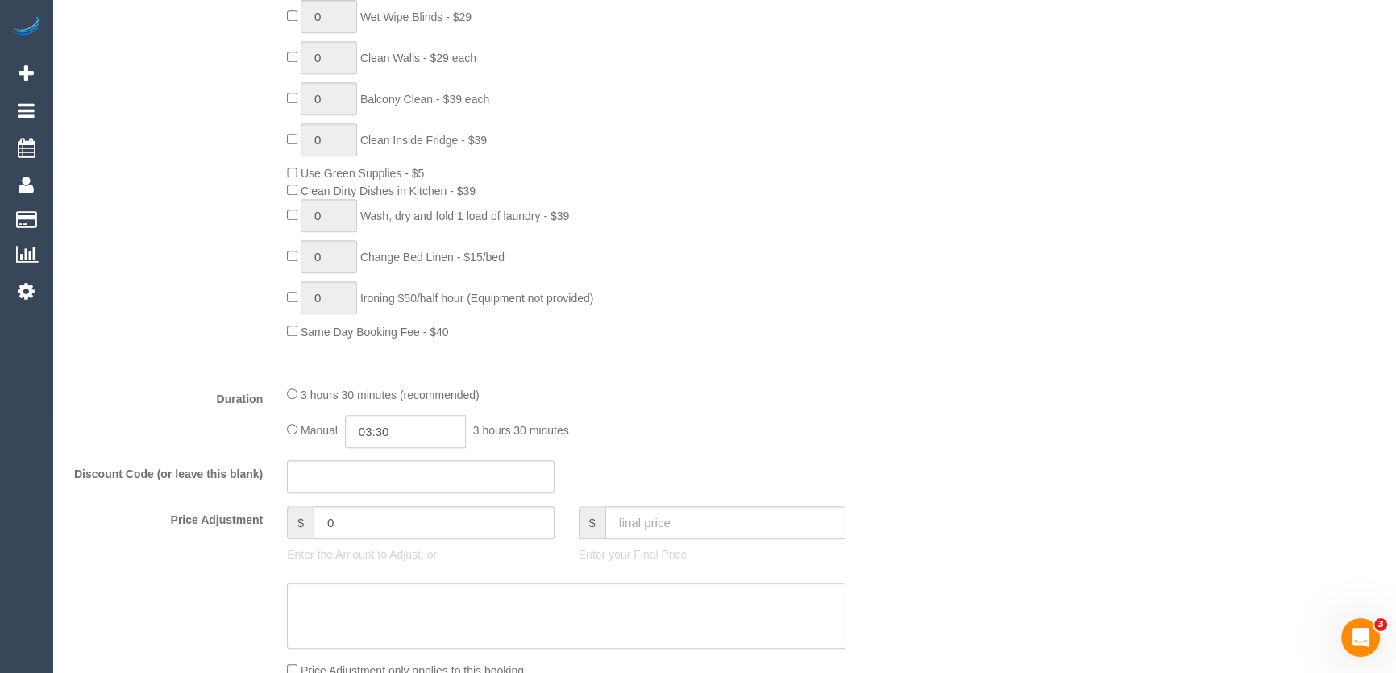
click at [417, 434] on input "03:30" at bounding box center [405, 431] width 121 height 33
click at [384, 489] on li "01:30" at bounding box center [388, 488] width 72 height 21
click at [410, 427] on input "01:30" at bounding box center [405, 431] width 121 height 33
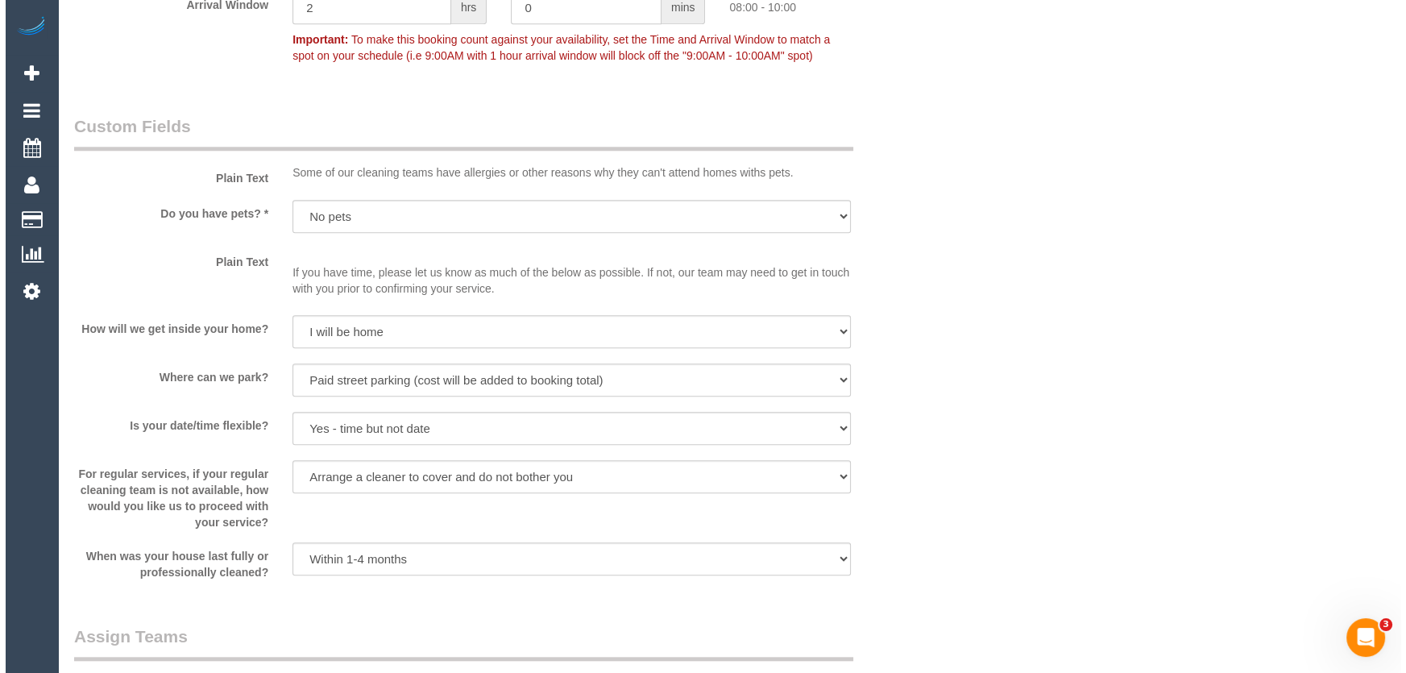
scroll to position [1977, 0]
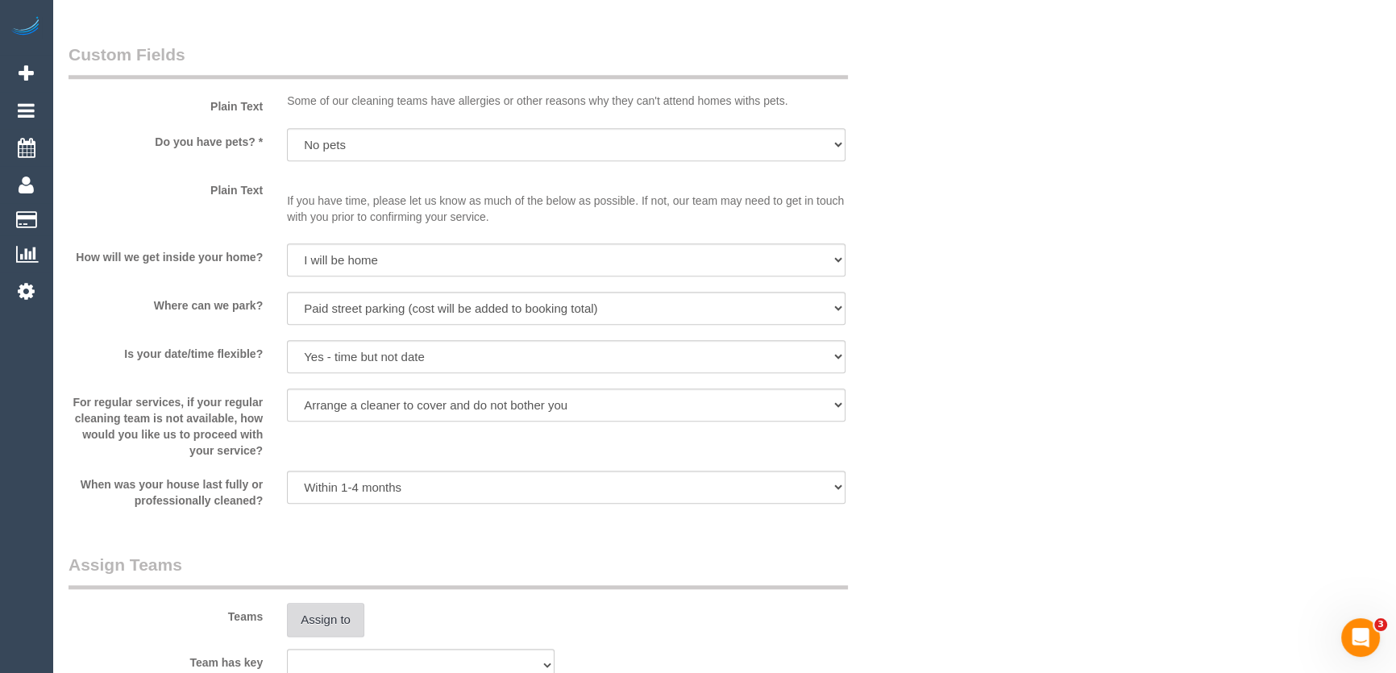
type input "01:45"
click at [330, 625] on button "Assign to" at bounding box center [325, 620] width 77 height 34
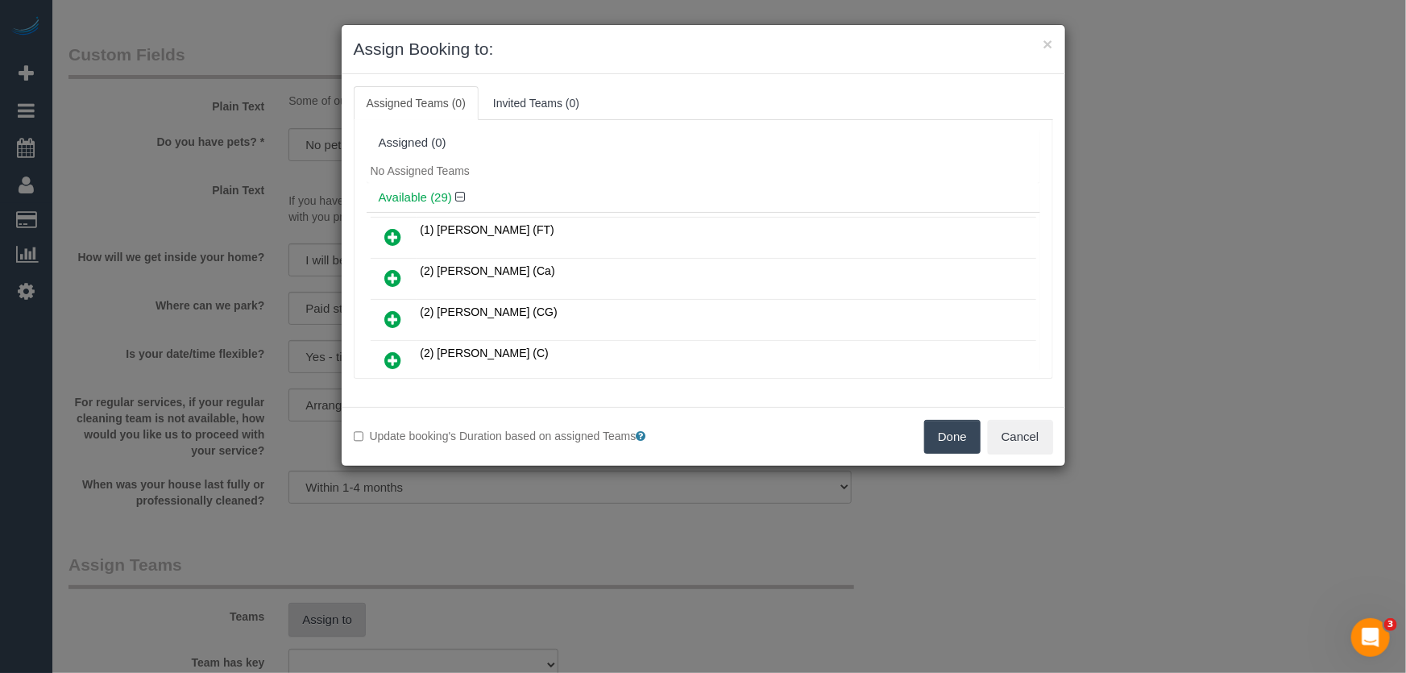
scroll to position [666, 0]
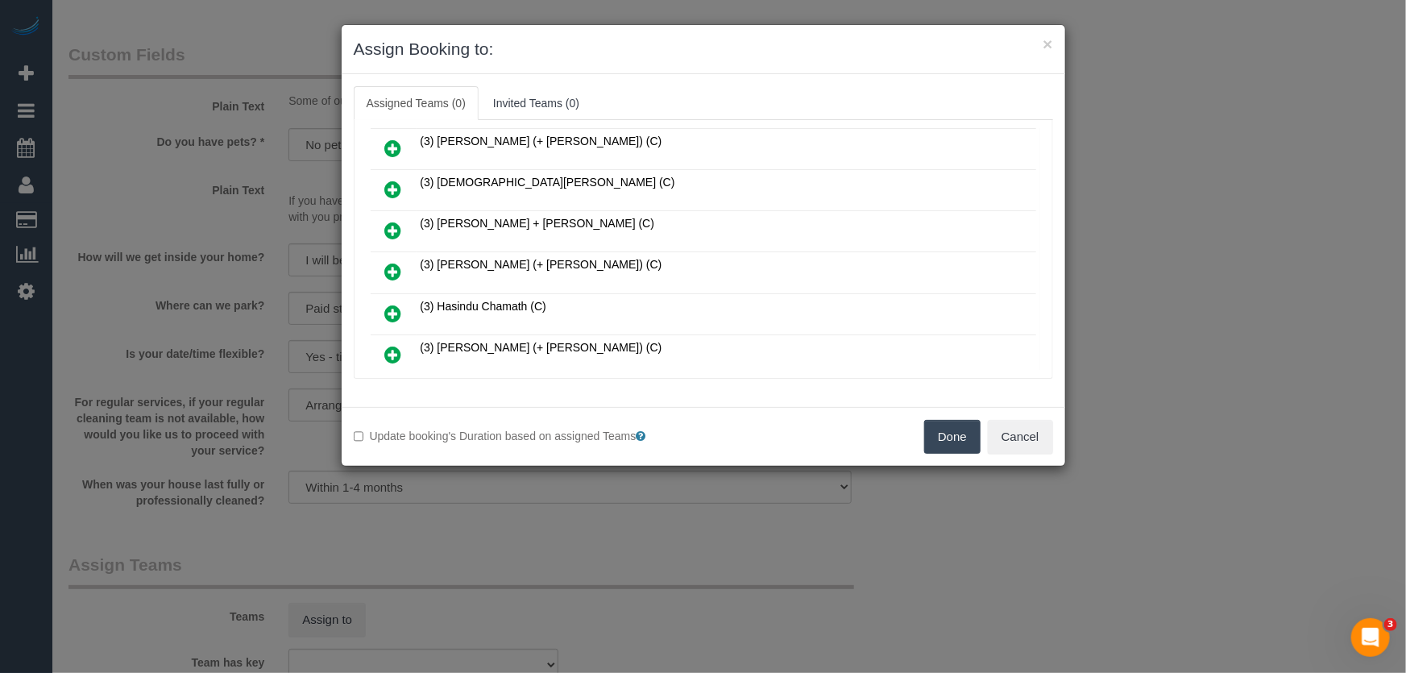
click at [388, 262] on icon at bounding box center [393, 271] width 17 height 19
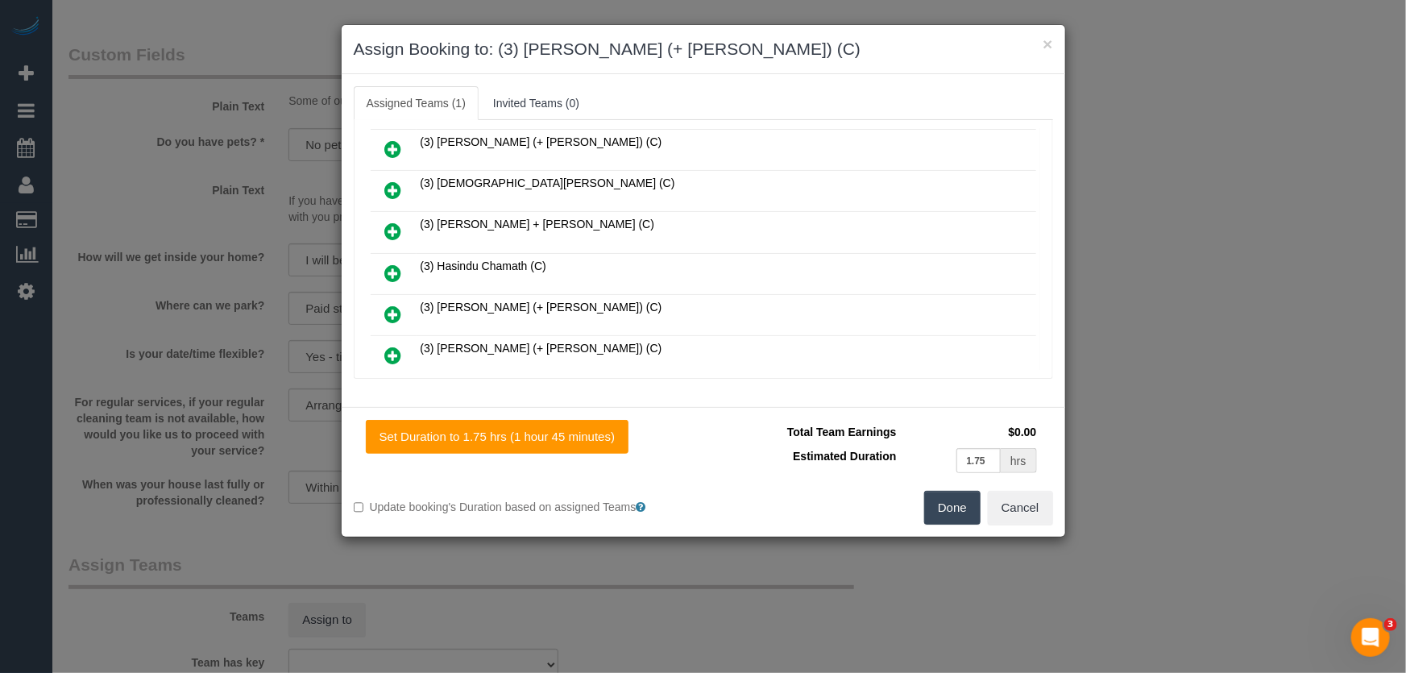
click at [396, 305] on icon at bounding box center [393, 314] width 17 height 19
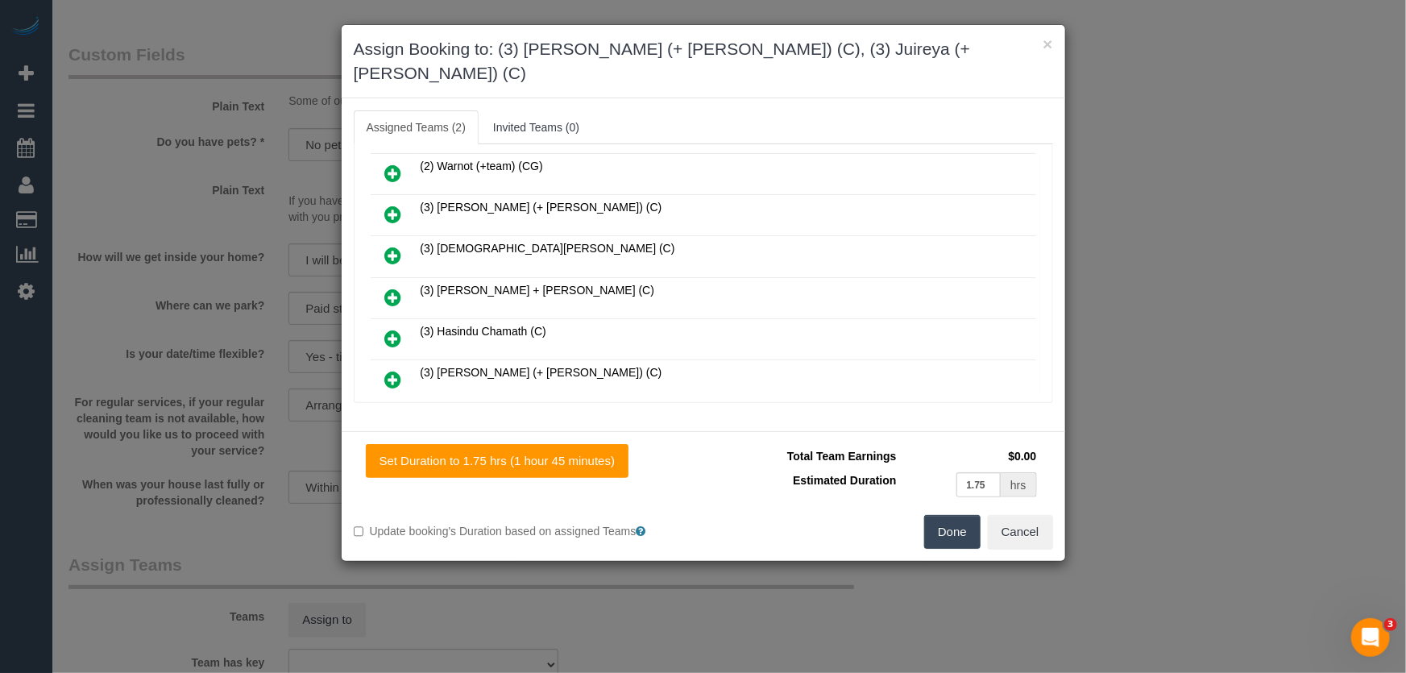
scroll to position [744, 0]
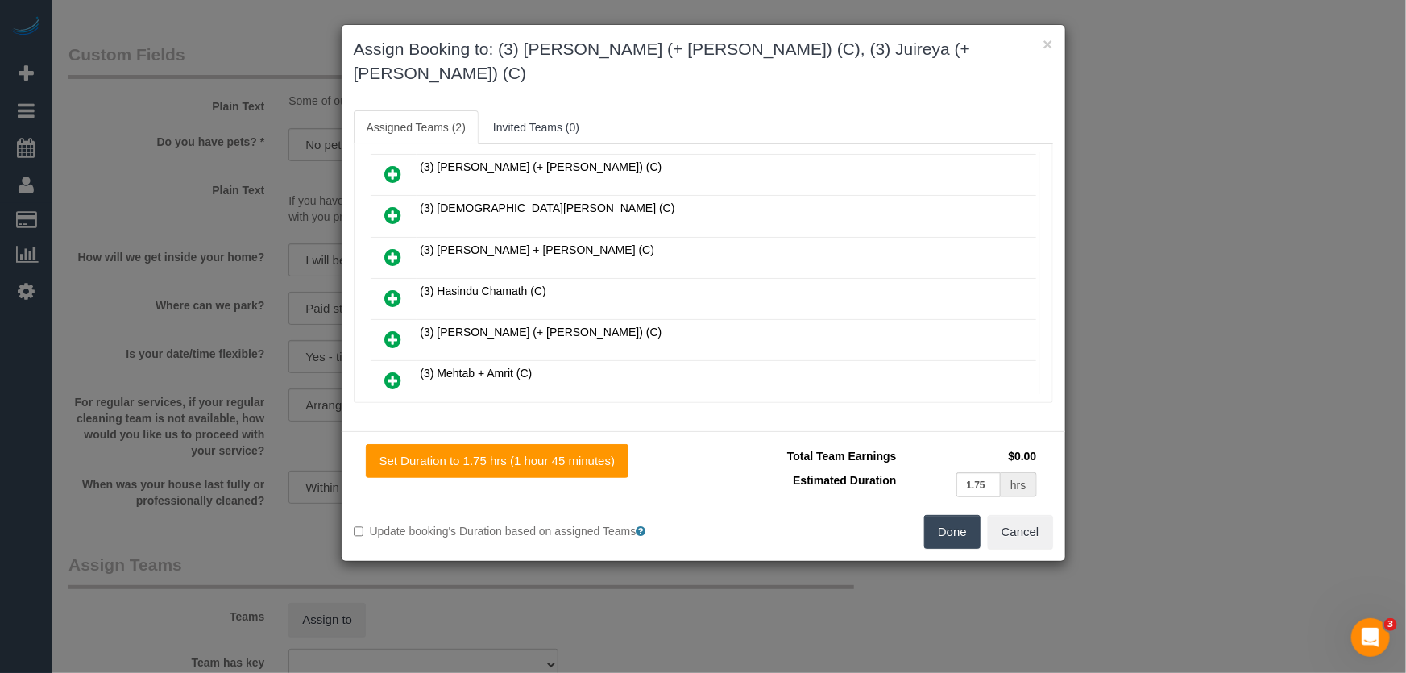
click at [959, 515] on button "Done" at bounding box center [952, 532] width 56 height 34
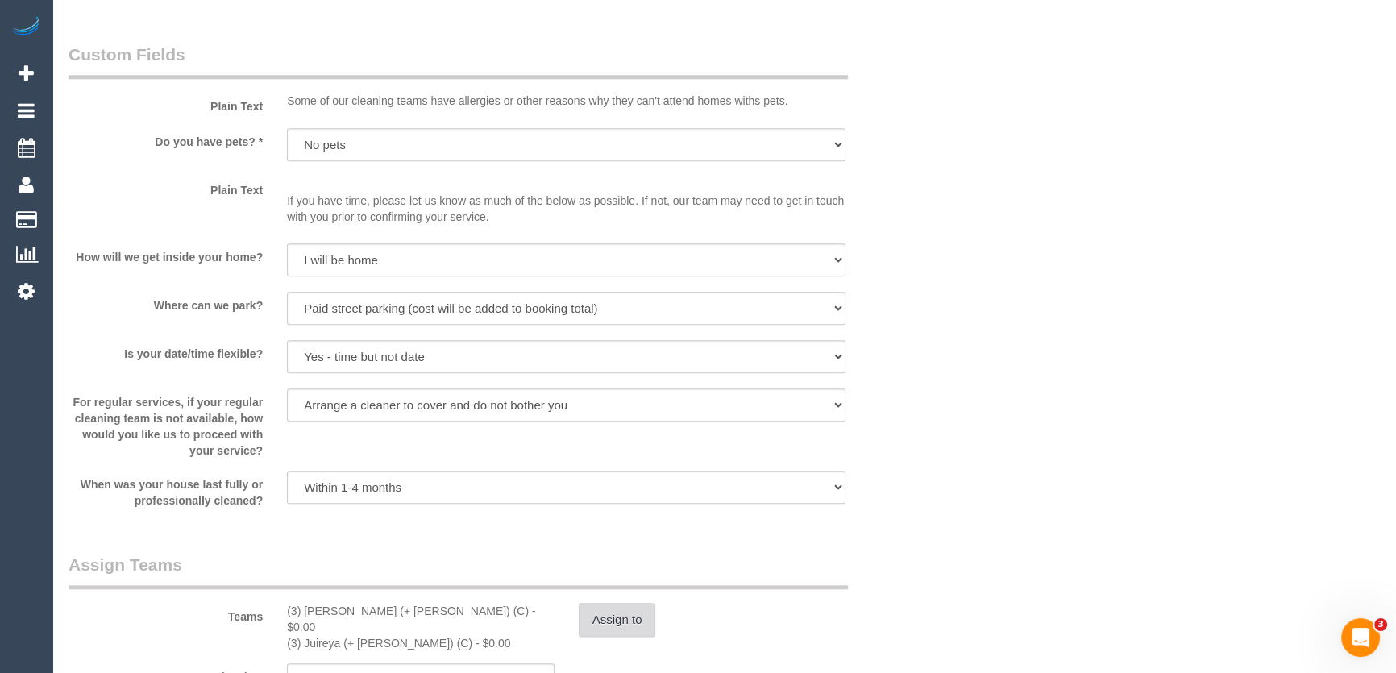
click at [620, 620] on button "Assign to" at bounding box center [617, 620] width 77 height 34
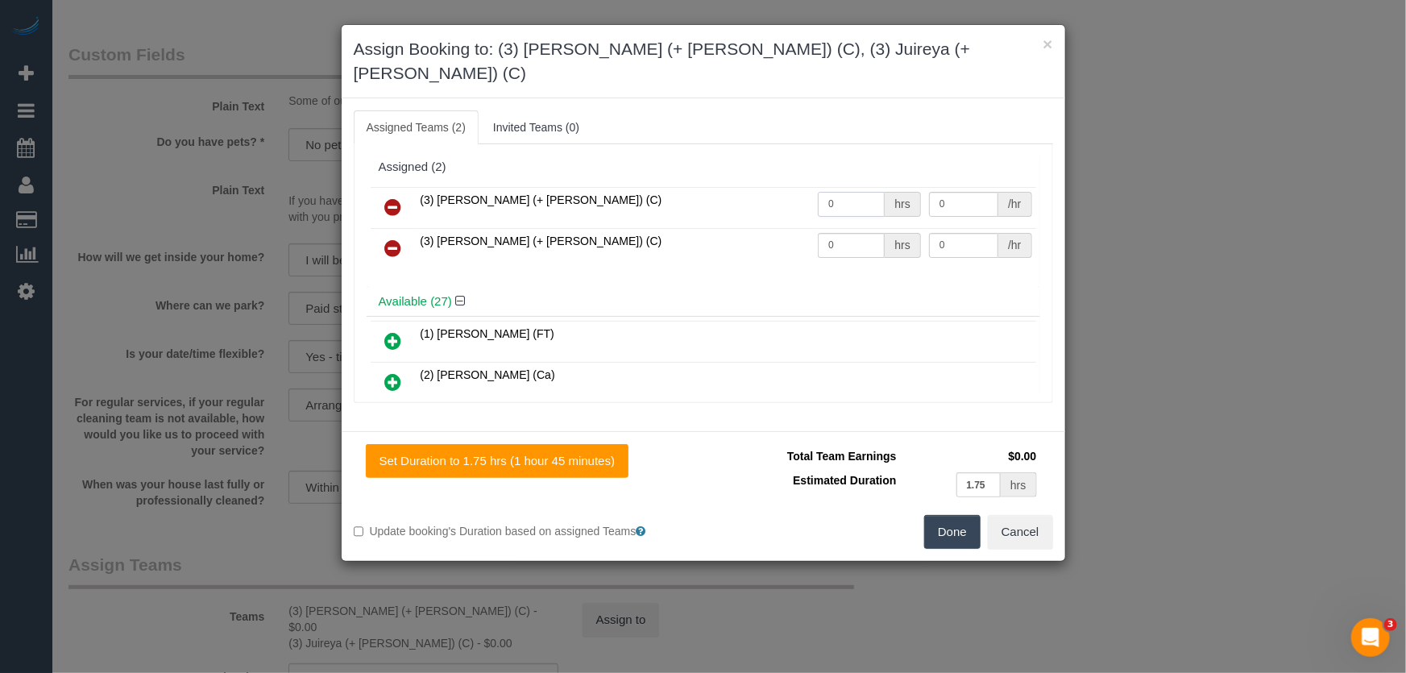
click at [836, 192] on input "0" at bounding box center [851, 204] width 67 height 25
type input "1"
click at [846, 233] on input "0" at bounding box center [851, 245] width 67 height 25
type input "62.5"
type input "1"
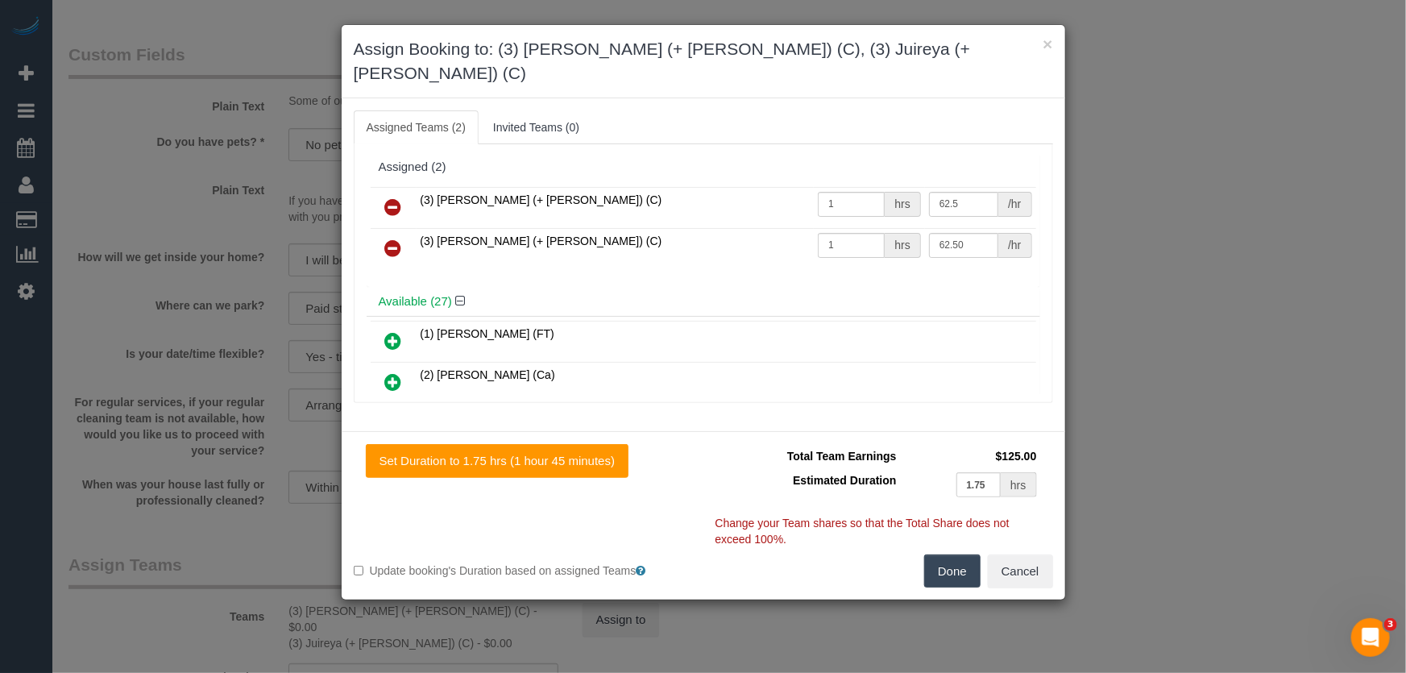
type input "62.5"
click at [955, 554] on button "Done" at bounding box center [952, 571] width 56 height 34
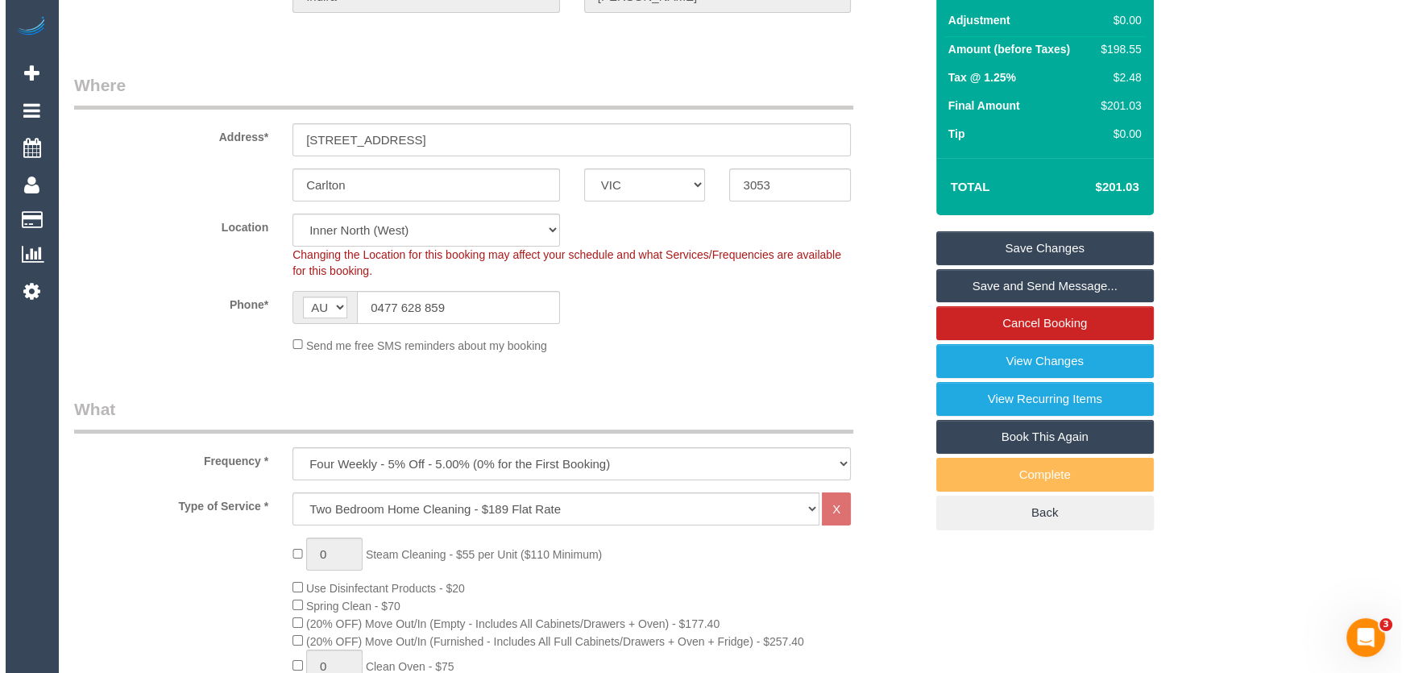
scroll to position [0, 0]
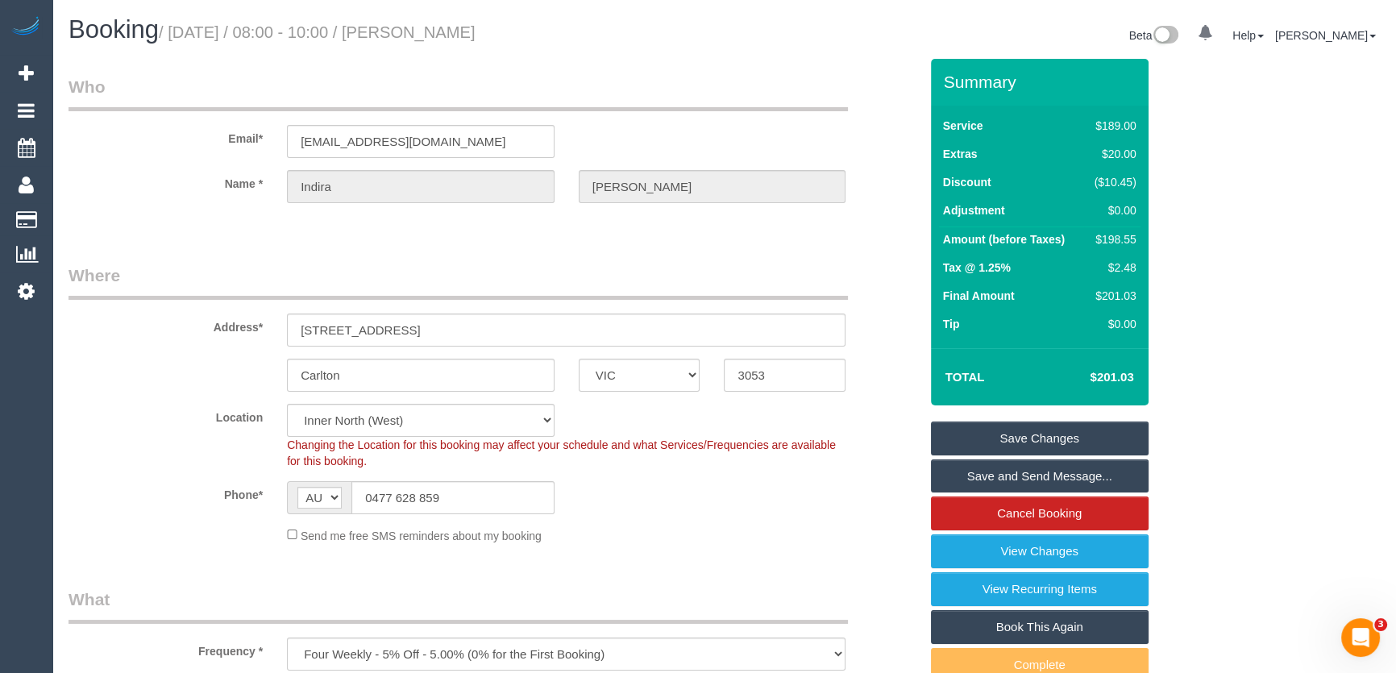
click at [470, 32] on small "/ [DATE] / 08:00 - 10:00 / [PERSON_NAME]" at bounding box center [317, 32] width 317 height 18
copy small "[PERSON_NAME]"
click at [1035, 475] on link "Save and Send Message..." at bounding box center [1040, 476] width 218 height 34
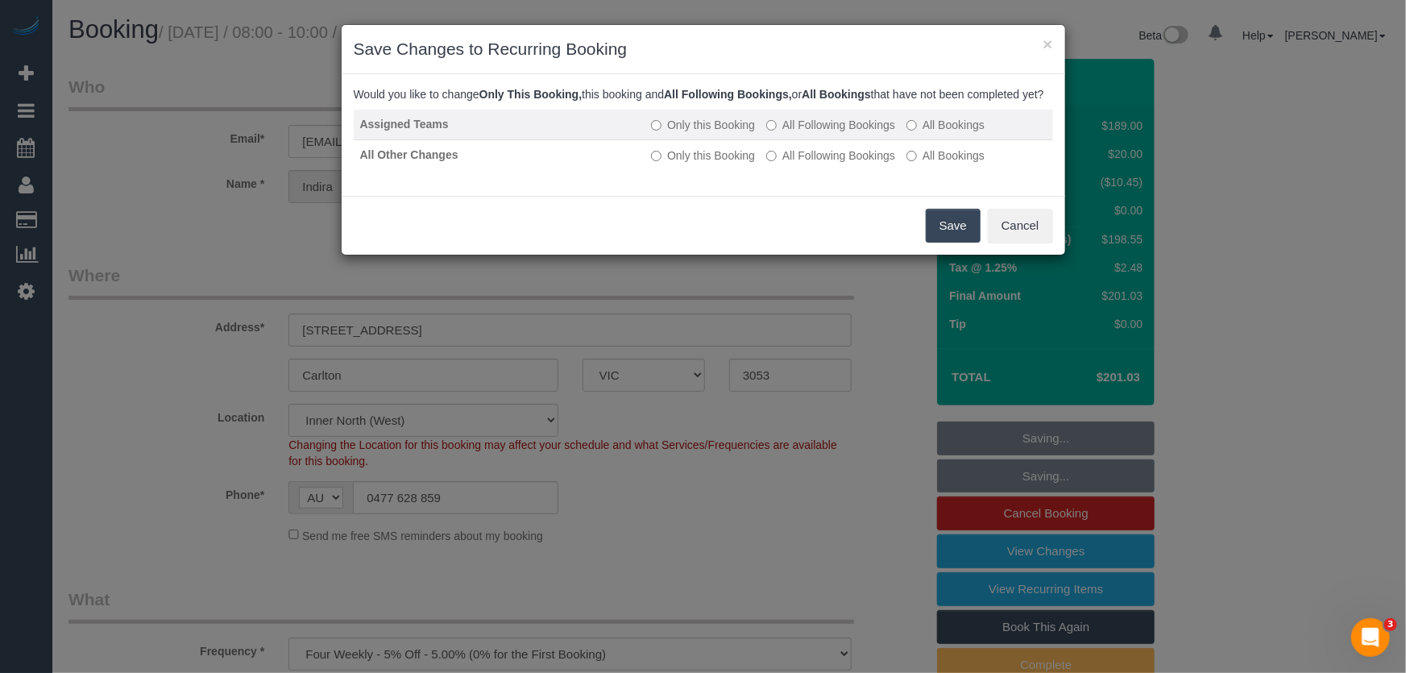
click at [821, 133] on label "All Following Bookings" at bounding box center [830, 125] width 129 height 16
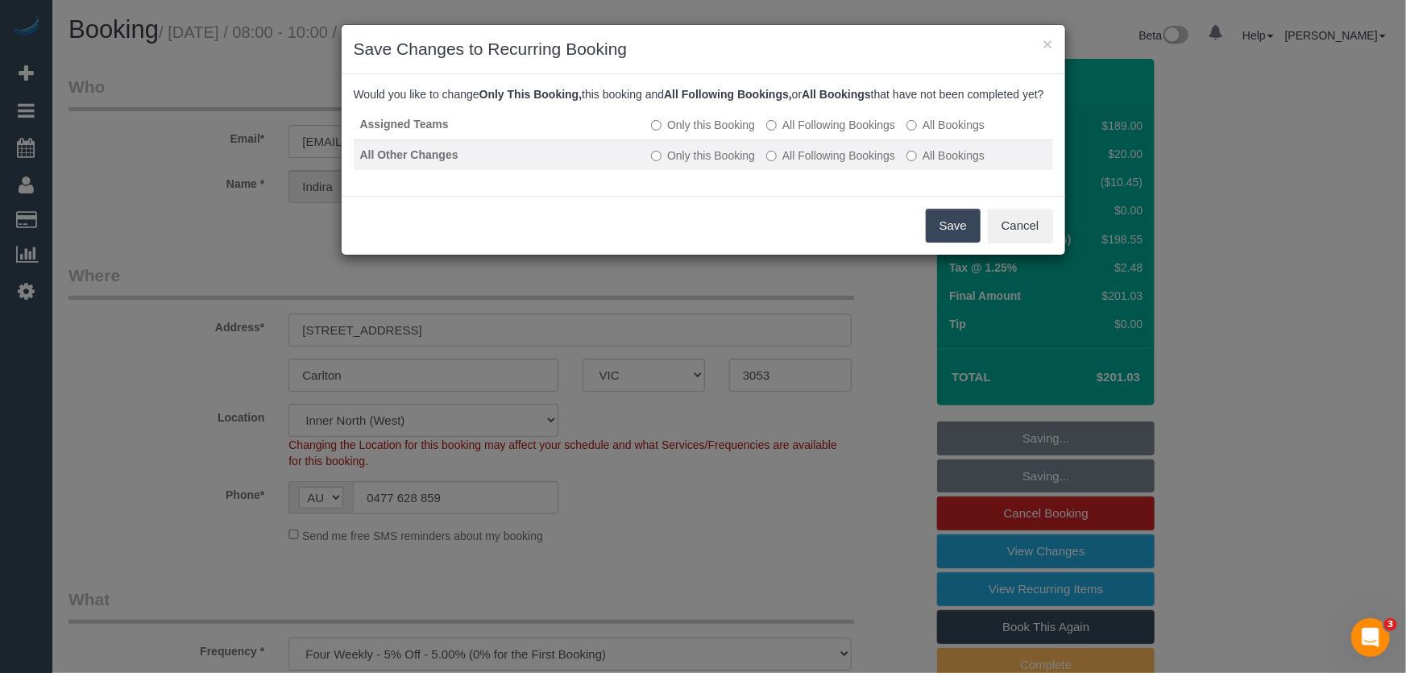
click at [813, 164] on label "All Following Bookings" at bounding box center [830, 155] width 129 height 16
click at [951, 243] on button "Save" at bounding box center [953, 226] width 55 height 34
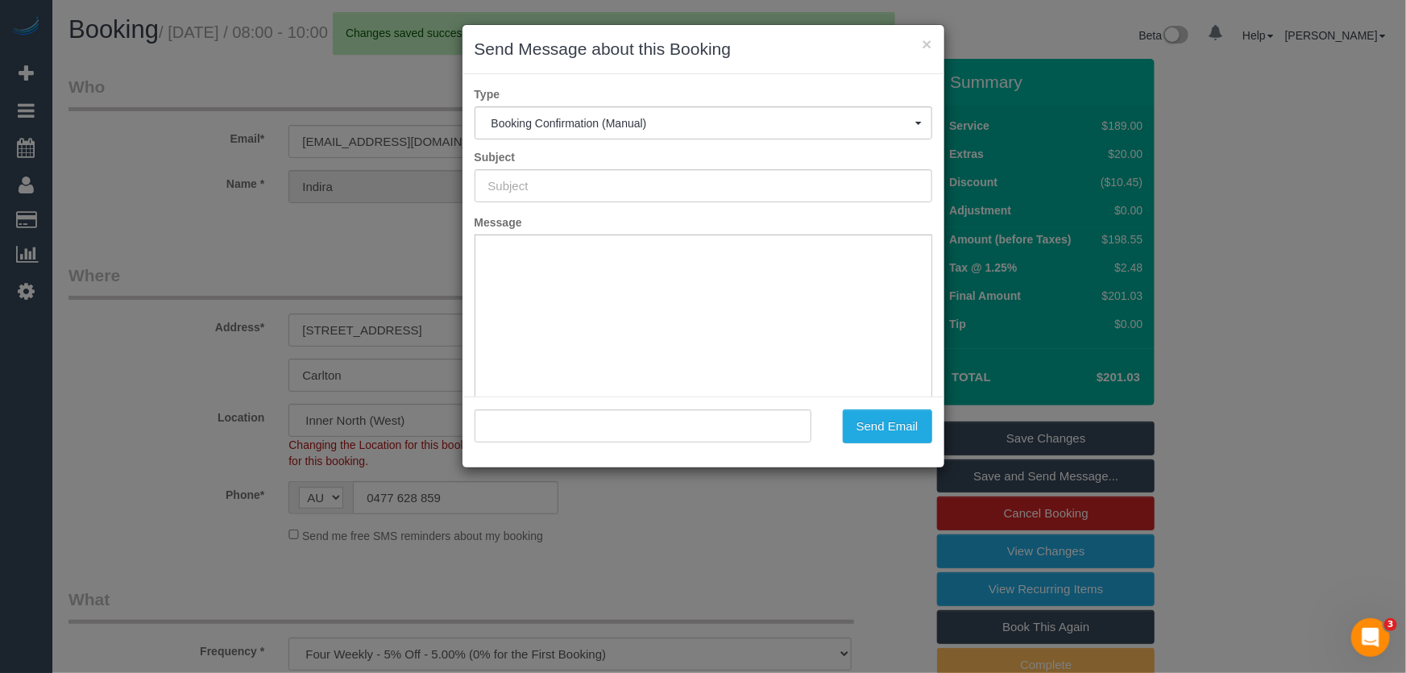
type input "Booking Confirmed"
type input ""Indira Losada" <indiratlr@gmail.com>"
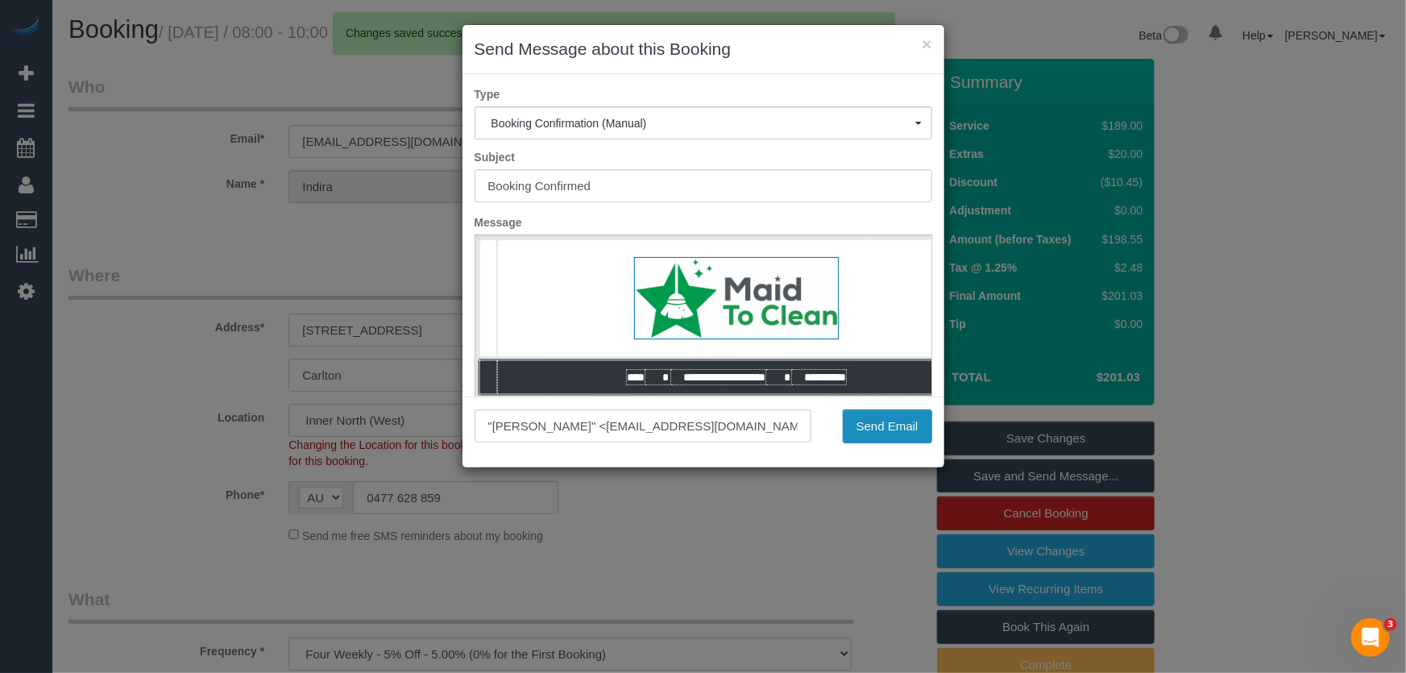
click at [892, 423] on button "Send Email" at bounding box center [887, 426] width 89 height 34
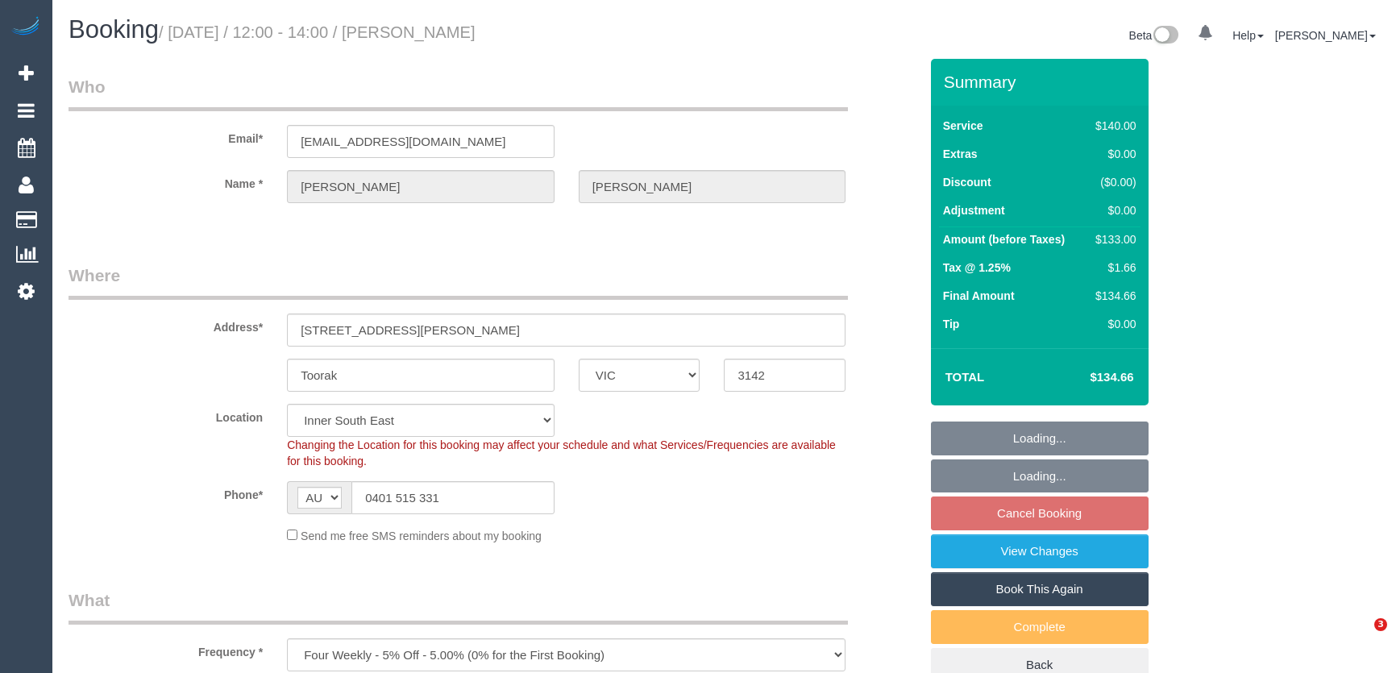
select select "VIC"
select select "number:28"
select select "number:14"
select select "number:19"
select select "number:24"
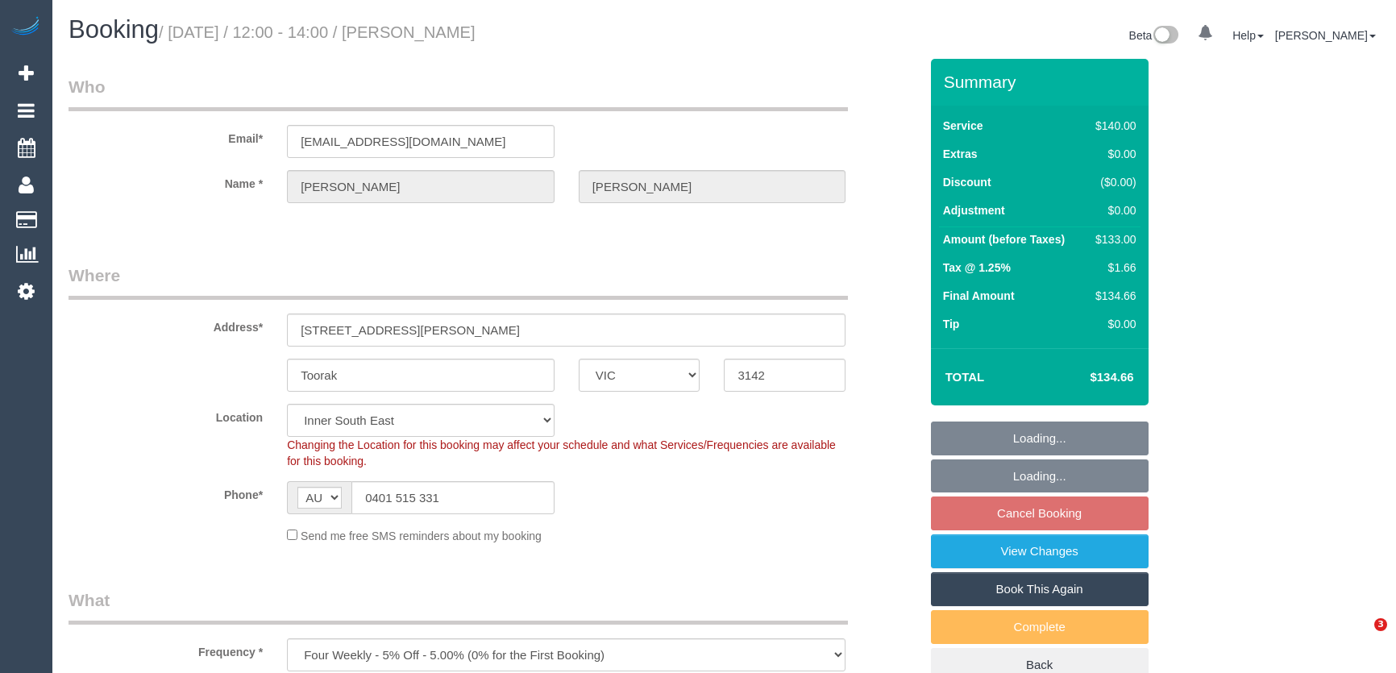
select select "number:33"
select select "number:13"
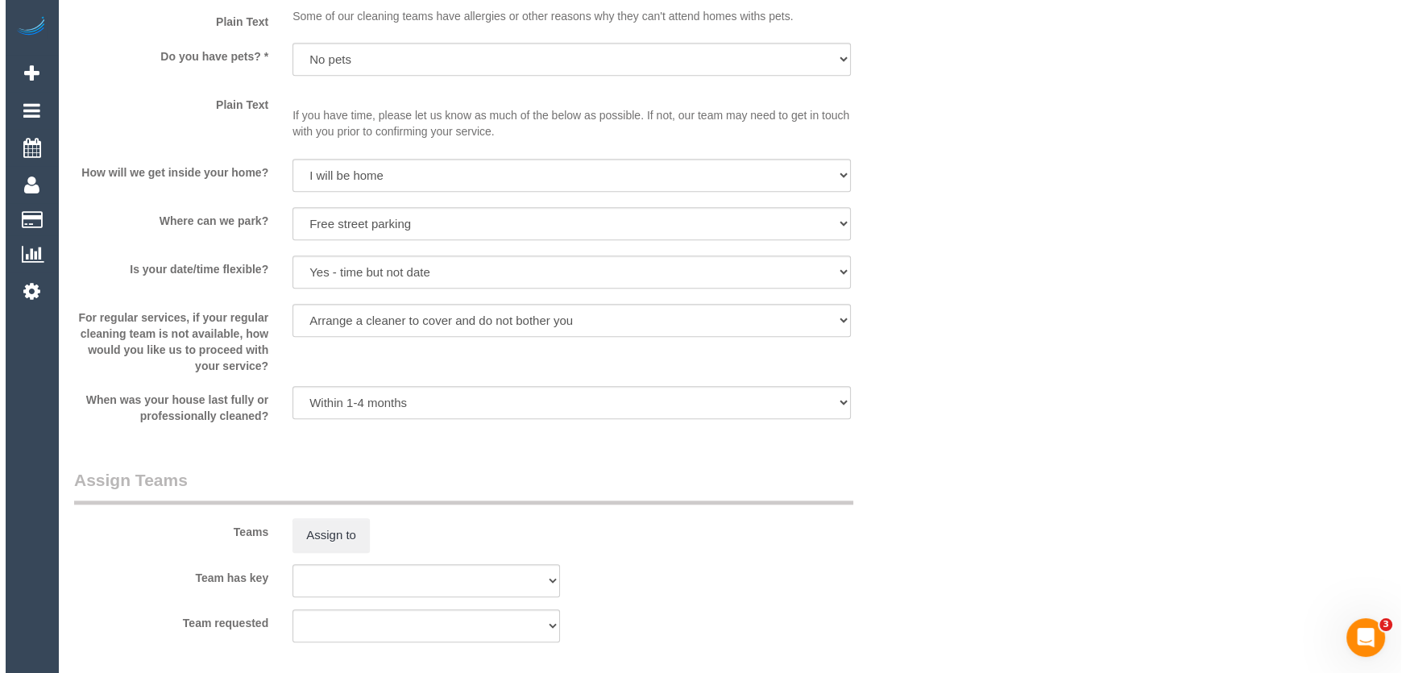
scroll to position [2124, 0]
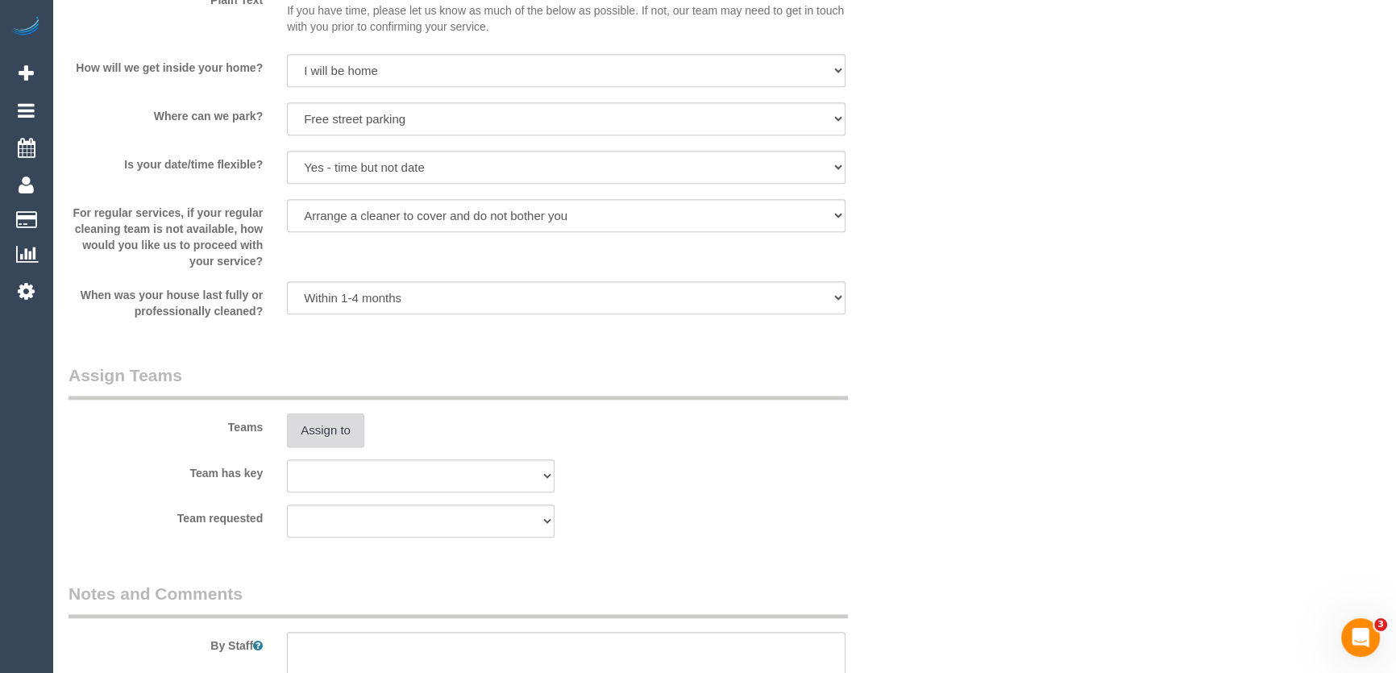
click at [329, 430] on button "Assign to" at bounding box center [325, 430] width 77 height 34
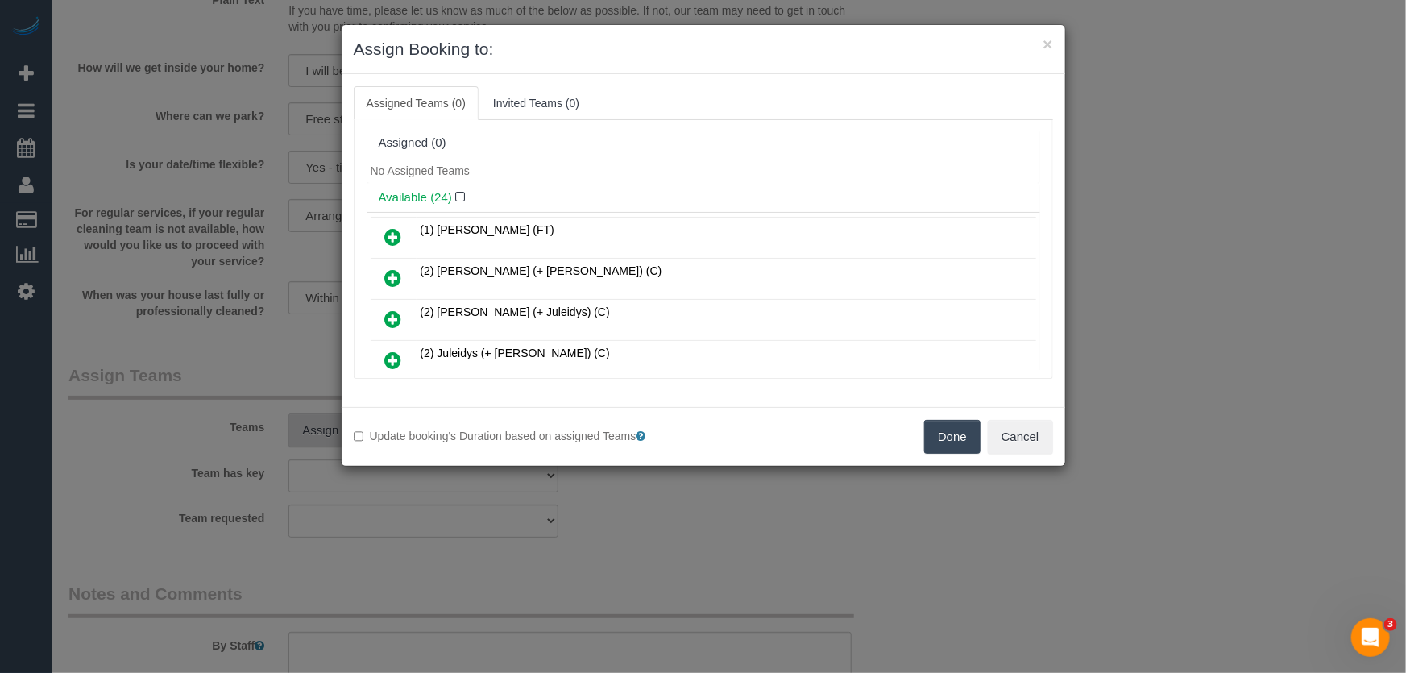
scroll to position [706, 0]
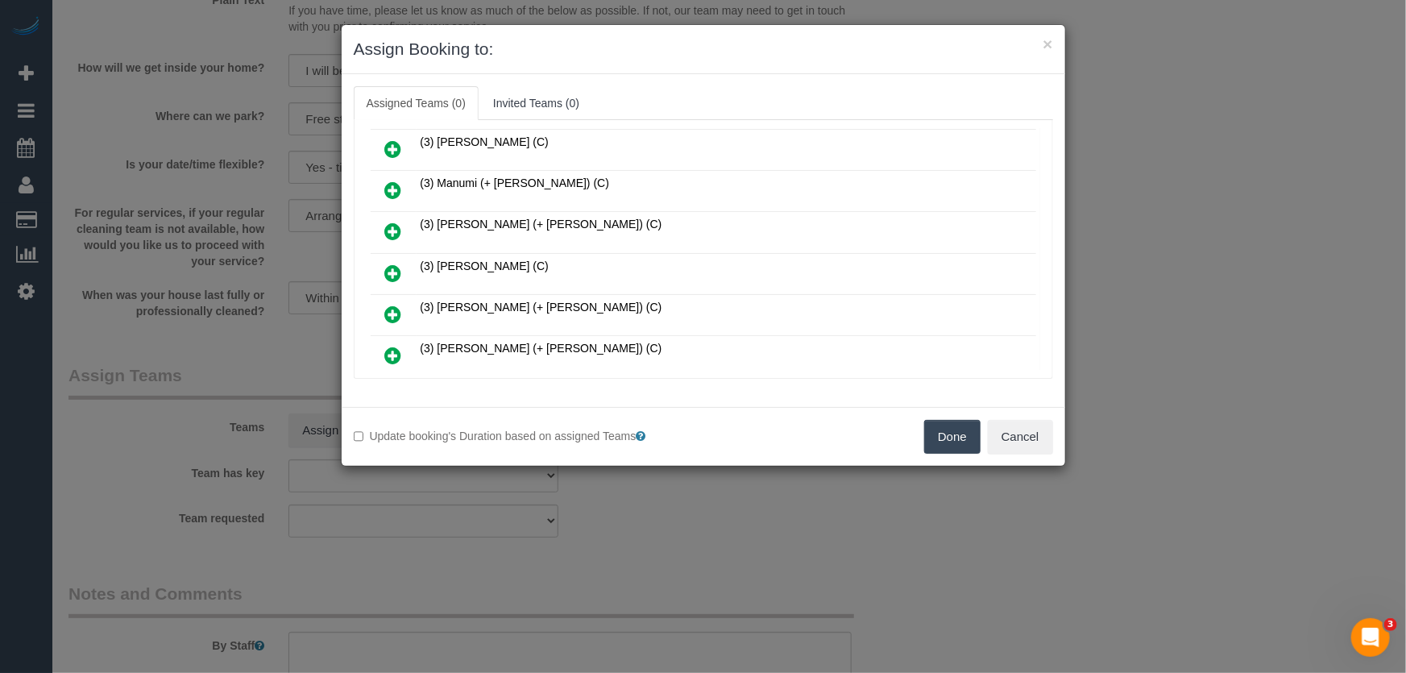
click at [388, 263] on icon at bounding box center [393, 272] width 17 height 19
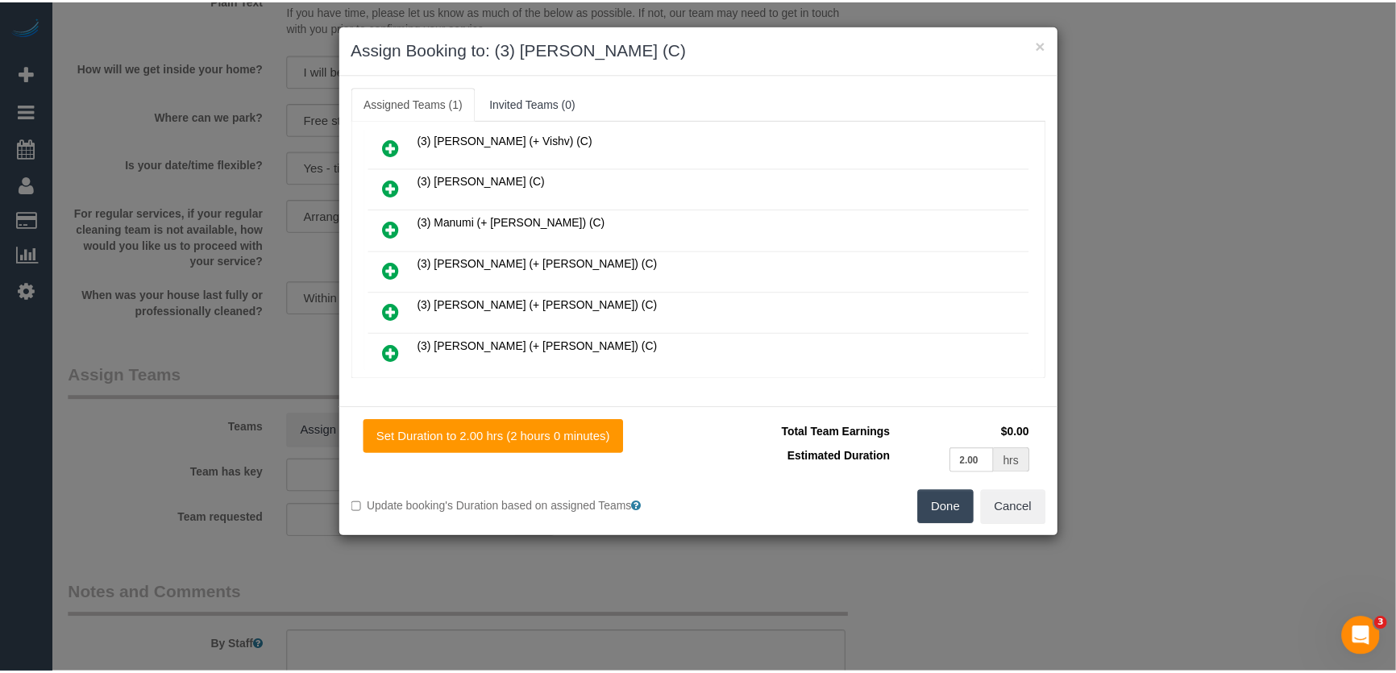
scroll to position [744, 0]
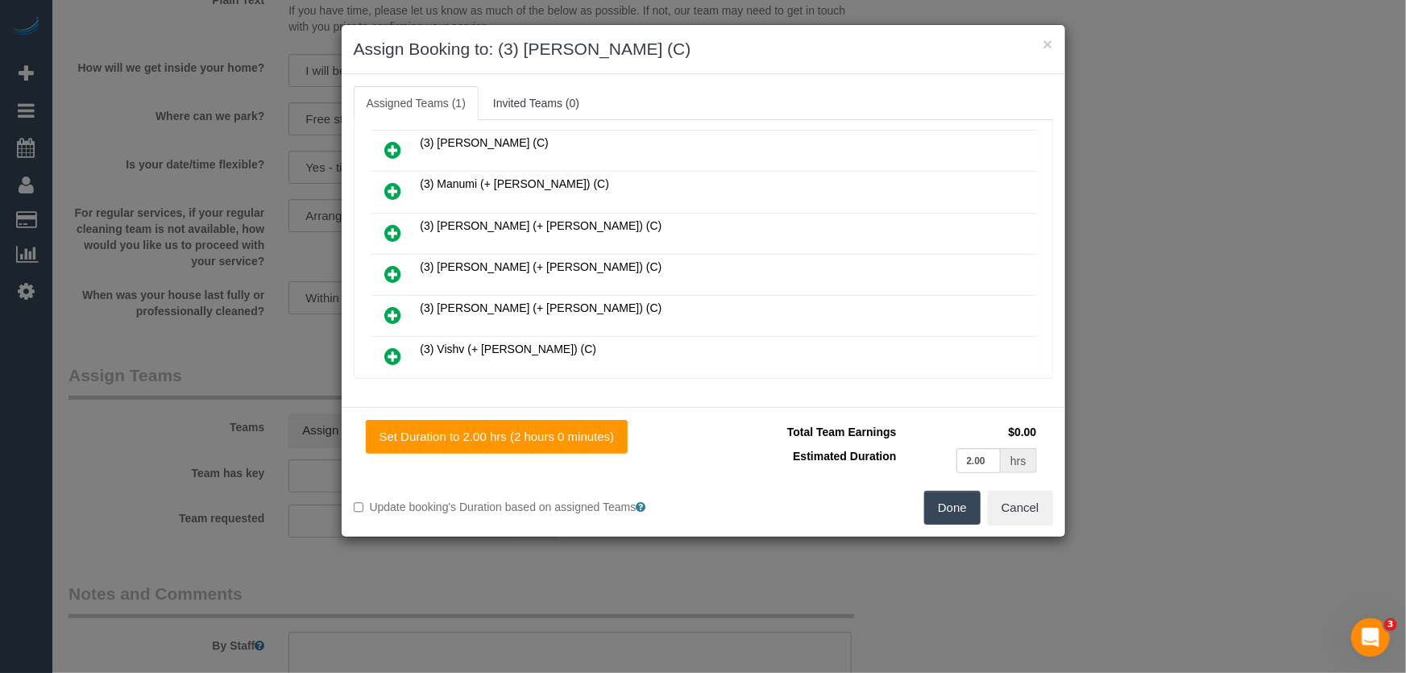
click at [936, 510] on button "Done" at bounding box center [952, 508] width 56 height 34
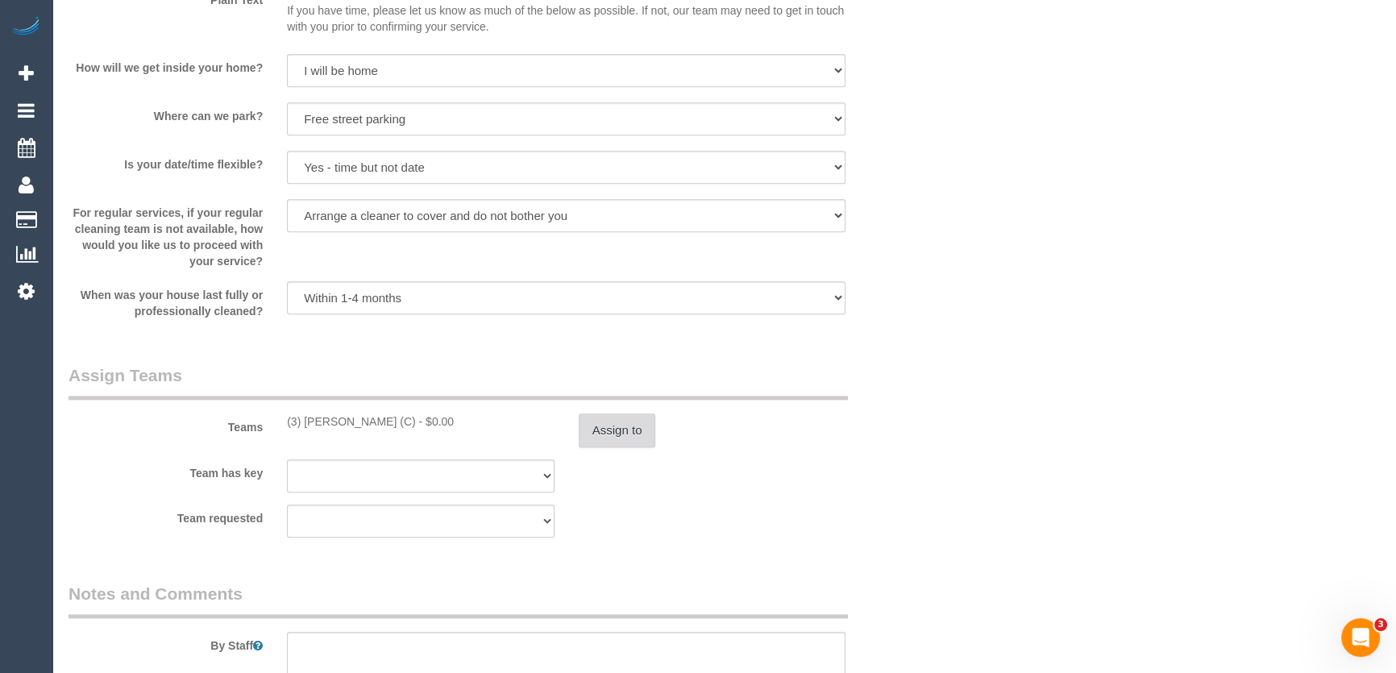
click at [619, 427] on button "Assign to" at bounding box center [617, 430] width 77 height 34
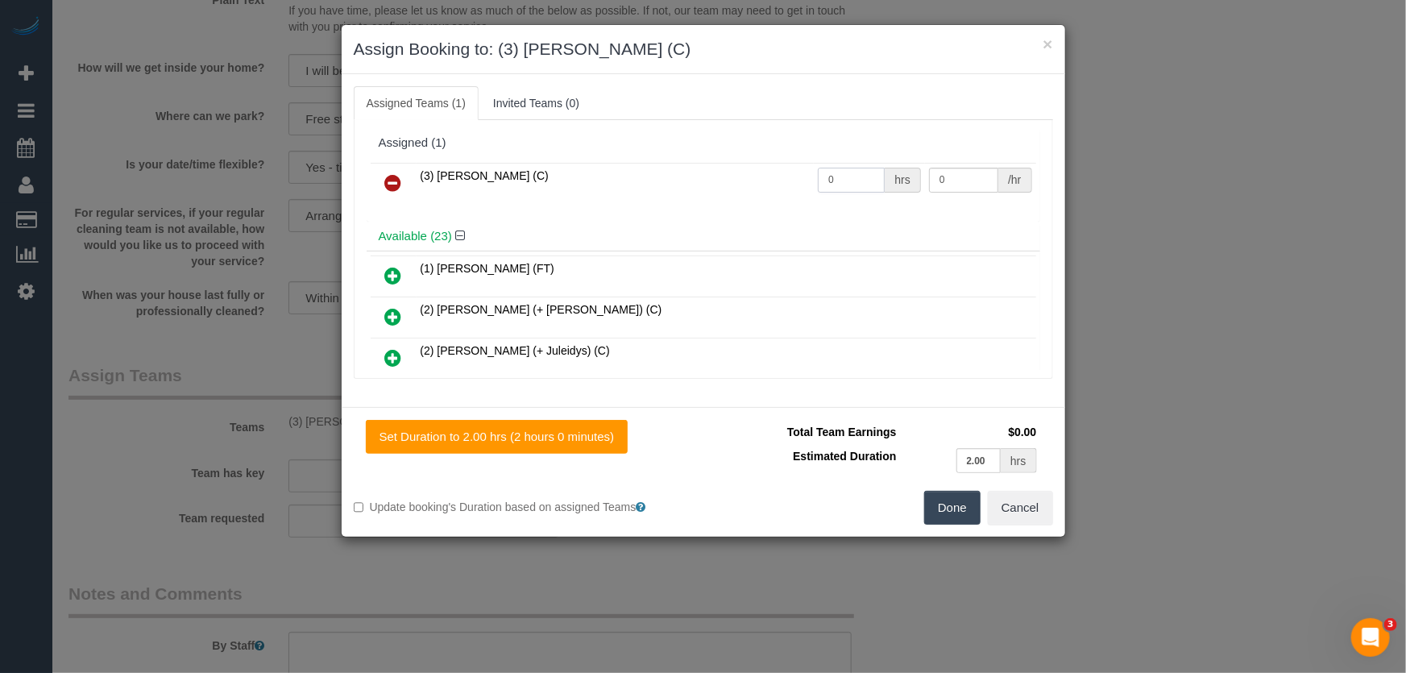
click at [854, 176] on input "0" at bounding box center [851, 180] width 67 height 25
type input "2"
type input "35"
click at [952, 509] on button "Done" at bounding box center [952, 508] width 56 height 34
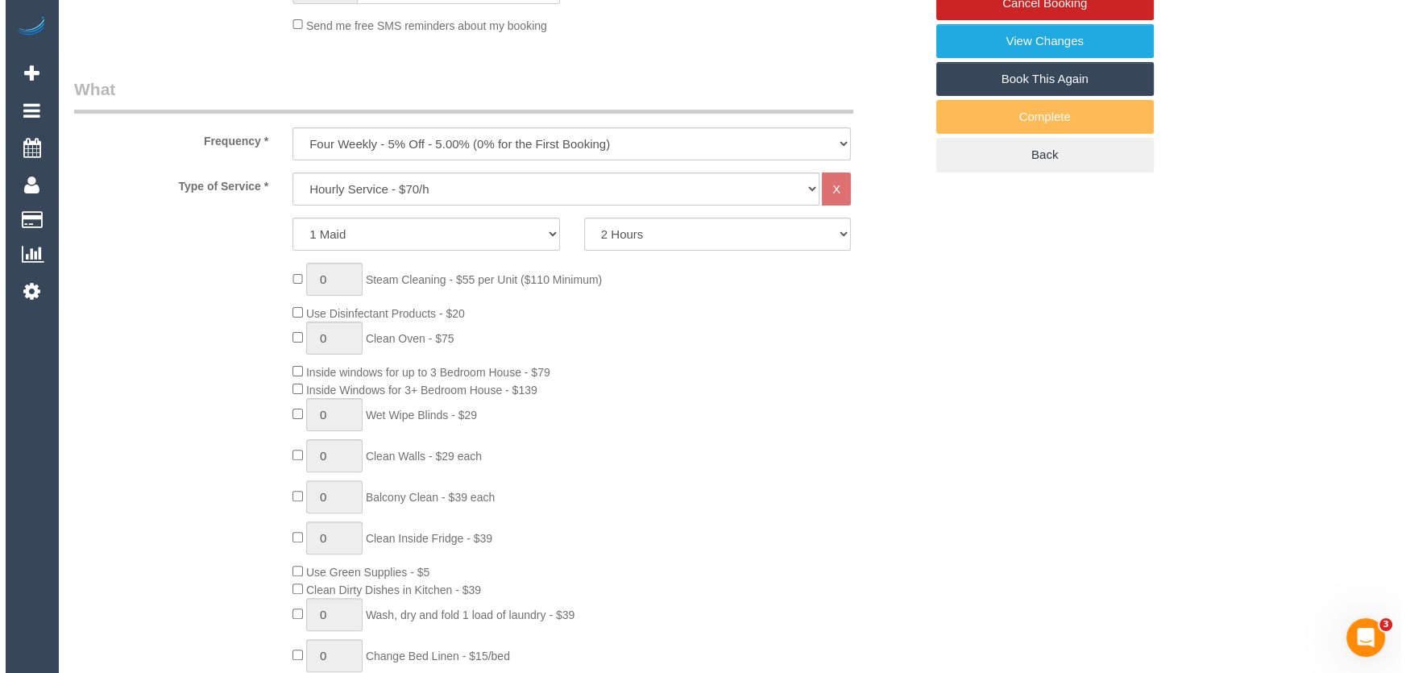
scroll to position [0, 0]
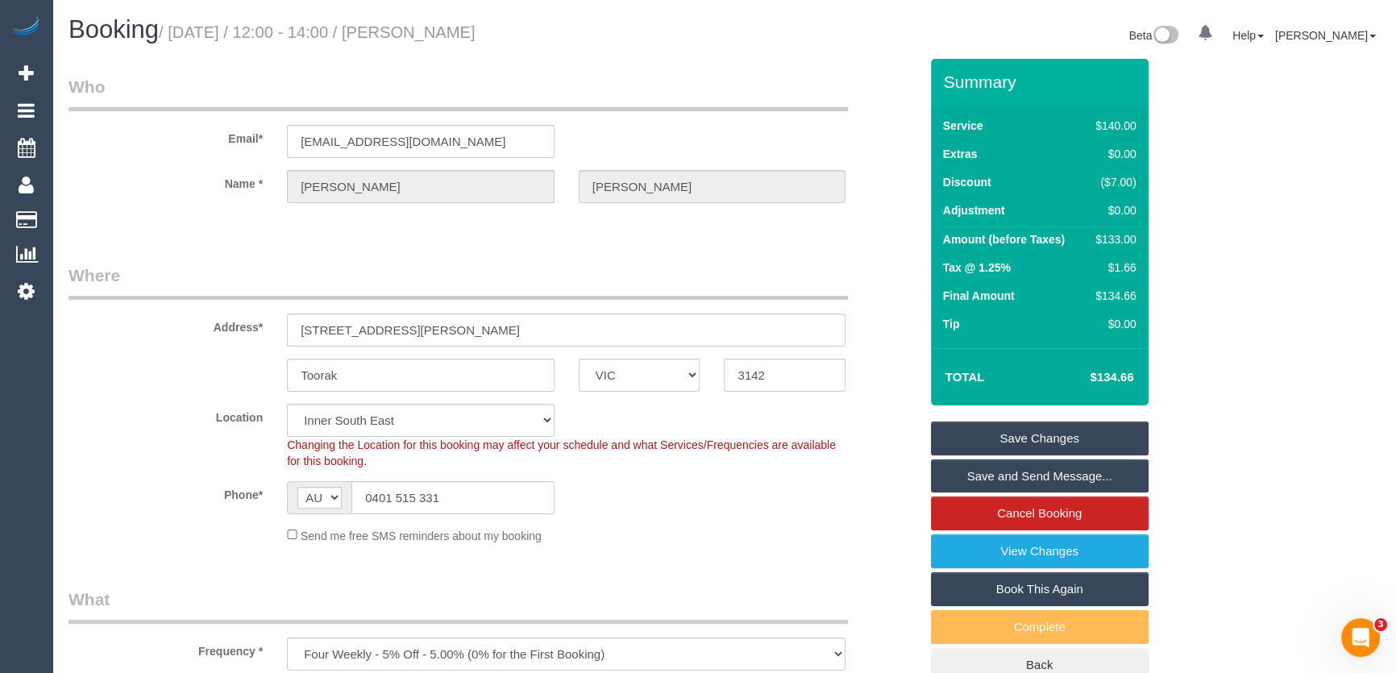
click at [458, 39] on small "/ September 12, 2025 / 12:00 - 14:00 / Sophie Squires" at bounding box center [317, 32] width 317 height 18
copy small "Sophie Squires"
click at [992, 477] on link "Save and Send Message..." at bounding box center [1040, 476] width 218 height 34
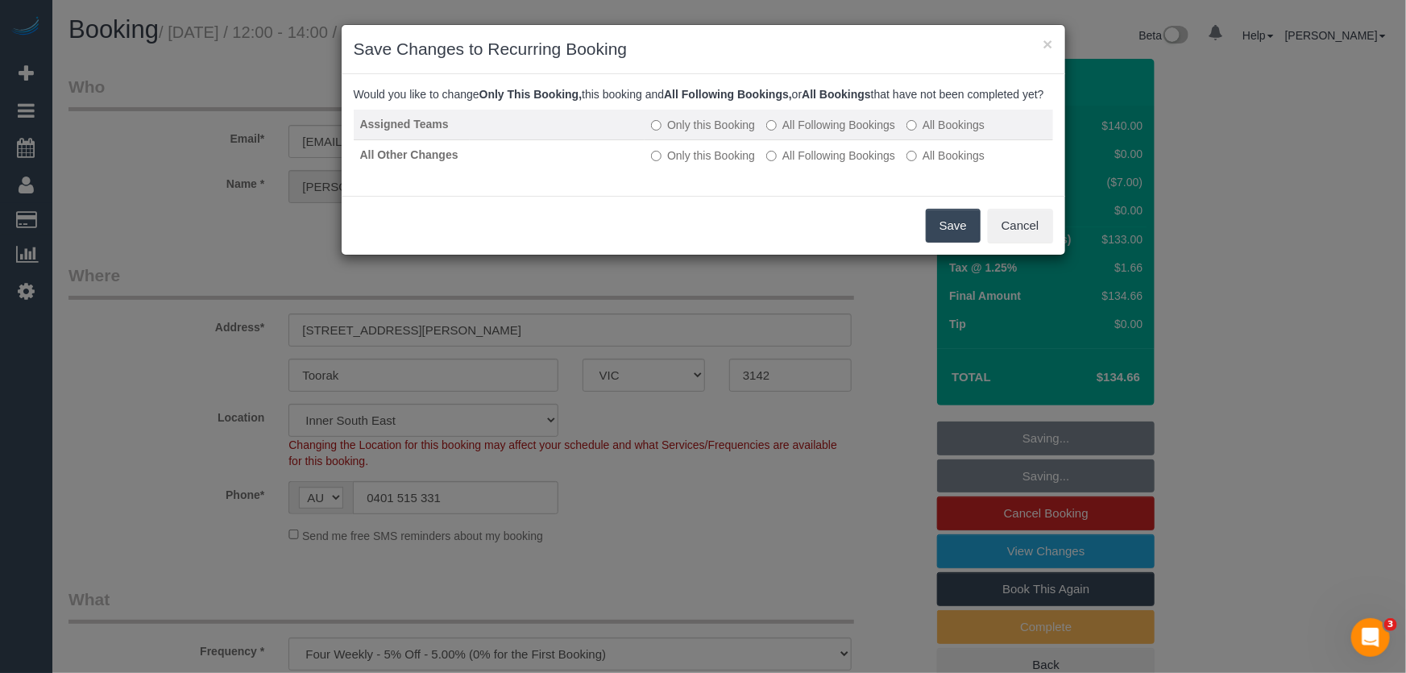
click at [855, 133] on label "All Following Bookings" at bounding box center [830, 125] width 129 height 16
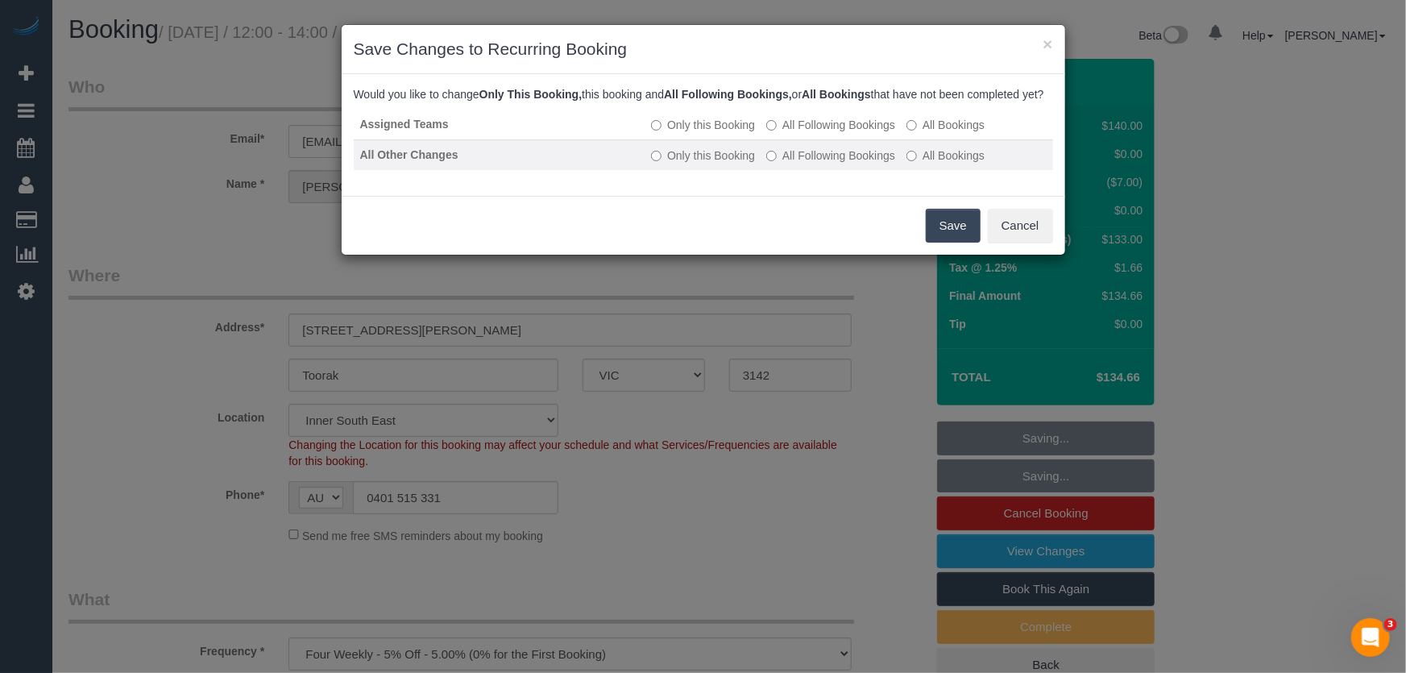
click at [852, 170] on td "Only this Booking All Following Bookings All Bookings" at bounding box center [849, 154] width 408 height 31
click at [851, 164] on label "All Following Bookings" at bounding box center [830, 155] width 129 height 16
click at [944, 243] on button "Save" at bounding box center [953, 226] width 55 height 34
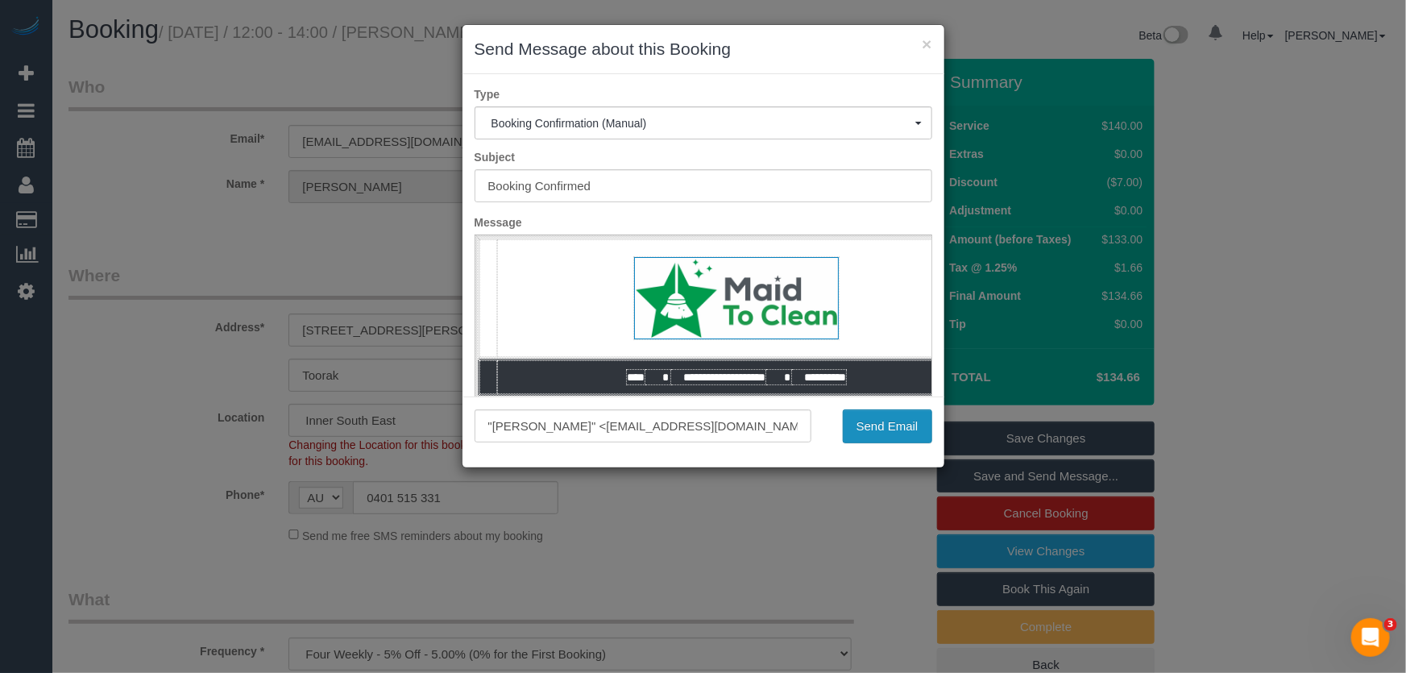
click at [876, 433] on button "Send Email" at bounding box center [887, 426] width 89 height 34
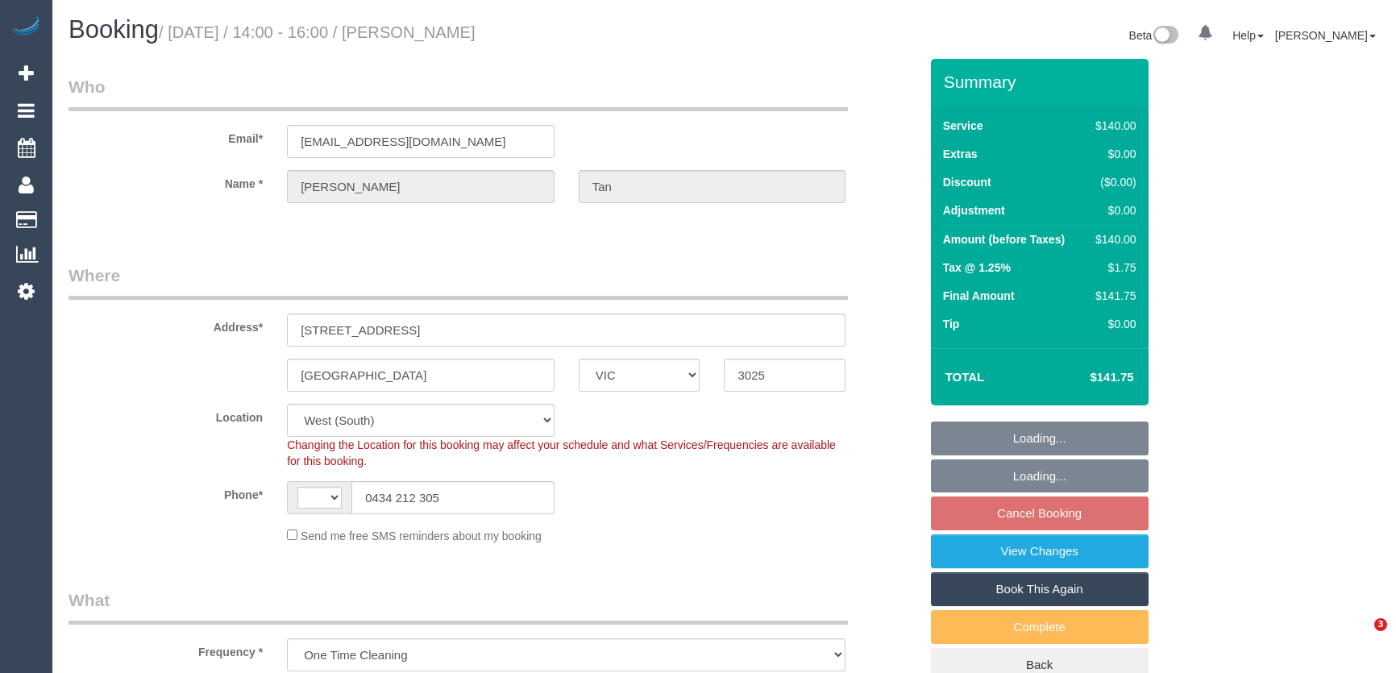
select select "VIC"
select select "string:stripe-pm_1QWZR62GScqysDRVOpB12Yfl"
select select "object:693"
select select "string:AU"
select select "number:29"
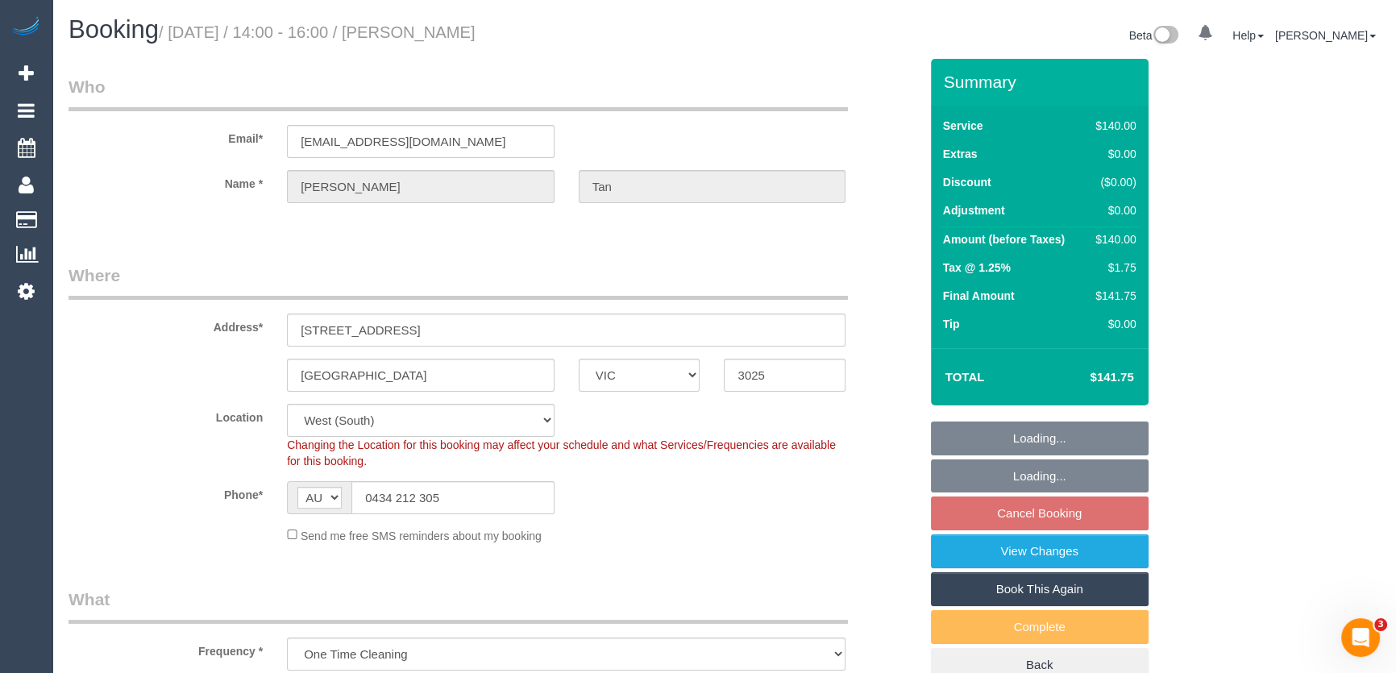
select select "number:14"
select select "number:19"
select select "number:24"
select select "number:13"
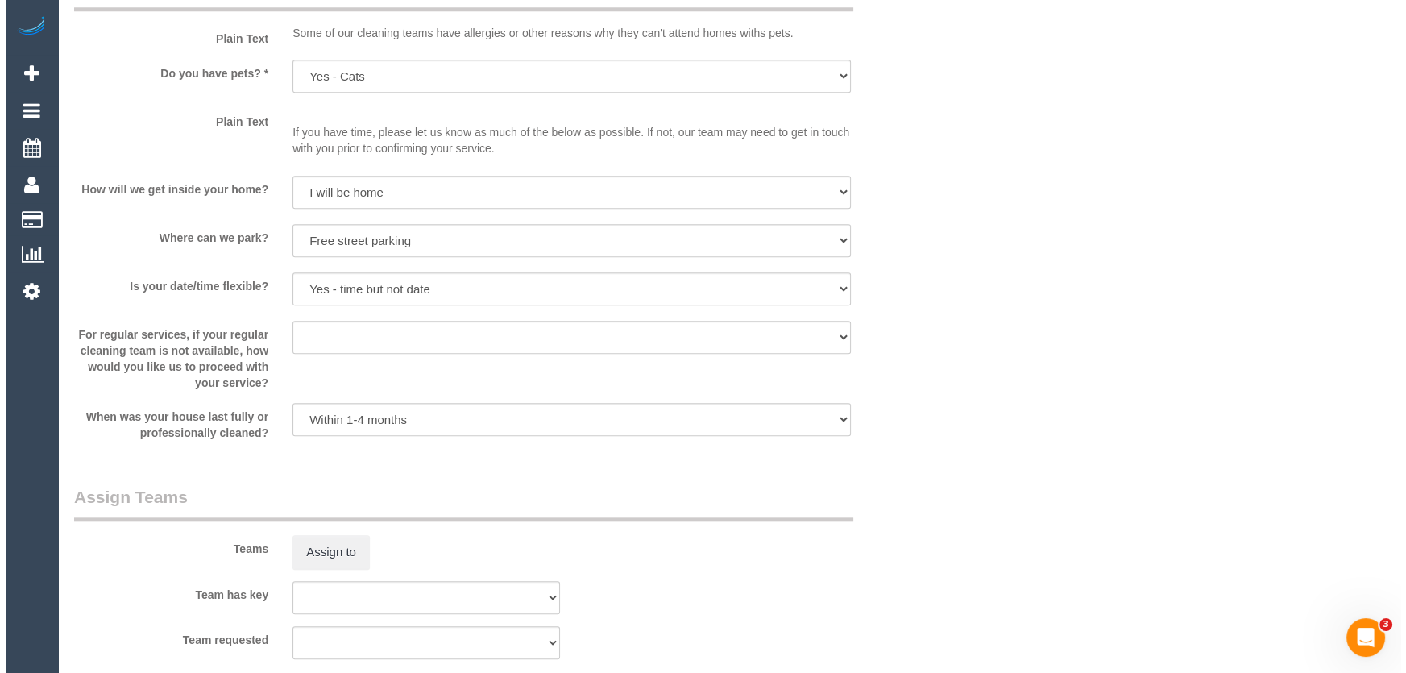
scroll to position [2124, 0]
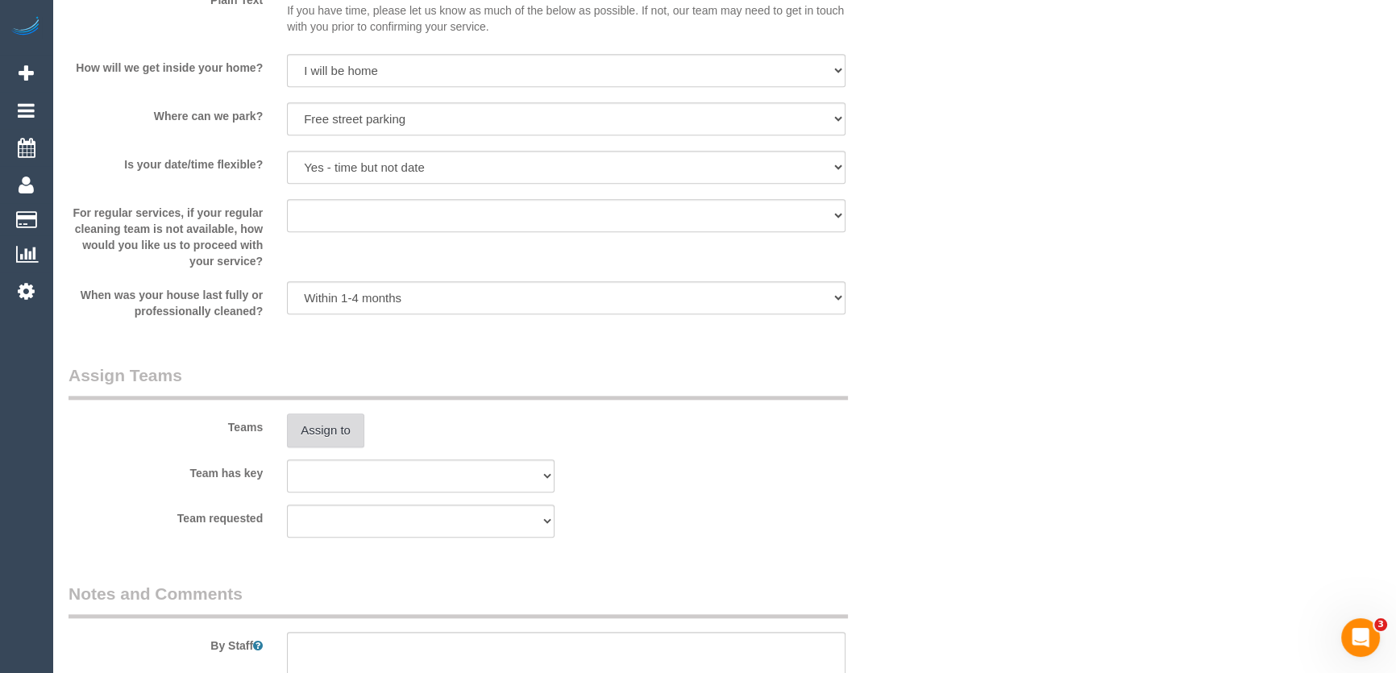
click at [332, 435] on button "Assign to" at bounding box center [325, 430] width 77 height 34
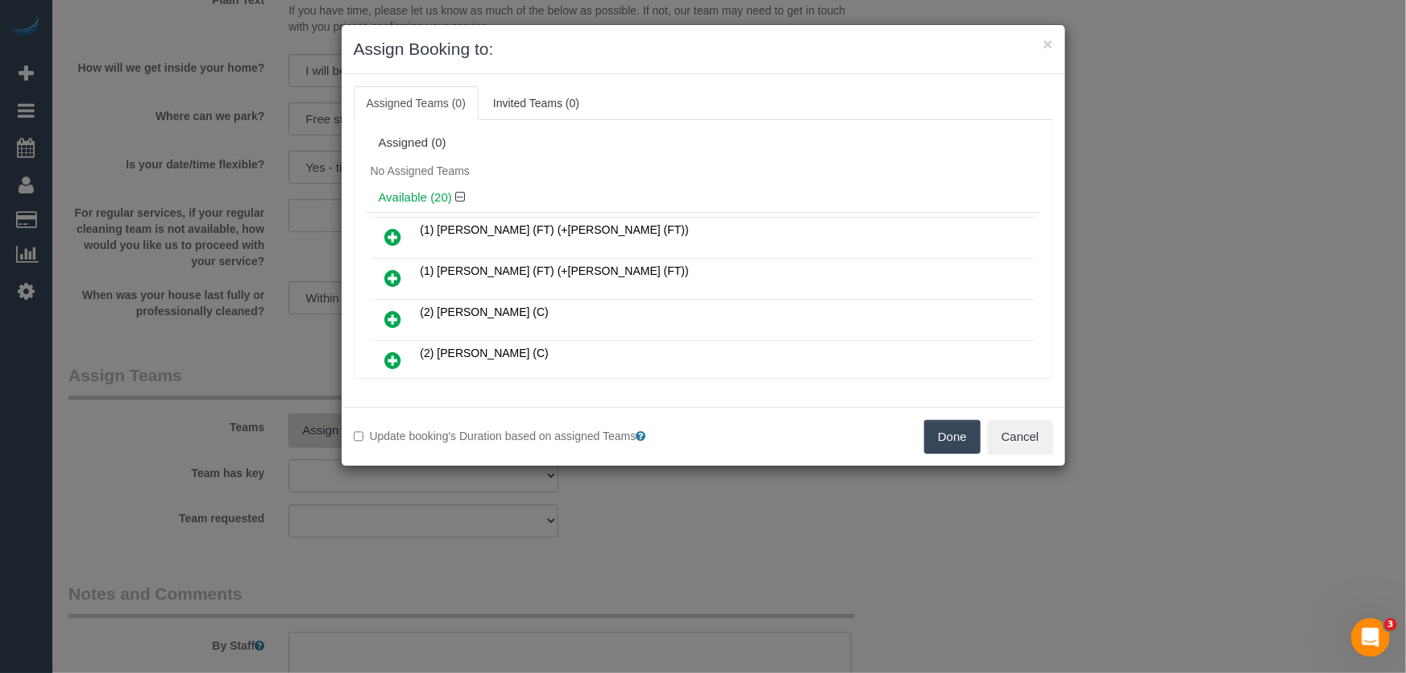
scroll to position [706, 0]
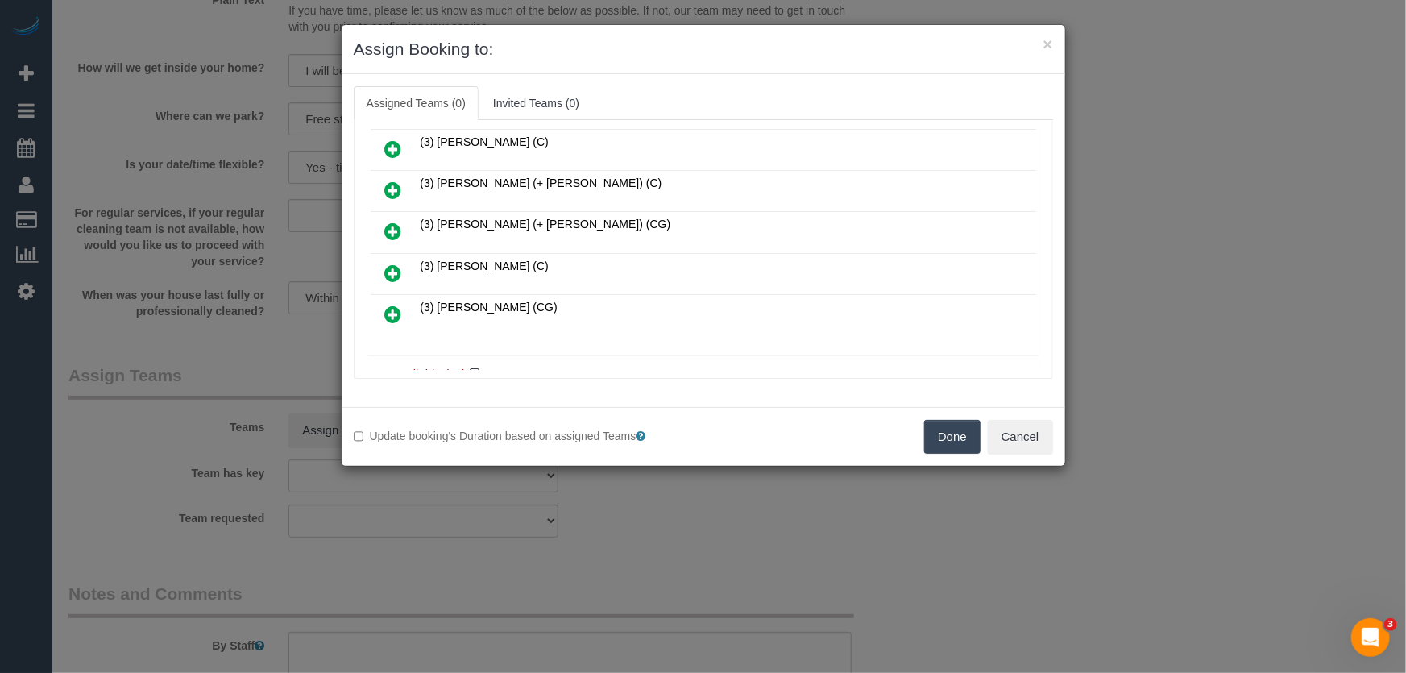
click at [395, 263] on icon at bounding box center [393, 272] width 17 height 19
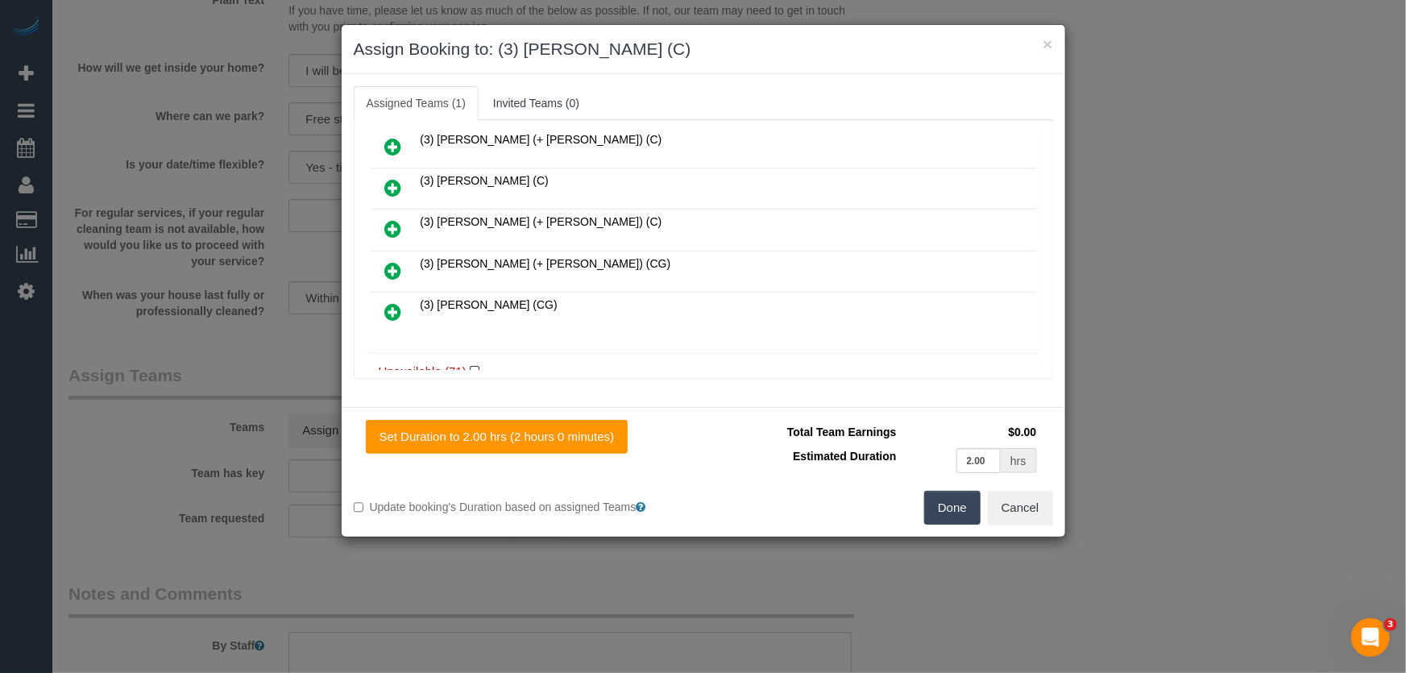
scroll to position [744, 0]
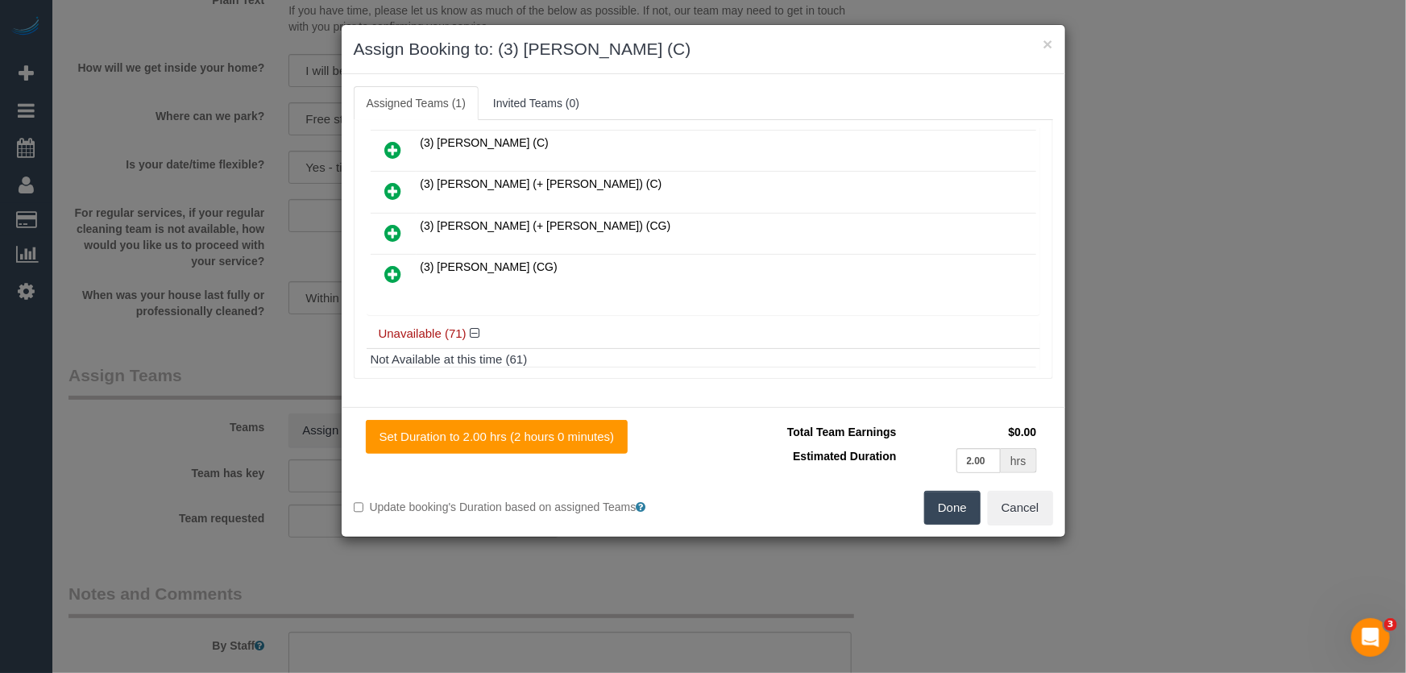
click at [960, 504] on button "Done" at bounding box center [952, 508] width 56 height 34
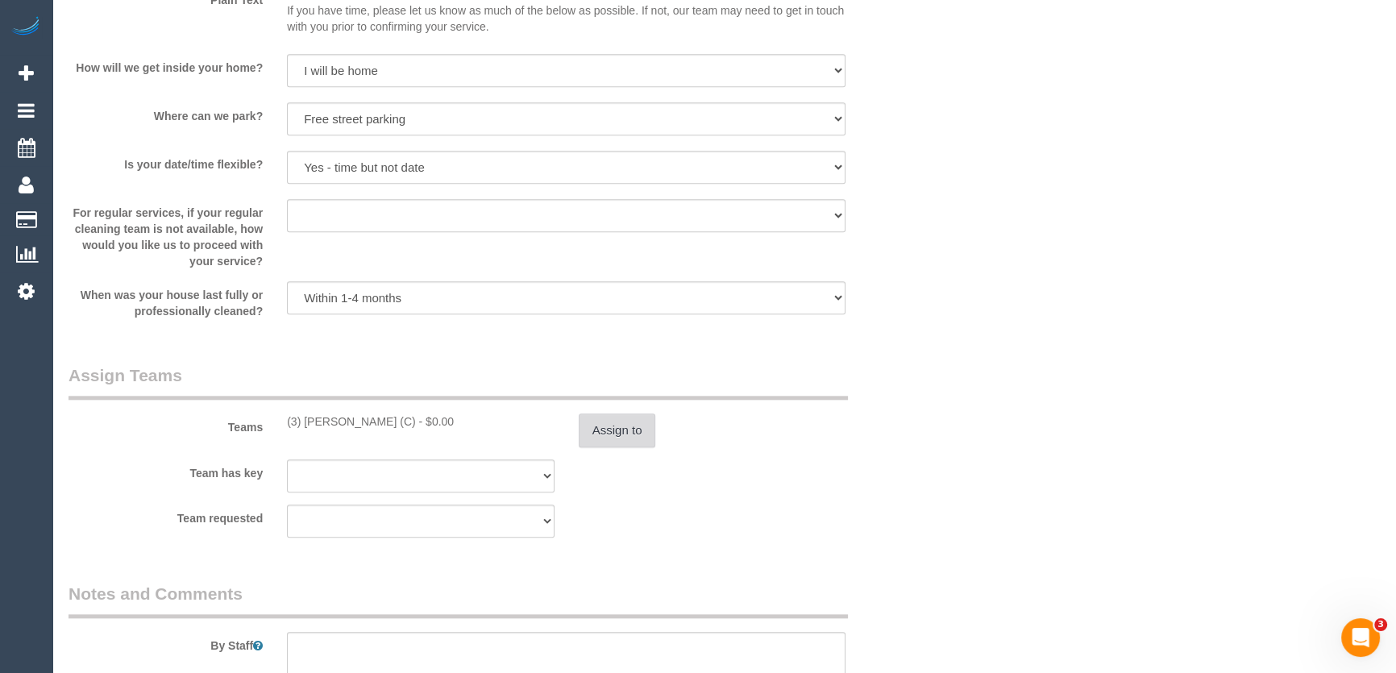
click at [609, 425] on button "Assign to" at bounding box center [617, 430] width 77 height 34
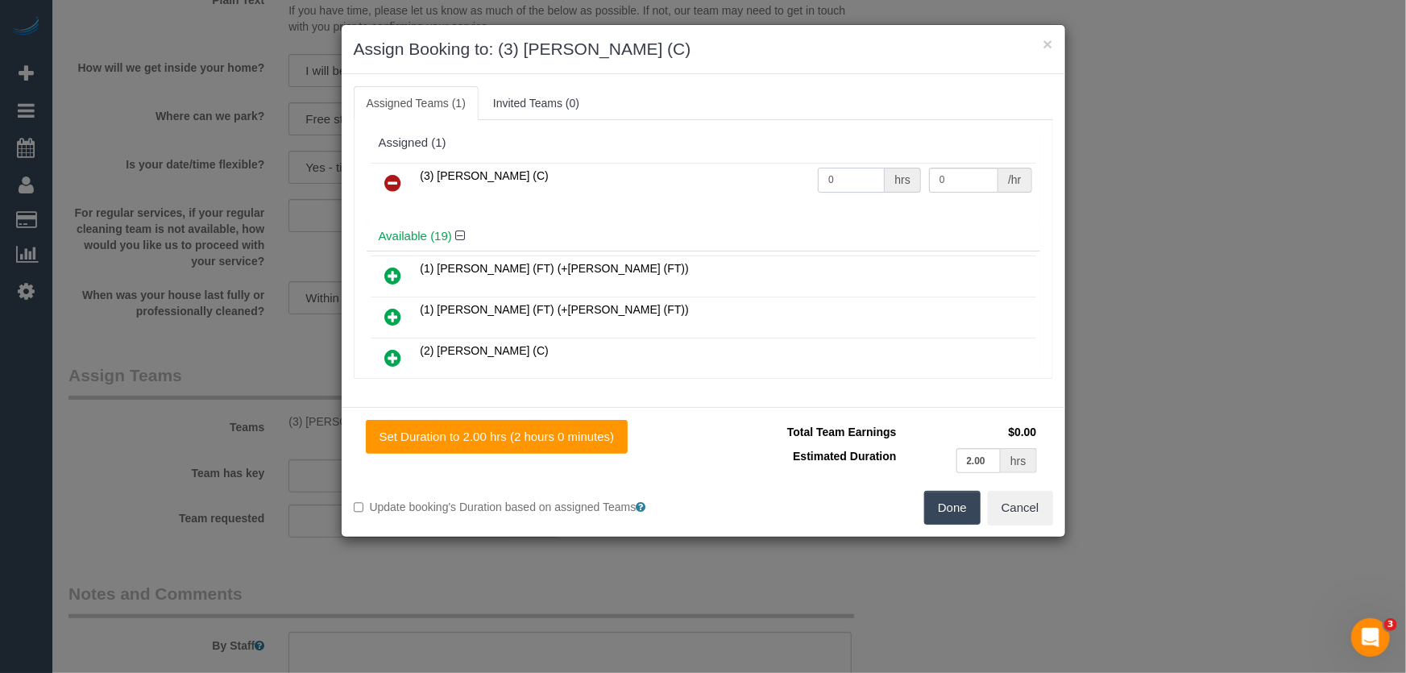
click at [861, 182] on input "0" at bounding box center [851, 180] width 67 height 25
type input "2"
type input "35"
click at [958, 513] on button "Done" at bounding box center [952, 508] width 56 height 34
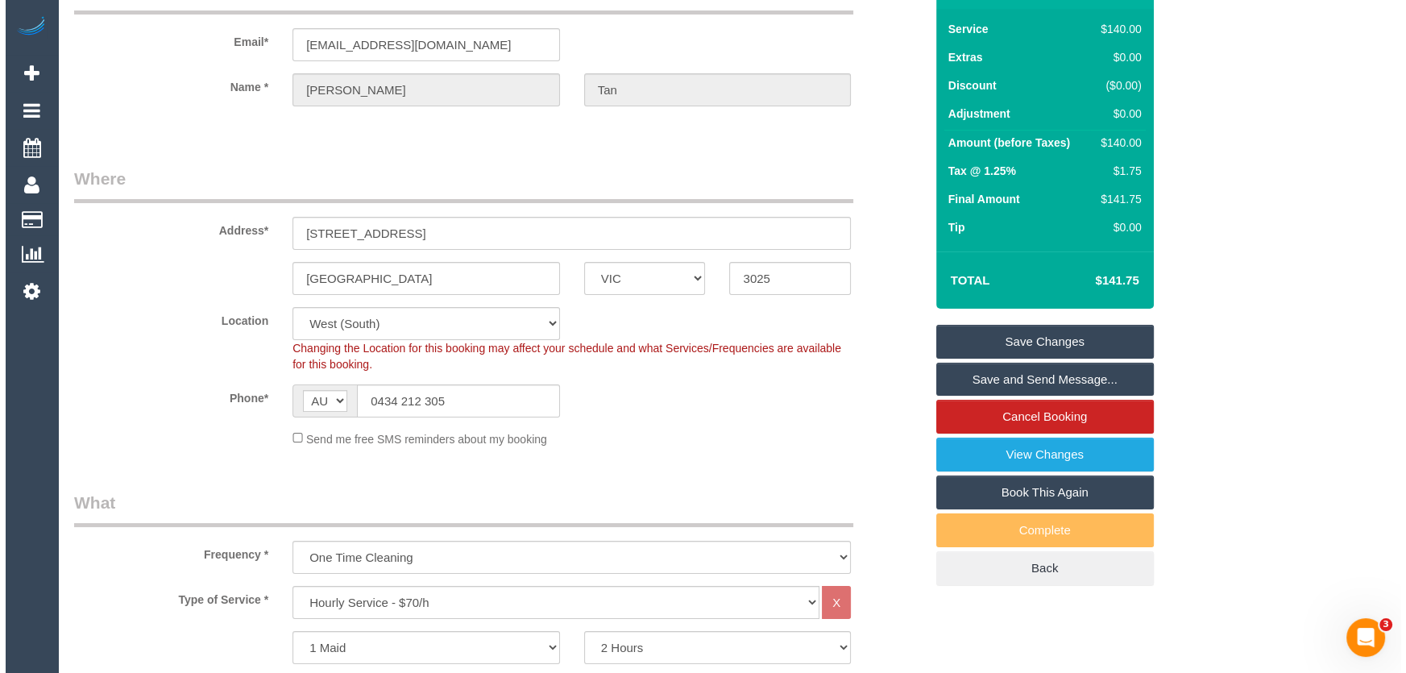
scroll to position [0, 0]
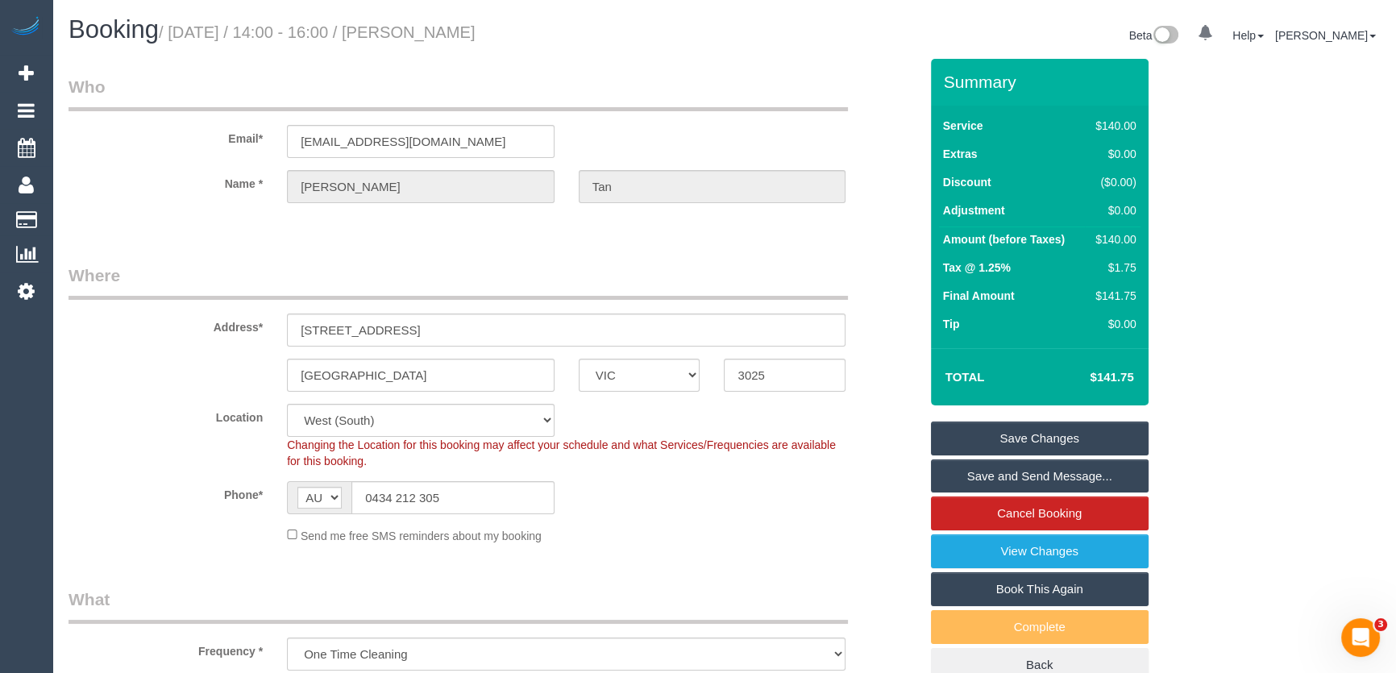
click at [457, 29] on small "/ September 12, 2025 / 14:00 - 16:00 / Rachel Tan" at bounding box center [317, 32] width 317 height 18
copy small "Rachel Tan"
click at [1013, 474] on link "Save and Send Message..." at bounding box center [1040, 476] width 218 height 34
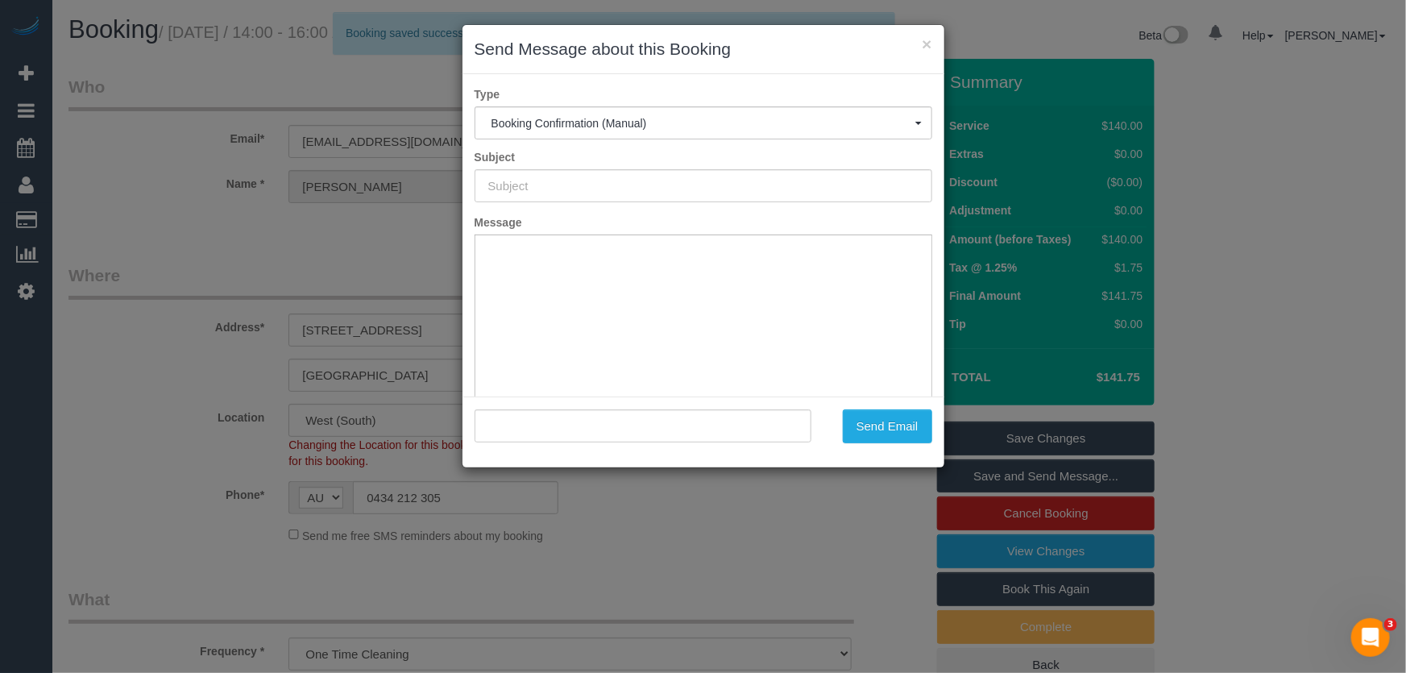
type input "Booking Confirmed"
type input ""Rachel Tan" <heyrachel10@gmail.com>"
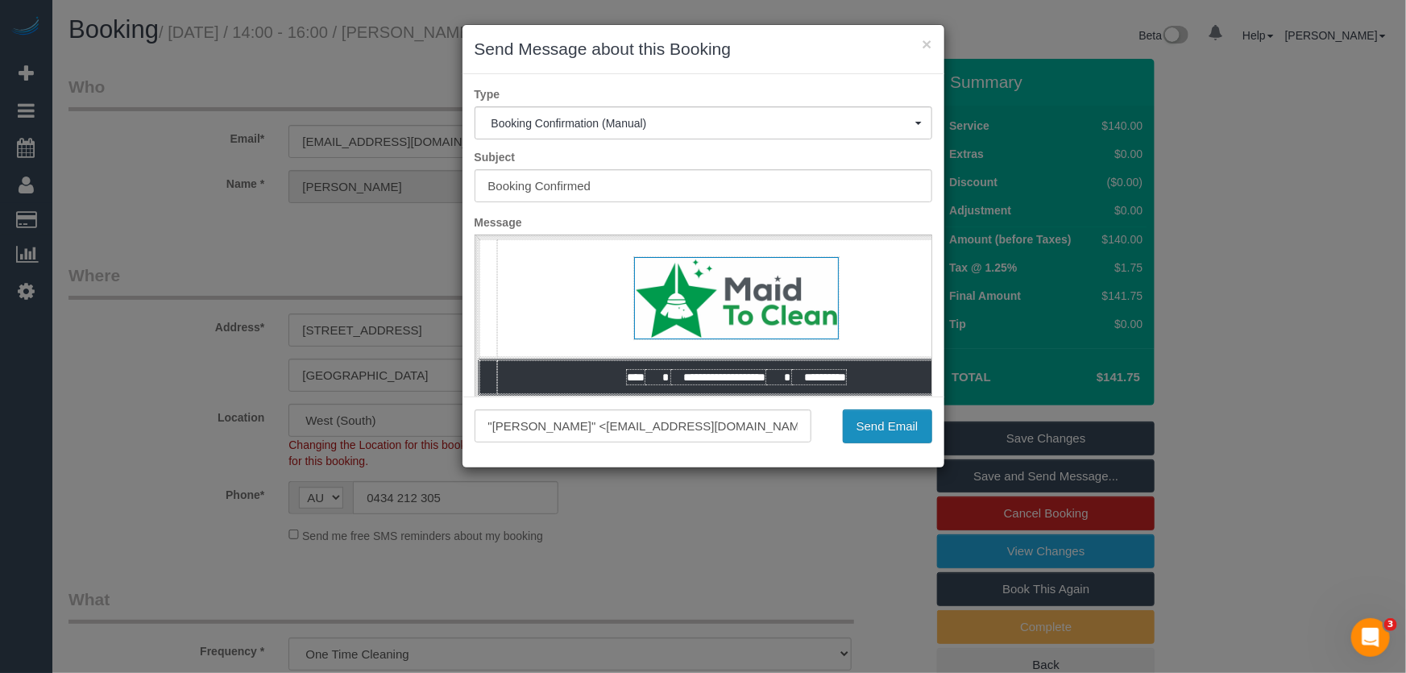
click at [878, 428] on button "Send Email" at bounding box center [887, 426] width 89 height 34
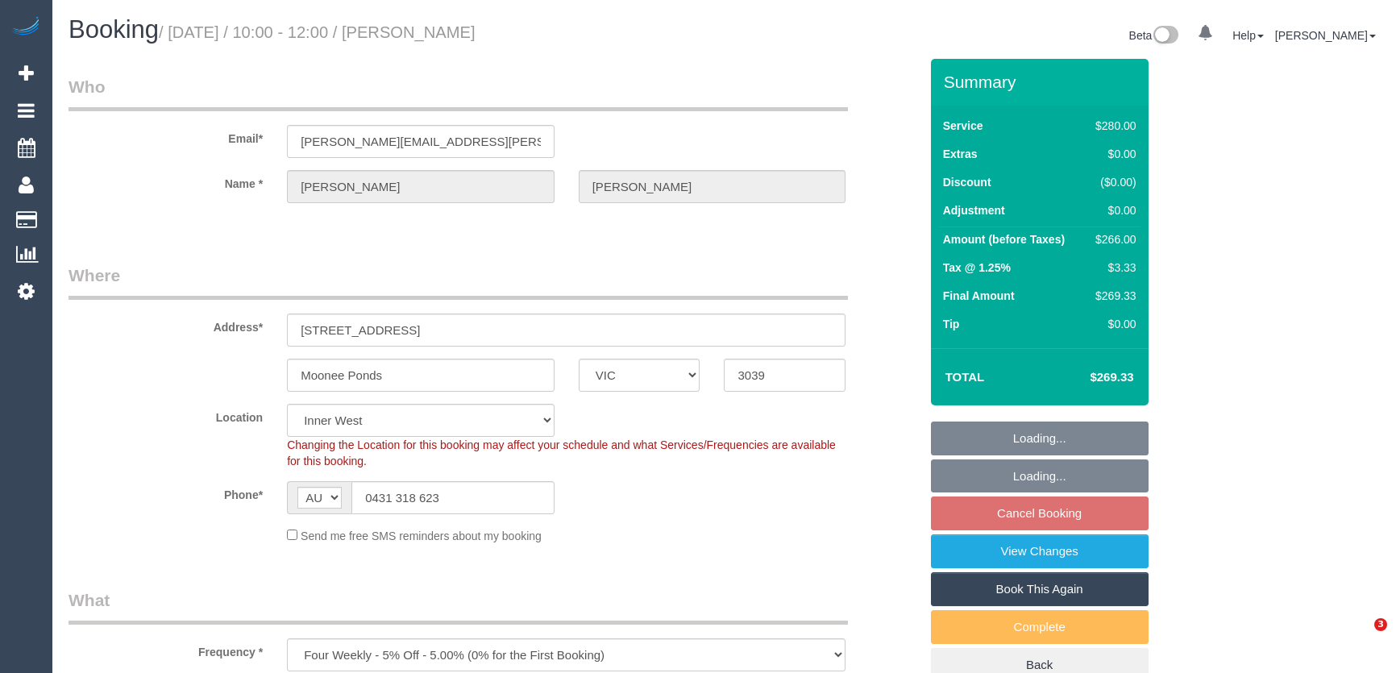
select select "VIC"
select select "240"
select select "number:27"
select select "number:14"
select select "number:19"
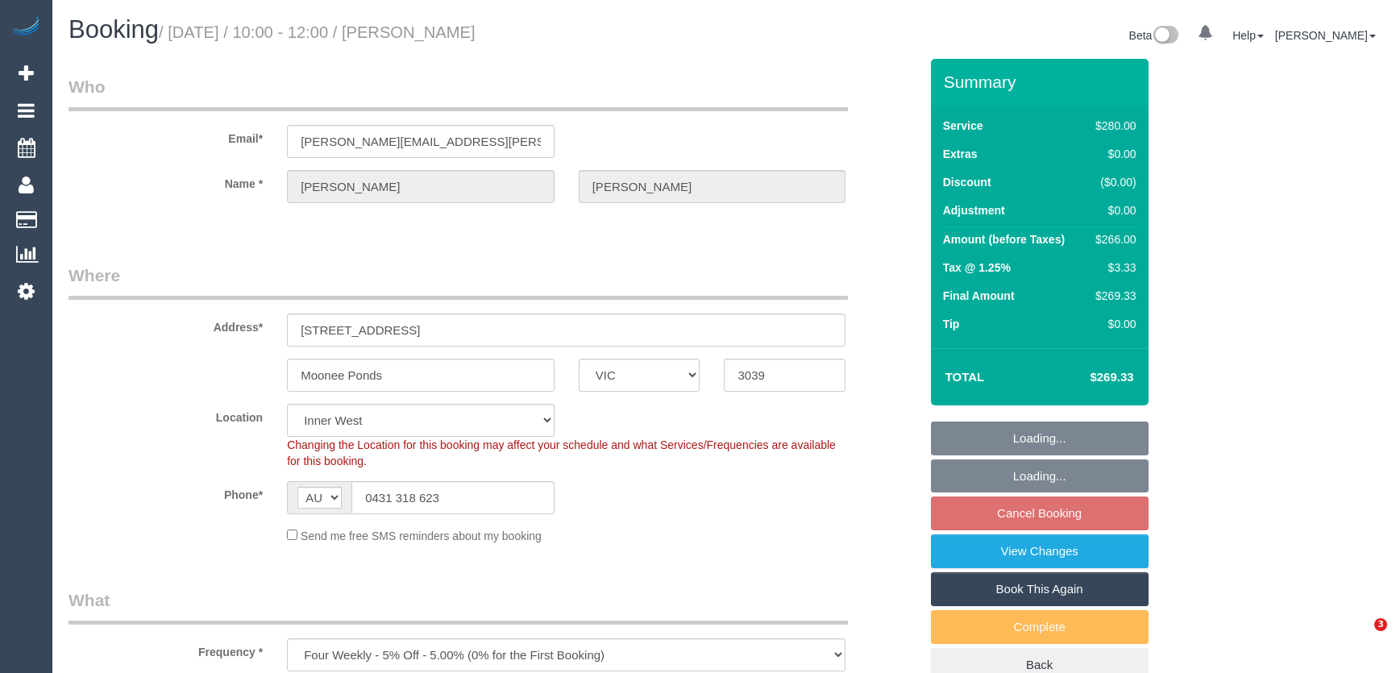
select select "number:23"
select select "number:12"
select select "VIC"
select select "object:675"
select select "string:stripe-pm_1RNwNW2GScqysDRVotgZRWj8"
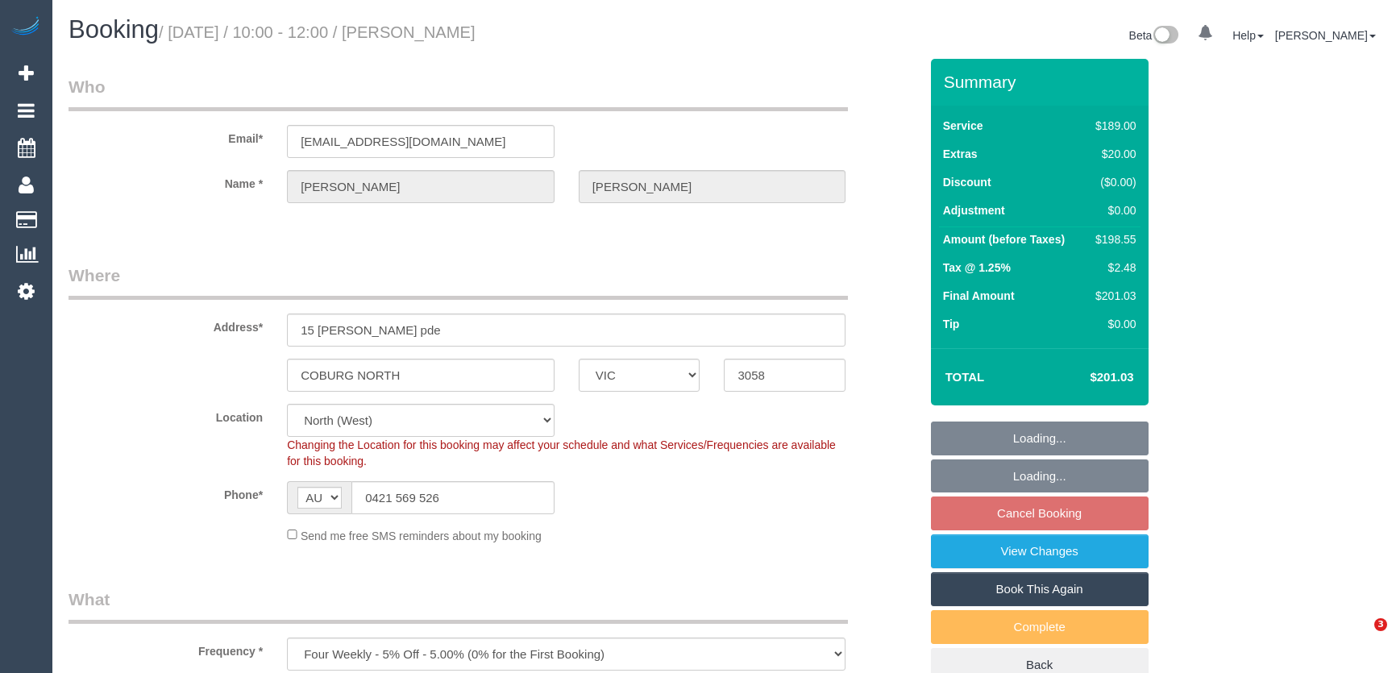
select select "number:29"
select select "number:14"
select select "number:19"
select select "number:24"
select select "number:35"
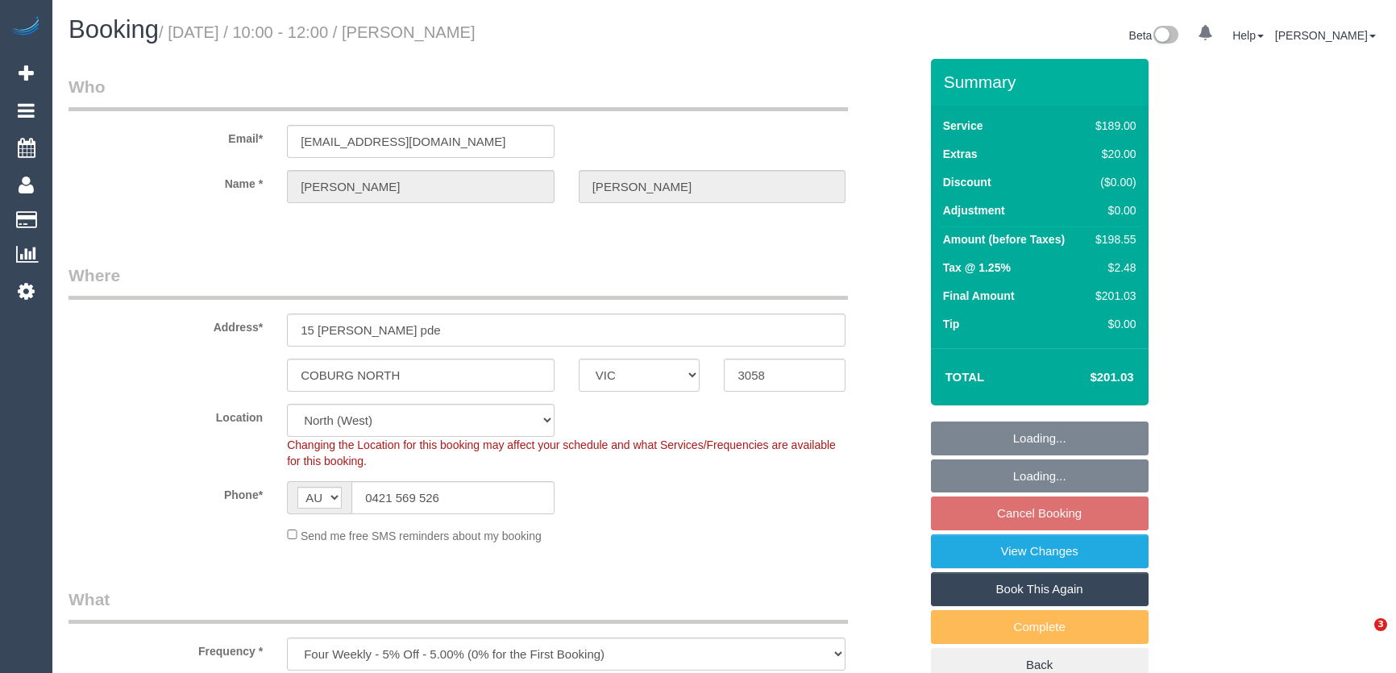
select select "number:13"
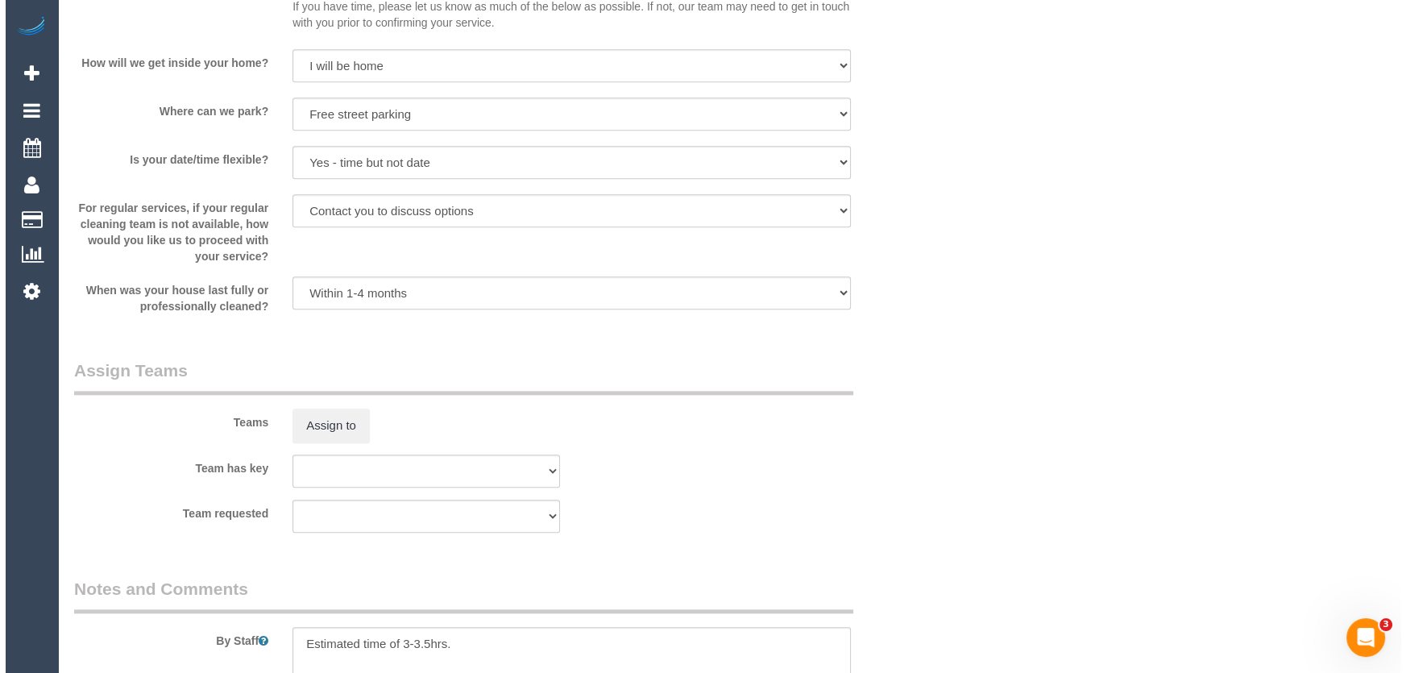
scroll to position [2197, 0]
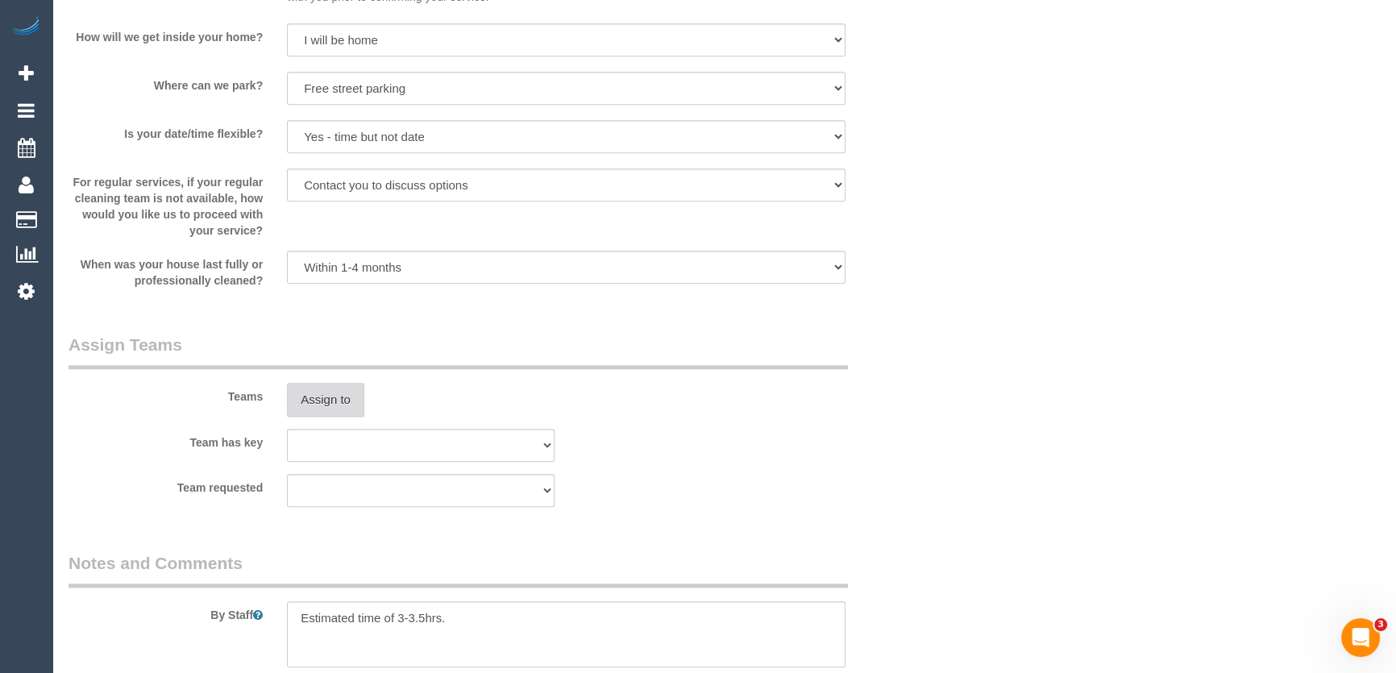
click at [322, 404] on button "Assign to" at bounding box center [325, 400] width 77 height 34
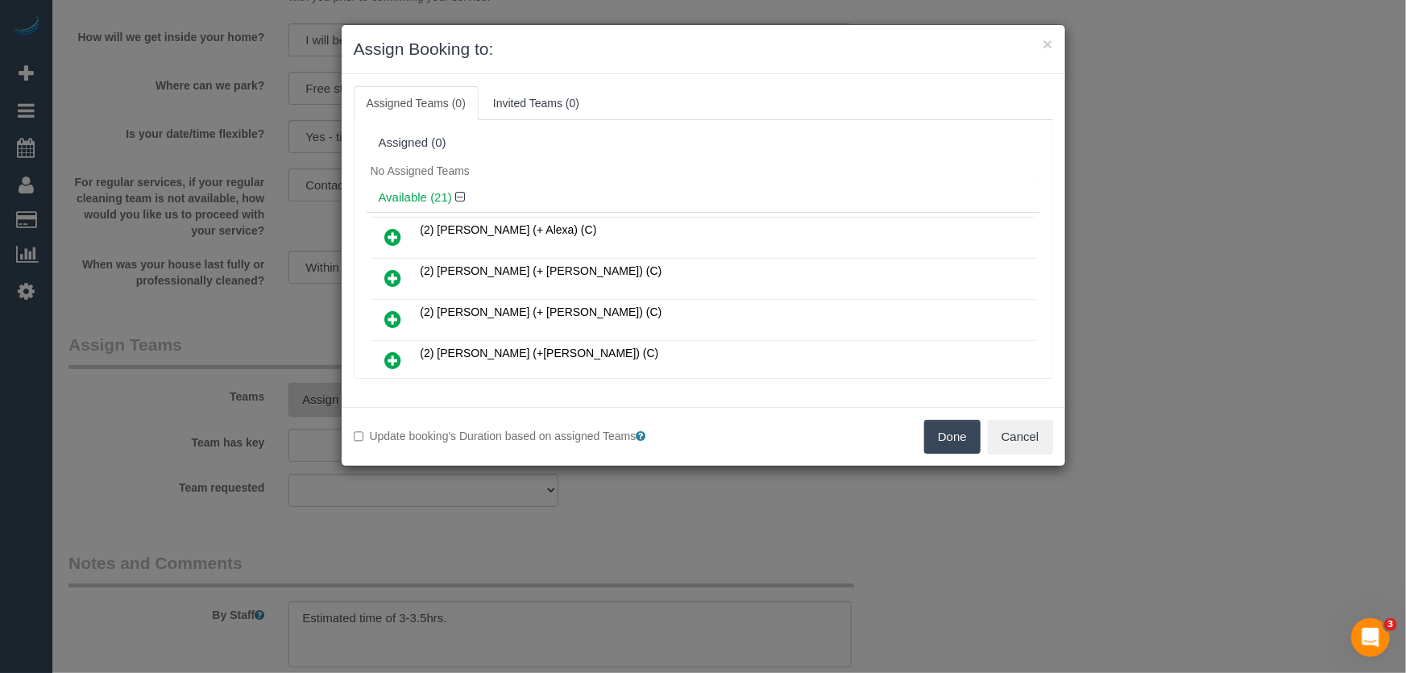
scroll to position [424, 0]
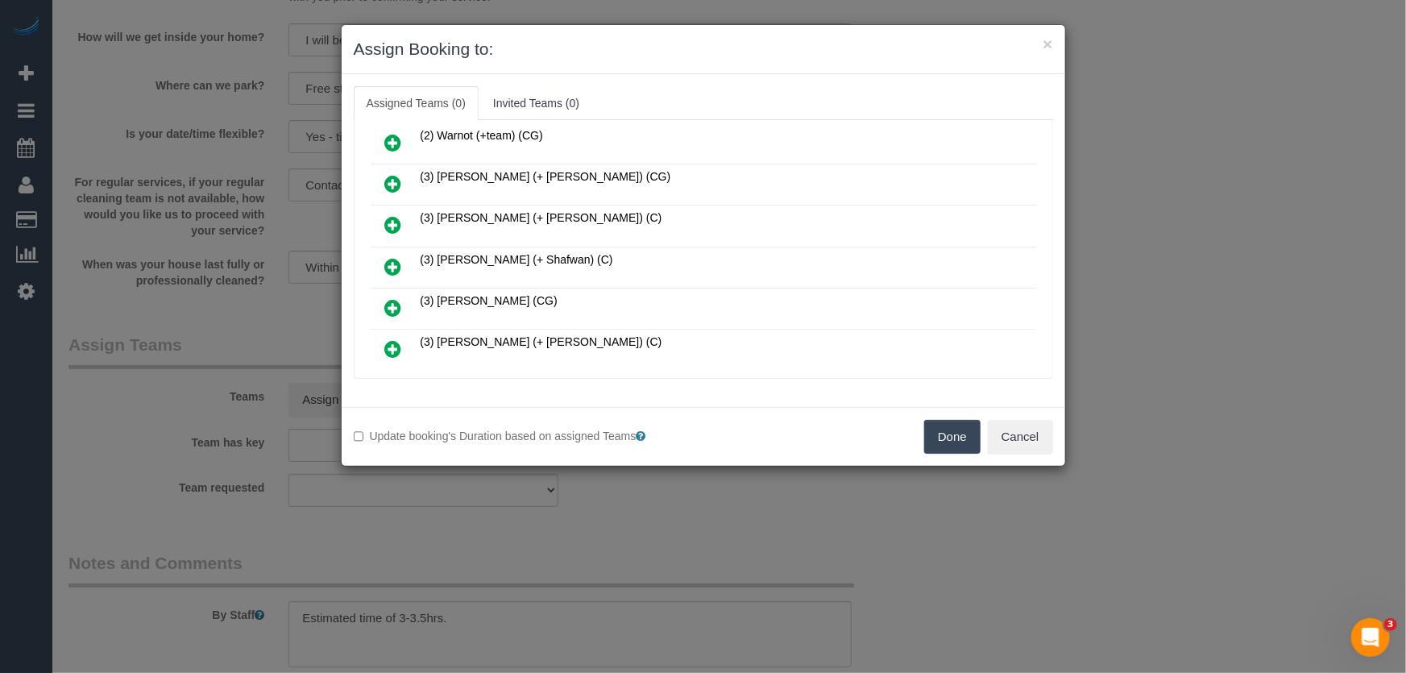
click at [392, 260] on icon at bounding box center [393, 266] width 17 height 19
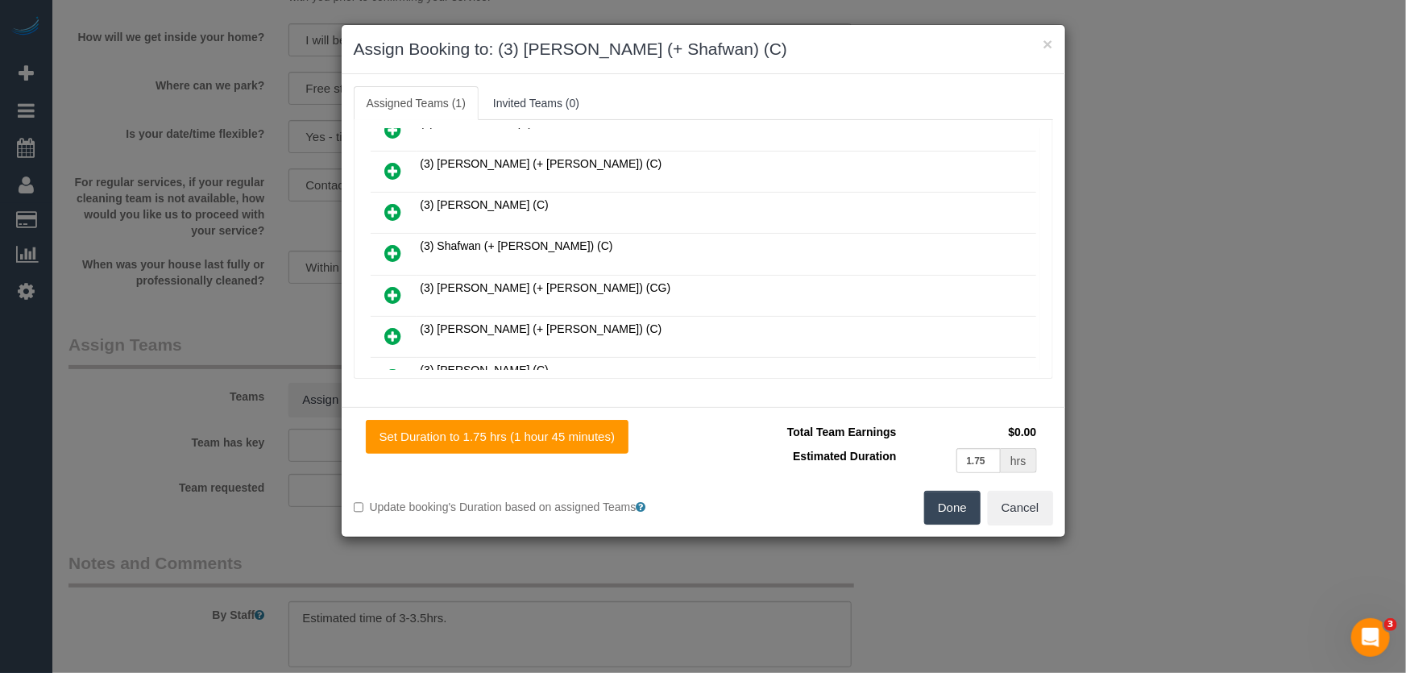
click at [390, 243] on icon at bounding box center [393, 252] width 17 height 19
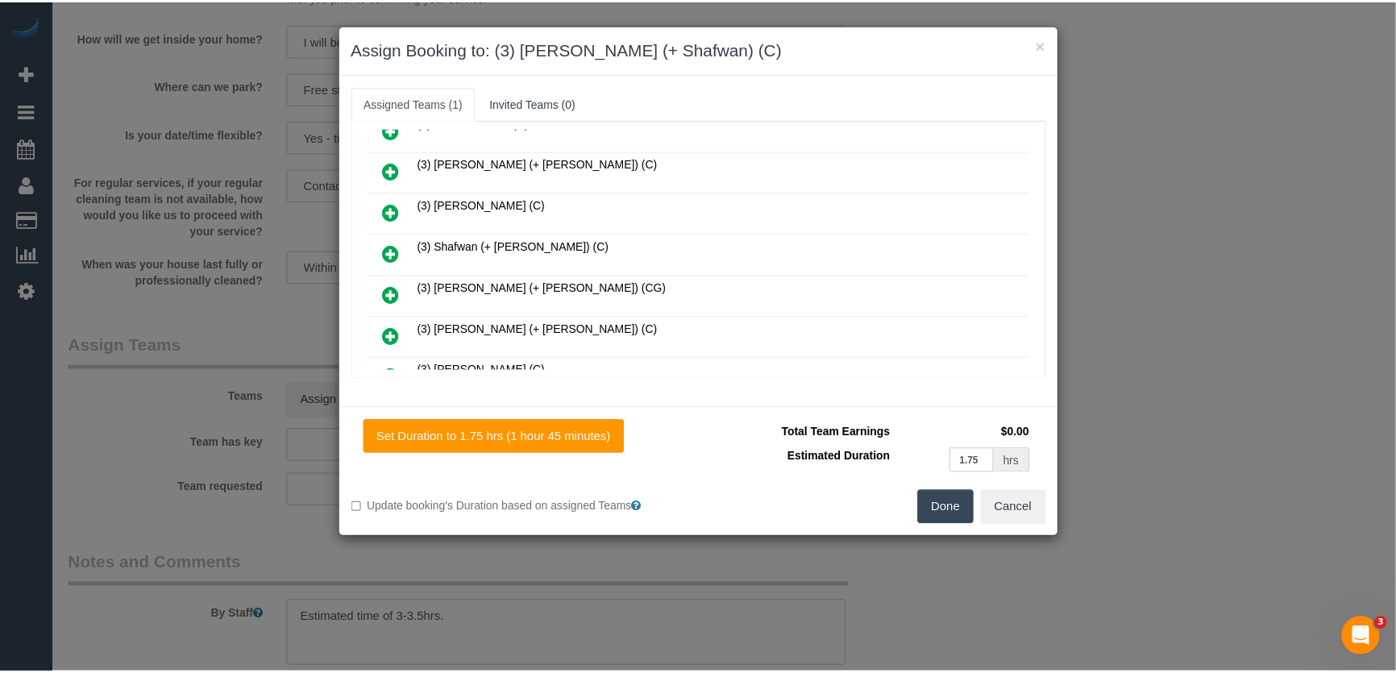
scroll to position [722, 0]
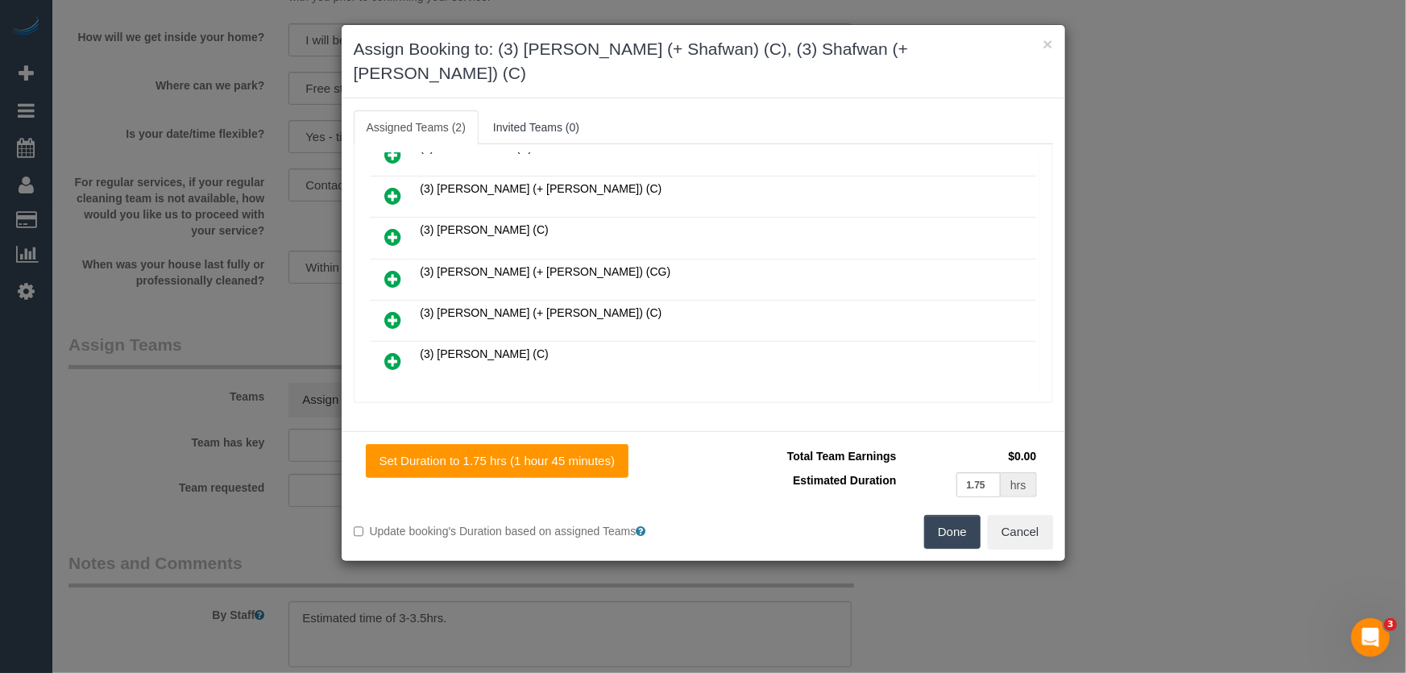
click at [944, 515] on button "Done" at bounding box center [952, 532] width 56 height 34
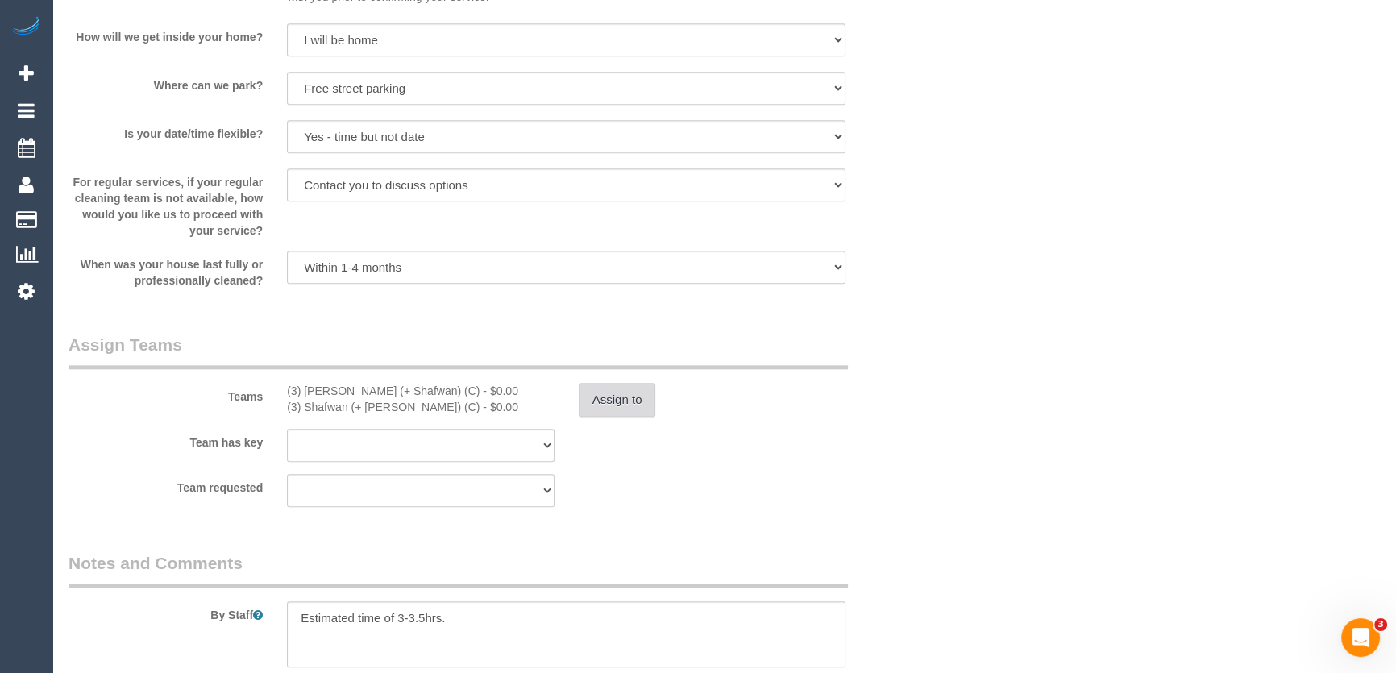
click at [633, 402] on button "Assign to" at bounding box center [617, 400] width 77 height 34
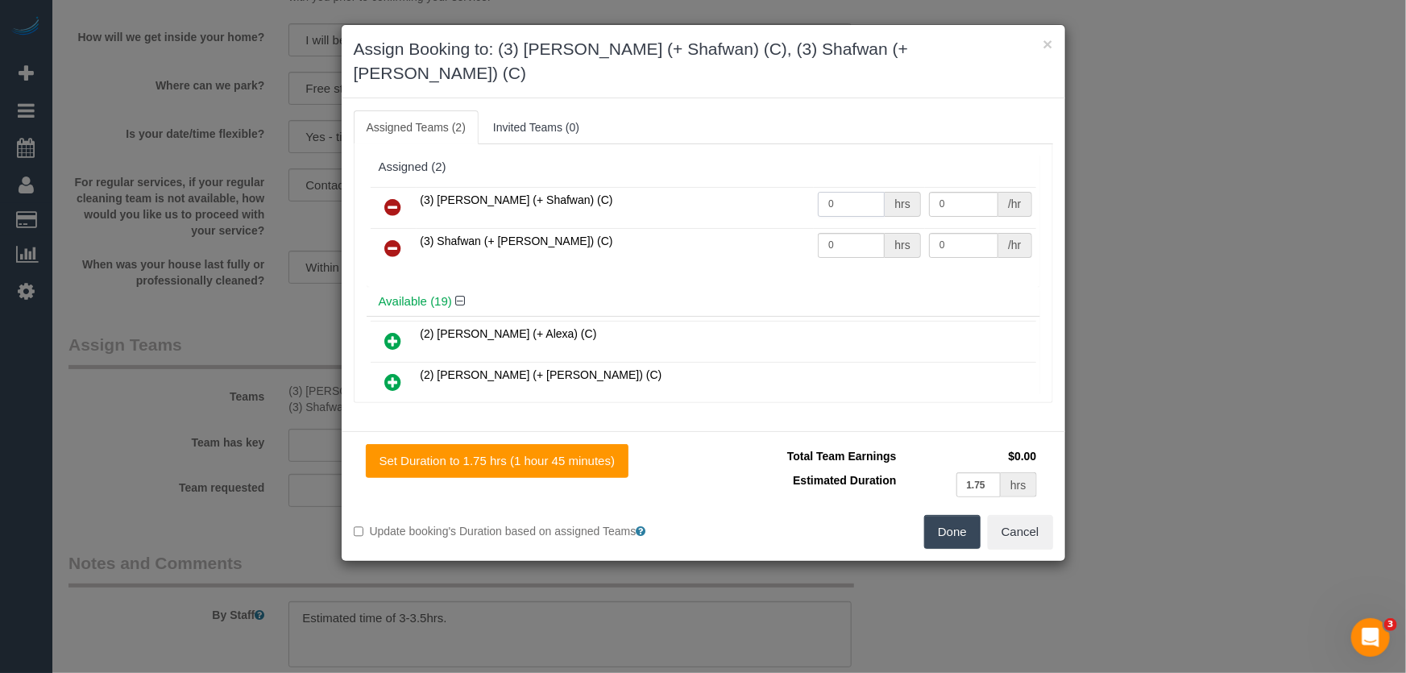
click at [858, 192] on input "0" at bounding box center [851, 204] width 67 height 25
type input "1"
click at [959, 192] on input "0" at bounding box center [963, 204] width 69 height 25
type input "62.5"
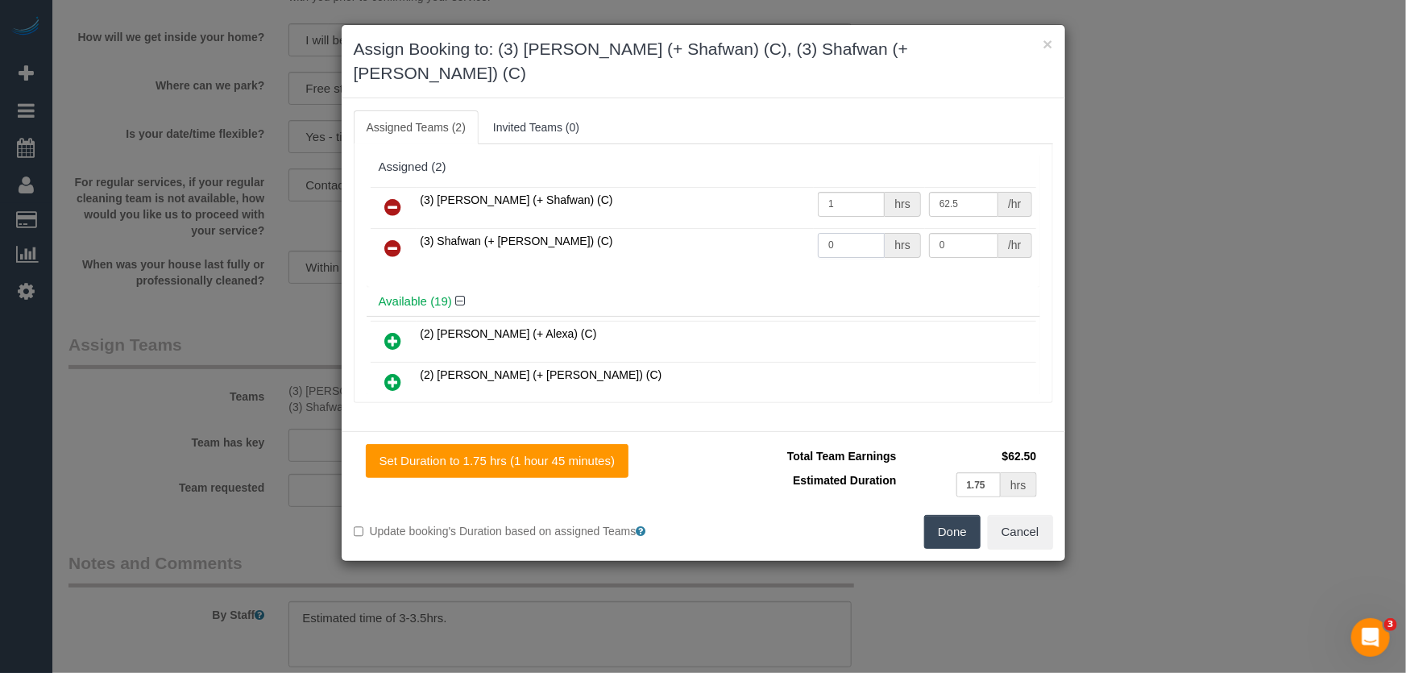
click at [851, 233] on input "0" at bounding box center [851, 245] width 67 height 25
type input "1"
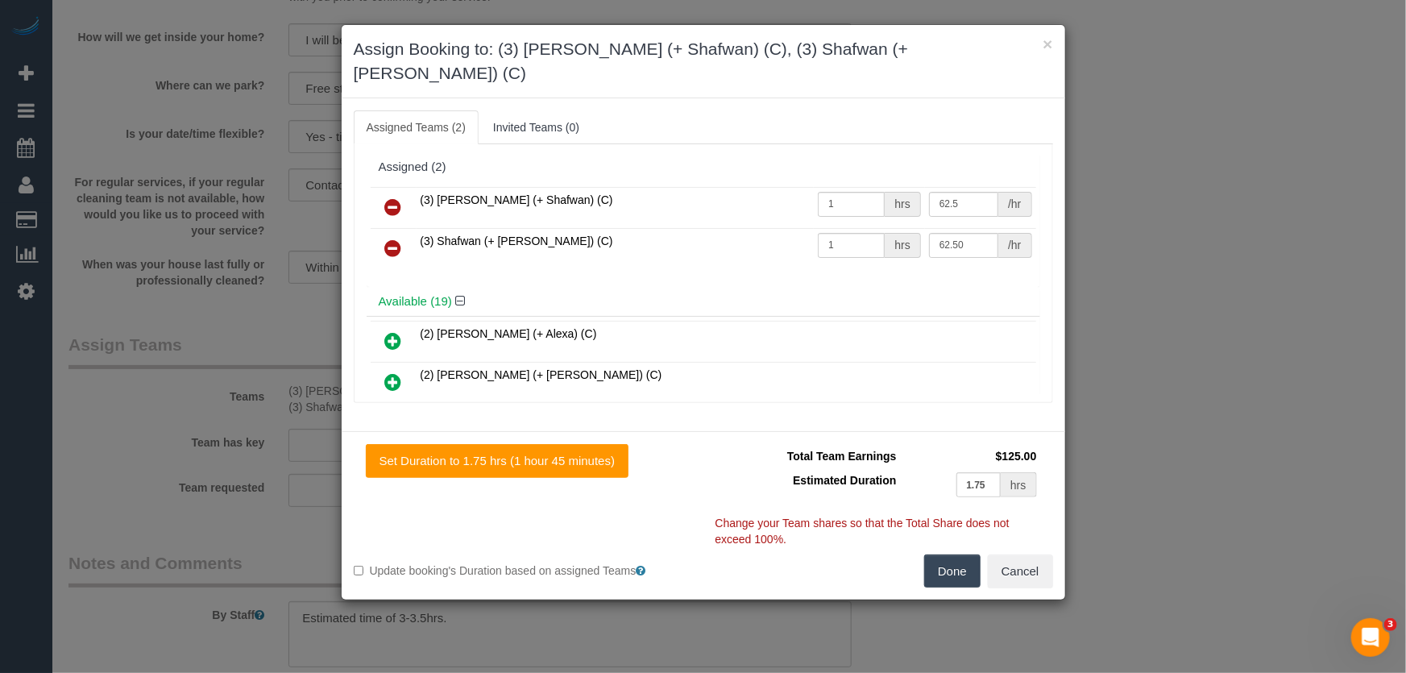
type input "62.5"
click at [957, 554] on button "Done" at bounding box center [952, 571] width 56 height 34
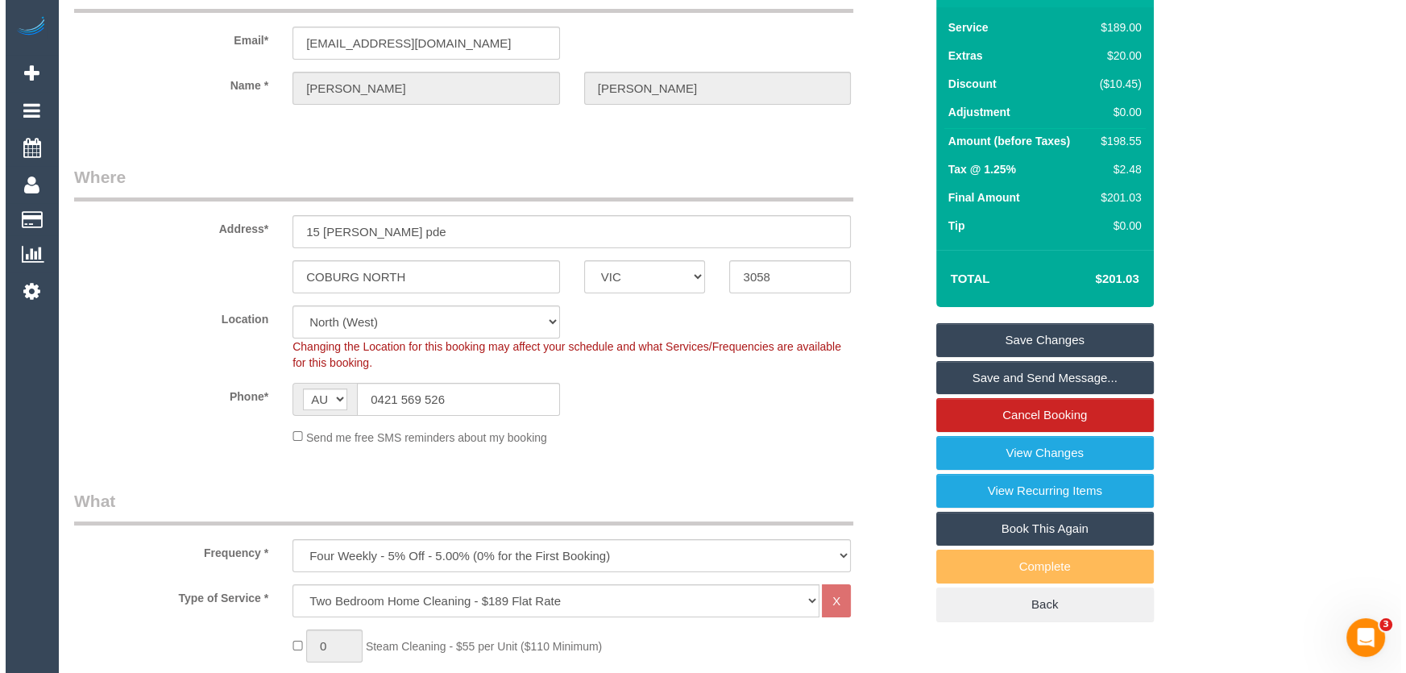
scroll to position [0, 0]
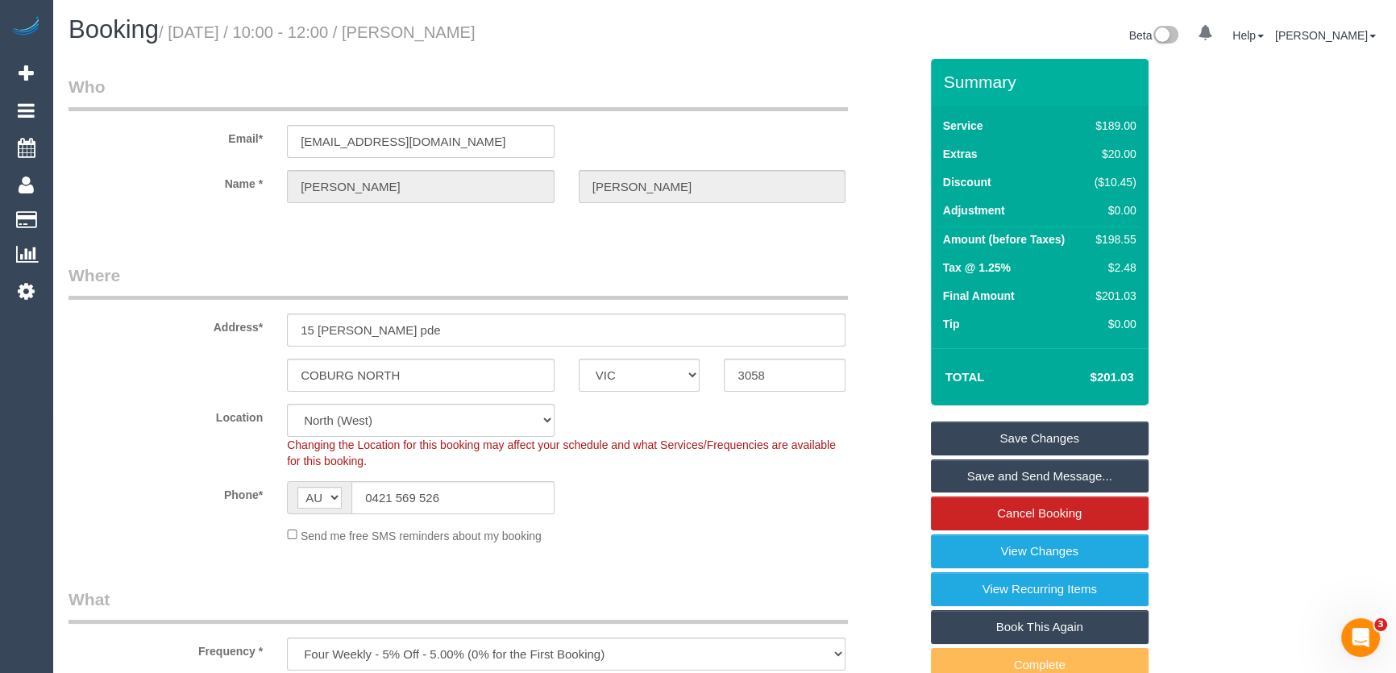
click at [467, 32] on small "/ September 12, 2025 / 10:00 - 12:00 / Marie Spyros" at bounding box center [317, 32] width 317 height 18
click at [464, 37] on small "/ September 12, 2025 / 10:00 - 12:00 / Marie Spyros" at bounding box center [317, 32] width 317 height 18
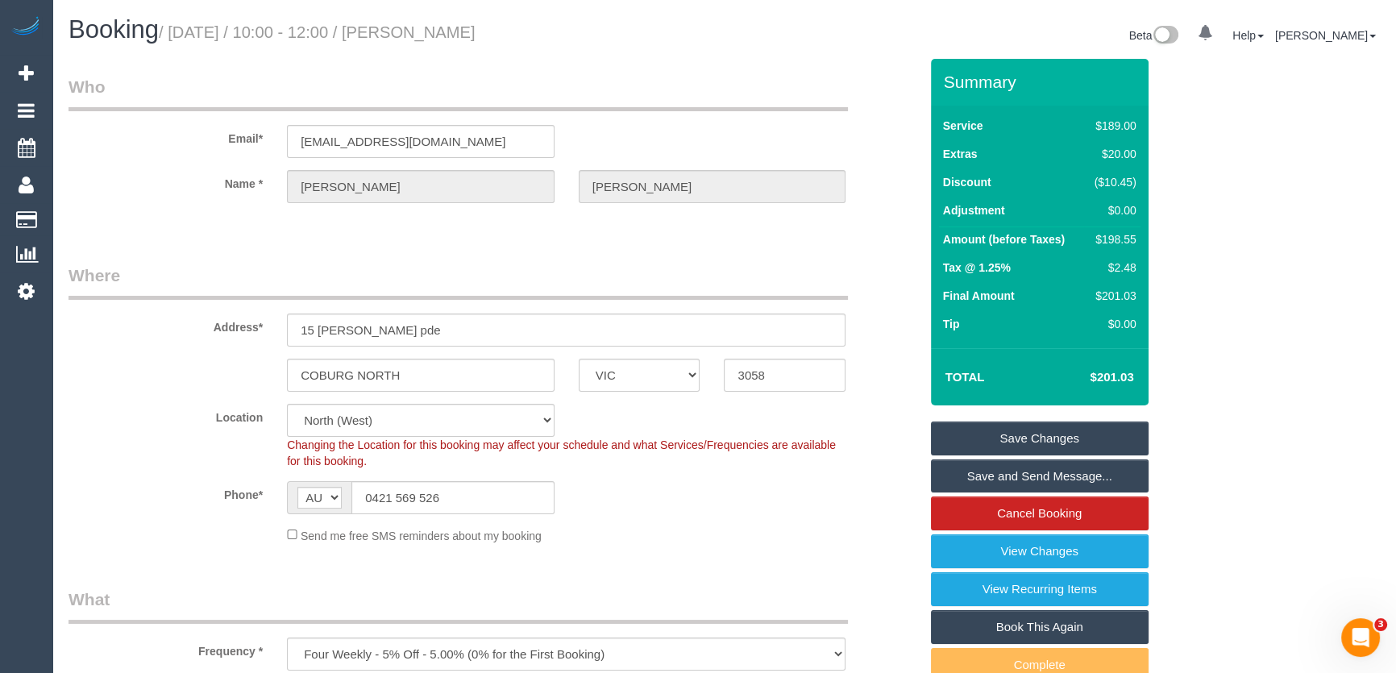
click at [982, 480] on link "Save and Send Message..." at bounding box center [1040, 476] width 218 height 34
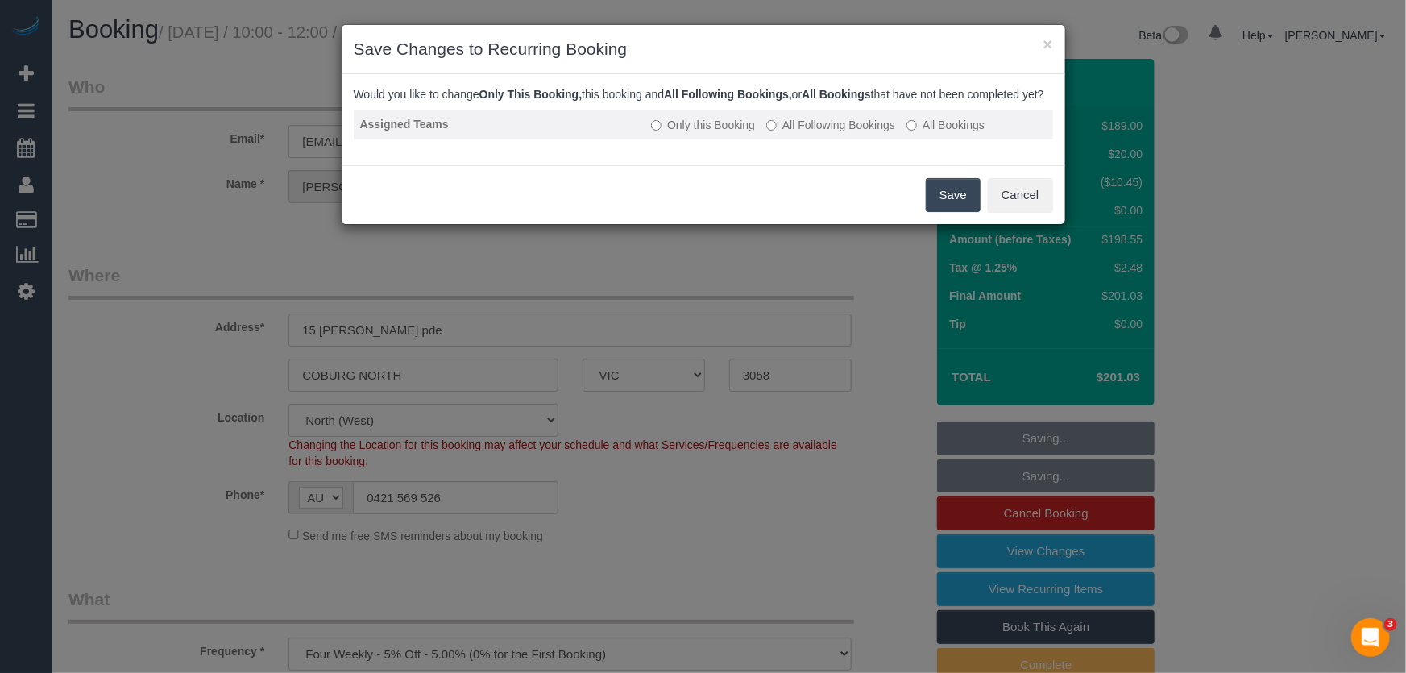
click at [856, 133] on label "All Following Bookings" at bounding box center [830, 125] width 129 height 16
click at [948, 209] on button "Save" at bounding box center [953, 195] width 55 height 34
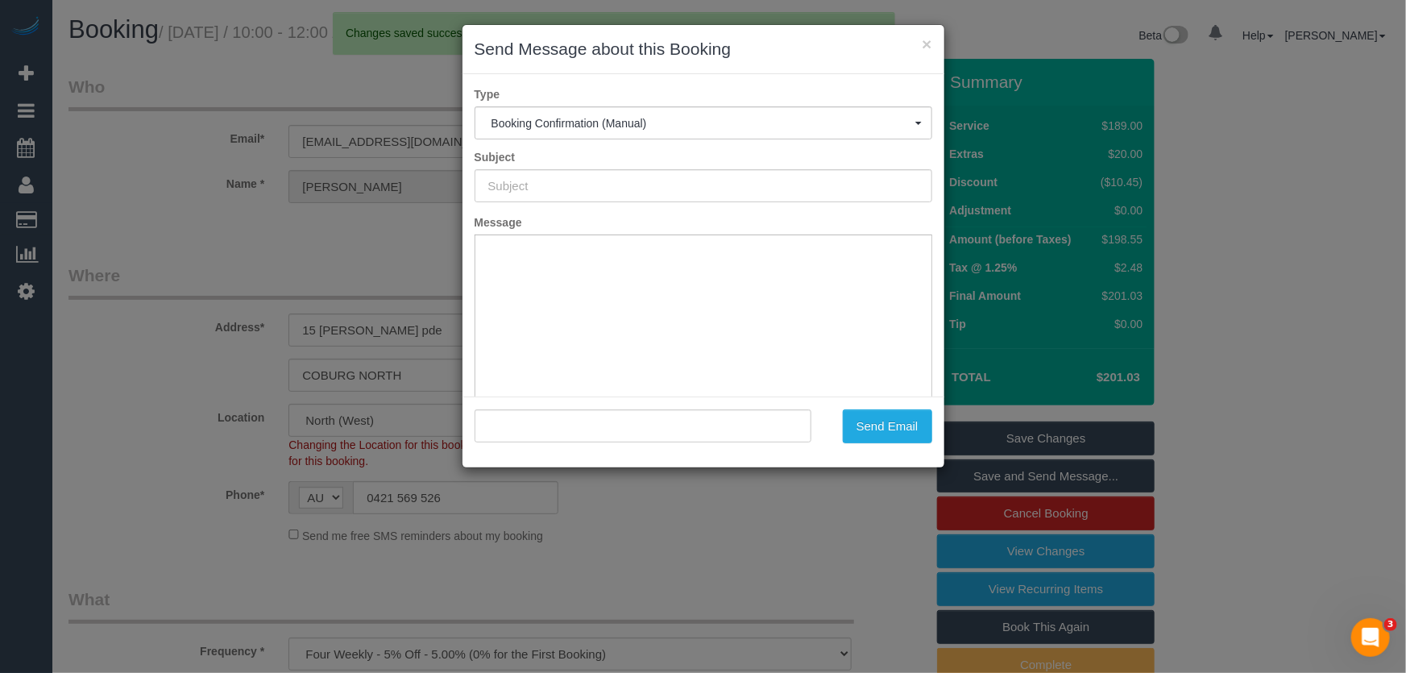
type input "Booking Confirmed"
type input ""Marie Spyros" <mariespyros@gmail.com>"
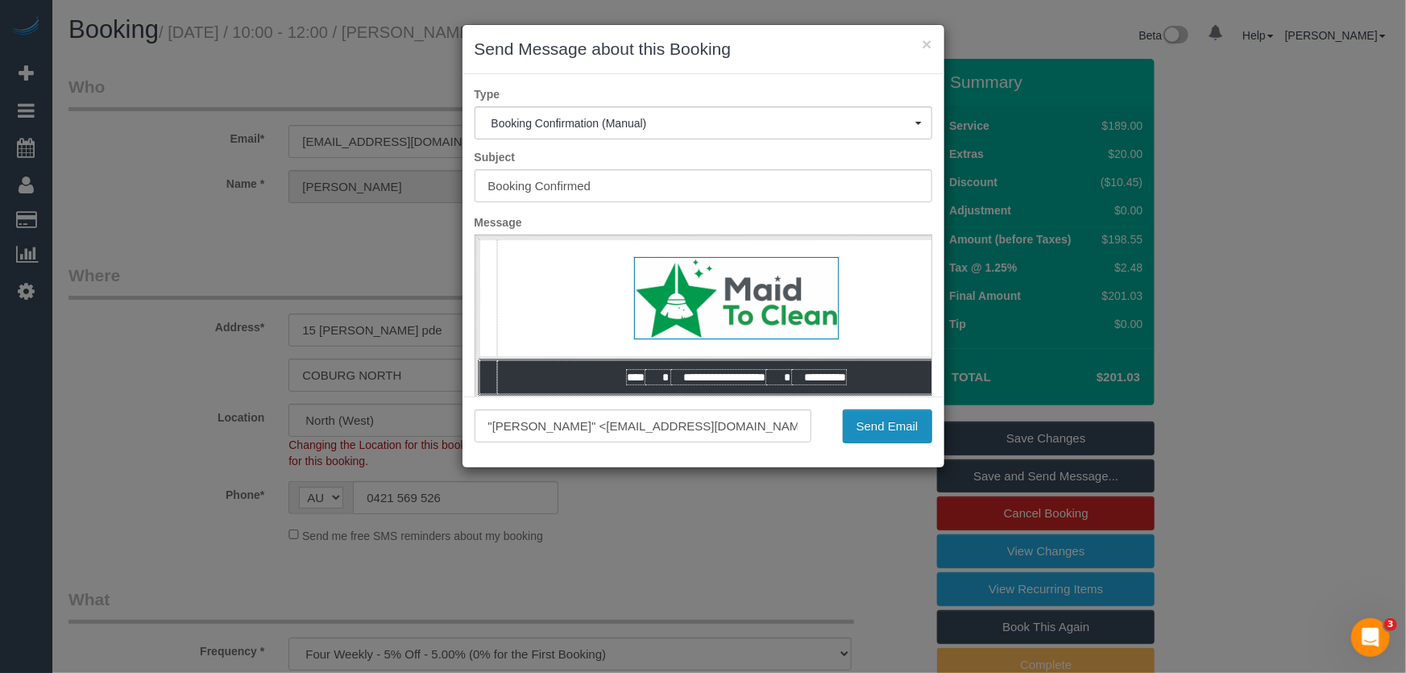
drag, startPoint x: 898, startPoint y: 429, endPoint x: 890, endPoint y: 444, distance: 16.6
click at [898, 429] on button "Send Email" at bounding box center [887, 426] width 89 height 34
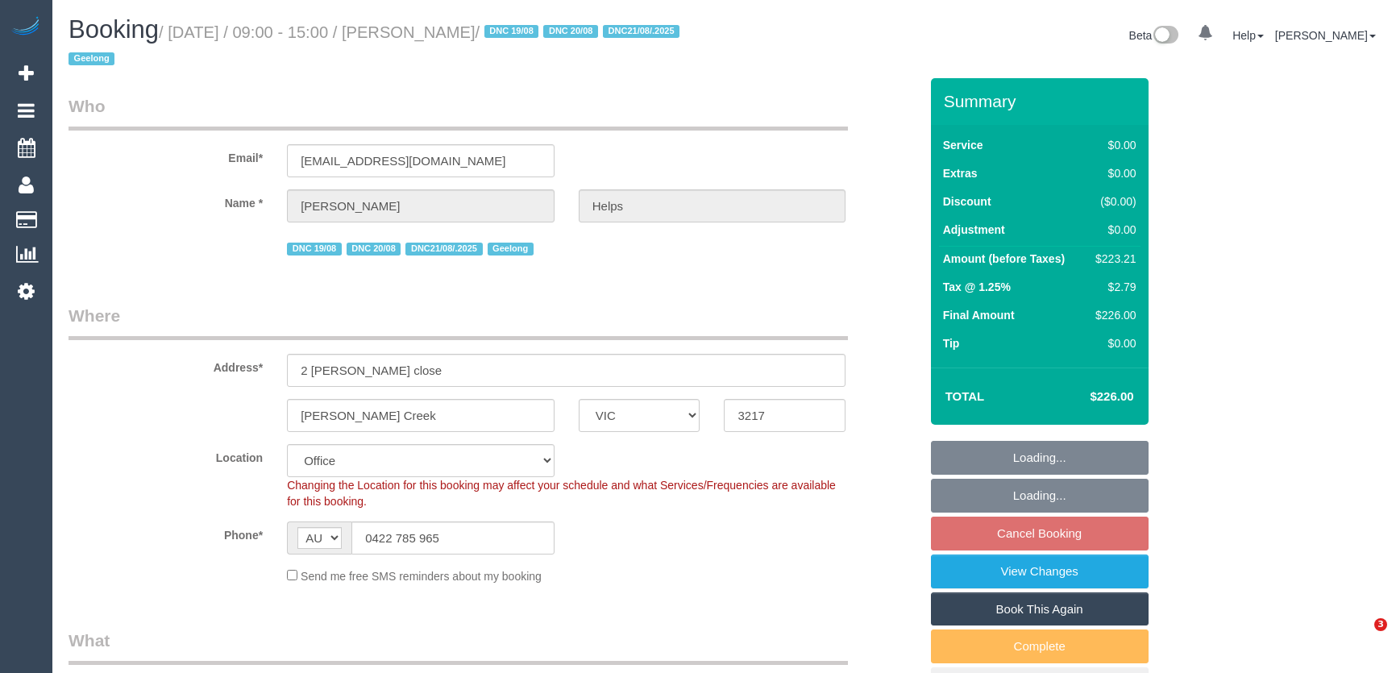
select select "VIC"
select select "number:28"
select select "number:14"
select select "number:18"
select select "number:24"
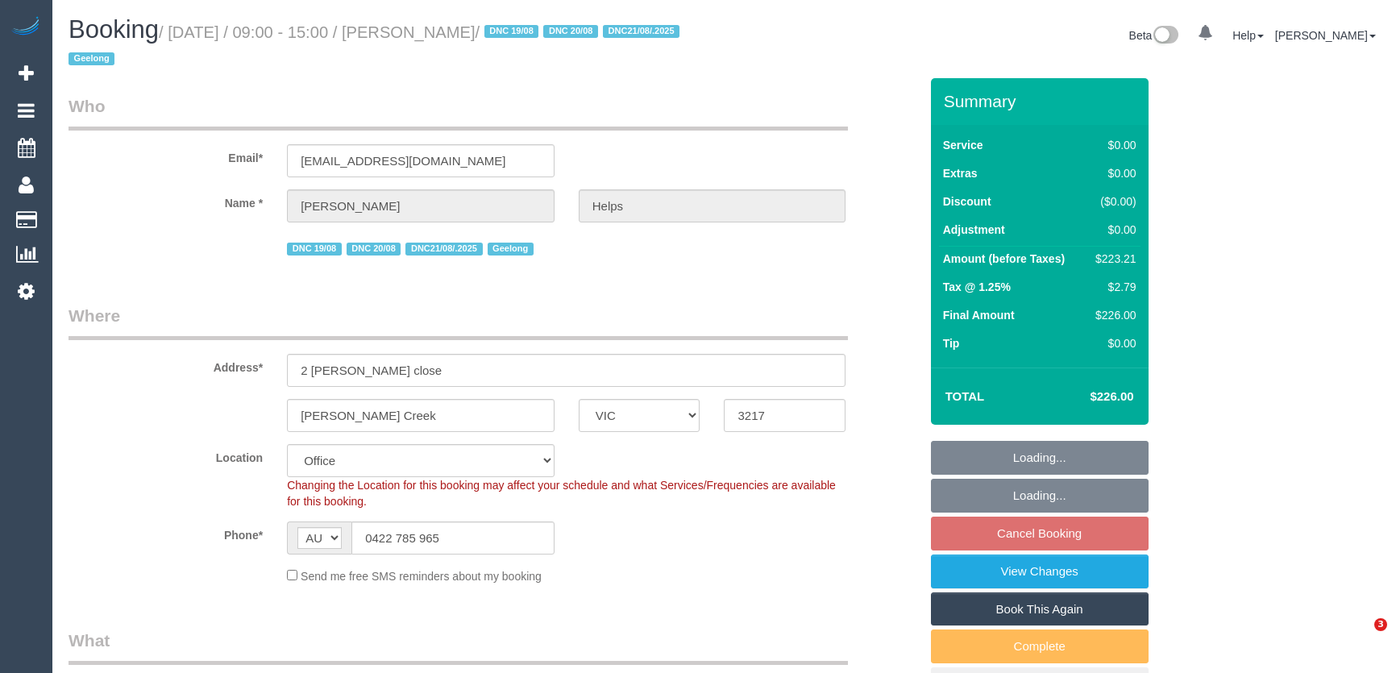
select select "number:26"
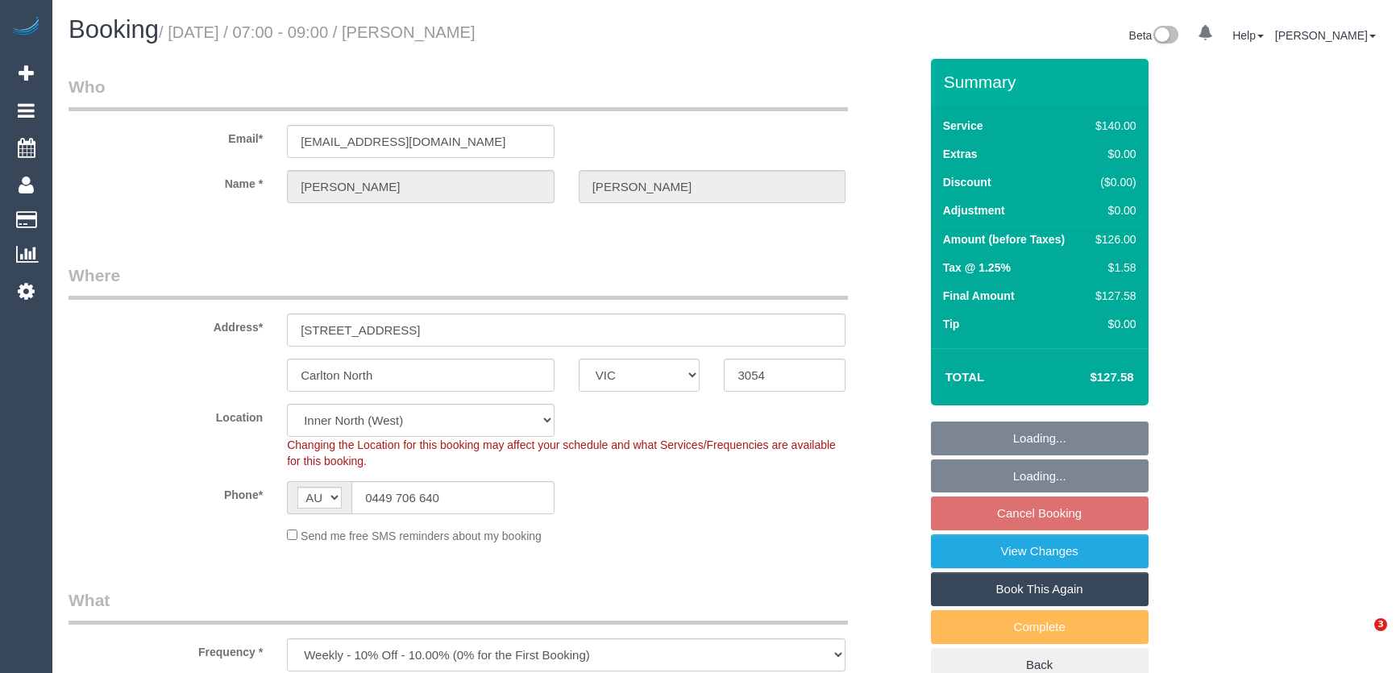
select select "VIC"
select select "number:29"
select select "number:14"
select select "number:19"
select select "number:22"
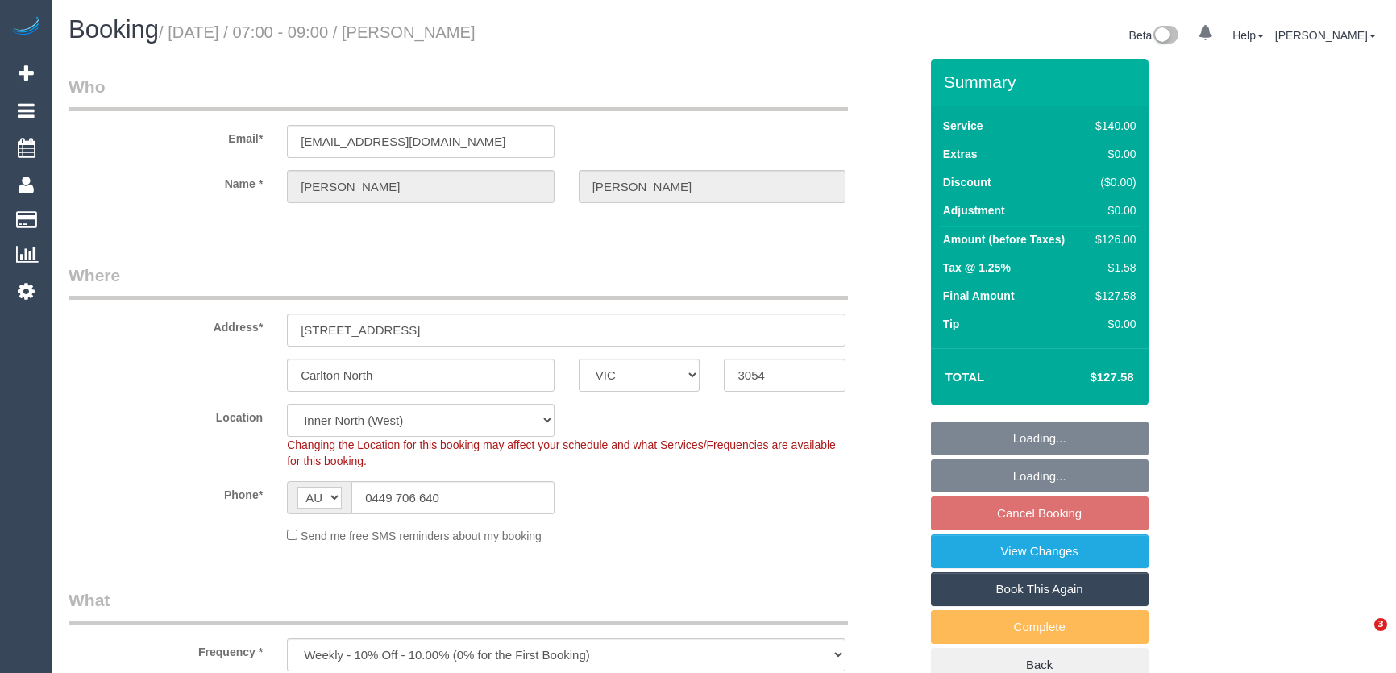
select select "number:34"
select select "number:26"
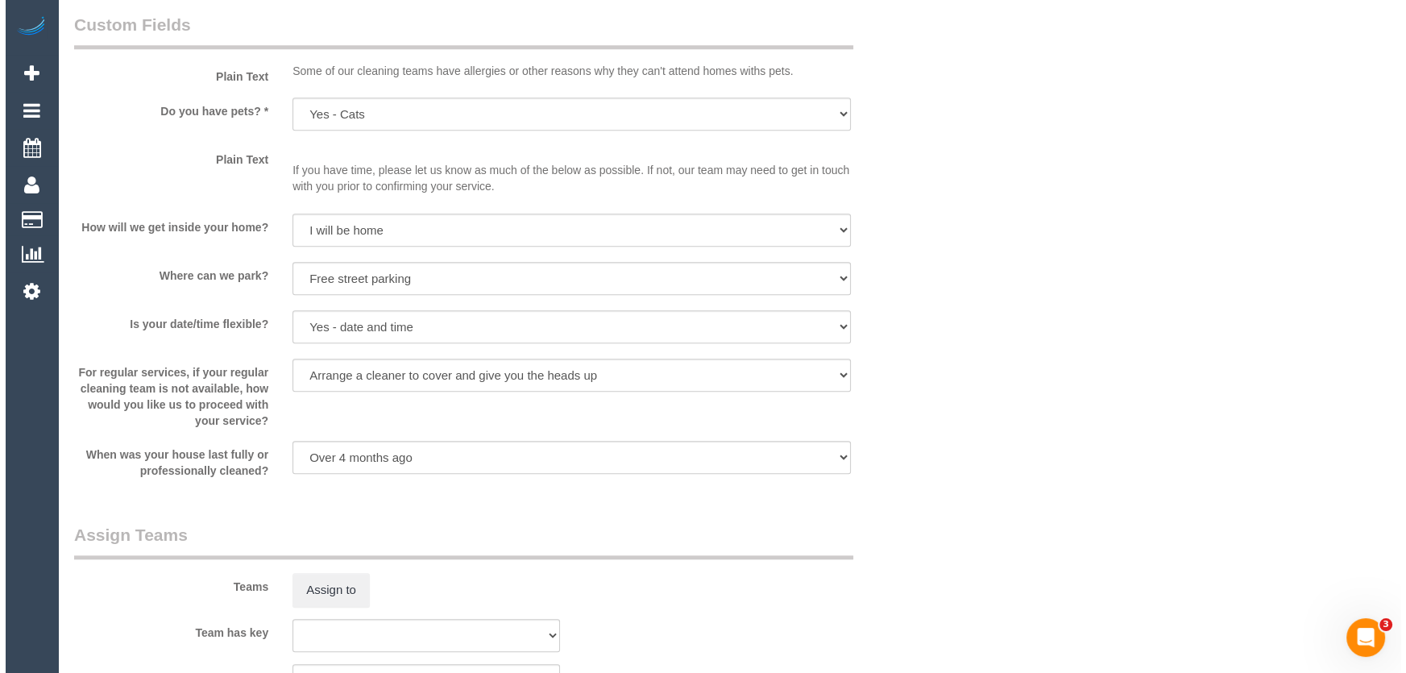
scroll to position [2124, 0]
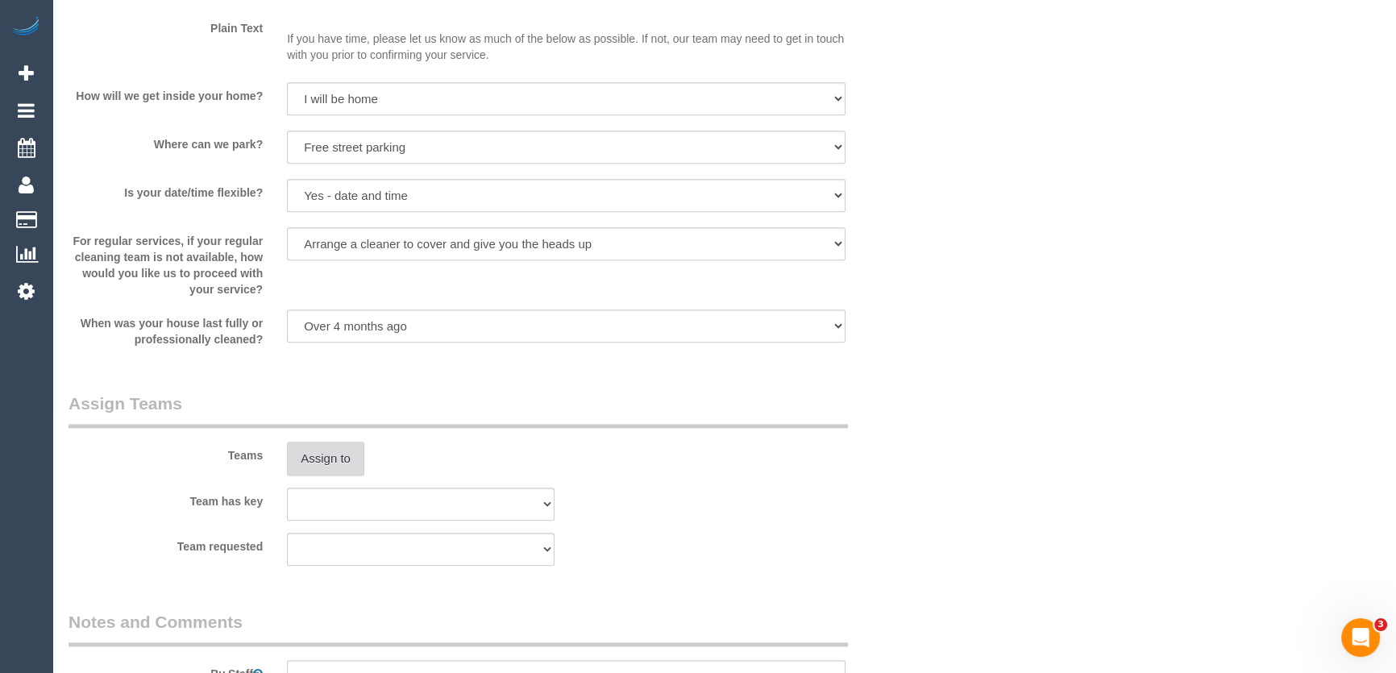
click at [327, 465] on button "Assign to" at bounding box center [325, 459] width 77 height 34
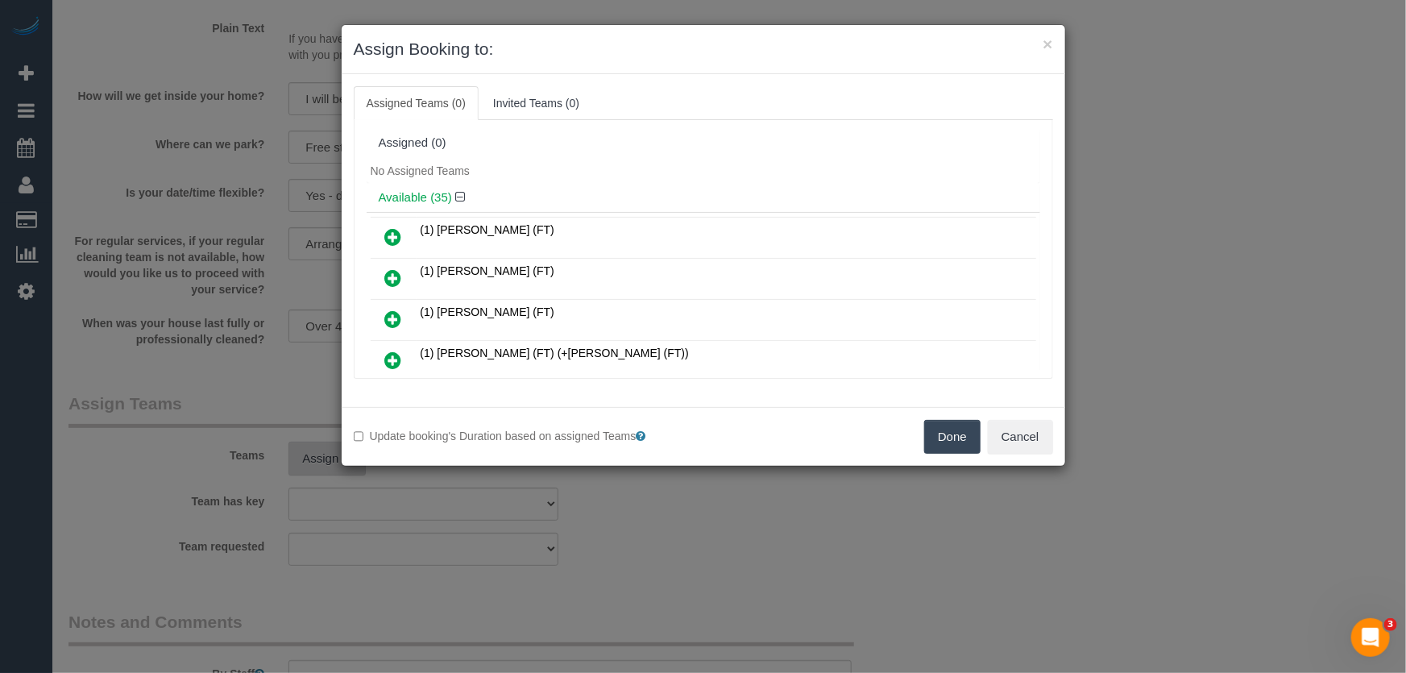
scroll to position [1993, 0]
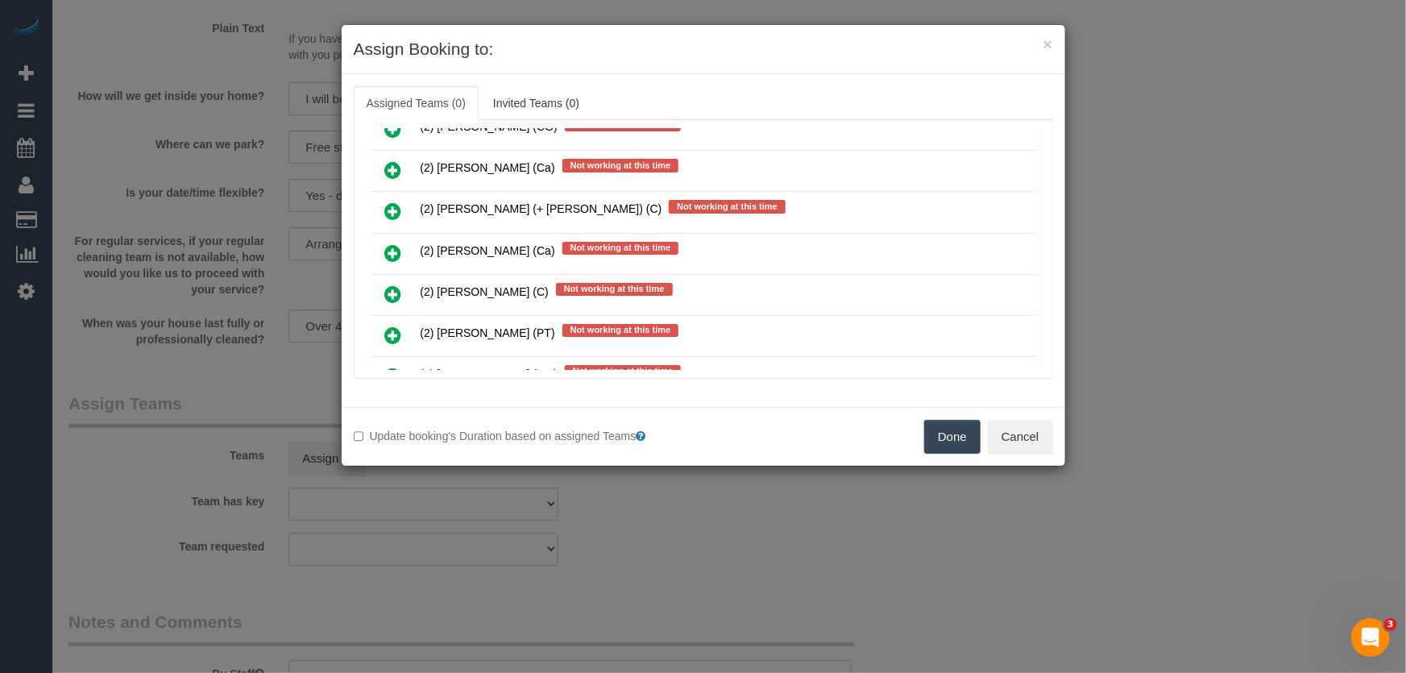
click at [398, 284] on icon at bounding box center [393, 293] width 17 height 19
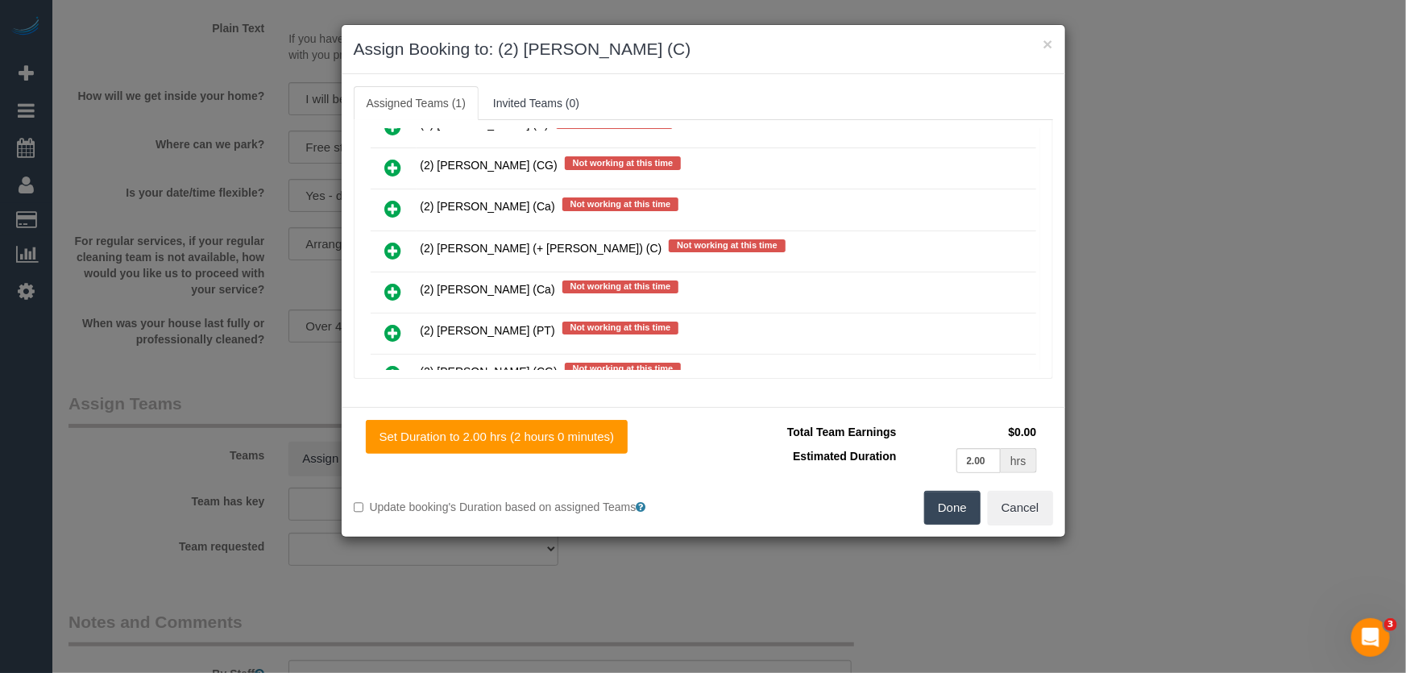
scroll to position [2031, 0]
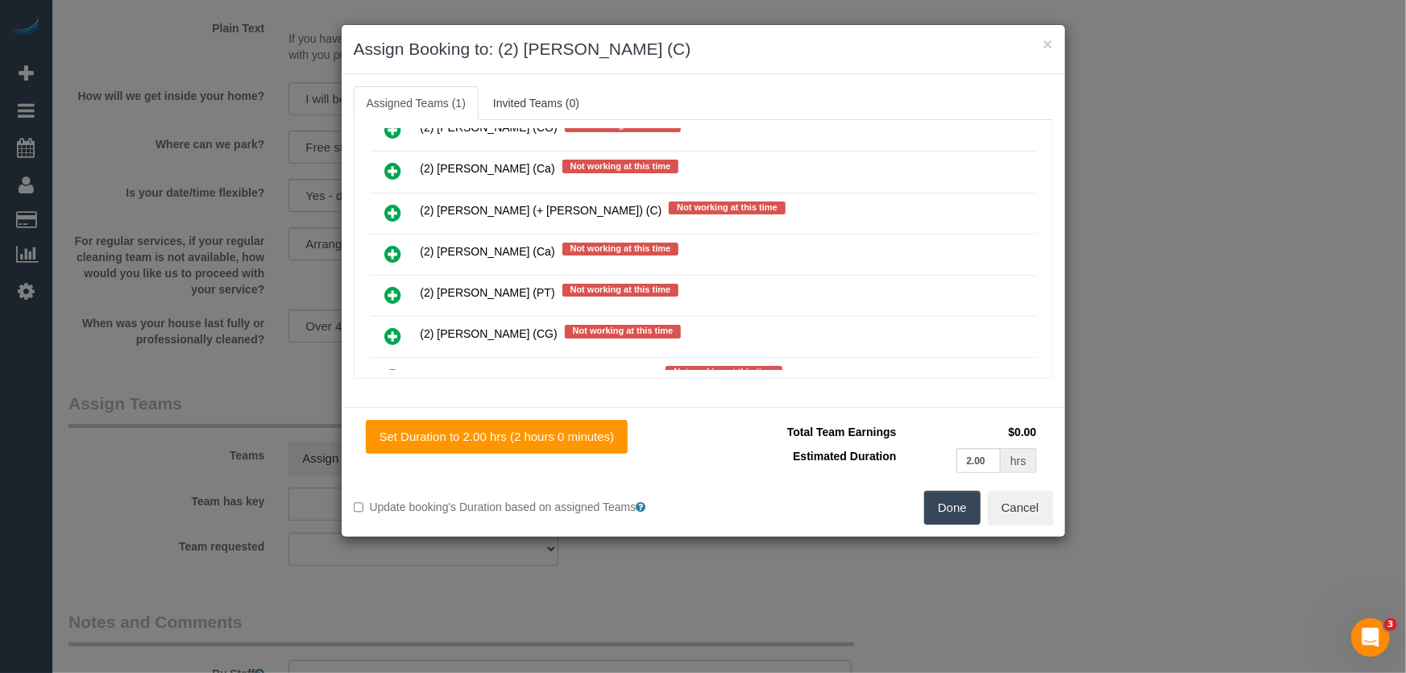
click at [967, 509] on button "Done" at bounding box center [952, 508] width 56 height 34
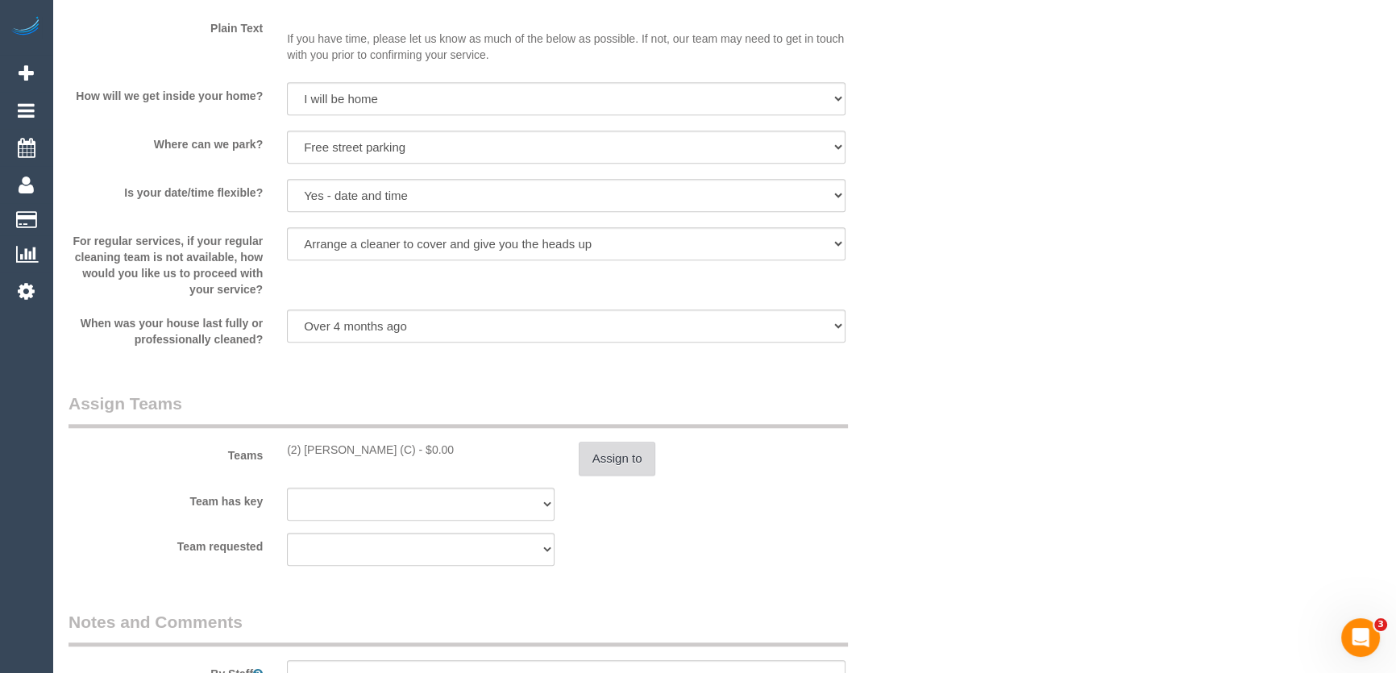
click at [636, 458] on button "Assign to" at bounding box center [617, 459] width 77 height 34
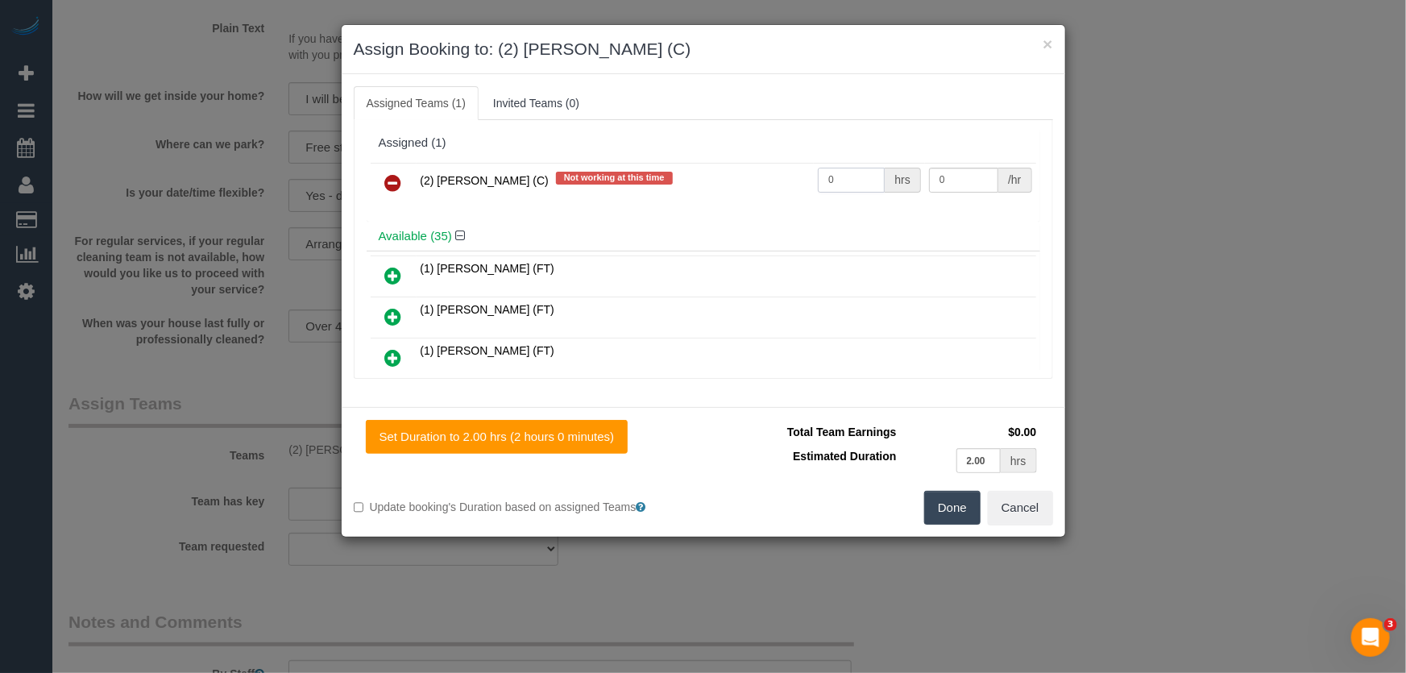
click at [852, 183] on input "0" at bounding box center [851, 180] width 67 height 25
type input "2"
type input "37.5"
click at [961, 500] on button "Done" at bounding box center [952, 508] width 56 height 34
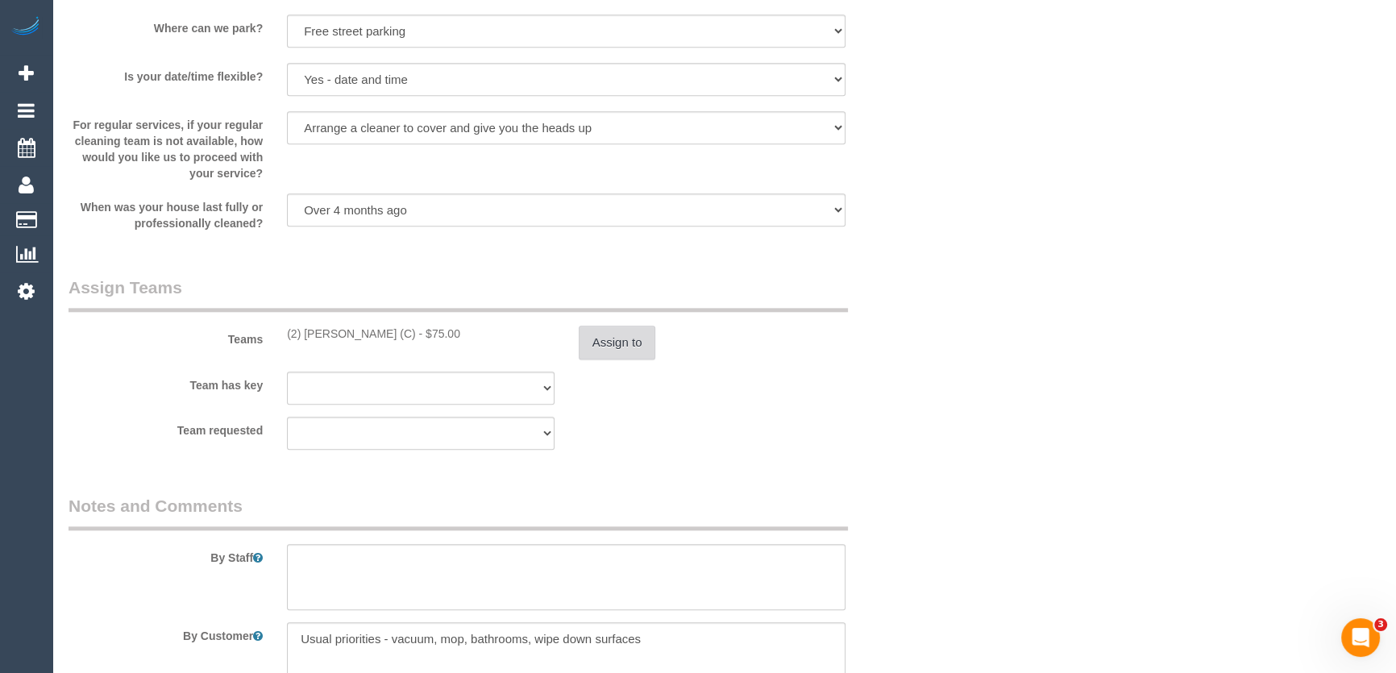
scroll to position [2344, 0]
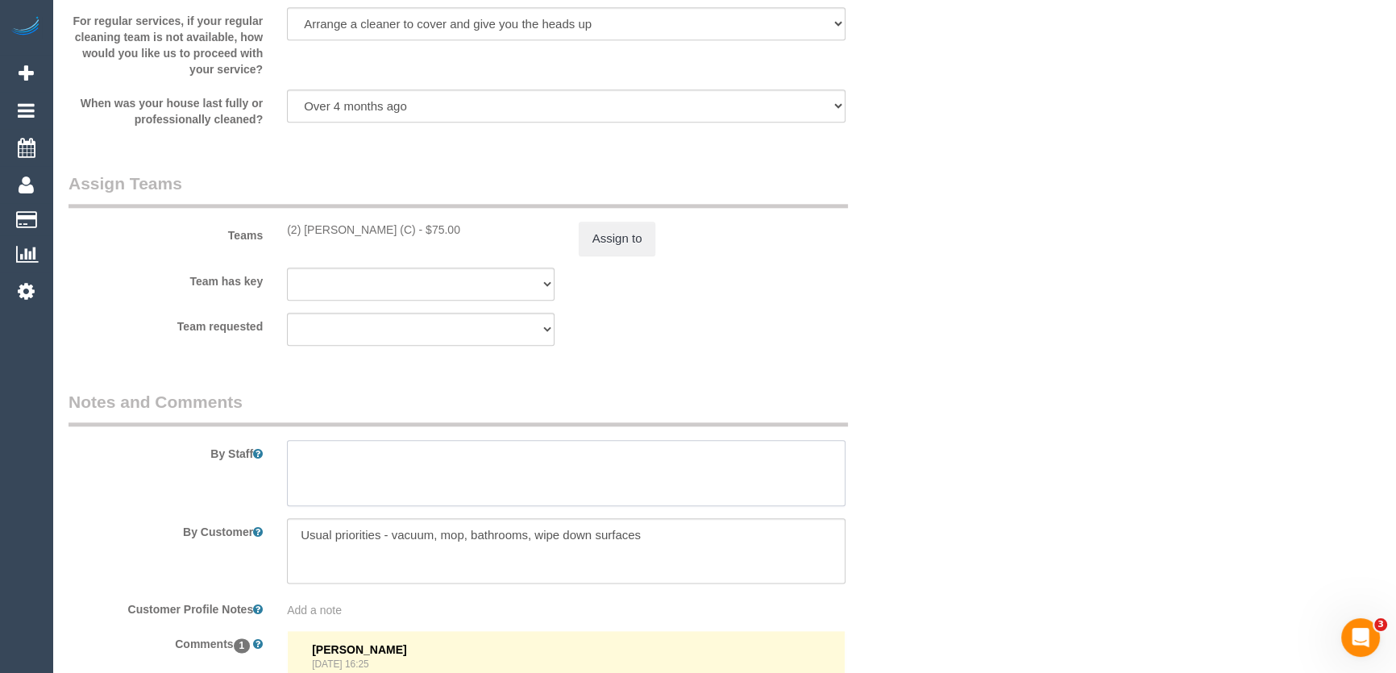
click at [329, 456] on textarea at bounding box center [566, 473] width 558 height 66
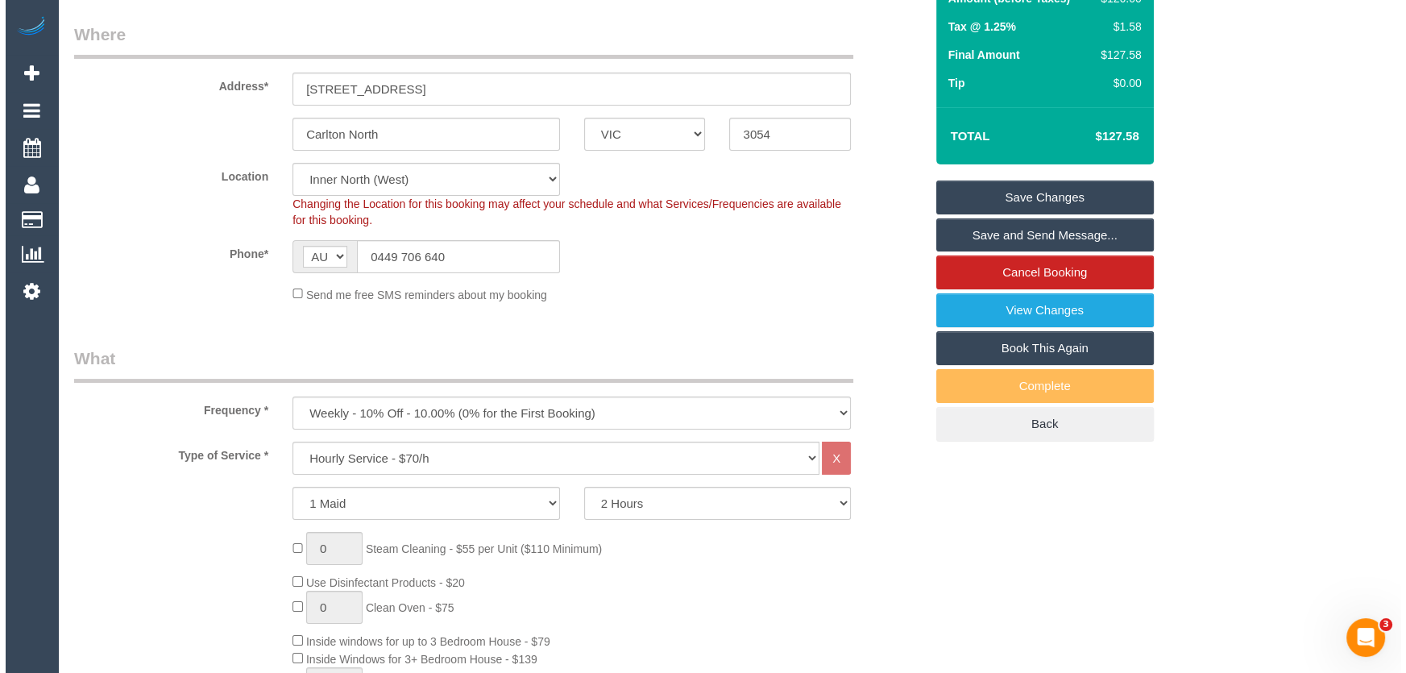
scroll to position [0, 0]
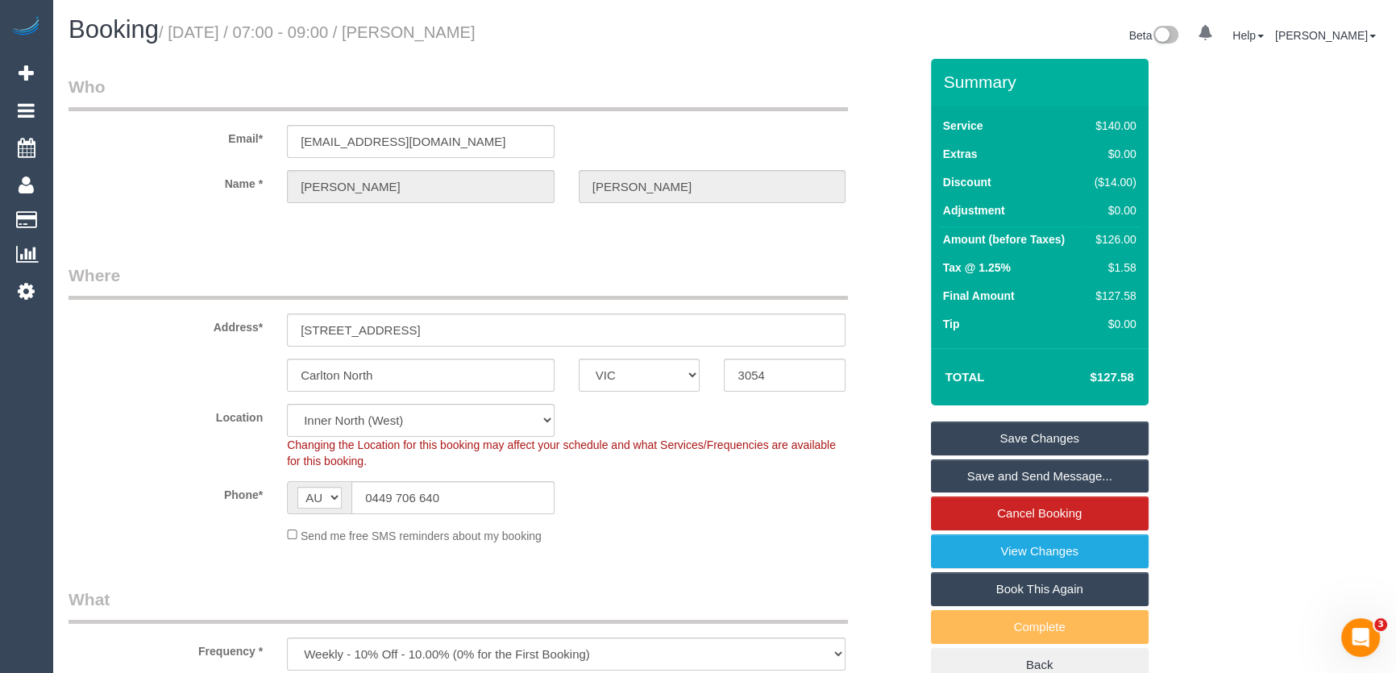
type textarea "*cover*"
click at [457, 26] on small "/ [DATE] / 07:00 - 09:00 / [PERSON_NAME]" at bounding box center [317, 32] width 317 height 18
click at [459, 40] on small "/ [DATE] / 07:00 - 09:00 / [PERSON_NAME]" at bounding box center [317, 32] width 317 height 18
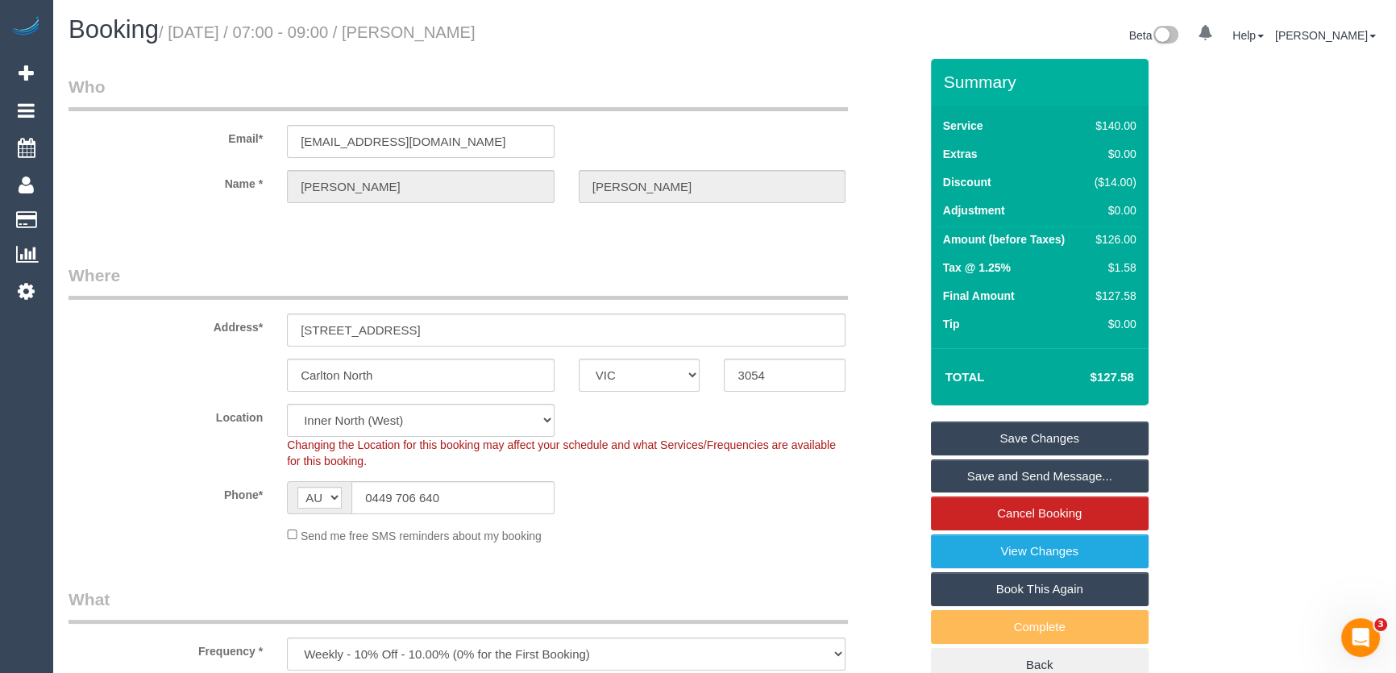
click at [459, 31] on small "/ [DATE] / 07:00 - 09:00 / [PERSON_NAME]" at bounding box center [317, 32] width 317 height 18
copy small "[PERSON_NAME]"
click at [981, 477] on link "Save and Send Message..." at bounding box center [1040, 476] width 218 height 34
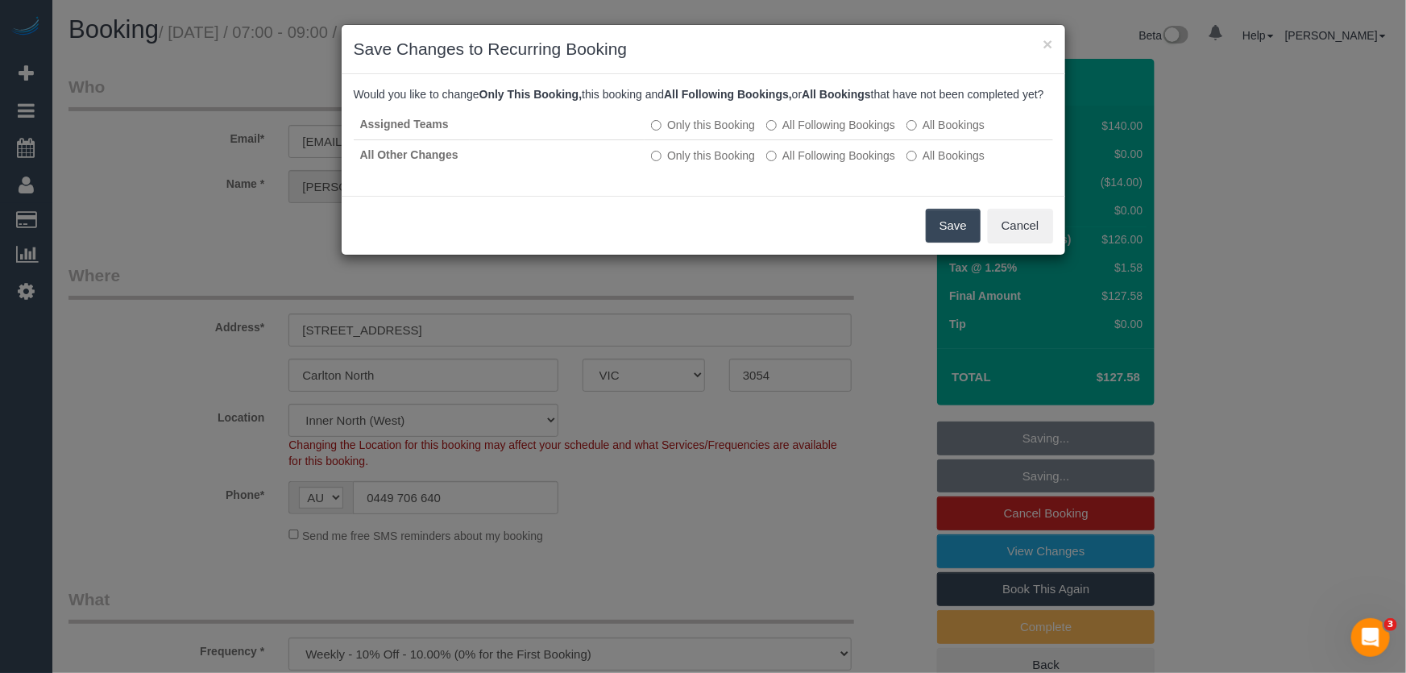
click at [951, 243] on button "Save" at bounding box center [953, 226] width 55 height 34
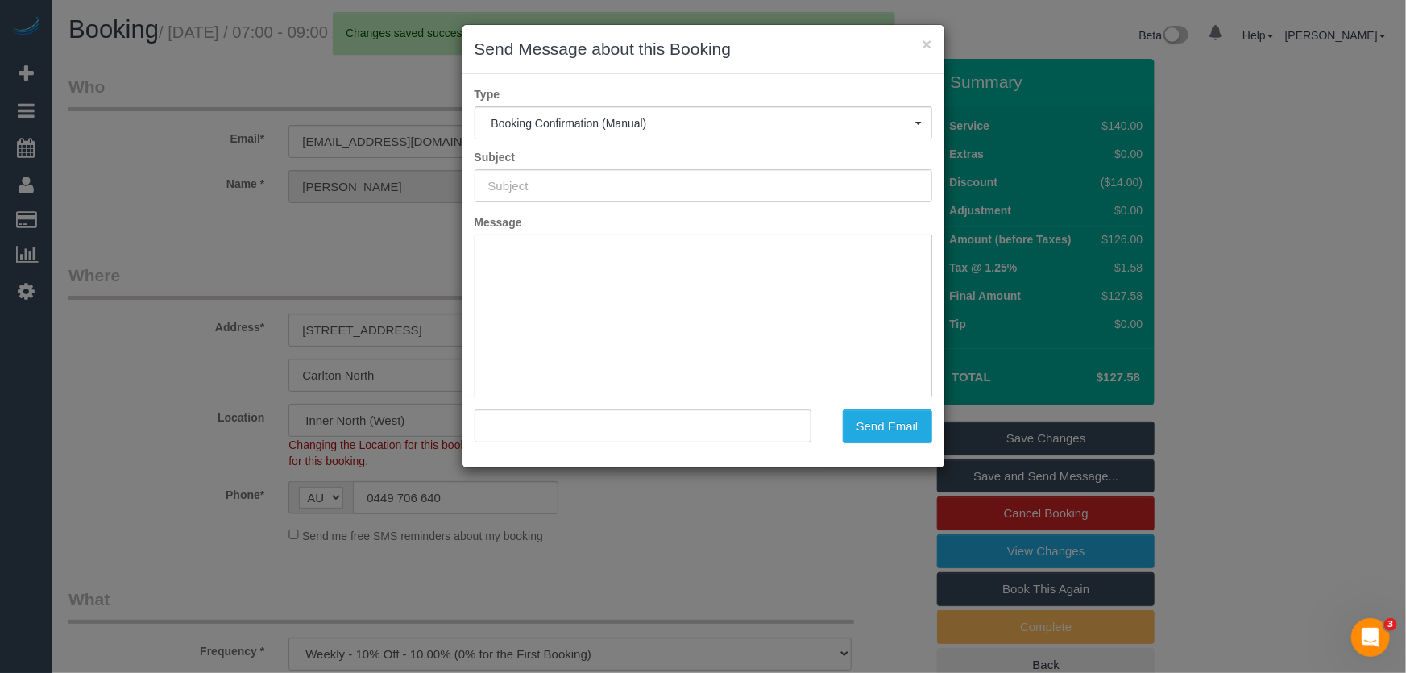
type input "Booking Confirmed"
type input ""[PERSON_NAME]" <[EMAIL_ADDRESS][DOMAIN_NAME]>"
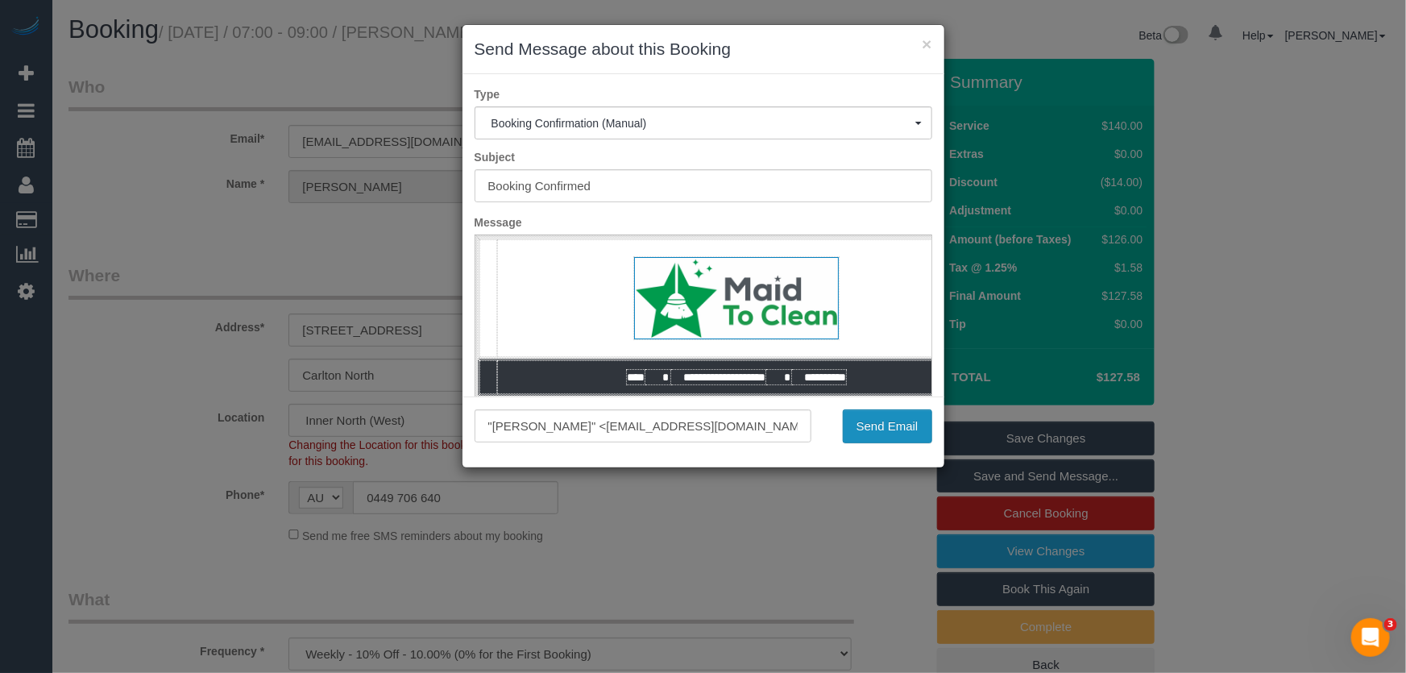
click at [883, 428] on button "Send Email" at bounding box center [887, 426] width 89 height 34
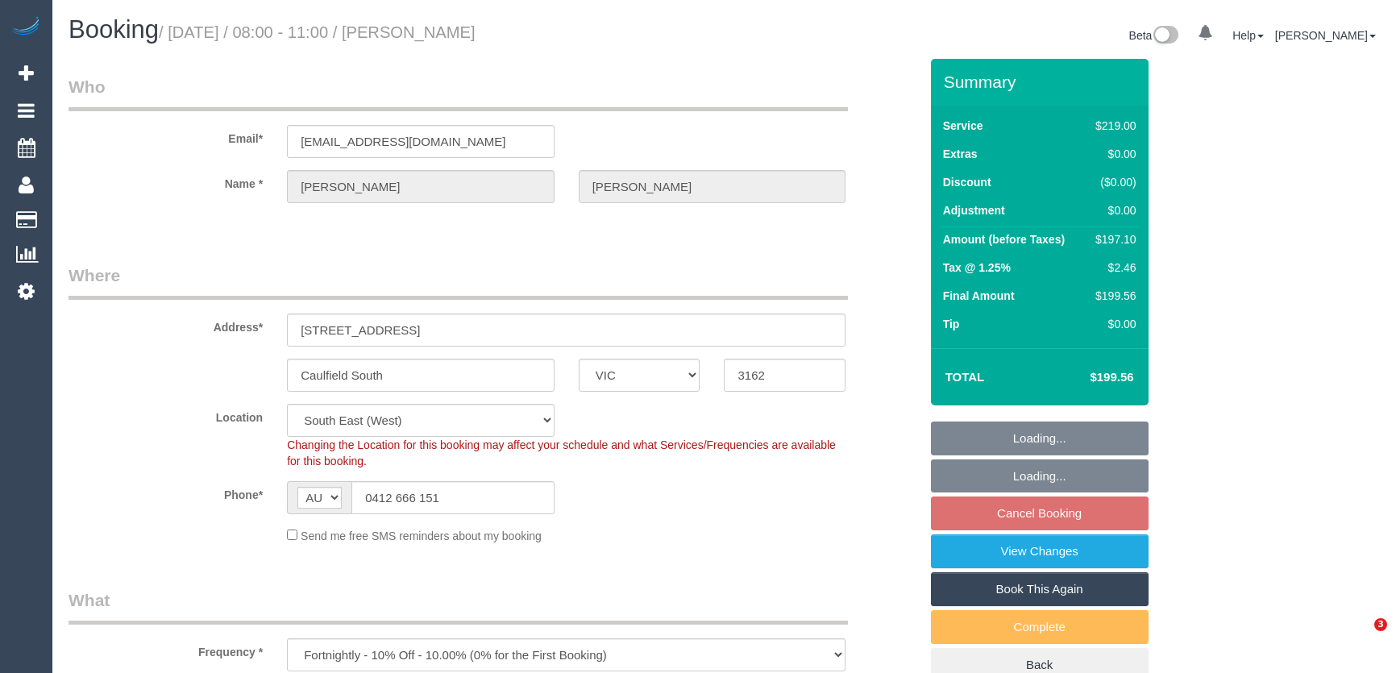
select select "VIC"
select select "string:stripe-pm_1IdQco2GScqysDRVnXvIGH2Q"
select select "number:28"
select select "number:14"
select select "number:19"
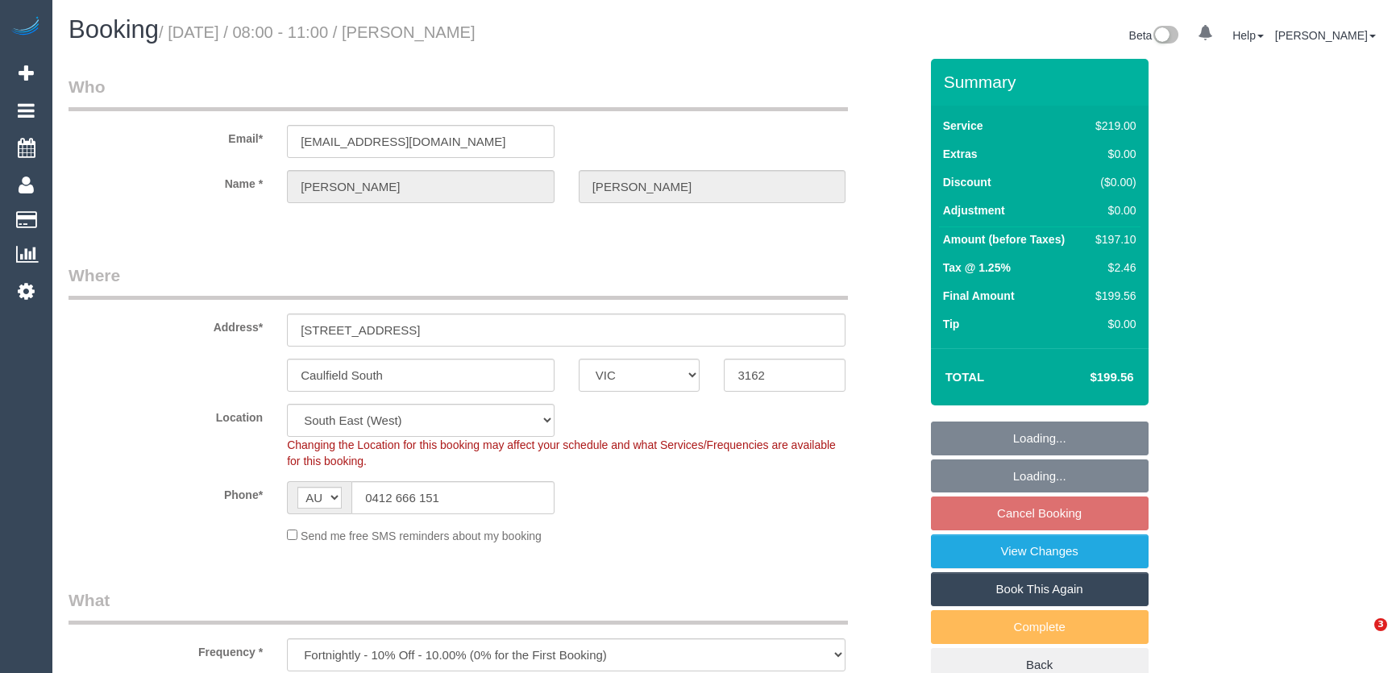
select select "number:35"
select select "21130"
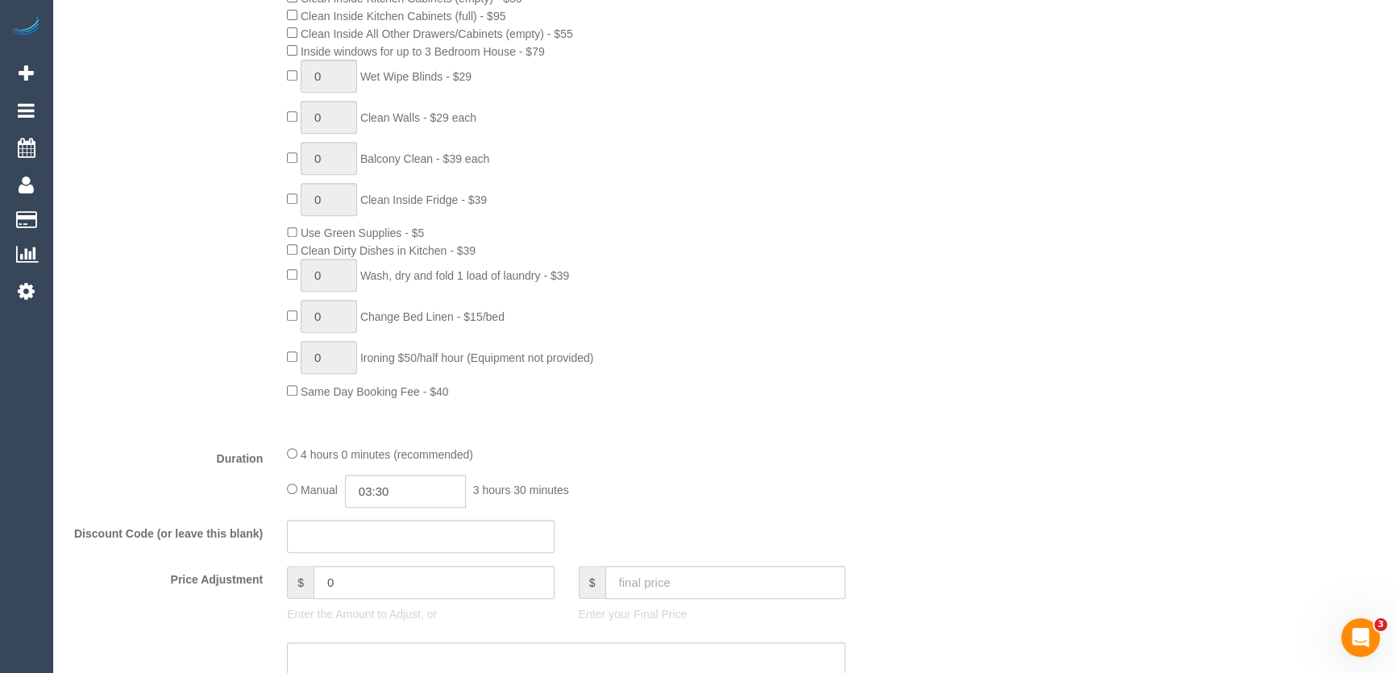
scroll to position [1025, 0]
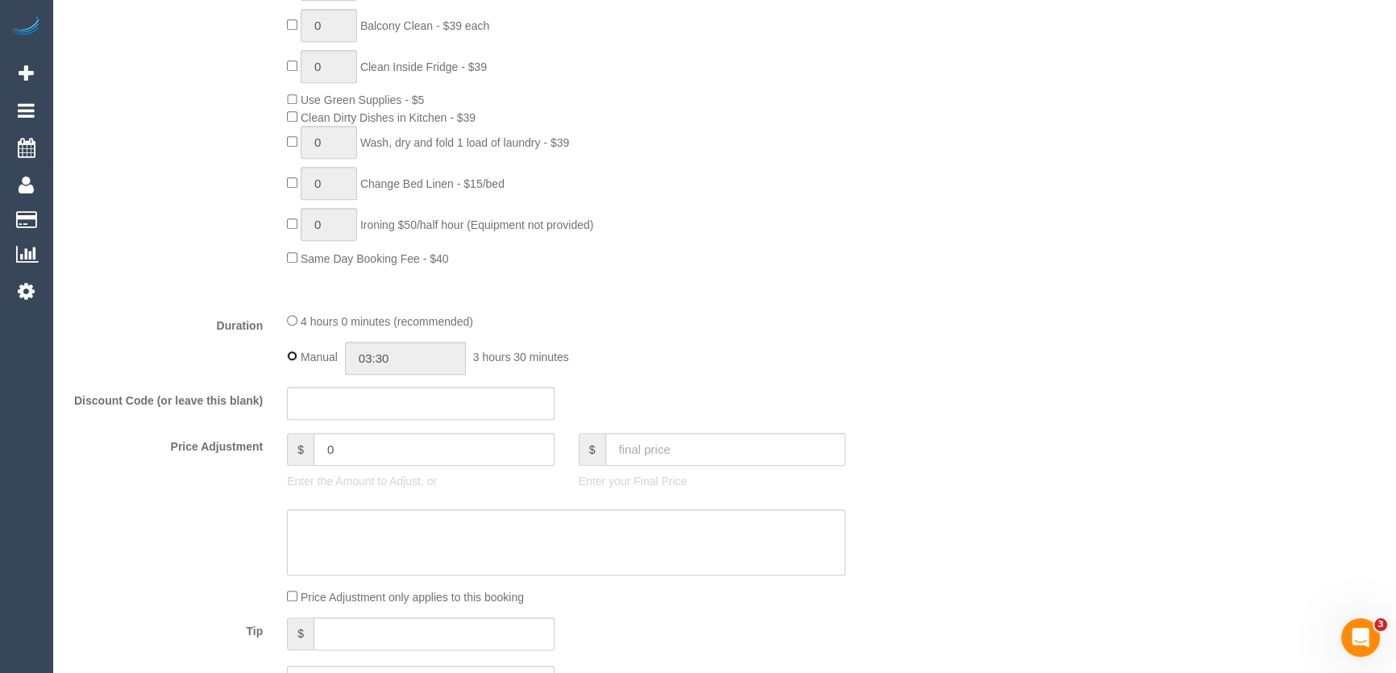
type input "04:00"
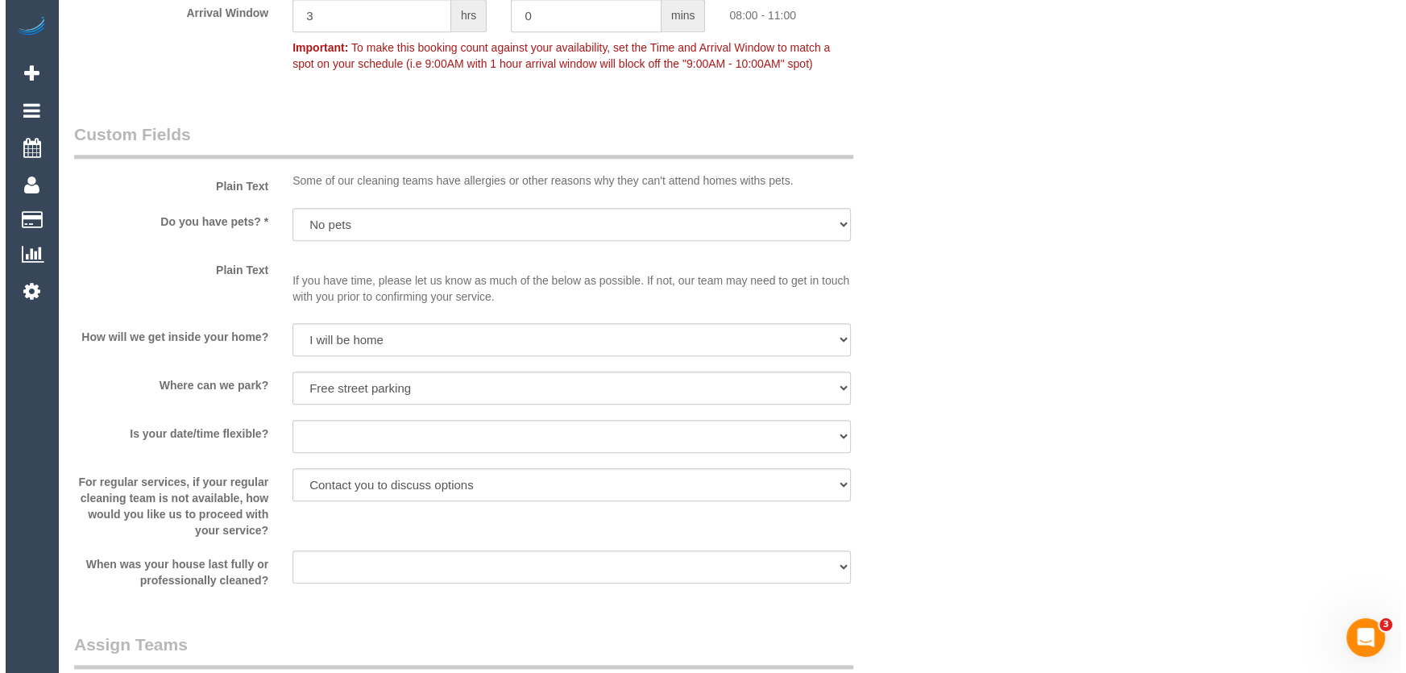
scroll to position [2051, 0]
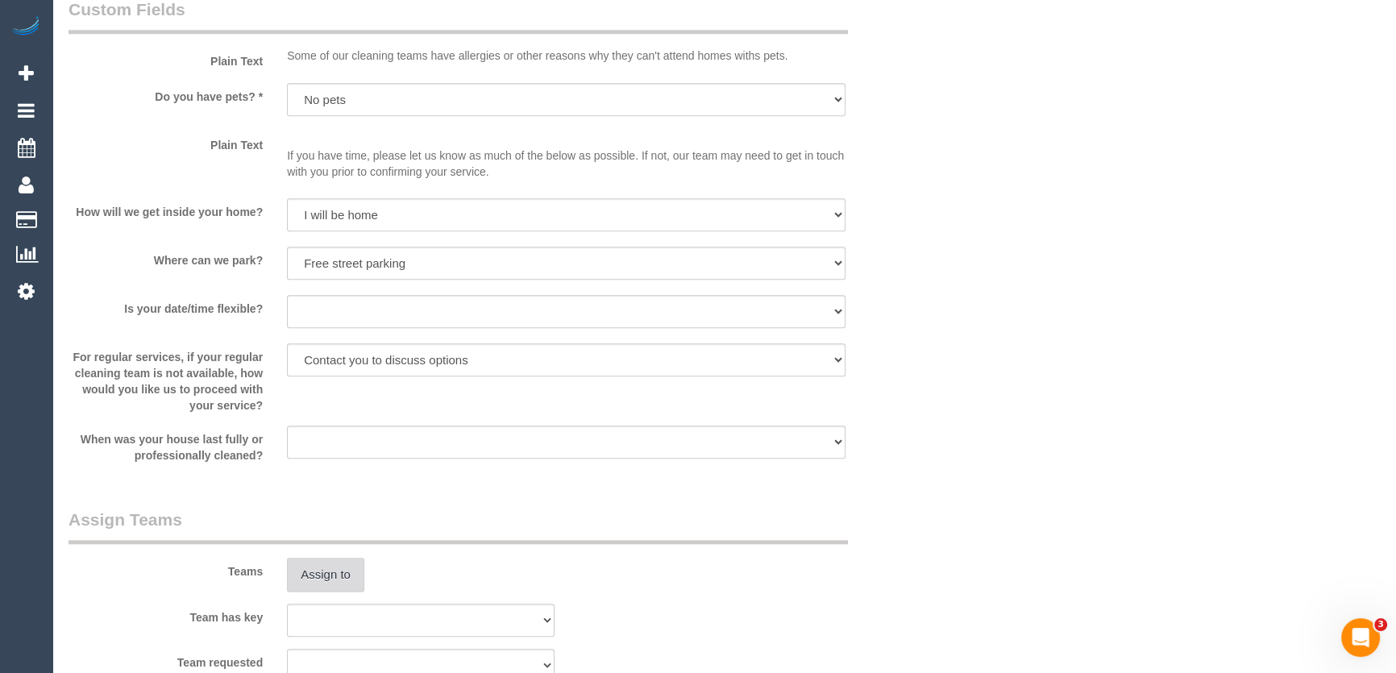
click at [323, 576] on button "Assign to" at bounding box center [325, 575] width 77 height 34
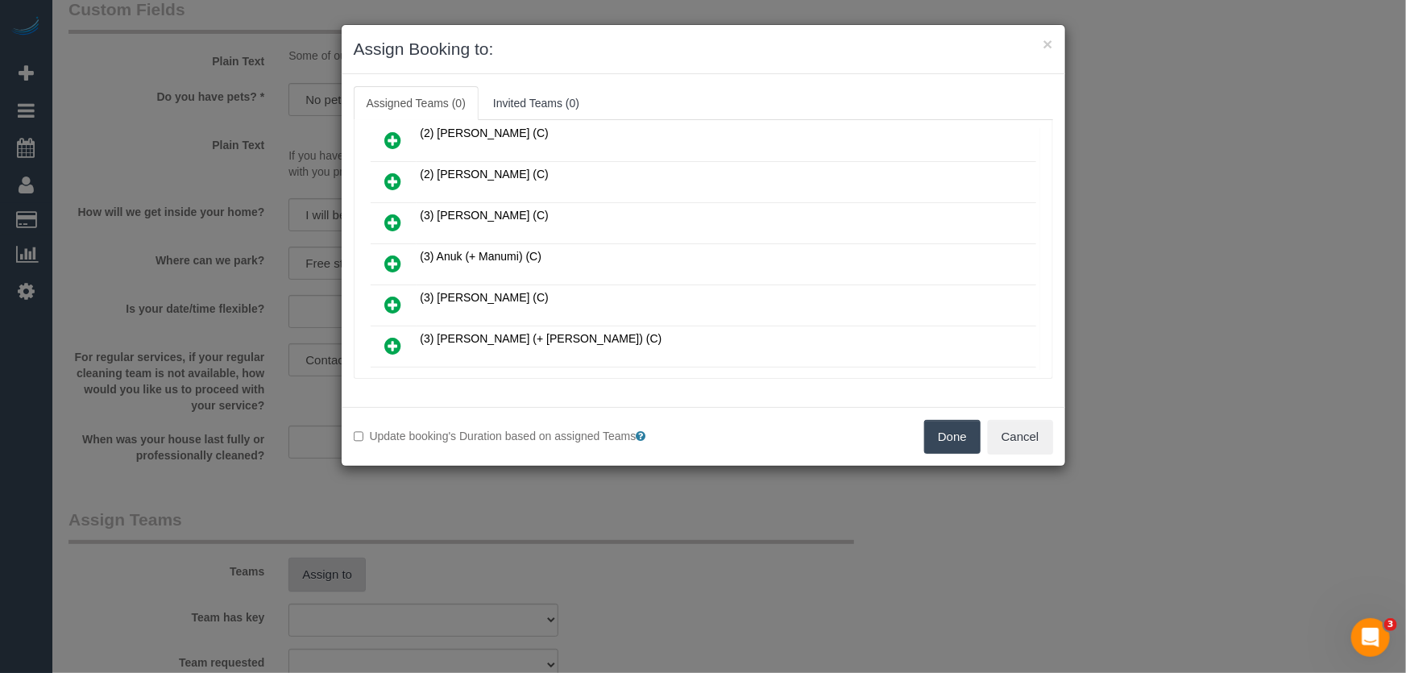
scroll to position [269, 0]
click at [390, 297] on icon at bounding box center [393, 306] width 17 height 19
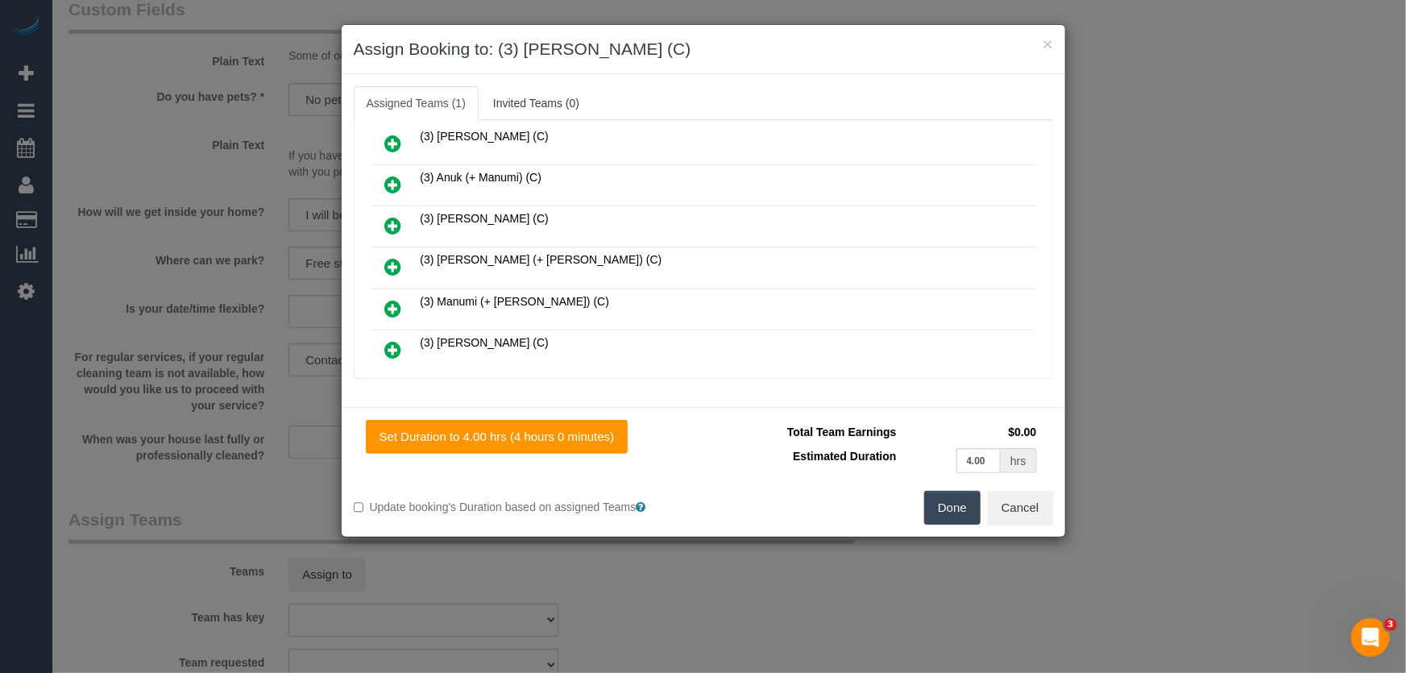
click at [964, 512] on button "Done" at bounding box center [952, 508] width 56 height 34
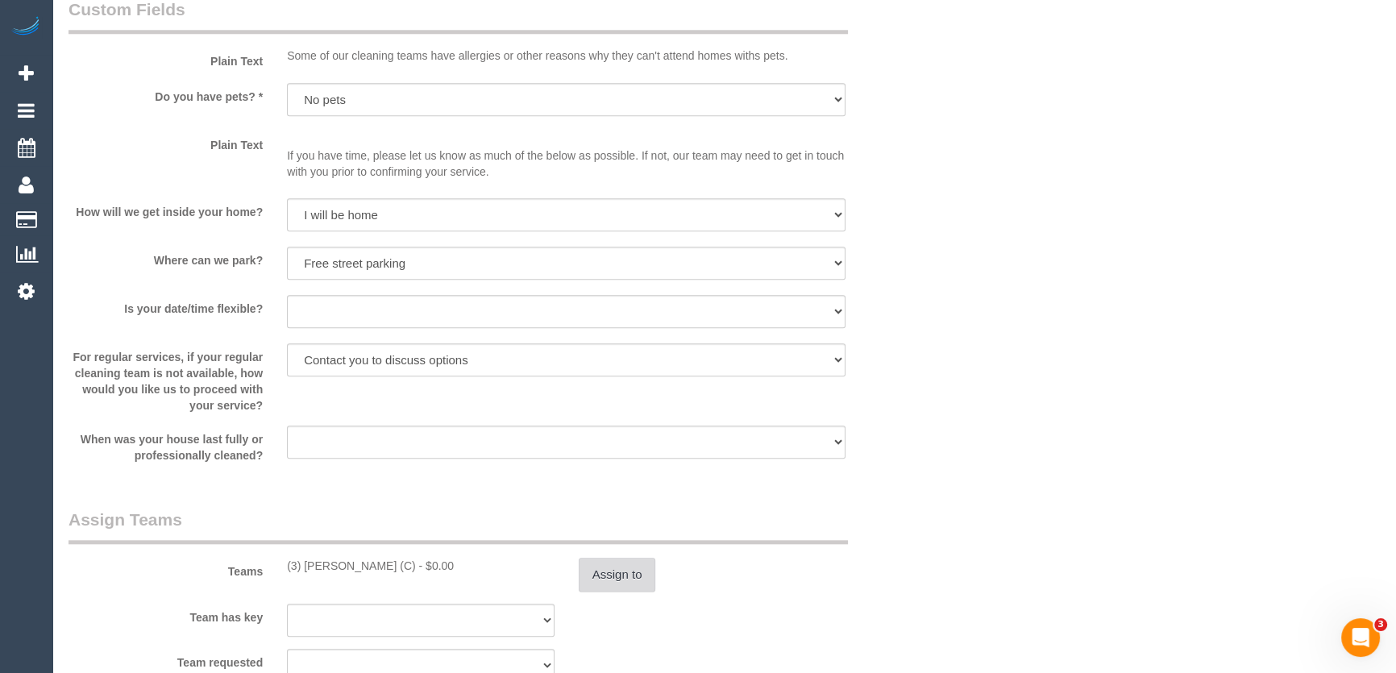
click at [621, 579] on button "Assign to" at bounding box center [617, 575] width 77 height 34
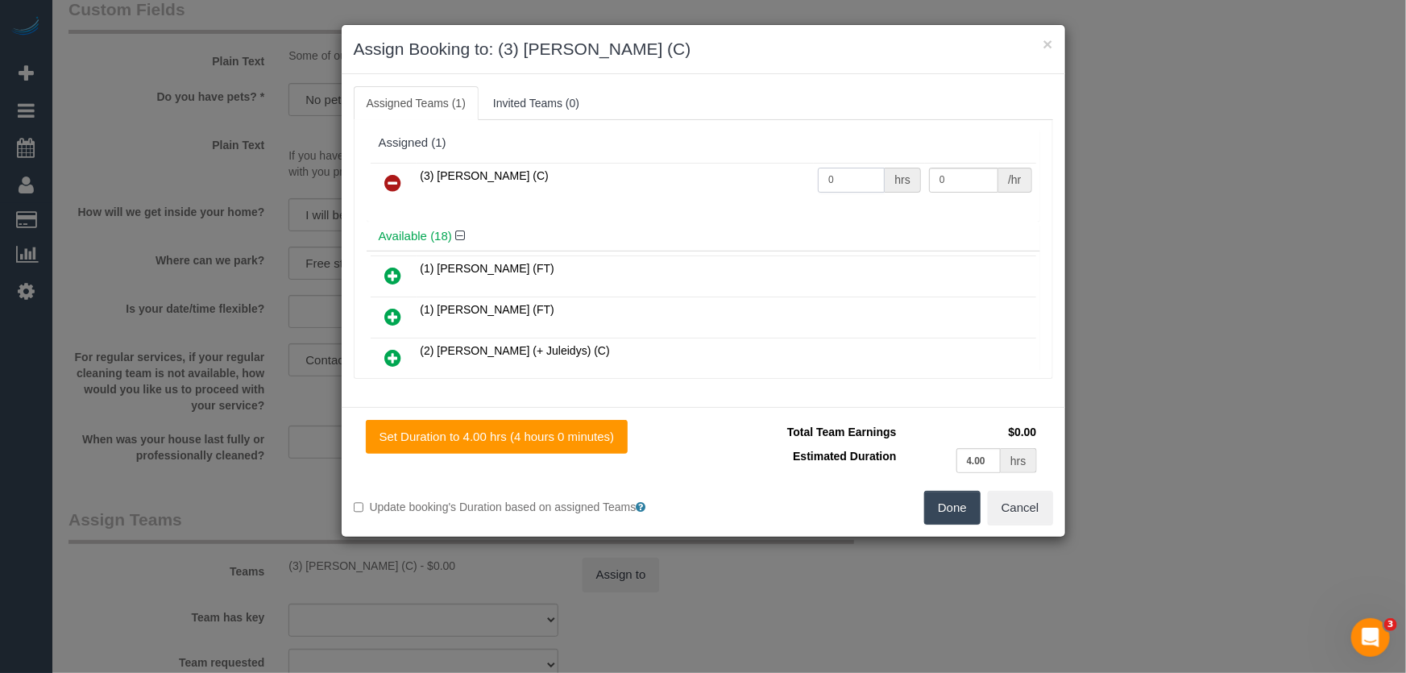
click at [835, 178] on input "0" at bounding box center [851, 180] width 67 height 25
type input "1"
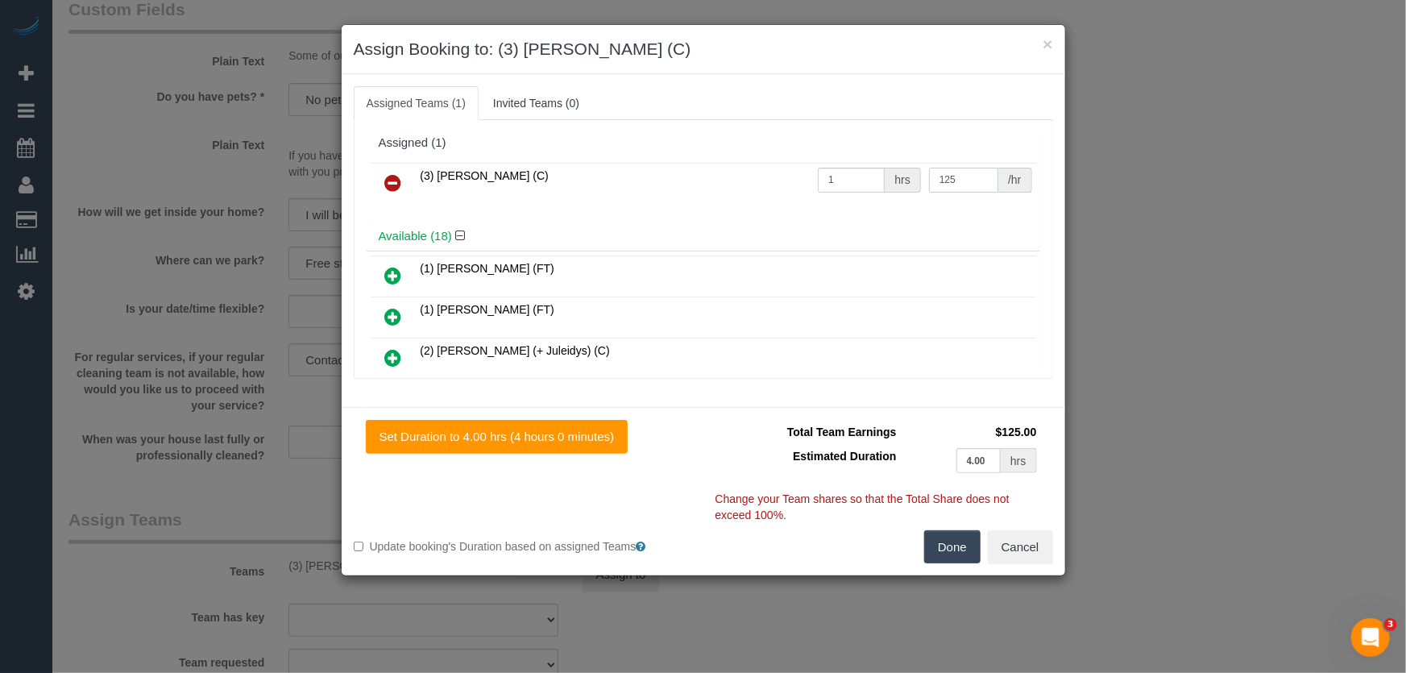
type input "125"
click at [964, 530] on button "Done" at bounding box center [952, 547] width 56 height 34
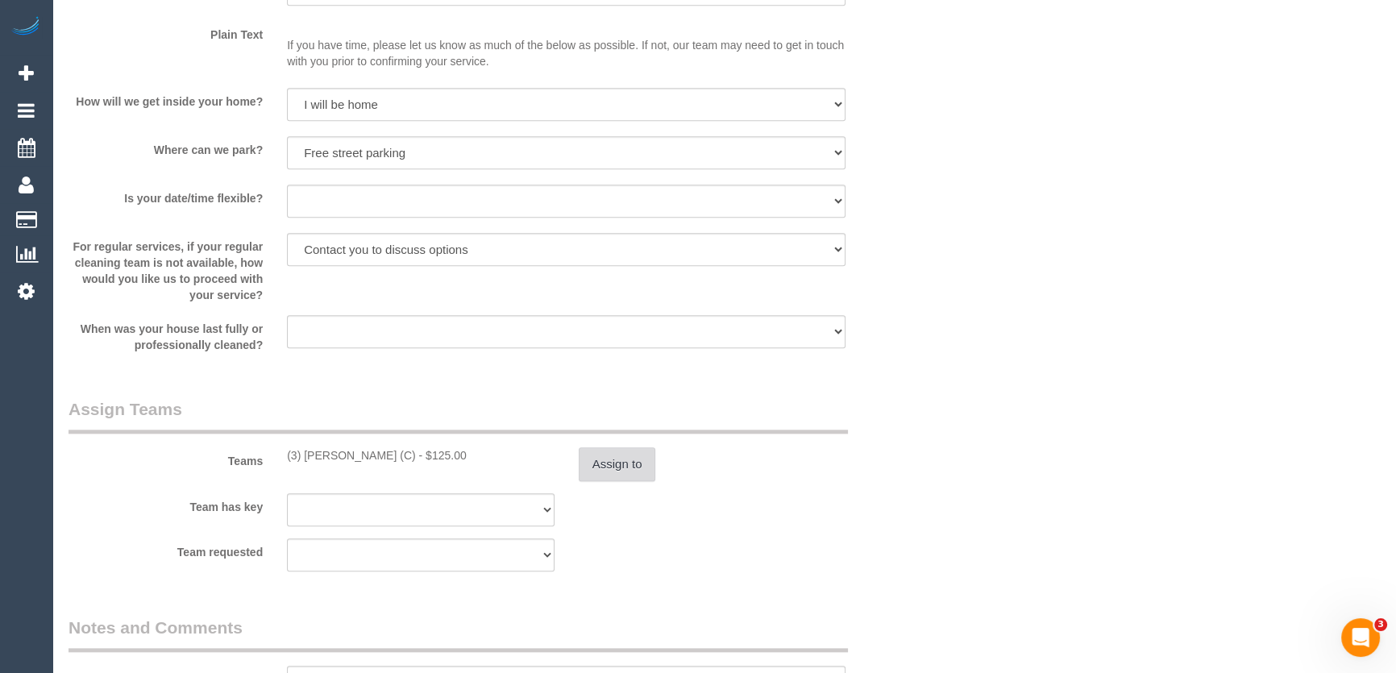
scroll to position [2344, 0]
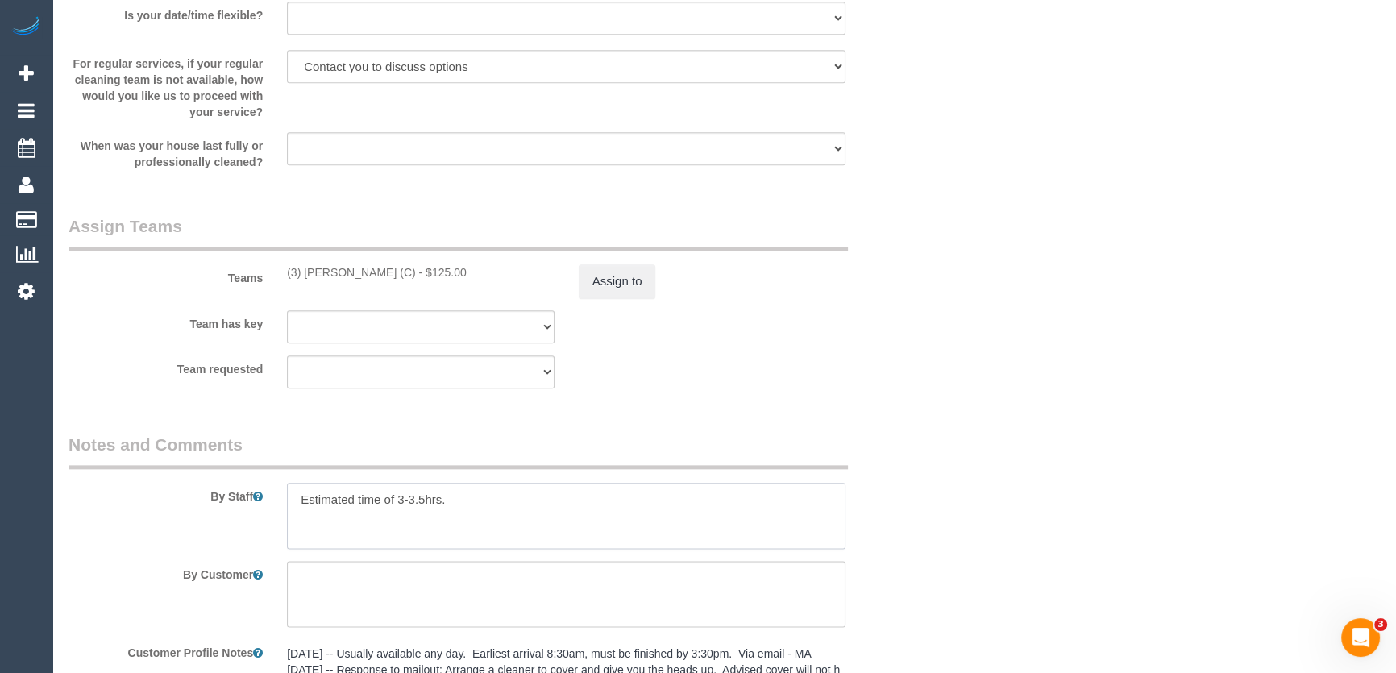
click at [423, 500] on textarea at bounding box center [566, 516] width 558 height 66
click at [292, 503] on textarea at bounding box center [566, 516] width 558 height 66
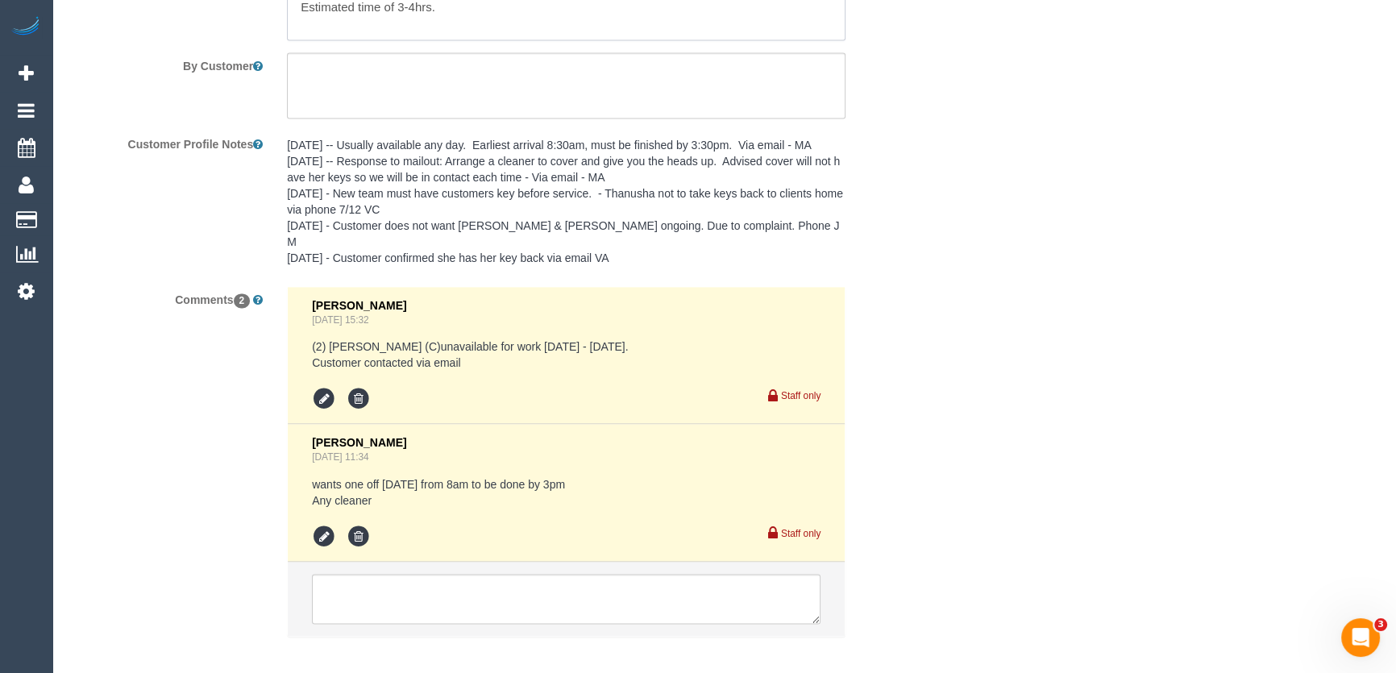
scroll to position [2856, 0]
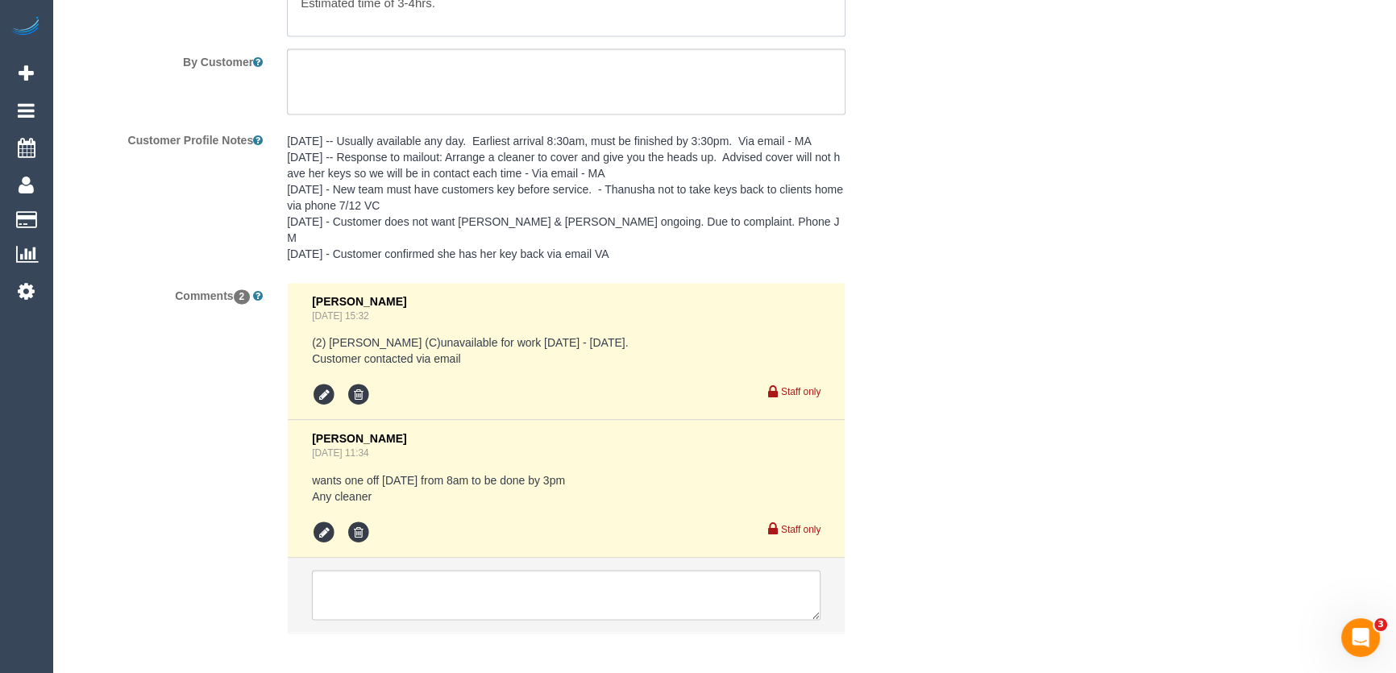
type textarea "*cover* Estimated time of 3-4hrs."
click at [447, 572] on textarea at bounding box center [566, 595] width 508 height 50
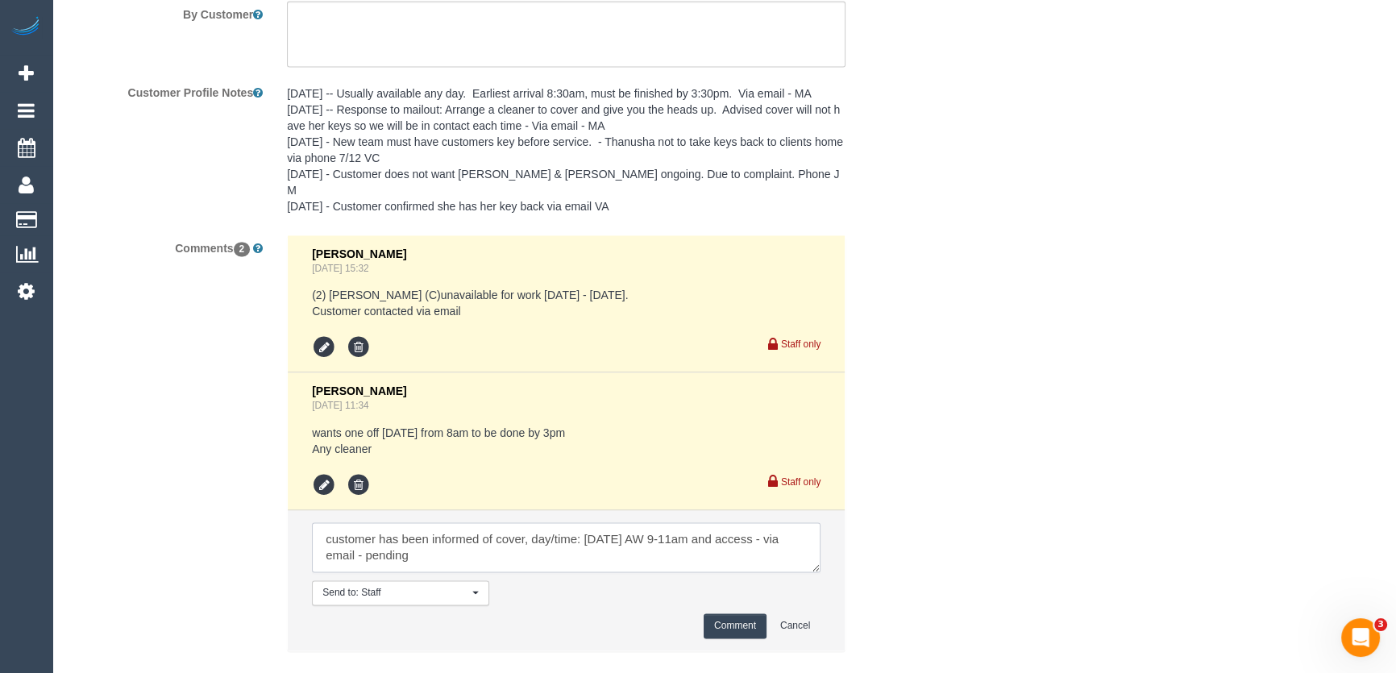
scroll to position [2930, 0]
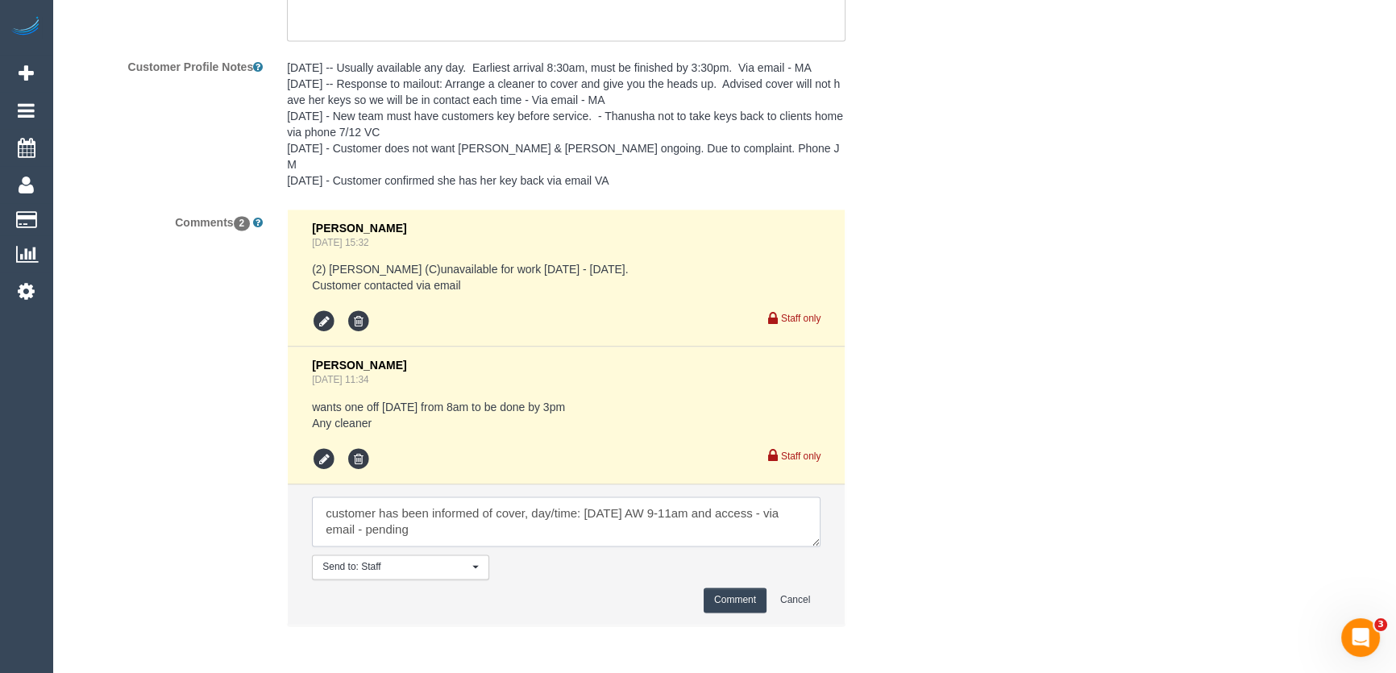
type textarea "customer has been informed of cover, day/time: Friday 12/9 AW 9-11am and access…"
click at [729, 587] on button "Comment" at bounding box center [734, 599] width 63 height 25
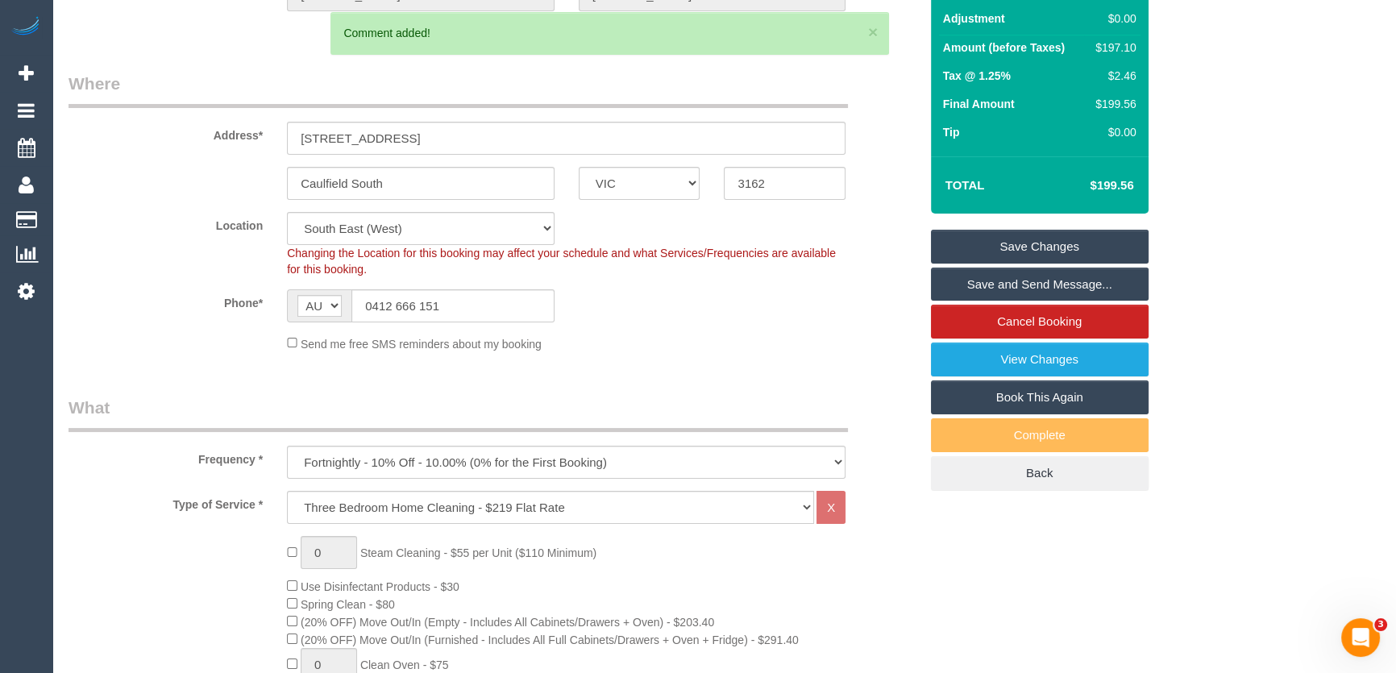
scroll to position [0, 0]
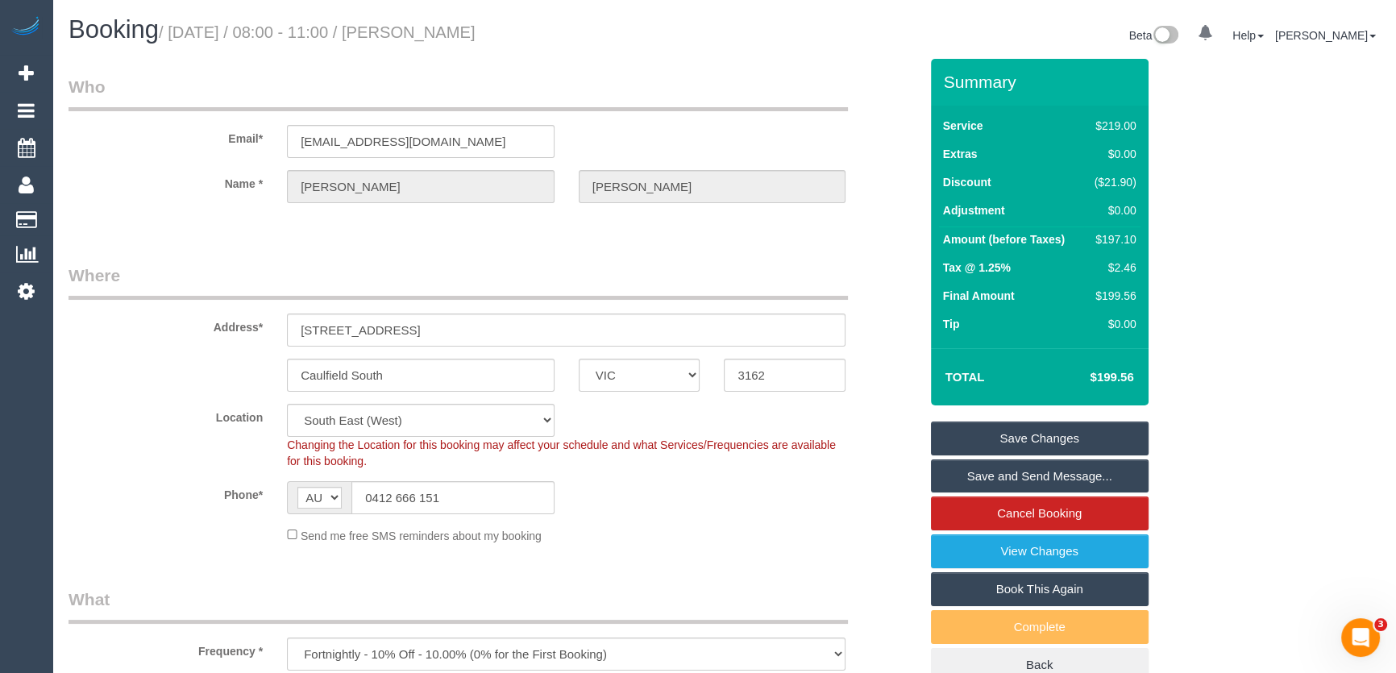
click at [457, 34] on small "/ September 12, 2025 / 08:00 - 11:00 / Jane Barnes" at bounding box center [317, 32] width 317 height 18
copy small "Jane Barnes"
click at [1018, 444] on link "Save Changes" at bounding box center [1040, 438] width 218 height 34
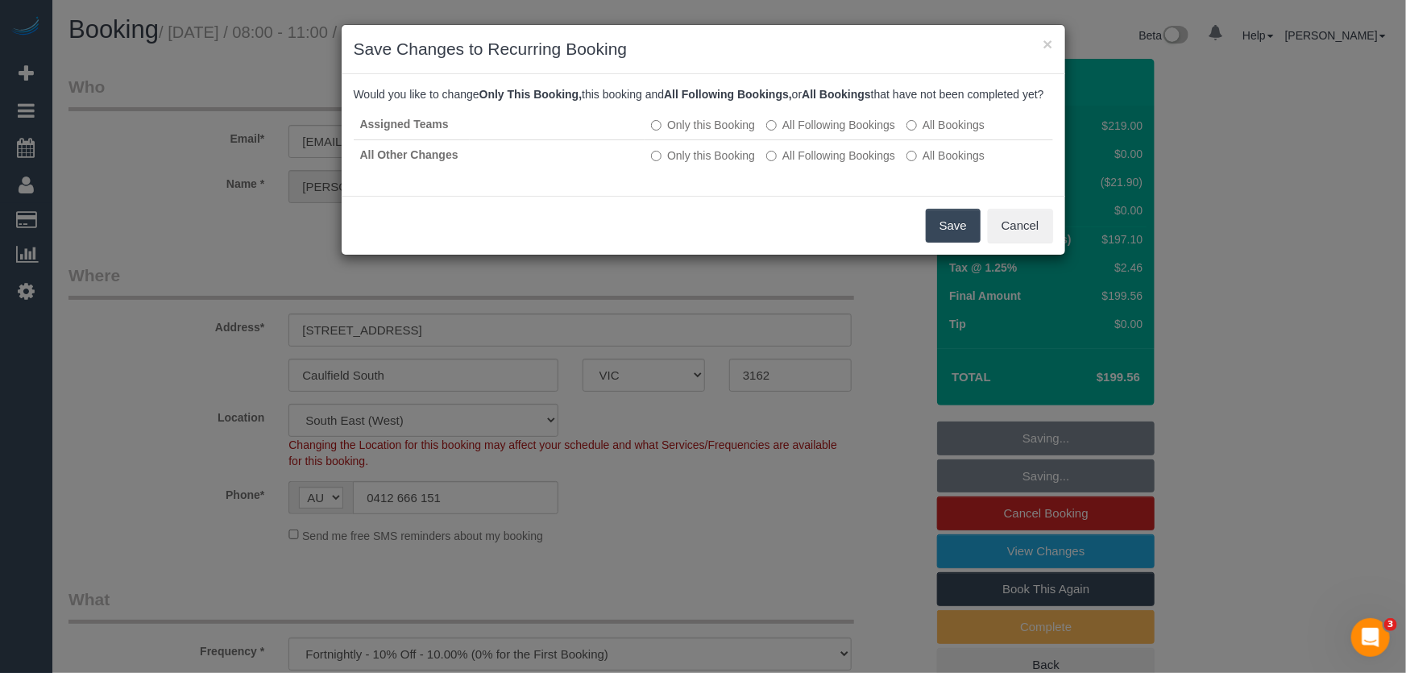
click at [941, 243] on button "Save" at bounding box center [953, 226] width 55 height 34
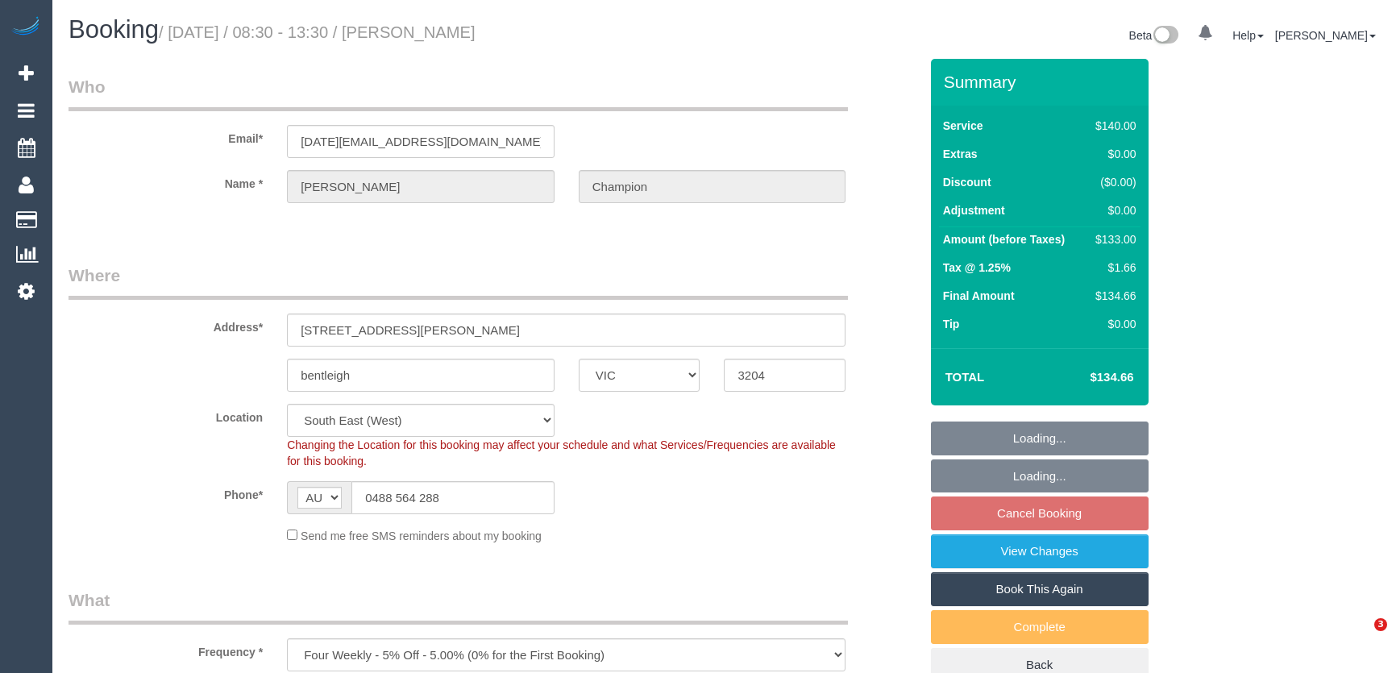
select select "VIC"
select select "number:28"
select select "number:14"
select select "number:19"
select select "number:22"
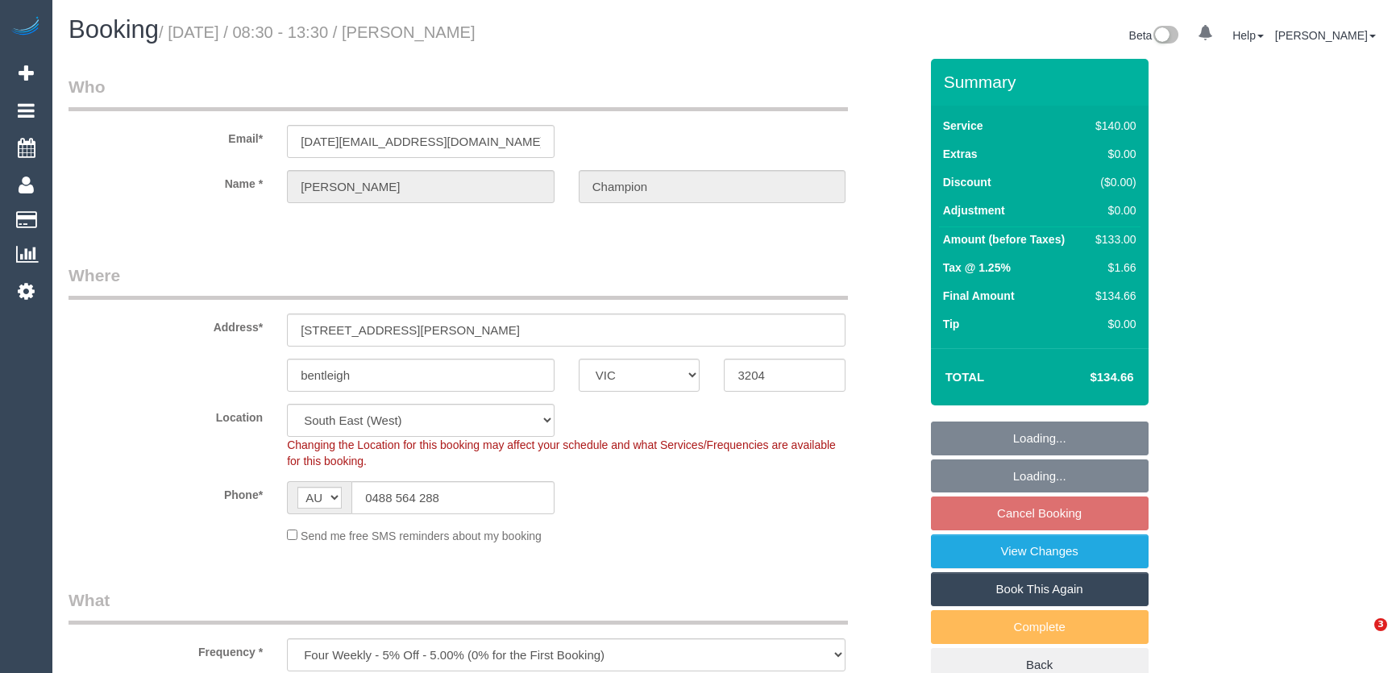
select select "number:13"
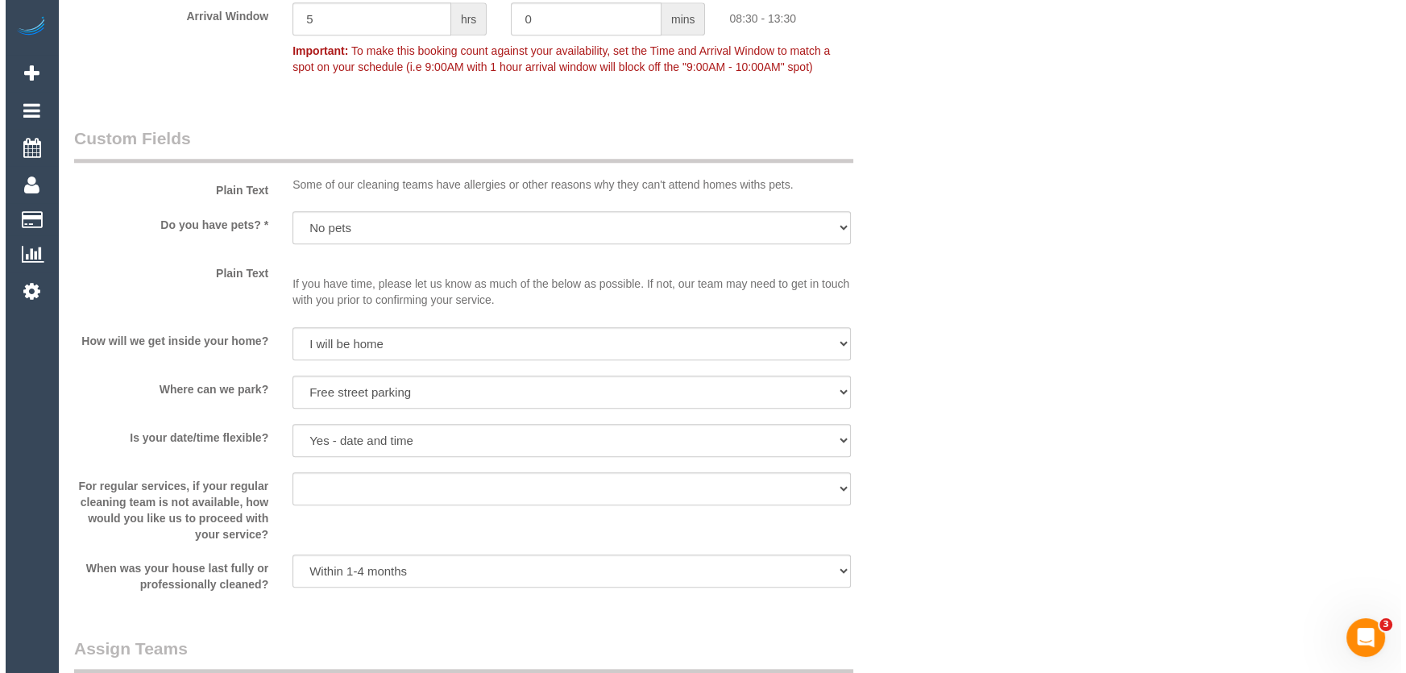
scroll to position [1977, 0]
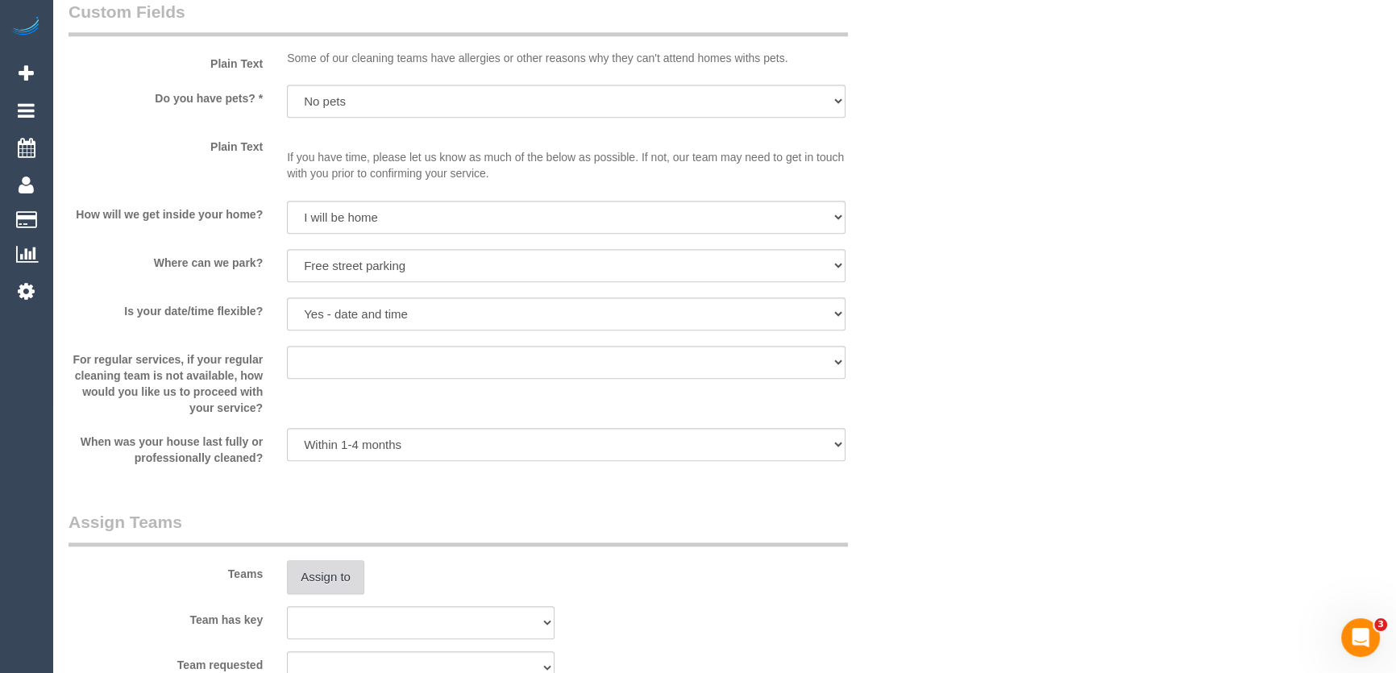
click at [327, 572] on button "Assign to" at bounding box center [325, 577] width 77 height 34
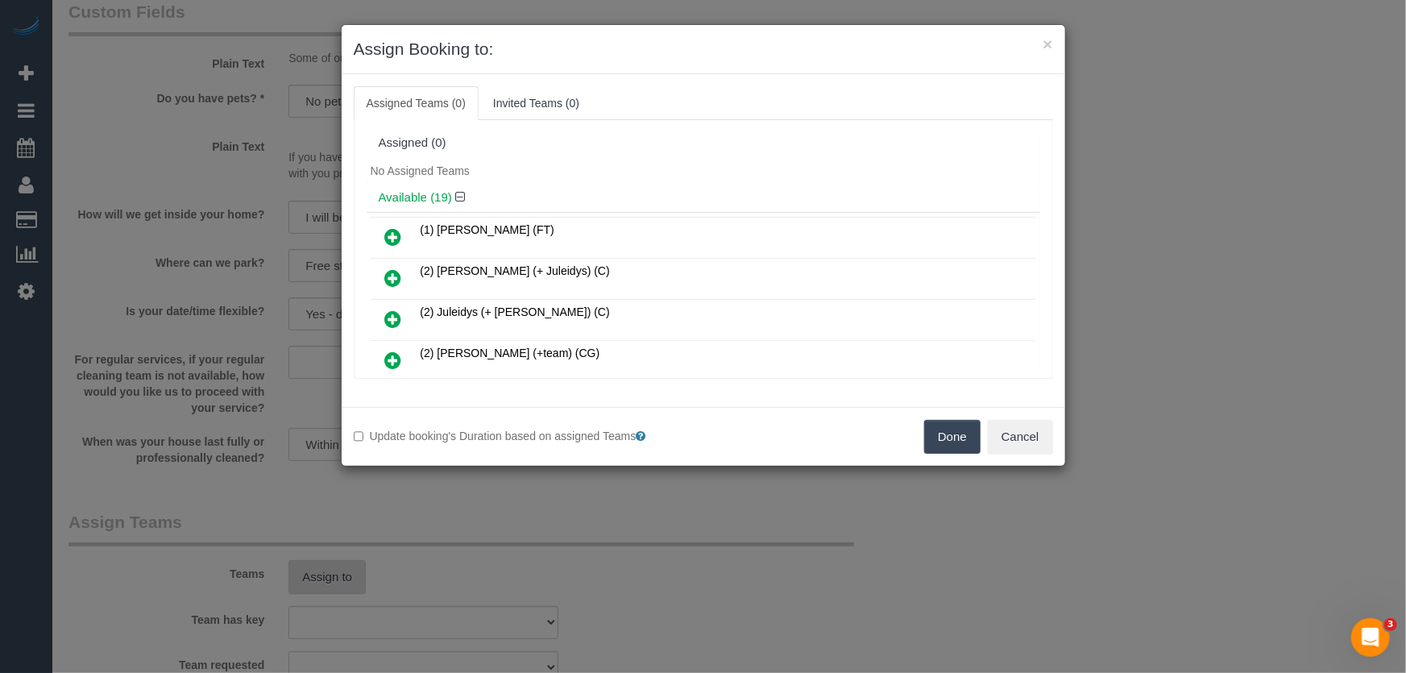
scroll to position [424, 0]
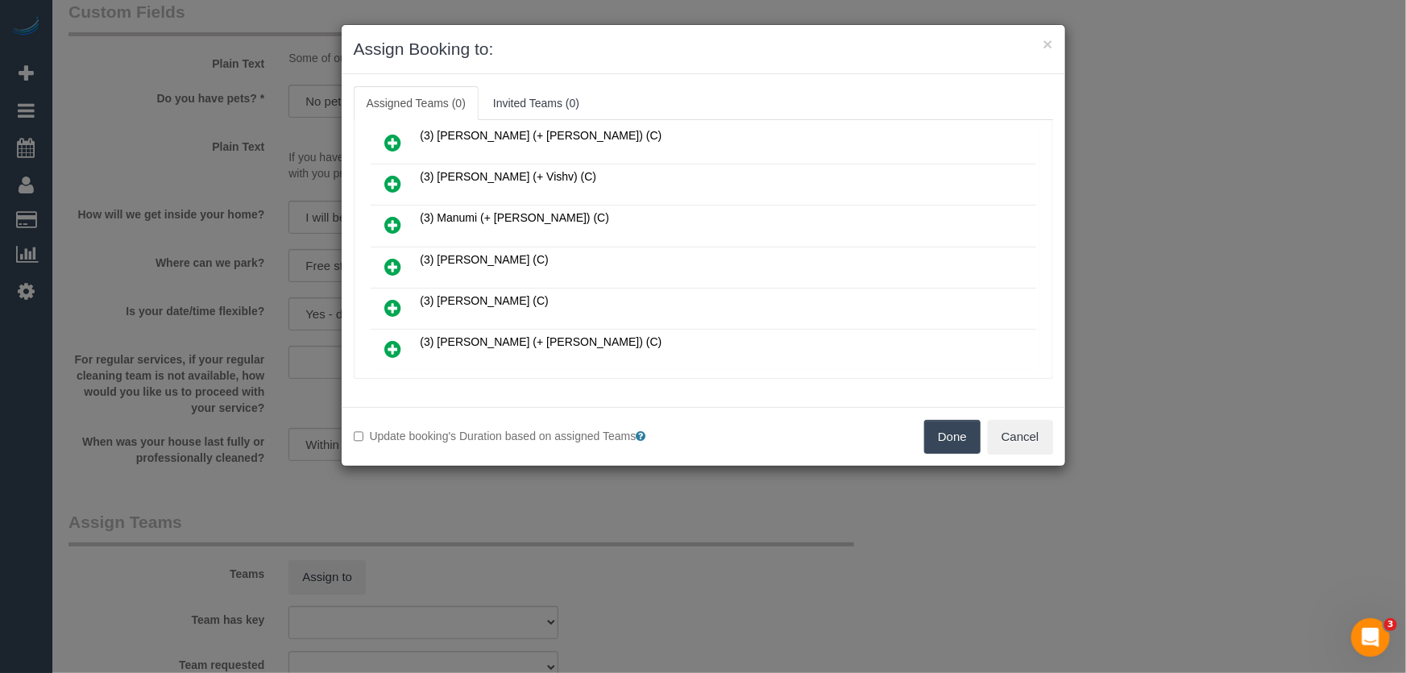
click at [398, 257] on icon at bounding box center [393, 266] width 17 height 19
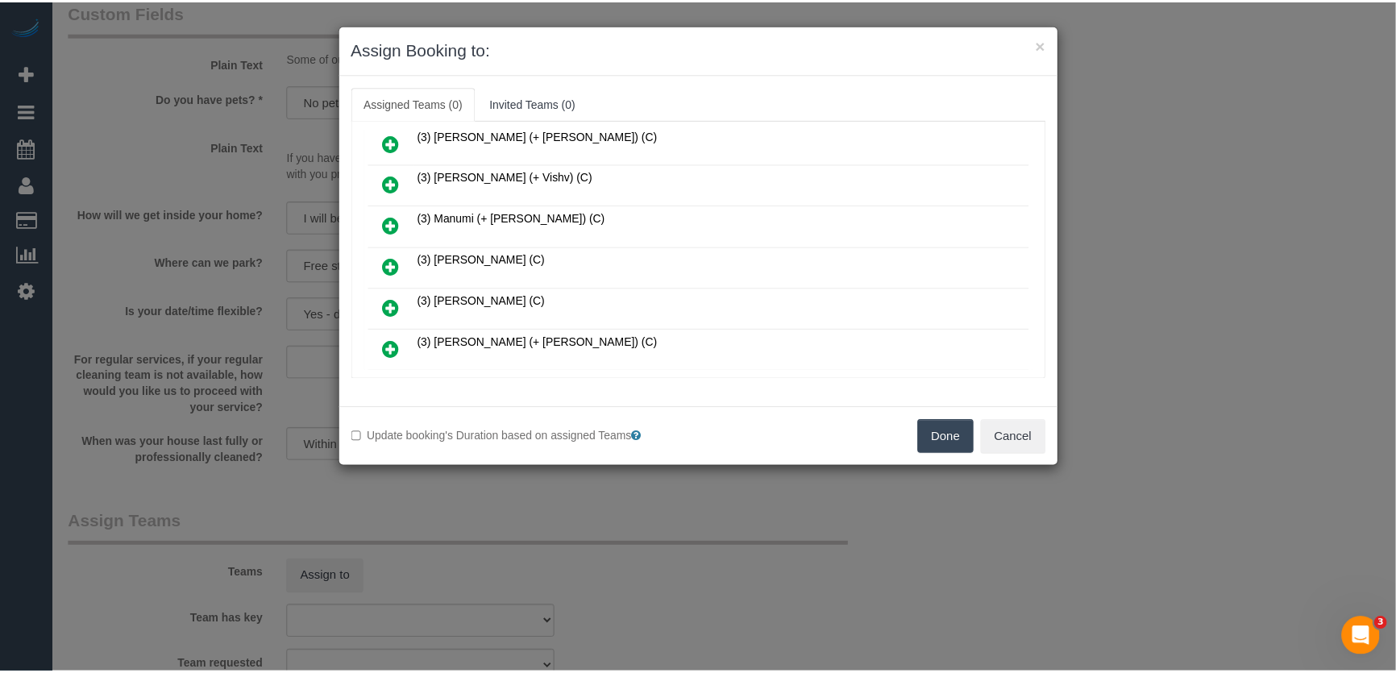
scroll to position [462, 0]
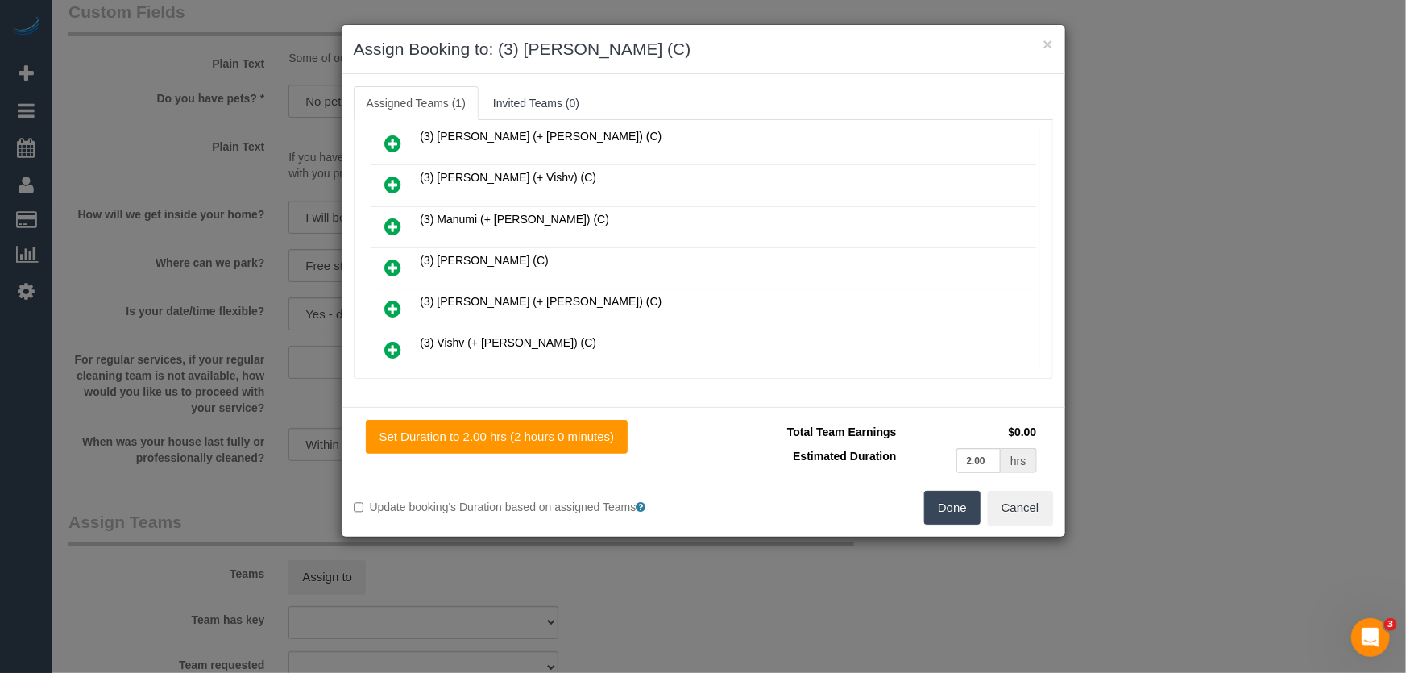
click at [950, 500] on button "Done" at bounding box center [952, 508] width 56 height 34
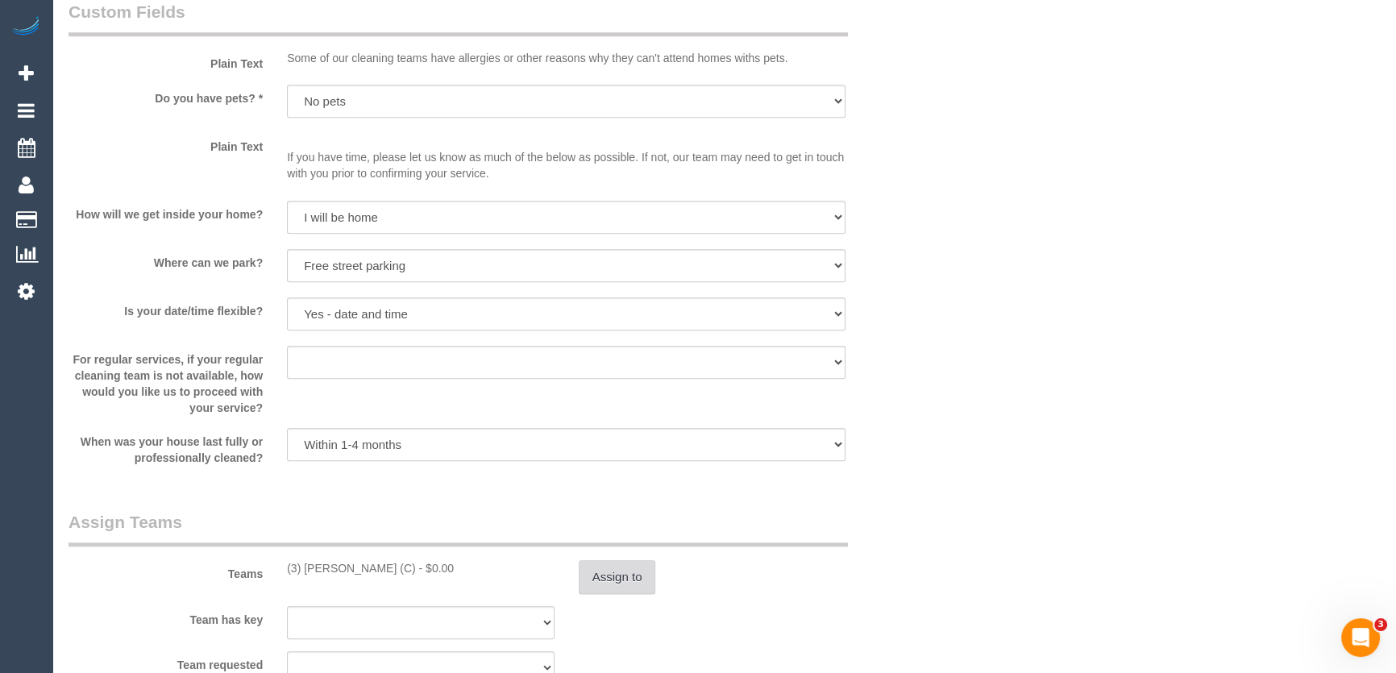
click at [624, 578] on button "Assign to" at bounding box center [617, 577] width 77 height 34
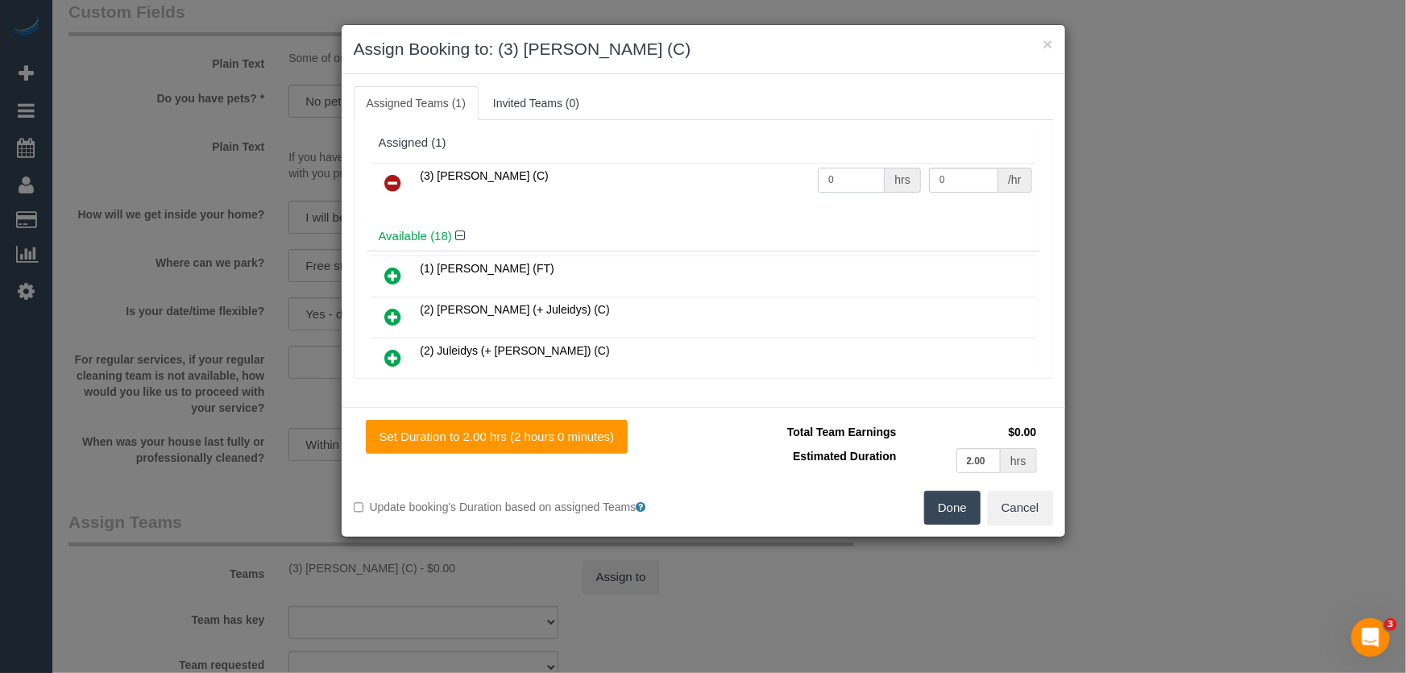
click at [854, 180] on input "0" at bounding box center [851, 180] width 67 height 25
type input "2"
type input "35"
click at [953, 512] on button "Done" at bounding box center [952, 508] width 56 height 34
click at [953, 512] on div "Done Cancel" at bounding box center [884, 508] width 362 height 34
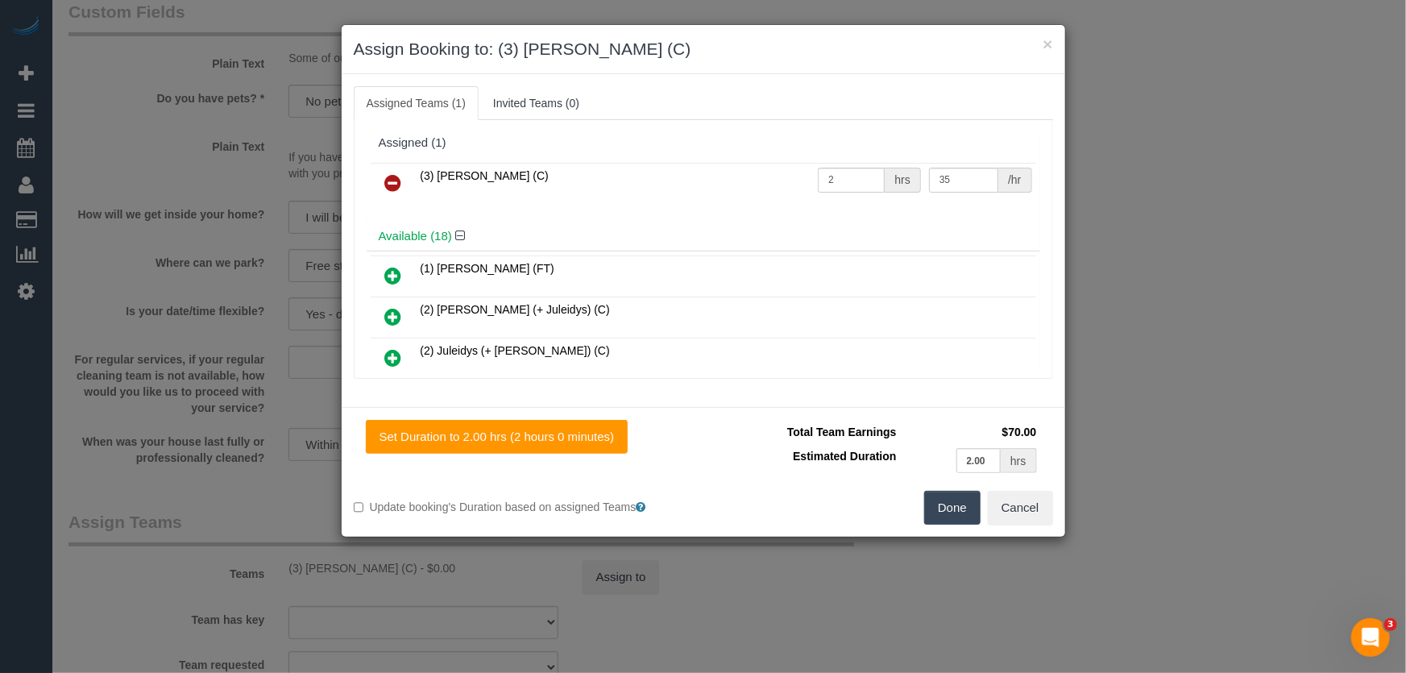
click at [953, 512] on div "Done Cancel" at bounding box center [884, 508] width 362 height 34
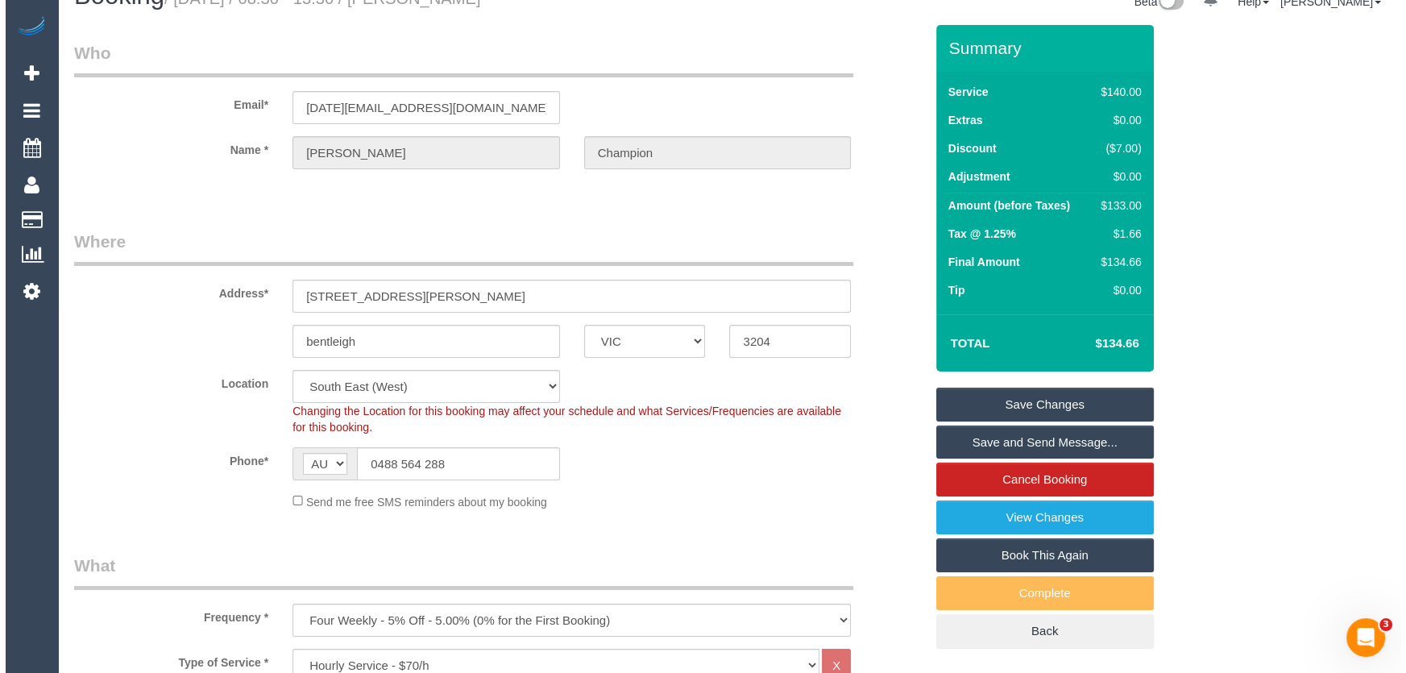
scroll to position [0, 0]
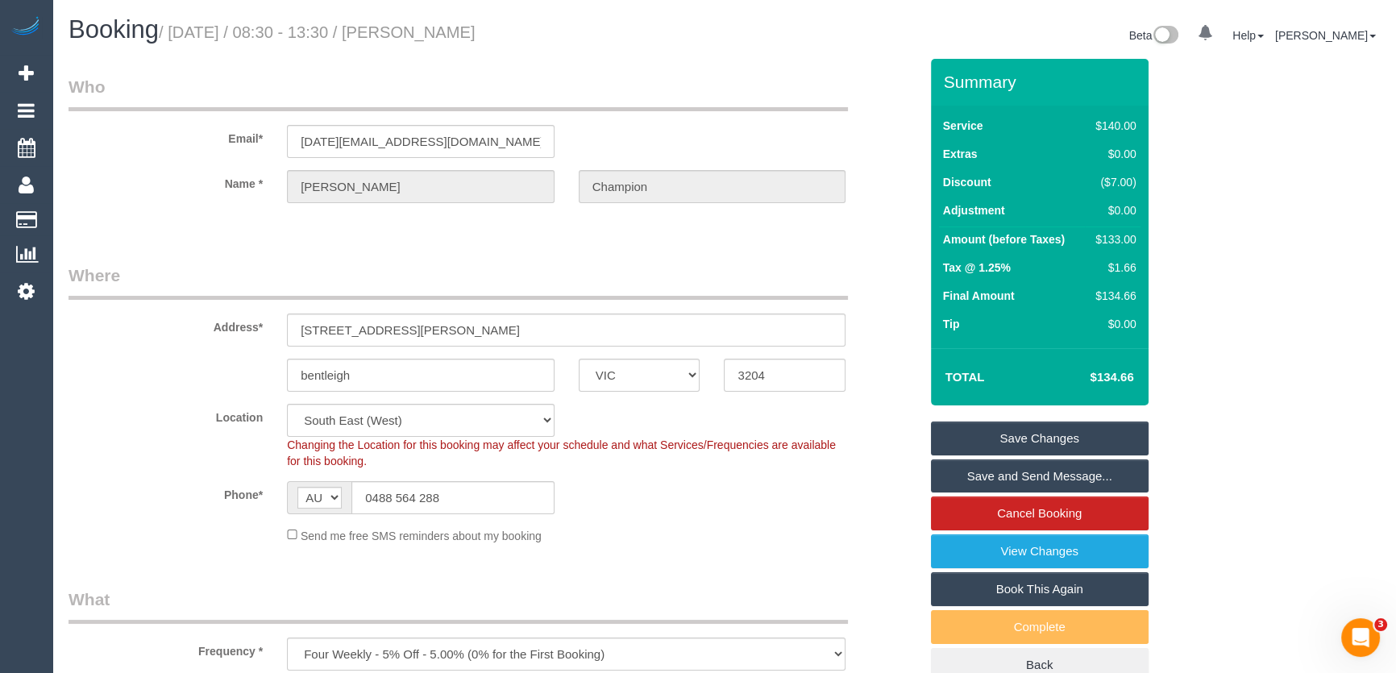
click at [458, 31] on small "/ September 12, 2025 / 08:30 - 13:30 / julie Champion" at bounding box center [317, 32] width 317 height 18
click at [457, 32] on small "/ September 12, 2025 / 08:30 - 13:30 / julie Champion" at bounding box center [317, 32] width 317 height 18
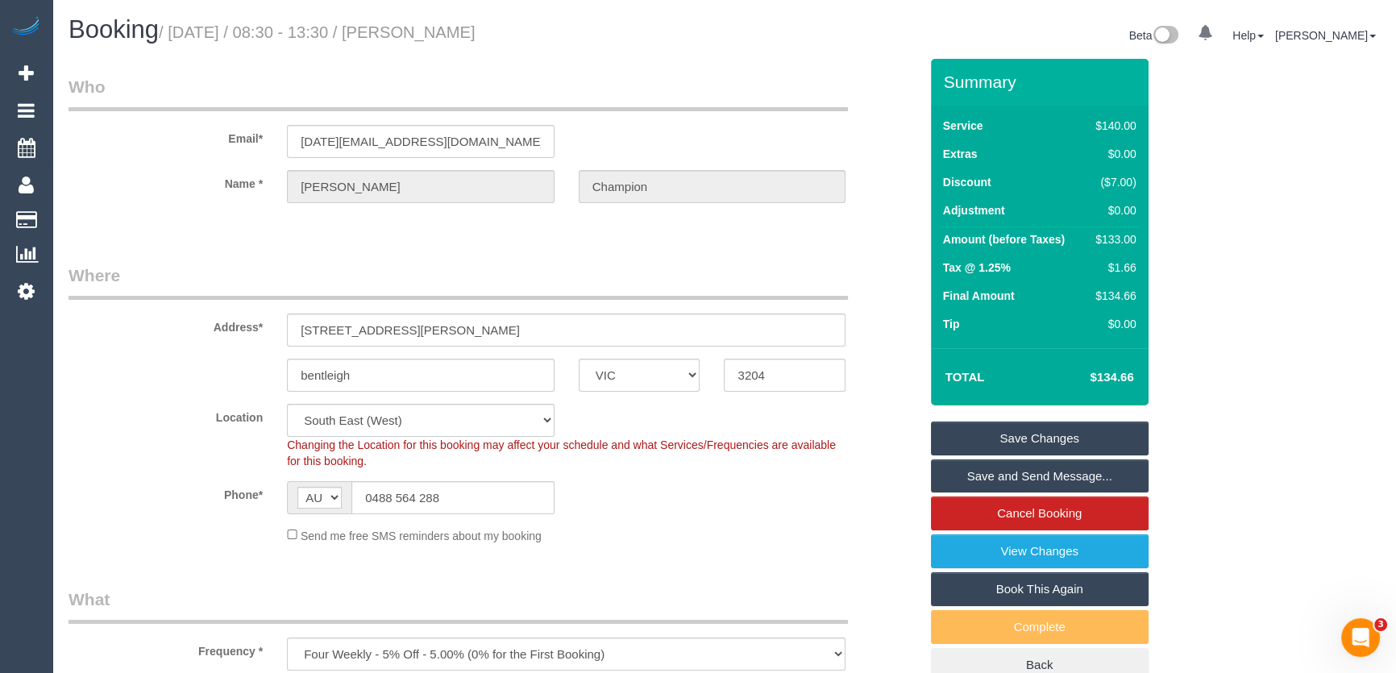
click at [457, 32] on small "/ September 12, 2025 / 08:30 - 13:30 / julie Champion" at bounding box center [317, 32] width 317 height 18
copy small "julie Champion"
click at [1015, 473] on link "Save and Send Message..." at bounding box center [1040, 476] width 218 height 34
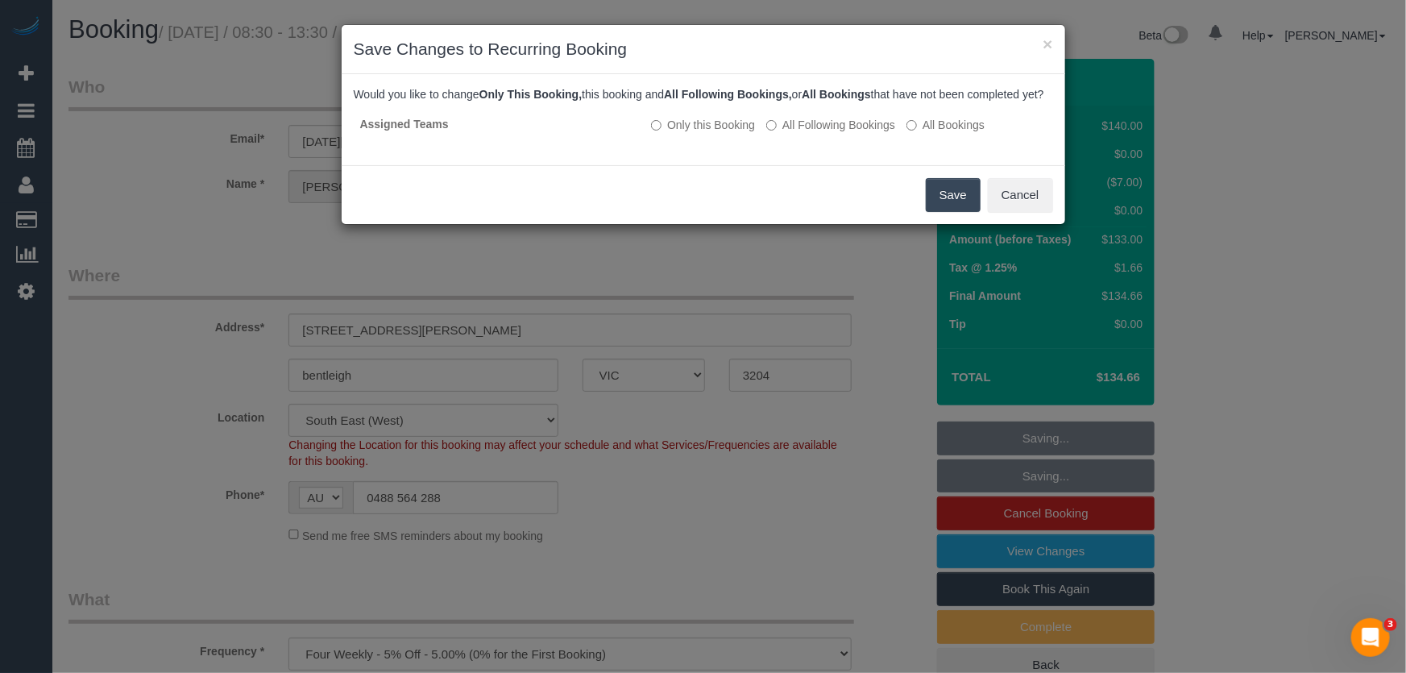
click at [950, 212] on button "Save" at bounding box center [953, 195] width 55 height 34
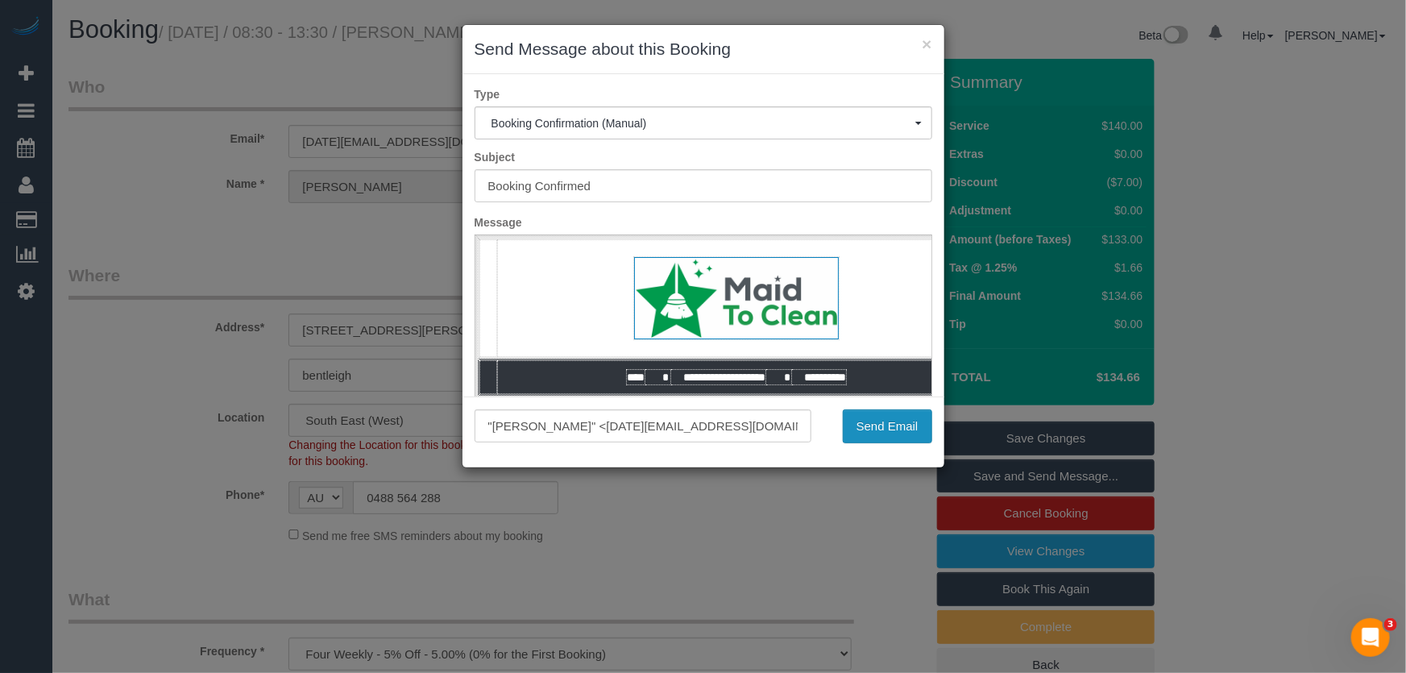
click at [888, 421] on button "Send Email" at bounding box center [887, 426] width 89 height 34
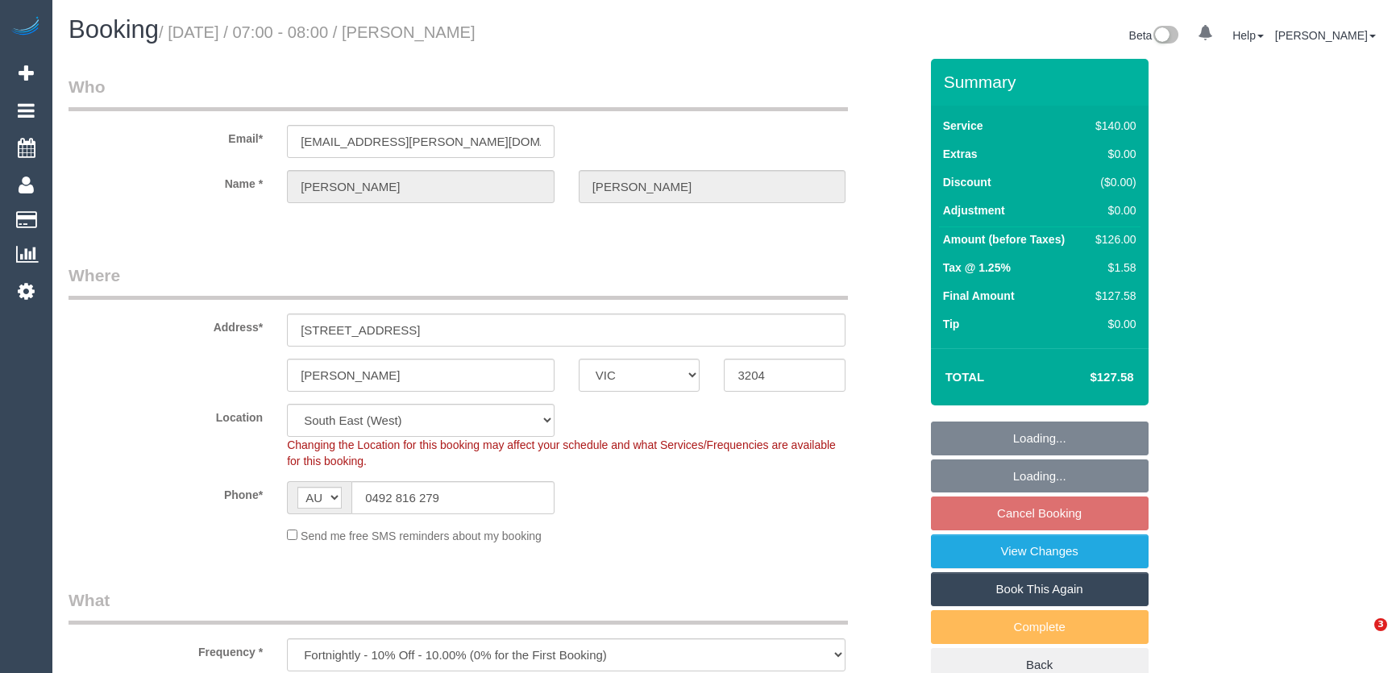
select select "VIC"
select select "number:28"
select select "number:15"
select select "number:19"
select select "number:22"
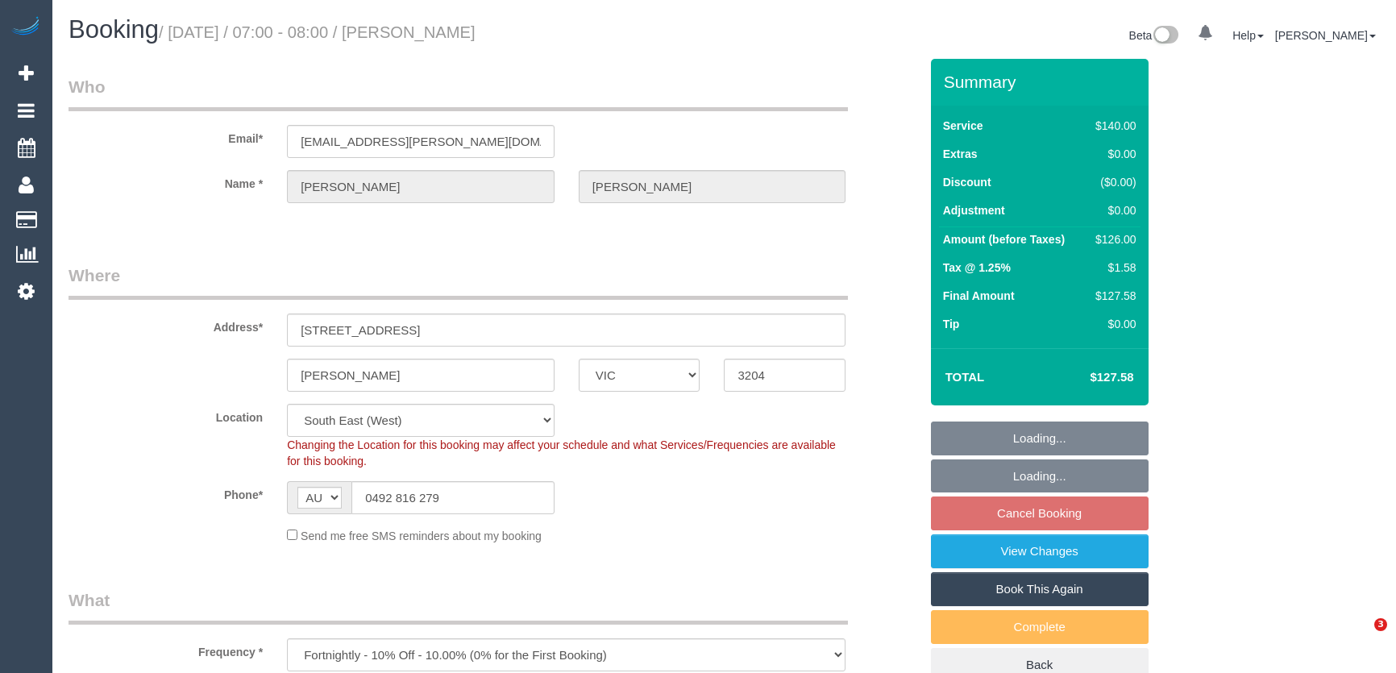
select select "number:33"
select select "number:26"
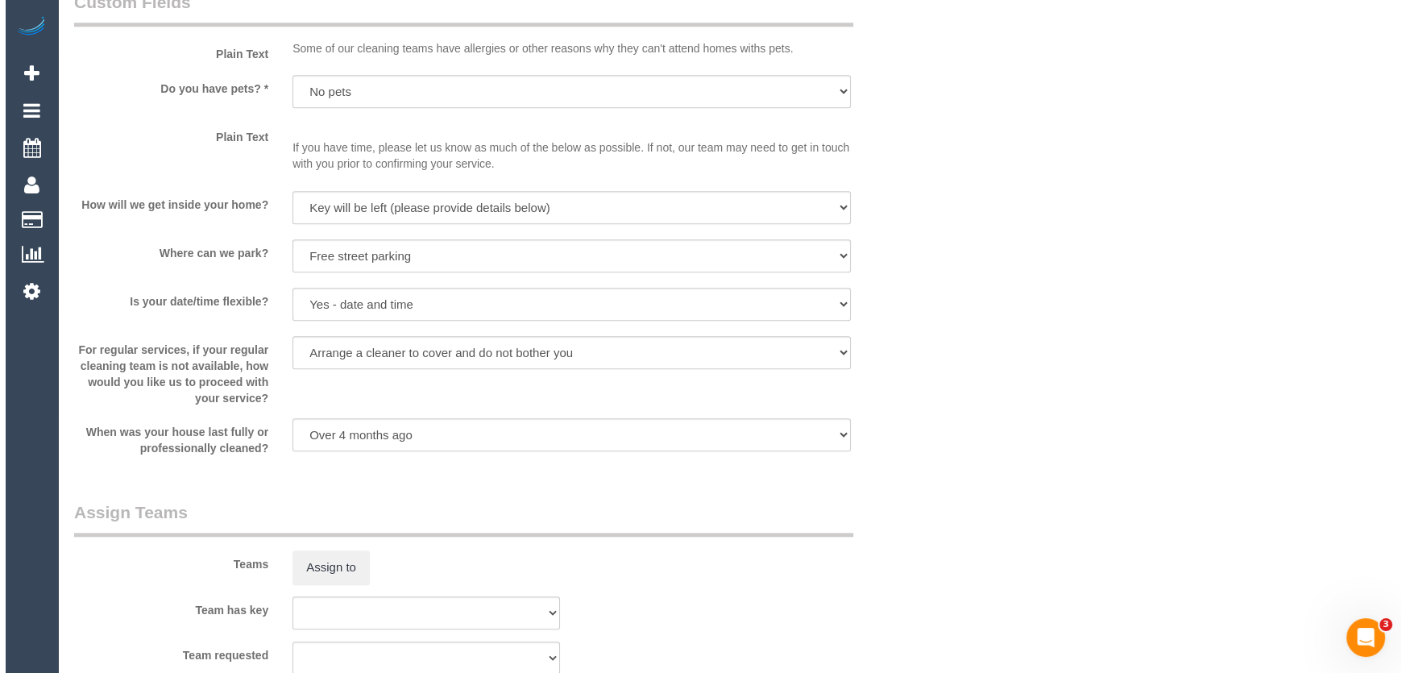
scroll to position [2197, 0]
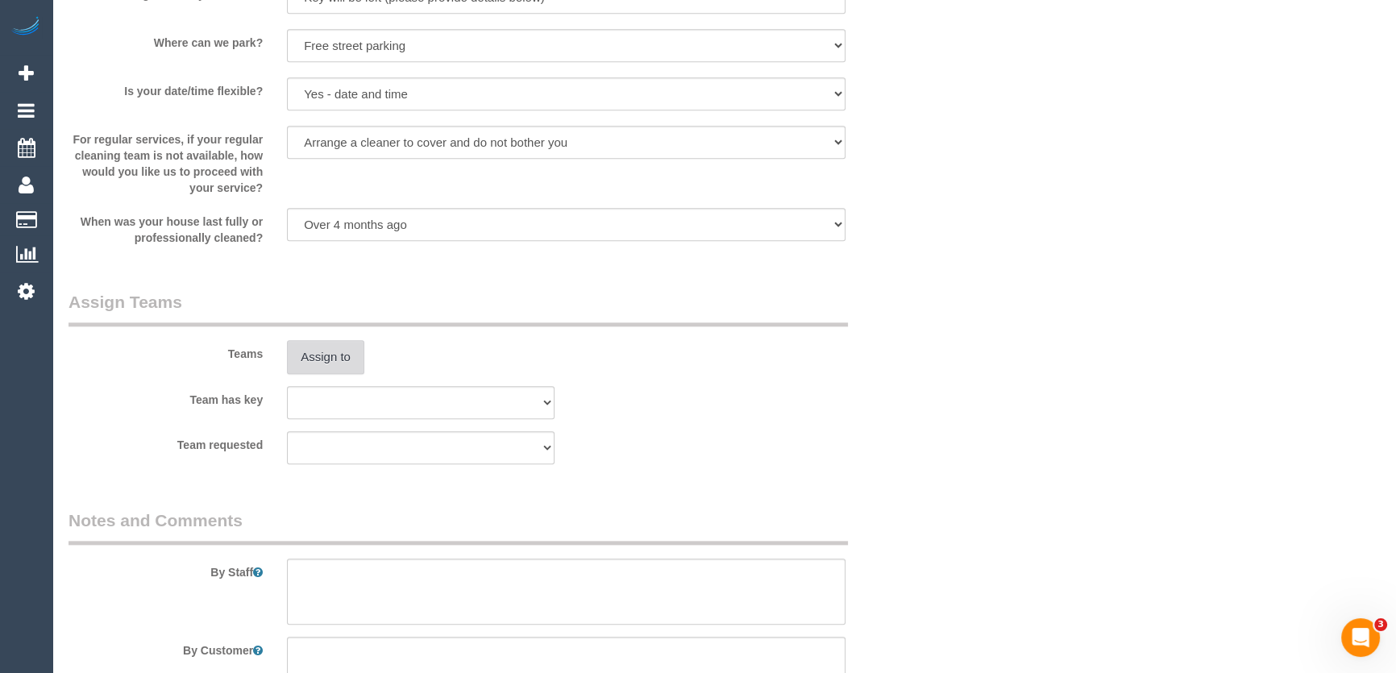
click at [327, 359] on button "Assign to" at bounding box center [325, 357] width 77 height 34
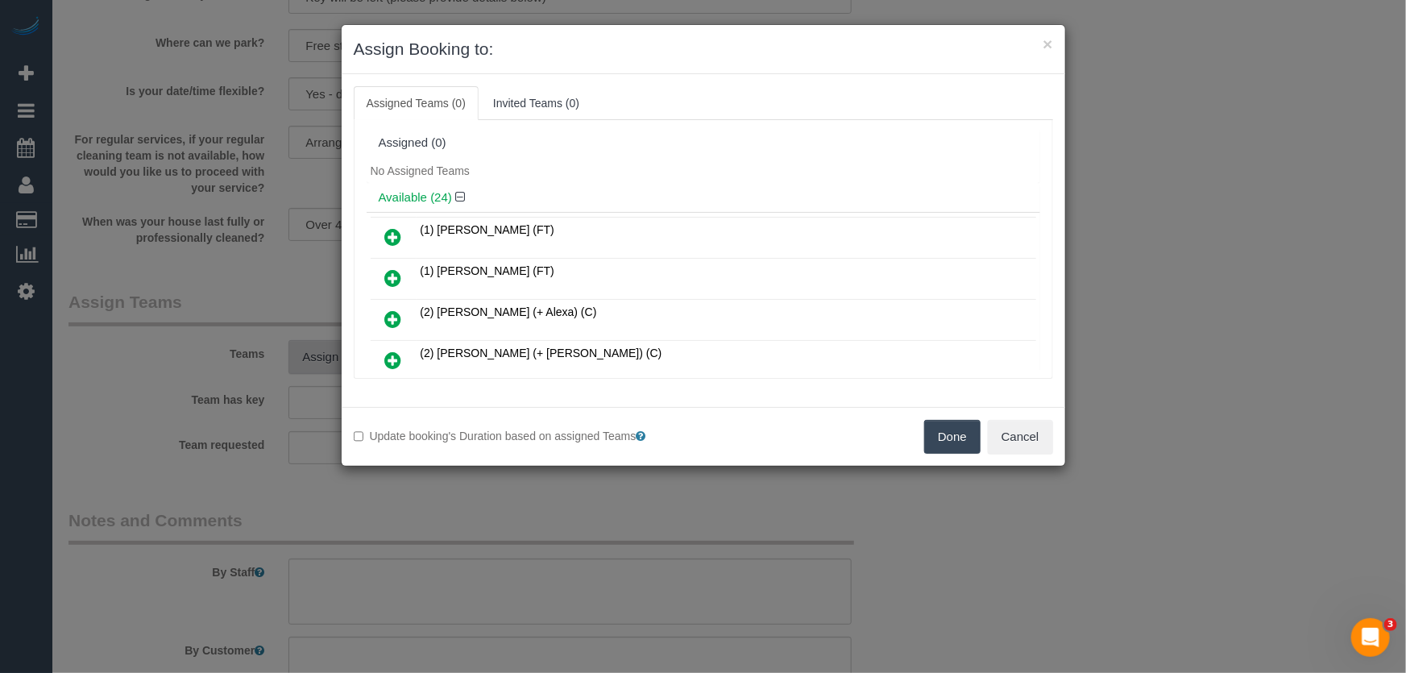
scroll to position [706, 0]
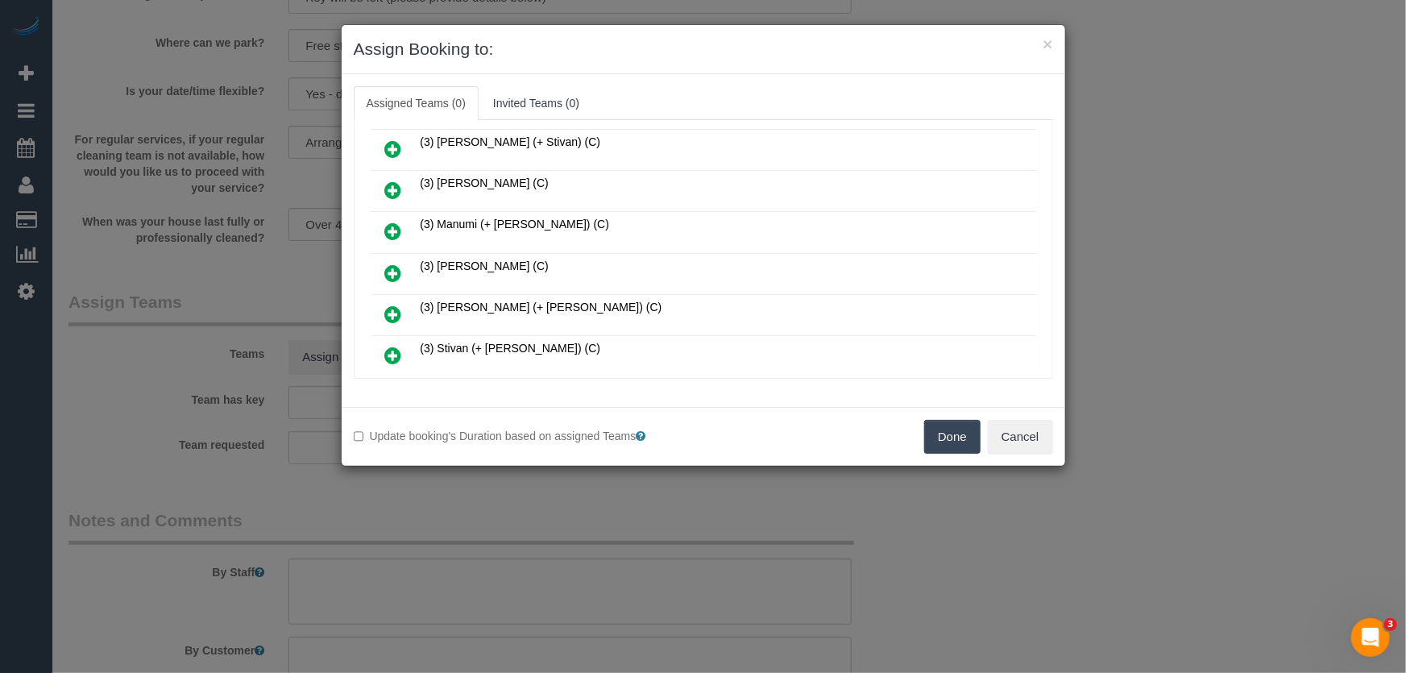
click at [392, 263] on icon at bounding box center [393, 272] width 17 height 19
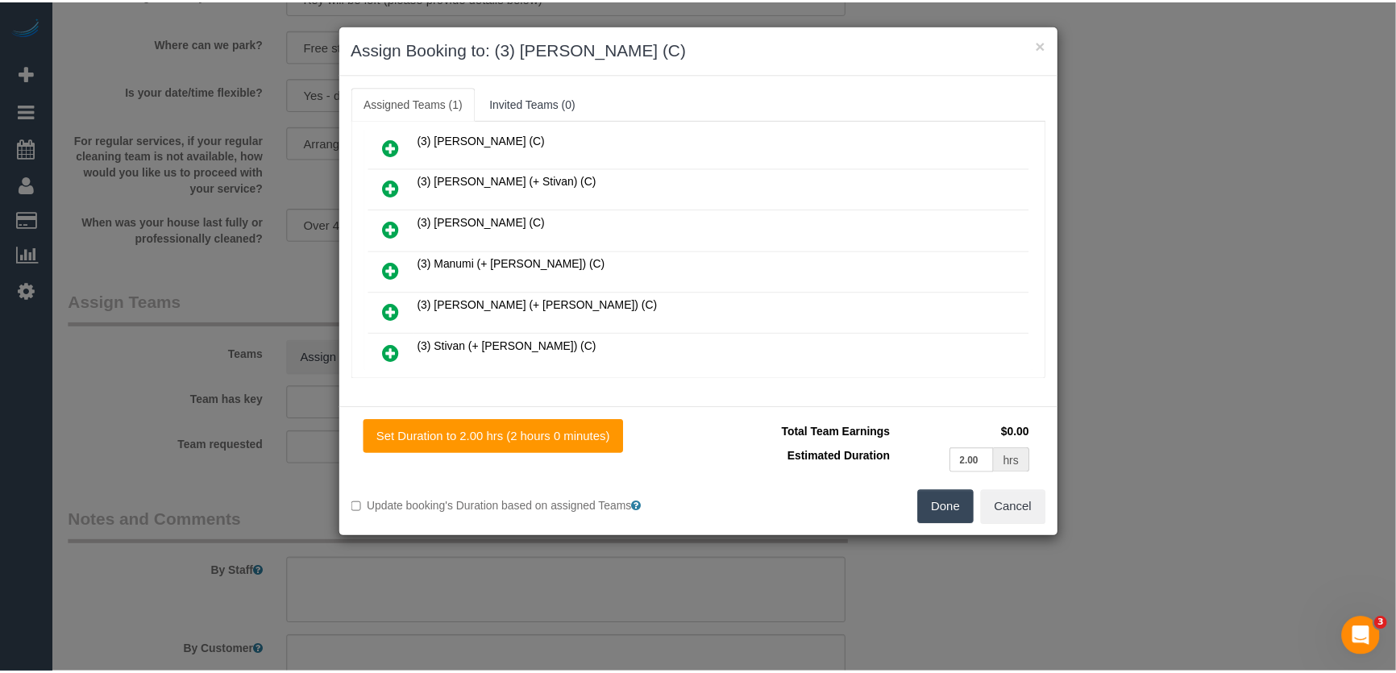
scroll to position [744, 0]
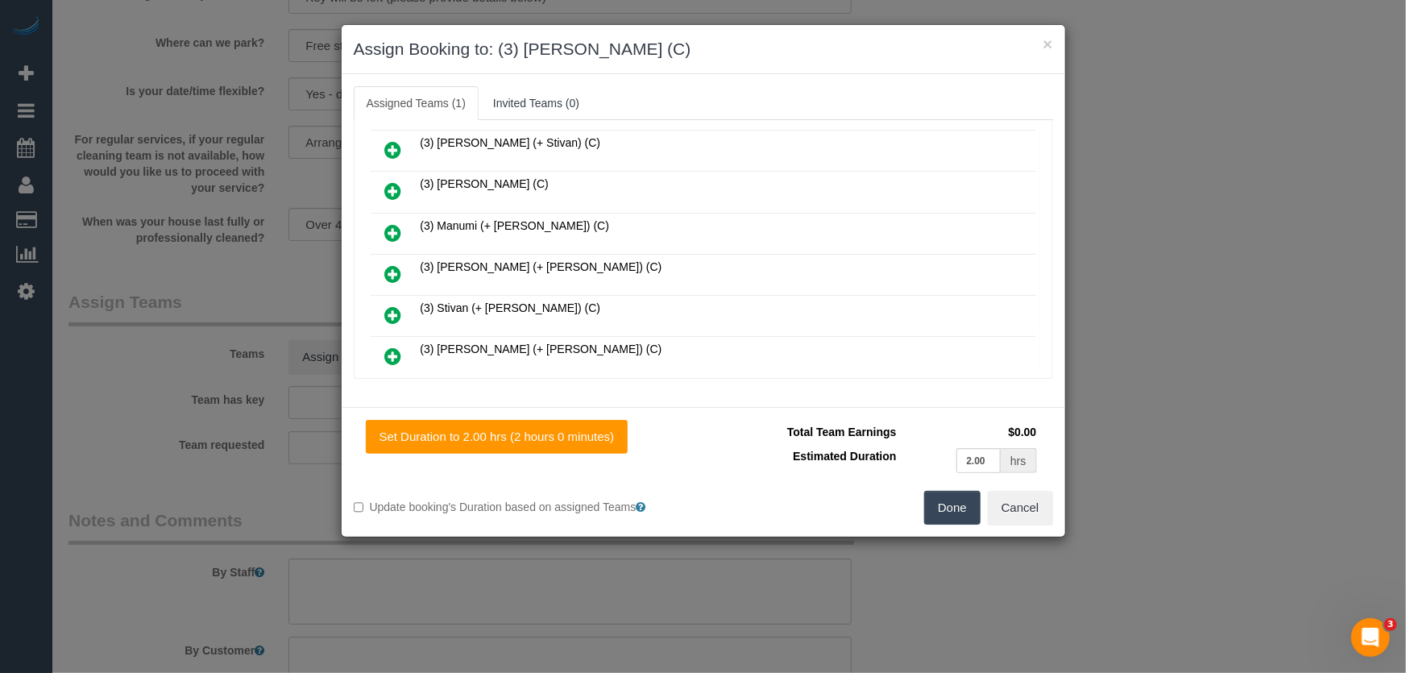
click at [960, 508] on button "Done" at bounding box center [952, 508] width 56 height 34
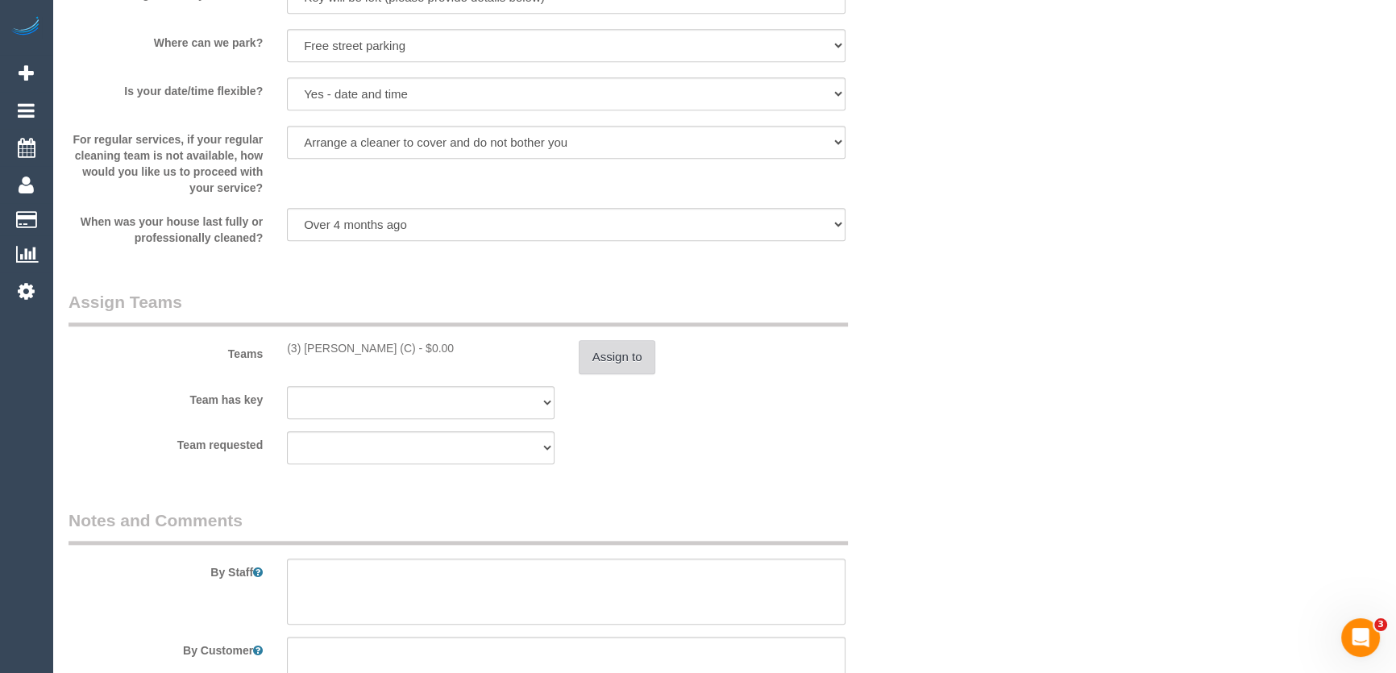
click at [648, 356] on button "Assign to" at bounding box center [617, 357] width 77 height 34
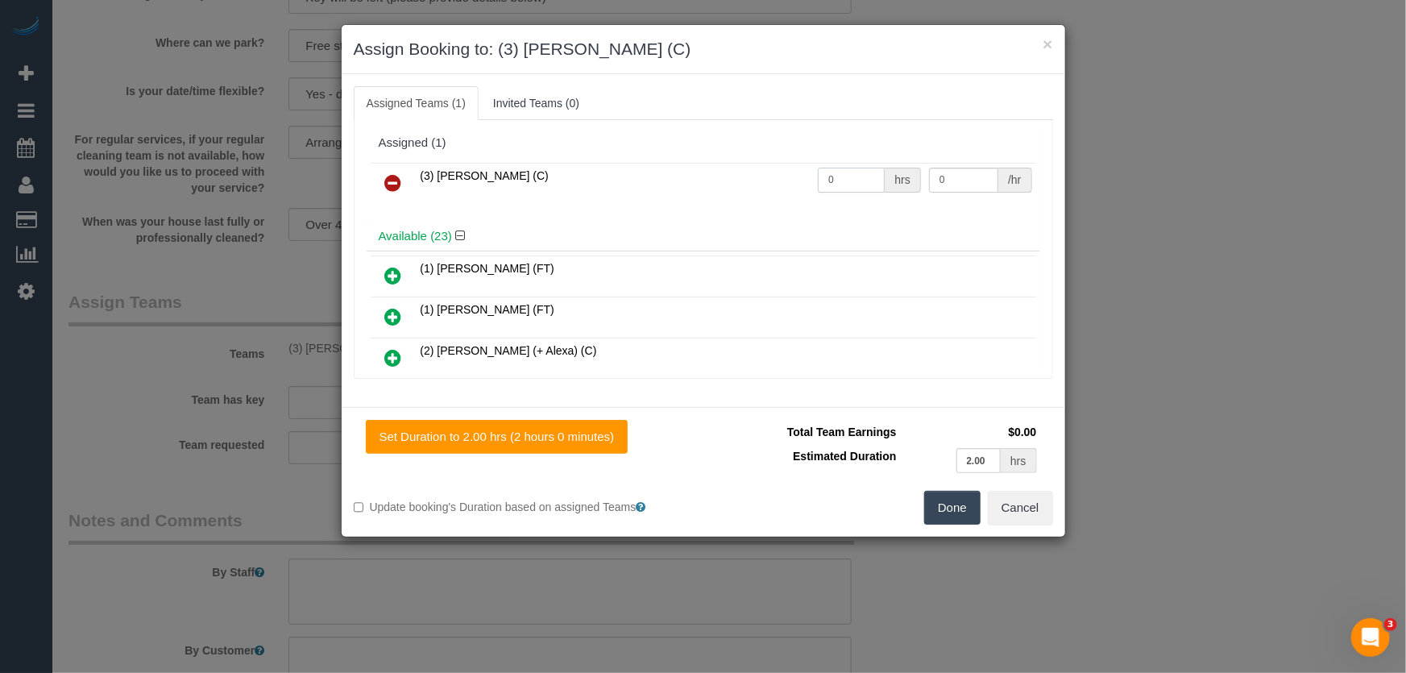
click at [848, 178] on input "0" at bounding box center [851, 180] width 67 height 25
type input "2"
type input "35"
click at [938, 497] on button "Done" at bounding box center [952, 508] width 56 height 34
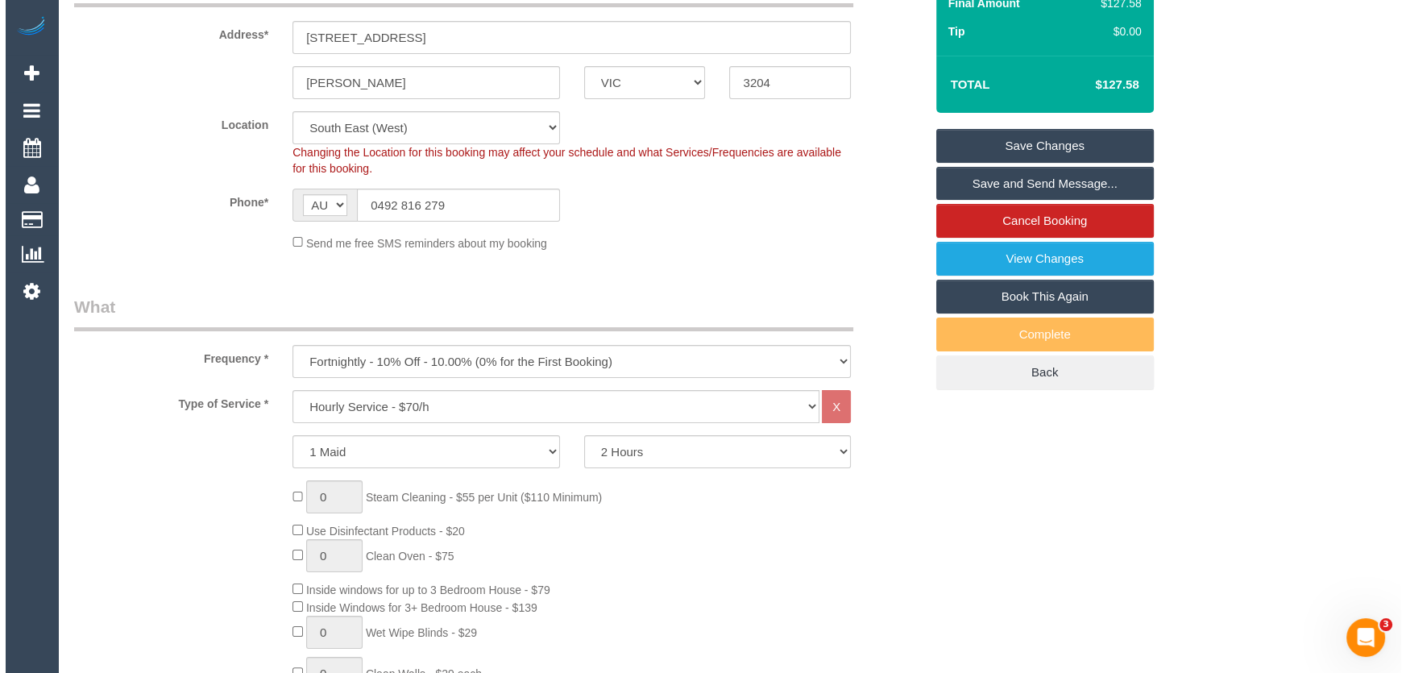
scroll to position [0, 0]
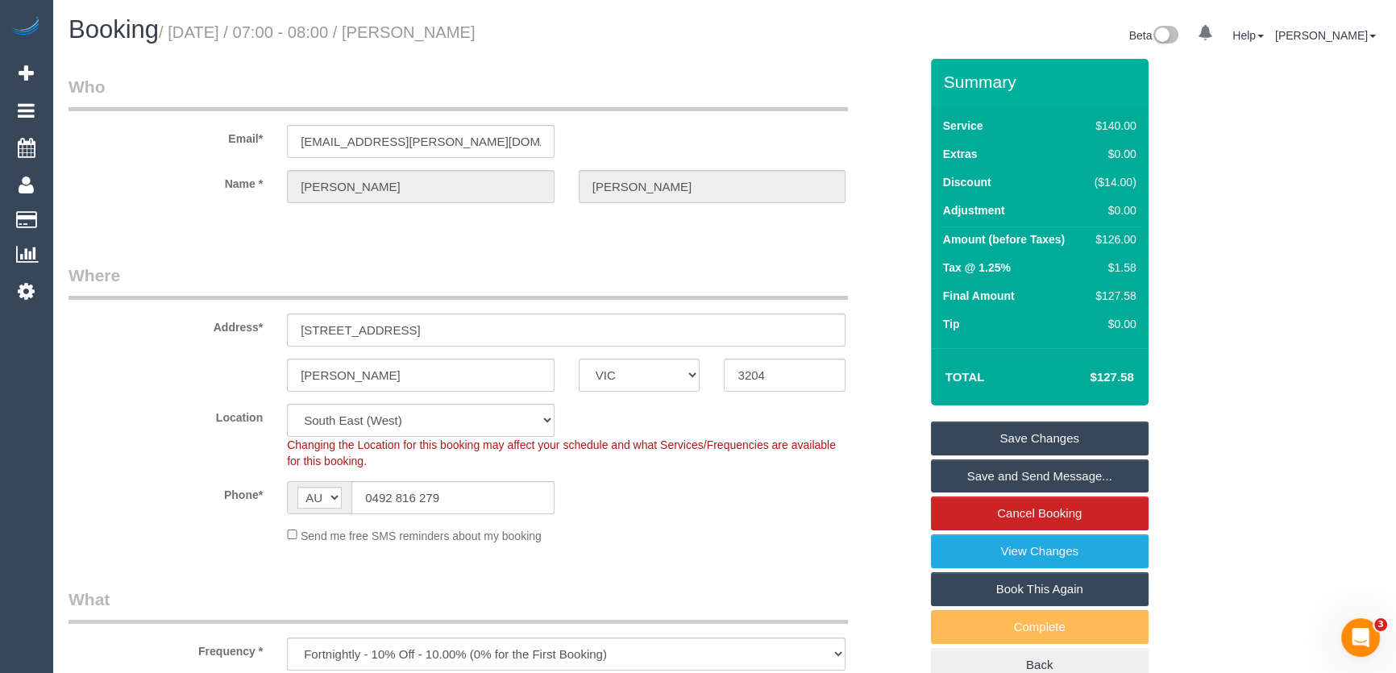
click at [458, 26] on small "/ [DATE] / 07:00 - 08:00 / [PERSON_NAME]" at bounding box center [317, 32] width 317 height 18
click at [450, 36] on small "/ [DATE] / 07:00 - 08:00 / [PERSON_NAME]" at bounding box center [317, 32] width 317 height 18
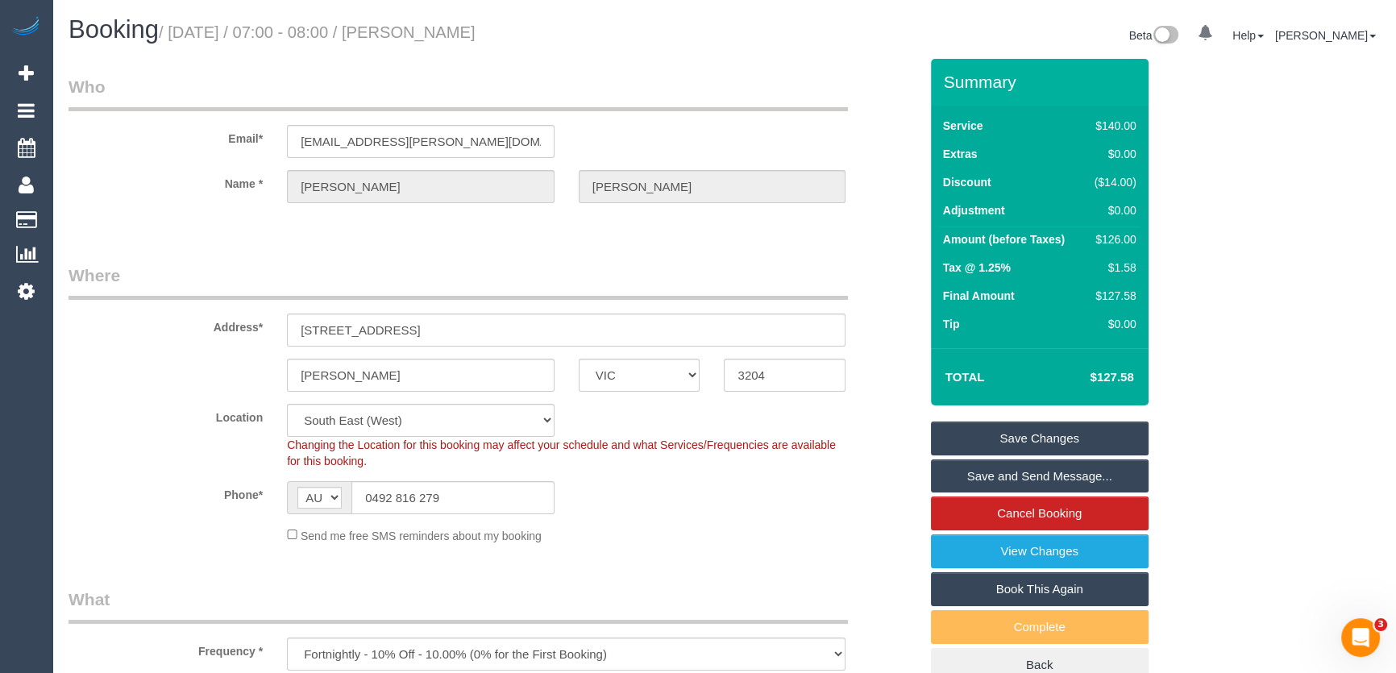
click at [1003, 479] on link "Save and Send Message..." at bounding box center [1040, 476] width 218 height 34
click at [1003, 479] on fieldset "Save Changes Save and Send Message... Cancel Booking View Changes Book This Aga…" at bounding box center [1040, 551] width 218 height 261
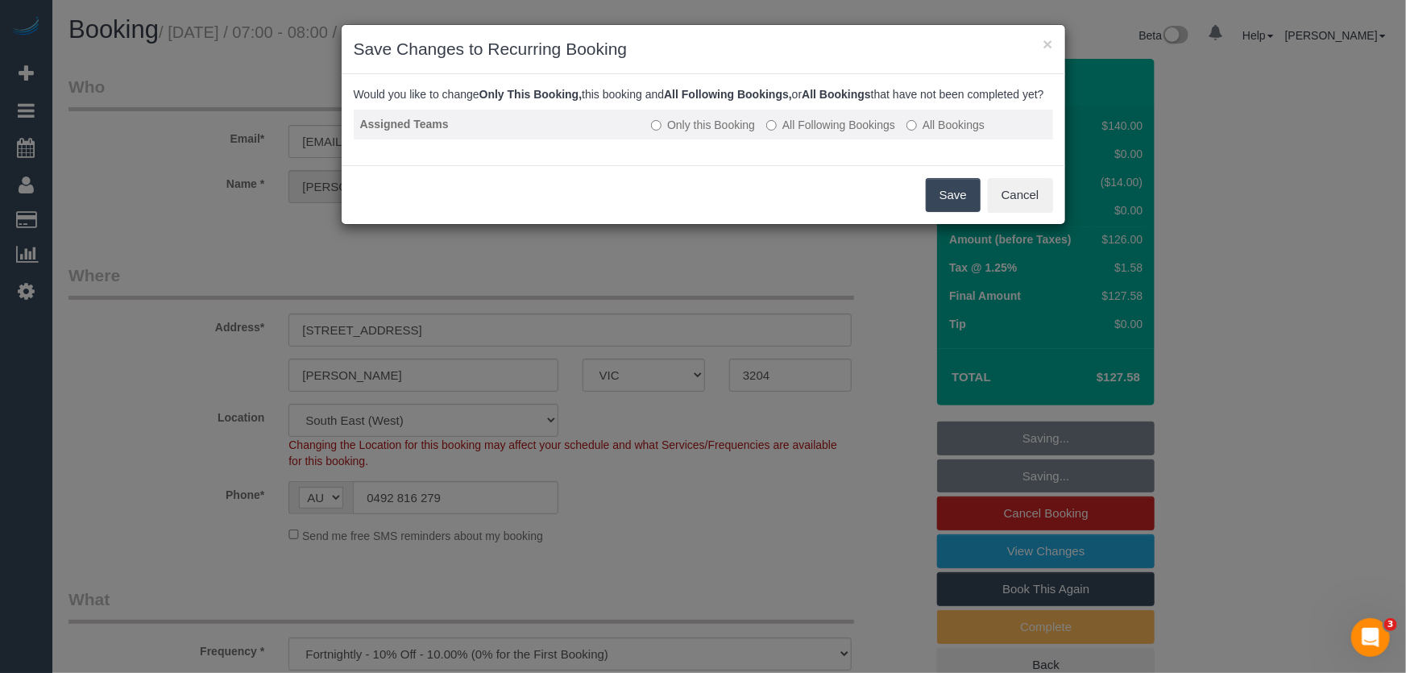
click at [803, 133] on label "All Following Bookings" at bounding box center [830, 125] width 129 height 16
click at [944, 212] on button "Save" at bounding box center [953, 195] width 55 height 34
drag, startPoint x: 944, startPoint y: 218, endPoint x: 896, endPoint y: 247, distance: 56.8
click at [944, 218] on div "Save Cancel" at bounding box center [704, 194] width 724 height 59
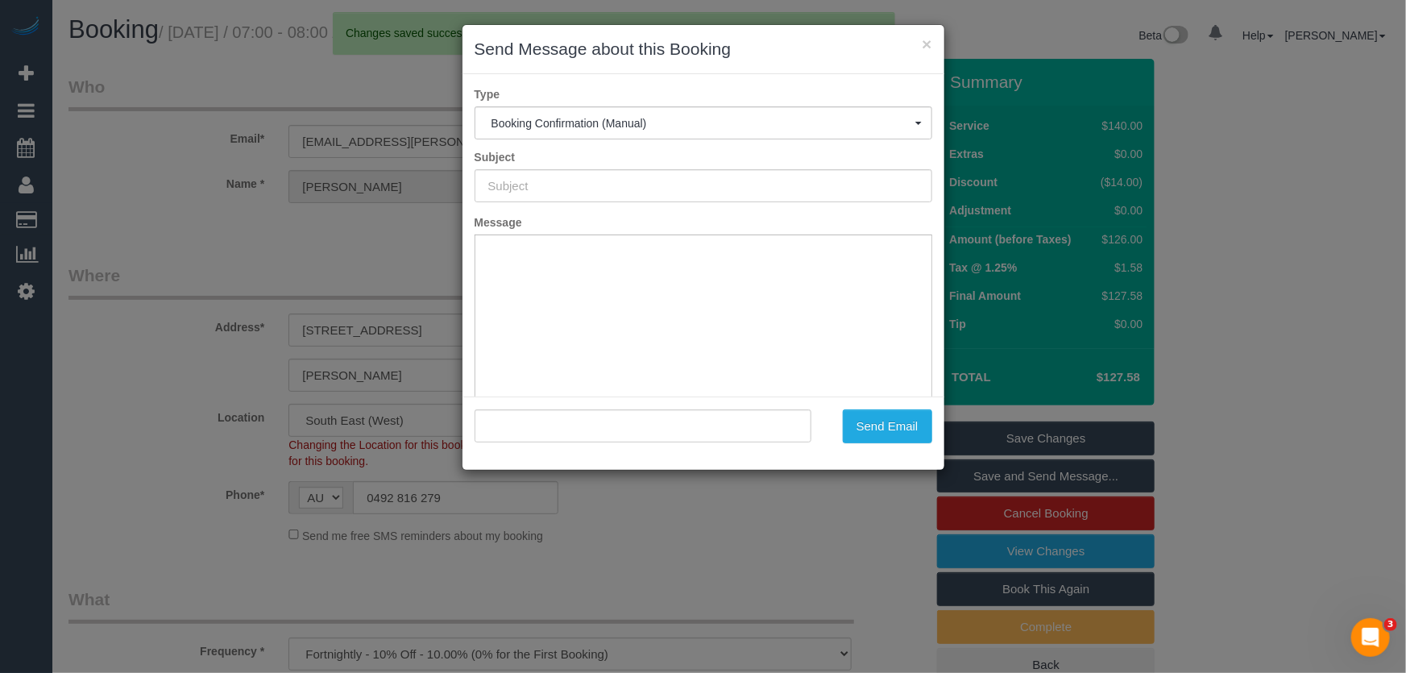
type input "Booking Confirmed"
type input ""Sue Drummond" <sue.drummond@optusnet.com.au>"
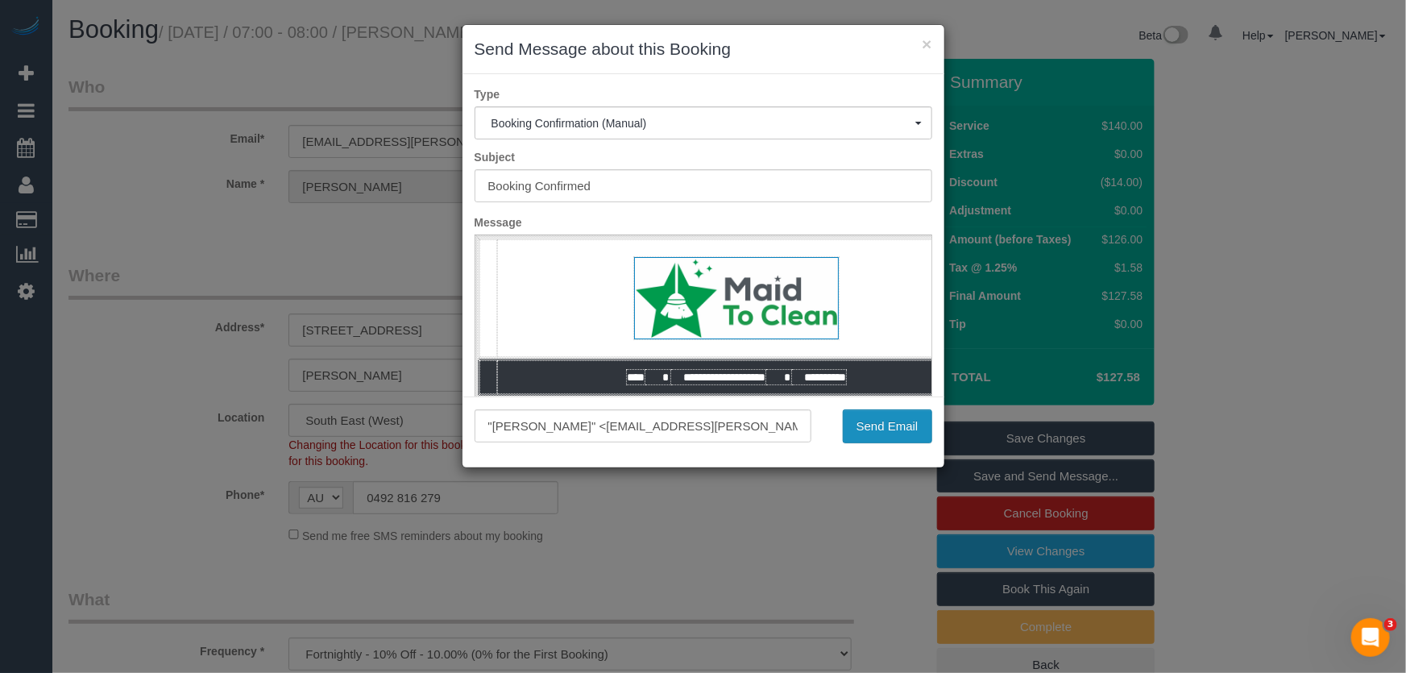
click at [892, 430] on button "Send Email" at bounding box center [887, 426] width 89 height 34
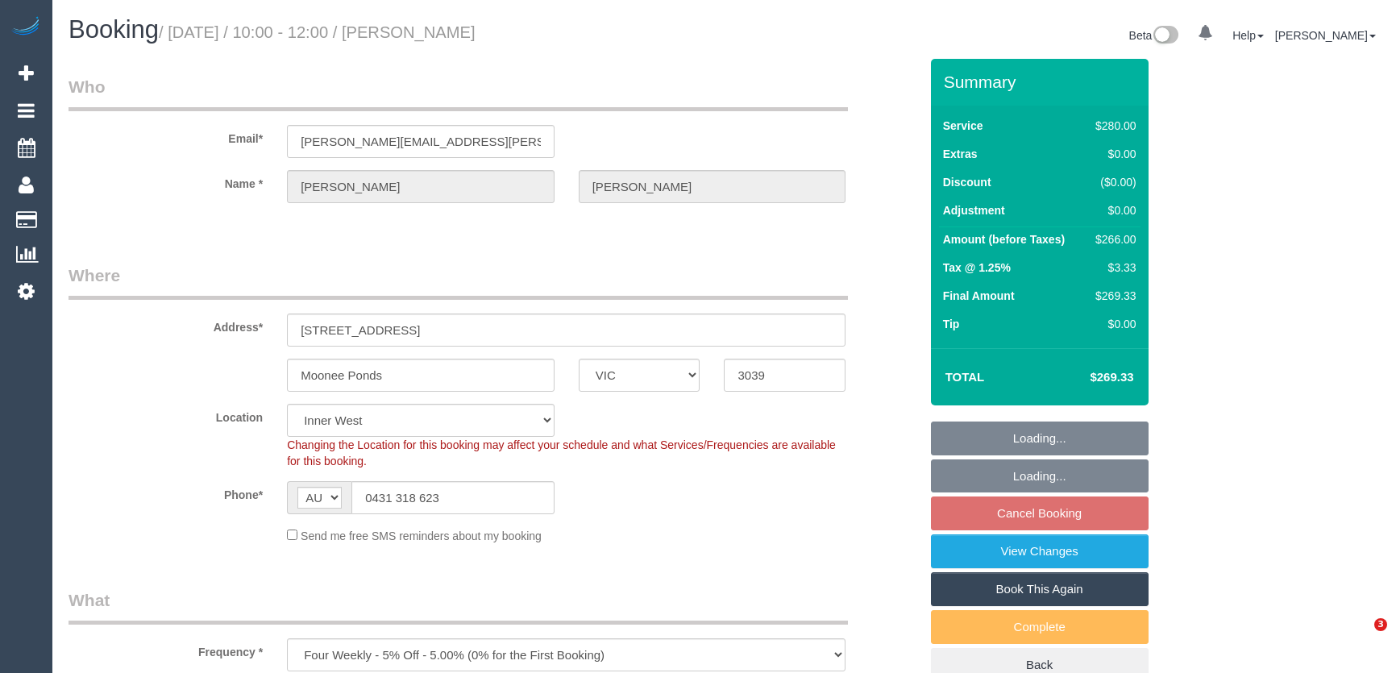
select select "VIC"
select select "240"
select select "number:27"
select select "number:14"
select select "number:19"
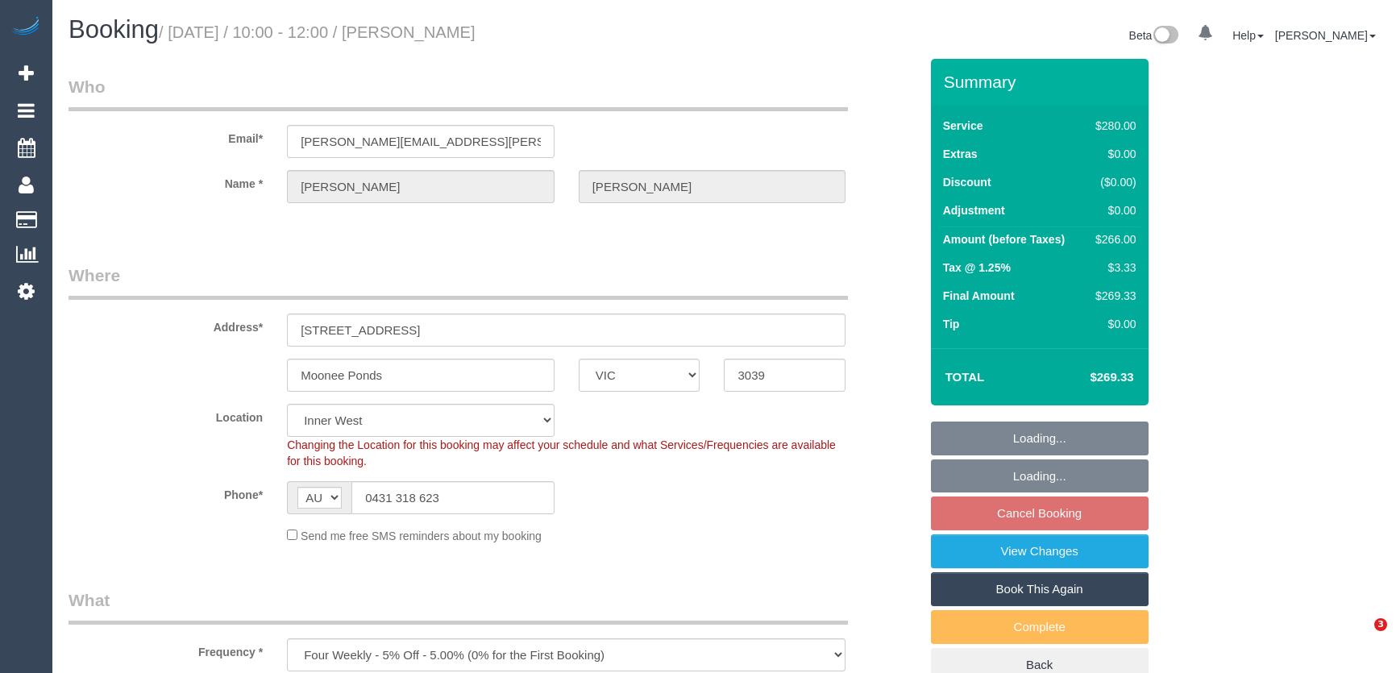
select select "number:23"
select select "number:12"
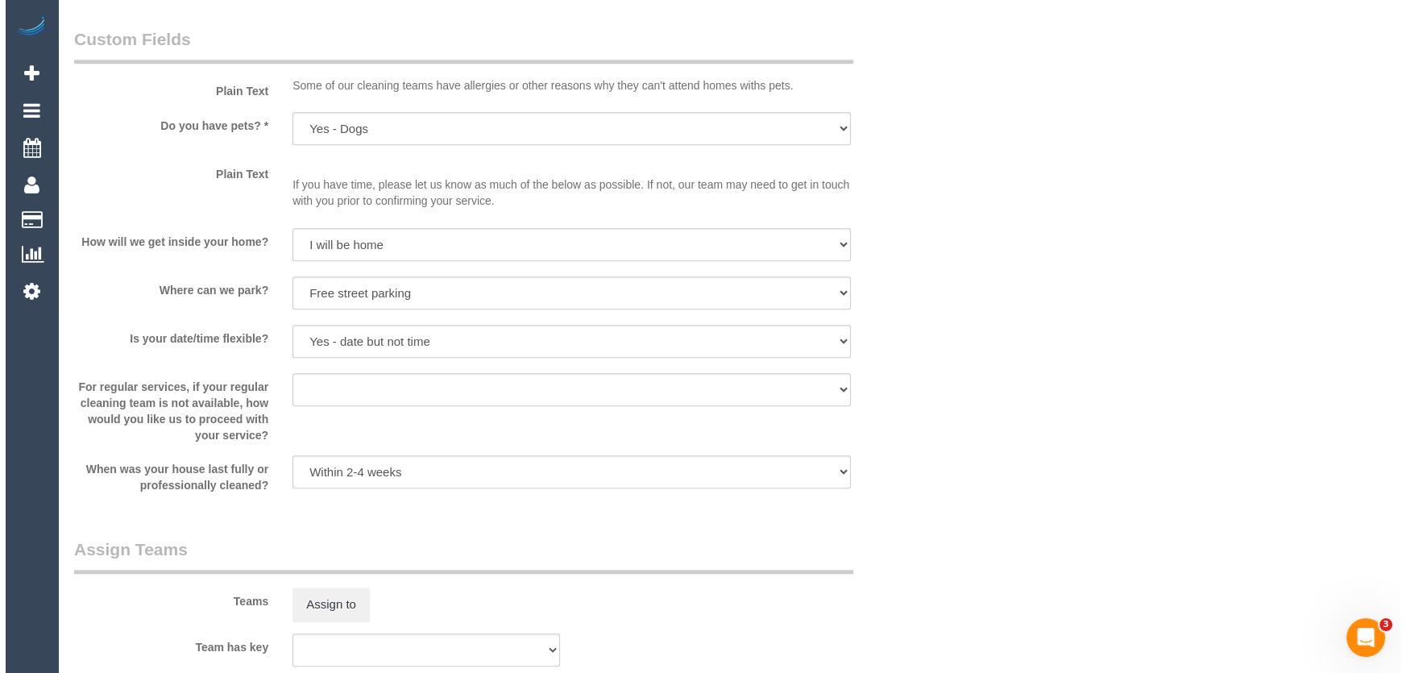
scroll to position [2124, 0]
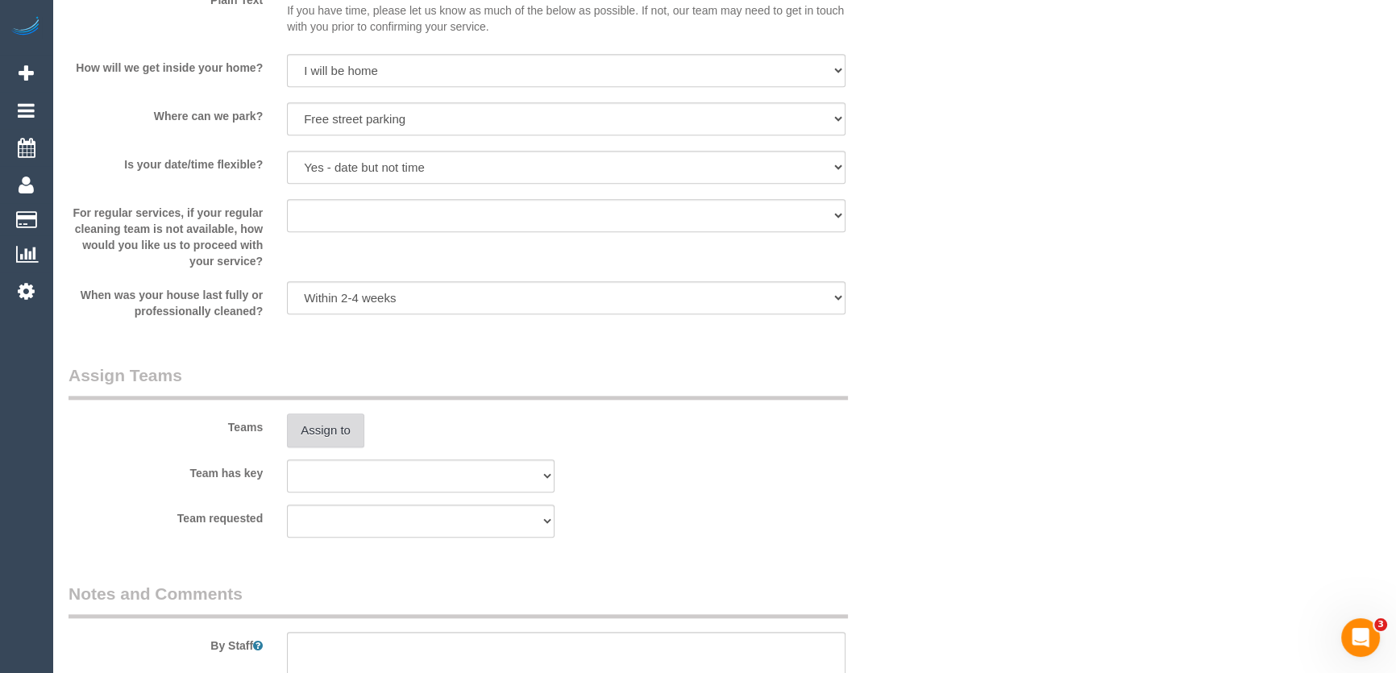
click at [323, 427] on button "Assign to" at bounding box center [325, 430] width 77 height 34
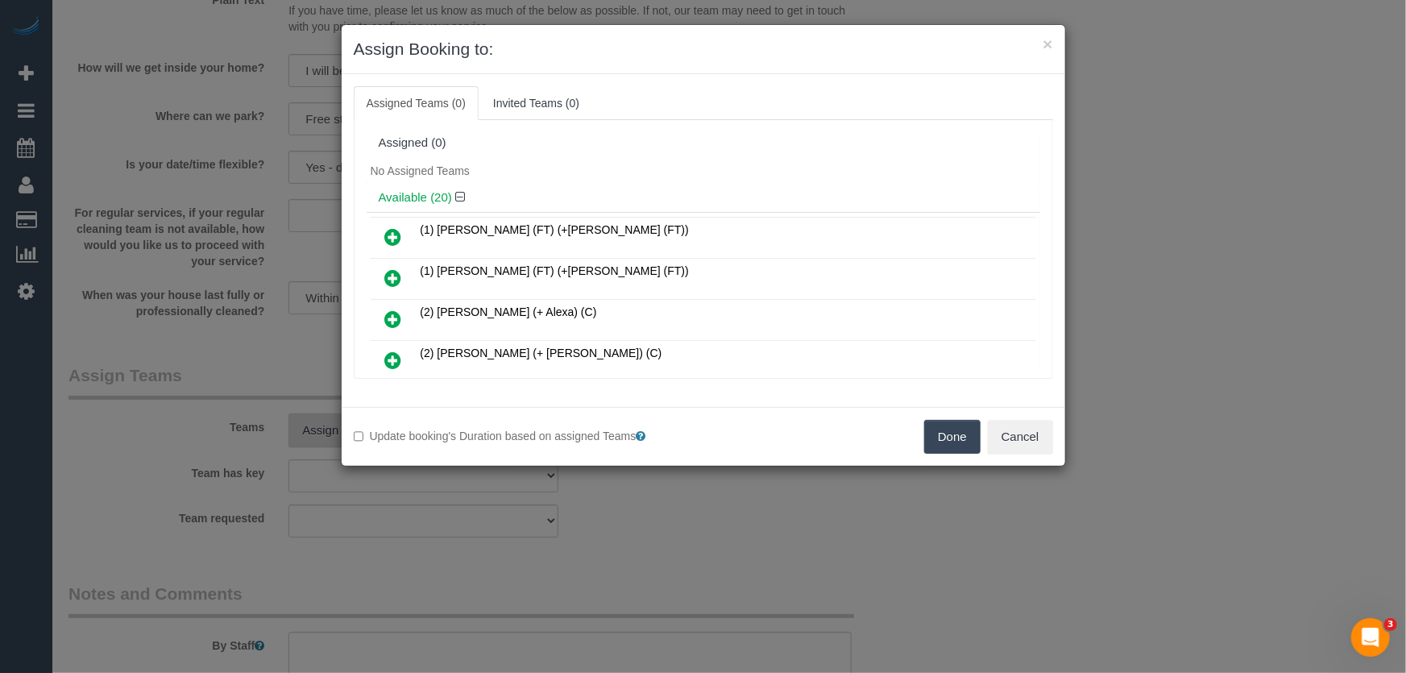
scroll to position [424, 0]
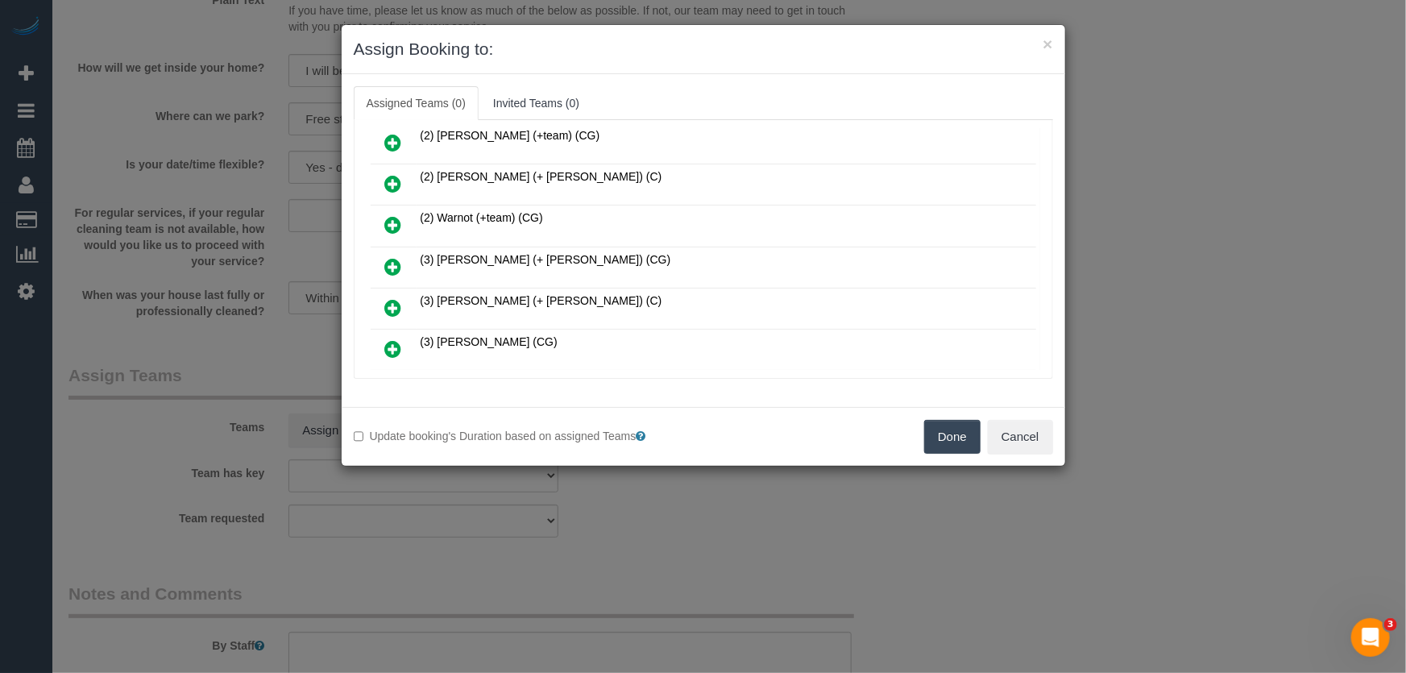
click at [392, 257] on icon at bounding box center [393, 266] width 17 height 19
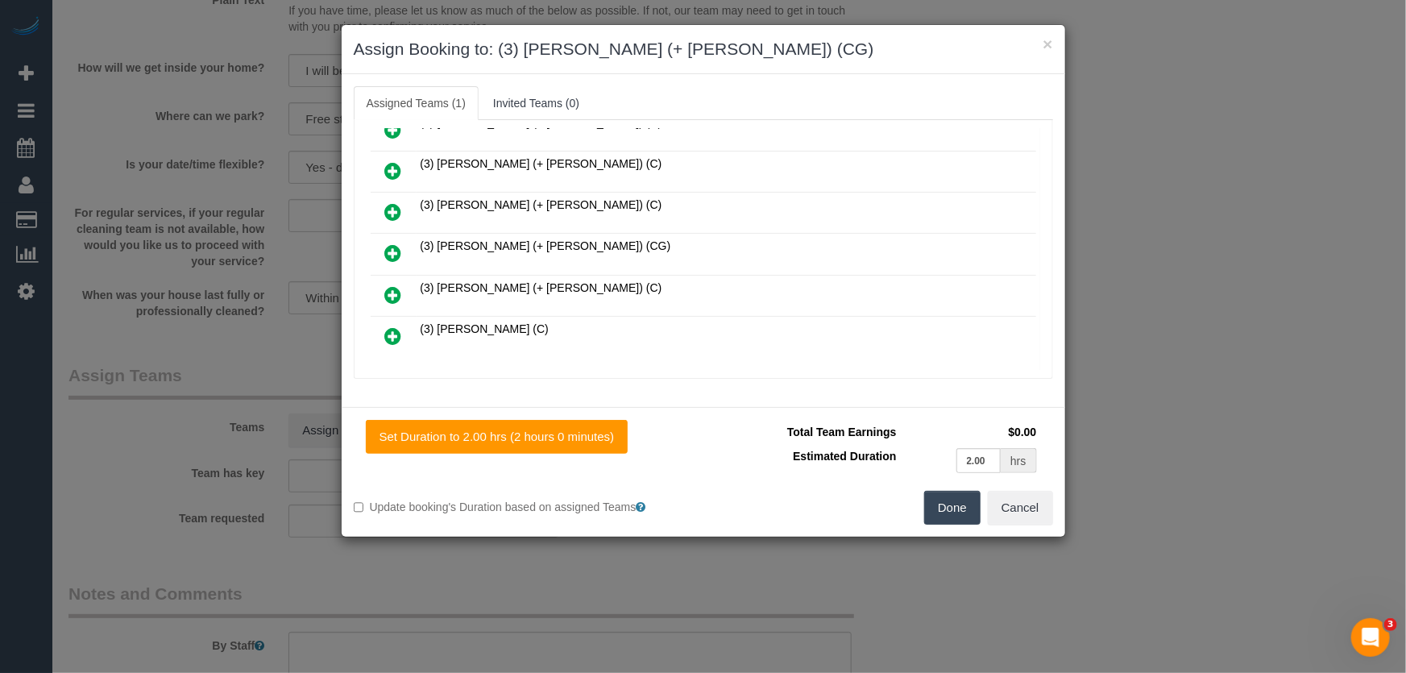
click at [388, 243] on icon at bounding box center [393, 252] width 17 height 19
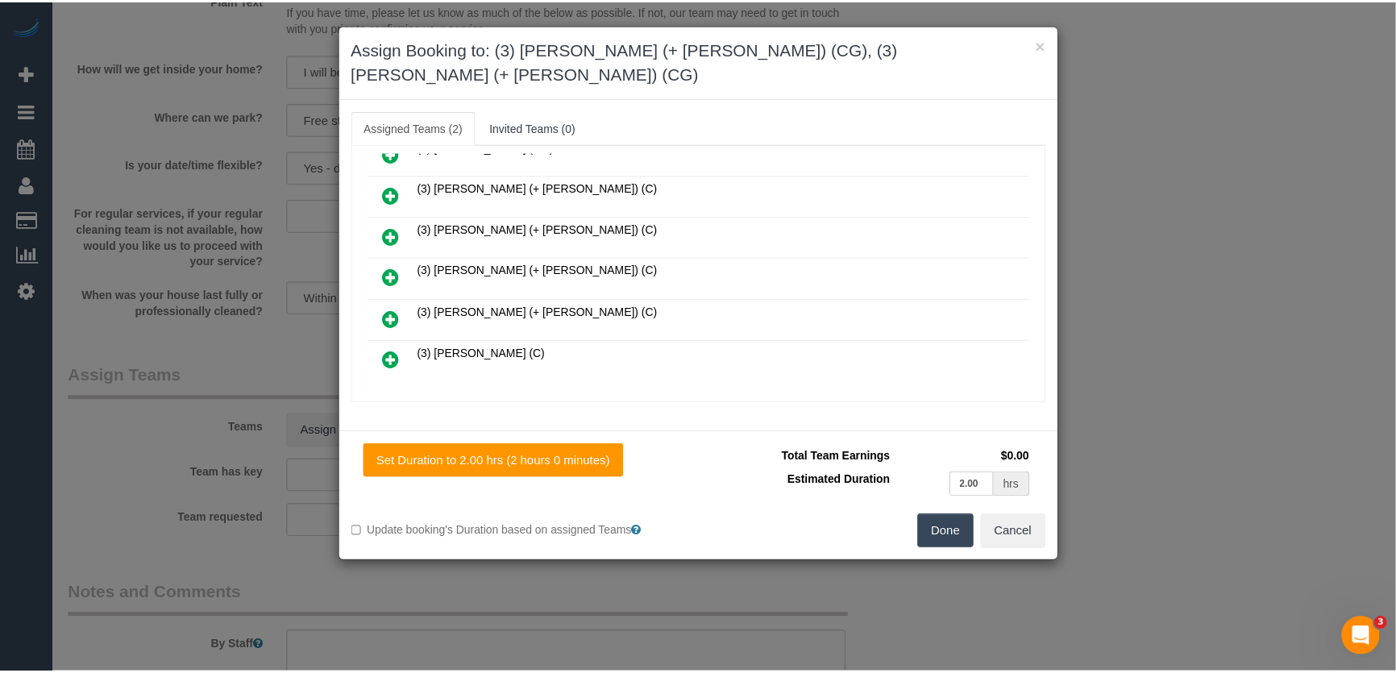
scroll to position [722, 0]
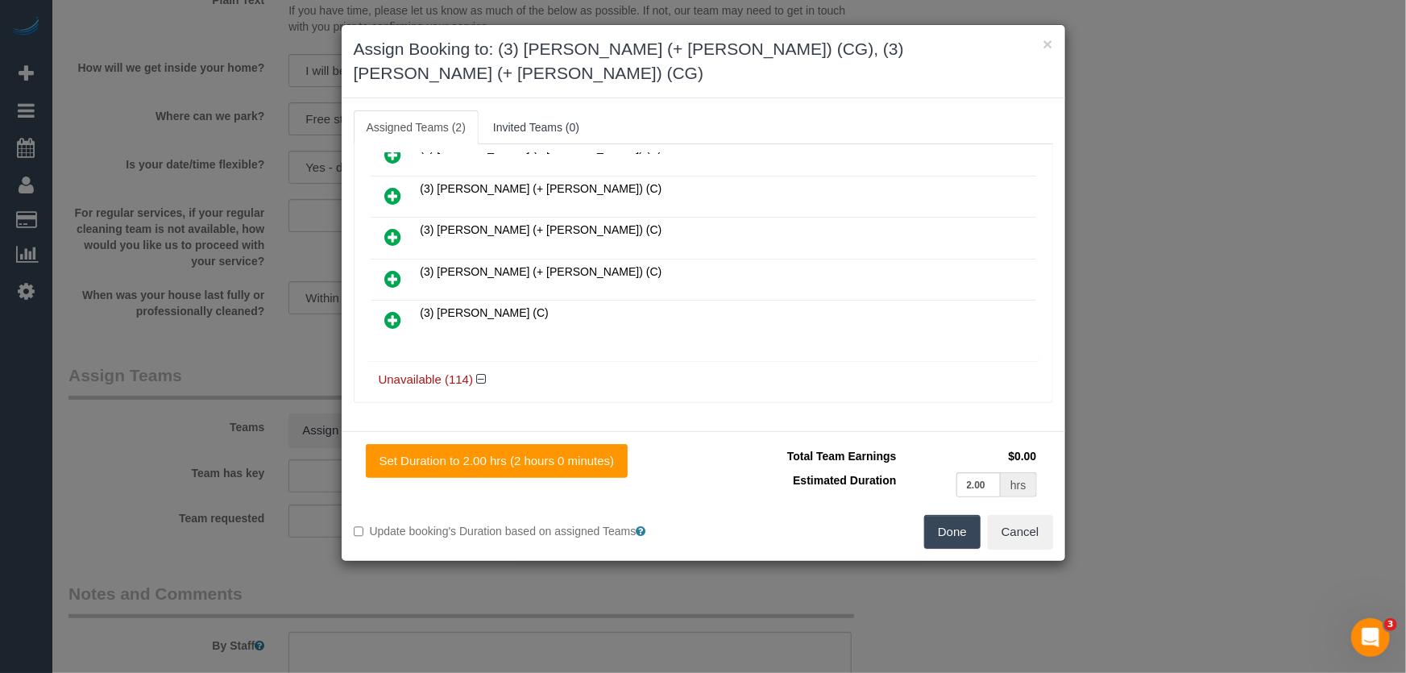
click at [953, 515] on button "Done" at bounding box center [952, 532] width 56 height 34
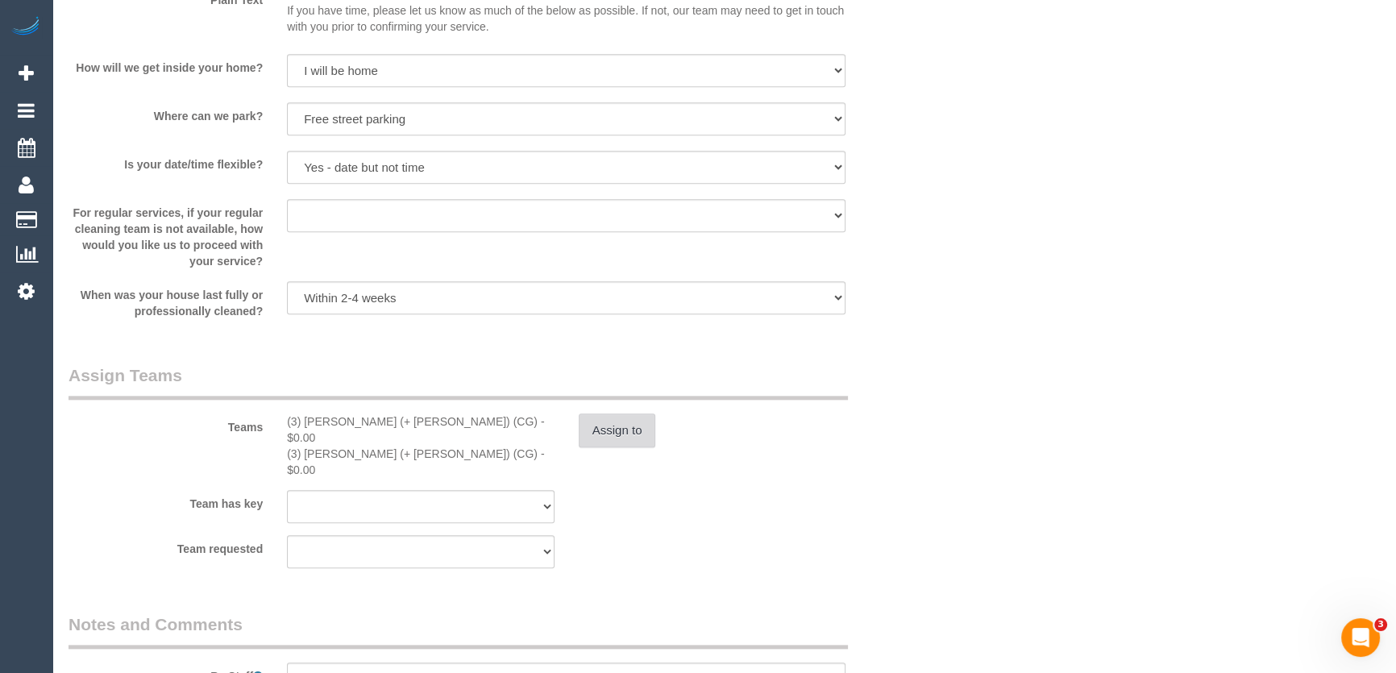
click at [636, 429] on button "Assign to" at bounding box center [617, 430] width 77 height 34
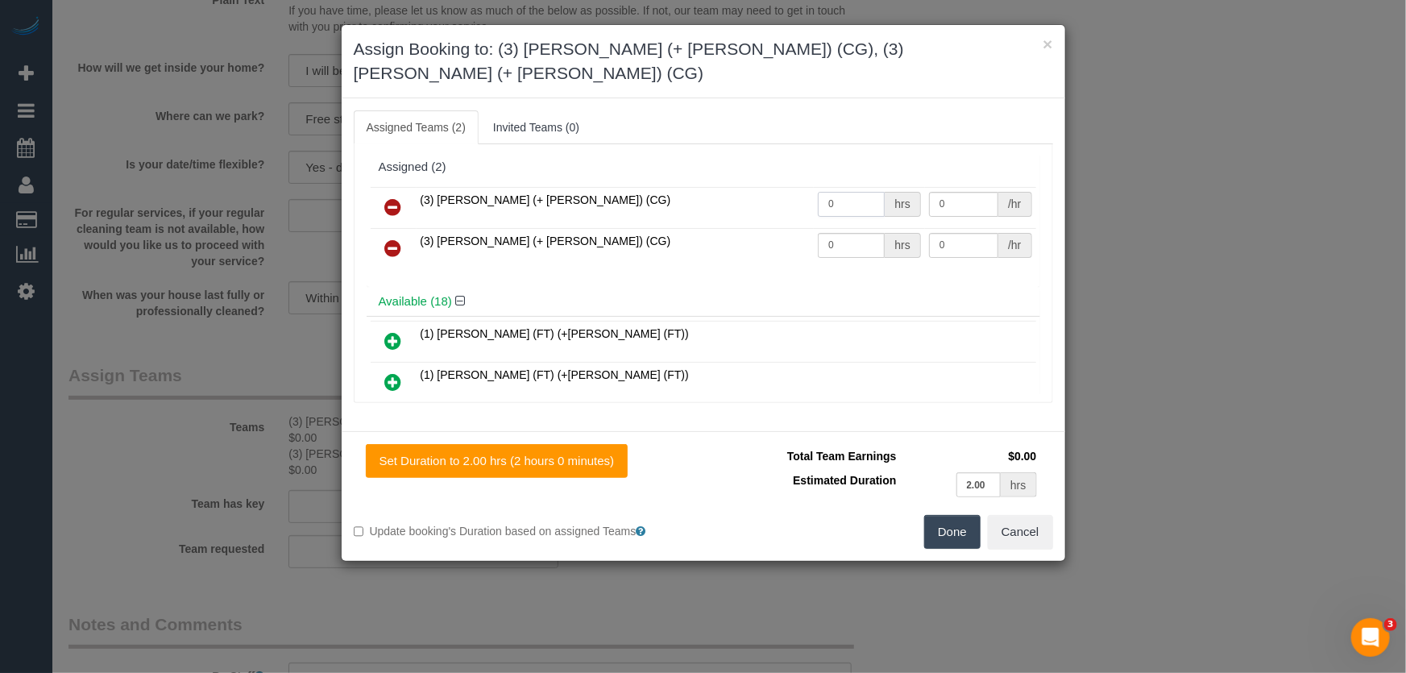
click at [866, 192] on input "0" at bounding box center [851, 204] width 67 height 25
type input "2"
type input "38.5"
click at [836, 233] on input "0" at bounding box center [851, 245] width 67 height 25
type input "2"
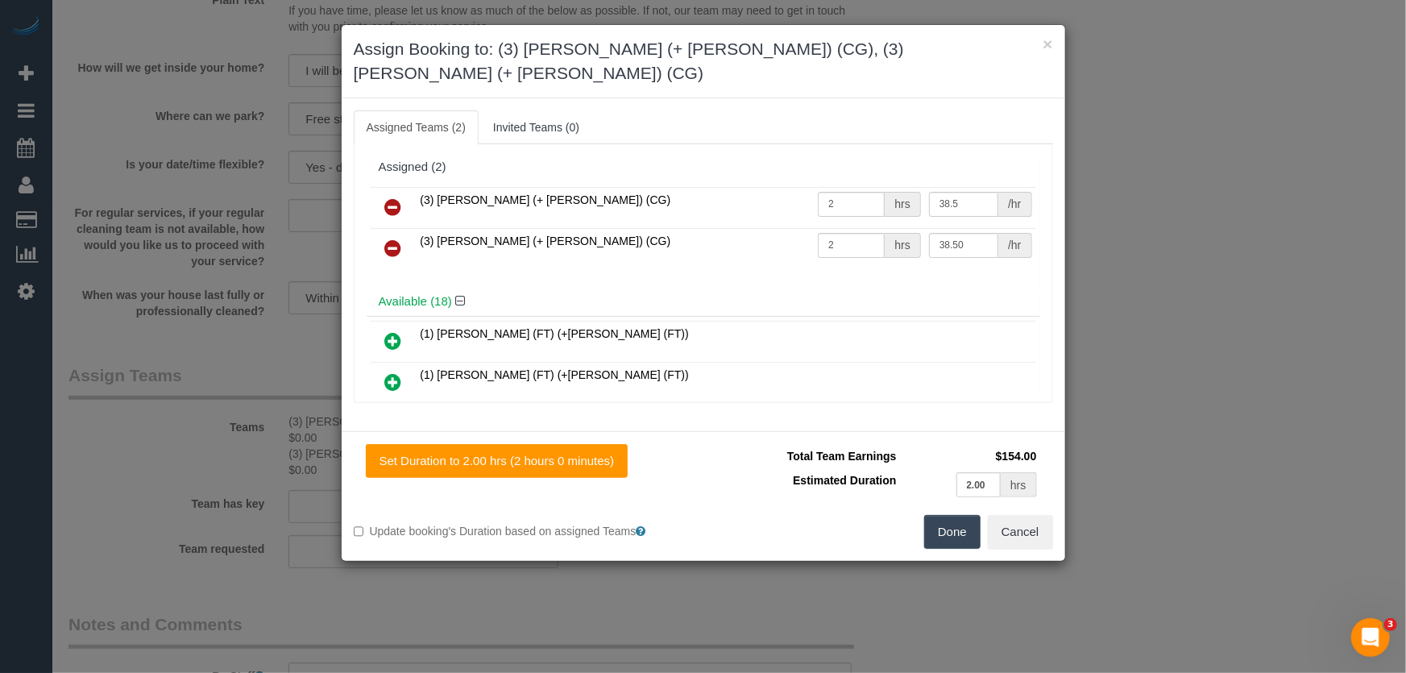
type input "38.5"
click at [952, 515] on button "Done" at bounding box center [952, 532] width 56 height 34
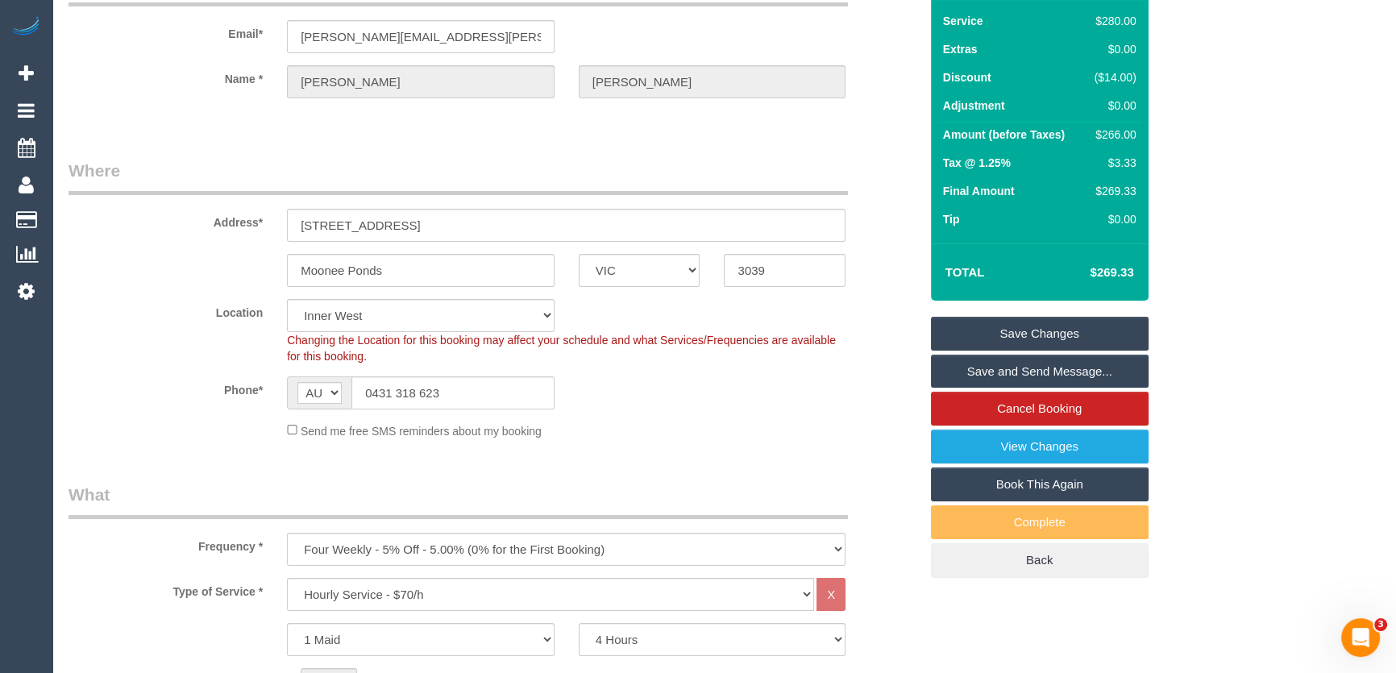
scroll to position [0, 0]
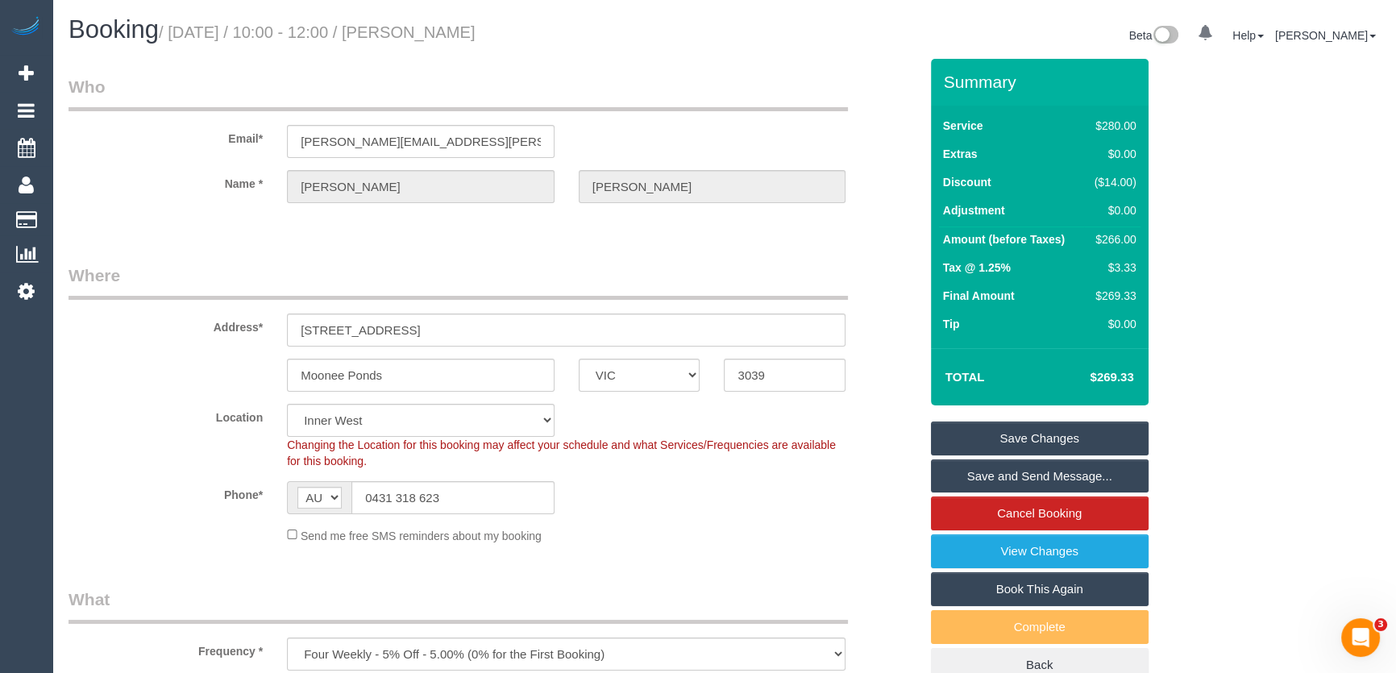
click at [471, 38] on small "/ September 12, 2025 / 10:00 - 12:00 / Rachel Abfalter" at bounding box center [317, 32] width 317 height 18
copy small "Rachel Abfalter"
click at [1018, 472] on link "Save and Send Message..." at bounding box center [1040, 476] width 218 height 34
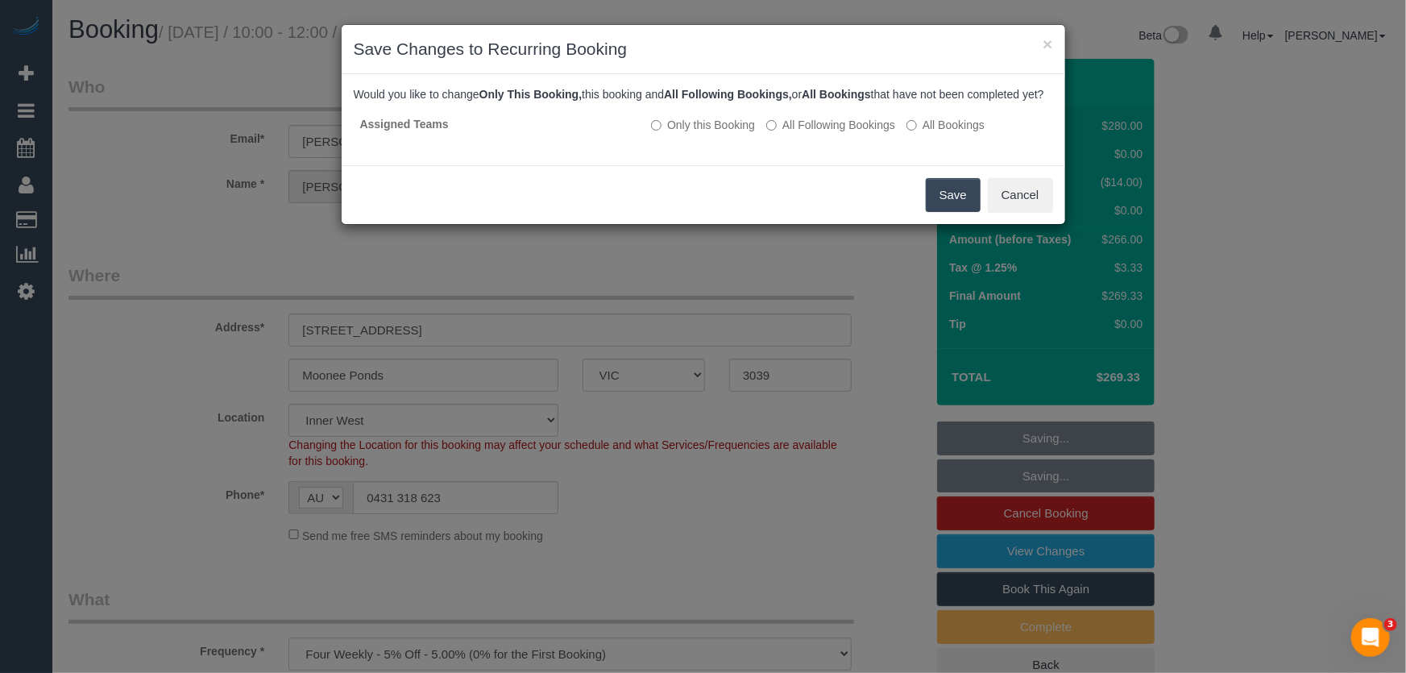
click at [944, 209] on button "Save" at bounding box center [953, 195] width 55 height 34
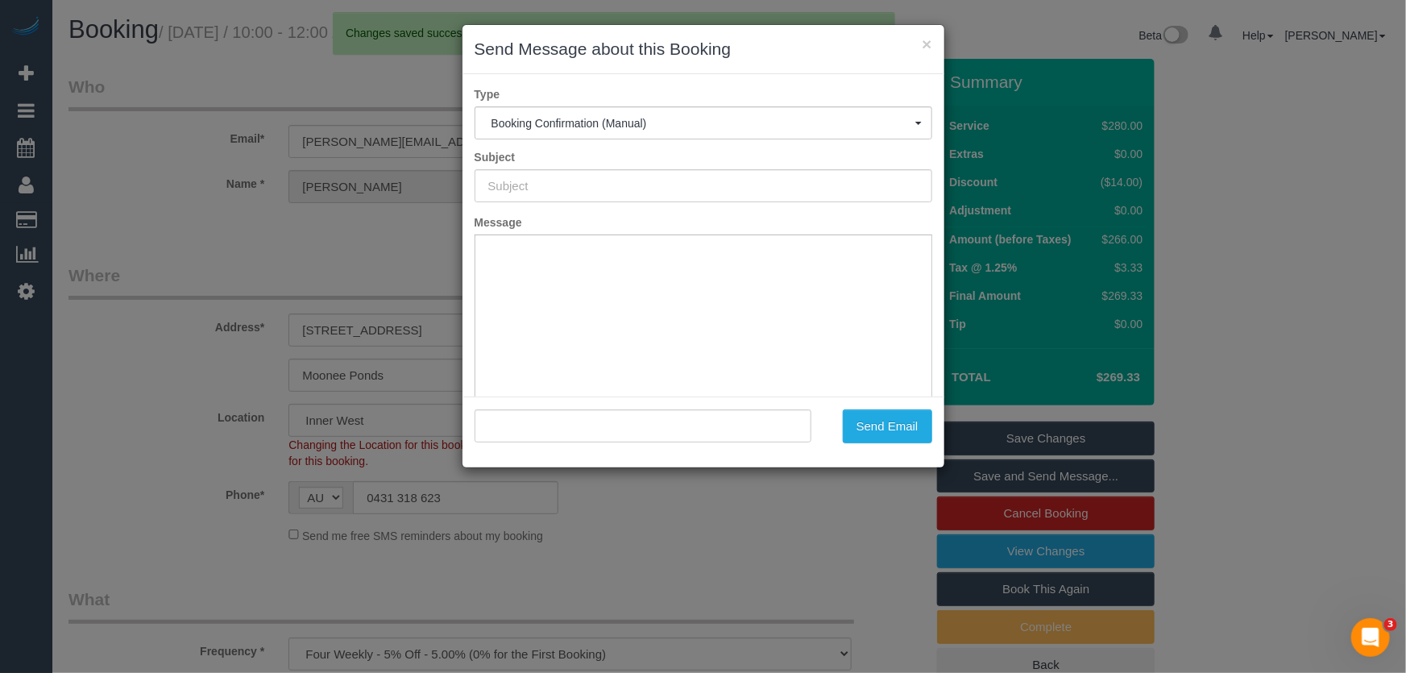
type input "Booking Confirmed"
type input ""Rachel Abfalter" <rachel.abfalter@gmail.com>"
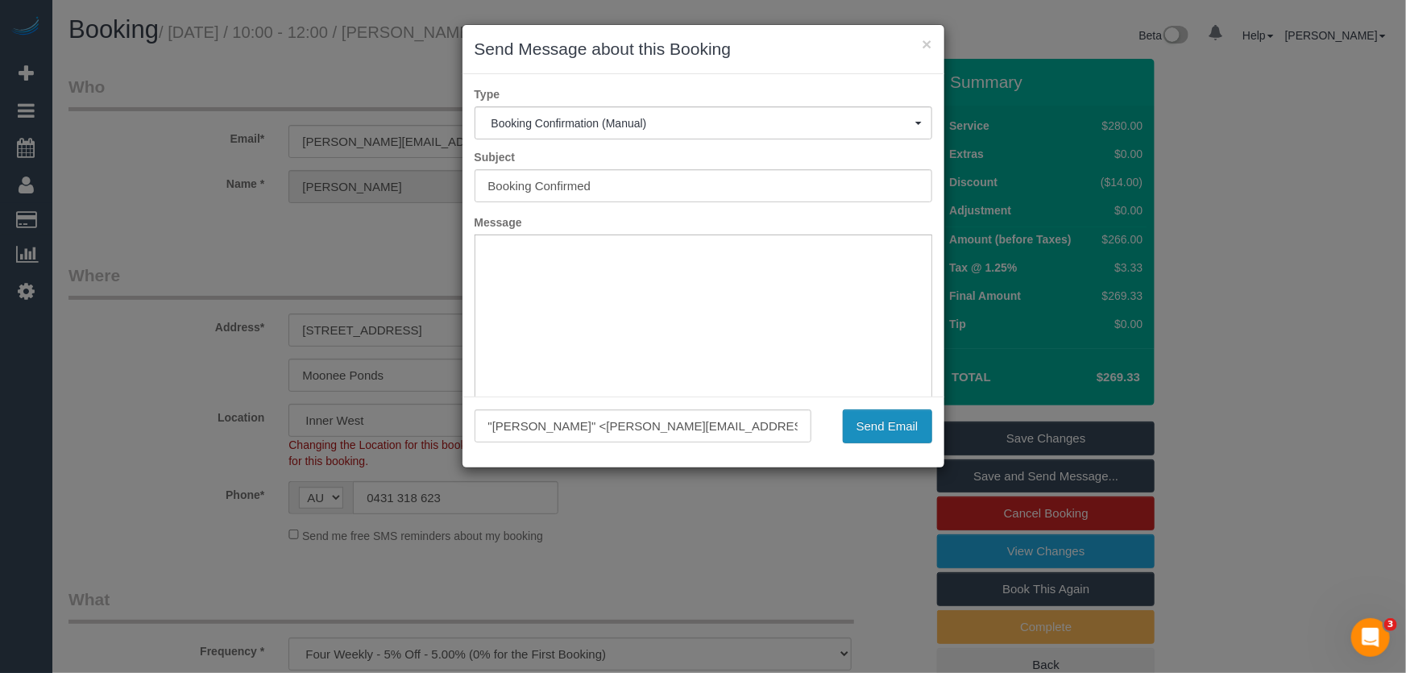
click at [886, 429] on button "Send Email" at bounding box center [887, 426] width 89 height 34
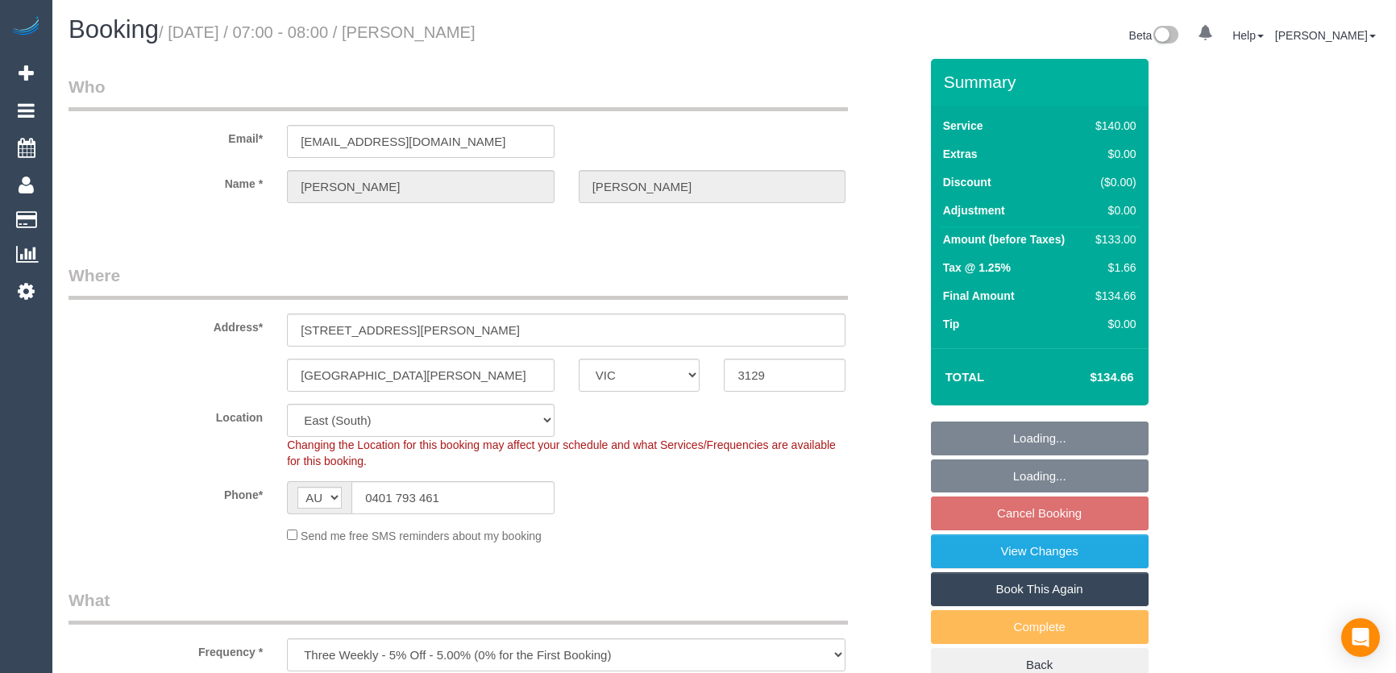
select select "VIC"
select select "number:28"
select select "number:14"
select select "number:19"
select select "number:24"
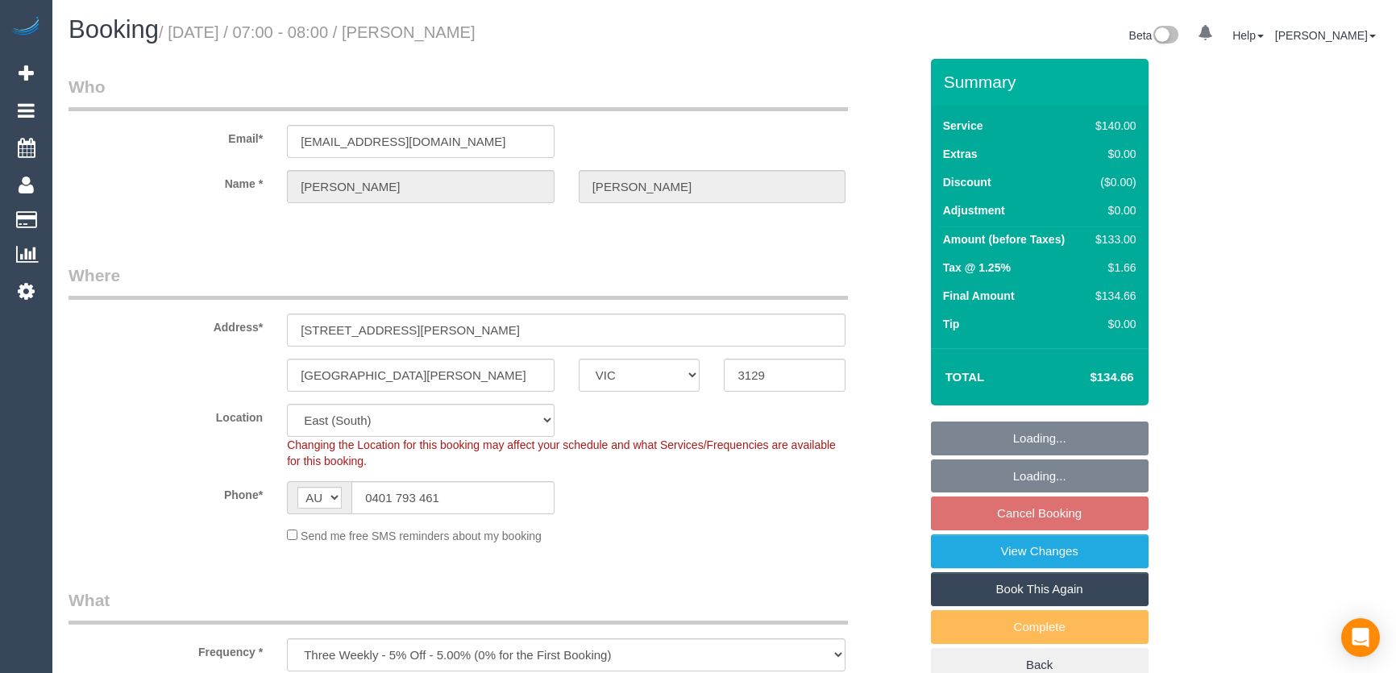
select select "number:34"
select select "number:13"
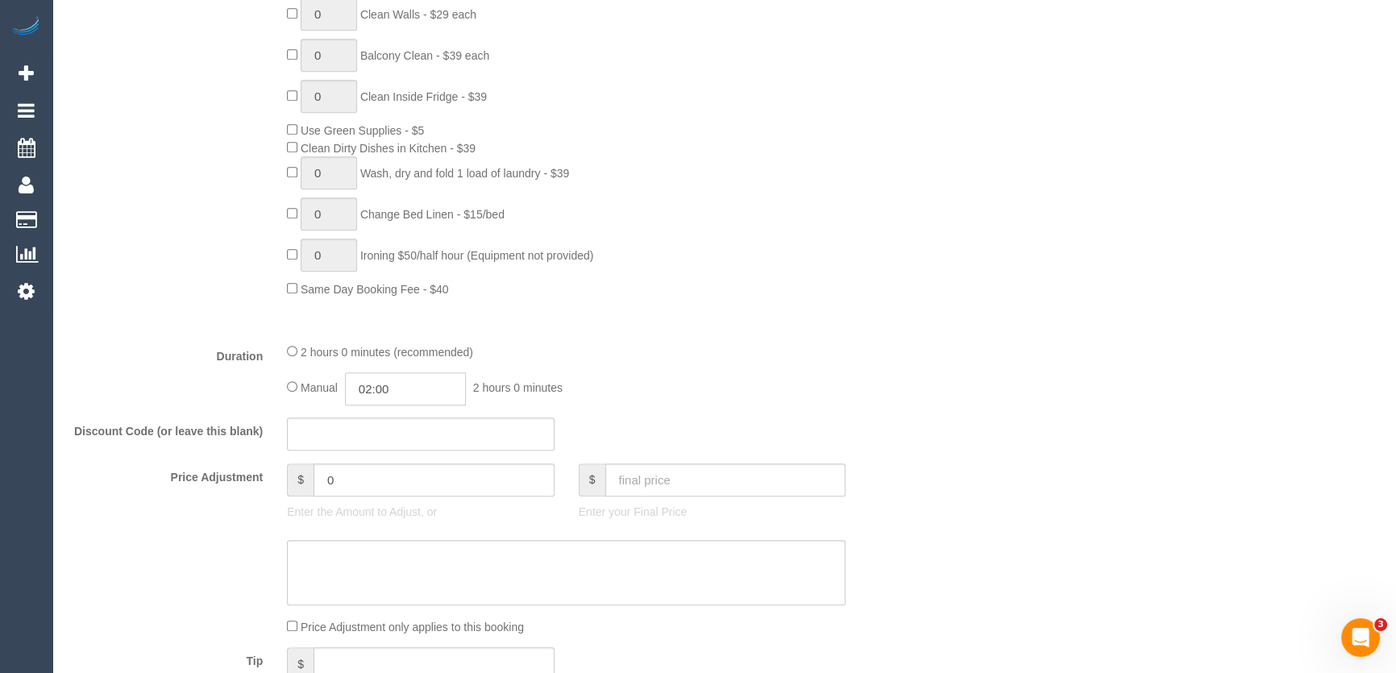
click at [414, 388] on input "02:00" at bounding box center [405, 388] width 121 height 33
type input "01:00"
click at [397, 423] on li "01:00" at bounding box center [388, 427] width 72 height 21
click at [666, 387] on div "Manual 01:00 1 hour 0 minutes" at bounding box center [566, 388] width 558 height 33
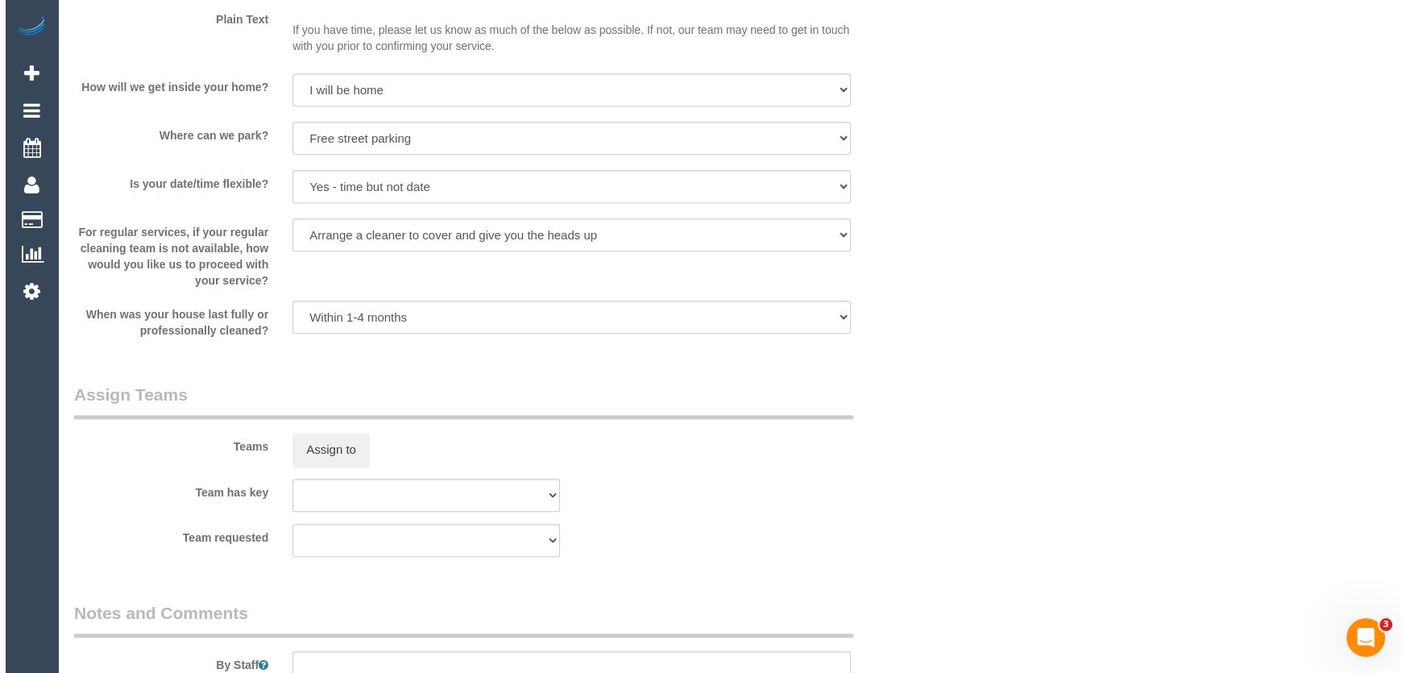
scroll to position [2124, 0]
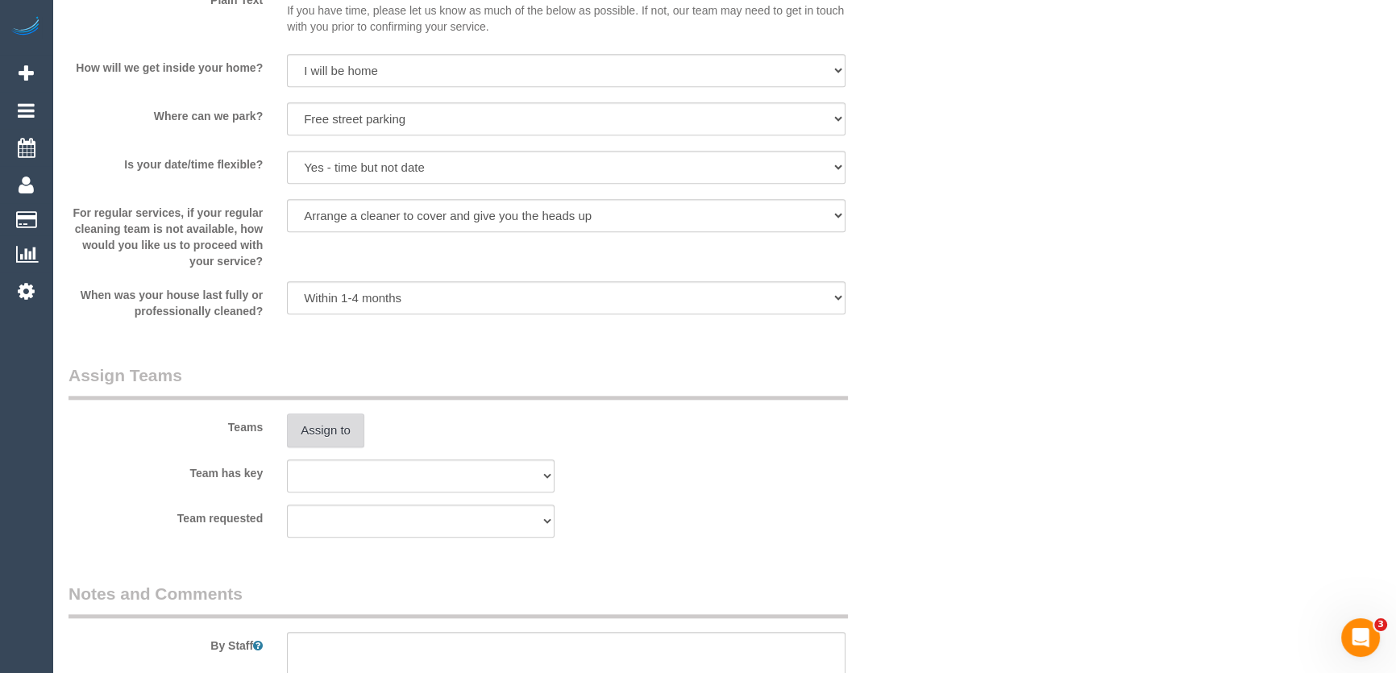
click at [327, 429] on button "Assign to" at bounding box center [325, 430] width 77 height 34
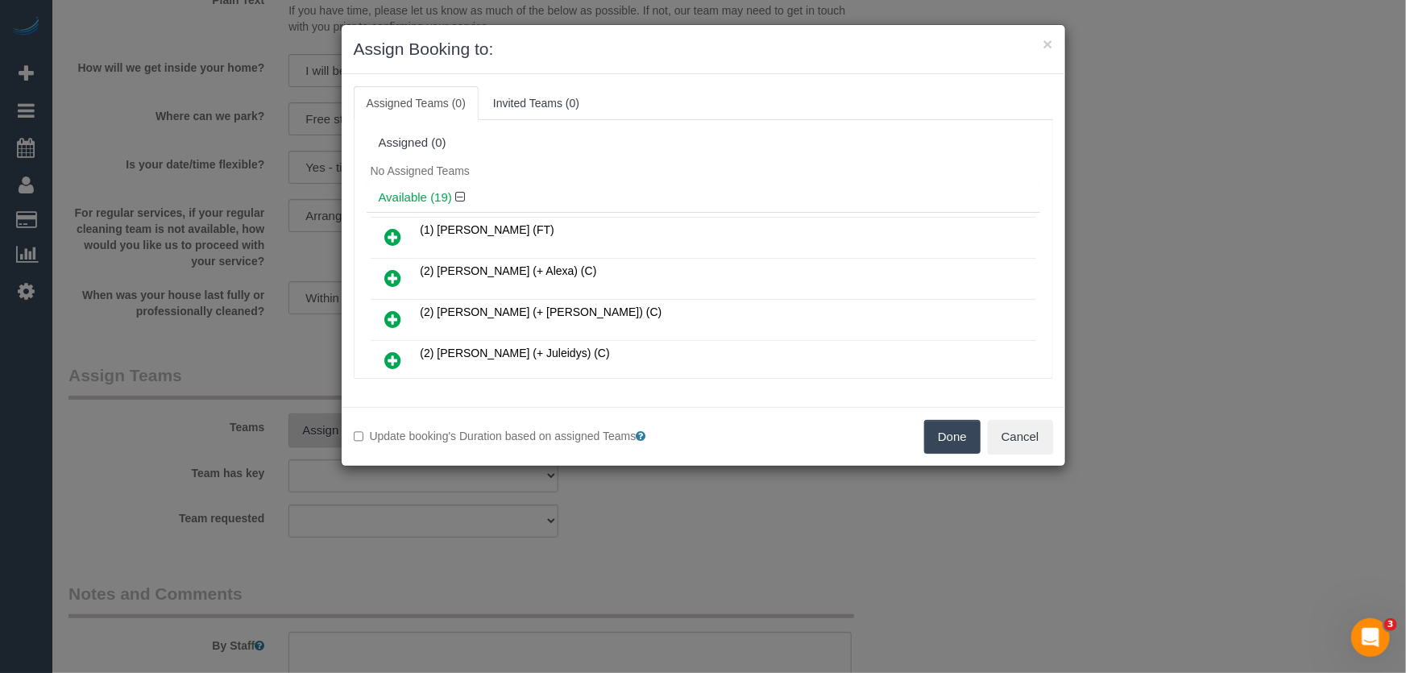
scroll to position [424, 0]
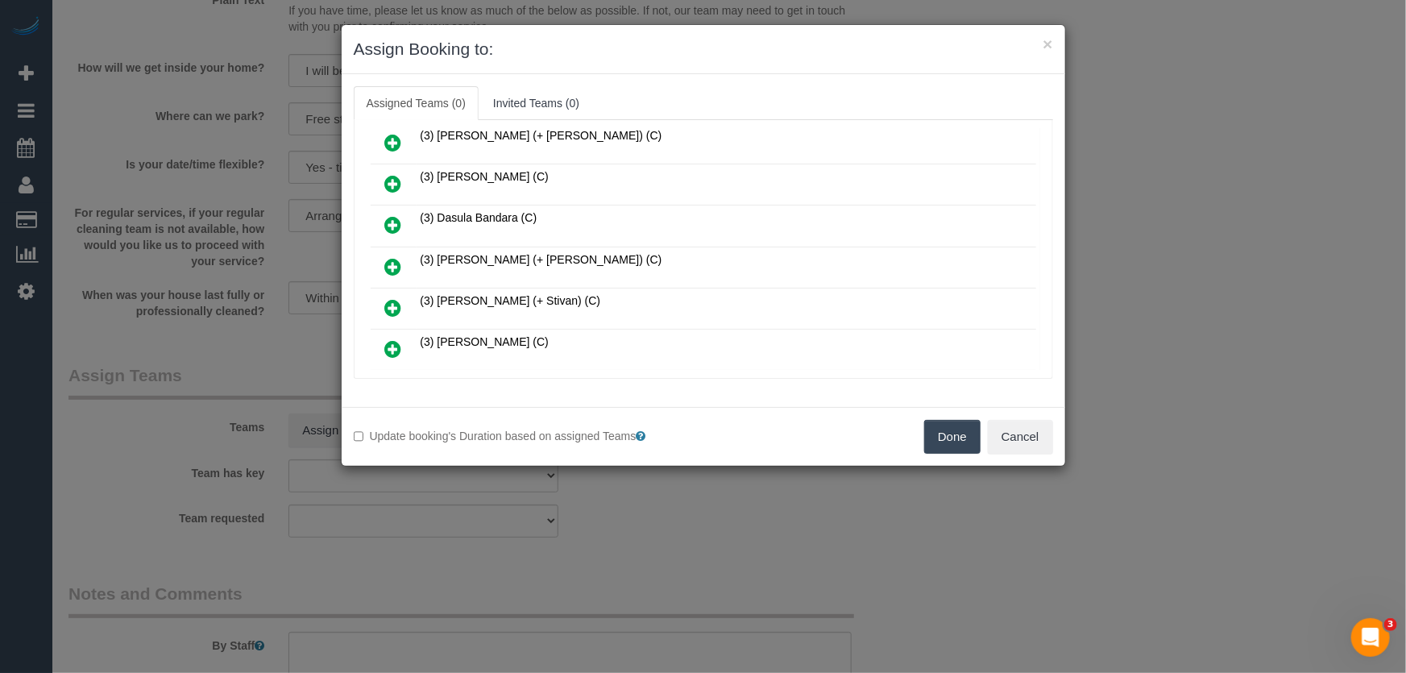
click at [388, 257] on icon at bounding box center [393, 266] width 17 height 19
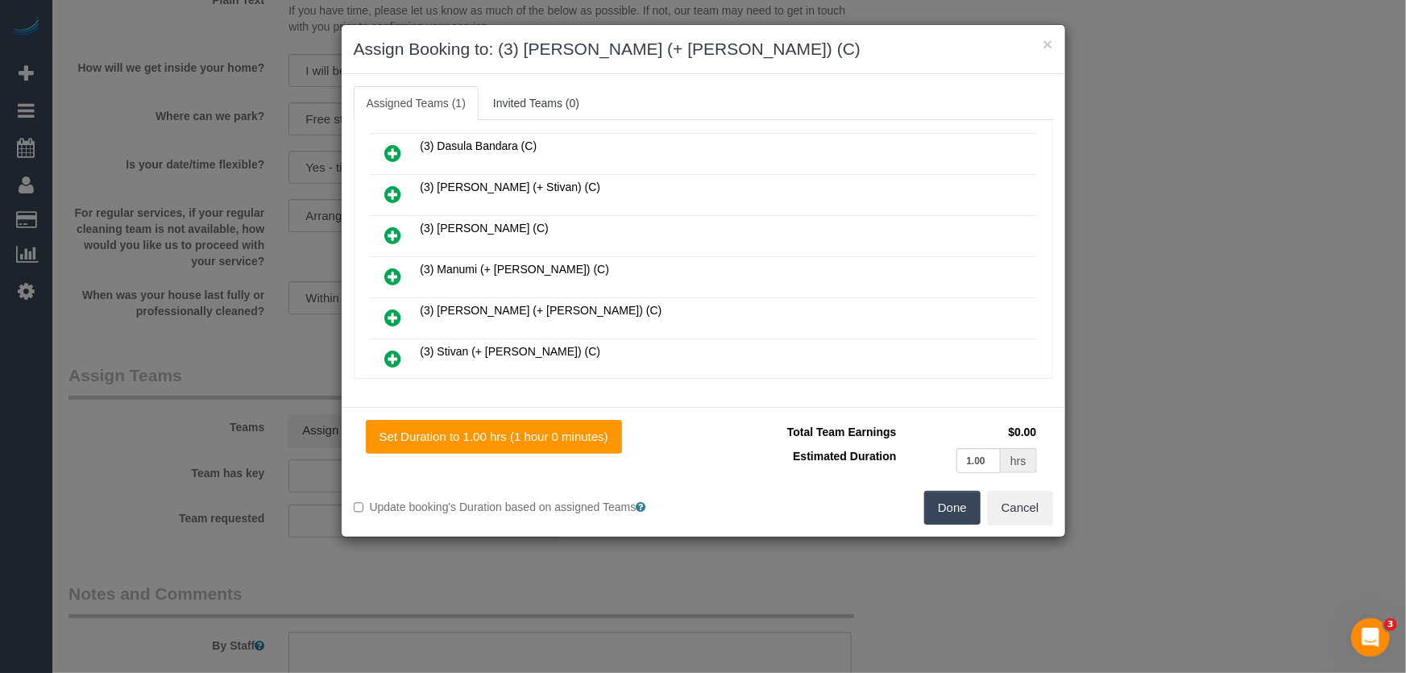
click at [396, 308] on icon at bounding box center [393, 317] width 17 height 19
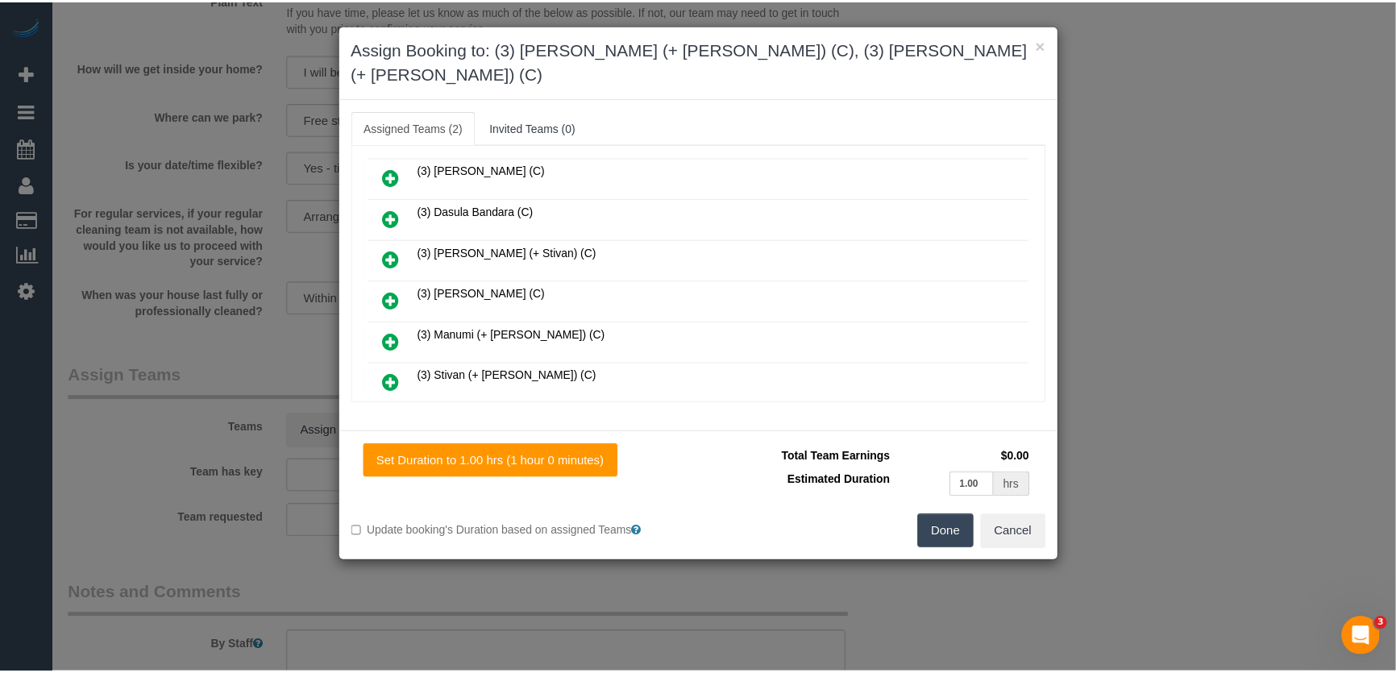
scroll to position [575, 0]
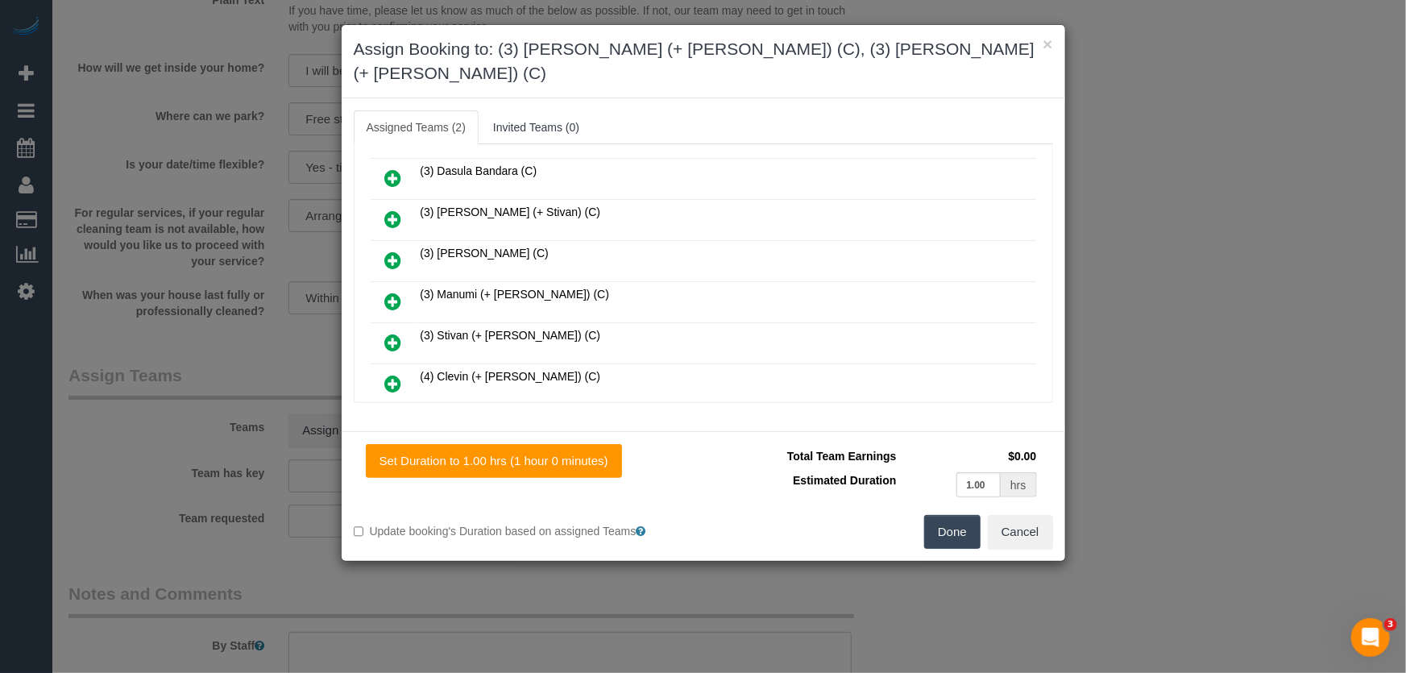
click at [954, 515] on button "Done" at bounding box center [952, 532] width 56 height 34
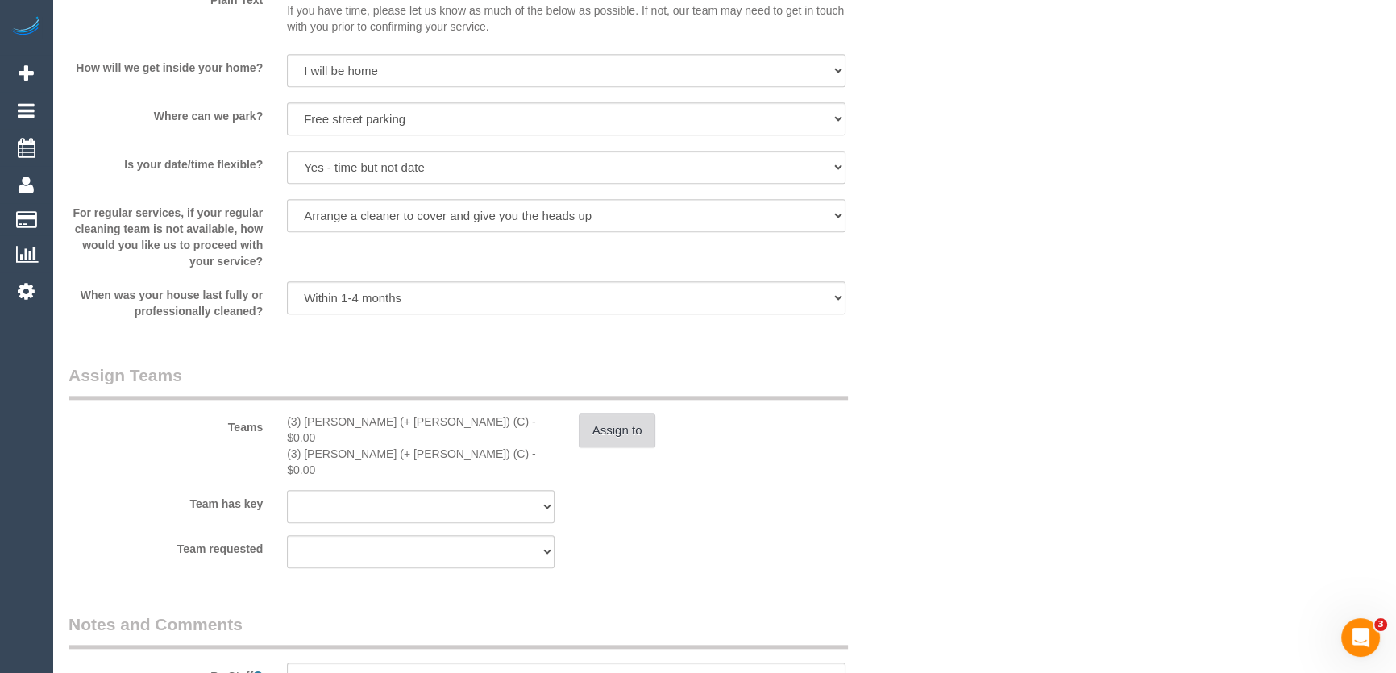
click at [626, 431] on button "Assign to" at bounding box center [617, 430] width 77 height 34
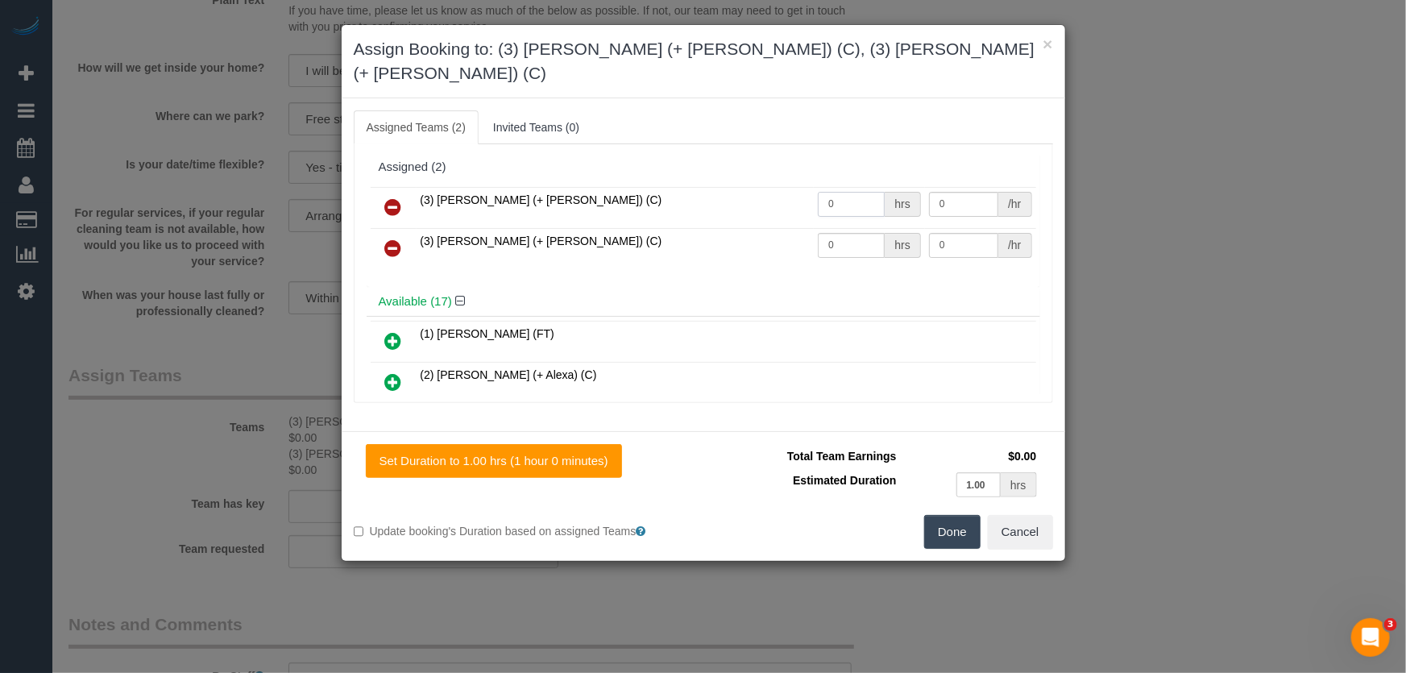
click at [851, 192] on input "0" at bounding box center [851, 204] width 67 height 25
type input "1"
type input "35"
click at [851, 233] on input "0" at bounding box center [851, 245] width 67 height 25
type input "1"
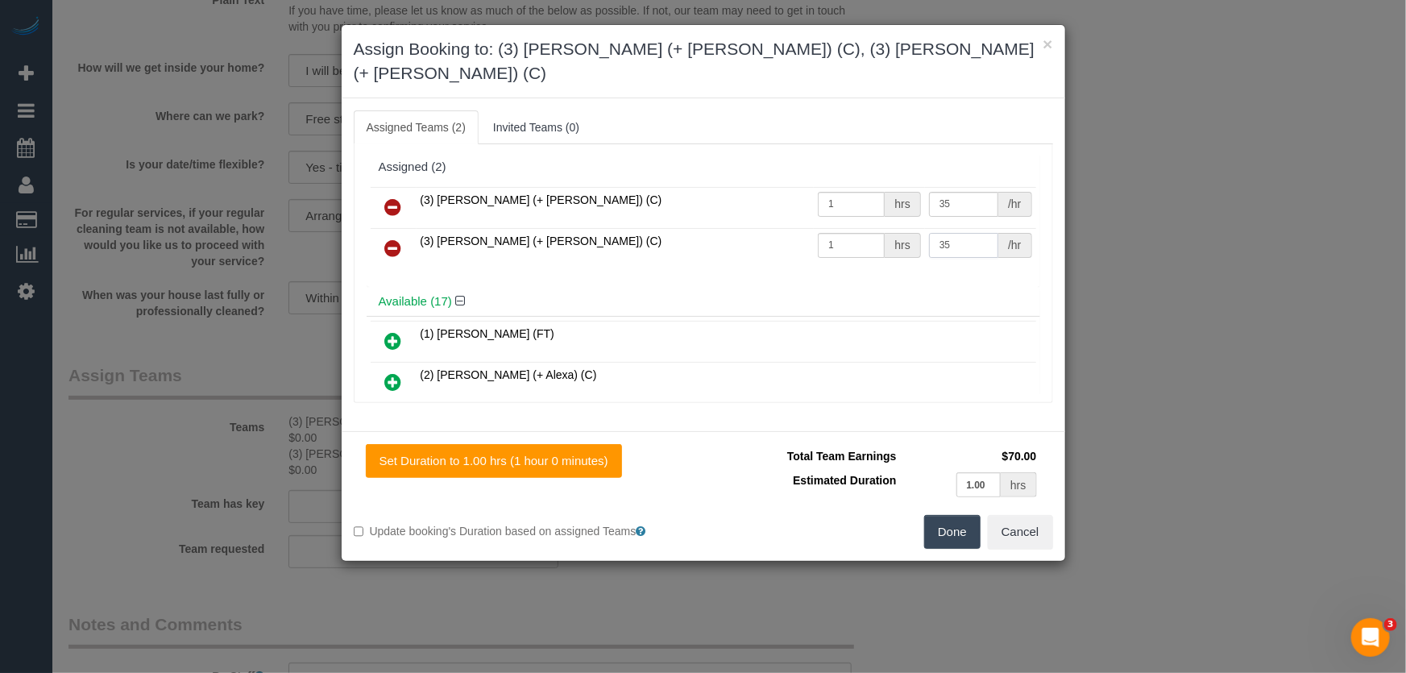
type input "35"
click at [954, 515] on button "Done" at bounding box center [952, 532] width 56 height 34
click at [954, 515] on div "Done Cancel" at bounding box center [884, 532] width 362 height 34
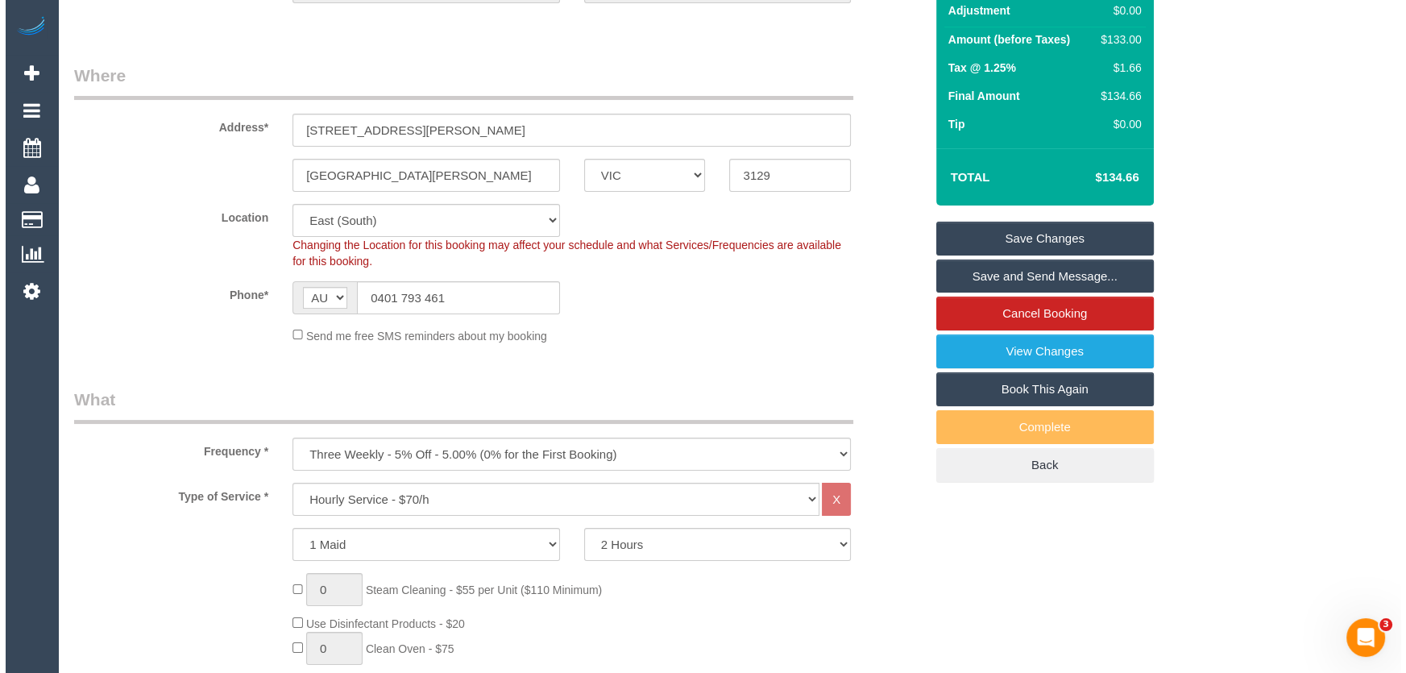
scroll to position [0, 0]
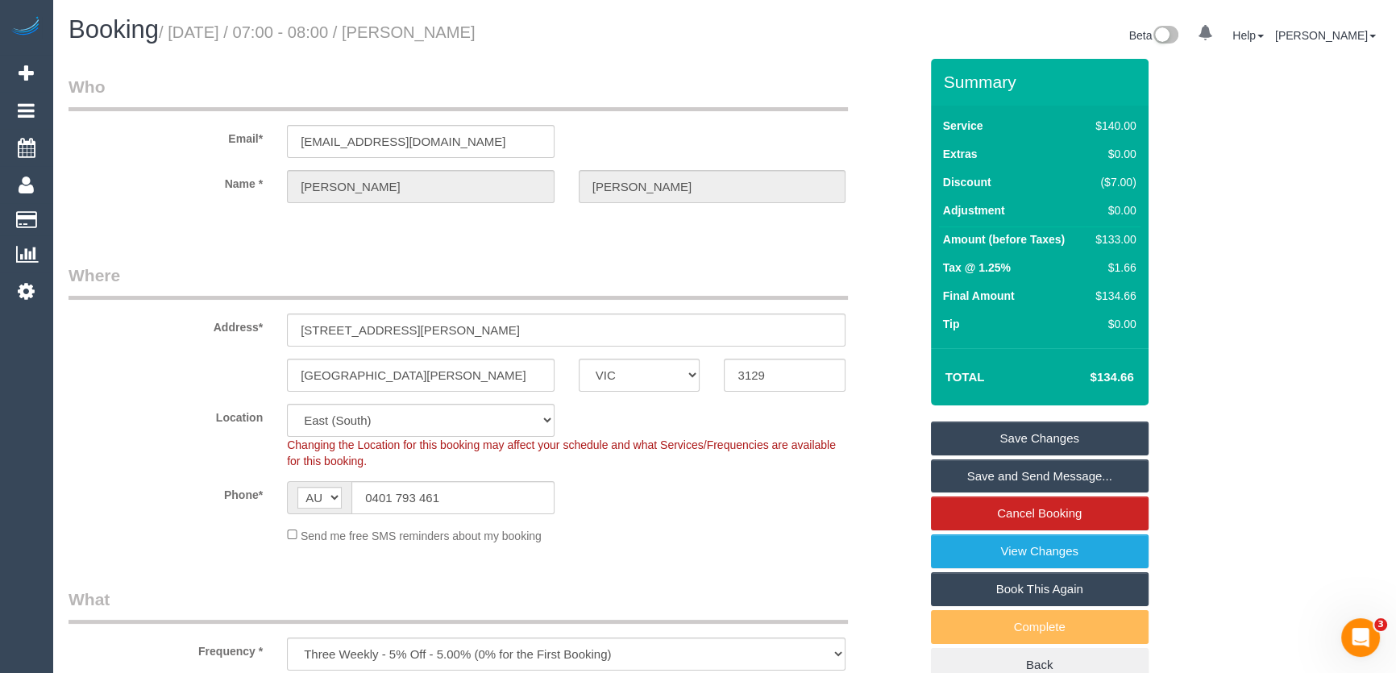
click at [468, 40] on small "/ September 12, 2025 / 07:00 - 08:00 / Lara Foley" at bounding box center [317, 32] width 317 height 18
copy small "Lara Foley"
click at [1014, 479] on link "Save and Send Message..." at bounding box center [1040, 476] width 218 height 34
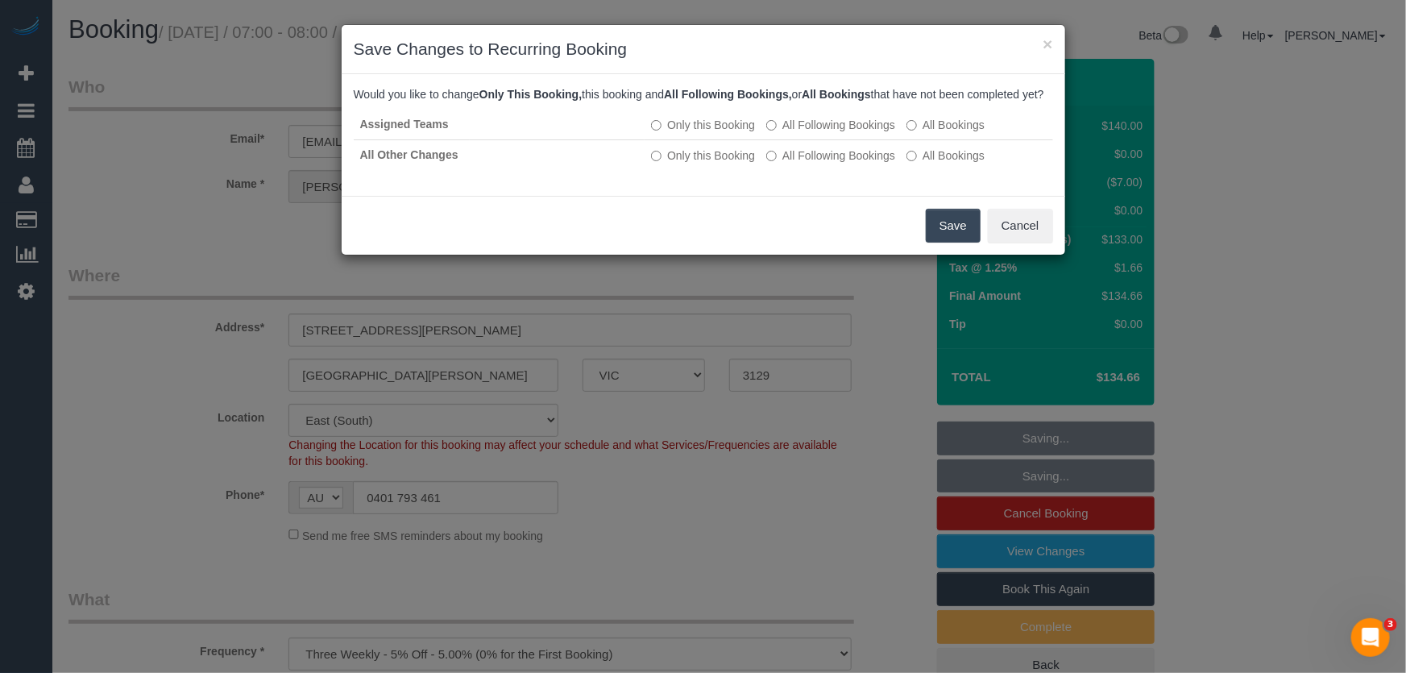
click at [956, 243] on button "Save" at bounding box center [953, 226] width 55 height 34
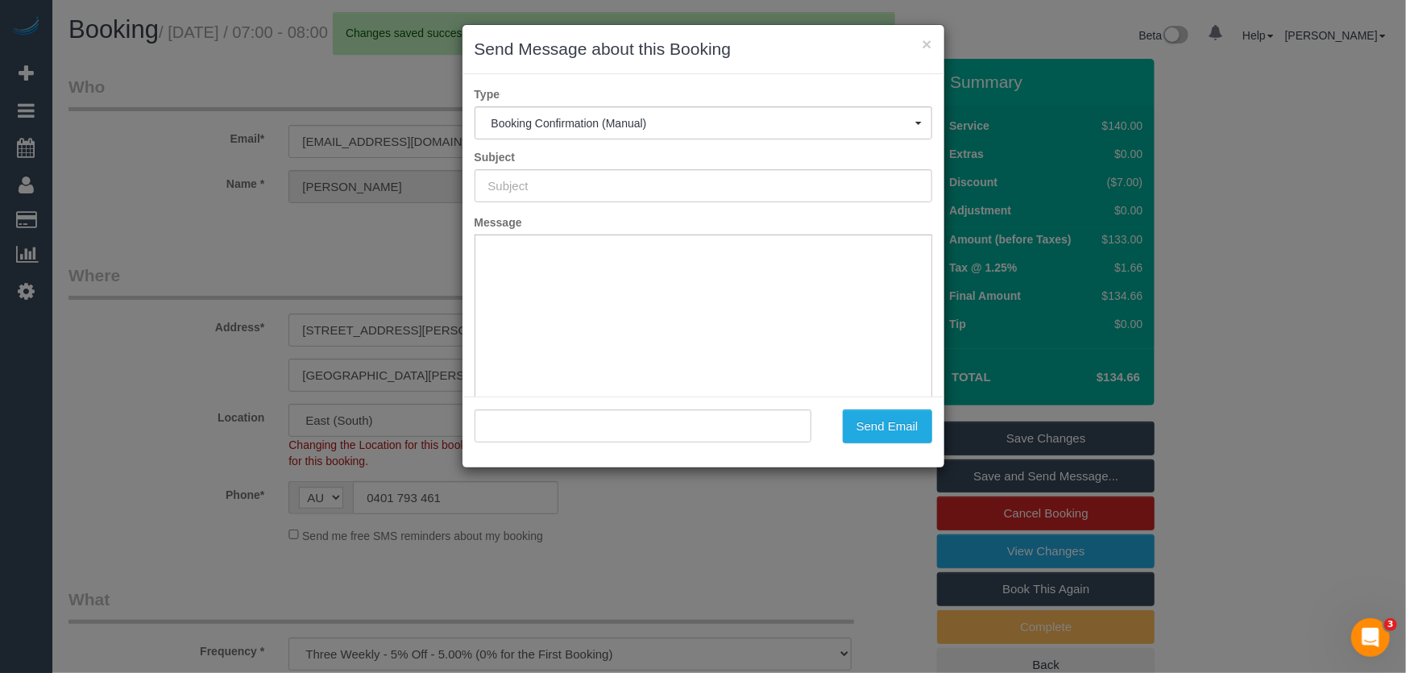
type input "Booking Confirmed"
type input ""Lara Foley" <lara.m_26@hotmail.com>"
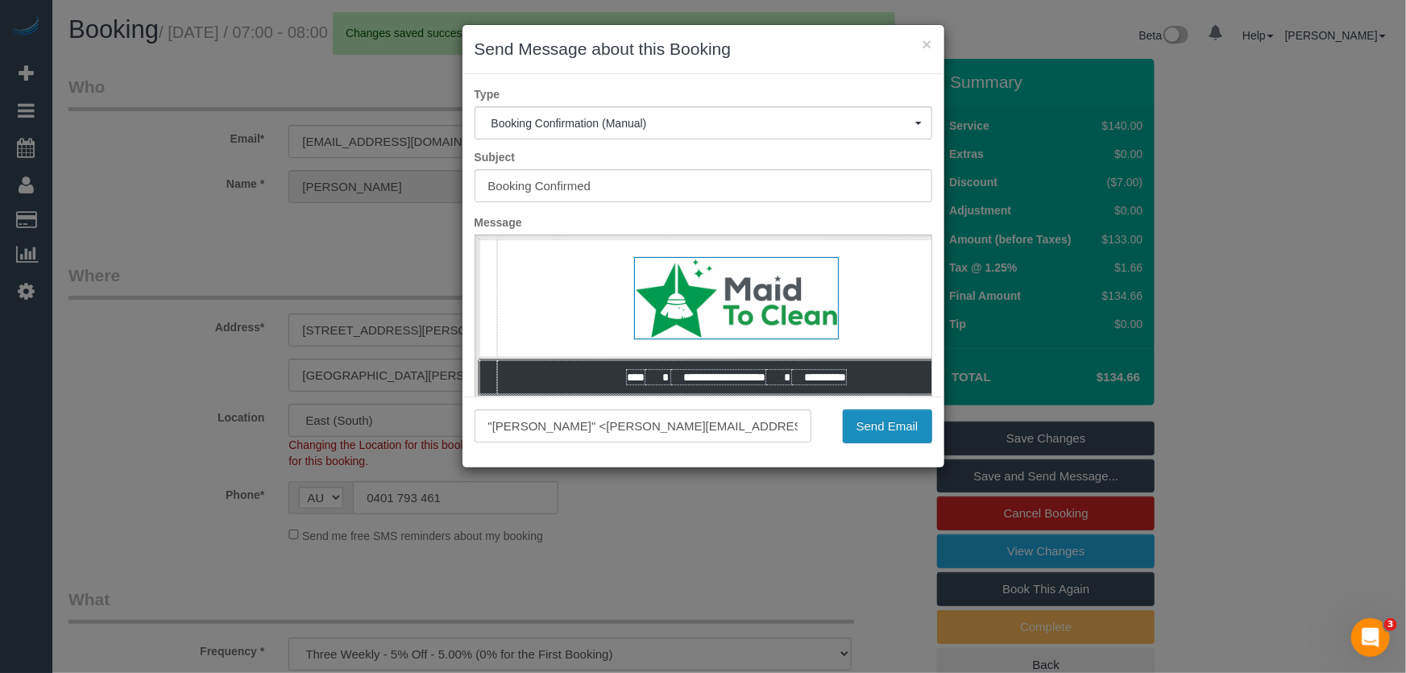
click at [890, 422] on button "Send Email" at bounding box center [887, 426] width 89 height 34
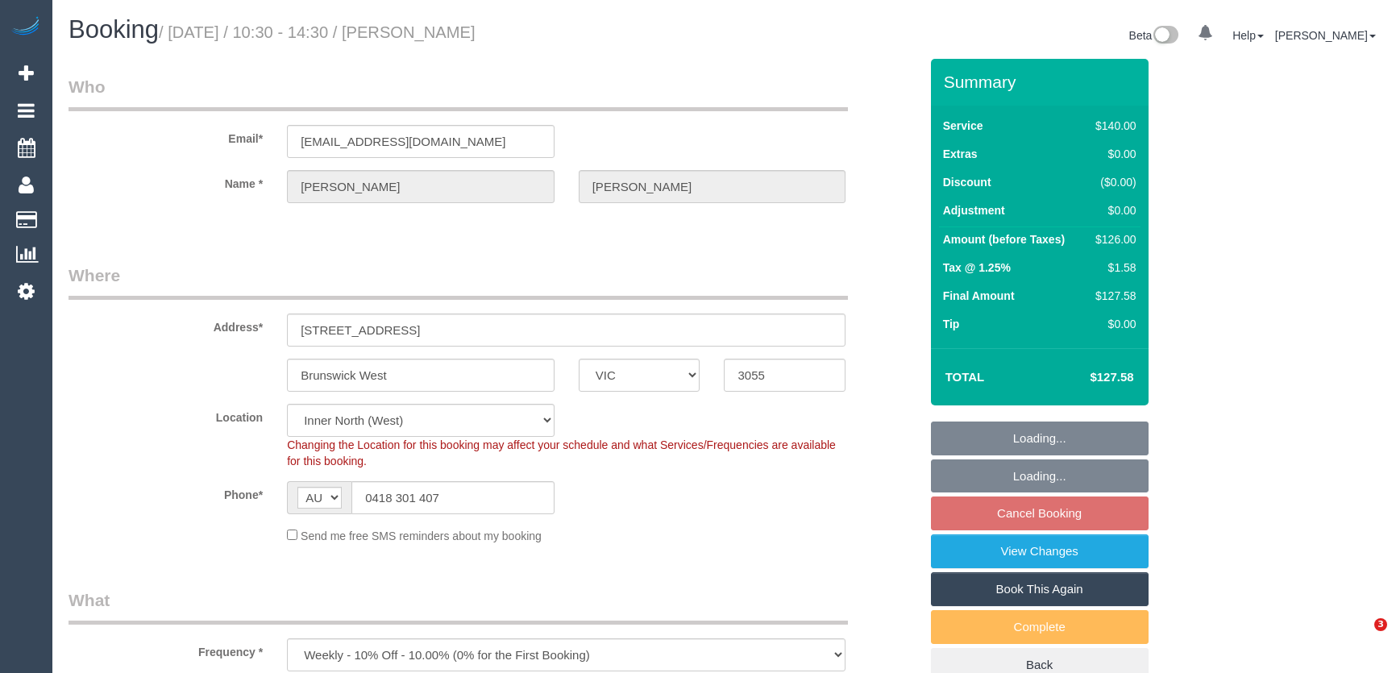
select select "VIC"
select select "number:27"
select select "number:16"
select select "number:19"
select select "number:22"
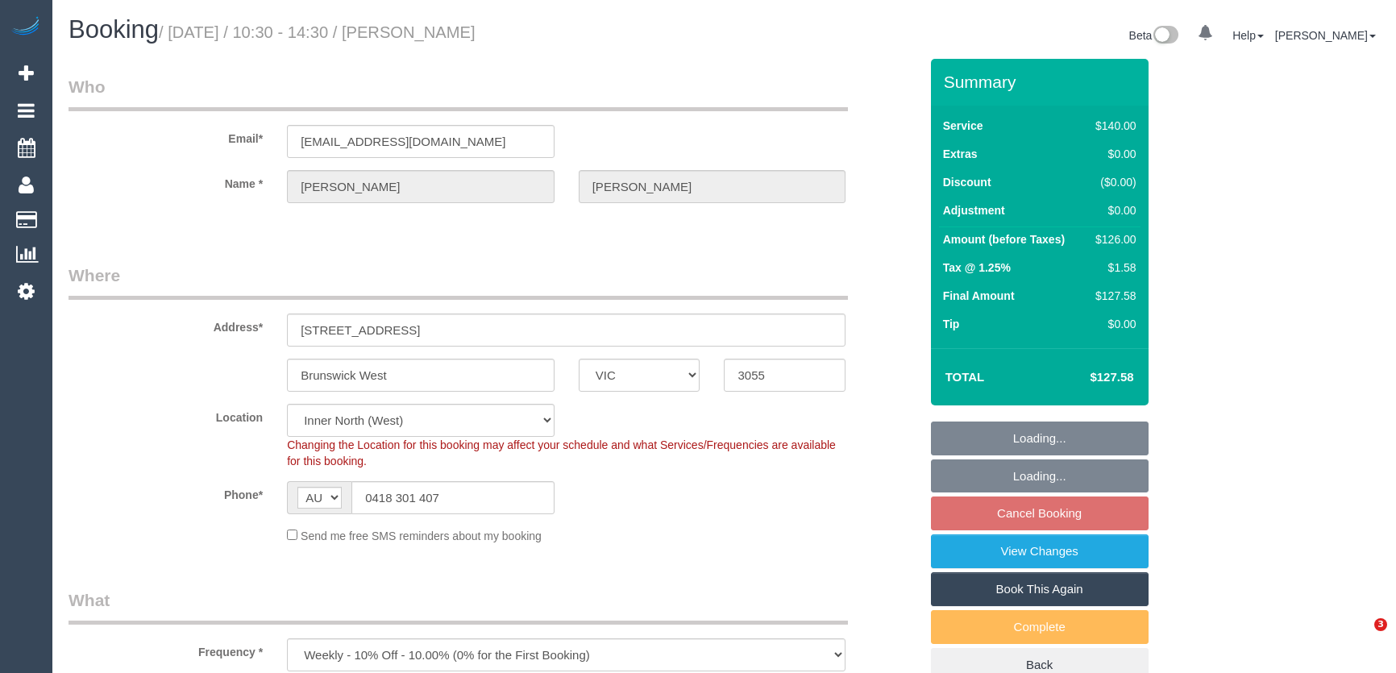
select select "number:33"
select select "number:12"
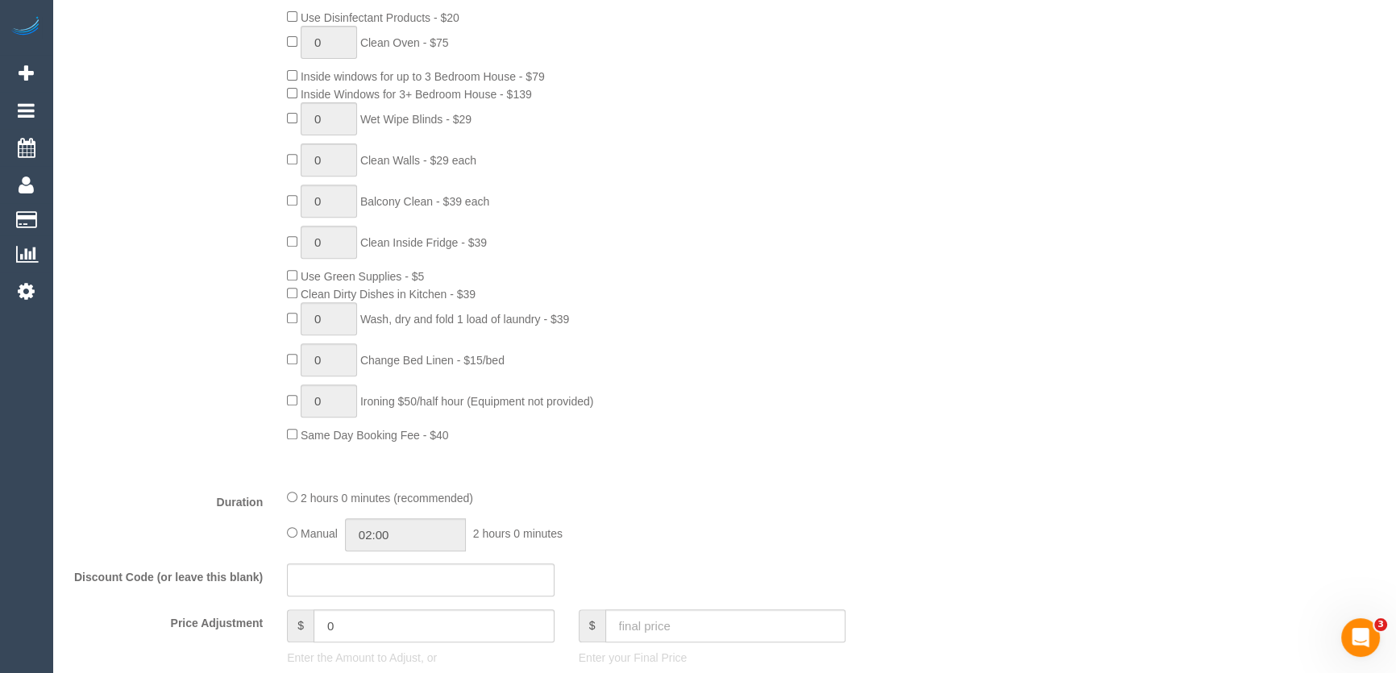
scroll to position [1025, 0]
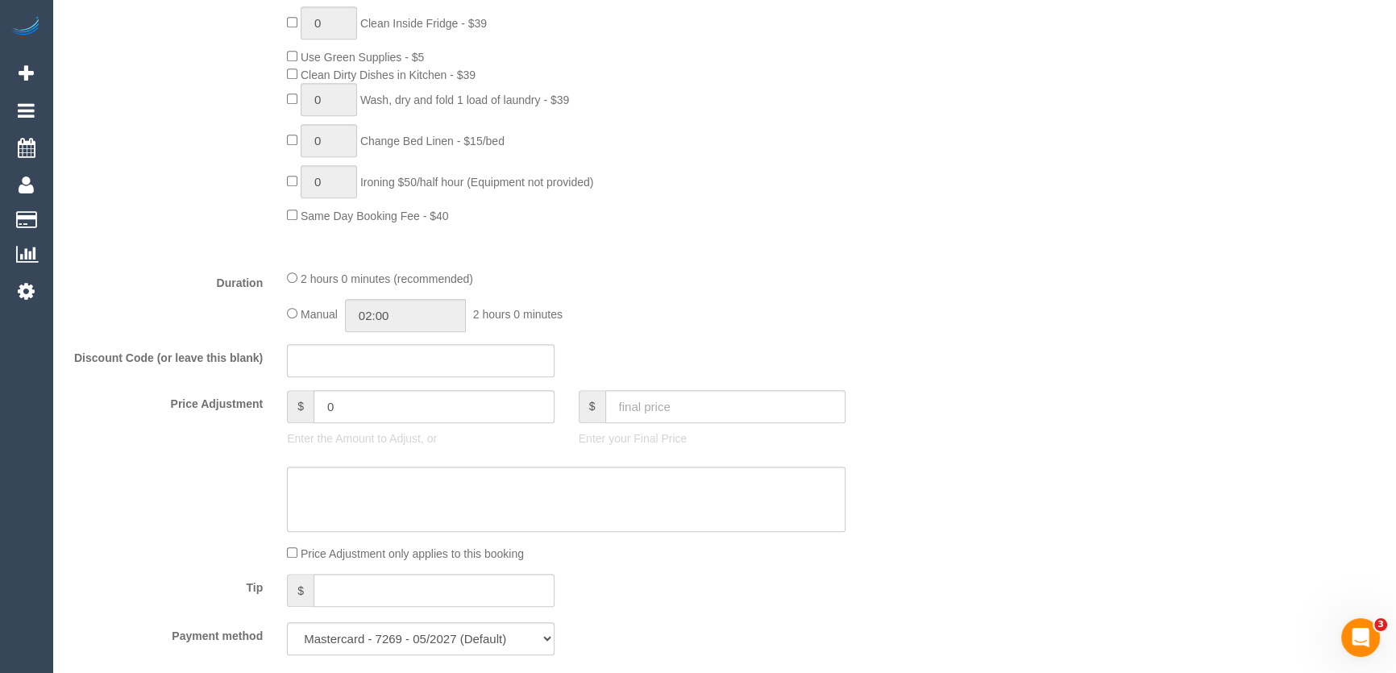
click at [330, 459] on sui-booking-price-adjustment "Price Adjustment $ 0 Enter the Amount to Adjust, or $ Enter your Final Price Pr…" at bounding box center [493, 476] width 850 height 172
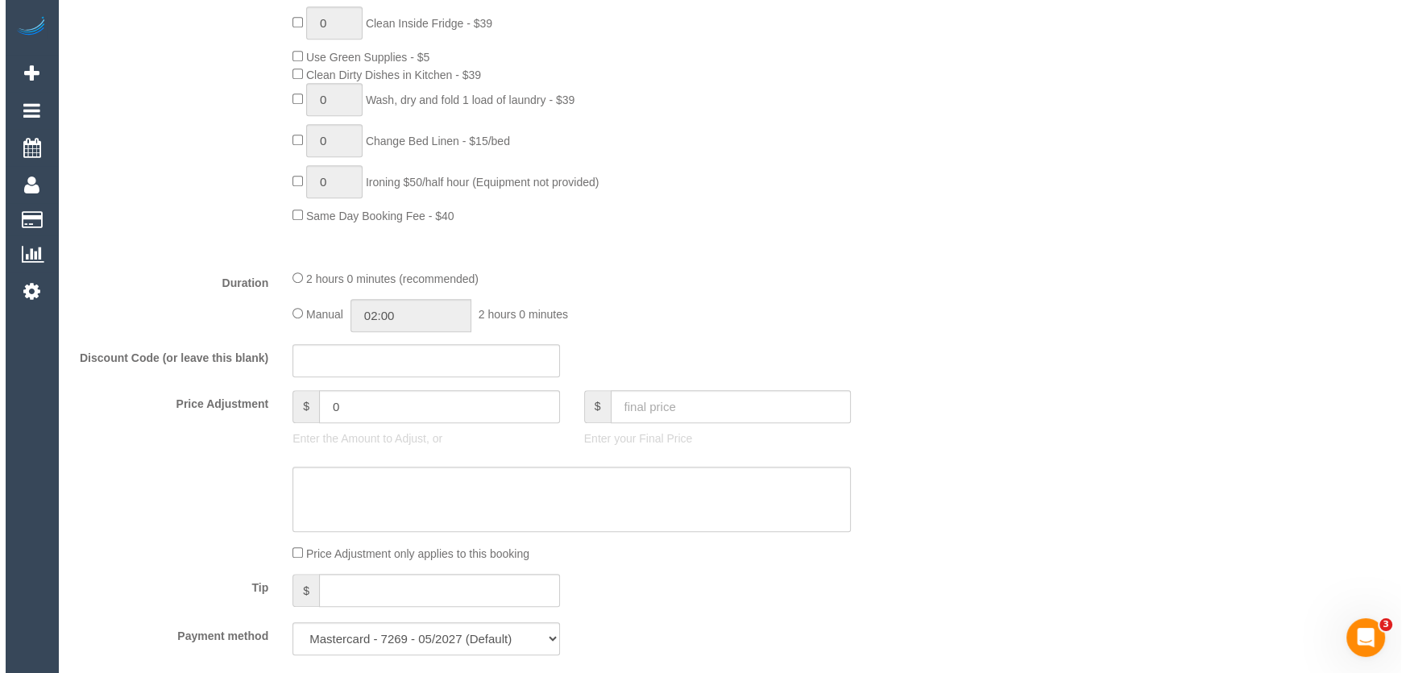
scroll to position [2124, 0]
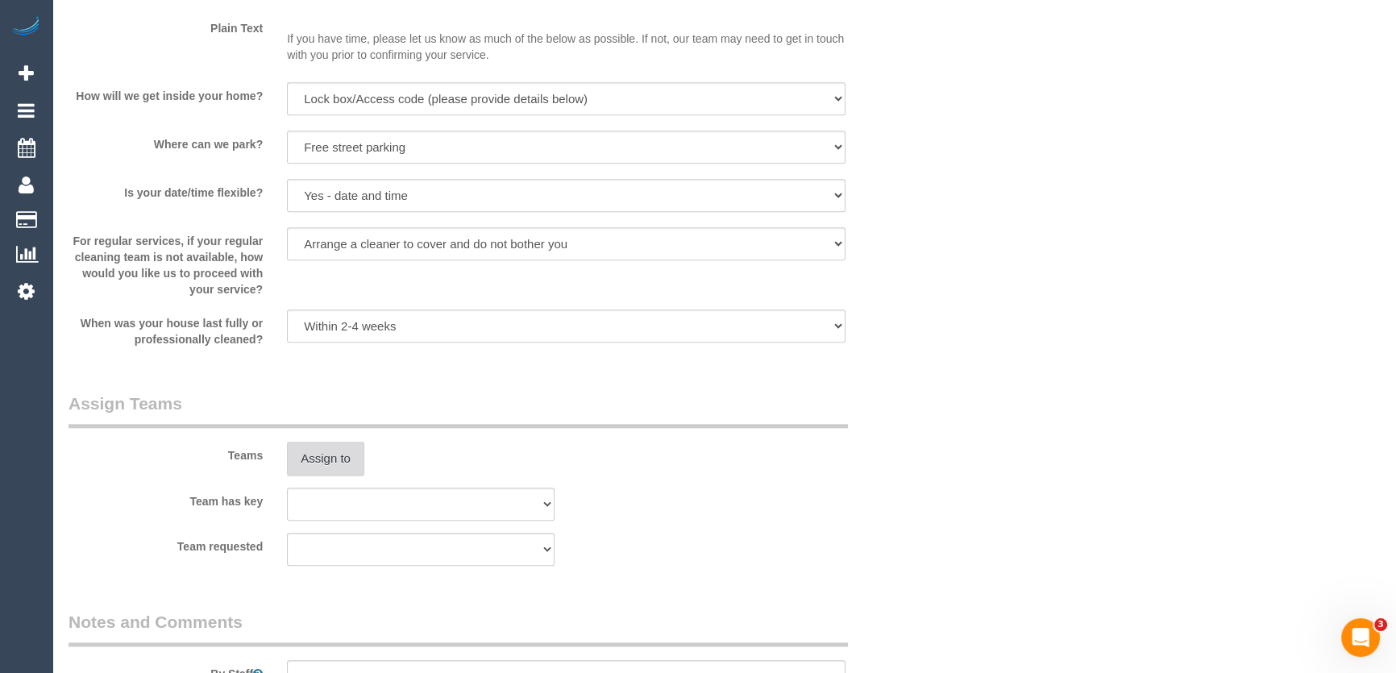
click at [321, 467] on button "Assign to" at bounding box center [325, 459] width 77 height 34
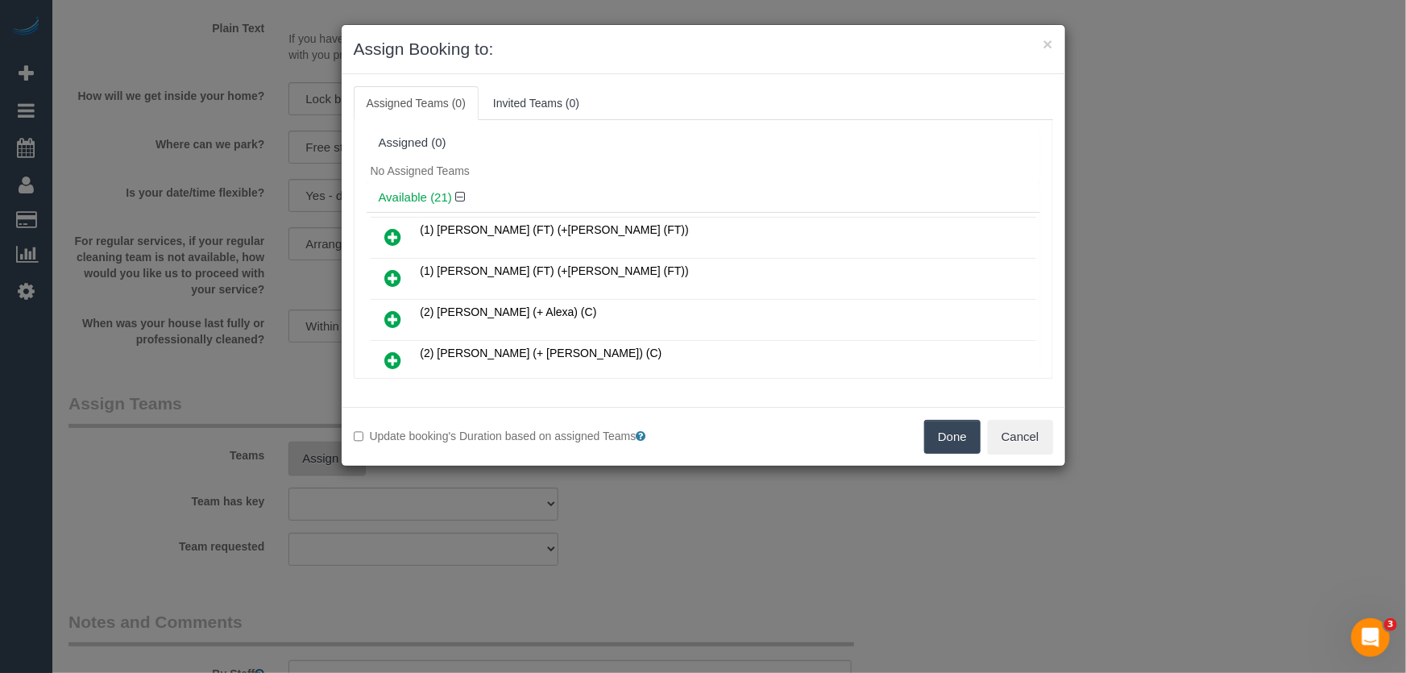
scroll to position [6495, 0]
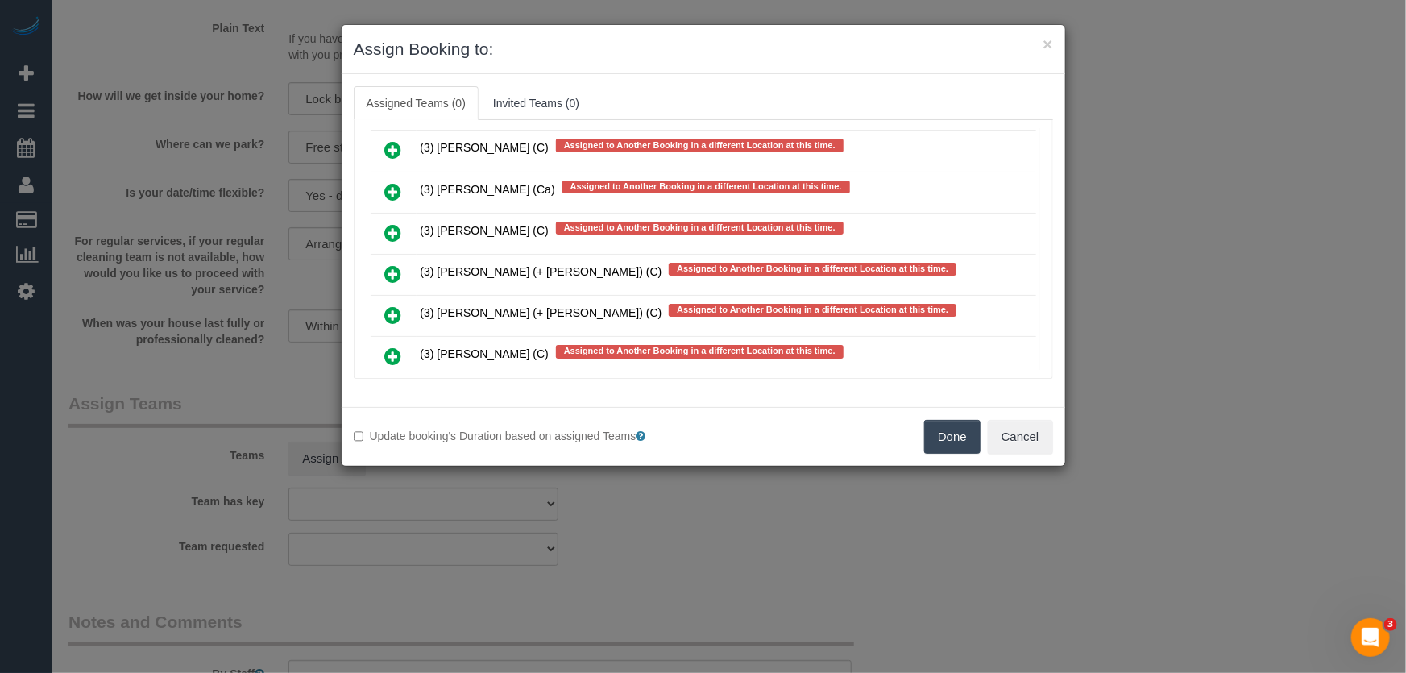
click at [392, 388] on icon at bounding box center [393, 397] width 17 height 19
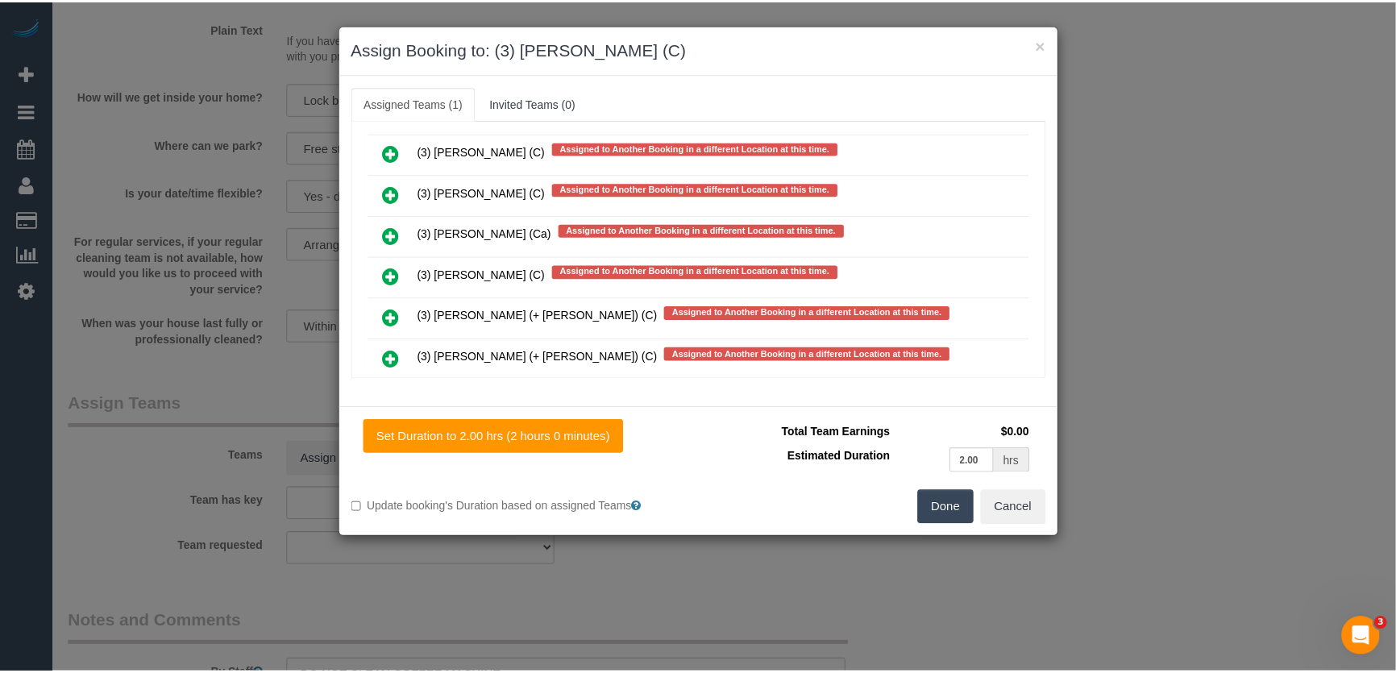
scroll to position [6540, 0]
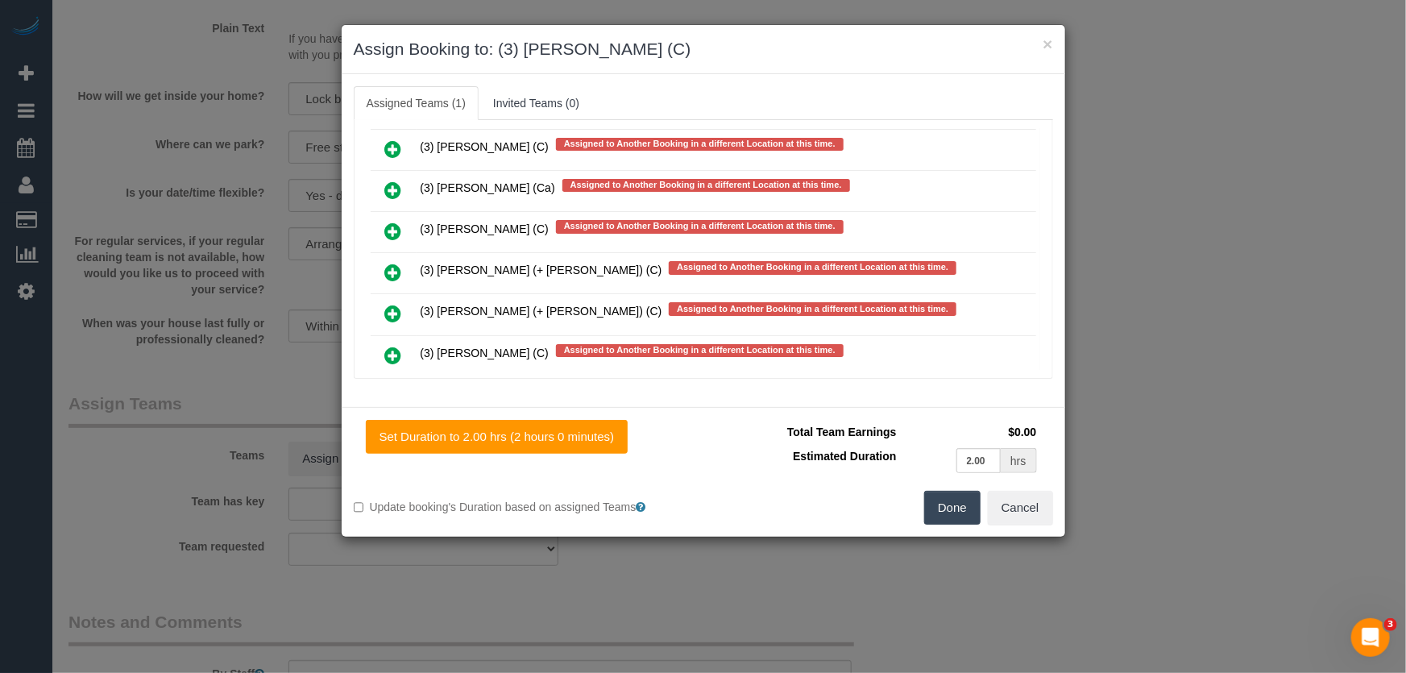
click at [949, 501] on button "Done" at bounding box center [952, 508] width 56 height 34
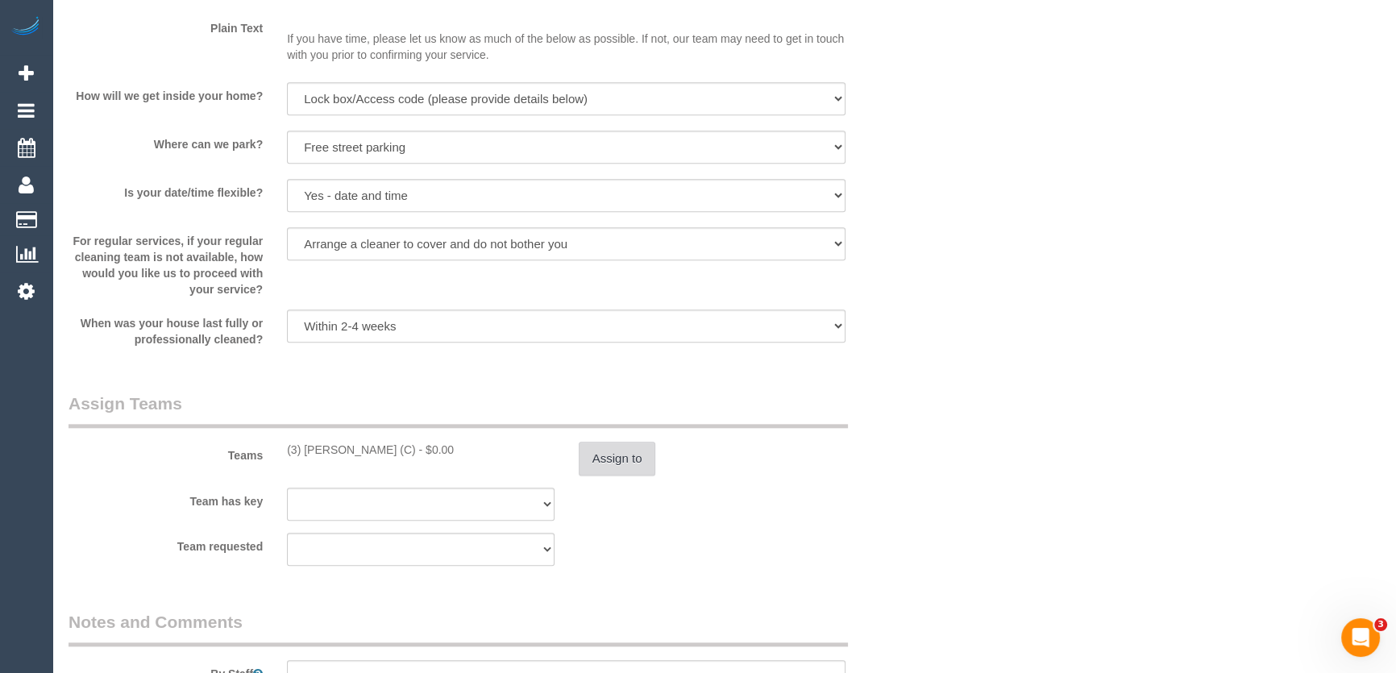
click at [634, 463] on button "Assign to" at bounding box center [617, 459] width 77 height 34
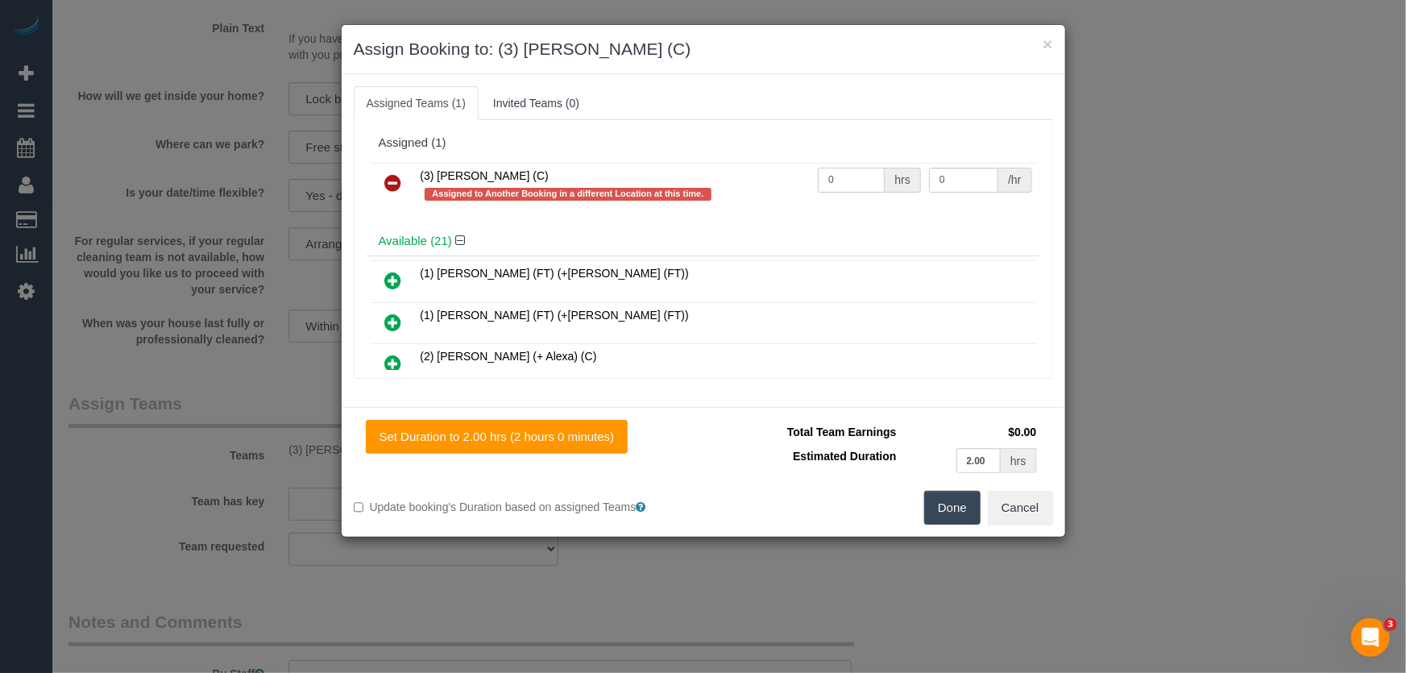
click at [848, 185] on input "0" at bounding box center [851, 180] width 67 height 25
type input "2"
type input "35"
click at [935, 500] on button "Done" at bounding box center [952, 508] width 56 height 34
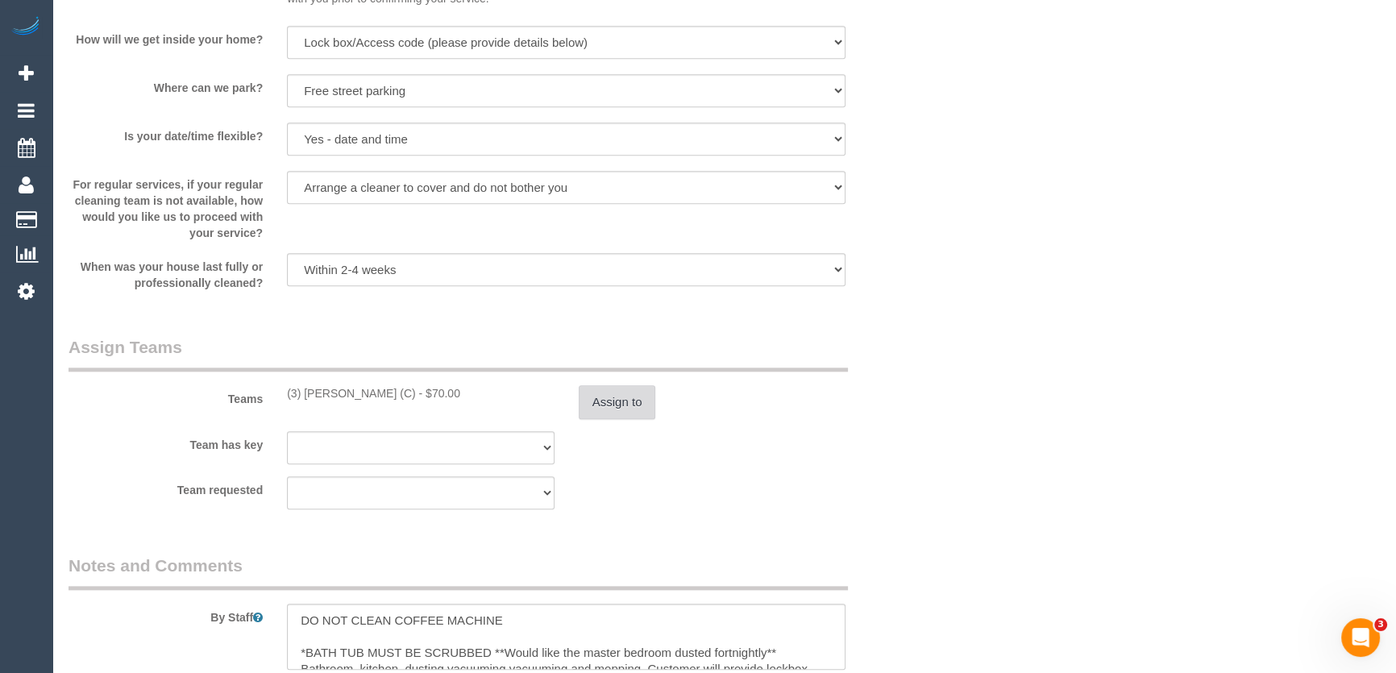
scroll to position [2271, 0]
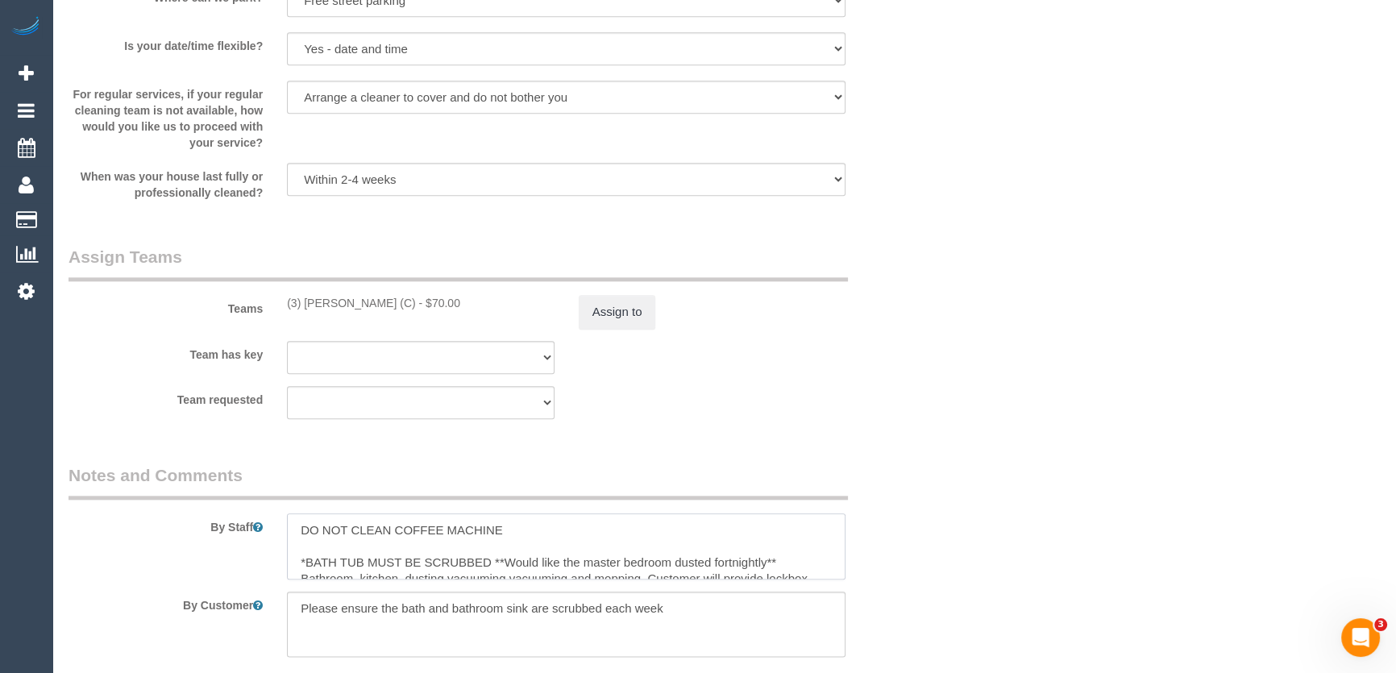
click at [294, 525] on textarea at bounding box center [566, 546] width 558 height 66
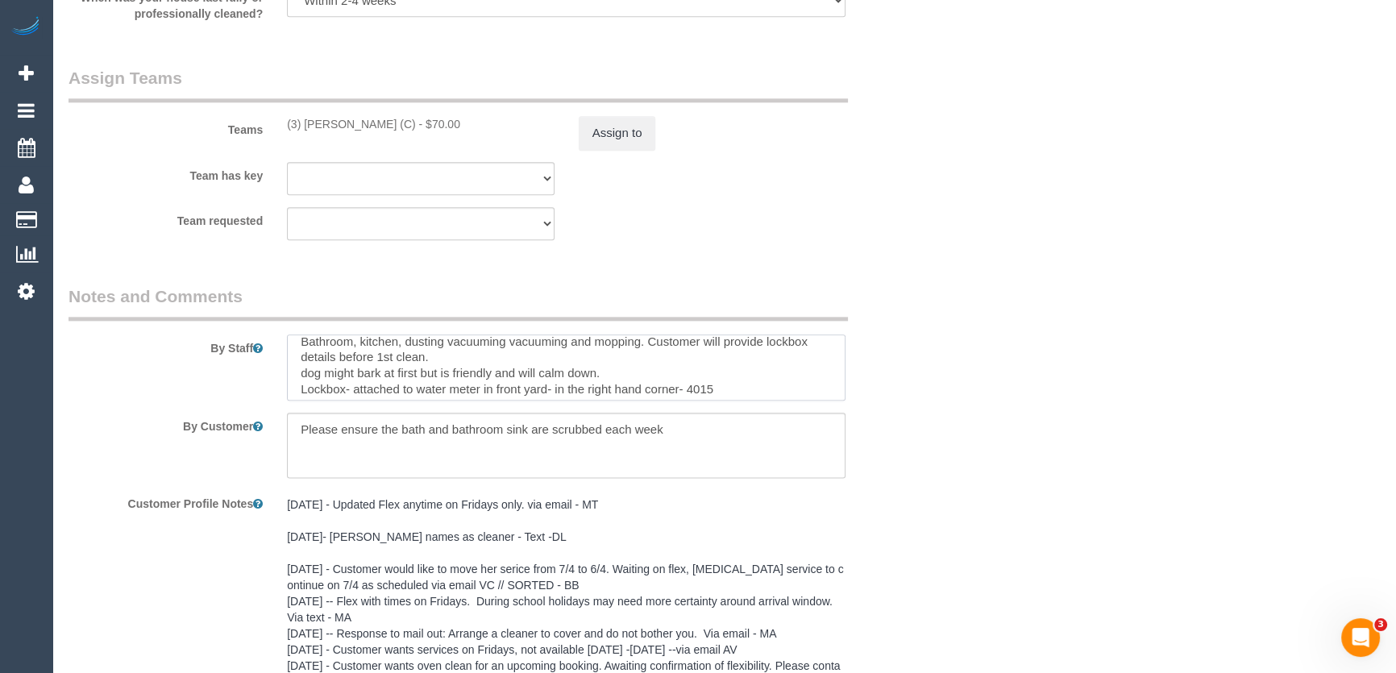
scroll to position [88, 0]
type textarea "*cover* DO NOT CLEAN COFFEE MACHINE *BATH TUB MUST BE SCRUBBED **Would like the…"
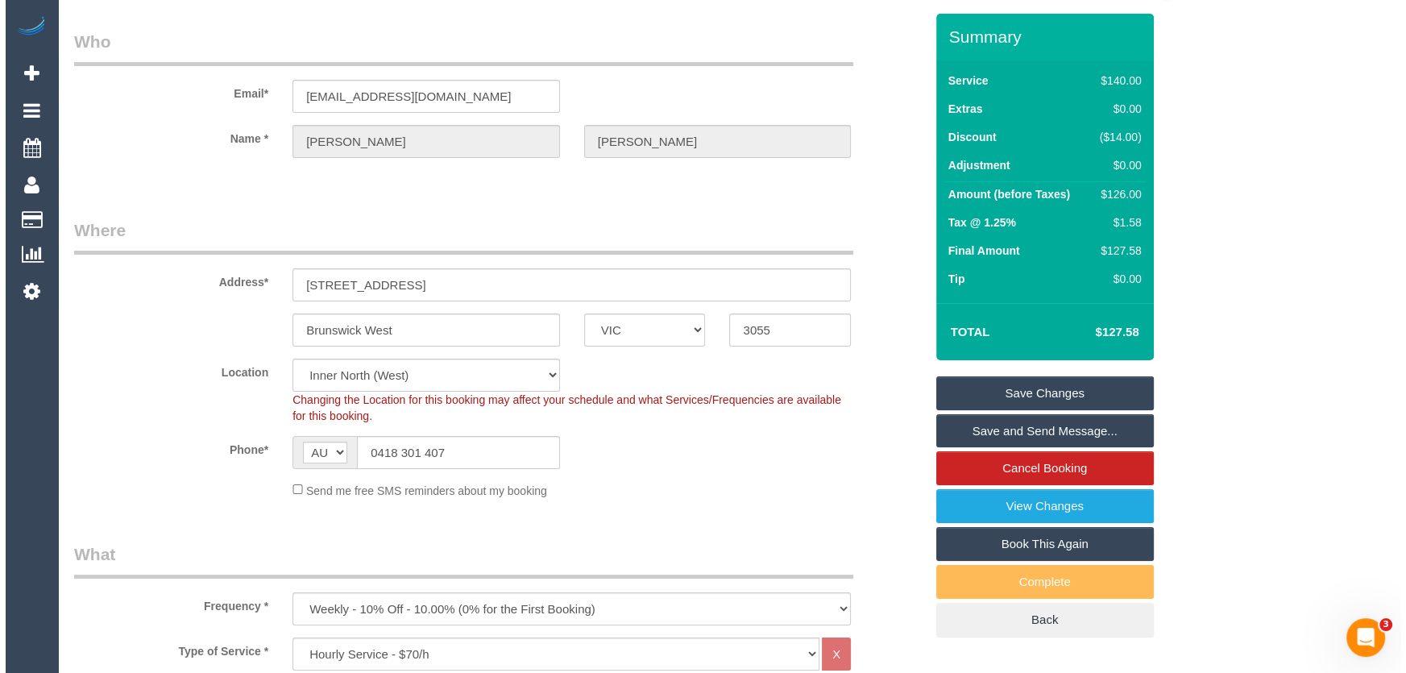
scroll to position [0, 0]
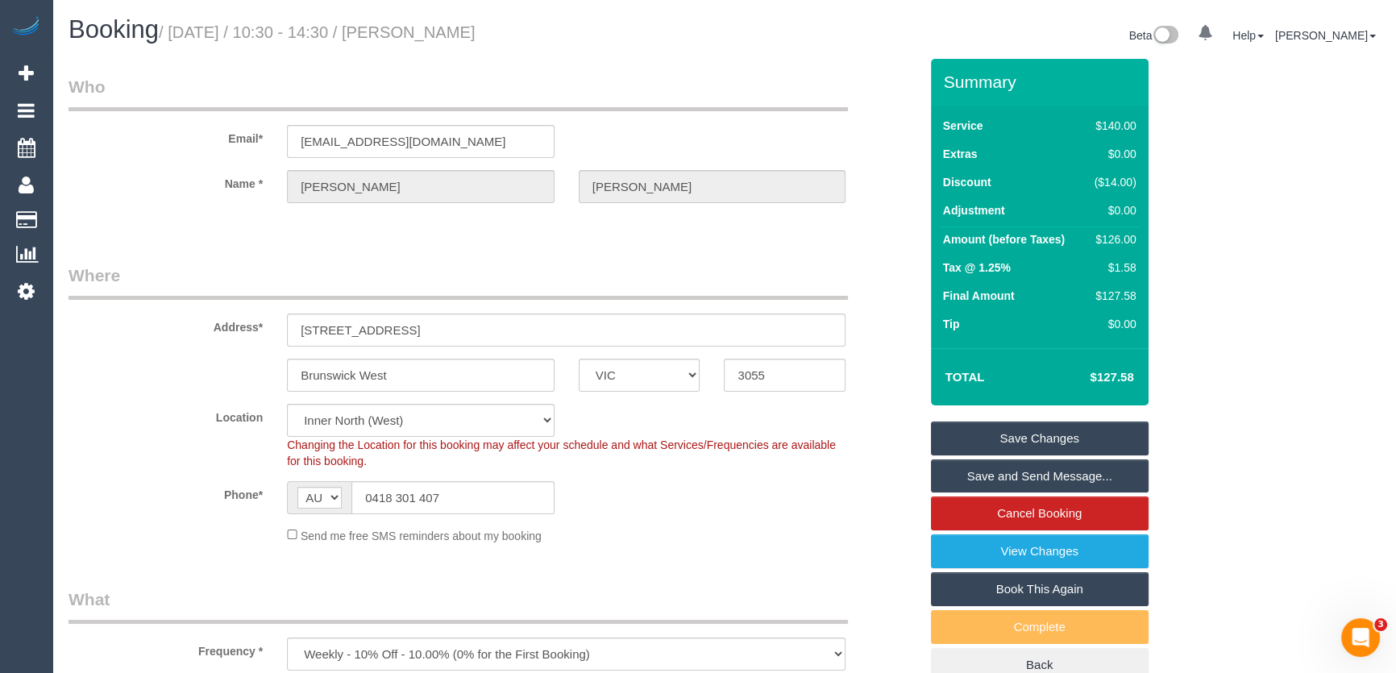
click at [475, 36] on small "/ September 12, 2025 / 10:30 - 14:30 / Susan Anderson" at bounding box center [317, 32] width 317 height 18
copy small "Susan Anderson"
click at [1011, 479] on link "Save and Send Message..." at bounding box center [1040, 476] width 218 height 34
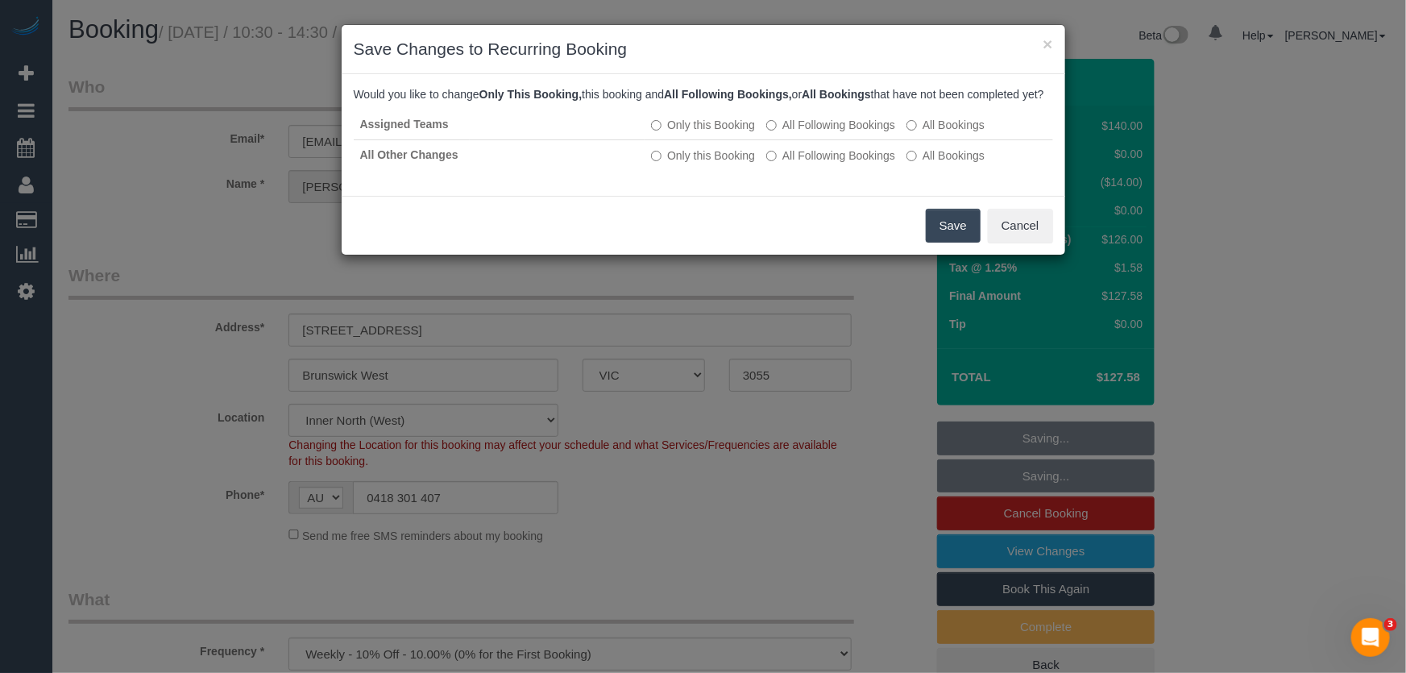
click at [958, 242] on button "Save" at bounding box center [953, 226] width 55 height 34
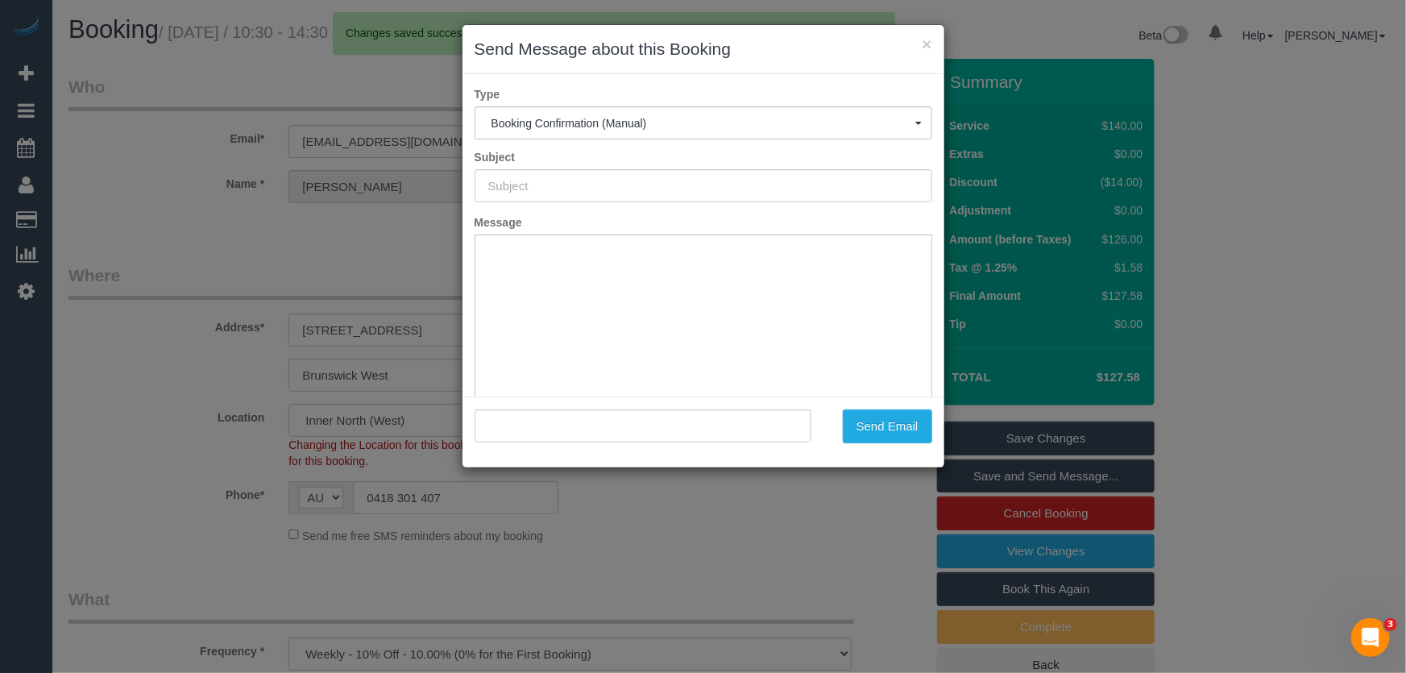
type input "Booking Confirmed"
type input ""Susan Anderson" <susanbanderson80@gmail.com>"
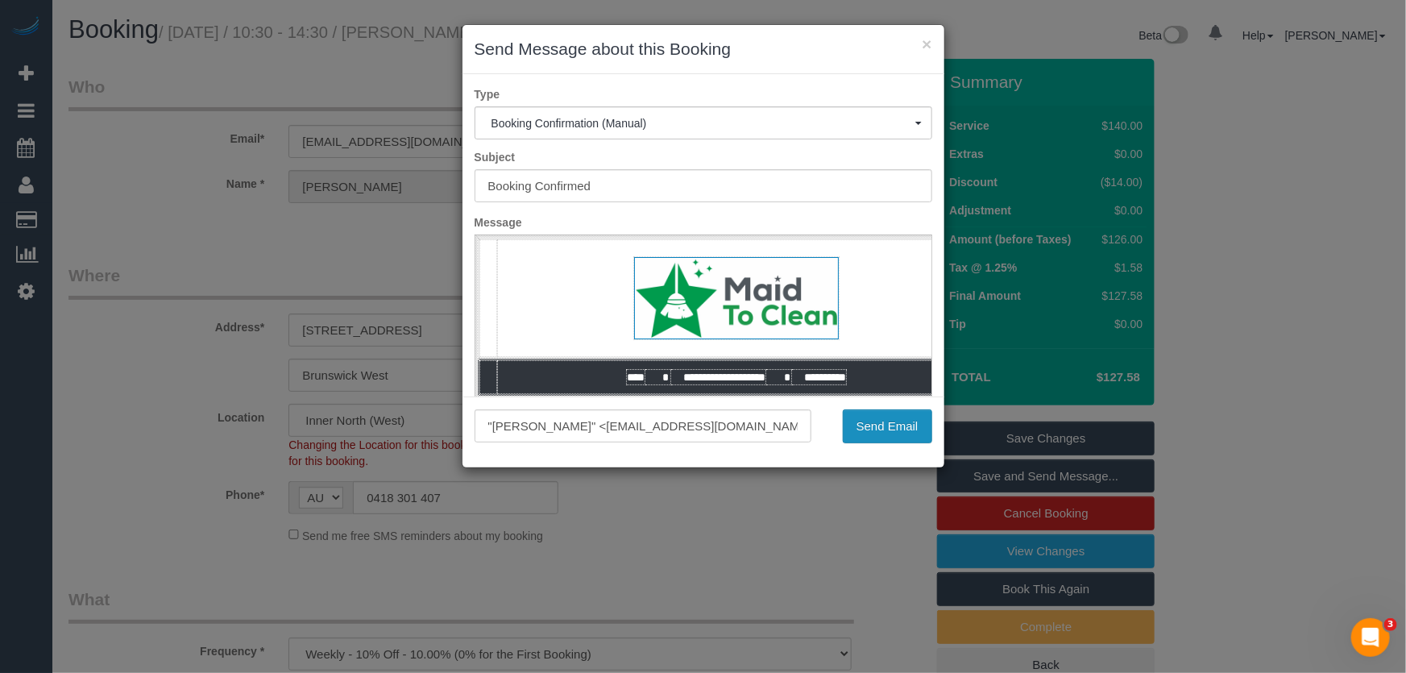
click at [888, 426] on button "Send Email" at bounding box center [887, 426] width 89 height 34
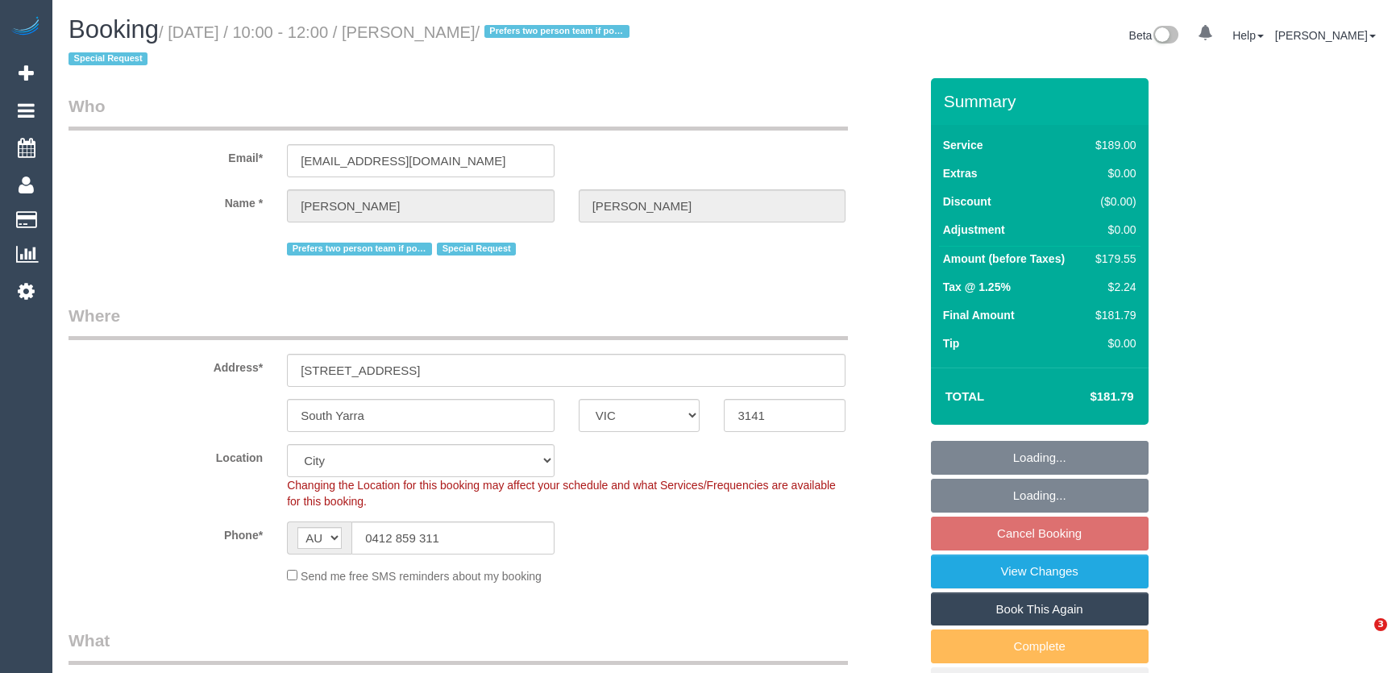
select select "VIC"
select select "number:28"
select select "number:14"
select select "number:21"
select select "number:24"
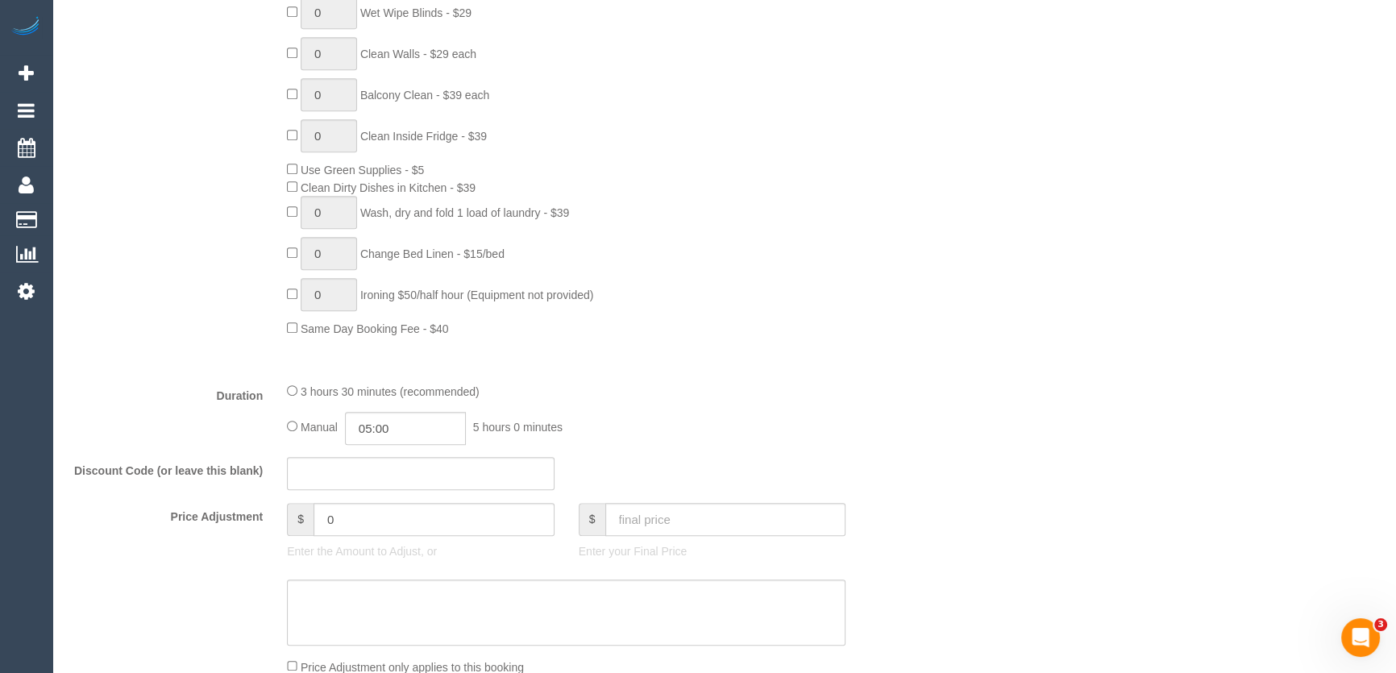
scroll to position [1025, 0]
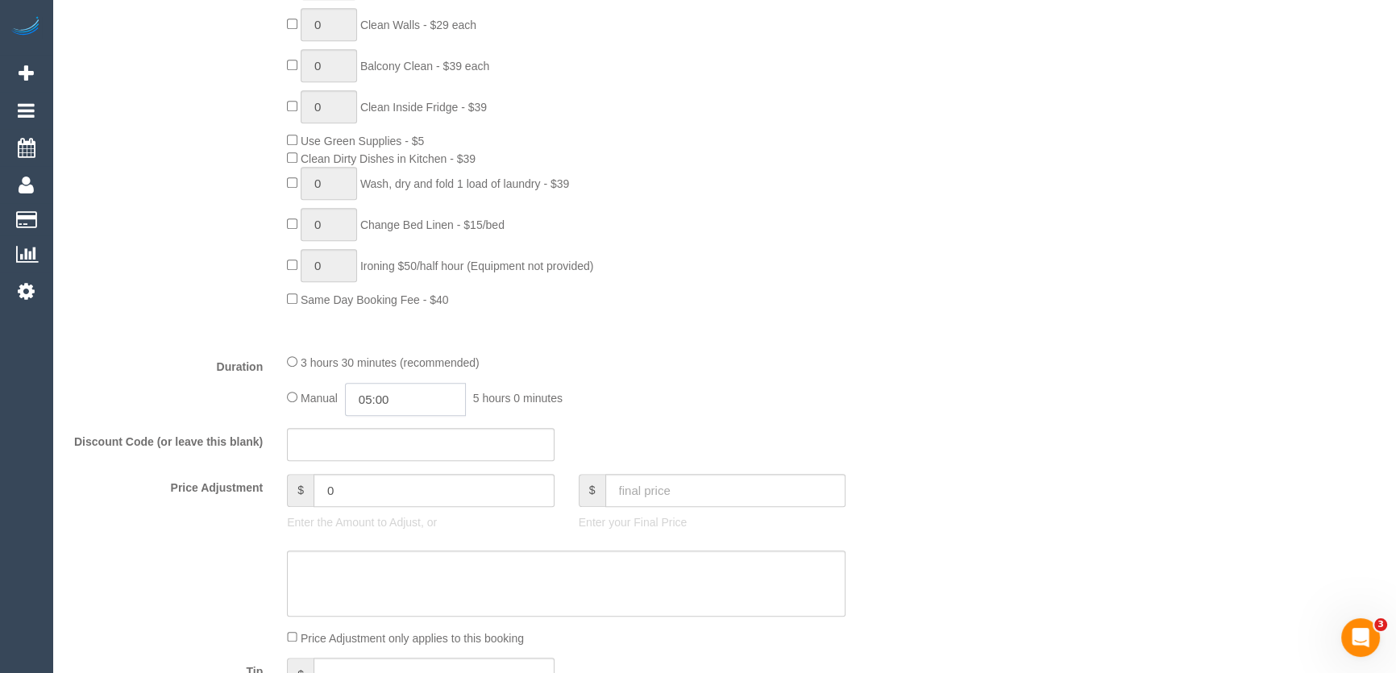
click at [427, 405] on input "05:00" at bounding box center [405, 399] width 121 height 33
click at [397, 427] on li "01:30" at bounding box center [388, 423] width 72 height 21
click at [410, 394] on input "01:30" at bounding box center [405, 399] width 121 height 33
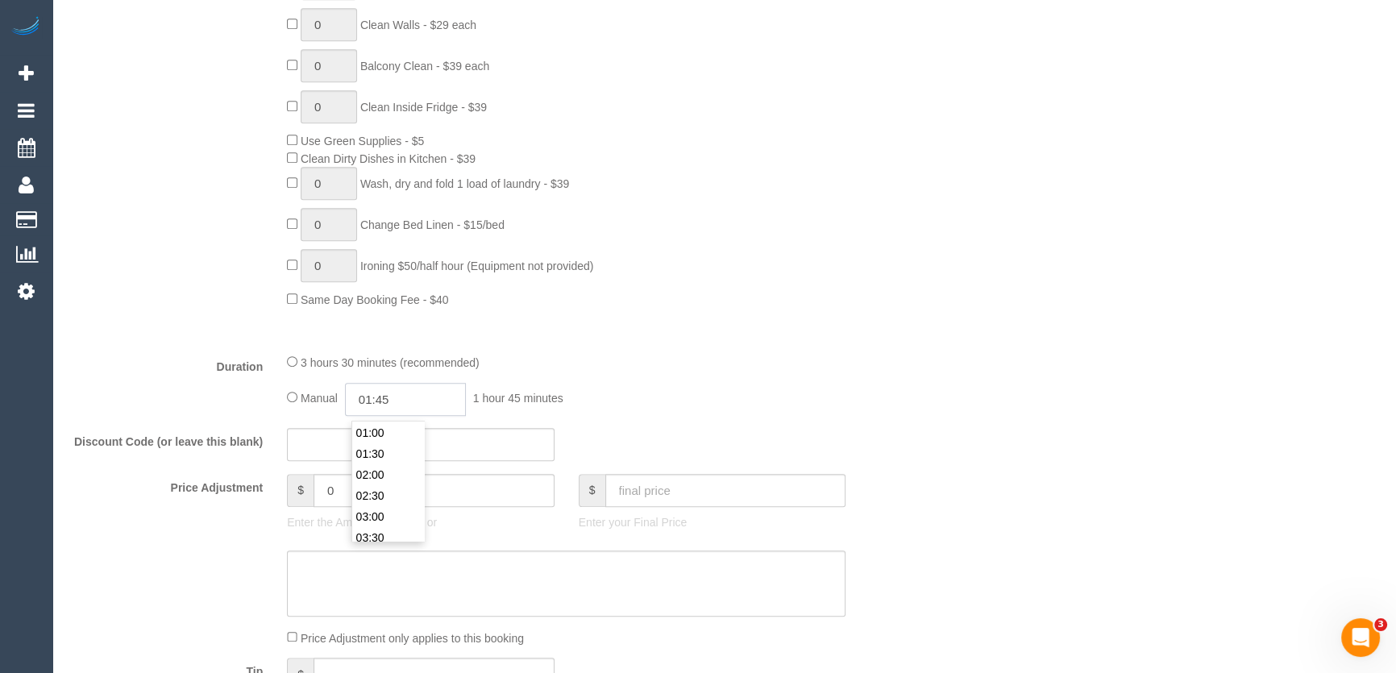
type input "01:45"
click at [752, 340] on div "Type of Service * Hourly Service - $70/h Hourly Service - $65/h Hourly Service …" at bounding box center [493, 19] width 850 height 641
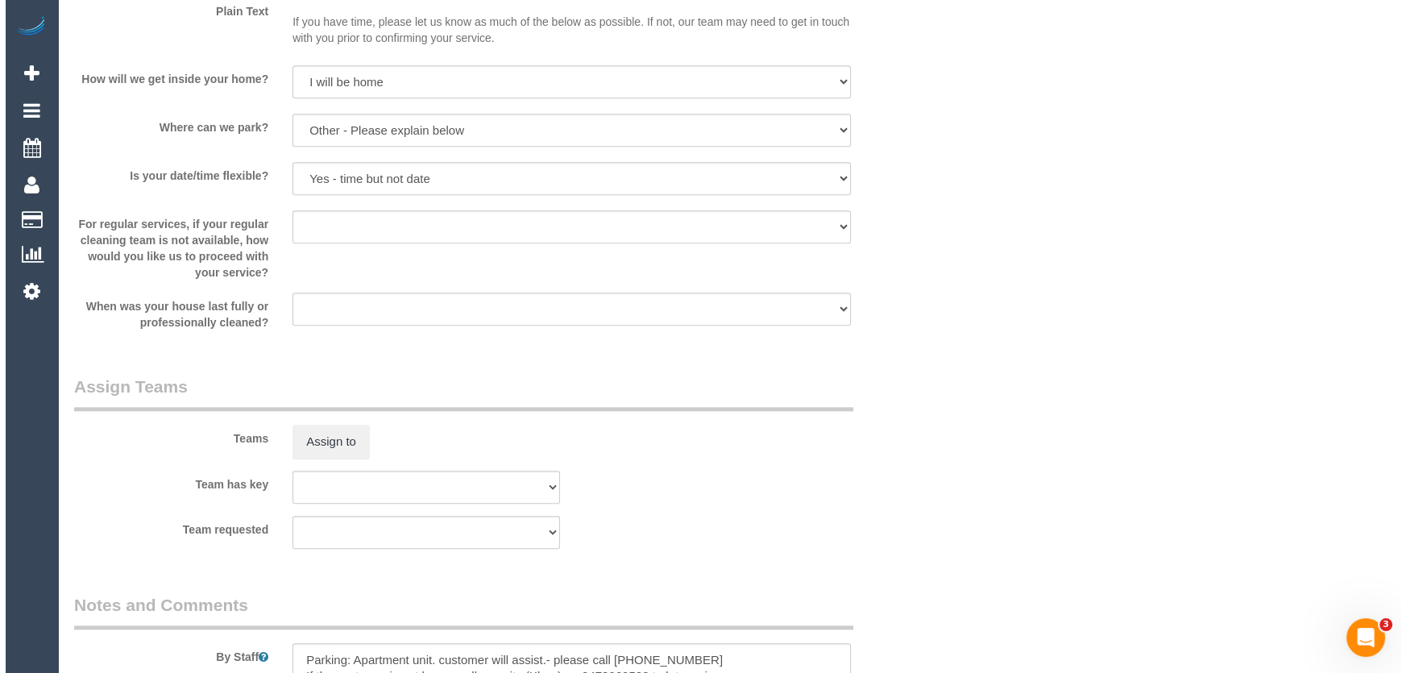
scroll to position [2197, 0]
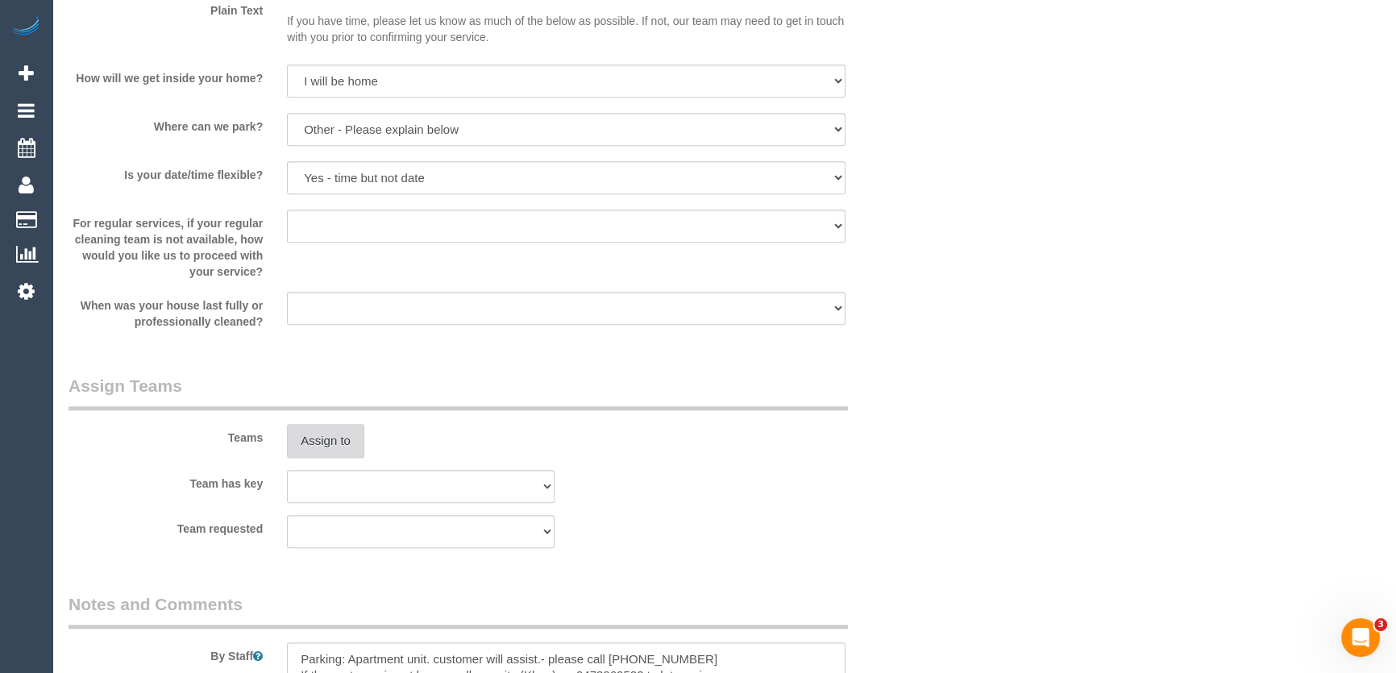
click at [339, 439] on button "Assign to" at bounding box center [325, 441] width 77 height 34
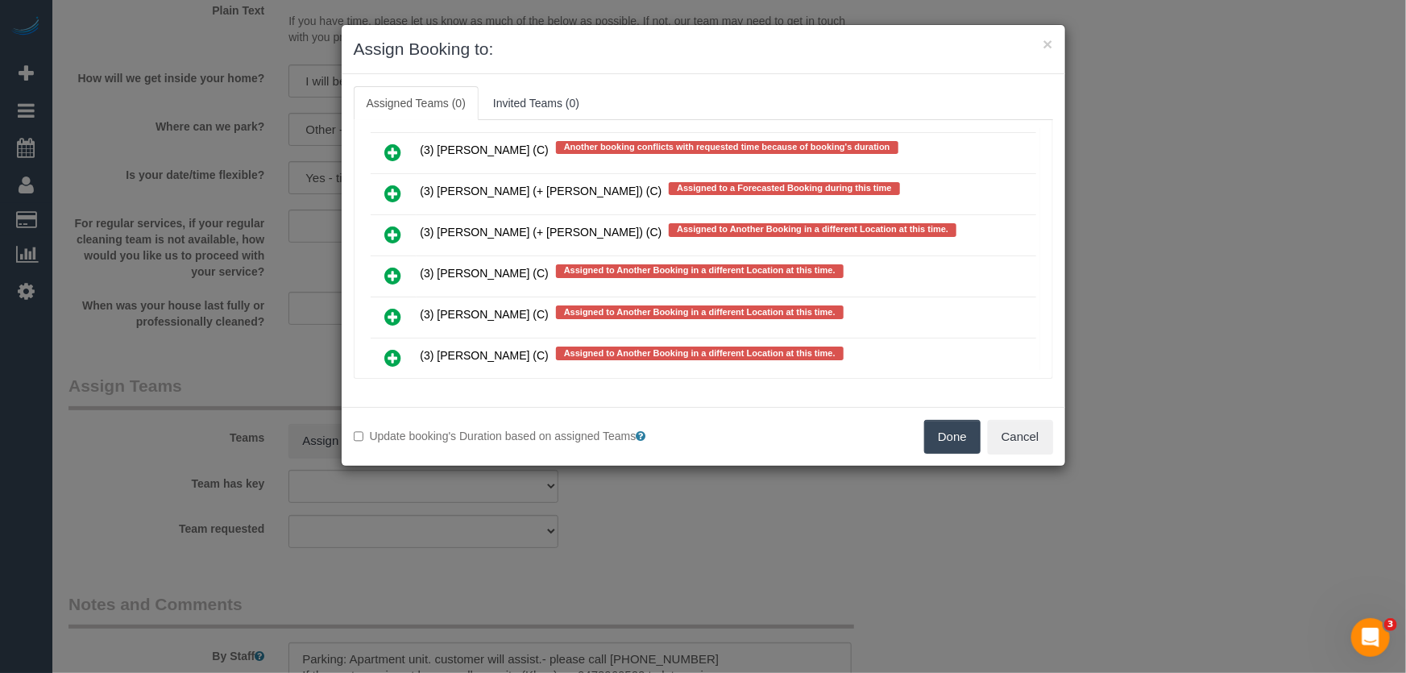
scroll to position [3204, 0]
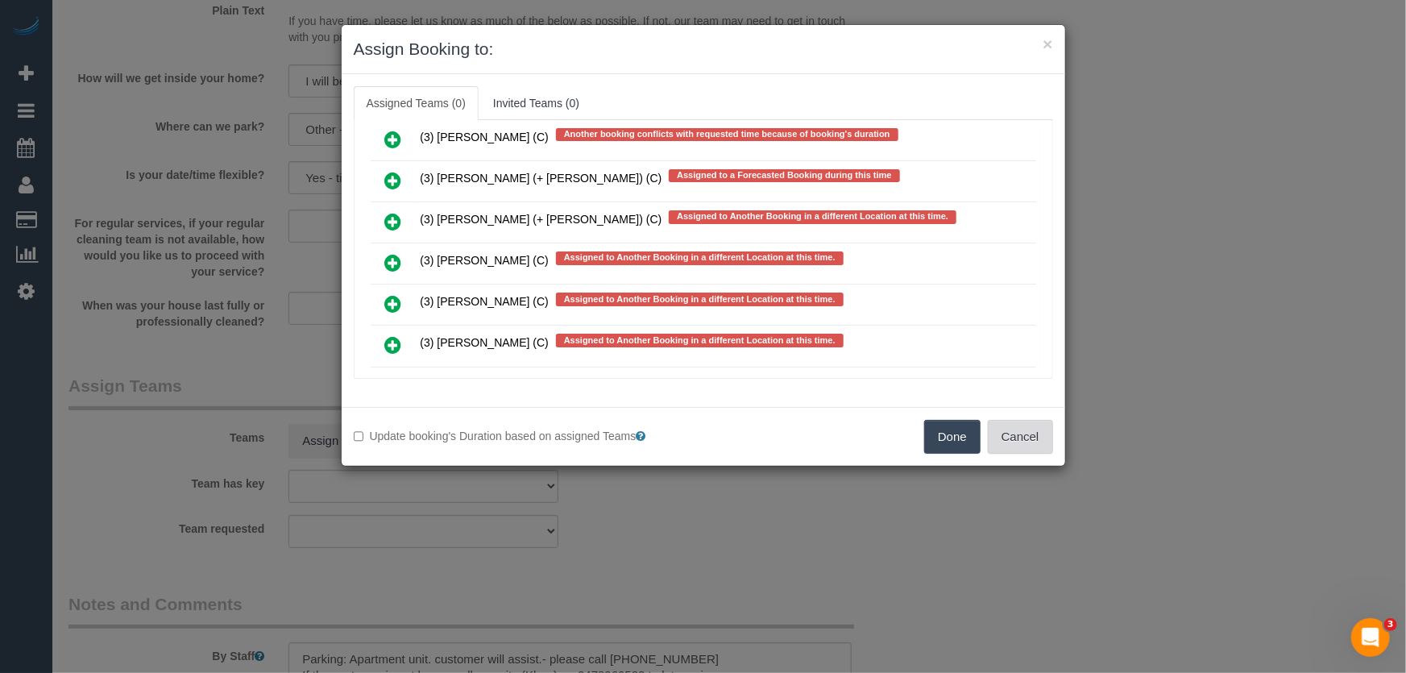
click at [1033, 445] on button "Cancel" at bounding box center [1020, 437] width 65 height 34
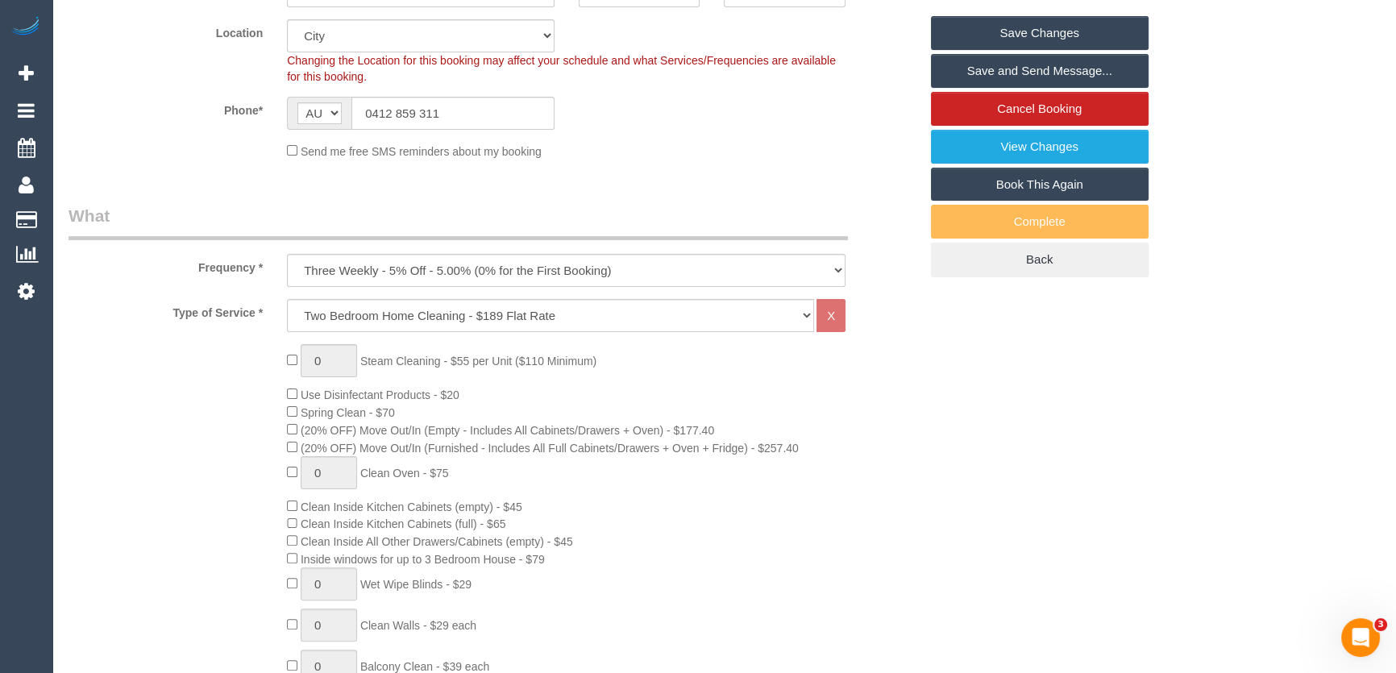
scroll to position [219, 0]
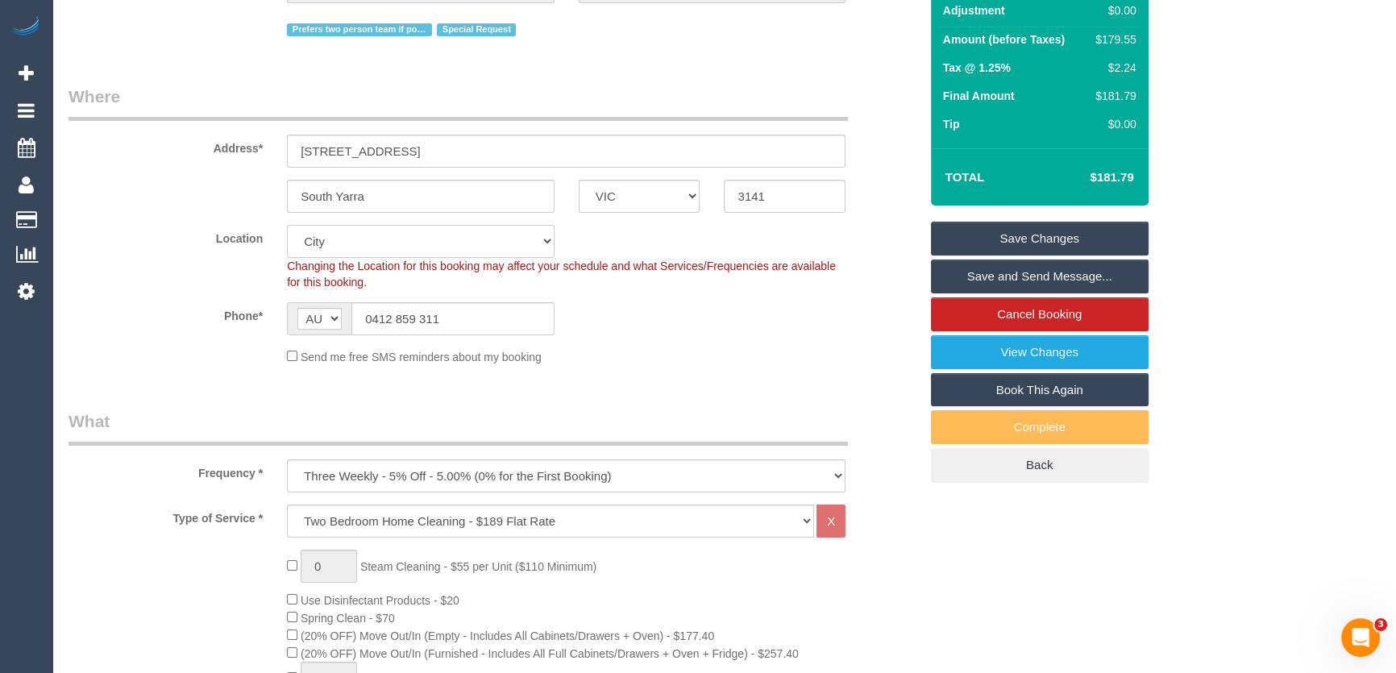
click at [380, 240] on select "Office [GEOGRAPHIC_DATA] (North) East (South) [GEOGRAPHIC_DATA] (East) [GEOGRAP…" at bounding box center [421, 241] width 268 height 33
select select "50"
click at [287, 225] on select "Office [GEOGRAPHIC_DATA] (North) East (South) [GEOGRAPHIC_DATA] (East) [GEOGRAP…" at bounding box center [421, 241] width 268 height 33
select select "object:3120"
click at [685, 341] on sui-booking-location "Location [GEOGRAPHIC_DATA] (North) East (South) [GEOGRAPHIC_DATA] (East) [GEOGR…" at bounding box center [493, 295] width 850 height 140
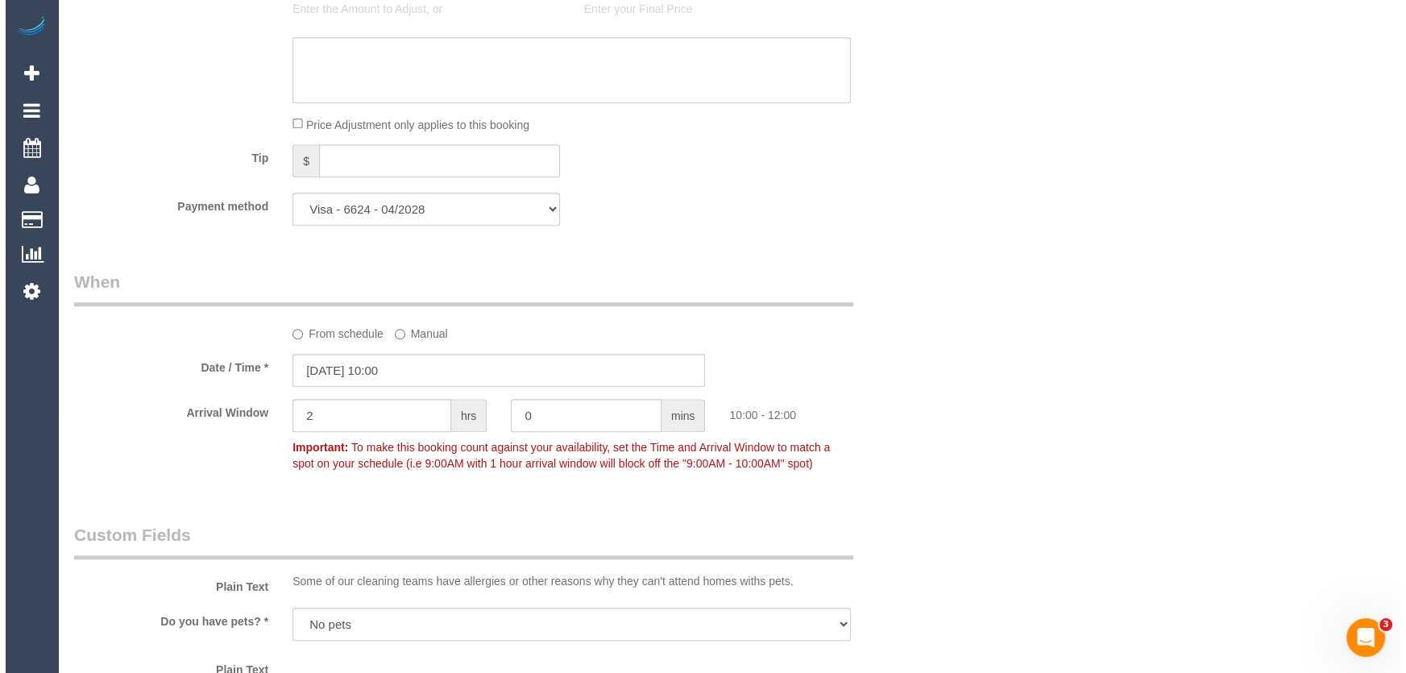
scroll to position [2271, 0]
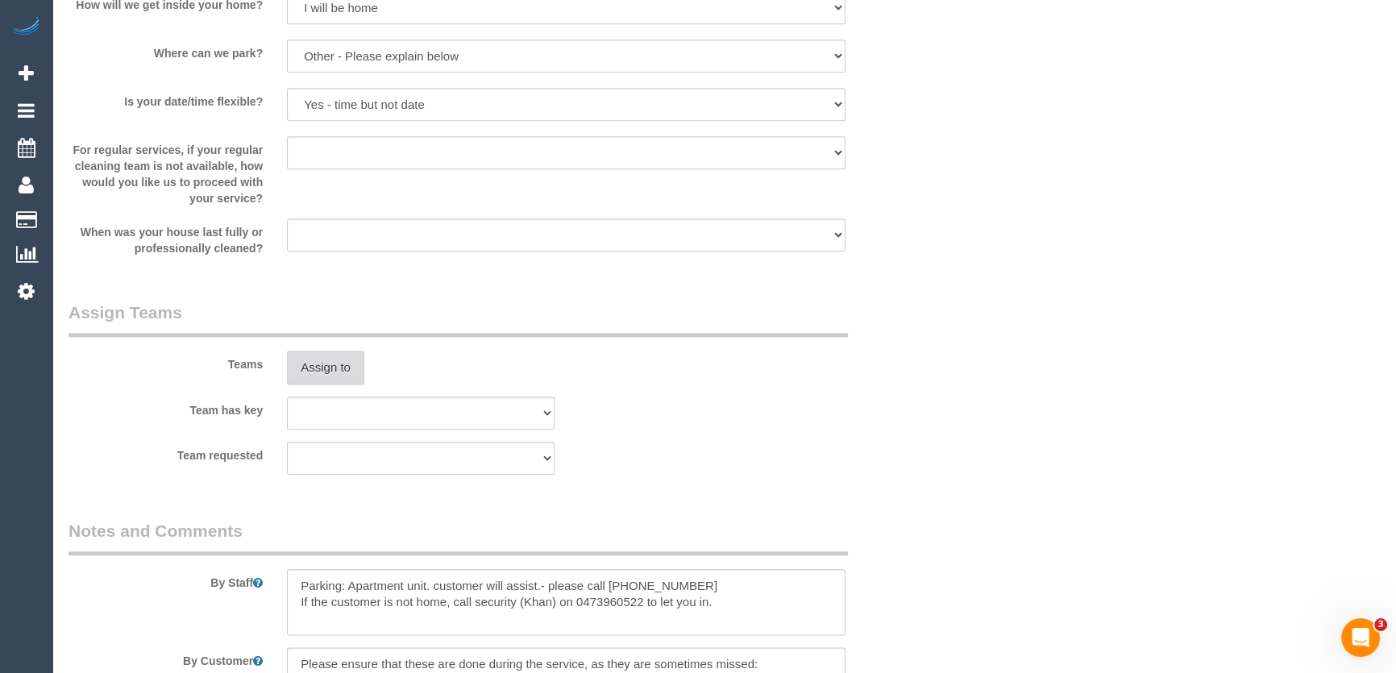
click at [321, 367] on button "Assign to" at bounding box center [325, 368] width 77 height 34
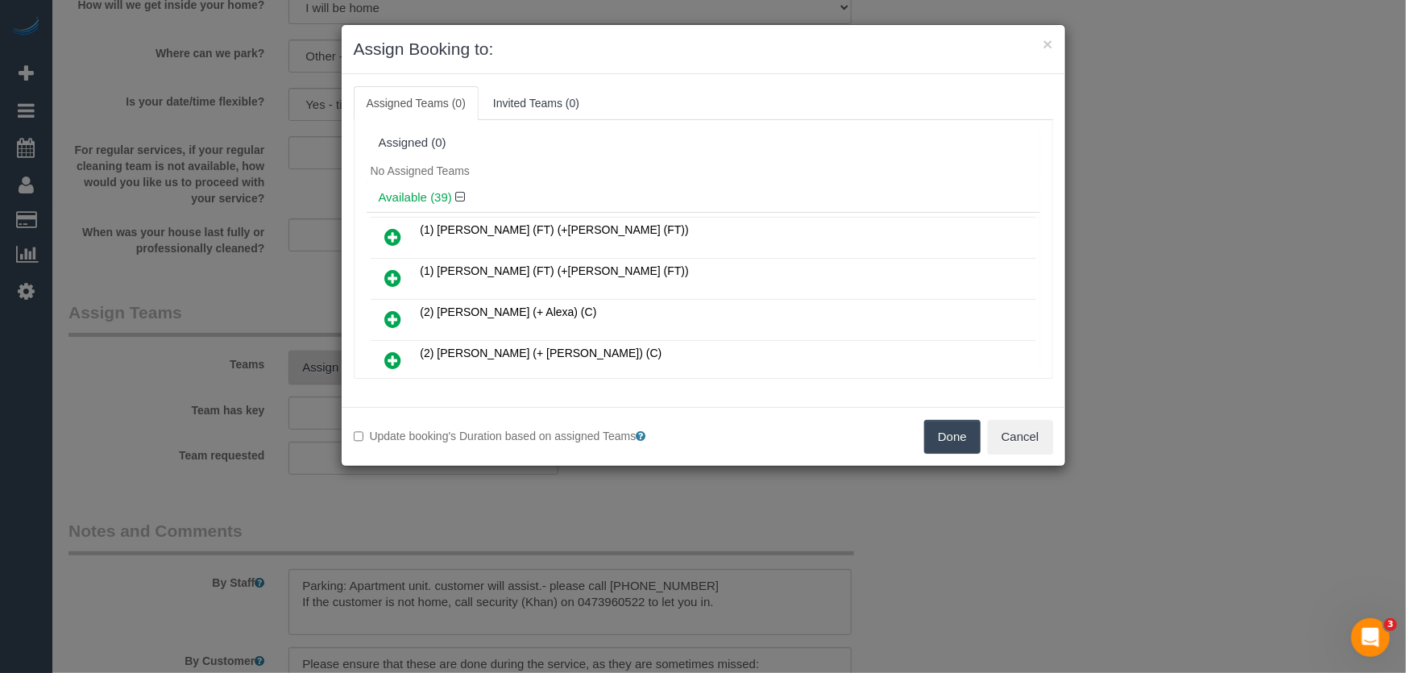
scroll to position [827, 0]
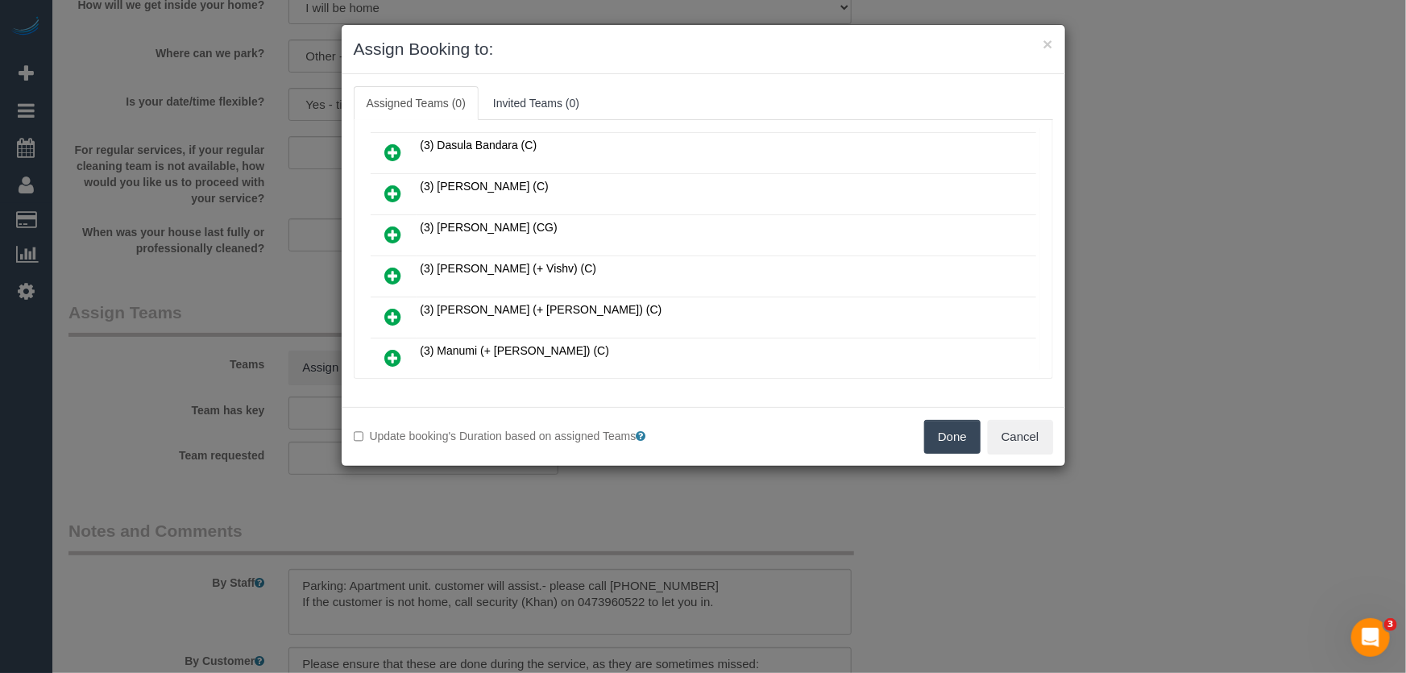
click at [392, 266] on icon at bounding box center [393, 275] width 17 height 19
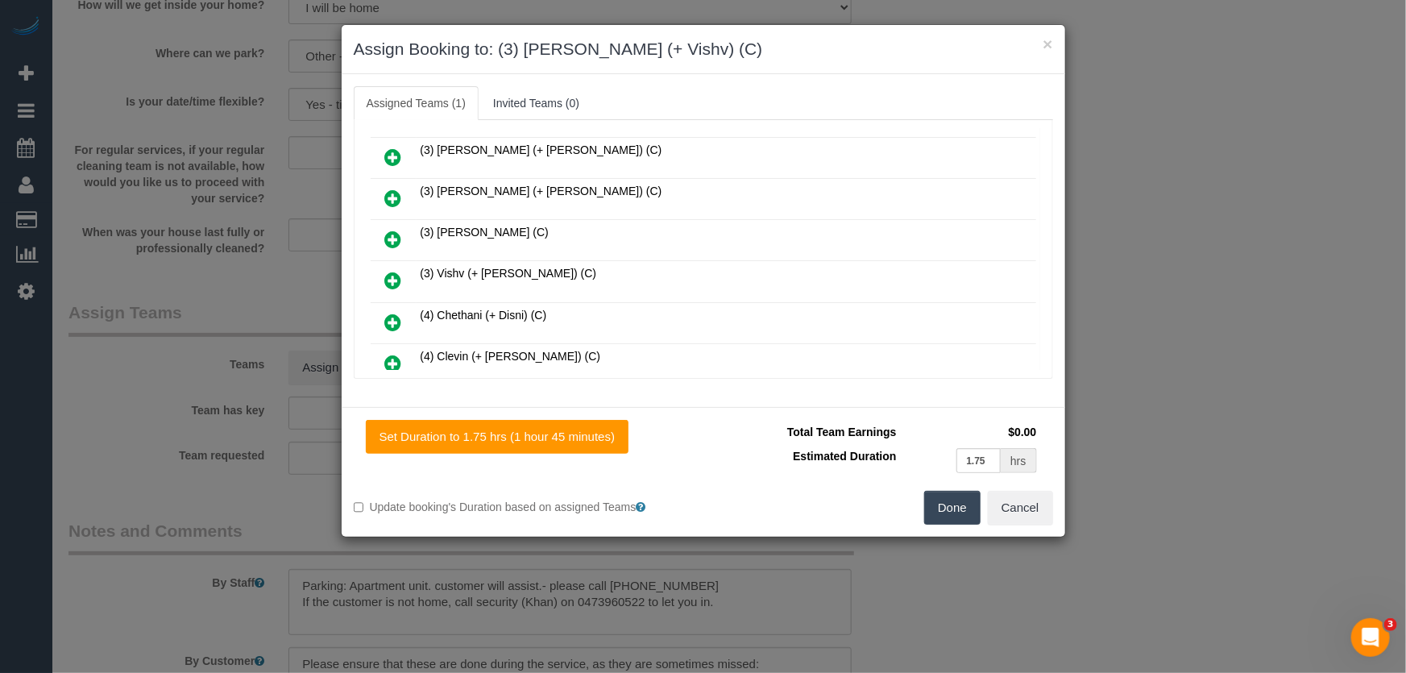
click at [392, 271] on icon at bounding box center [393, 280] width 17 height 19
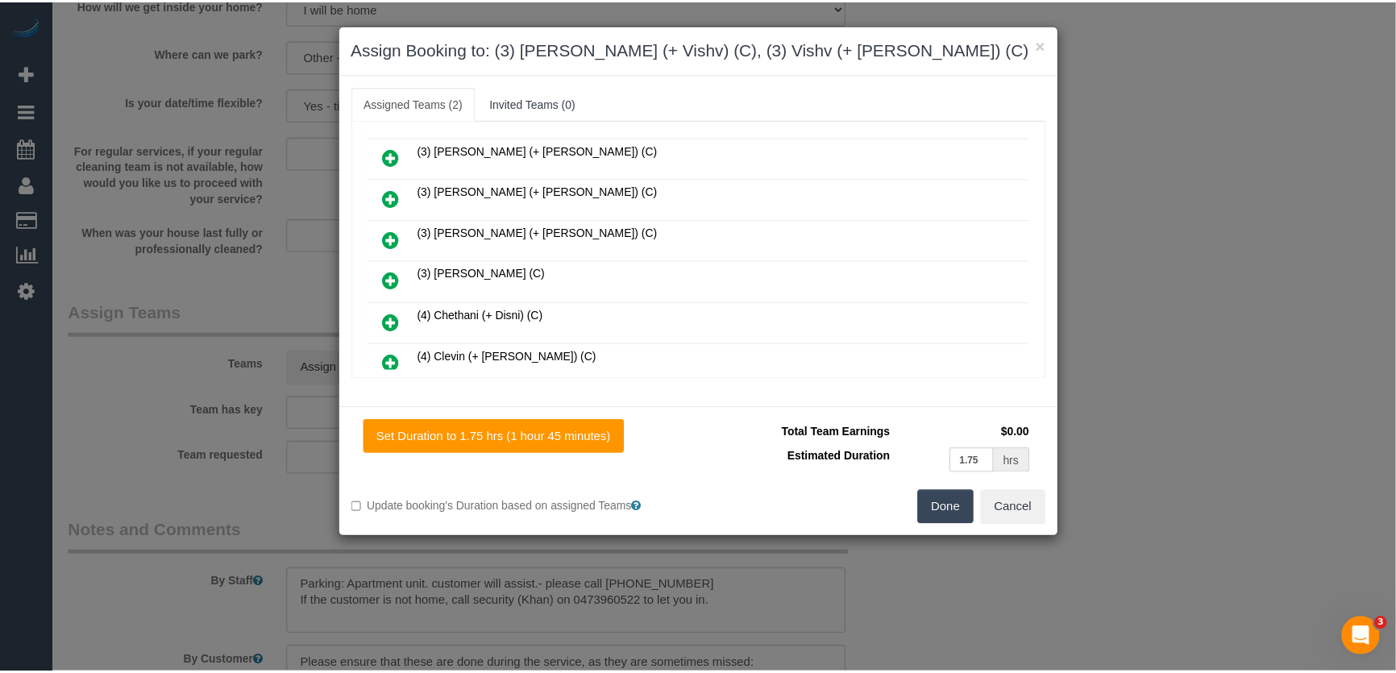
scroll to position [1271, 0]
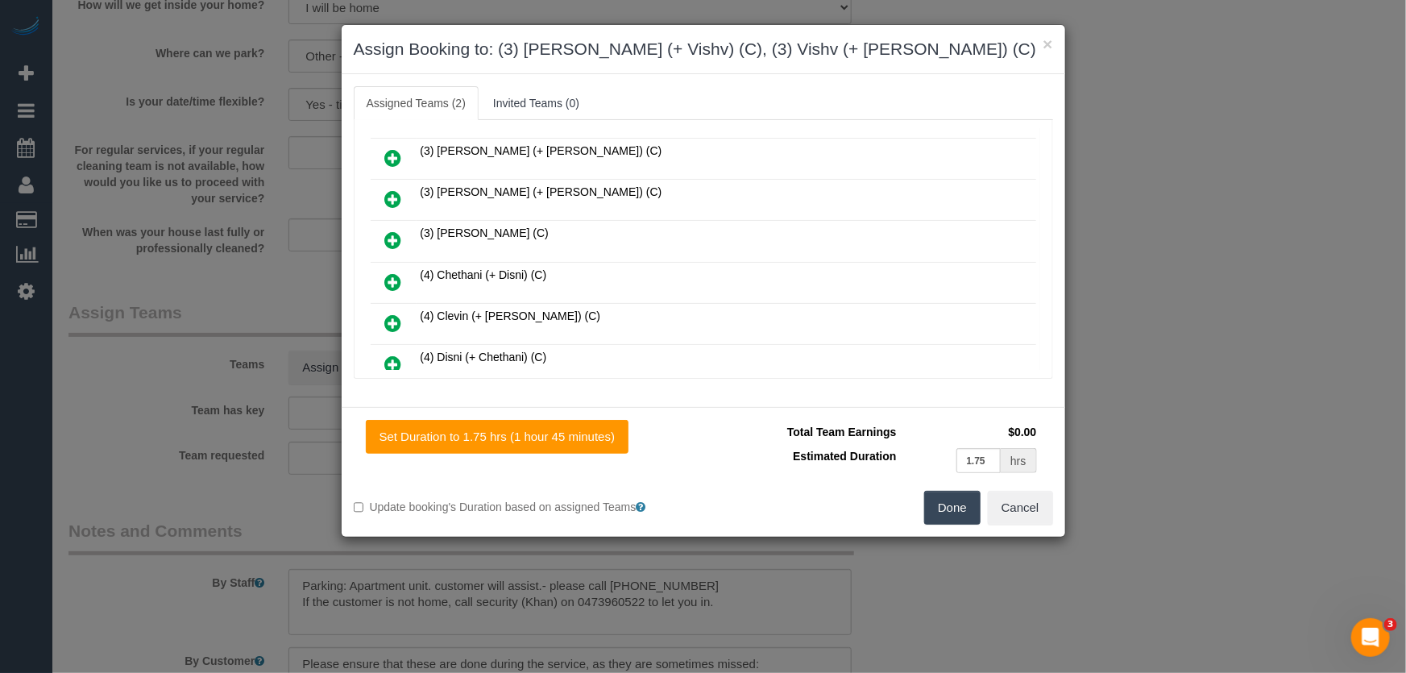
click at [956, 510] on button "Done" at bounding box center [952, 508] width 56 height 34
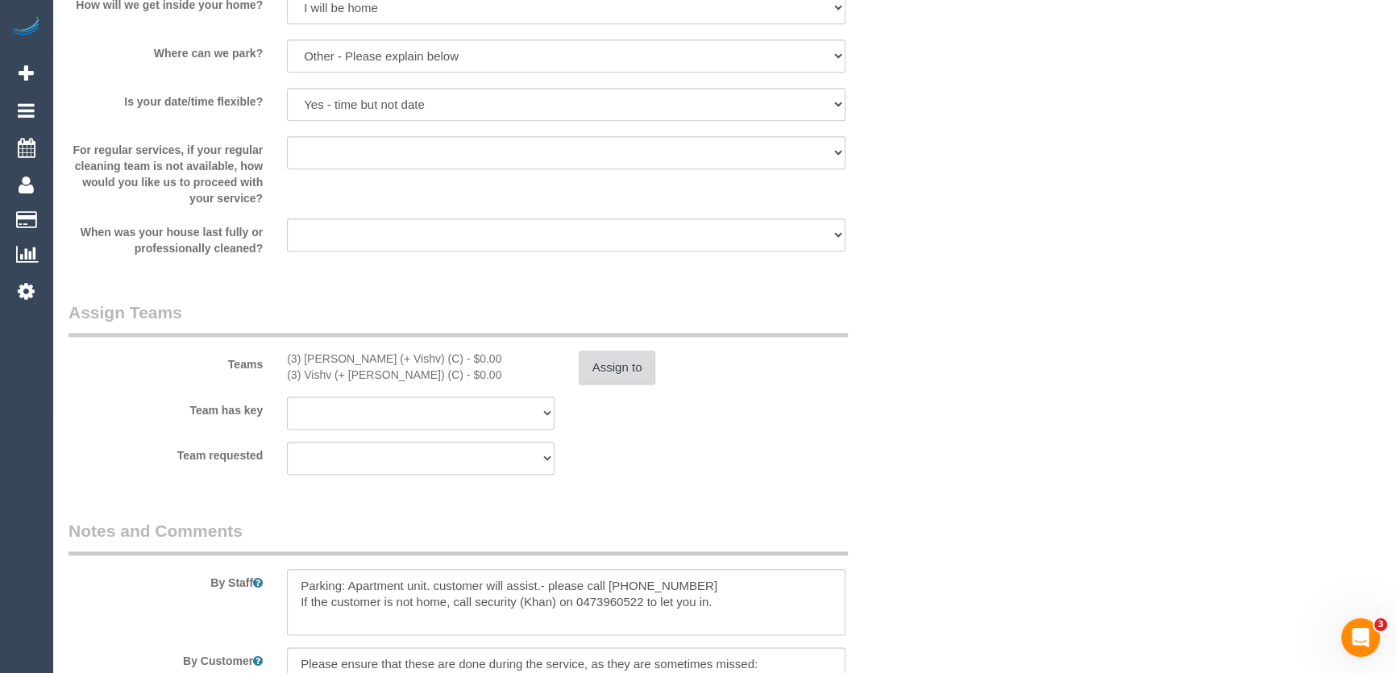
click at [607, 377] on button "Assign to" at bounding box center [617, 368] width 77 height 34
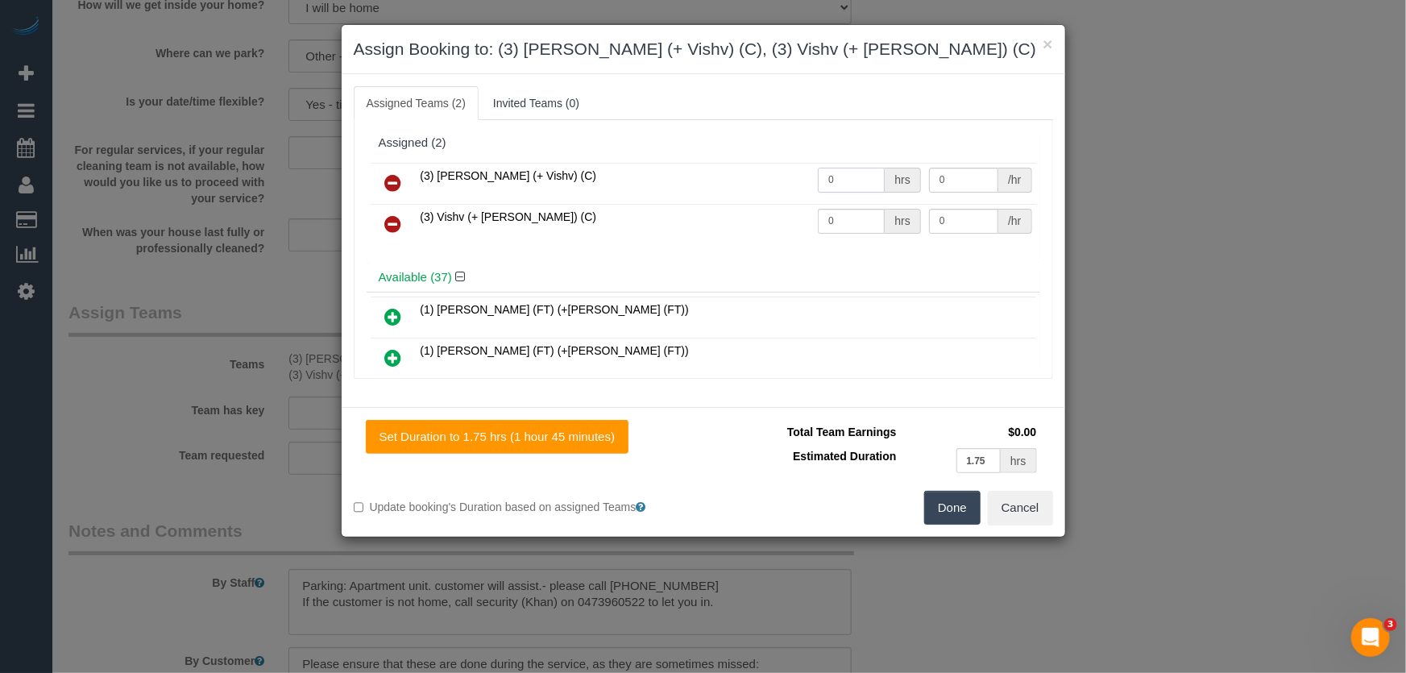
click at [838, 179] on input "0" at bounding box center [851, 180] width 67 height 25
type input "1"
type input "57.5"
click at [855, 213] on input "0" at bounding box center [851, 221] width 67 height 25
type input "1"
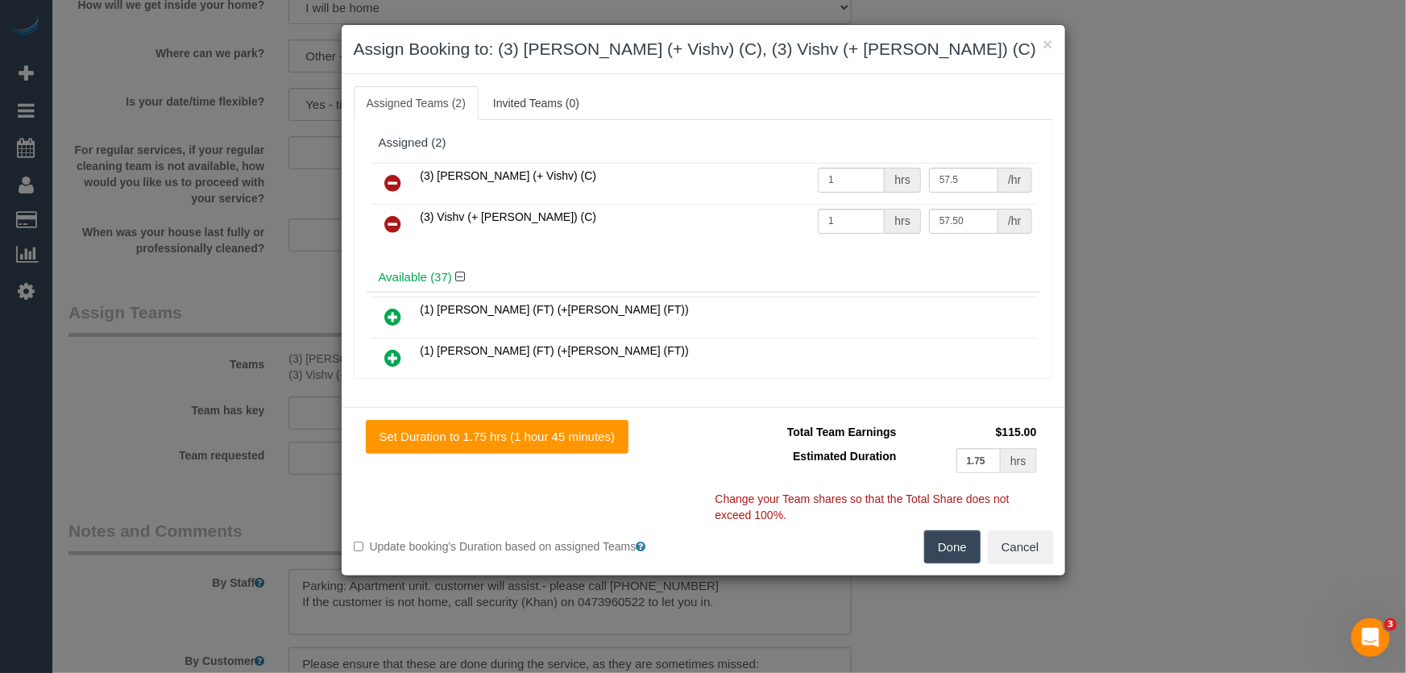
click at [941, 549] on button "Done" at bounding box center [952, 547] width 56 height 34
type input "57.5"
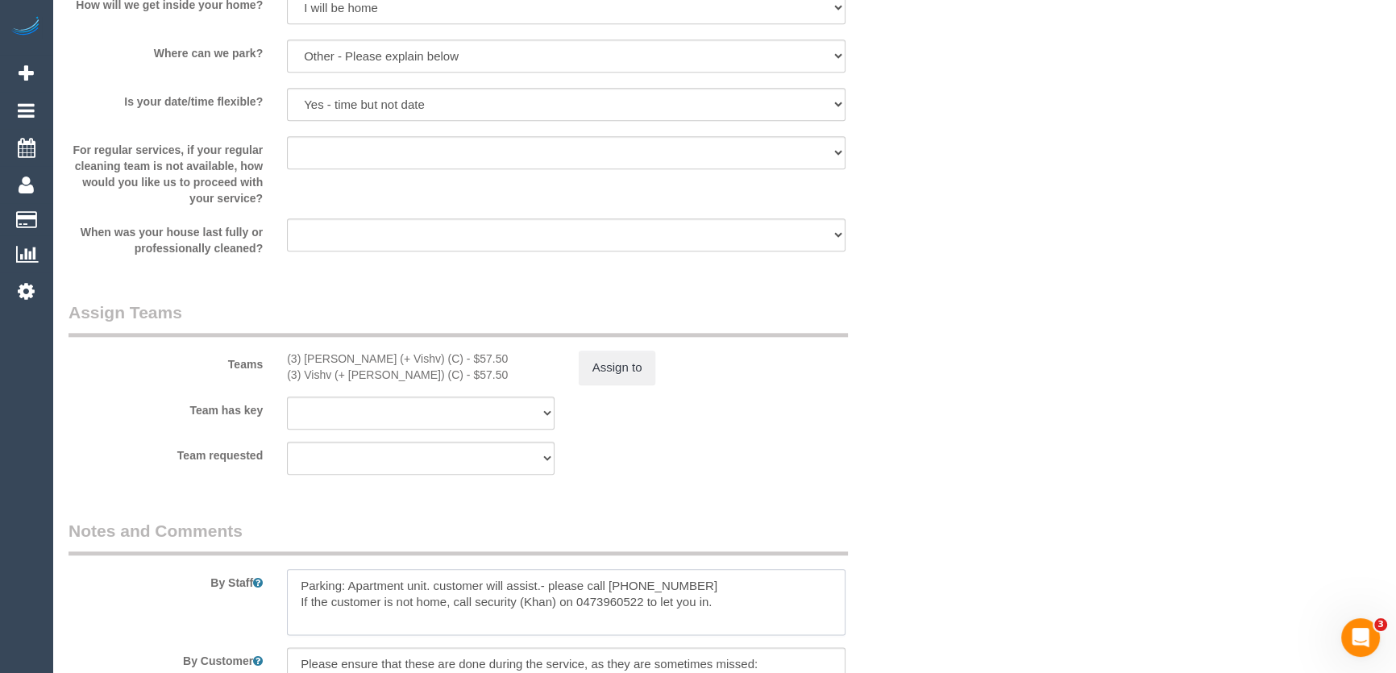
click at [298, 582] on textarea at bounding box center [566, 602] width 558 height 66
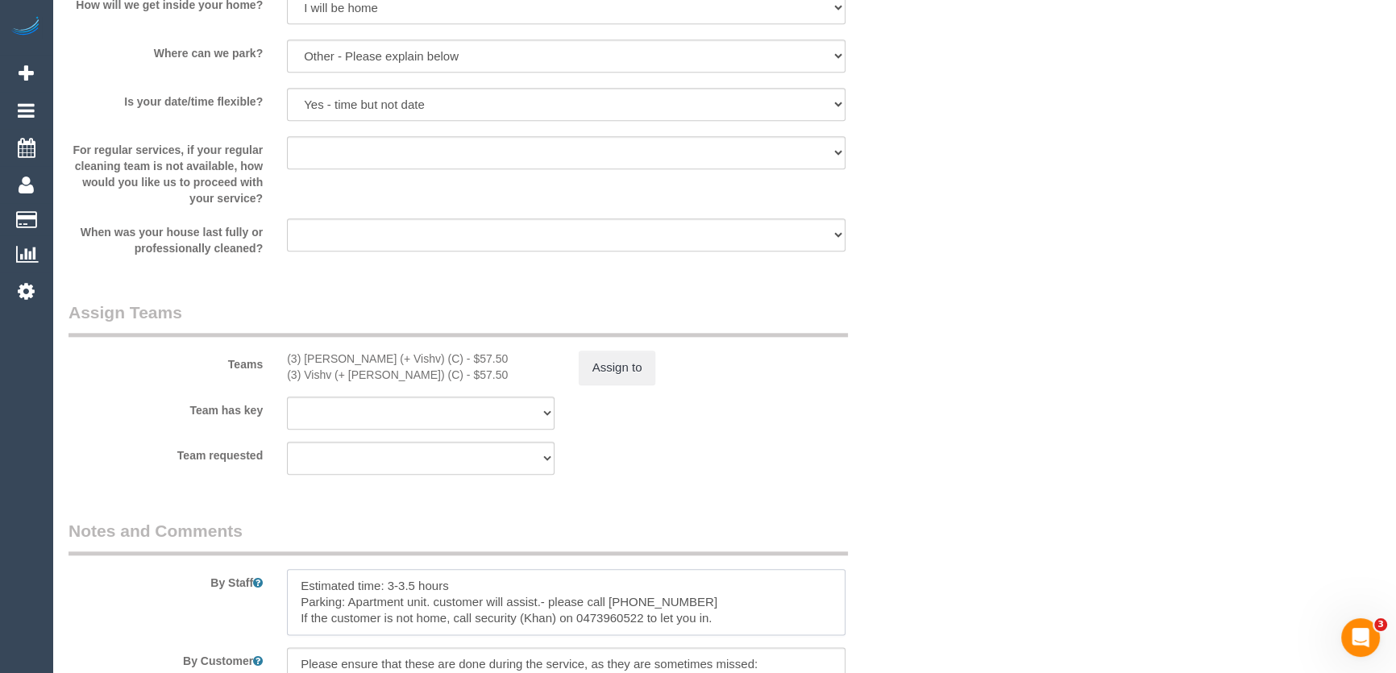
type textarea "Estimated time: 3-3.5 hours Parking: Apartment unit. customer will assist.- ple…"
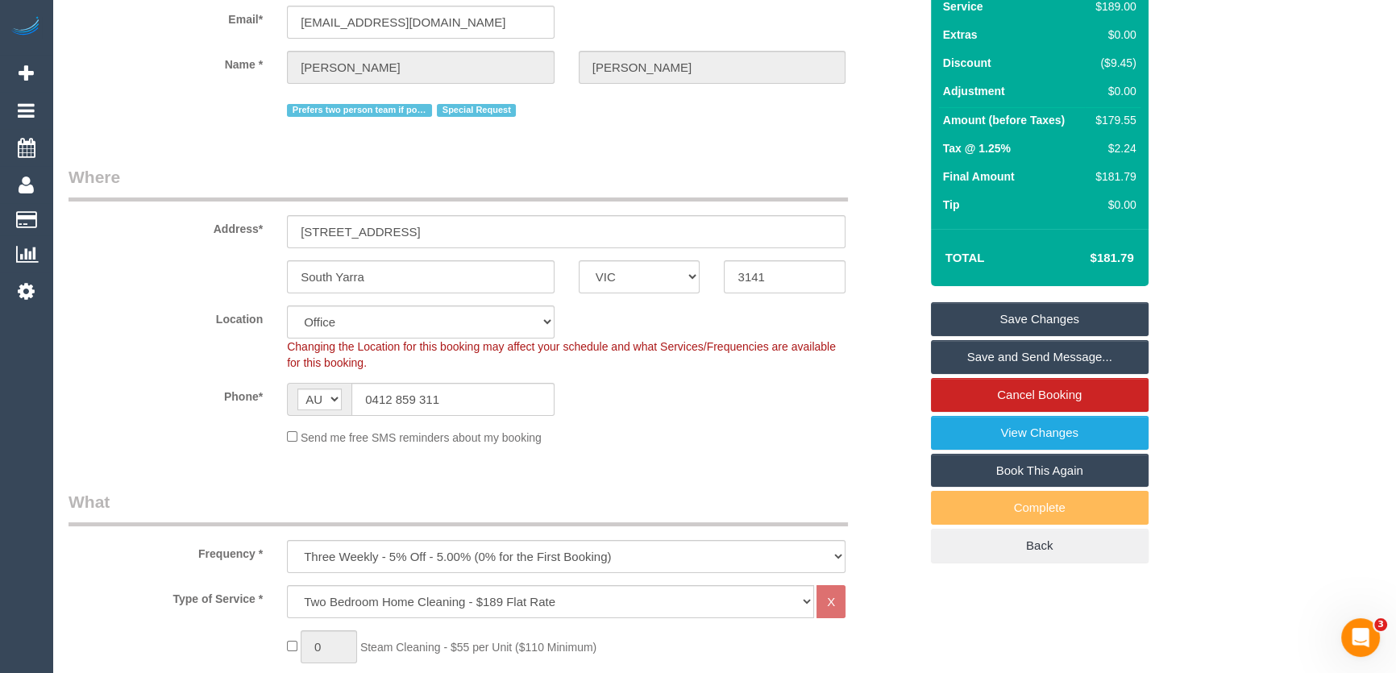
scroll to position [0, 0]
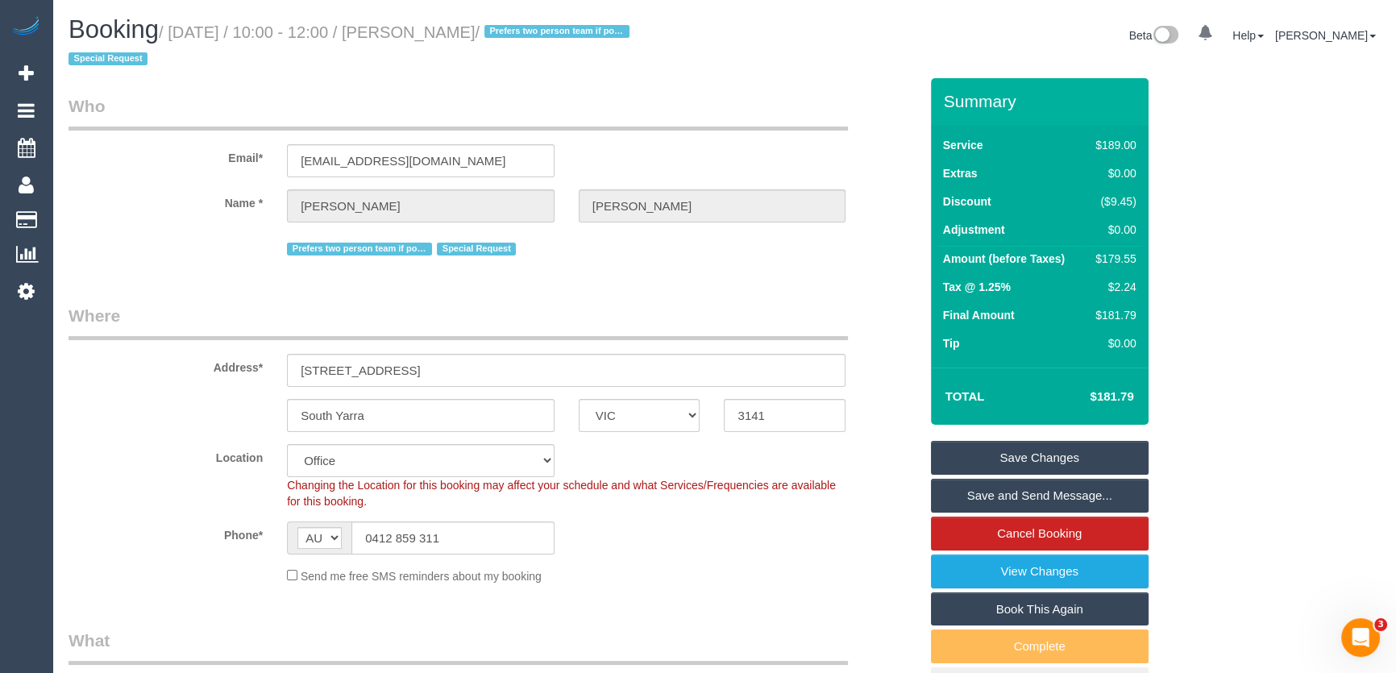
click at [469, 33] on small "/ [DATE] / 10:00 - 12:00 / [PERSON_NAME] / Prefers two person team if possible …" at bounding box center [351, 45] width 566 height 45
copy small "[PERSON_NAME]"
click at [1033, 490] on link "Save and Send Message..." at bounding box center [1040, 496] width 218 height 34
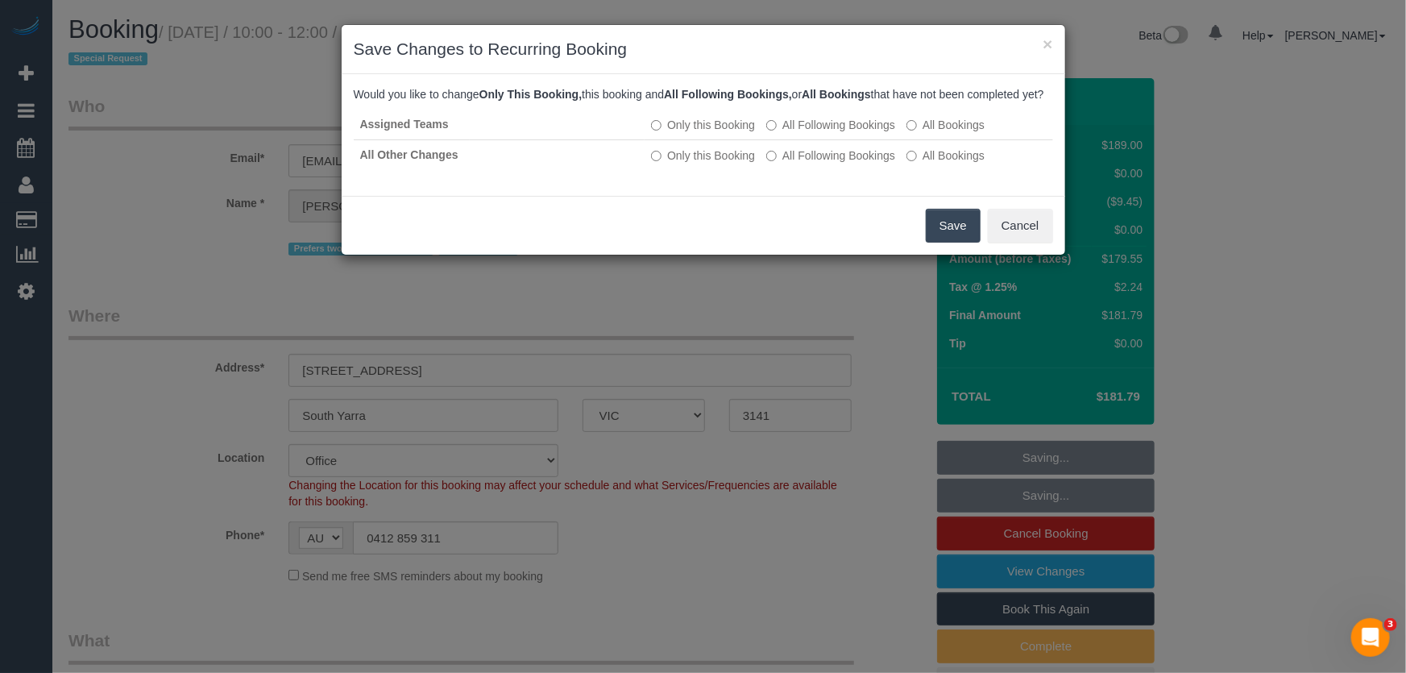
click at [950, 243] on button "Save" at bounding box center [953, 226] width 55 height 34
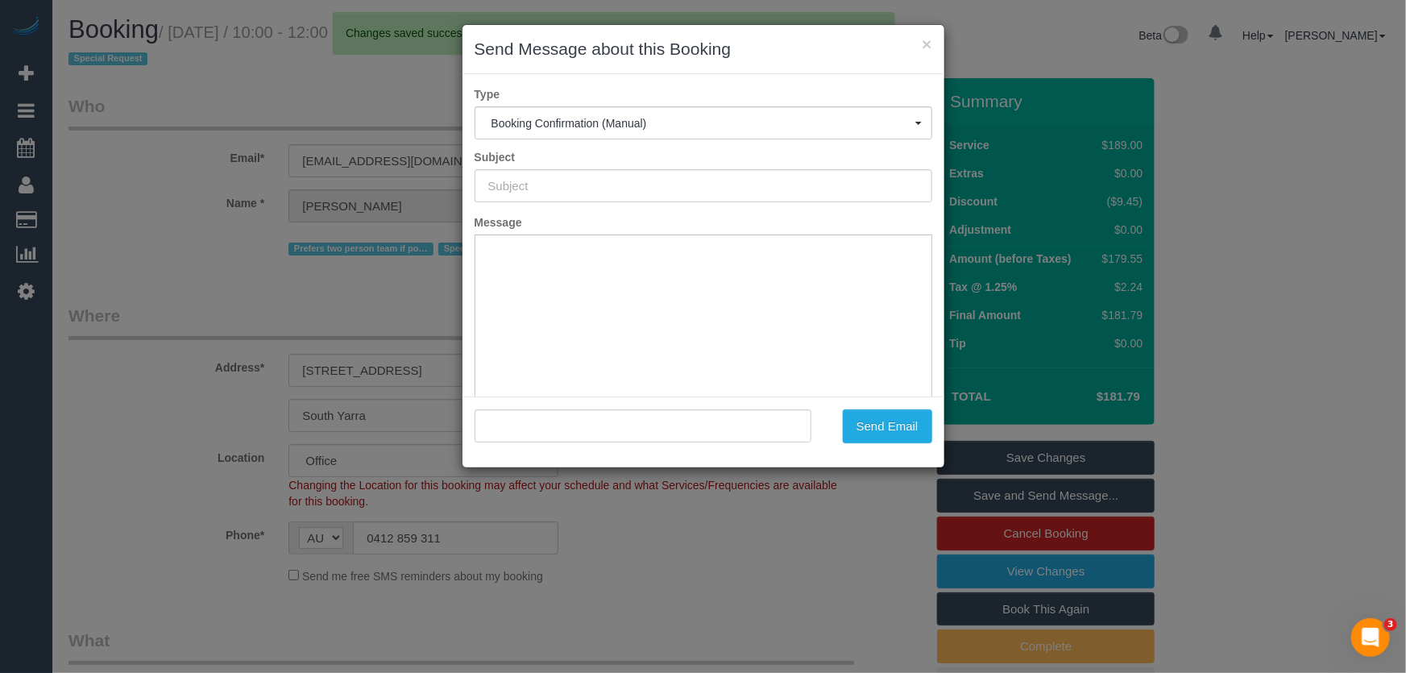
type input "Booking Confirmed"
type input ""[PERSON_NAME]" <[EMAIL_ADDRESS][DOMAIN_NAME]>"
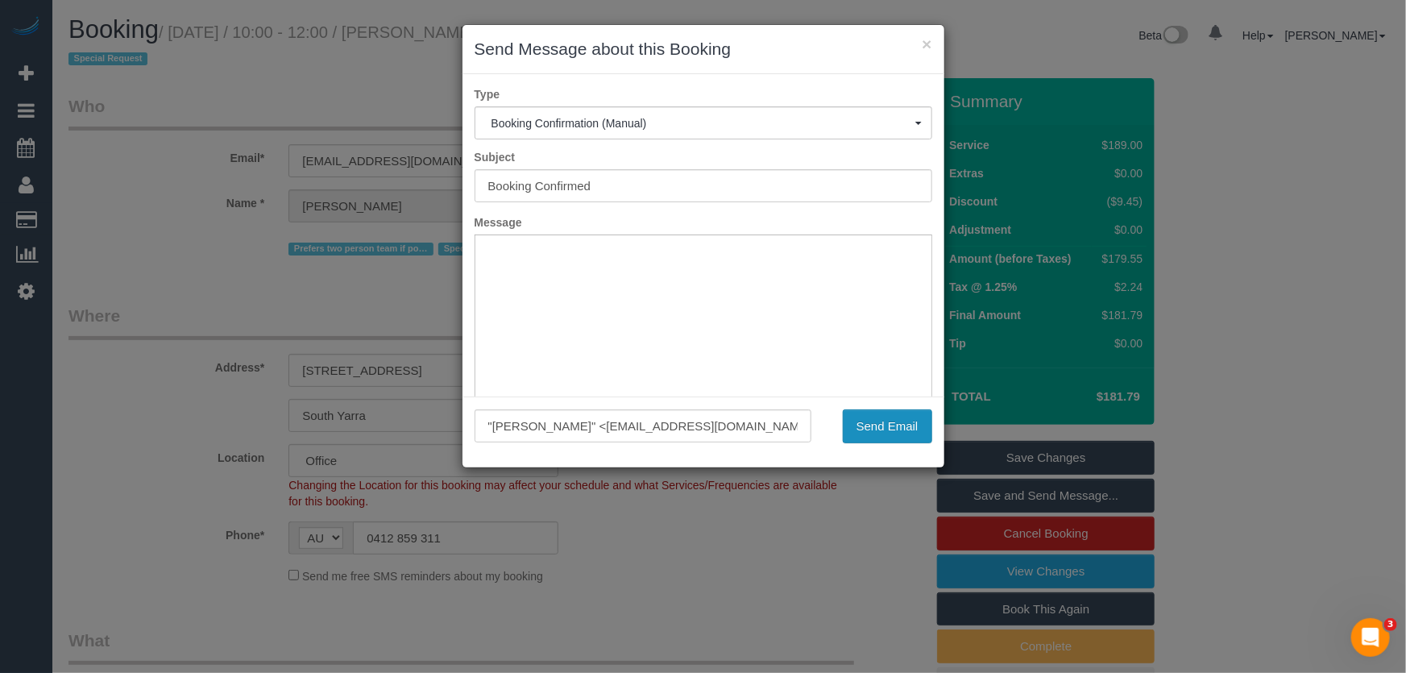
click at [894, 424] on button "Send Email" at bounding box center [887, 426] width 89 height 34
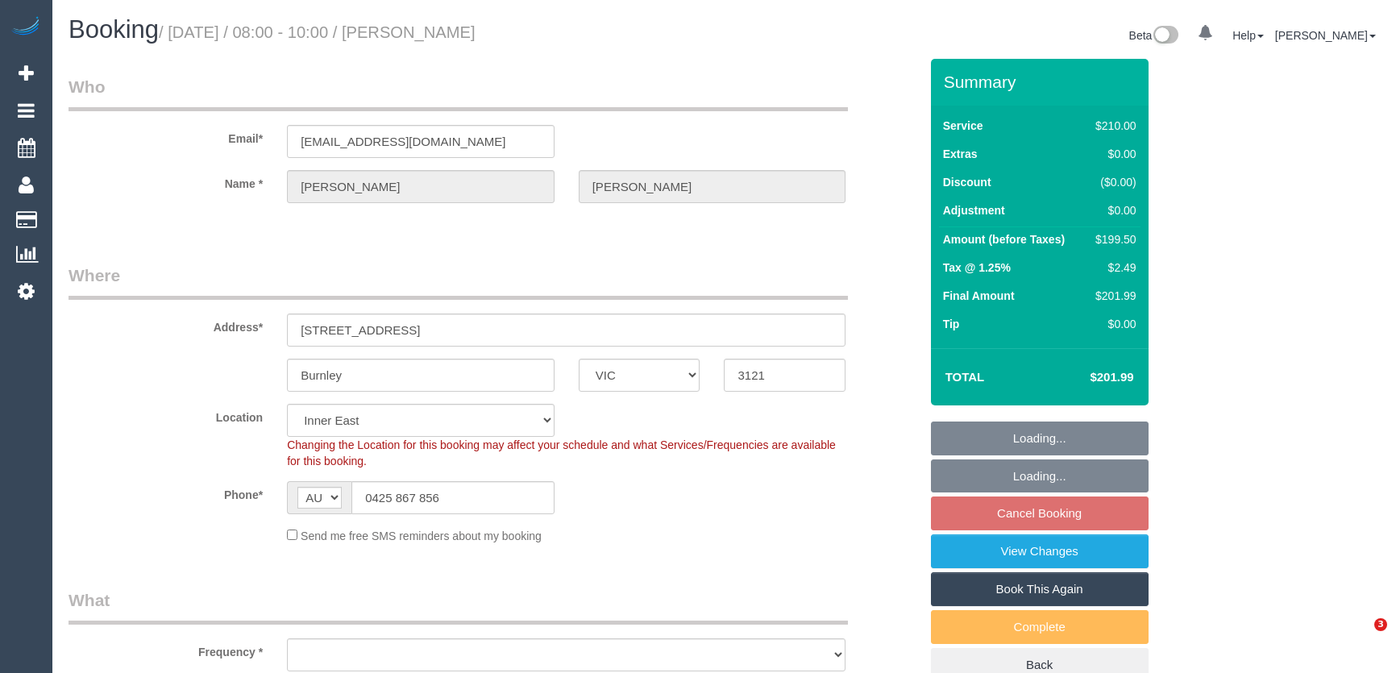
select select "VIC"
select select "string:stripe-pm_1QukcC2GScqysDRV0e1Eb17A"
select select "number:27"
select select "number:14"
select select "number:19"
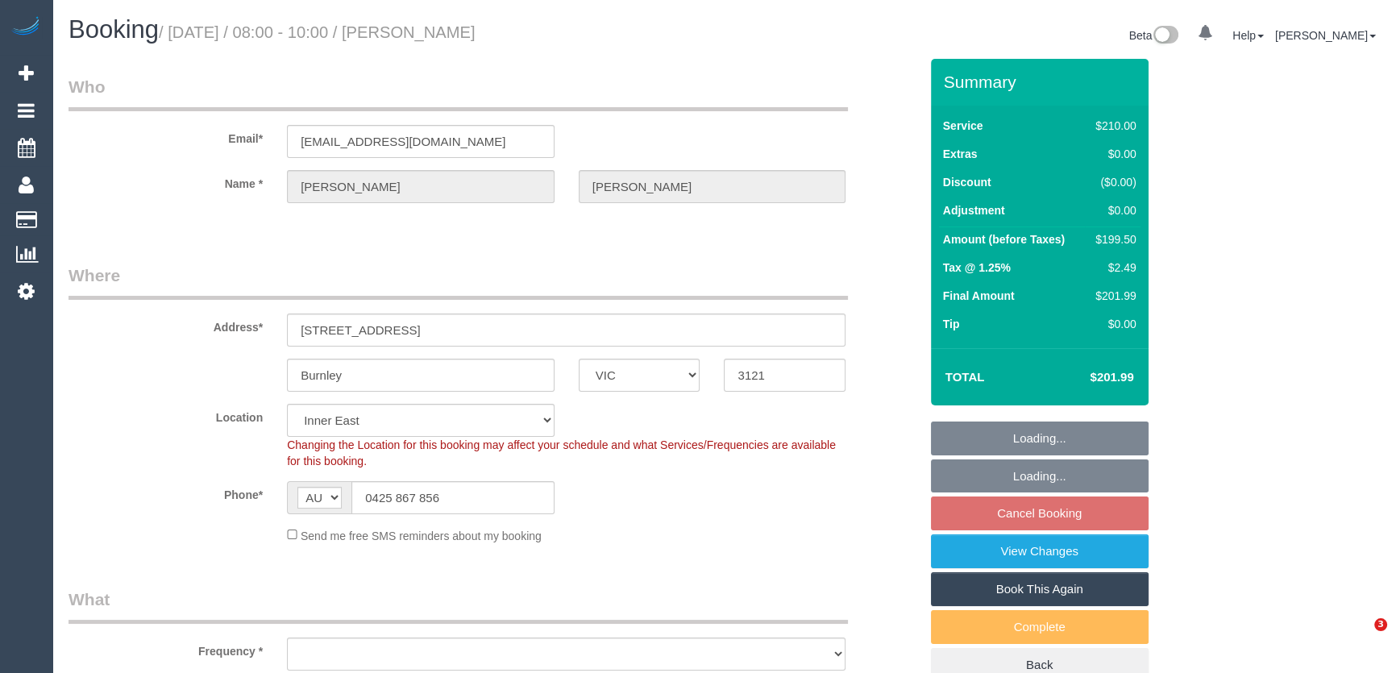
select select "number:24"
select select "number:33"
select select "number:12"
select select "object:705"
select select "180"
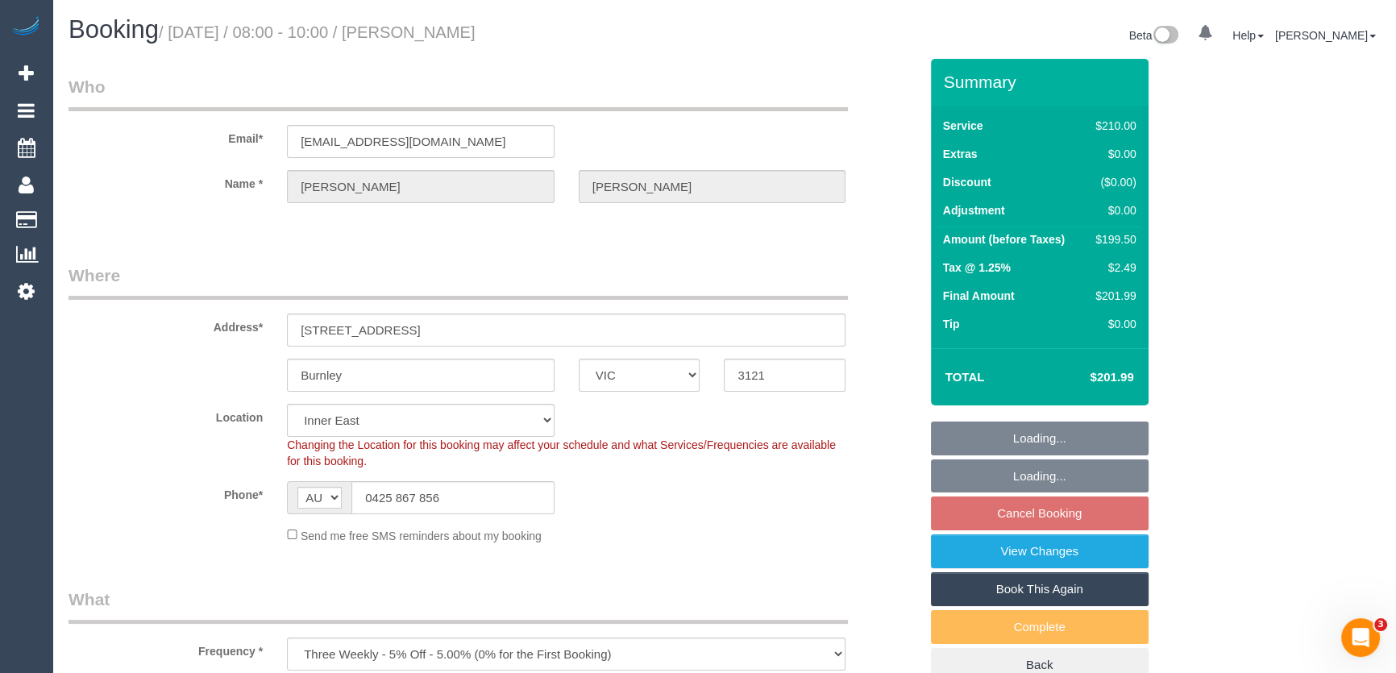
select select "object:1490"
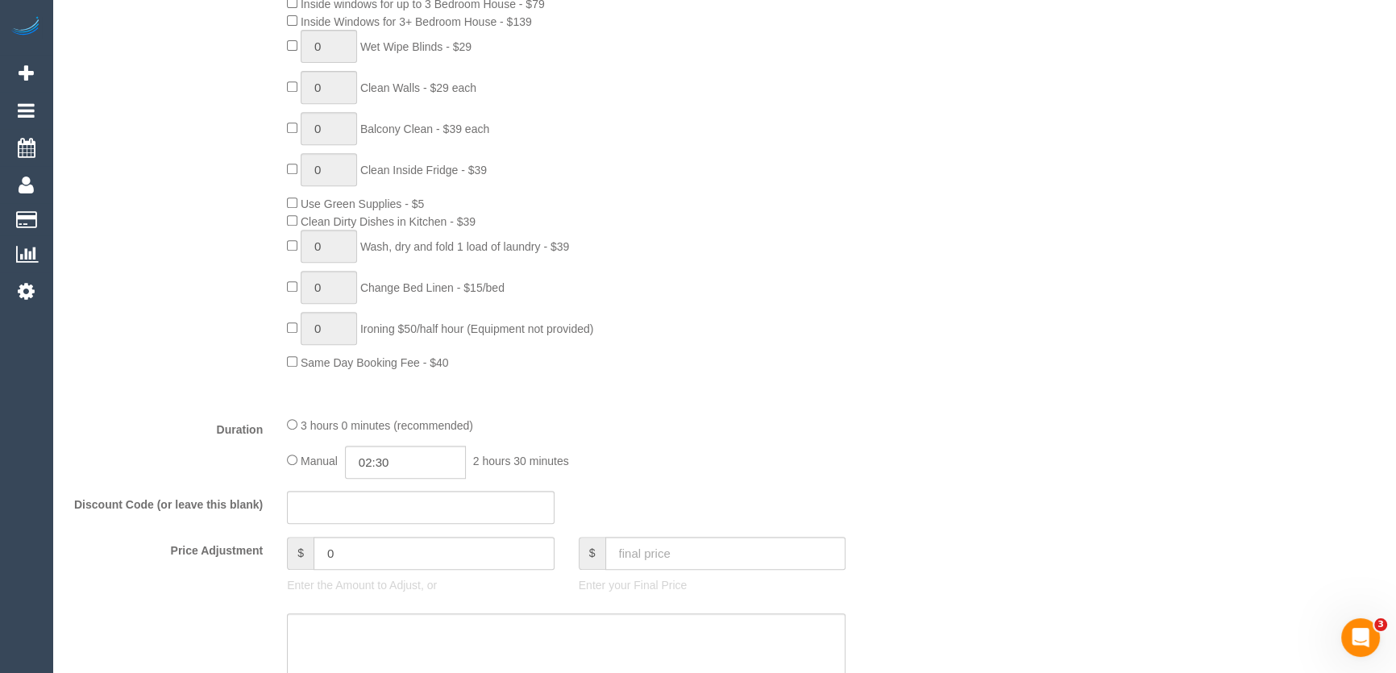
scroll to position [1098, 0]
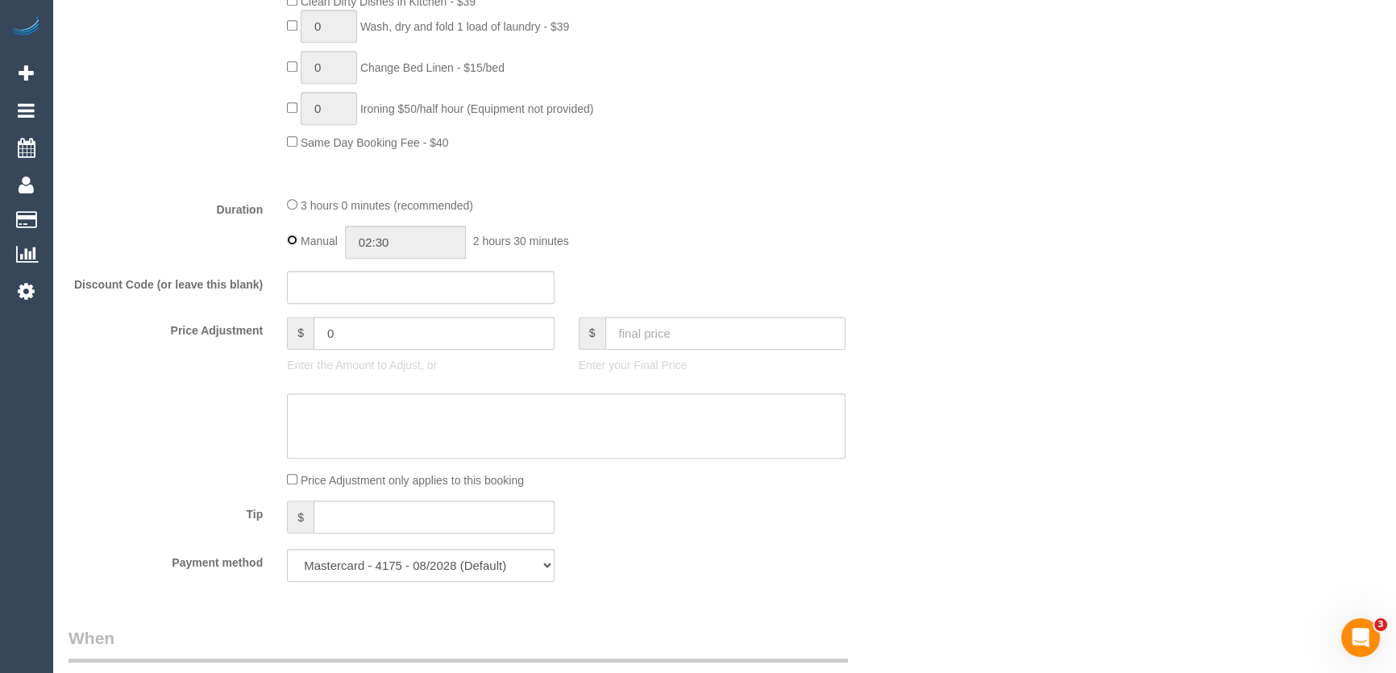
type input "03:00"
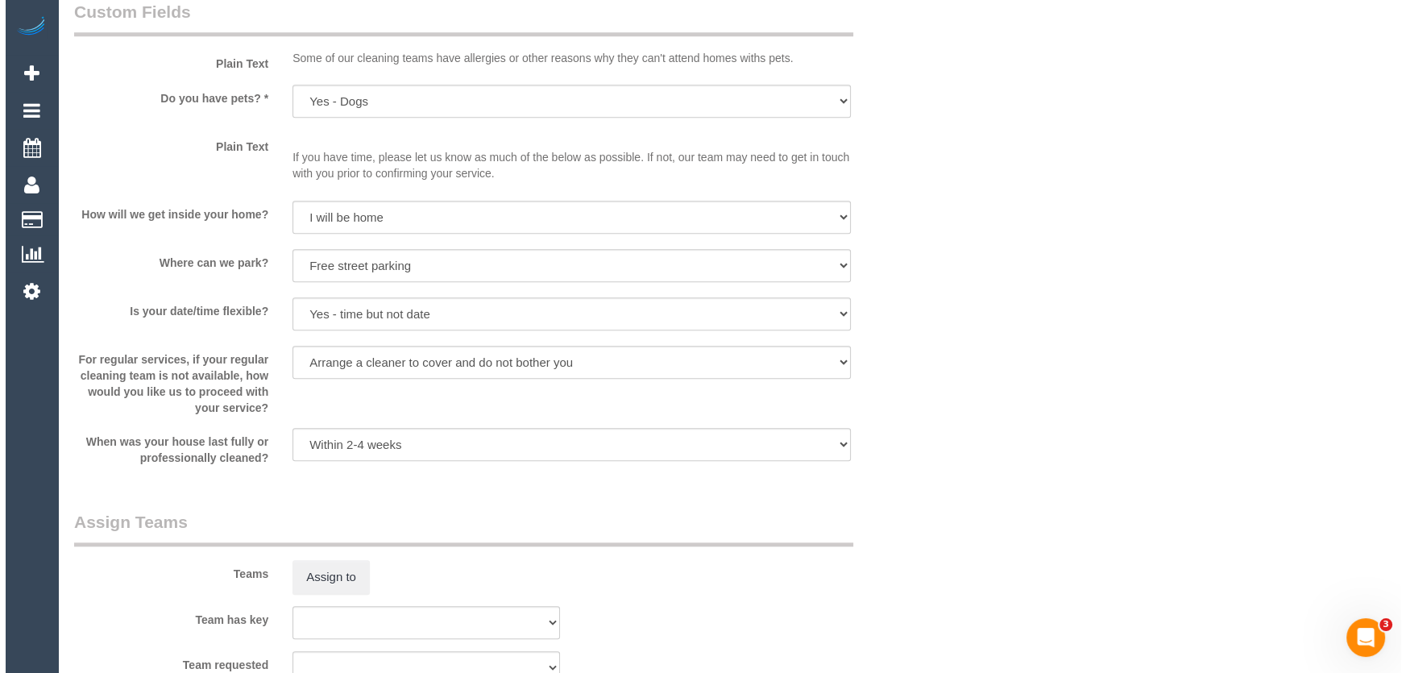
scroll to position [2197, 0]
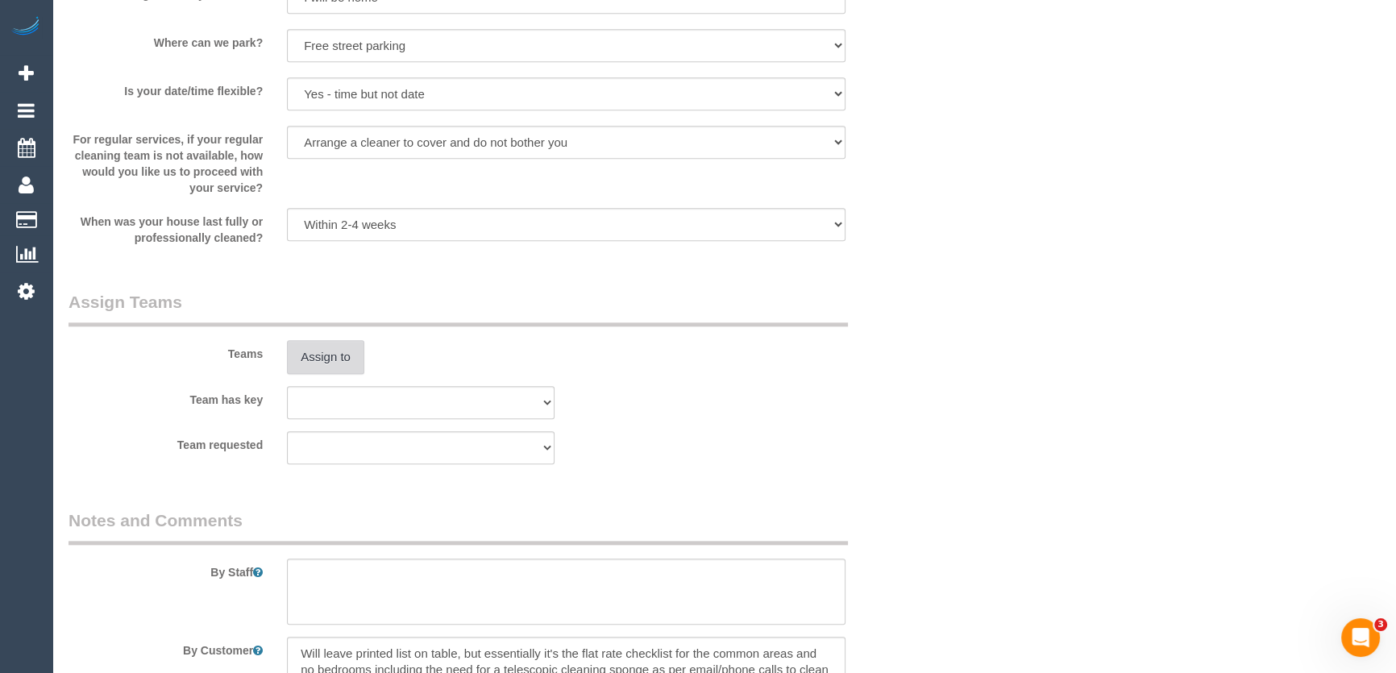
click at [320, 345] on button "Assign to" at bounding box center [325, 357] width 77 height 34
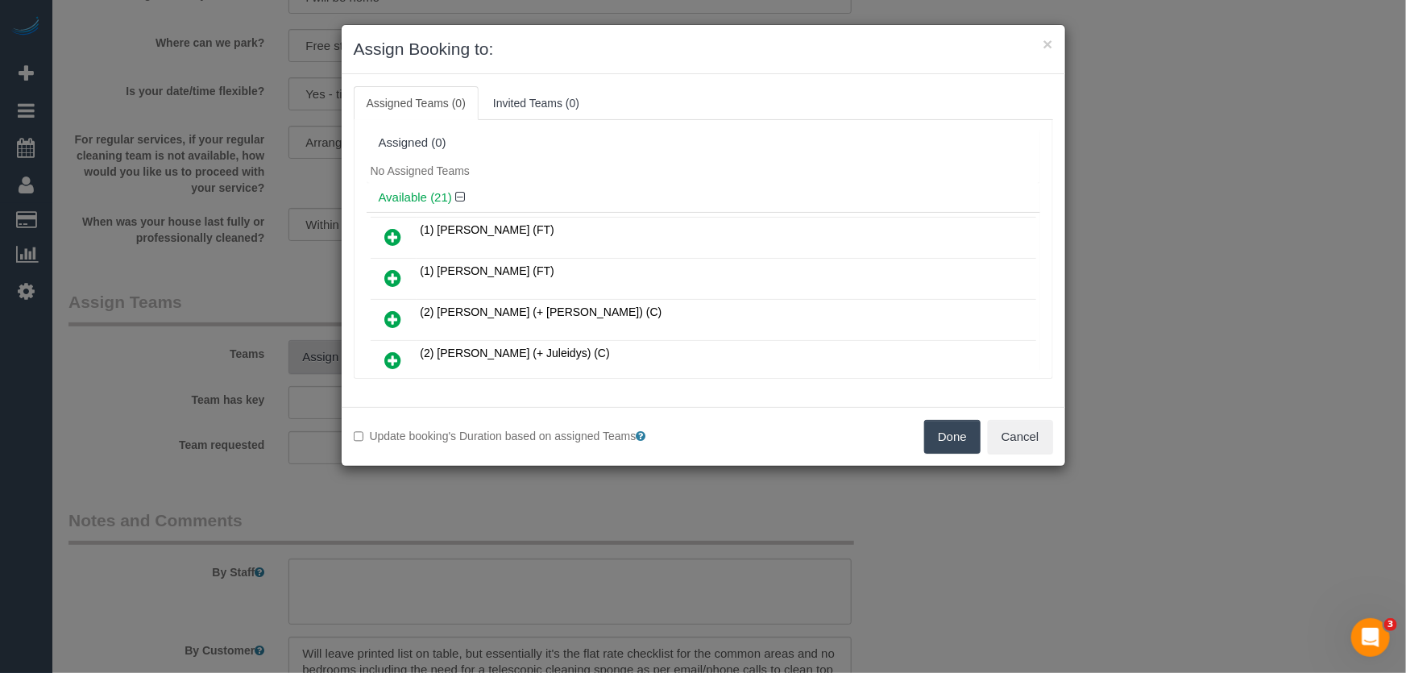
scroll to position [424, 0]
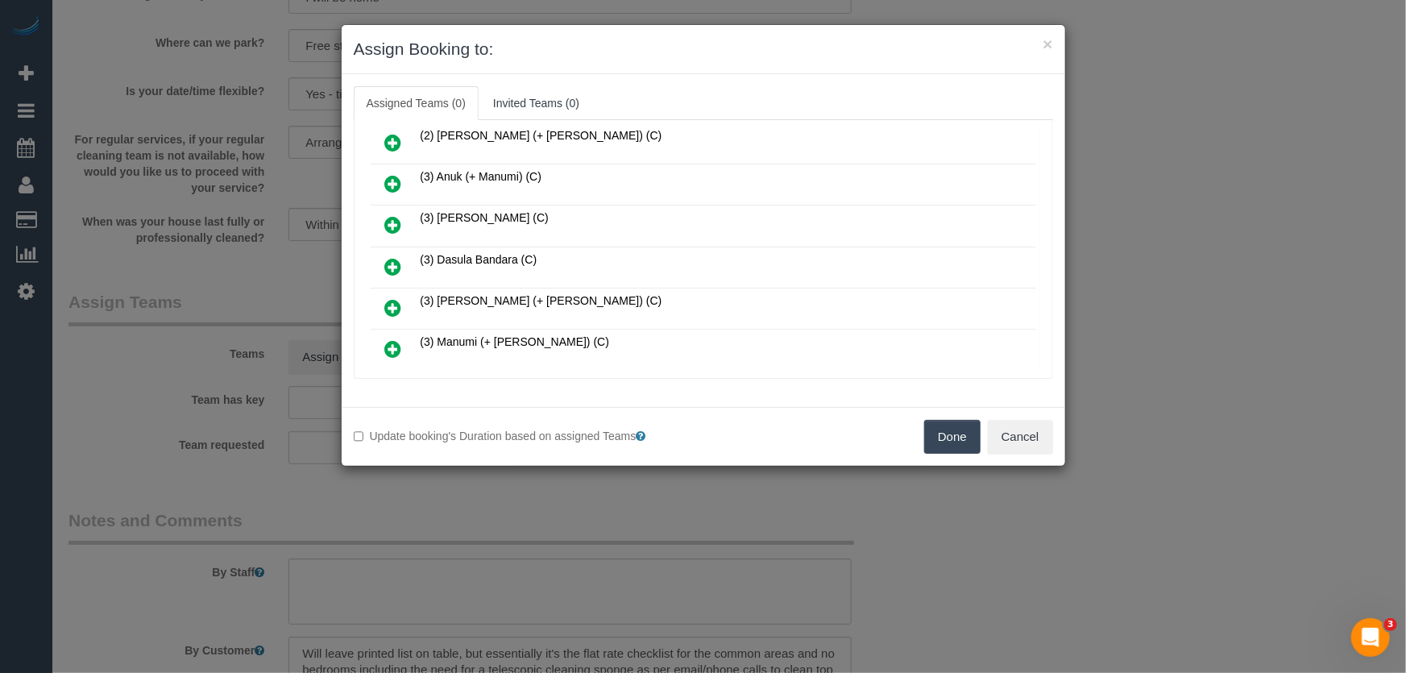
click at [389, 257] on icon at bounding box center [393, 266] width 17 height 19
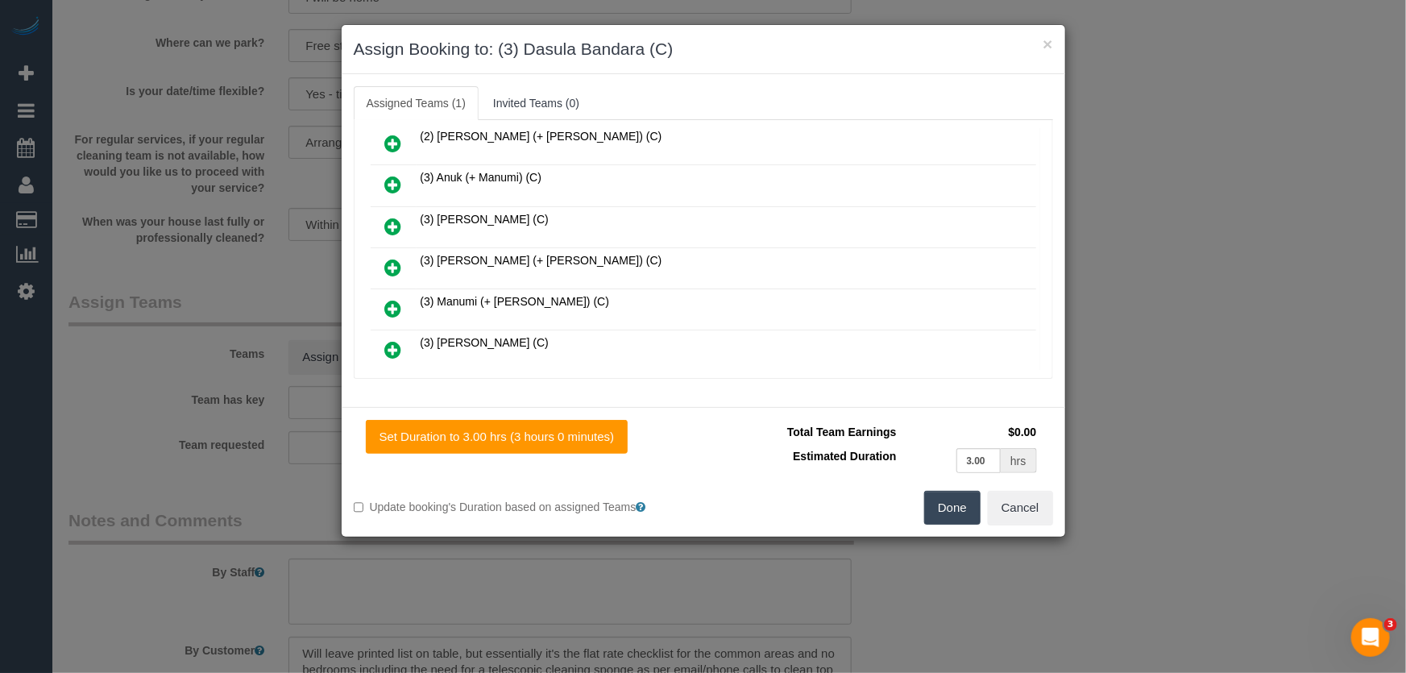
click at [953, 512] on button "Done" at bounding box center [952, 508] width 56 height 34
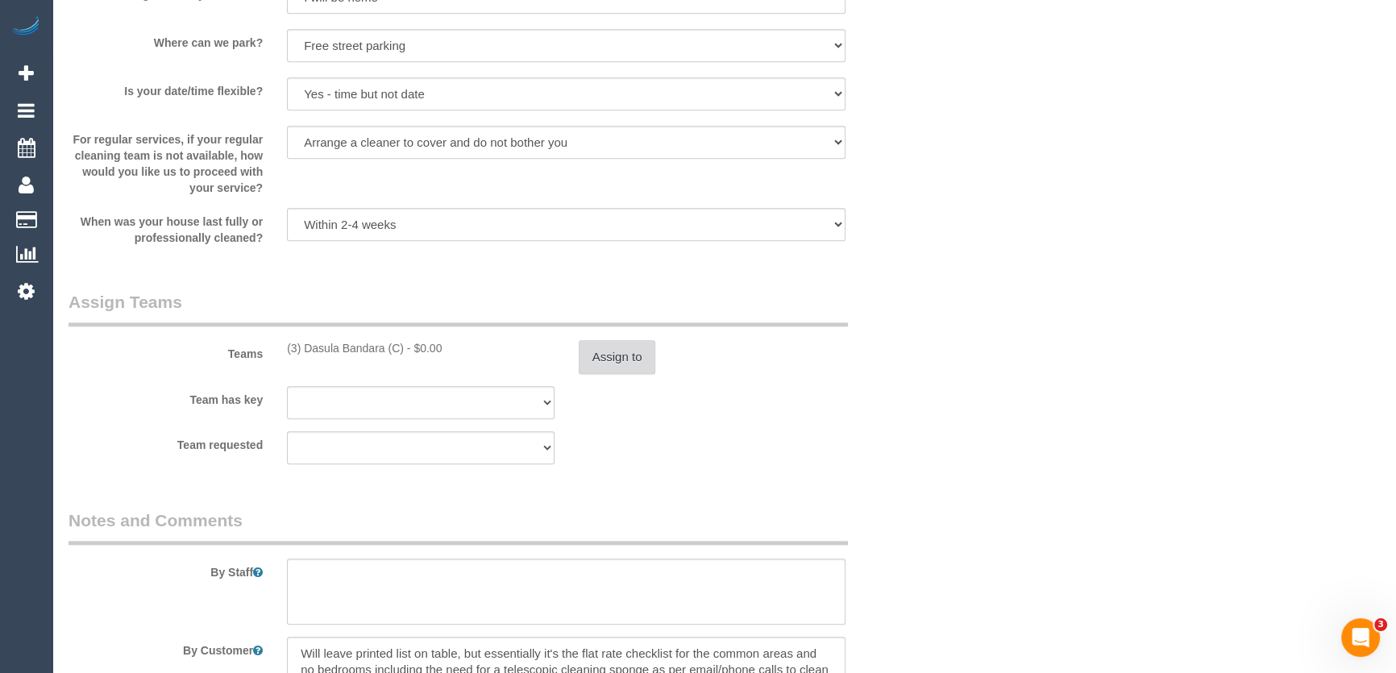
click at [633, 355] on button "Assign to" at bounding box center [617, 357] width 77 height 34
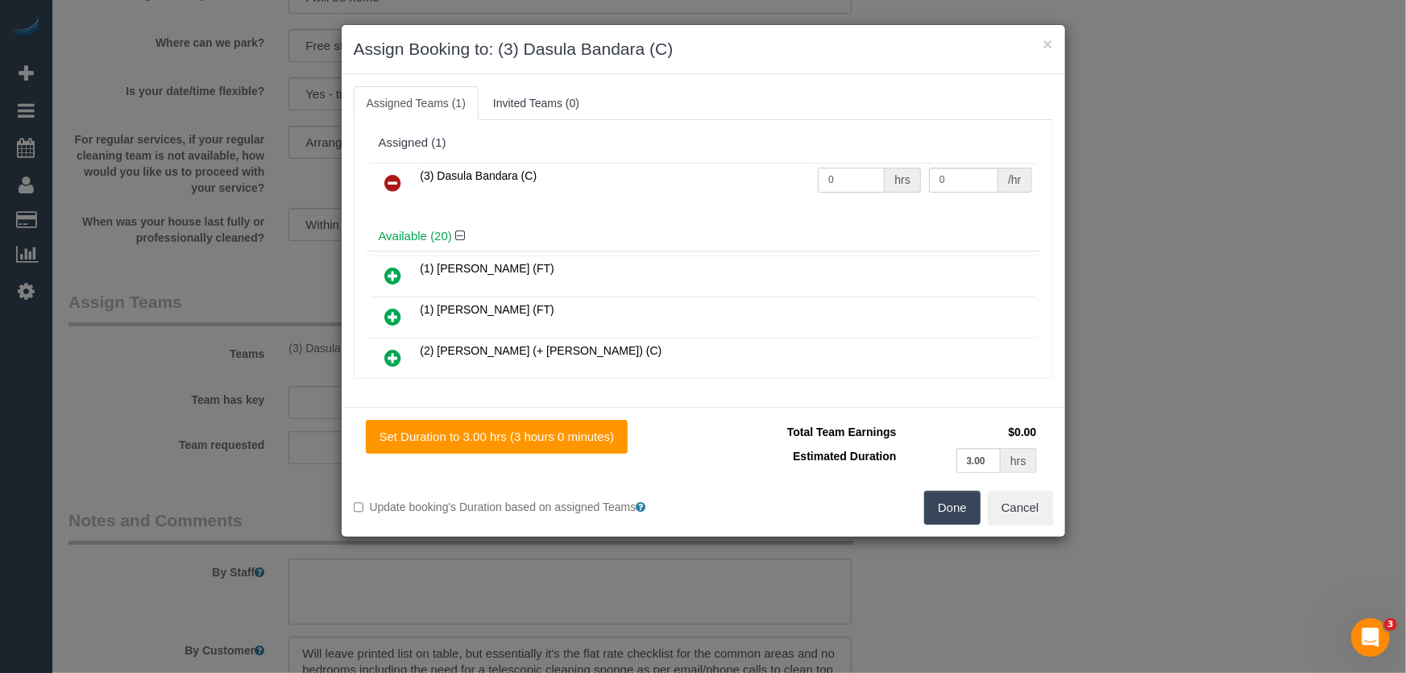
click at [847, 181] on input "0" at bounding box center [851, 180] width 67 height 25
type input "3"
type input "35"
drag, startPoint x: 953, startPoint y: 509, endPoint x: 937, endPoint y: 510, distance: 16.1
click at [952, 509] on button "Done" at bounding box center [952, 508] width 56 height 34
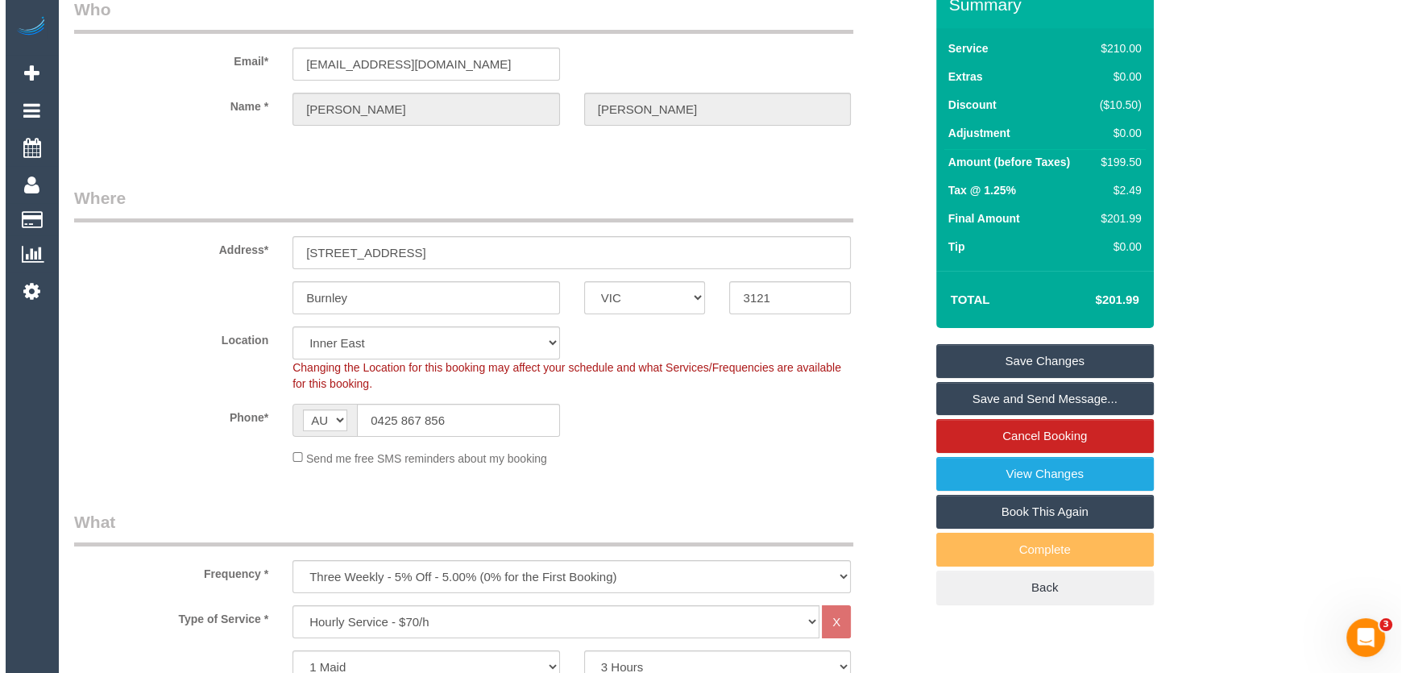
scroll to position [0, 0]
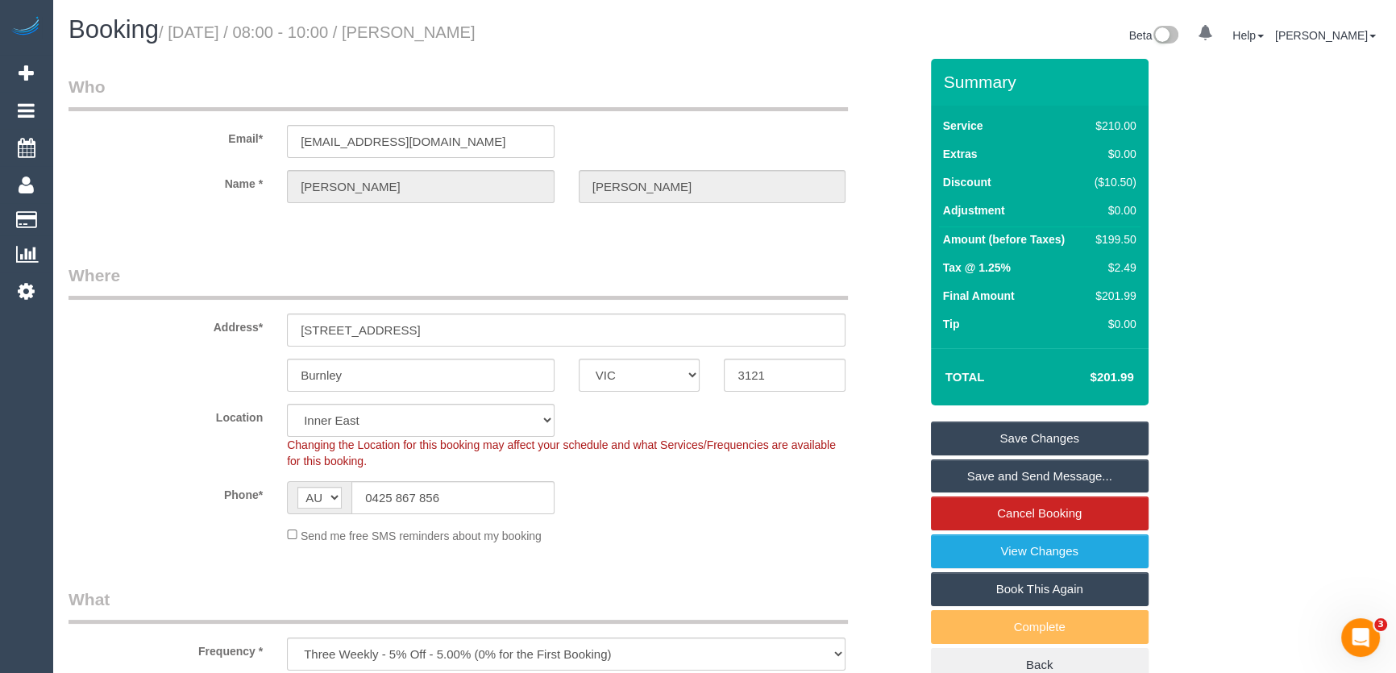
click at [463, 27] on small "/ [DATE] / 08:00 - 10:00 / [PERSON_NAME]" at bounding box center [317, 32] width 317 height 18
copy small "[PERSON_NAME]"
click at [969, 474] on link "Save and Send Message..." at bounding box center [1040, 476] width 218 height 34
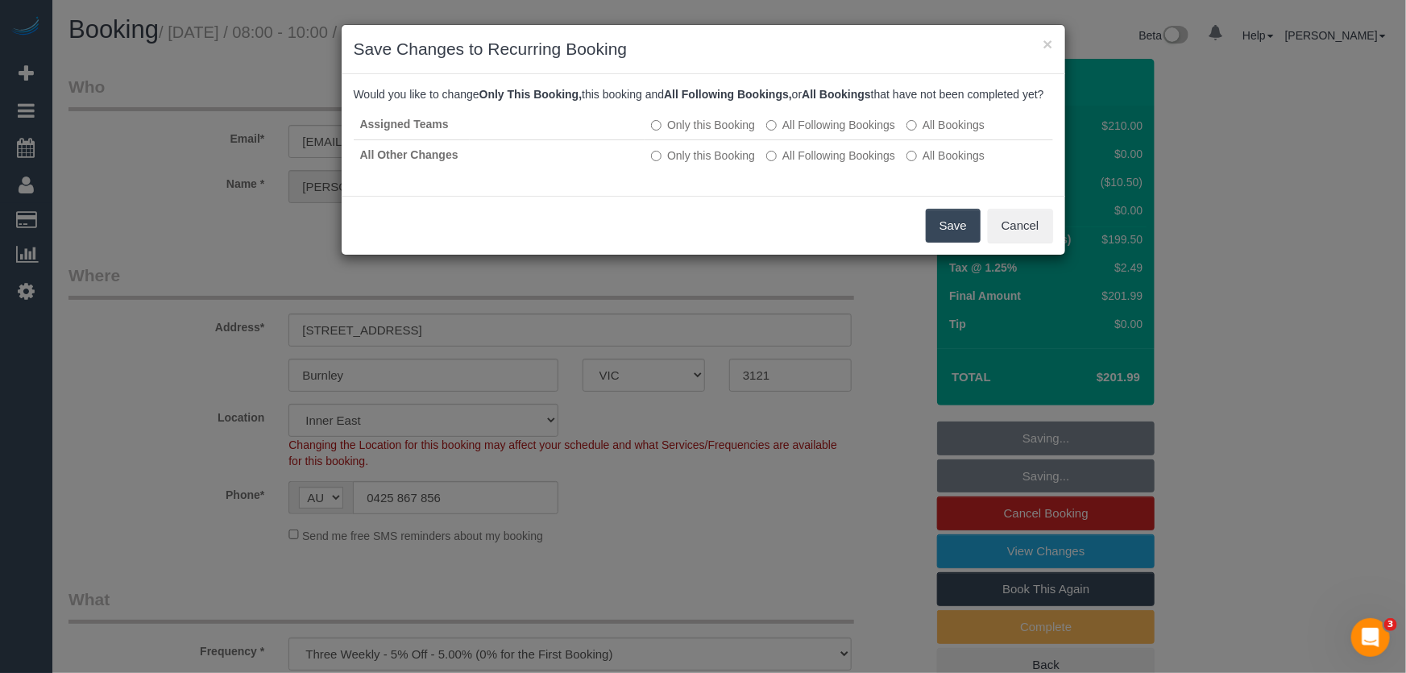
click at [940, 243] on button "Save" at bounding box center [953, 226] width 55 height 34
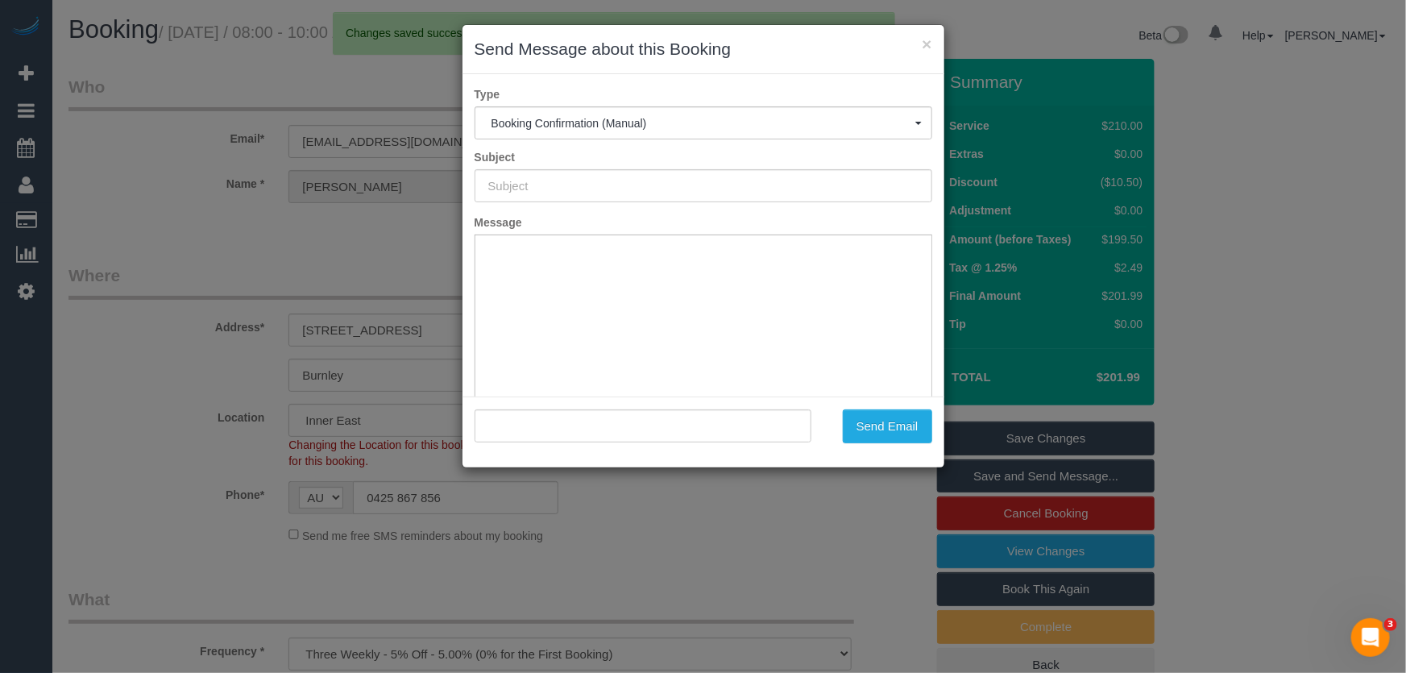
type input "Booking Confirmed"
type input ""[PERSON_NAME]" <[PERSON_NAME][EMAIL_ADDRESS][PERSON_NAME][DOMAIN_NAME]>"
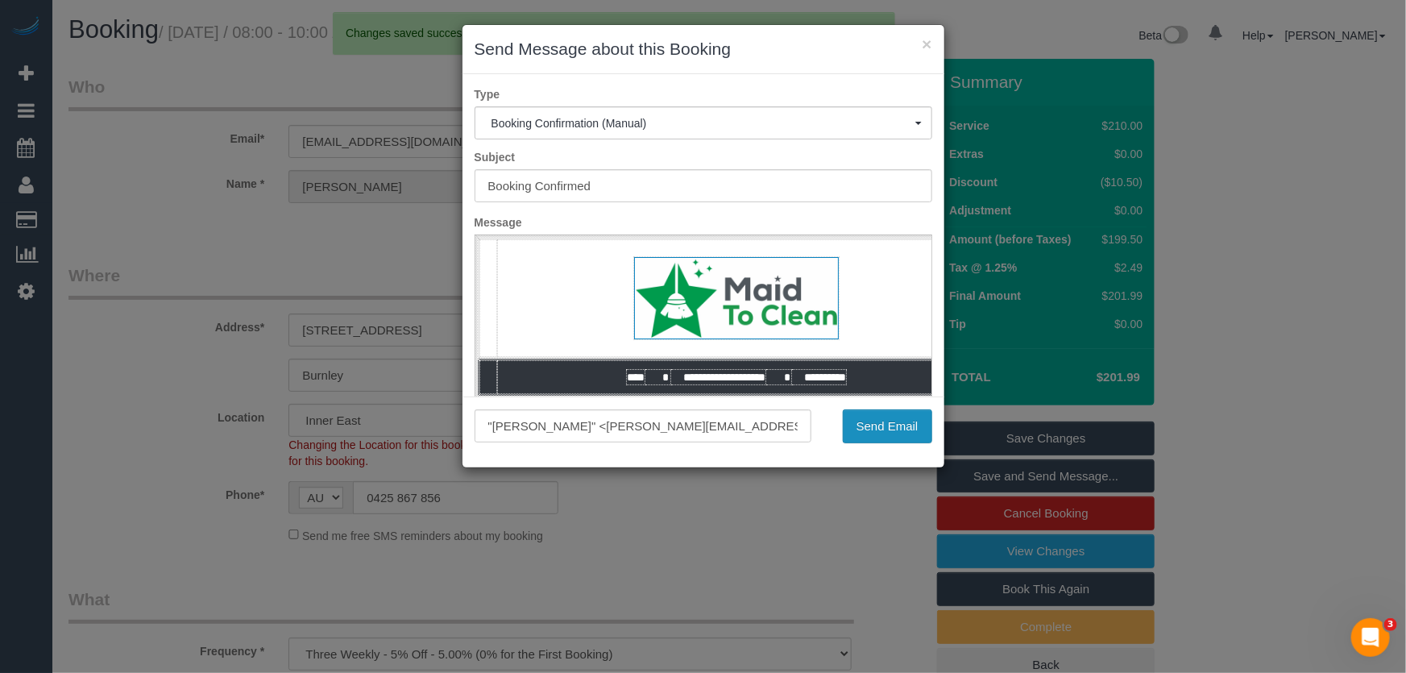
click at [889, 431] on button "Send Email" at bounding box center [887, 426] width 89 height 34
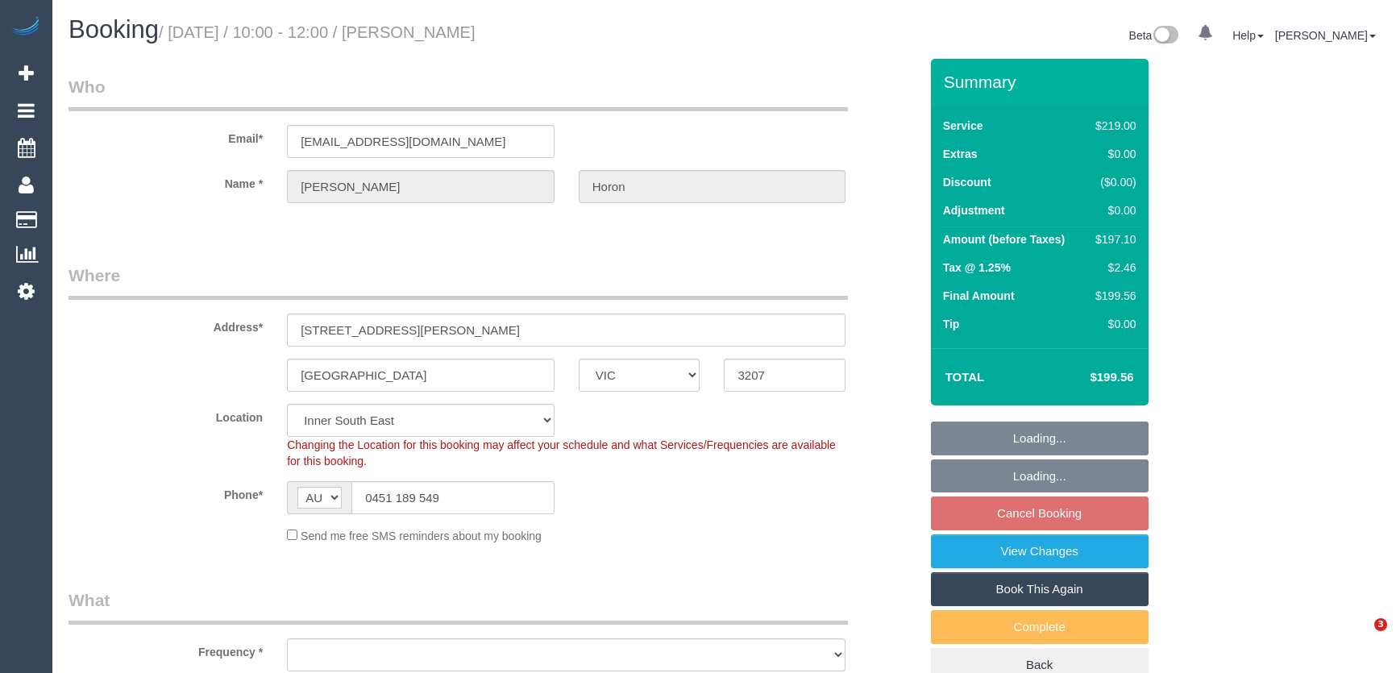
select select "VIC"
select select "number:28"
select select "number:14"
select select "number:19"
select select "number:24"
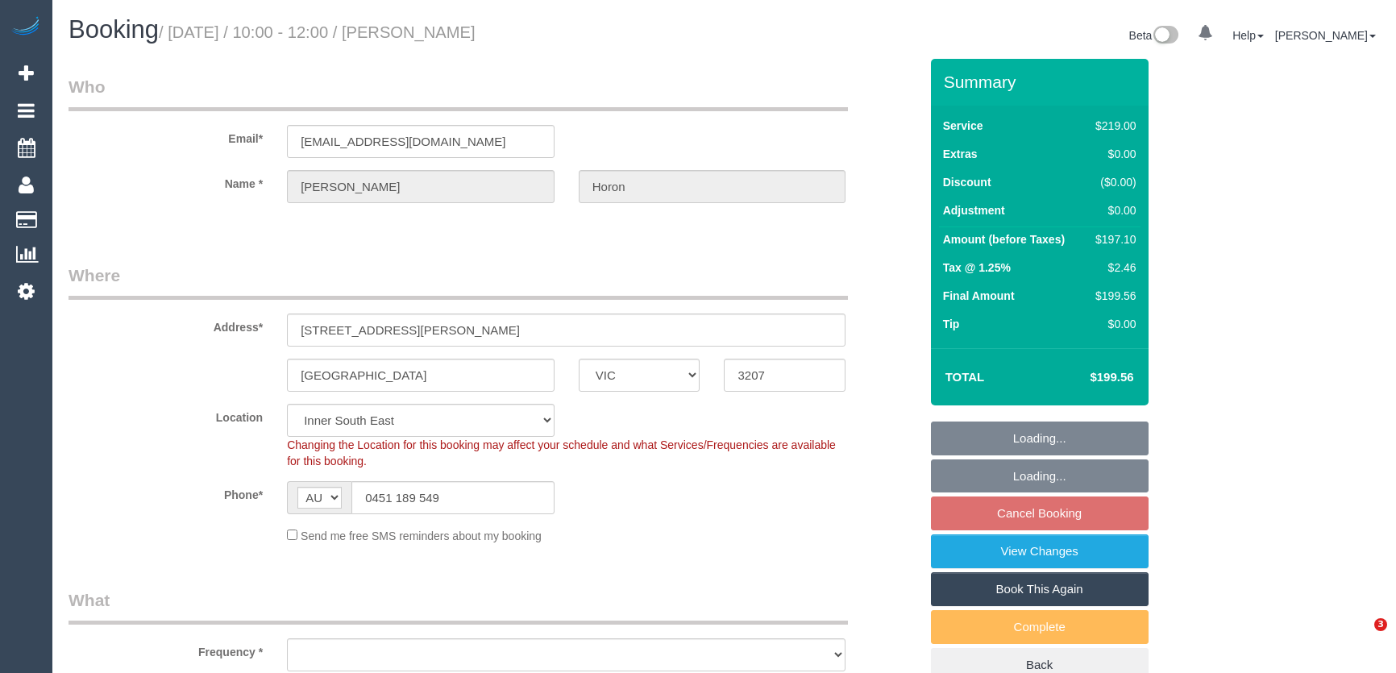
select select "number:34"
select select "number:11"
select select "object:1401"
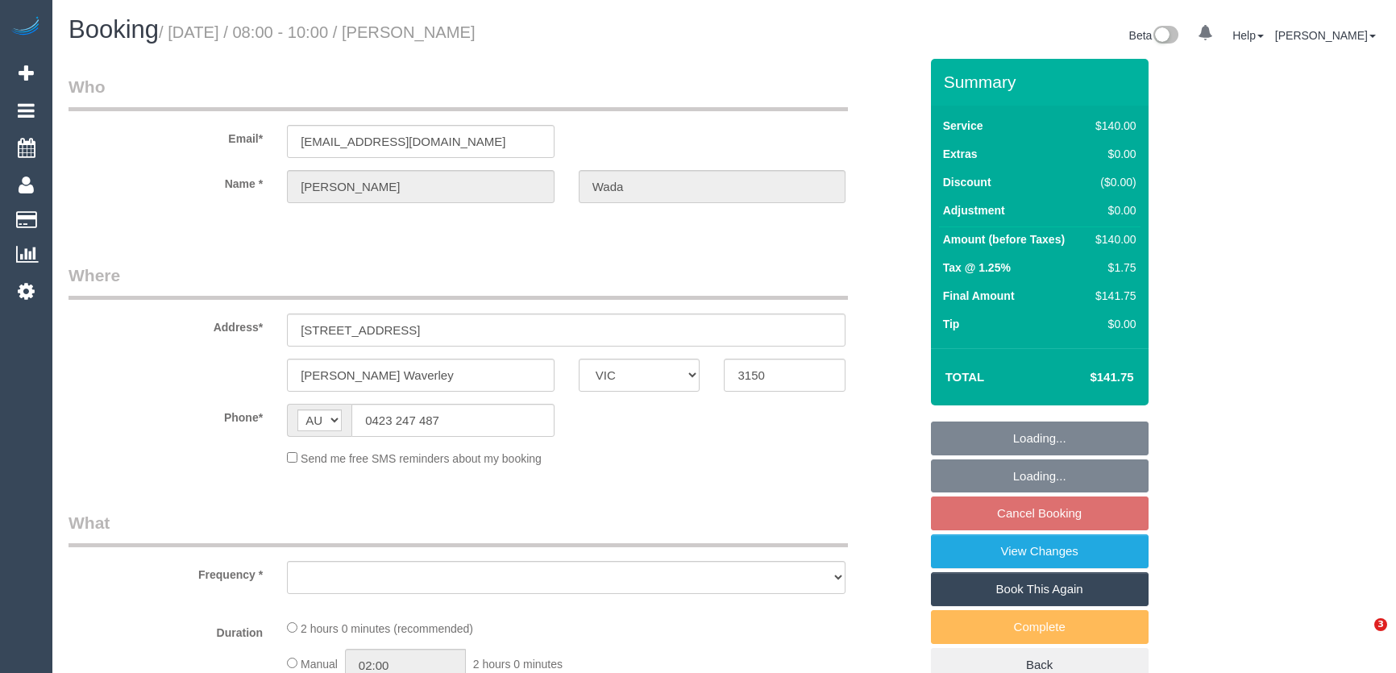
select select "VIC"
select select "object:524"
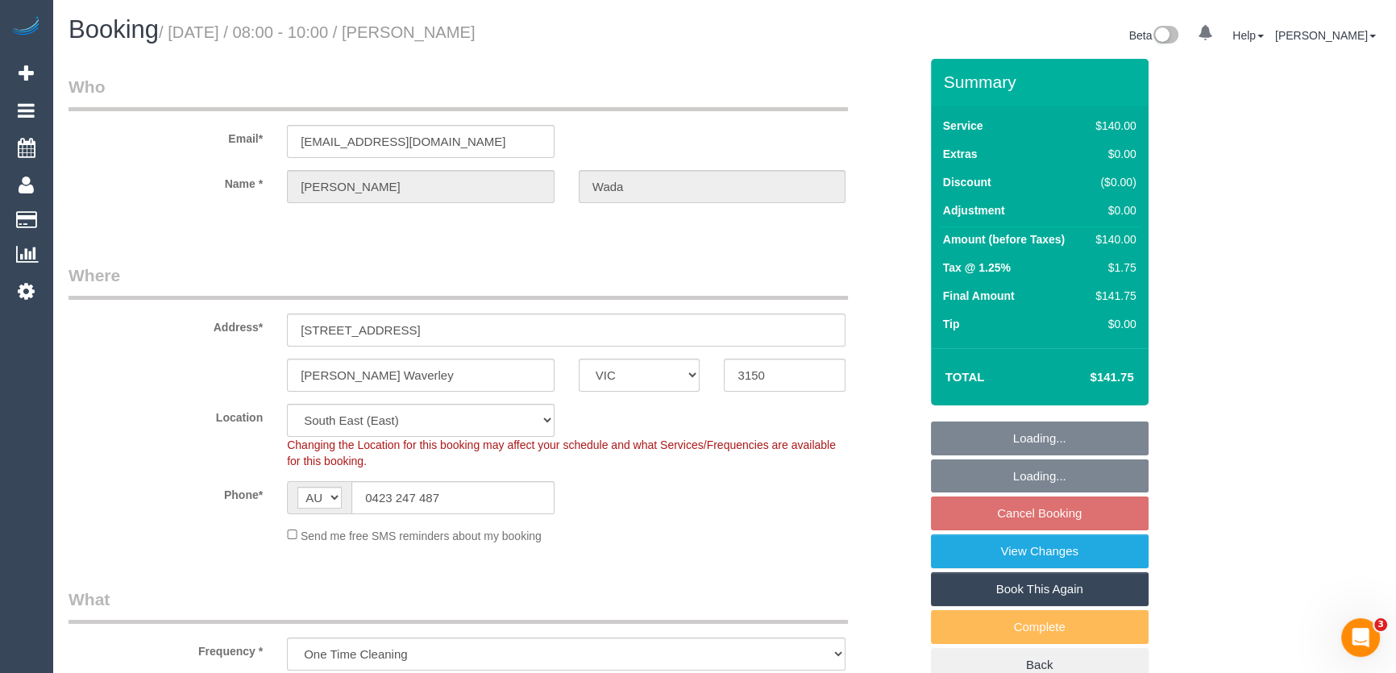
select select "string:stripe-pm_1RU3mm2GScqysDRVCj1OnuyX"
select select "number:28"
select select "number:14"
select select "number:19"
select select "number:25"
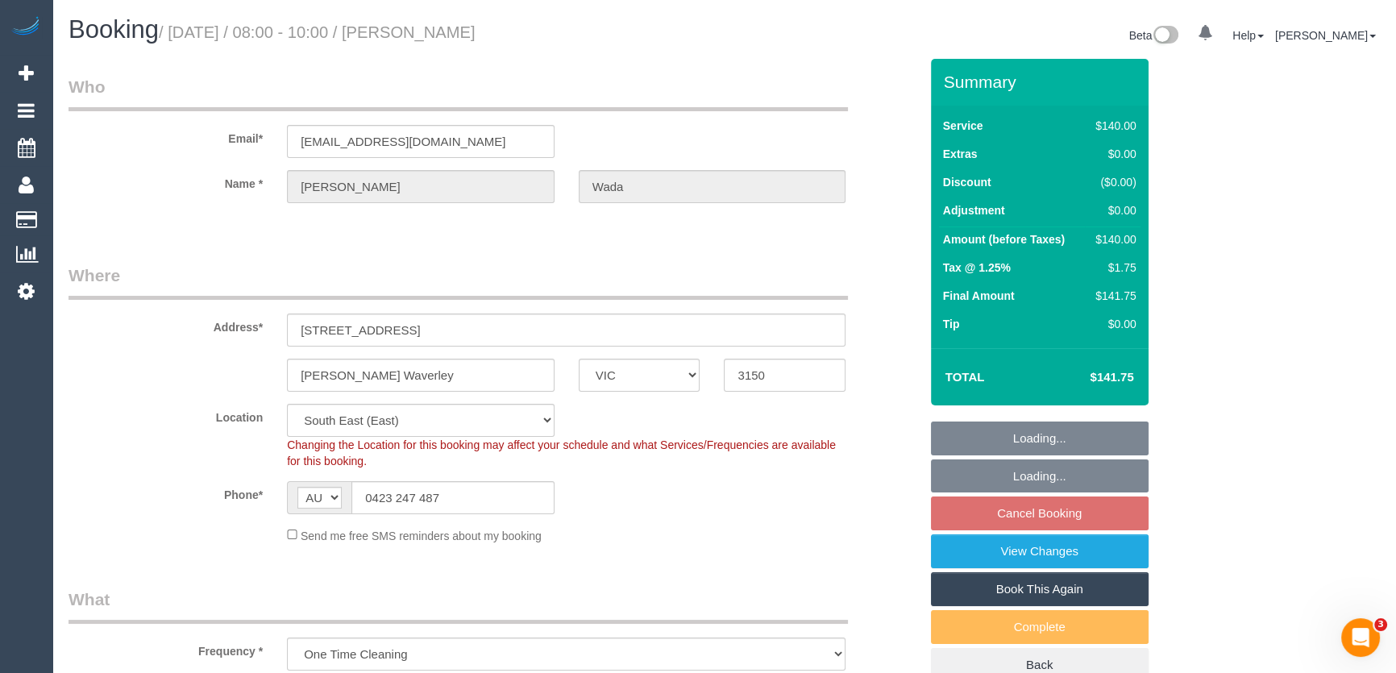
select select "number:35"
select select "number:13"
select select "object:675"
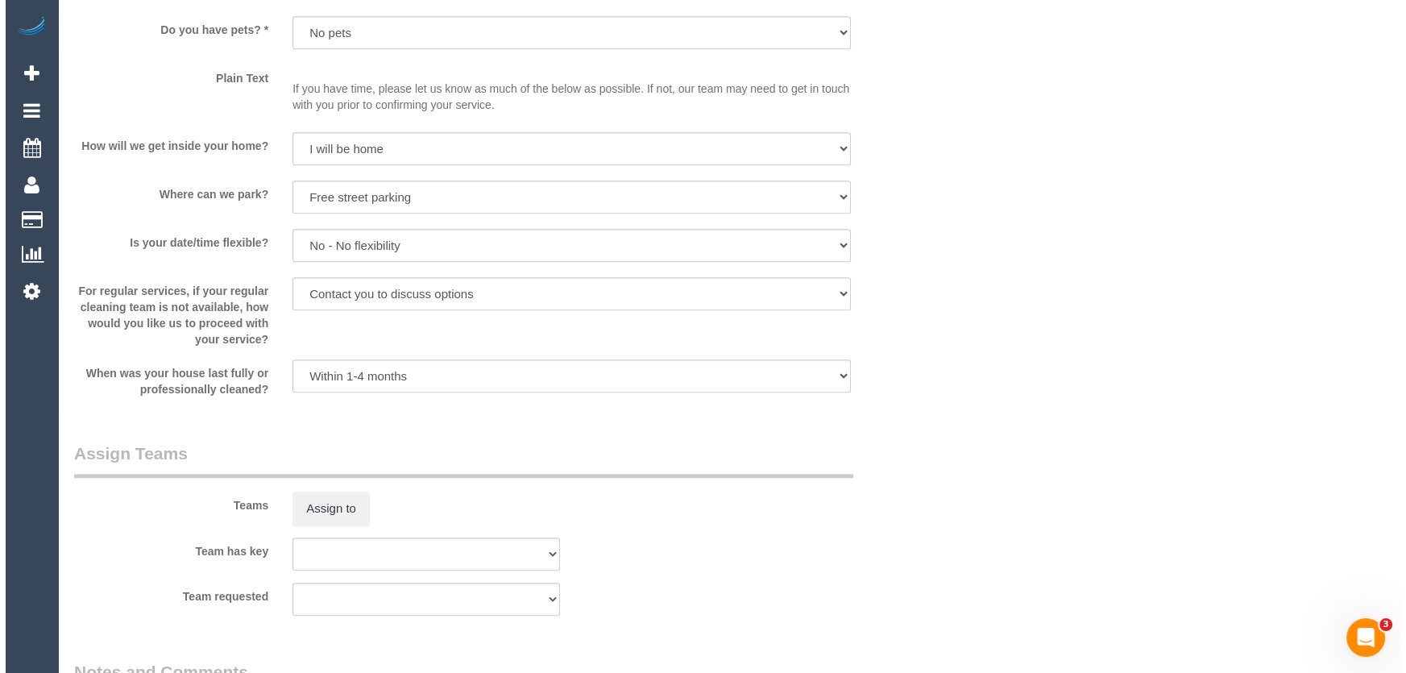
scroll to position [2051, 0]
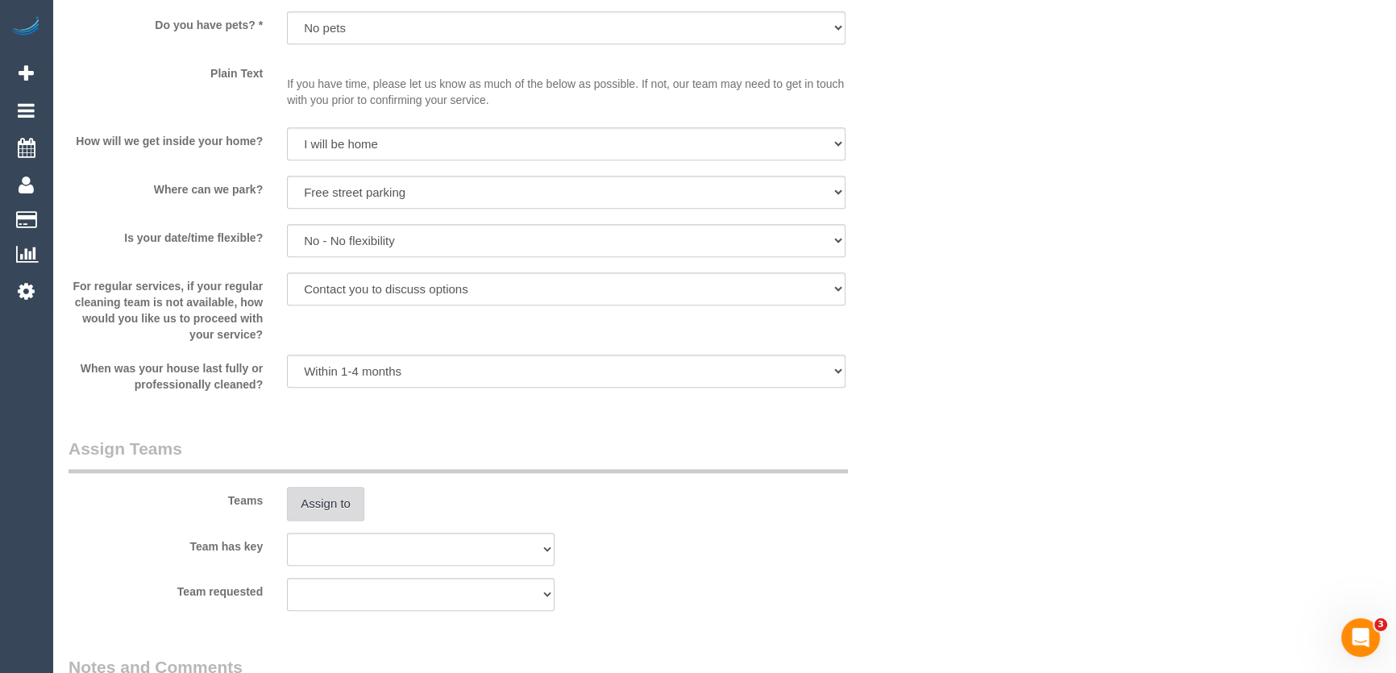
click at [337, 510] on button "Assign to" at bounding box center [325, 504] width 77 height 34
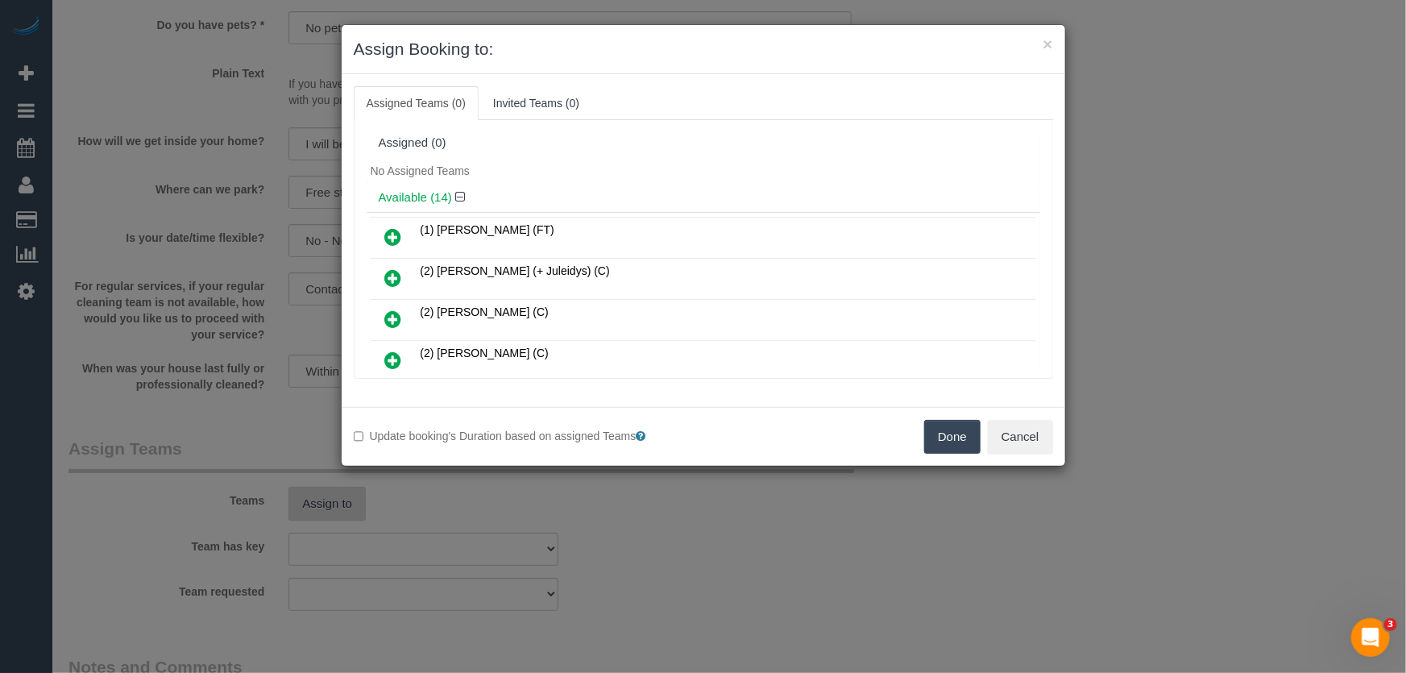
scroll to position [222, 0]
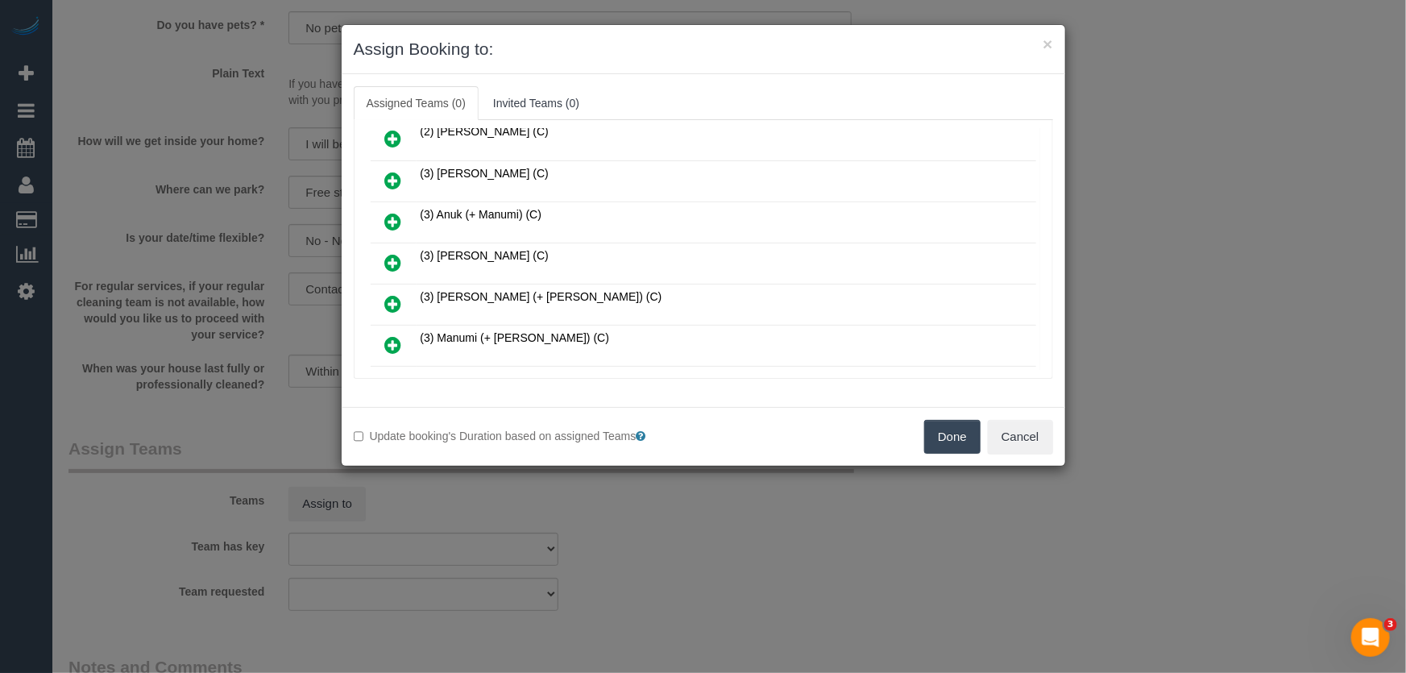
click at [389, 258] on icon at bounding box center [393, 262] width 17 height 19
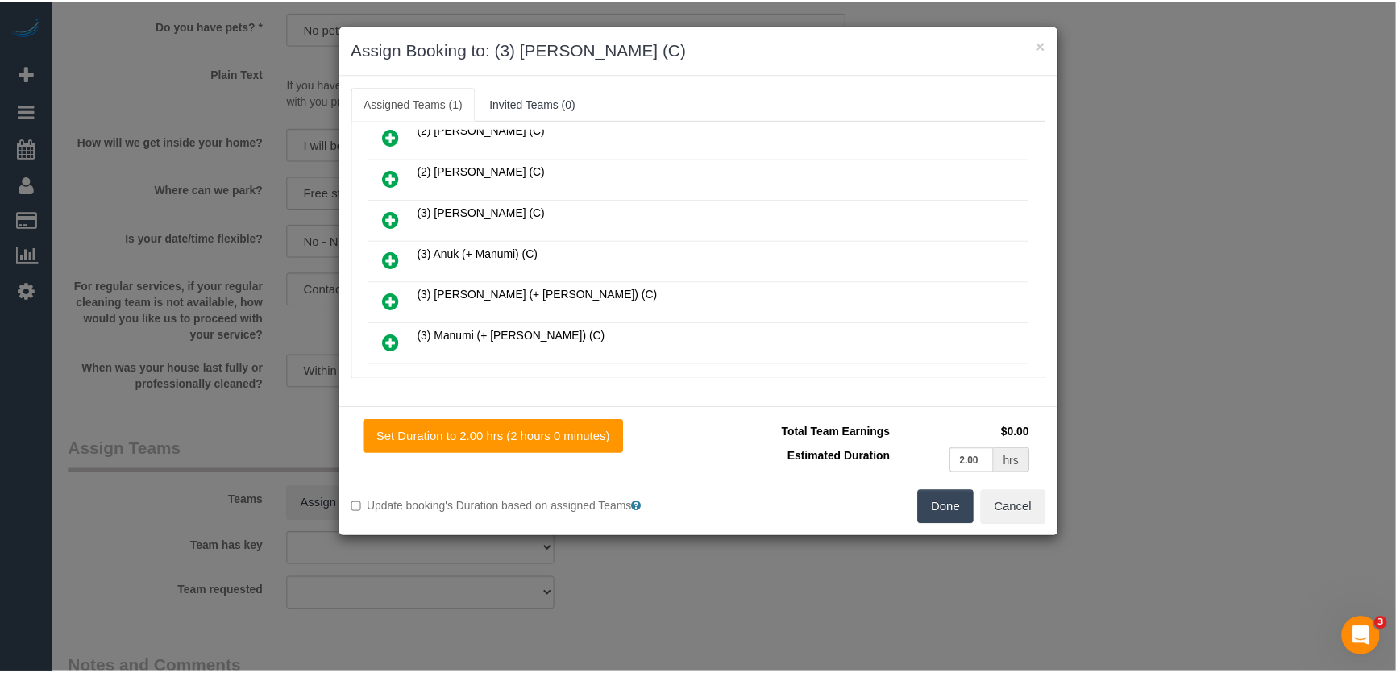
scroll to position [259, 0]
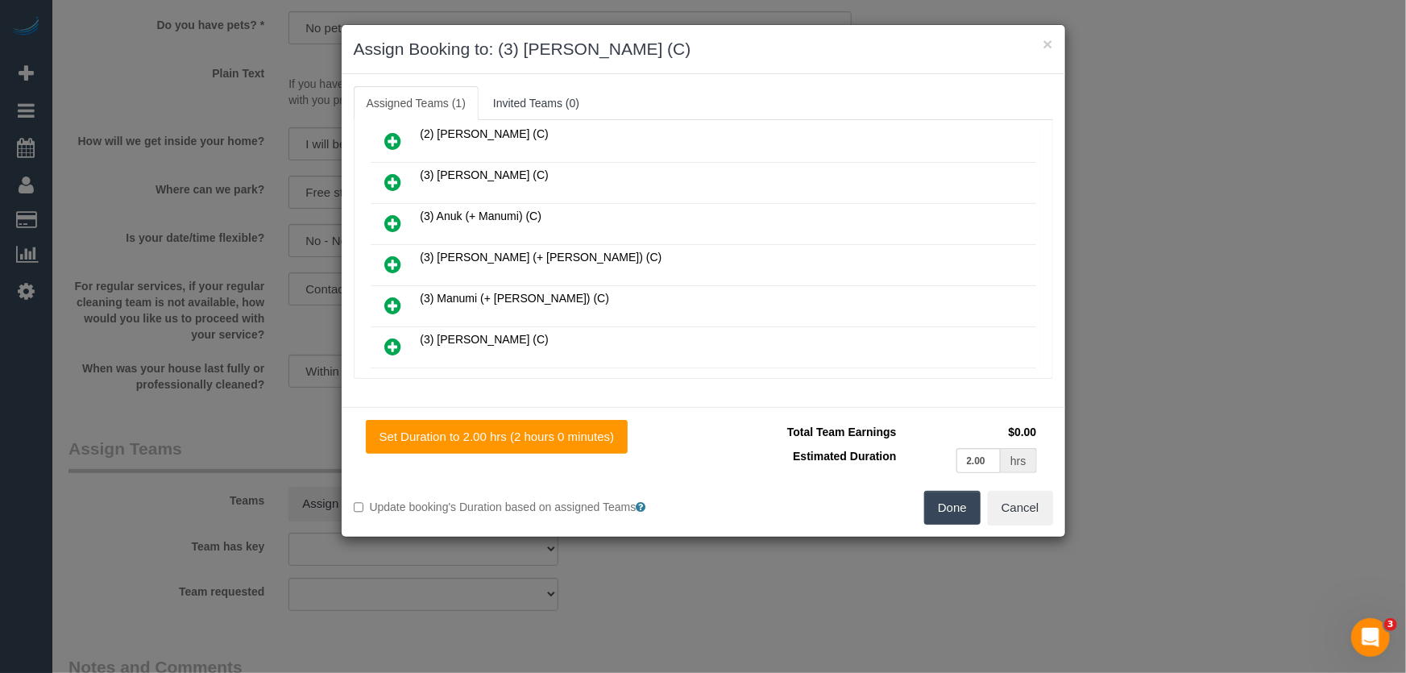
click at [959, 509] on button "Done" at bounding box center [952, 508] width 56 height 34
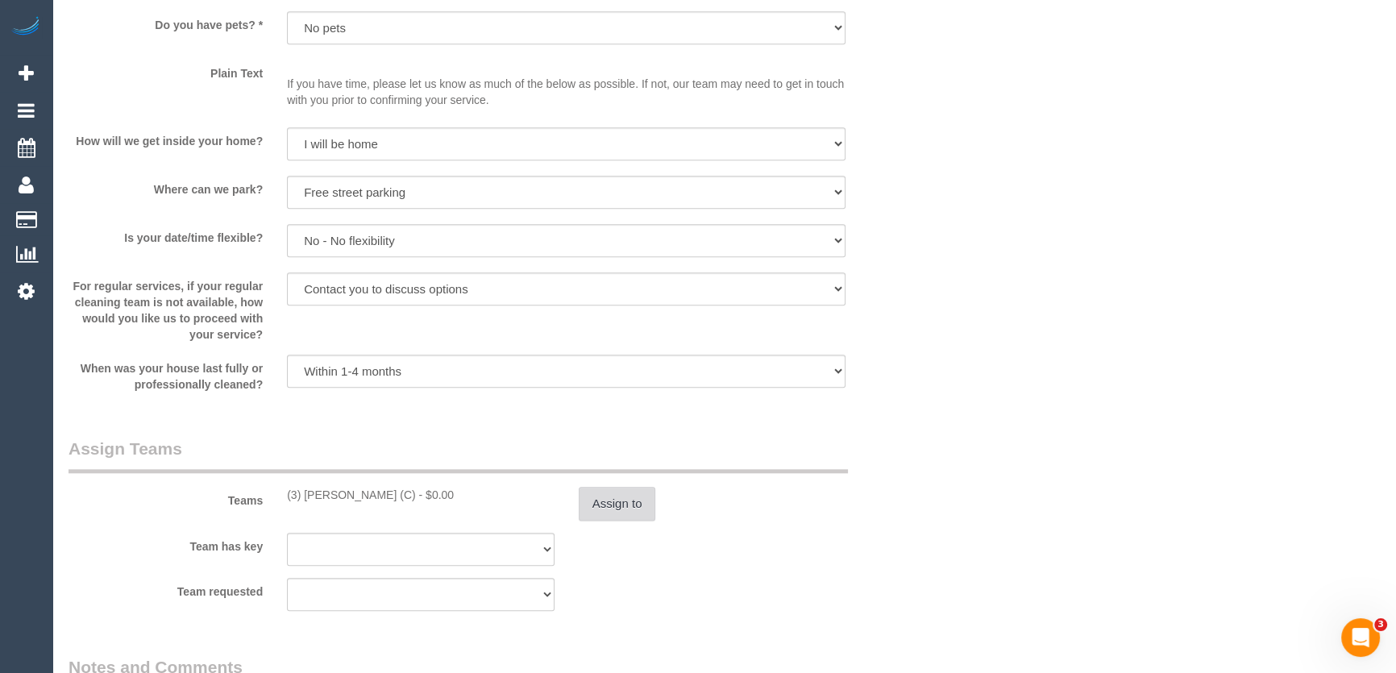
click at [613, 495] on button "Assign to" at bounding box center [617, 504] width 77 height 34
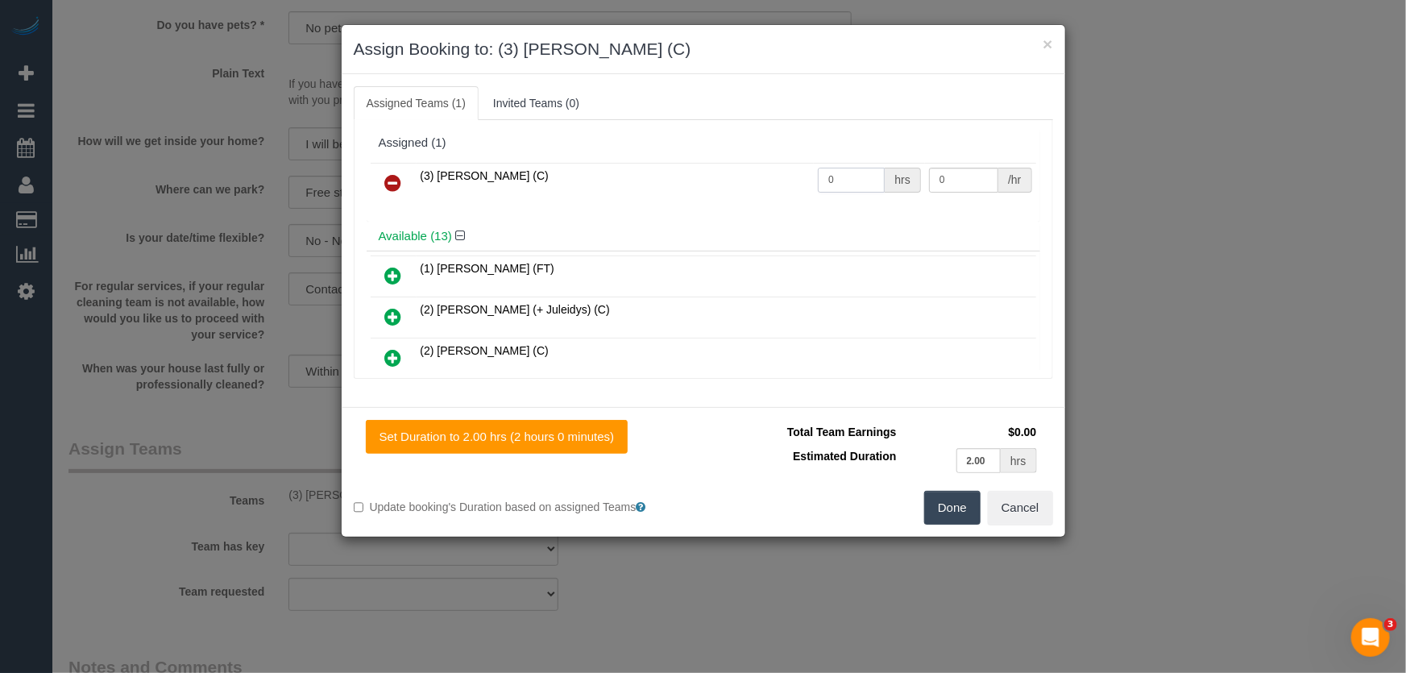
click at [833, 169] on input "0" at bounding box center [851, 180] width 67 height 25
type input "2"
type input "35"
click at [948, 512] on button "Done" at bounding box center [952, 508] width 56 height 34
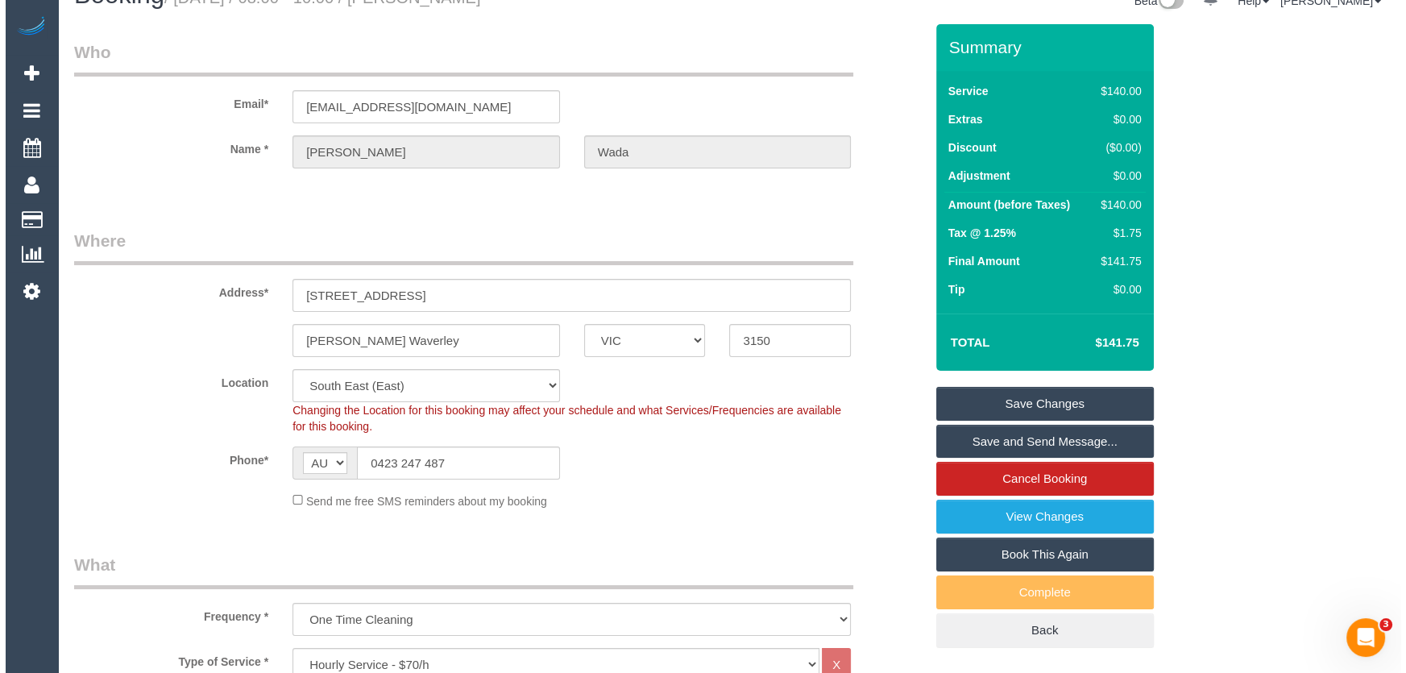
scroll to position [0, 0]
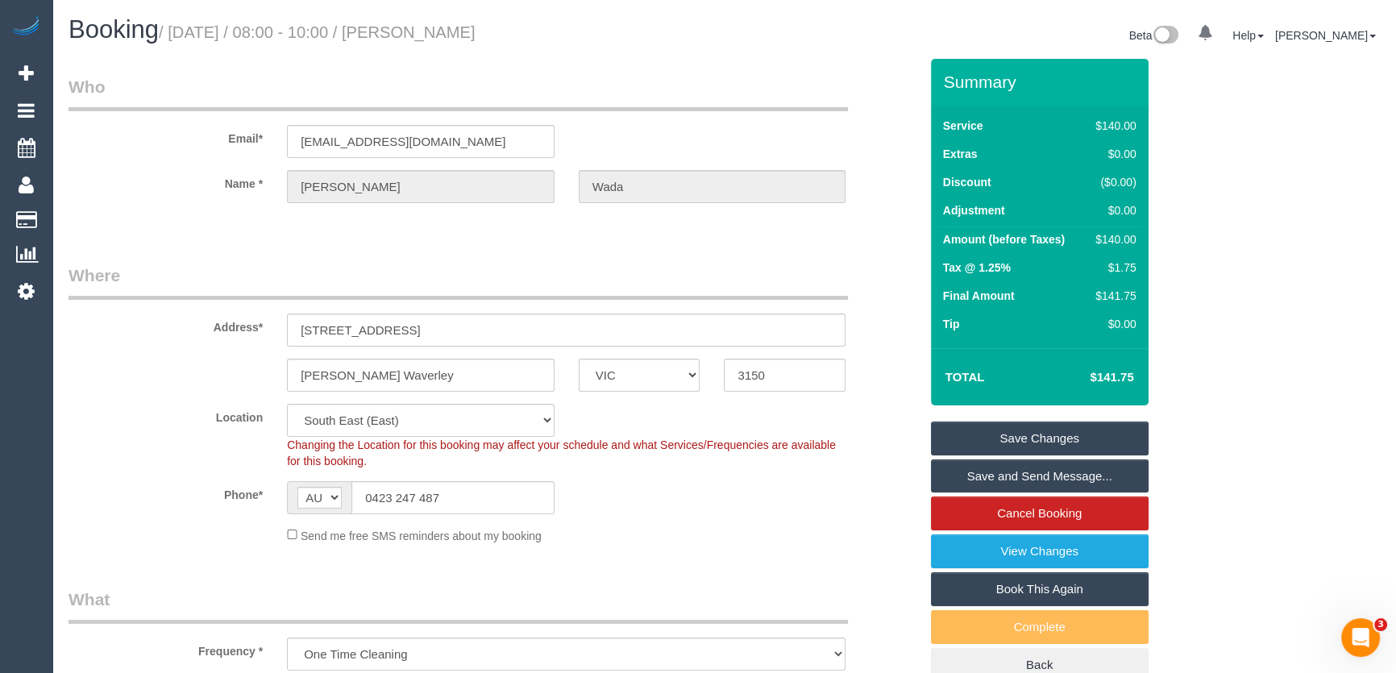
click at [472, 30] on small "/ [DATE] / 08:00 - 10:00 / [PERSON_NAME]" at bounding box center [317, 32] width 317 height 18
click at [471, 30] on small "/ [DATE] / 08:00 - 10:00 / [PERSON_NAME]" at bounding box center [317, 32] width 317 height 18
copy small "[PERSON_NAME]"
click at [988, 479] on link "Save and Send Message..." at bounding box center [1040, 476] width 218 height 34
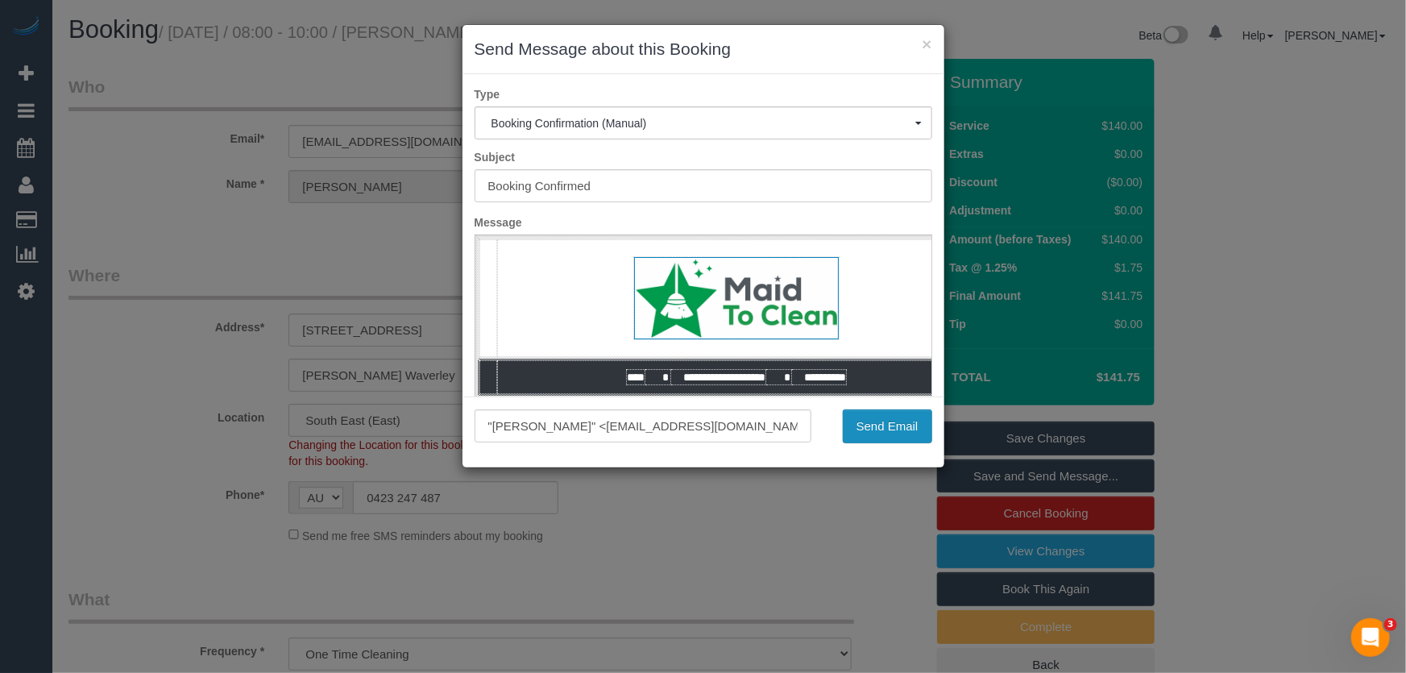
click at [893, 435] on button "Send Email" at bounding box center [887, 426] width 89 height 34
